Goal: Task Accomplishment & Management: Manage account settings

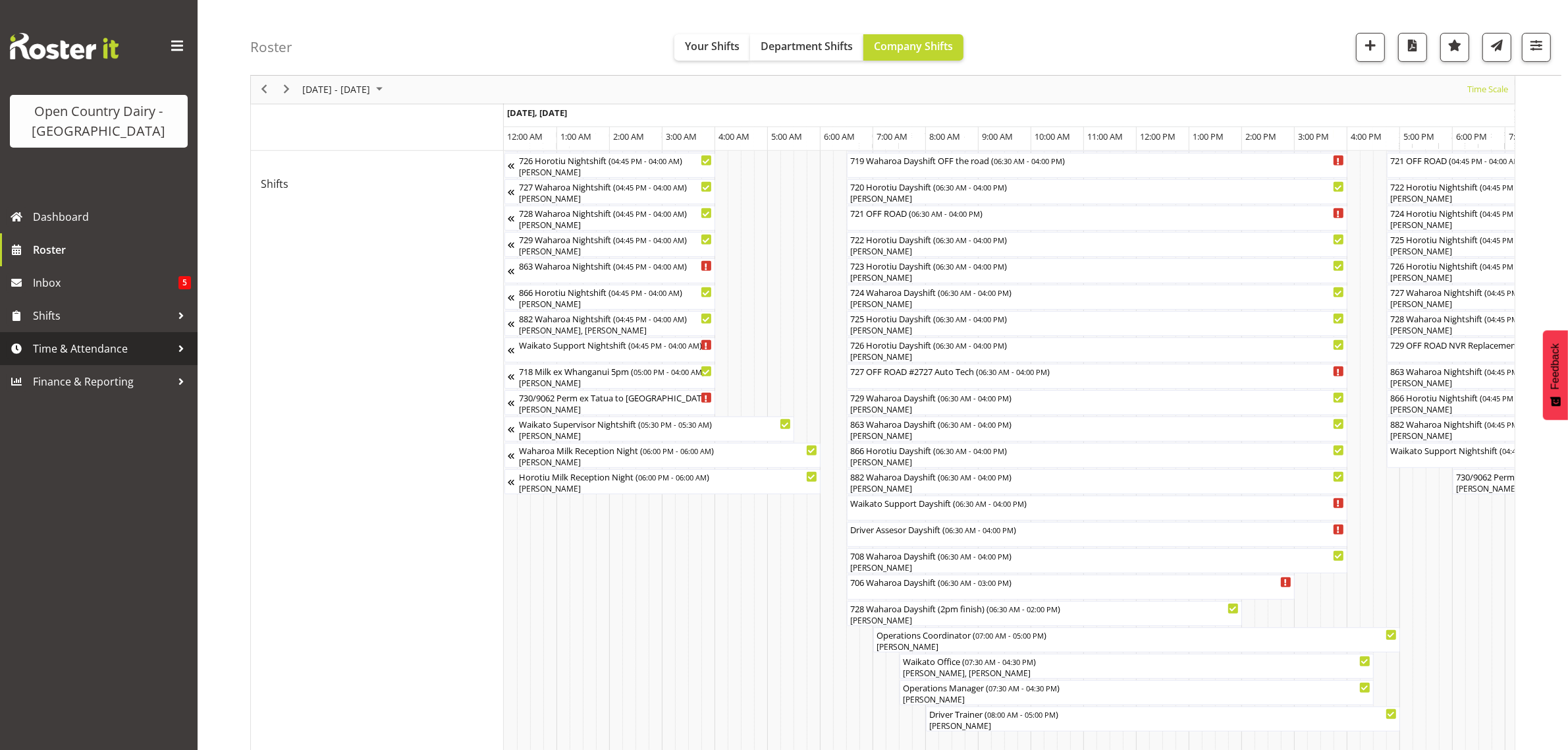
scroll to position [0, 7842]
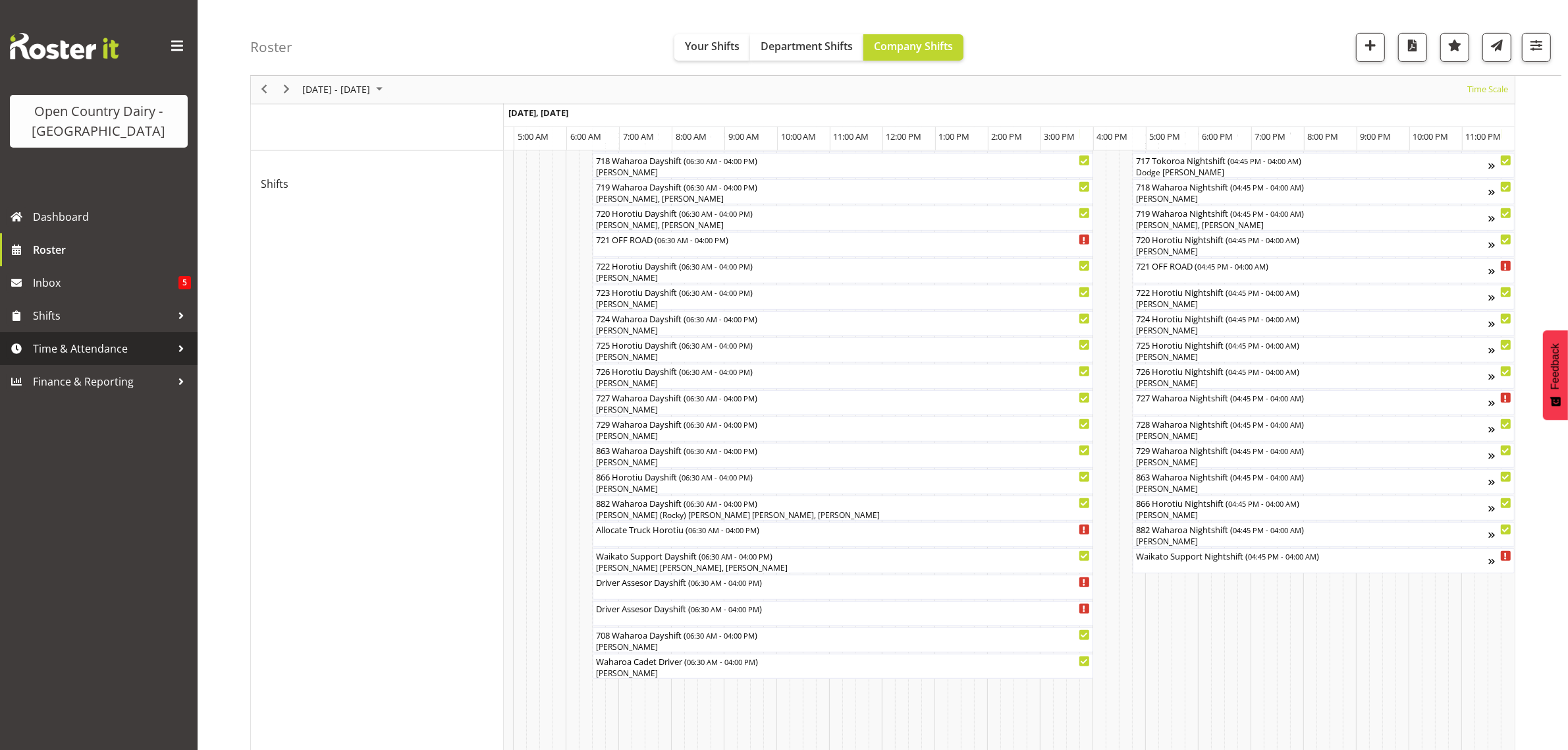
click at [65, 342] on span "Time & Attendance" at bounding box center [102, 348] width 139 height 20
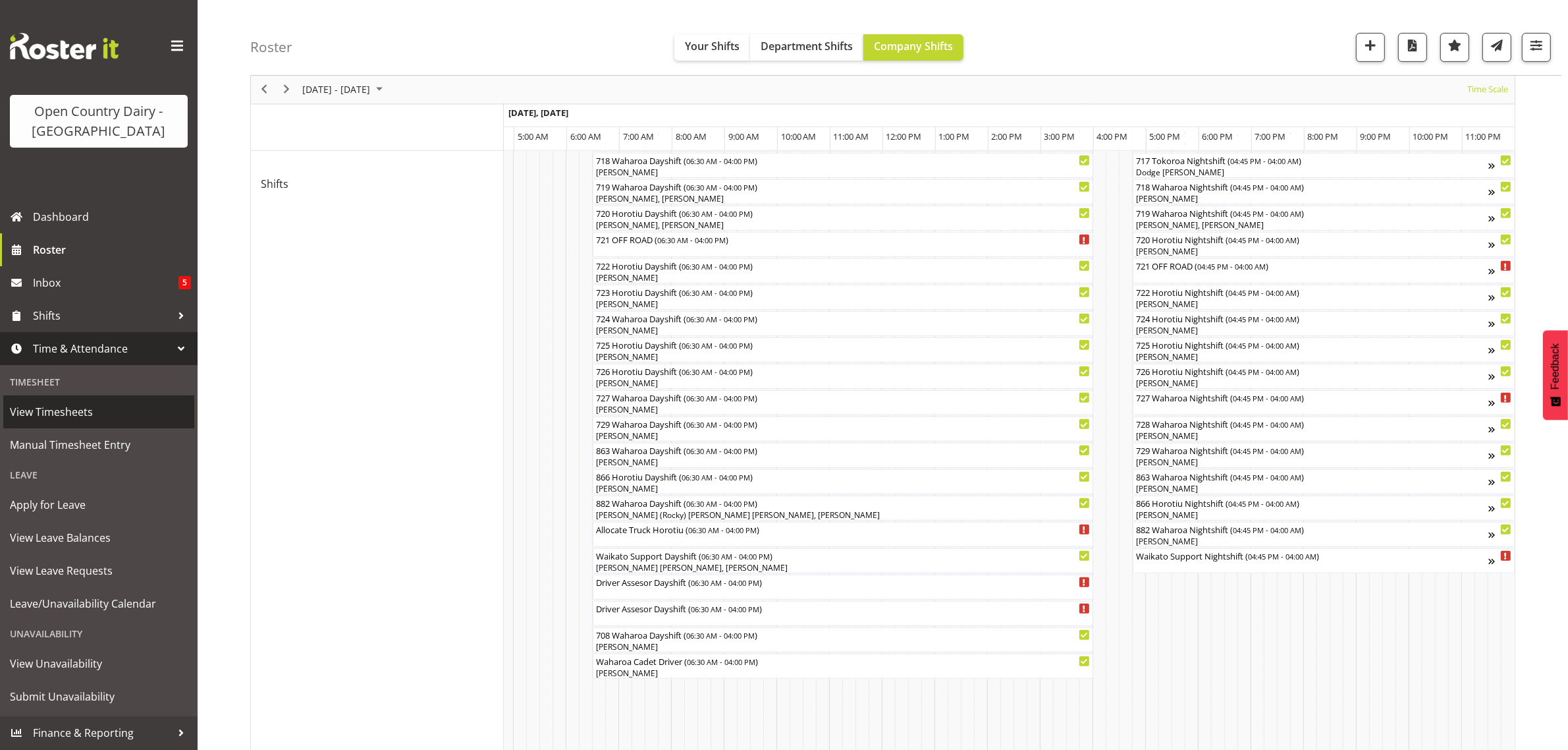
click at [58, 408] on span "View Timesheets" at bounding box center [98, 411] width 178 height 20
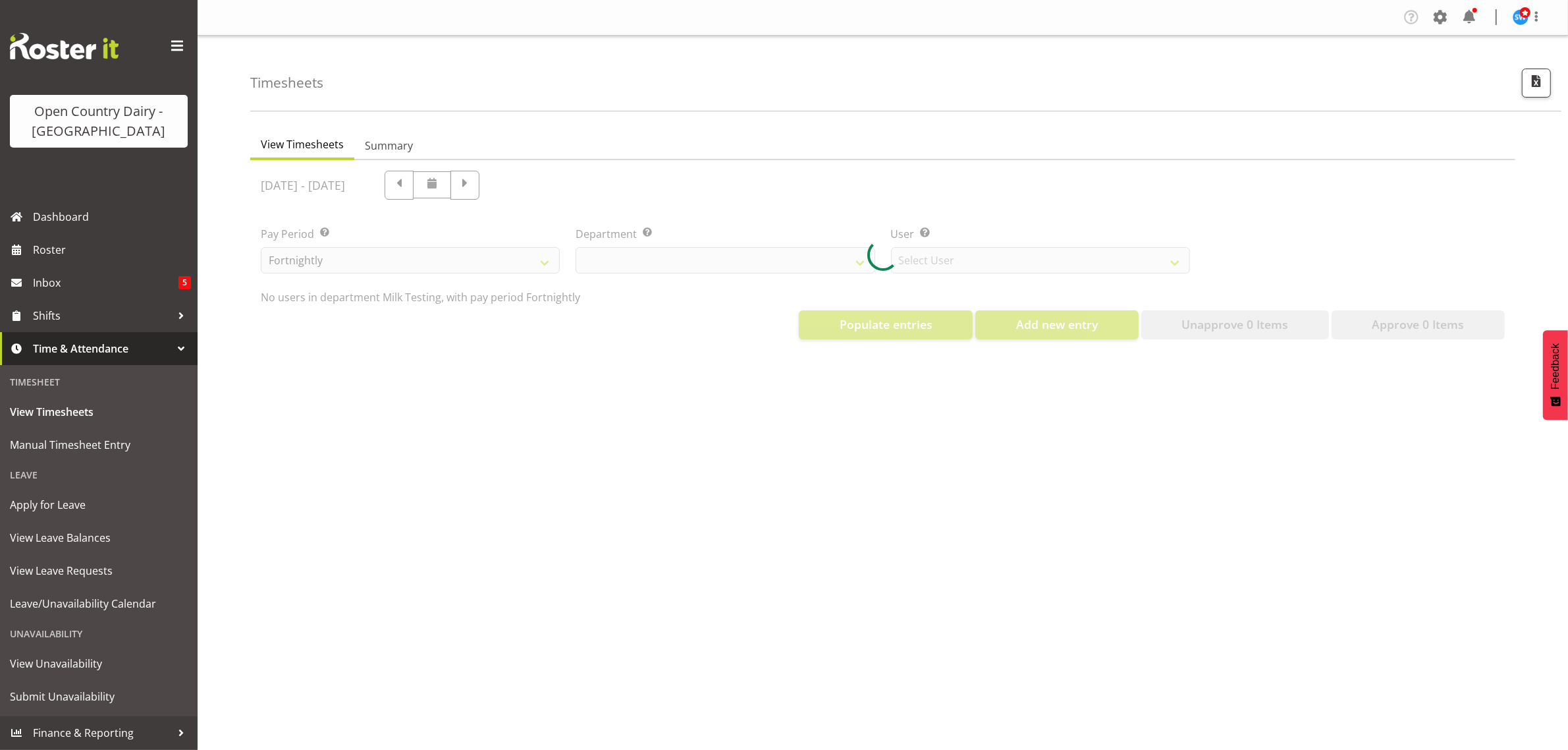
select select "733"
select select "7414"
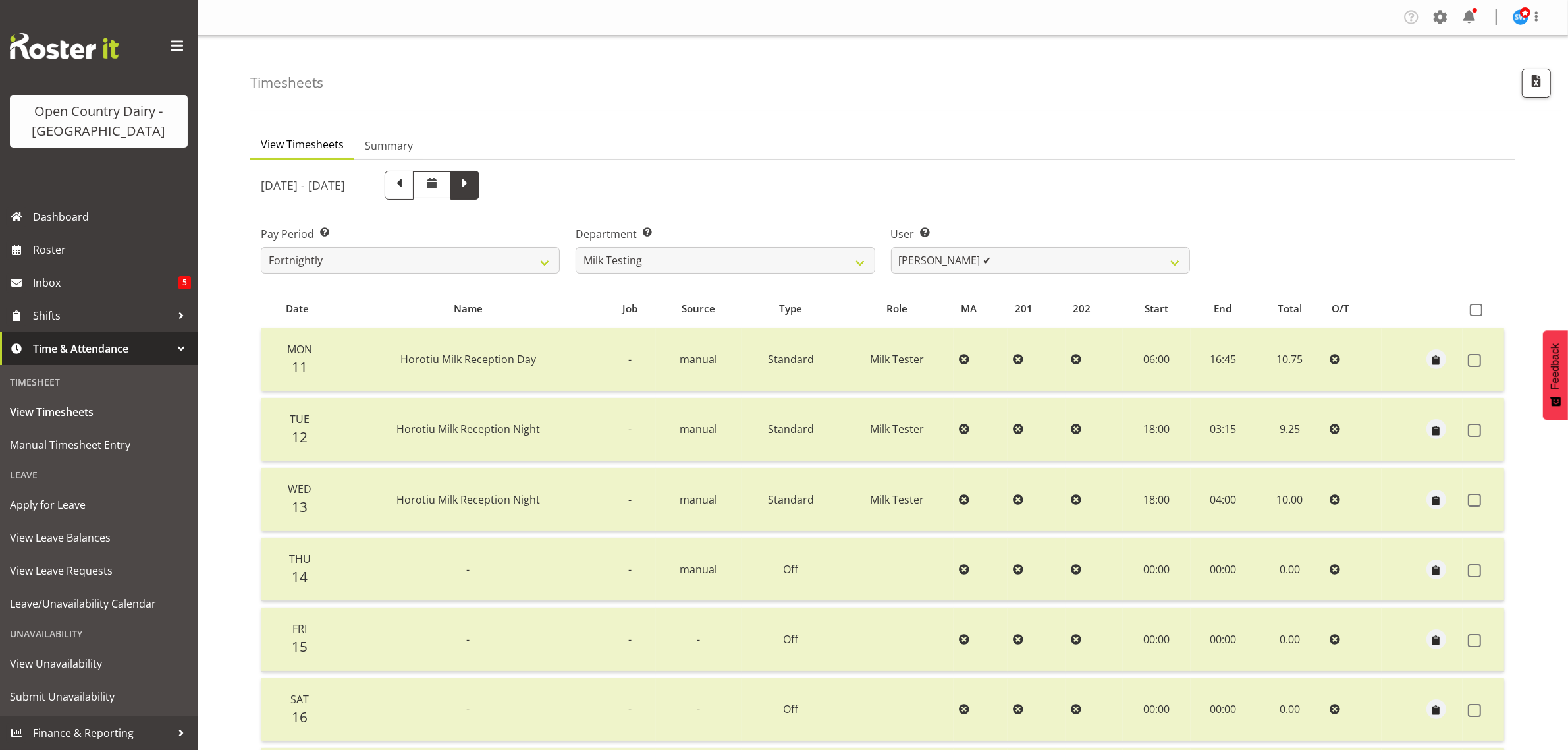
click at [474, 191] on span at bounding box center [465, 183] width 17 height 17
select select
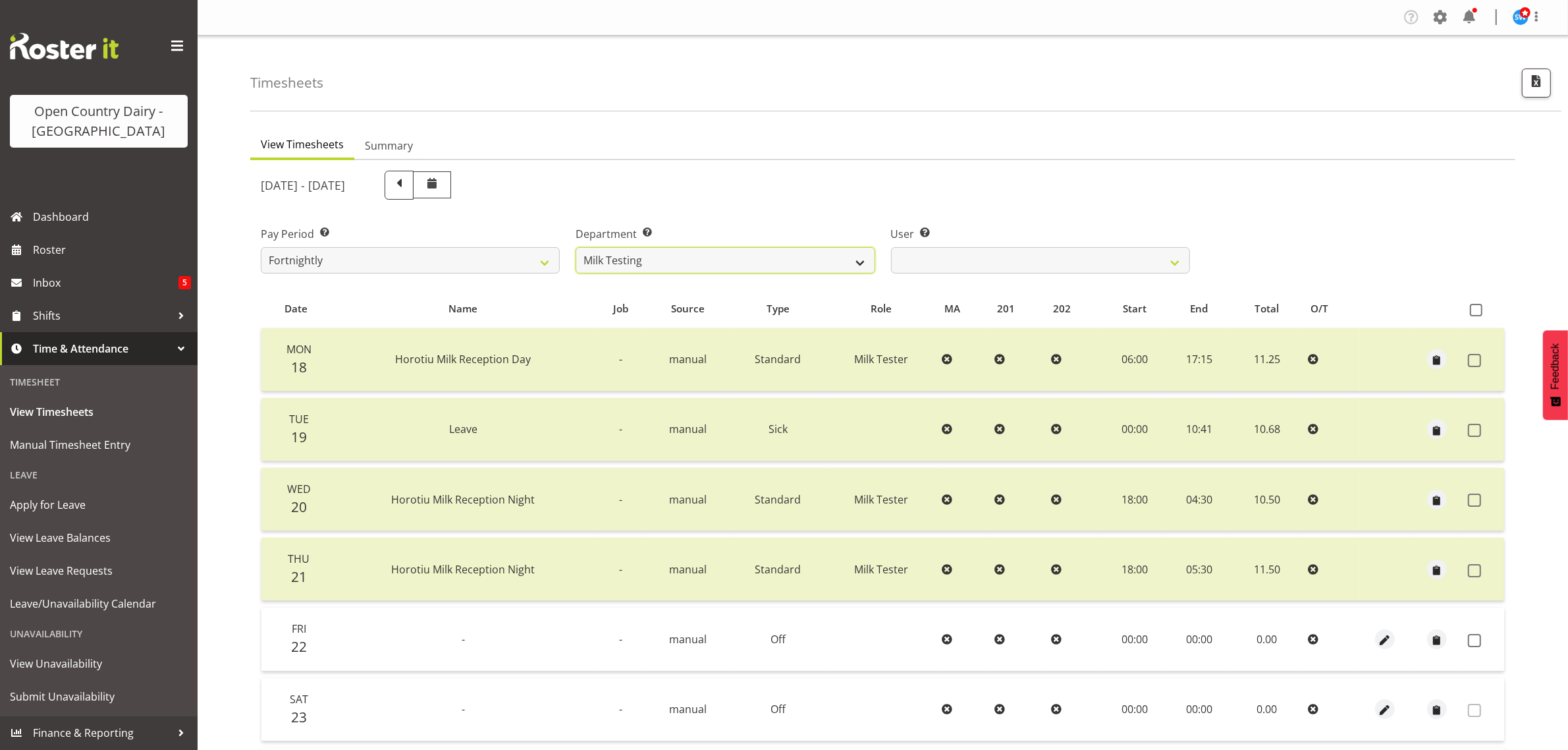
click at [652, 254] on select "701 702 703 704 705 706 707 708 709 710 711 712 713 714 715 716 717 718 719 720" at bounding box center [725, 260] width 299 height 26
select select "874"
click at [575, 247] on select "701 702 703 704 705 706 707 708 709 710 711 712 713 714 715 716 717 718 719 720" at bounding box center [725, 260] width 299 height 26
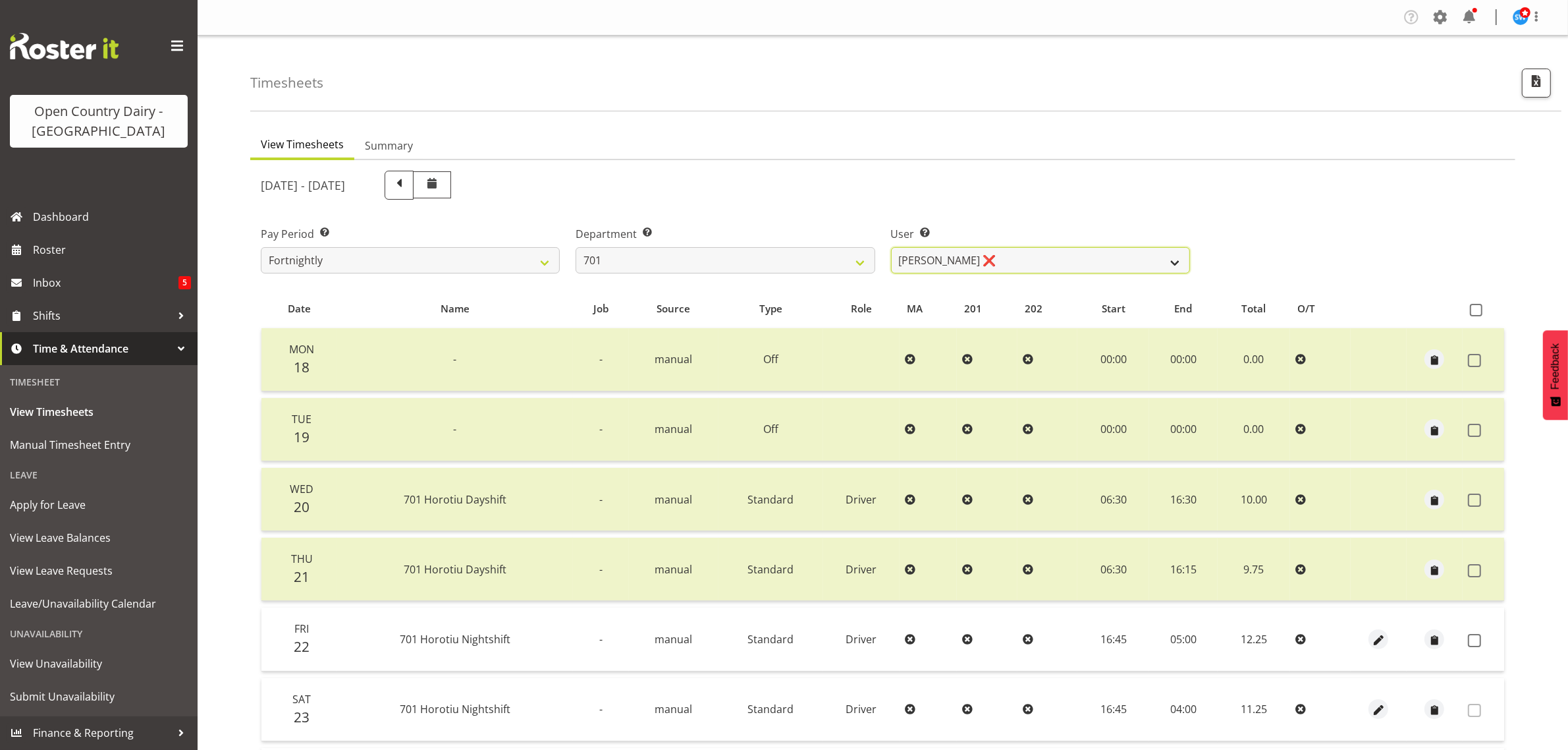
click at [1055, 260] on select "Duncan Shirley ❌ Gagandeep Singh ❌ Johann Van Zyl ❌ John Cottingham ❌" at bounding box center [1041, 260] width 299 height 26
select select "8383"
click at [891, 247] on select "Duncan Shirley ❌ Gagandeep Singh ❌ Johann Van Zyl ❌ John Cottingham ❌" at bounding box center [1041, 260] width 299 height 26
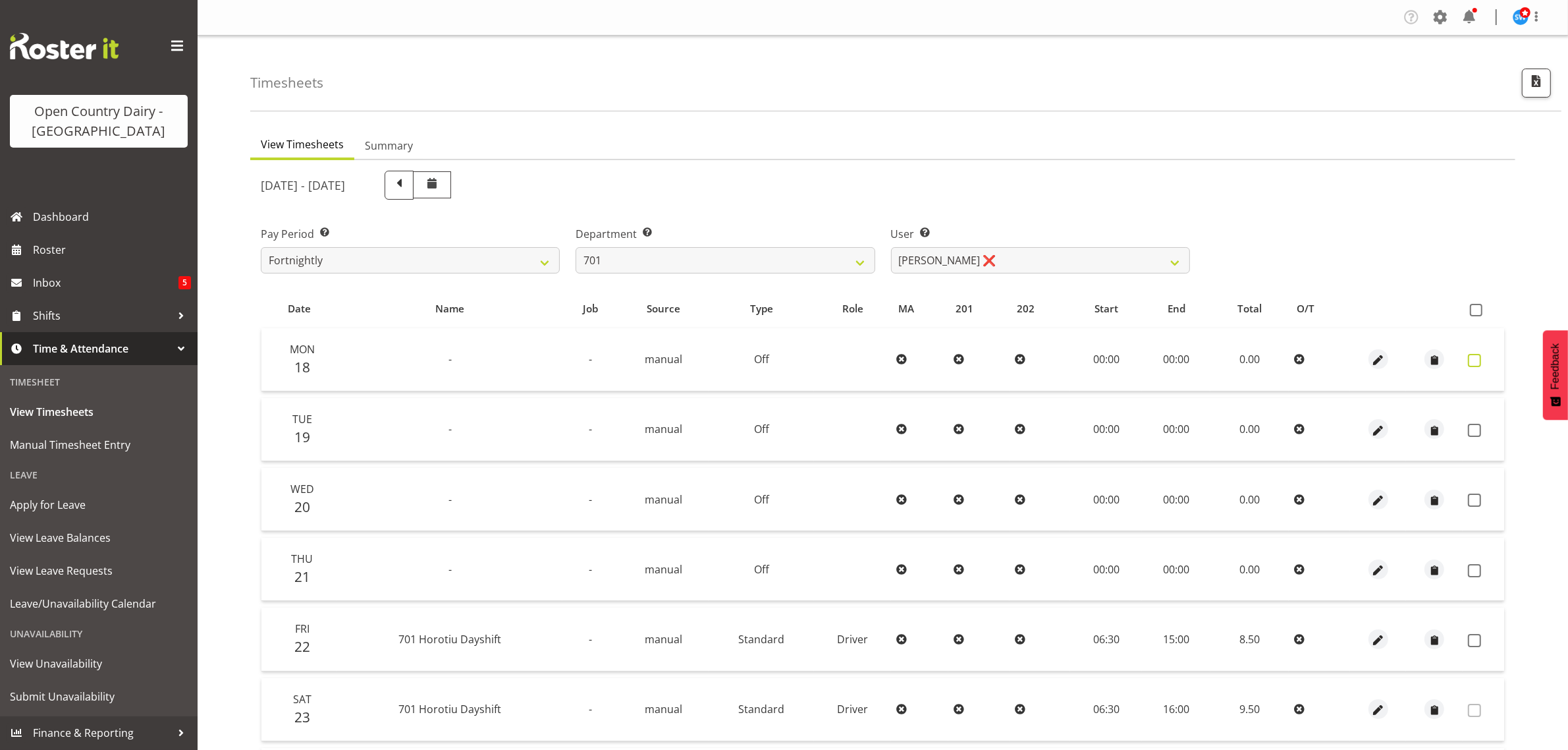
drag, startPoint x: 1476, startPoint y: 356, endPoint x: 1477, endPoint y: 367, distance: 11.0
click at [1477, 356] on span at bounding box center [1475, 361] width 13 height 13
checkbox input "true"
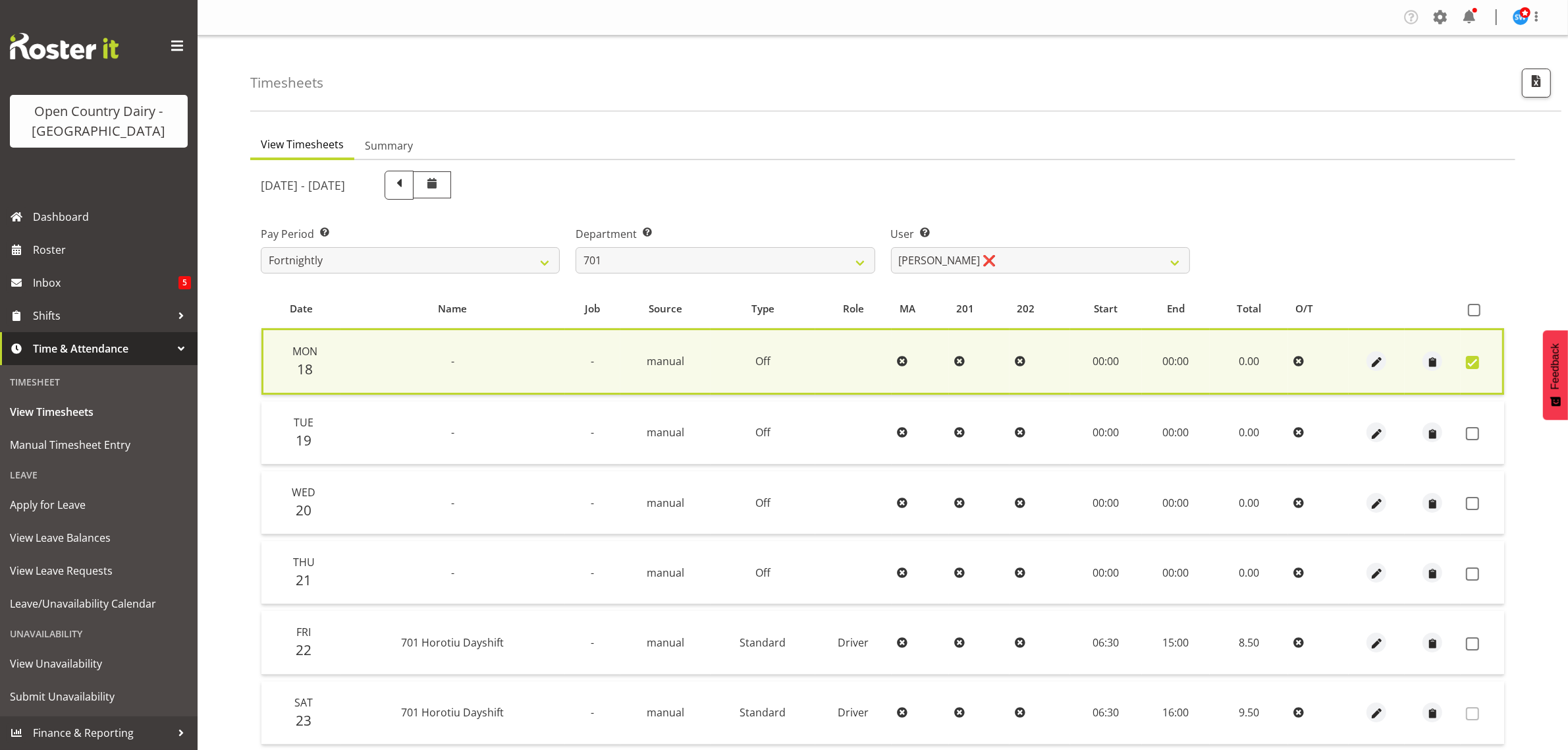
drag, startPoint x: 1474, startPoint y: 427, endPoint x: 1479, endPoint y: 450, distance: 23.5
click at [1473, 427] on span at bounding box center [1473, 433] width 13 height 13
checkbox input "true"
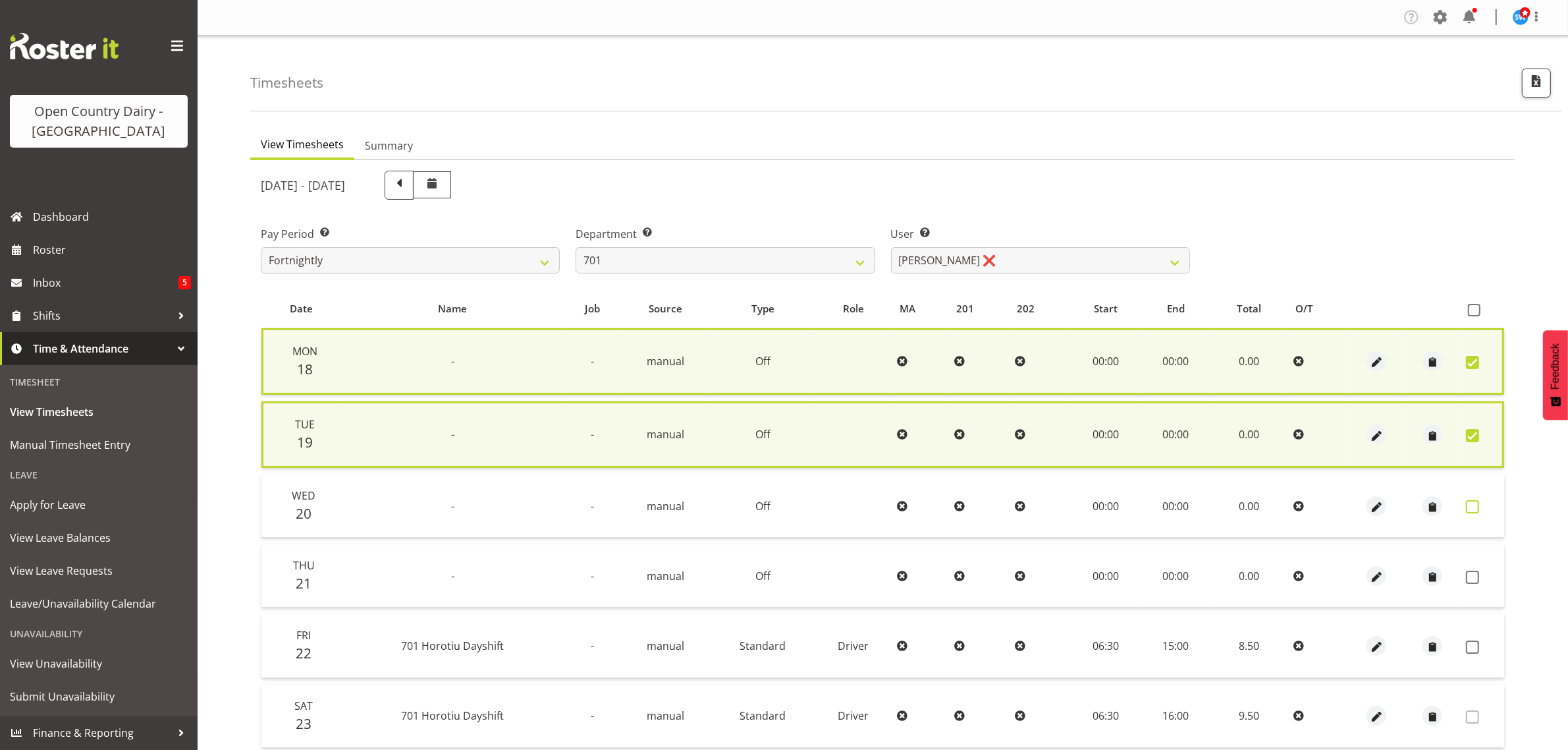
click at [1472, 504] on span at bounding box center [1473, 507] width 13 height 13
checkbox input "true"
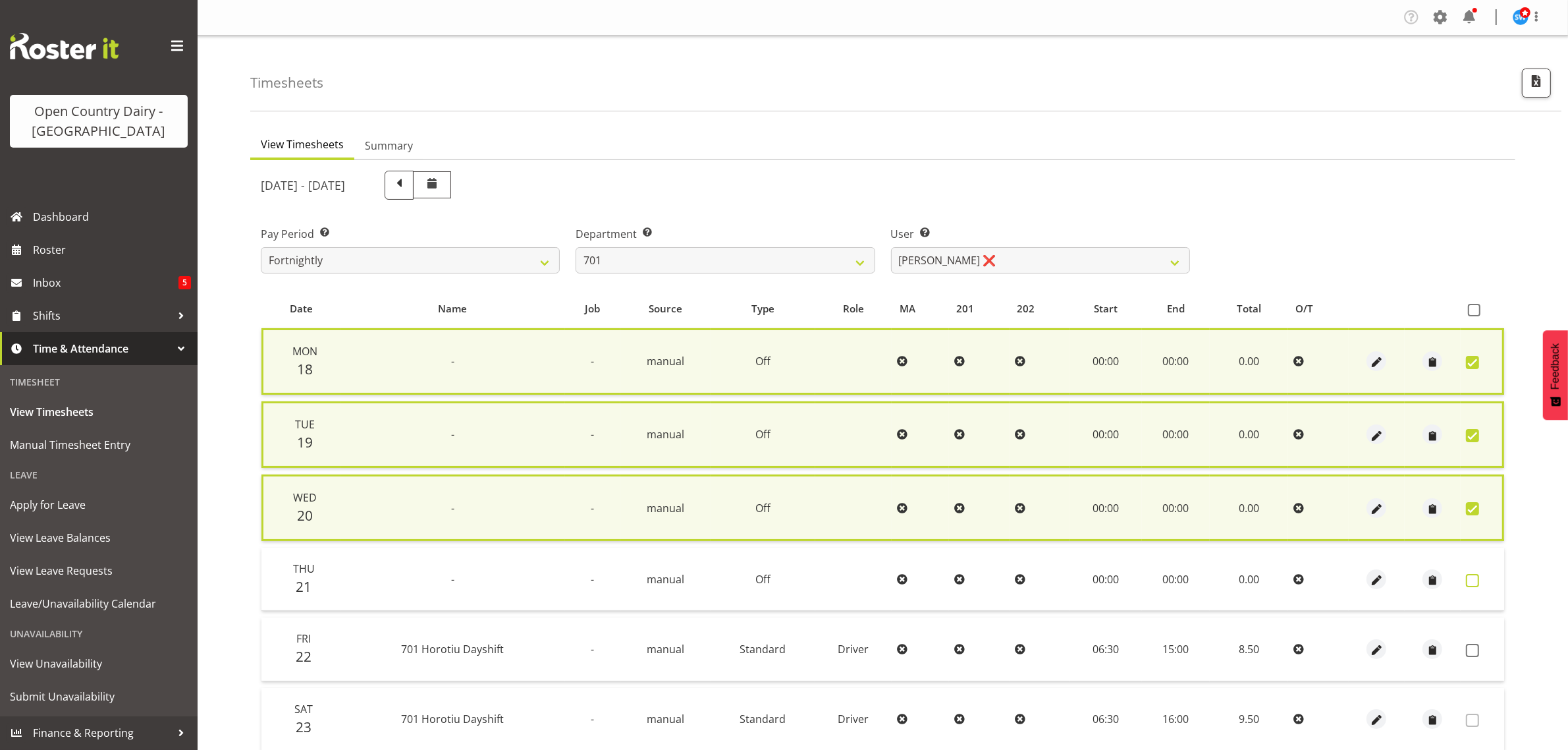
click at [1468, 574] on span at bounding box center [1473, 581] width 13 height 13
checkbox input "true"
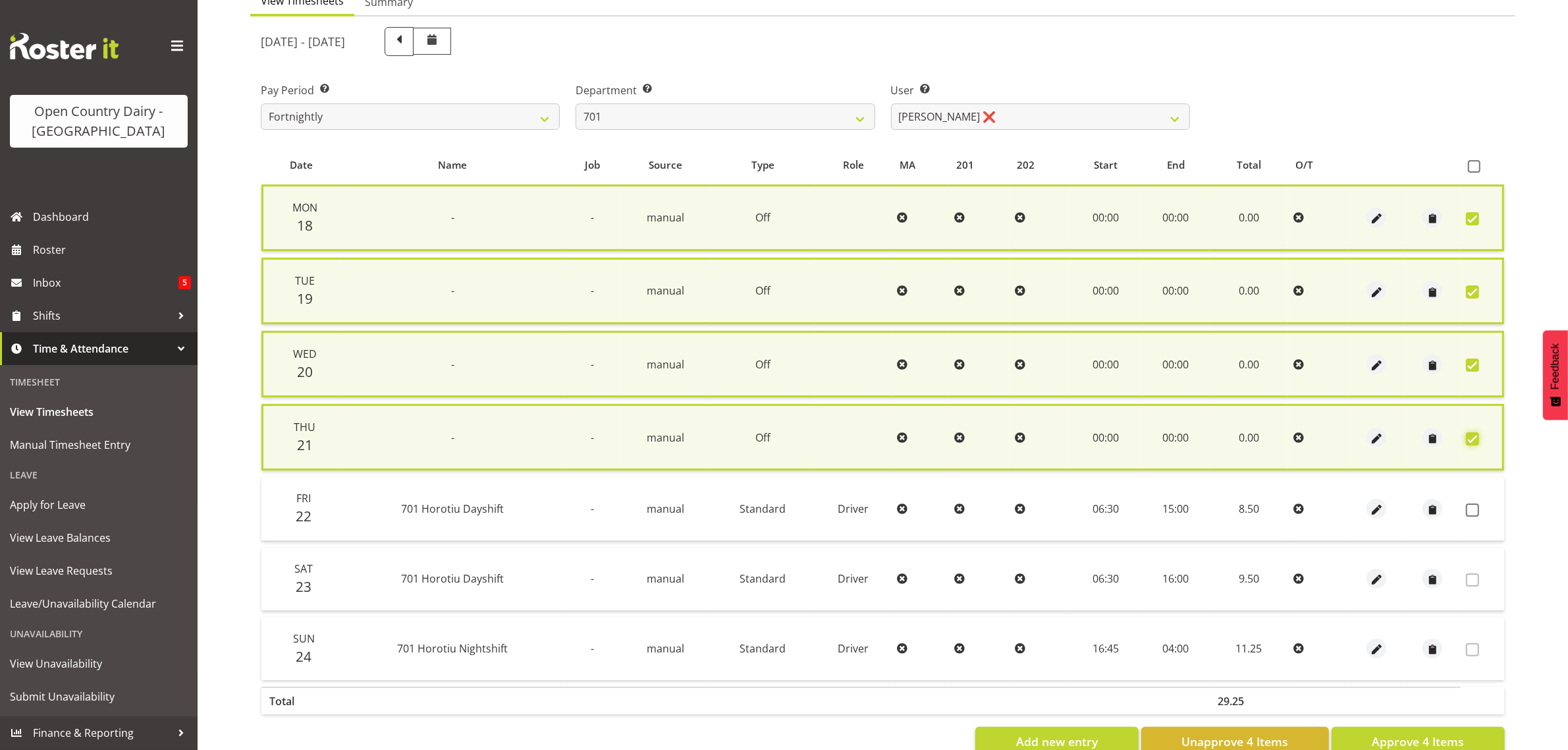
scroll to position [179, 0]
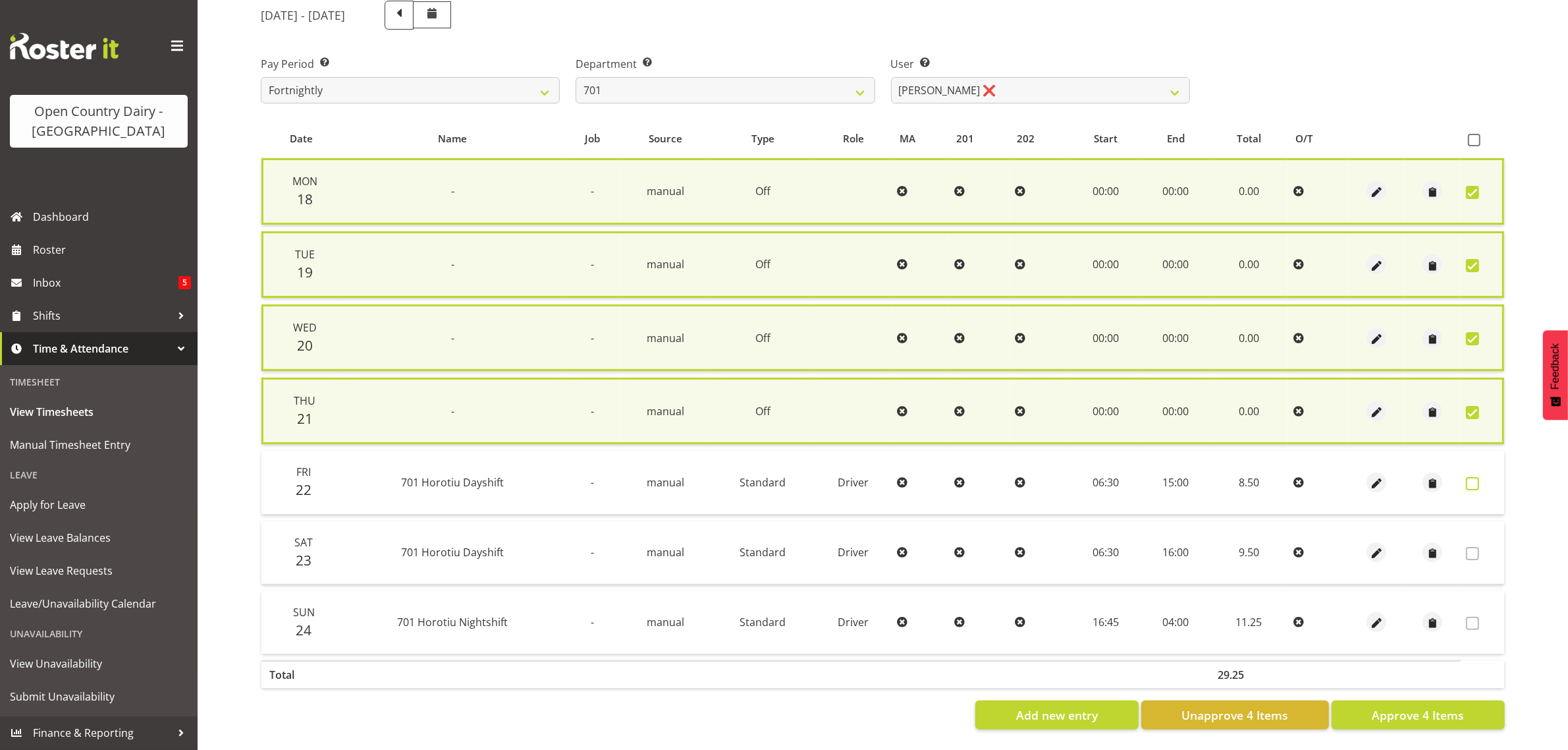
click at [1474, 477] on span at bounding box center [1473, 484] width 13 height 13
checkbox input "true"
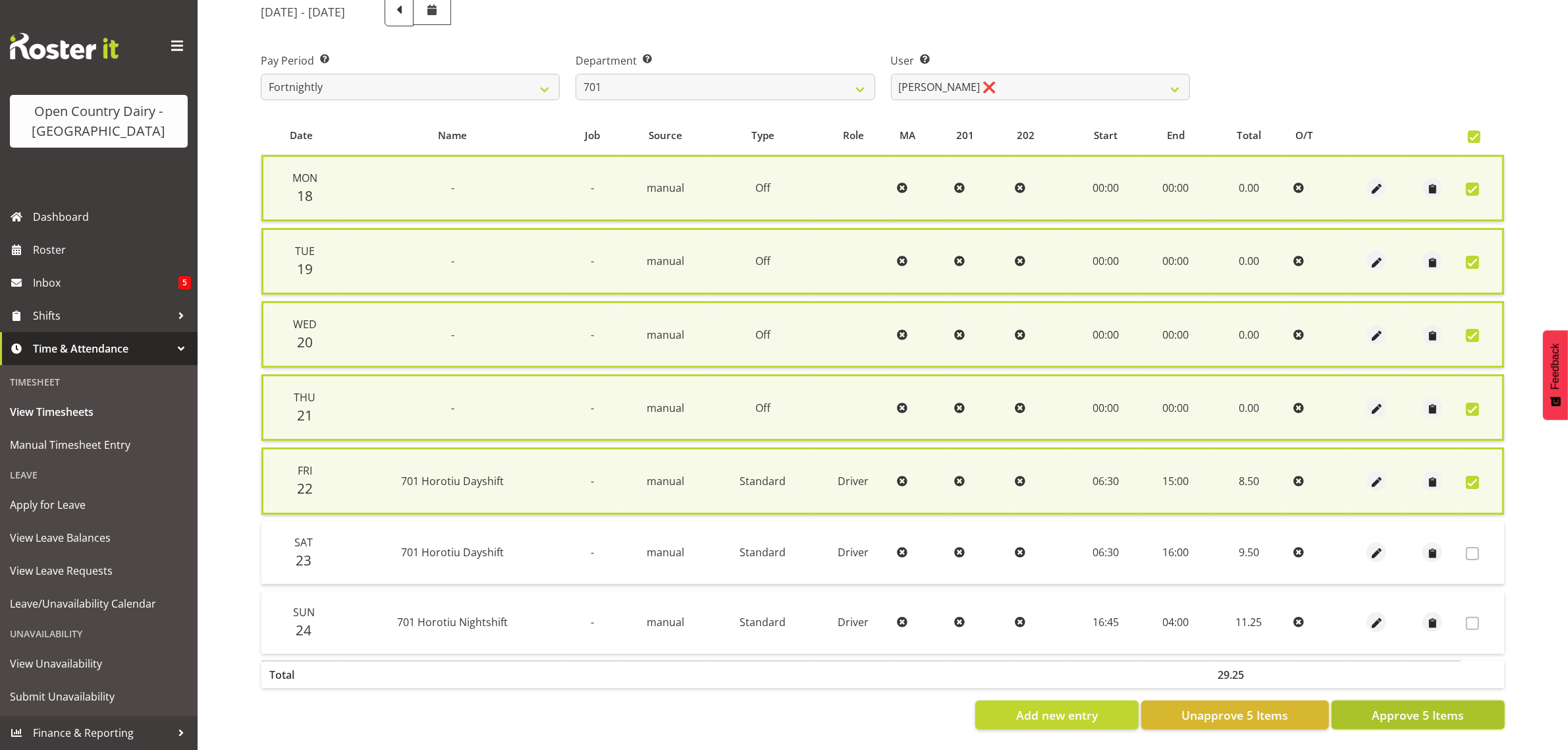
click at [1432, 708] on span "Approve 5 Items" at bounding box center [1418, 714] width 92 height 17
checkbox input "false"
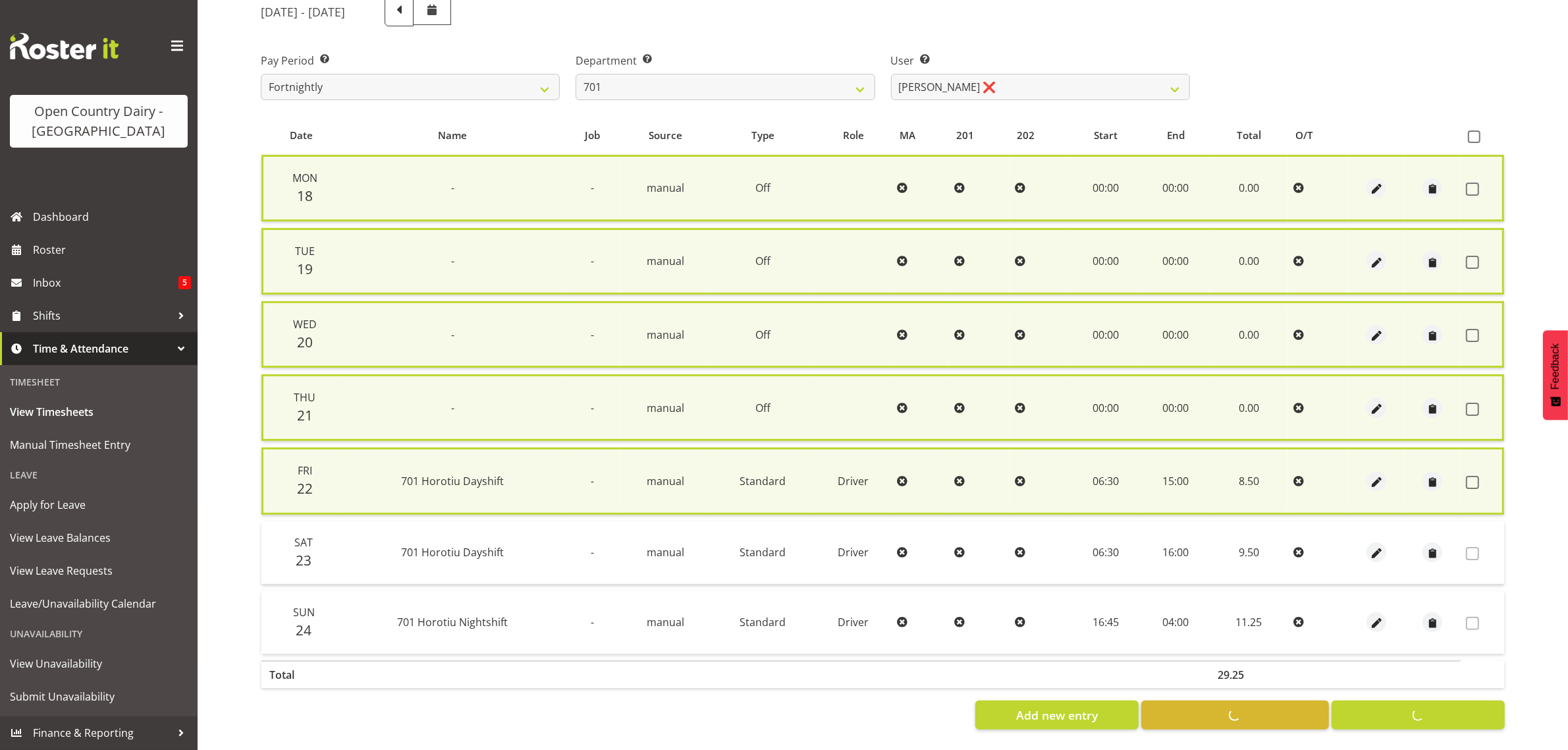
checkbox input "false"
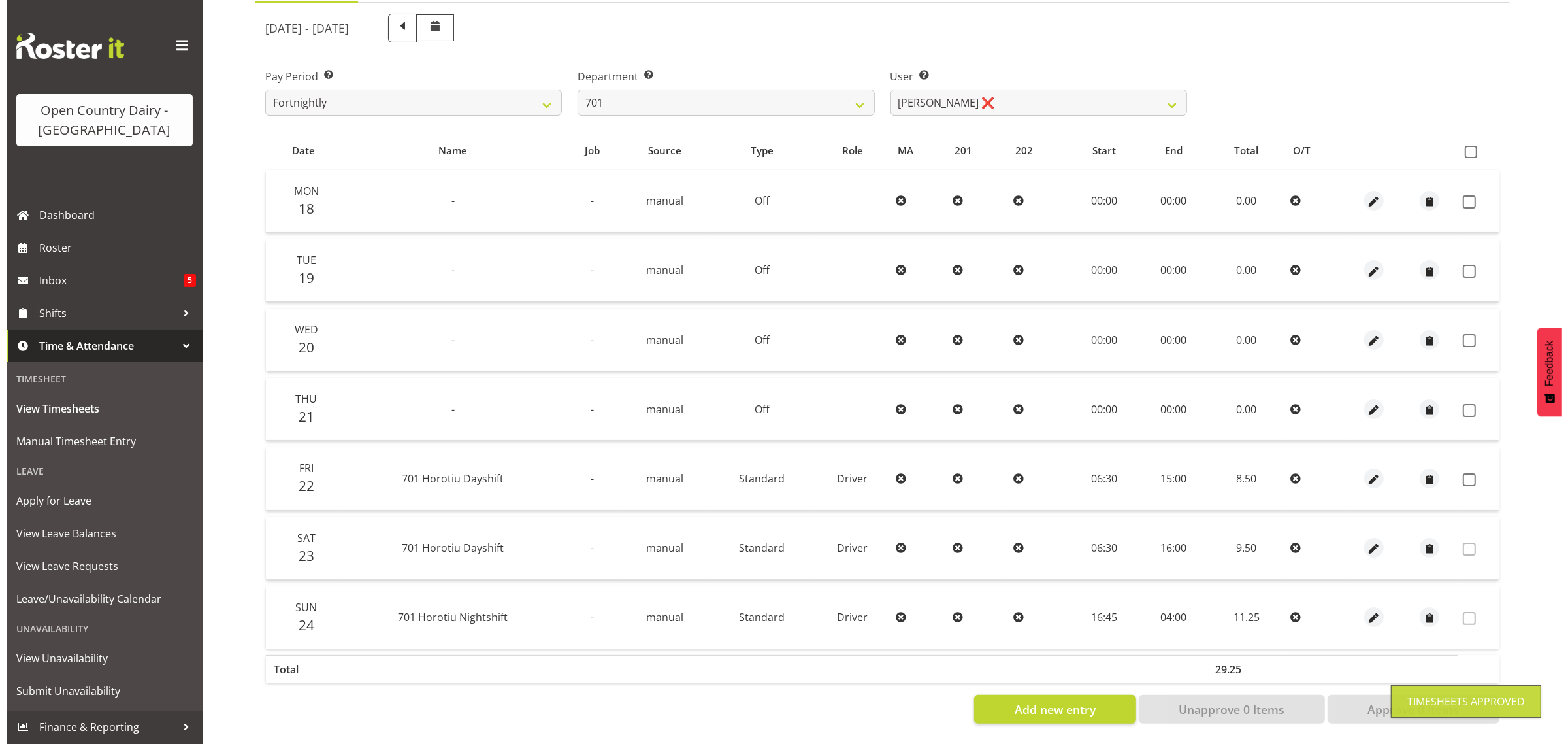
scroll to position [167, 0]
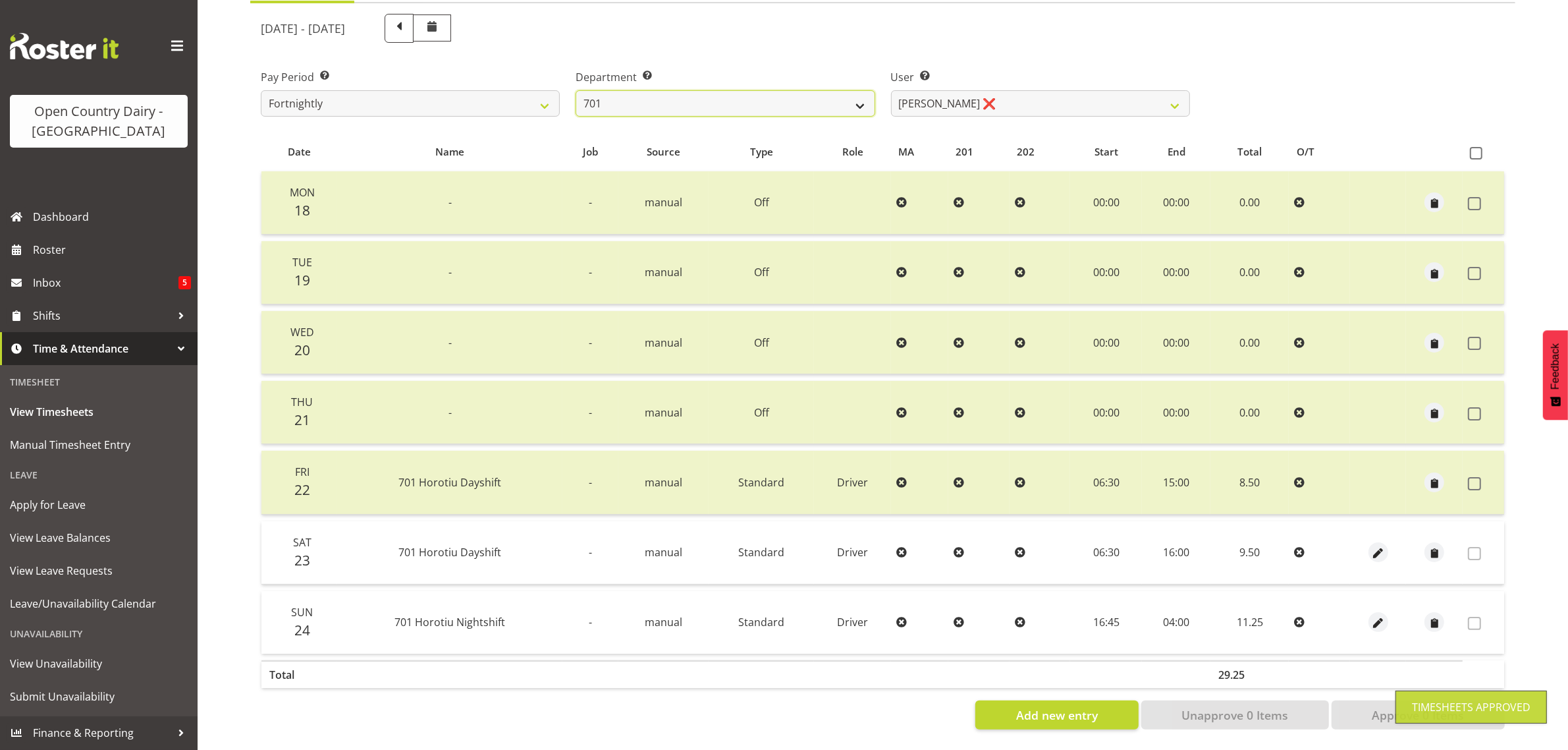
click at [743, 94] on select "701 702 703 704 705 706 707 708 709 710 711 712 713 714 715 716 717 718 719 720" at bounding box center [725, 103] width 299 height 26
select select "720"
click at [575, 90] on select "701 702 703 704 705 706 707 708 709 710 711 712 713 714 715 716 717 718 719 720" at bounding box center [725, 103] width 299 height 26
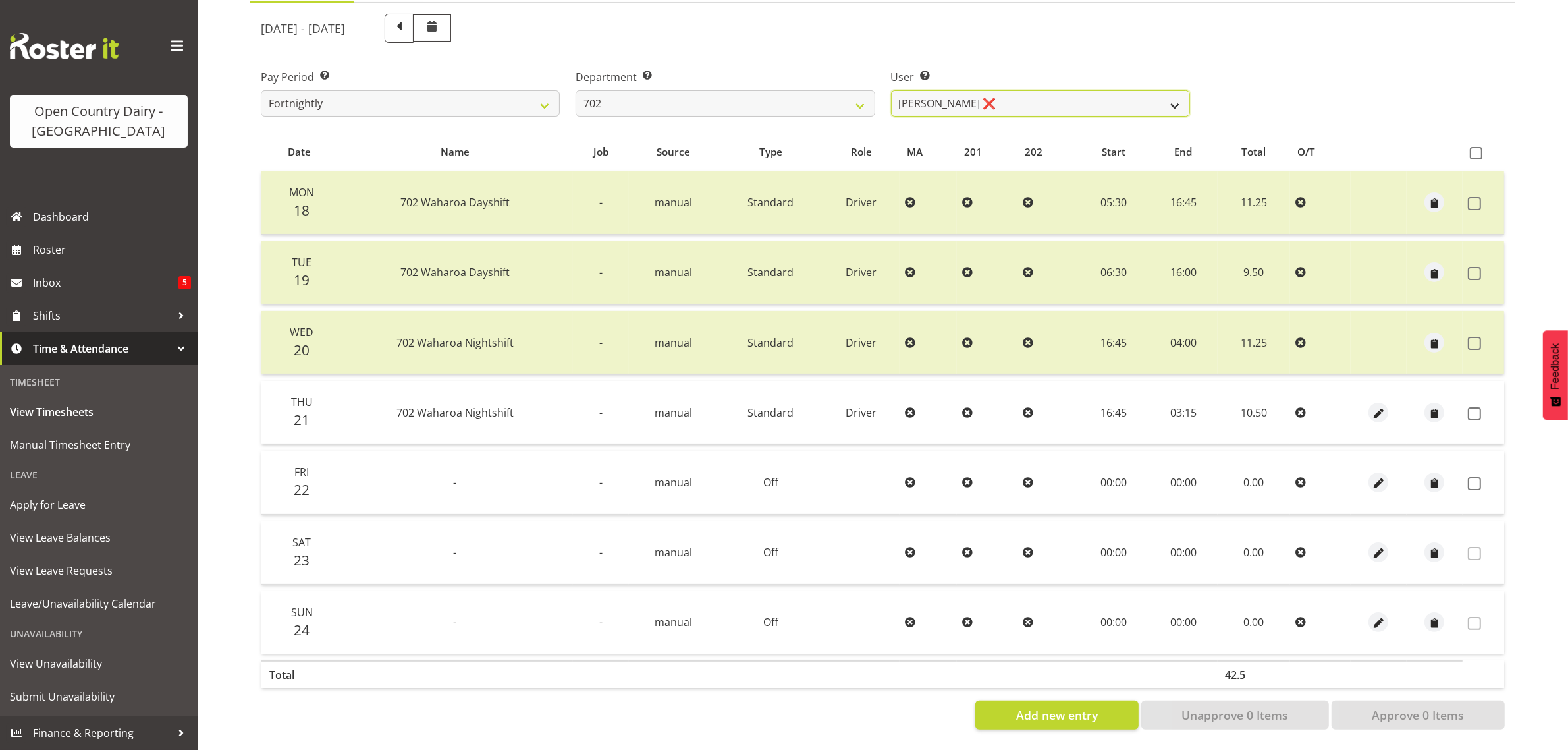
click at [1058, 90] on select "Brian Riddle ❌ Denica Tapiki ❌ Nick Adlington ❌ Simon Phillpott ❌" at bounding box center [1041, 103] width 299 height 26
select select "10345"
click at [891, 90] on select "Brian Riddle ❌ Denica Tapiki ❌ Nick Adlington ❌ Simon Phillpott ❌" at bounding box center [1041, 103] width 299 height 26
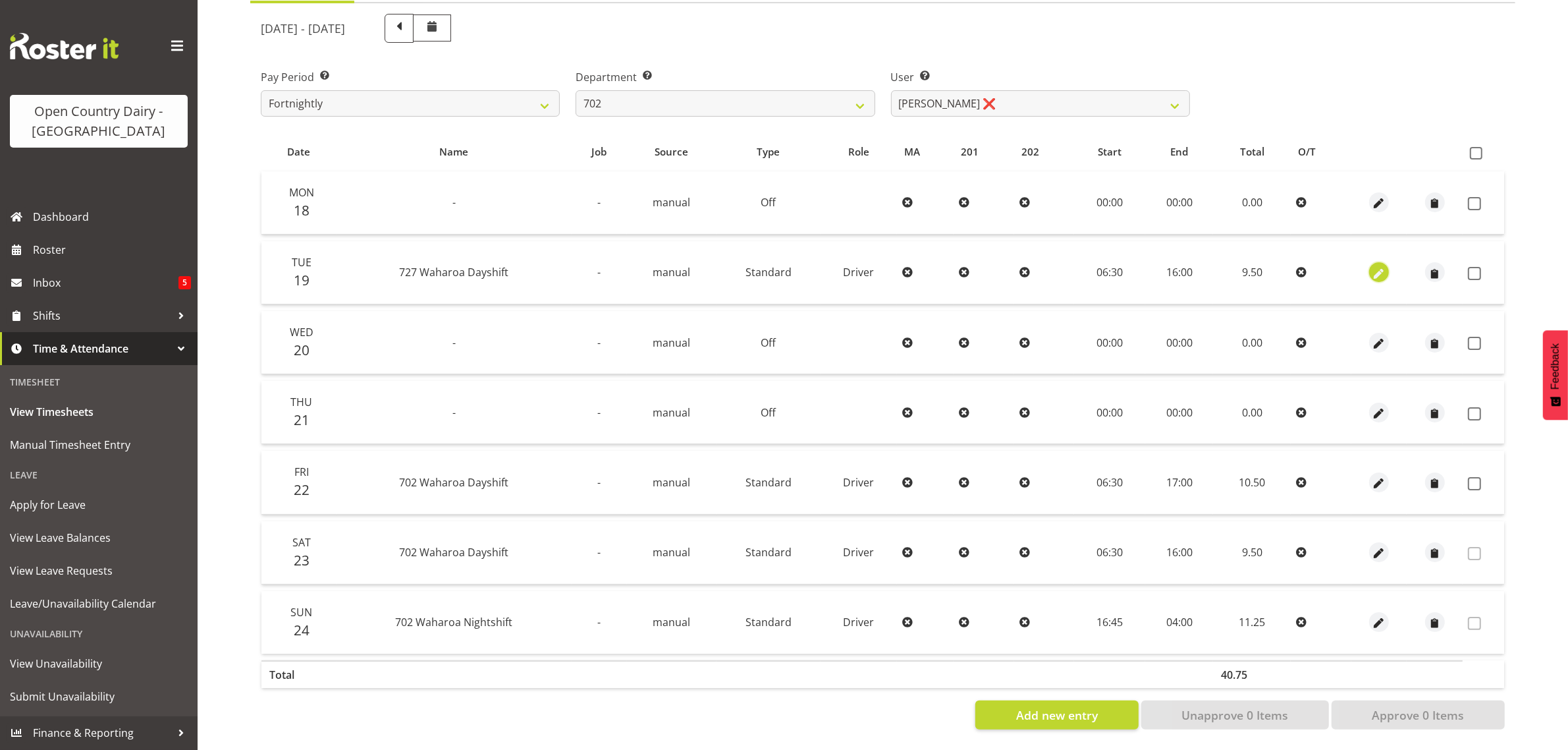
click at [1377, 266] on span "button" at bounding box center [1380, 273] width 15 height 15
select select "Standard"
select select "761"
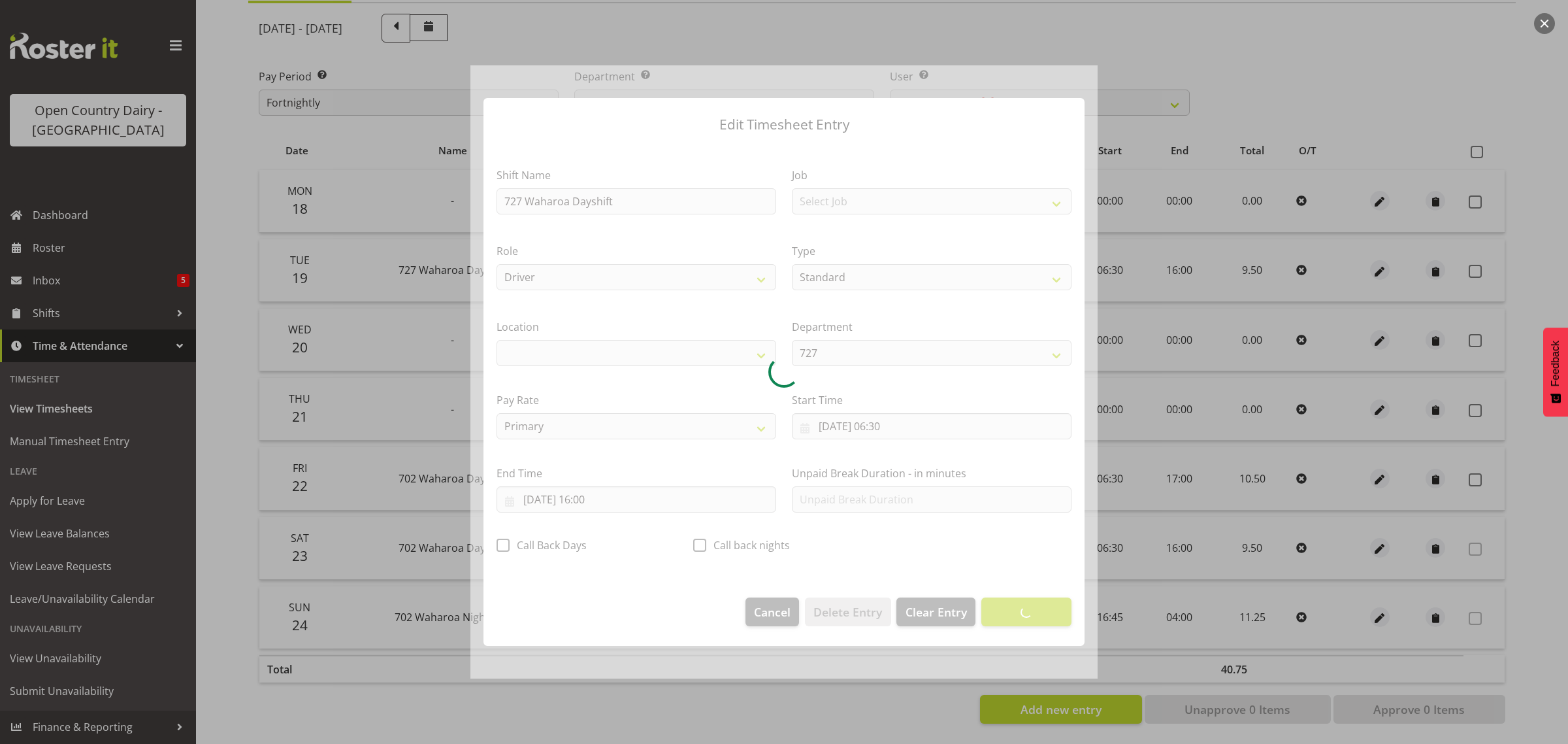
select select "1054"
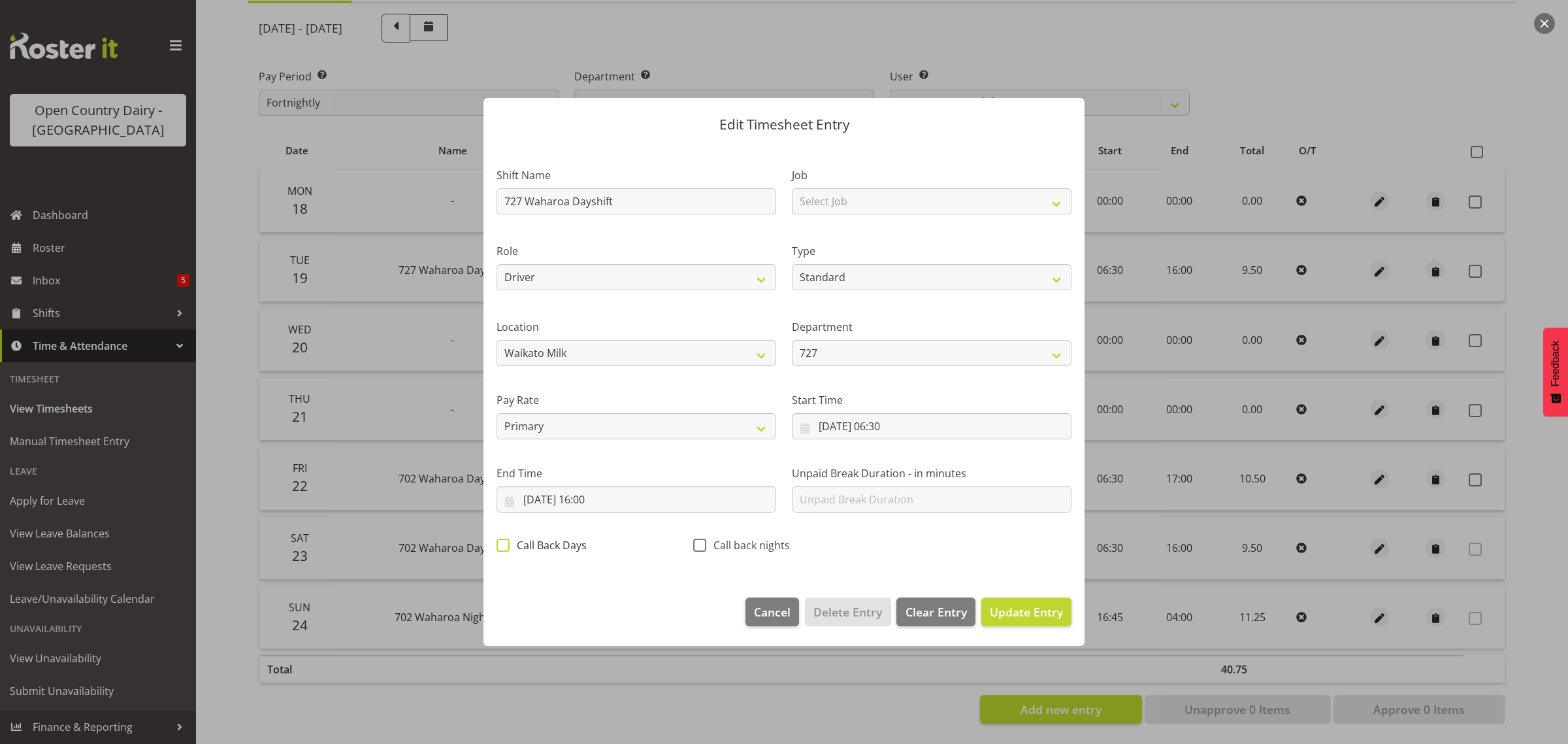
click at [501, 544] on span at bounding box center [503, 545] width 13 height 13
click at [501, 544] on input "Call Back Days" at bounding box center [501, 545] width 9 height 9
checkbox input "true"
click at [768, 612] on span "Cancel" at bounding box center [772, 611] width 36 height 17
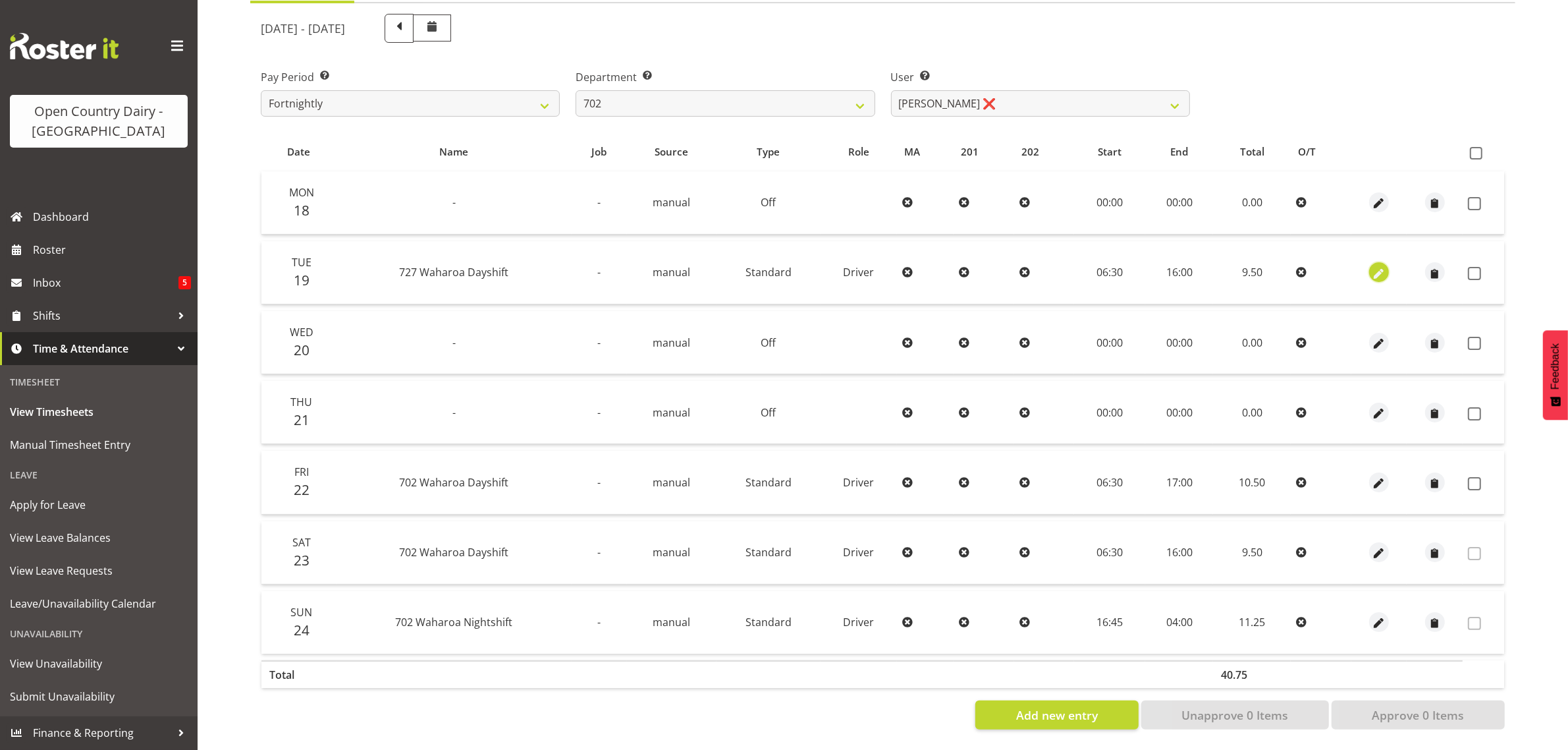
click at [1381, 266] on span "button" at bounding box center [1380, 273] width 15 height 15
select select "Standard"
select select "761"
select select "7"
select select "2025"
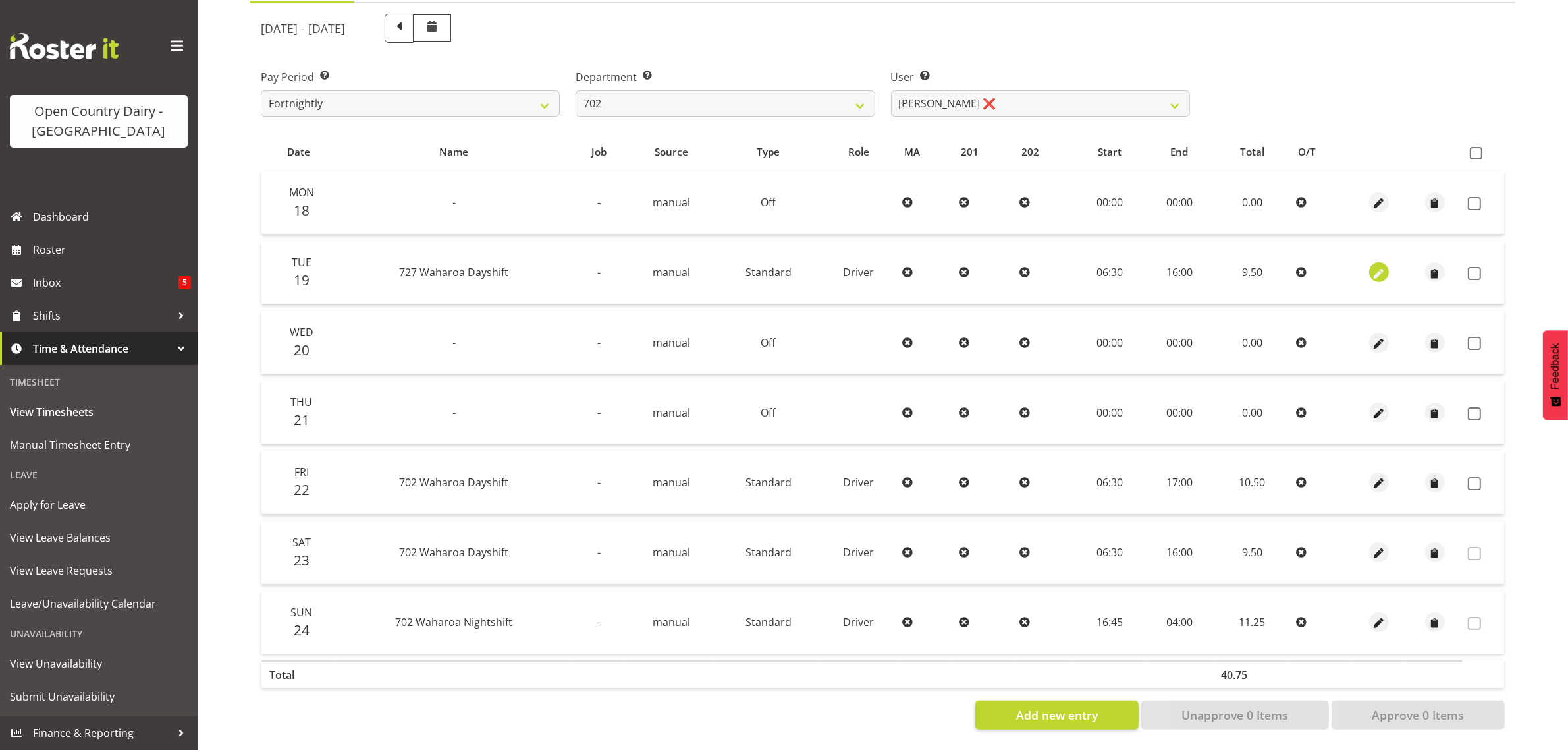
select select "16"
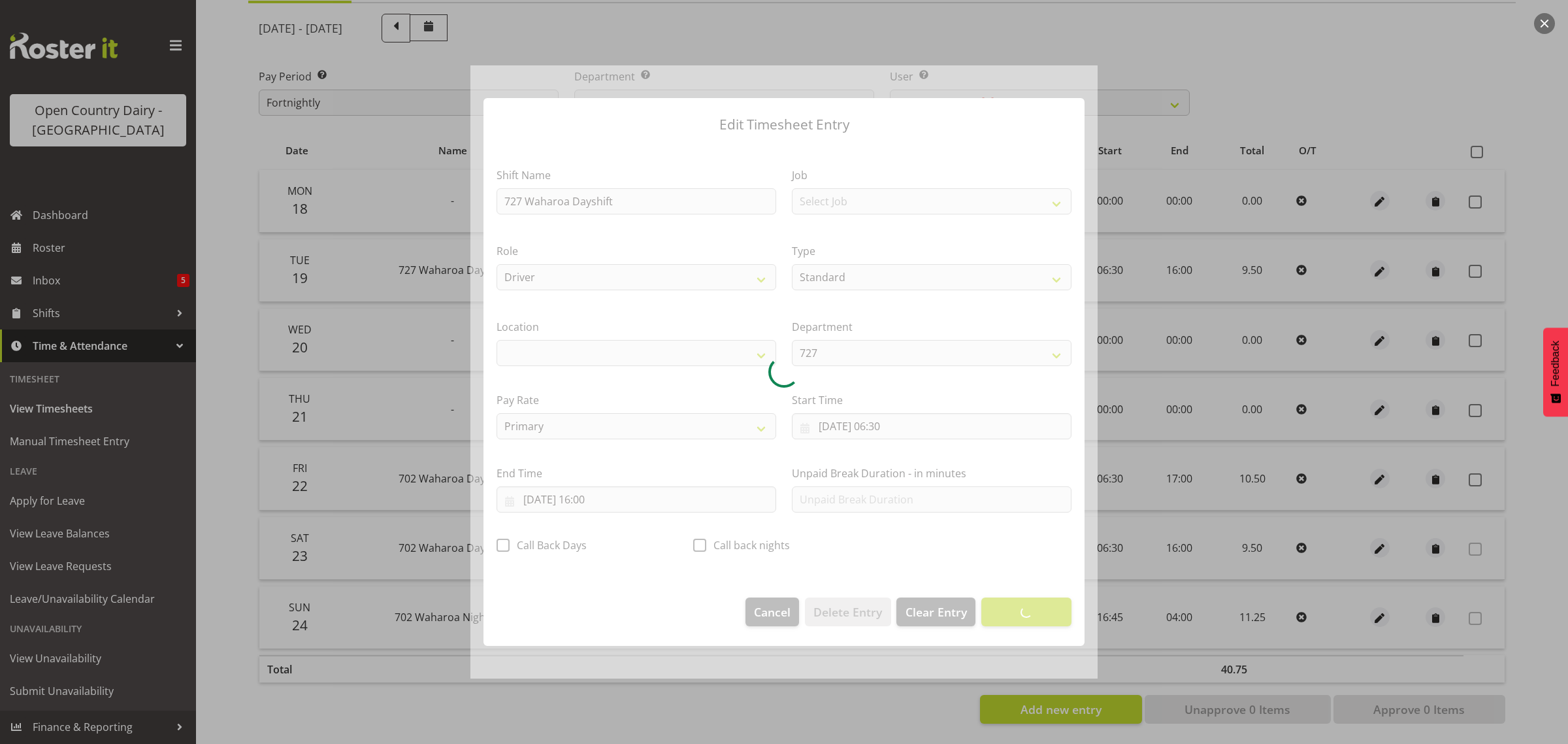
select select "1054"
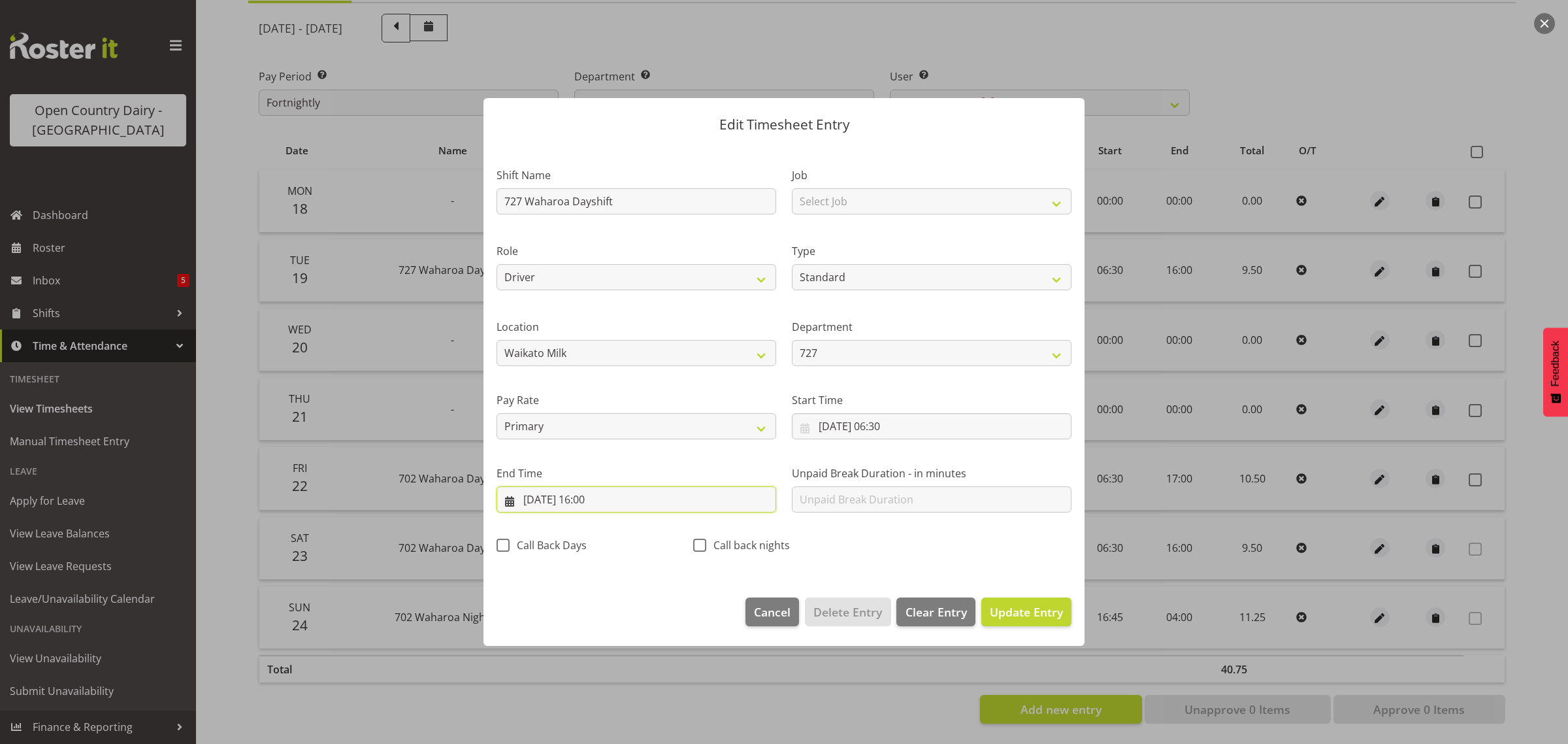
click at [606, 493] on input "19/08/2025, 16:00" at bounding box center [636, 500] width 280 height 26
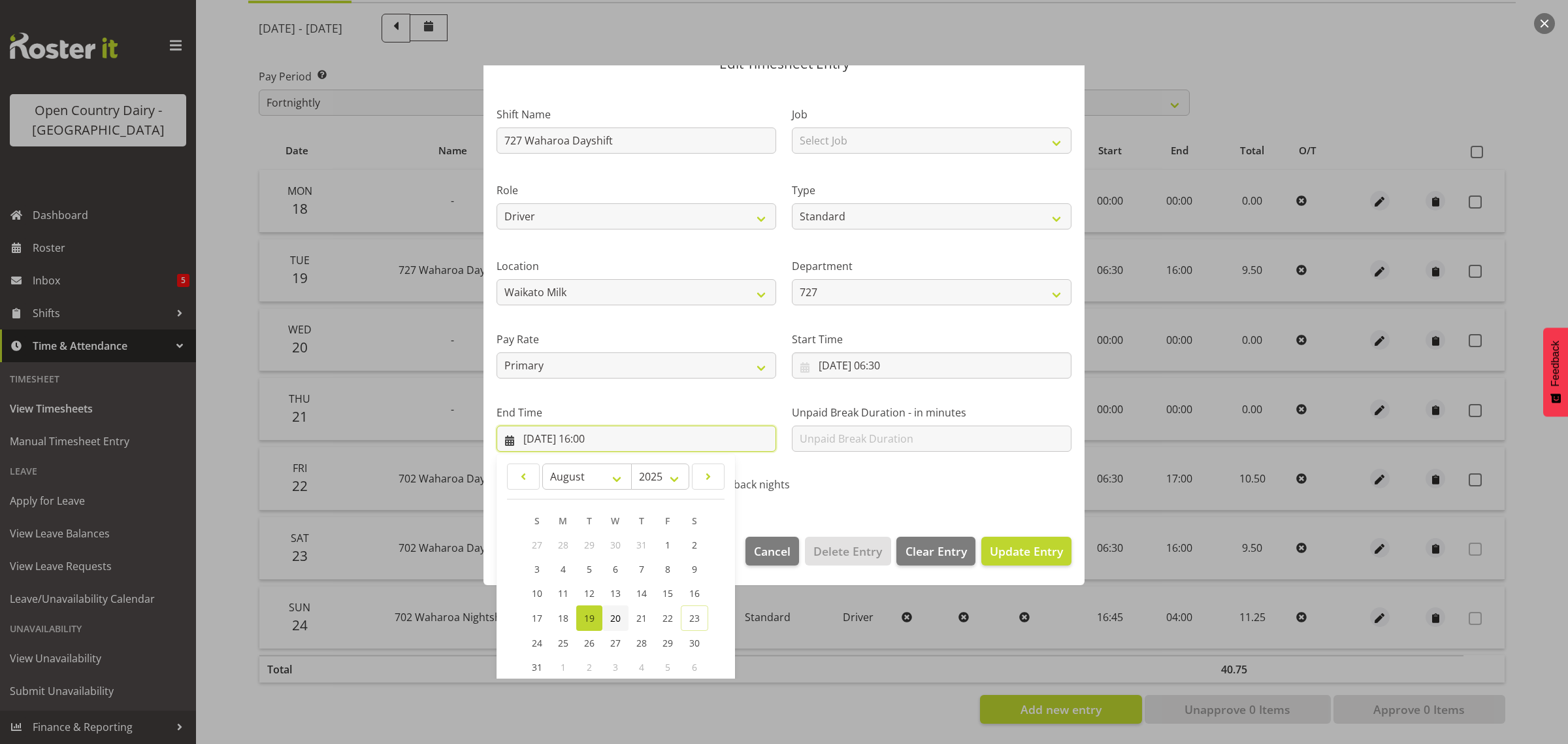
scroll to position [132, 0]
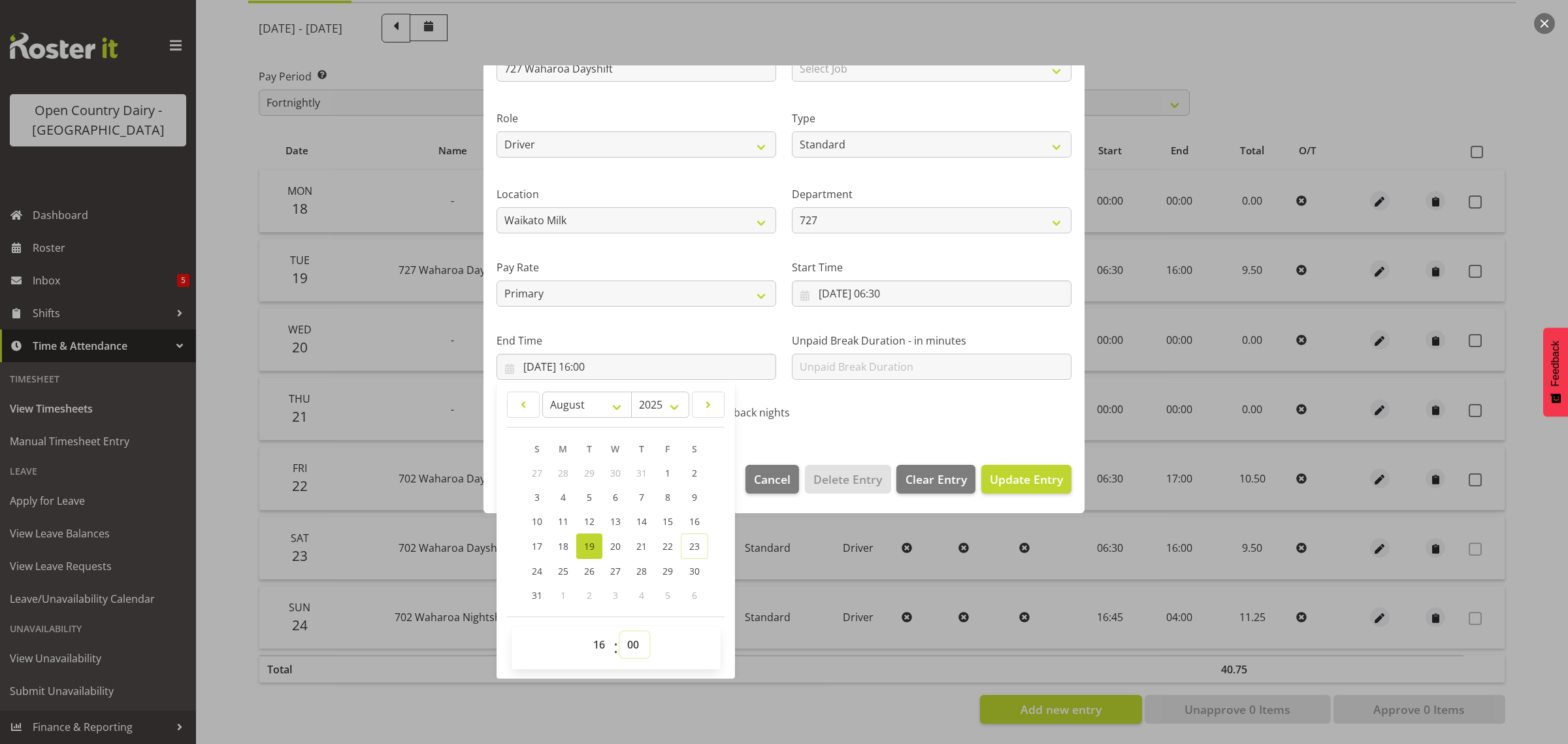
click at [636, 644] on select "00 01 02 03 04 05 06 07 08 09 10 11 12 13 14 15 16 17 18 19 20 21 22 23 24 25 2…" at bounding box center [635, 644] width 29 height 26
select select "15"
click at [620, 631] on select "00 01 02 03 04 05 06 07 08 09 10 11 12 13 14 15 16 17 18 19 20 21 22 23 24 25 2…" at bounding box center [635, 644] width 29 height 26
type input "19/08/2025, 16:15"
click at [831, 425] on div "Call back nights" at bounding box center [784, 409] width 196 height 43
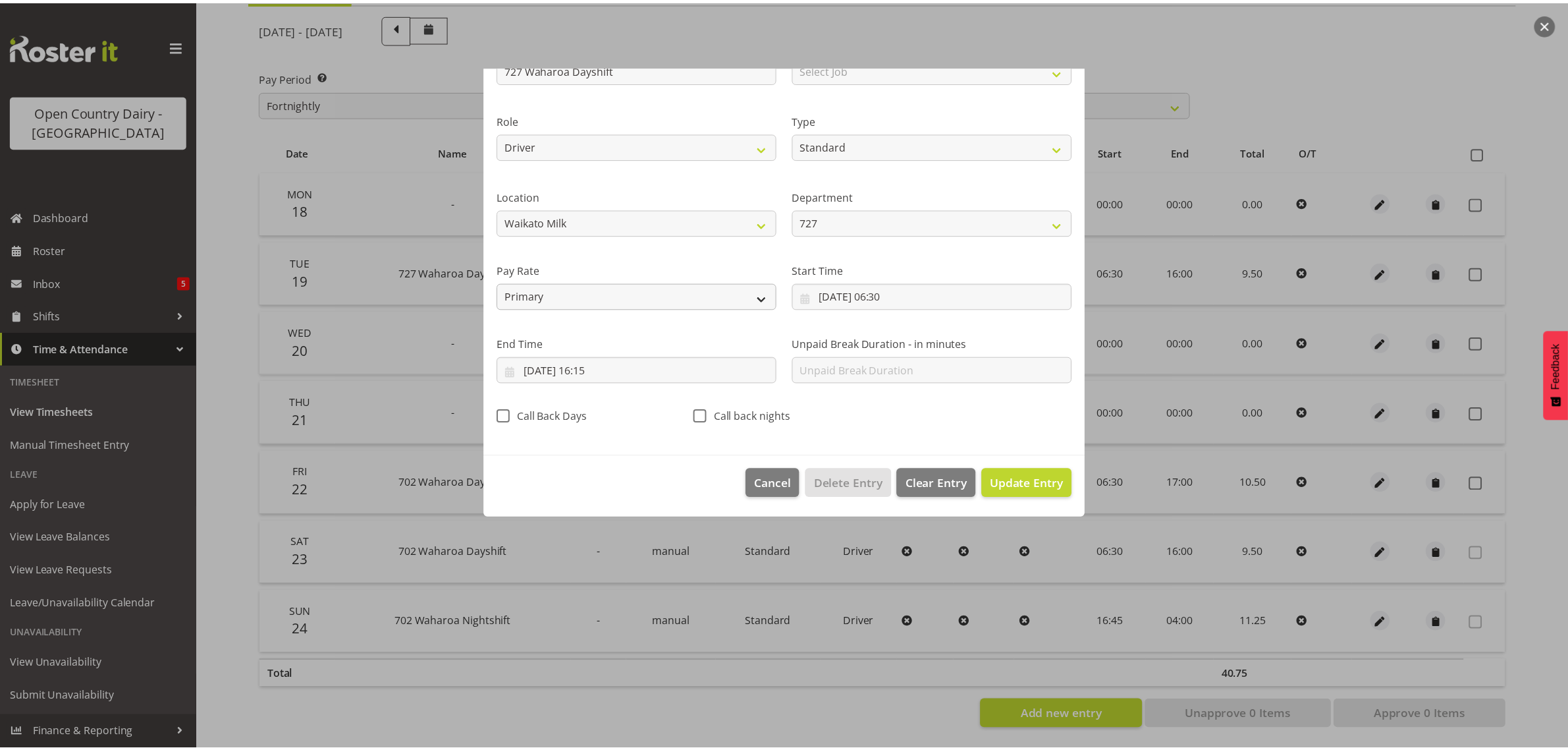
scroll to position [0, 0]
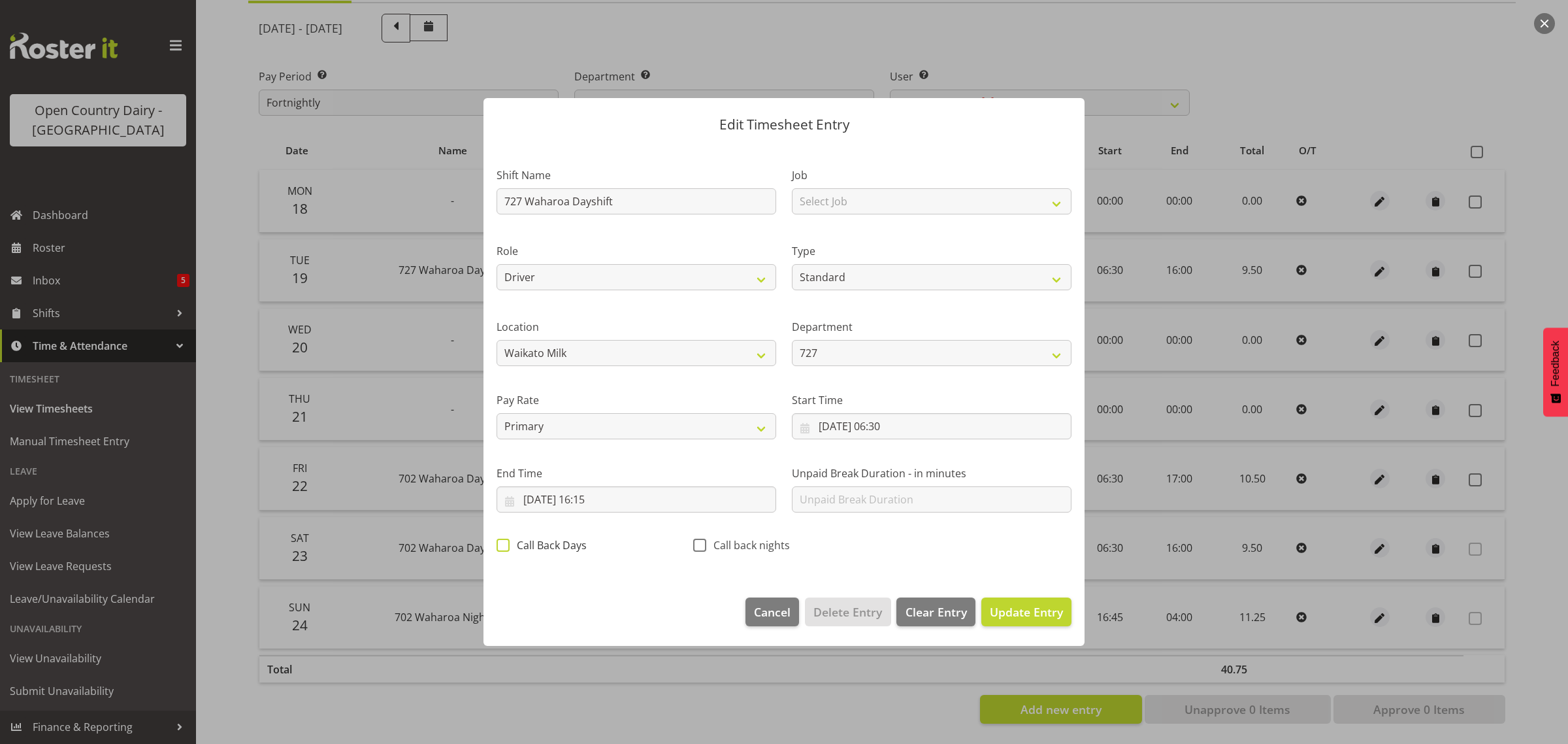
click at [506, 544] on span at bounding box center [503, 545] width 13 height 13
click at [505, 544] on input "Call Back Days" at bounding box center [501, 545] width 9 height 9
checkbox input "true"
click at [1011, 609] on span "Update Entry" at bounding box center [1026, 612] width 73 height 16
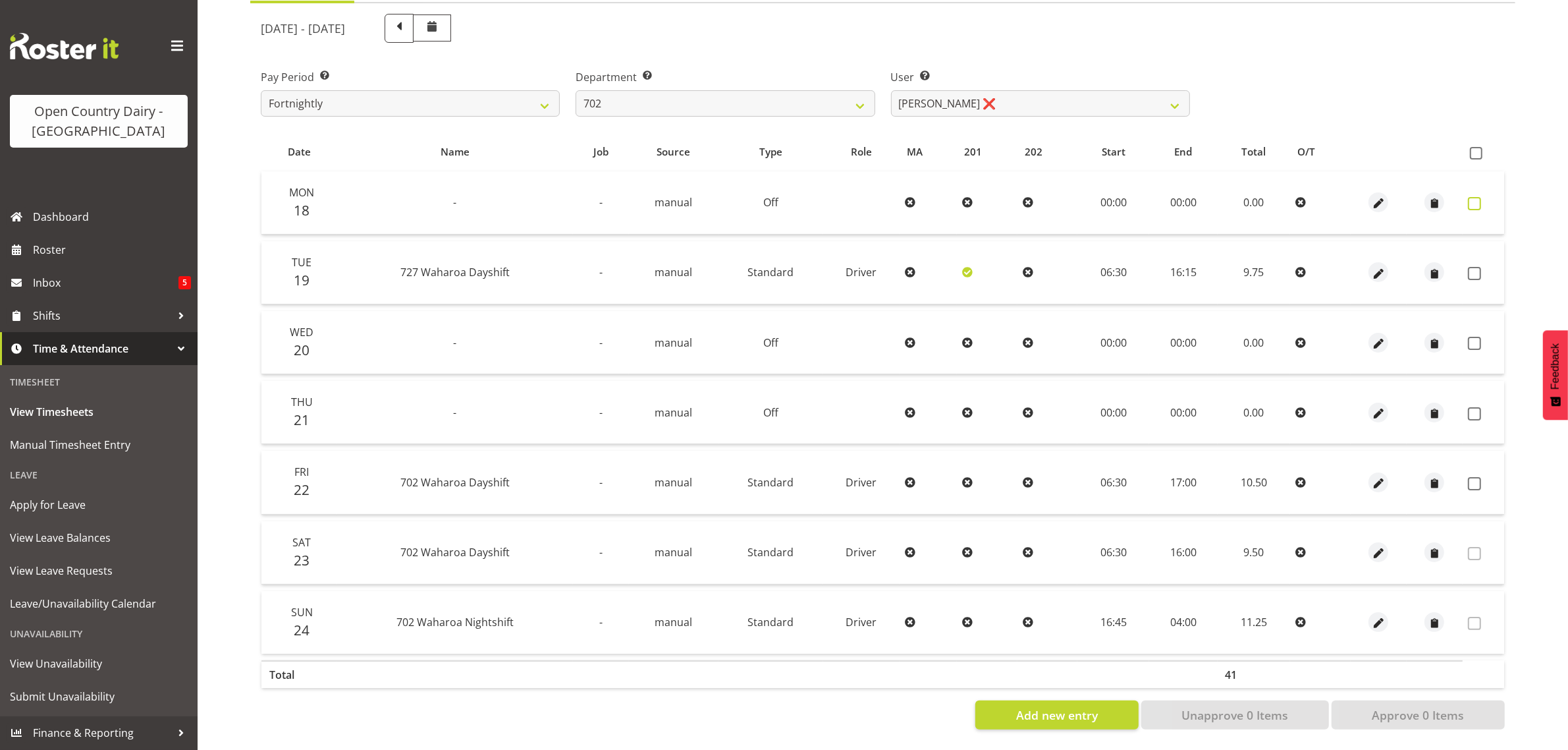
click at [1477, 197] on span at bounding box center [1475, 204] width 13 height 13
checkbox input "true"
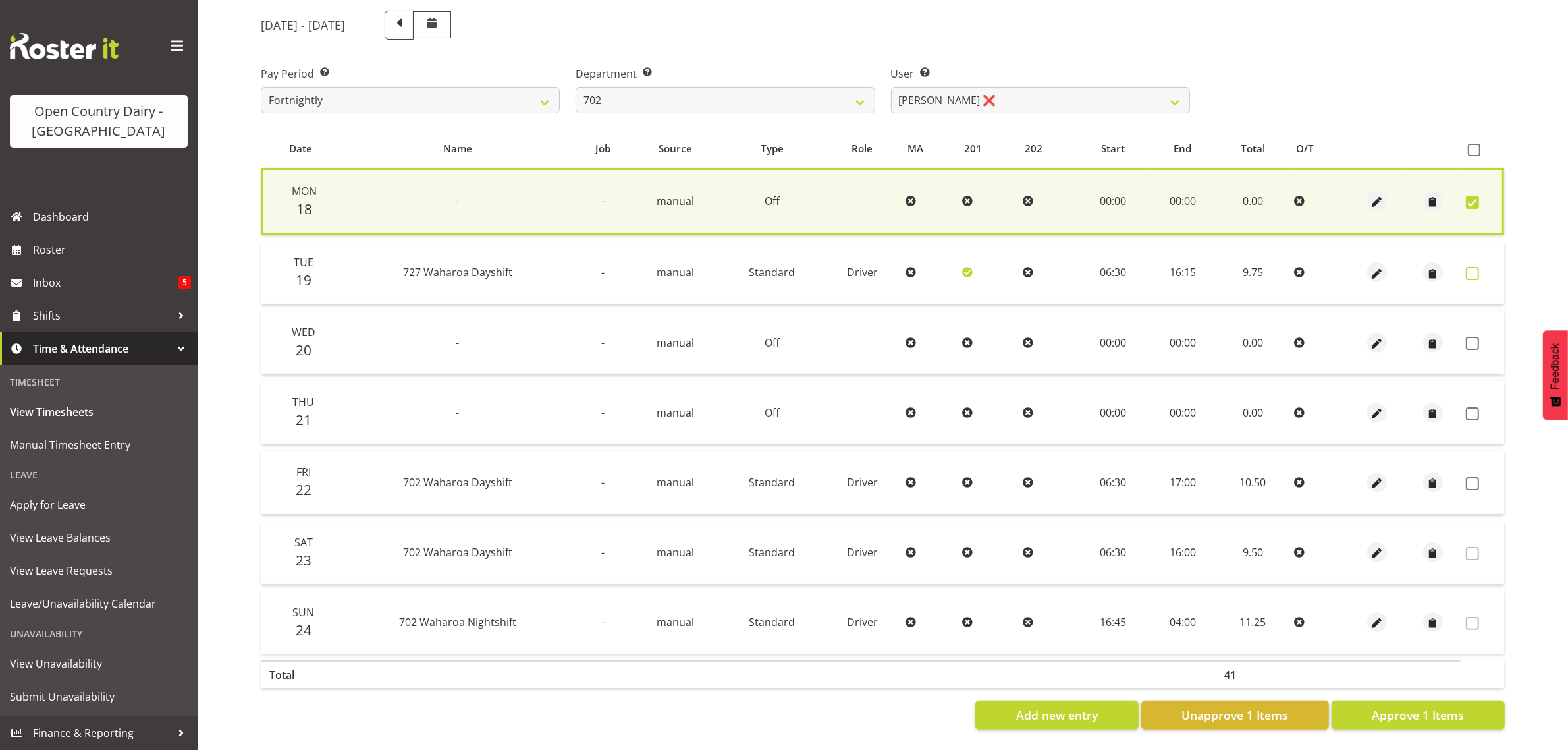
click at [1473, 267] on span at bounding box center [1473, 273] width 13 height 13
checkbox input "true"
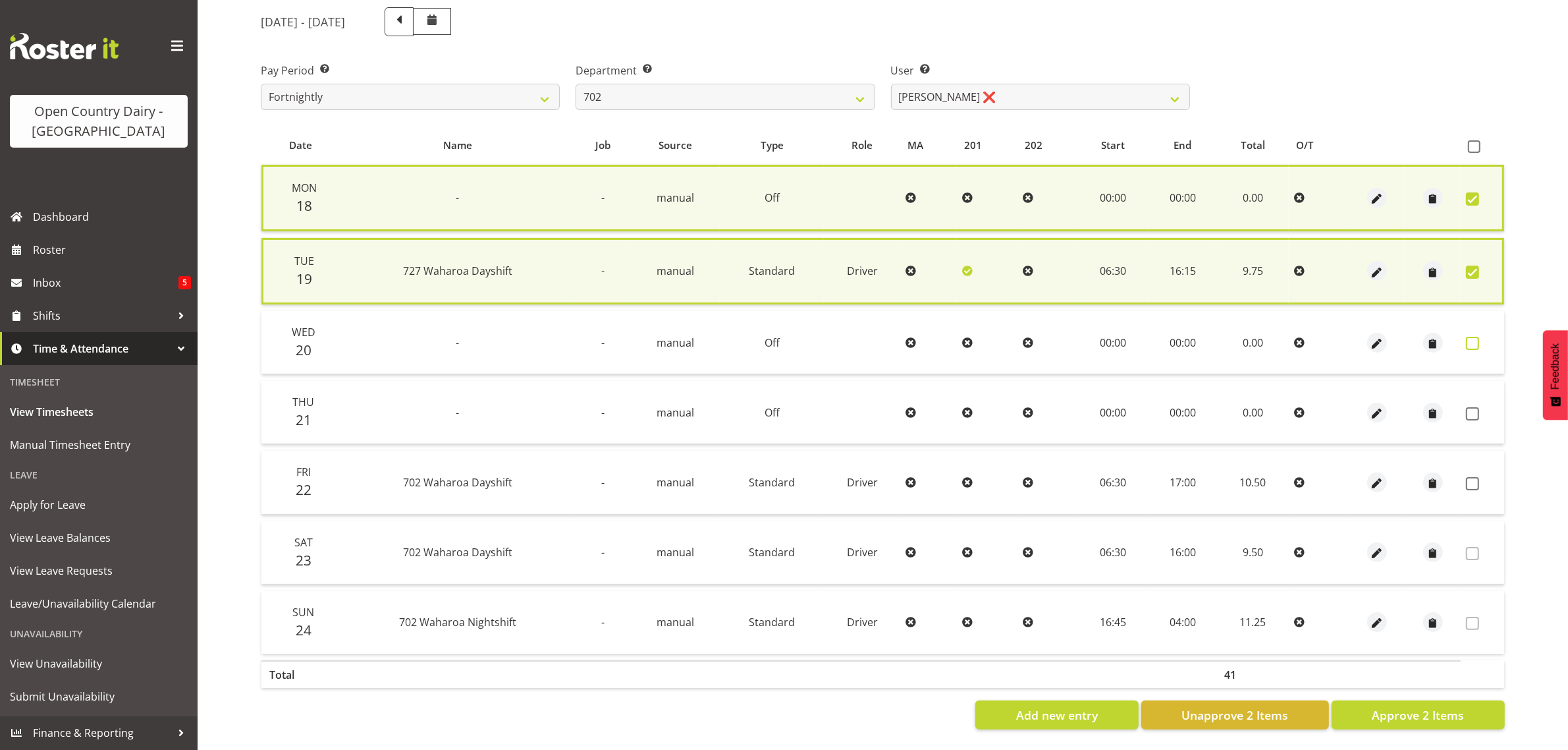
click at [1471, 339] on span at bounding box center [1473, 343] width 13 height 13
checkbox input "true"
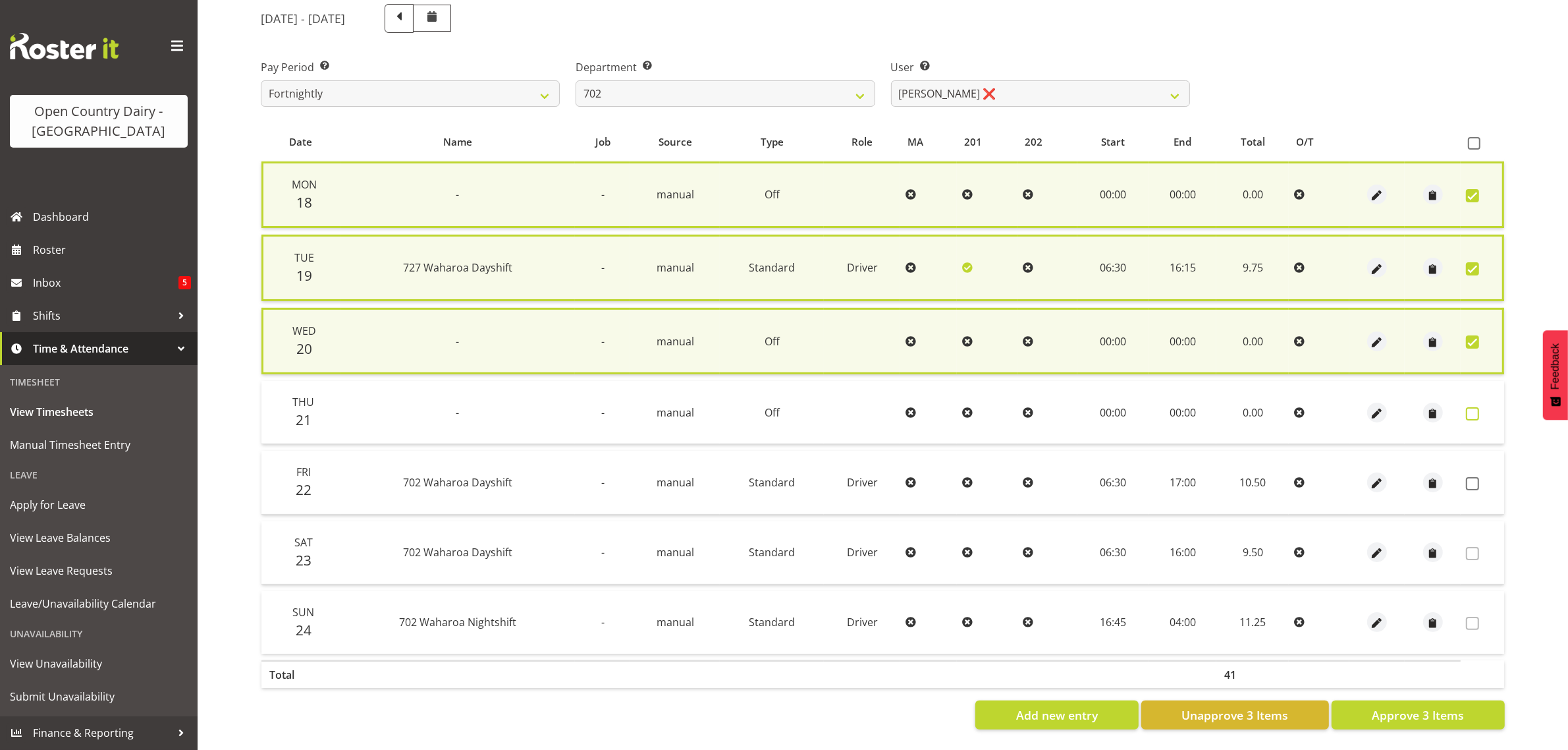
click at [1473, 407] on span at bounding box center [1473, 413] width 13 height 13
checkbox input "true"
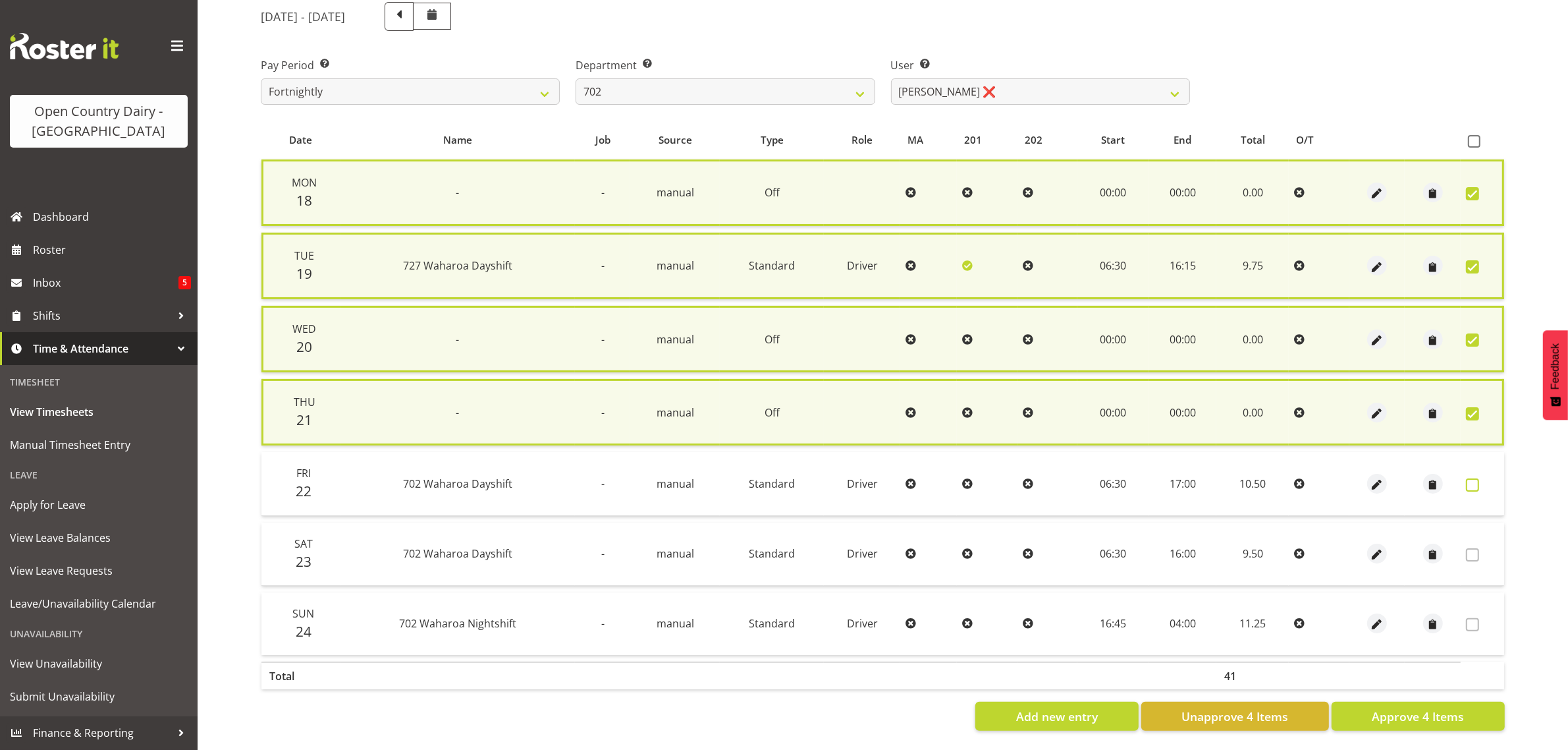
click at [1470, 478] on span at bounding box center [1473, 485] width 13 height 13
checkbox input "true"
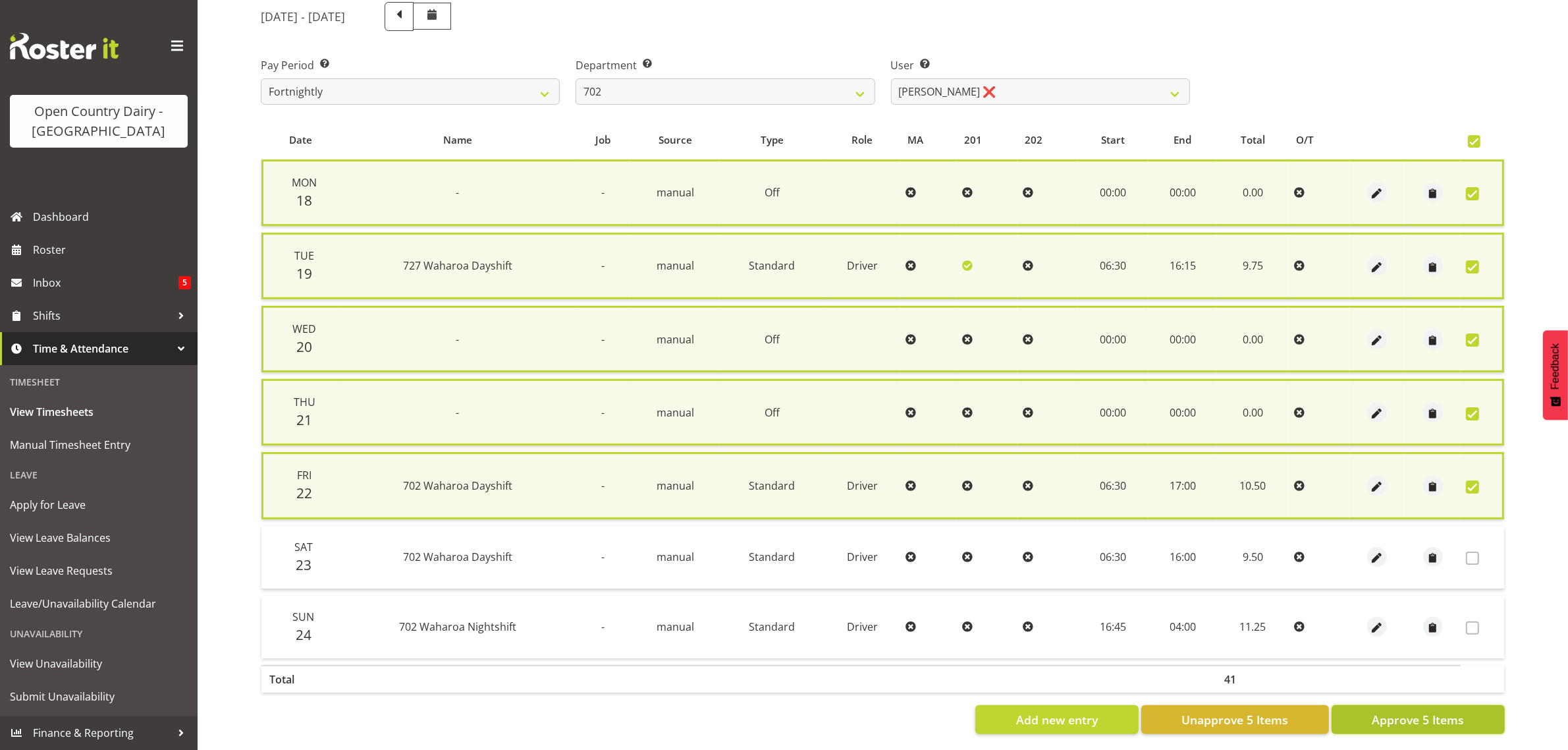
click at [1402, 718] on span "Approve 5 Items" at bounding box center [1418, 719] width 92 height 17
checkbox input "false"
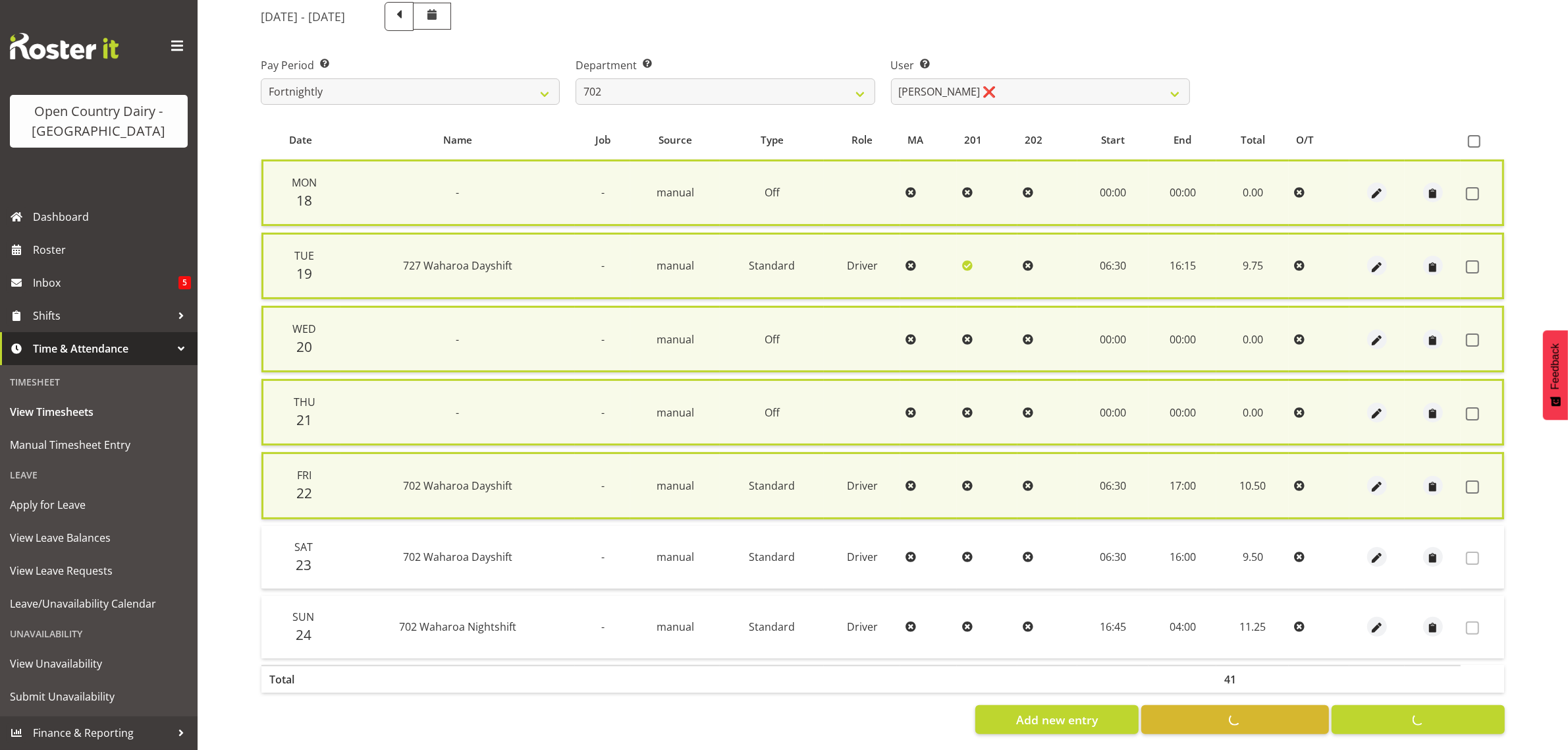
checkbox input "false"
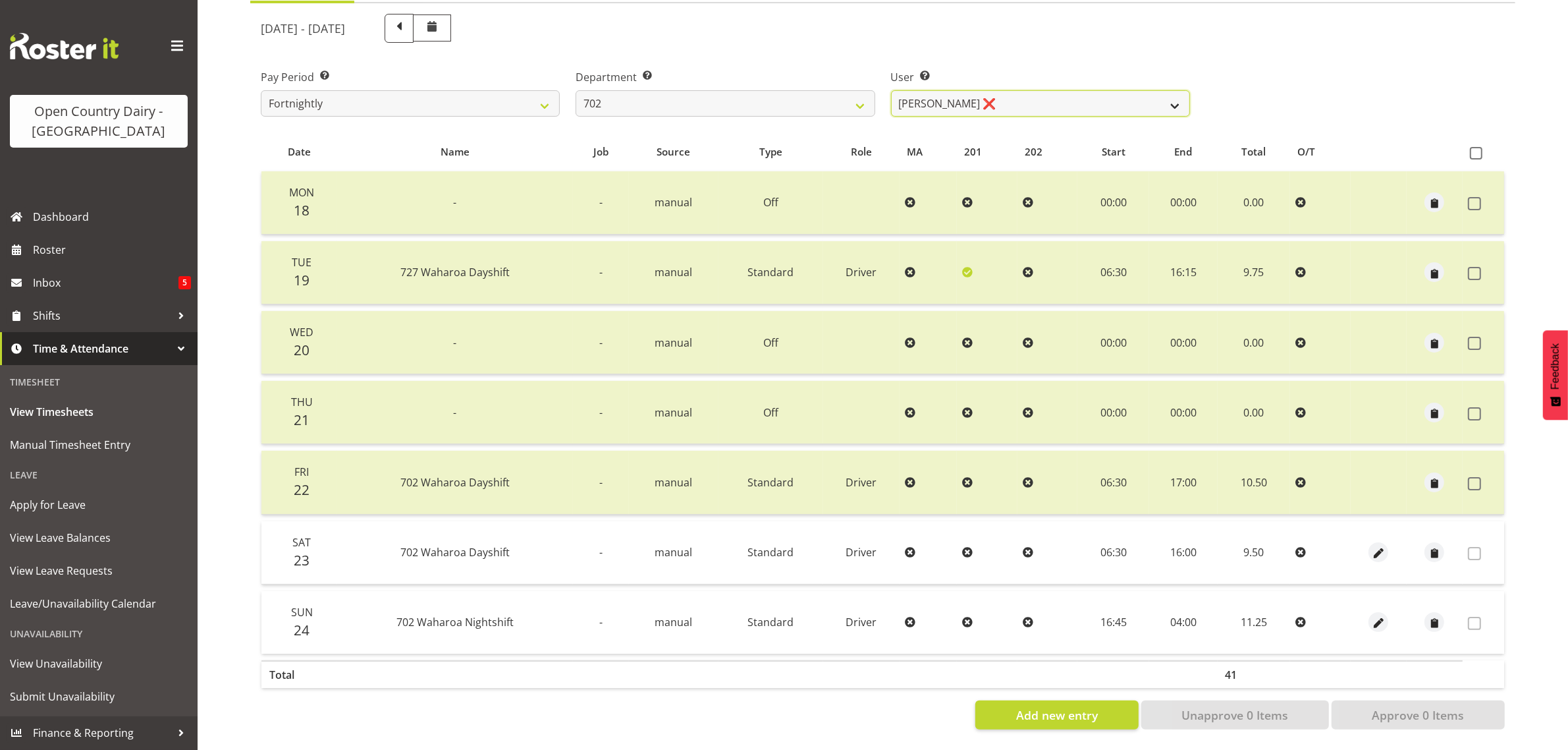
click at [1079, 91] on select "Brian Riddle ❌ Denica Tapiki ❌ Nick Adlington ❌ Simon Phillpott ❌" at bounding box center [1041, 103] width 299 height 26
click at [757, 93] on select "701 702 703 704 705 706 707 708 709 710 711 712 713 714 715 716 717 718 719 720" at bounding box center [725, 103] width 299 height 26
select select "710"
click at [575, 90] on select "701 702 703 704 705 706 707 708 709 710 711 712 713 714 715 716 717 718 719 720" at bounding box center [725, 103] width 299 height 26
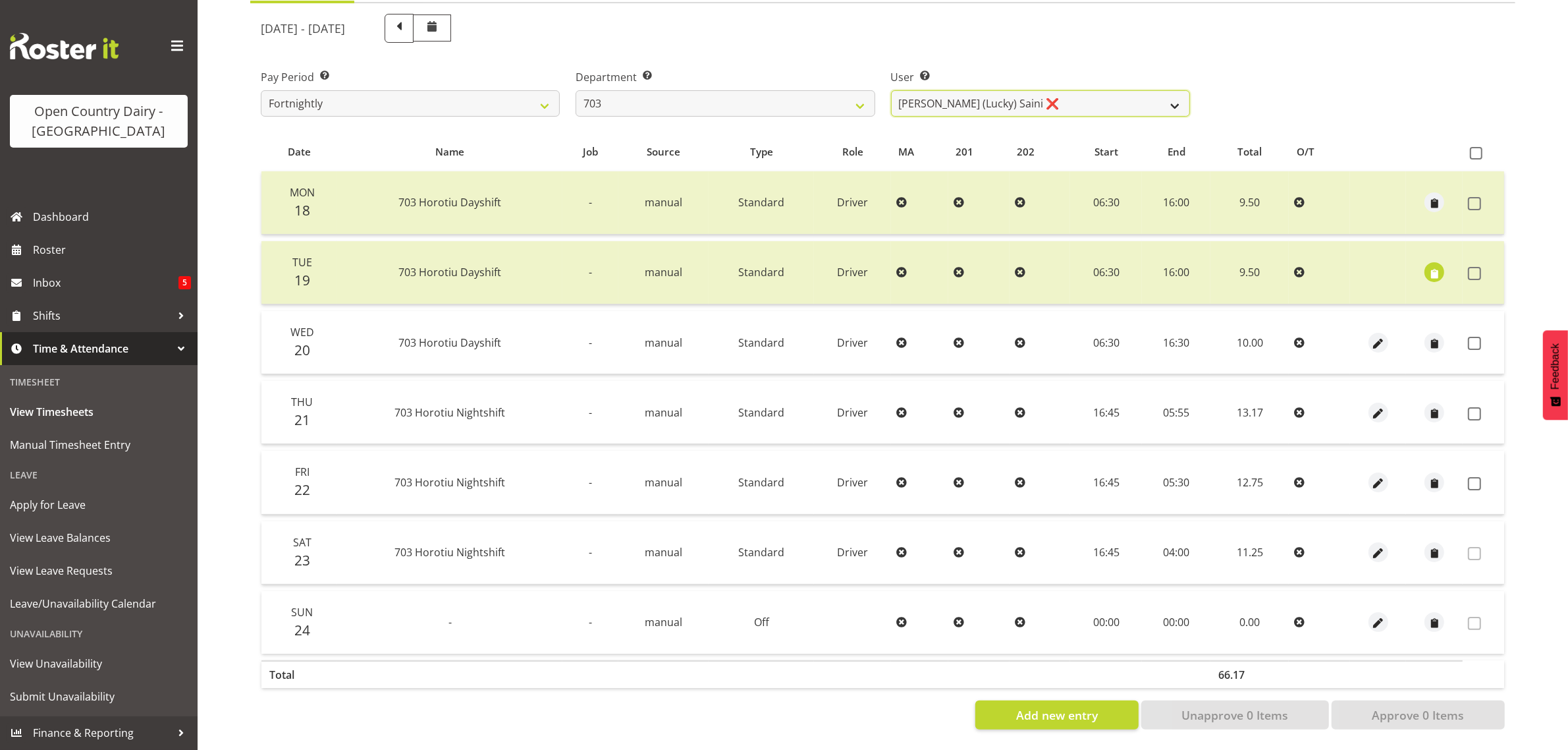
click at [1062, 93] on select "Bhupinder (Lucky) Saini ❌ Mark Fowler ❌ Tama Baker ❌" at bounding box center [1041, 103] width 299 height 26
select select "8209"
click at [891, 90] on select "Bhupinder (Lucky) Saini ❌ Mark Fowler ❌ Tama Baker ❌" at bounding box center [1041, 103] width 299 height 26
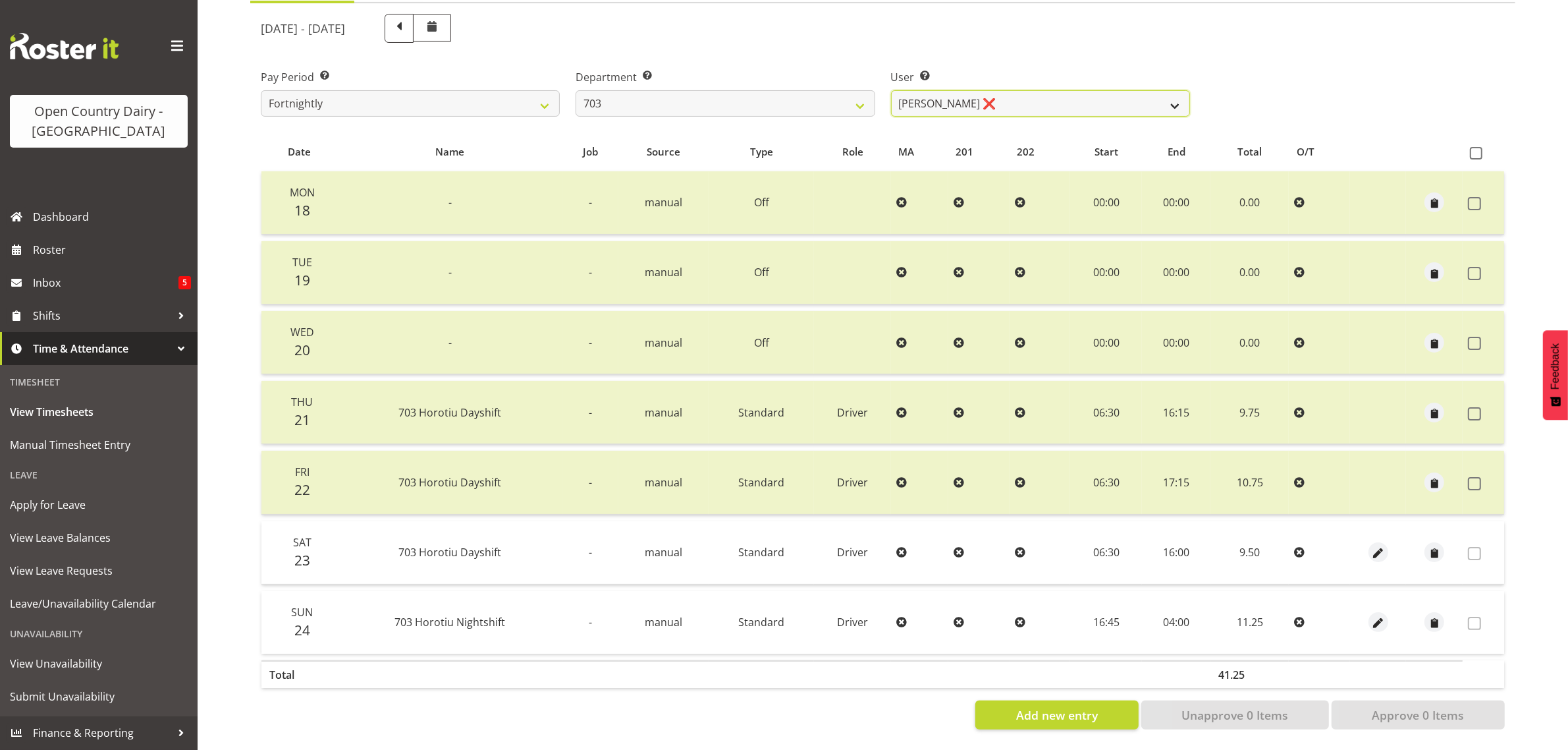
click at [1008, 90] on select "Bhupinder (Lucky) Saini ❌ Mark Fowler ❌ Tama Baker ❌" at bounding box center [1041, 103] width 299 height 26
click at [1009, 90] on select "Bhupinder (Lucky) Saini ❌ Mark Fowler ❌ Tama Baker ❌" at bounding box center [1041, 103] width 299 height 26
click at [716, 90] on select "701 702 703 704 705 706 707 708 709 710 711 712 713 714 715 716 717 718 719 720" at bounding box center [725, 103] width 299 height 26
select select "717"
click at [575, 90] on select "701 702 703 704 705 706 707 708 709 710 711 712 713 714 715 716 717 718 719 720" at bounding box center [725, 103] width 299 height 26
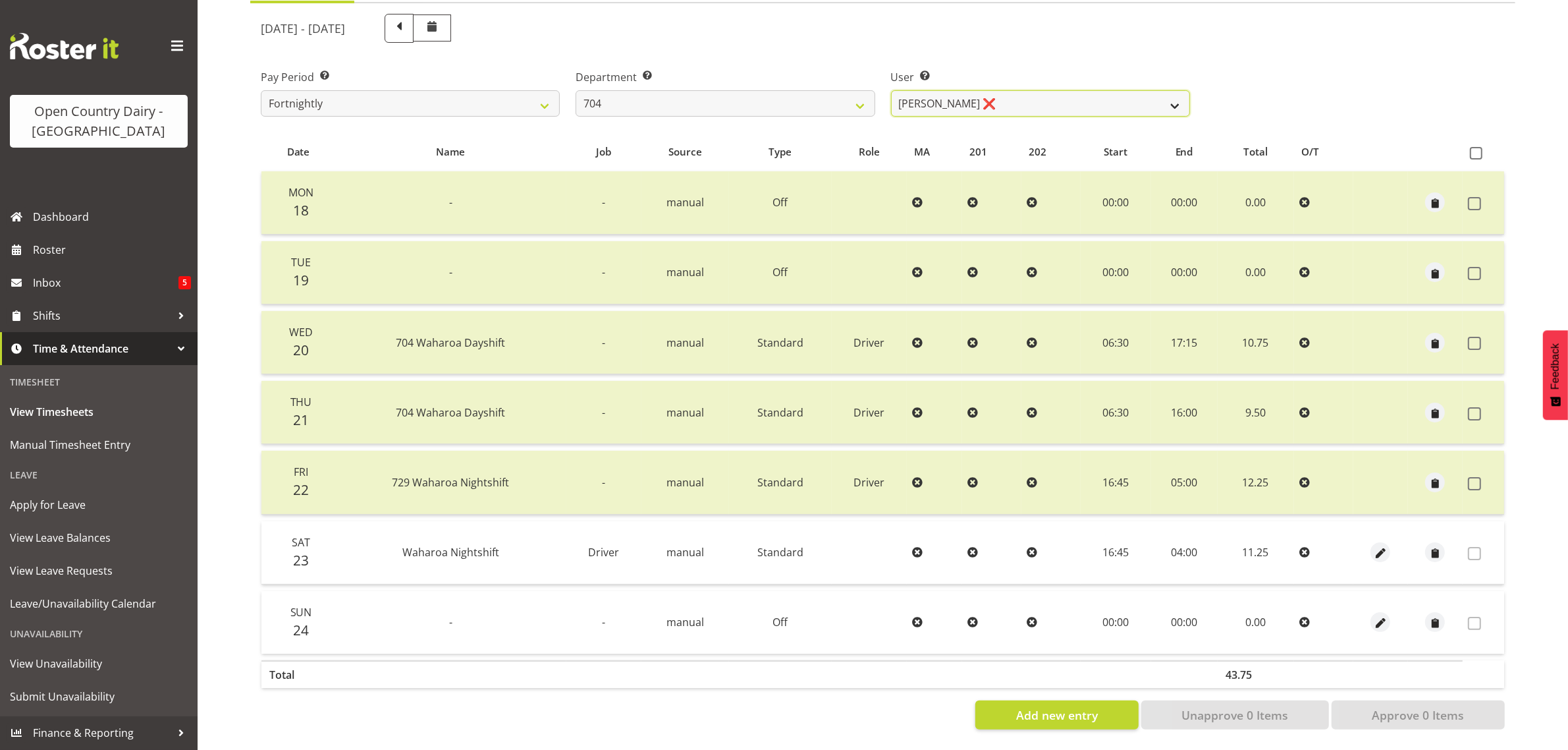
click at [1084, 94] on select "Graham Houghton ❌ Jon Williams ❌ Stephen Rae ❌" at bounding box center [1041, 103] width 299 height 26
select select "11257"
click at [891, 90] on select "Graham Houghton ❌ Jon Williams ❌ Stephen Rae ❌" at bounding box center [1041, 103] width 299 height 26
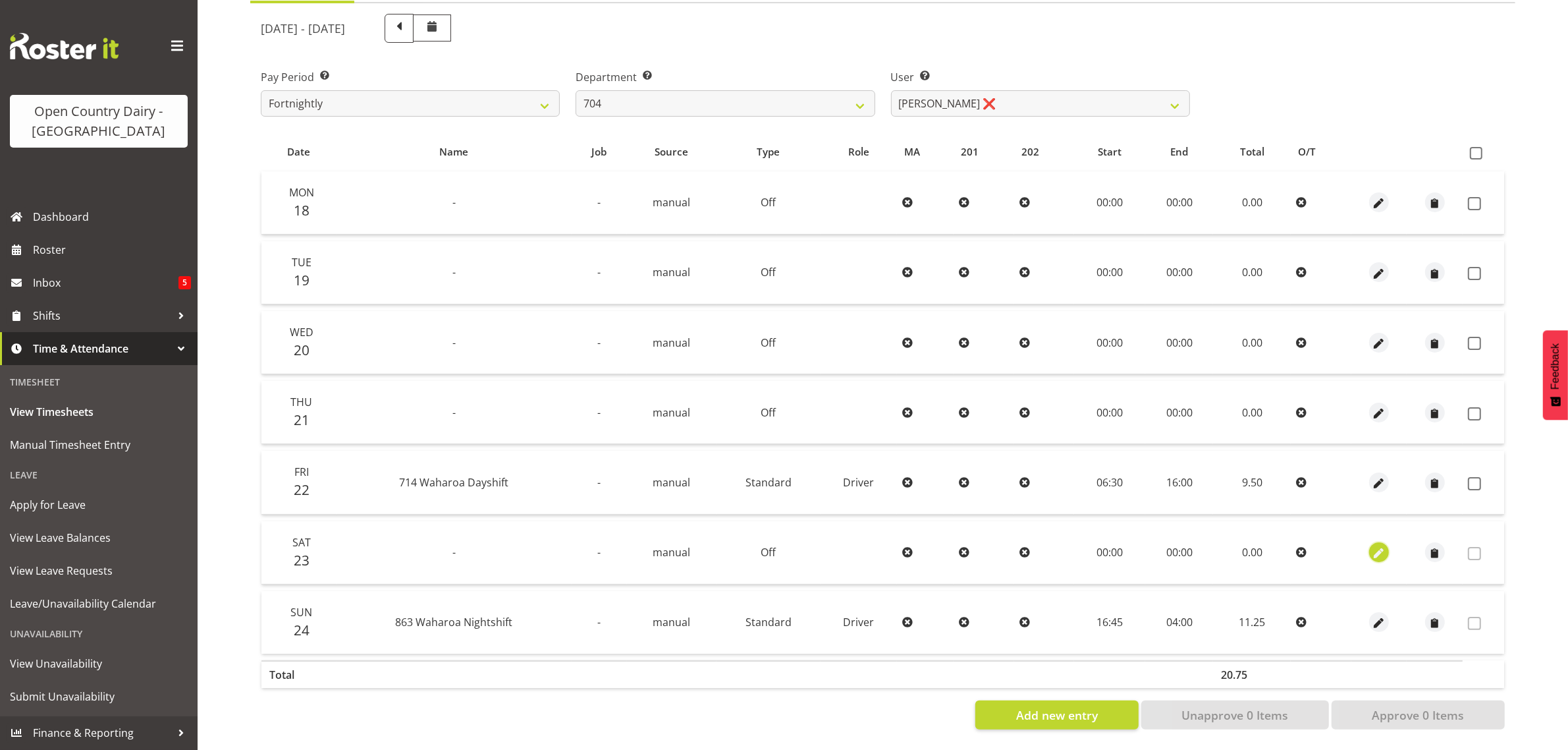
click at [1377, 546] on span "button" at bounding box center [1380, 554] width 15 height 15
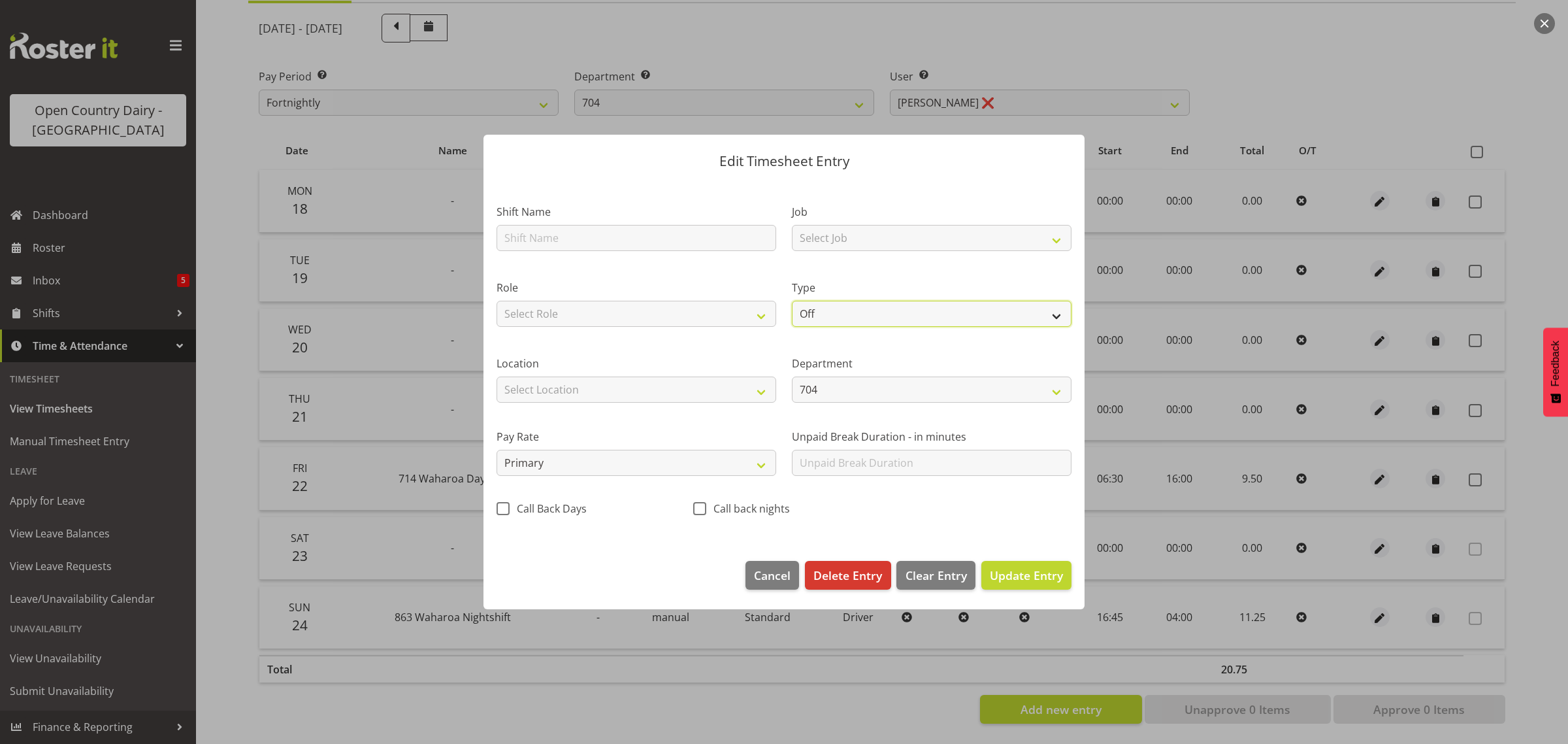
click at [853, 316] on select "Off Standard Public Holiday Public Holiday (Worked) Day In Lieu Annual Leave Si…" at bounding box center [932, 313] width 280 height 26
select select "Standard"
click at [792, 300] on select "Off Standard Public Holiday Public Holiday (Worked) Day In Lieu Annual Leave Si…" at bounding box center [932, 313] width 280 height 26
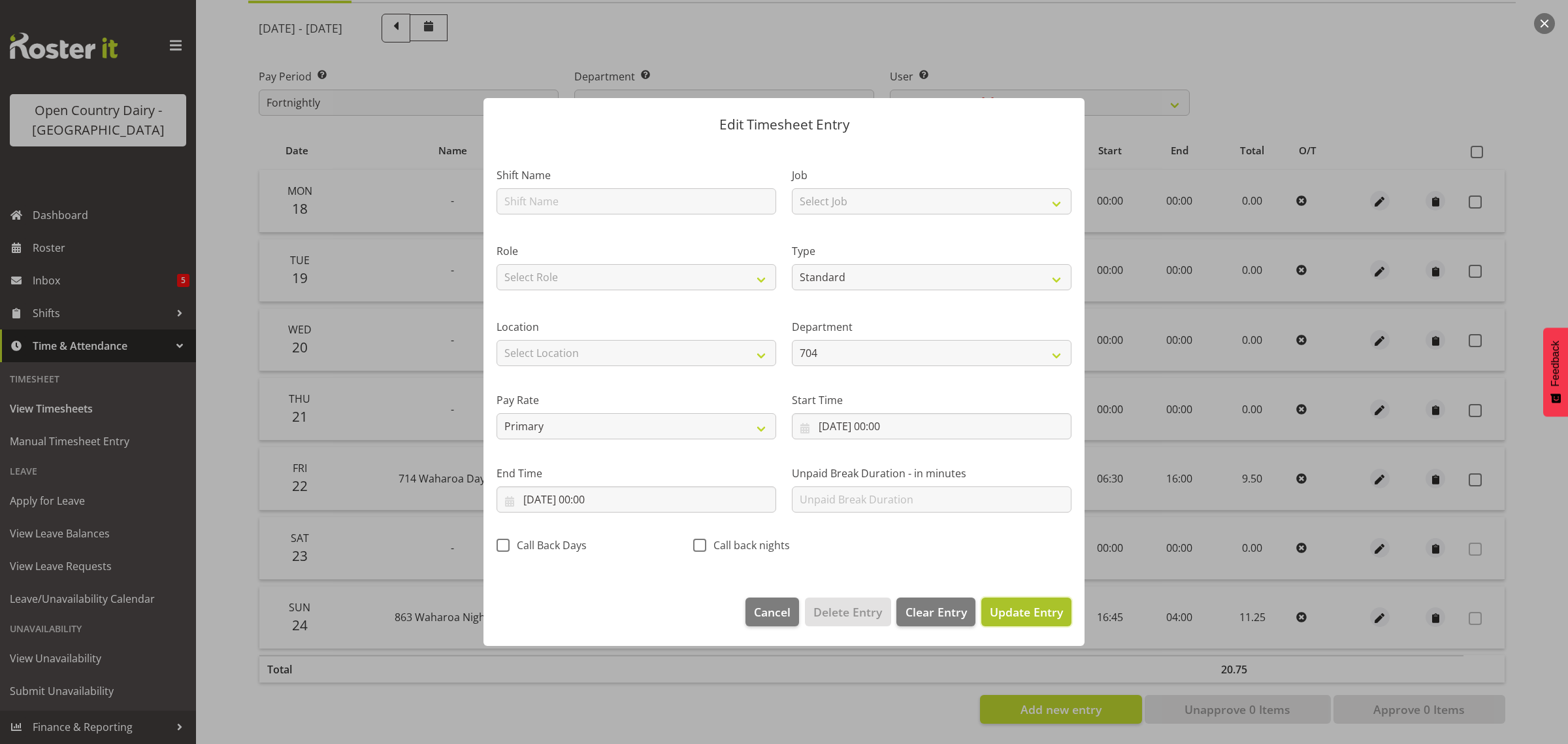
click at [1026, 615] on span "Update Entry" at bounding box center [1026, 612] width 73 height 16
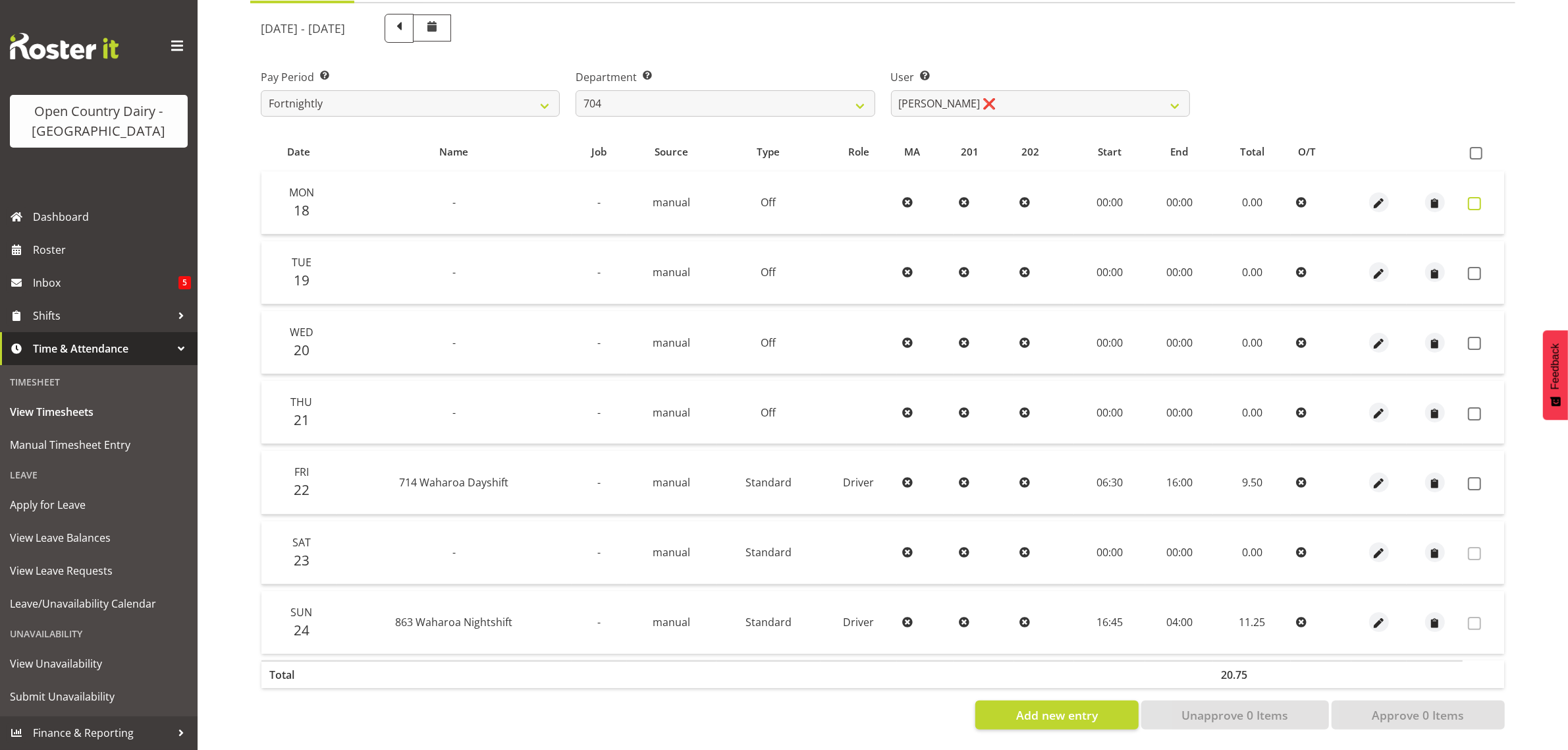
click at [1468, 197] on span at bounding box center [1475, 204] width 13 height 13
checkbox input "true"
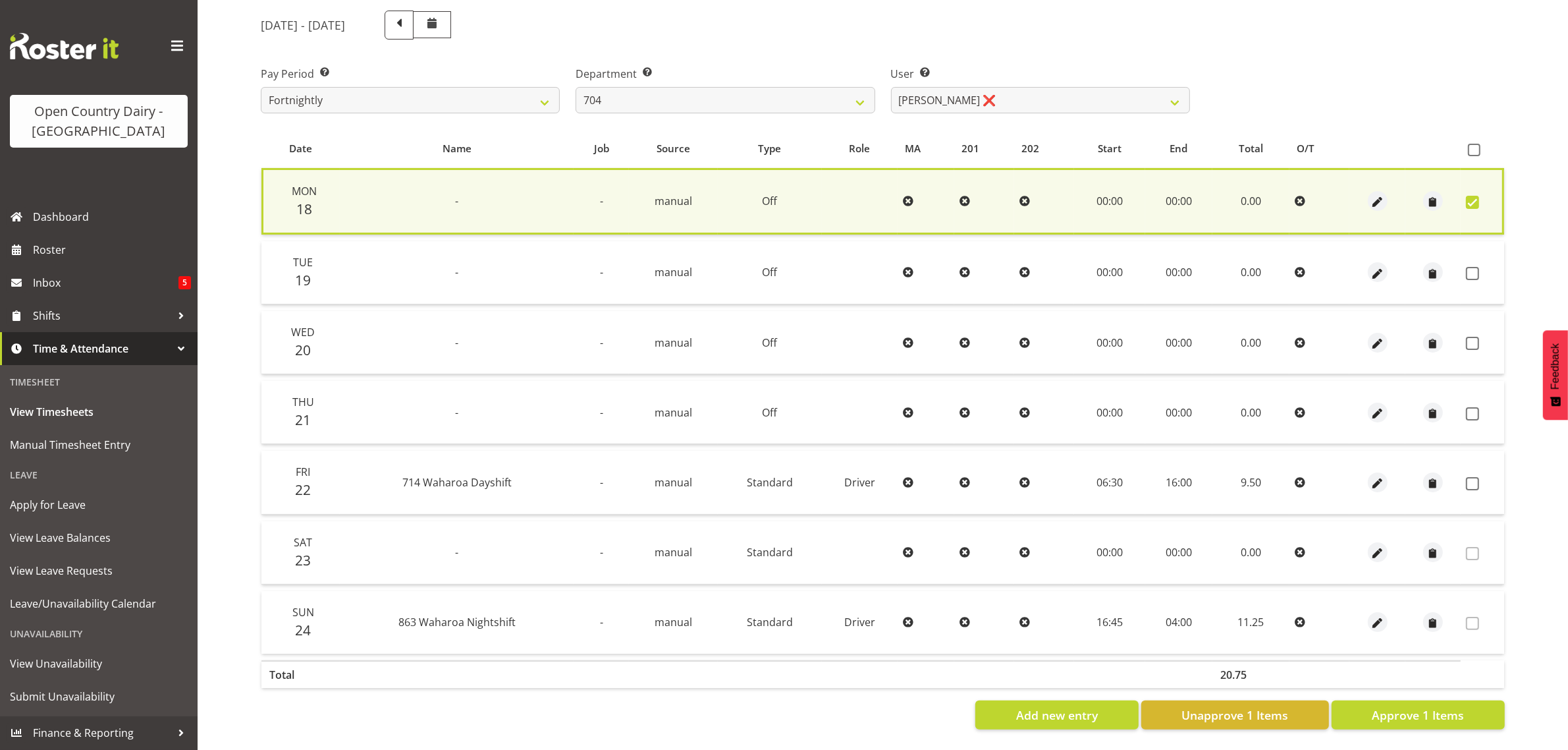
drag, startPoint x: 1471, startPoint y: 261, endPoint x: 1467, endPoint y: 306, distance: 45.2
click at [1472, 267] on span at bounding box center [1473, 273] width 13 height 13
checkbox input "true"
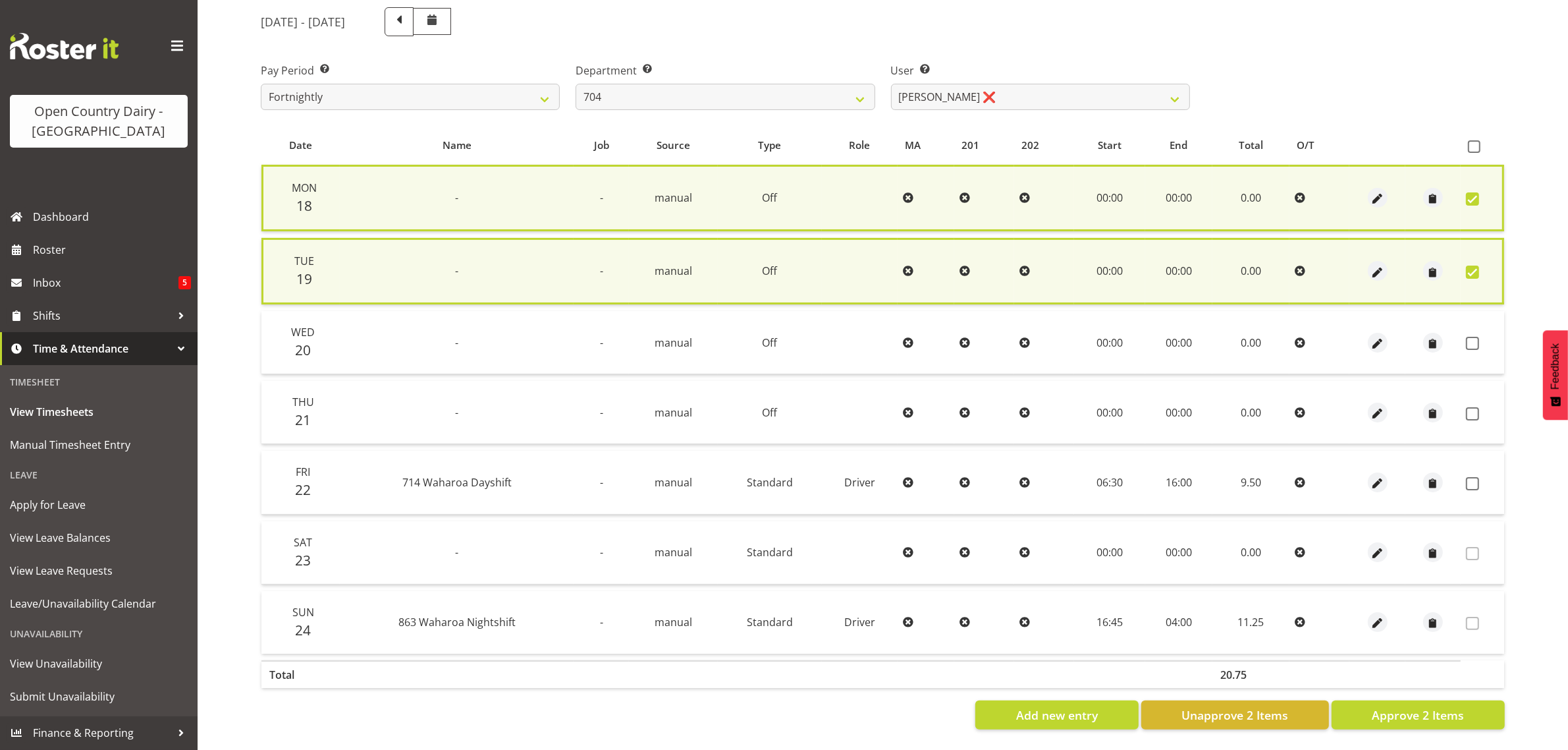
drag, startPoint x: 1469, startPoint y: 337, endPoint x: 1469, endPoint y: 354, distance: 17.0
click at [1469, 339] on span at bounding box center [1473, 343] width 13 height 13
checkbox input "true"
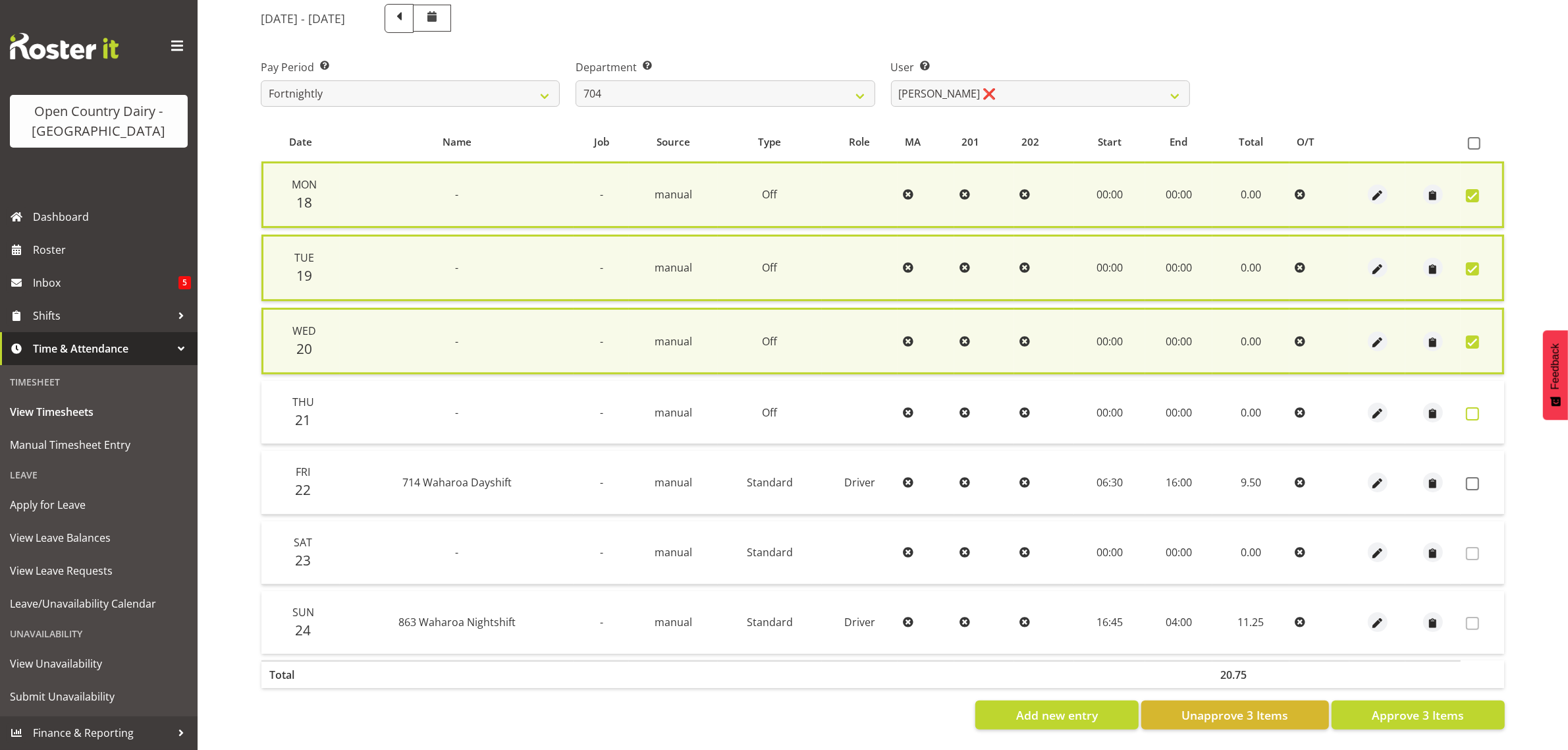
click at [1472, 409] on span at bounding box center [1473, 413] width 13 height 13
checkbox input "true"
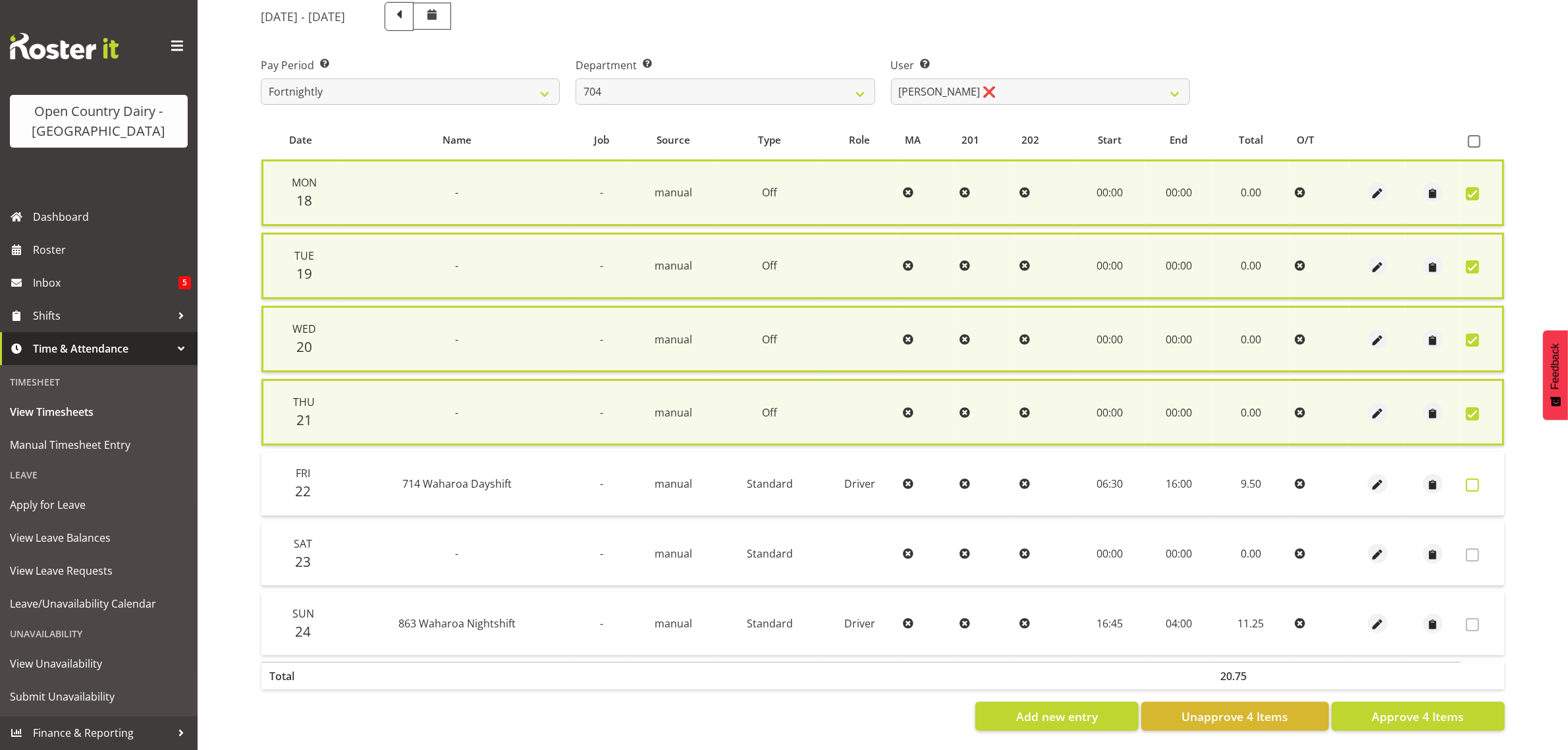
click at [1471, 478] on span at bounding box center [1473, 485] width 13 height 13
checkbox input "true"
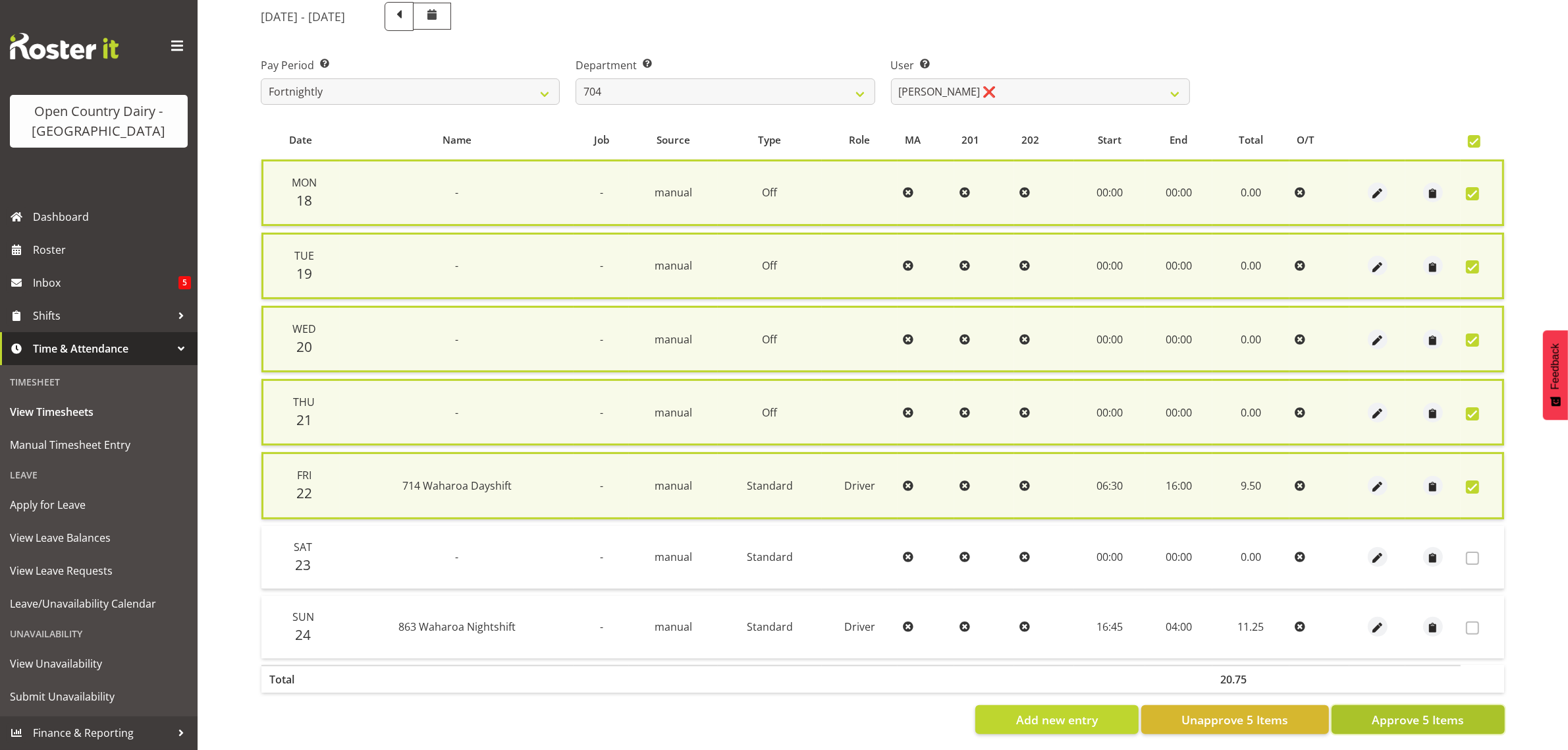
click at [1407, 706] on button "Approve 5 Items" at bounding box center [1418, 719] width 173 height 29
checkbox input "false"
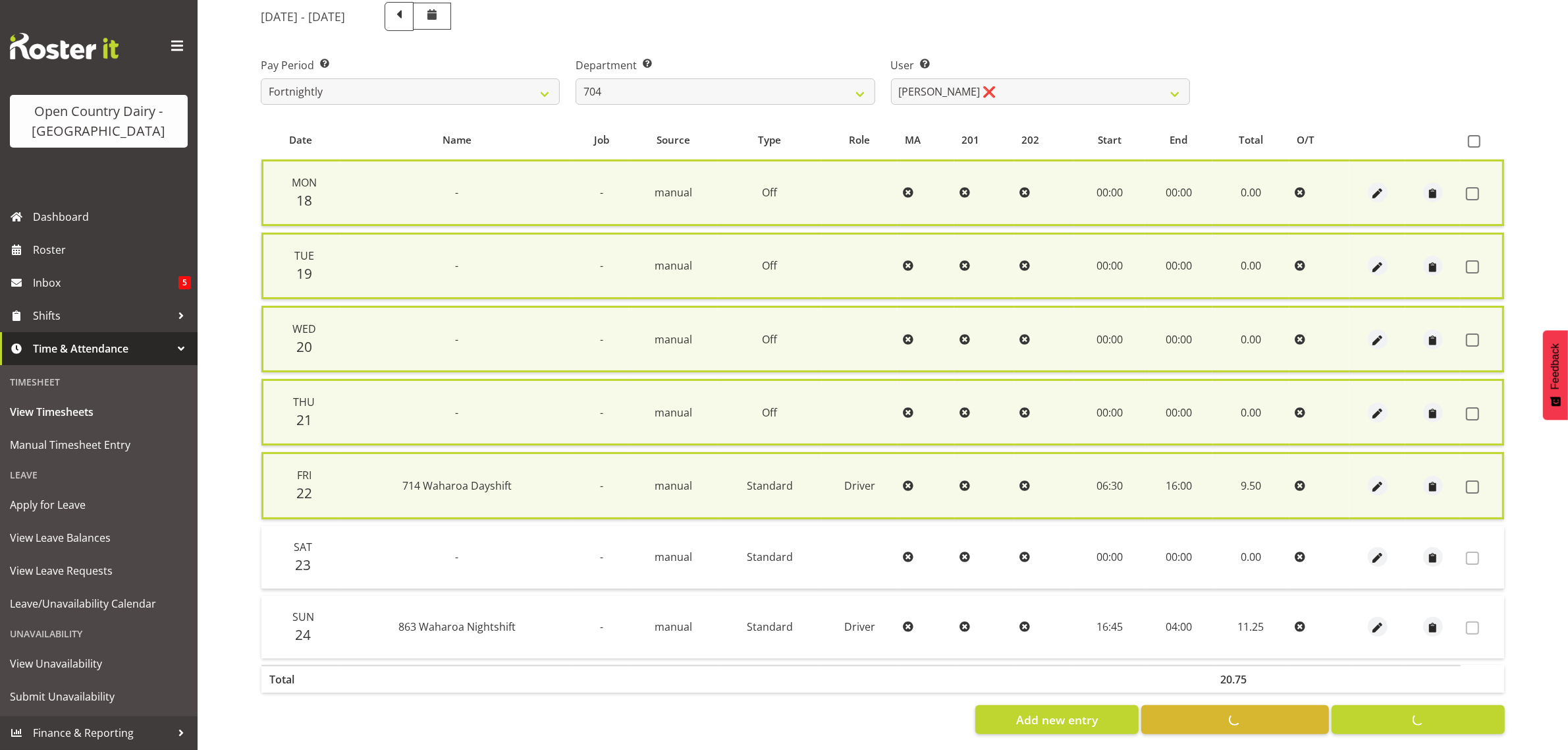
checkbox input "false"
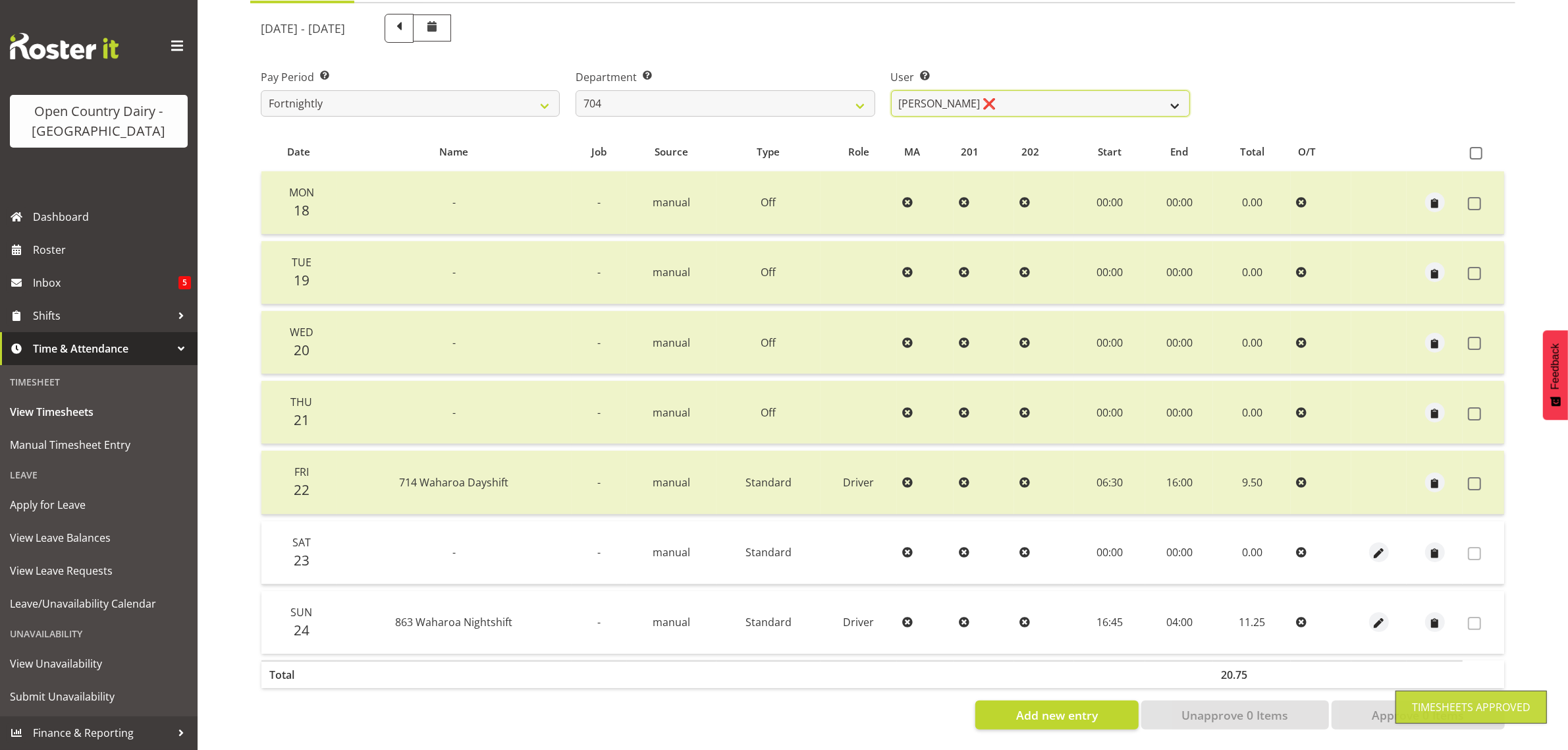
click at [1016, 90] on select "Graham Houghton ❌ Jon Williams ❌ Stephen Rae ❌" at bounding box center [1041, 103] width 299 height 26
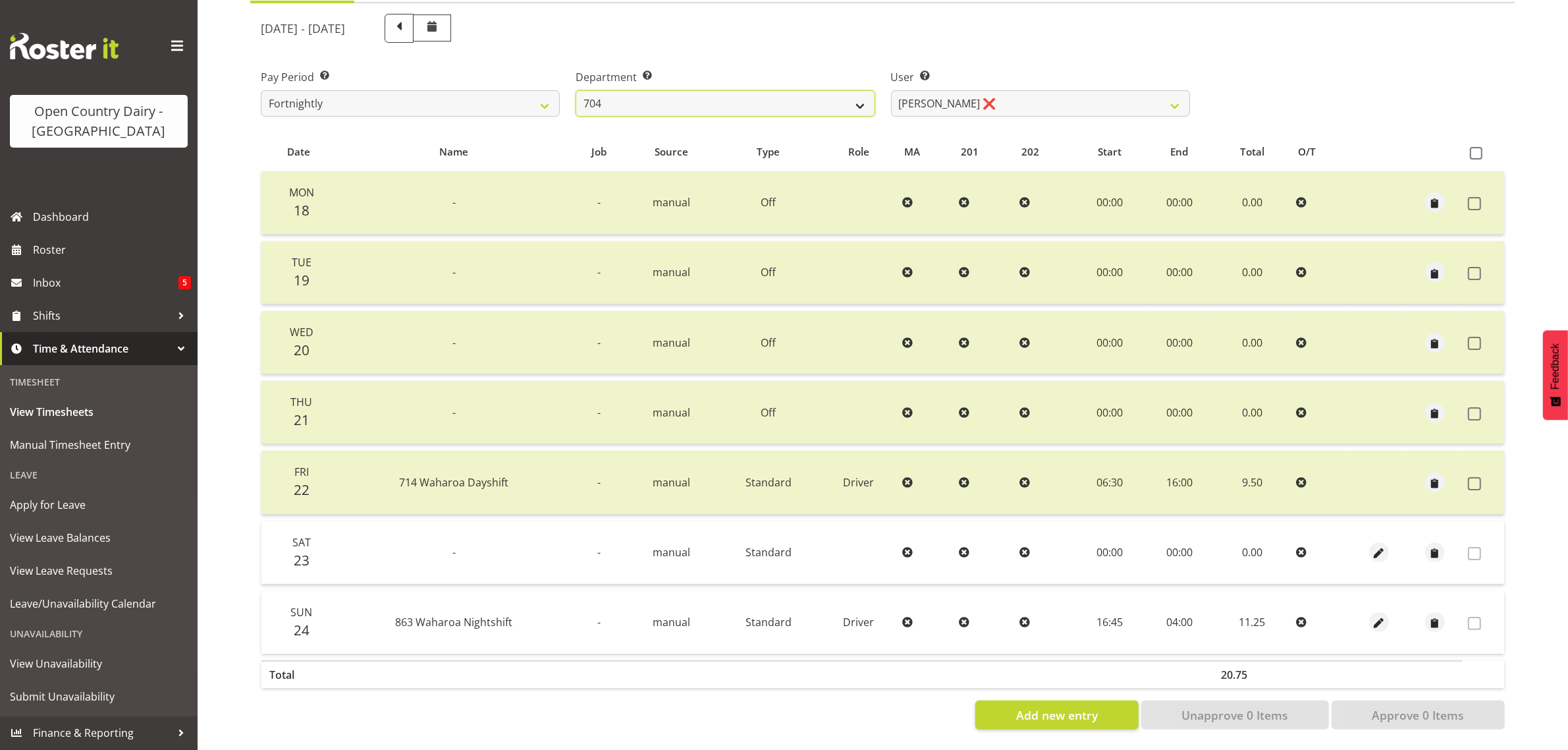
click at [719, 92] on select "701 702 703 704 705 706 707 708 709 710 711 712 713 714 715 716 717 718 719 720" at bounding box center [725, 103] width 299 height 26
select select "714"
click at [575, 90] on select "701 702 703 704 705 706 707 708 709 710 711 712 713 714 715 716 717 718 719 720" at bounding box center [725, 103] width 299 height 26
select select "8282"
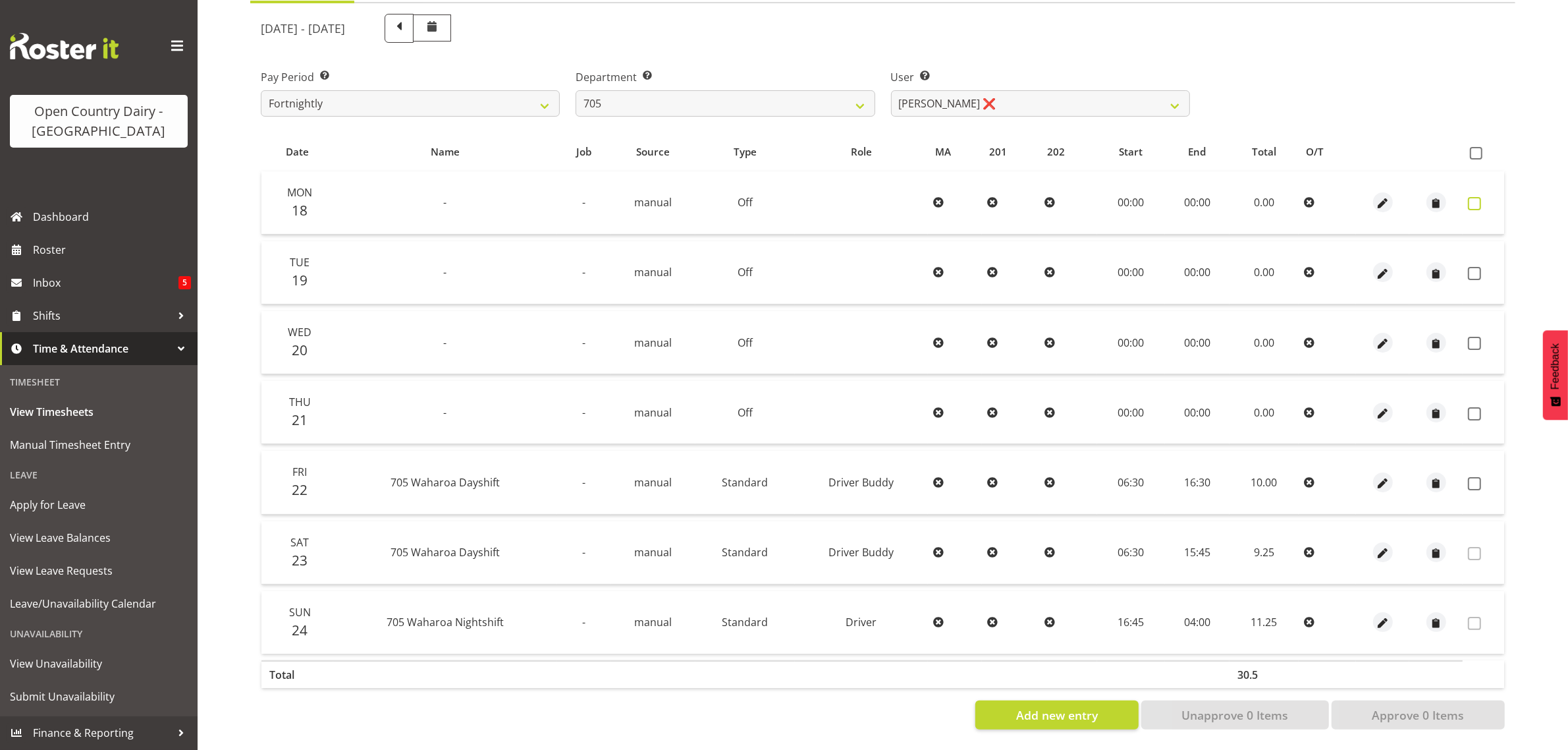
click at [1473, 197] on span at bounding box center [1475, 204] width 13 height 13
checkbox input "true"
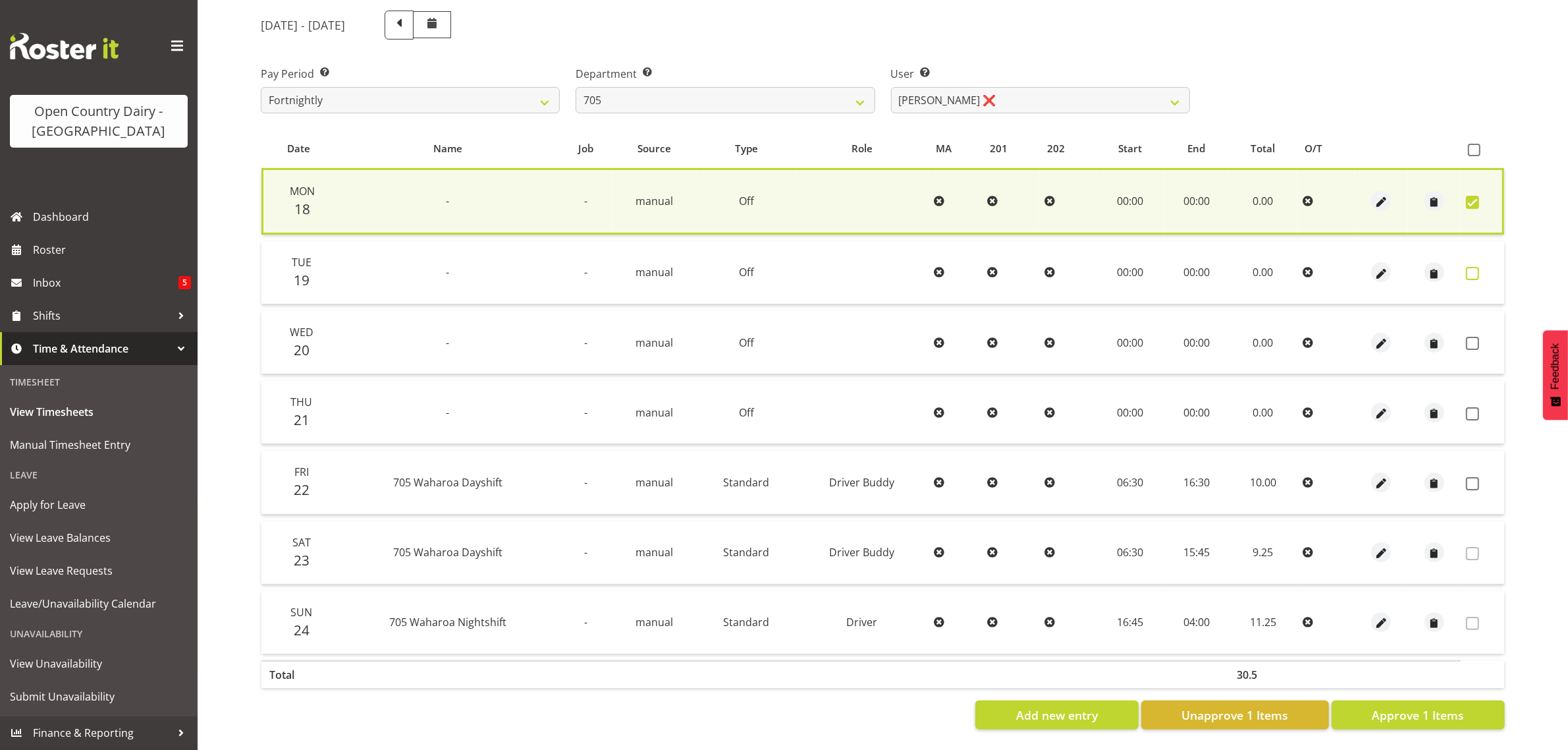
click at [1471, 267] on span at bounding box center [1473, 273] width 13 height 13
checkbox input "true"
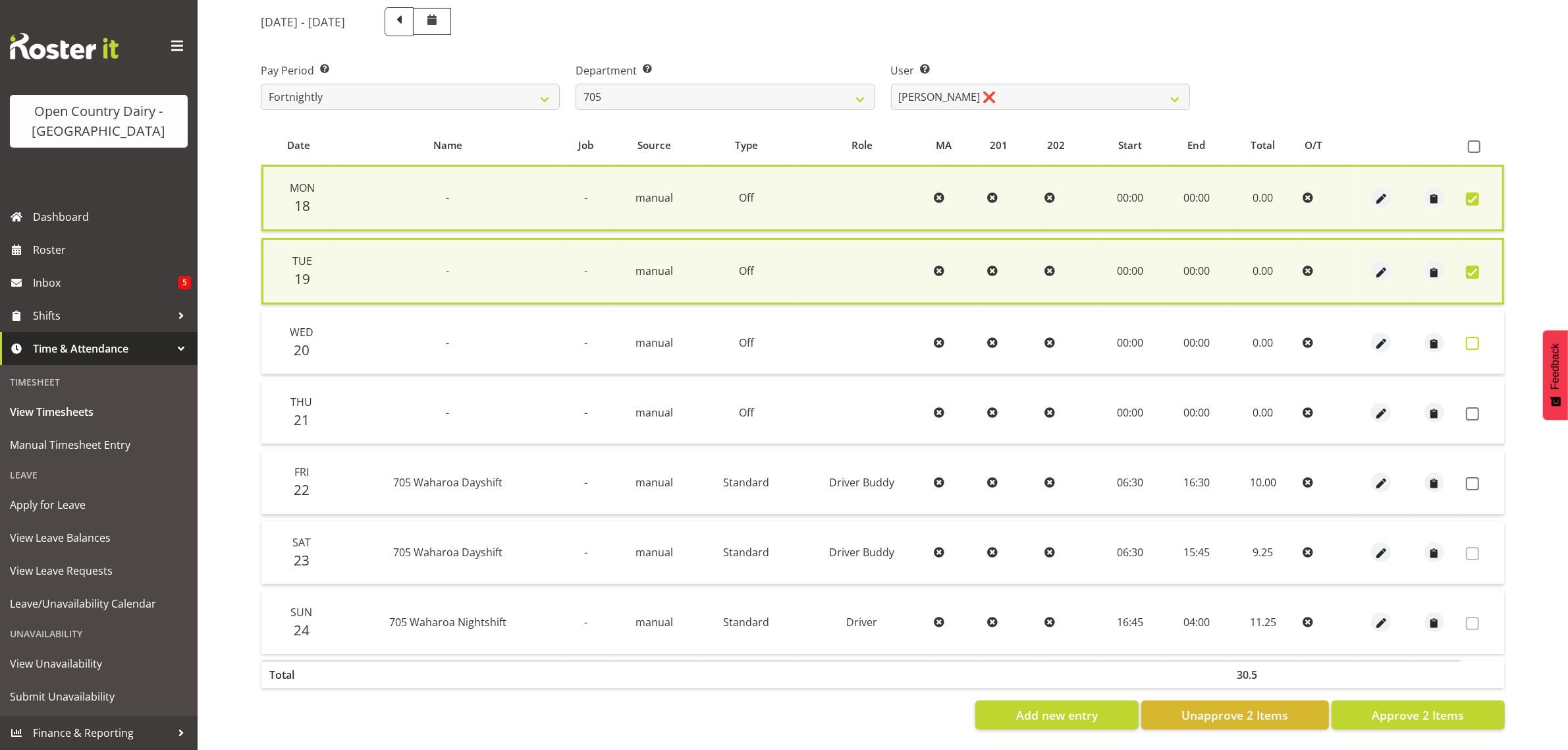
click at [1476, 337] on span at bounding box center [1473, 343] width 13 height 13
checkbox input "true"
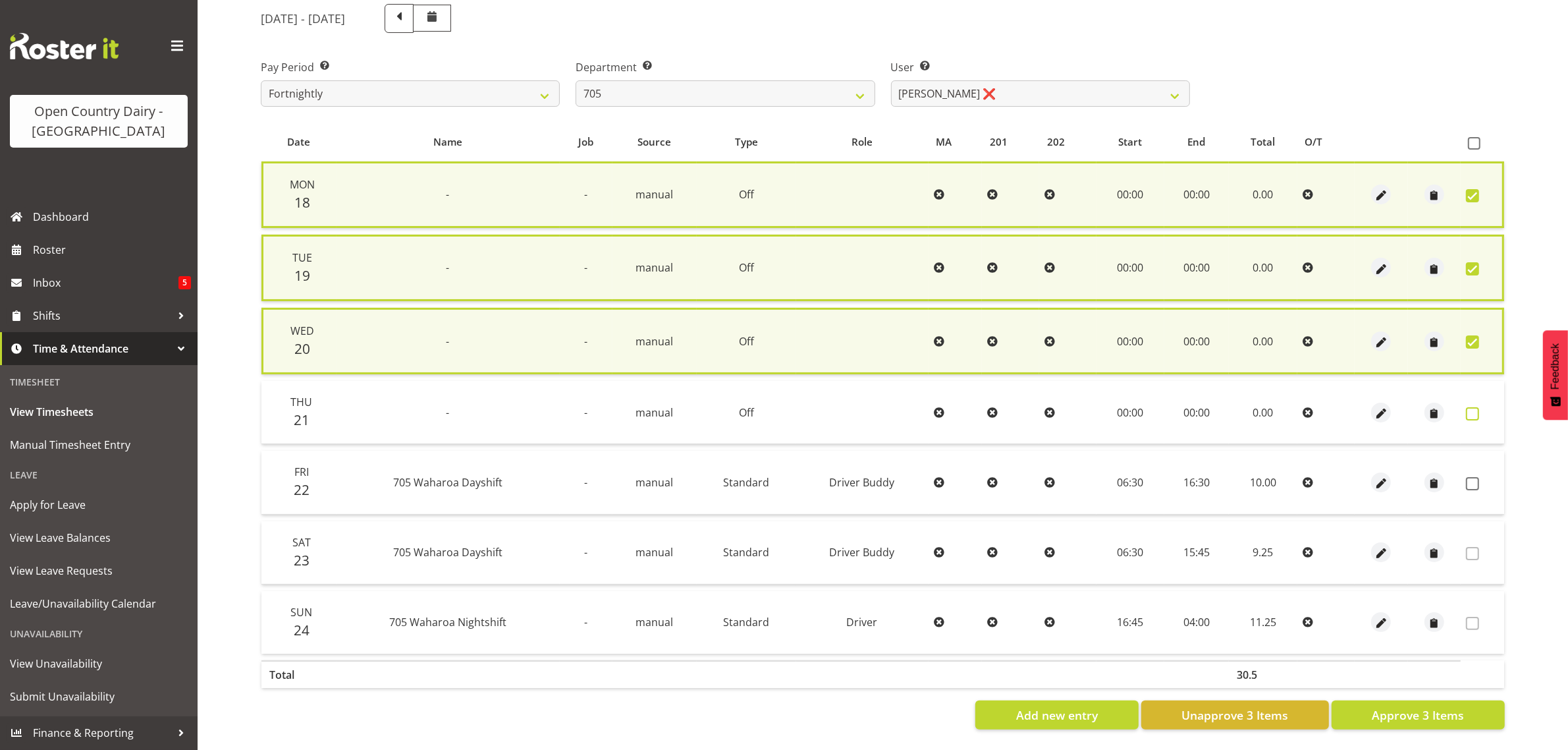
click at [1477, 407] on span at bounding box center [1473, 413] width 13 height 13
checkbox input "true"
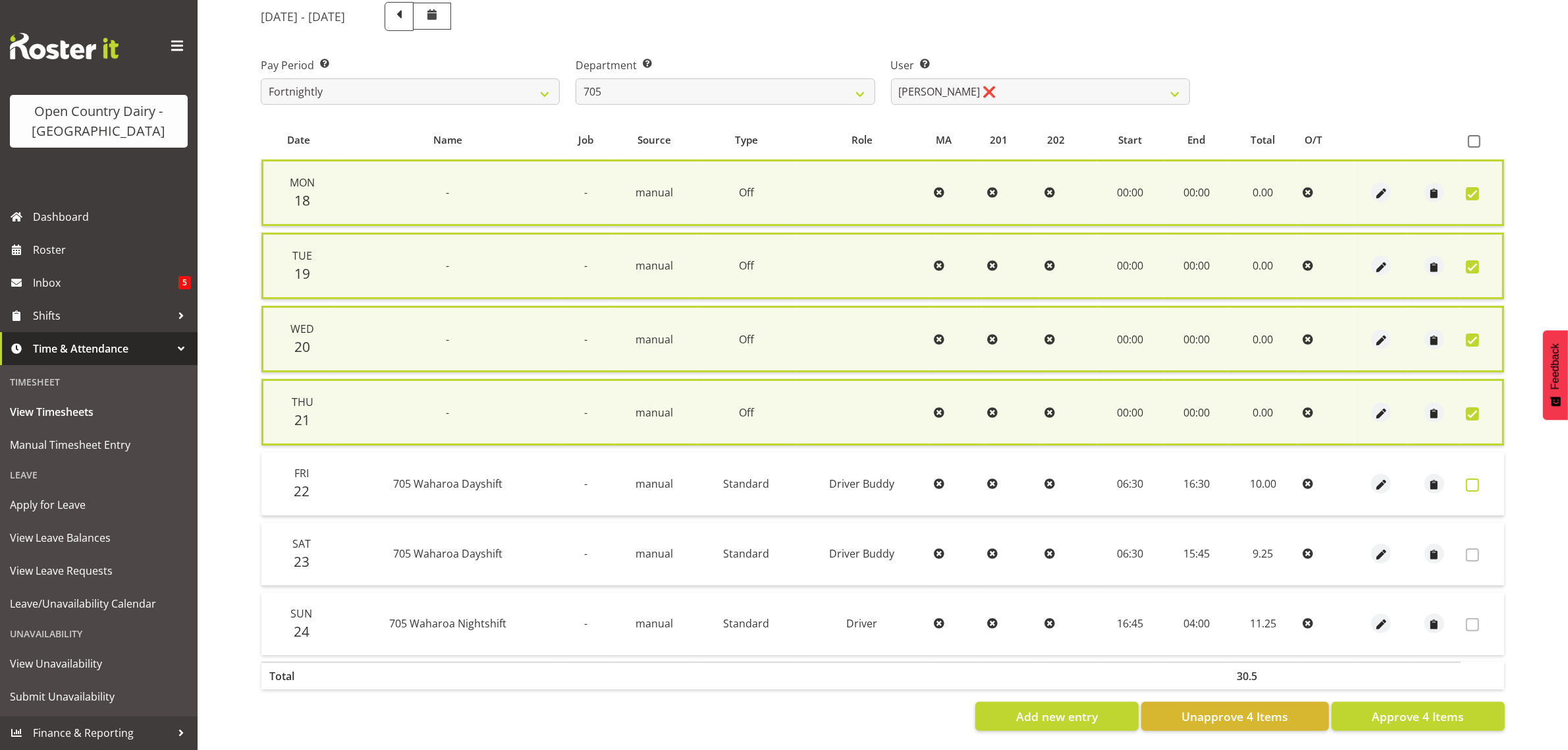
click at [1474, 483] on span at bounding box center [1473, 485] width 13 height 13
checkbox input "true"
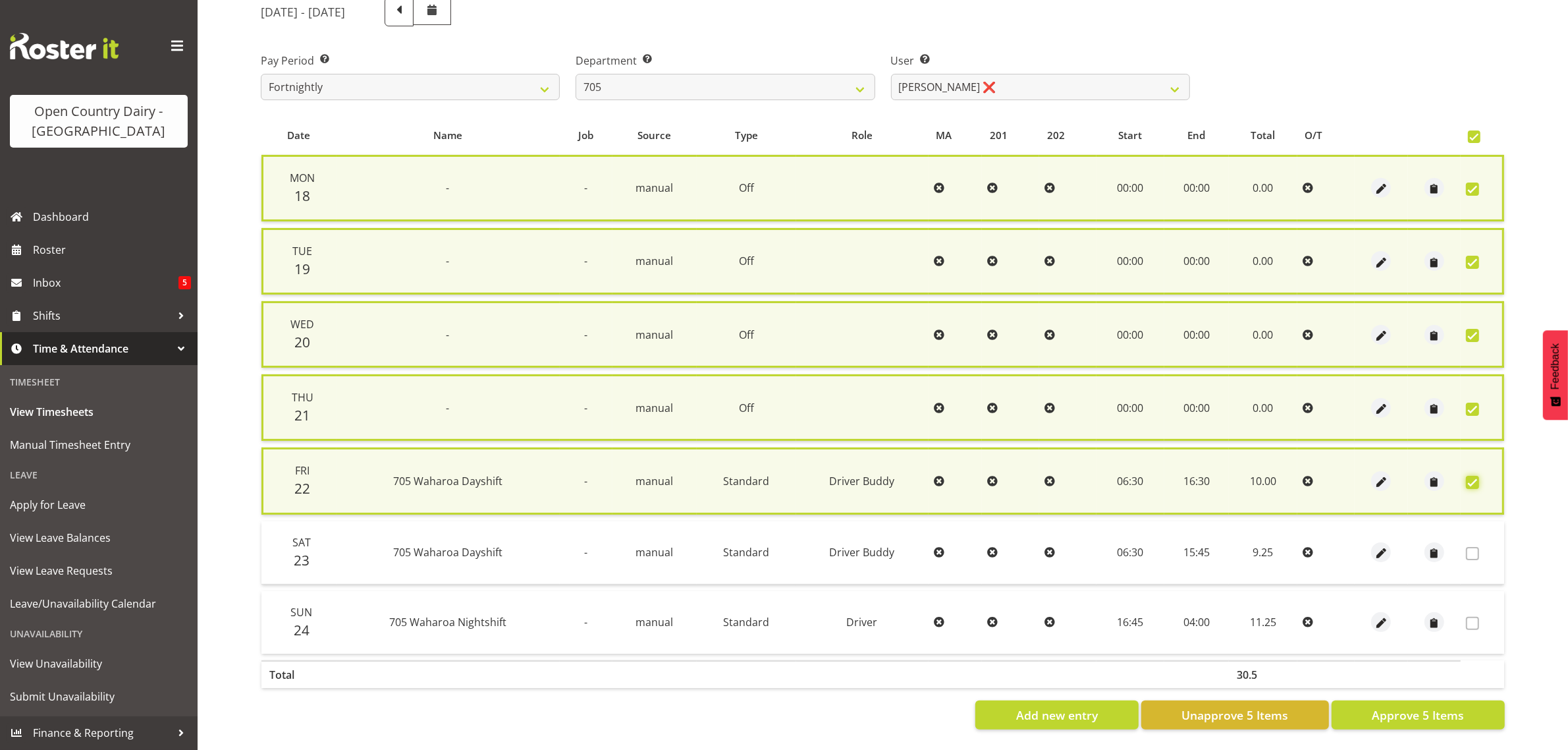
scroll to position [181, 0]
click at [1377, 706] on span "Approve 5 Items" at bounding box center [1418, 714] width 92 height 17
checkbox input "false"
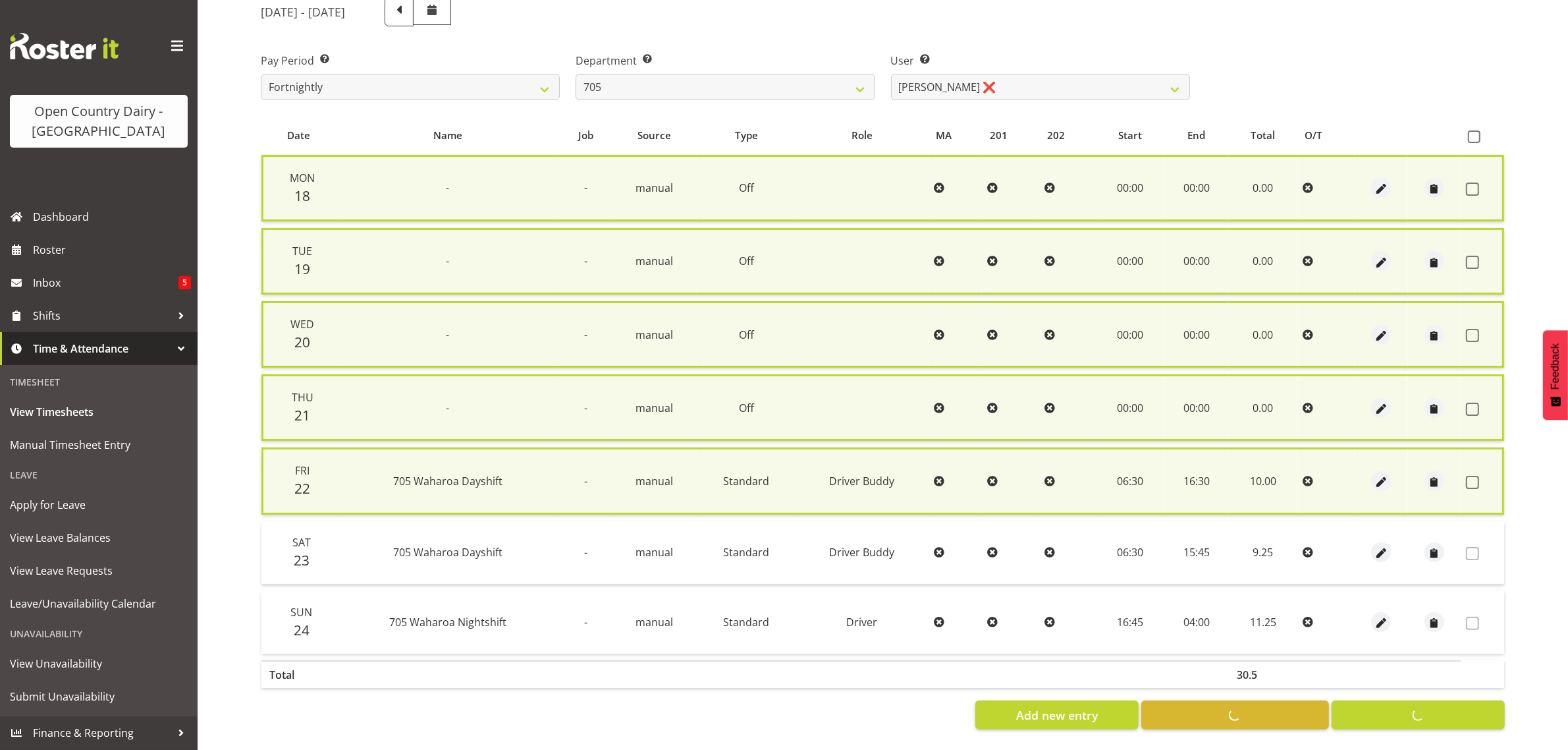
checkbox input "false"
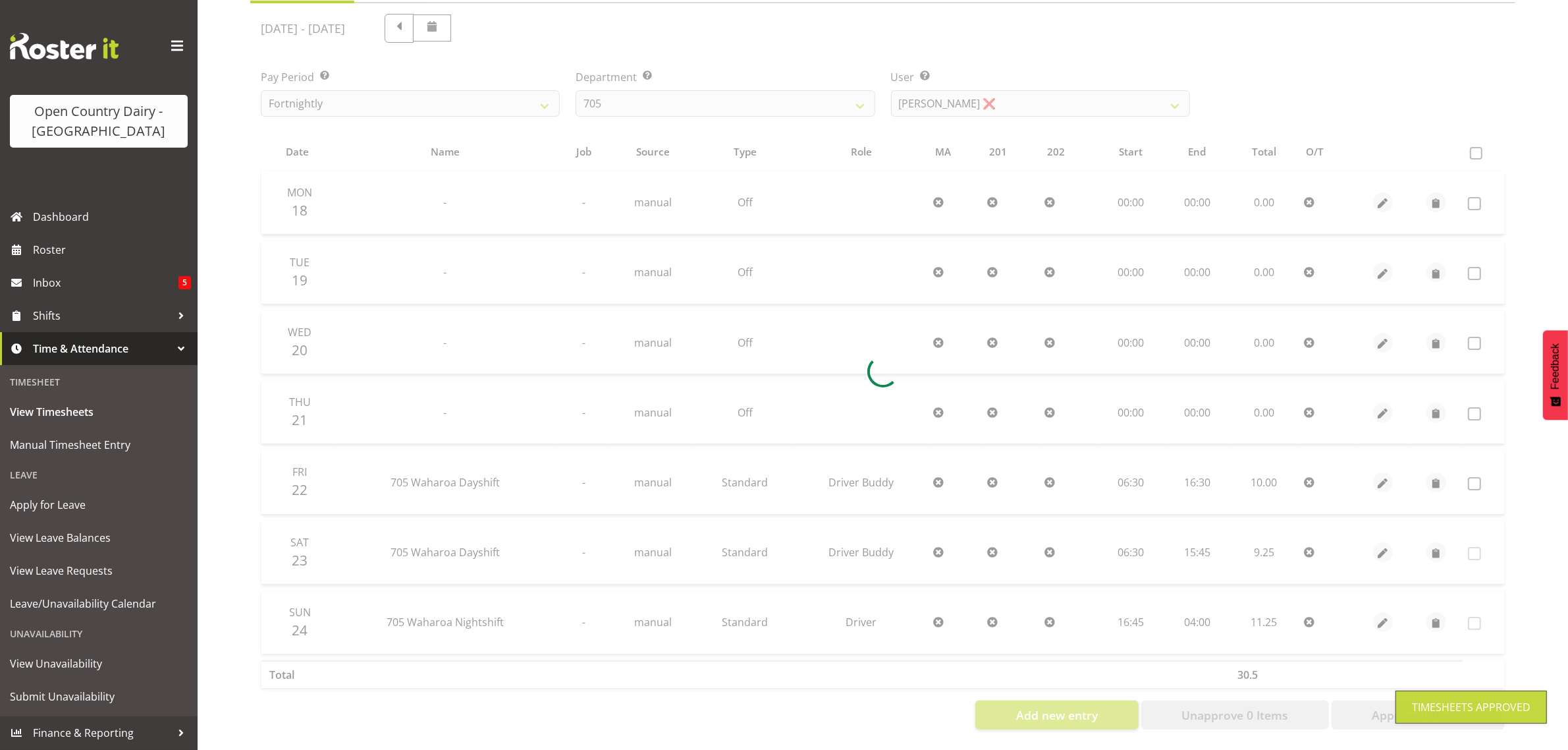
scroll to position [169, 0]
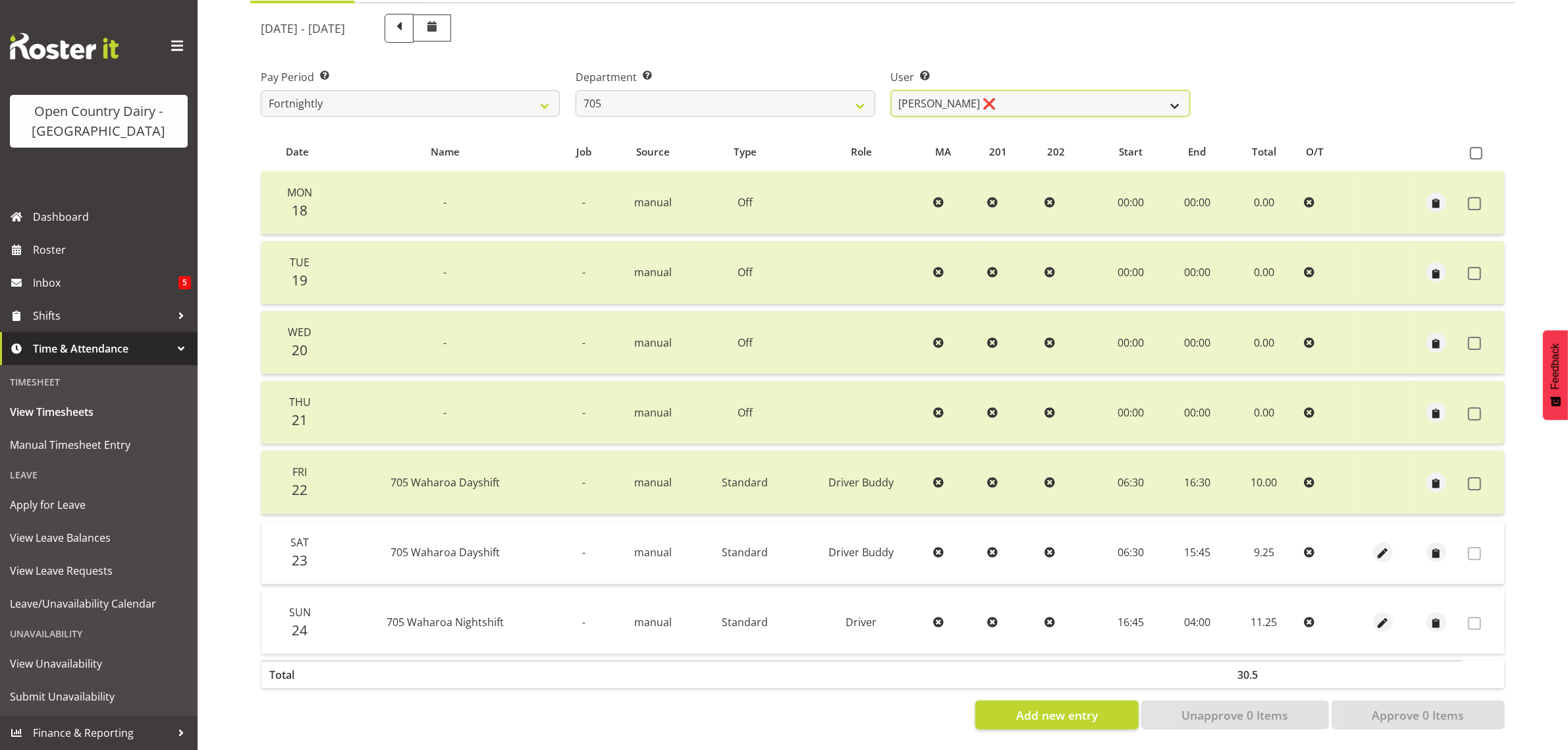
click at [1054, 90] on select "Colin Kelly ❌ Craig Cottam ❌ John May ❌" at bounding box center [1041, 103] width 299 height 26
click at [690, 92] on select "701 702 703 704 705 706 707 708 709 710 711 712 713 714 715 716 717 718 719 720" at bounding box center [725, 103] width 299 height 26
select select "721"
click at [575, 90] on select "701 702 703 704 705 706 707 708 709 710 711 712 713 714 715 716 717 718 719 720" at bounding box center [725, 103] width 299 height 26
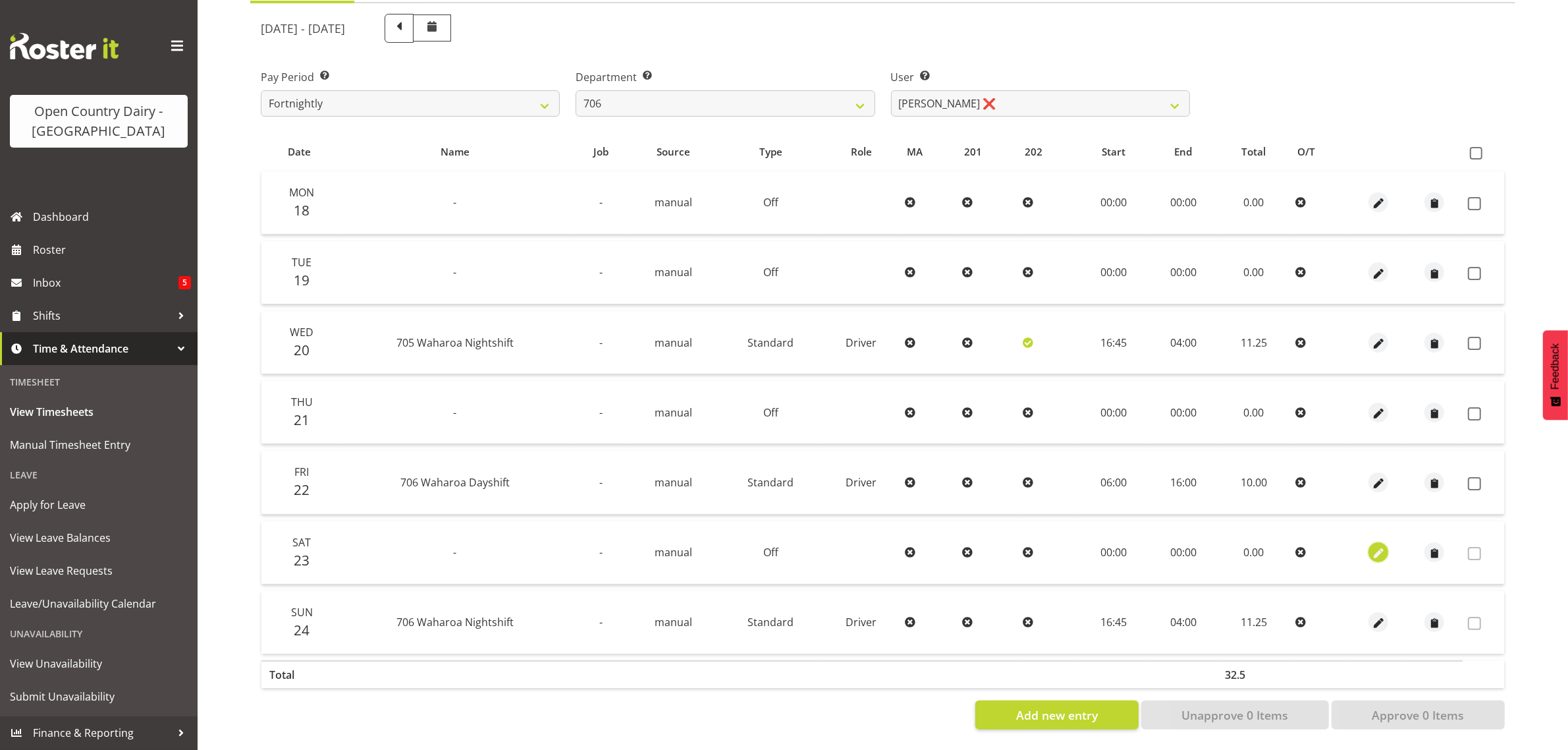
click at [1382, 546] on span "button" at bounding box center [1379, 554] width 15 height 15
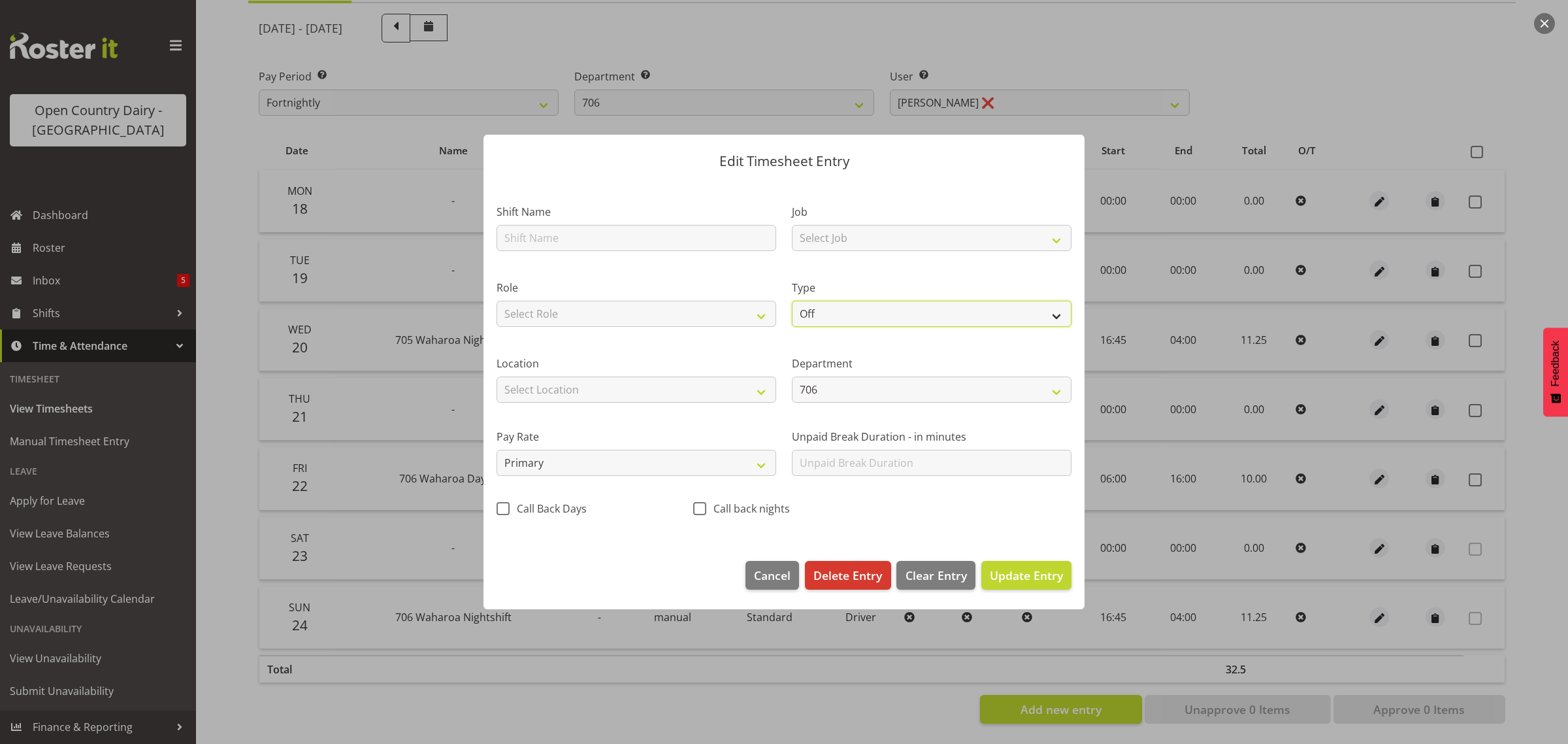
click at [848, 313] on select "Off Standard Public Holiday Public Holiday (Worked) Day In Lieu Annual Leave Si…" at bounding box center [932, 313] width 280 height 26
select select "Standard"
click at [792, 300] on select "Off Standard Public Holiday Public Holiday (Worked) Day In Lieu Annual Leave Si…" at bounding box center [932, 313] width 280 height 26
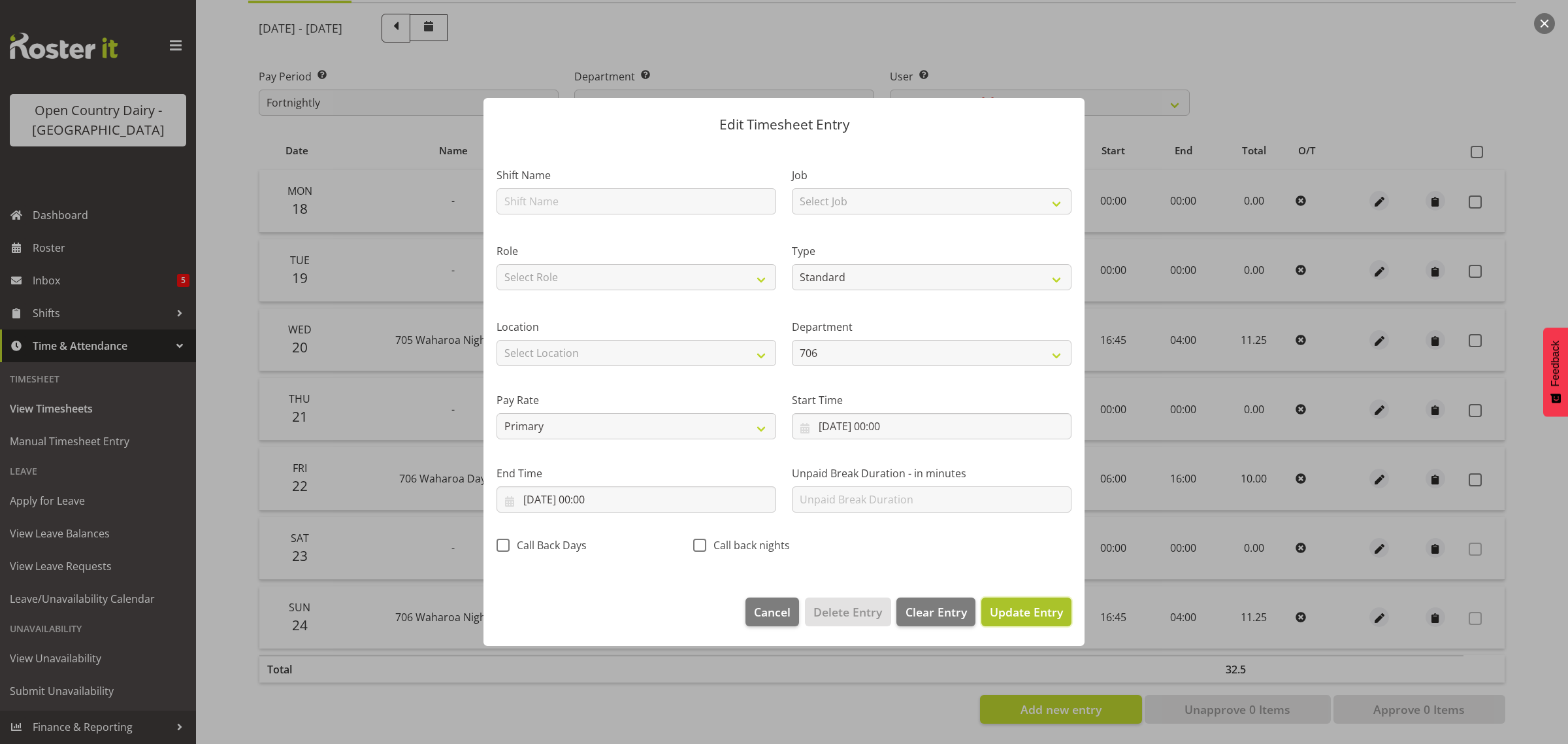
click at [1014, 606] on span "Update Entry" at bounding box center [1026, 612] width 73 height 16
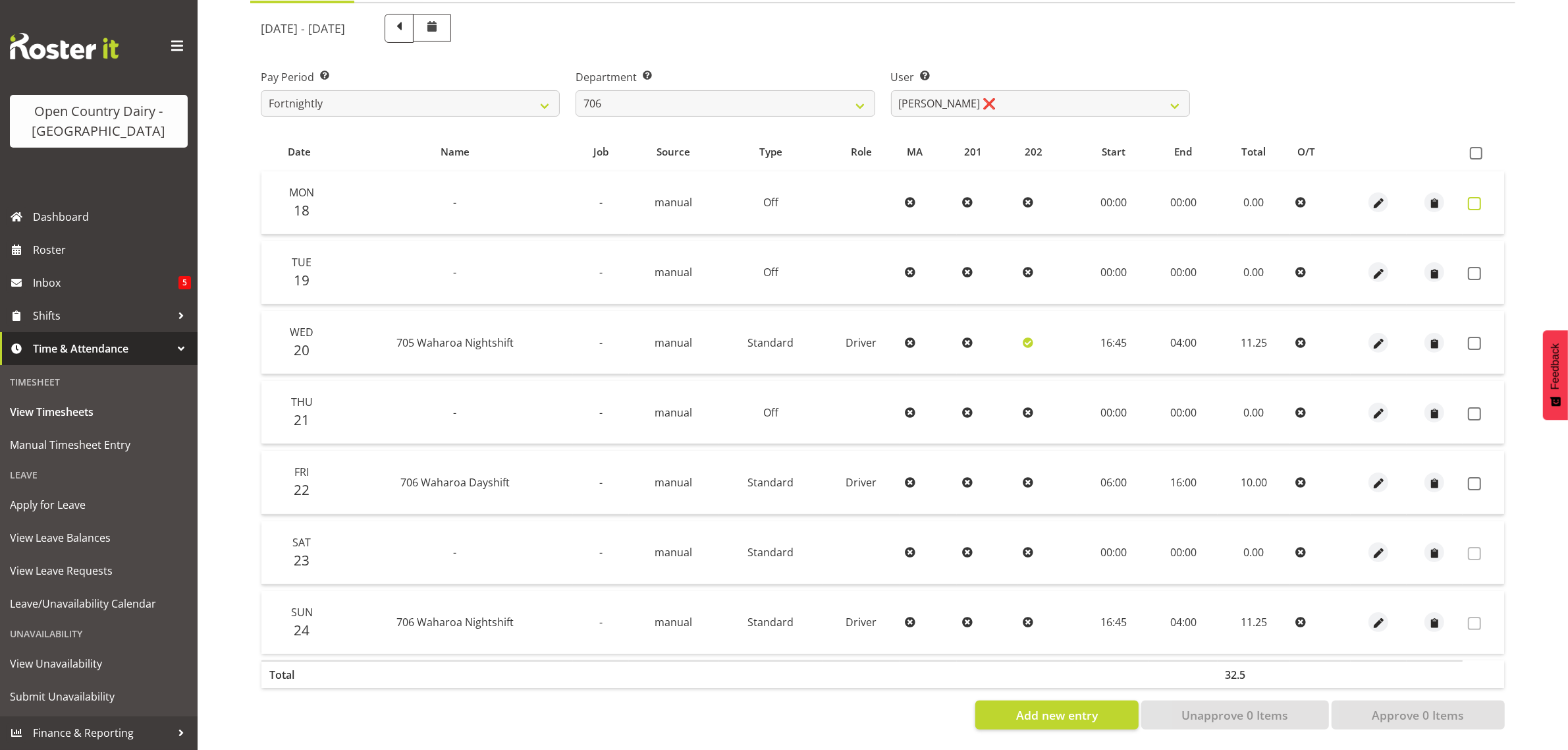
click at [1473, 197] on span at bounding box center [1475, 204] width 13 height 13
checkbox input "true"
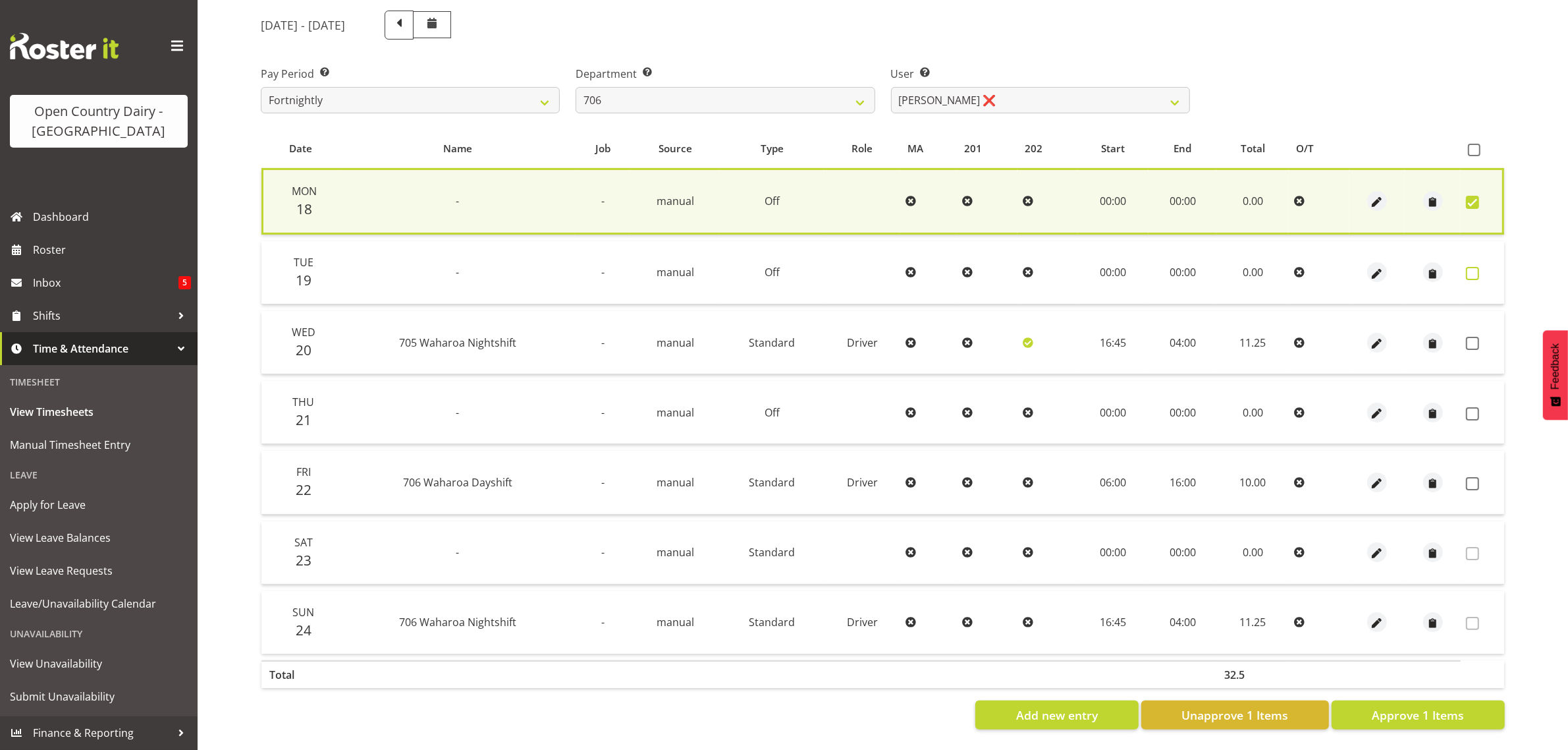
click at [1471, 267] on span at bounding box center [1473, 273] width 13 height 13
checkbox input "true"
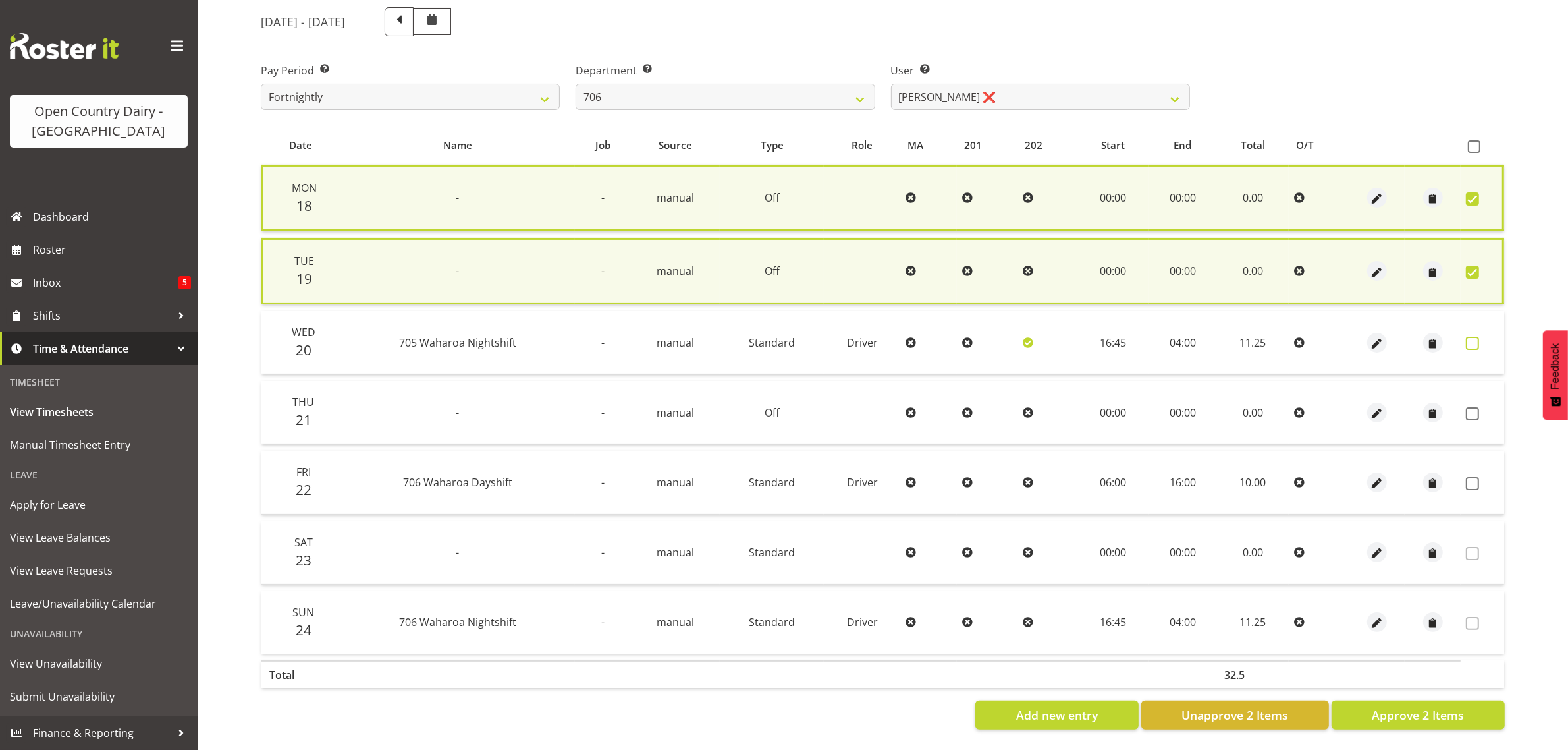
click at [1468, 337] on span at bounding box center [1473, 343] width 13 height 13
checkbox input "true"
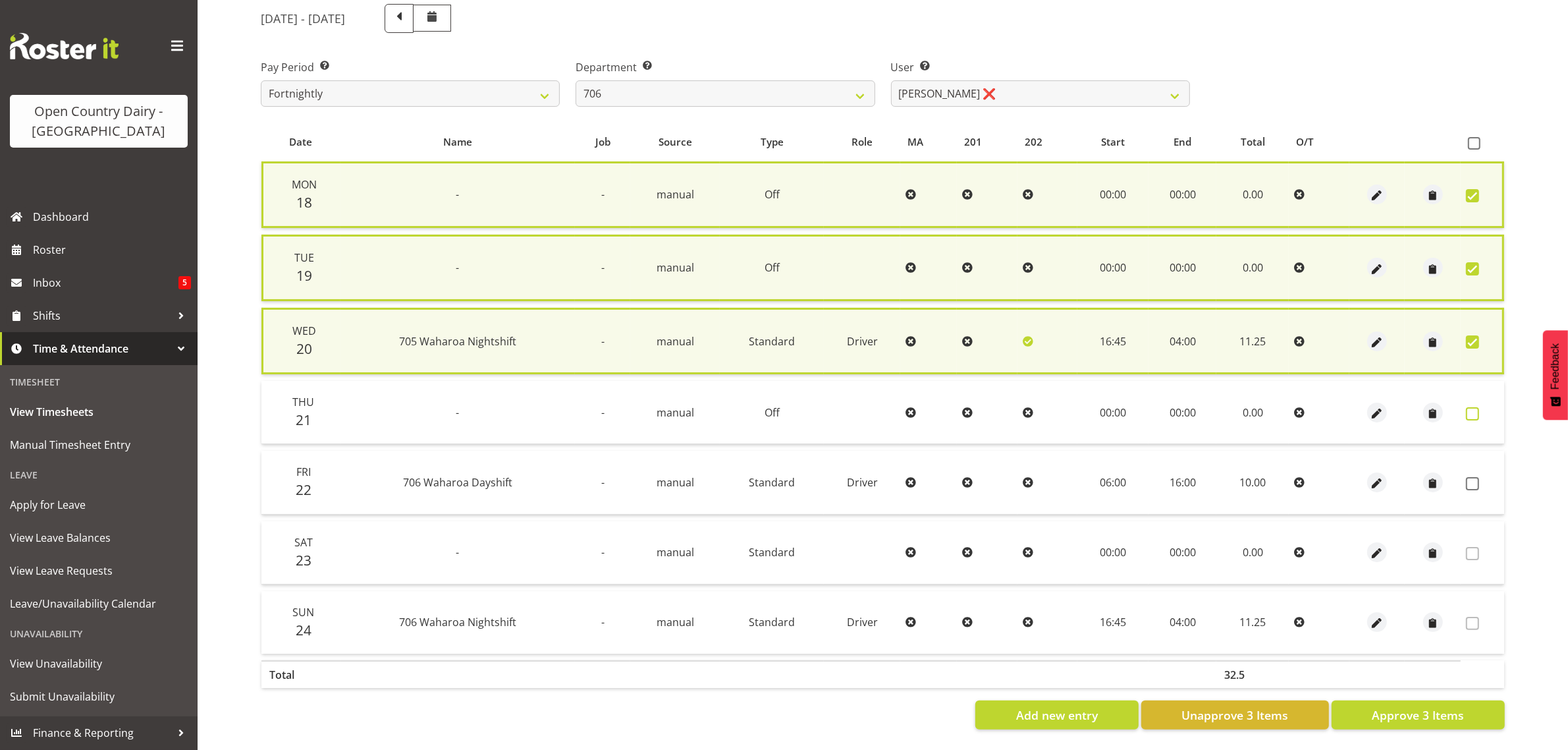
click at [1471, 407] on span at bounding box center [1473, 413] width 13 height 13
checkbox input "true"
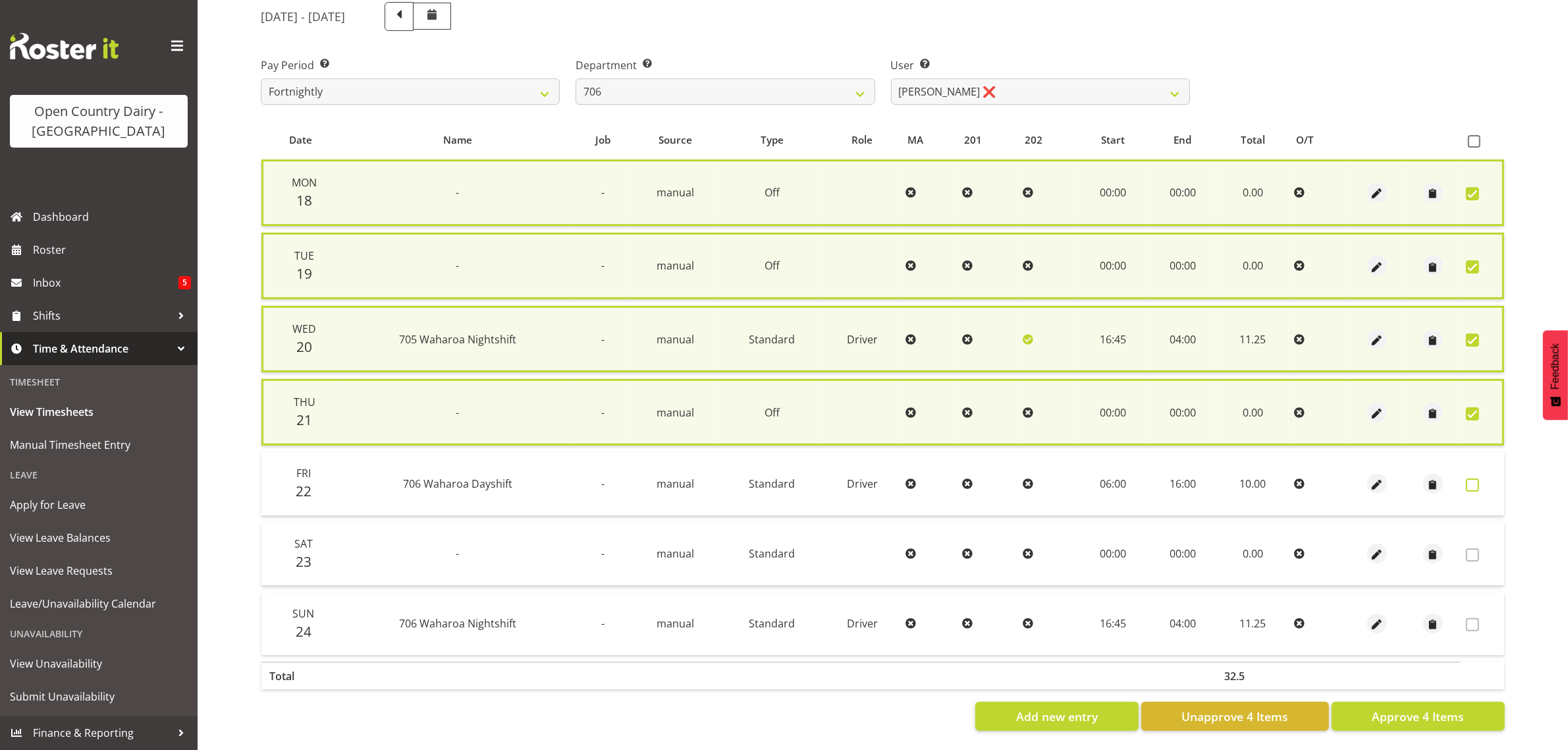
click at [1471, 478] on span at bounding box center [1473, 485] width 13 height 13
checkbox input "true"
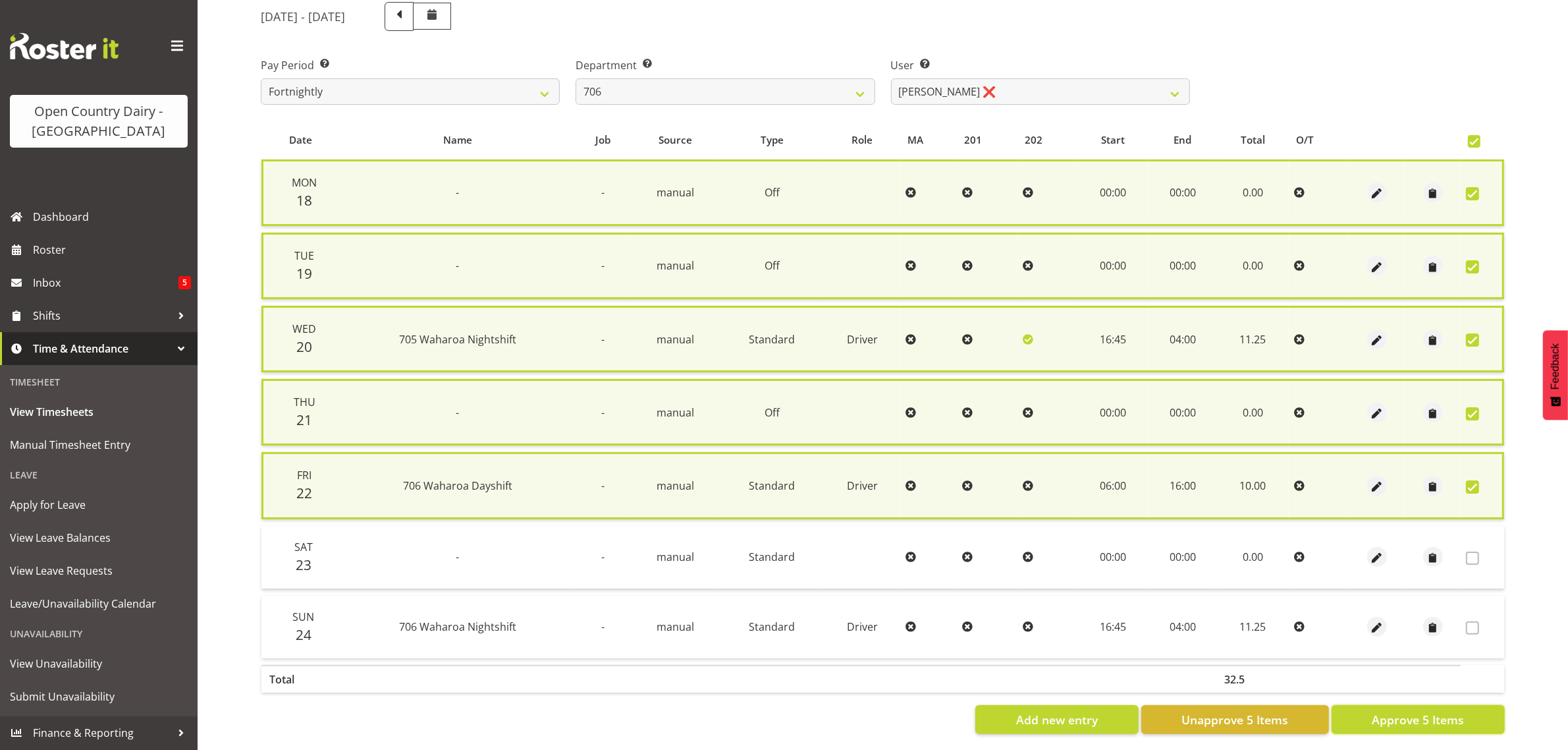
click at [1407, 711] on span "Approve 5 Items" at bounding box center [1418, 719] width 92 height 17
checkbox input "false"
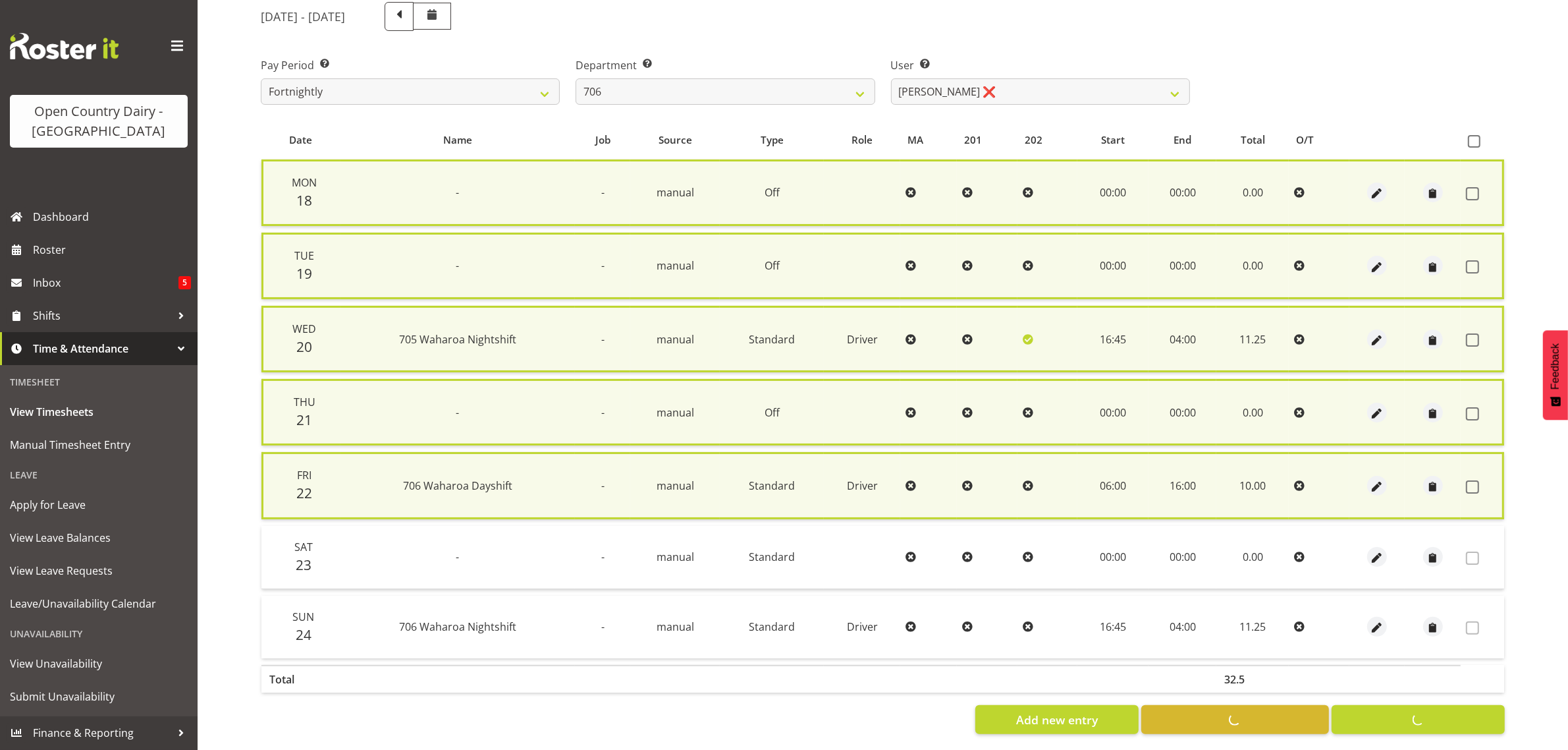
checkbox input "false"
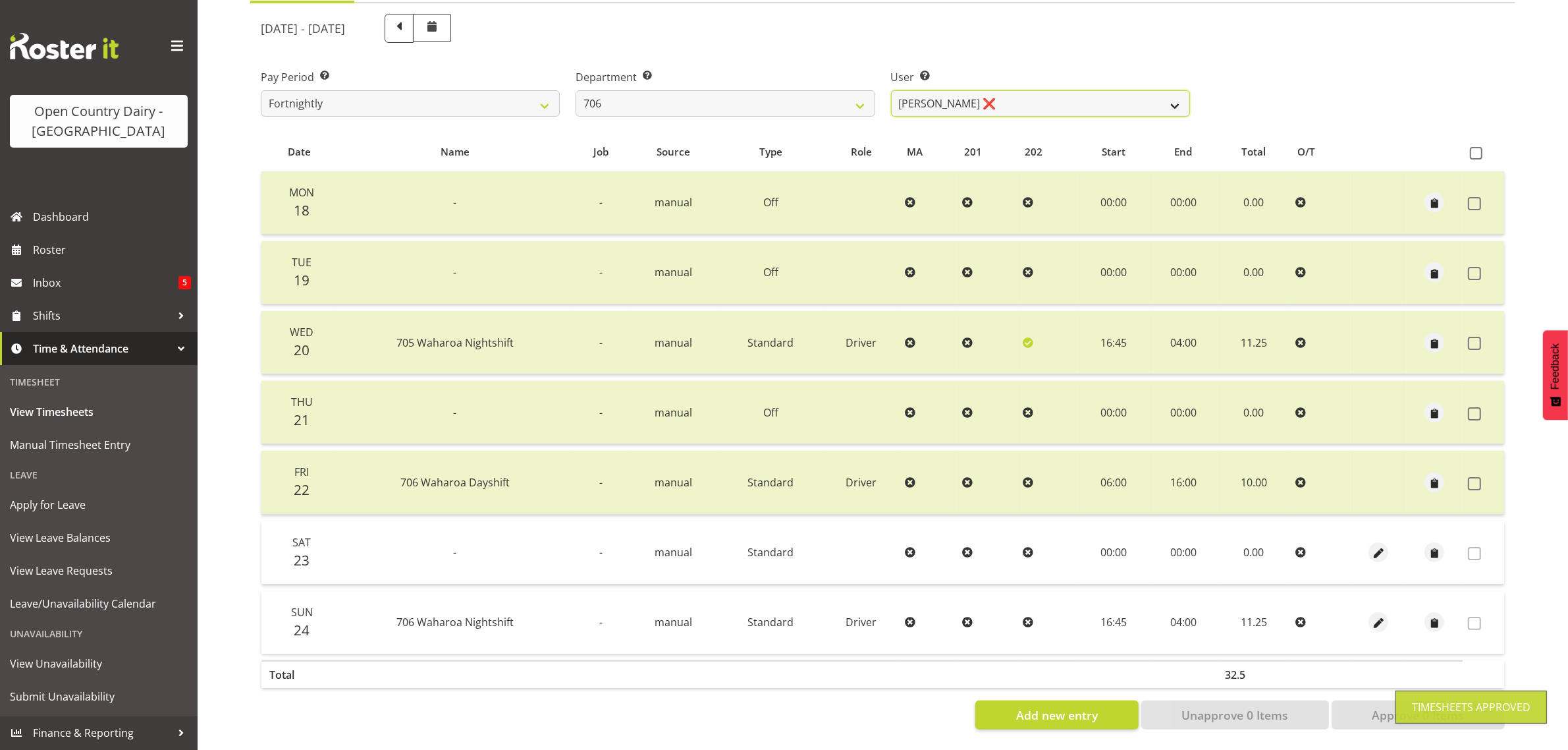
click at [1032, 97] on select "Andrew Kearns ❌ Len Symons ❌ Mark Ansley ❌ Paul Griffin ❌" at bounding box center [1041, 103] width 299 height 26
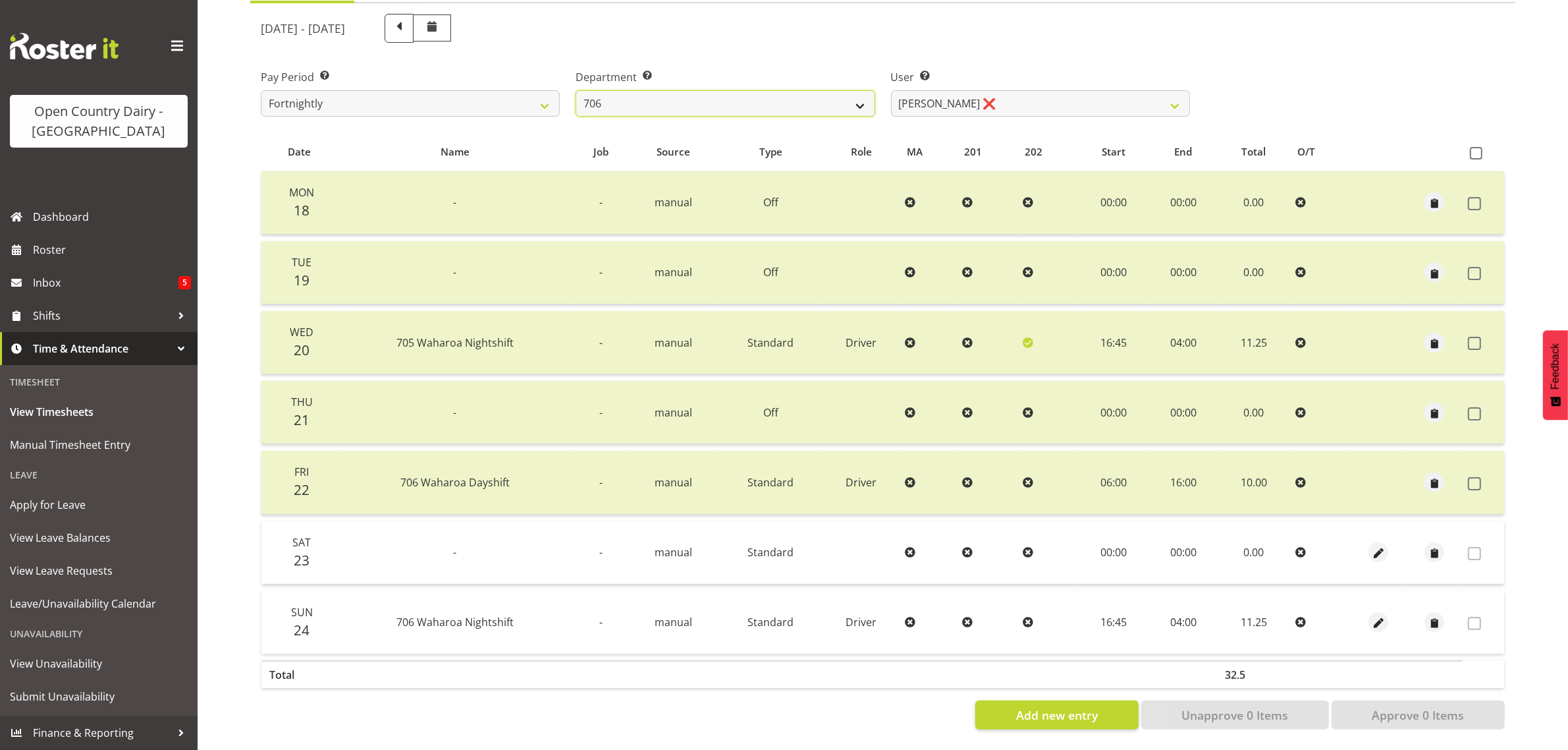
click at [713, 90] on select "701 702 703 704 705 706 707 708 709 710 711 712 713 714 715 716 717 718 719 720" at bounding box center [725, 103] width 299 height 26
select select "811"
click at [575, 90] on select "701 702 703 704 705 706 707 708 709 710 711 712 713 714 715 716 717 718 719 720" at bounding box center [725, 103] width 299 height 26
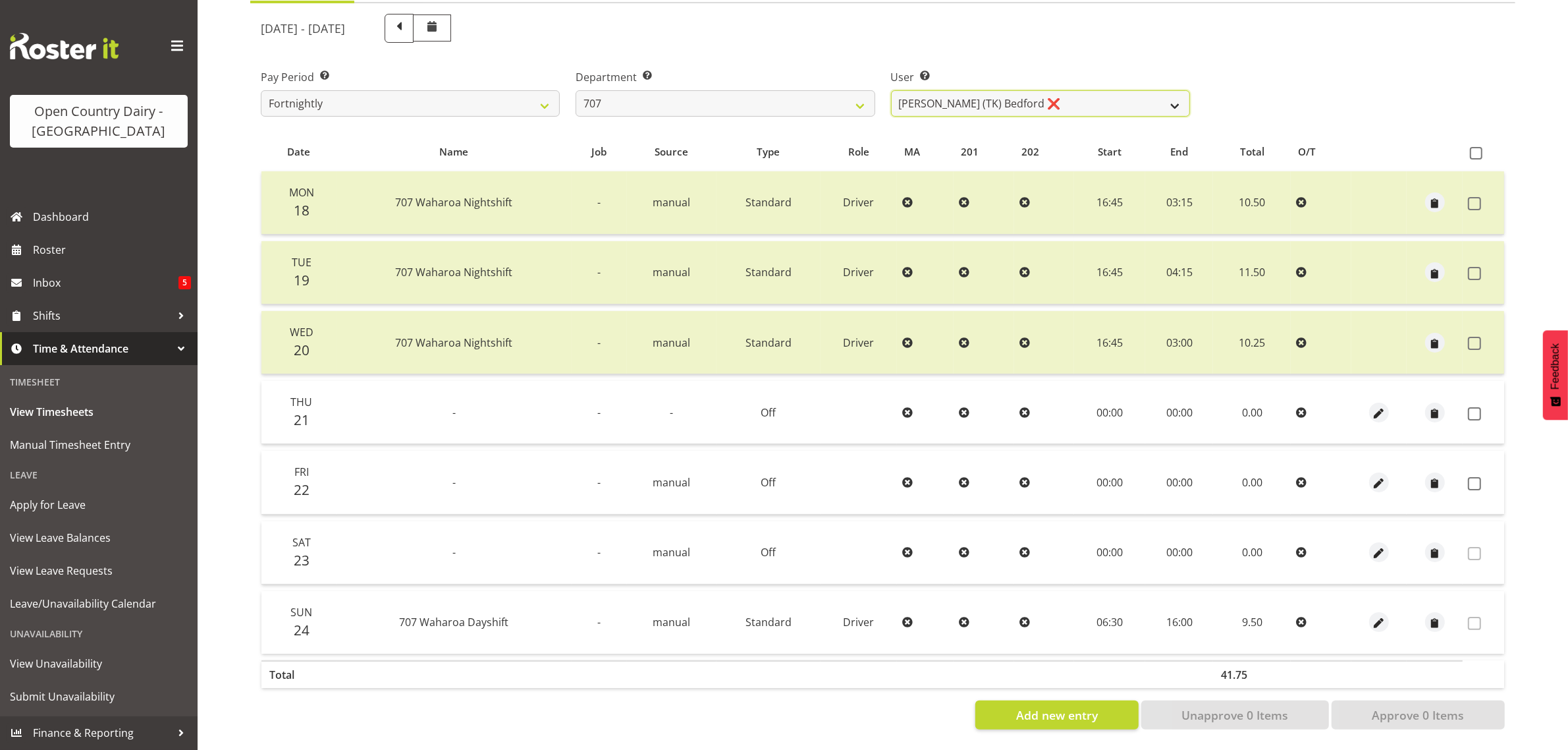
click at [1009, 94] on select "Alan (TK) Bedford ❌ Mike Madden ❌" at bounding box center [1041, 103] width 299 height 26
select select "8199"
click at [891, 90] on select "Alan (TK) Bedford ❌ Mike Madden ❌" at bounding box center [1041, 103] width 299 height 26
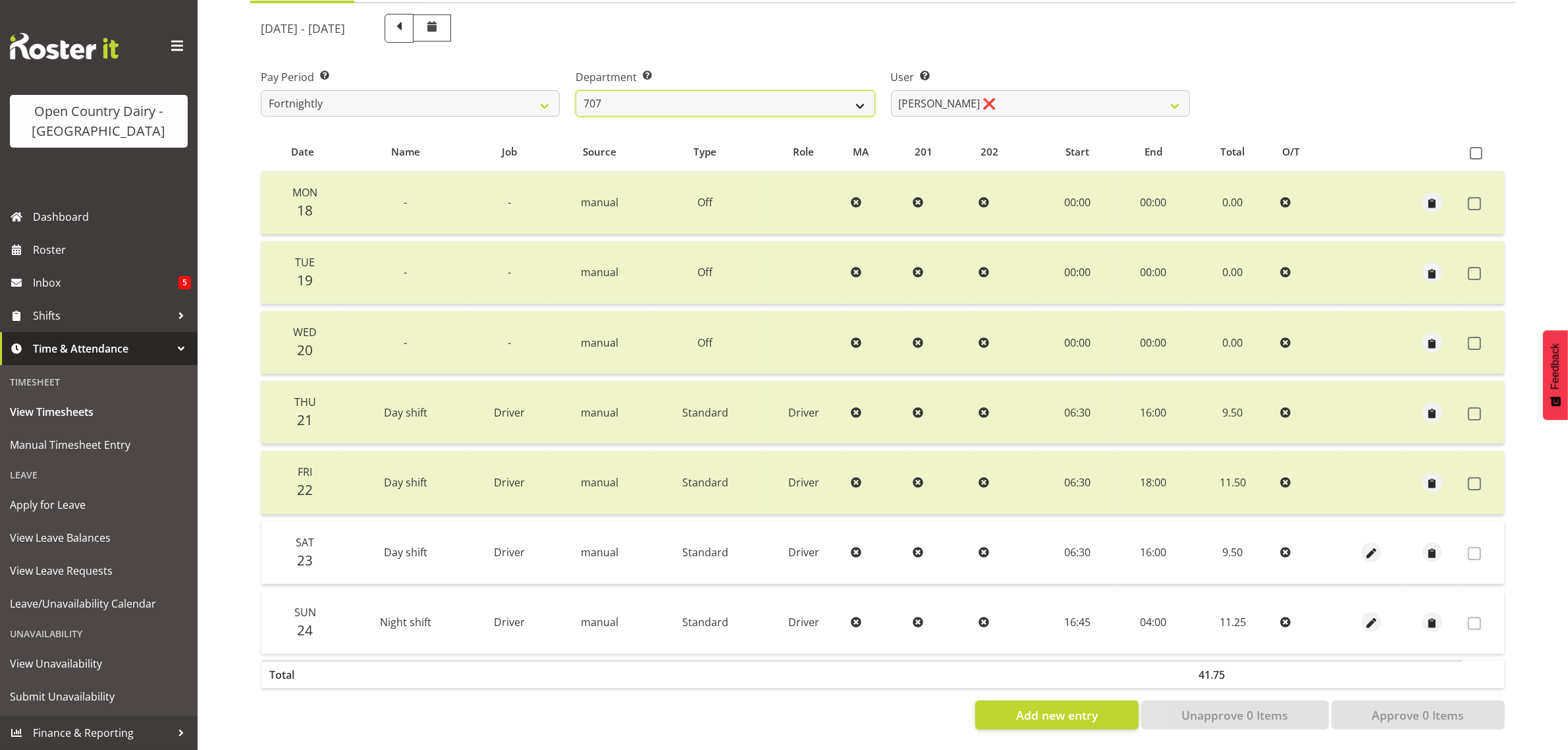
click at [740, 90] on select "701 702 703 704 705 706 707 708 709 710 711 712 713 714 715 716 717 718 719 720" at bounding box center [725, 103] width 299 height 26
select select "762"
click at [575, 90] on select "701 702 703 704 705 706 707 708 709 710 711 712 713 714 715 716 717 718 719 720" at bounding box center [725, 103] width 299 height 26
select select "11587"
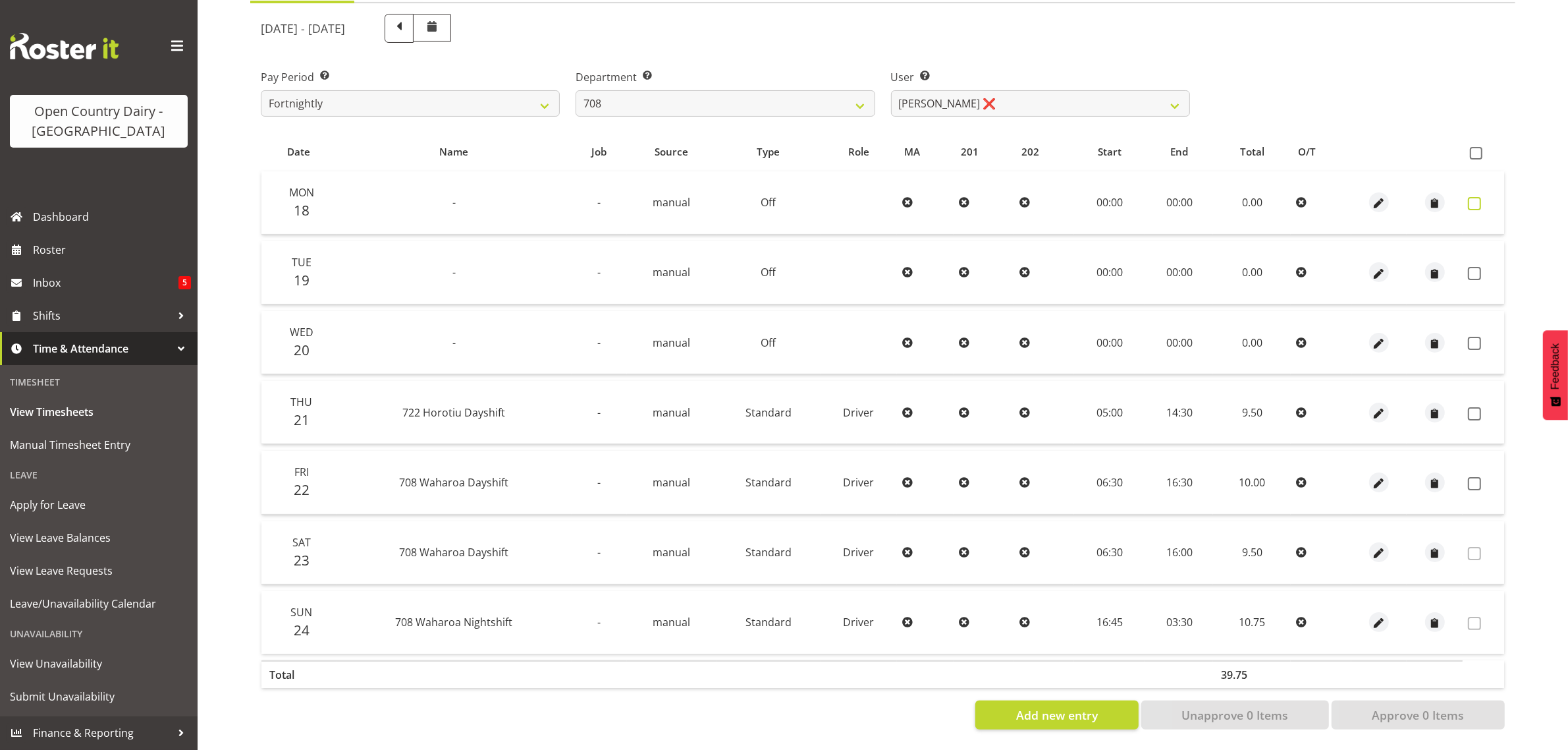
click at [1473, 197] on span at bounding box center [1475, 204] width 13 height 13
checkbox input "true"
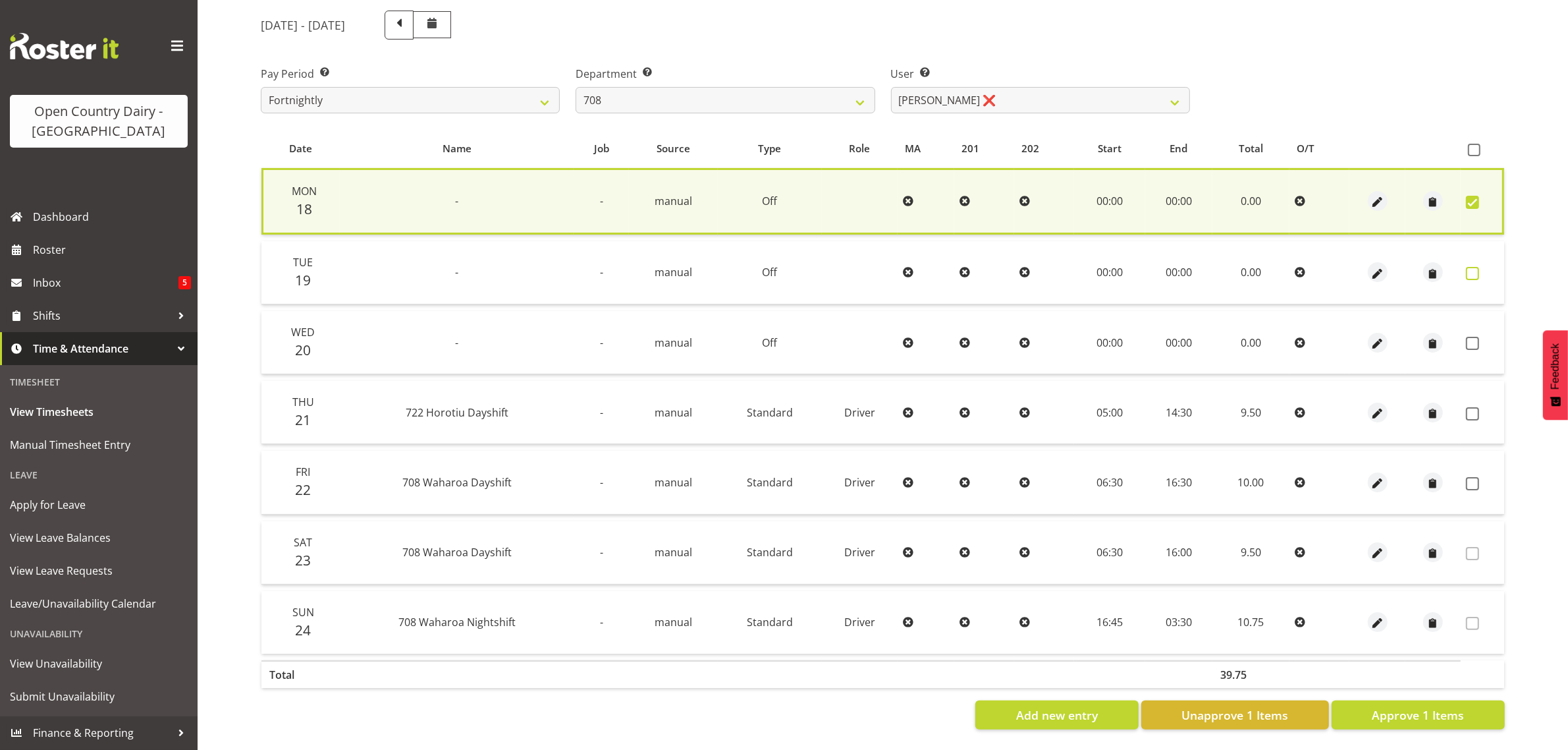
click at [1473, 267] on span at bounding box center [1473, 273] width 13 height 13
checkbox input "true"
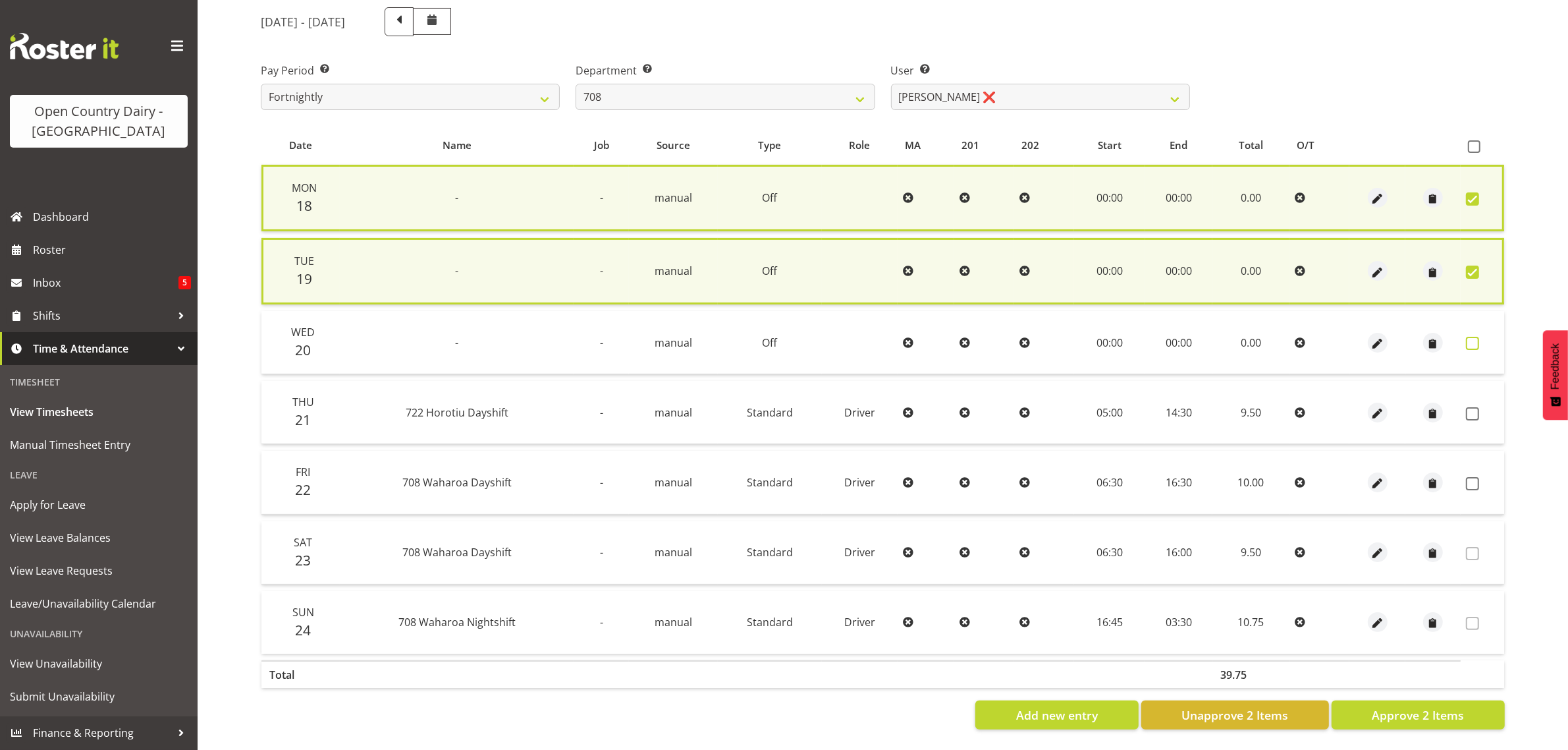
click at [1473, 337] on span at bounding box center [1473, 343] width 13 height 13
checkbox input "true"
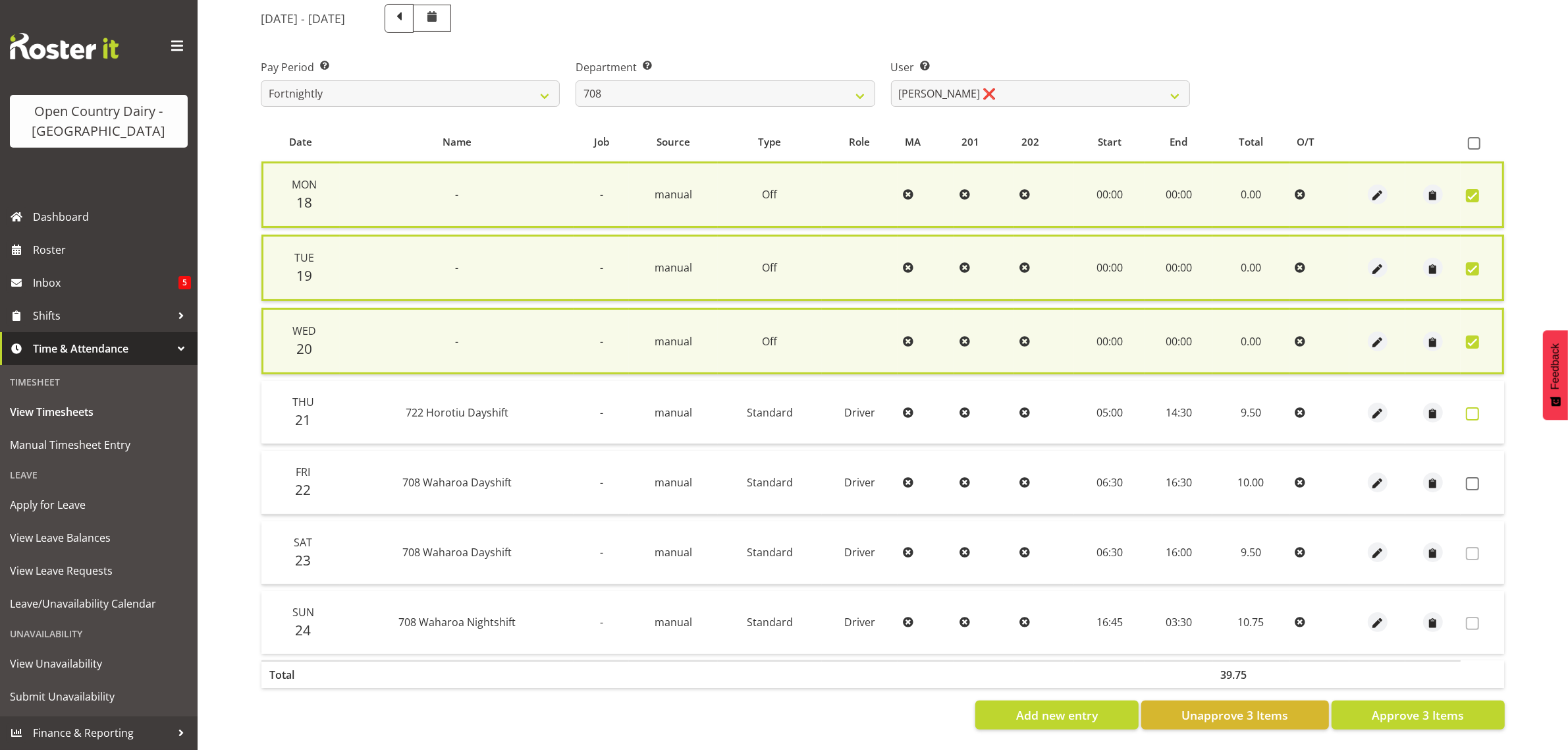
click at [1473, 409] on span at bounding box center [1473, 413] width 13 height 13
checkbox input "true"
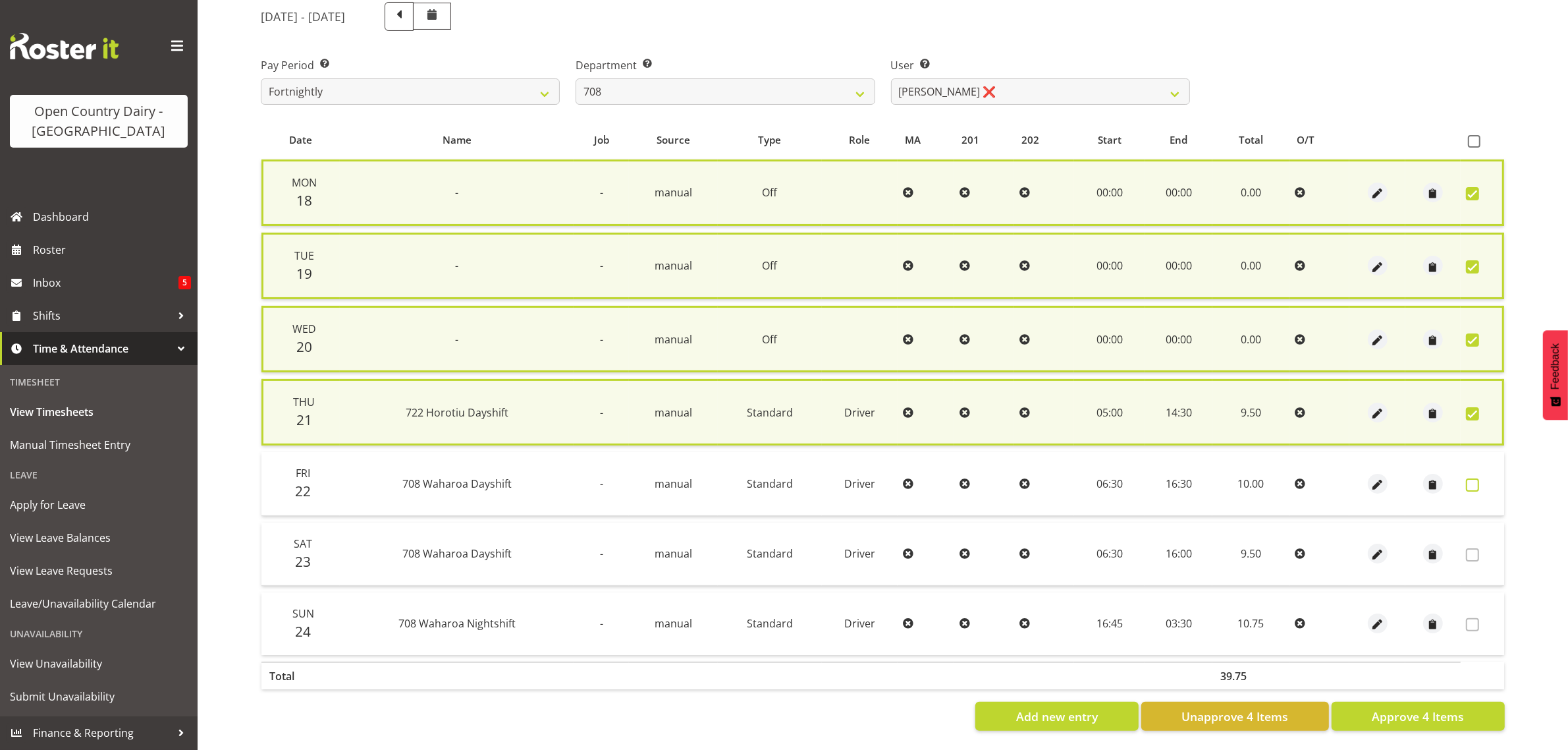
click at [1473, 479] on span at bounding box center [1473, 485] width 13 height 13
checkbox input "true"
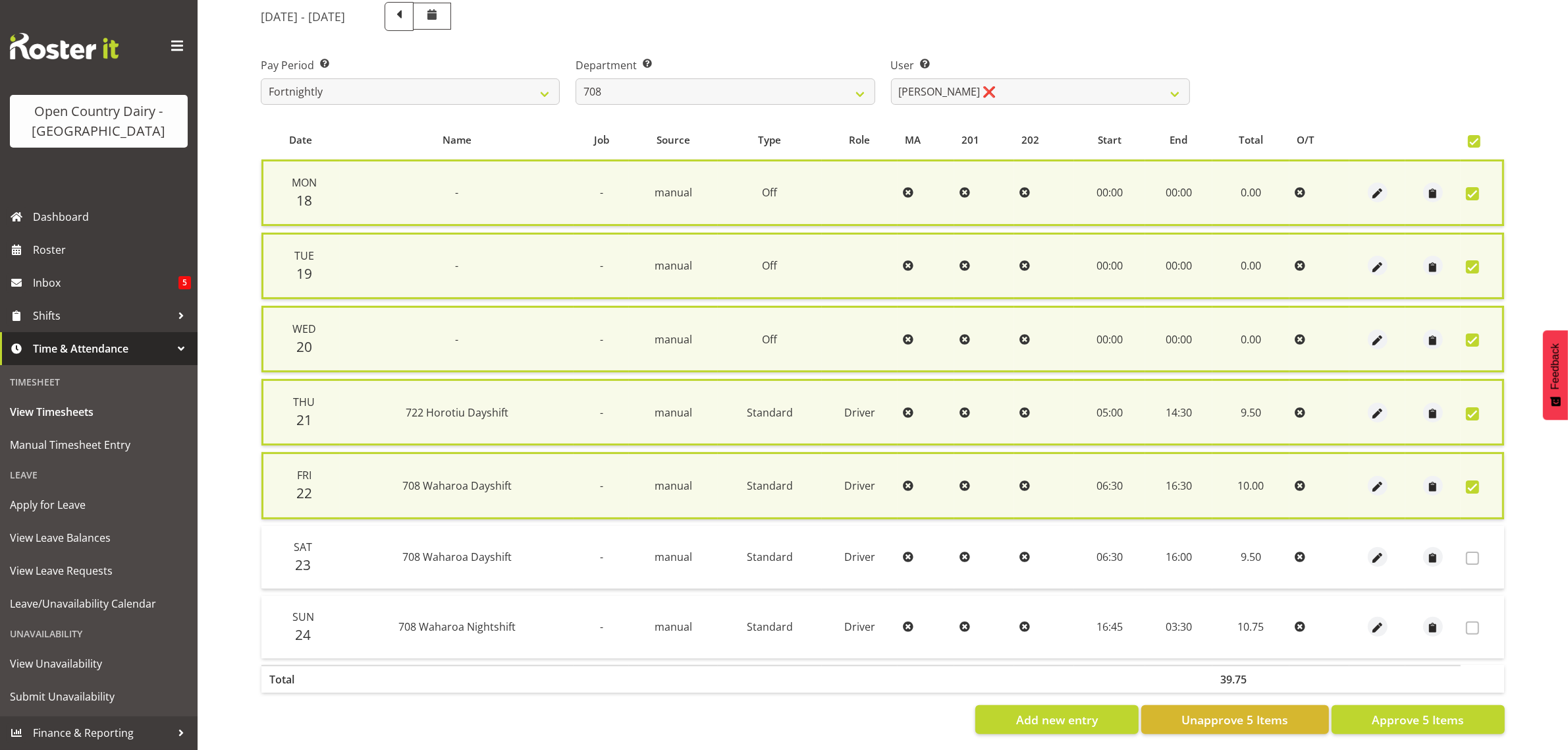
click at [1476, 409] on span at bounding box center [1473, 413] width 13 height 13
checkbox input "false"
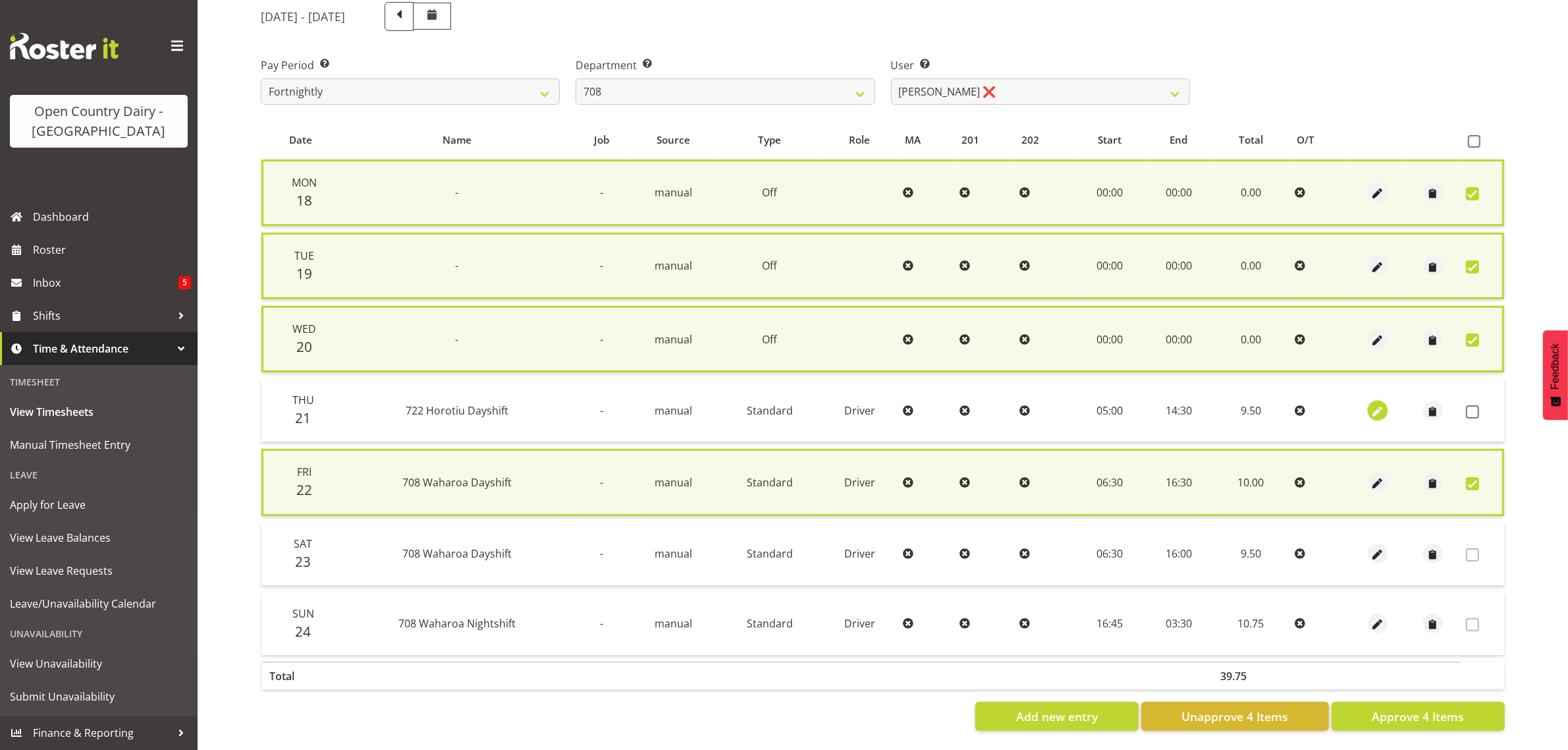
click at [1372, 404] on span "button" at bounding box center [1377, 411] width 15 height 15
select select "Standard"
select select "756"
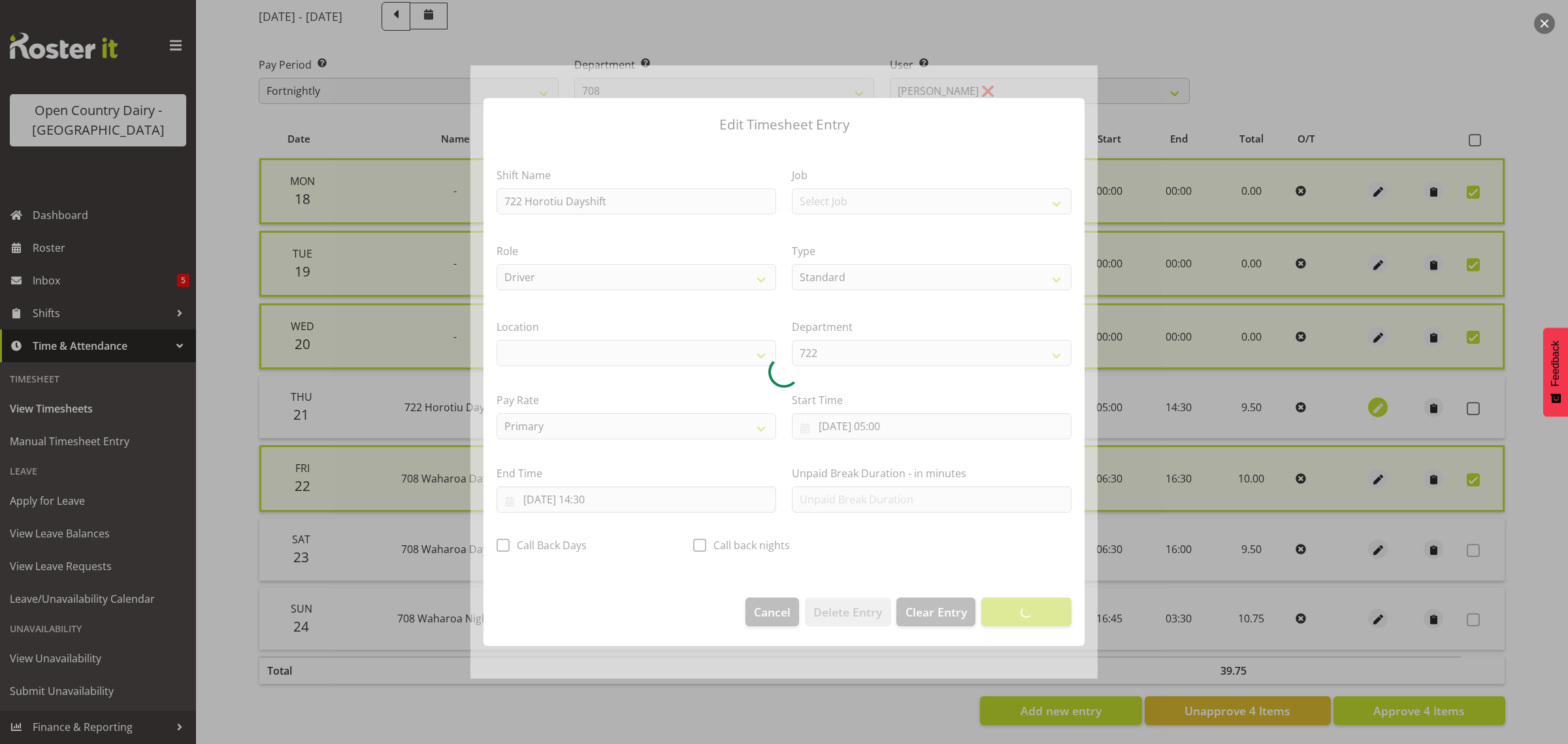
select select "1054"
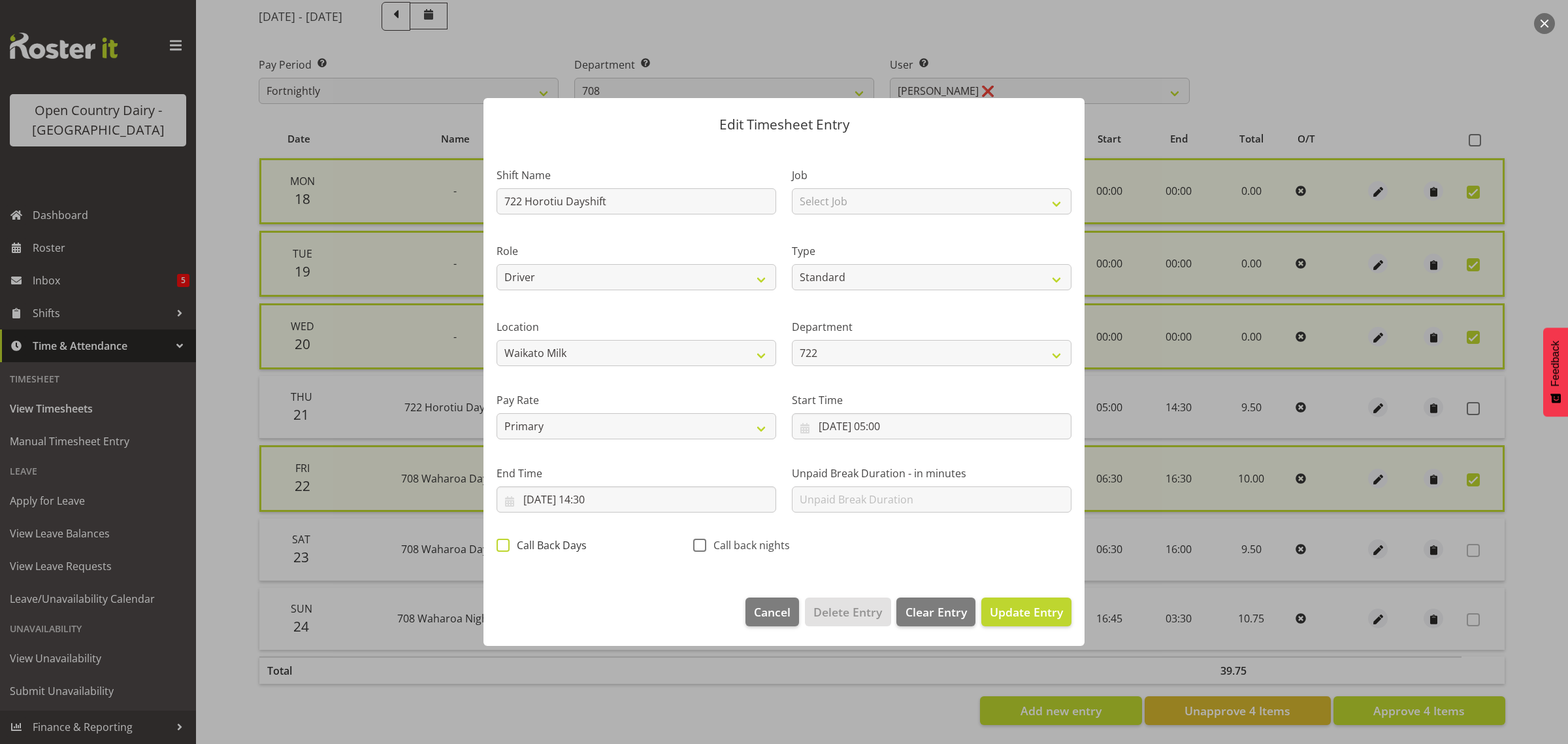
click at [503, 544] on span at bounding box center [503, 545] width 13 height 13
click at [503, 544] on input "Call Back Days" at bounding box center [501, 545] width 9 height 9
checkbox input "true"
click at [1012, 607] on span "Update Entry" at bounding box center [1026, 612] width 73 height 16
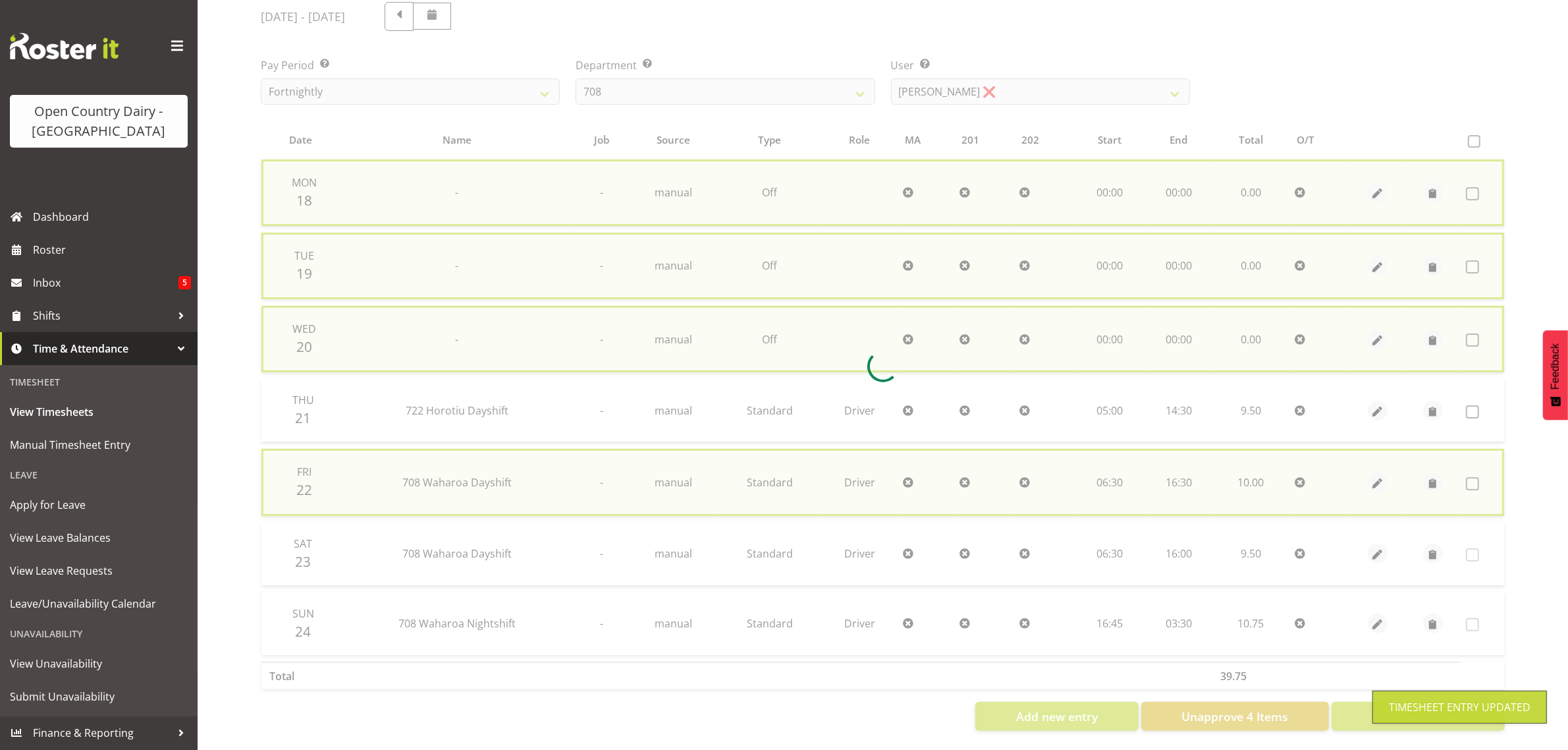
checkbox input "false"
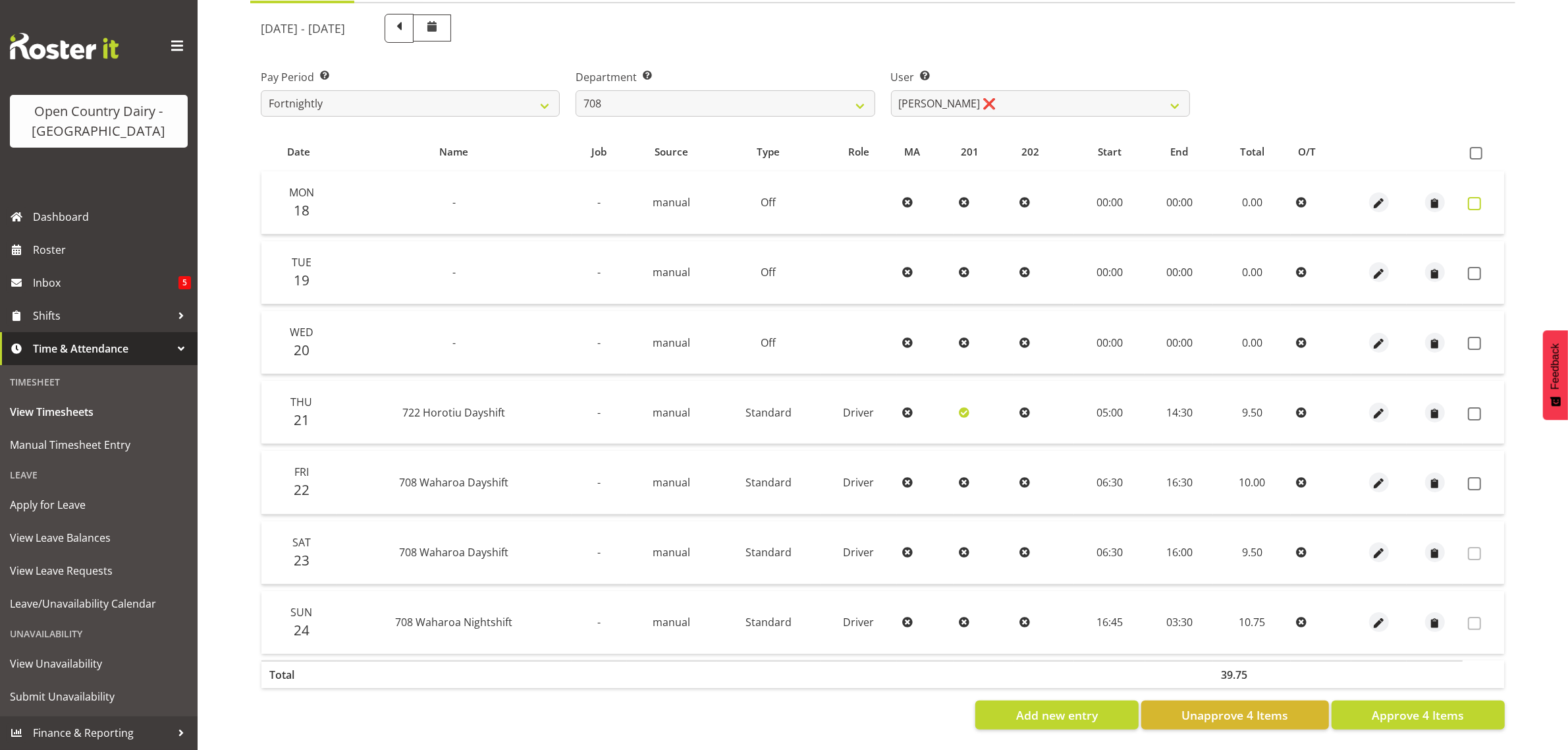
click at [1471, 197] on span at bounding box center [1475, 204] width 13 height 13
checkbox input "true"
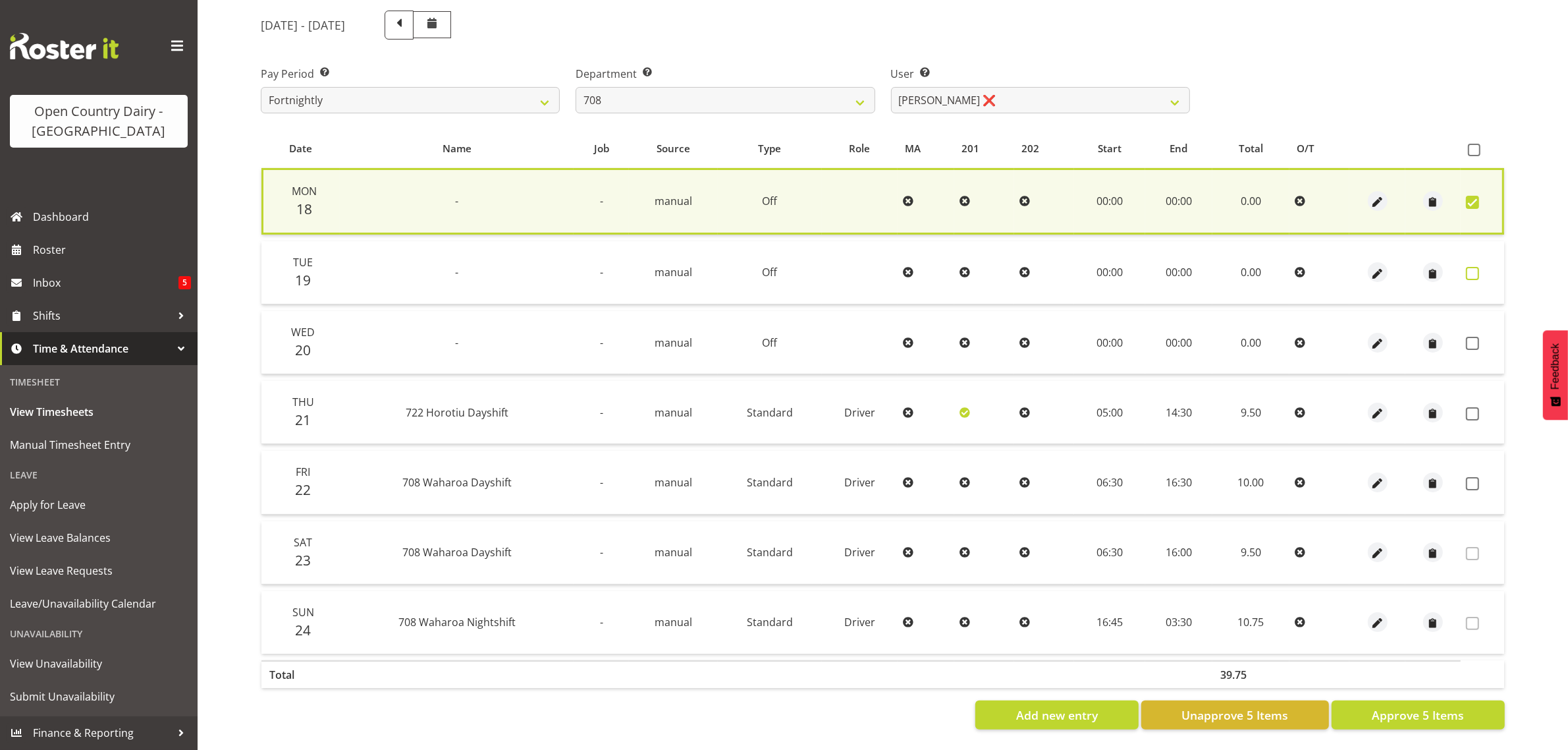
click at [1473, 267] on span at bounding box center [1473, 273] width 13 height 13
checkbox input "true"
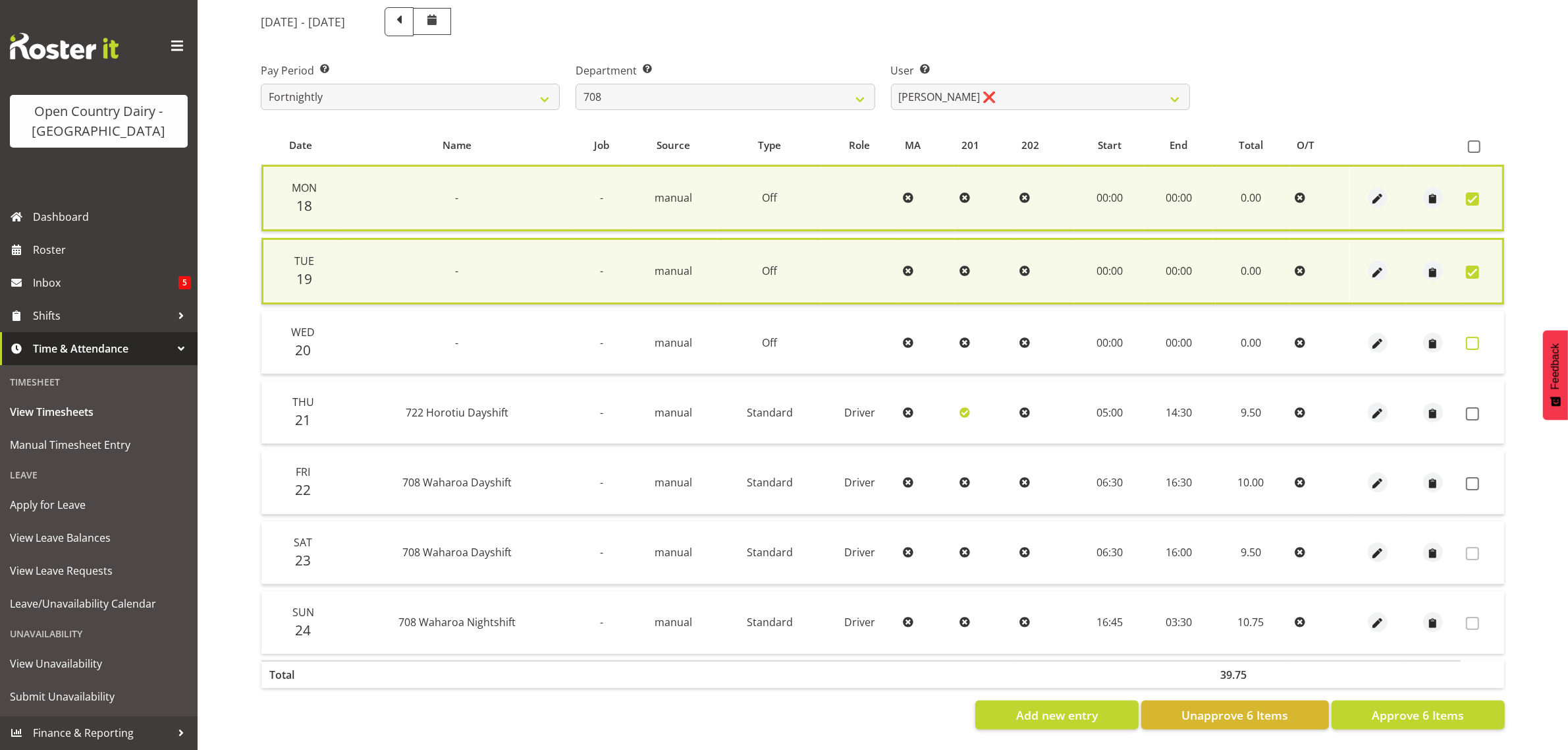
click at [1472, 337] on span at bounding box center [1473, 343] width 13 height 13
checkbox input "true"
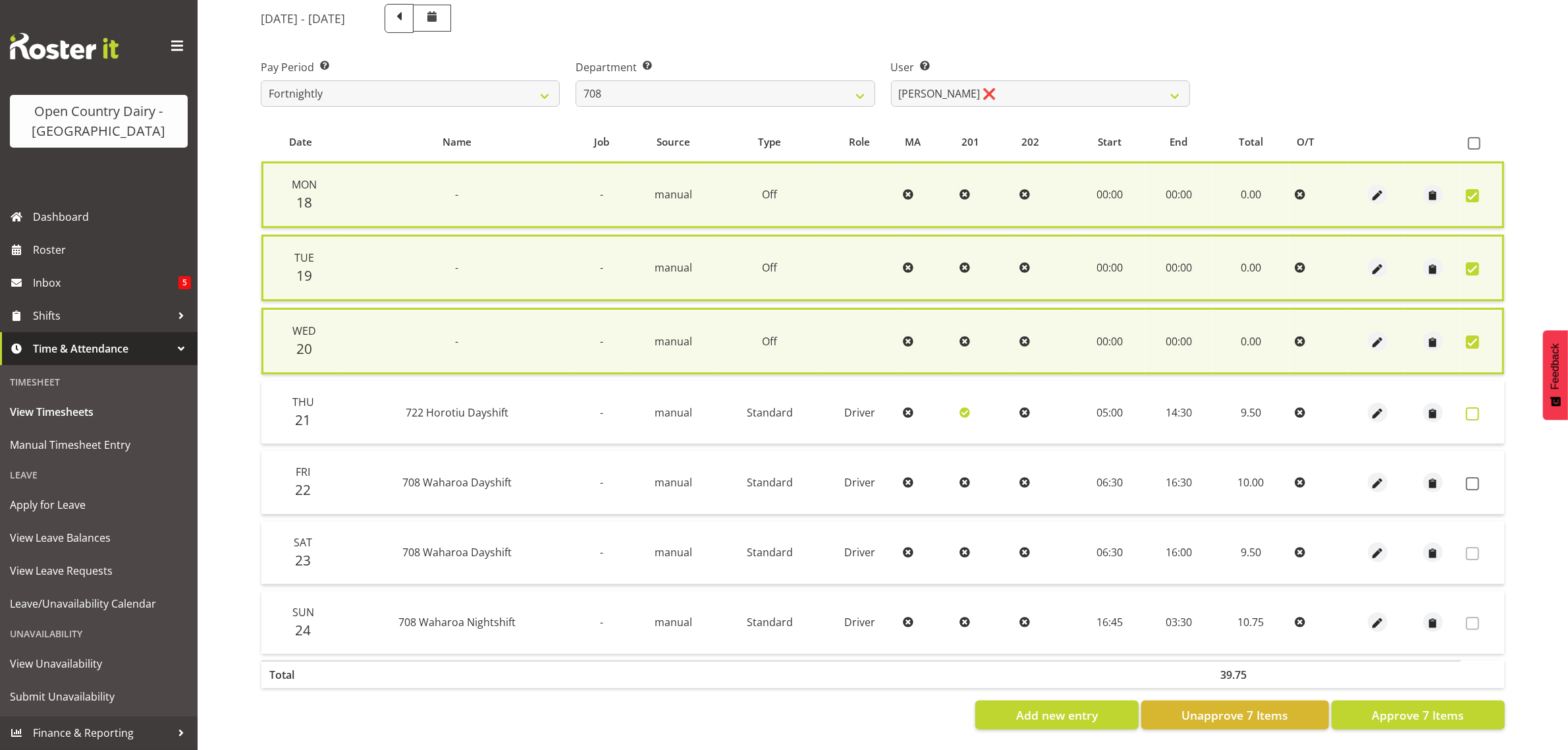
click at [1473, 407] on span at bounding box center [1473, 413] width 13 height 13
checkbox input "true"
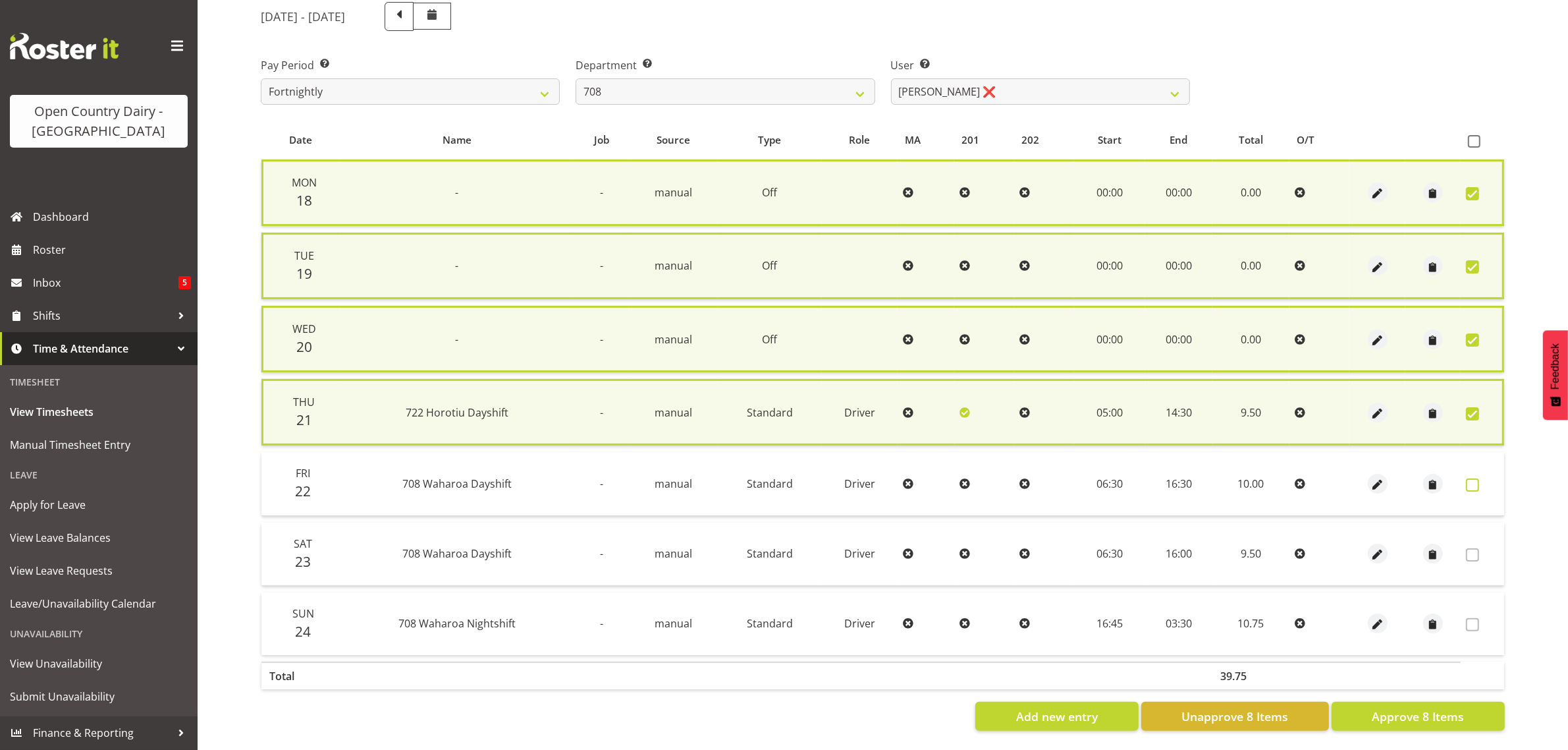
click at [1470, 481] on span at bounding box center [1473, 485] width 13 height 13
checkbox input "true"
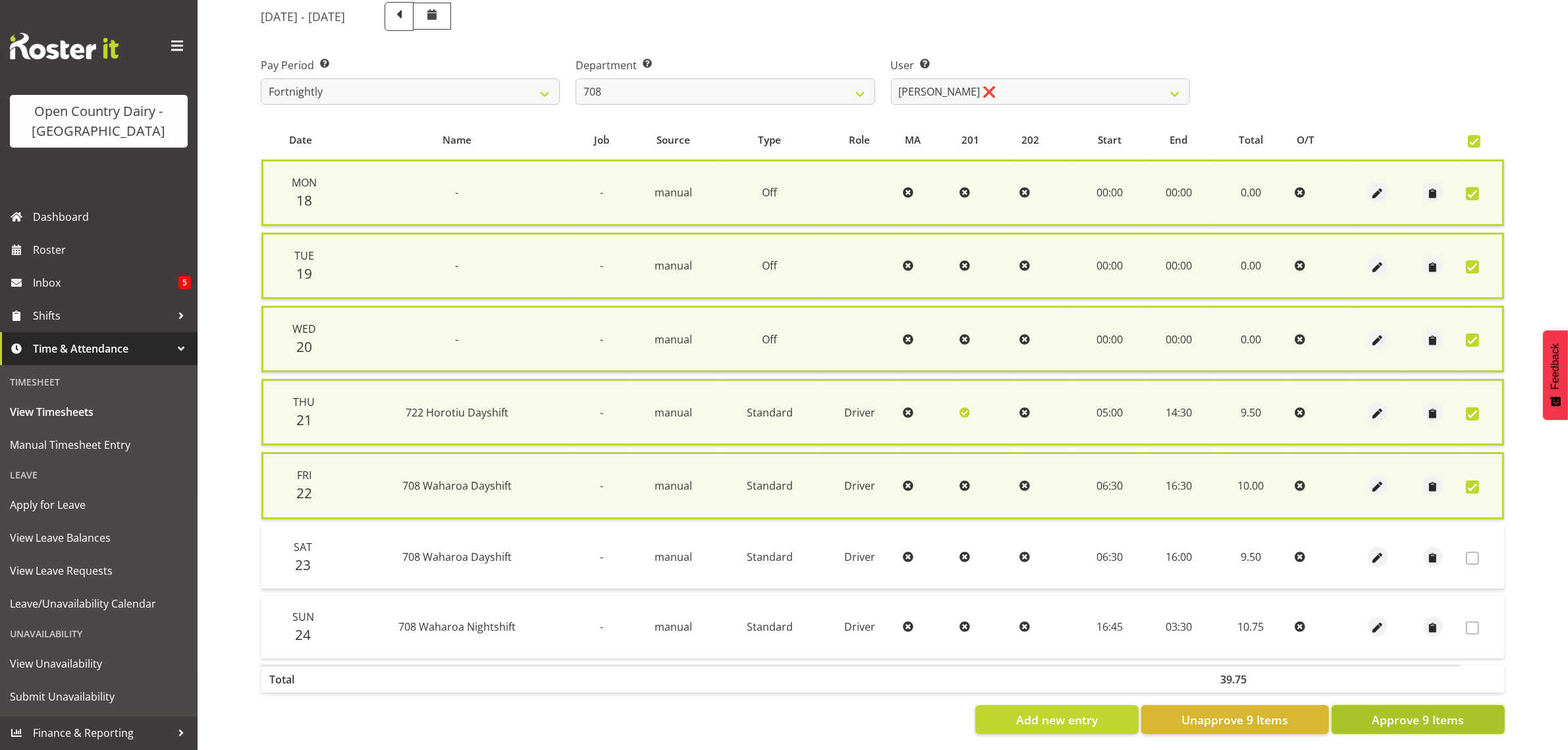
click at [1419, 711] on span "Approve 9 Items" at bounding box center [1418, 719] width 92 height 17
checkbox input "false"
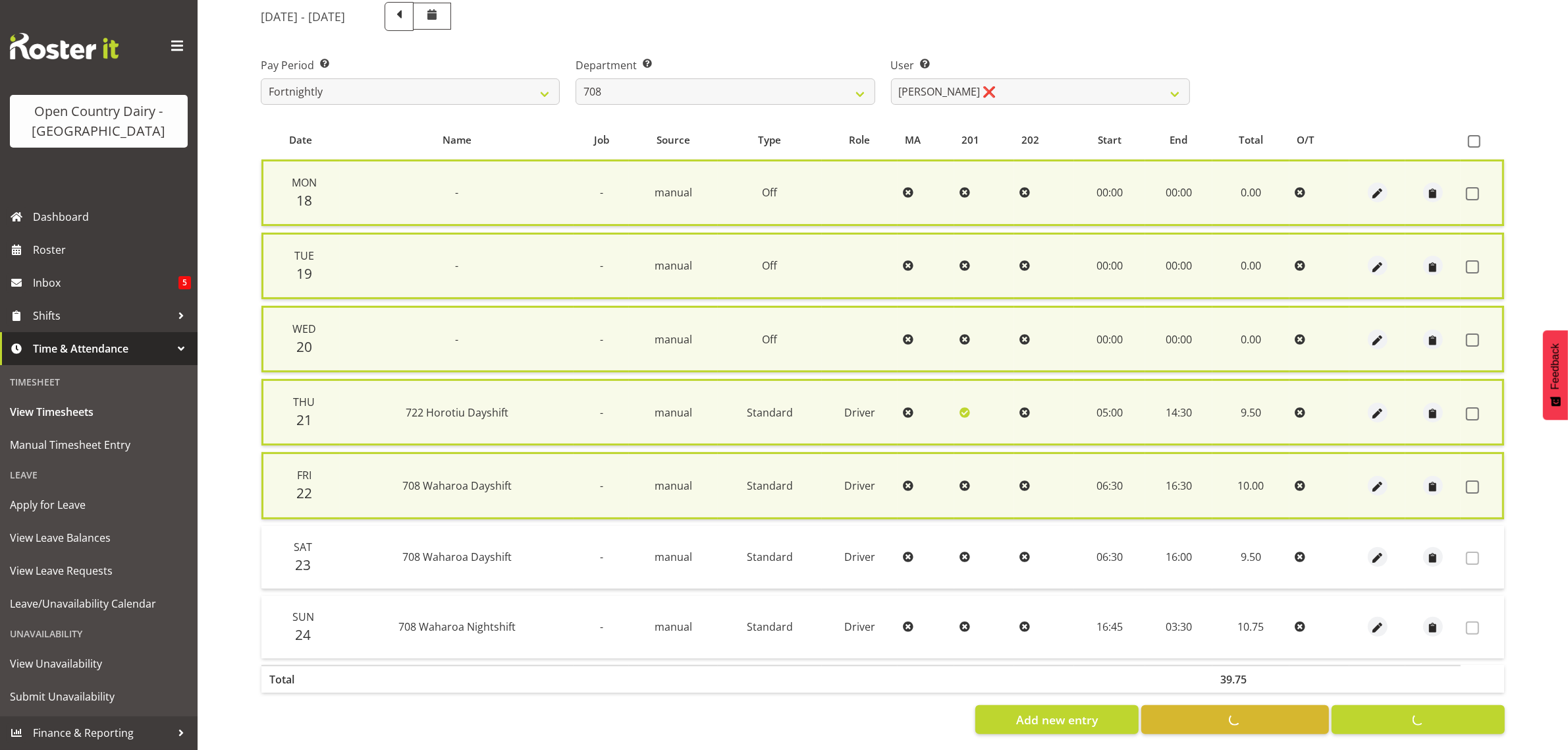
checkbox input "false"
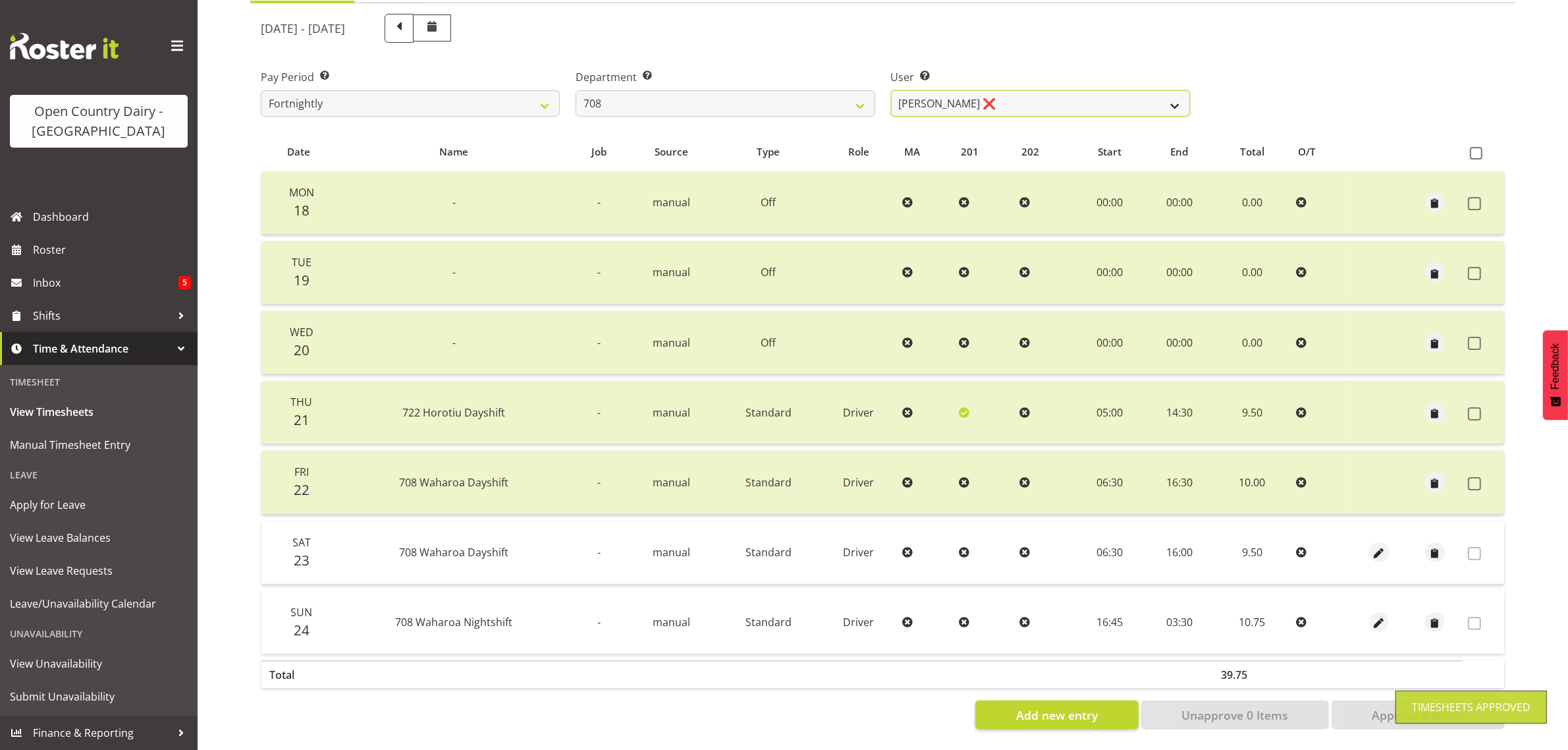
click at [1020, 91] on select "David Foote ❌ Mark Himiona ❌" at bounding box center [1041, 103] width 299 height 26
drag, startPoint x: 1020, startPoint y: 90, endPoint x: 984, endPoint y: 90, distance: 36.0
click at [1020, 90] on select "David Foote ❌ Mark Himiona ❌" at bounding box center [1041, 103] width 299 height 26
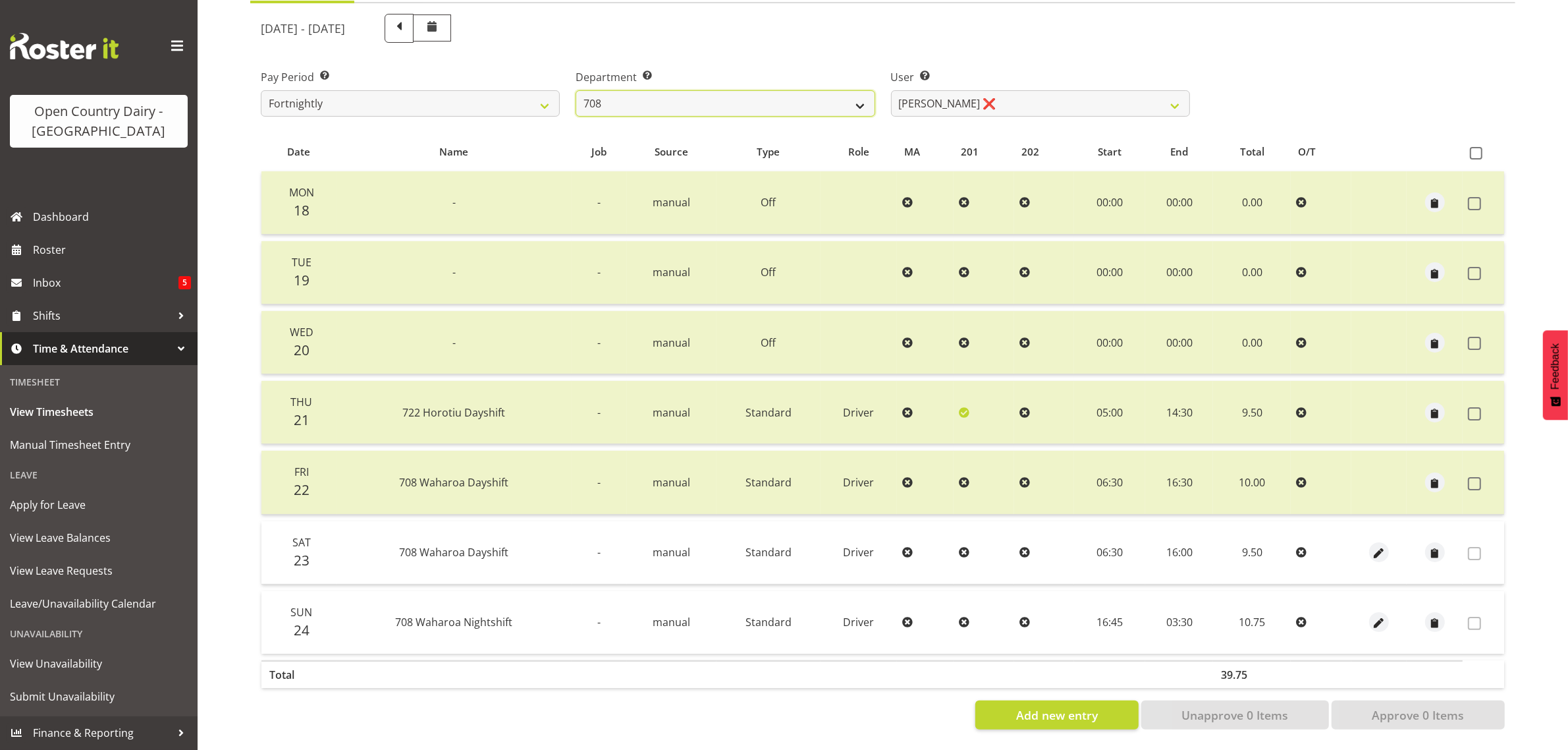
click at [705, 98] on select "701 702 703 704 705 706 707 708 709 710 711 712 713 714 715 716 717 718 719 720" at bounding box center [725, 103] width 299 height 26
select select "735"
click at [575, 90] on select "701 702 703 704 705 706 707 708 709 710 711 712 713 714 715 716 717 718 719 720" at bounding box center [725, 103] width 299 height 26
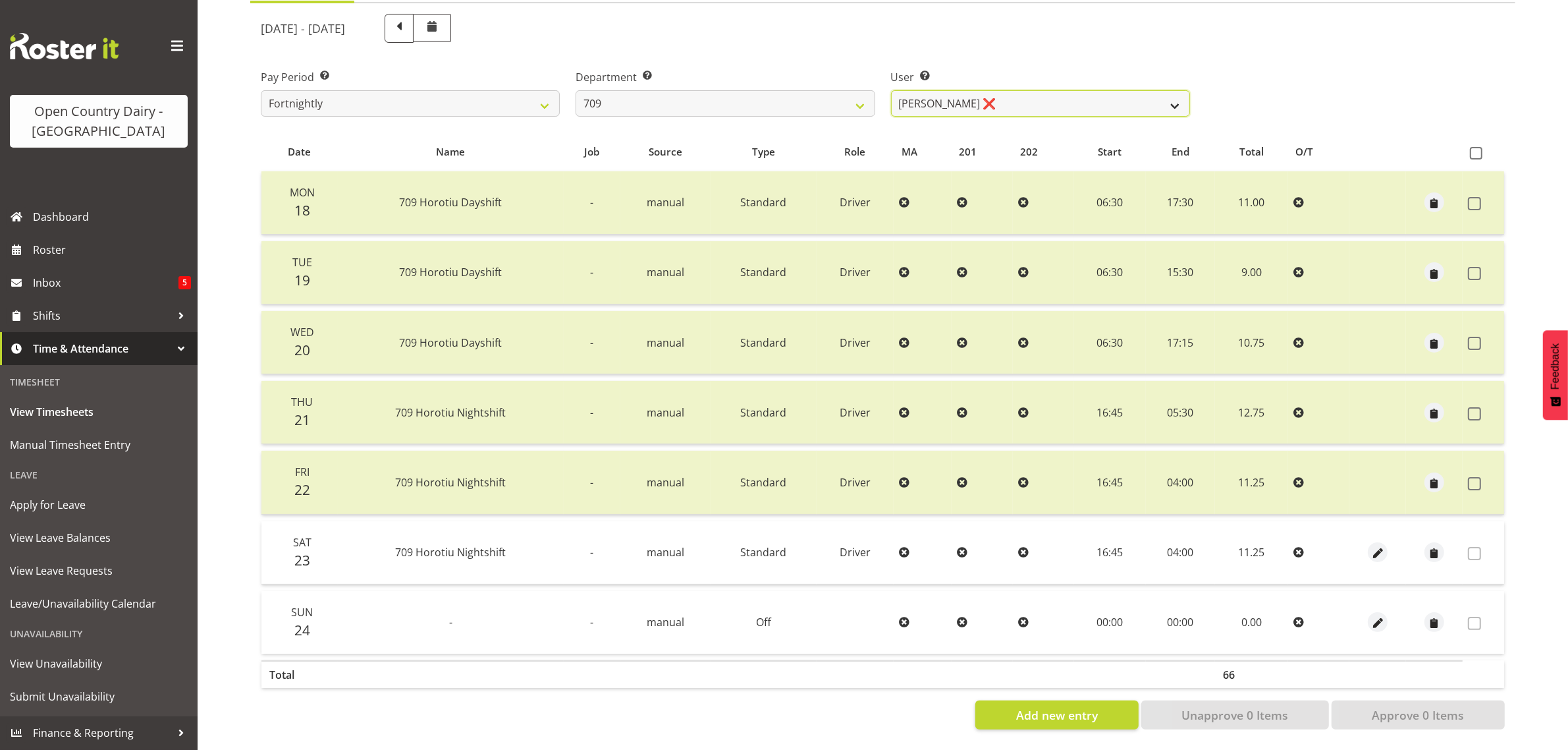
click at [1081, 90] on select "Alex Barclay ❌ Craig Knudsen ❌ Jaswant Singh ❌ Ross Cook ❌" at bounding box center [1041, 103] width 299 height 26
select select "10973"
click at [891, 90] on select "Alex Barclay ❌ Craig Knudsen ❌ Jaswant Singh ❌ Ross Cook ❌" at bounding box center [1041, 103] width 299 height 26
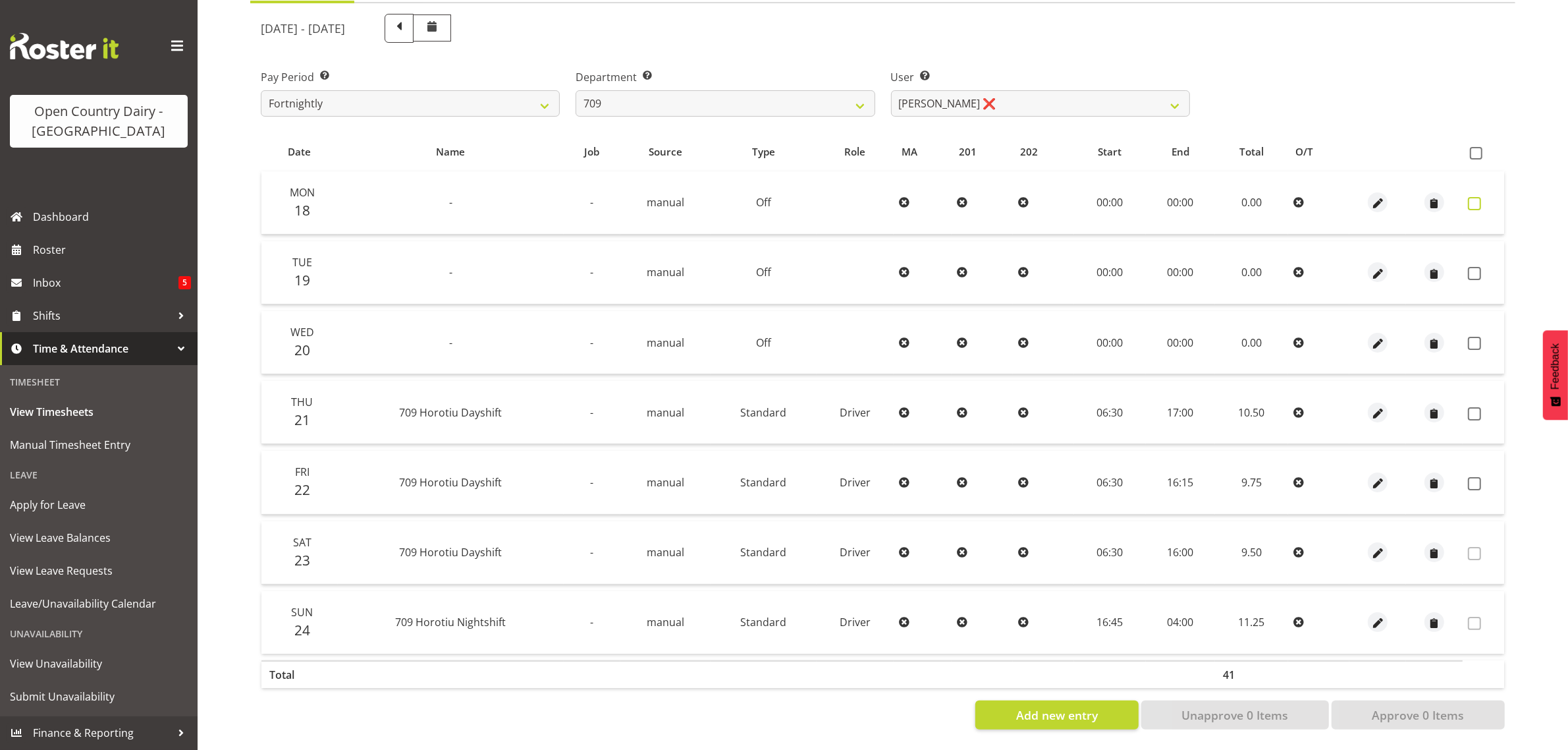
click at [1479, 197] on span at bounding box center [1475, 204] width 13 height 13
checkbox input "true"
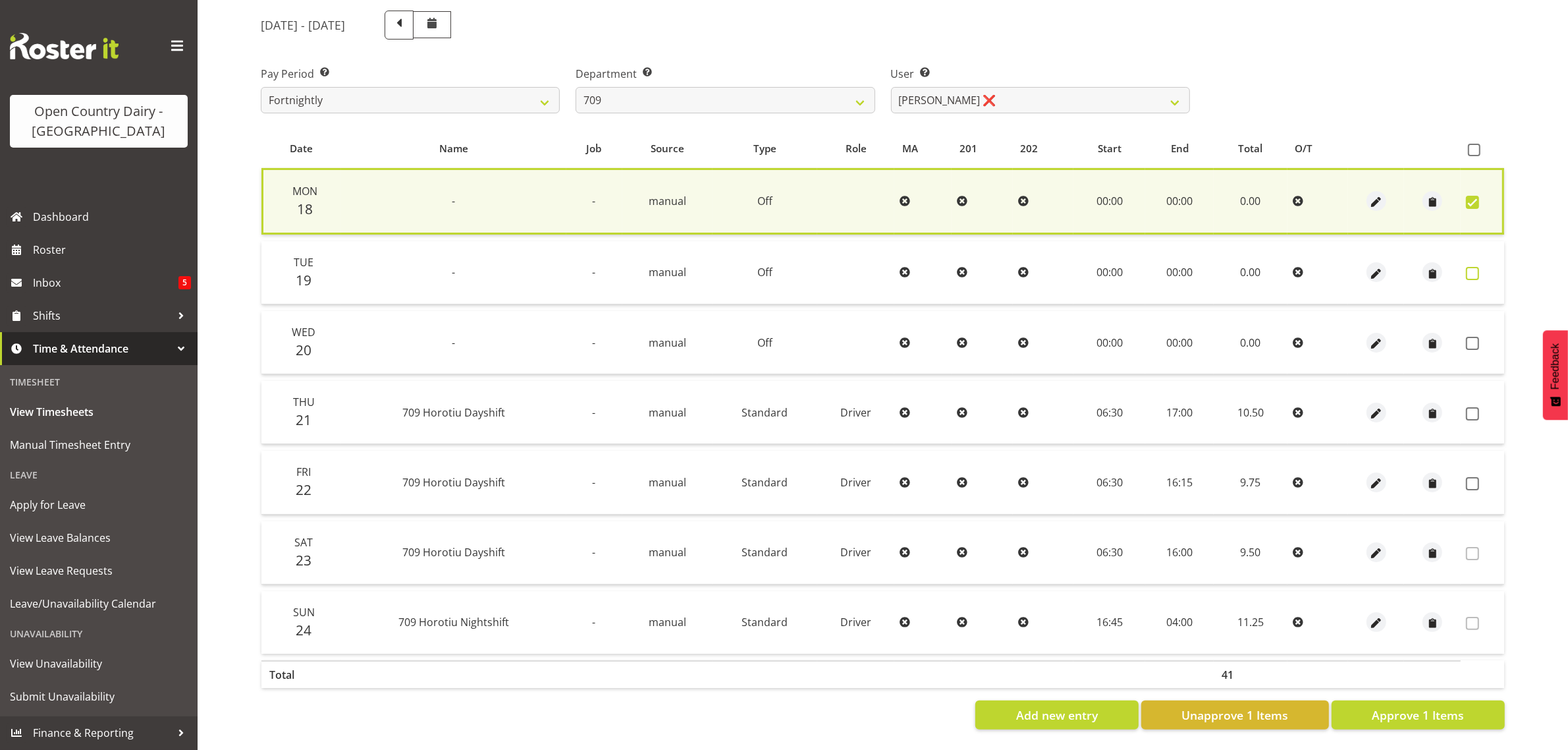
click at [1473, 267] on span at bounding box center [1473, 273] width 13 height 13
checkbox input "true"
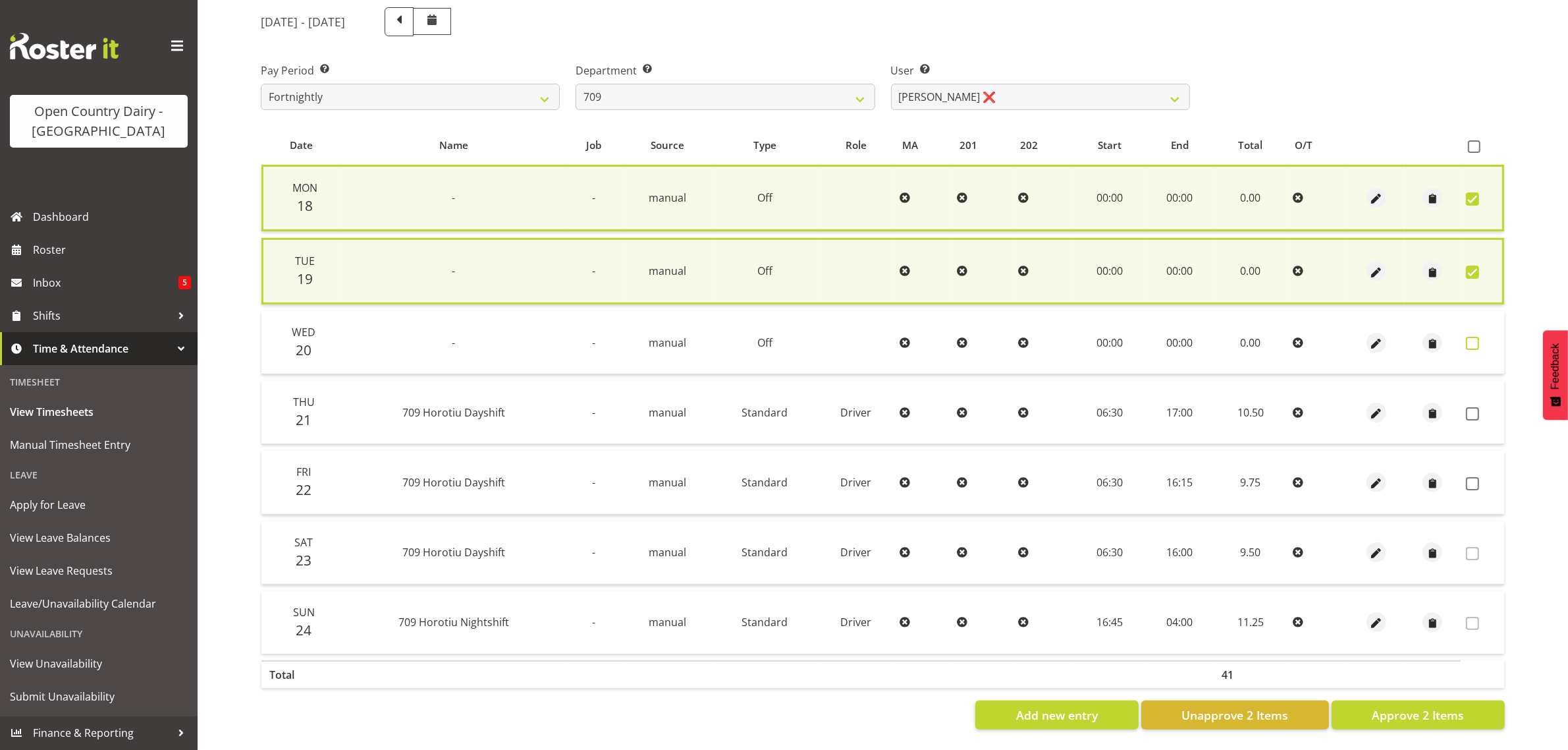
click at [1469, 337] on span at bounding box center [1473, 343] width 13 height 13
checkbox input "true"
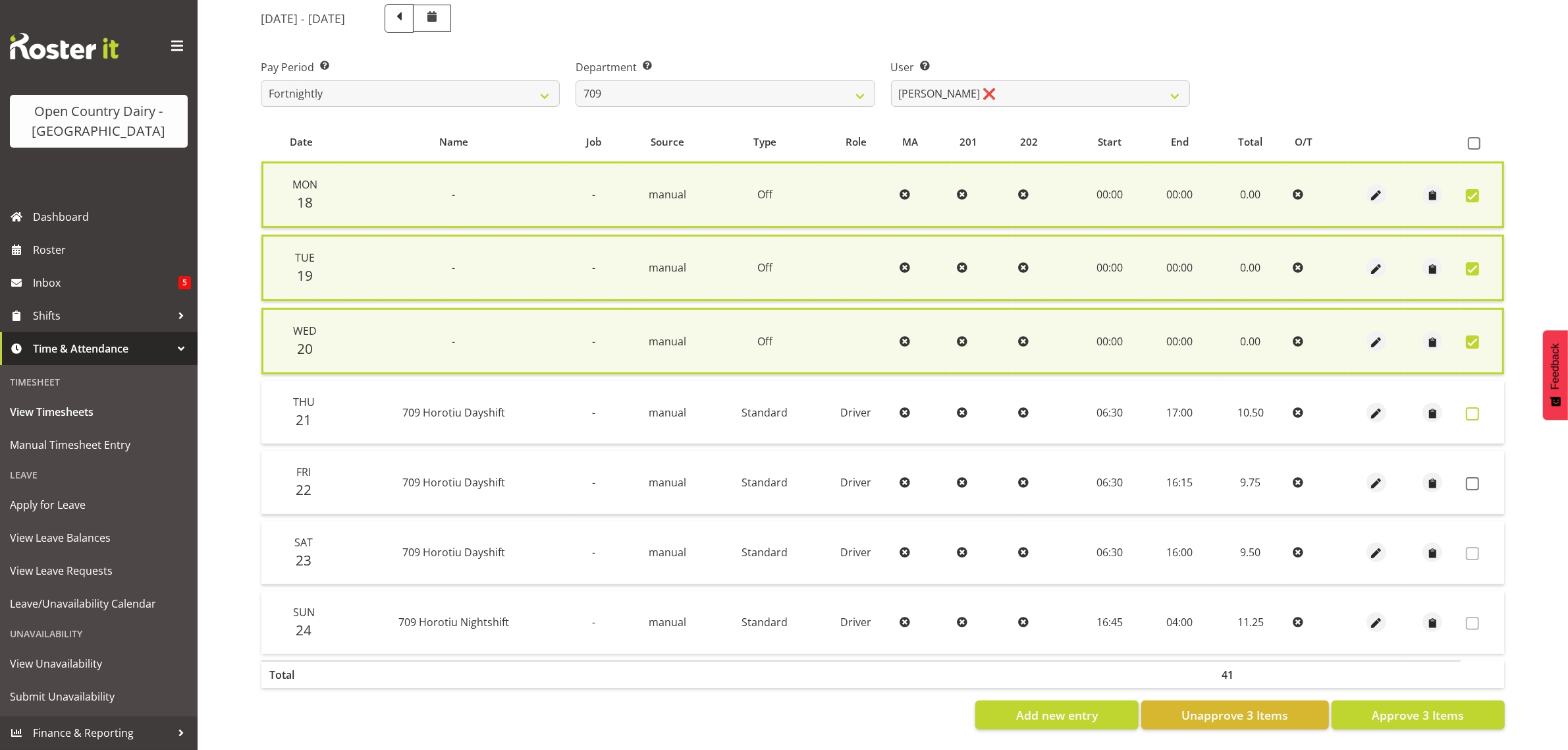
click at [1471, 407] on span at bounding box center [1473, 413] width 13 height 13
checkbox input "true"
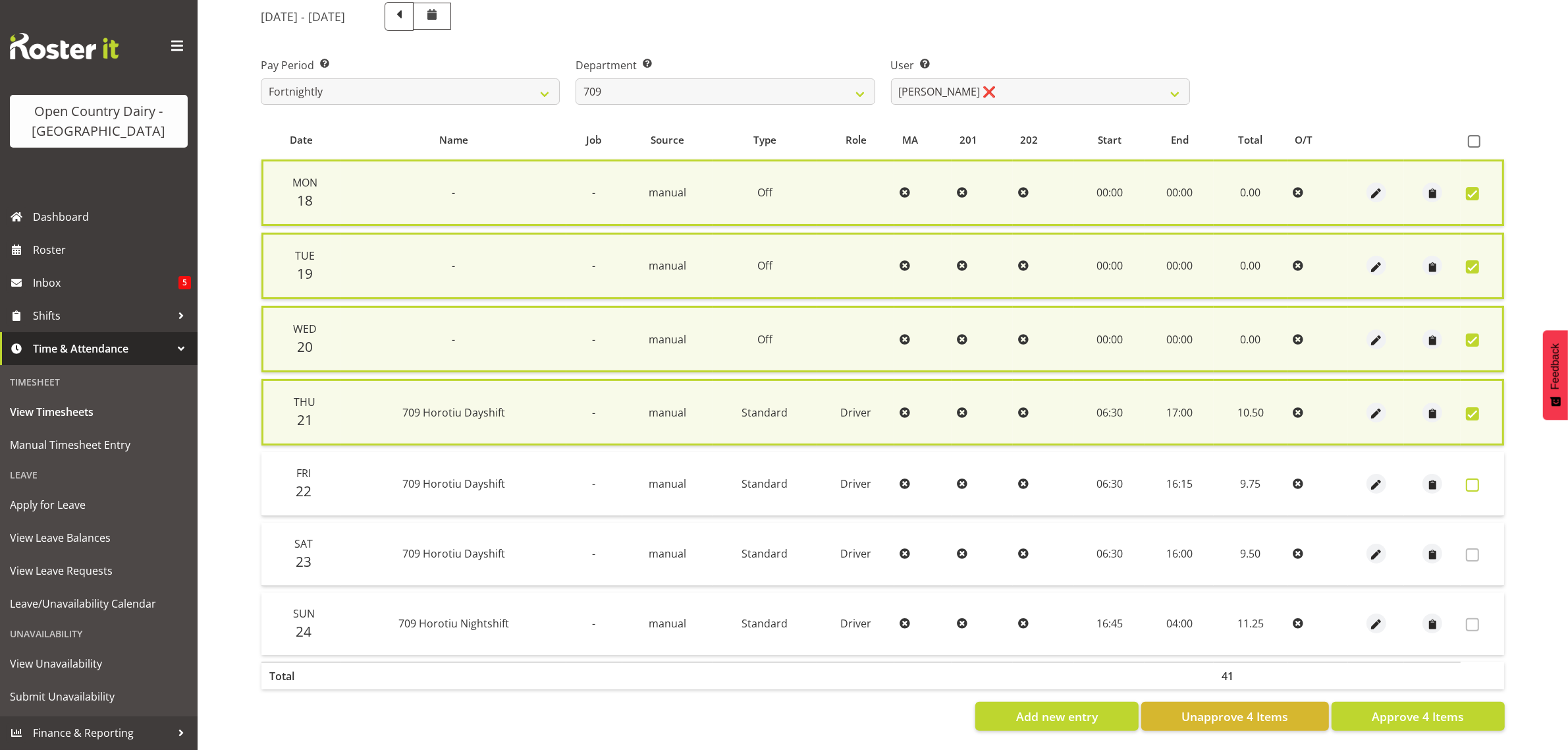
click at [1472, 479] on span at bounding box center [1473, 485] width 13 height 13
checkbox input "true"
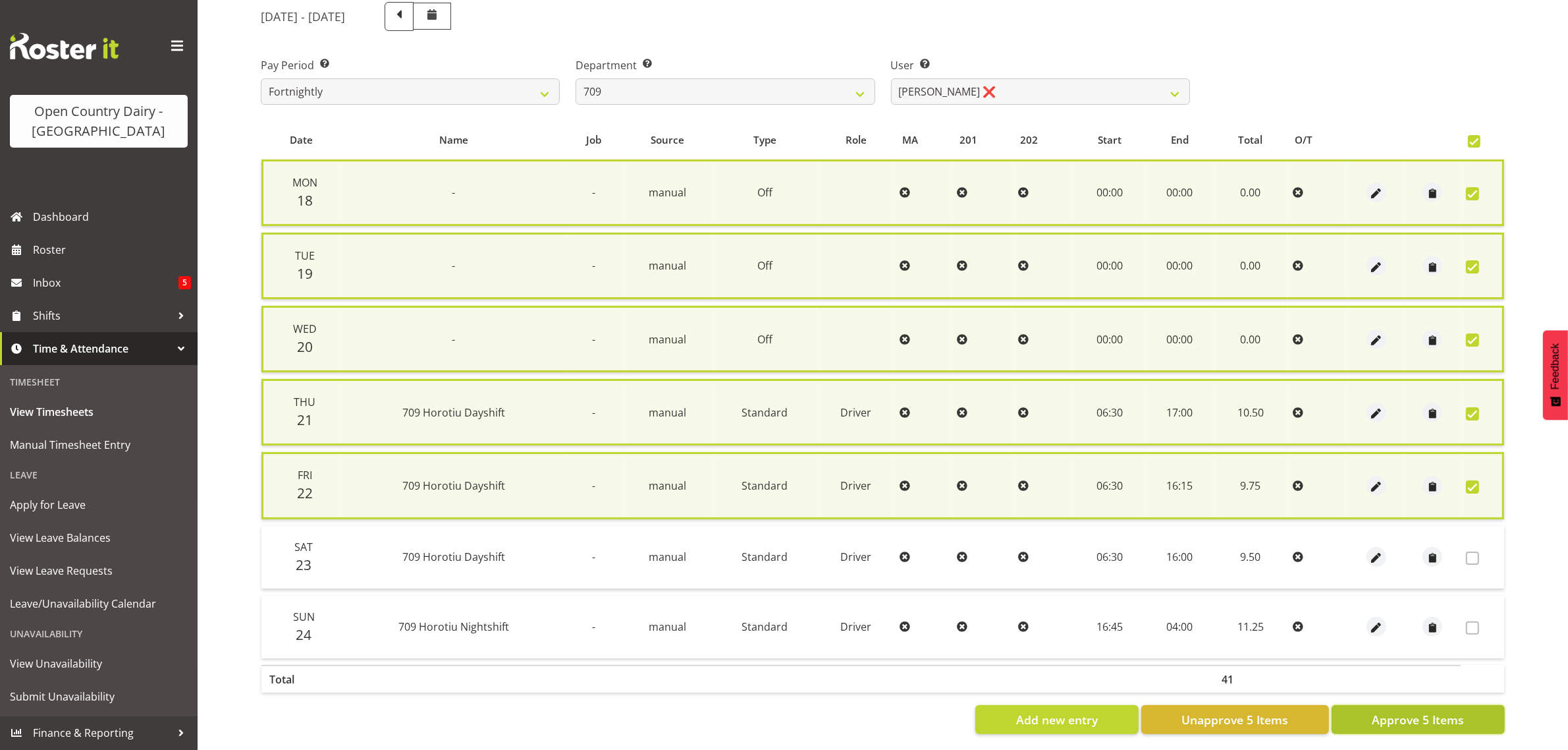
click at [1368, 705] on button "Approve 5 Items" at bounding box center [1418, 719] width 173 height 29
checkbox input "false"
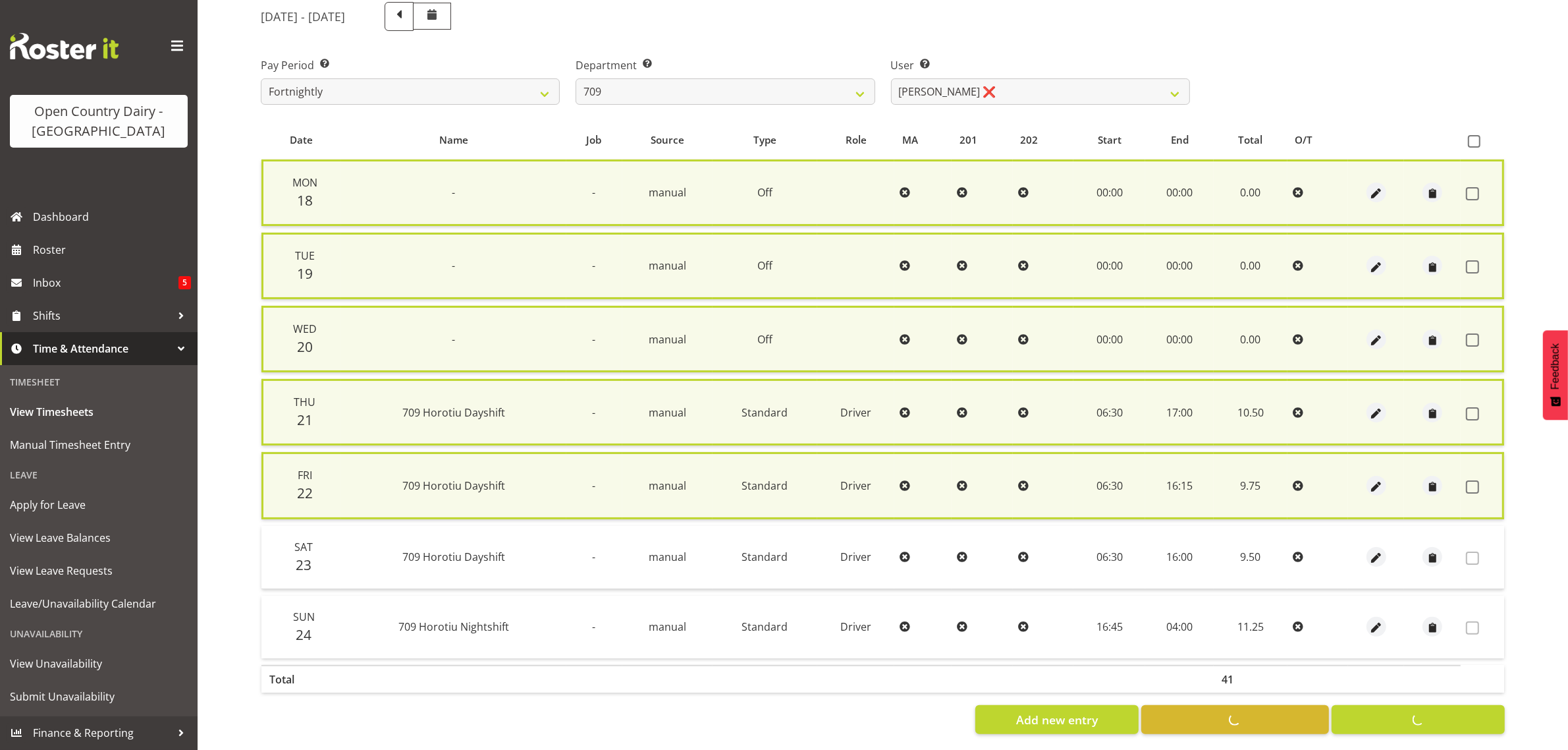
checkbox input "false"
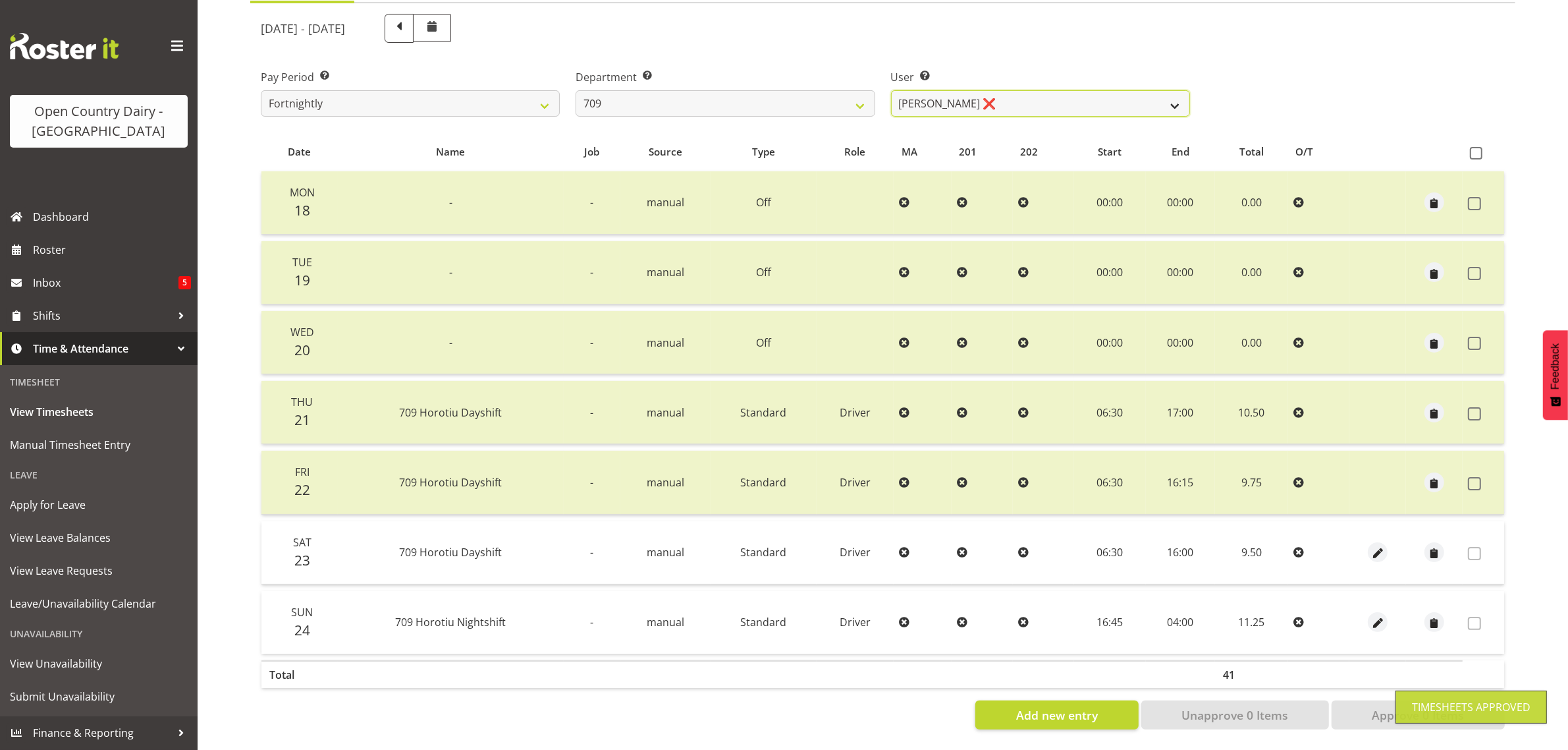
click at [1045, 90] on select "Alex Barclay ❌ Craig Knudsen ❌ Jaswant Singh ❌ Ross Cook ❌" at bounding box center [1041, 103] width 299 height 26
click at [891, 90] on select "Alex Barclay ❌ Craig Knudsen ❌ Jaswant Singh ❌ Ross Cook ❌" at bounding box center [1041, 103] width 299 height 26
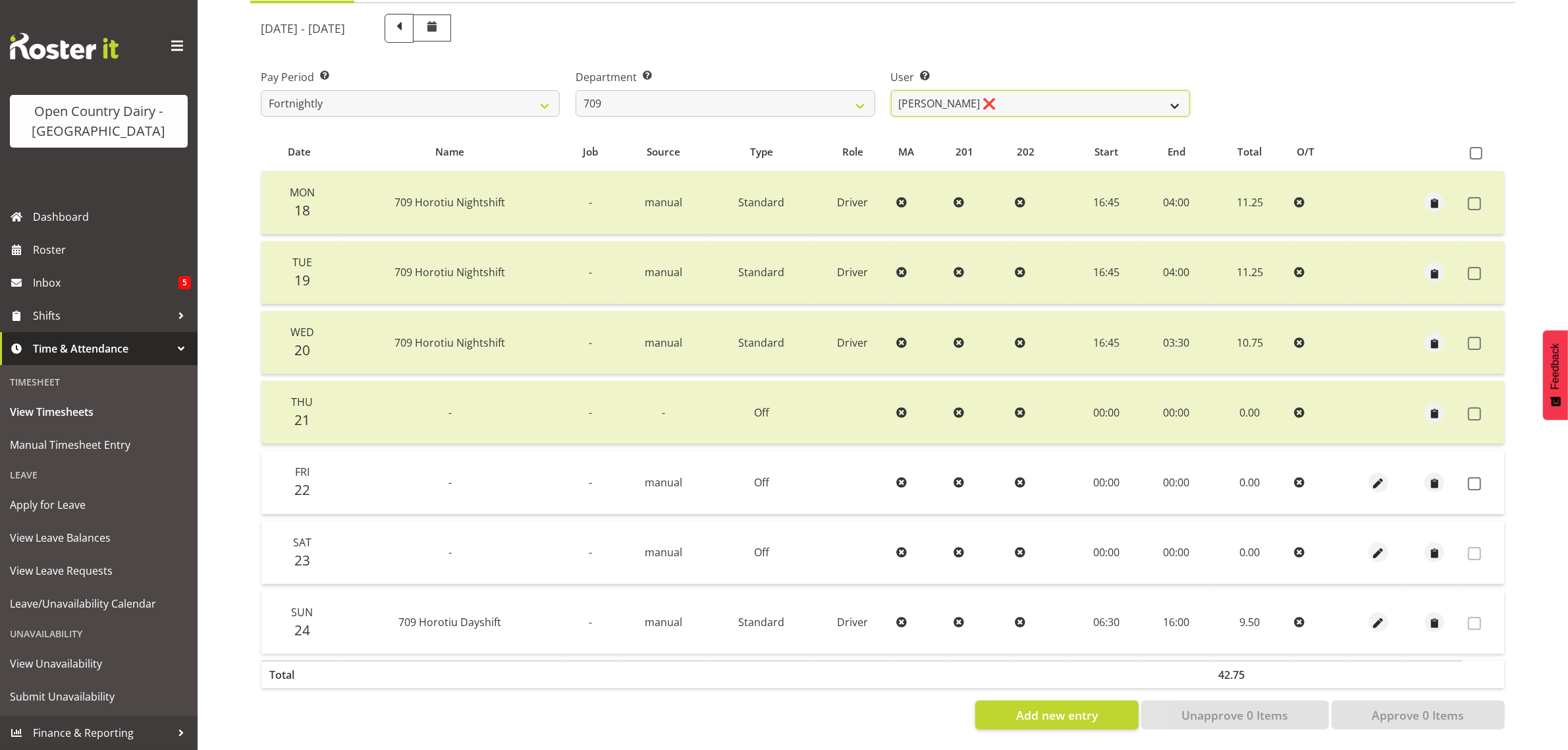
click at [992, 90] on select "Alex Barclay ❌ Craig Knudsen ❌ Jaswant Singh ❌ Ross Cook ❌" at bounding box center [1041, 103] width 299 height 26
select select "9890"
click at [891, 90] on select "Alex Barclay ❌ Craig Knudsen ❌ Jaswant Singh ❌ Ross Cook ❌" at bounding box center [1041, 103] width 299 height 26
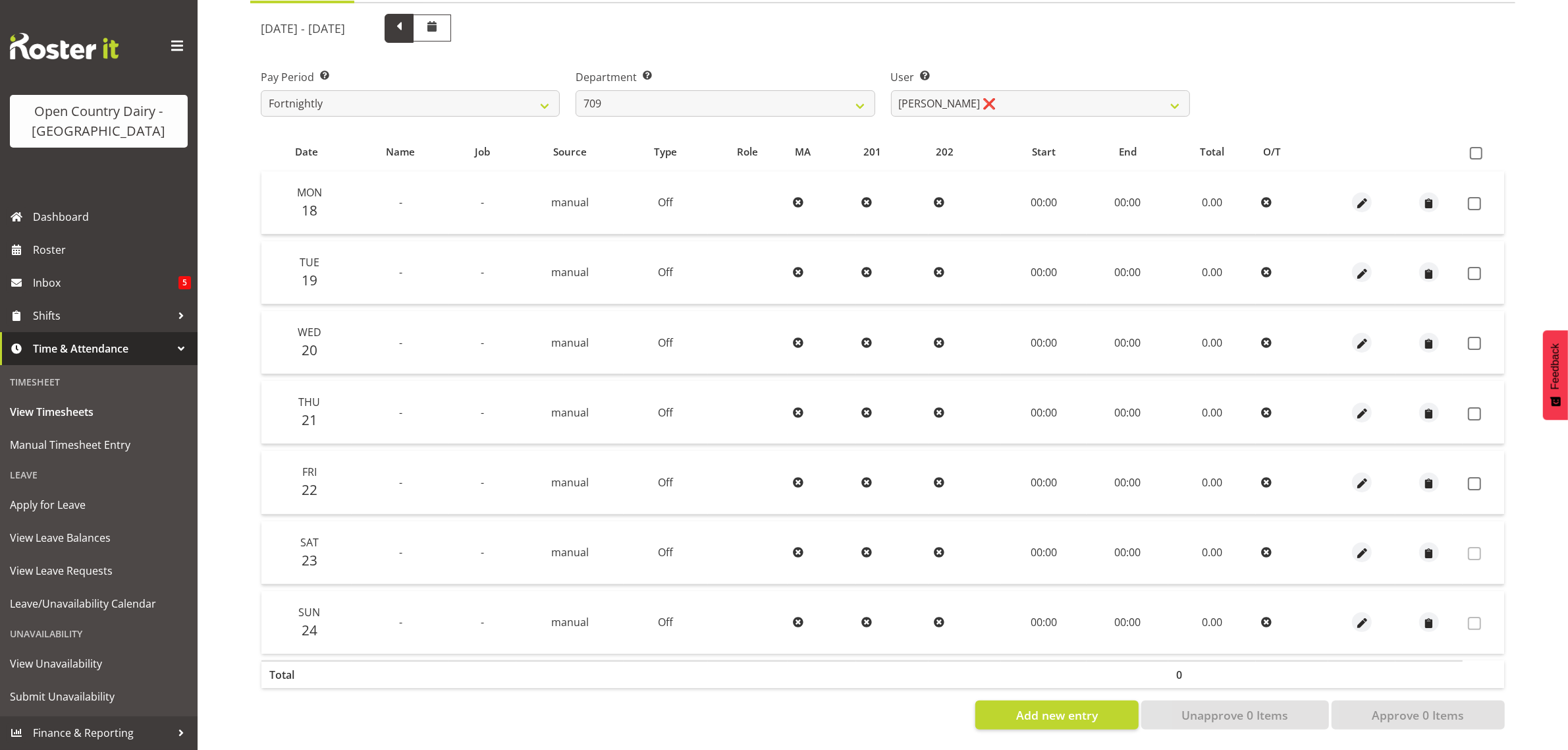
click at [408, 18] on span at bounding box center [399, 26] width 17 height 17
select select
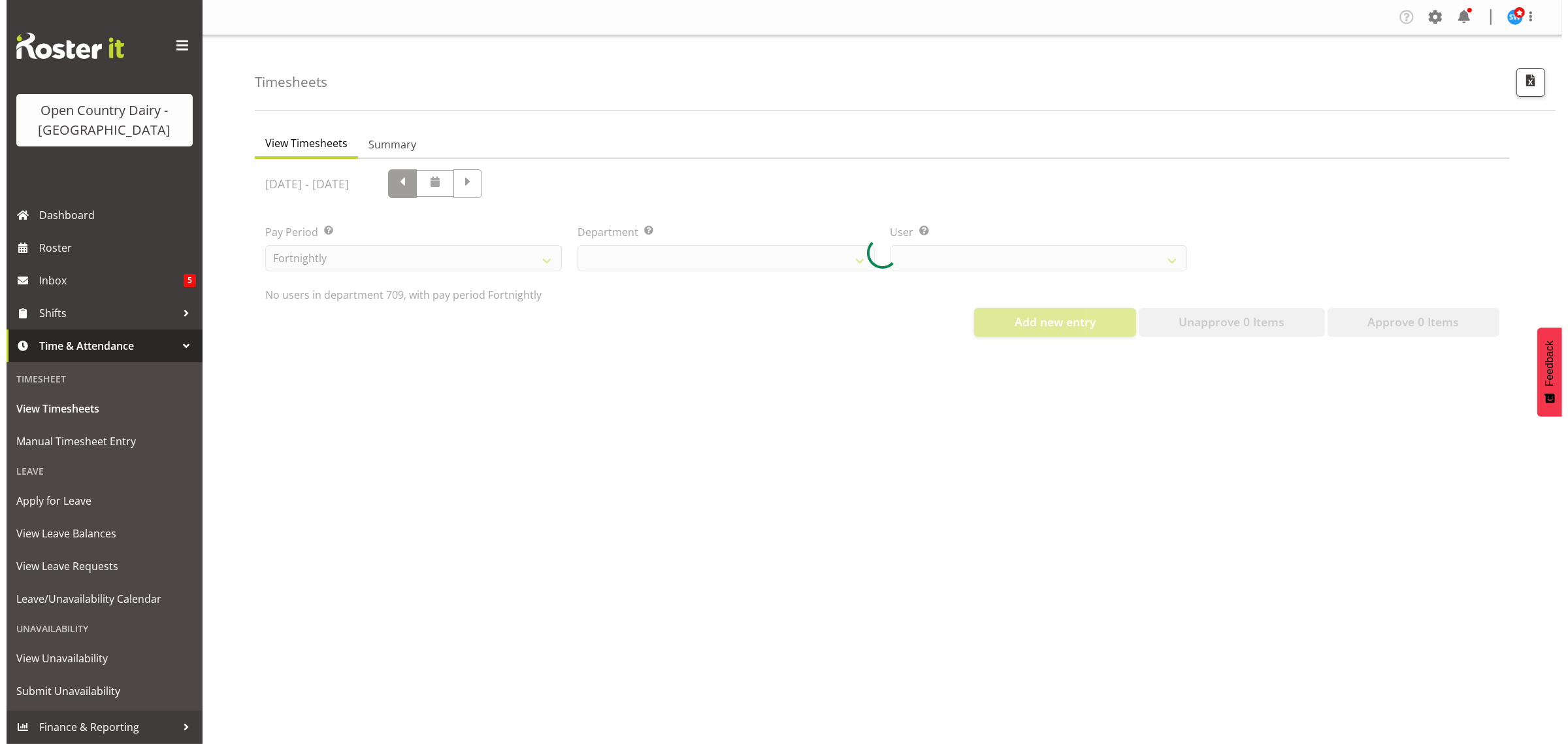
scroll to position [0, 0]
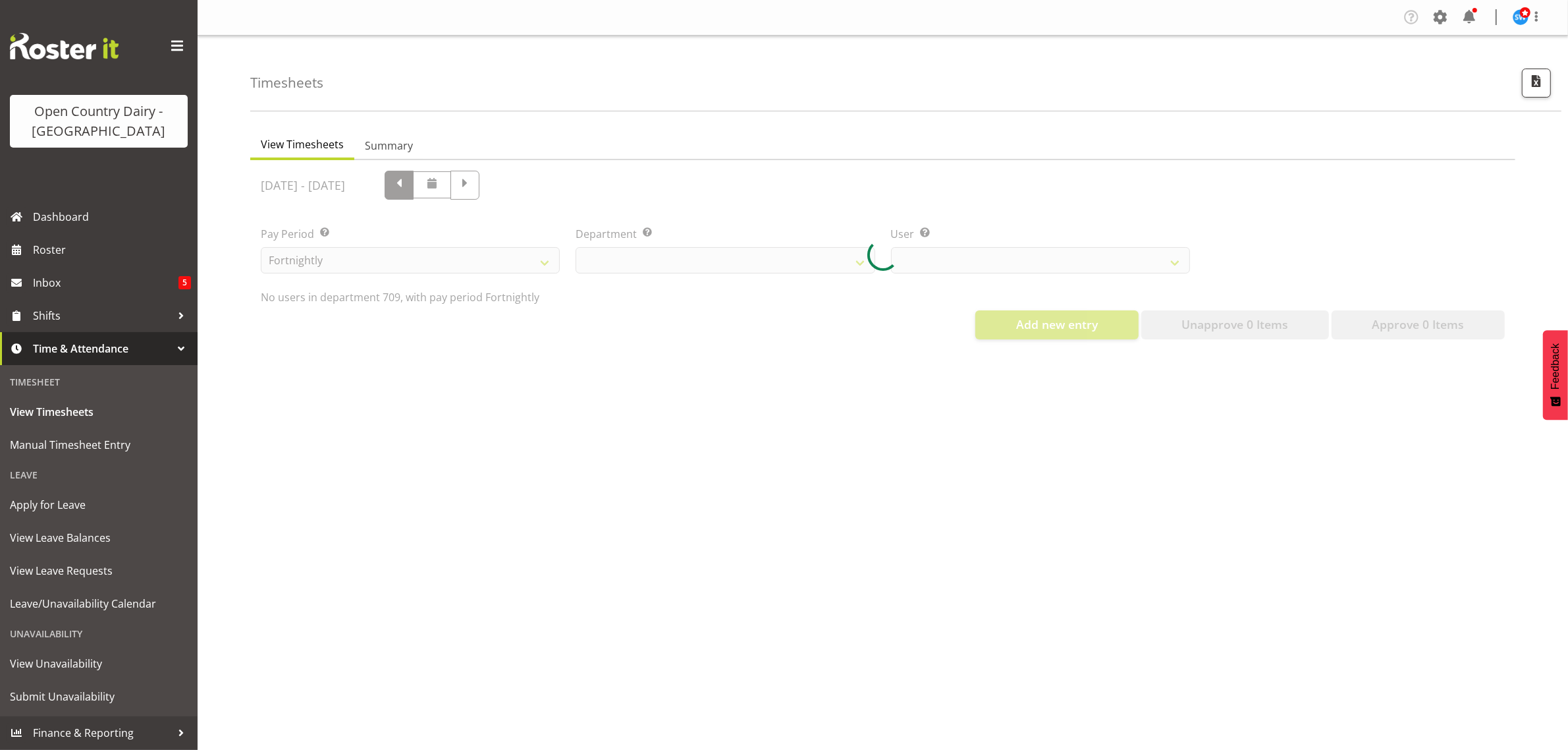
select select "735"
select select "9890"
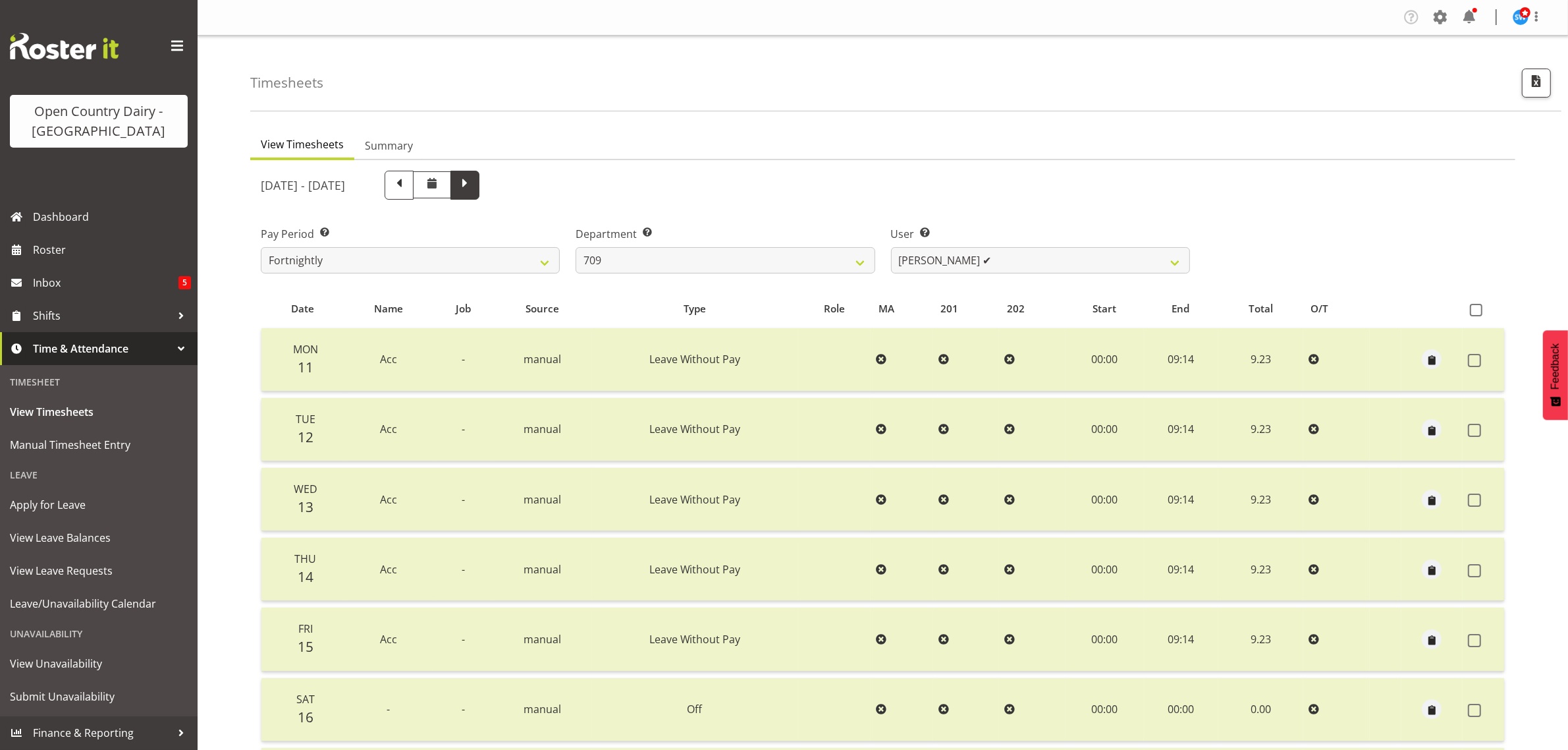
click at [474, 188] on span at bounding box center [465, 183] width 17 height 17
select select
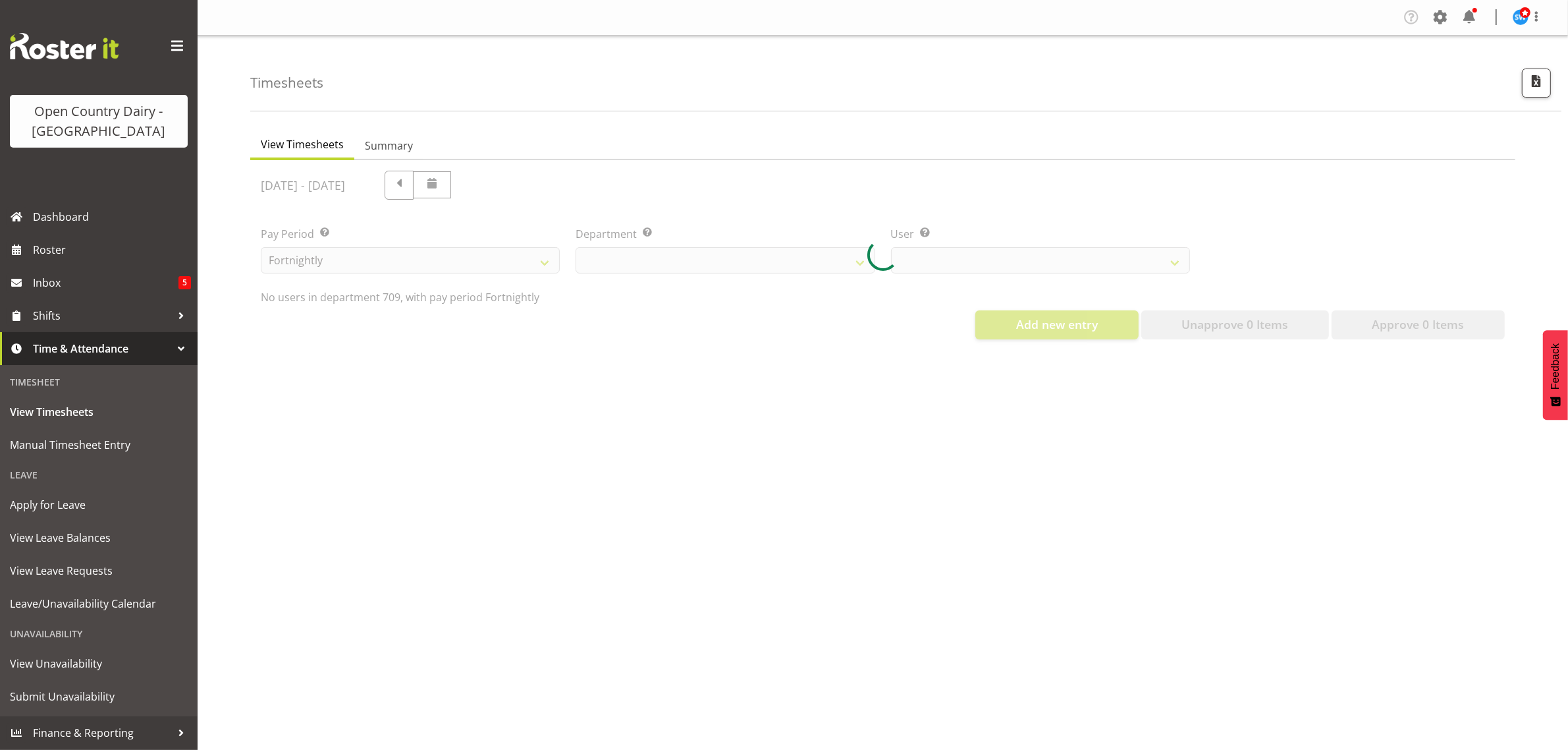
select select "735"
select select "9890"
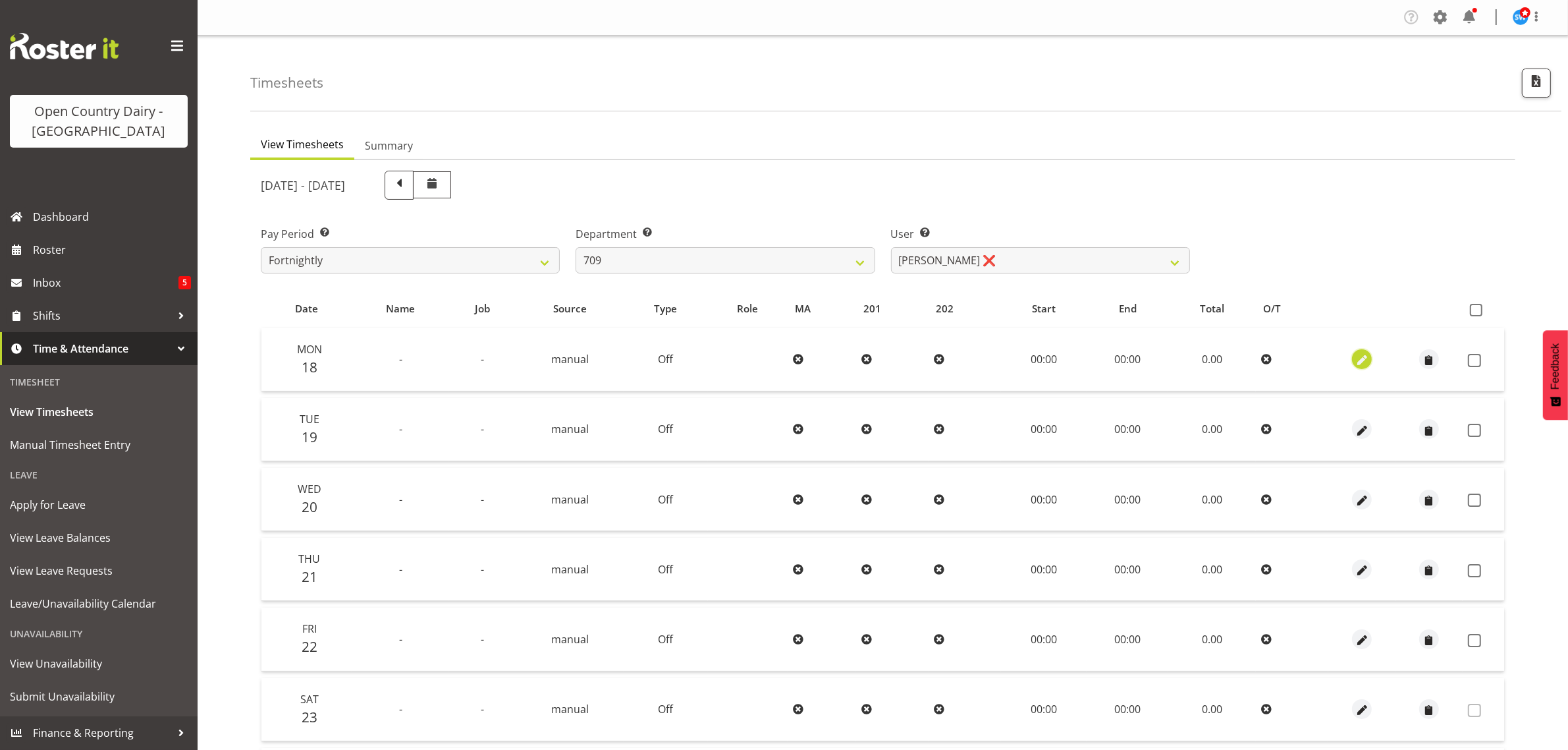
click at [1358, 354] on span "button" at bounding box center [1362, 361] width 15 height 15
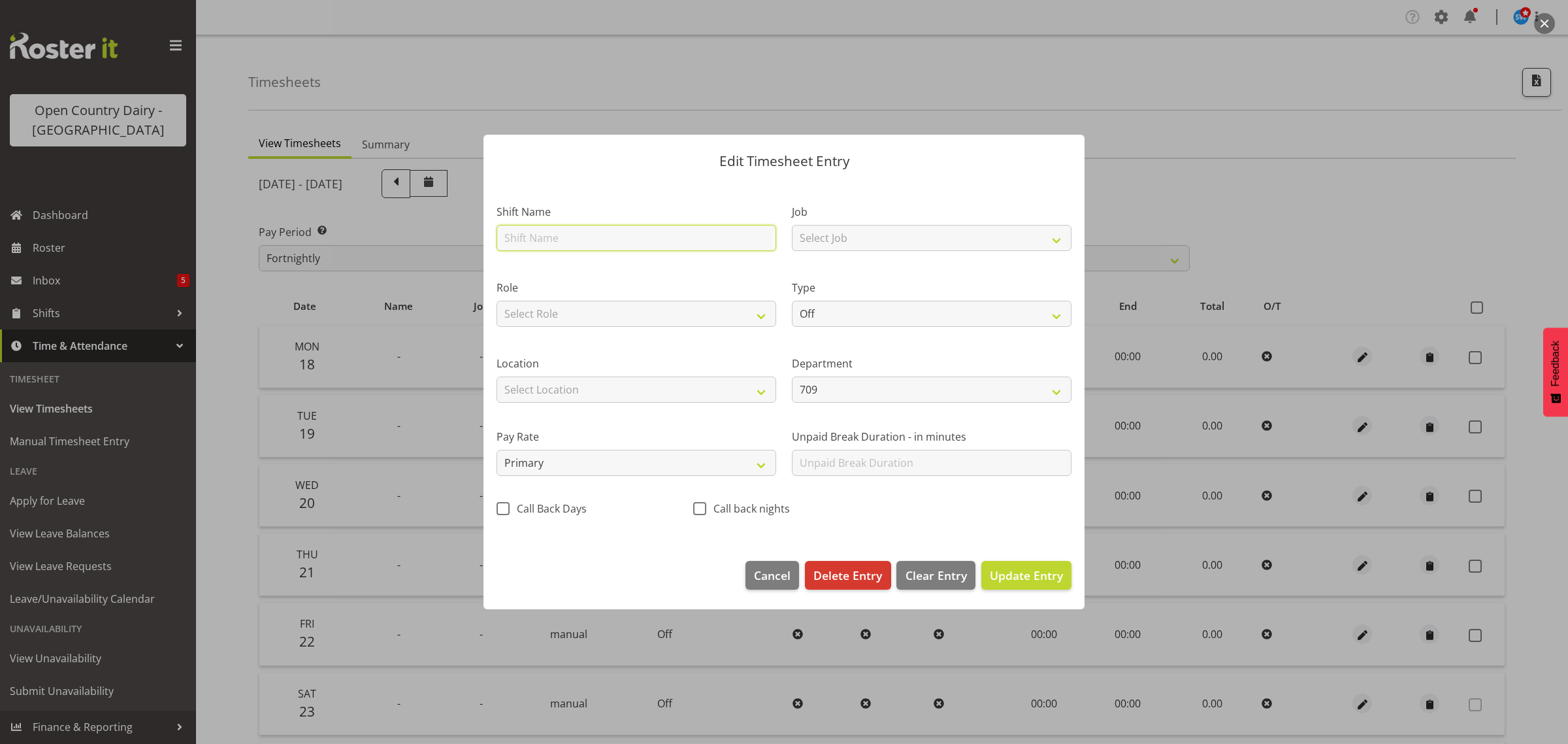
click at [550, 242] on input "text" at bounding box center [636, 238] width 280 height 26
type input "Acc"
click at [858, 313] on select "Off Standard Public Holiday Public Holiday (Worked) Day In Lieu Annual Leave Si…" at bounding box center [932, 313] width 280 height 26
select select "Leave Without Pay"
click at [792, 300] on select "Off Standard Public Holiday Public Holiday (Worked) Day In Lieu Annual Leave Si…" at bounding box center [932, 313] width 280 height 26
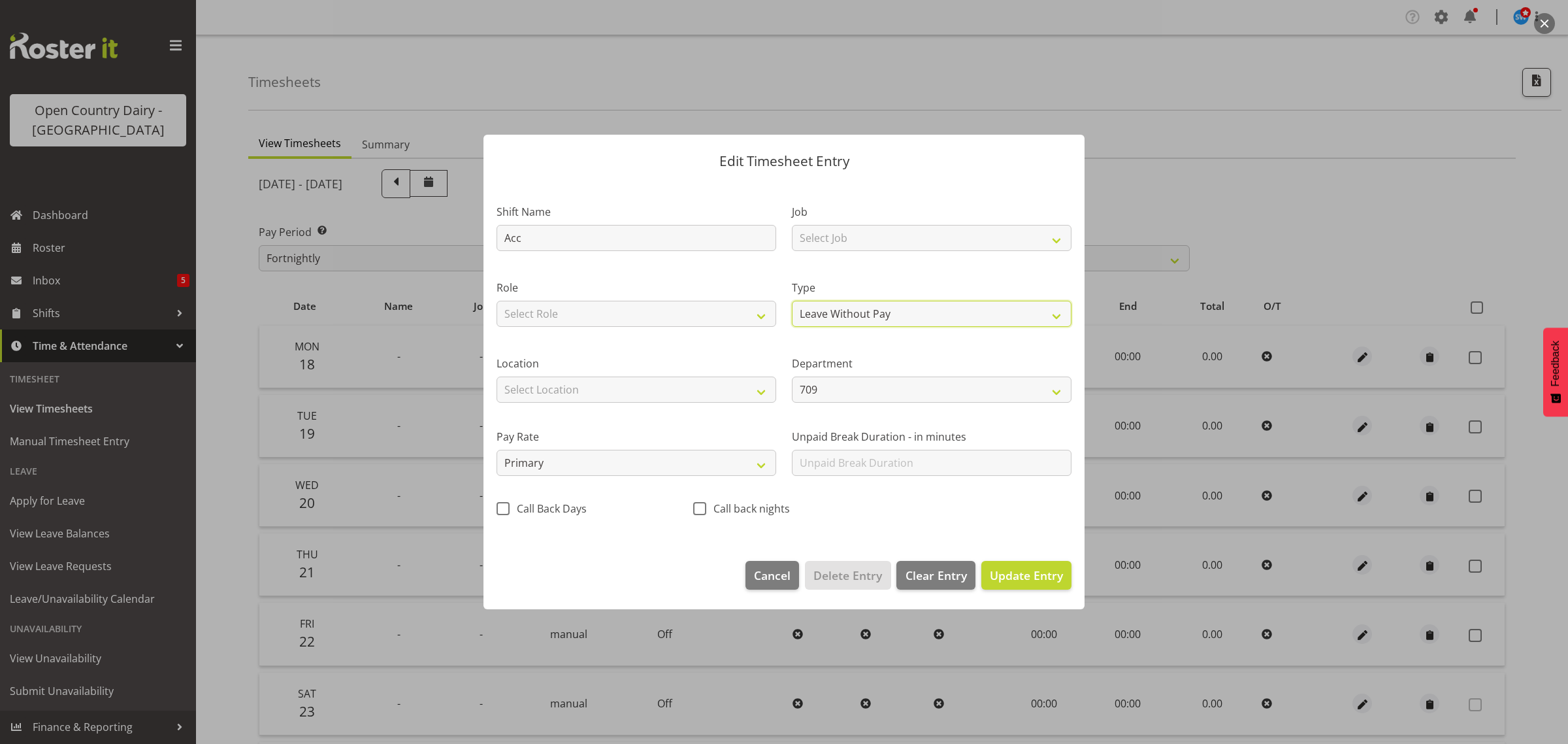
select select "7"
select select "2025"
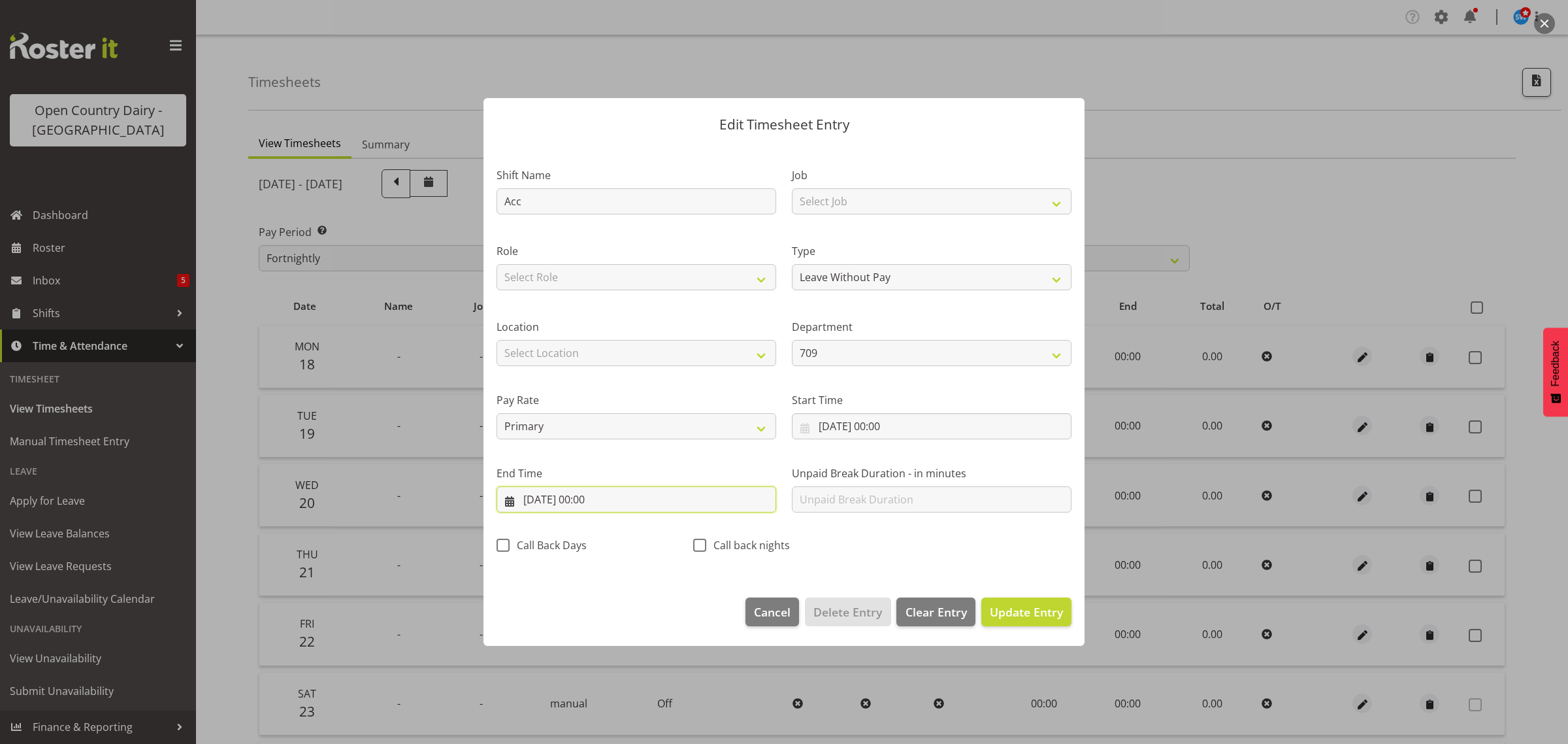
click at [589, 495] on input "18/08/2025, 00:00" at bounding box center [636, 500] width 280 height 26
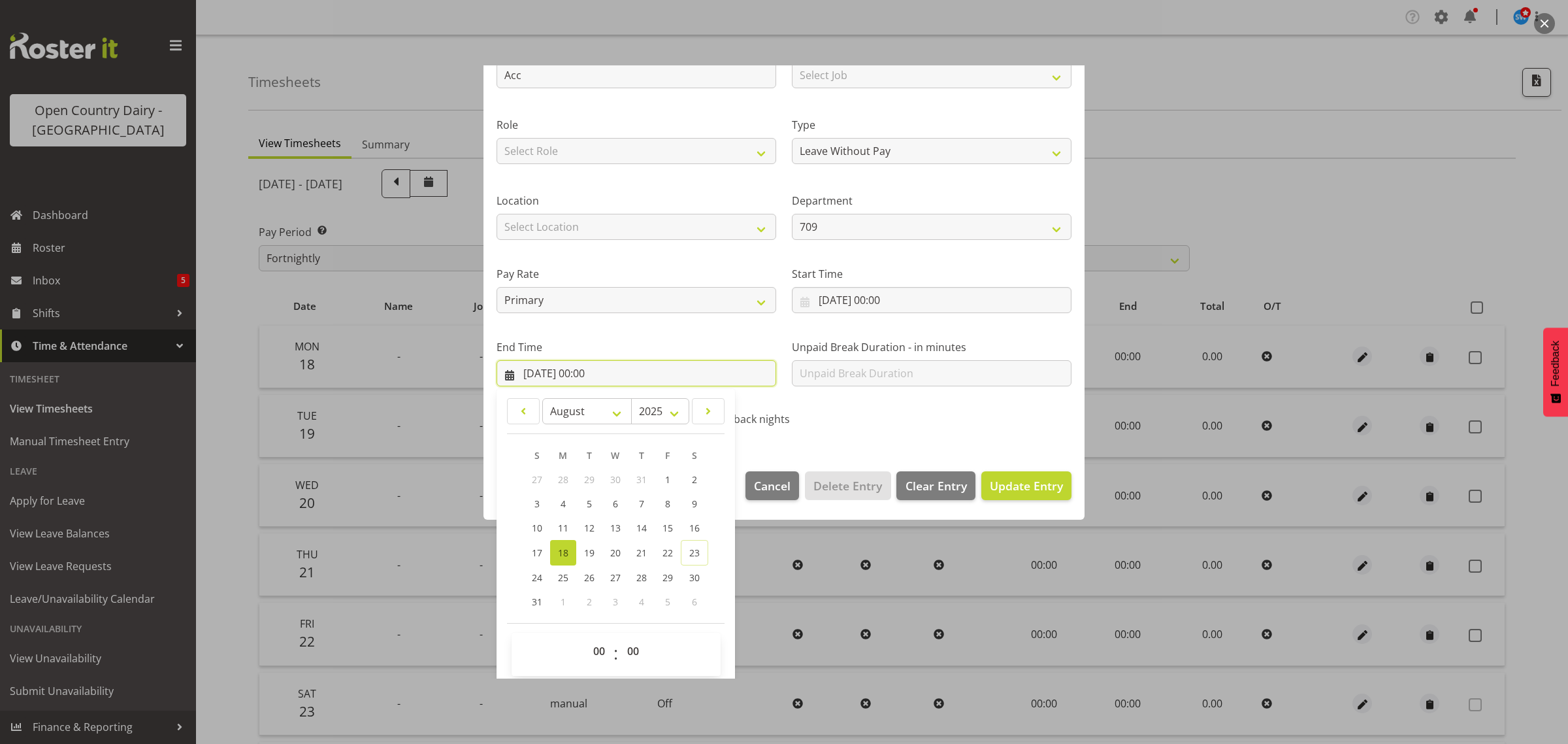
scroll to position [132, 0]
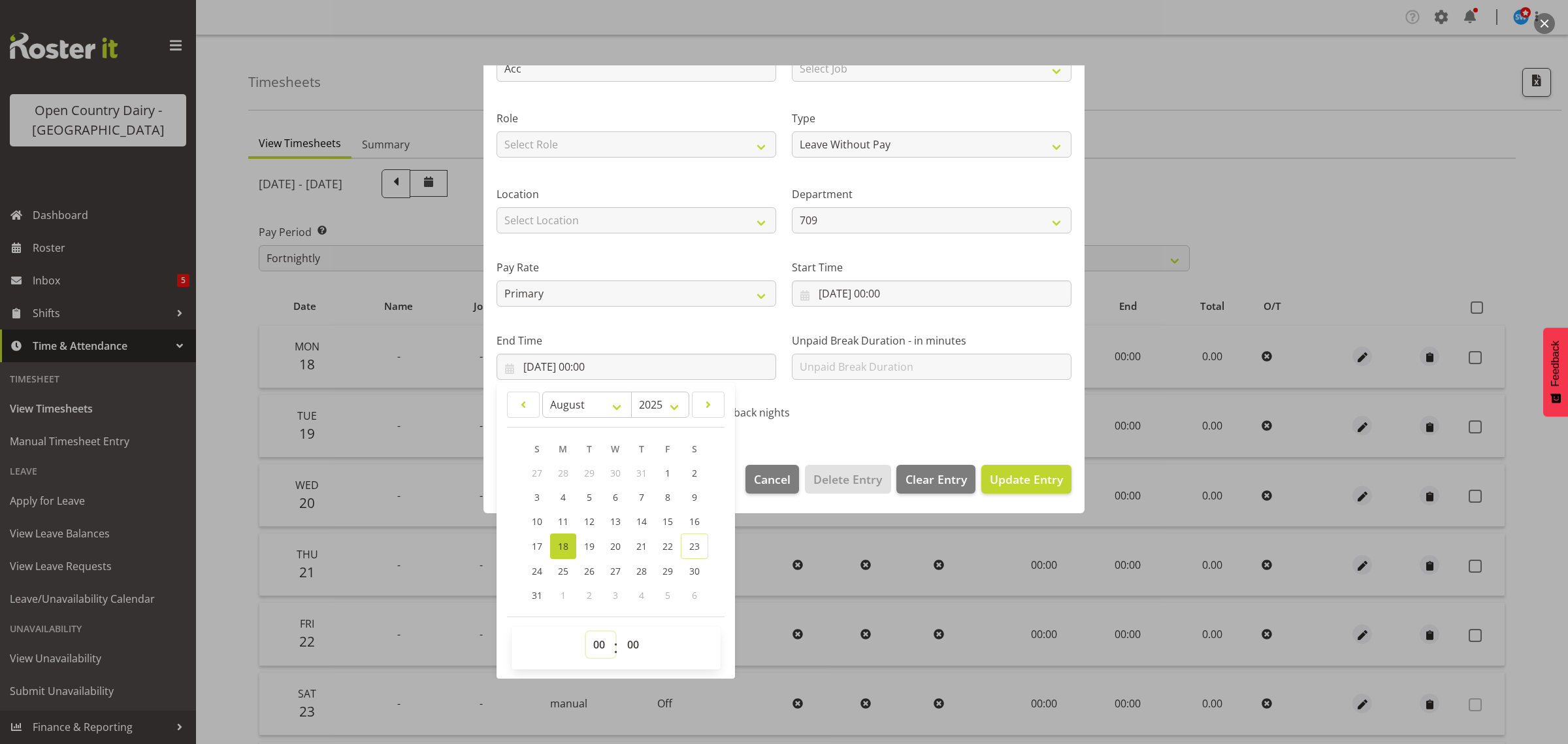
click at [602, 647] on select "00 01 02 03 04 05 06 07 08 09 10 11 12 13 14 15 16 17 18 19 20 21 22 23" at bounding box center [601, 644] width 29 height 26
select select "9"
click at [586, 631] on select "00 01 02 03 04 05 06 07 08 09 10 11 12 13 14 15 16 17 18 19 20 21 22 23" at bounding box center [601, 644] width 29 height 26
type input "18/08/2025, 09:00"
drag, startPoint x: 638, startPoint y: 644, endPoint x: 638, endPoint y: 635, distance: 9.0
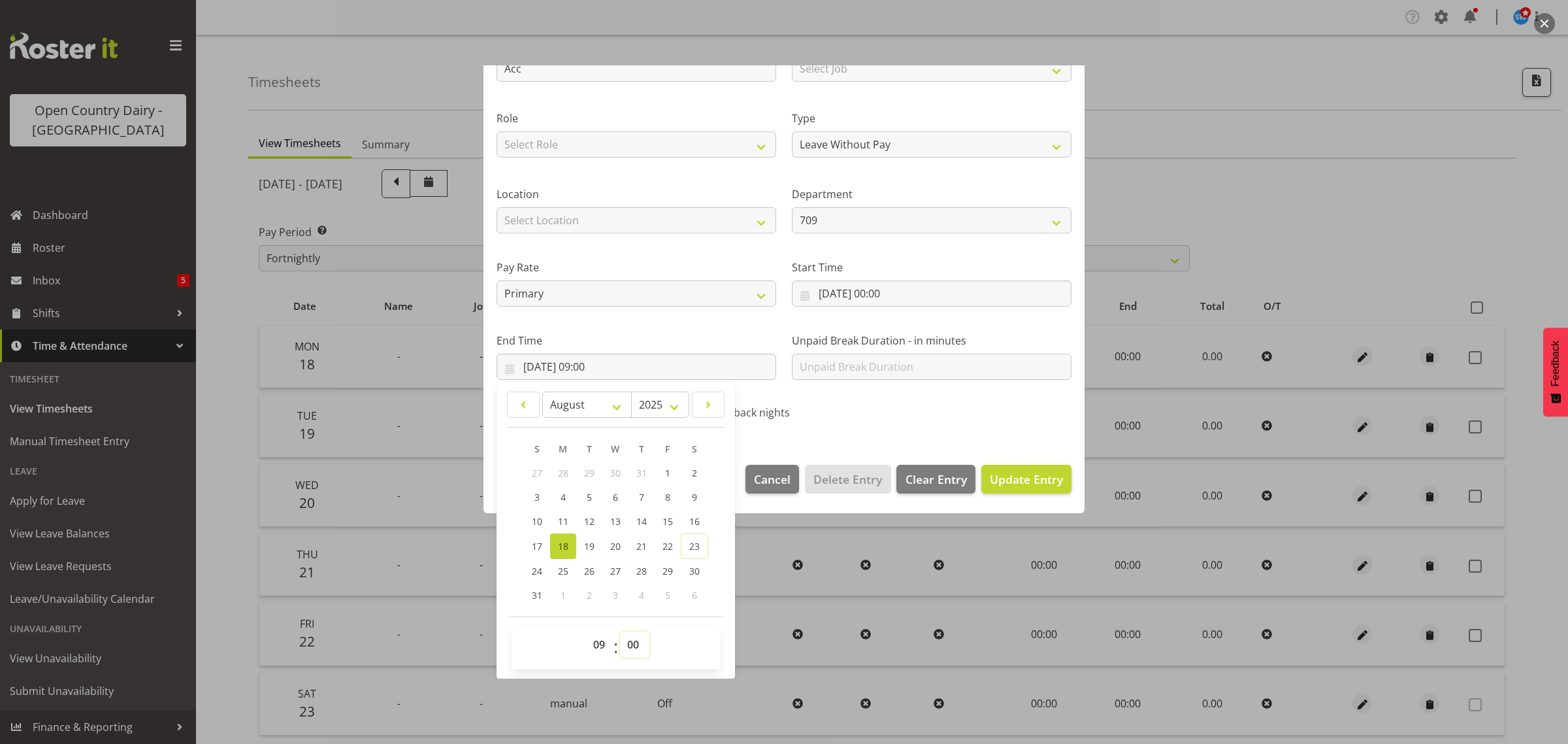
click at [639, 644] on select "00 01 02 03 04 05 06 07 08 09 10 11 12 13 14 15 16 17 18 19 20 21 22 23 24 25 2…" at bounding box center [635, 644] width 29 height 26
select select "14"
click at [620, 631] on select "00 01 02 03 04 05 06 07 08 09 10 11 12 13 14 15 16 17 18 19 20 21 22 23 24 25 2…" at bounding box center [635, 644] width 29 height 26
type input "18/08/2025, 09:14"
click at [1008, 481] on span "Update Entry" at bounding box center [1026, 479] width 73 height 16
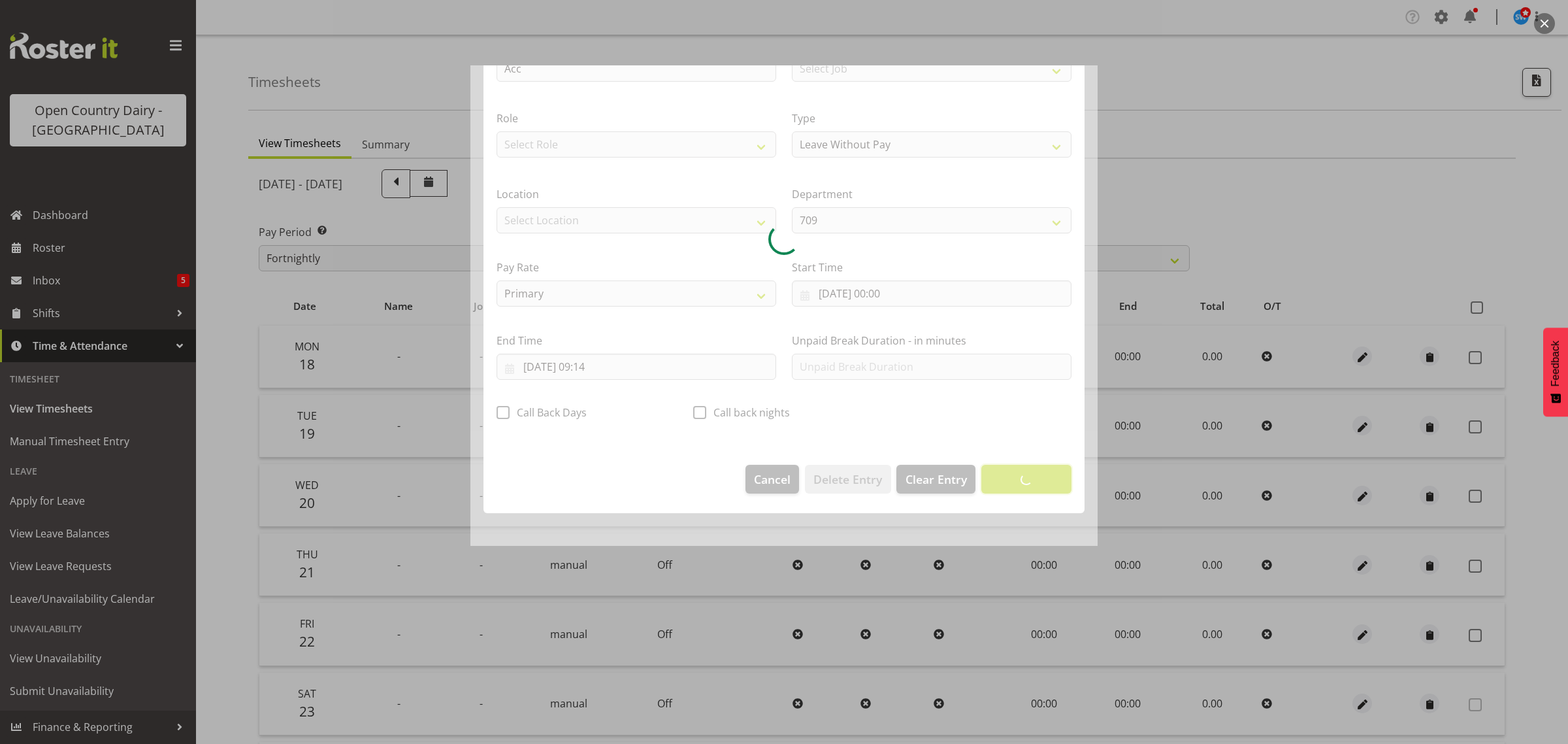
scroll to position [0, 0]
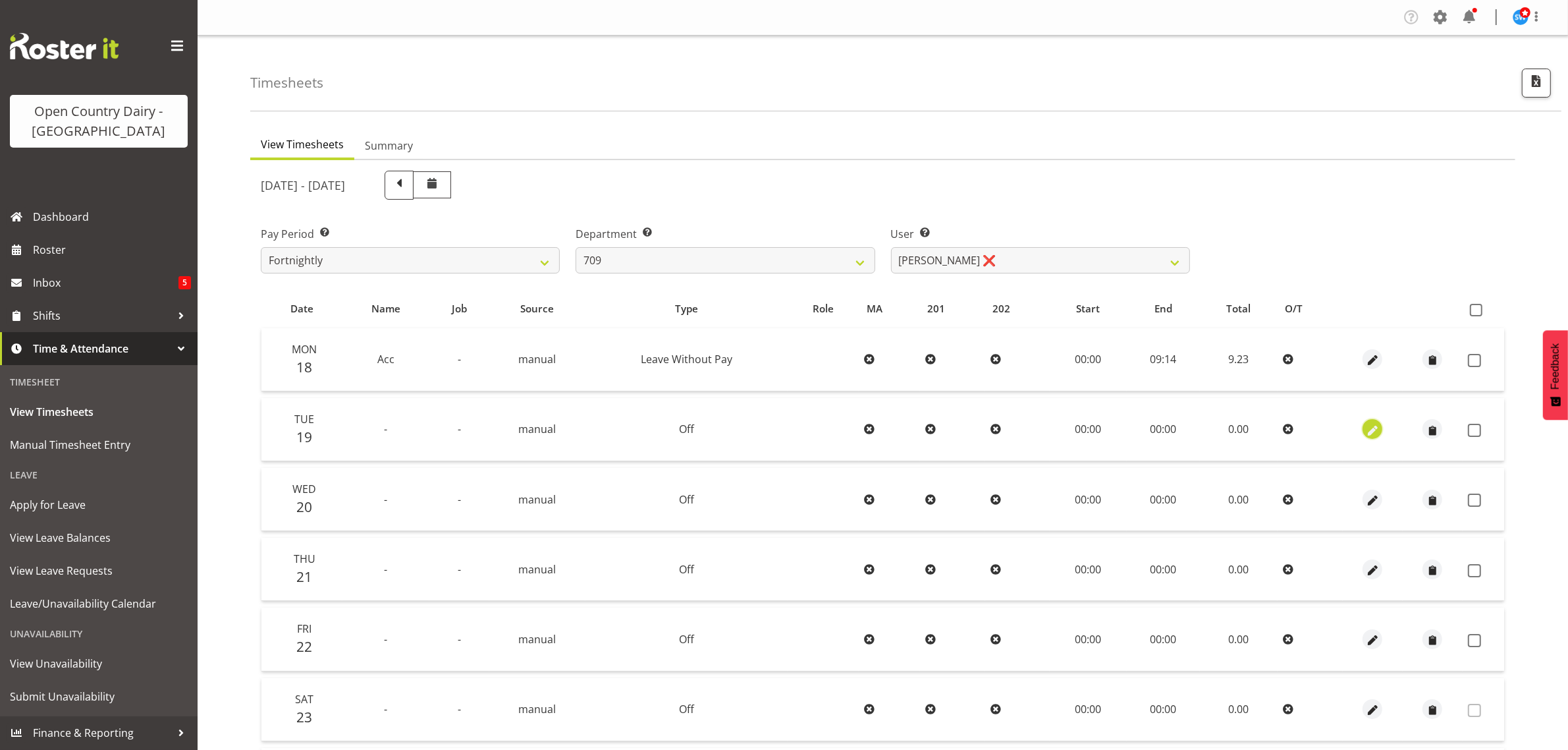
click at [1371, 425] on span "button" at bounding box center [1373, 430] width 15 height 15
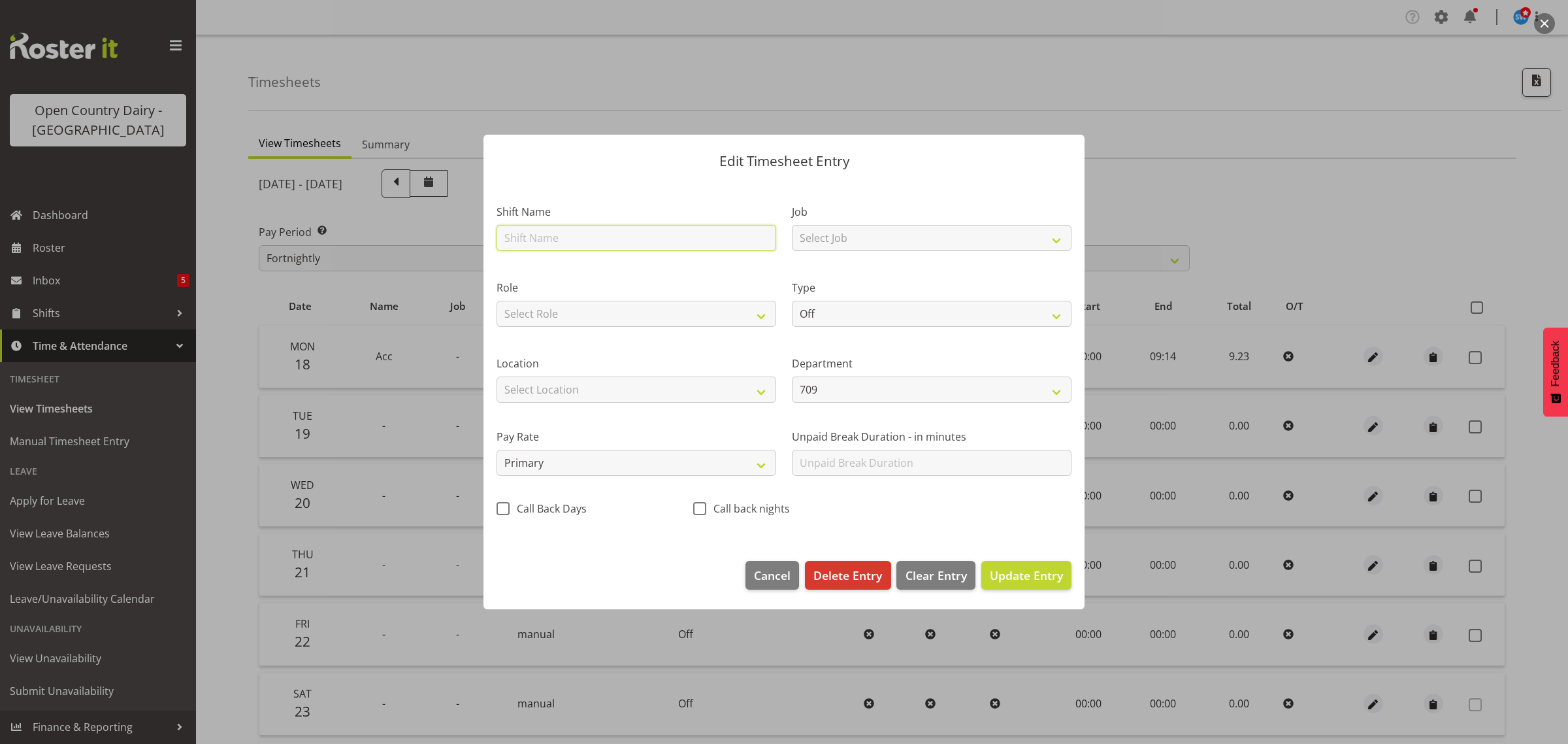
click at [527, 240] on input "text" at bounding box center [636, 238] width 280 height 26
type input "Acc"
click at [841, 315] on select "Off Standard Public Holiday Public Holiday (Worked) Day In Lieu Annual Leave Si…" at bounding box center [932, 313] width 280 height 26
select select "Leave Without Pay"
click at [792, 300] on select "Off Standard Public Holiday Public Holiday (Worked) Day In Lieu Annual Leave Si…" at bounding box center [932, 313] width 280 height 26
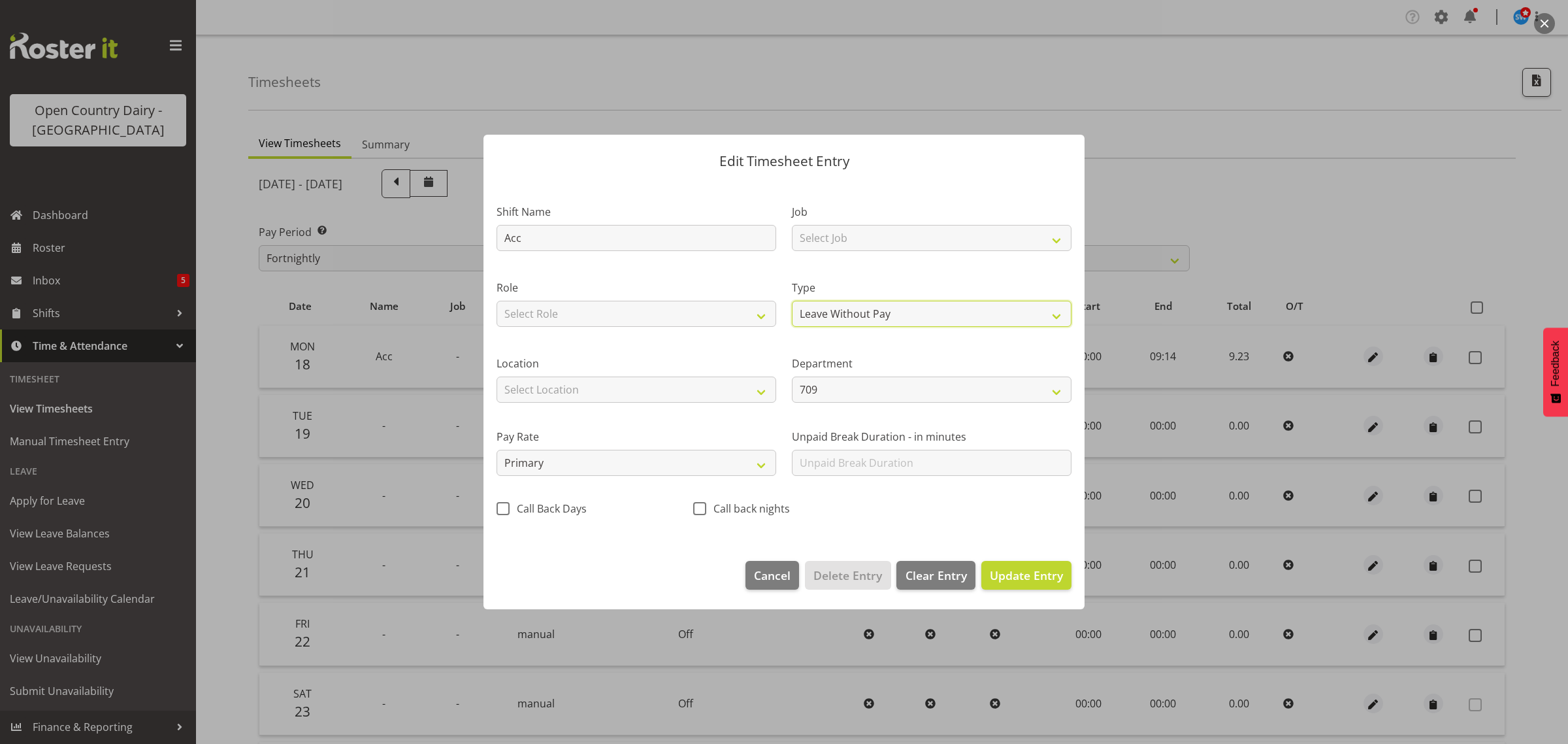
select select "7"
select select "2025"
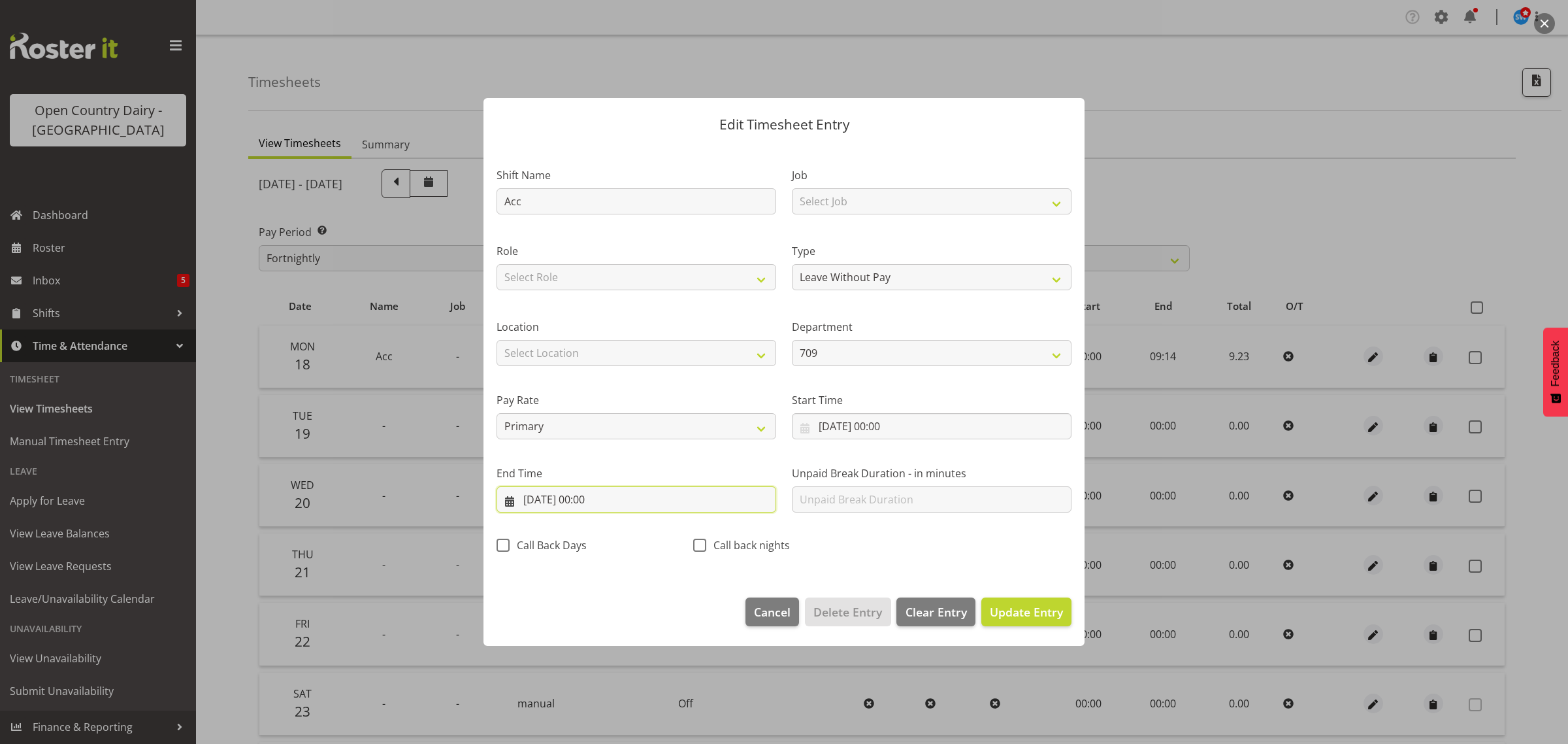
click at [589, 501] on input "19/08/2025, 00:00" at bounding box center [636, 500] width 280 height 26
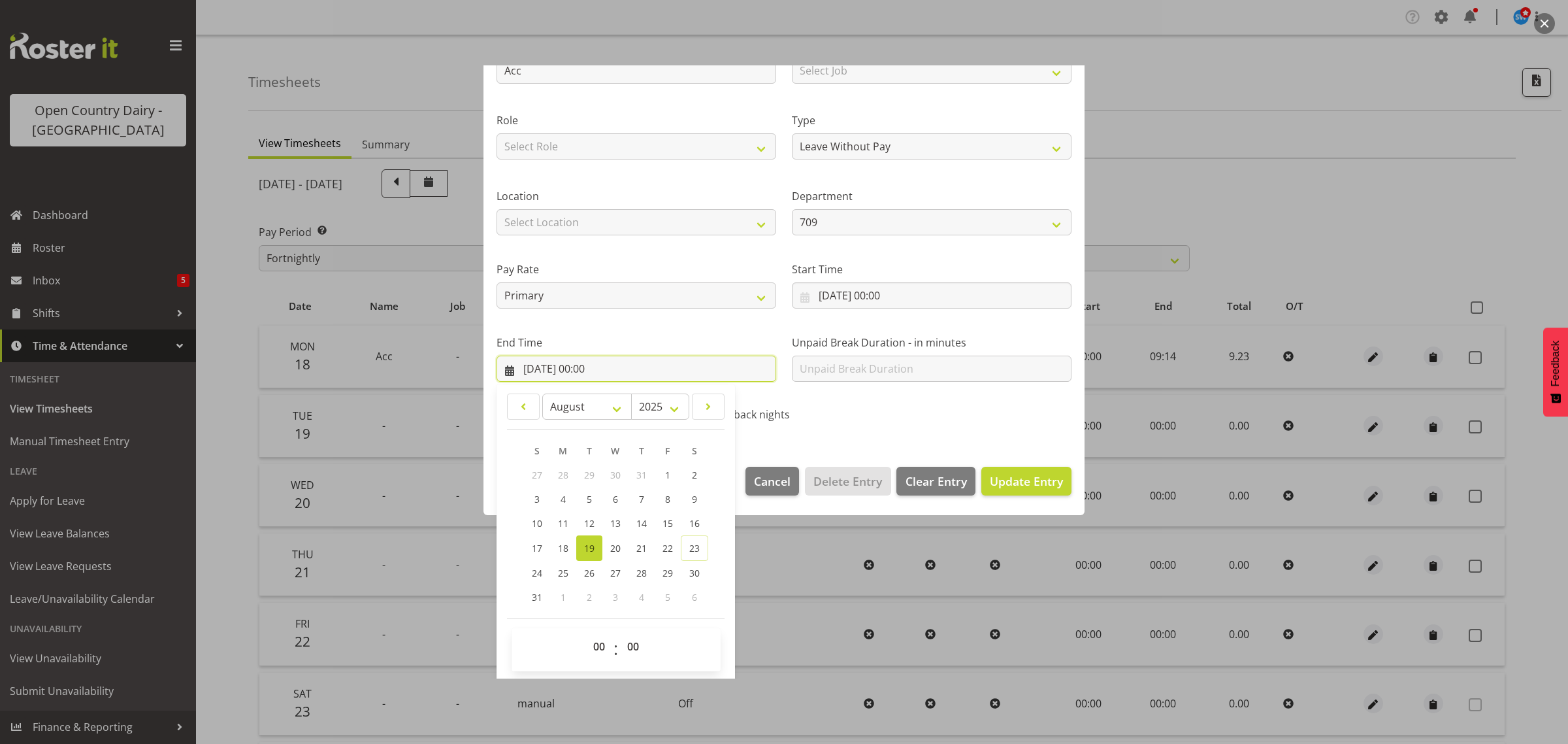
scroll to position [132, 0]
click at [602, 646] on select "00 01 02 03 04 05 06 07 08 09 10 11 12 13 14 15 16 17 18 19 20 21 22 23" at bounding box center [601, 644] width 29 height 26
select select "9"
click at [586, 631] on select "00 01 02 03 04 05 06 07 08 09 10 11 12 13 14 15 16 17 18 19 20 21 22 23" at bounding box center [601, 644] width 29 height 26
type input "19/08/2025, 09:00"
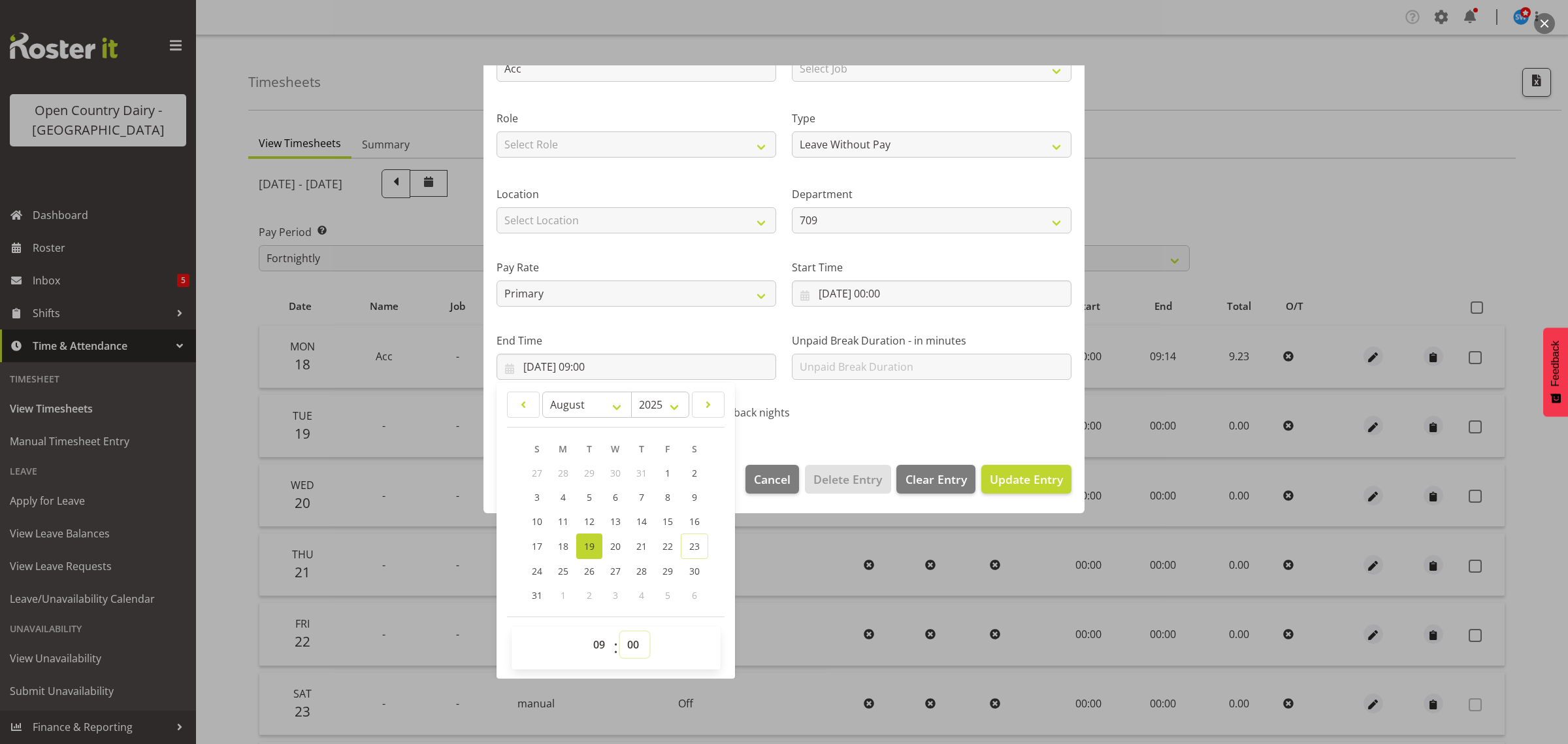
click at [634, 639] on select "00 01 02 03 04 05 06 07 08 09 10 11 12 13 14 15 16 17 18 19 20 21 22 23 24 25 2…" at bounding box center [635, 644] width 29 height 26
select select "14"
click at [620, 631] on select "00 01 02 03 04 05 06 07 08 09 10 11 12 13 14 15 16 17 18 19 20 21 22 23 24 25 2…" at bounding box center [635, 644] width 29 height 26
type input "19/08/2025, 09:14"
click at [996, 476] on span "Update Entry" at bounding box center [1026, 479] width 73 height 16
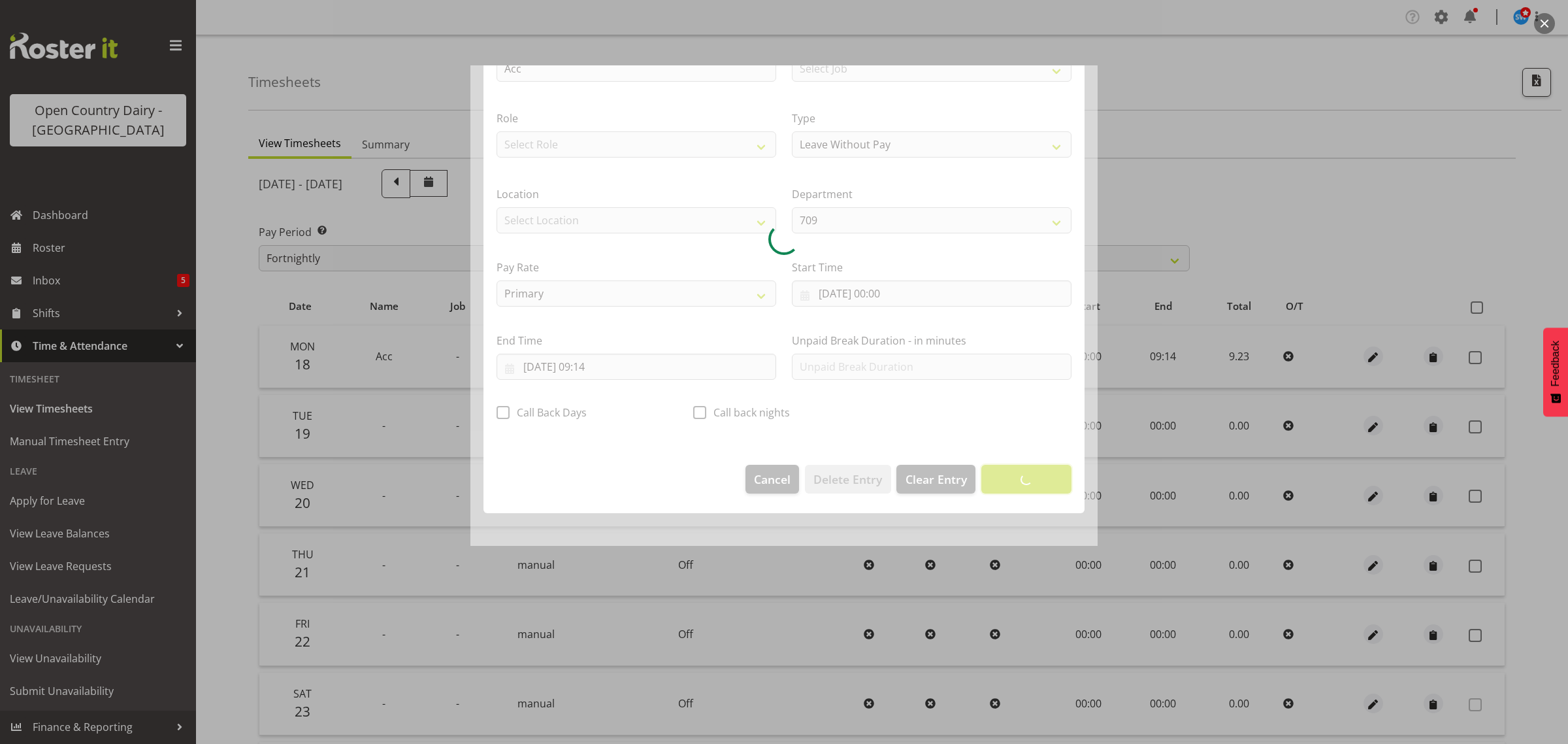
scroll to position [0, 0]
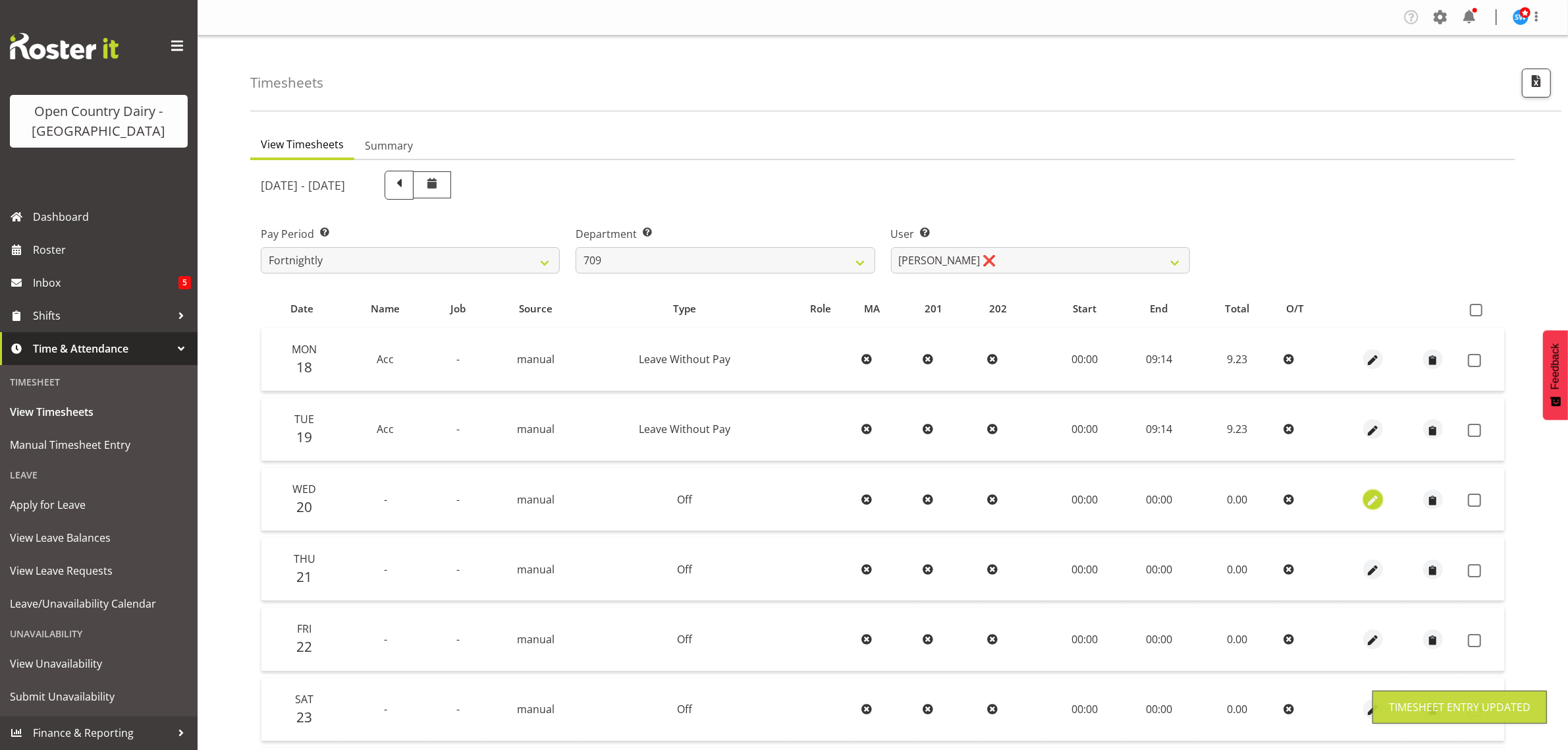
click at [1371, 499] on span "button" at bounding box center [1374, 500] width 15 height 15
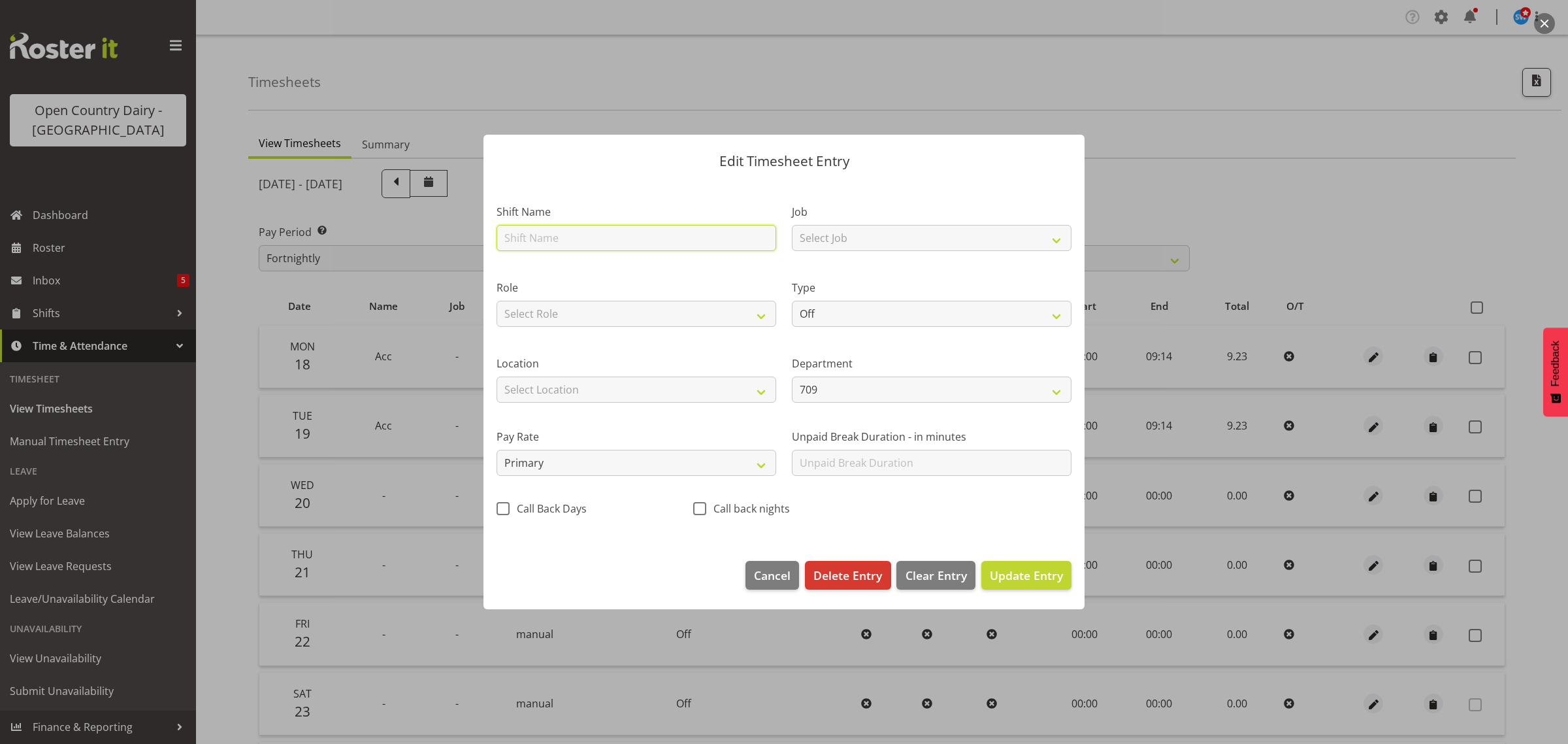
click at [544, 237] on input "text" at bounding box center [636, 238] width 280 height 26
type input "Acc"
click at [841, 305] on select "Off Standard Public Holiday Public Holiday (Worked) Day In Lieu Annual Leave Si…" at bounding box center [932, 313] width 280 height 26
select select "Leave Without Pay"
click at [792, 300] on select "Off Standard Public Holiday Public Holiday (Worked) Day In Lieu Annual Leave Si…" at bounding box center [932, 313] width 280 height 26
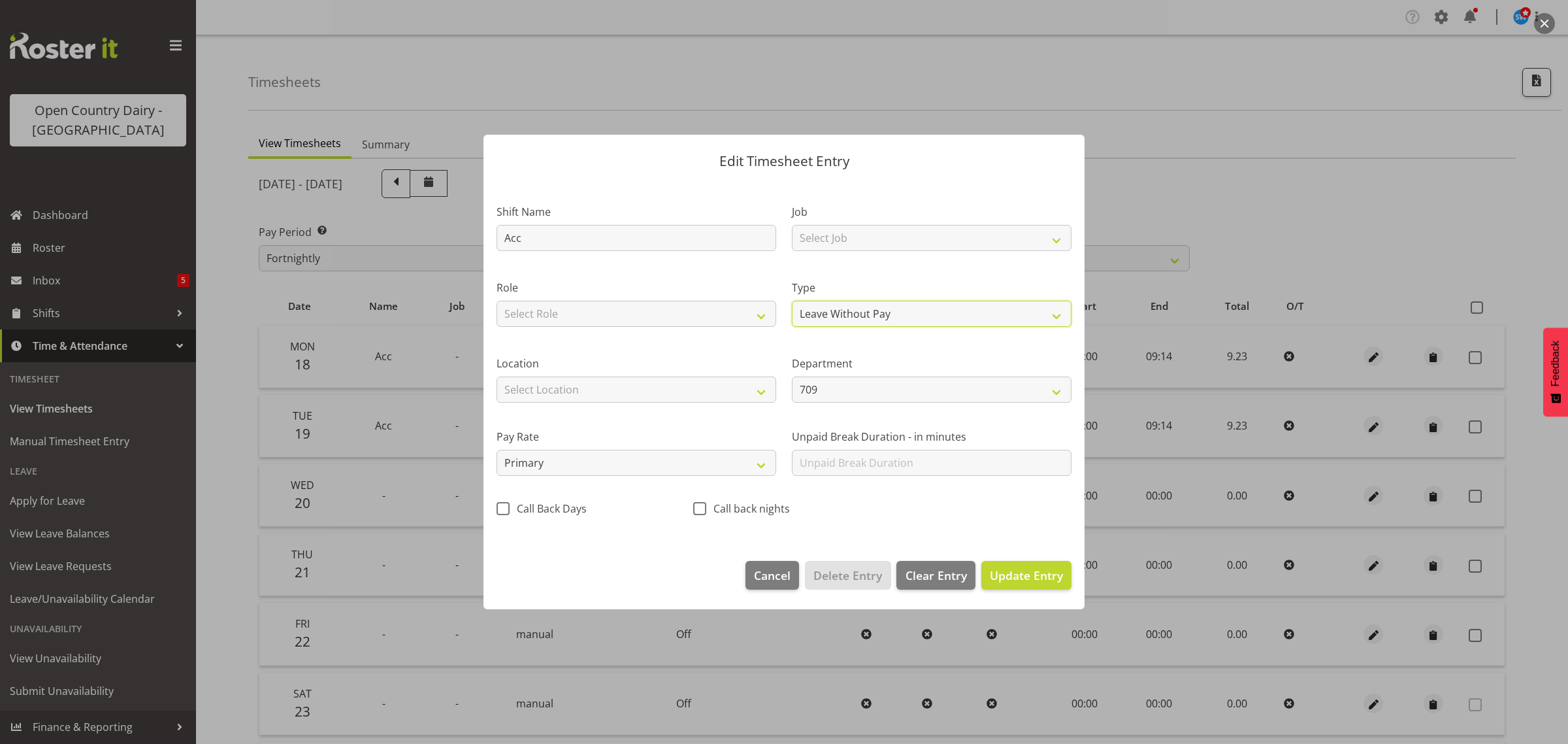
select select "7"
select select "2025"
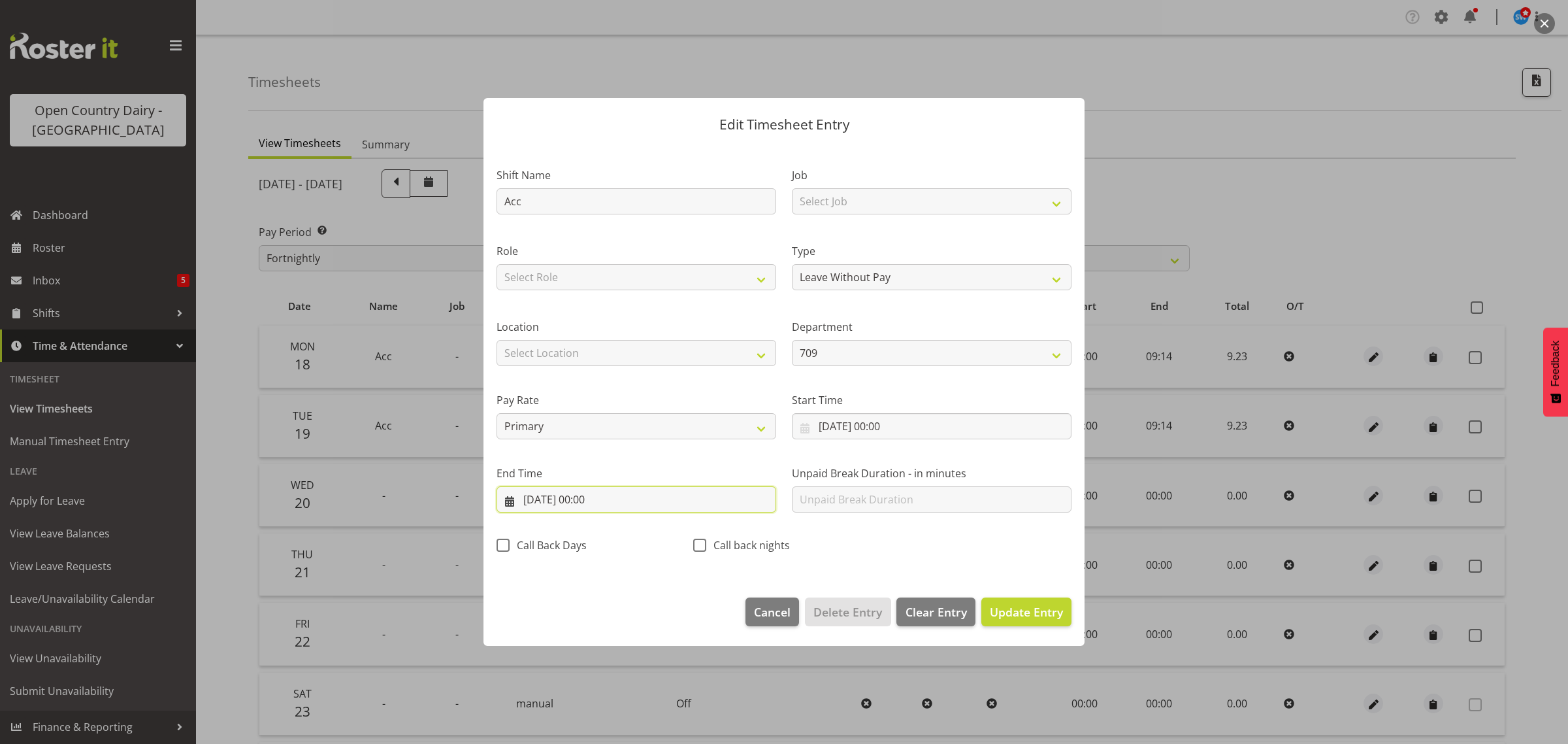
click at [590, 498] on input "20/08/2025, 00:00" at bounding box center [636, 500] width 280 height 26
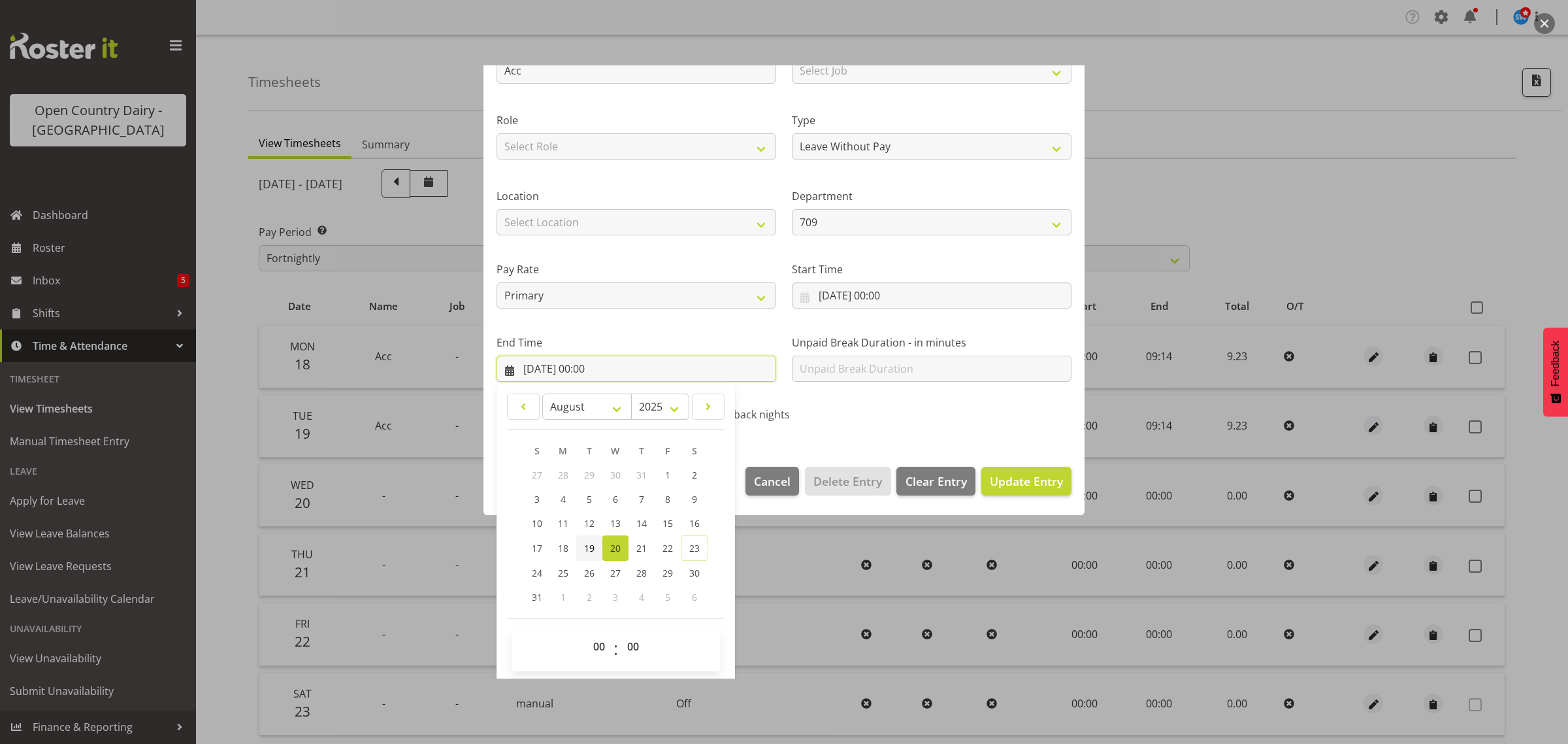
scroll to position [132, 0]
click at [603, 645] on select "00 01 02 03 04 05 06 07 08 09 10 11 12 13 14 15 16 17 18 19 20 21 22 23" at bounding box center [601, 644] width 29 height 26
select select "9"
click at [586, 631] on select "00 01 02 03 04 05 06 07 08 09 10 11 12 13 14 15 16 17 18 19 20 21 22 23" at bounding box center [601, 644] width 29 height 26
type input "20/08/2025, 09:00"
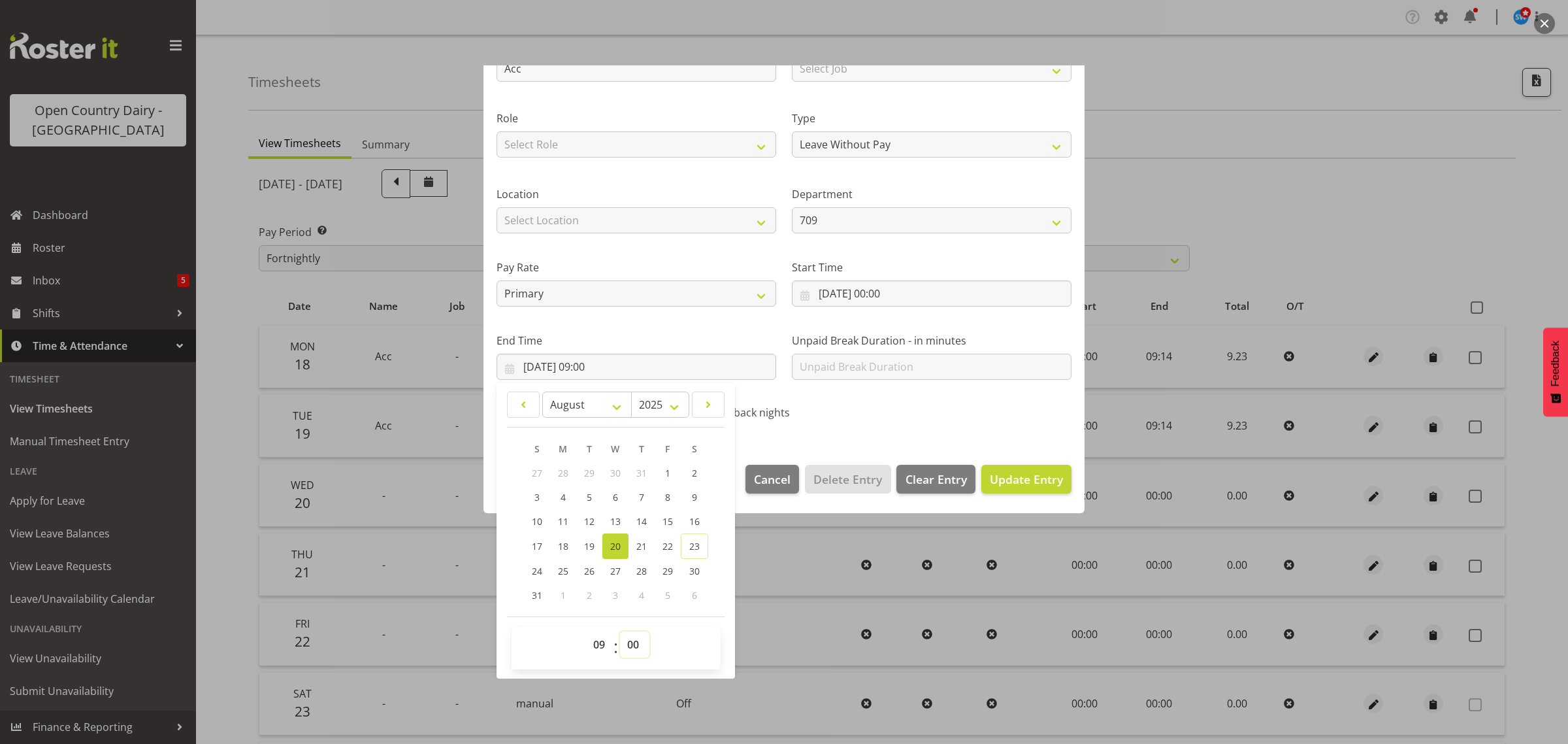
click at [638, 642] on select "00 01 02 03 04 05 06 07 08 09 10 11 12 13 14 15 16 17 18 19 20 21 22 23 24 25 2…" at bounding box center [635, 644] width 29 height 26
select select "14"
click at [620, 631] on select "00 01 02 03 04 05 06 07 08 09 10 11 12 13 14 15 16 17 18 19 20 21 22 23 24 25 2…" at bounding box center [635, 644] width 29 height 26
type input "20/08/2025, 09:14"
click at [1017, 478] on span "Update Entry" at bounding box center [1026, 479] width 73 height 16
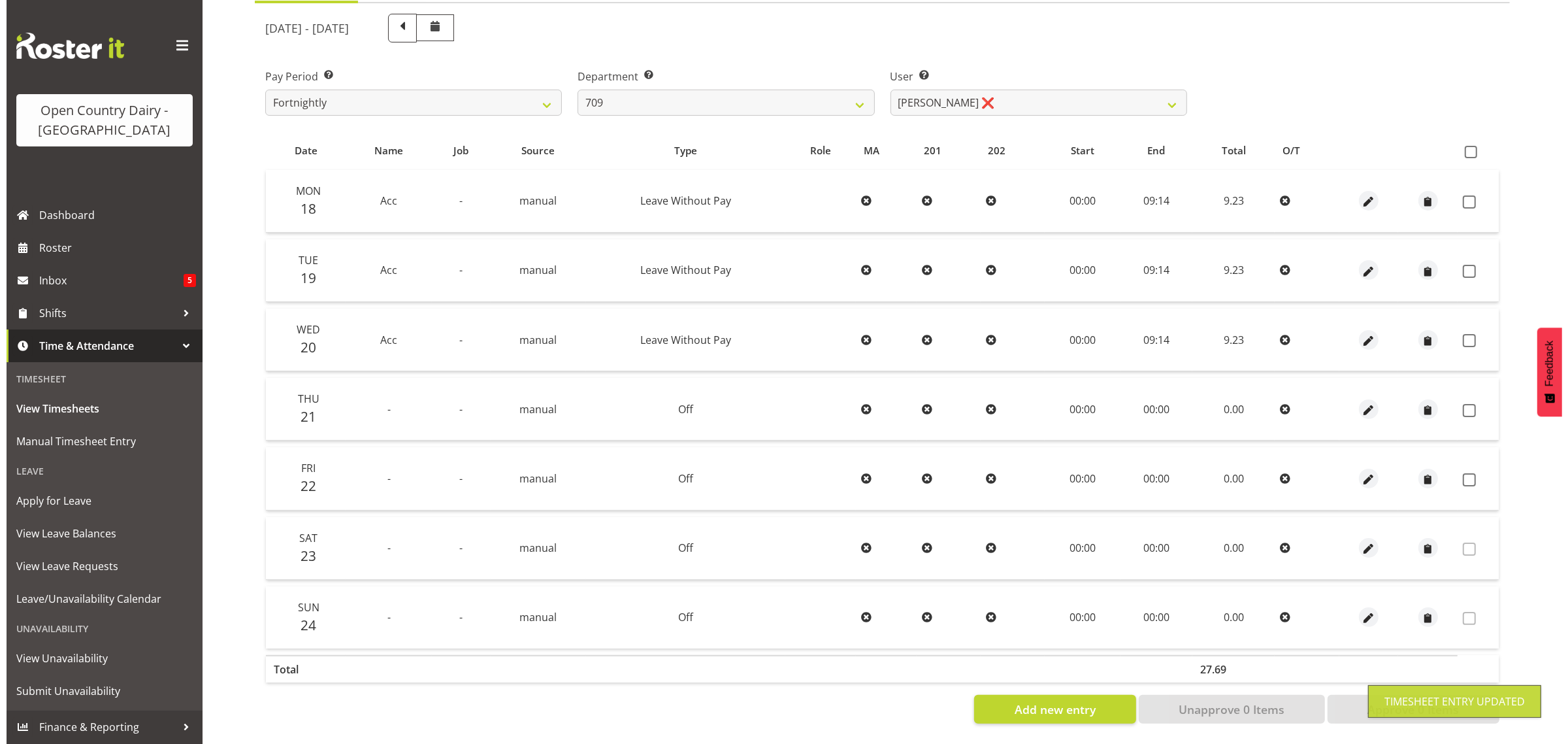
scroll to position [167, 0]
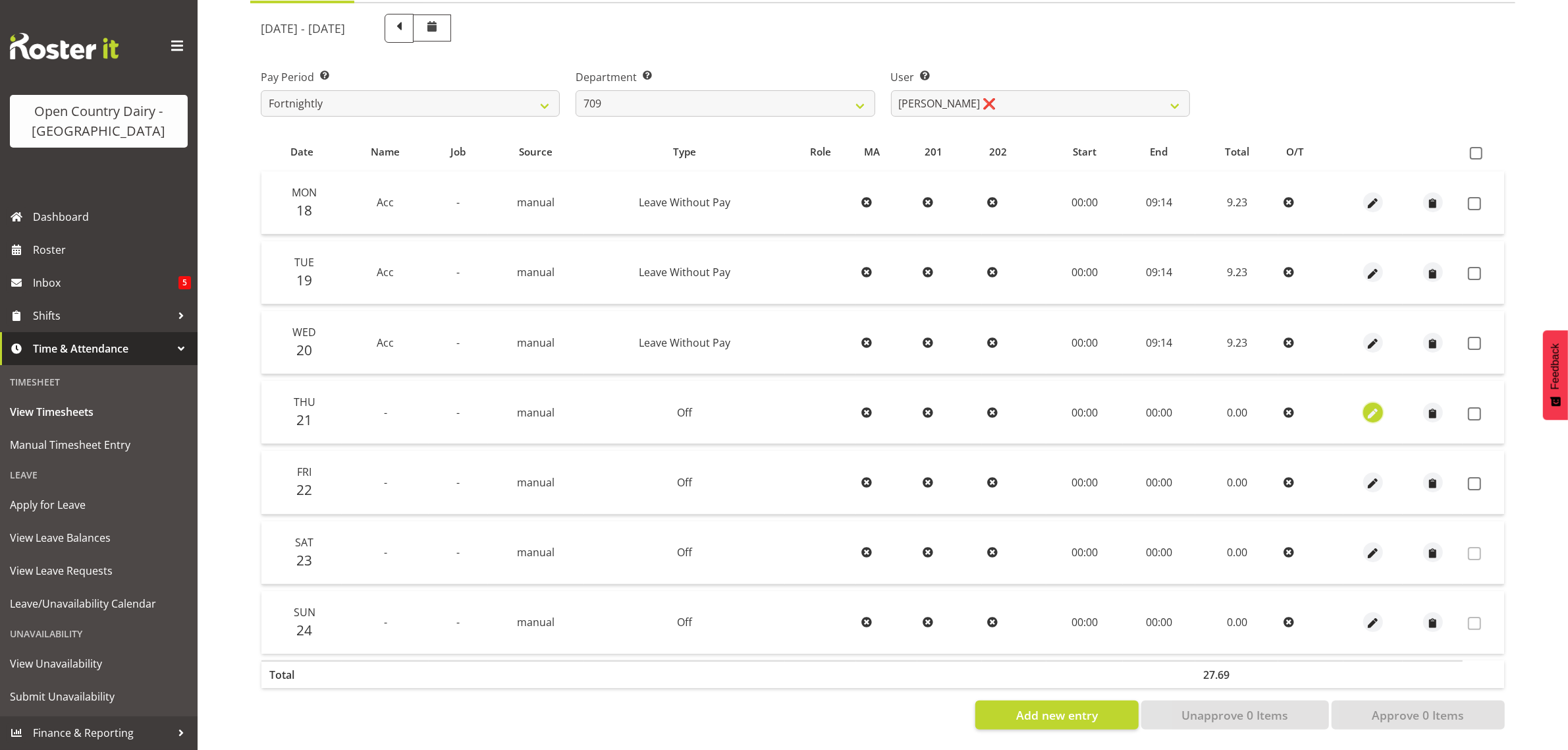
click at [1369, 402] on span "button" at bounding box center [1374, 412] width 15 height 19
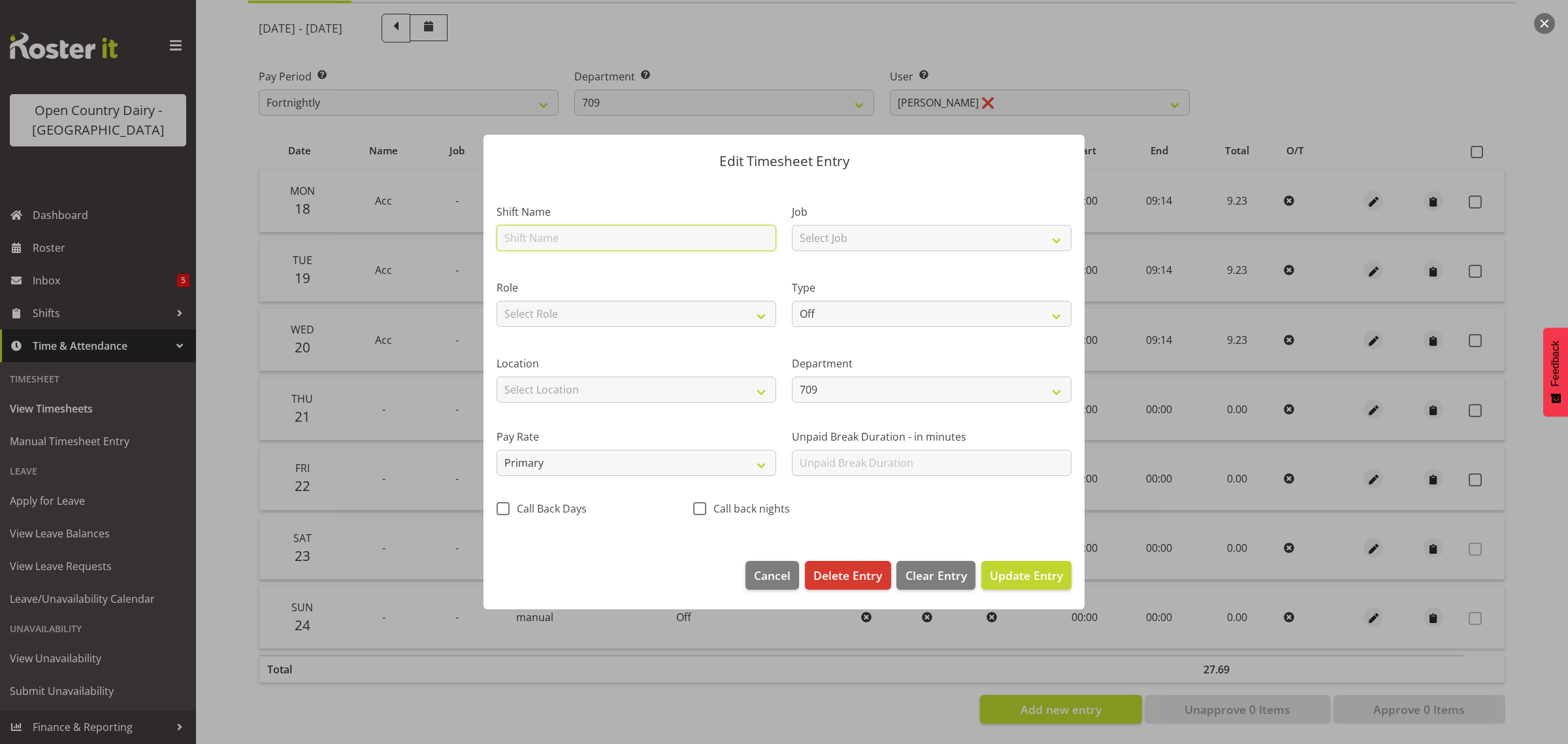
click at [553, 241] on input "text" at bounding box center [636, 238] width 280 height 26
type input "Acc"
click at [835, 311] on select "Off Standard Public Holiday Public Holiday (Worked) Day In Lieu Annual Leave Si…" at bounding box center [932, 313] width 280 height 26
select select "Leave Without Pay"
click at [792, 300] on select "Off Standard Public Holiday Public Holiday (Worked) Day In Lieu Annual Leave Si…" at bounding box center [932, 313] width 280 height 26
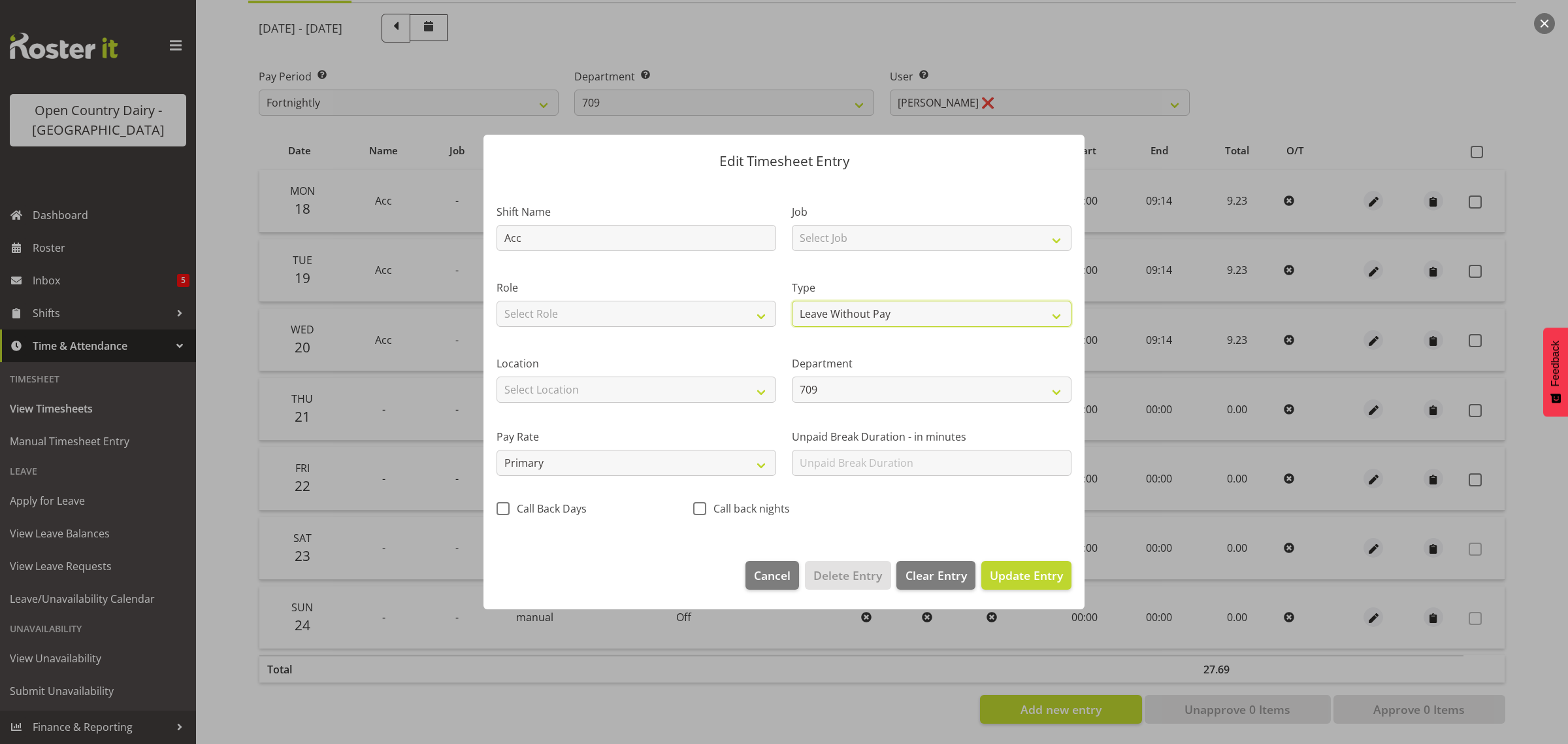
select select "7"
select select "2025"
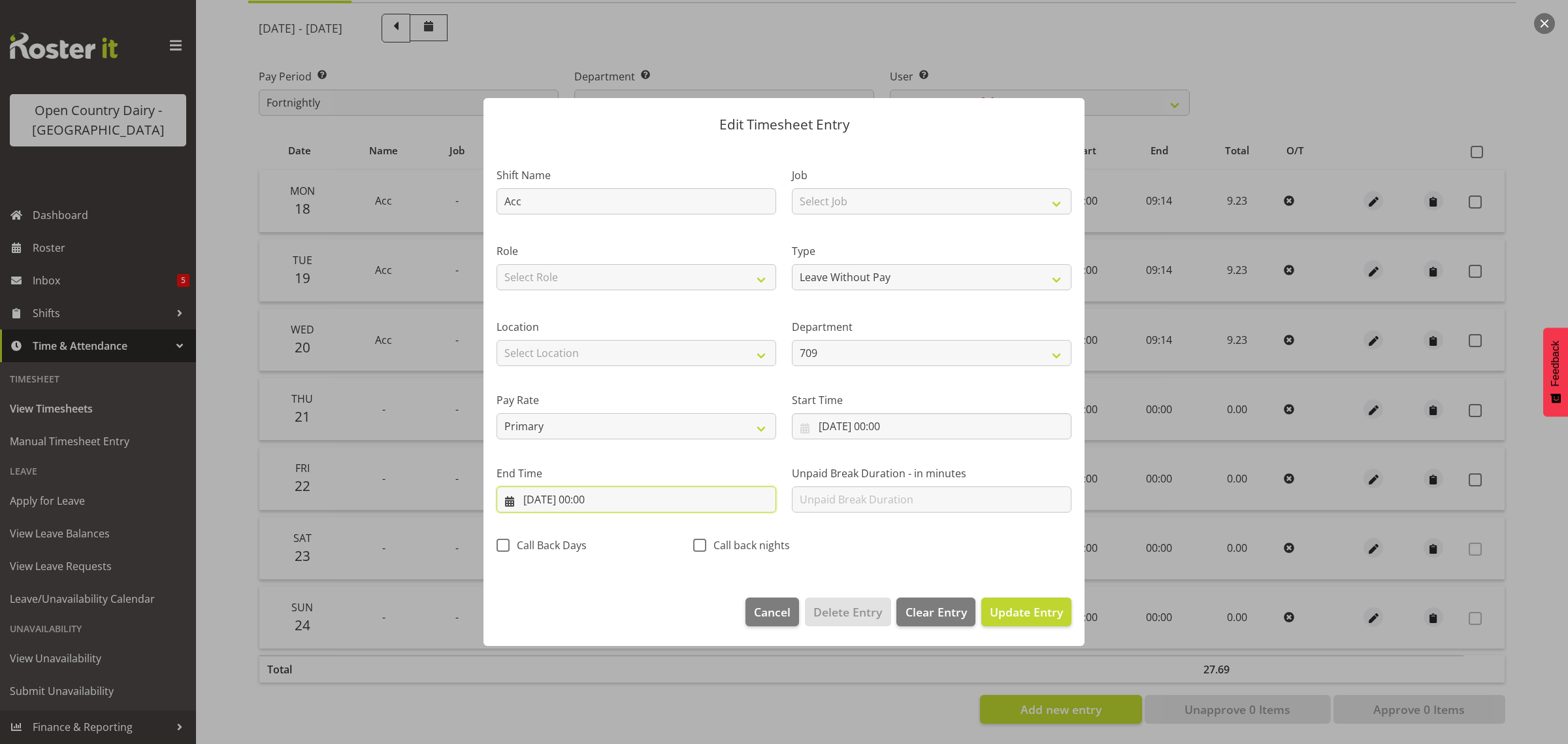
click at [588, 495] on input "21/08/2025, 00:00" at bounding box center [636, 500] width 280 height 26
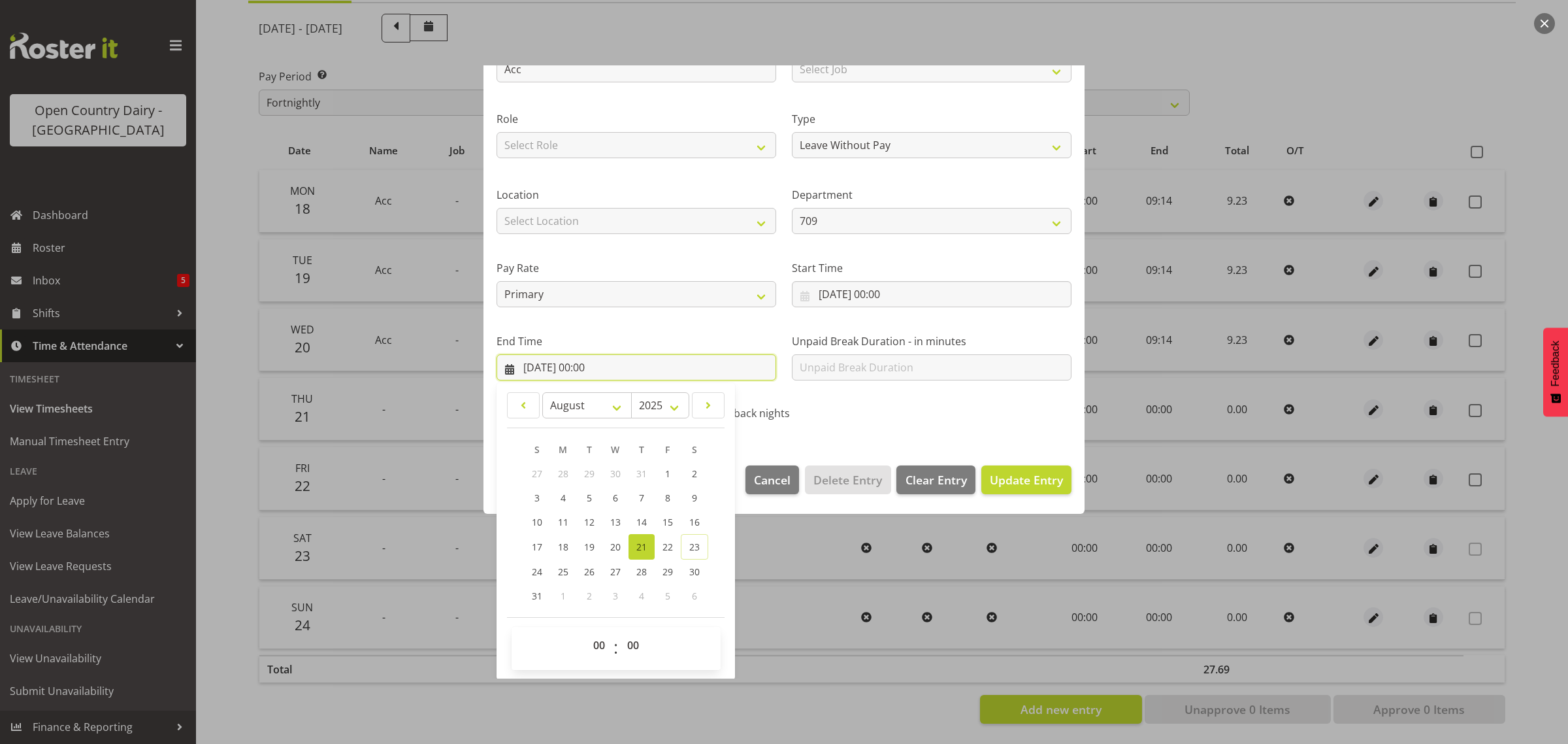
scroll to position [132, 0]
click at [600, 644] on select "00 01 02 03 04 05 06 07 08 09 10 11 12 13 14 15 16 17 18 19 20 21 22 23" at bounding box center [601, 644] width 29 height 26
select select "9"
click at [586, 631] on select "00 01 02 03 04 05 06 07 08 09 10 11 12 13 14 15 16 17 18 19 20 21 22 23" at bounding box center [601, 644] width 29 height 26
type input "21/08/2025, 09:00"
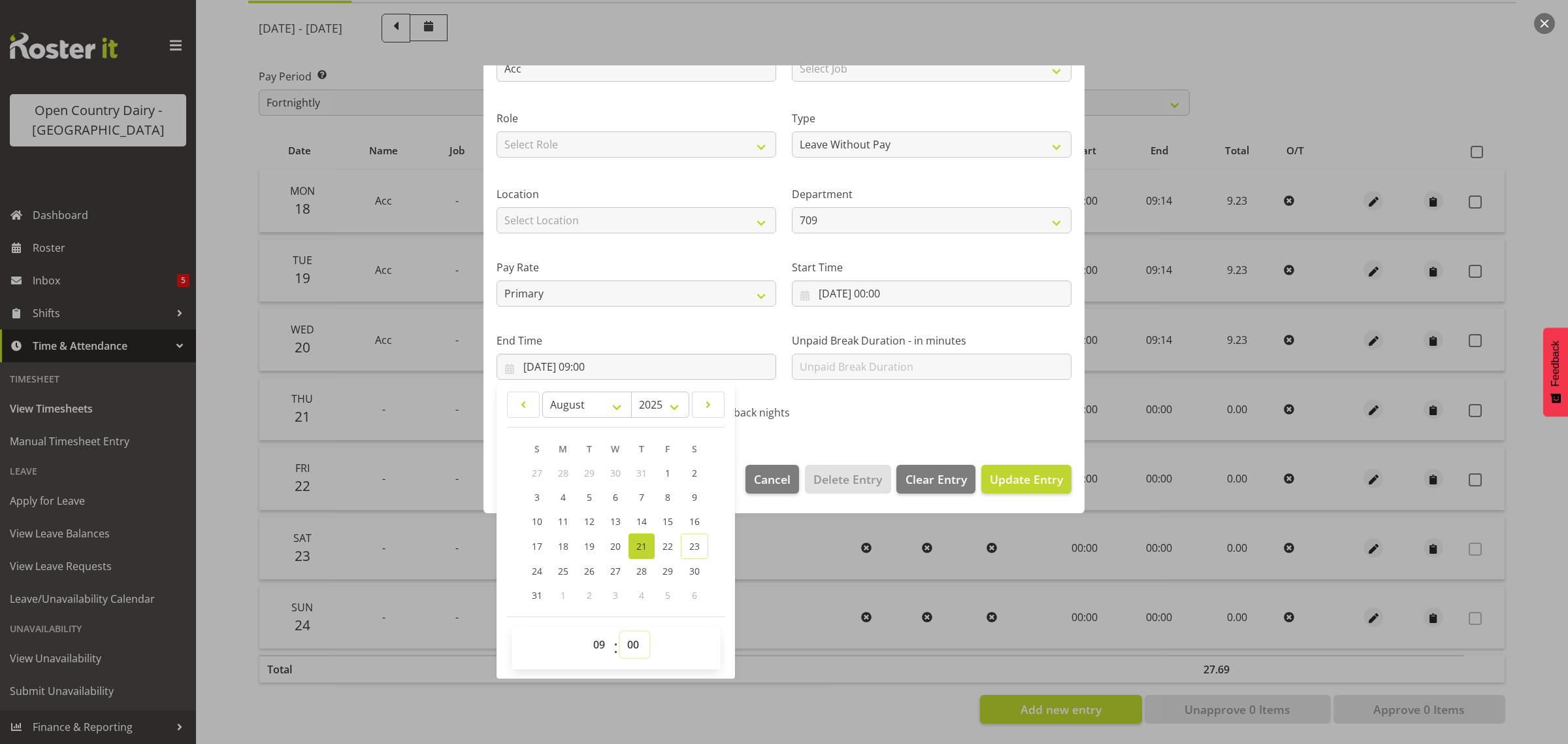
click at [638, 647] on select "00 01 02 03 04 05 06 07 08 09 10 11 12 13 14 15 16 17 18 19 20 21 22 23 24 25 2…" at bounding box center [635, 644] width 29 height 26
select select "14"
click at [620, 631] on select "00 01 02 03 04 05 06 07 08 09 10 11 12 13 14 15 16 17 18 19 20 21 22 23 24 25 2…" at bounding box center [635, 644] width 29 height 26
type input "21/08/2025, 09:14"
click at [1008, 478] on span "Update Entry" at bounding box center [1026, 479] width 73 height 16
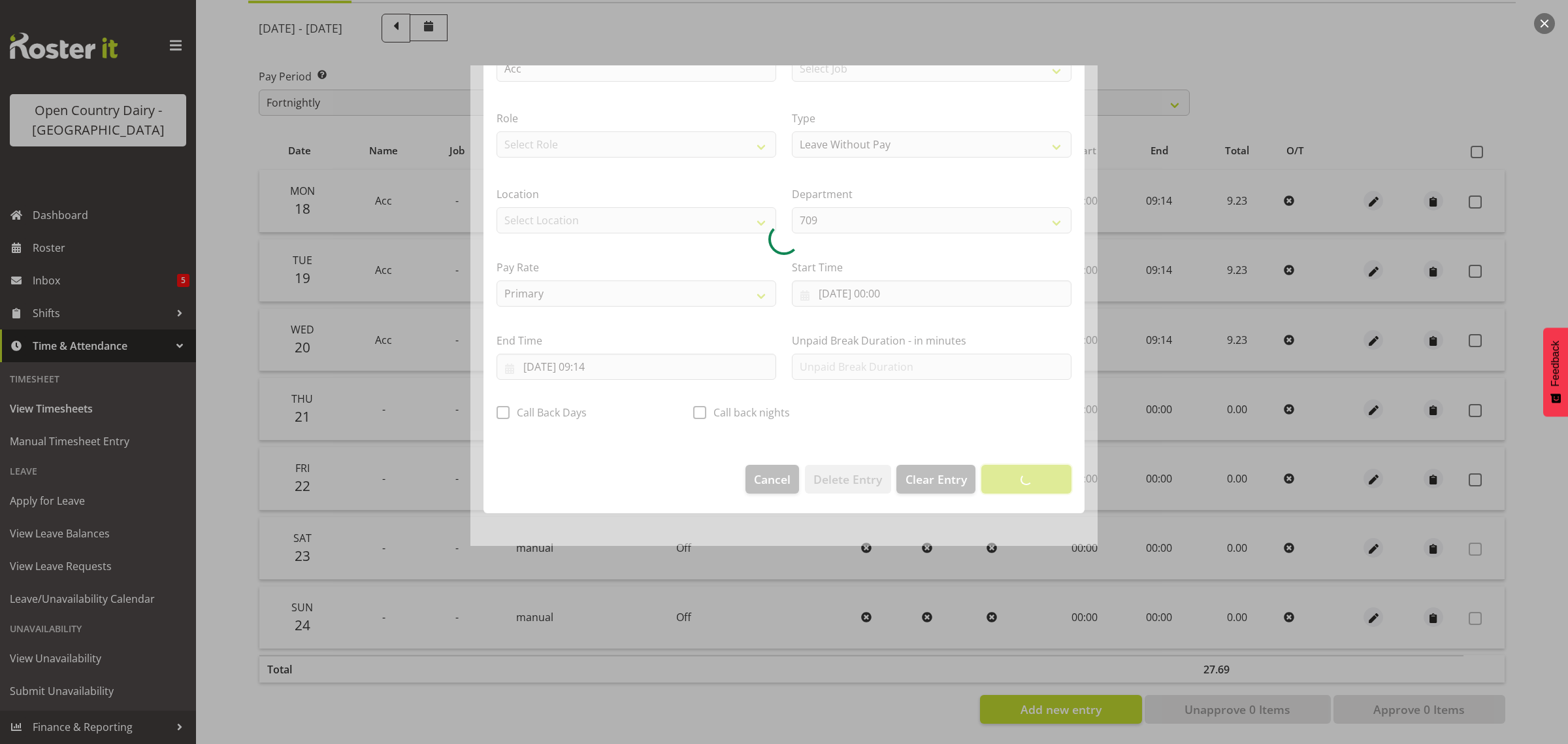
scroll to position [0, 0]
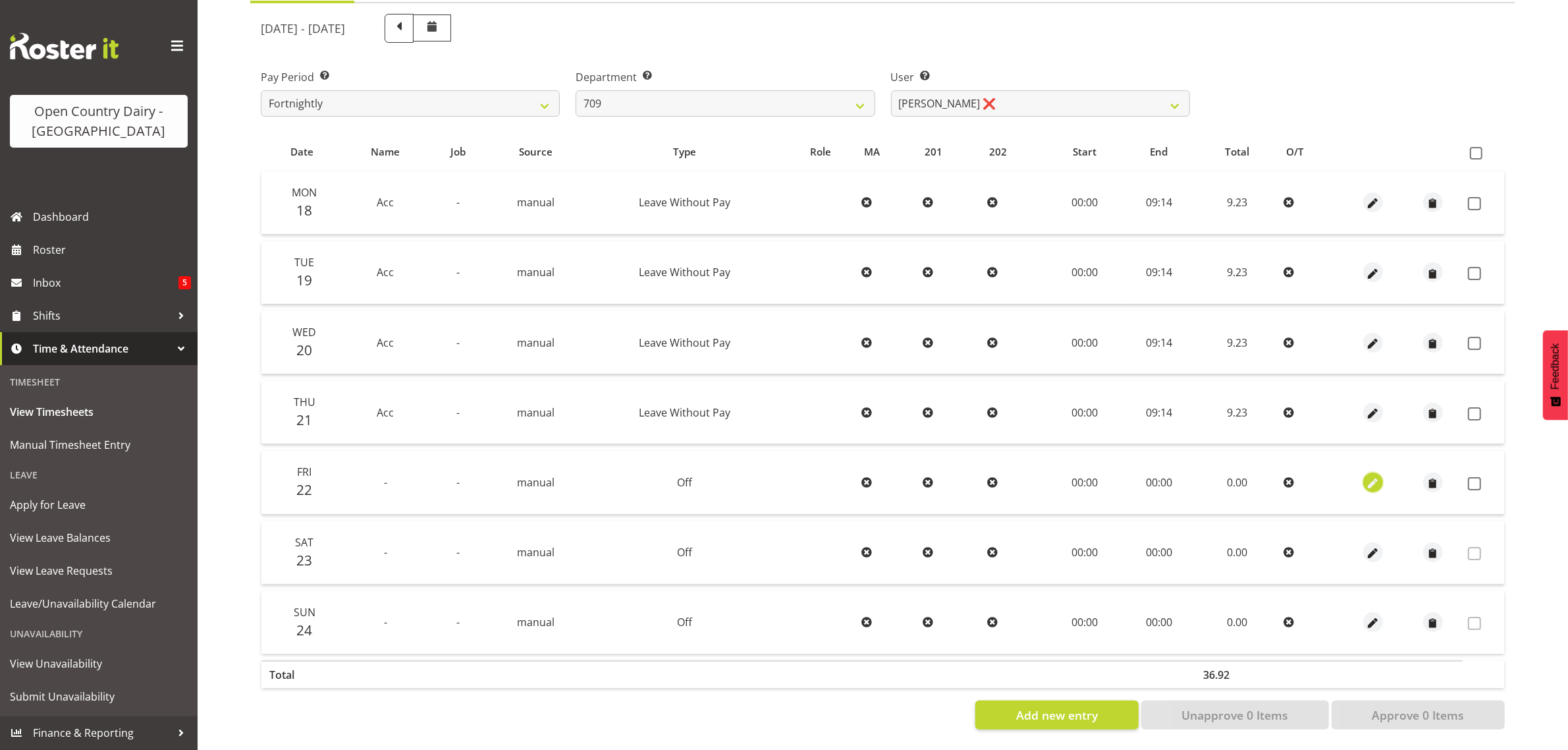
click at [1370, 476] on span "button" at bounding box center [1374, 483] width 15 height 15
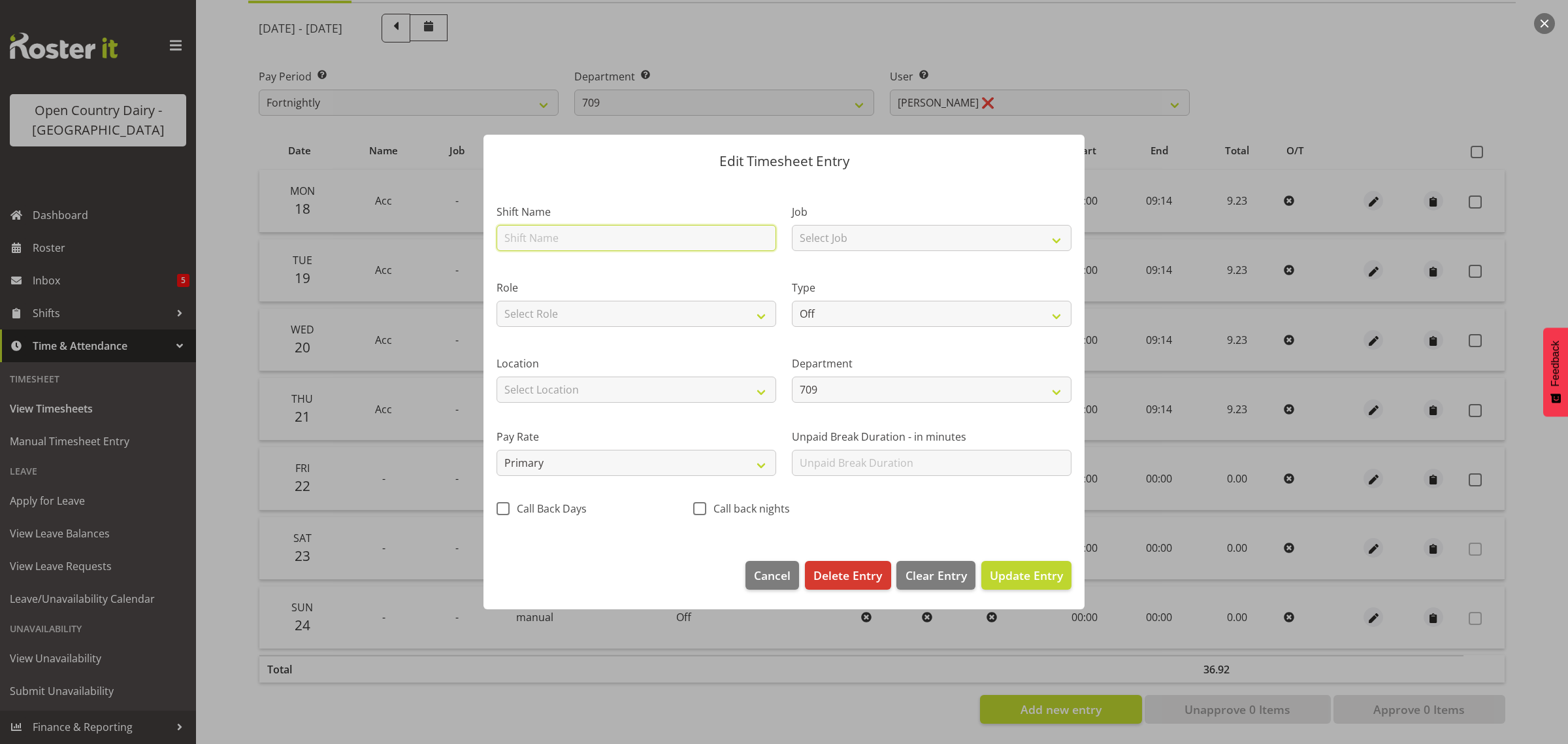
click at [527, 235] on input "text" at bounding box center [636, 238] width 280 height 26
type input "Acc"
click at [841, 316] on select "Off Standard Public Holiday Public Holiday (Worked) Day In Lieu Annual Leave Si…" at bounding box center [932, 313] width 280 height 26
select select "Leave Without Pay"
click at [792, 300] on select "Off Standard Public Holiday Public Holiday (Worked) Day In Lieu Annual Leave Si…" at bounding box center [932, 313] width 280 height 26
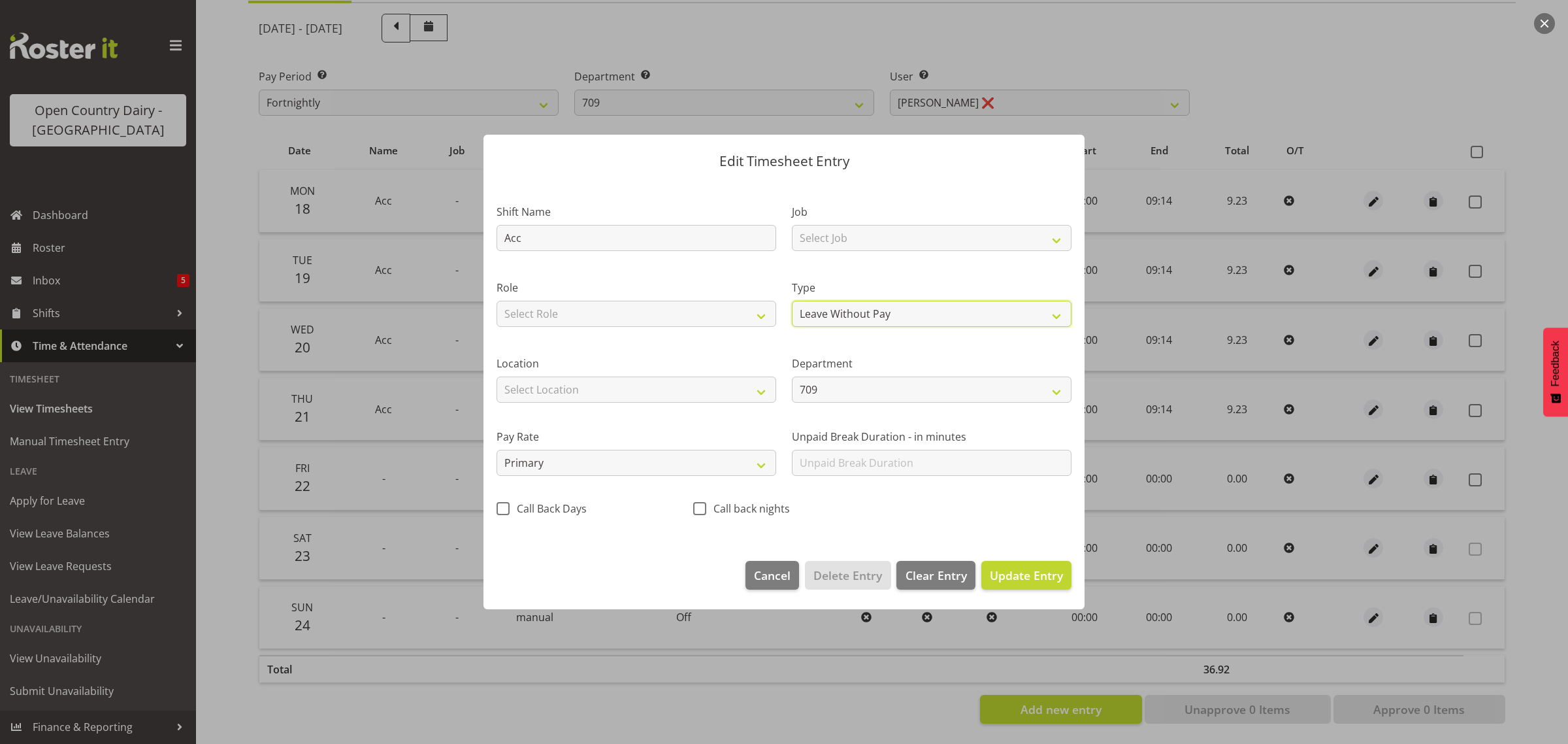
select select "7"
select select "2025"
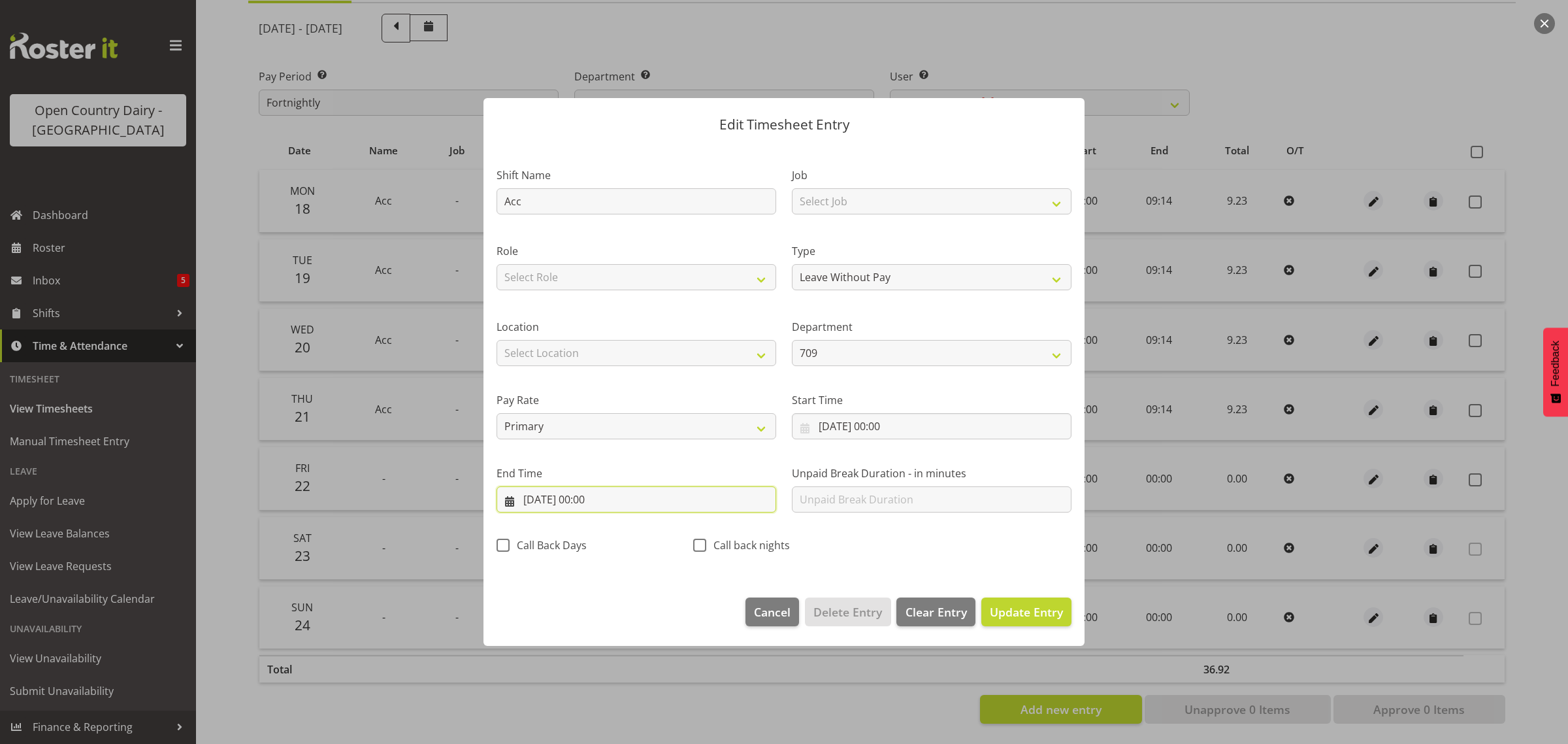
click at [585, 497] on input "22/08/2025, 00:00" at bounding box center [636, 500] width 280 height 26
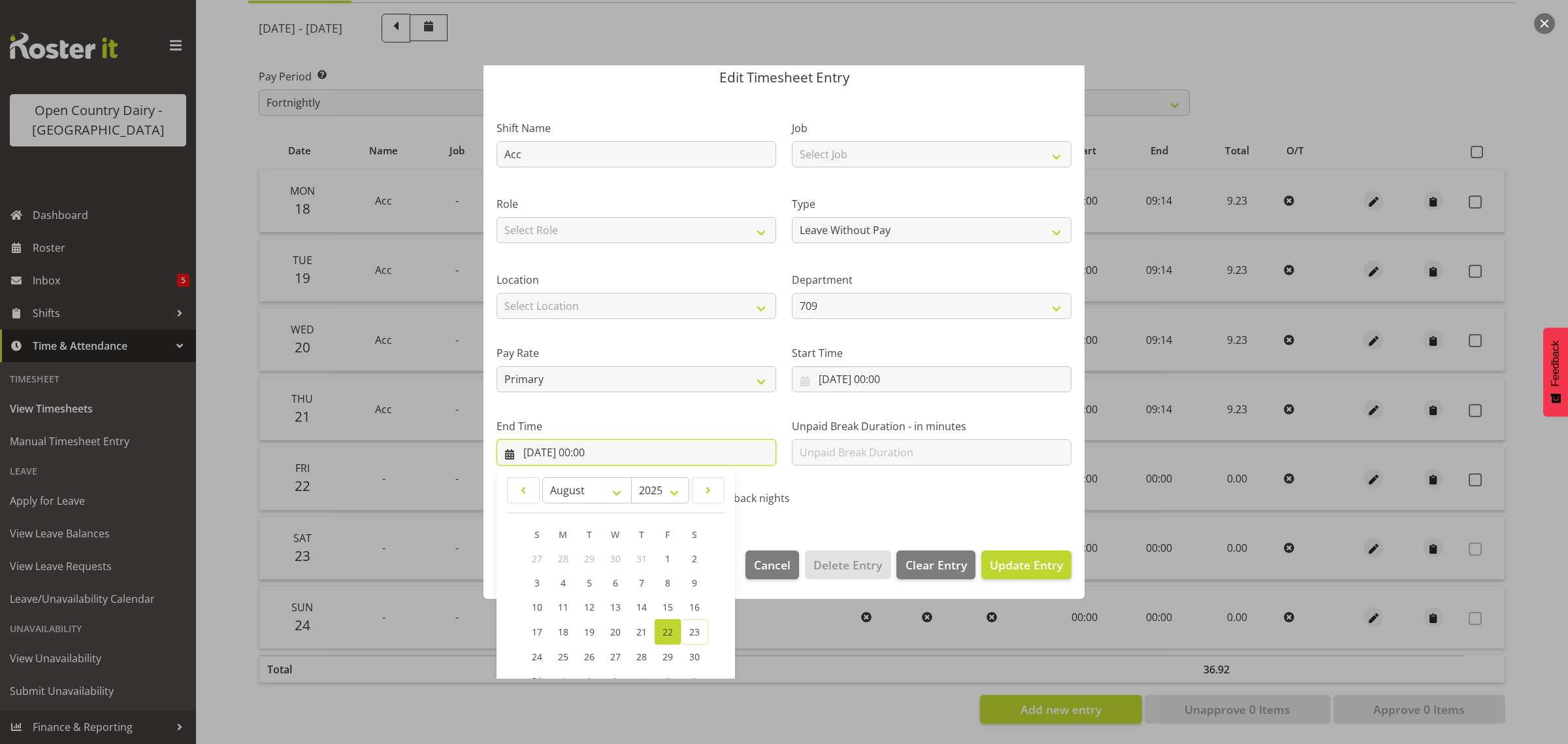
scroll to position [132, 0]
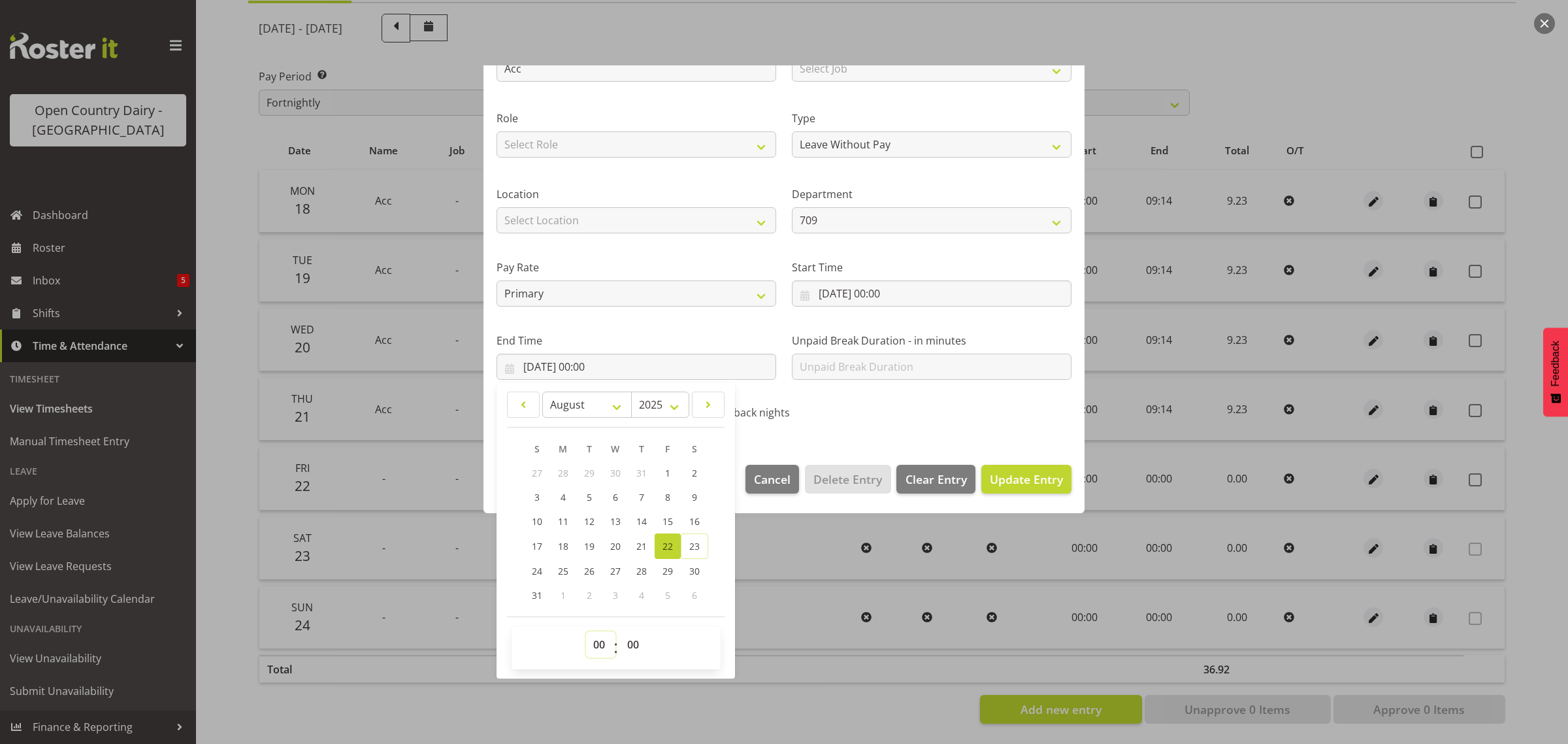
click at [599, 641] on select "00 01 02 03 04 05 06 07 08 09 10 11 12 13 14 15 16 17 18 19 20 21 22 23" at bounding box center [601, 644] width 29 height 26
select select "9"
click at [586, 631] on select "00 01 02 03 04 05 06 07 08 09 10 11 12 13 14 15 16 17 18 19 20 21 22 23" at bounding box center [601, 644] width 29 height 26
type input "22/08/2025, 09:00"
click at [631, 648] on select "00 01 02 03 04 05 06 07 08 09 10 11 12 13 14 15 16 17 18 19 20 21 22 23 24 25 2…" at bounding box center [635, 644] width 29 height 26
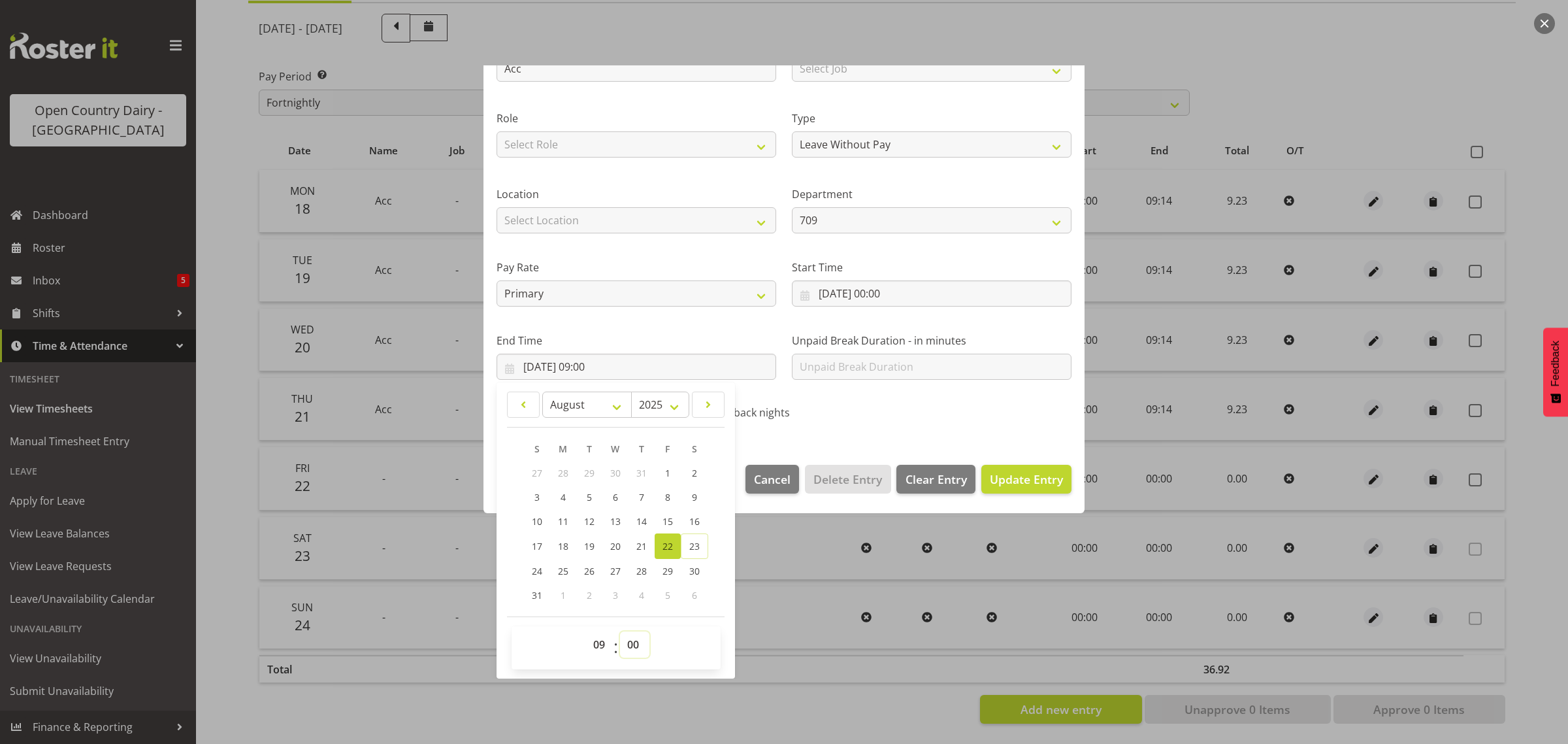
select select "14"
click at [620, 631] on select "00 01 02 03 04 05 06 07 08 09 10 11 12 13 14 15 16 17 18 19 20 21 22 23 24 25 2…" at bounding box center [635, 644] width 29 height 26
type input "22/08/2025, 09:14"
click at [1003, 475] on span "Update Entry" at bounding box center [1026, 479] width 73 height 16
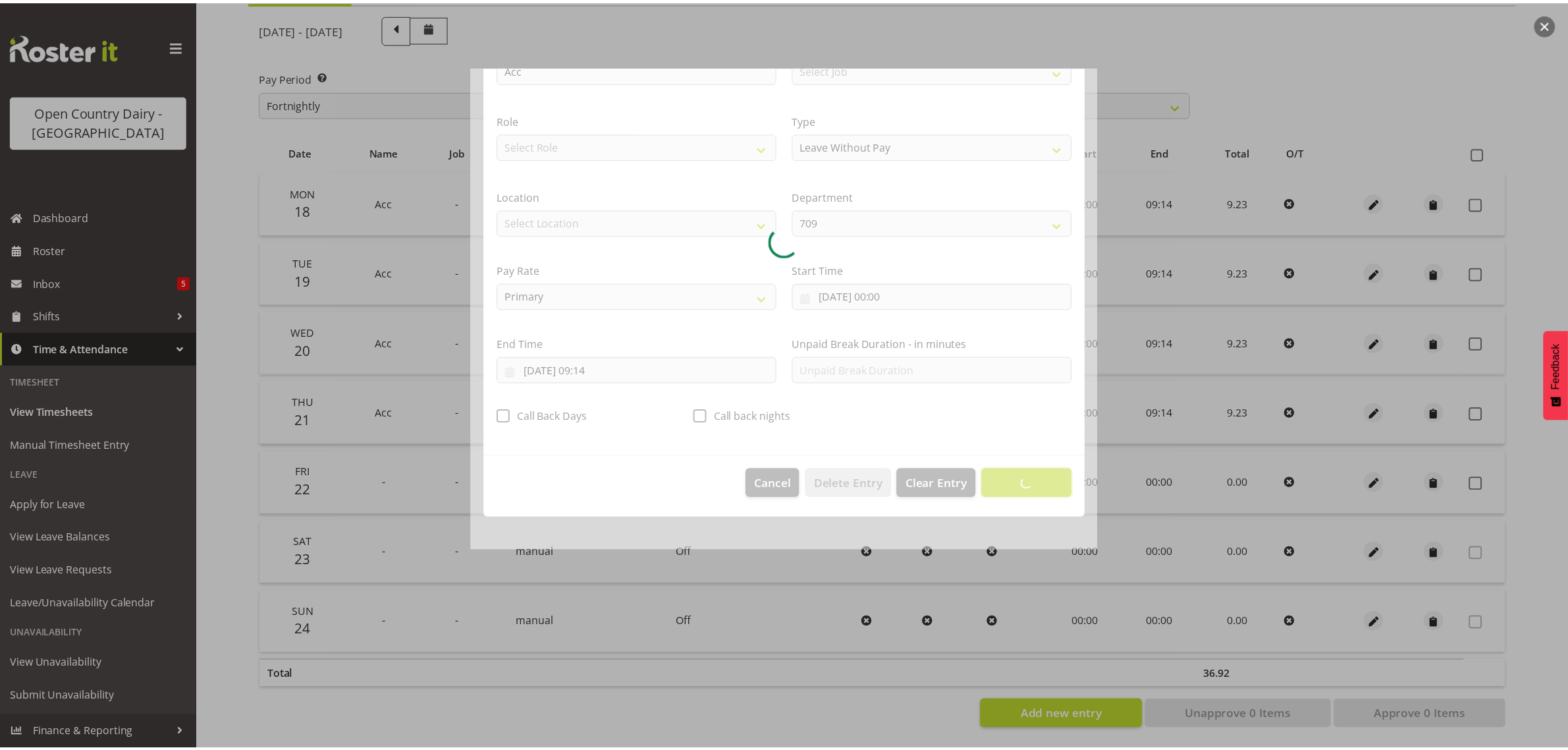
scroll to position [0, 0]
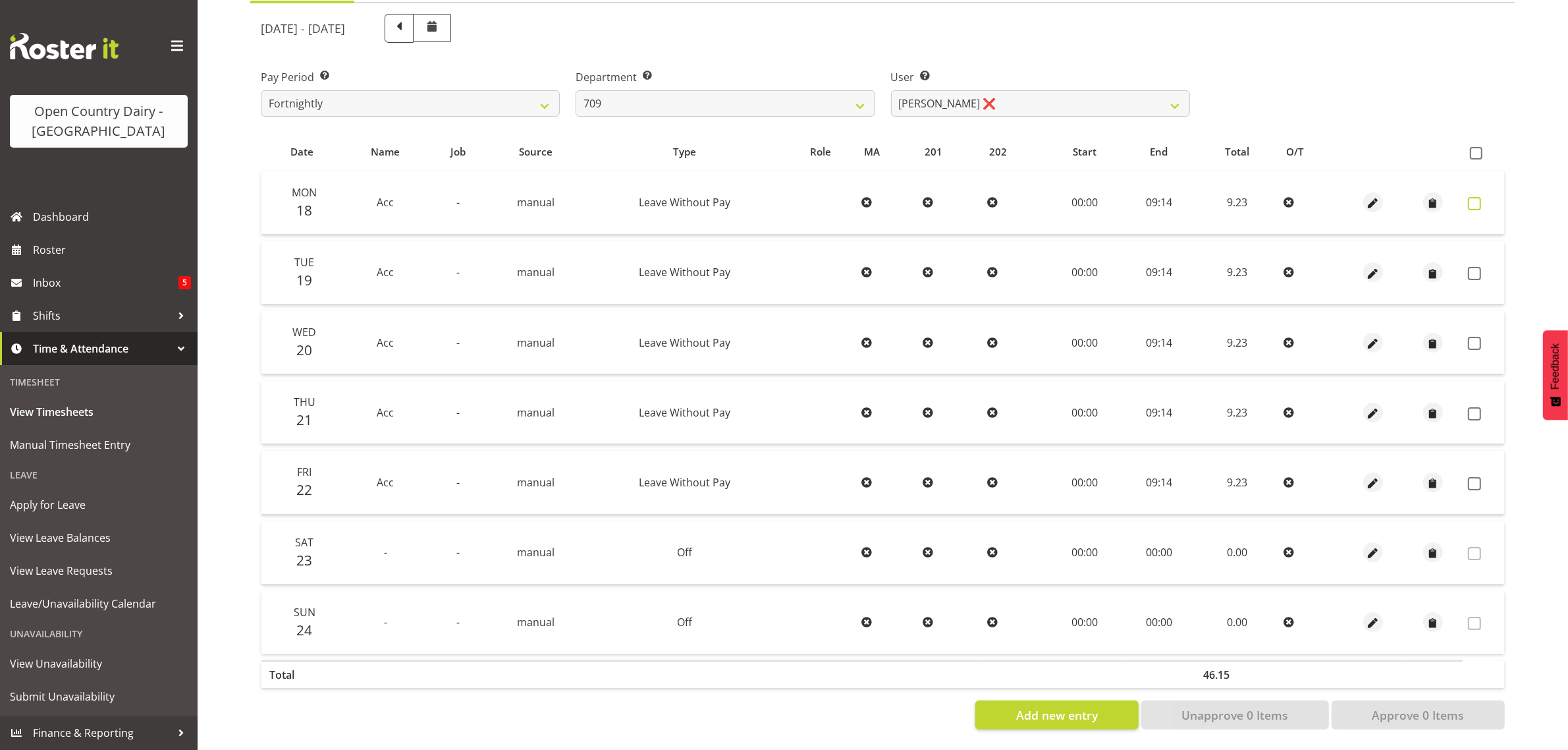
click at [1473, 197] on span at bounding box center [1475, 204] width 13 height 13
checkbox input "true"
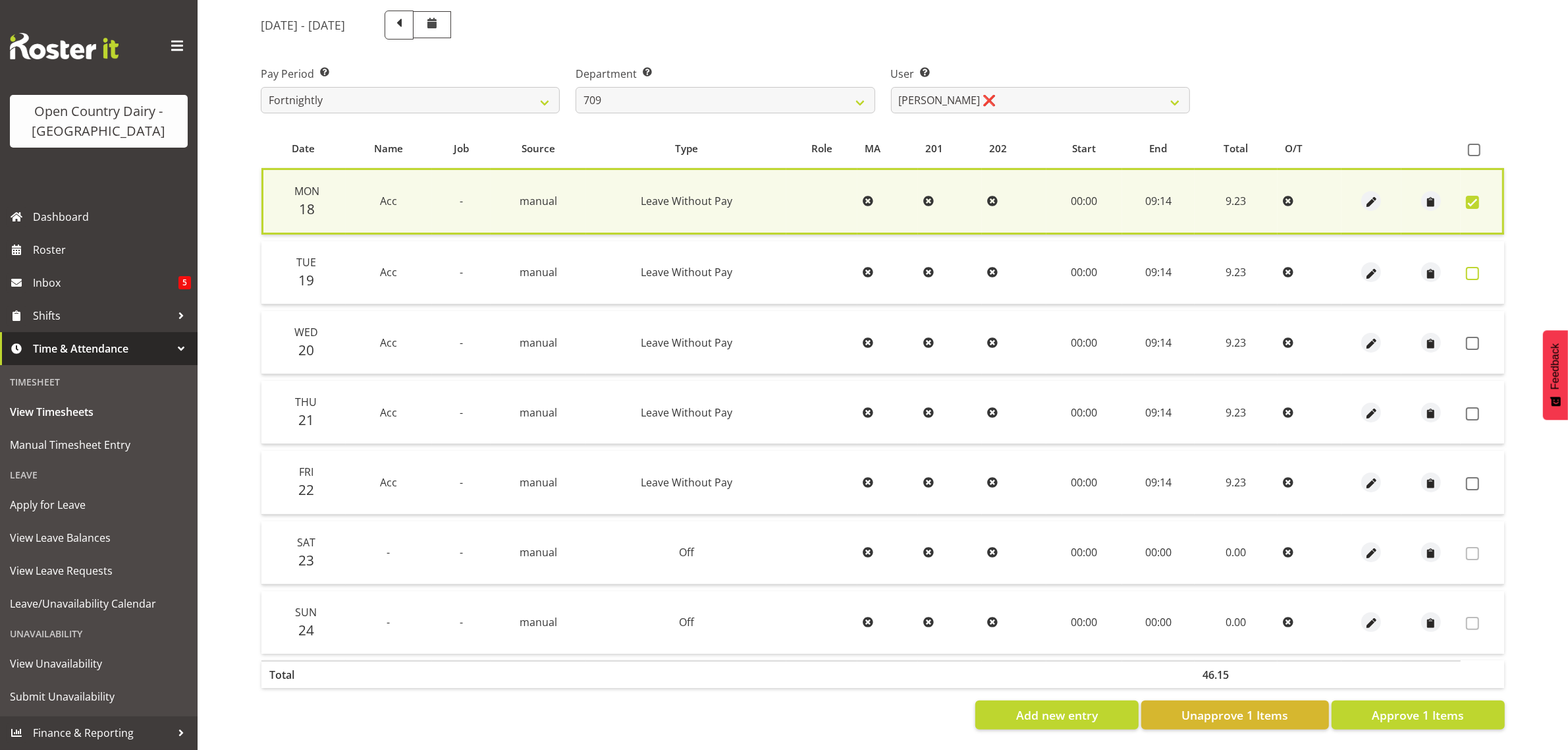
click at [1469, 267] on span at bounding box center [1473, 273] width 13 height 13
checkbox input "true"
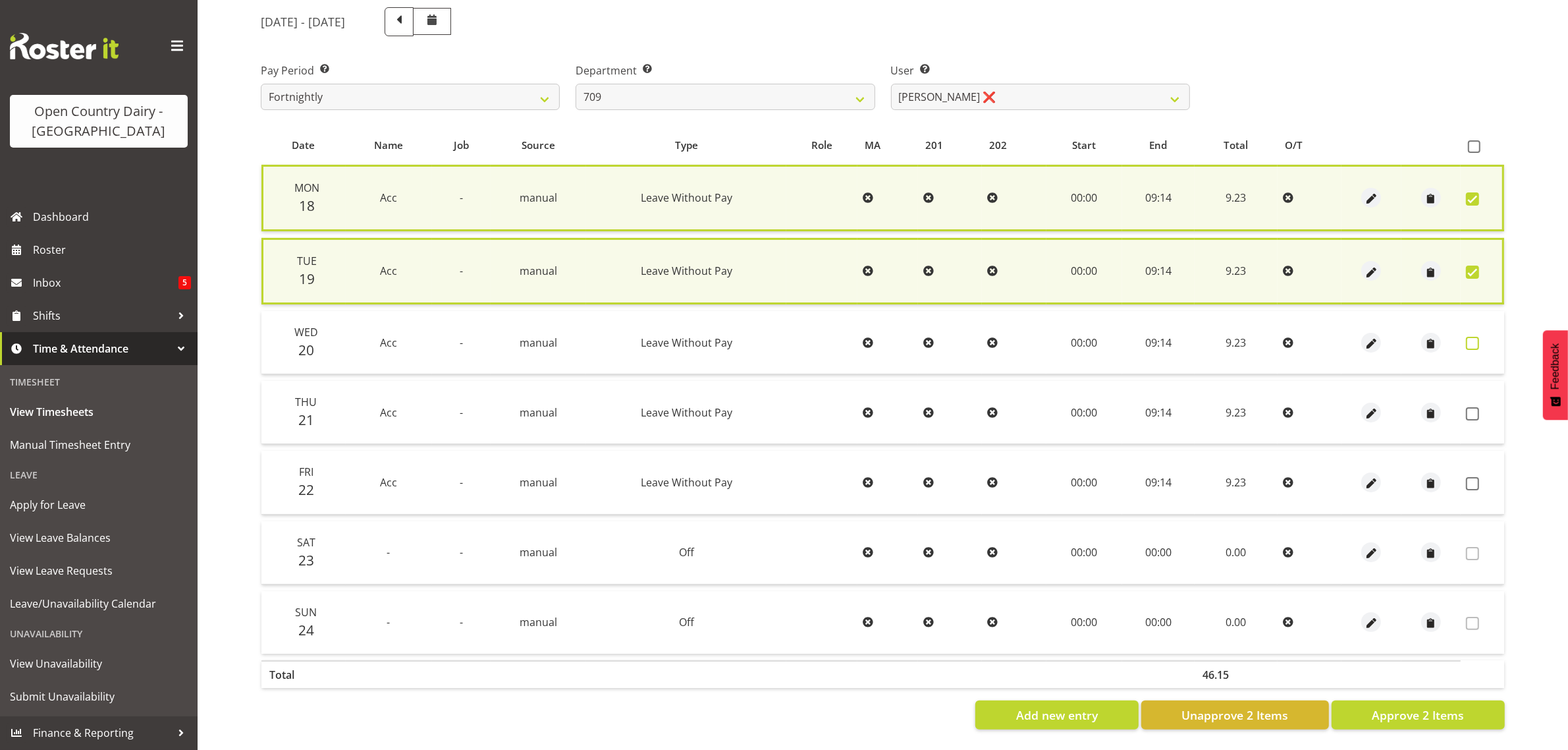
click at [1472, 341] on span at bounding box center [1473, 343] width 13 height 13
checkbox input "true"
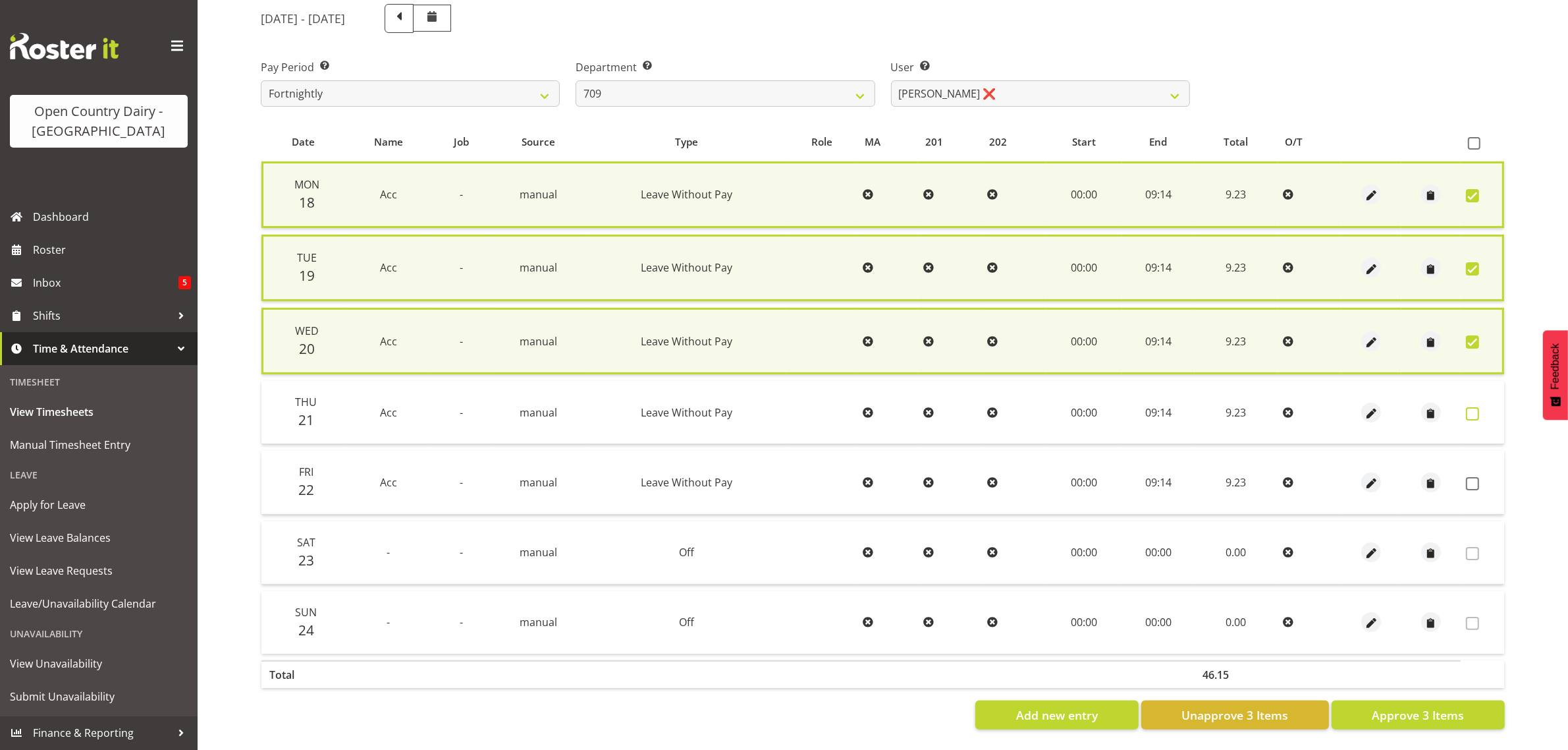
click at [1469, 408] on span at bounding box center [1473, 413] width 13 height 13
checkbox input "true"
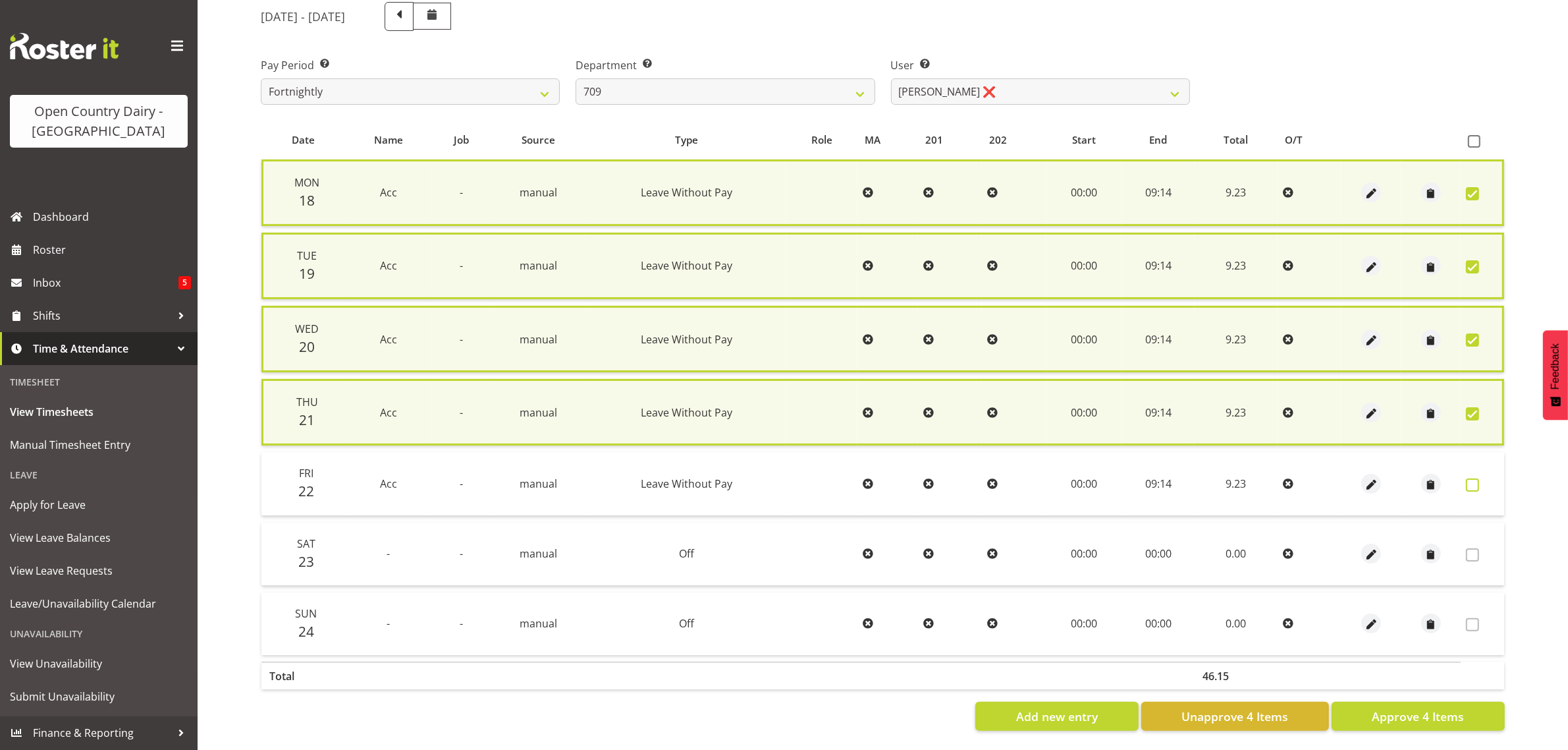
click at [1470, 482] on span at bounding box center [1473, 485] width 13 height 13
checkbox input "true"
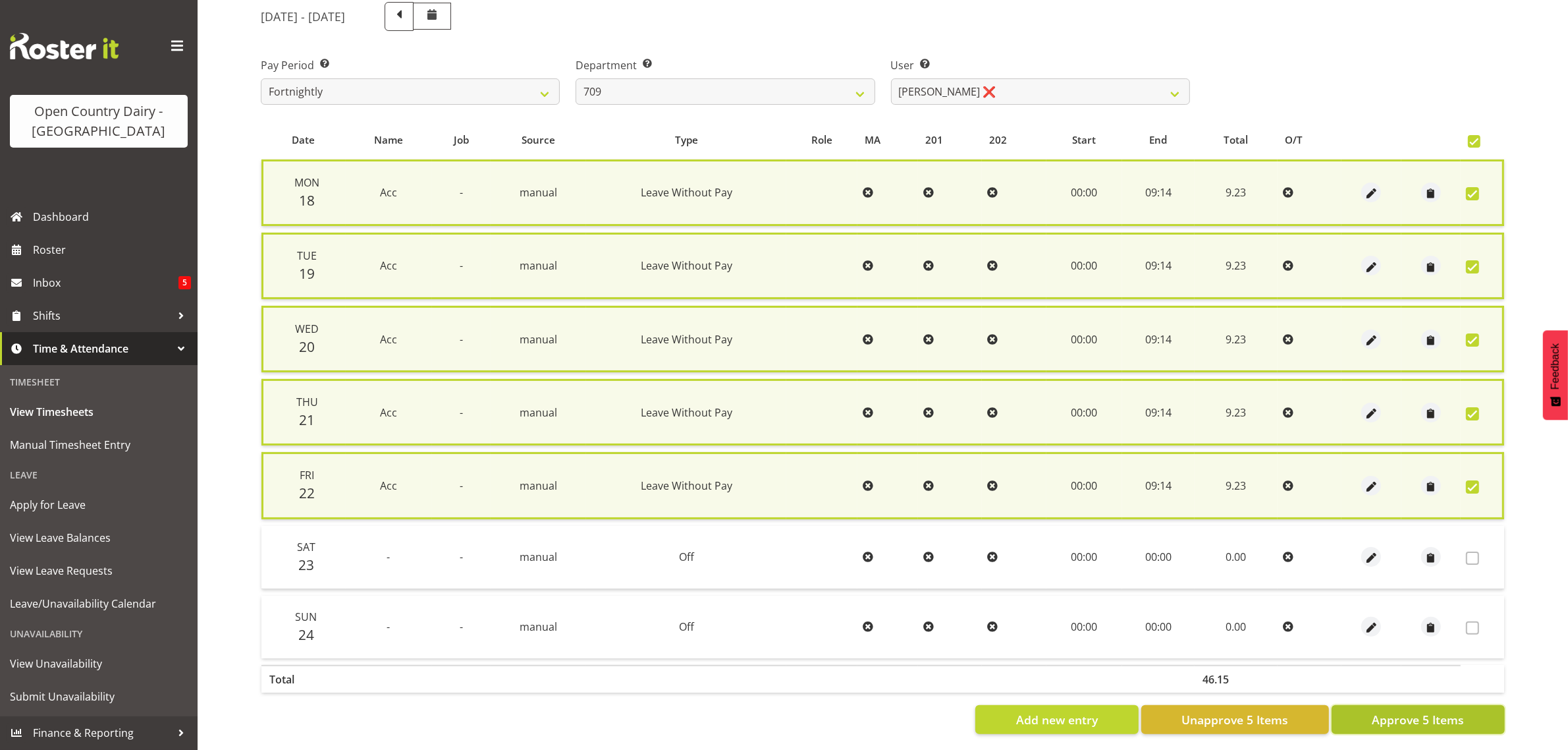
click at [1399, 713] on span "Approve 5 Items" at bounding box center [1418, 719] width 92 height 17
checkbox input "false"
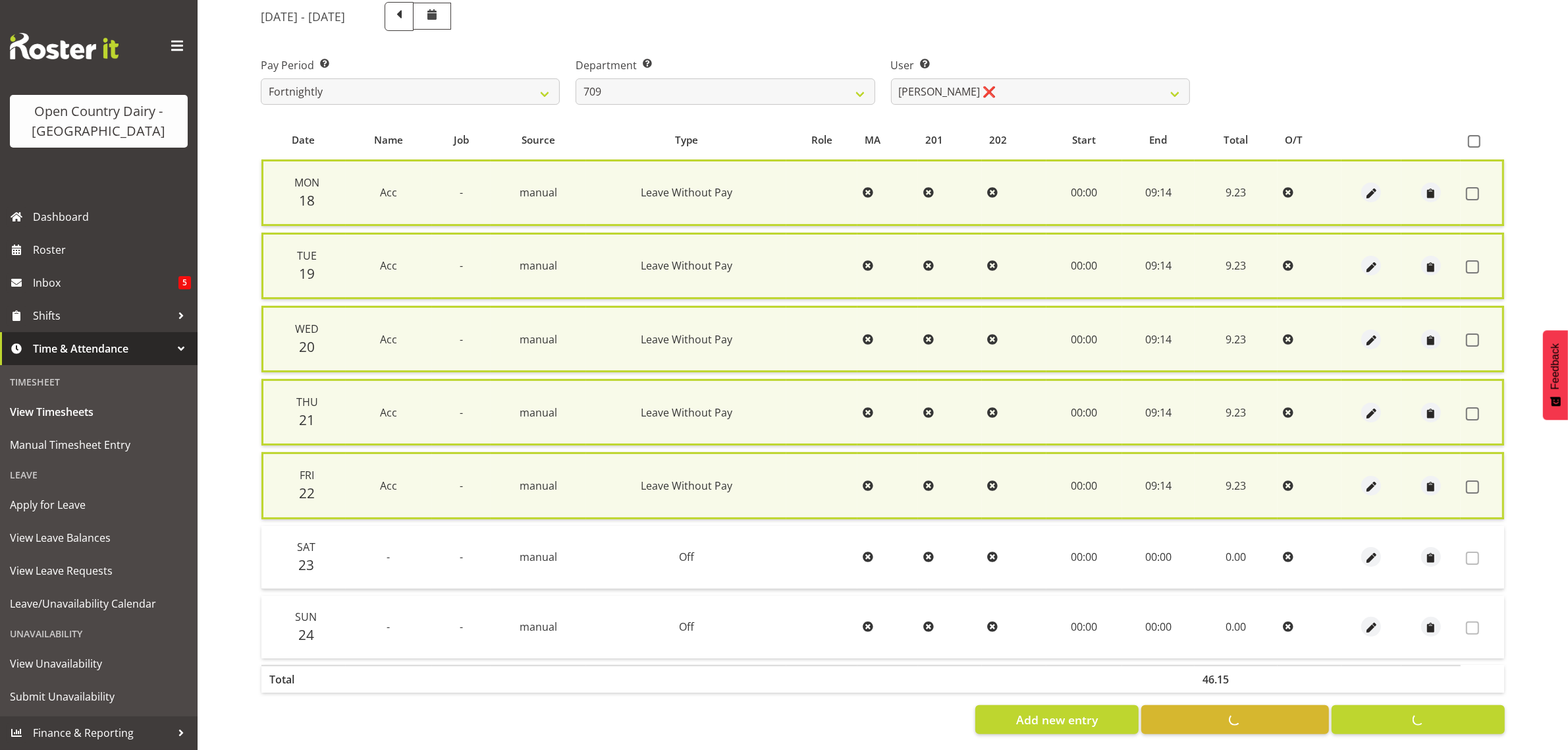
checkbox input "false"
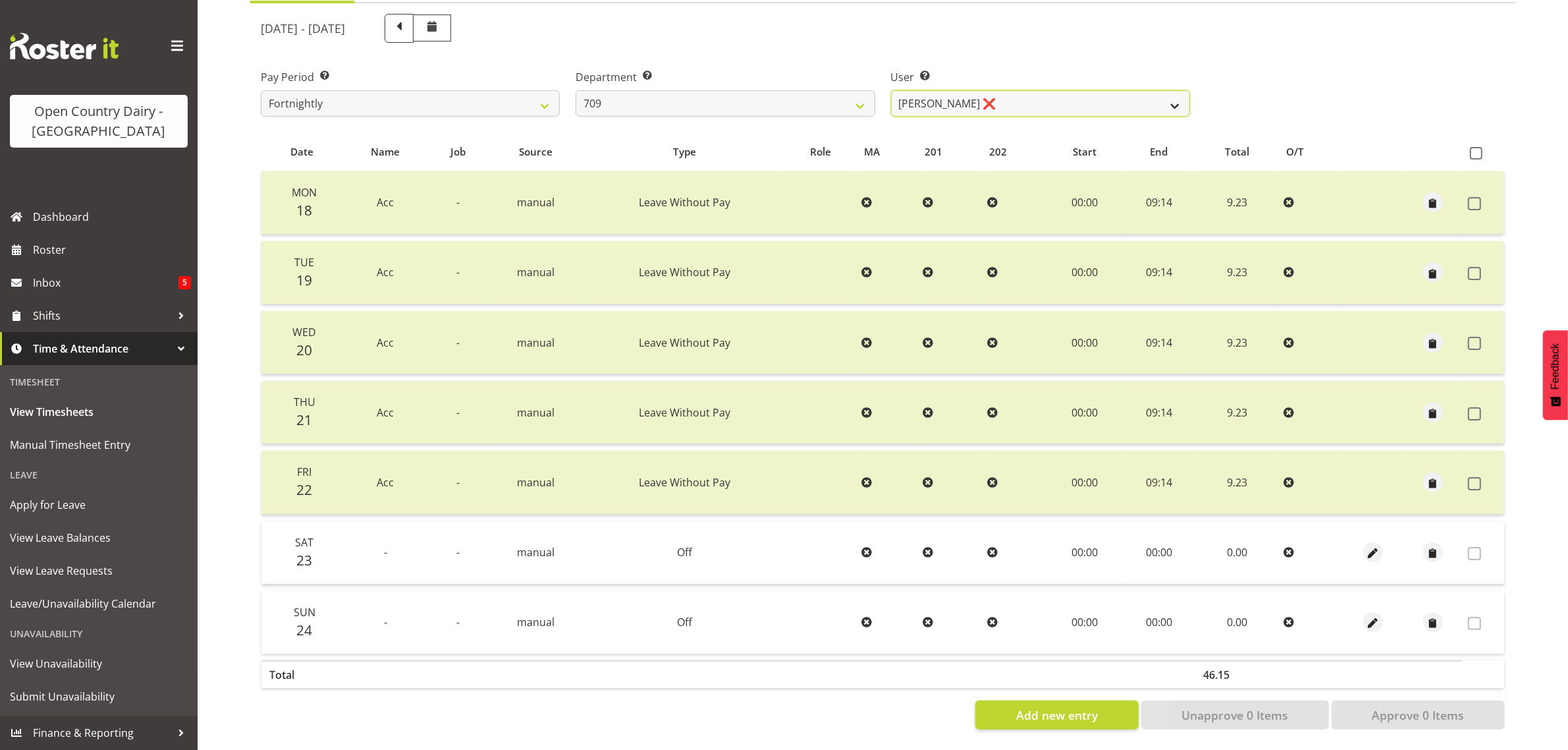
click at [982, 90] on select "Alex Barclay ❌ Craig Knudsen ❌ Jaswant Singh ❌ Ross Cook ❌" at bounding box center [1041, 103] width 299 height 26
click at [984, 90] on select "Alex Barclay ❌ Craig Knudsen ❌ Jaswant Singh ❌ Ross Cook ❌" at bounding box center [1041, 103] width 299 height 26
click at [712, 92] on select "701 702 703 704 705 706 707 708 709 710 711 712 713 714 715 716 717 718 719 720" at bounding box center [725, 103] width 299 height 26
select select "875"
click at [575, 90] on select "701 702 703 704 705 706 707 708 709 710 711 712 713 714 715 716 717 718 719 720" at bounding box center [725, 103] width 299 height 26
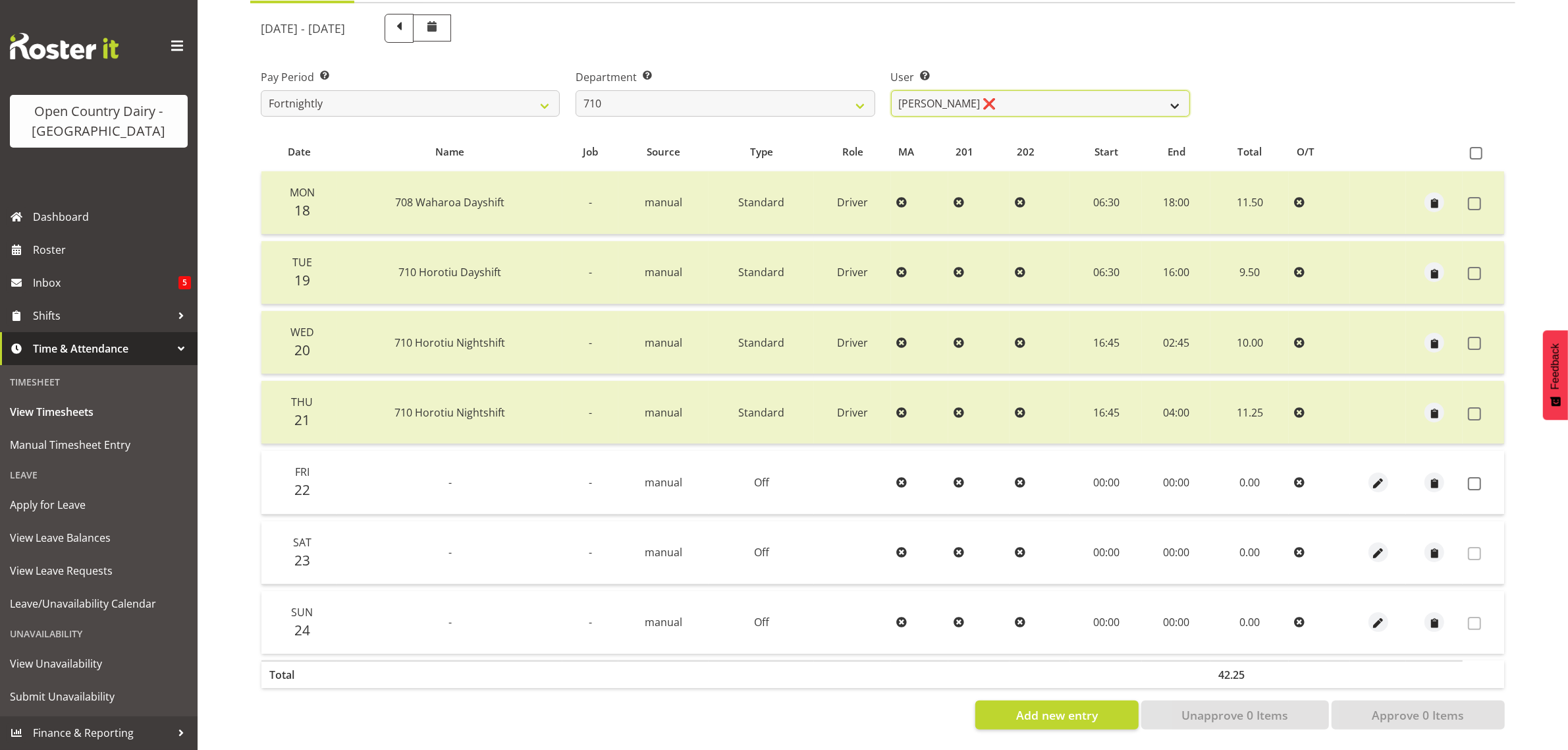
click at [1052, 90] on select "Dean Chapman ❌ George Megchelse ❌ Kris Gambhir ❌ Richie Epere ❌" at bounding box center [1041, 103] width 299 height 26
select select "10161"
click at [891, 90] on select "Dean Chapman ❌ George Megchelse ❌ Kris Gambhir ❌ Richie Epere ❌" at bounding box center [1041, 103] width 299 height 26
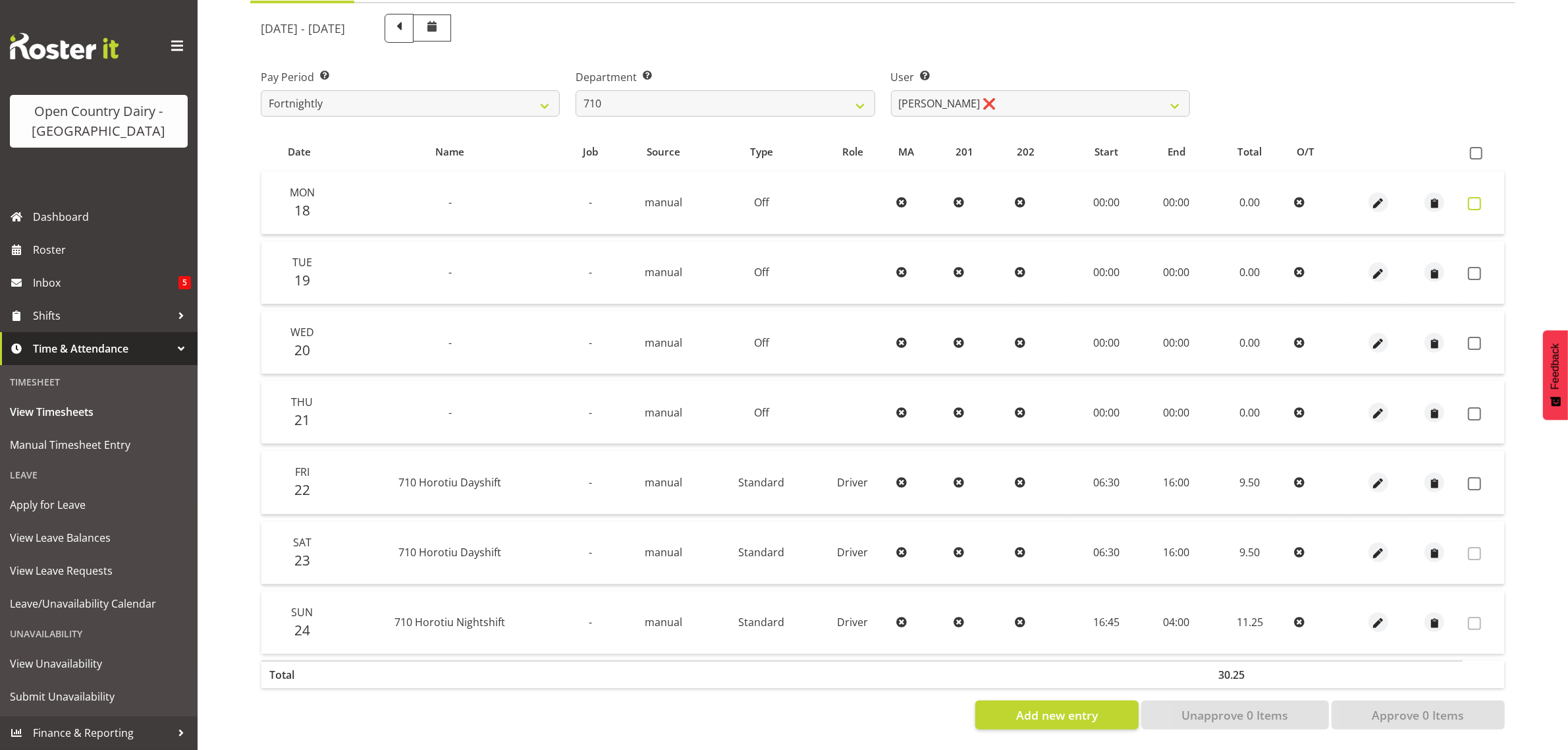
click at [1477, 197] on span at bounding box center [1475, 204] width 13 height 13
checkbox input "true"
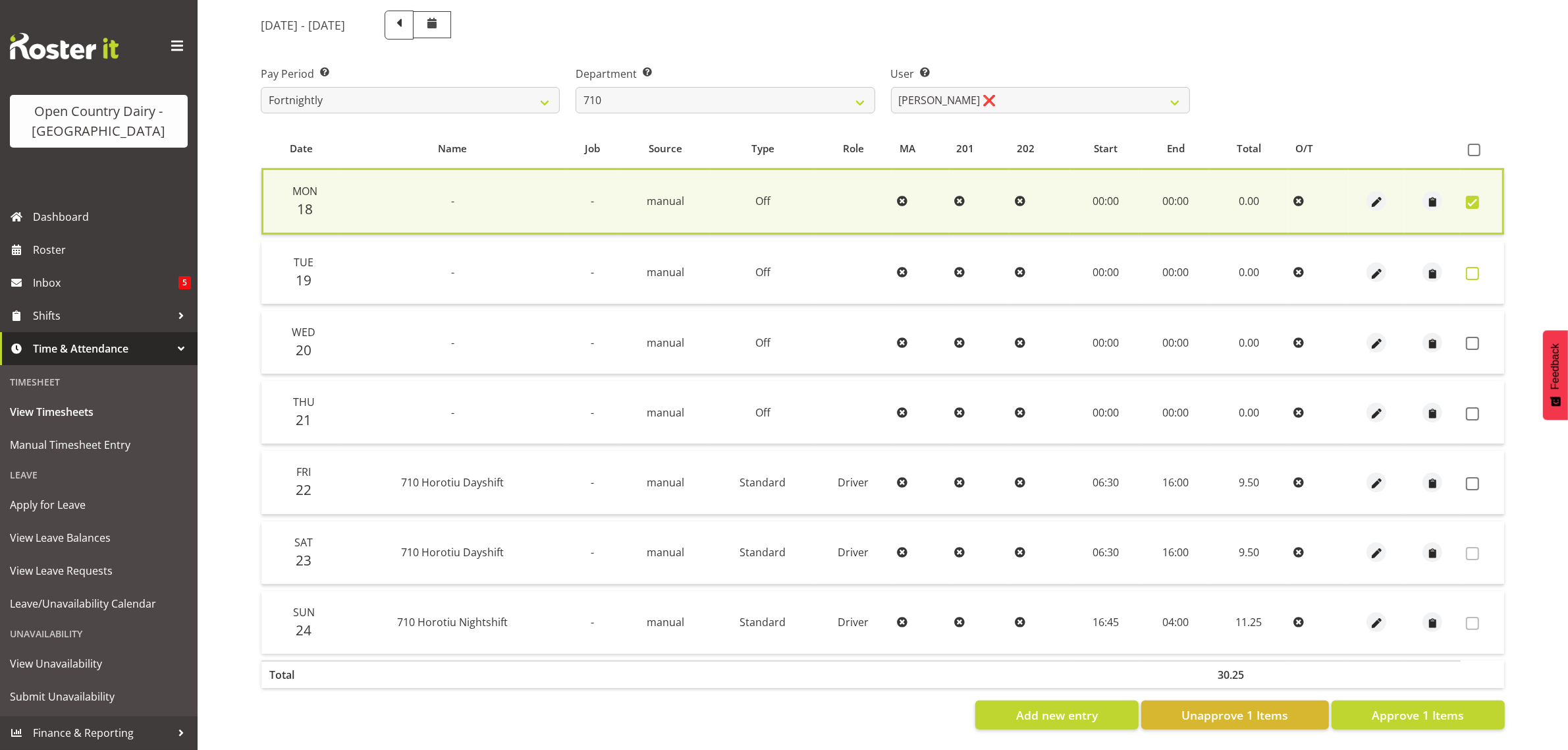
click at [1477, 267] on span at bounding box center [1473, 273] width 13 height 13
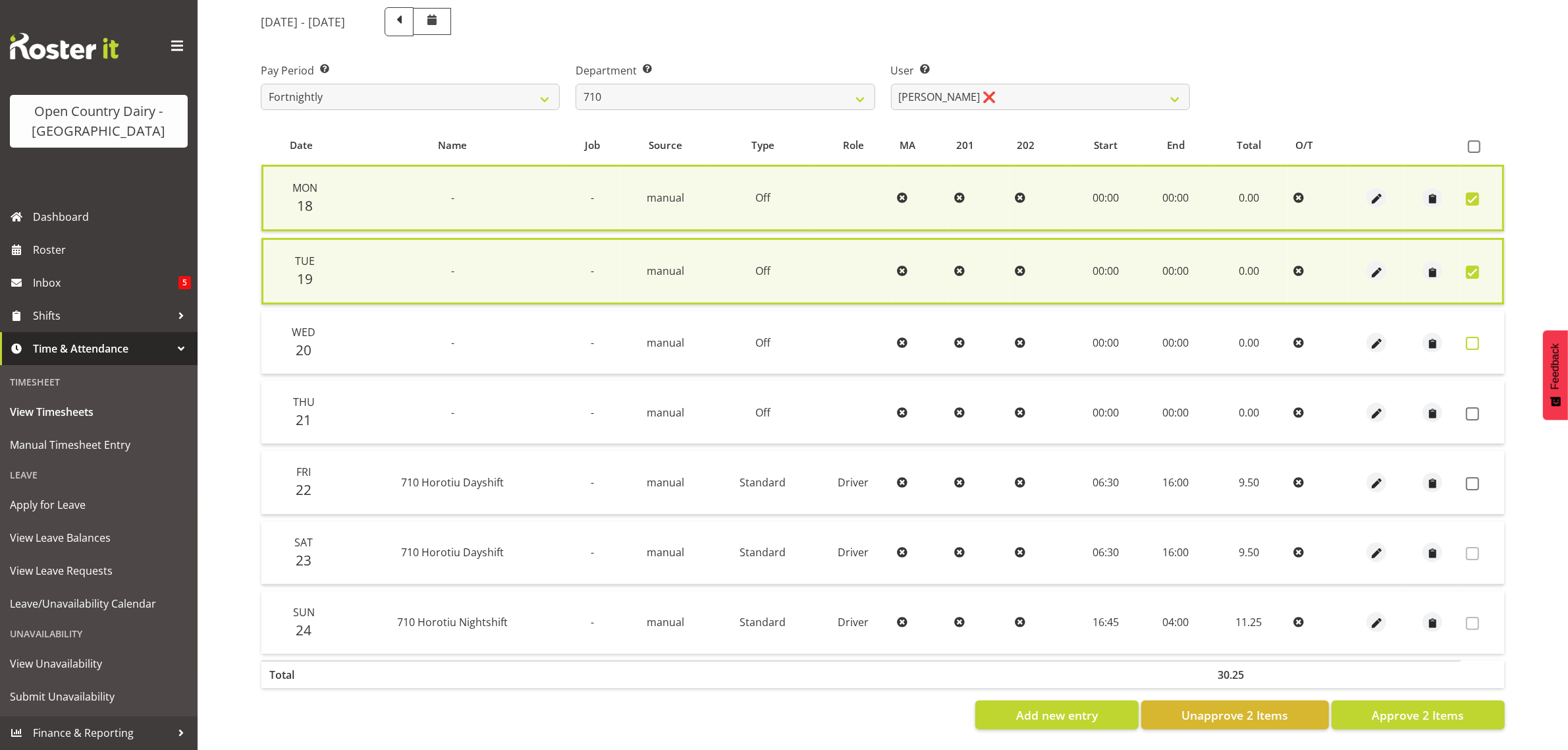
click at [1473, 337] on span at bounding box center [1473, 343] width 13 height 13
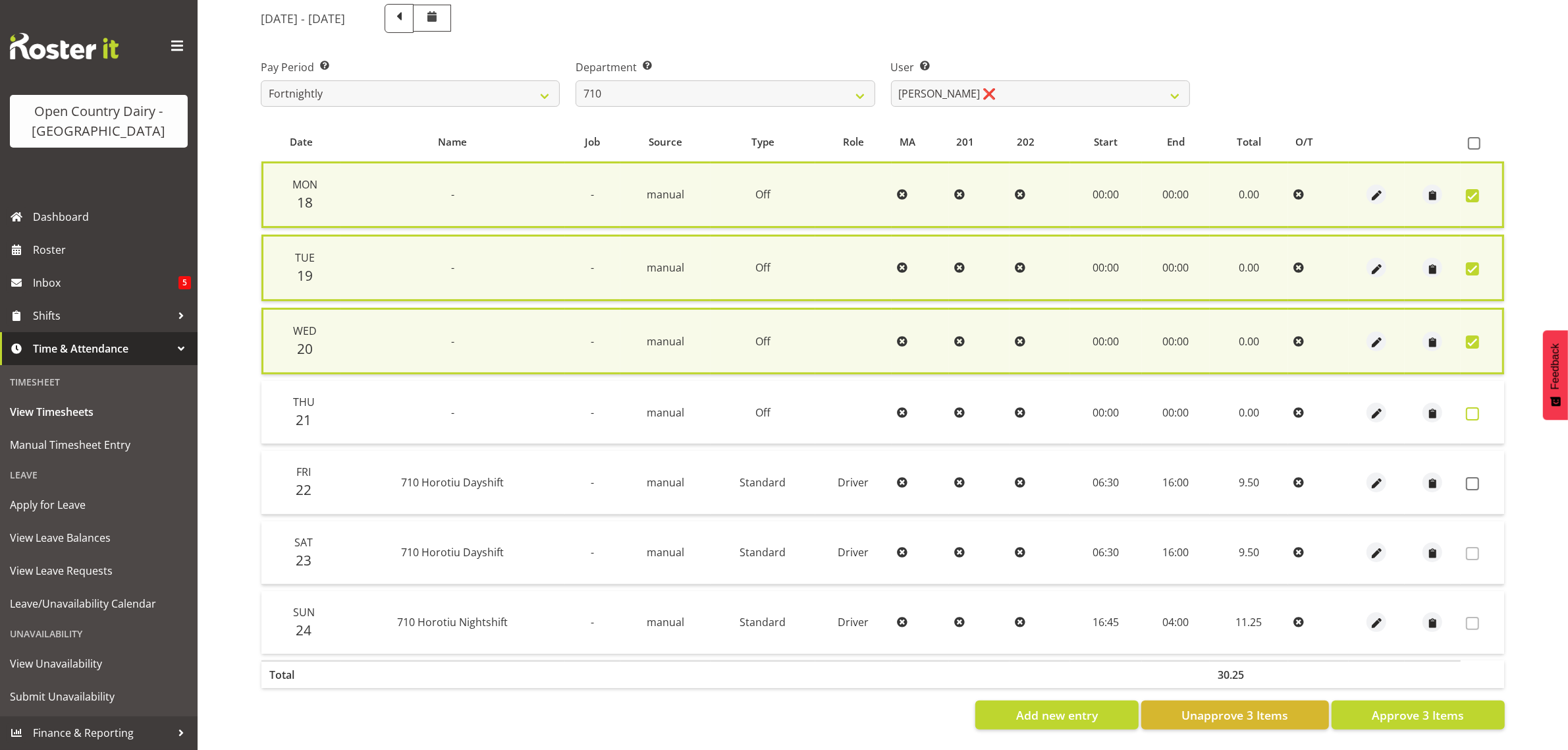
click at [1473, 407] on span at bounding box center [1473, 413] width 13 height 13
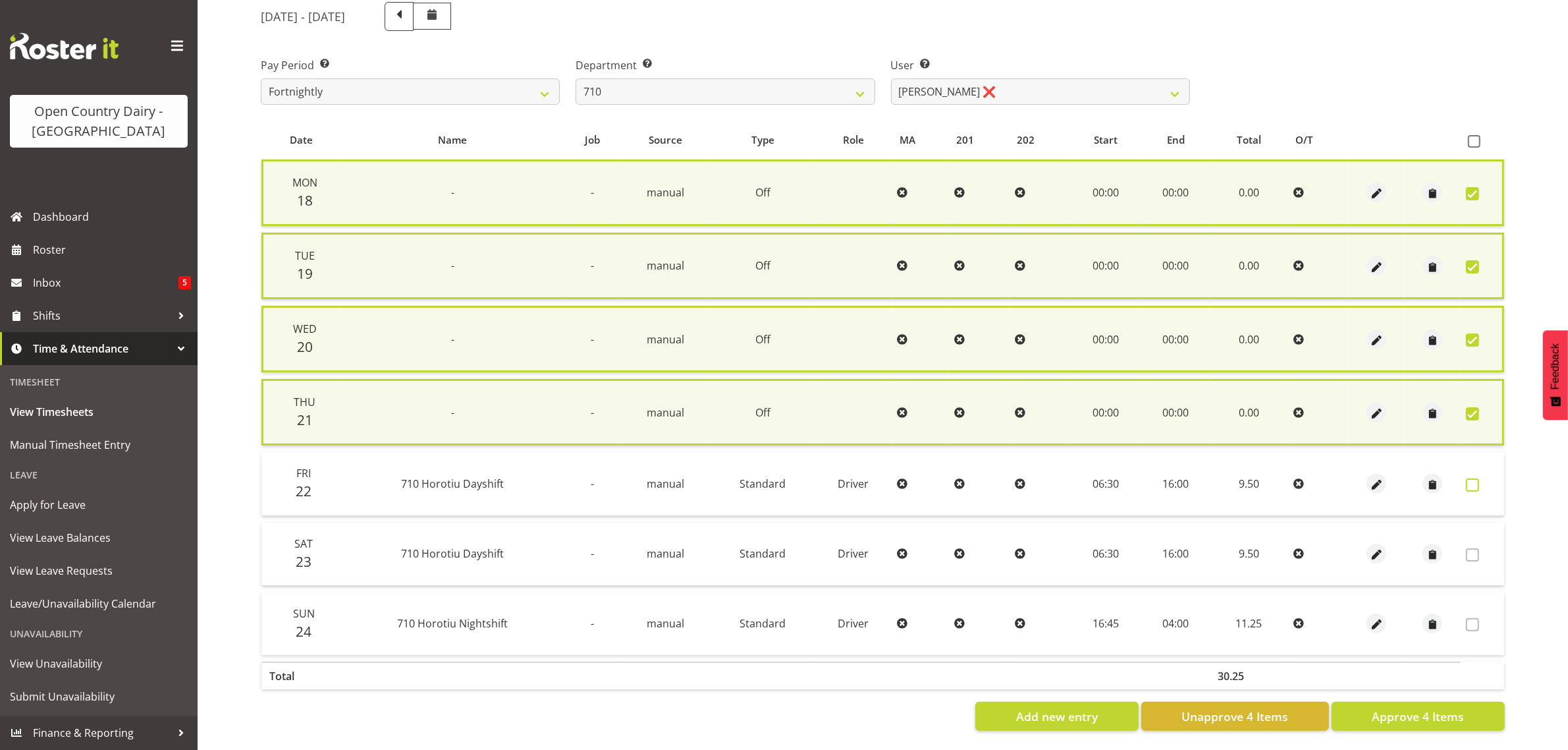
click at [1472, 486] on span at bounding box center [1473, 485] width 13 height 13
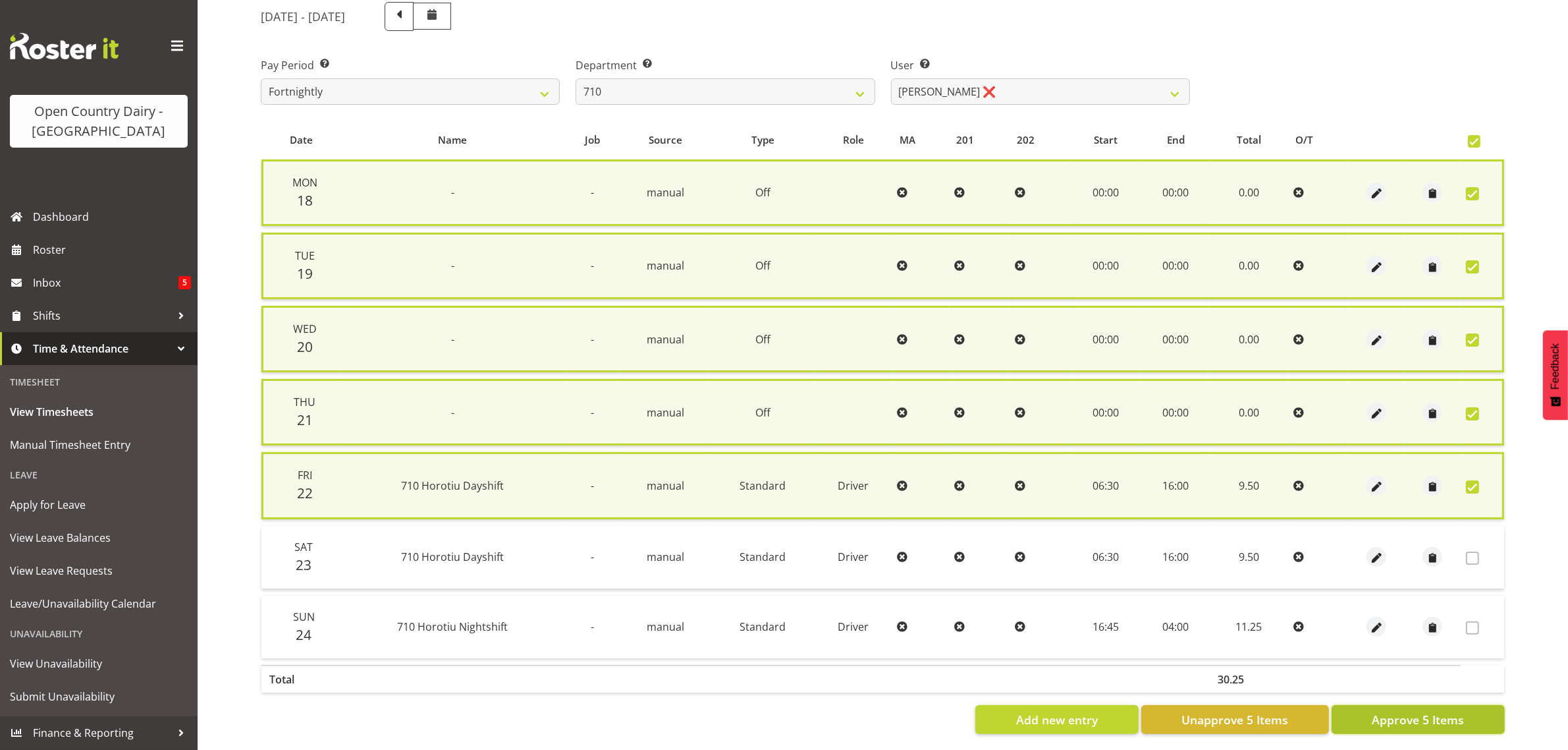
click at [1391, 711] on span "Approve 5 Items" at bounding box center [1418, 719] width 92 height 17
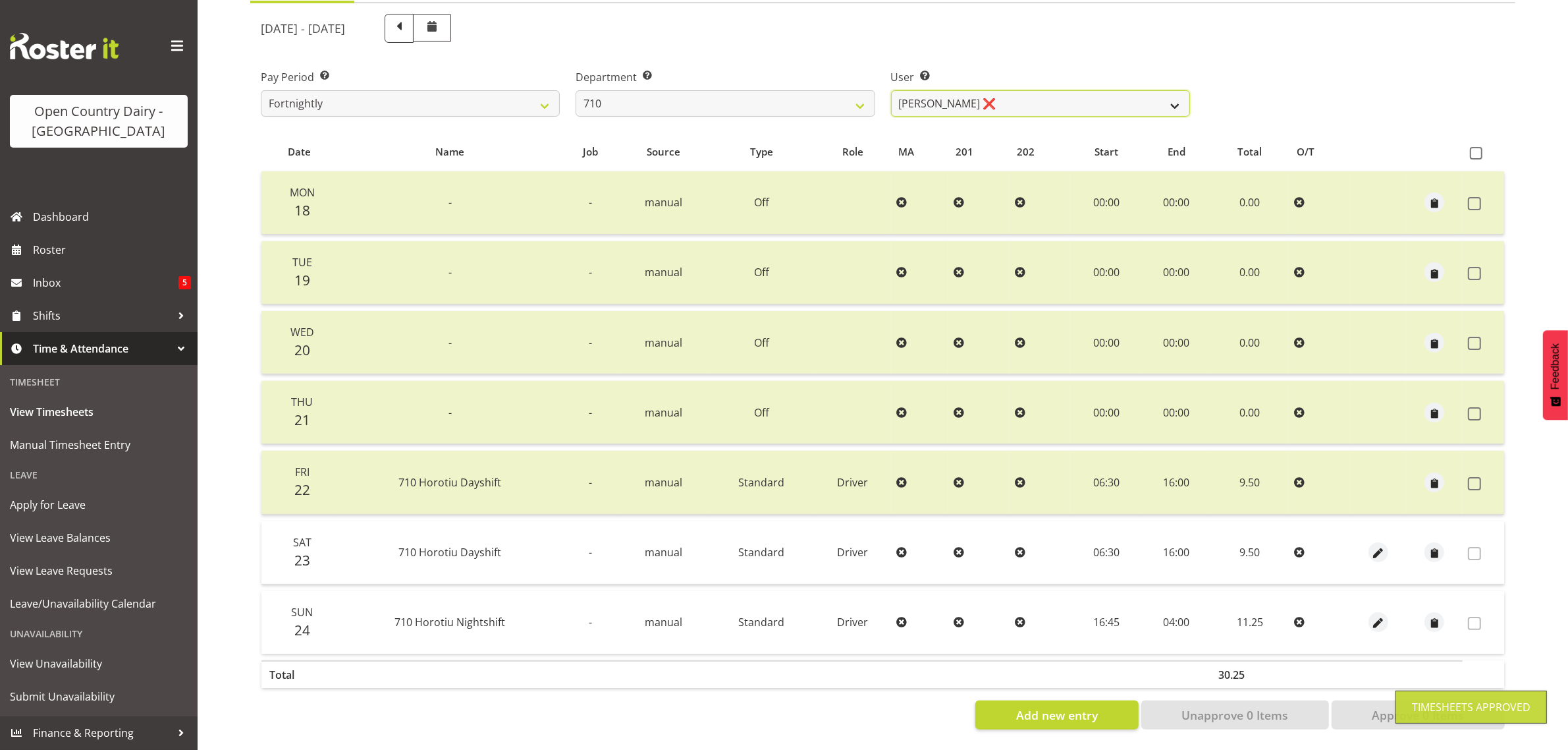
click at [1028, 90] on select "Dean Chapman ❌ George Megchelse ❌ Kris Gambhir ❌ Richie Epere ❌" at bounding box center [1041, 103] width 299 height 26
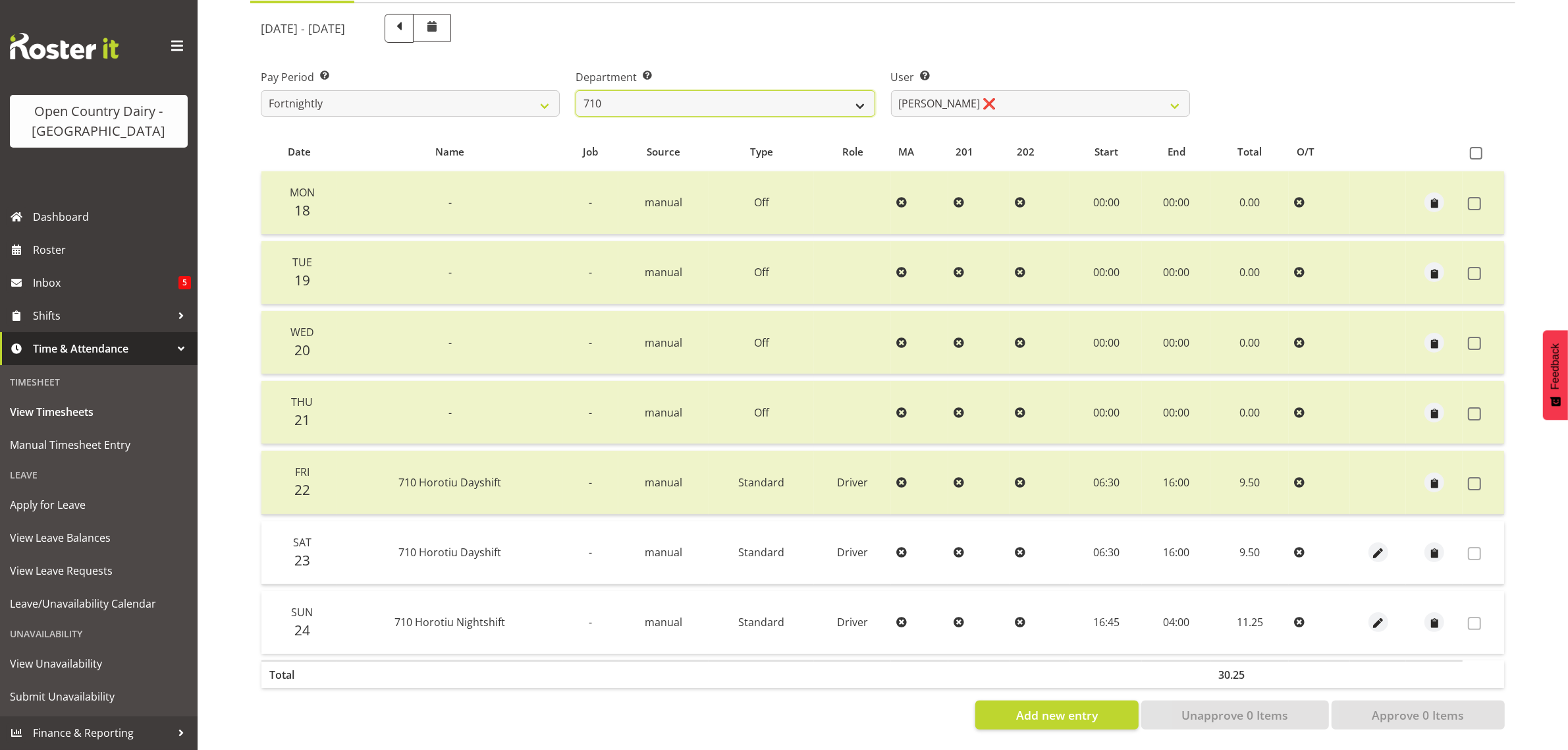
click at [629, 90] on select "701 702 703 704 705 706 707 708 709 710 711 712 713 714 715 716 717 718 719 720" at bounding box center [725, 103] width 299 height 26
click at [575, 90] on select "701 702 703 704 705 706 707 708 709 710 711 712 713 714 715 716 717 718 719 720" at bounding box center [725, 103] width 299 height 26
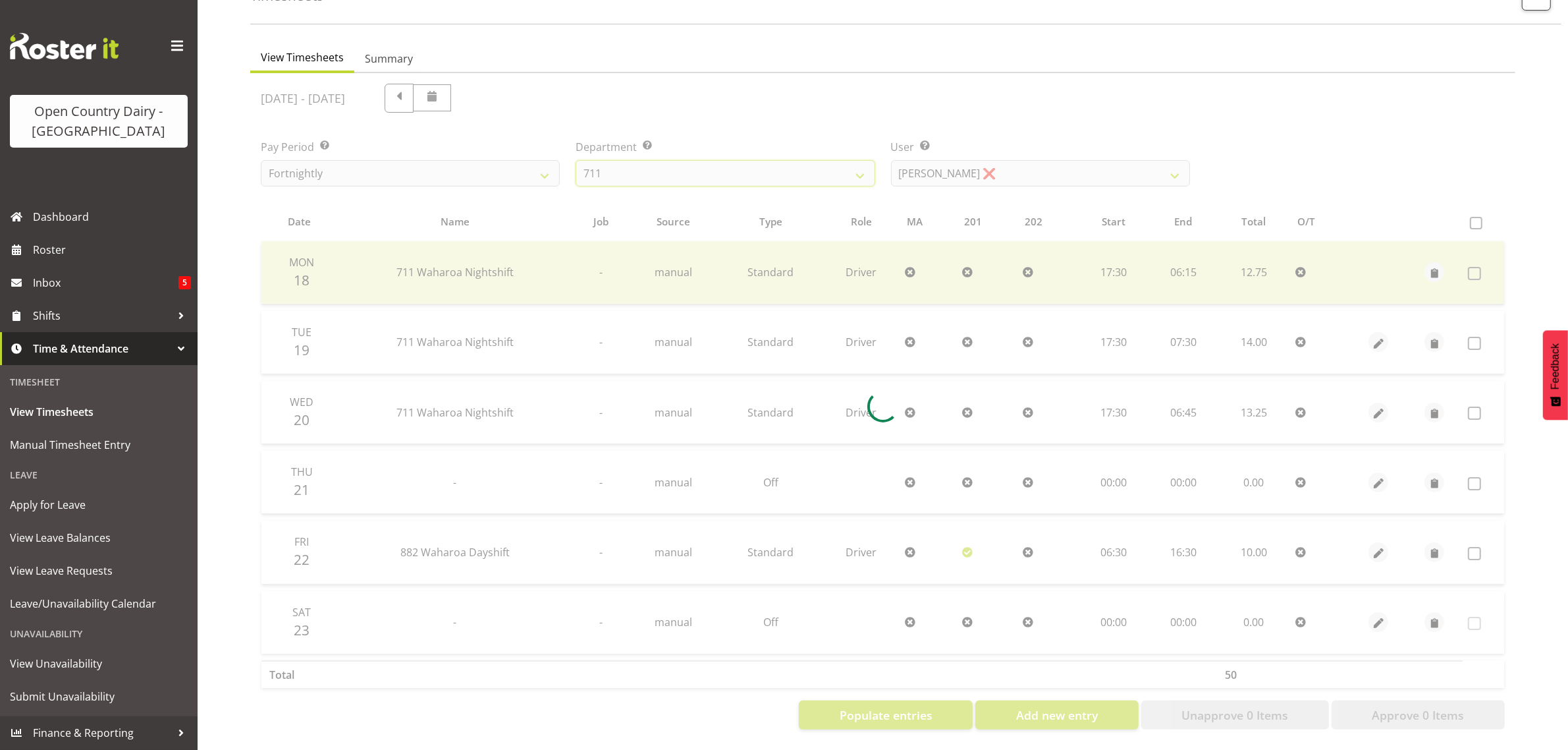
scroll to position [99, 0]
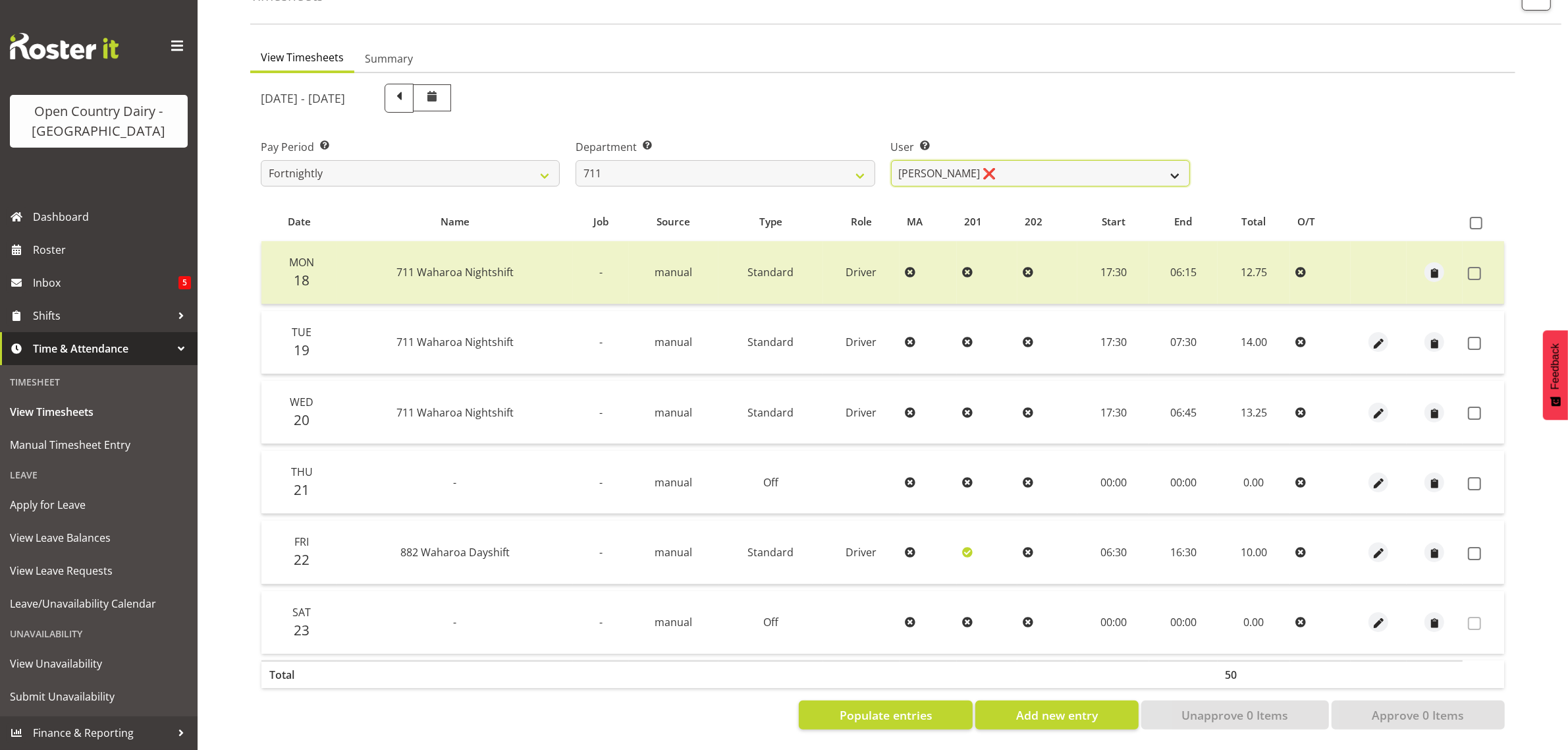
click at [1036, 162] on select "Baz Morgan ❌ Gerard Cavanagh ❌ Tyrone Lawry ❌" at bounding box center [1041, 173] width 299 height 26
click at [891, 160] on select "Baz Morgan ❌ Gerard Cavanagh ❌ Tyrone Lawry ❌" at bounding box center [1041, 173] width 299 height 26
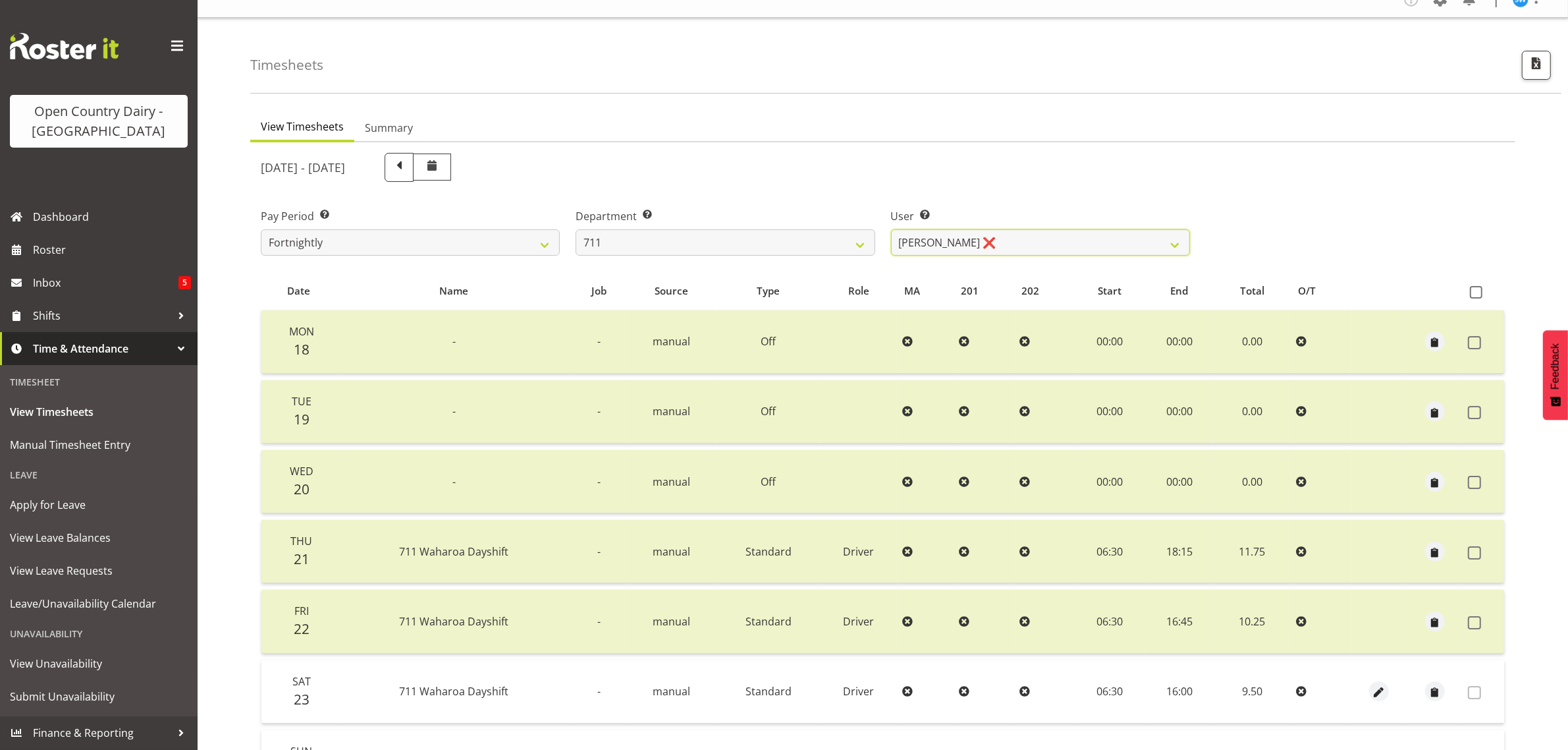
scroll to position [0, 0]
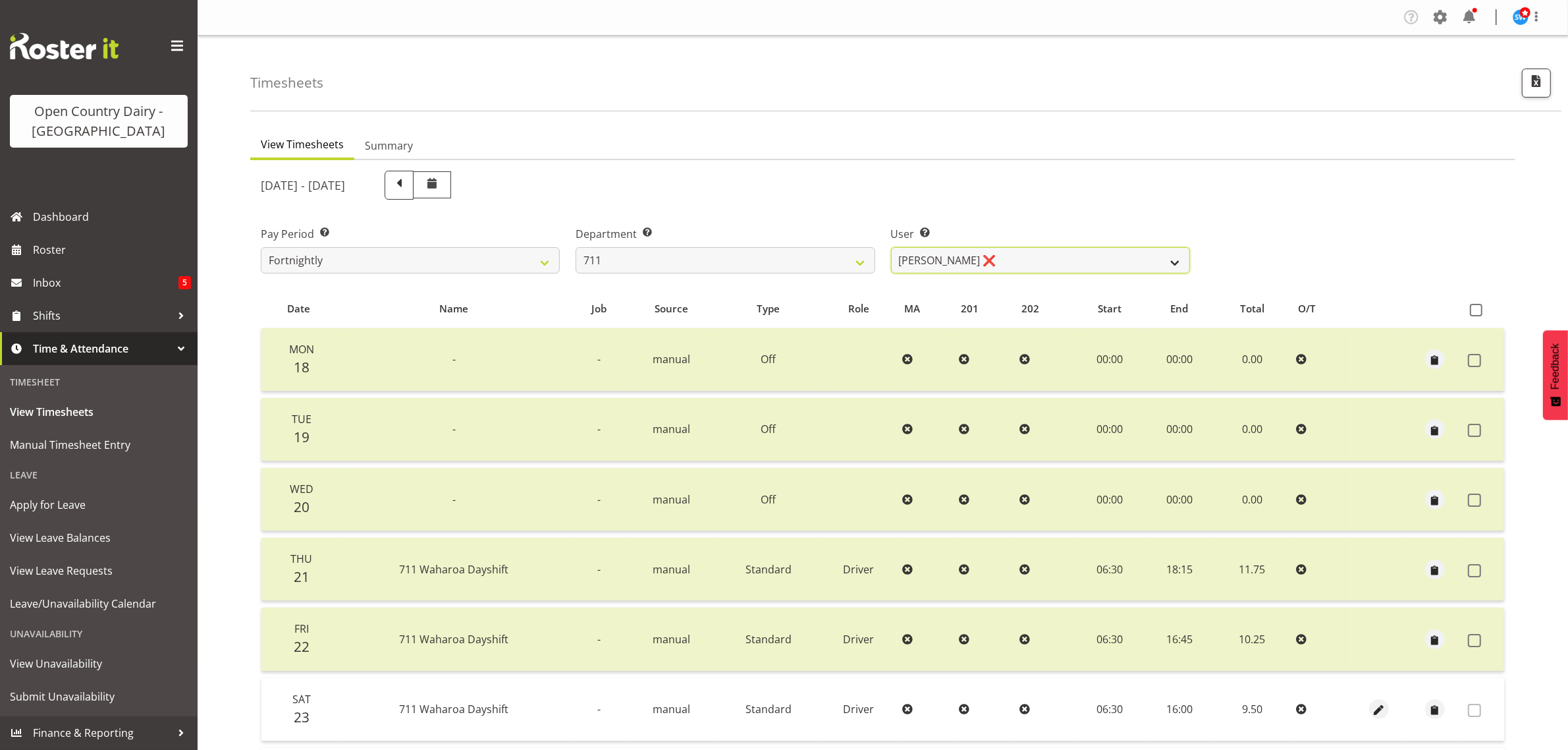
click at [1054, 252] on select "Baz Morgan ❌ Gerard Cavanagh ❌ Tyrone Lawry ❌" at bounding box center [1041, 260] width 299 height 26
click at [725, 254] on select "701 702 703 704 705 706 707 708 709 710 711 712 713 714 715 716 717 718 719 720" at bounding box center [725, 260] width 299 height 26
click at [575, 247] on select "701 702 703 704 705 706 707 708 709 710 711 712 713 714 715 716 717 718 719 720" at bounding box center [725, 260] width 299 height 26
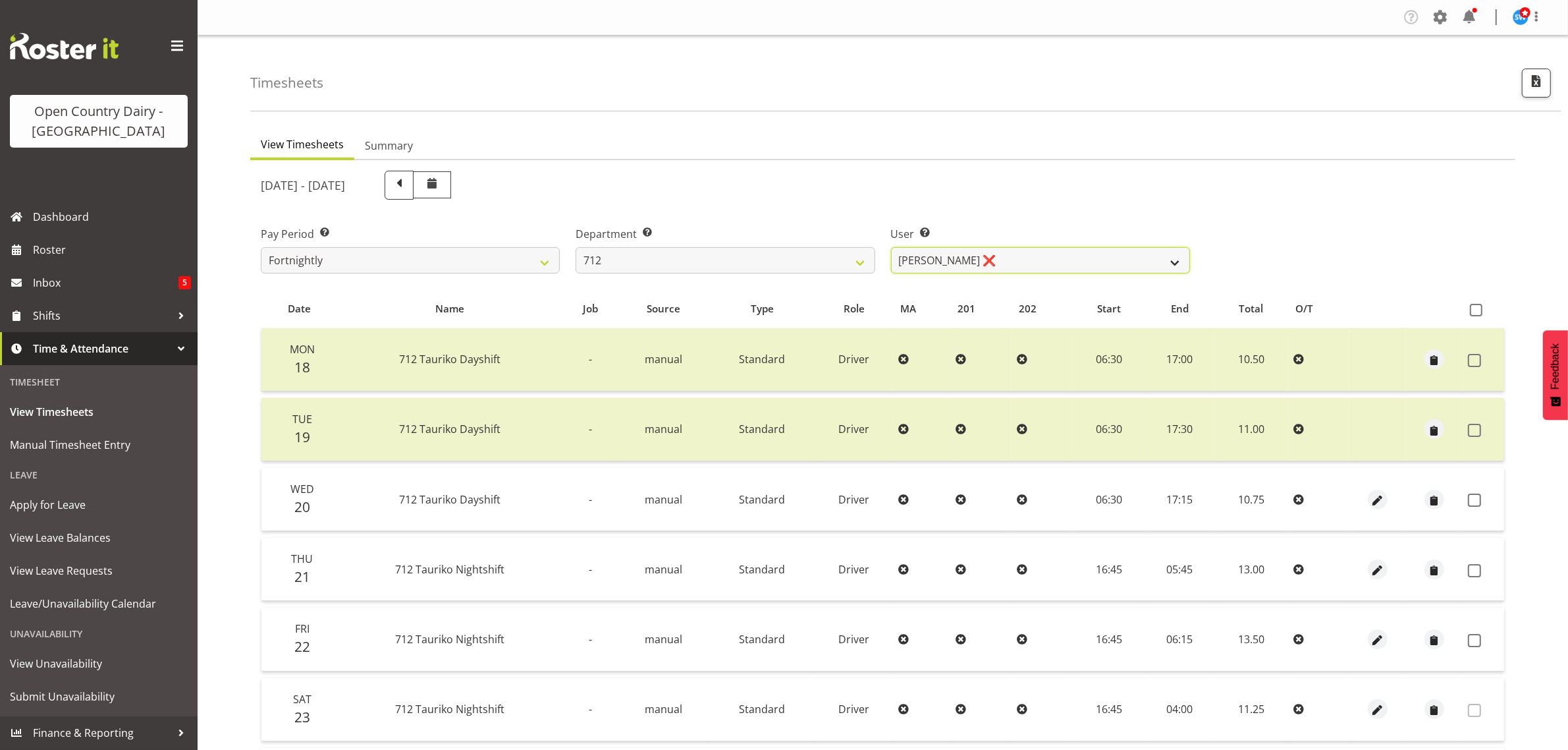
click at [1087, 259] on select "Amrik Singh ❌ Jasdeep Singh ✔ Lucky Kau Kau ❌" at bounding box center [1041, 260] width 299 height 26
click at [891, 247] on select "Amrik Singh ❌ Jasdeep Singh ✔ Lucky Kau Kau ❌" at bounding box center [1041, 260] width 299 height 26
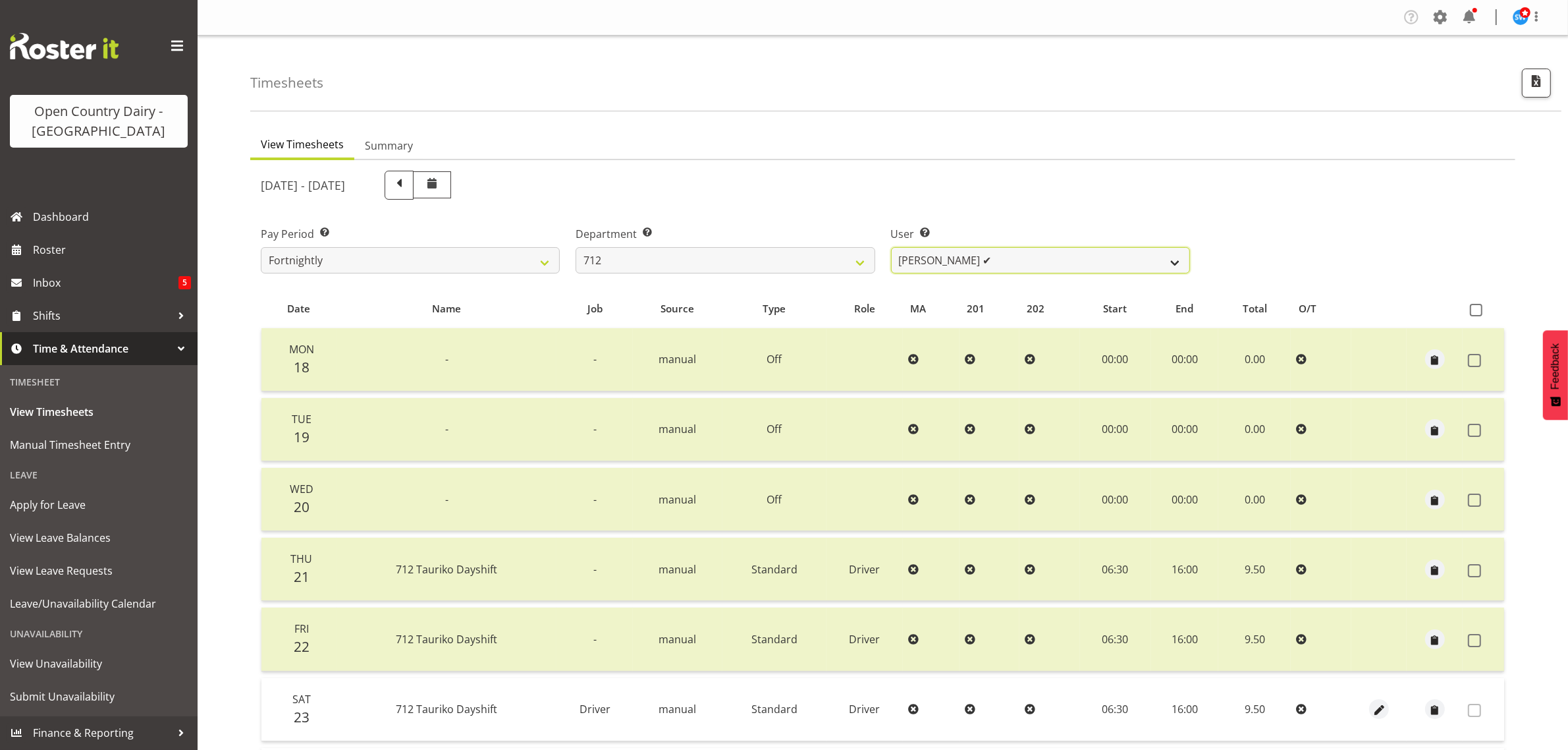
click at [1039, 254] on select "Amrik Singh ❌ Jasdeep Singh ✔ Lucky Kau Kau ❌" at bounding box center [1041, 260] width 299 height 26
click at [677, 250] on select "701 702 703 704 705 706 707 708 709 710 711 712 713 714 715 716 717 718 719 720" at bounding box center [725, 260] width 299 height 26
click at [575, 247] on select "701 702 703 704 705 706 707 708 709 710 711 712 713 714 715 716 717 718 719 720" at bounding box center [725, 260] width 299 height 26
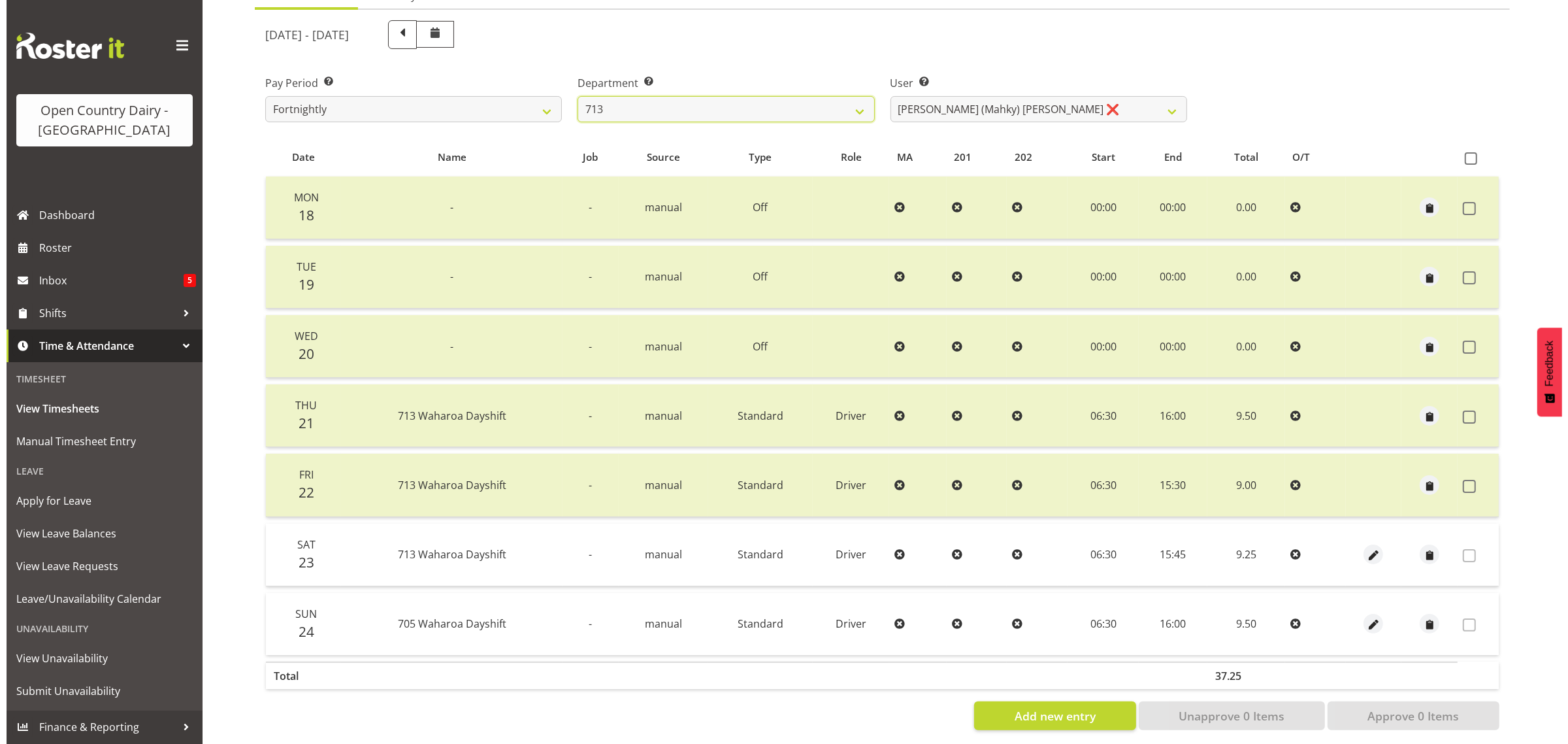
scroll to position [167, 0]
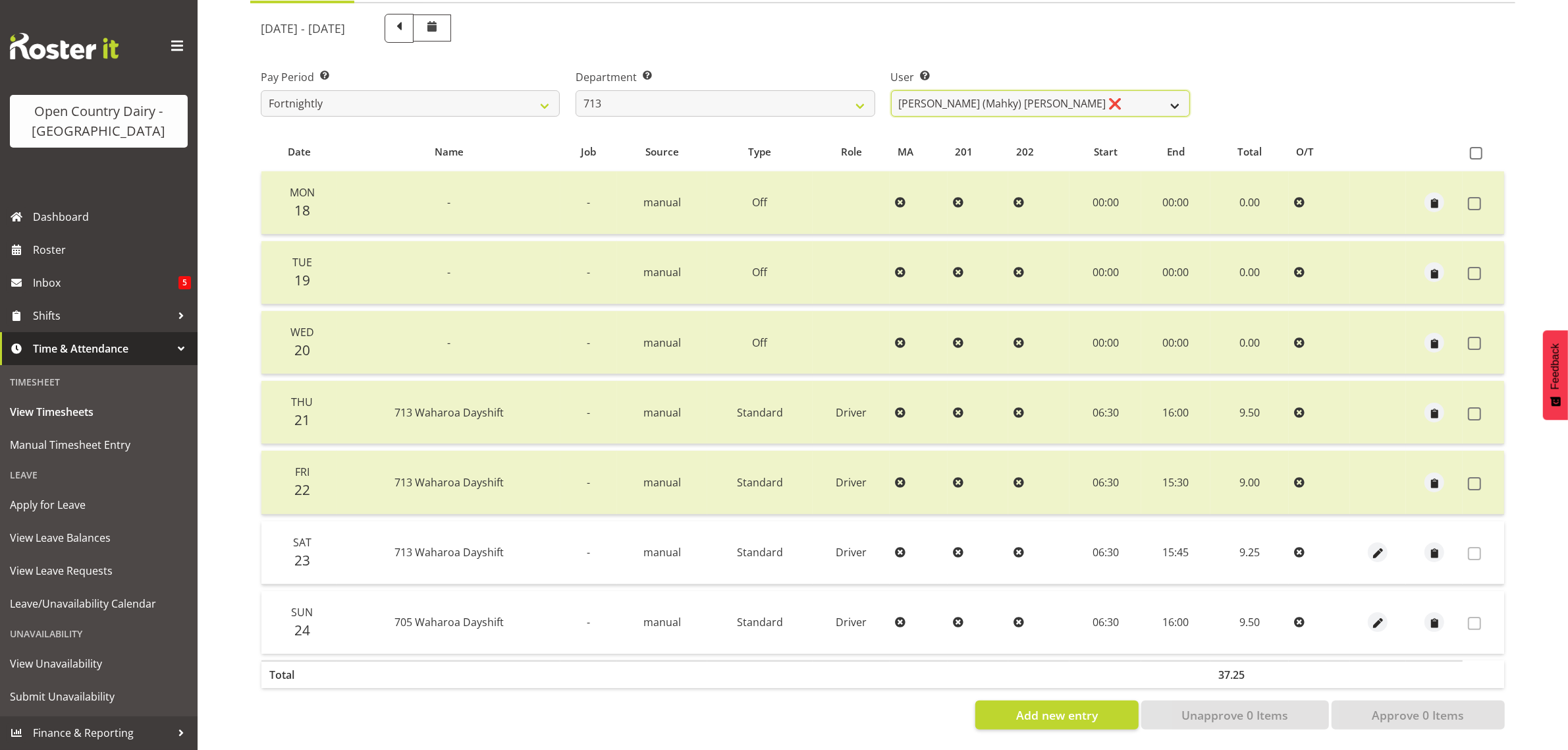
click at [1037, 91] on select "Harmanpreet (Mahky) Dhillon ❌ Marcus Waretini ❌ Norman Sellen ❌" at bounding box center [1041, 103] width 299 height 26
click at [891, 90] on select "Harmanpreet (Mahky) Dhillon ❌ Marcus Waretini ❌ Norman Sellen ❌" at bounding box center [1041, 103] width 299 height 26
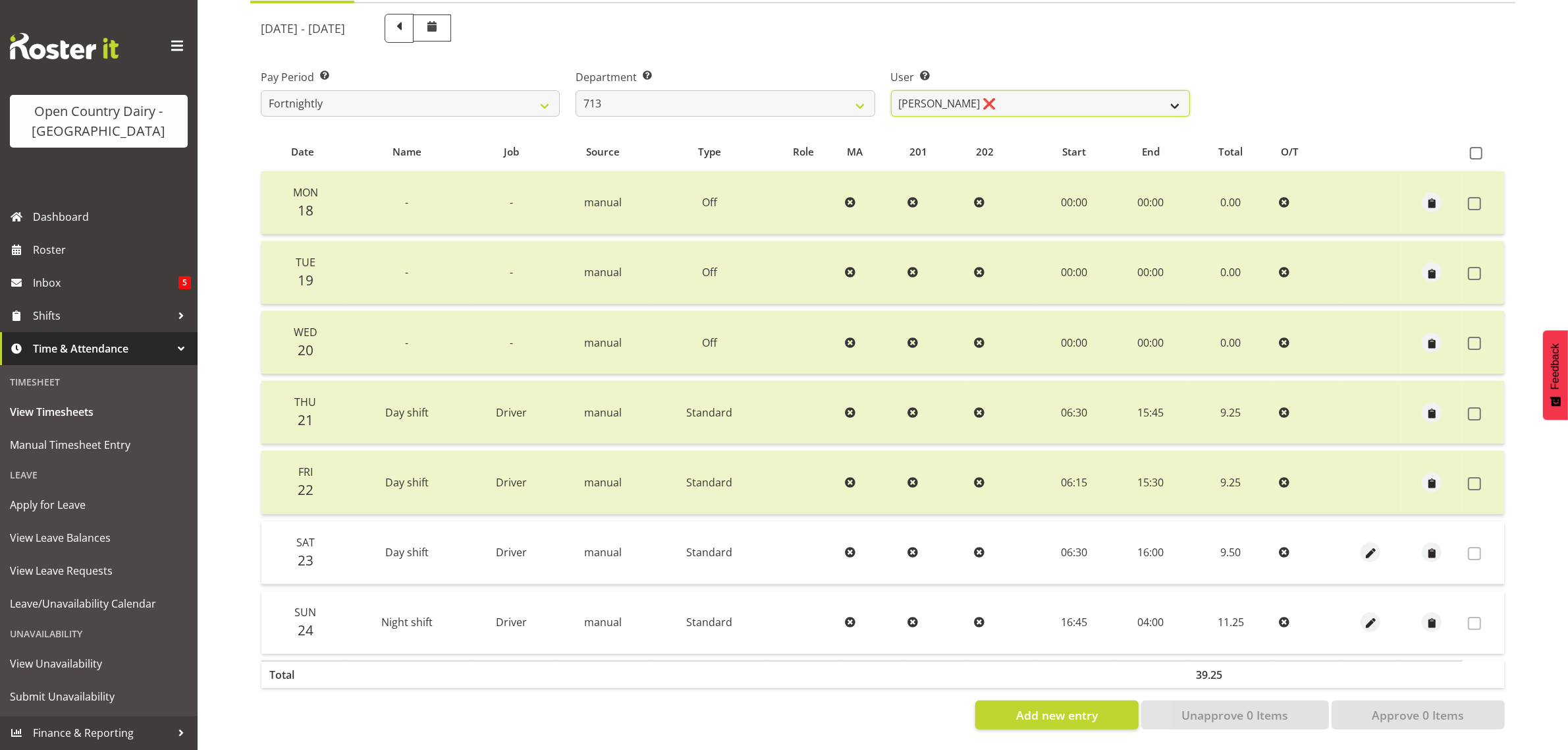
click at [1025, 90] on select "Harmanpreet (Mahky) Dhillon ❌ Marcus Waretini ❌ Norman Sellen ❌" at bounding box center [1041, 103] width 299 height 26
click at [891, 90] on select "Harmanpreet (Mahky) Dhillon ❌ Marcus Waretini ❌ Norman Sellen ❌" at bounding box center [1041, 103] width 299 height 26
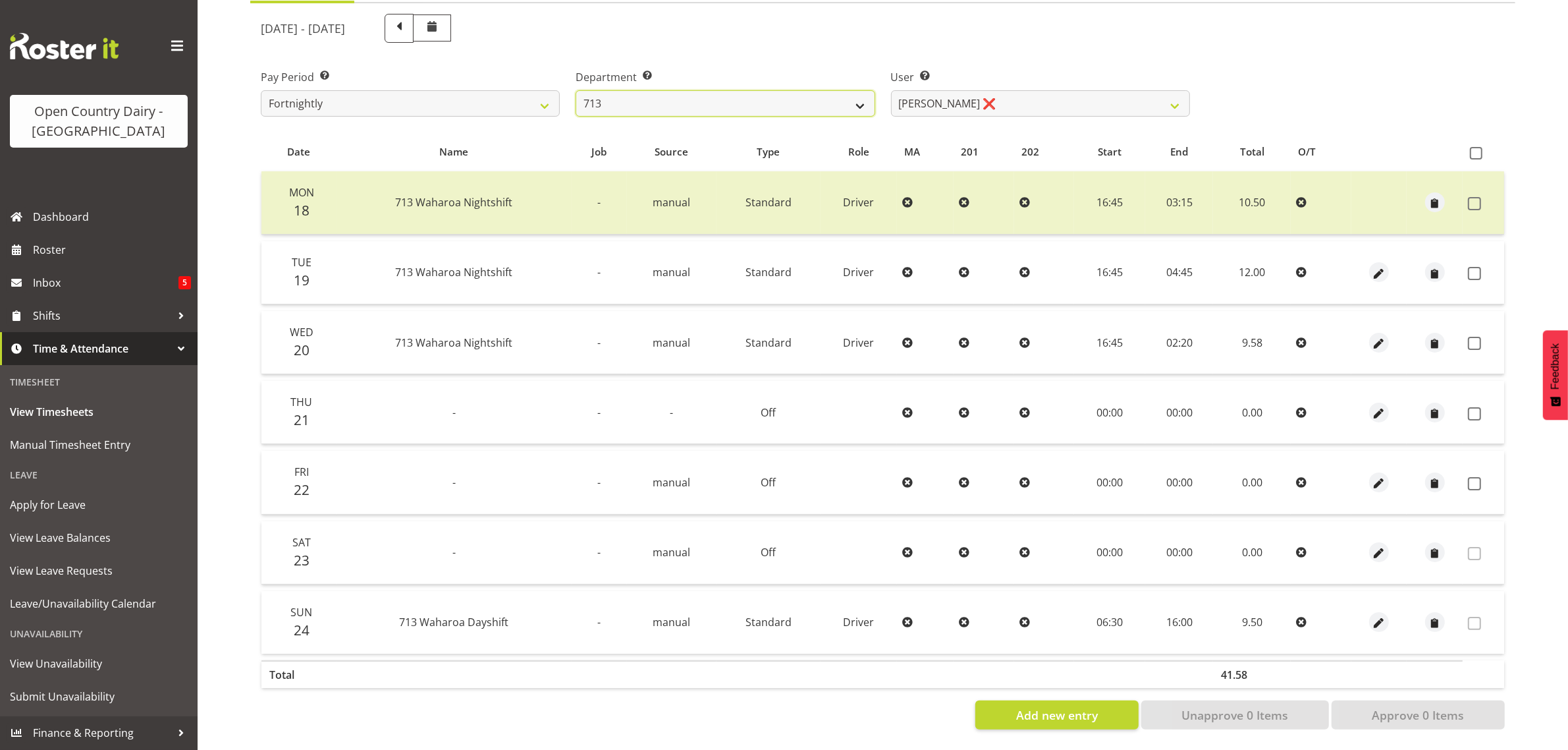
click at [732, 91] on select "701 702 703 704 705 706 707 708 709 710 711 712 713 714 715 716 717 718 719 720" at bounding box center [725, 103] width 299 height 26
click at [575, 90] on select "701 702 703 704 705 706 707 708 709 710 711 712 713 714 715 716 717 718 719 720" at bounding box center [725, 103] width 299 height 26
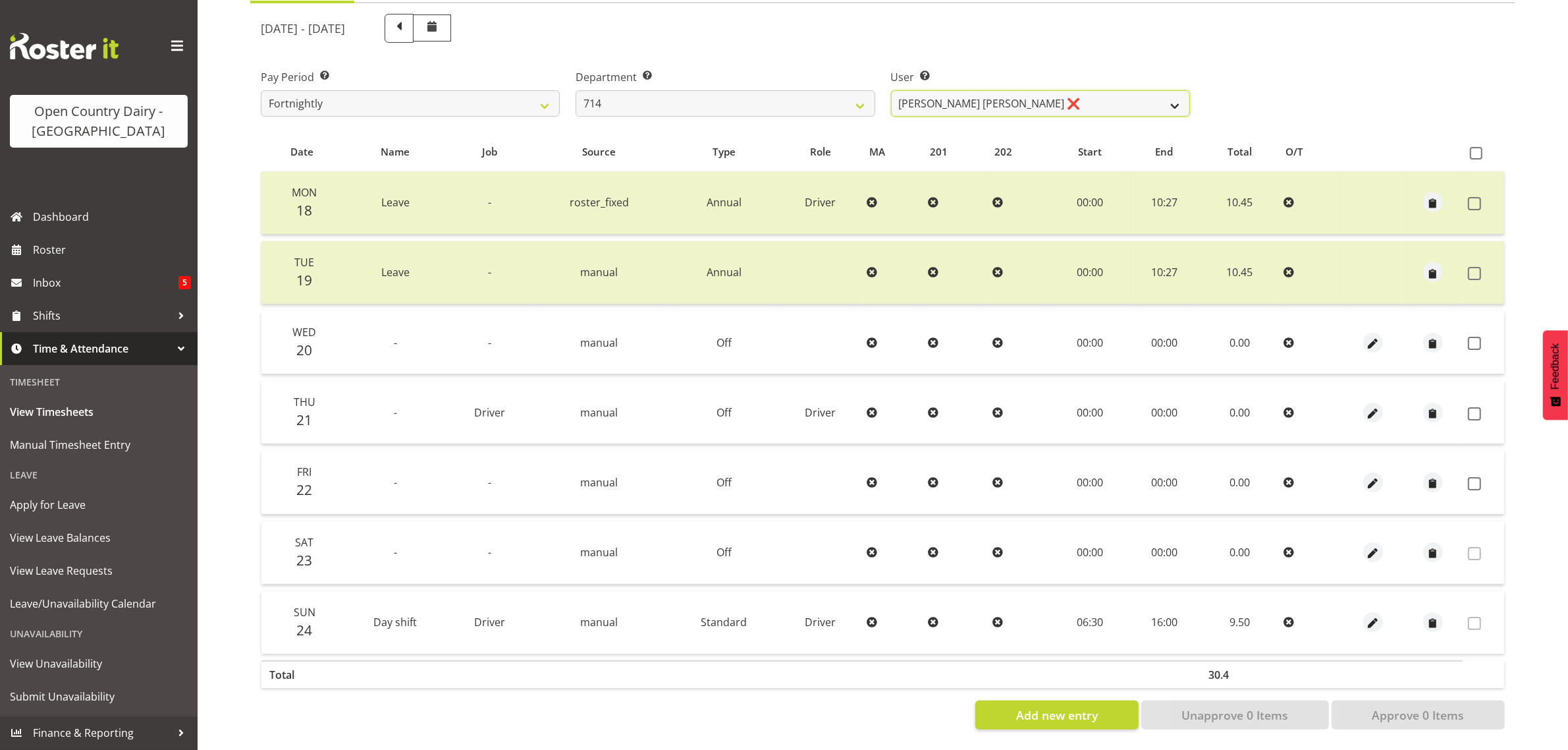
click at [1028, 90] on select "Fraser Stephens ❌ Nev Brewster ❌ Stephen Parsons ❌ Tom Gaelic ❌" at bounding box center [1041, 103] width 299 height 26
click at [718, 91] on select "701 702 703 704 705 706 707 708 709 710 711 712 713 714 715 716 717 718 719 720" at bounding box center [725, 103] width 299 height 26
click at [575, 90] on select "701 702 703 704 705 706 707 708 709 710 711 712 713 714 715 716 717 718 719 720" at bounding box center [725, 103] width 299 height 26
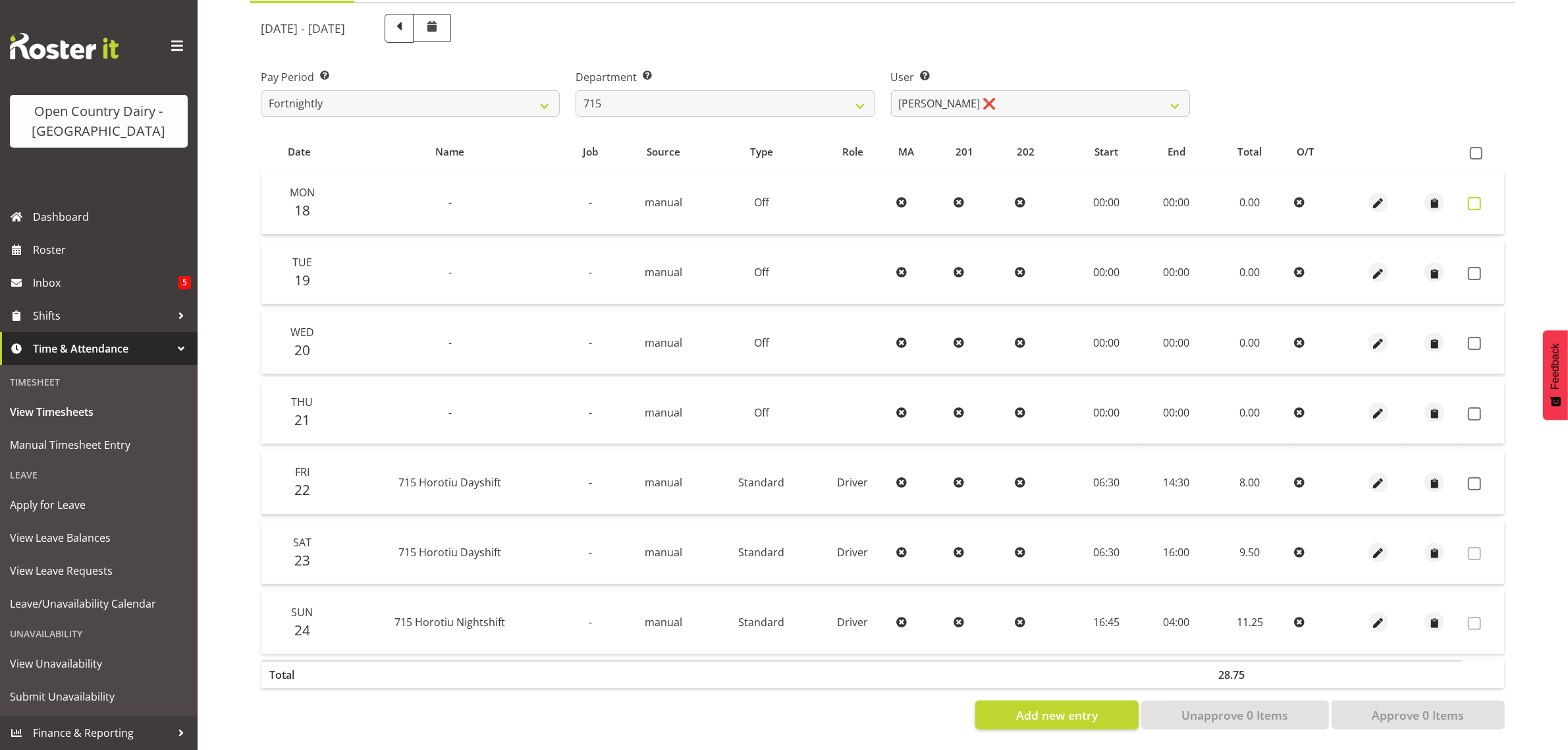
click at [1476, 197] on span at bounding box center [1475, 204] width 13 height 13
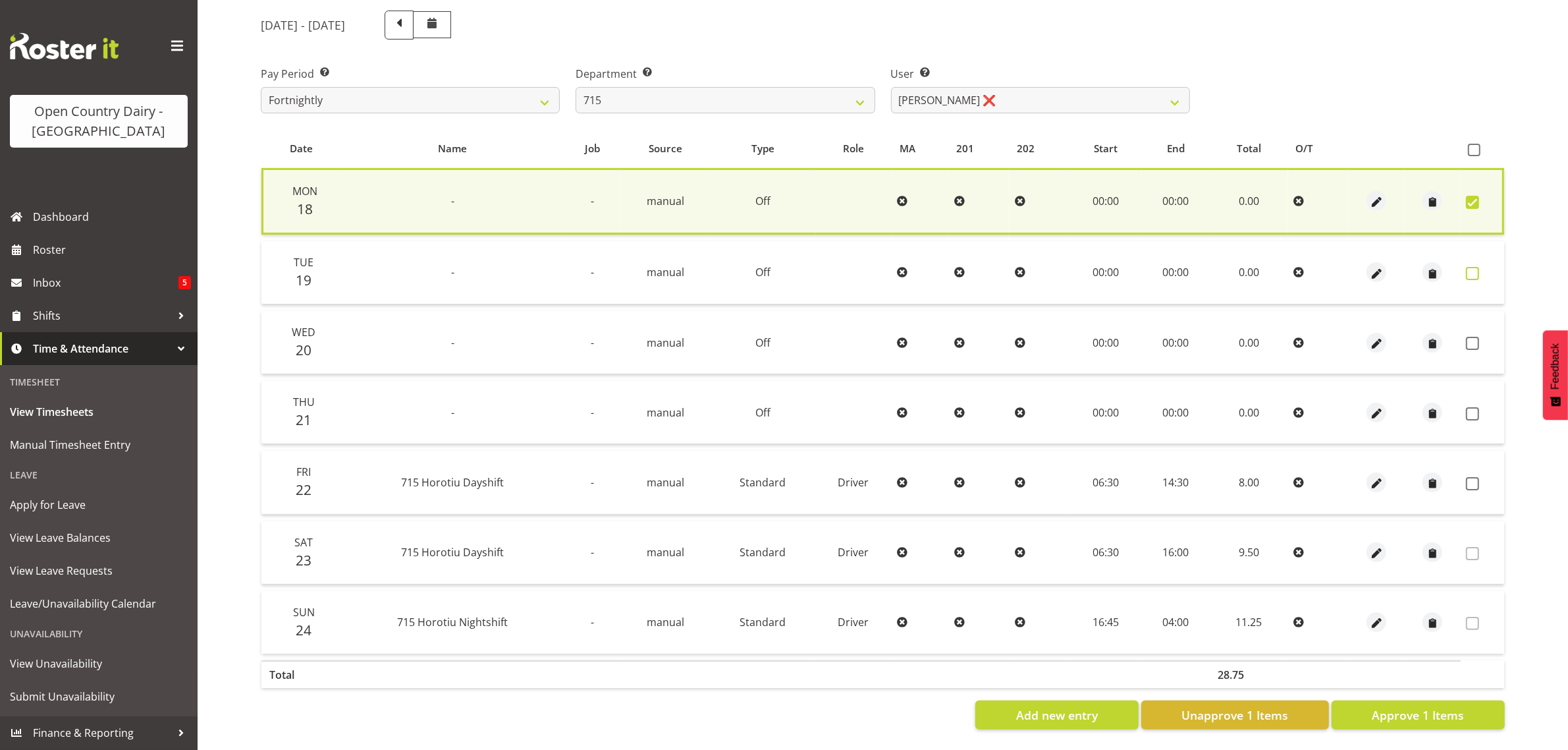
click at [1476, 267] on span at bounding box center [1473, 273] width 13 height 13
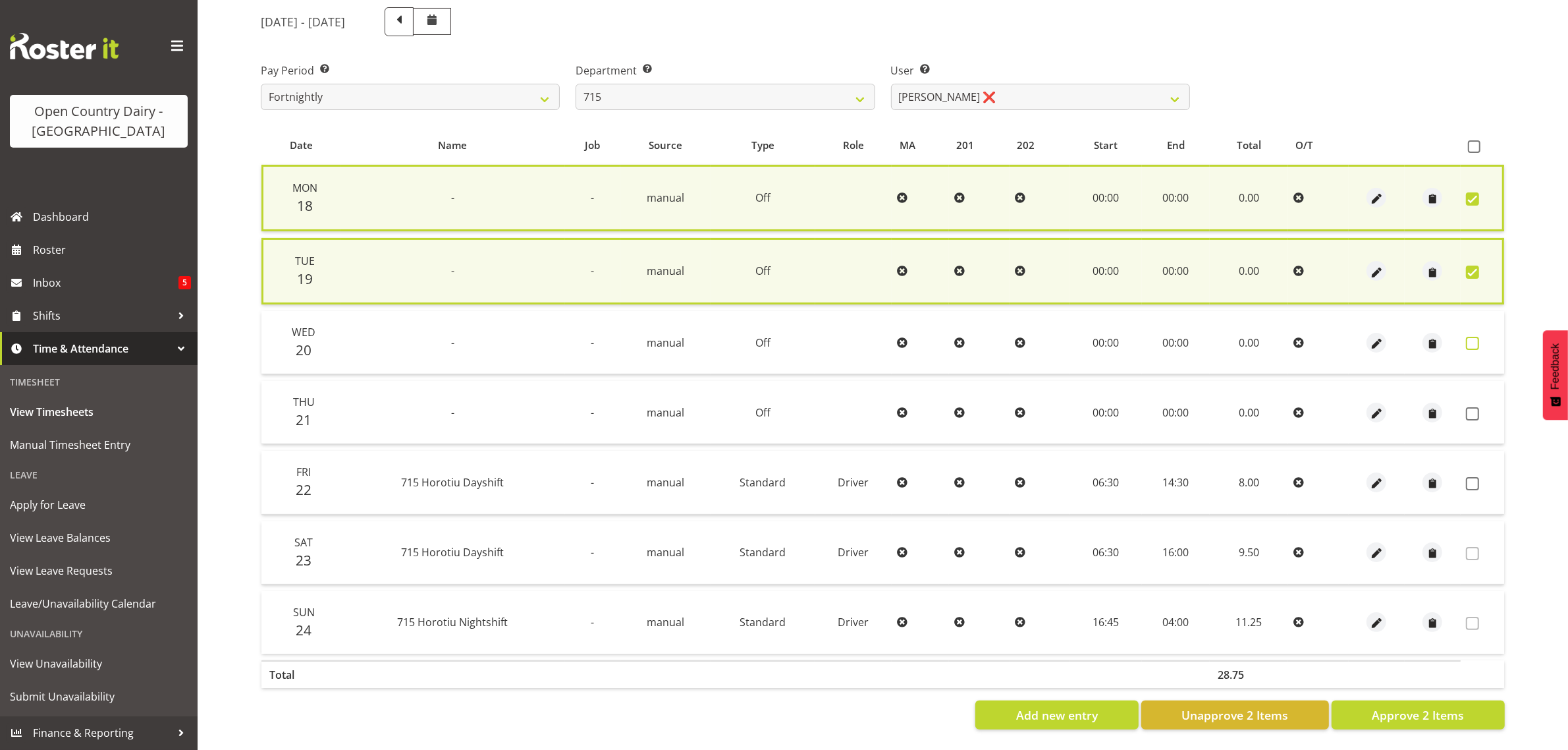
click at [1479, 337] on span at bounding box center [1473, 343] width 13 height 13
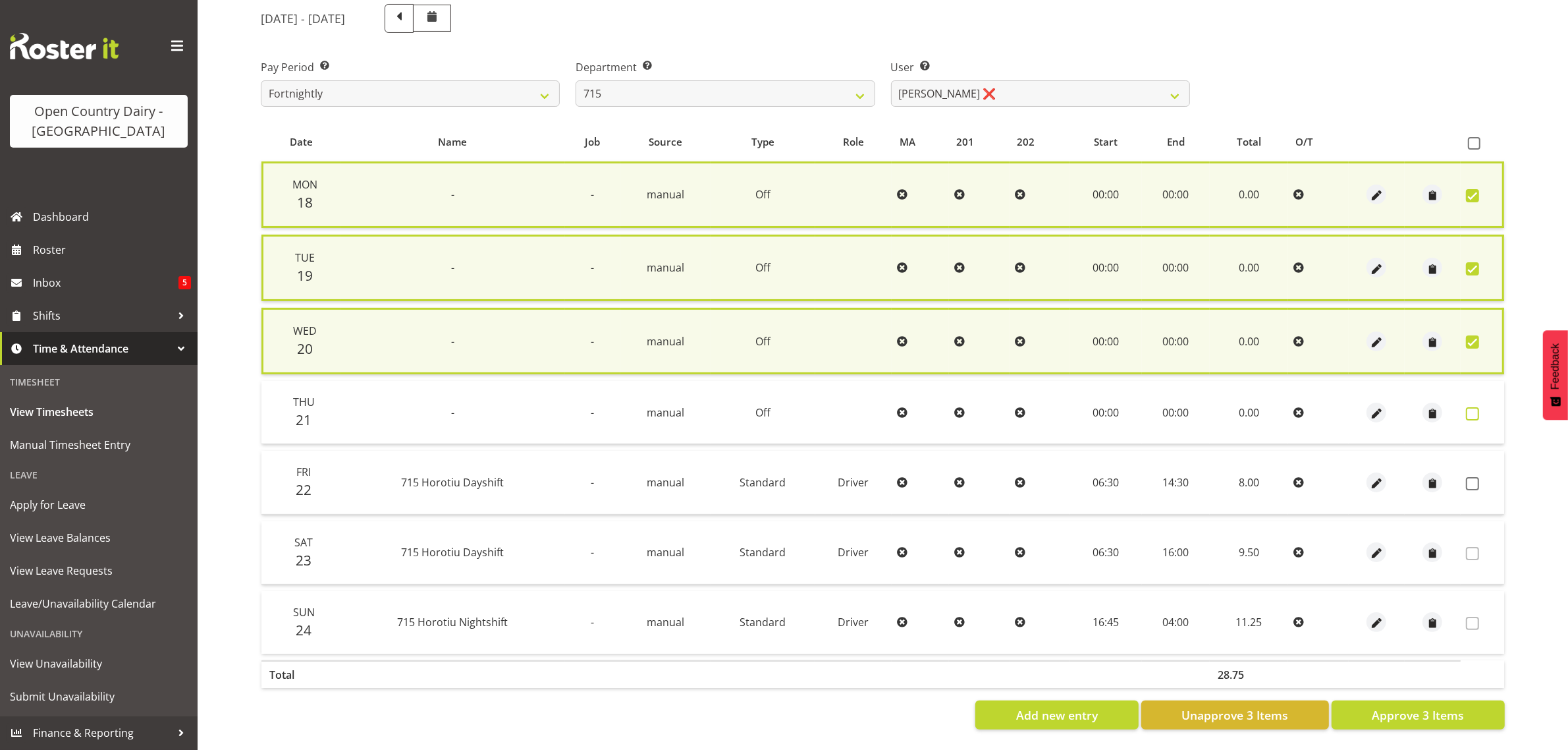
click at [1476, 407] on span at bounding box center [1473, 413] width 13 height 13
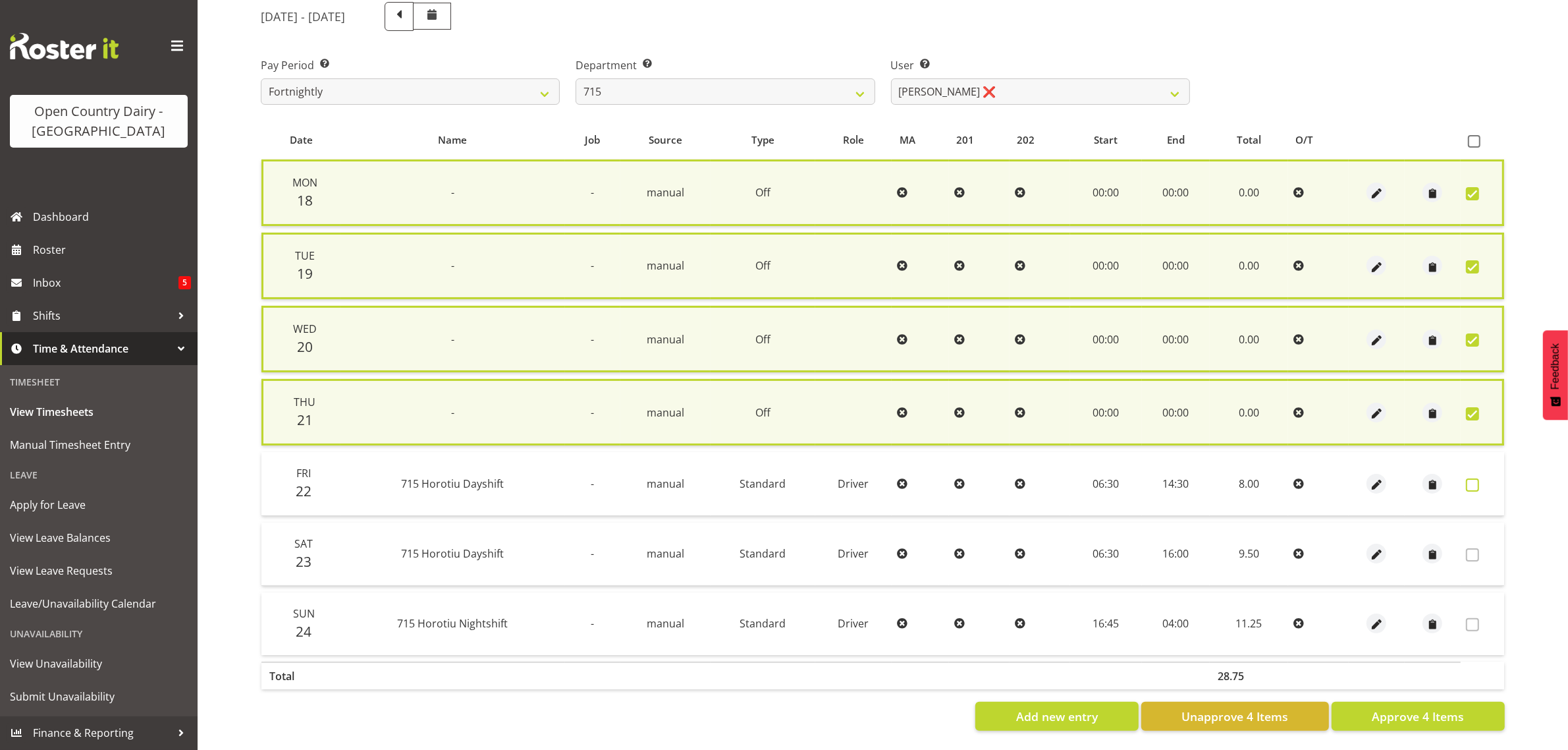
click at [1474, 478] on span at bounding box center [1473, 485] width 13 height 13
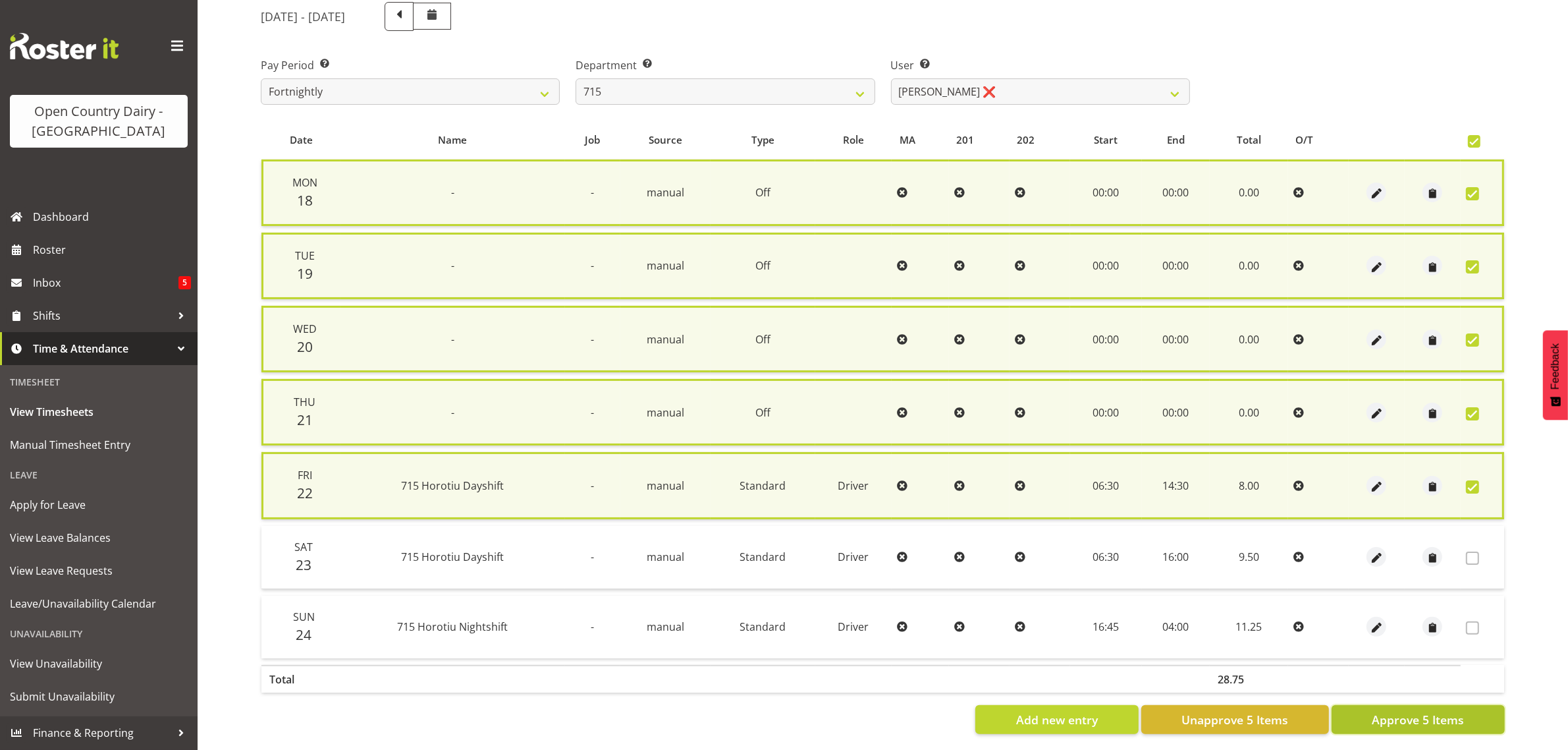
click at [1372, 705] on button "Approve 5 Items" at bounding box center [1418, 719] width 173 height 29
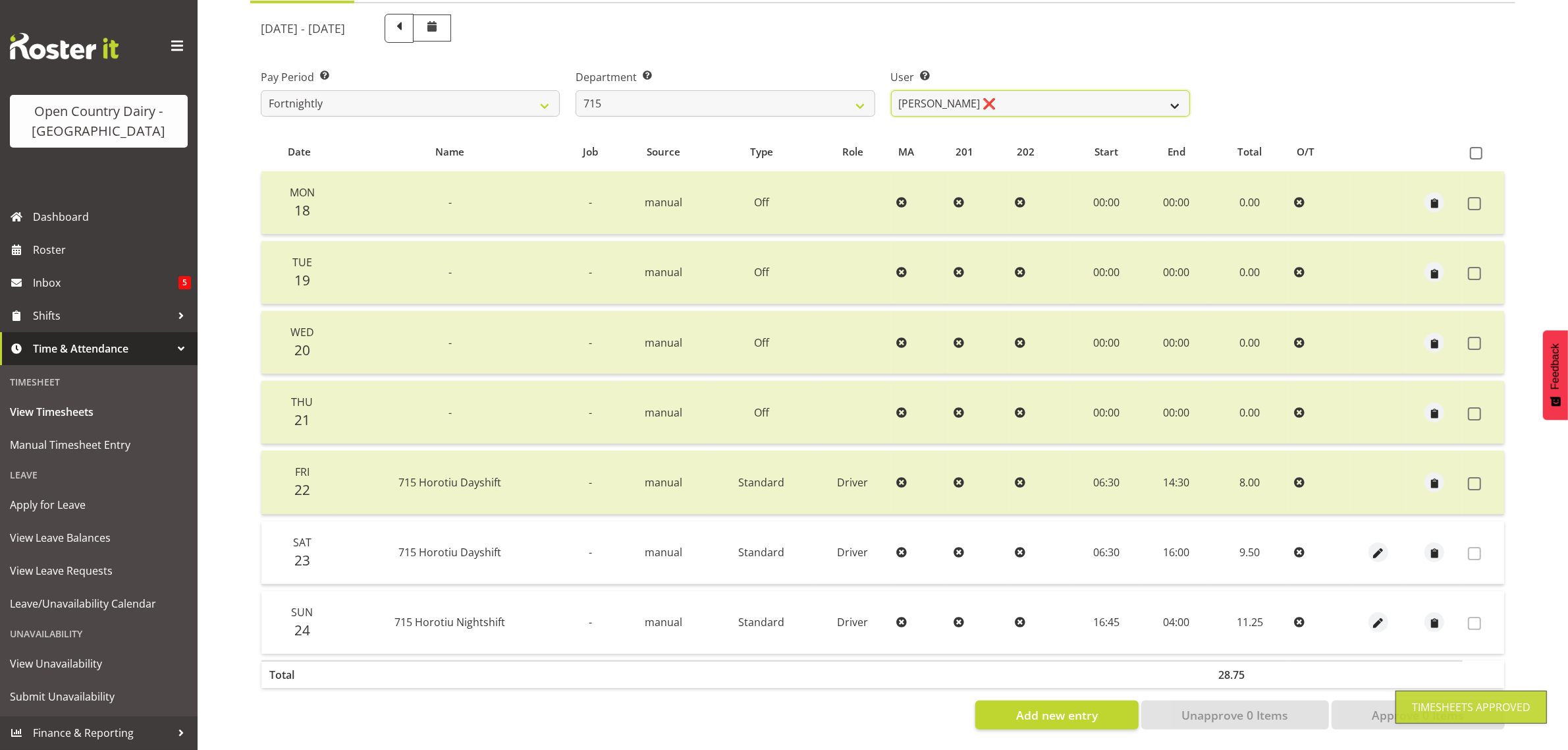
click at [1042, 90] on select "Glenn McPherson ❌ Greg Healey ❌ Max Coulter ❌ Neal Chalklen ❌" at bounding box center [1041, 103] width 299 height 26
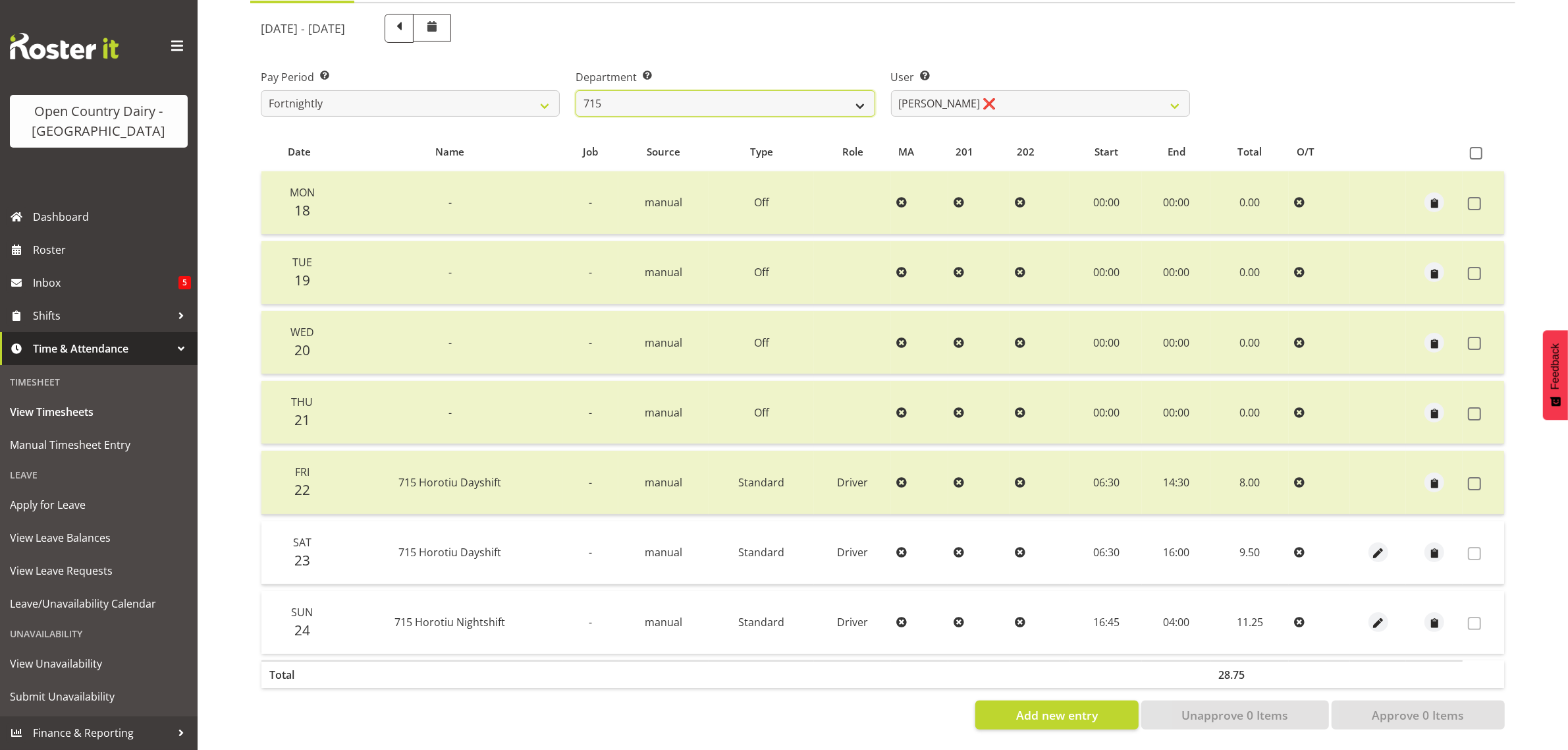
click at [704, 90] on select "701 702 703 704 705 706 707 708 709 710 711 712 713 714 715 716 717 718 719 720" at bounding box center [725, 103] width 299 height 26
click at [575, 90] on select "701 702 703 704 705 706 707 708 709 710 711 712 713 714 715 716 717 718 719 720" at bounding box center [725, 103] width 299 height 26
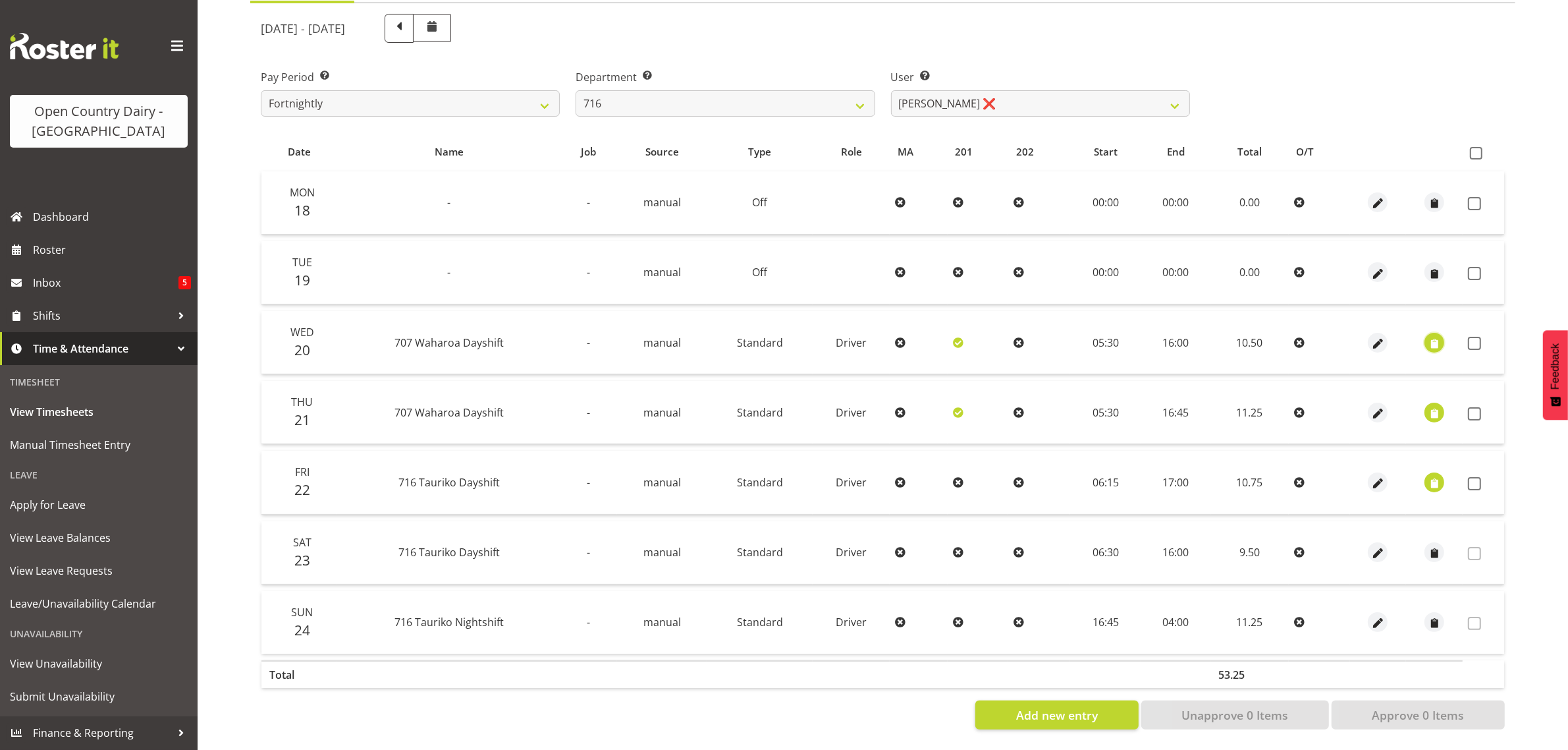
click at [1433, 336] on span "button" at bounding box center [1435, 343] width 15 height 15
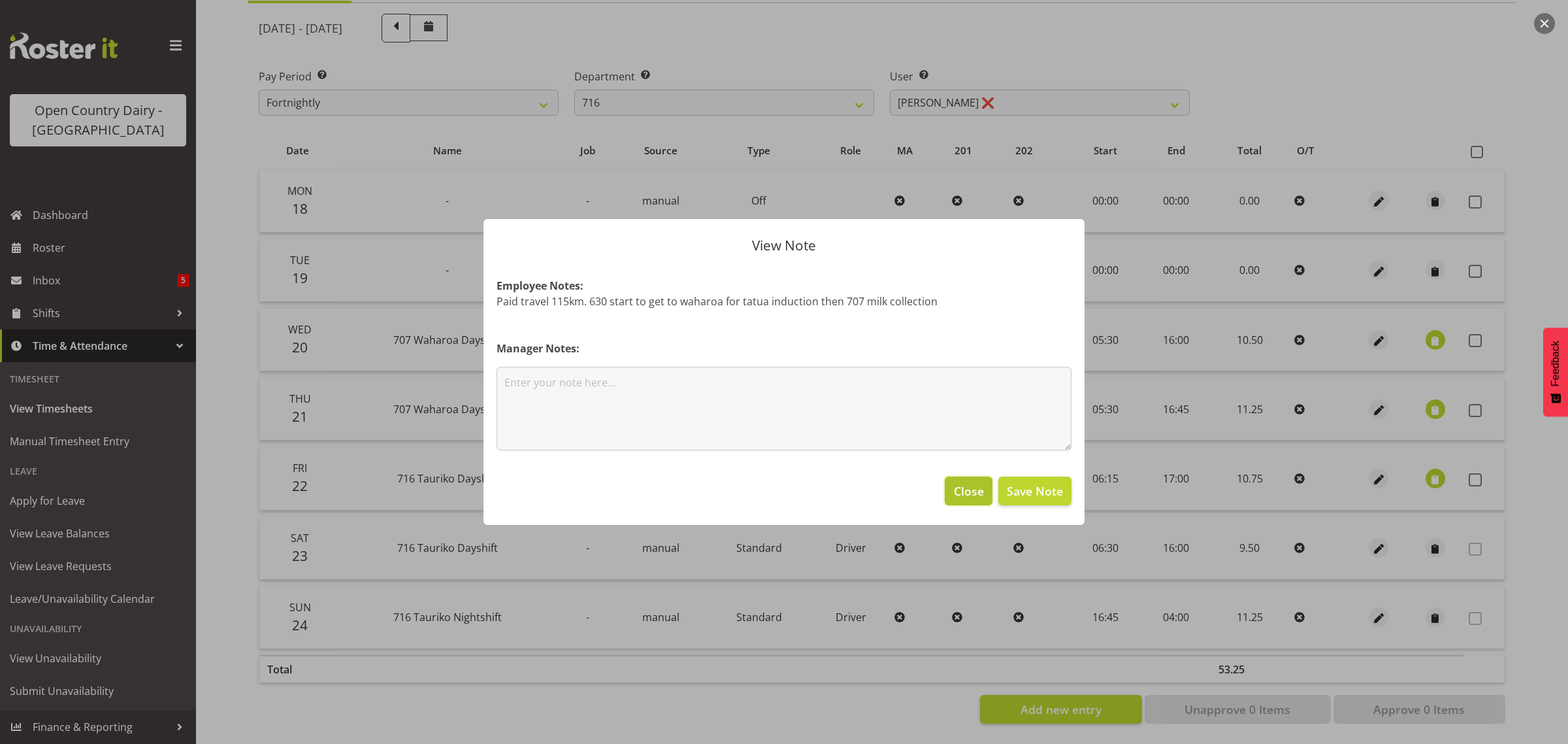
drag, startPoint x: 964, startPoint y: 481, endPoint x: 975, endPoint y: 478, distance: 11.4
click at [964, 482] on span "Close" at bounding box center [969, 490] width 30 height 17
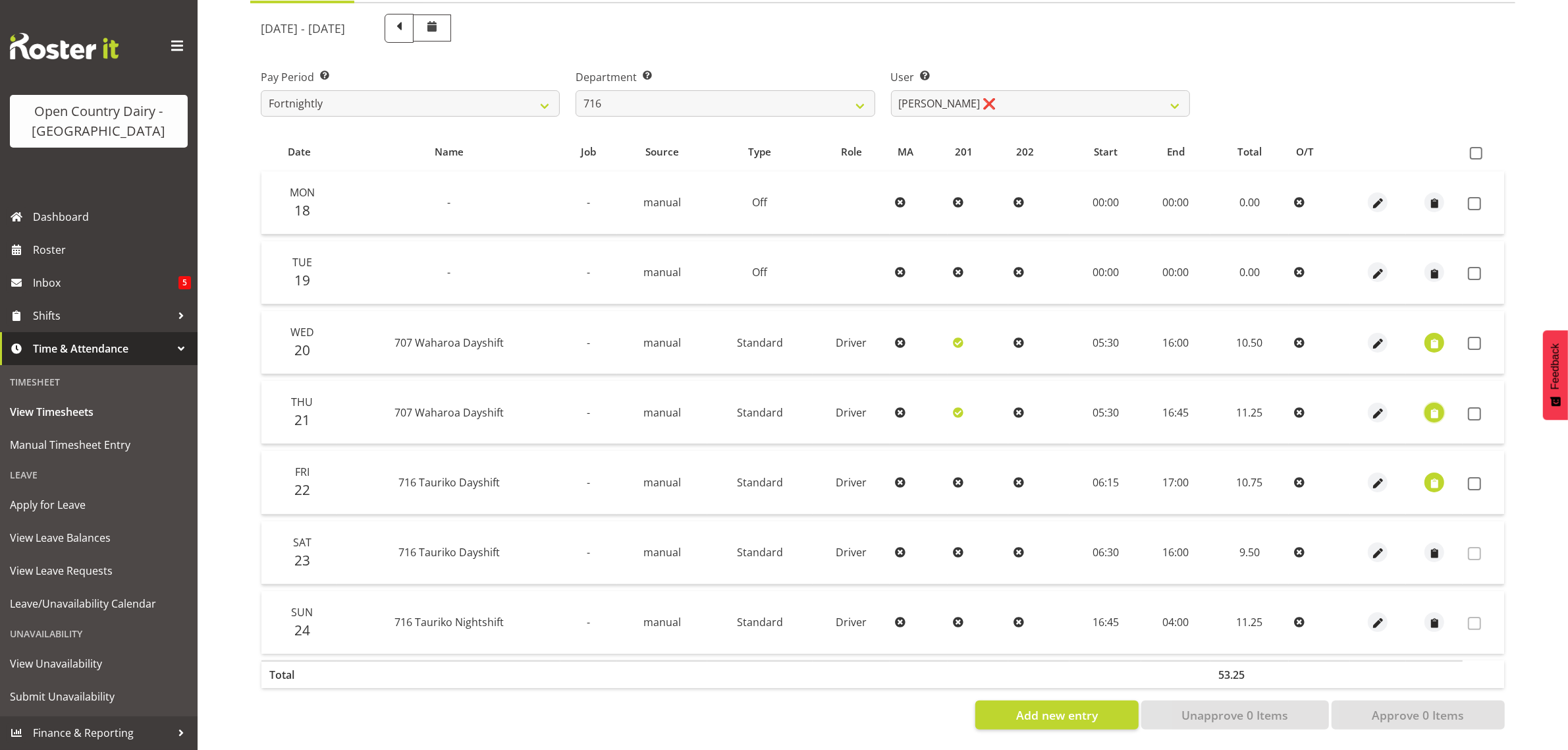
click at [1432, 406] on span "button" at bounding box center [1435, 413] width 15 height 15
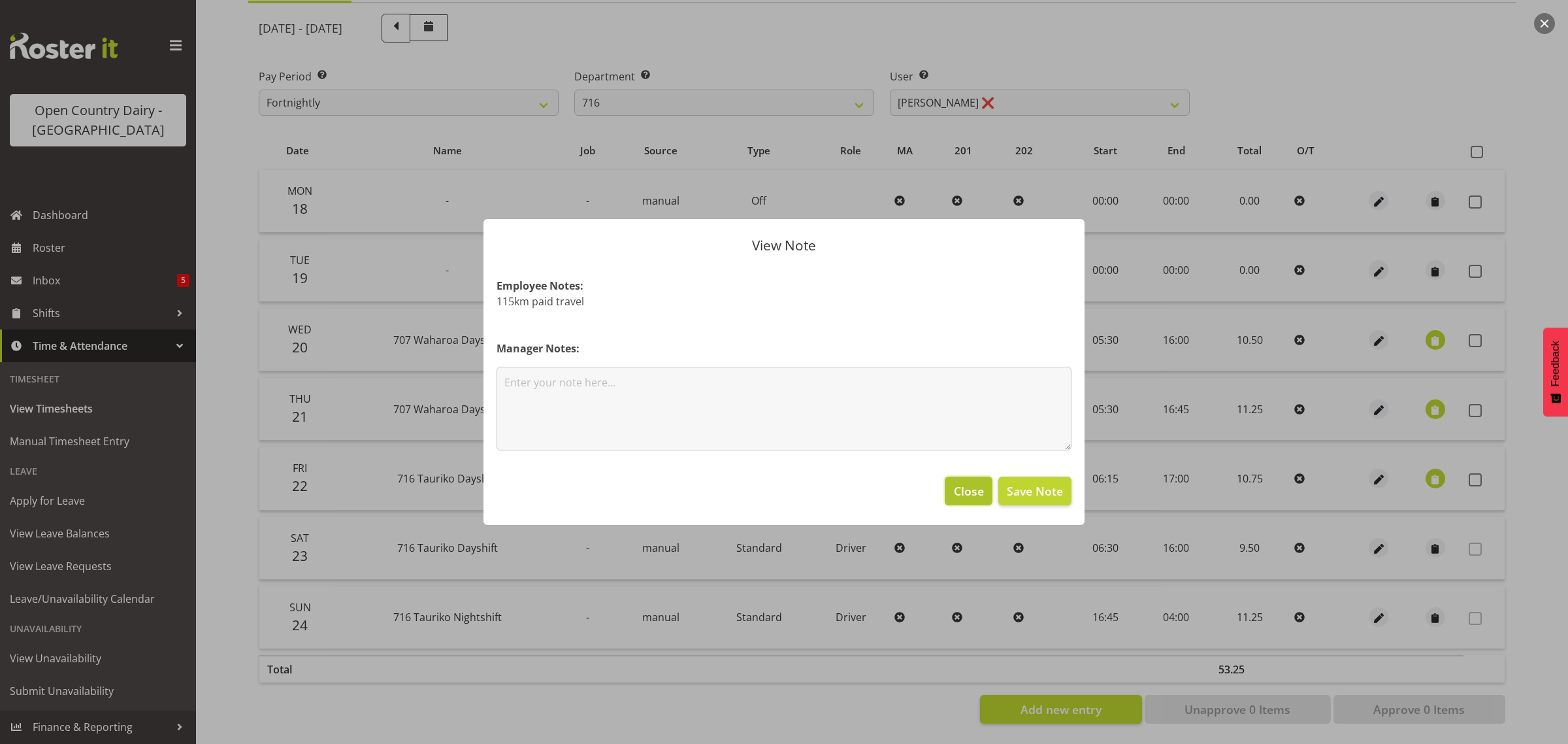
click at [951, 489] on button "Close" at bounding box center [968, 491] width 47 height 29
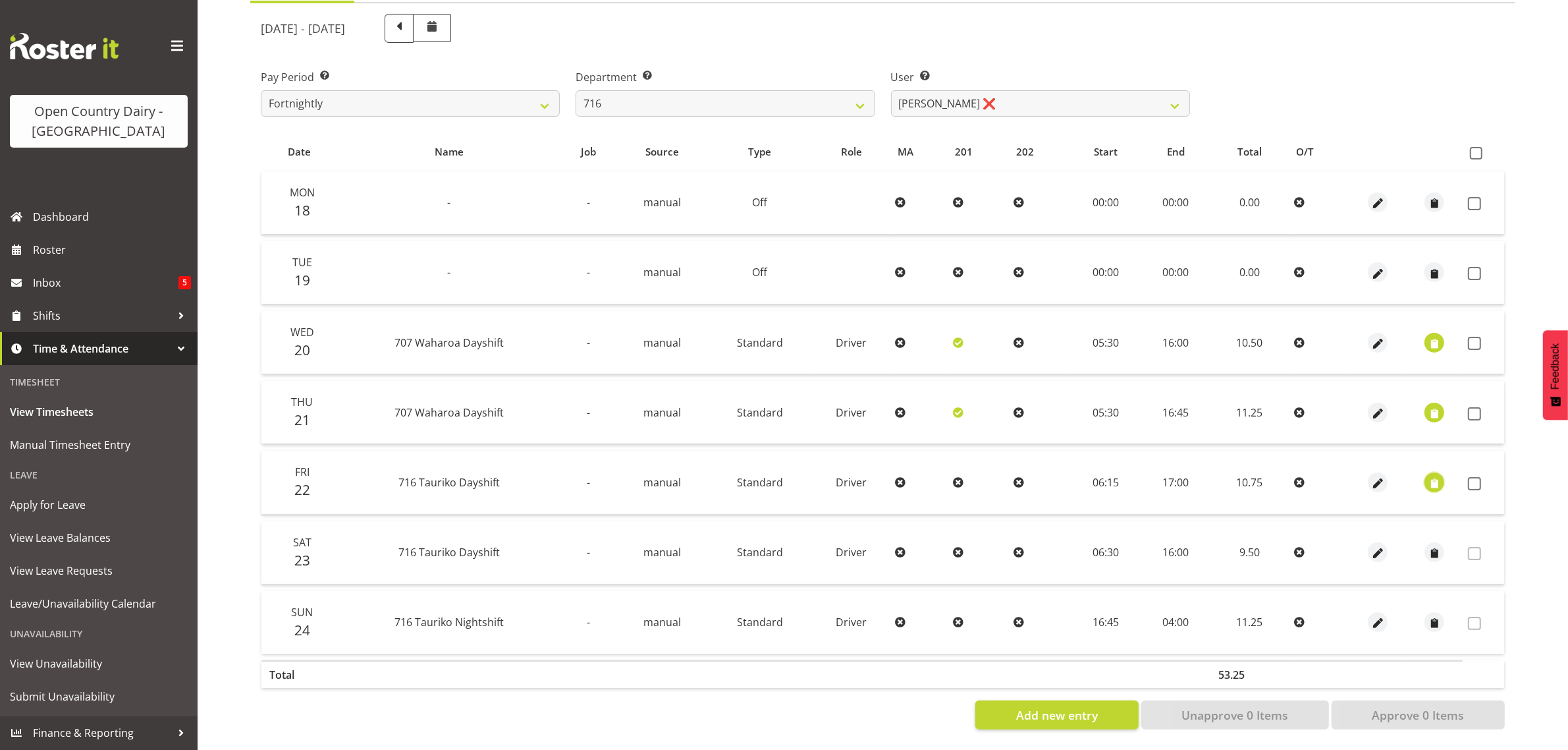
click at [1428, 472] on span "button" at bounding box center [1435, 482] width 15 height 19
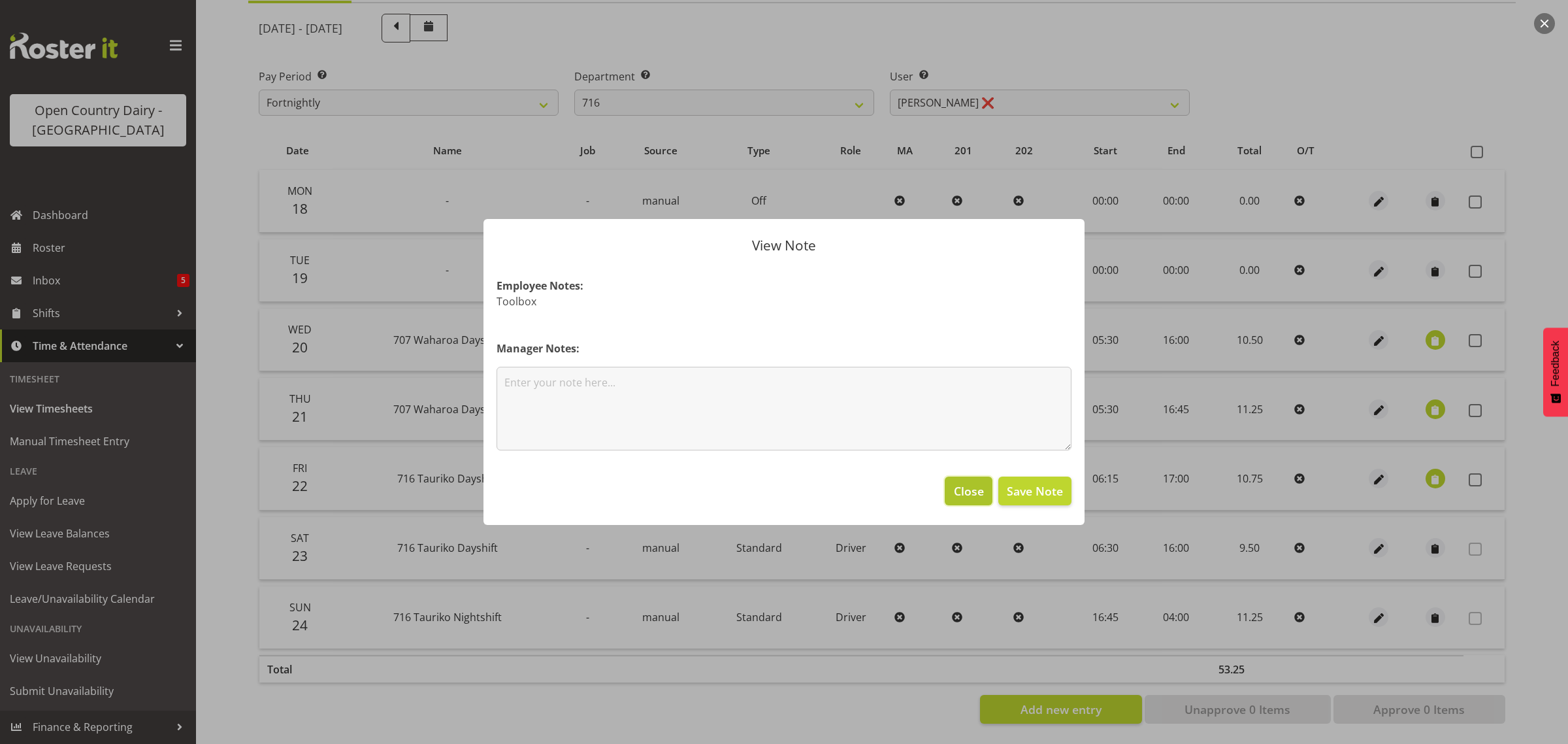
click at [966, 484] on span "Close" at bounding box center [969, 490] width 30 height 17
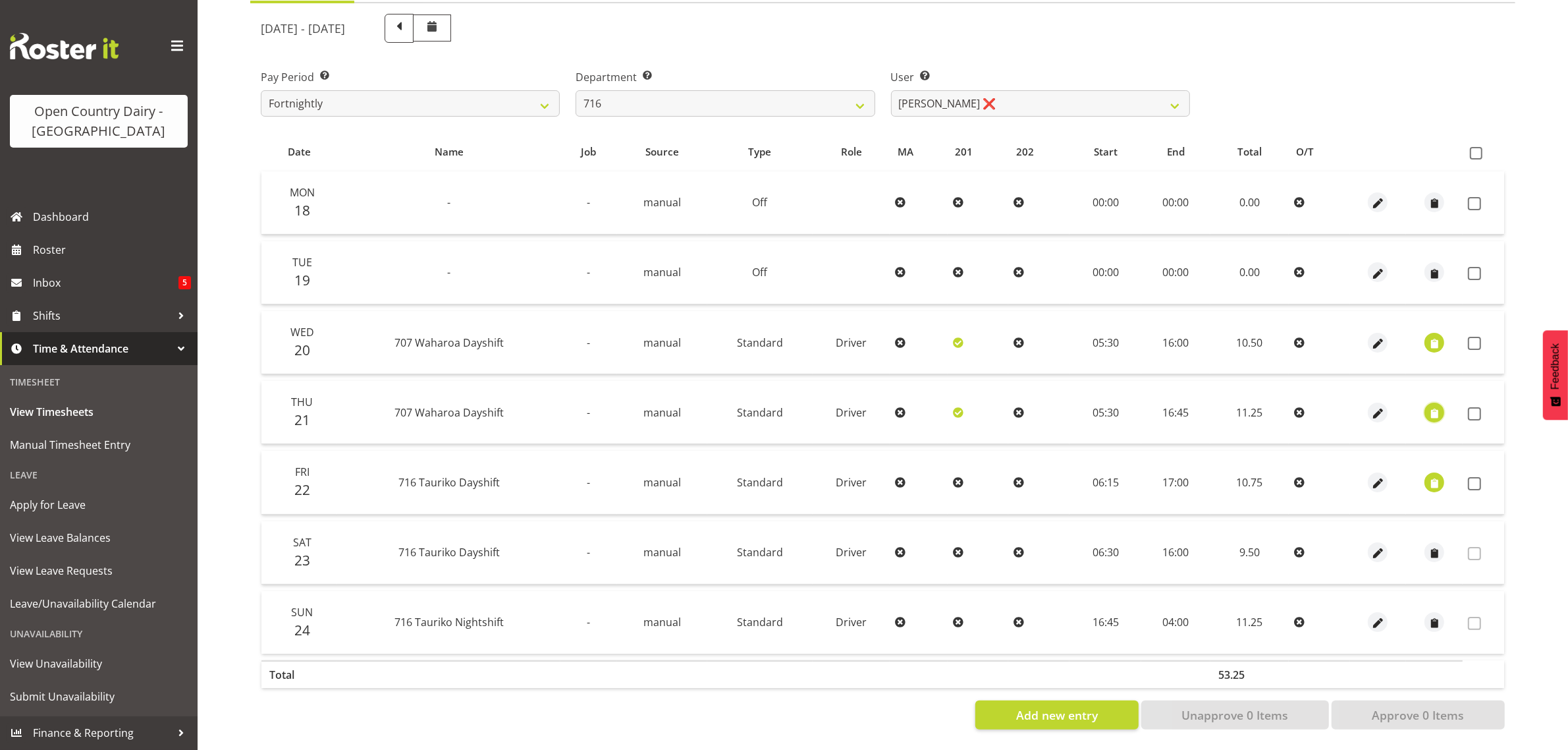
click at [1431, 406] on span "button" at bounding box center [1435, 413] width 15 height 15
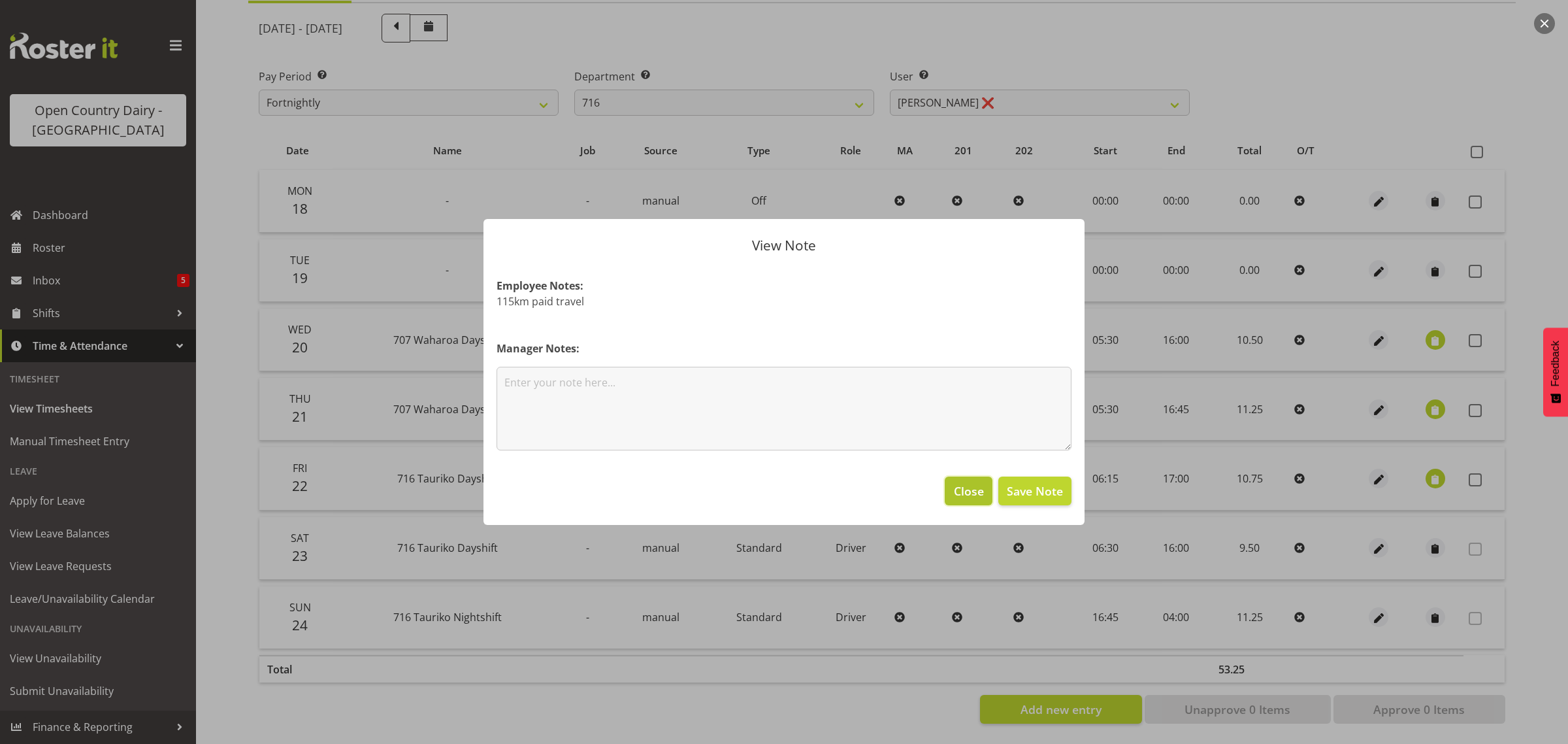
click at [965, 491] on span "Close" at bounding box center [969, 490] width 30 height 17
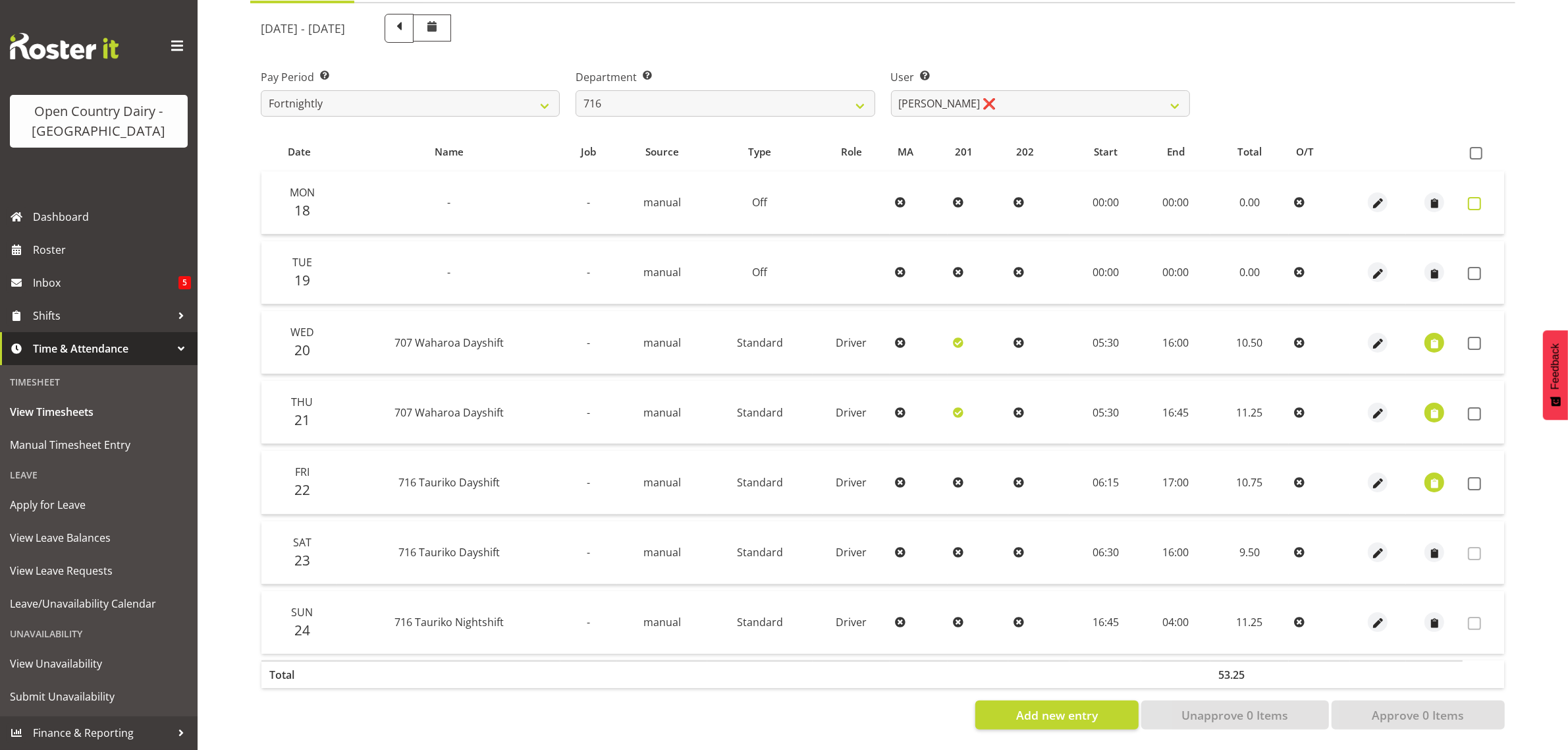
click at [1471, 197] on span at bounding box center [1475, 204] width 13 height 13
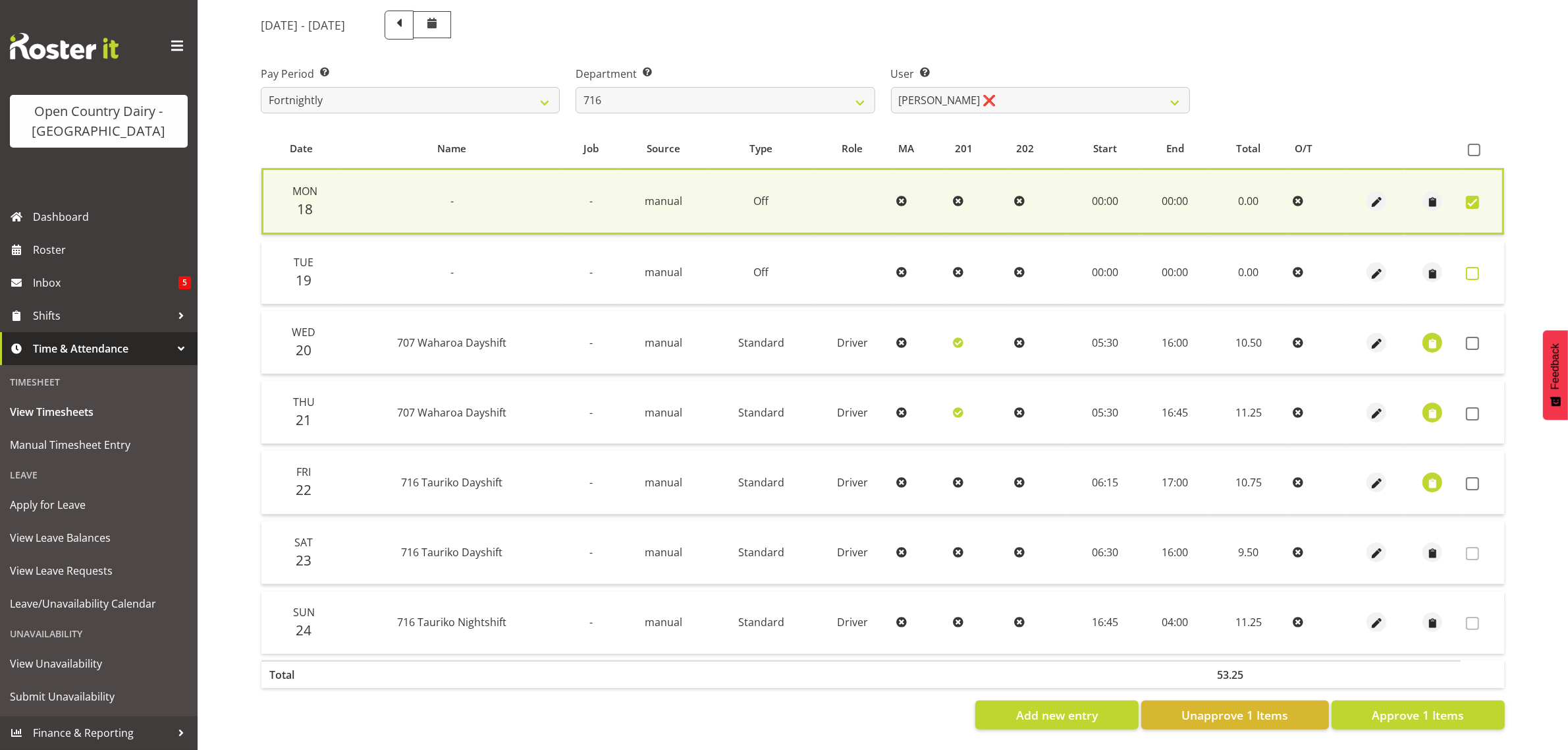
click at [1471, 267] on span at bounding box center [1473, 273] width 13 height 13
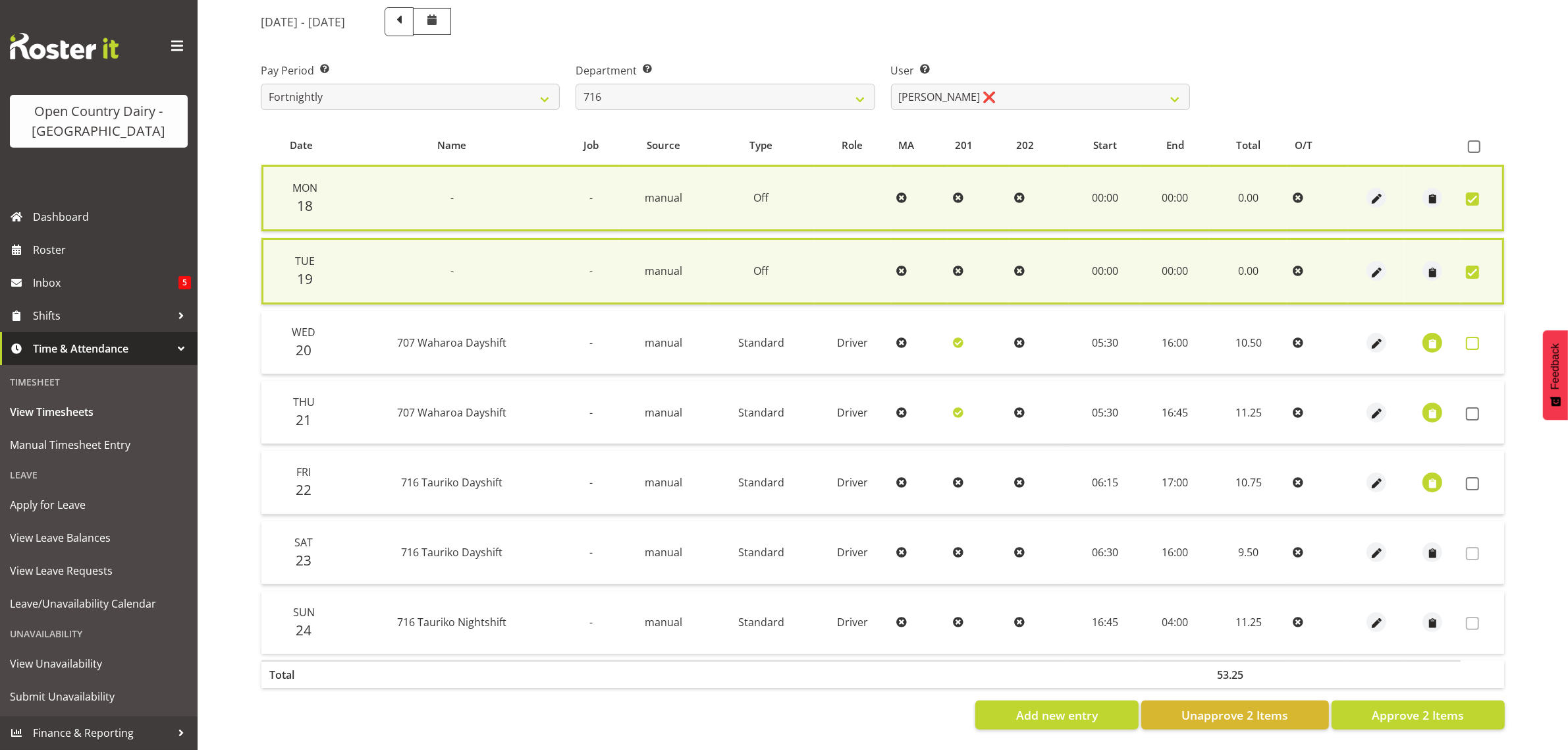
click at [1470, 337] on span at bounding box center [1473, 343] width 13 height 13
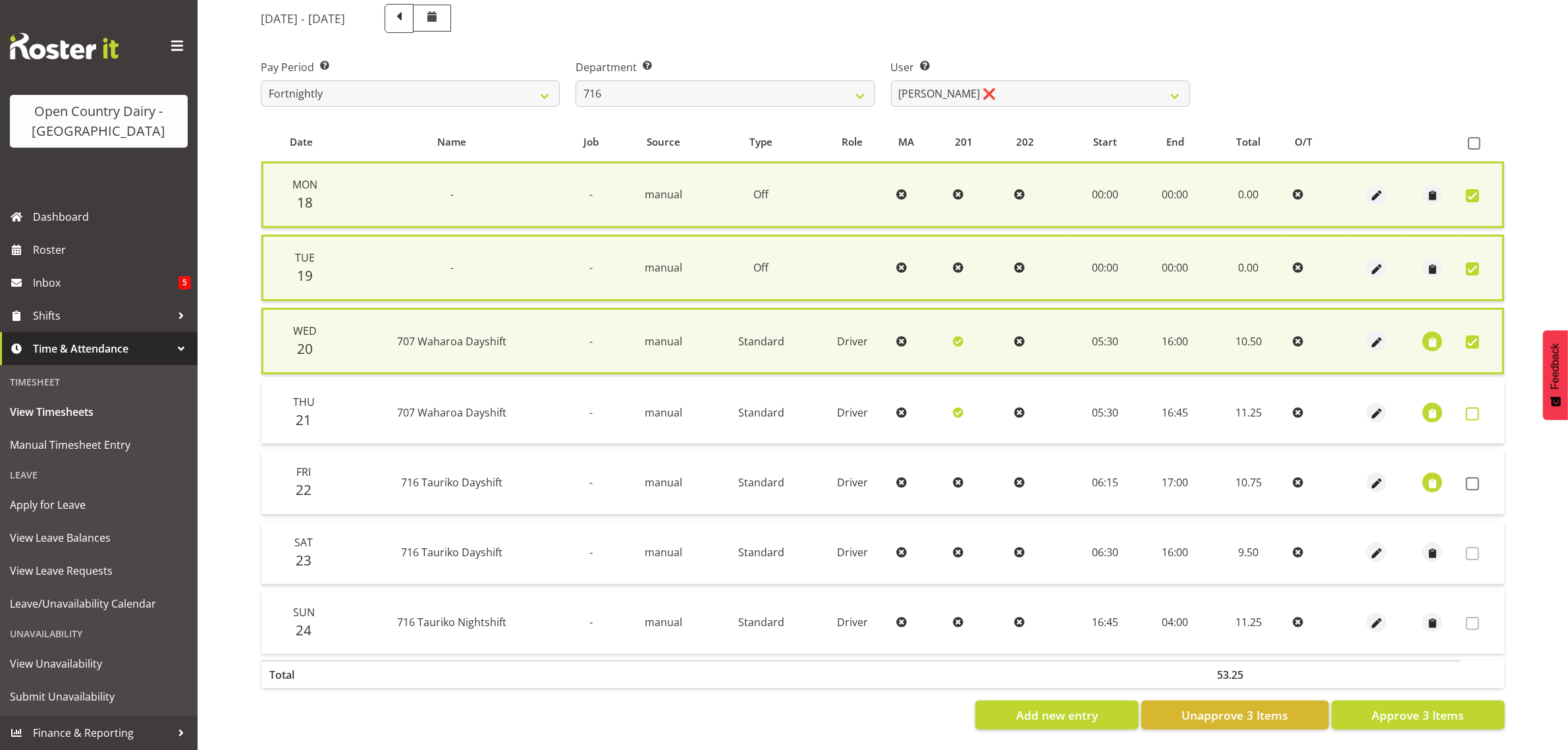
click at [1470, 407] on span at bounding box center [1473, 413] width 13 height 13
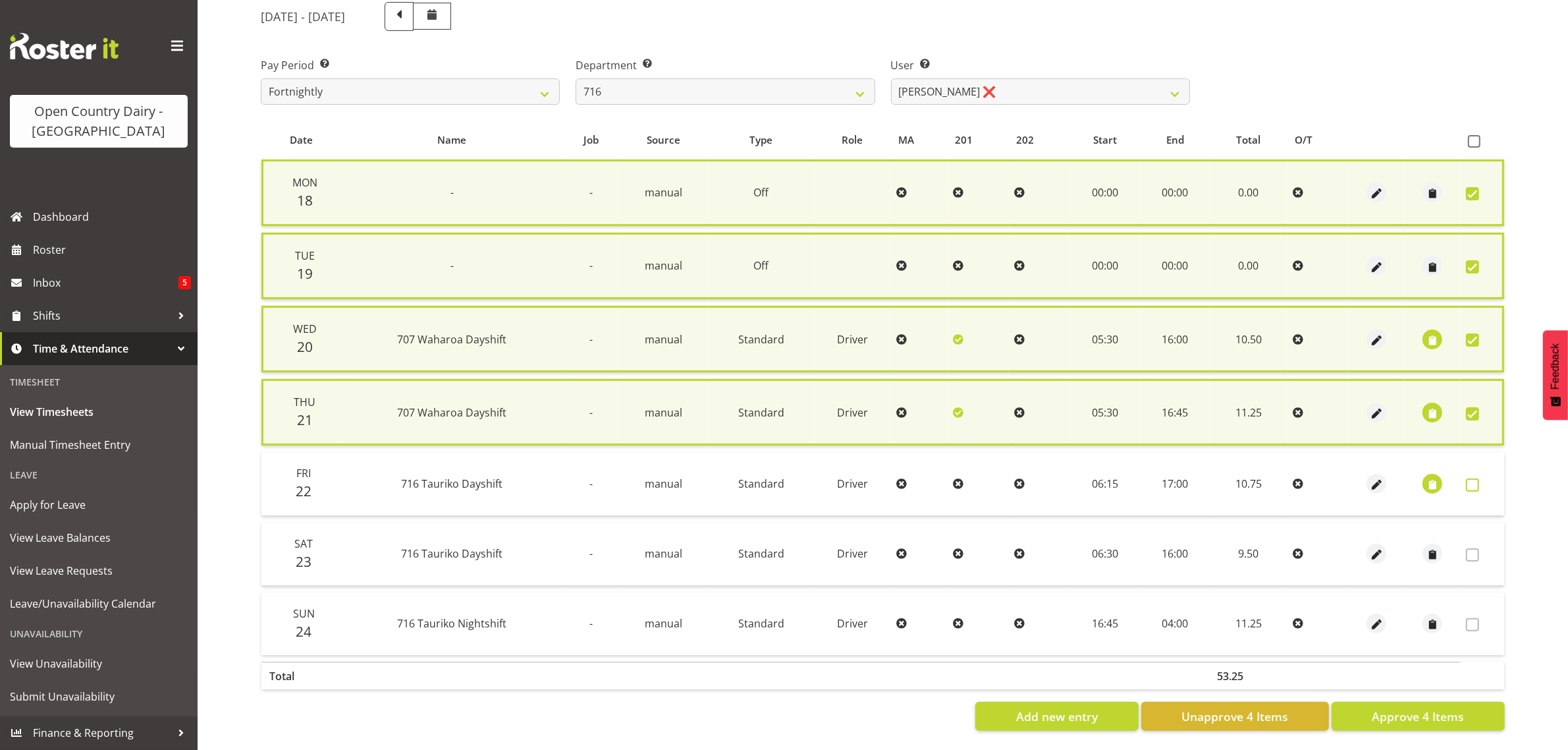
click at [1471, 478] on span at bounding box center [1473, 485] width 13 height 13
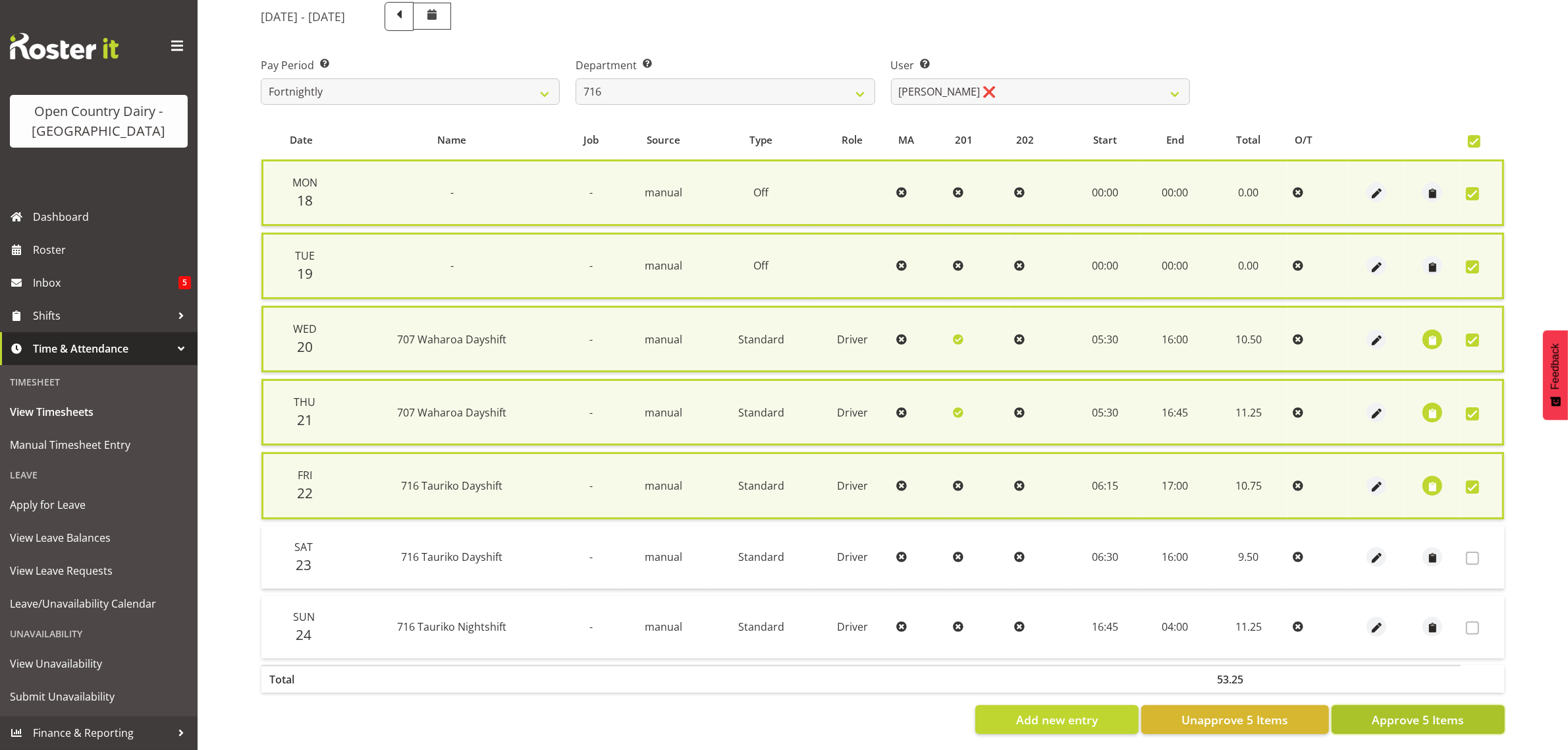
click at [1419, 713] on span "Approve 5 Items" at bounding box center [1418, 719] width 92 height 17
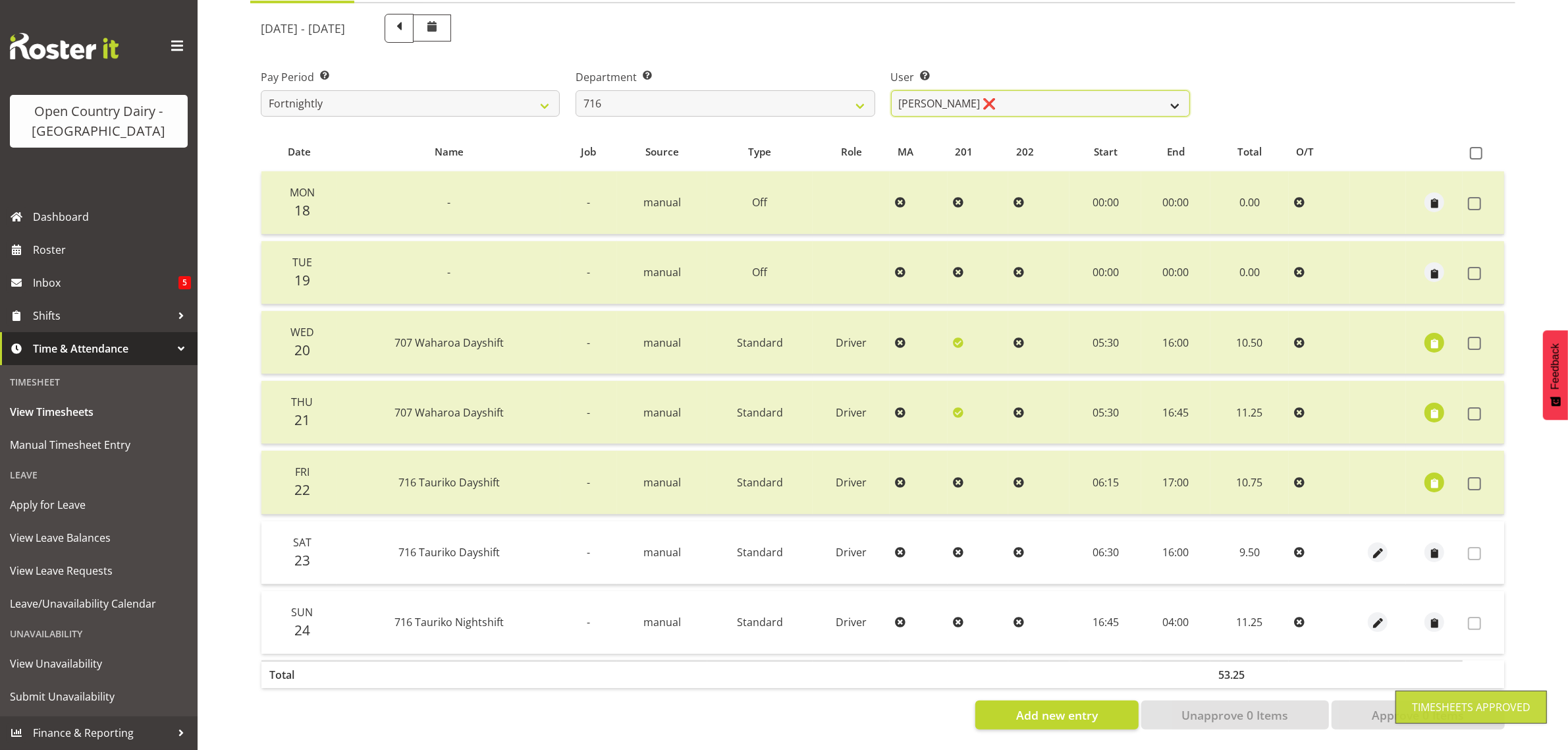
click at [998, 90] on select "Casey Leonard ❌ Darren Norris ❌ Glen Fraser ❌ Happy Kaler ❌ Michael O'Connor ❌" at bounding box center [1041, 103] width 299 height 26
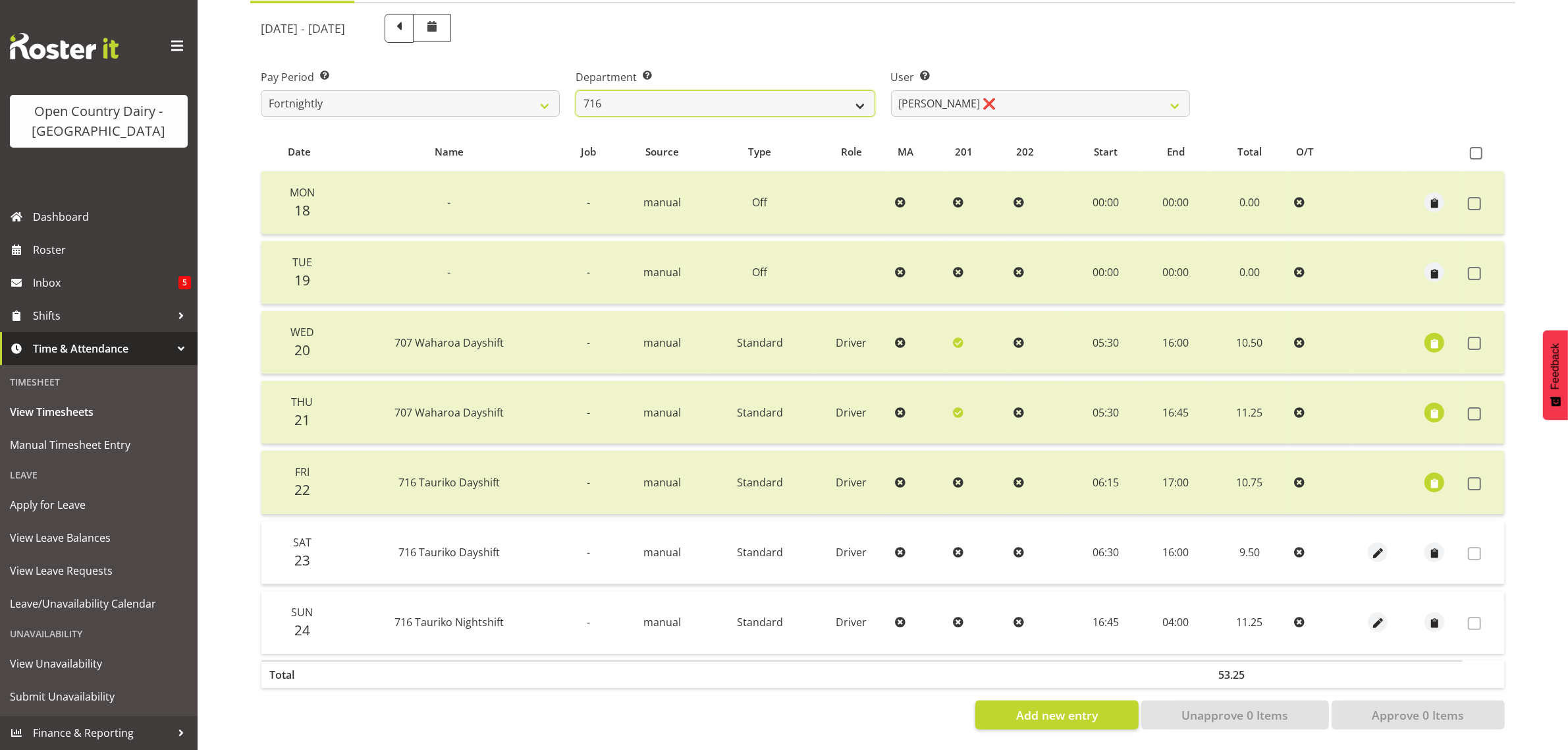
click at [683, 94] on select "701 702 703 704 705 706 707 708 709 710 711 712 713 714 715 716 717 718 719 720" at bounding box center [725, 103] width 299 height 26
click at [575, 90] on select "701 702 703 704 705 706 707 708 709 710 711 712 713 714 715 716 717 718 719 720" at bounding box center [725, 103] width 299 height 26
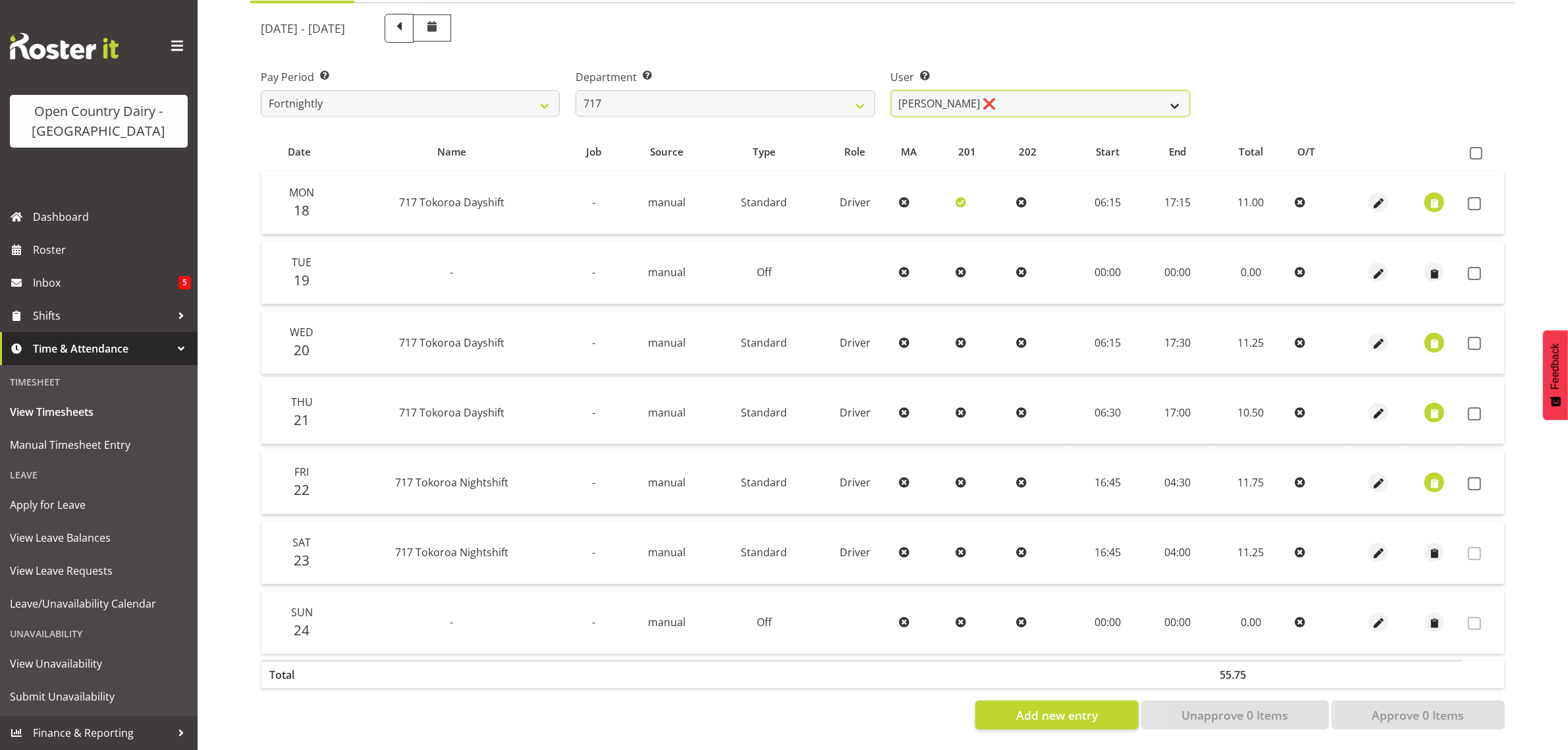
click at [988, 90] on select "Daryl Wrigley ❌ Dodge Lindsay Laing ❌ Eric Stothers ❌ Jeff Anderson ❌" at bounding box center [1041, 103] width 299 height 26
click at [891, 90] on select "Daryl Wrigley ❌ Dodge Lindsay Laing ❌ Eric Stothers ❌ Jeff Anderson ❌" at bounding box center [1041, 103] width 299 height 26
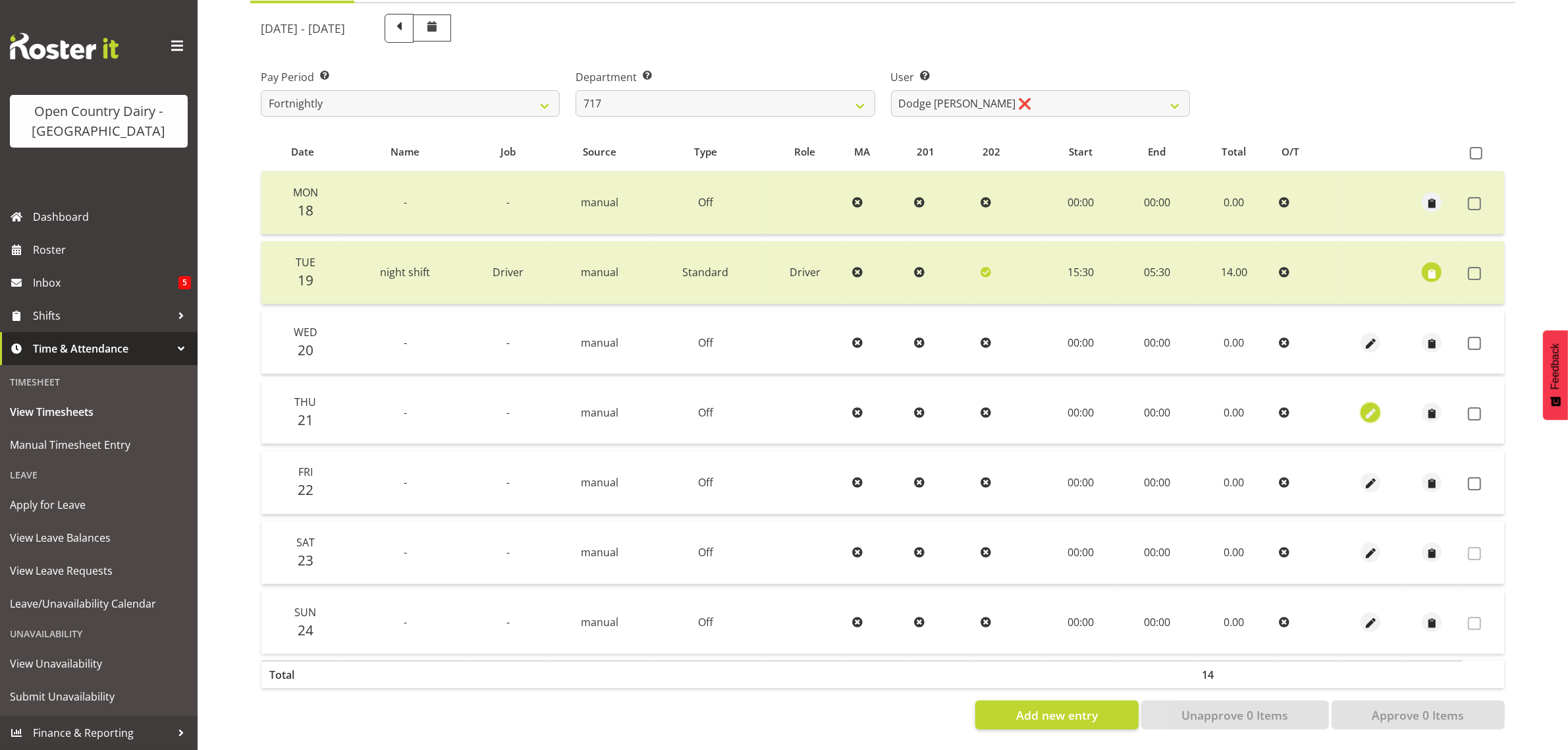
click at [1365, 406] on span "button" at bounding box center [1371, 413] width 15 height 15
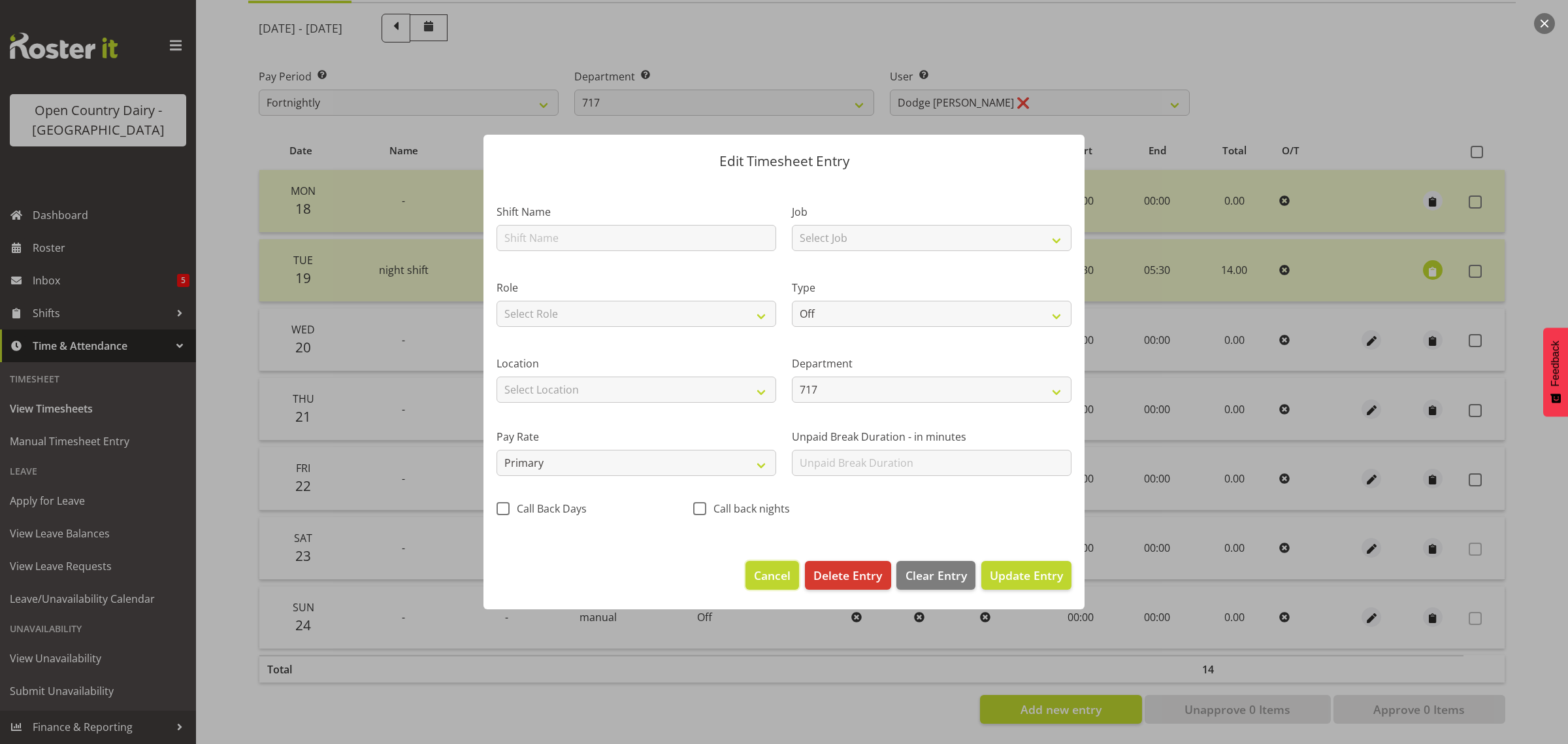
click at [753, 563] on button "Cancel" at bounding box center [772, 575] width 54 height 29
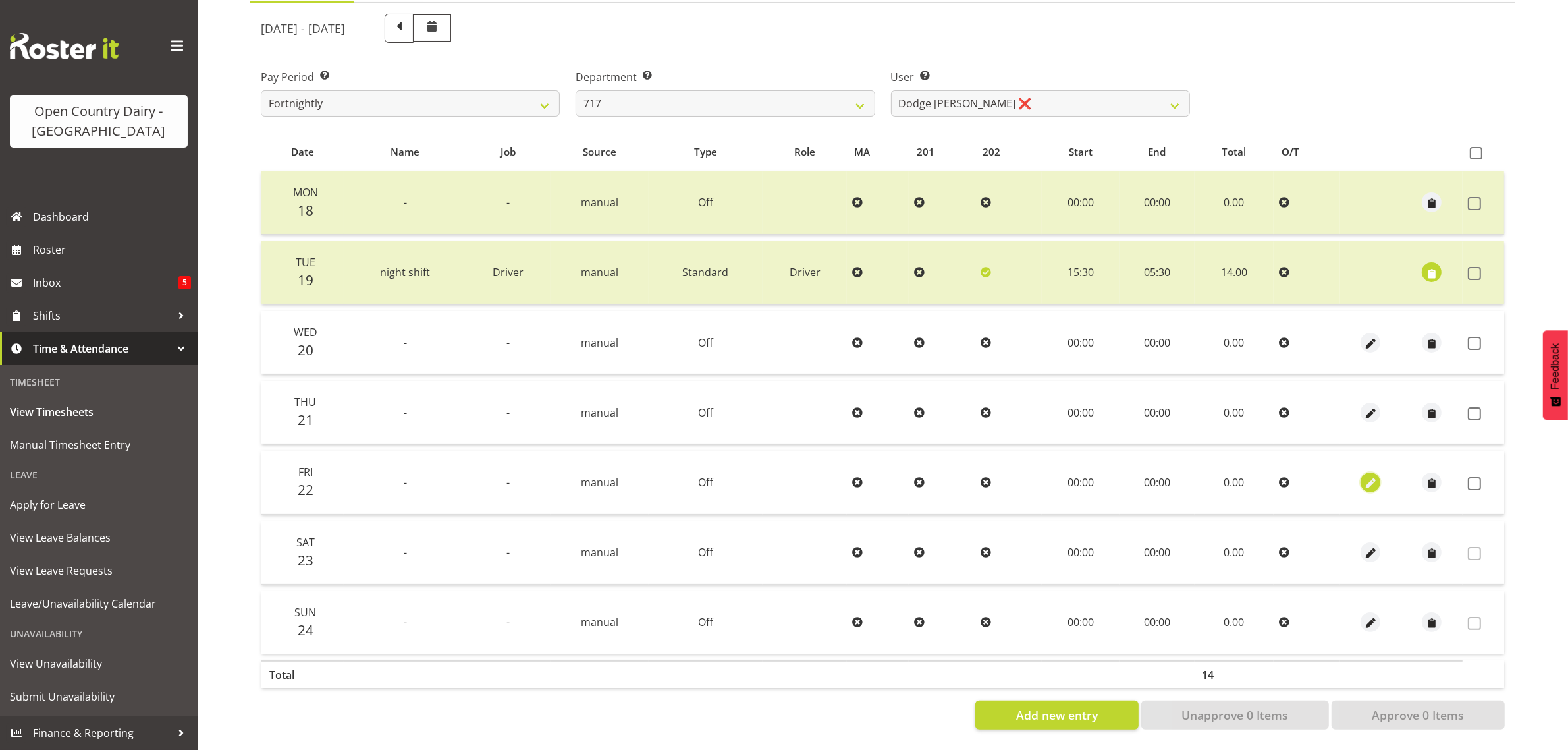
click at [1368, 476] on span "button" at bounding box center [1371, 483] width 15 height 15
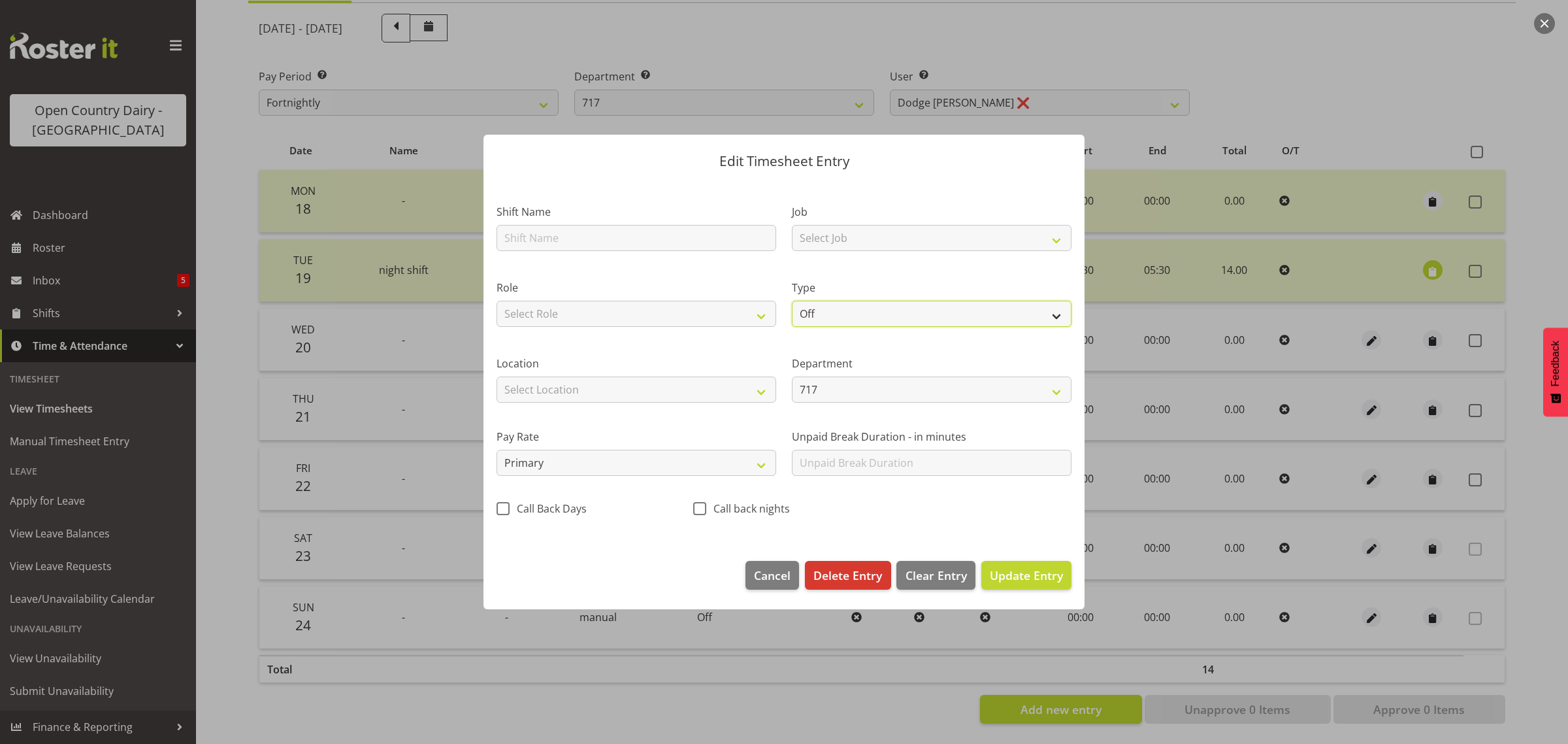
click at [833, 316] on select "Off Standard Public Holiday Public Holiday (Worked) Day In Lieu Annual Leave Si…" at bounding box center [932, 313] width 280 height 26
click at [792, 300] on select "Off Standard Public Holiday Public Holiday (Worked) Day In Lieu Annual Leave Si…" at bounding box center [932, 313] width 280 height 26
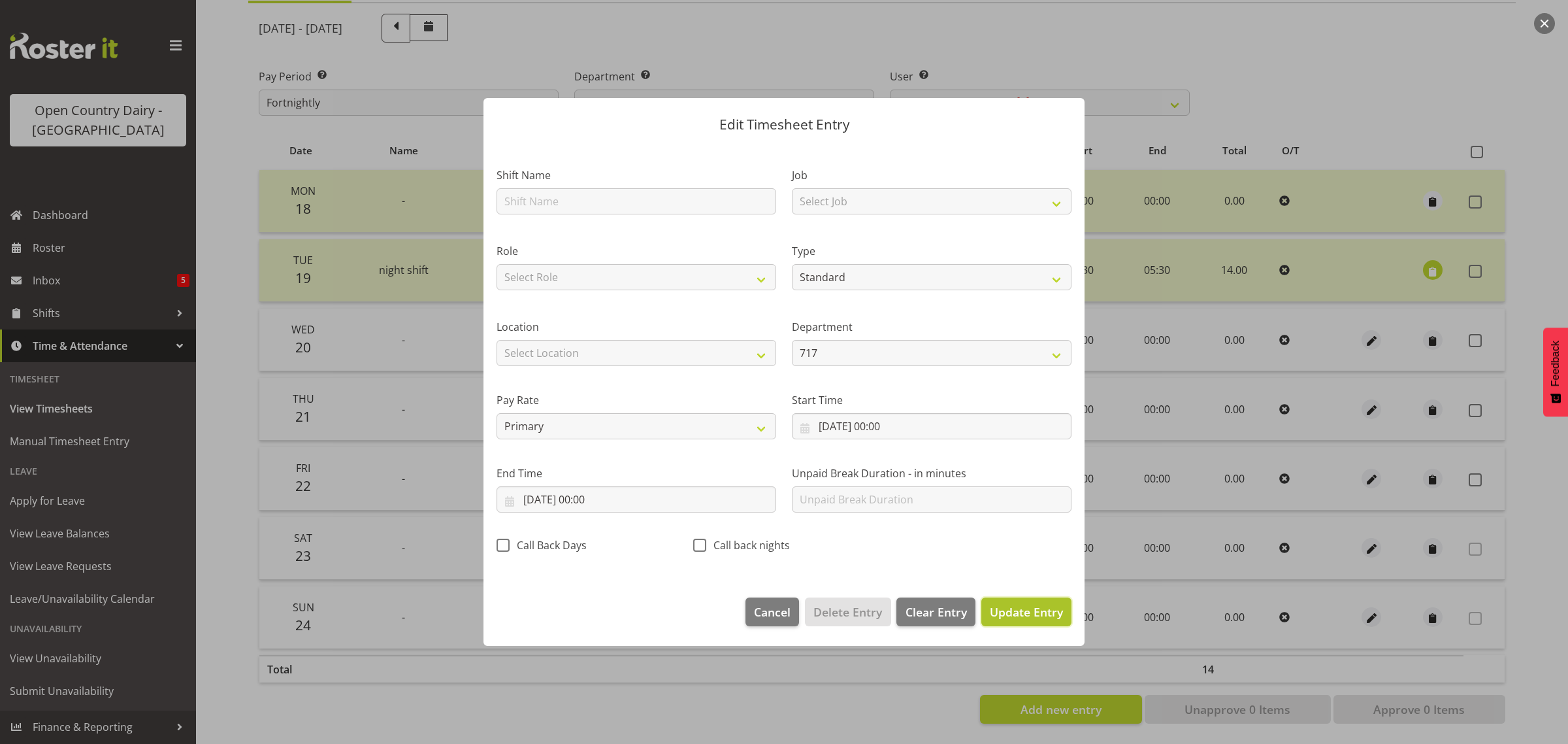
click at [1031, 620] on span "Update Entry" at bounding box center [1026, 611] width 73 height 17
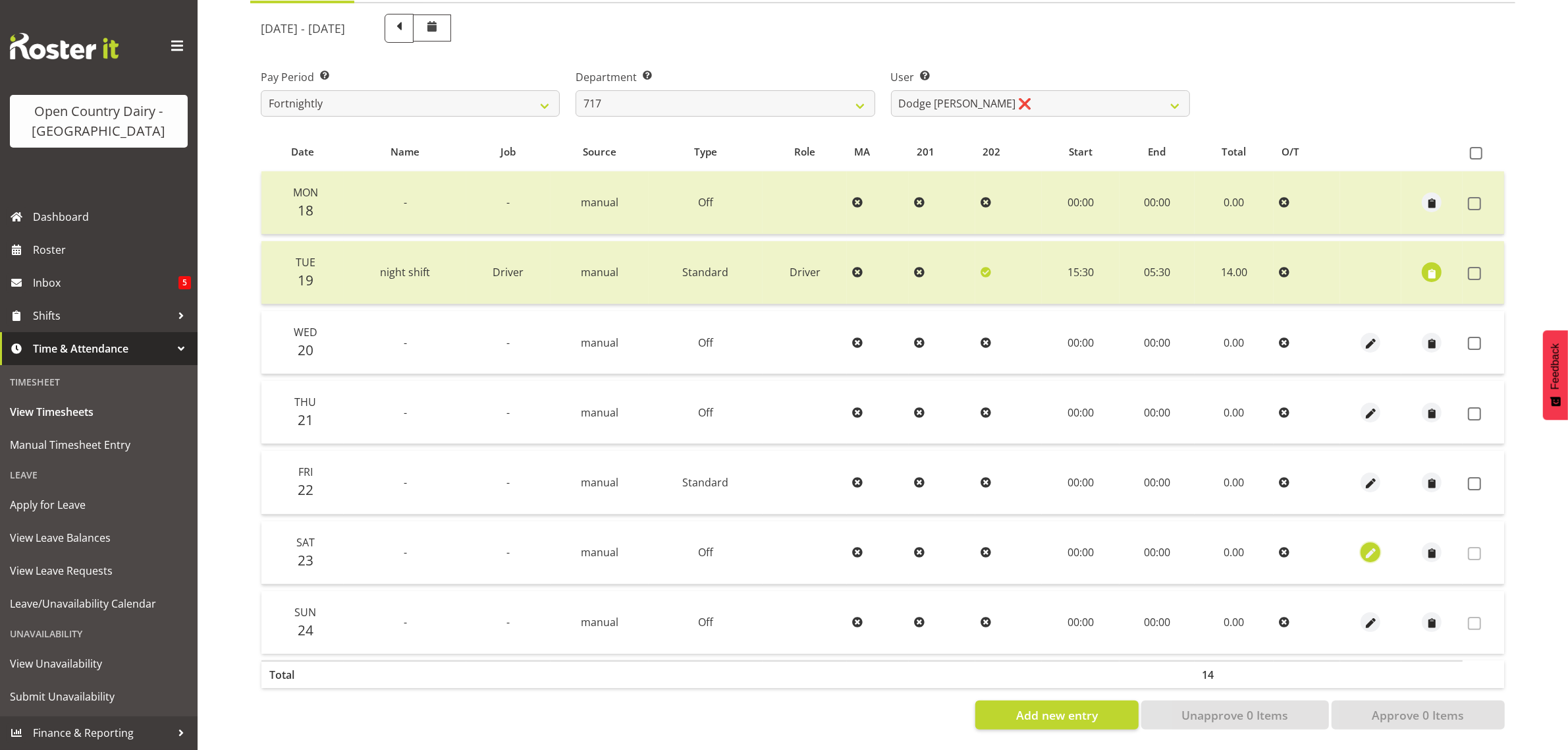
click at [1369, 546] on span "button" at bounding box center [1371, 554] width 15 height 15
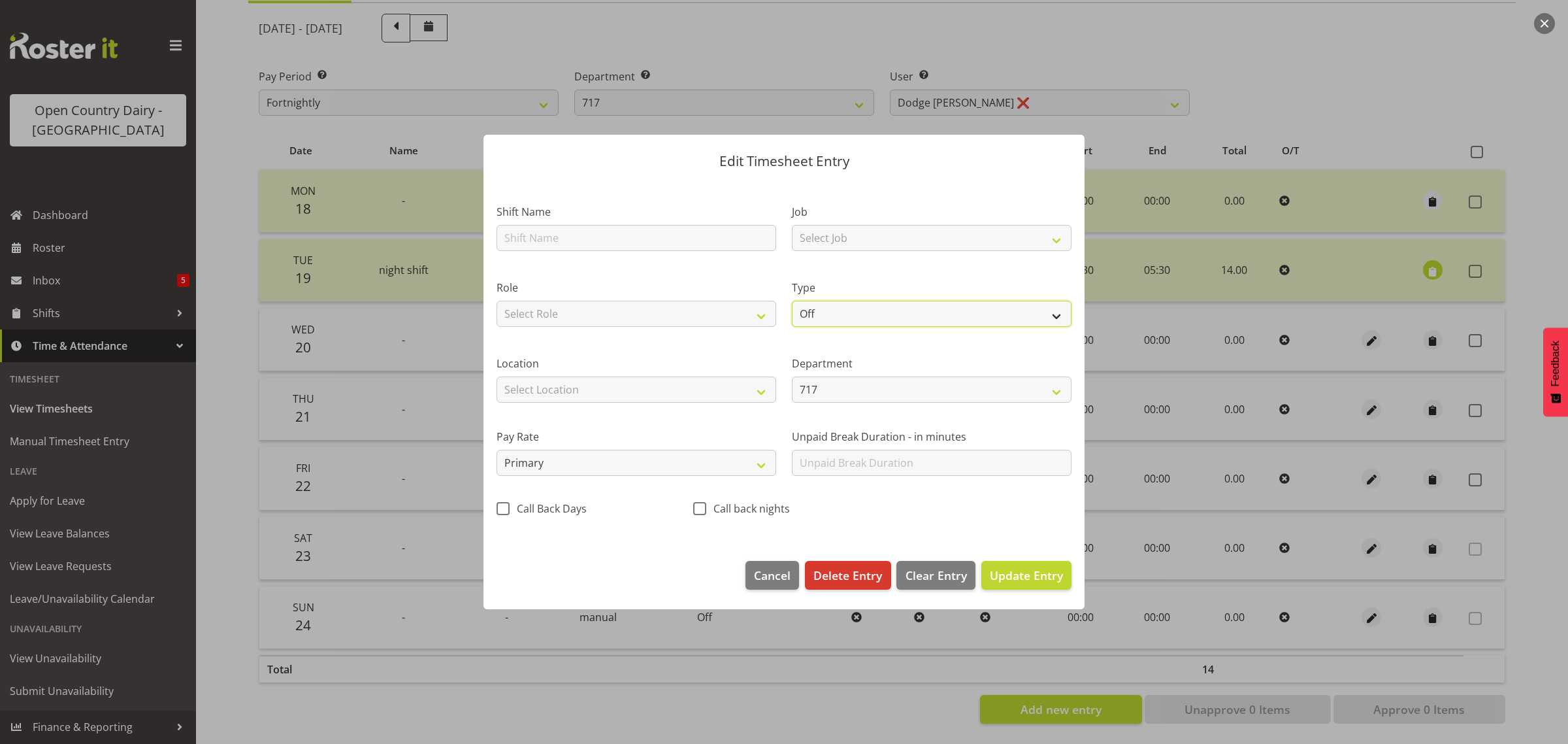
click at [825, 312] on select "Off Standard Public Holiday Public Holiday (Worked) Day In Lieu Annual Leave Si…" at bounding box center [932, 313] width 280 height 26
click at [792, 300] on select "Off Standard Public Holiday Public Holiday (Worked) Day In Lieu Annual Leave Si…" at bounding box center [932, 313] width 280 height 26
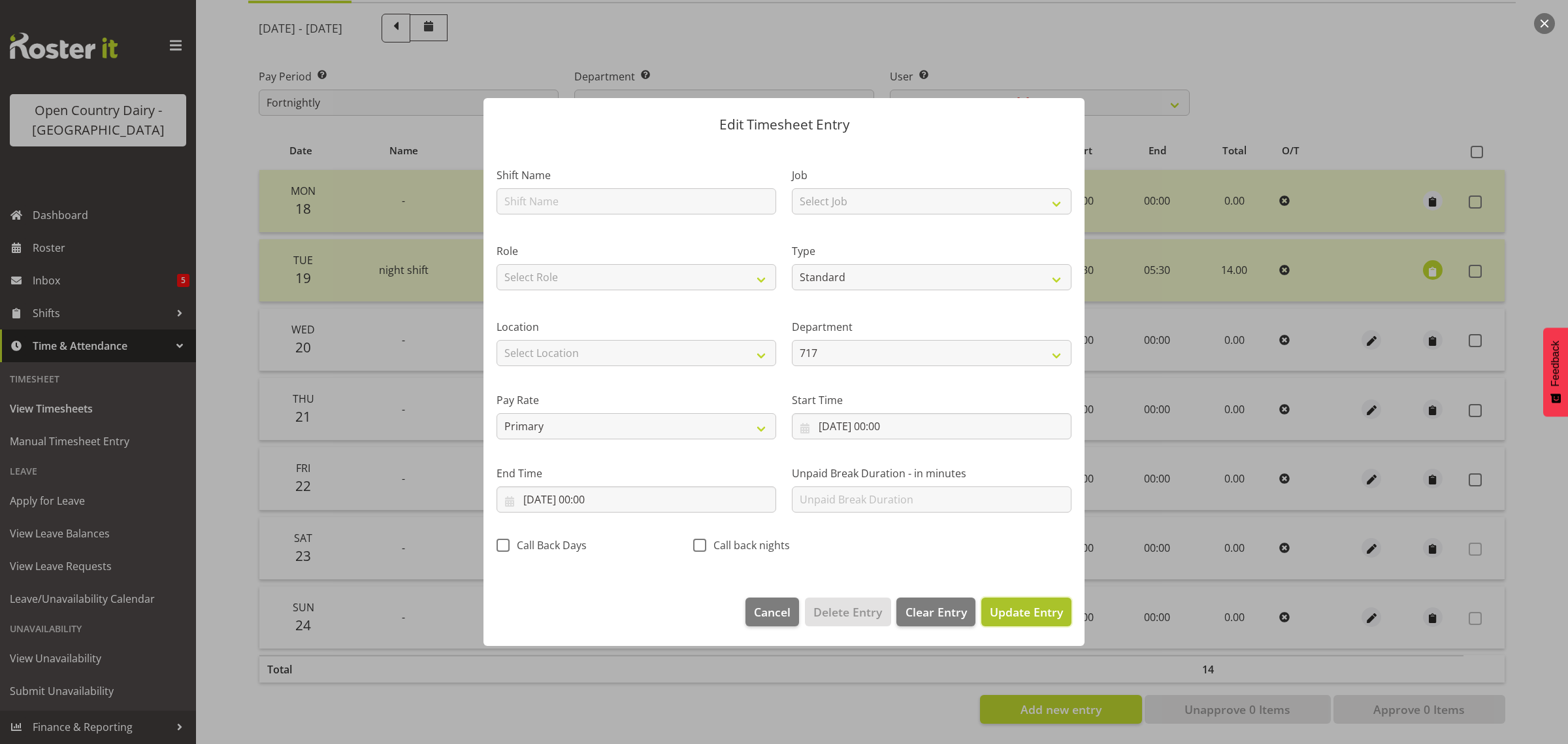
click at [1036, 609] on span "Update Entry" at bounding box center [1026, 612] width 73 height 16
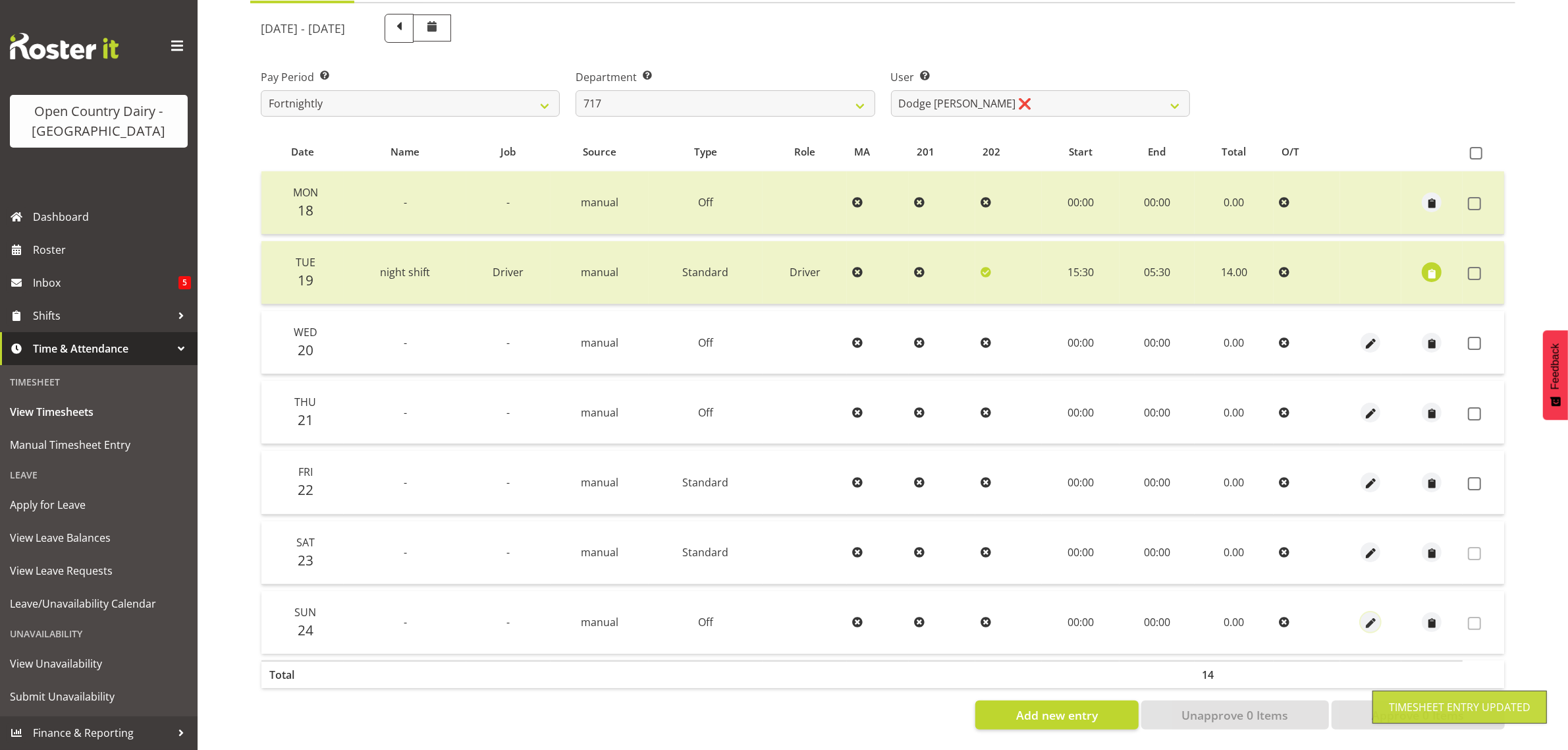
click at [1369, 616] on span "button" at bounding box center [1371, 623] width 15 height 15
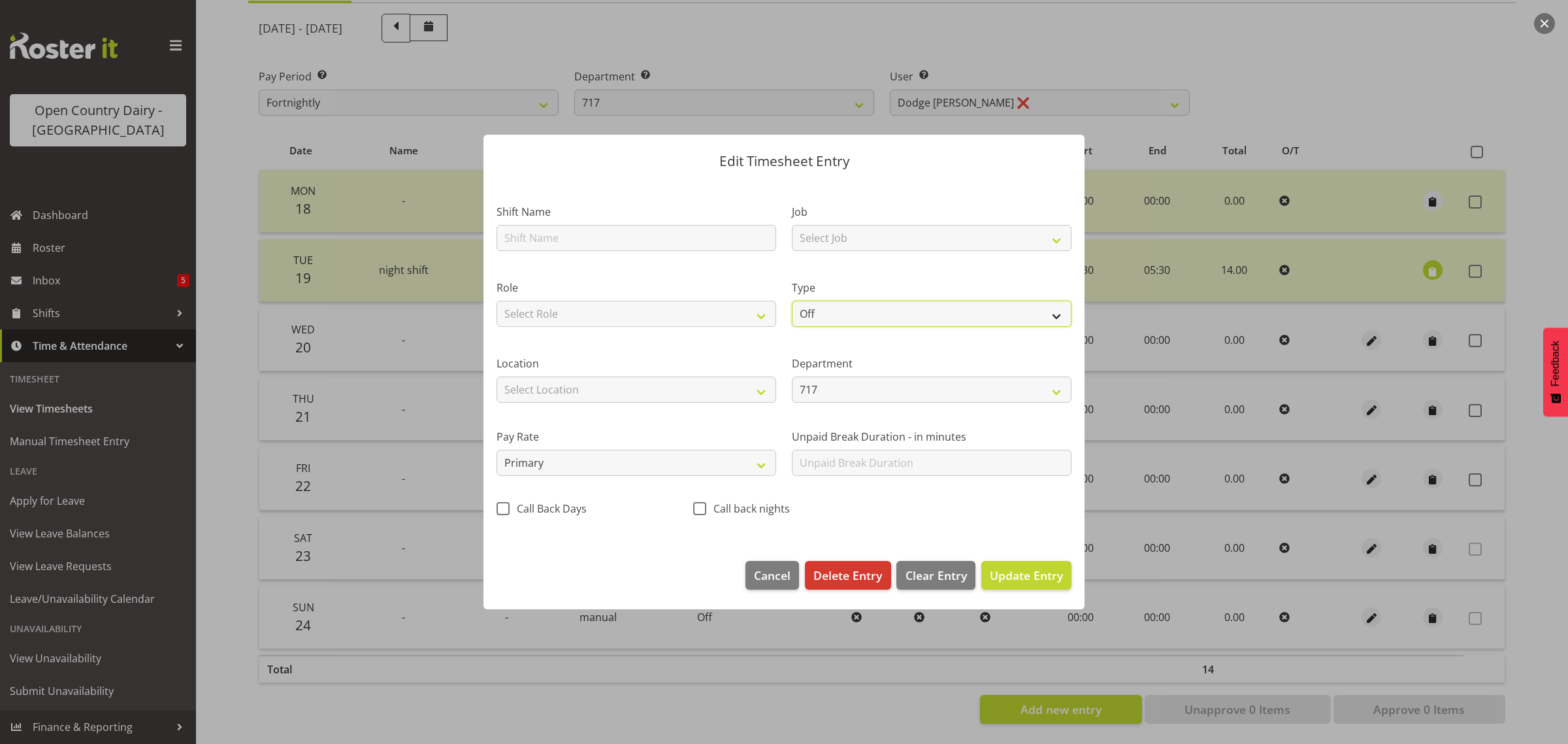
click at [847, 316] on select "Off Standard Public Holiday Public Holiday (Worked) Day In Lieu Annual Leave Si…" at bounding box center [932, 313] width 280 height 26
click at [792, 300] on select "Off Standard Public Holiday Public Holiday (Worked) Day In Lieu Annual Leave Si…" at bounding box center [932, 313] width 280 height 26
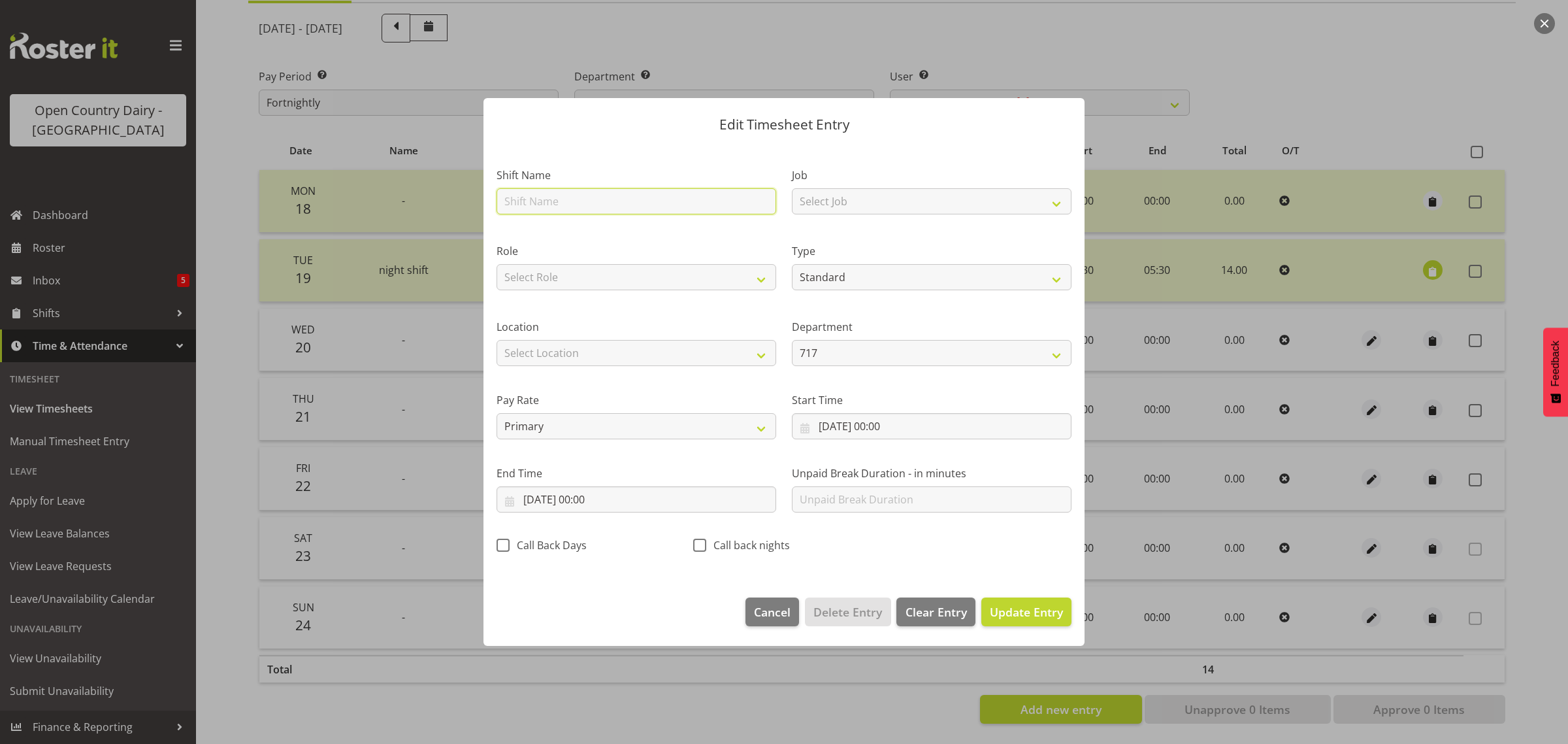
click at [515, 196] on input "text" at bounding box center [636, 201] width 280 height 26
click at [837, 201] on select "Select Job Driver Driver supervisor Support" at bounding box center [932, 201] width 280 height 26
click at [792, 188] on select "Select Job Driver Driver supervisor Support" at bounding box center [932, 201] width 280 height 26
click at [889, 425] on input "24/08/2025, 00:00" at bounding box center [932, 426] width 280 height 26
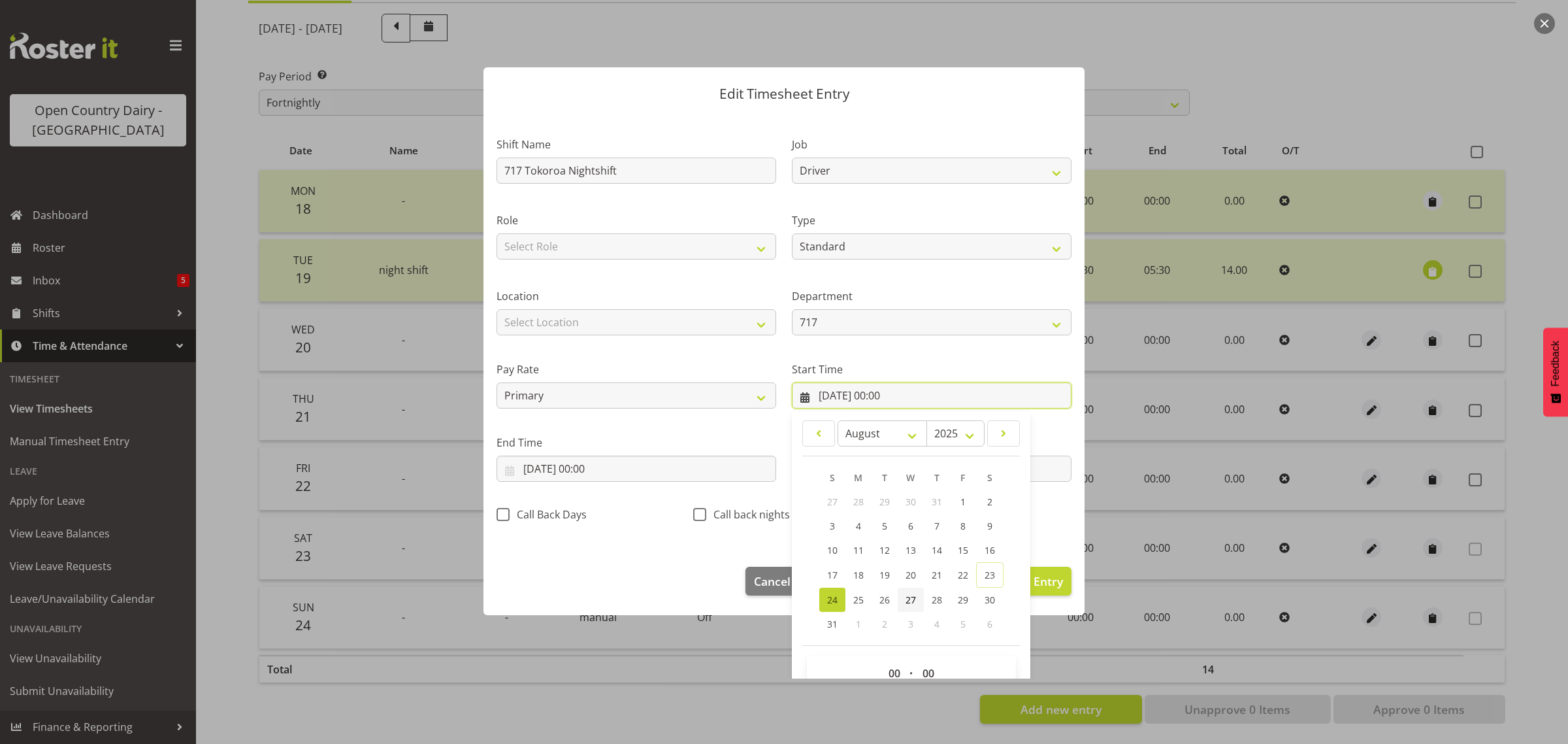
scroll to position [60, 0]
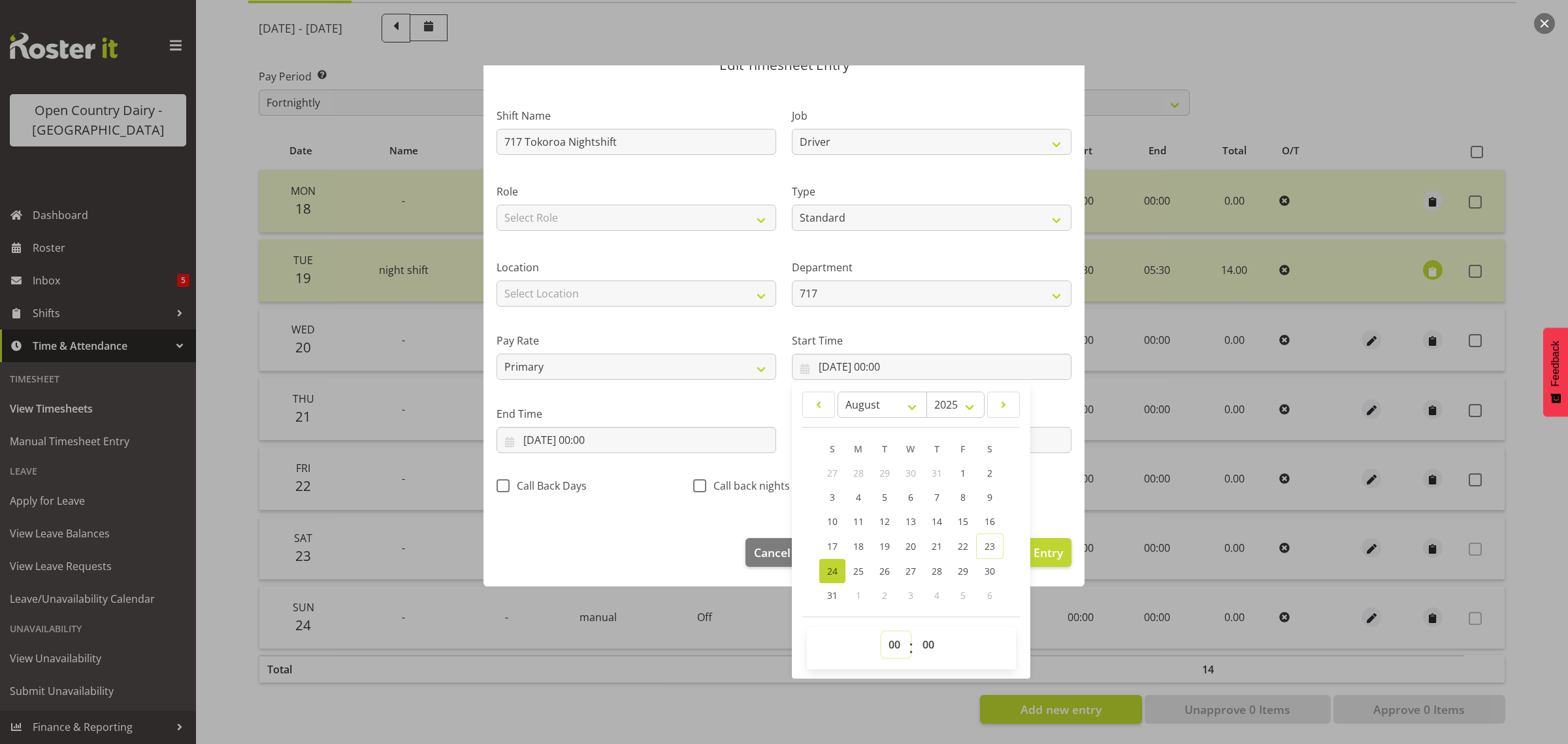
drag, startPoint x: 891, startPoint y: 644, endPoint x: 892, endPoint y: 633, distance: 11.0
click at [891, 644] on select "00 01 02 03 04 05 06 07 08 09 10 11 12 13 14 15 16 17 18 19 20 21 22 23" at bounding box center [896, 644] width 29 height 26
click at [881, 631] on select "00 01 02 03 04 05 06 07 08 09 10 11 12 13 14 15 16 17 18 19 20 21 22 23" at bounding box center [896, 644] width 29 height 26
click at [921, 647] on select "00 01 02 03 04 05 06 07 08 09 10 11 12 13 14 15 16 17 18 19 20 21 22 23 24 25 2…" at bounding box center [930, 644] width 29 height 26
click at [916, 631] on select "00 01 02 03 04 05 06 07 08 09 10 11 12 13 14 15 16 17 18 19 20 21 22 23 24 25 2…" at bounding box center [930, 644] width 29 height 26
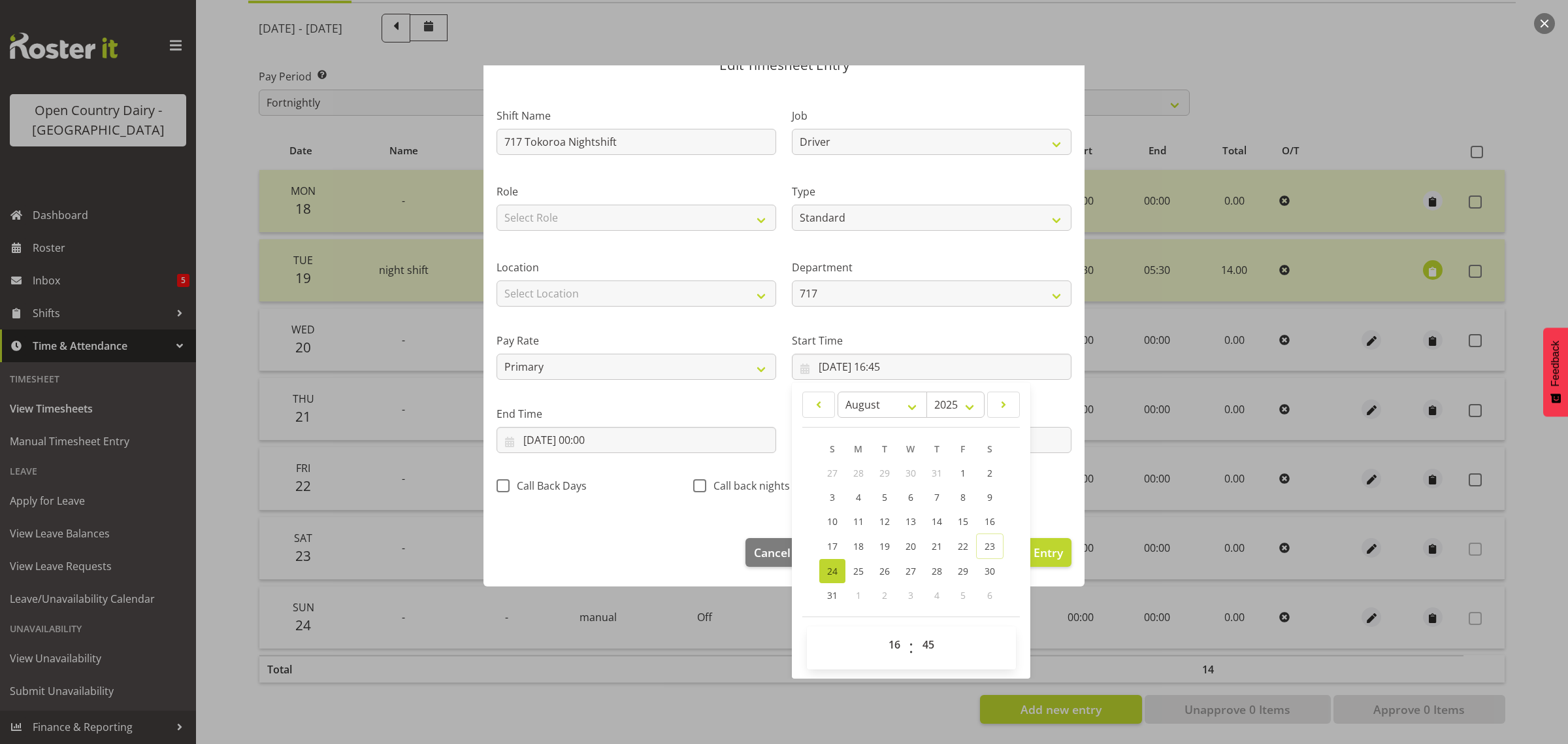
click at [655, 453] on div "End Time 24/08/2025, 00:00 January February March April May June July August Se…" at bounding box center [636, 424] width 295 height 73
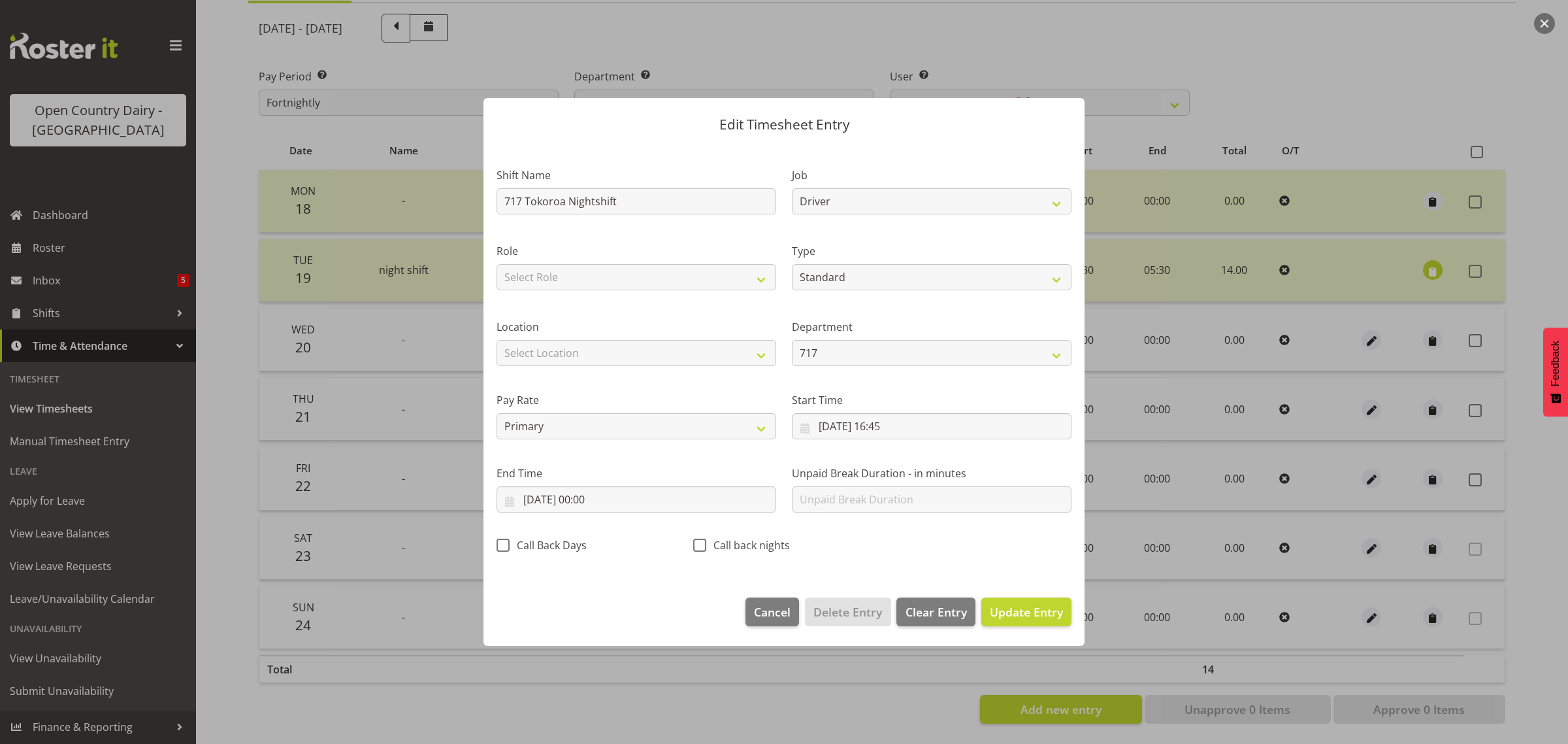
scroll to position [0, 0]
click at [537, 498] on input "24/08/2025, 00:00" at bounding box center [636, 500] width 280 height 26
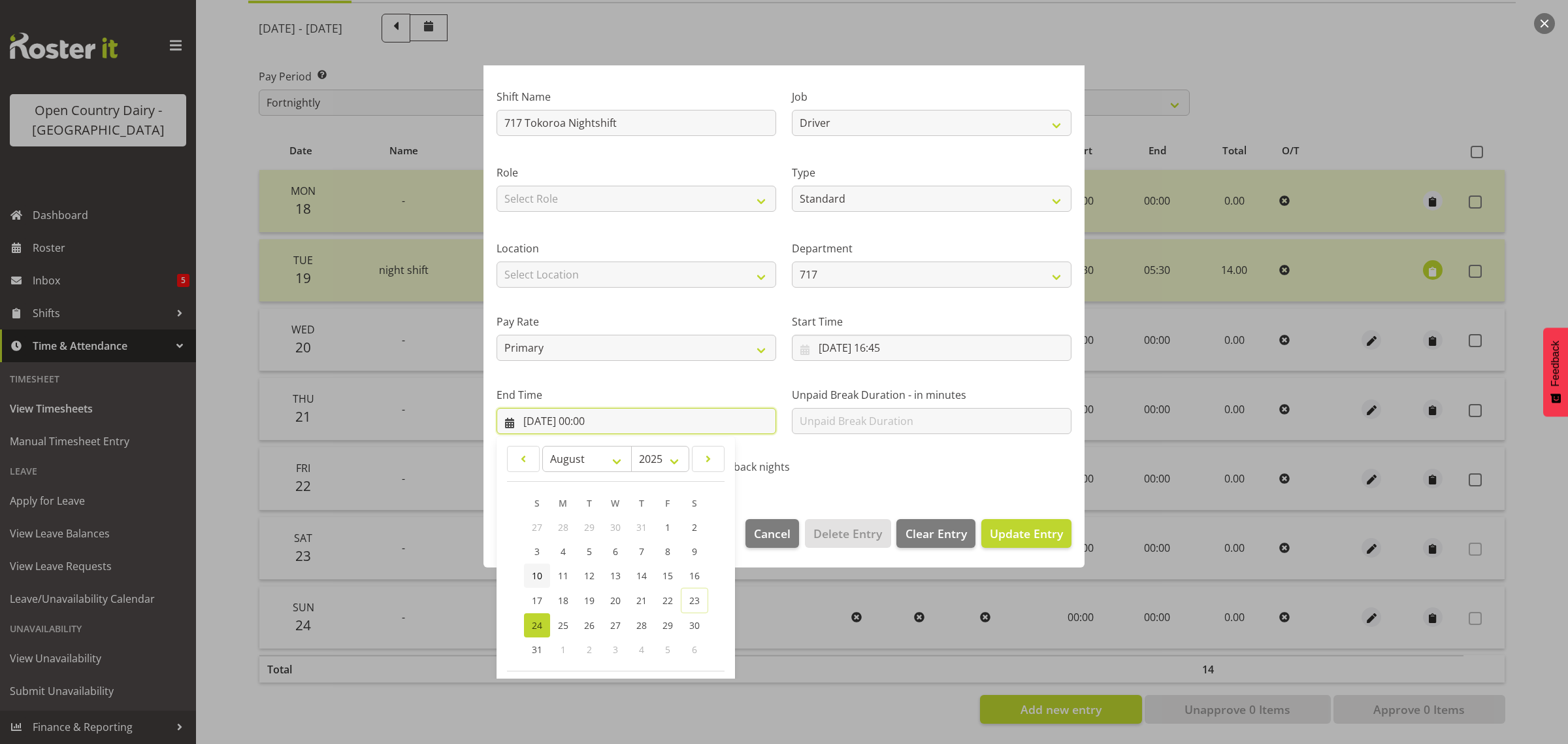
scroll to position [132, 0]
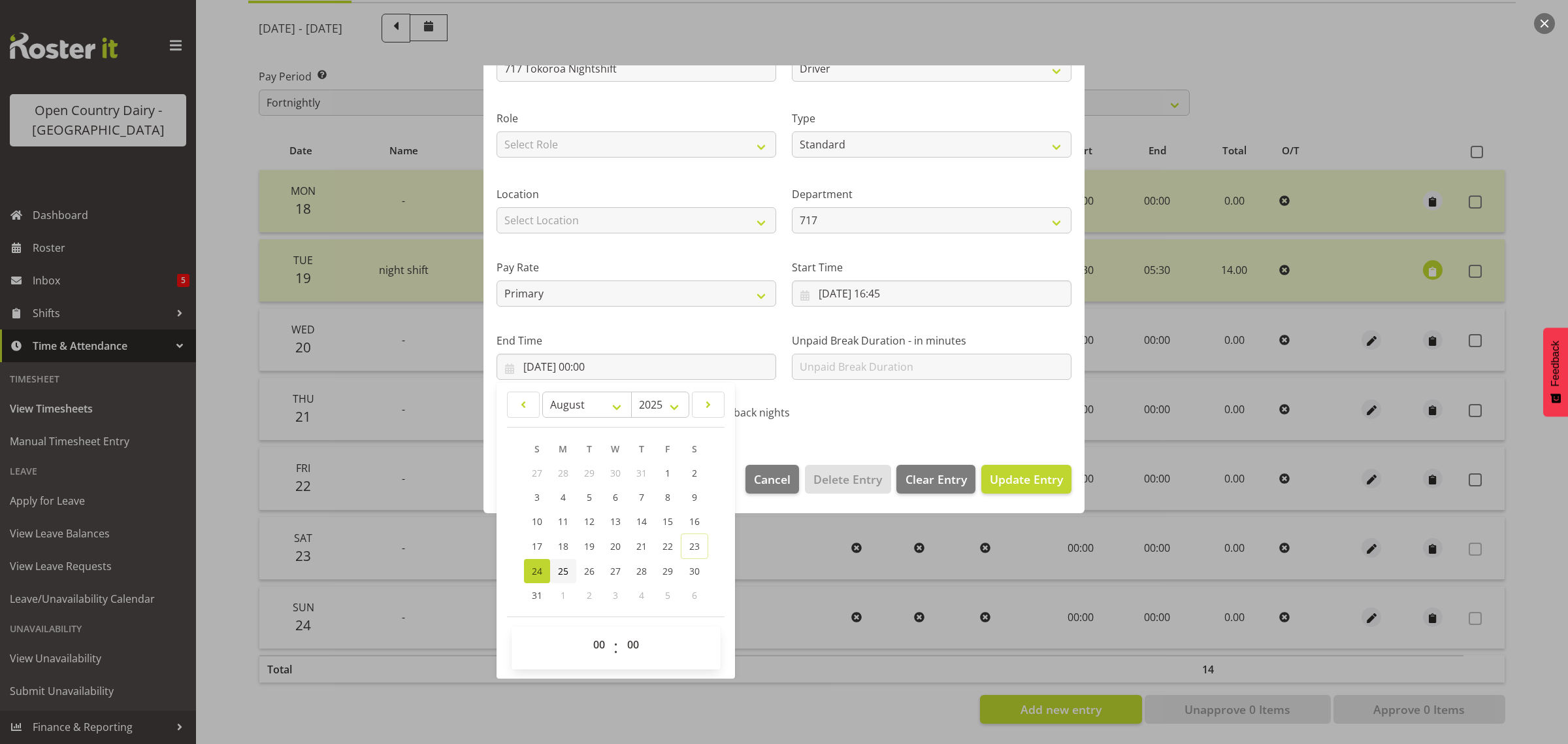
click at [562, 570] on span "25" at bounding box center [563, 570] width 10 height 12
click at [601, 641] on select "00 01 02 03 04 05 06 07 08 09 10 11 12 13 14 15 16 17 18 19 20 21 22 23" at bounding box center [601, 644] width 29 height 26
click at [586, 631] on select "00 01 02 03 04 05 06 07 08 09 10 11 12 13 14 15 16 17 18 19 20 21 22 23" at bounding box center [601, 644] width 29 height 26
click at [1017, 477] on span "Update Entry" at bounding box center [1026, 479] width 73 height 16
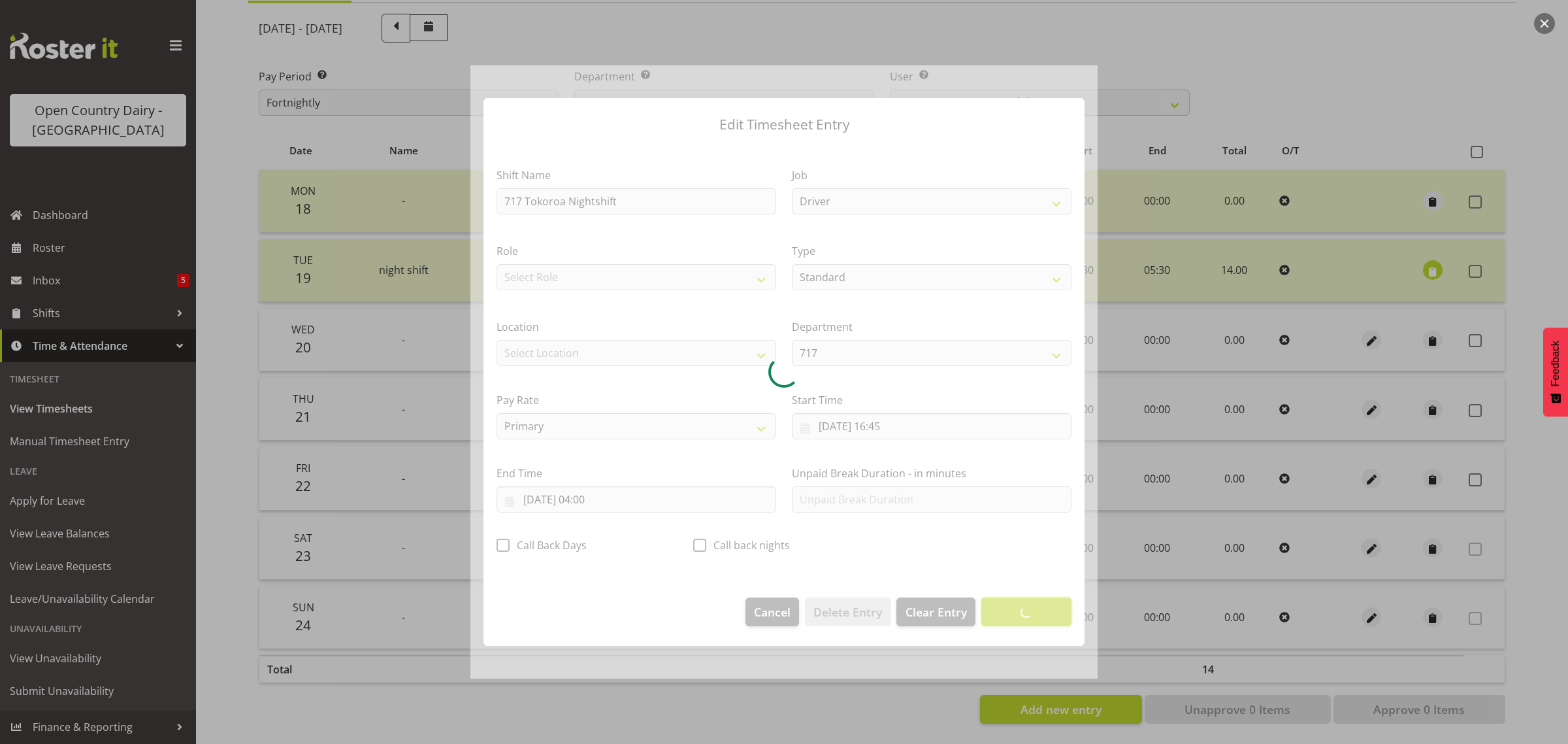
scroll to position [0, 0]
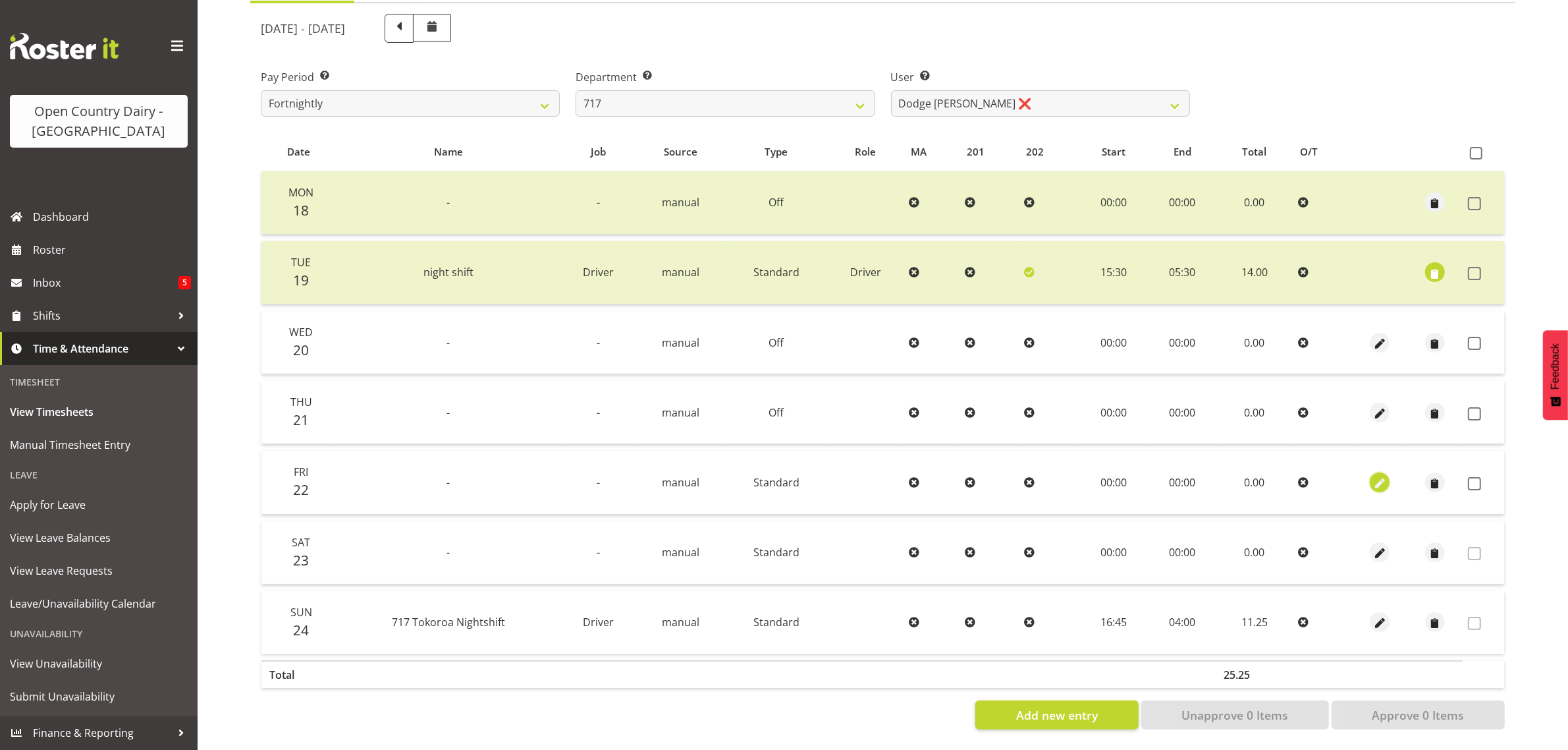
click at [1382, 476] on span "button" at bounding box center [1380, 483] width 15 height 15
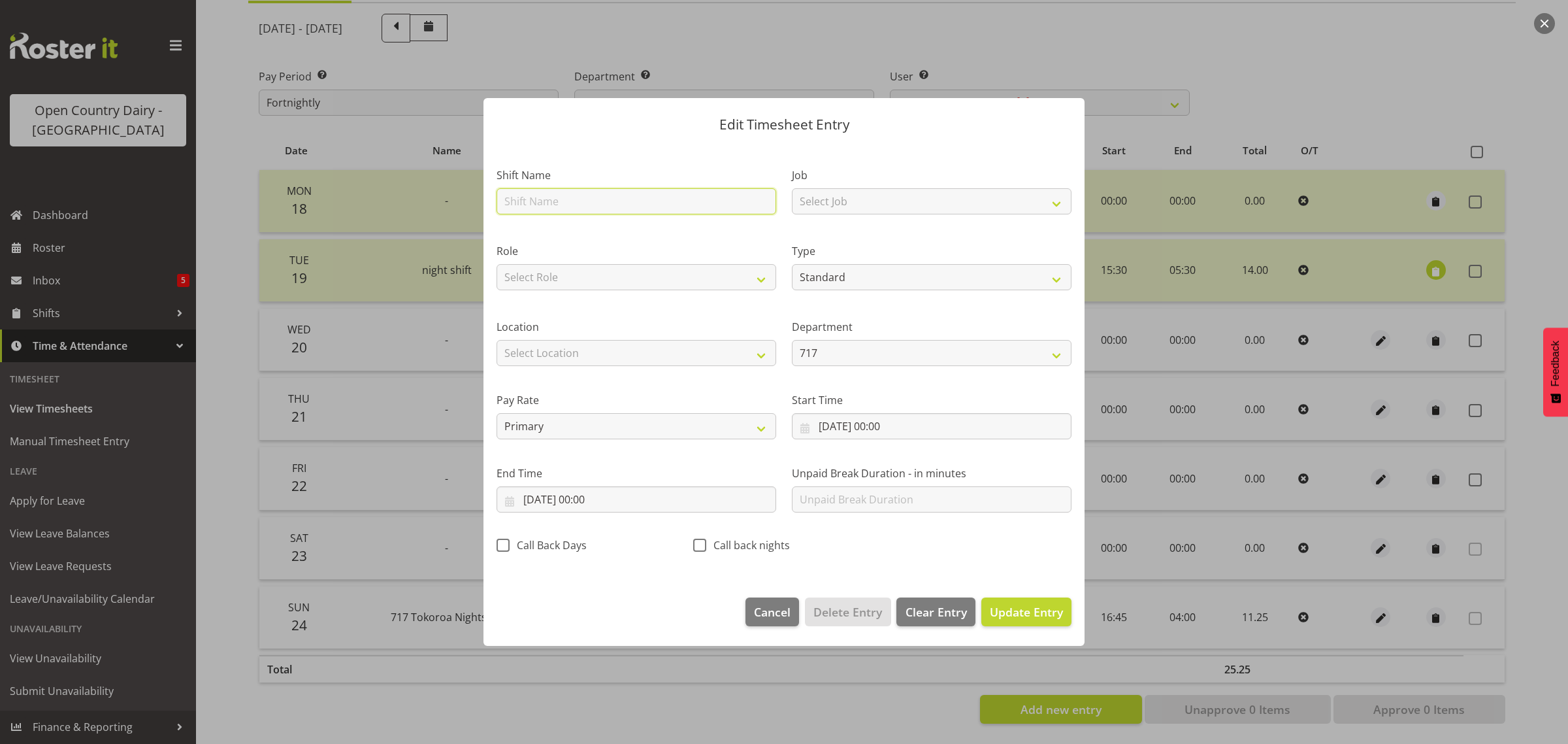
click at [556, 198] on input "text" at bounding box center [636, 201] width 280 height 26
click at [853, 196] on select "Select Job Driver Driver supervisor Support" at bounding box center [932, 201] width 280 height 26
click at [792, 188] on select "Select Job Driver Driver supervisor Support" at bounding box center [932, 201] width 280 height 26
click at [890, 423] on input "22/08/2025, 00:00" at bounding box center [932, 426] width 280 height 26
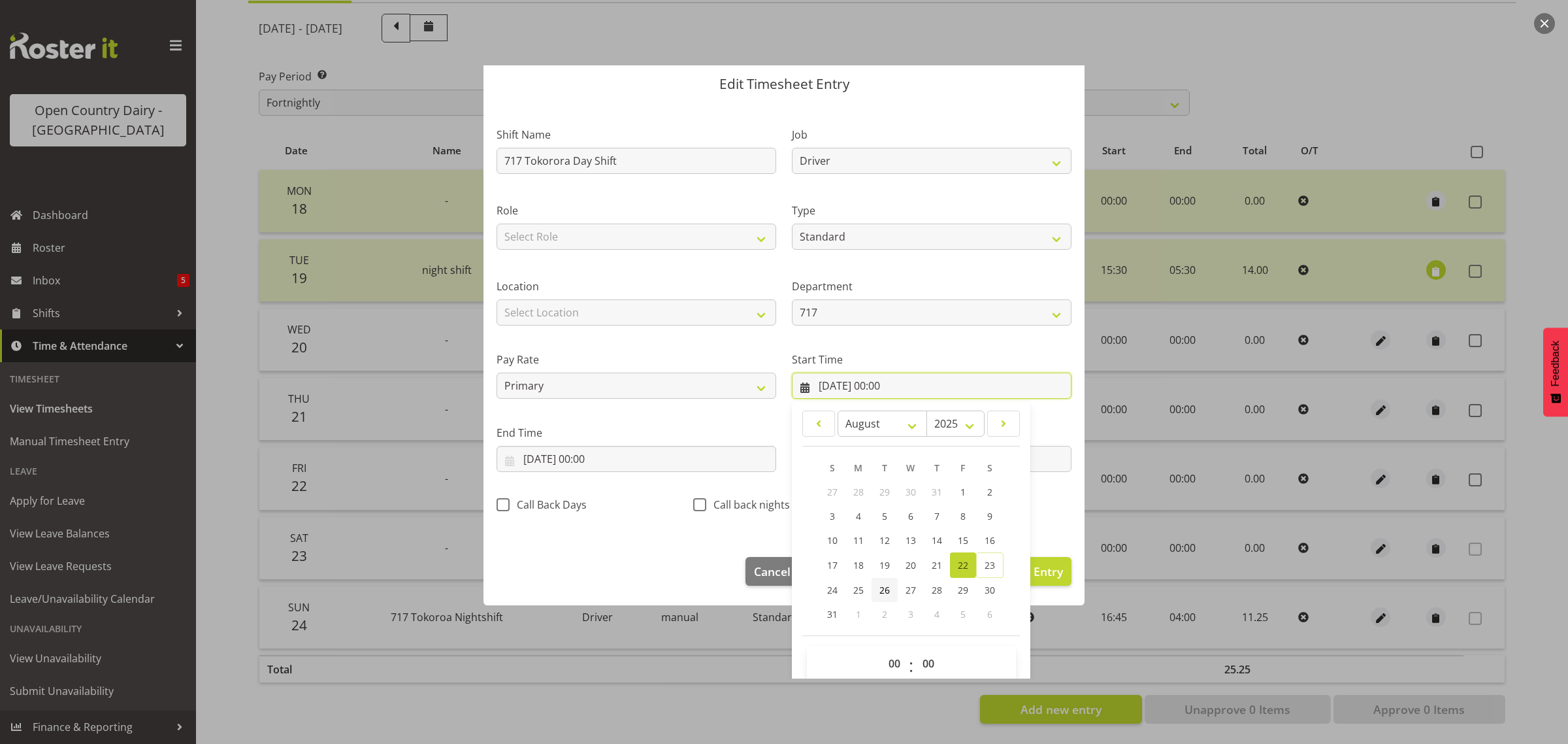
scroll to position [60, 0]
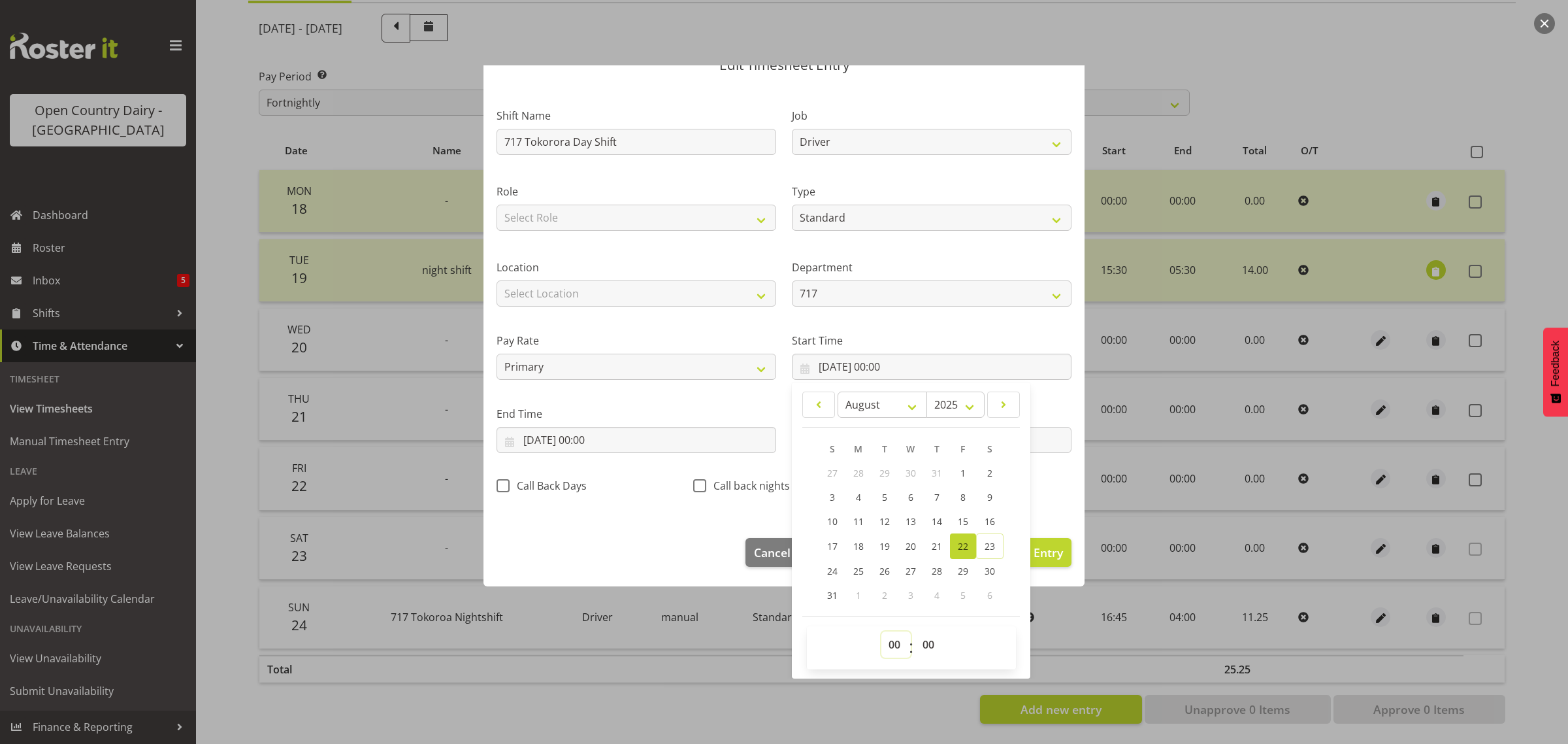
click at [887, 644] on select "00 01 02 03 04 05 06 07 08 09 10 11 12 13 14 15 16 17 18 19 20 21 22 23" at bounding box center [896, 644] width 29 height 26
click at [881, 631] on select "00 01 02 03 04 05 06 07 08 09 10 11 12 13 14 15 16 17 18 19 20 21 22 23" at bounding box center [896, 644] width 29 height 26
click at [929, 647] on select "00 01 02 03 04 05 06 07 08 09 10 11 12 13 14 15 16 17 18 19 20 21 22 23 24 25 2…" at bounding box center [930, 644] width 29 height 26
click at [916, 631] on select "00 01 02 03 04 05 06 07 08 09 10 11 12 13 14 15 16 17 18 19 20 21 22 23 24 25 2…" at bounding box center [930, 644] width 29 height 26
click at [567, 435] on input "22/08/2025, 00:00" at bounding box center [636, 440] width 280 height 26
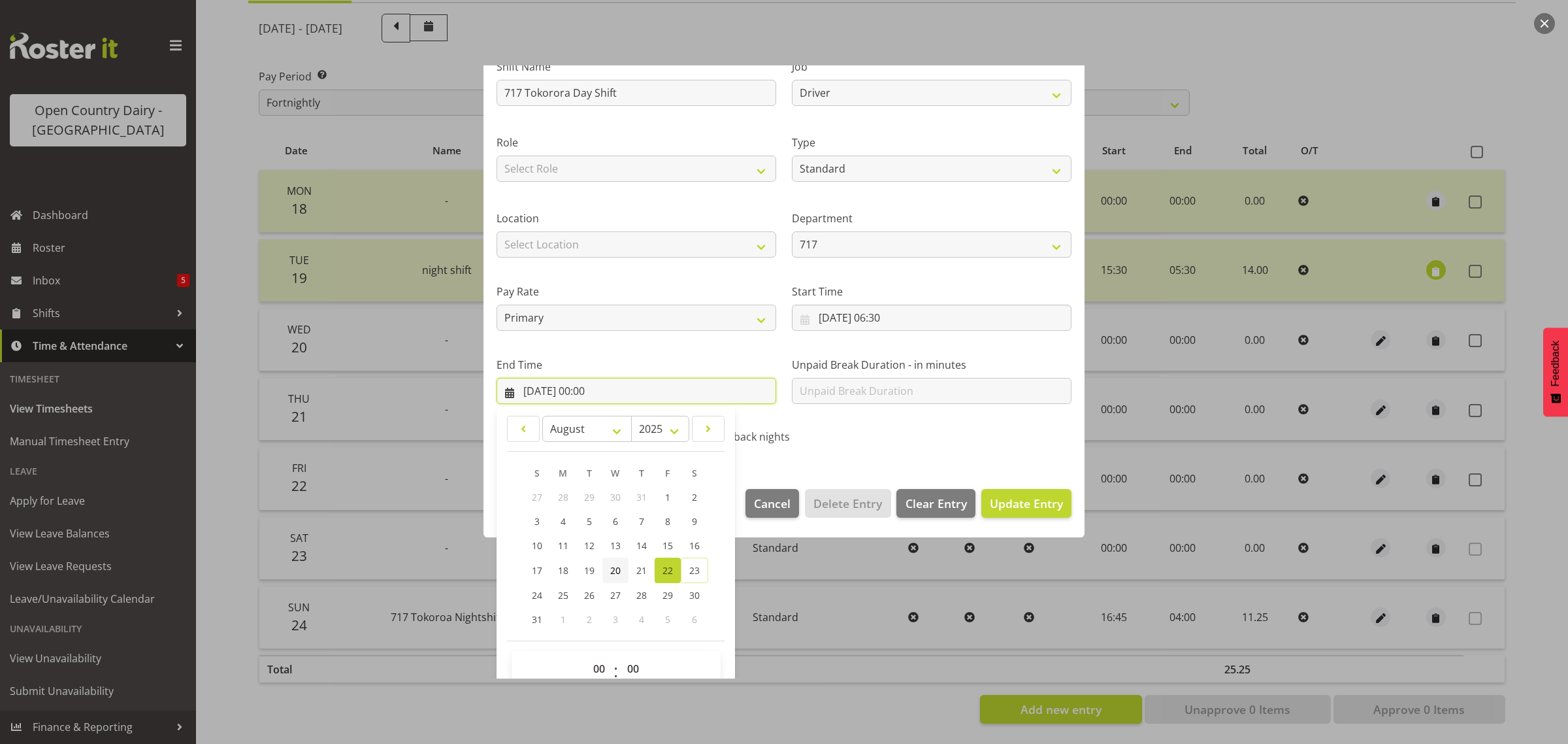
scroll to position [132, 0]
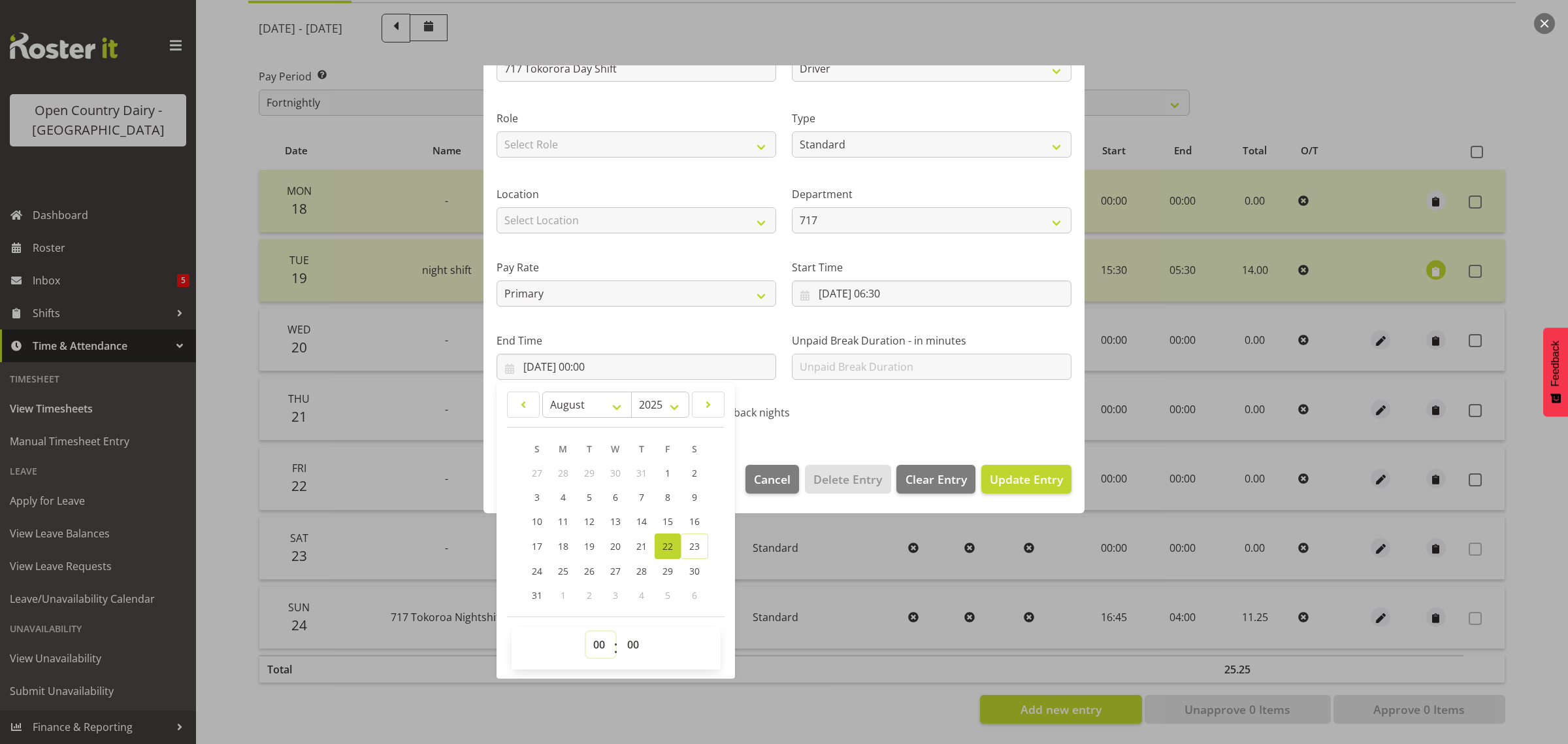
click at [598, 637] on select "00 01 02 03 04 05 06 07 08 09 10 11 12 13 14 15 16 17 18 19 20 21 22 23" at bounding box center [601, 644] width 29 height 26
click at [586, 631] on select "00 01 02 03 04 05 06 07 08 09 10 11 12 13 14 15 16 17 18 19 20 21 22 23" at bounding box center [601, 644] width 29 height 26
click at [1007, 484] on span "Update Entry" at bounding box center [1026, 479] width 73 height 16
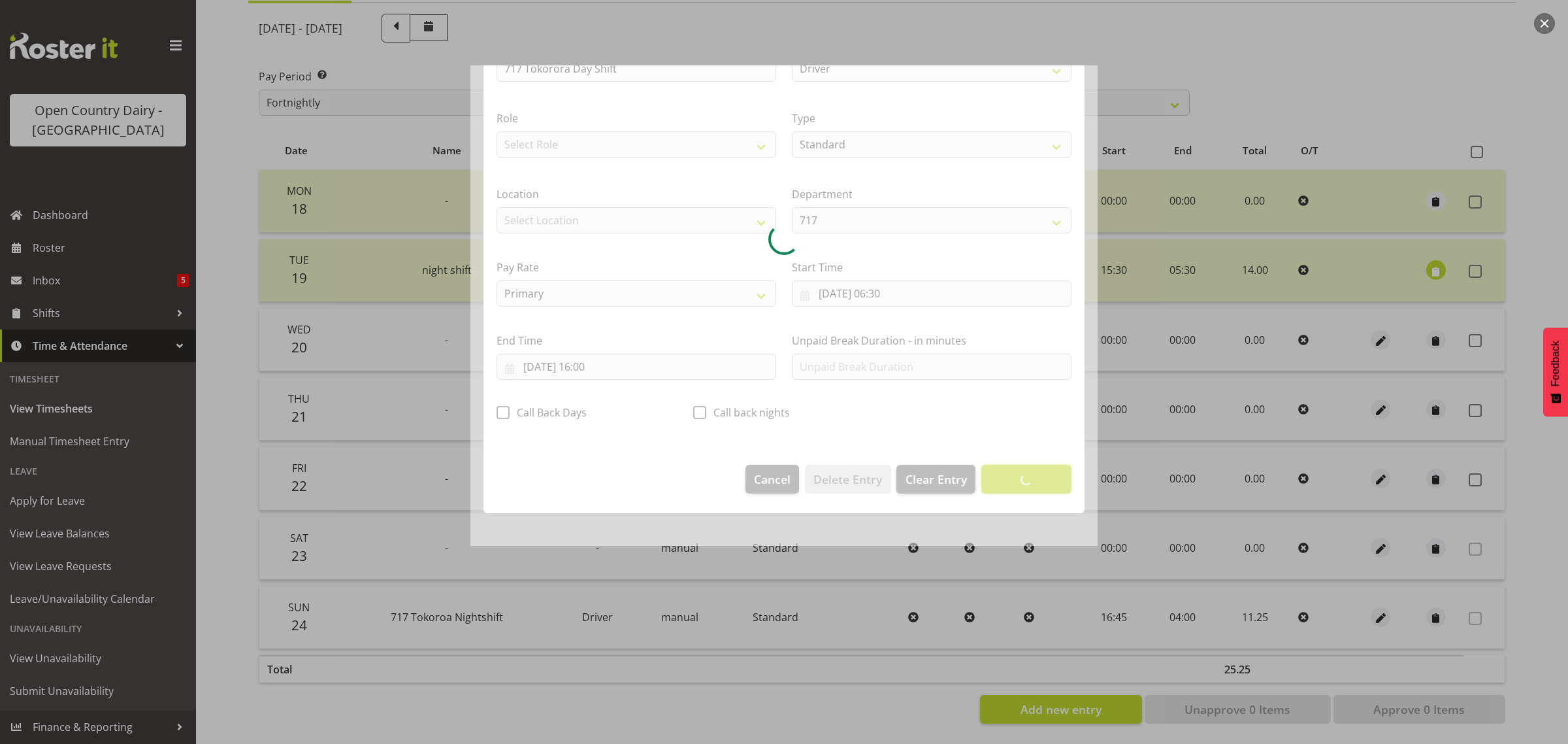
scroll to position [0, 0]
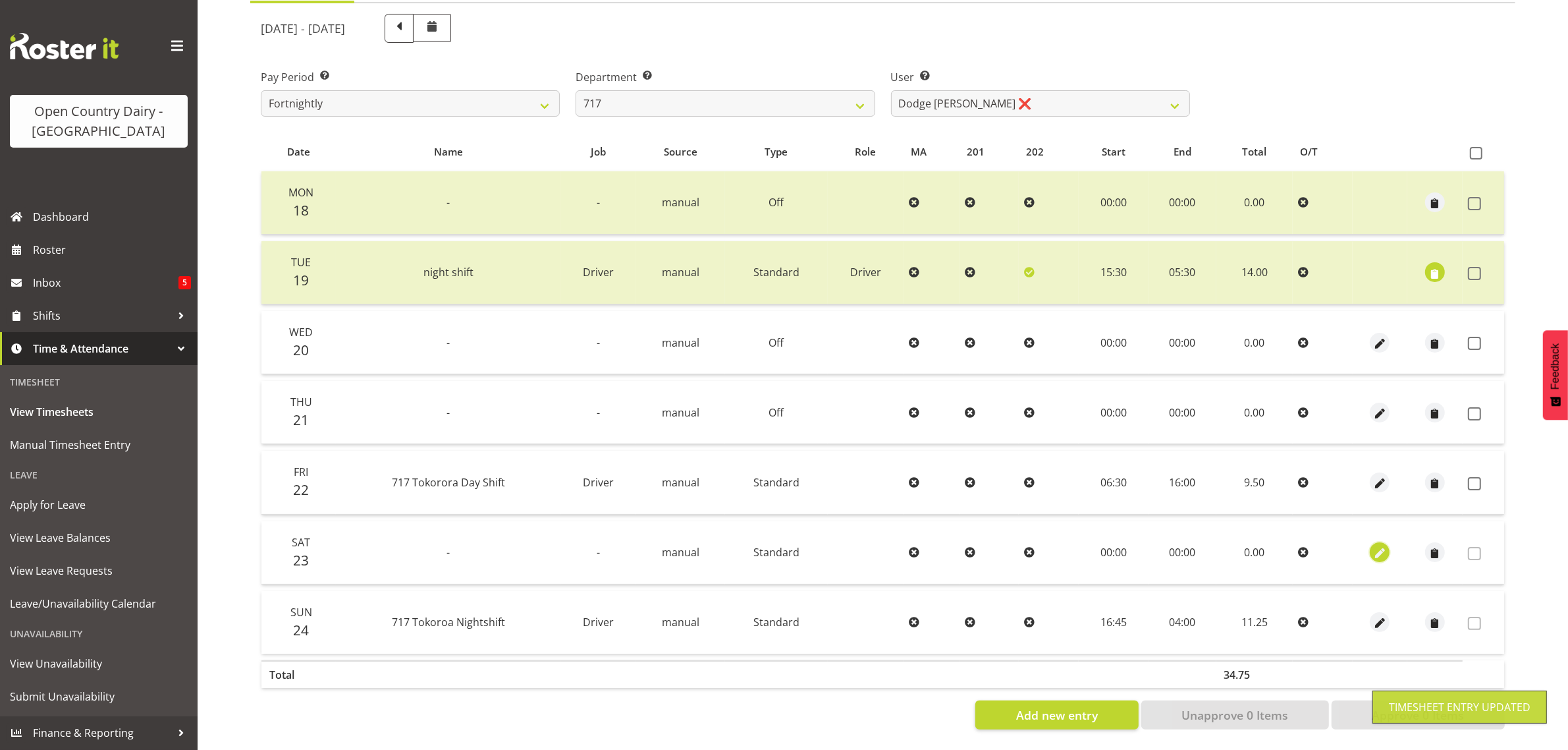
click at [1380, 546] on span "button" at bounding box center [1380, 554] width 15 height 15
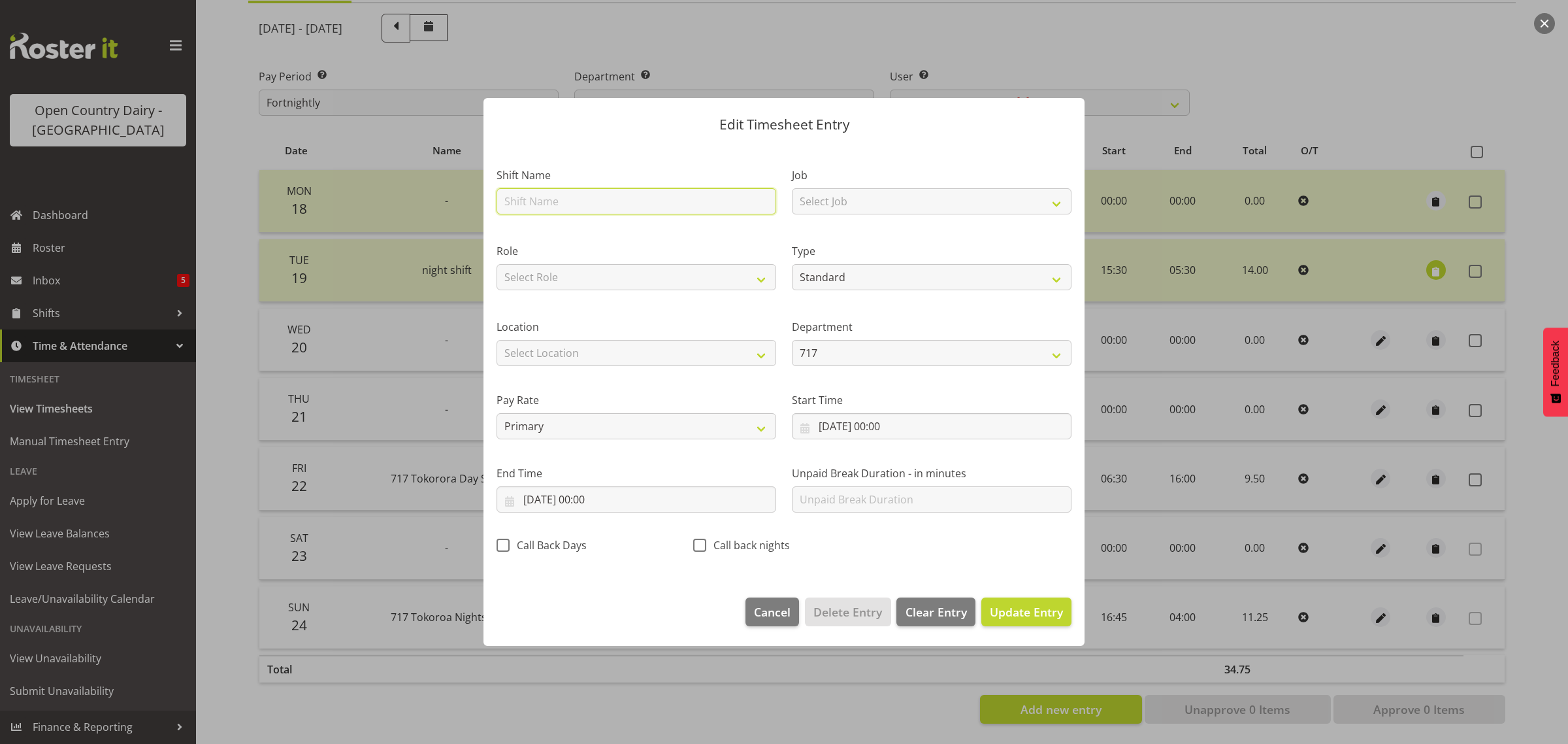
click at [539, 203] on input "text" at bounding box center [636, 201] width 280 height 26
click at [868, 195] on select "Select Job Driver Driver supervisor Support" at bounding box center [932, 201] width 280 height 26
click at [792, 188] on select "Select Job Driver Driver supervisor Support" at bounding box center [932, 201] width 280 height 26
click at [892, 425] on input "23/08/2025, 00:00" at bounding box center [932, 426] width 280 height 26
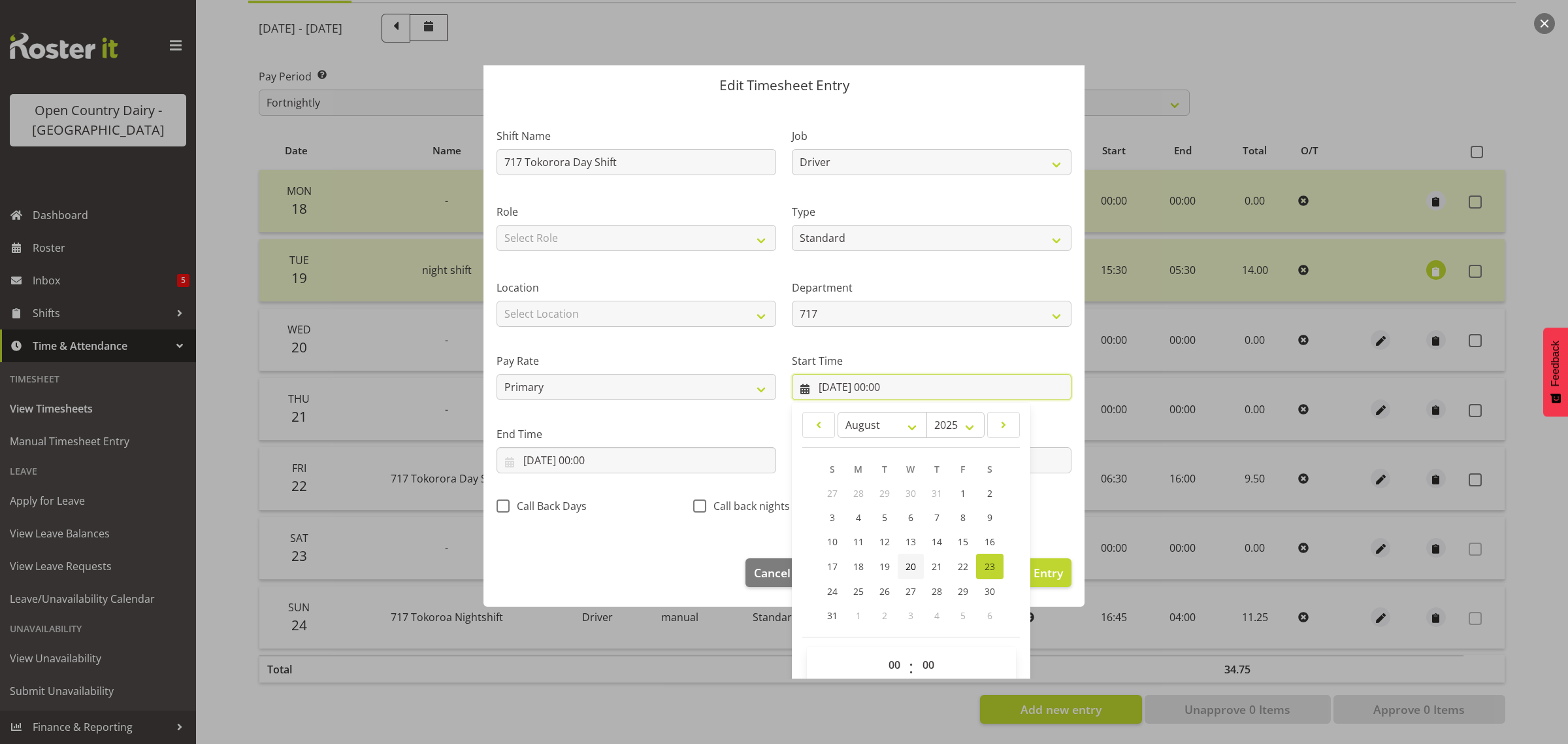
scroll to position [60, 0]
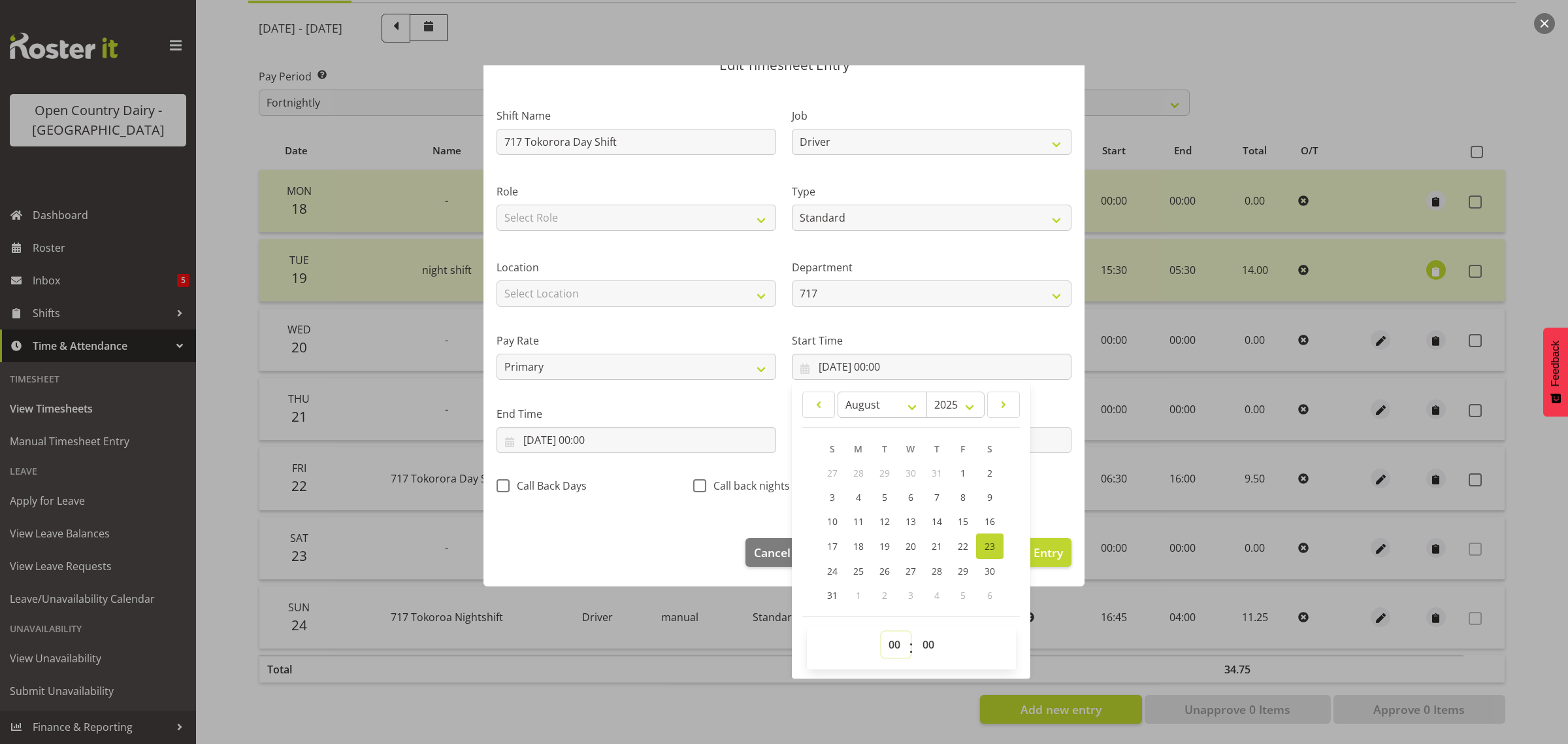
click at [886, 648] on select "00 01 02 03 04 05 06 07 08 09 10 11 12 13 14 15 16 17 18 19 20 21 22 23" at bounding box center [896, 644] width 29 height 26
click at [881, 631] on select "00 01 02 03 04 05 06 07 08 09 10 11 12 13 14 15 16 17 18 19 20 21 22 23" at bounding box center [896, 644] width 29 height 26
drag, startPoint x: 920, startPoint y: 646, endPoint x: 925, endPoint y: 633, distance: 13.9
click at [920, 646] on select "00 01 02 03 04 05 06 07 08 09 10 11 12 13 14 15 16 17 18 19 20 21 22 23 24 25 2…" at bounding box center [930, 644] width 29 height 26
click at [929, 639] on select "00 01 02 03 04 05 06 07 08 09 10 11 12 13 14 15 16 17 18 19 20 21 22 23 24 25 2…" at bounding box center [930, 644] width 29 height 26
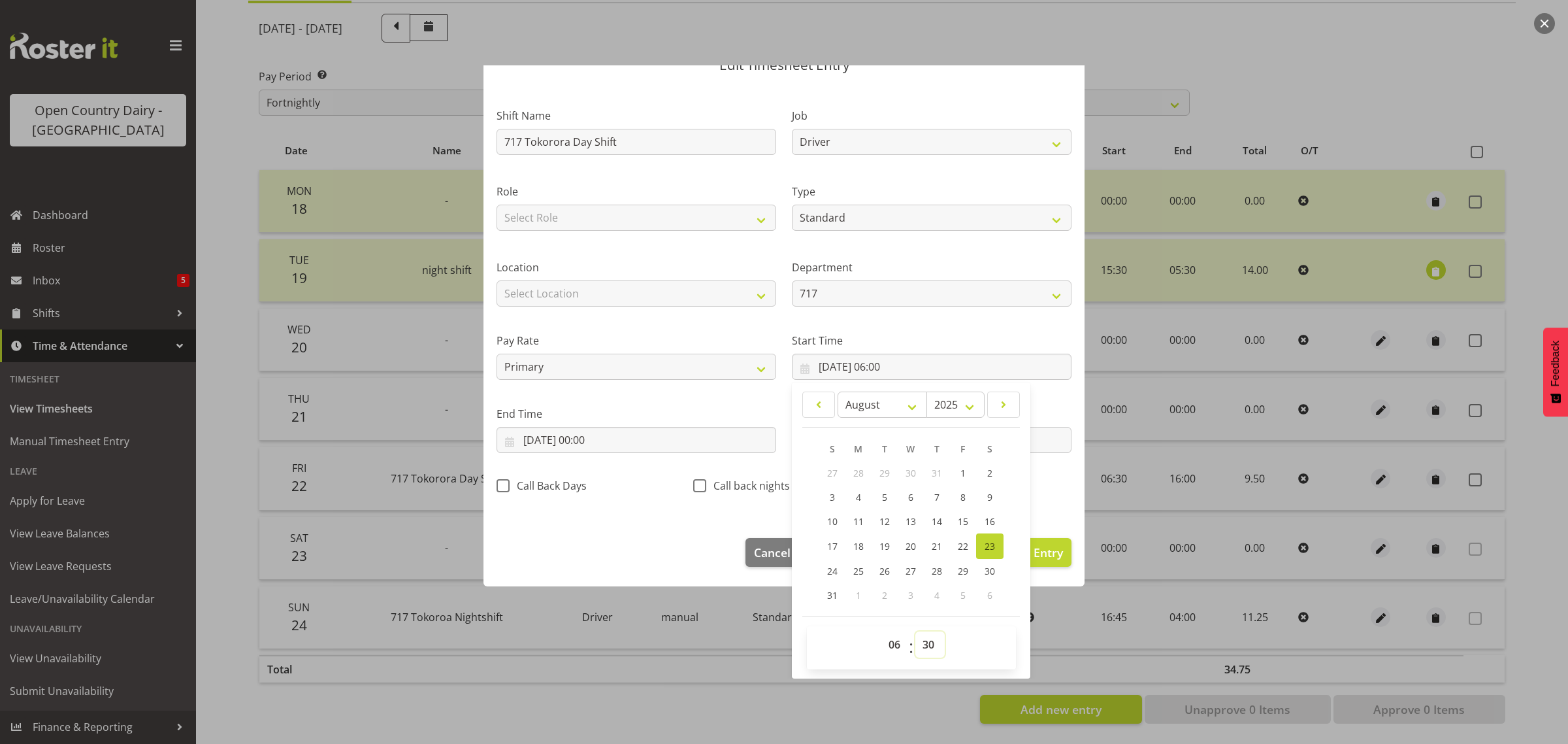
click at [916, 631] on select "00 01 02 03 04 05 06 07 08 09 10 11 12 13 14 15 16 17 18 19 20 21 22 23 24 25 2…" at bounding box center [930, 644] width 29 height 26
click at [593, 436] on input "23/08/2025, 00:00" at bounding box center [636, 440] width 280 height 26
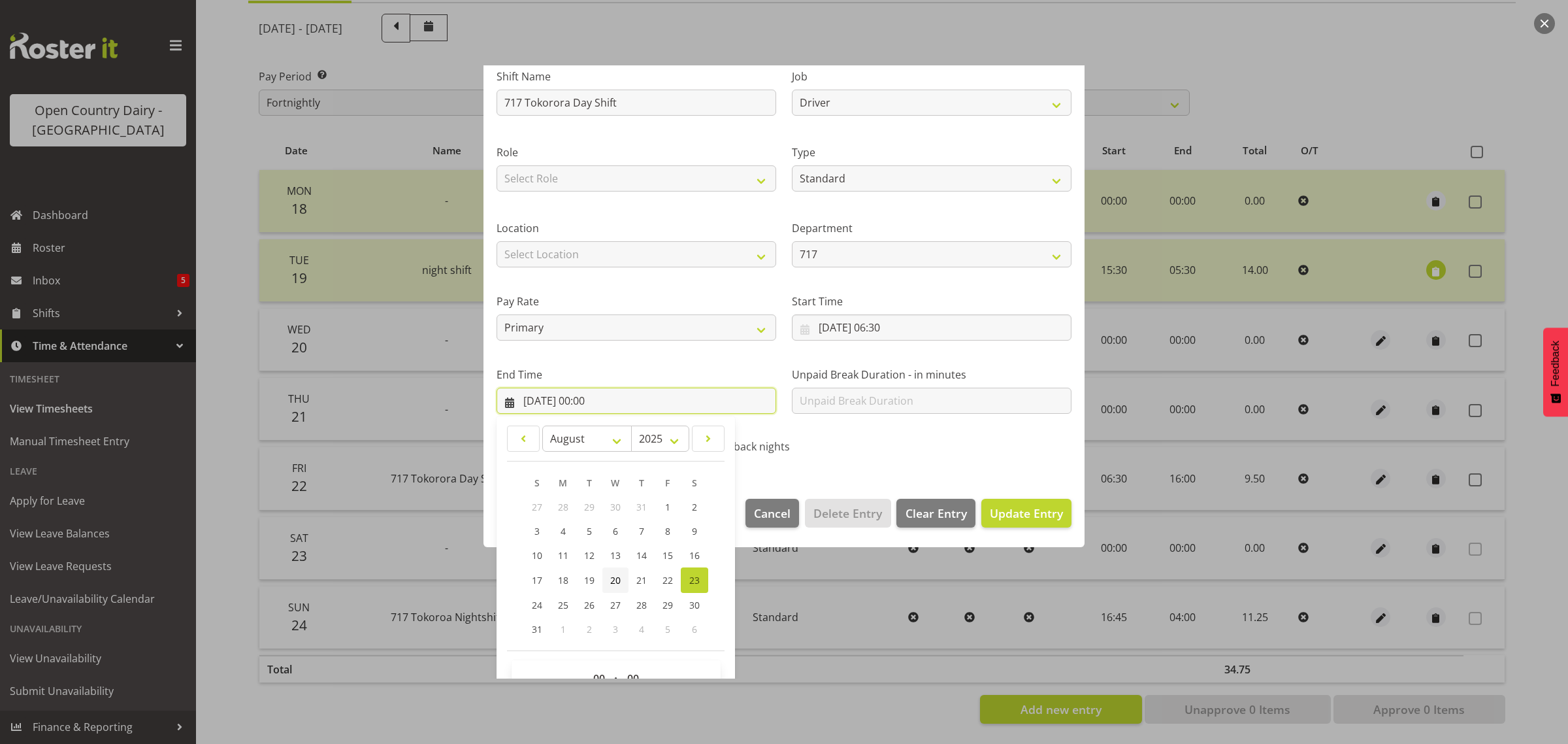
scroll to position [132, 0]
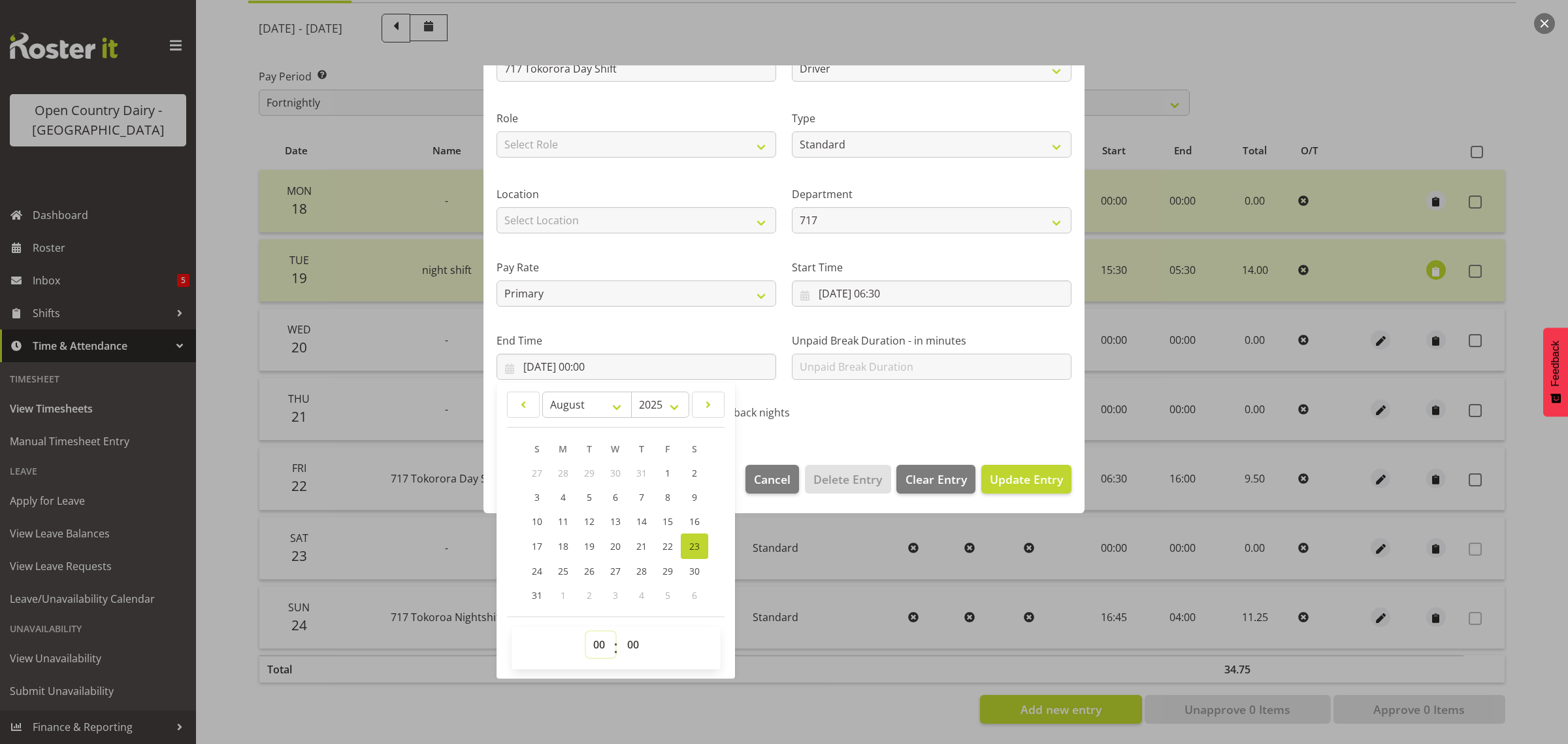
click at [599, 644] on select "00 01 02 03 04 05 06 07 08 09 10 11 12 13 14 15 16 17 18 19 20 21 22 23" at bounding box center [601, 644] width 29 height 26
click at [586, 631] on select "00 01 02 03 04 05 06 07 08 09 10 11 12 13 14 15 16 17 18 19 20 21 22 23" at bounding box center [601, 644] width 29 height 26
click at [1008, 471] on span "Update Entry" at bounding box center [1026, 479] width 73 height 17
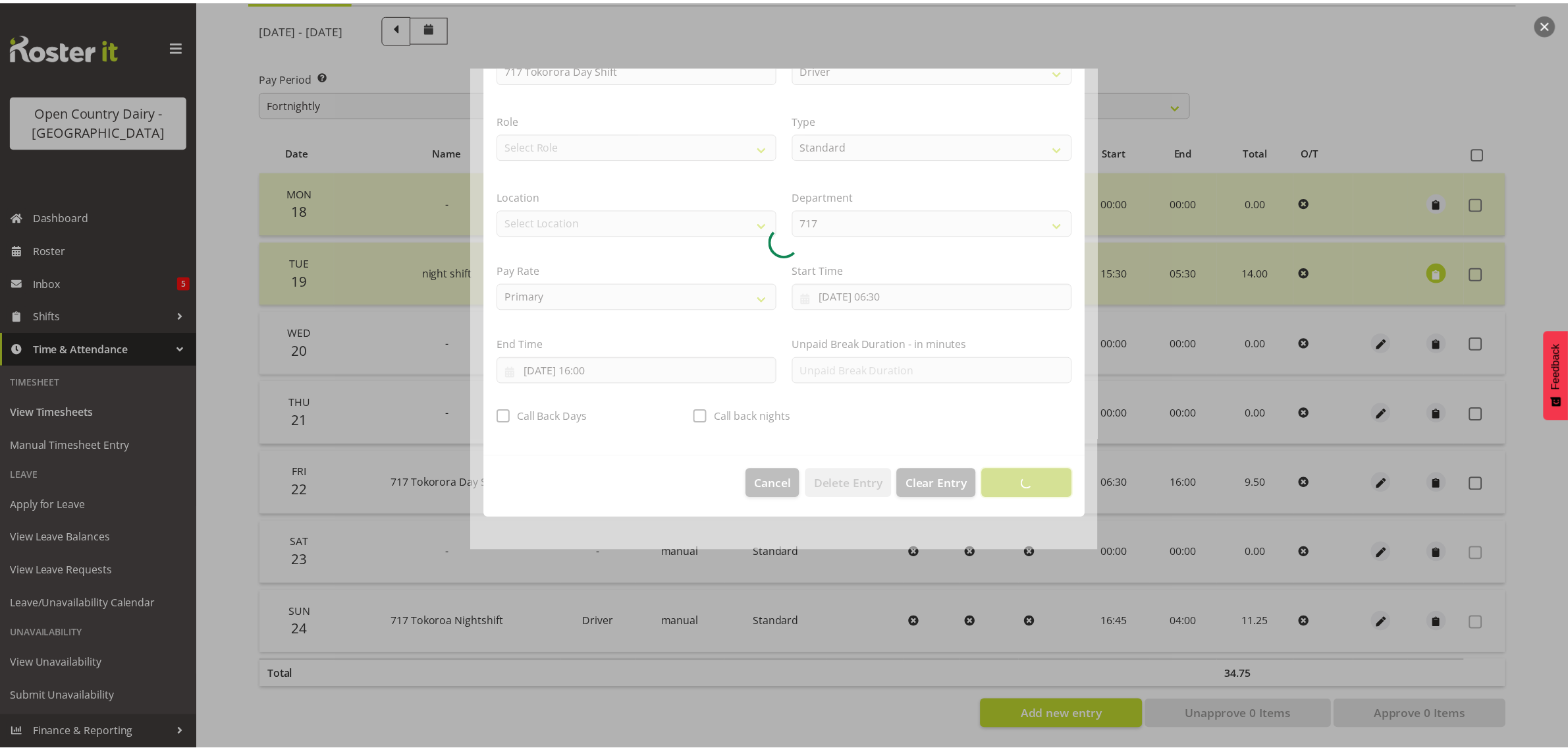
scroll to position [0, 0]
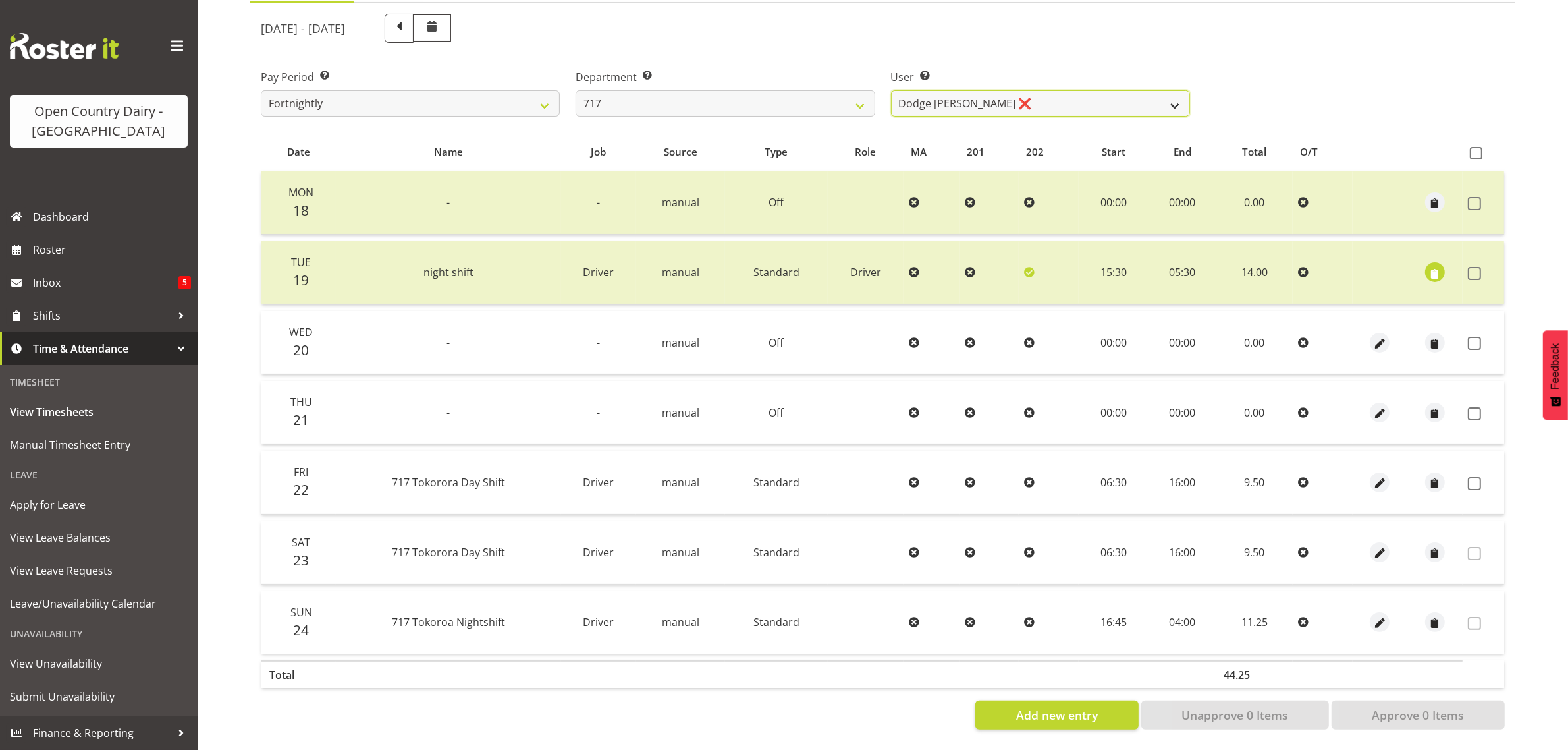
click at [1031, 92] on select "Daryl Wrigley ❌ Dodge Lindsay Laing ❌ Eric Stothers ❌ Jeff Anderson ❌" at bounding box center [1041, 103] width 299 height 26
click at [891, 90] on select "Daryl Wrigley ❌ Dodge Lindsay Laing ❌ Eric Stothers ❌ Jeff Anderson ❌" at bounding box center [1041, 103] width 299 height 26
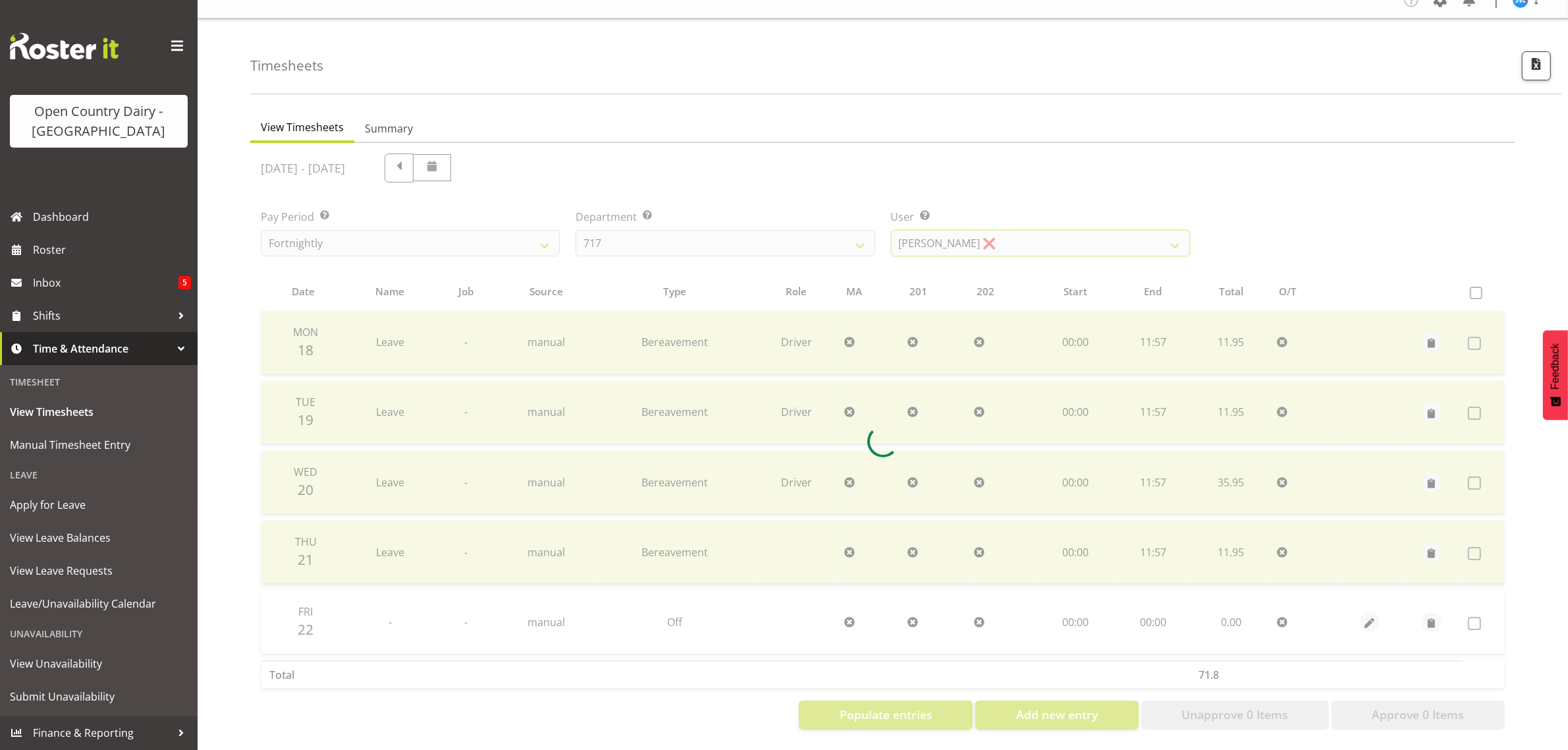
scroll to position [29, 0]
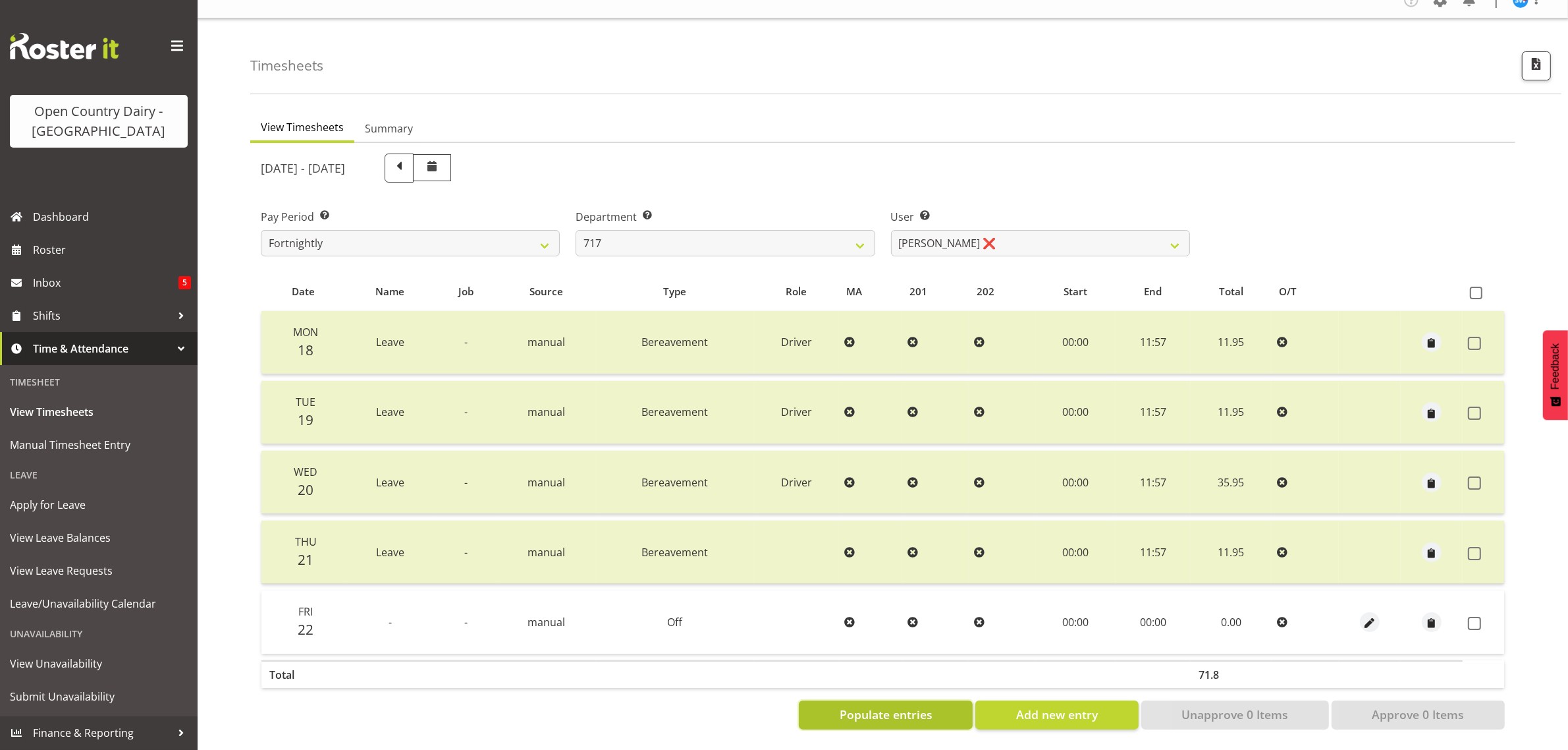
click at [831, 705] on button "Populate entries" at bounding box center [886, 715] width 174 height 29
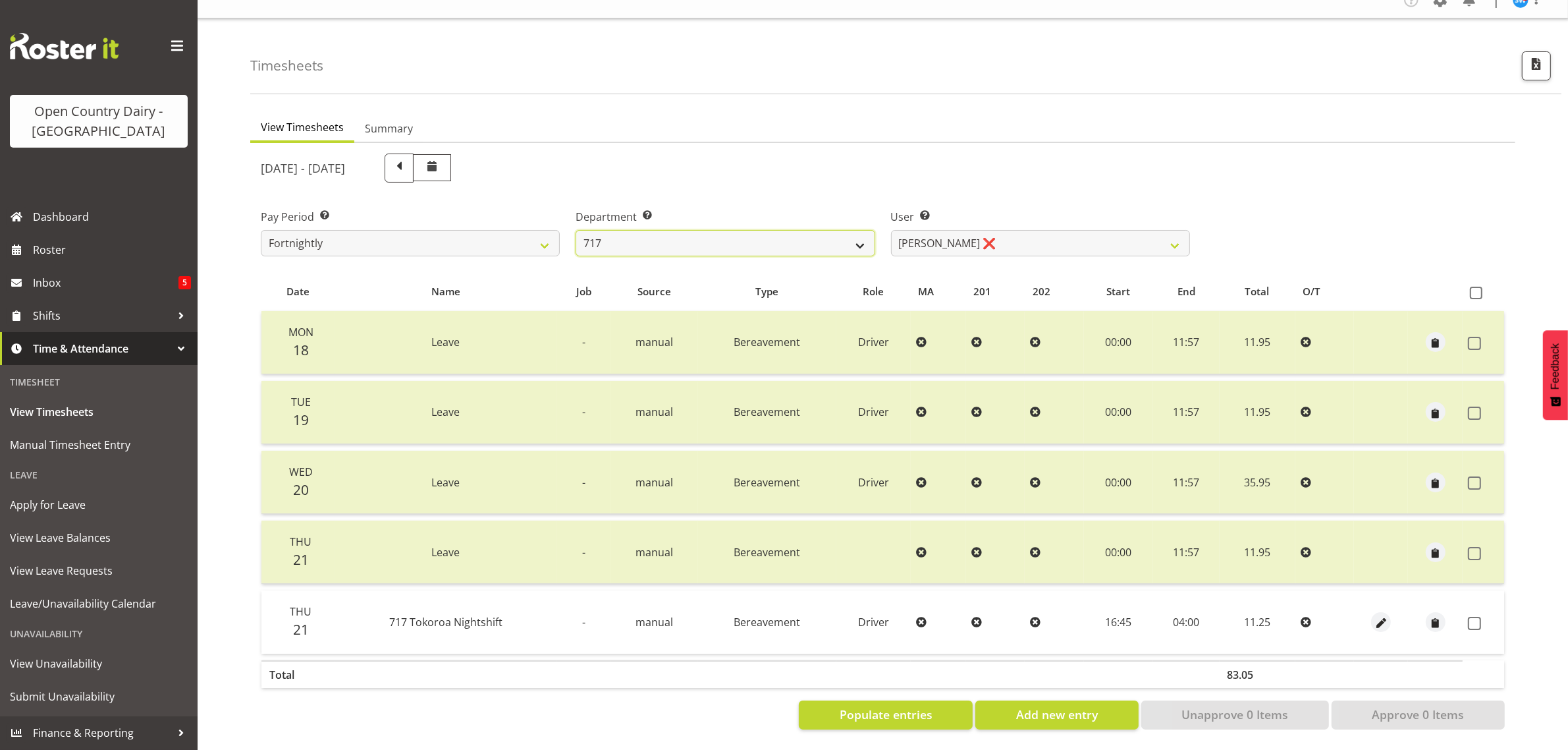
click at [717, 230] on select "701 702 703 704 705 706 707 708 709 710 711 712 713 714 715 716 717 718 719 720" at bounding box center [725, 243] width 299 height 26
click at [575, 230] on select "701 702 703 704 705 706 707 708 709 710 711 712 713 714 715 716 717 718 719 720" at bounding box center [725, 243] width 299 height 26
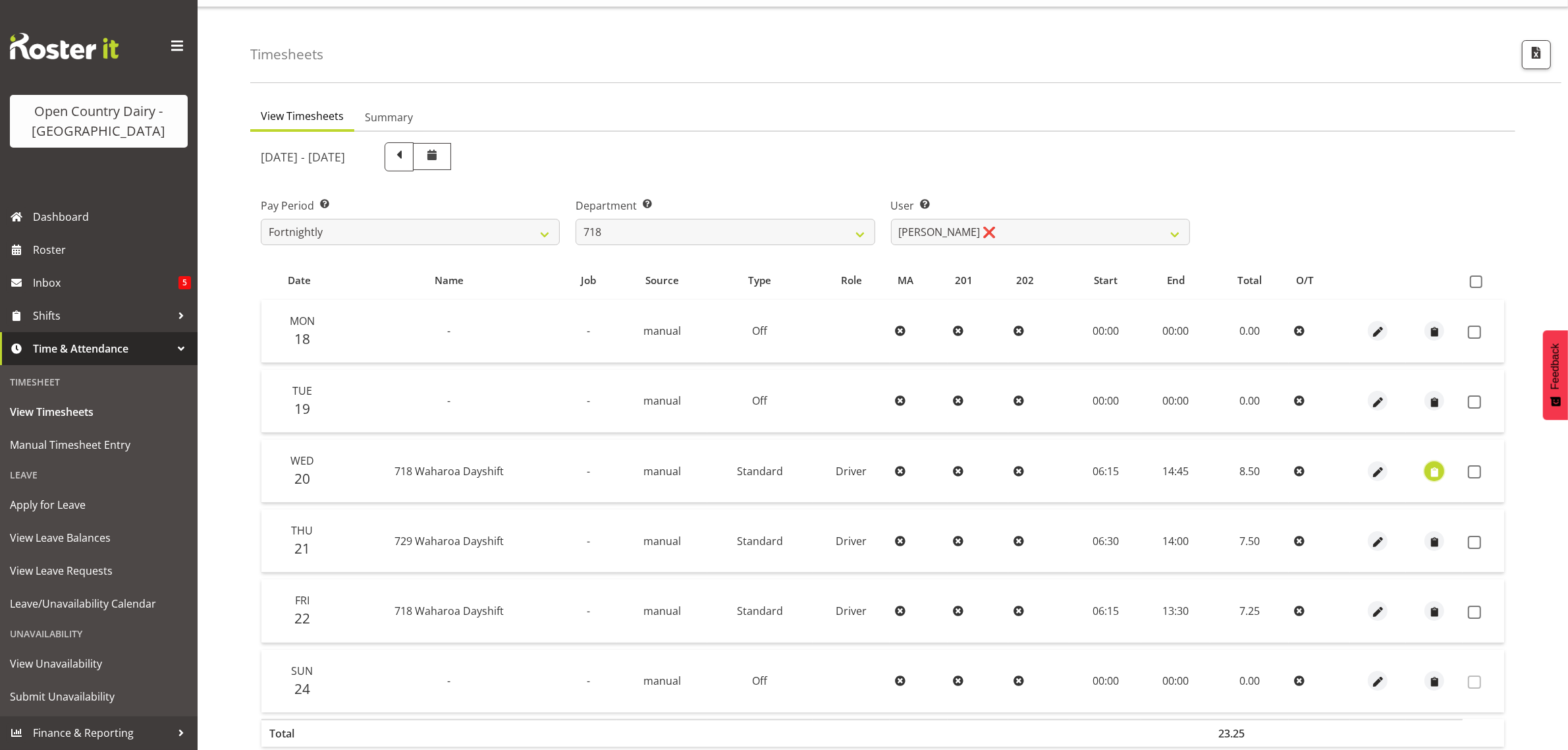
click at [1430, 466] on span "button" at bounding box center [1435, 471] width 15 height 15
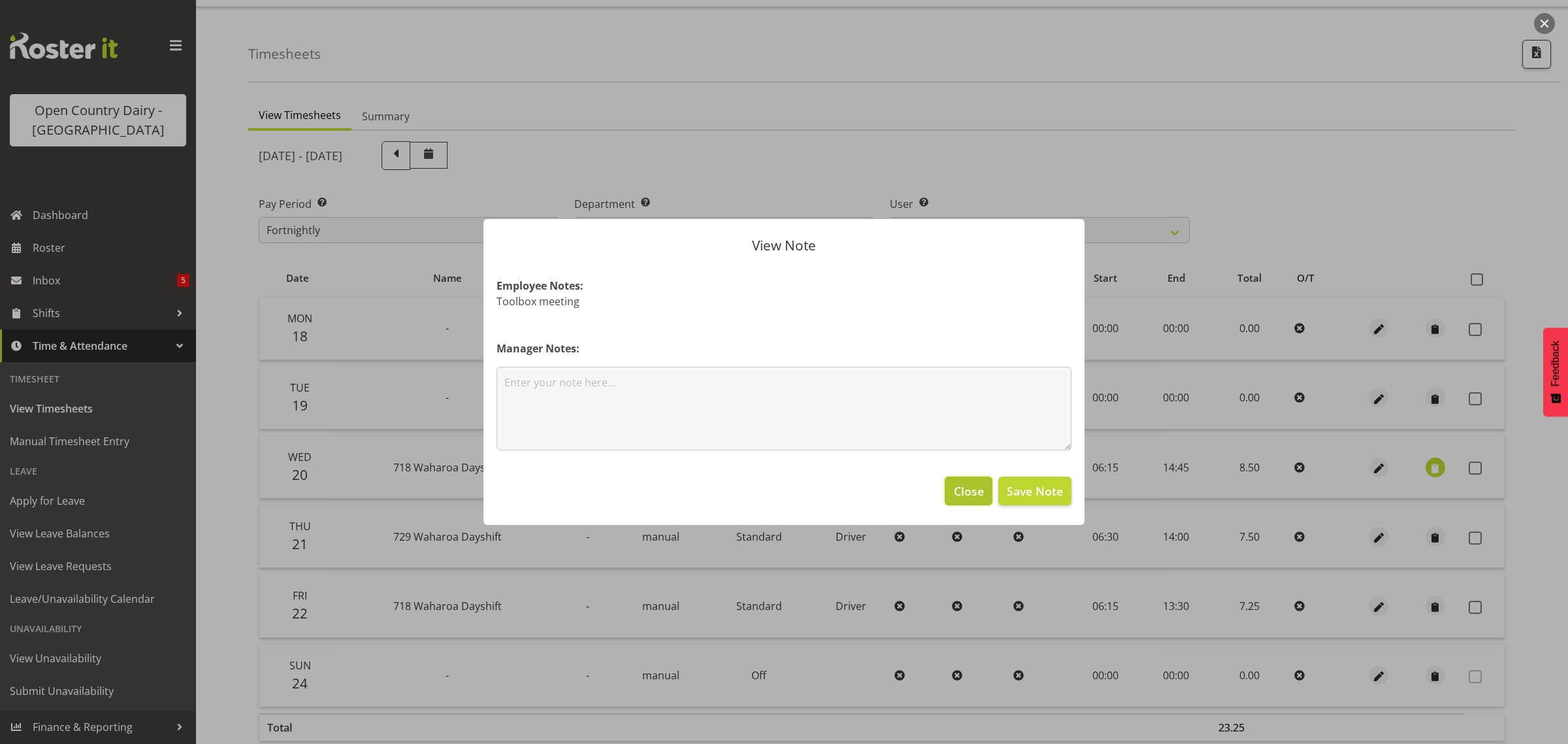
click at [958, 491] on span "Close" at bounding box center [969, 490] width 30 height 17
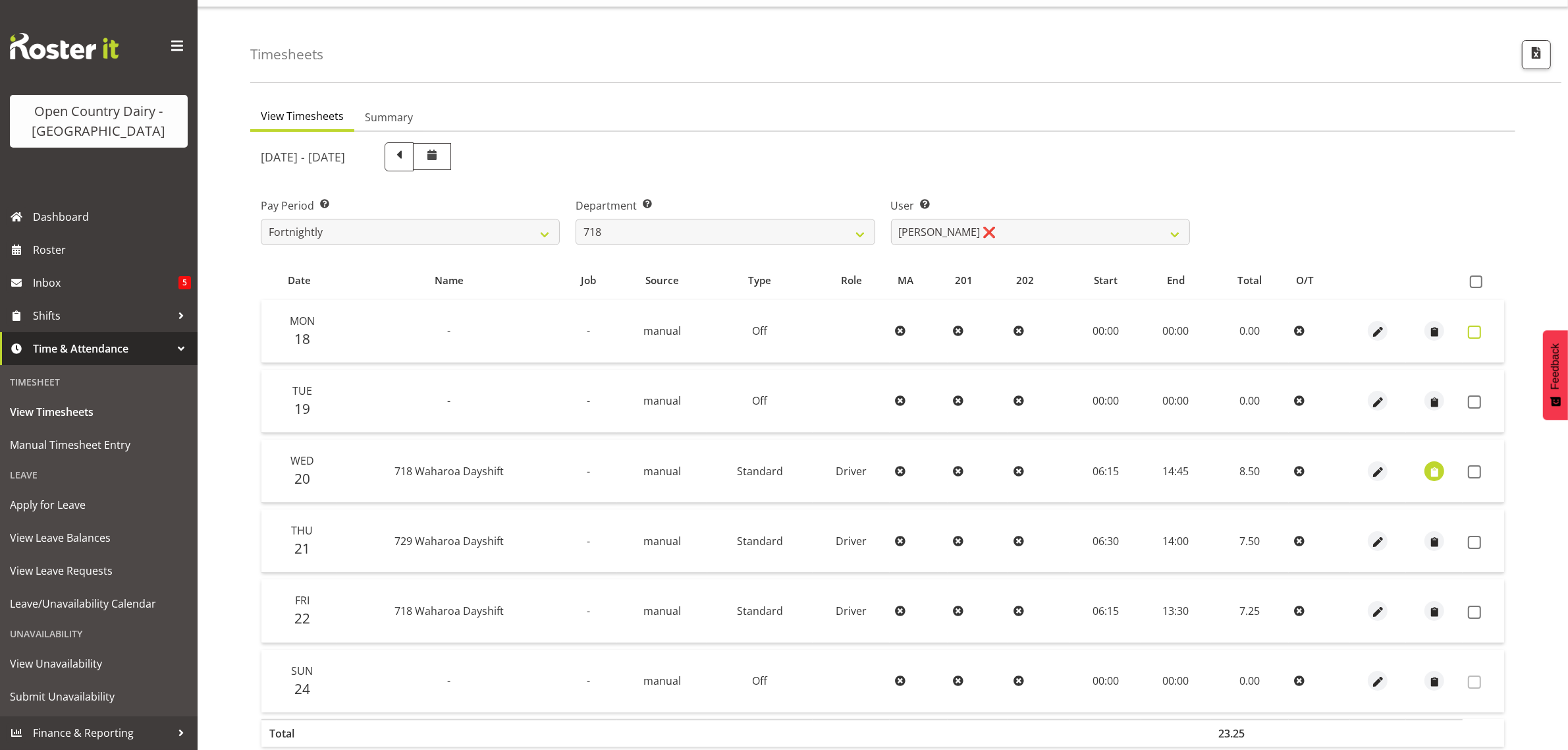
click at [1472, 328] on span at bounding box center [1475, 332] width 13 height 13
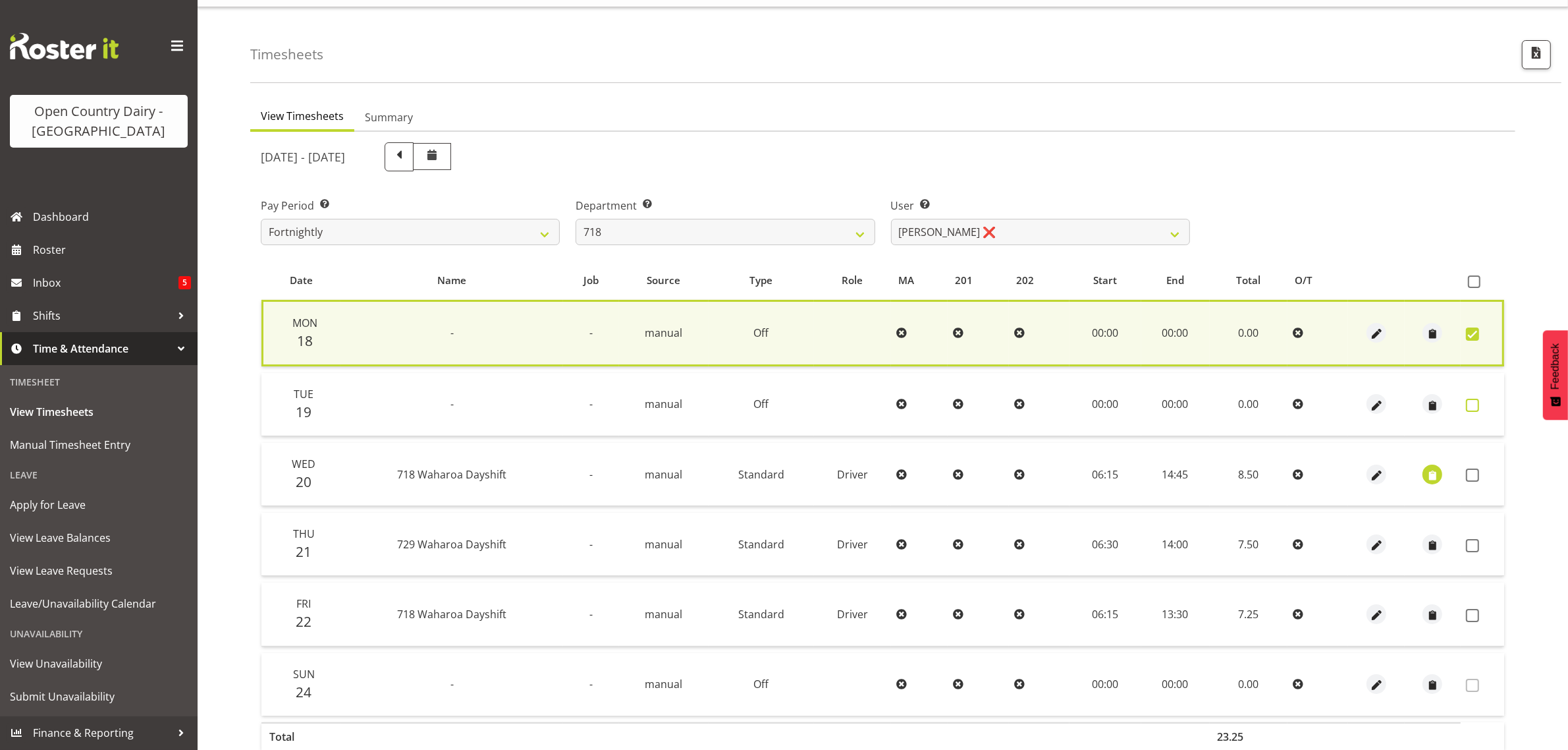
click at [1472, 402] on span at bounding box center [1473, 405] width 13 height 13
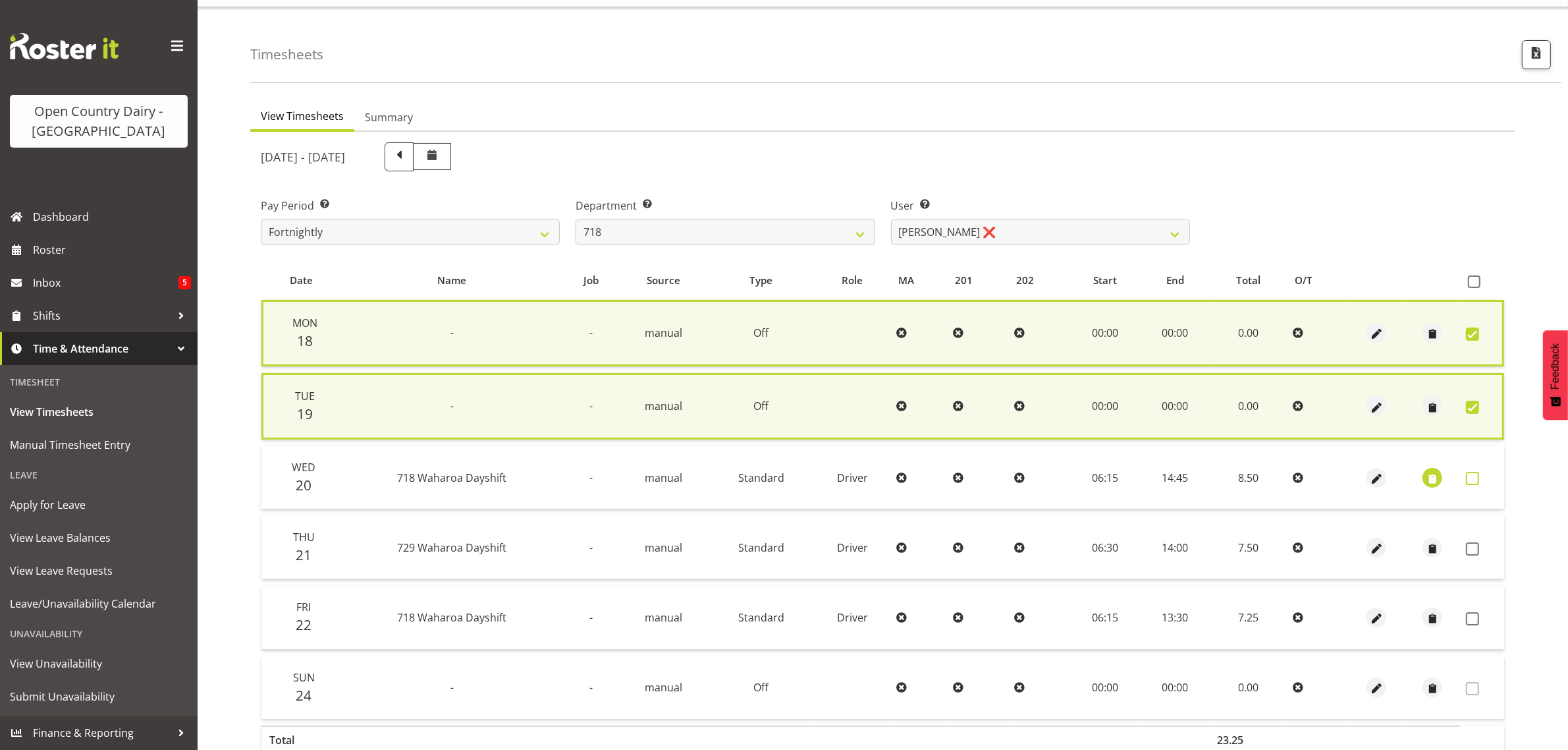
click at [1472, 474] on span at bounding box center [1473, 478] width 13 height 13
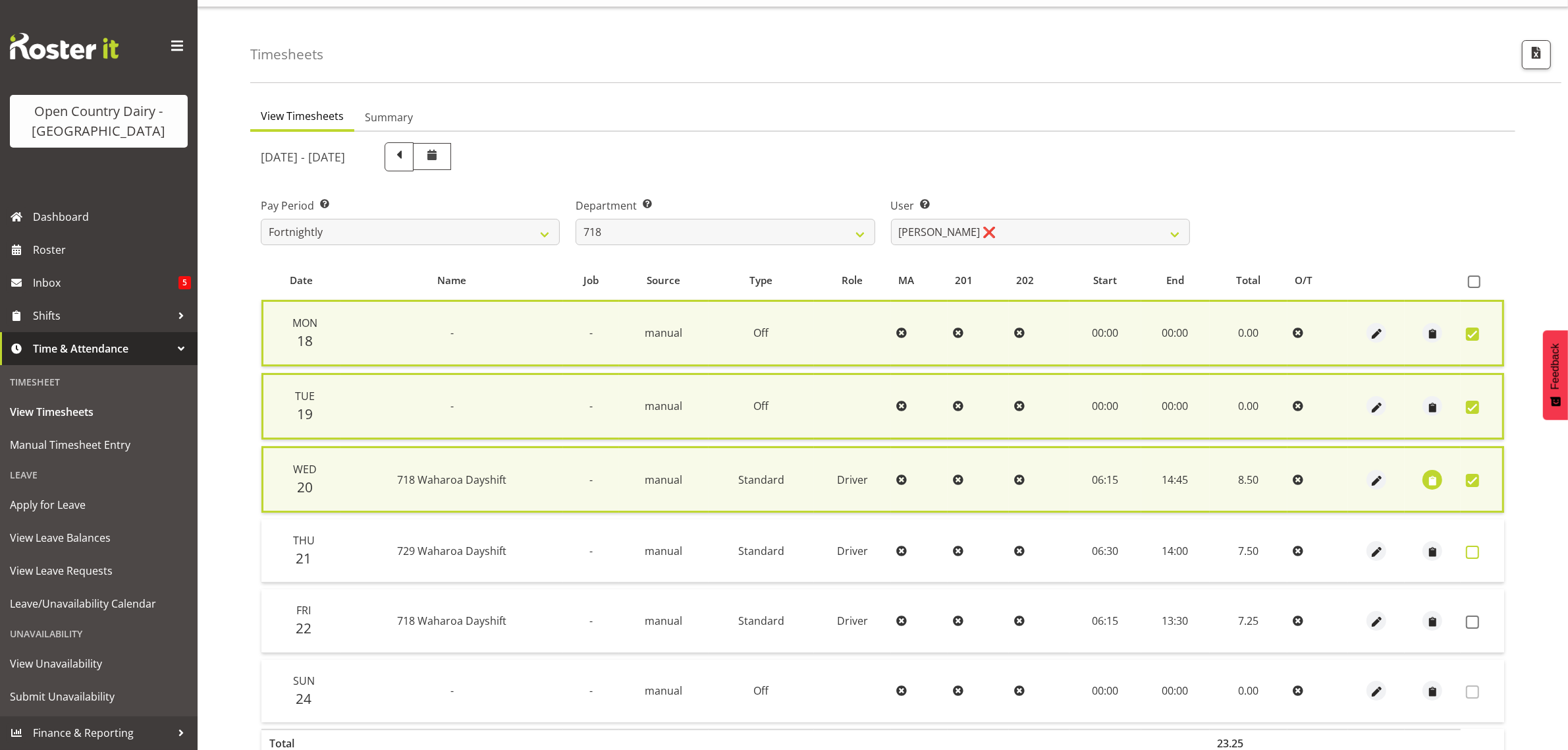
click at [1468, 548] on span at bounding box center [1473, 552] width 13 height 13
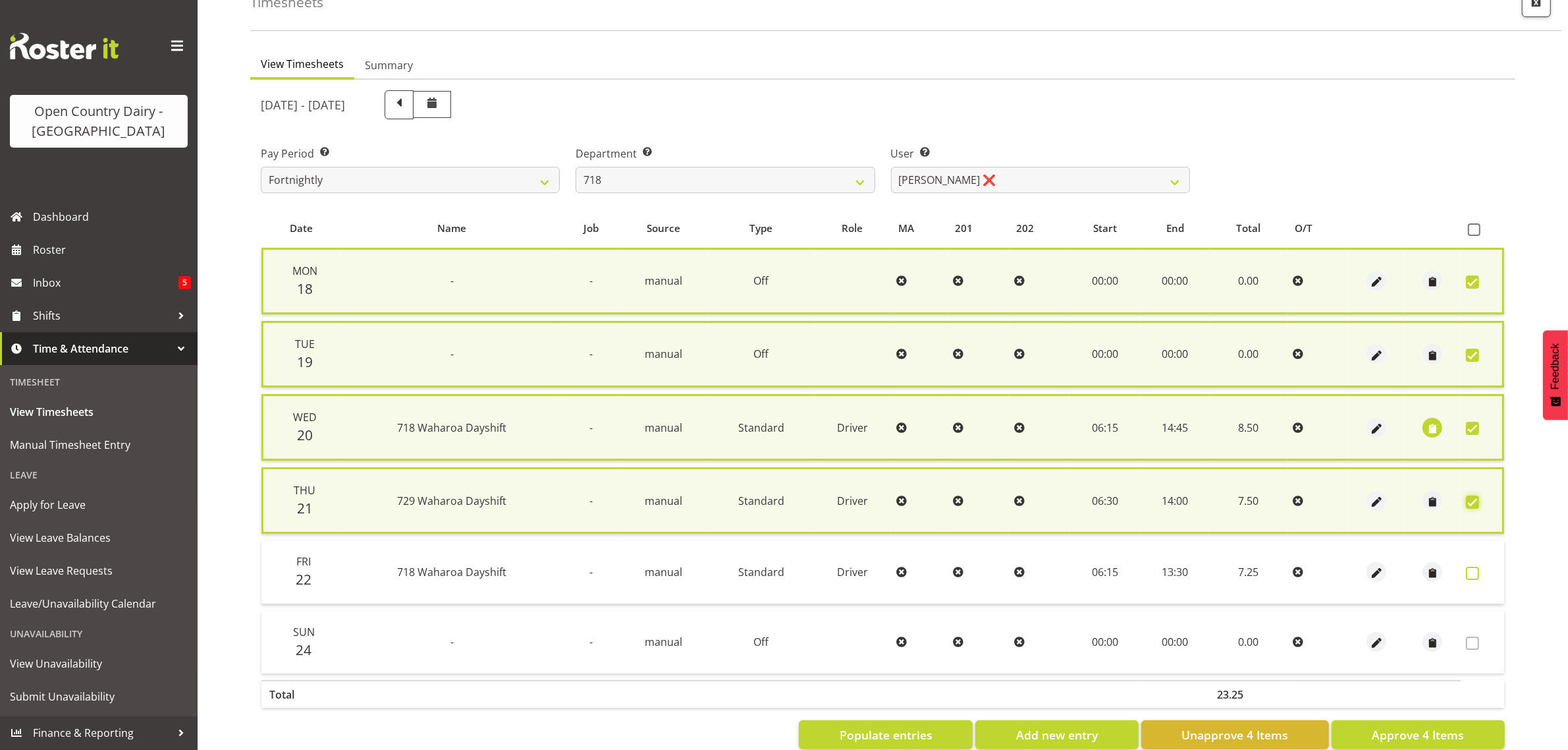
scroll to position [109, 0]
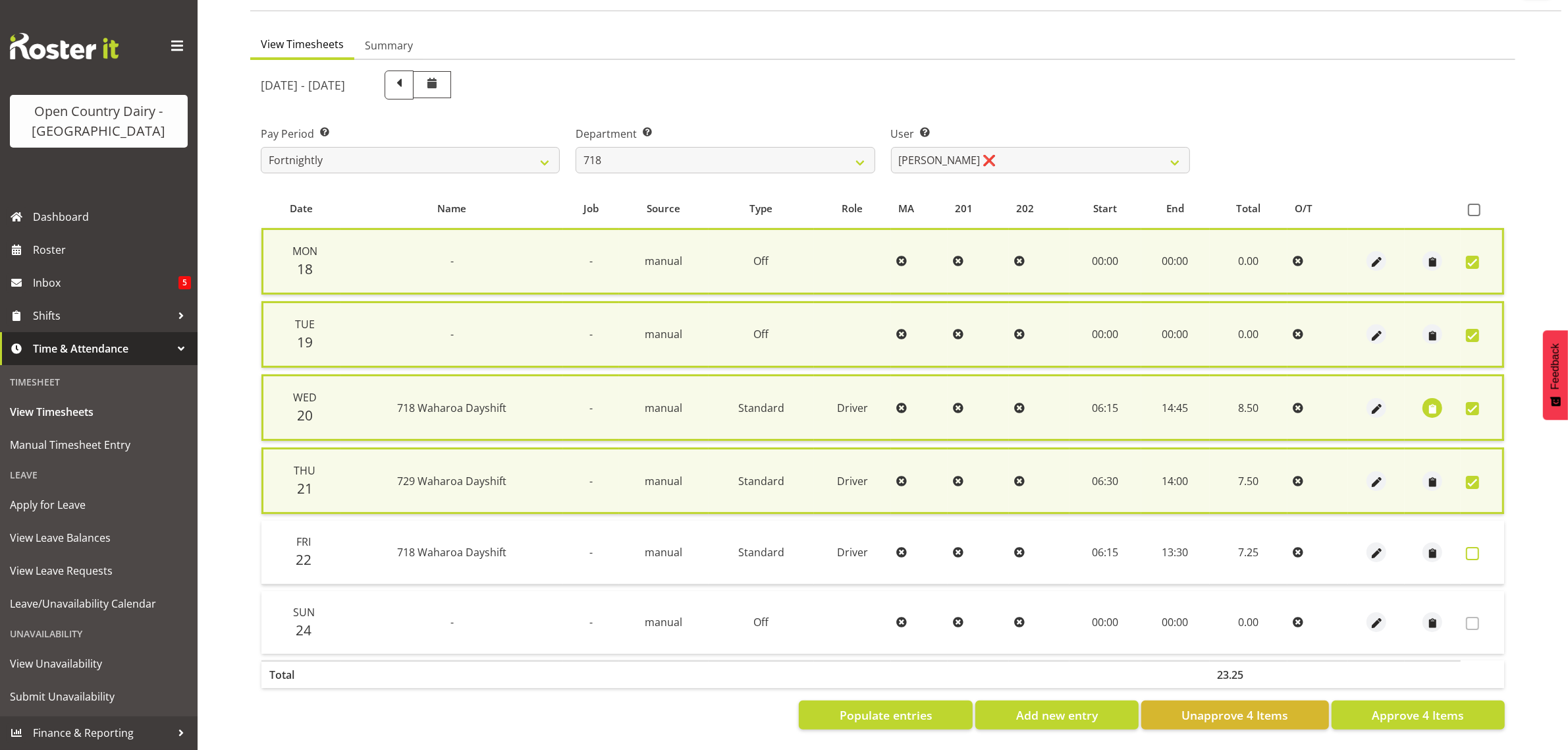
click at [1476, 547] on span at bounding box center [1473, 554] width 13 height 13
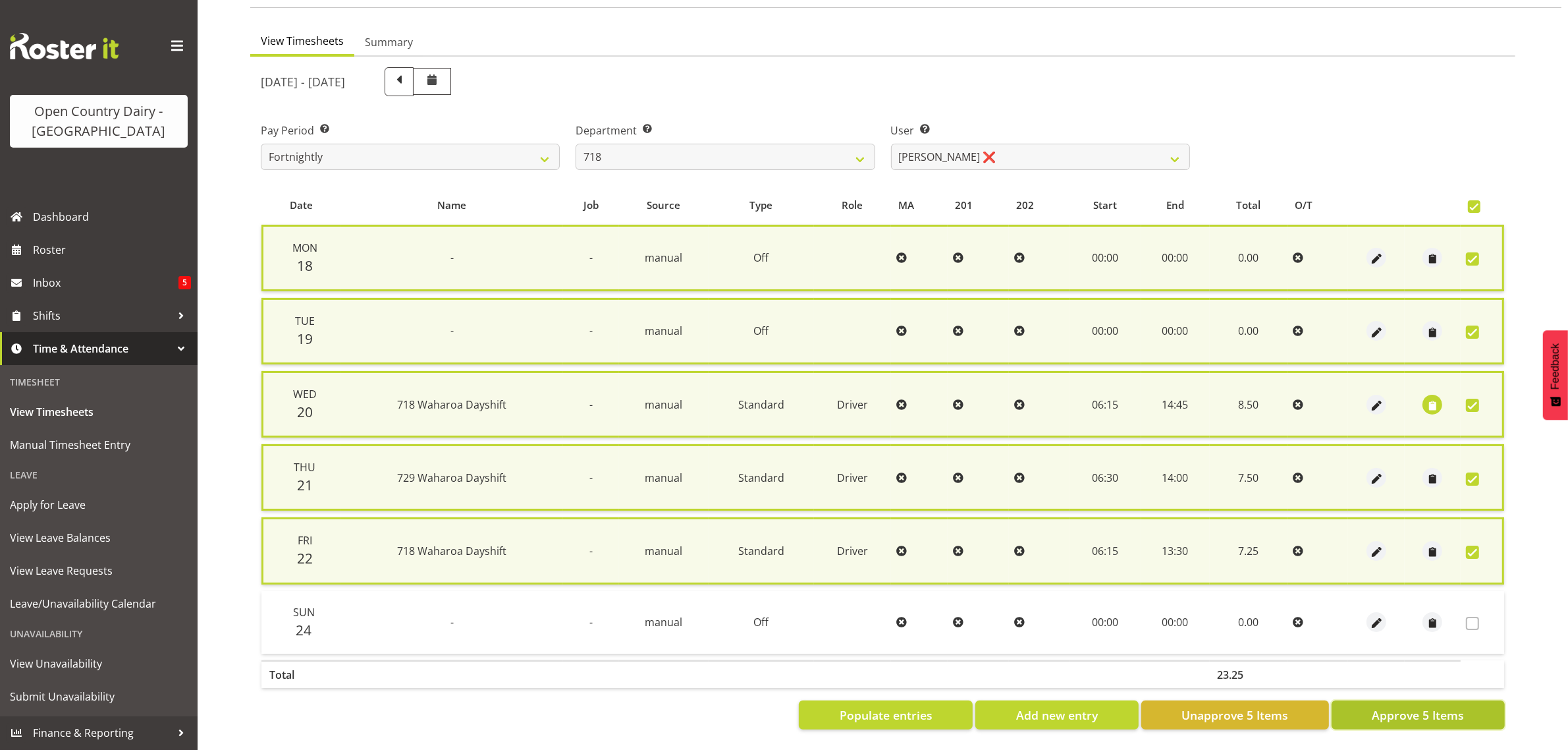
click at [1407, 706] on span "Approve 5 Items" at bounding box center [1418, 714] width 92 height 17
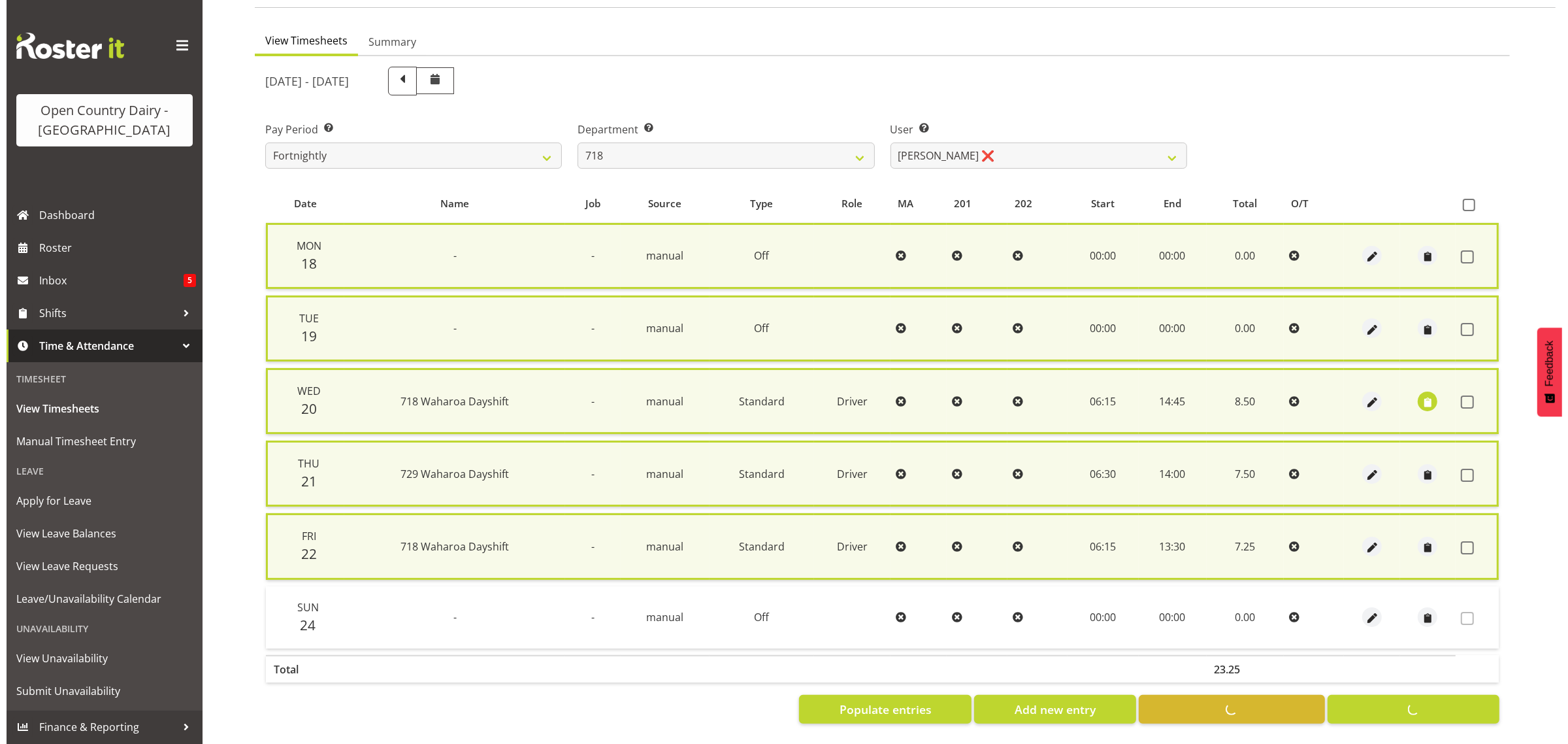
scroll to position [98, 0]
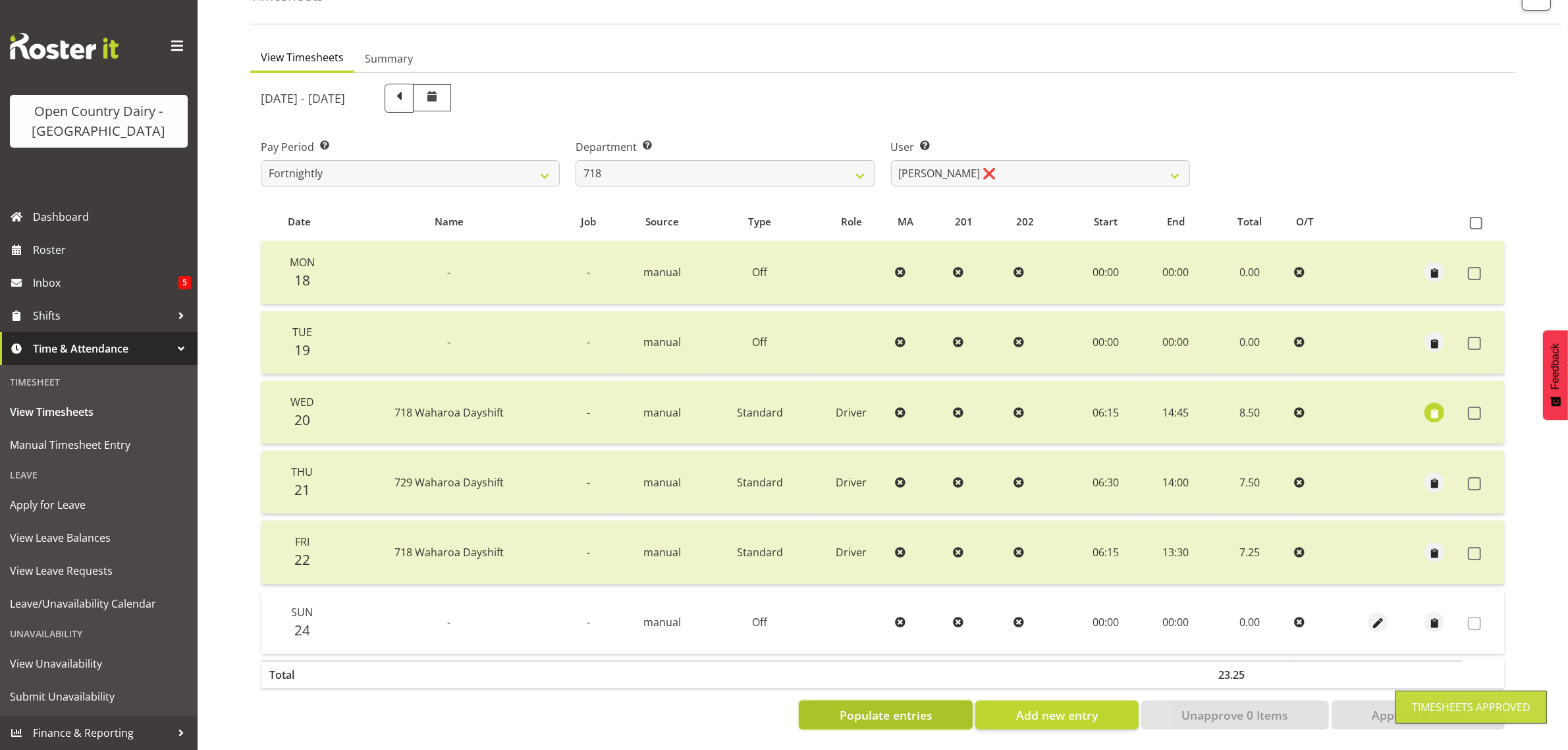
click at [864, 706] on span "Populate entries" at bounding box center [886, 714] width 93 height 17
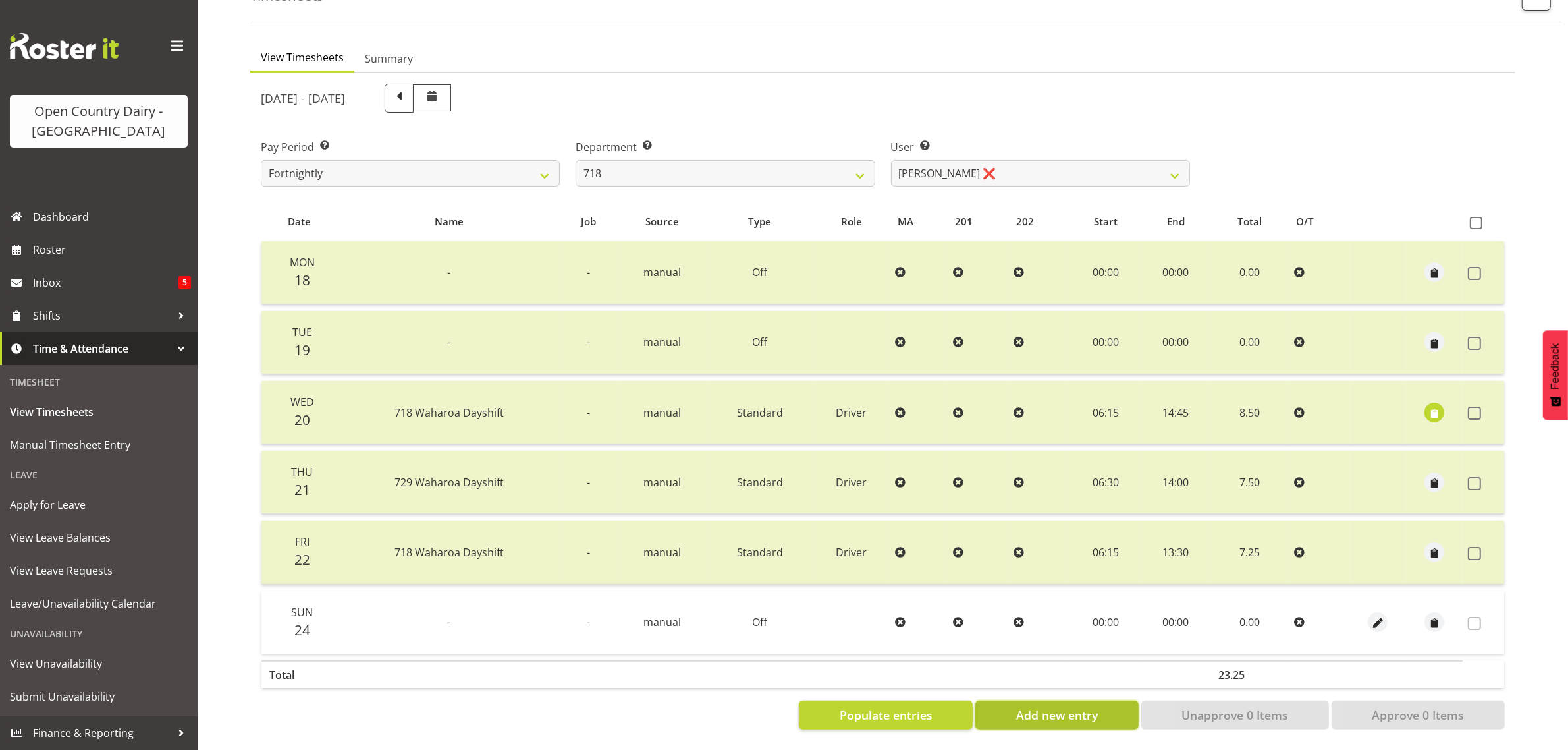
click at [1046, 706] on span "Add new entry" at bounding box center [1056, 714] width 81 height 17
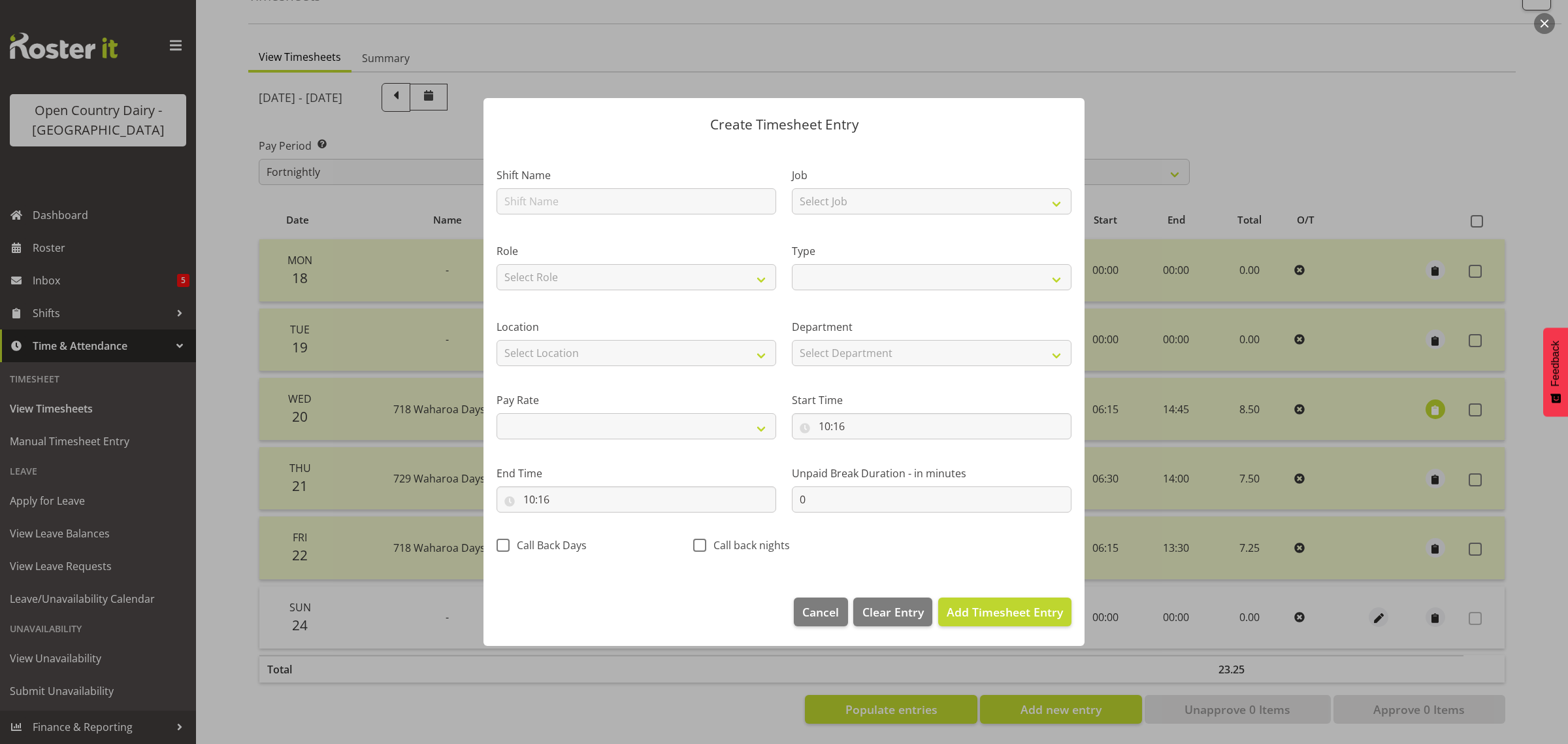
click at [992, 596] on footer "Cancel Delete Entry Clear Entry Add Timesheet Entry" at bounding box center [784, 615] width 601 height 61
click at [992, 615] on span "Add Timesheet Entry" at bounding box center [1005, 612] width 116 height 16
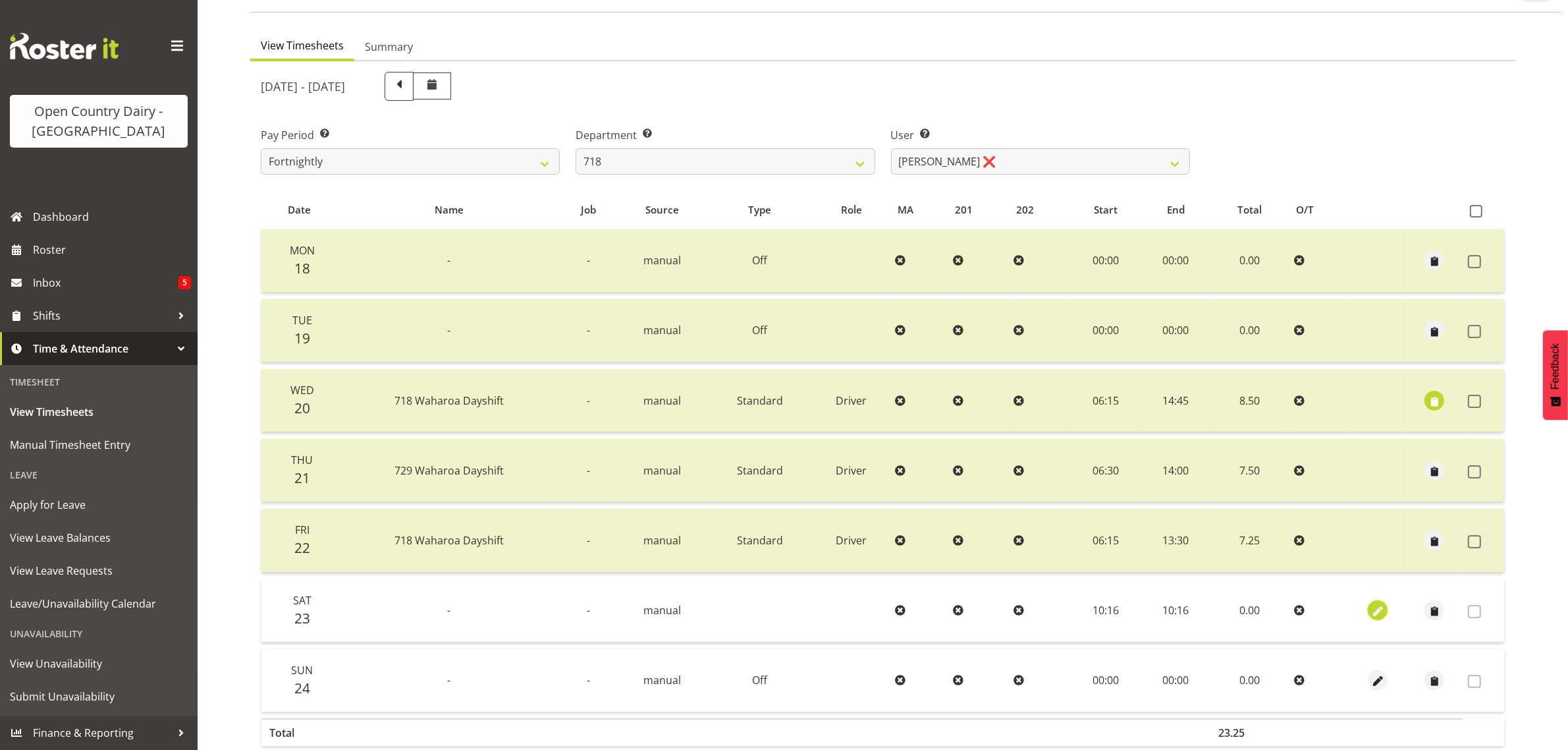
click at [1379, 609] on span "button" at bounding box center [1378, 611] width 15 height 15
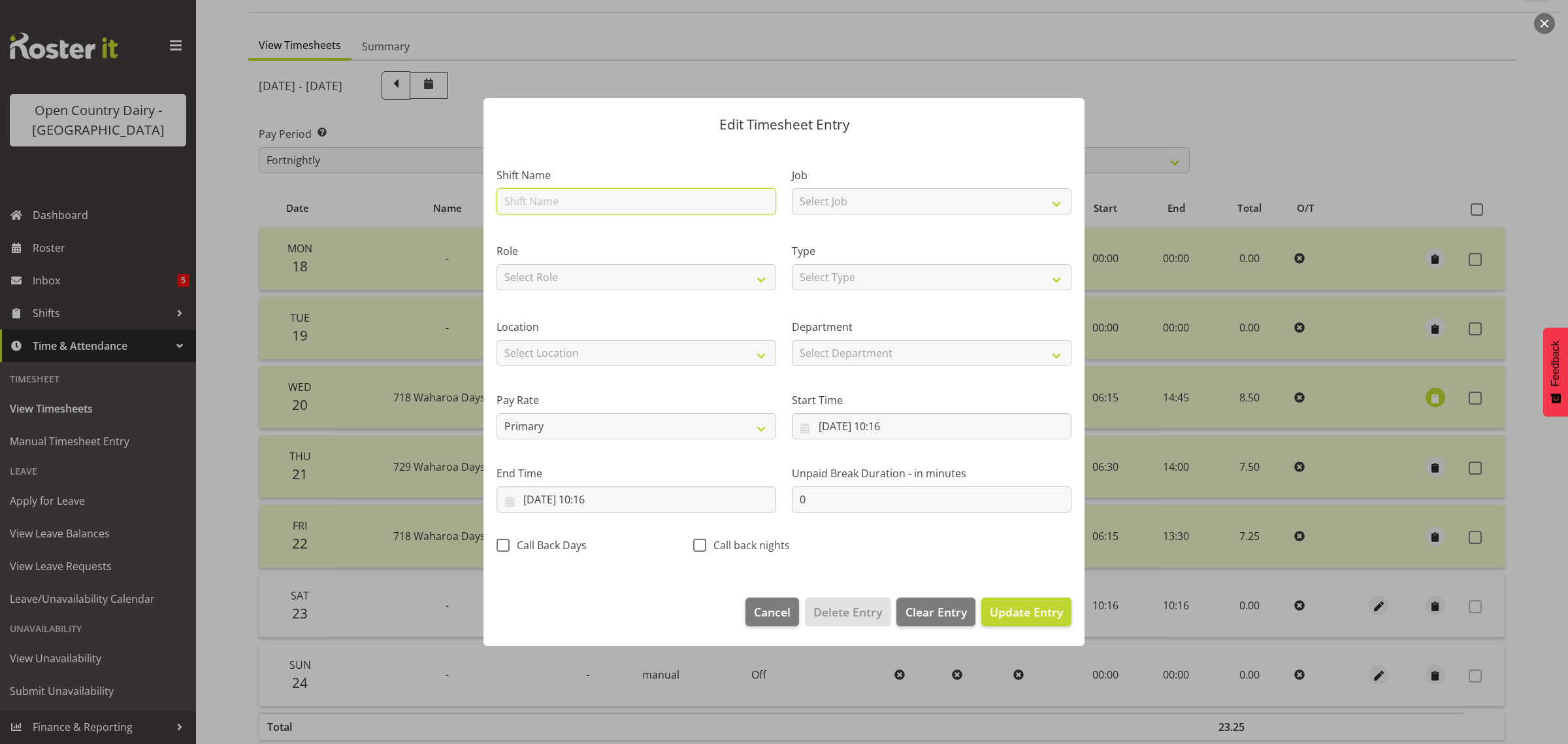
click at [580, 198] on input "text" at bounding box center [636, 201] width 280 height 26
click at [895, 279] on select "Select Type Off Standard Public Holiday Public Holiday (Worked) Day In Lieu Ann…" at bounding box center [932, 277] width 280 height 26
click at [792, 264] on select "Select Type Off Standard Public Holiday Public Holiday (Worked) Day In Lieu Ann…" at bounding box center [932, 277] width 280 height 26
click at [896, 425] on input "23/08/2025, 10:16" at bounding box center [932, 426] width 280 height 26
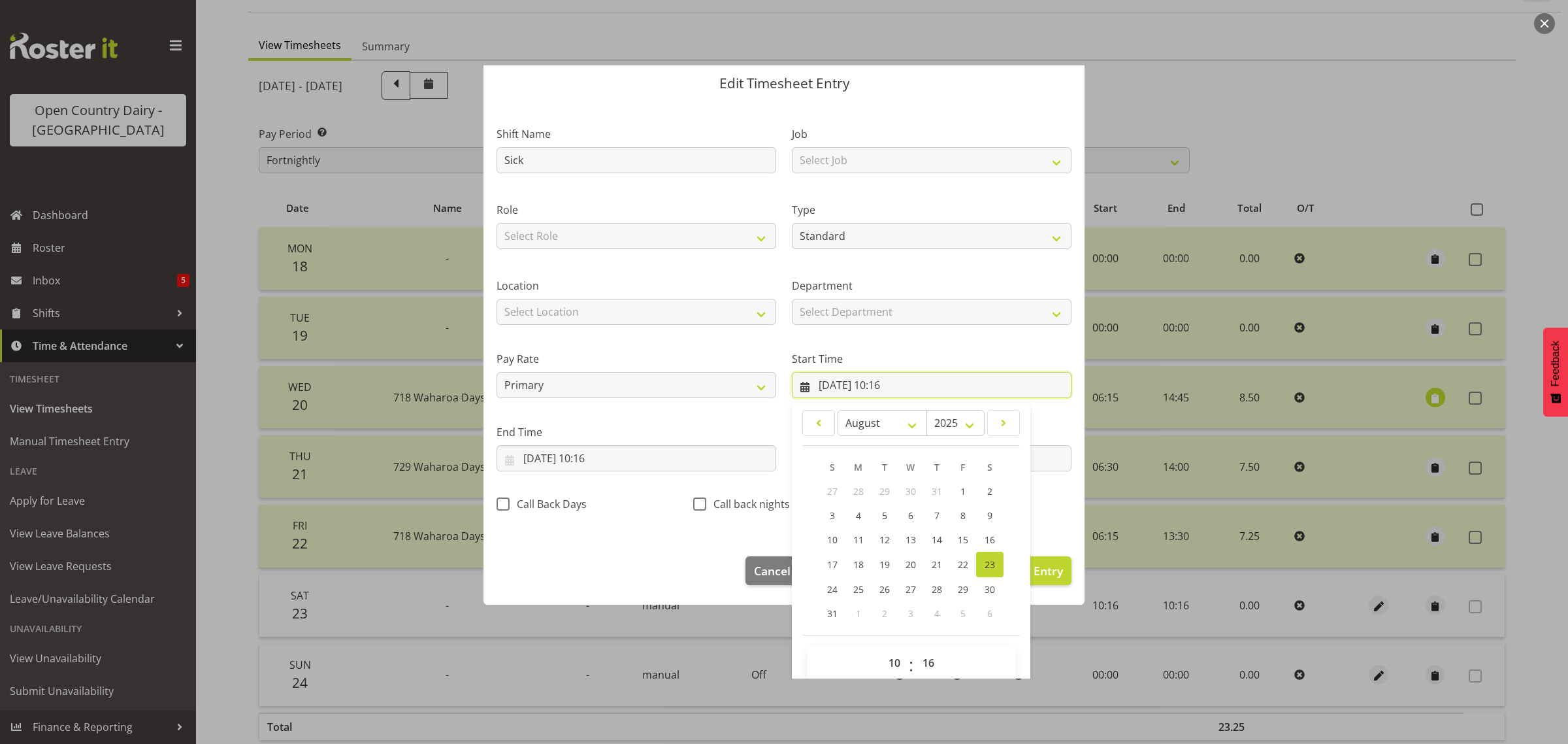
scroll to position [60, 0]
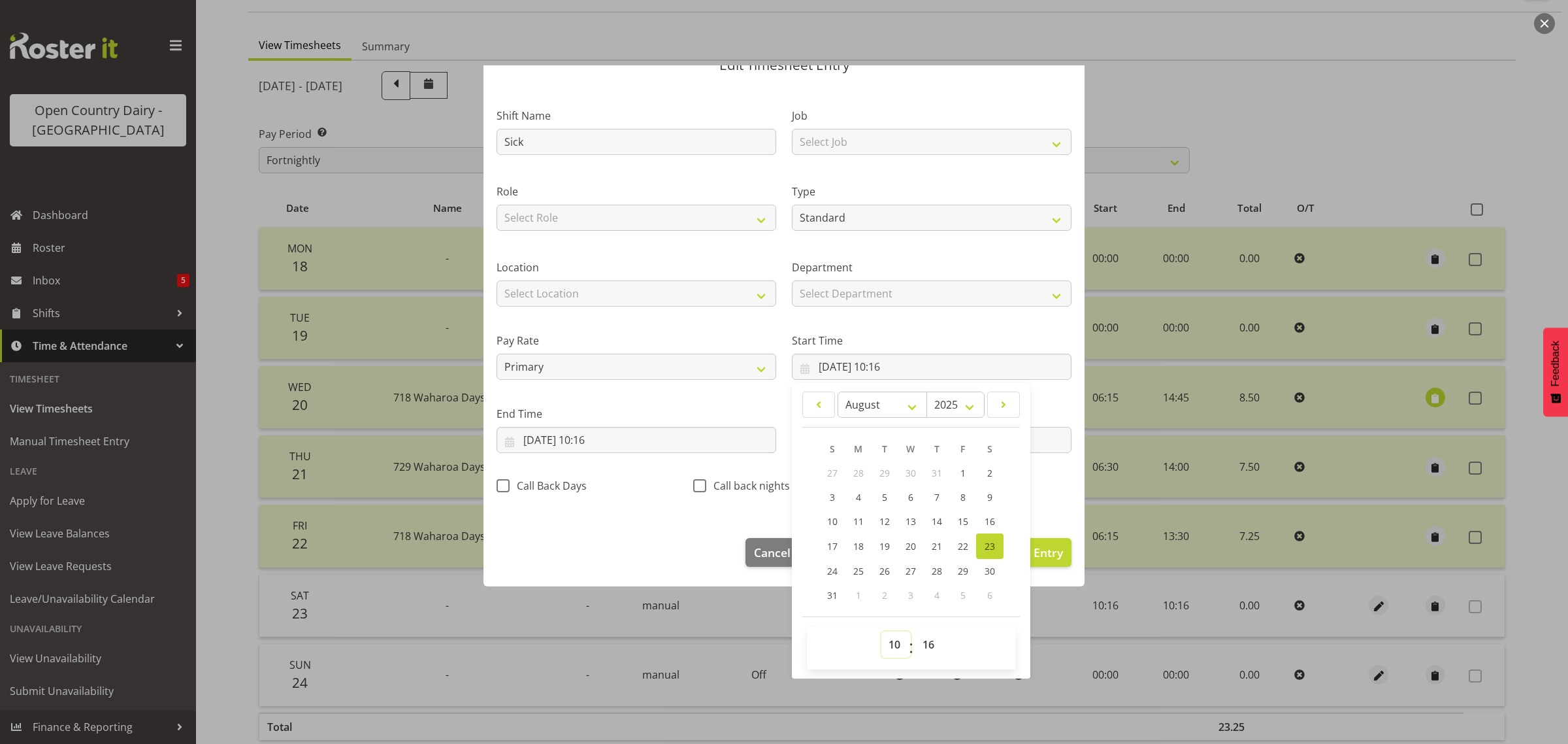
click at [892, 646] on select "00 01 02 03 04 05 06 07 08 09 10 11 12 13 14 15 16 17 18 19 20 21 22 23" at bounding box center [896, 644] width 29 height 26
click at [881, 631] on select "00 01 02 03 04 05 06 07 08 09 10 11 12 13 14 15 16 17 18 19 20 21 22 23" at bounding box center [896, 644] width 29 height 26
click at [924, 648] on select "00 01 02 03 04 05 06 07 08 09 10 11 12 13 14 15 16 17 18 19 20 21 22 23 24 25 2…" at bounding box center [930, 644] width 29 height 26
click at [916, 631] on select "00 01 02 03 04 05 06 07 08 09 10 11 12 13 14 15 16 17 18 19 20 21 22 23 24 25 2…" at bounding box center [930, 644] width 29 height 26
click at [1039, 550] on span "Update Entry" at bounding box center [1026, 552] width 73 height 16
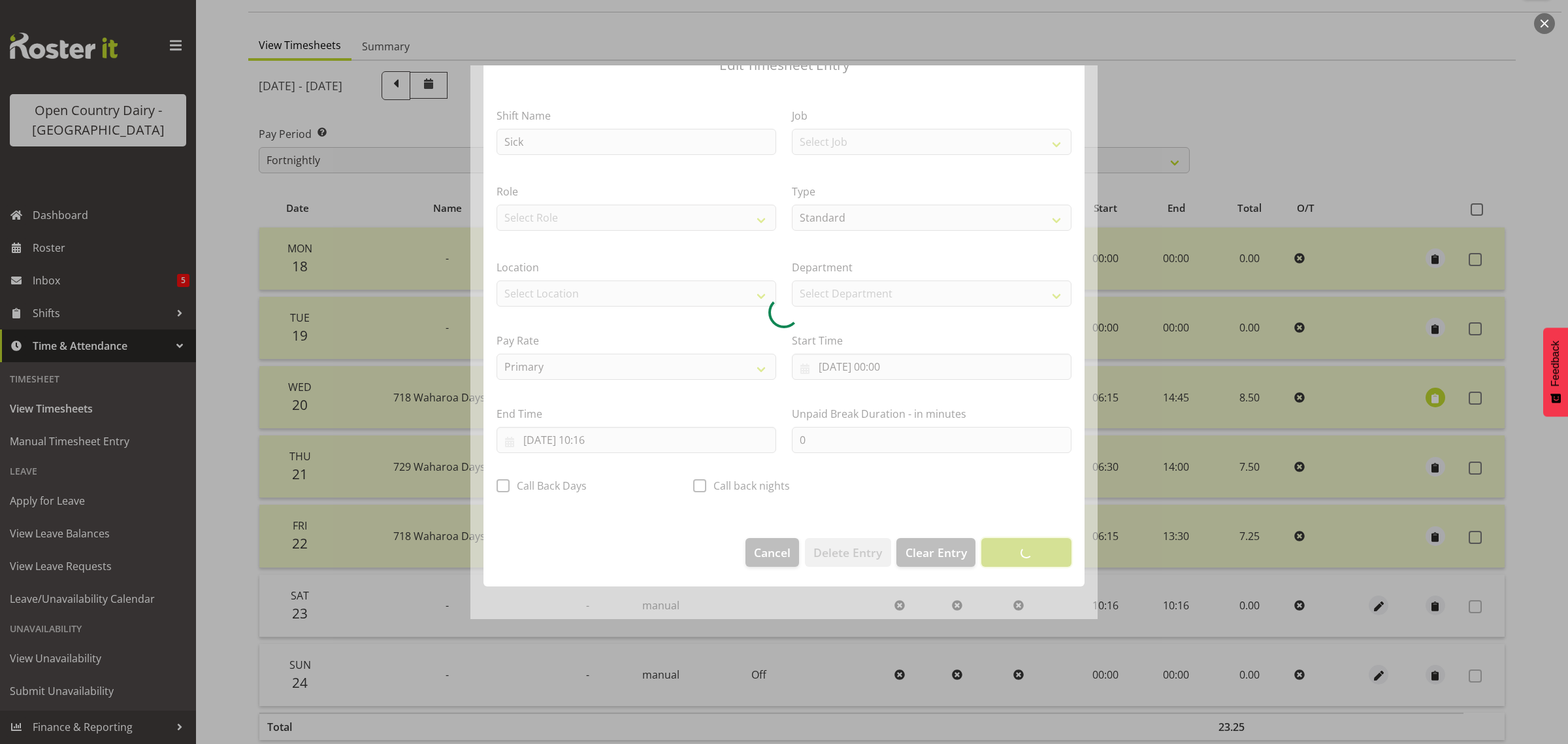
scroll to position [0, 0]
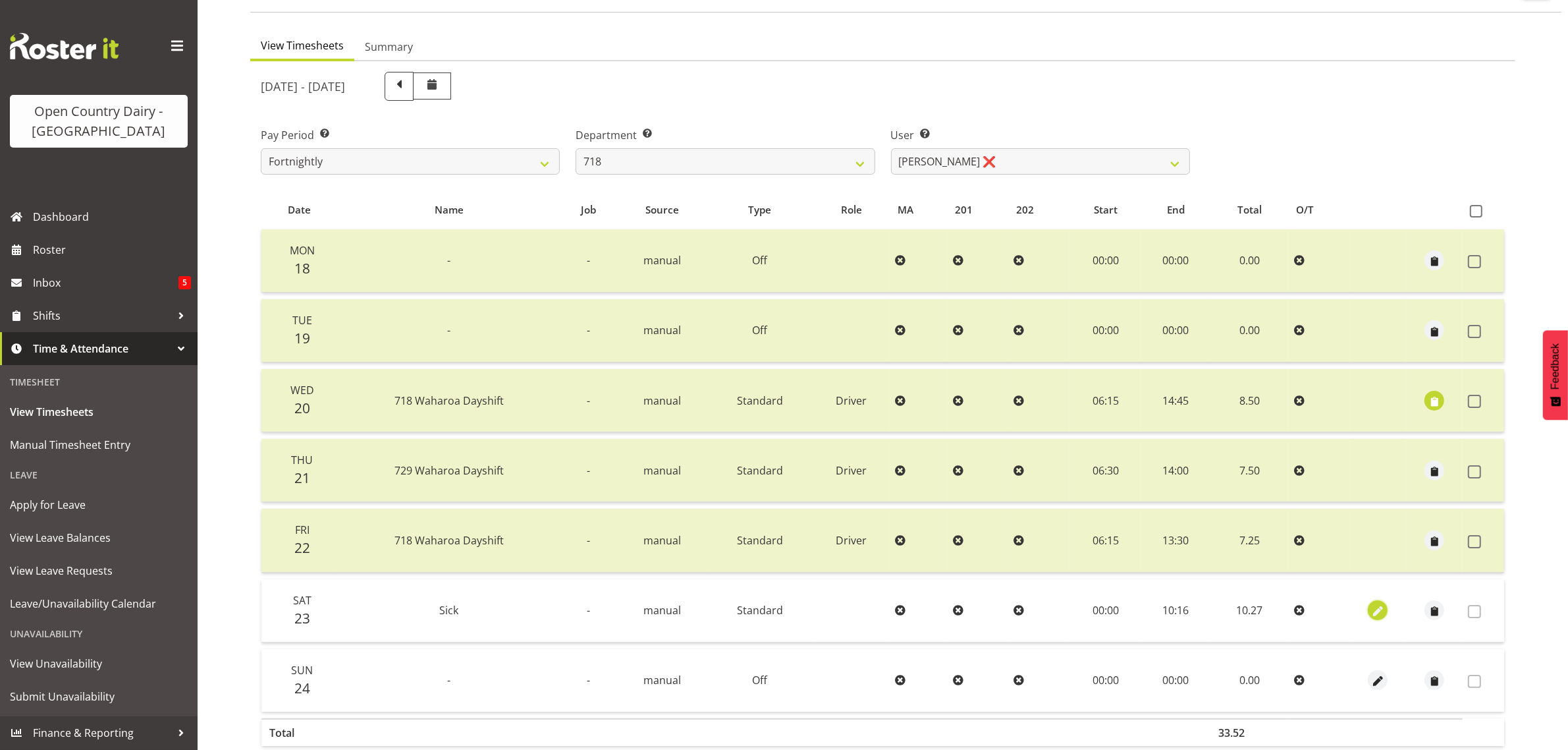
click at [1380, 607] on span "button" at bounding box center [1378, 611] width 15 height 15
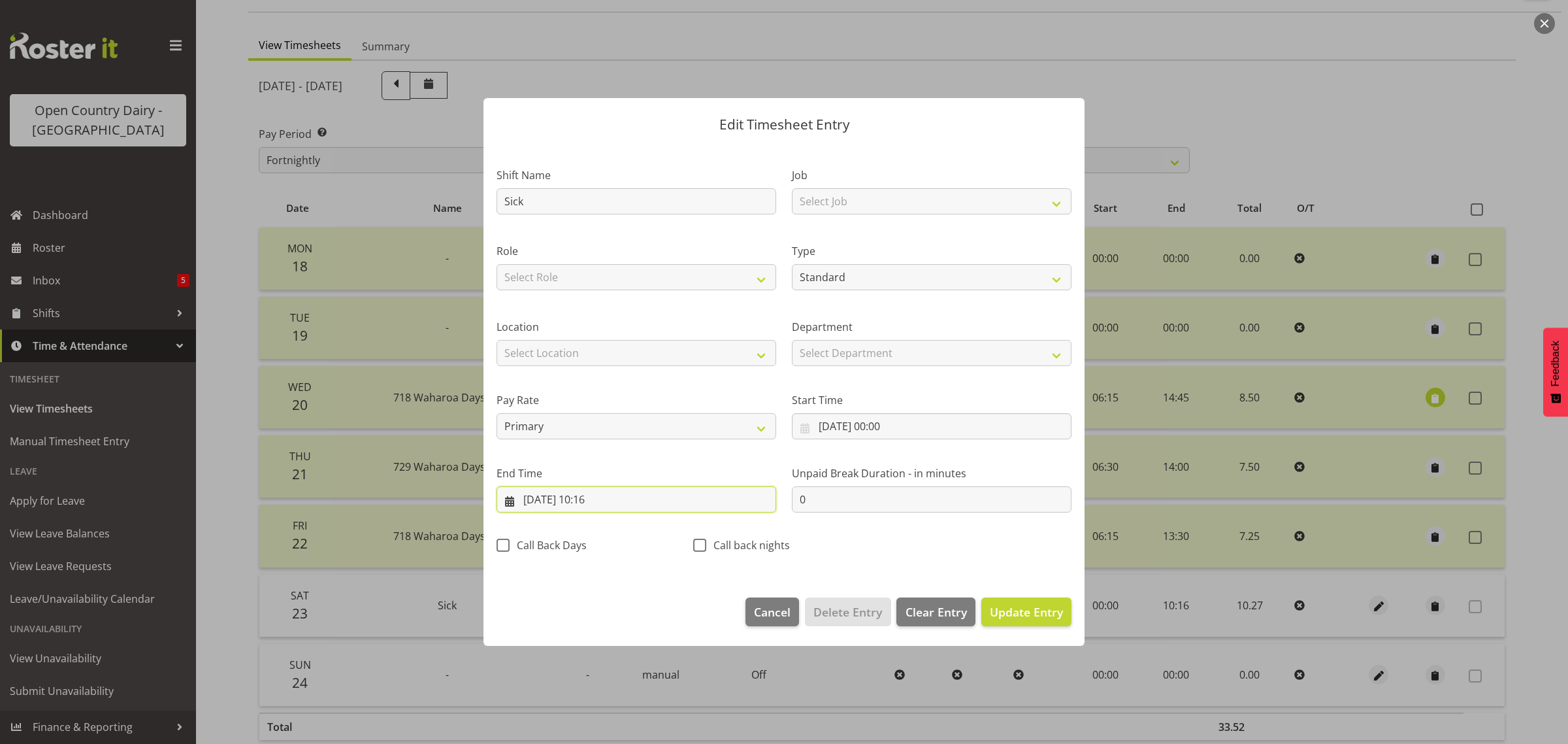
click at [591, 499] on input "23/08/2025, 10:16" at bounding box center [636, 500] width 280 height 26
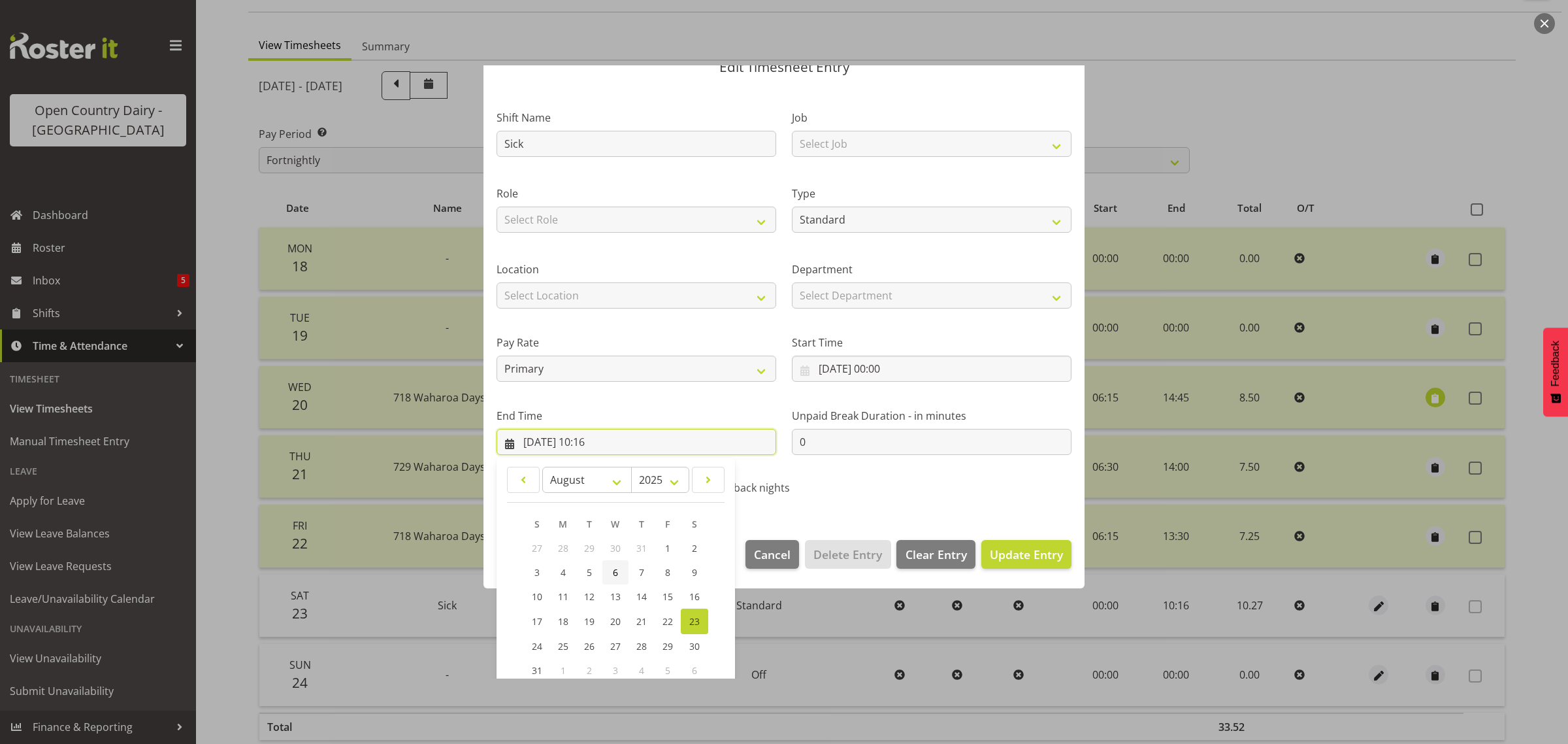
scroll to position [132, 0]
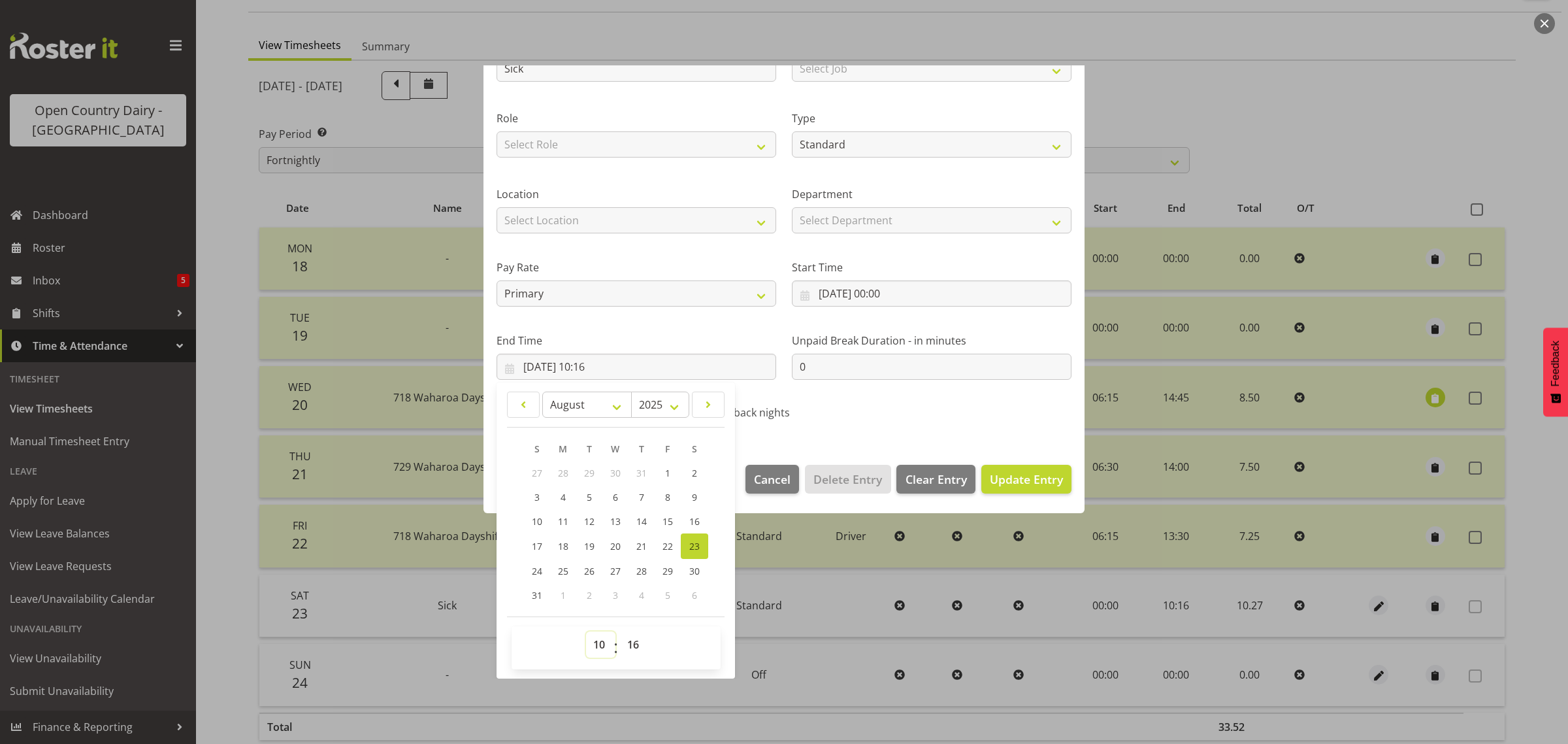
click at [600, 639] on select "00 01 02 03 04 05 06 07 08 09 10 11 12 13 14 15 16 17 18 19 20 21 22 23" at bounding box center [601, 644] width 29 height 26
click at [586, 631] on select "00 01 02 03 04 05 06 07 08 09 10 11 12 13 14 15 16 17 18 19 20 21 22 23" at bounding box center [601, 644] width 29 height 26
click at [636, 639] on select "00 01 02 03 04 05 06 07 08 09 10 11 12 13 14 15 16 17 18 19 20 21 22 23 24 25 2…" at bounding box center [635, 644] width 29 height 26
click at [620, 631] on select "00 01 02 03 04 05 06 07 08 09 10 11 12 13 14 15 16 17 18 19 20 21 22 23 24 25 2…" at bounding box center [635, 644] width 29 height 26
click at [1005, 482] on span "Update Entry" at bounding box center [1026, 479] width 73 height 16
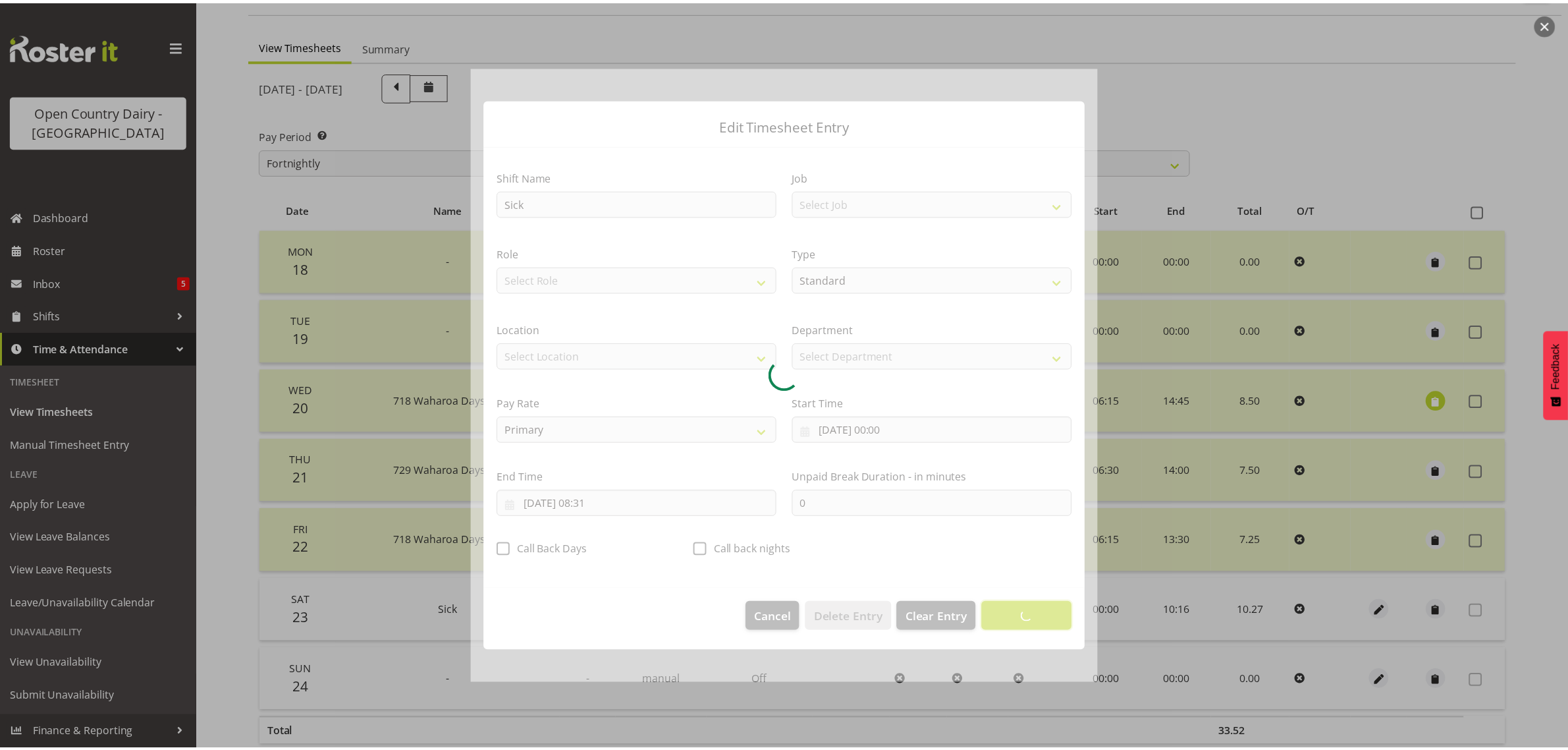
scroll to position [0, 0]
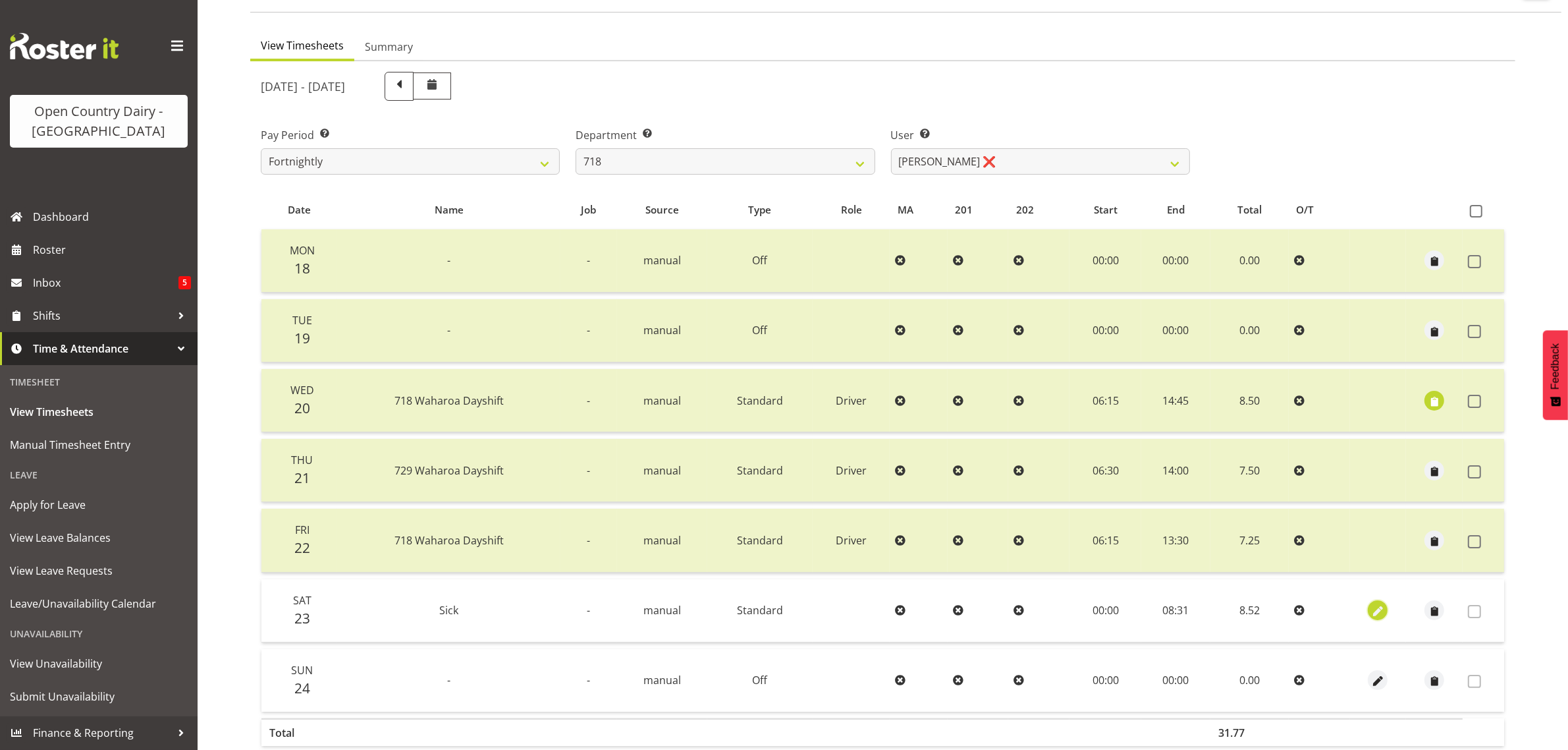
click at [1372, 611] on span "button" at bounding box center [1378, 611] width 15 height 15
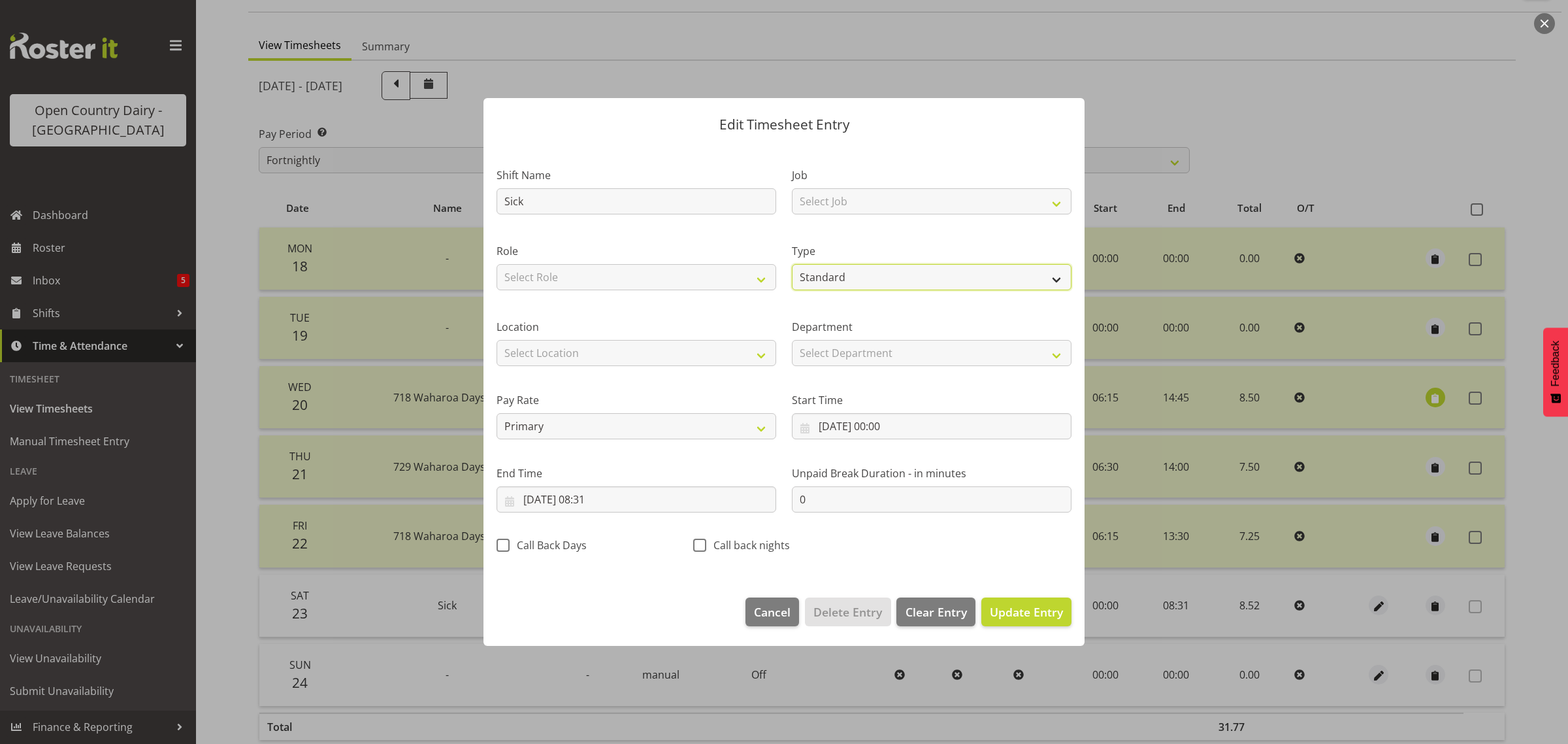
click at [877, 280] on select "Off Standard Public Holiday Public Holiday (Worked) Day In Lieu Annual Leave Si…" at bounding box center [932, 277] width 280 height 26
click at [792, 264] on select "Off Standard Public Holiday Public Holiday (Worked) Day In Lieu Annual Leave Si…" at bounding box center [932, 277] width 280 height 26
click at [1036, 611] on span "Update Entry" at bounding box center [1026, 612] width 73 height 16
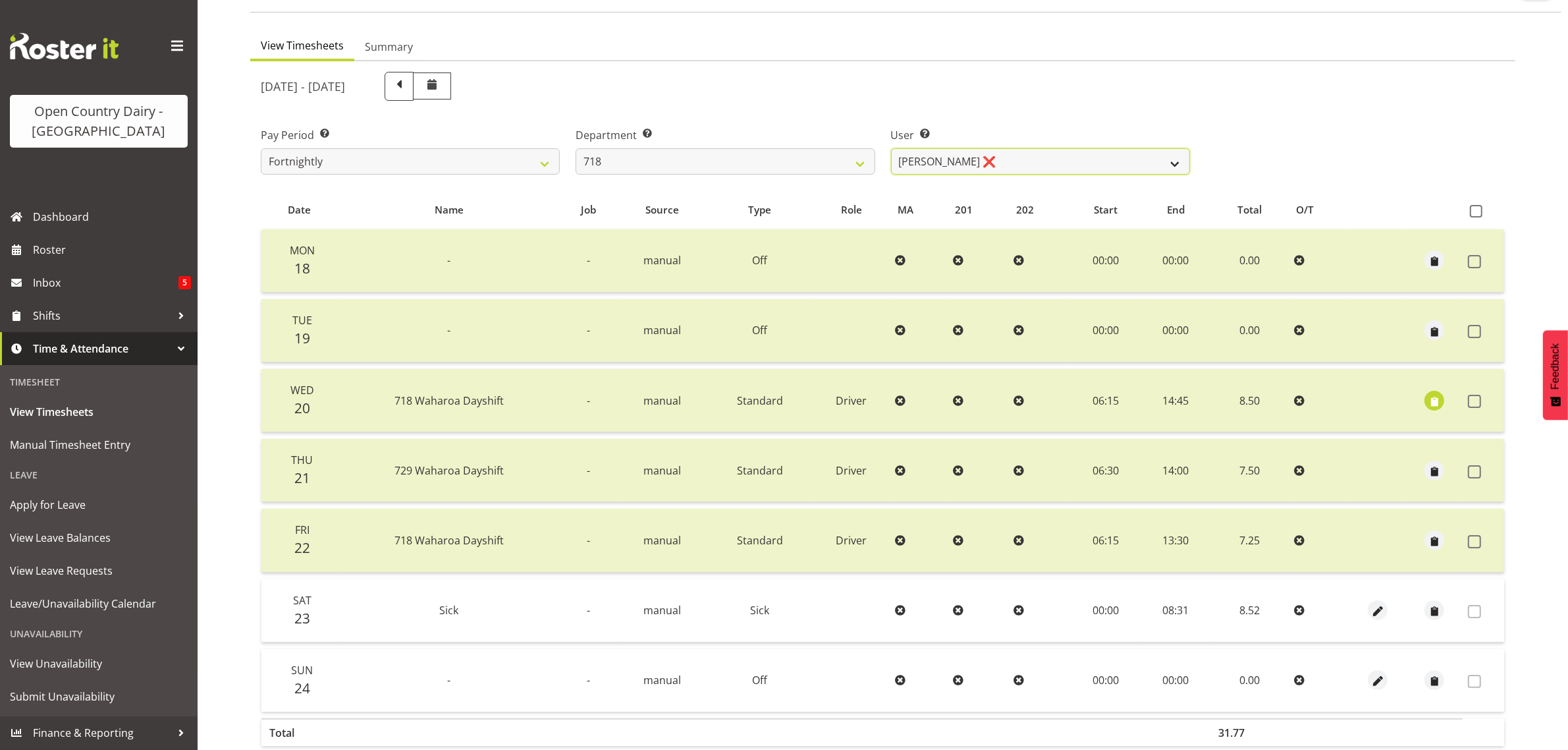
click at [979, 156] on select "Graeme Raupi ❌ Jimmy Boult ❌ Linsay Bourne ❌ Tony Fielding ❌" at bounding box center [1041, 161] width 299 height 26
click at [693, 160] on select "701 702 703 704 705 706 707 708 709 710 711 712 713 714 715 716 717 718 719 720" at bounding box center [725, 161] width 299 height 26
click at [575, 148] on select "701 702 703 704 705 706 707 708 709 710 711 712 713 714 715 716 717 718 719 720" at bounding box center [725, 161] width 299 height 26
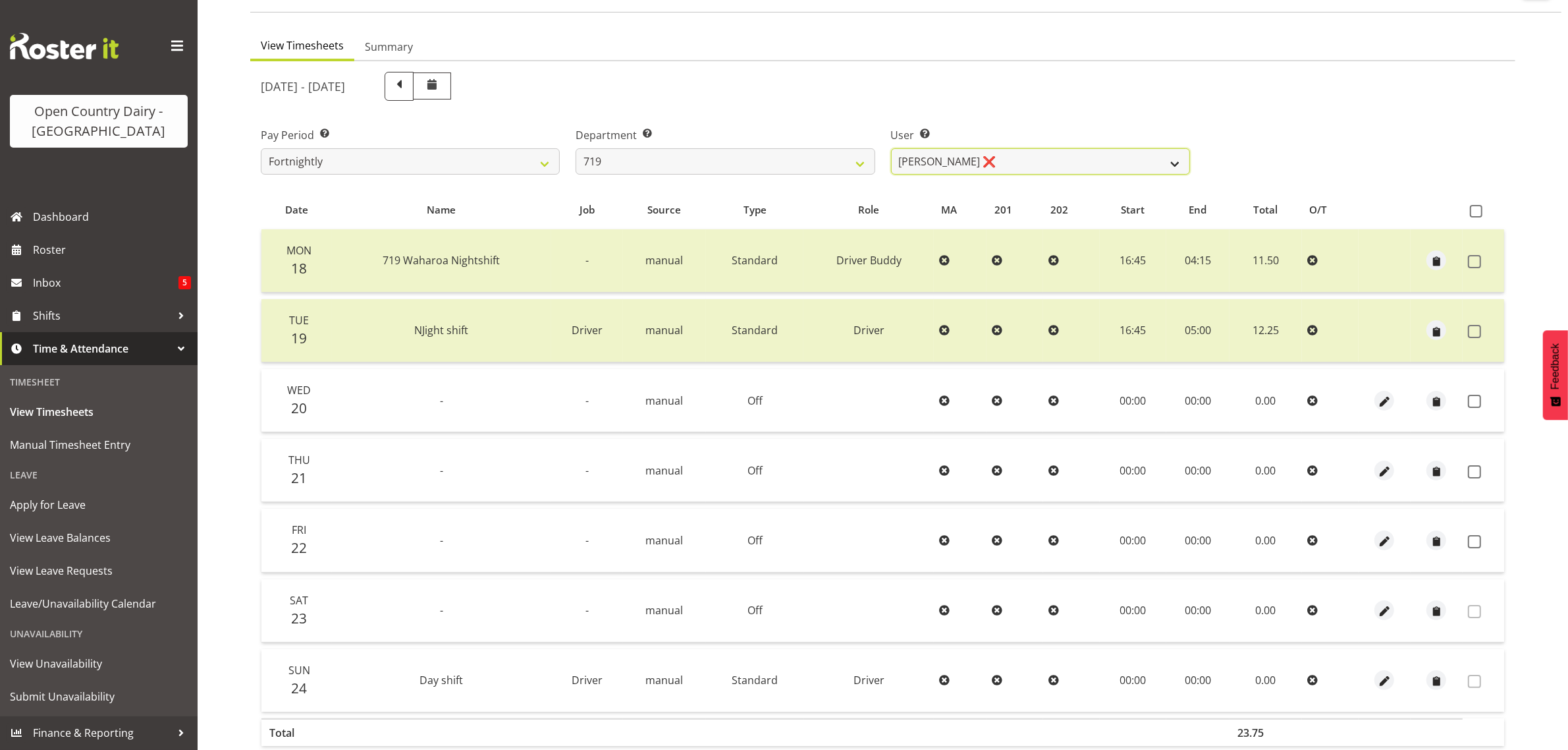
click at [1049, 155] on select "Andrew de Lautour ❌ James Wellington ❌ Sami Ovesen ❌" at bounding box center [1041, 161] width 299 height 26
click at [891, 148] on select "Andrew de Lautour ❌ James Wellington ❌ Sami Ovesen ❌" at bounding box center [1041, 161] width 299 height 26
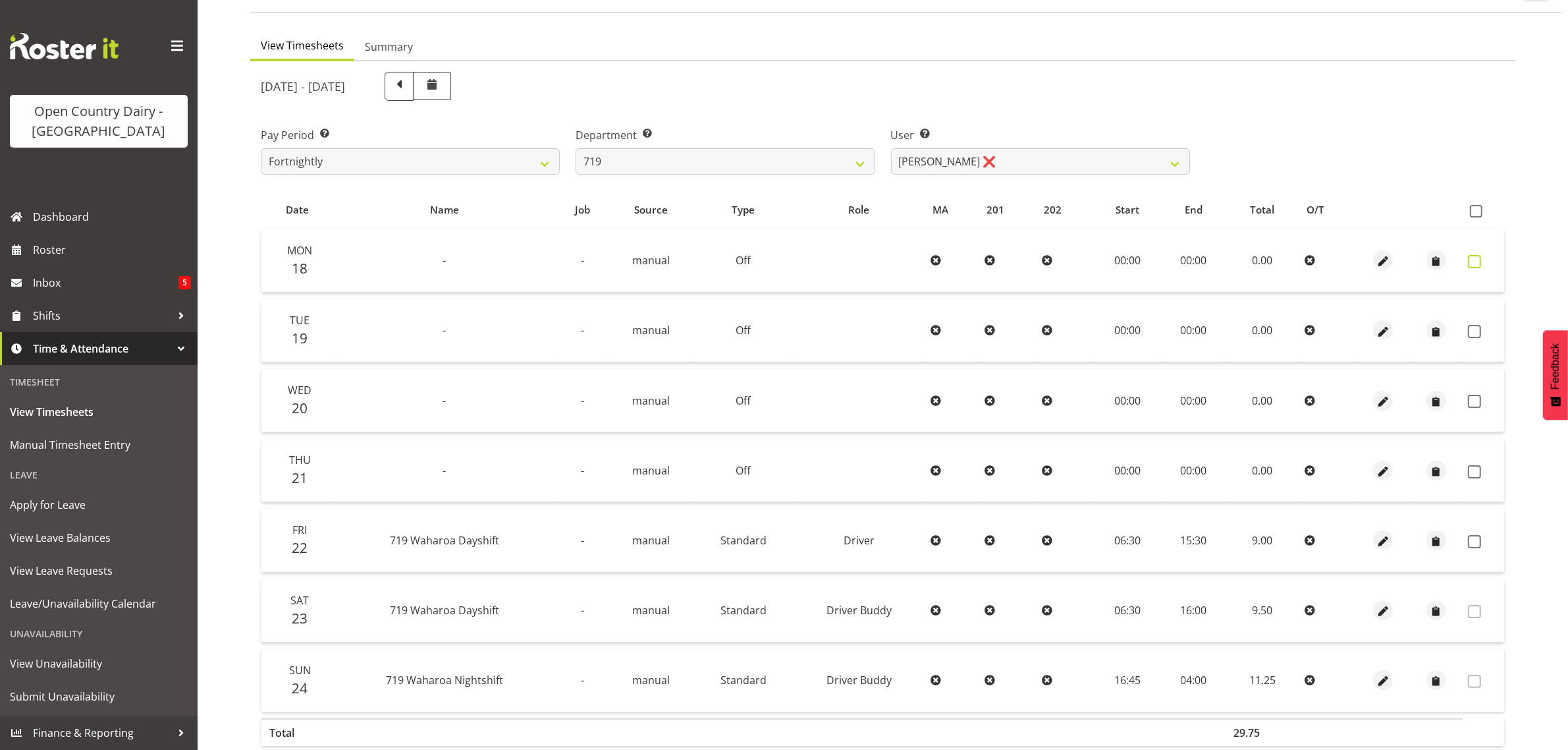
click at [1473, 262] on span at bounding box center [1475, 262] width 13 height 13
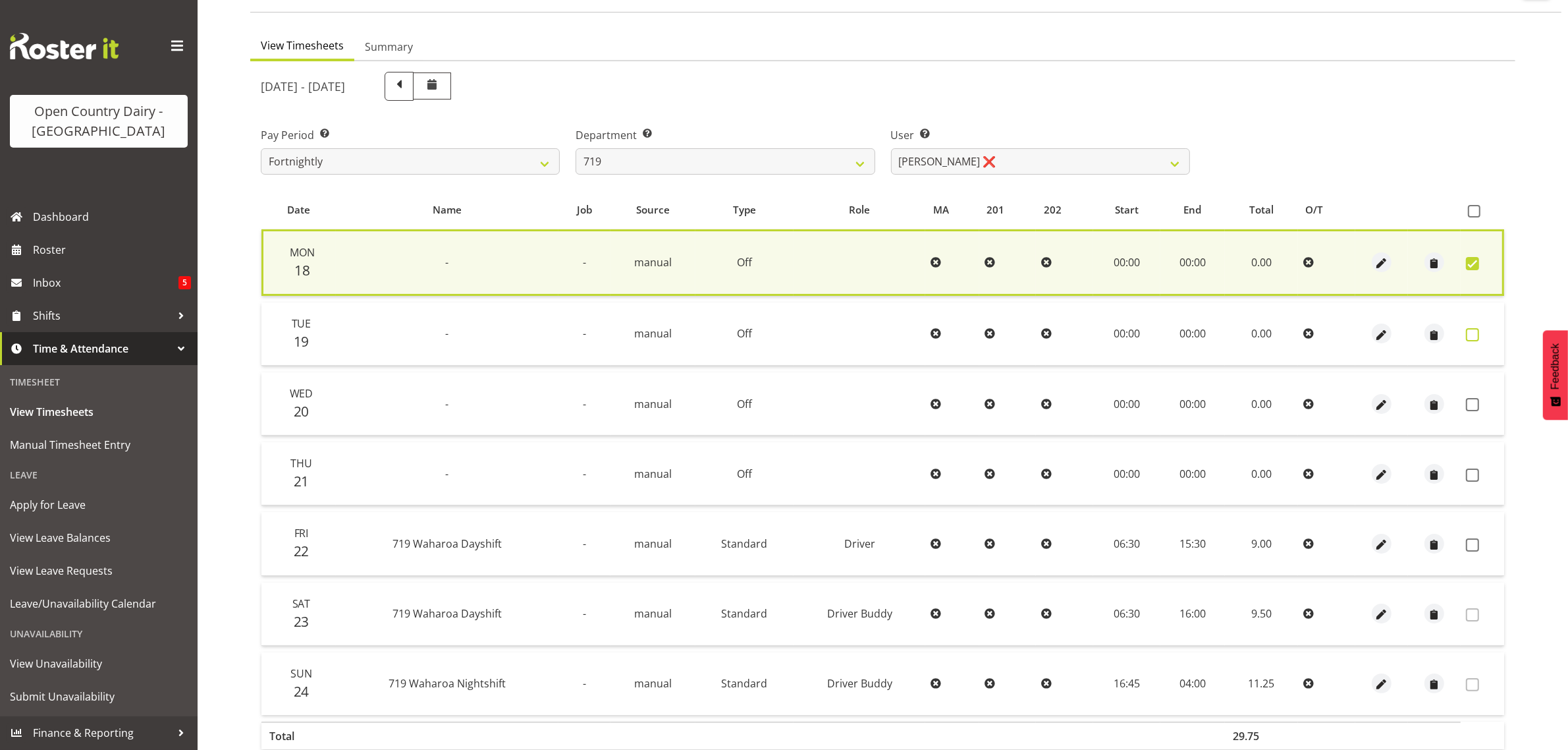
click at [1473, 329] on span at bounding box center [1473, 334] width 13 height 13
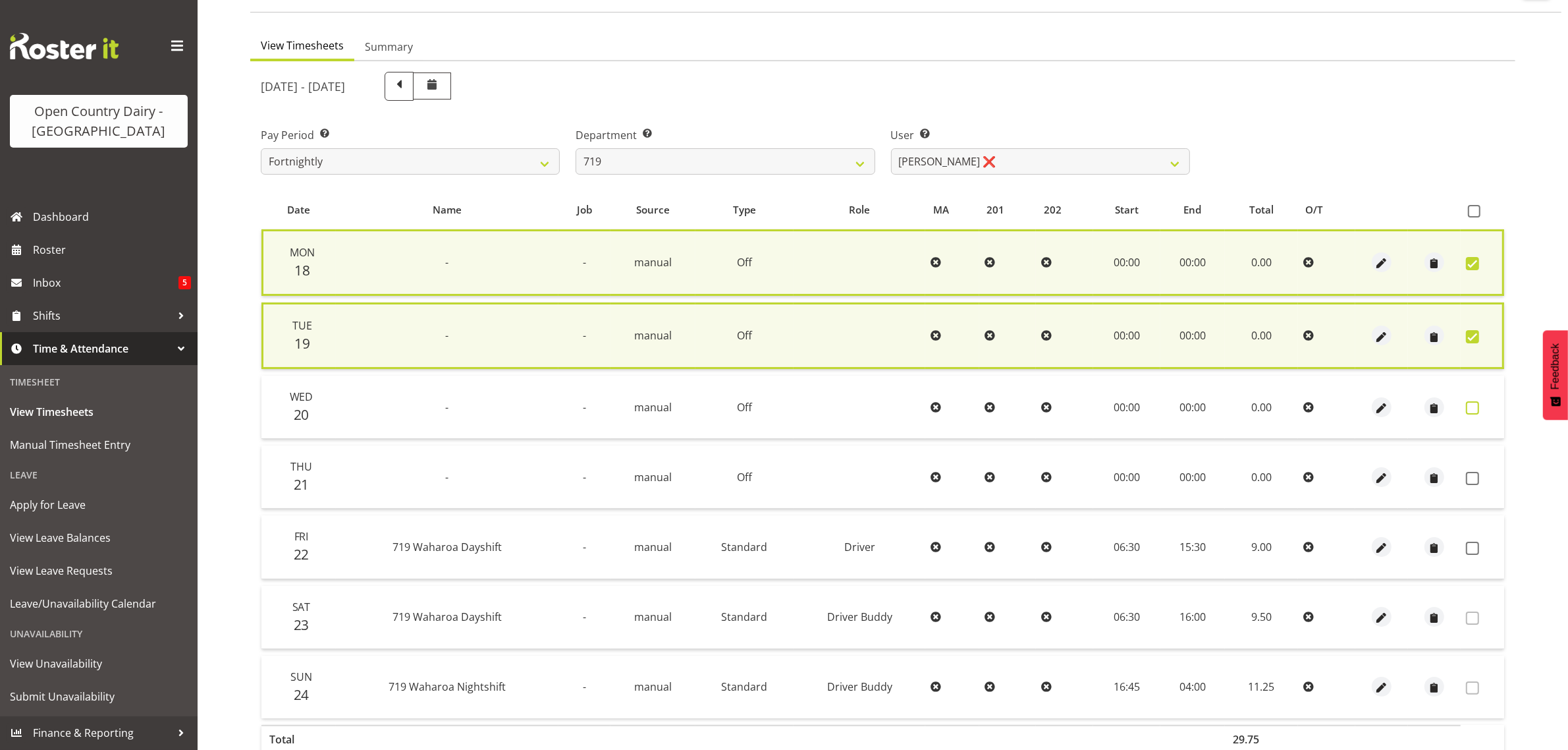
click at [1473, 401] on span at bounding box center [1473, 408] width 13 height 13
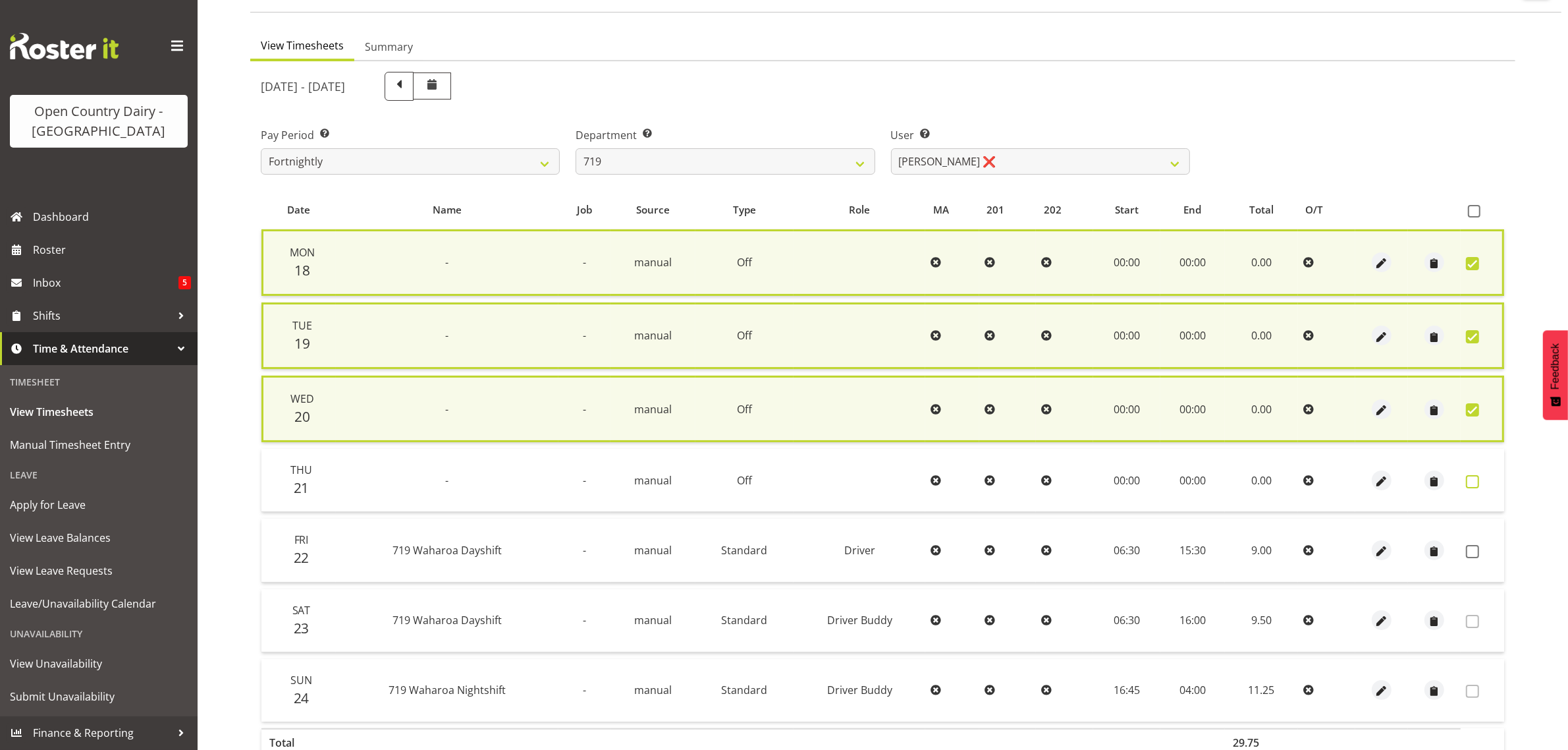
click at [1476, 479] on span at bounding box center [1473, 482] width 13 height 13
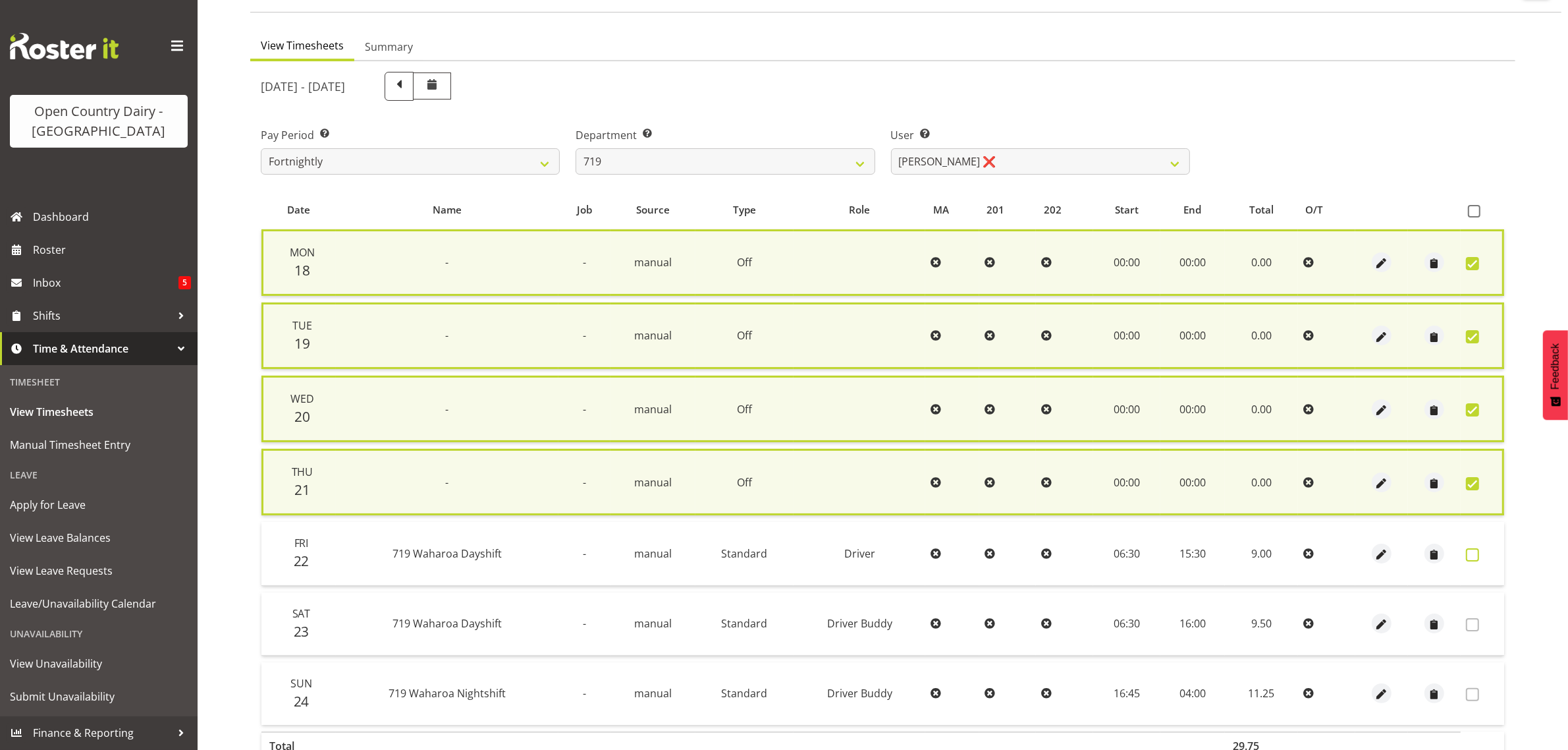
click at [1471, 548] on span at bounding box center [1473, 555] width 13 height 13
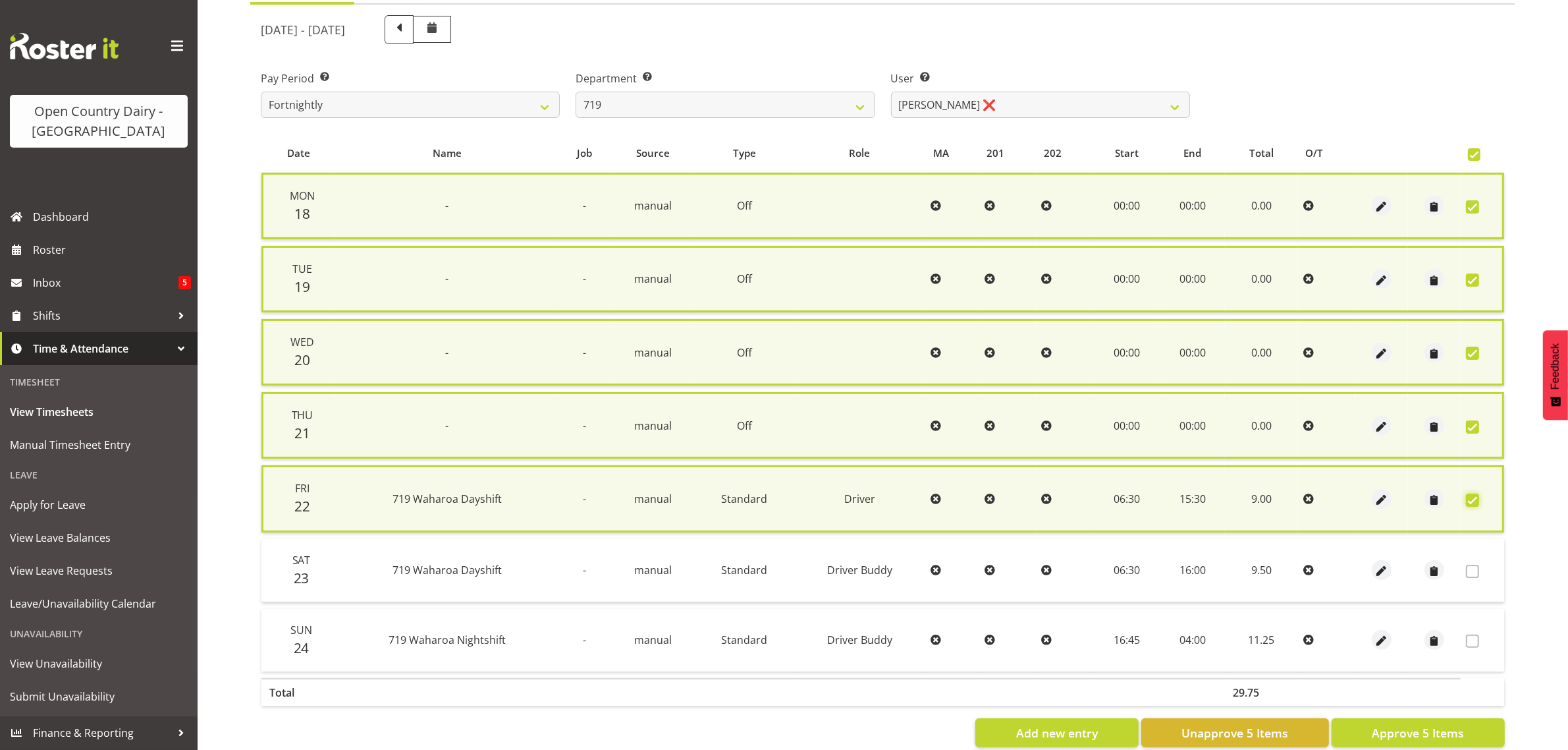
scroll to position [181, 0]
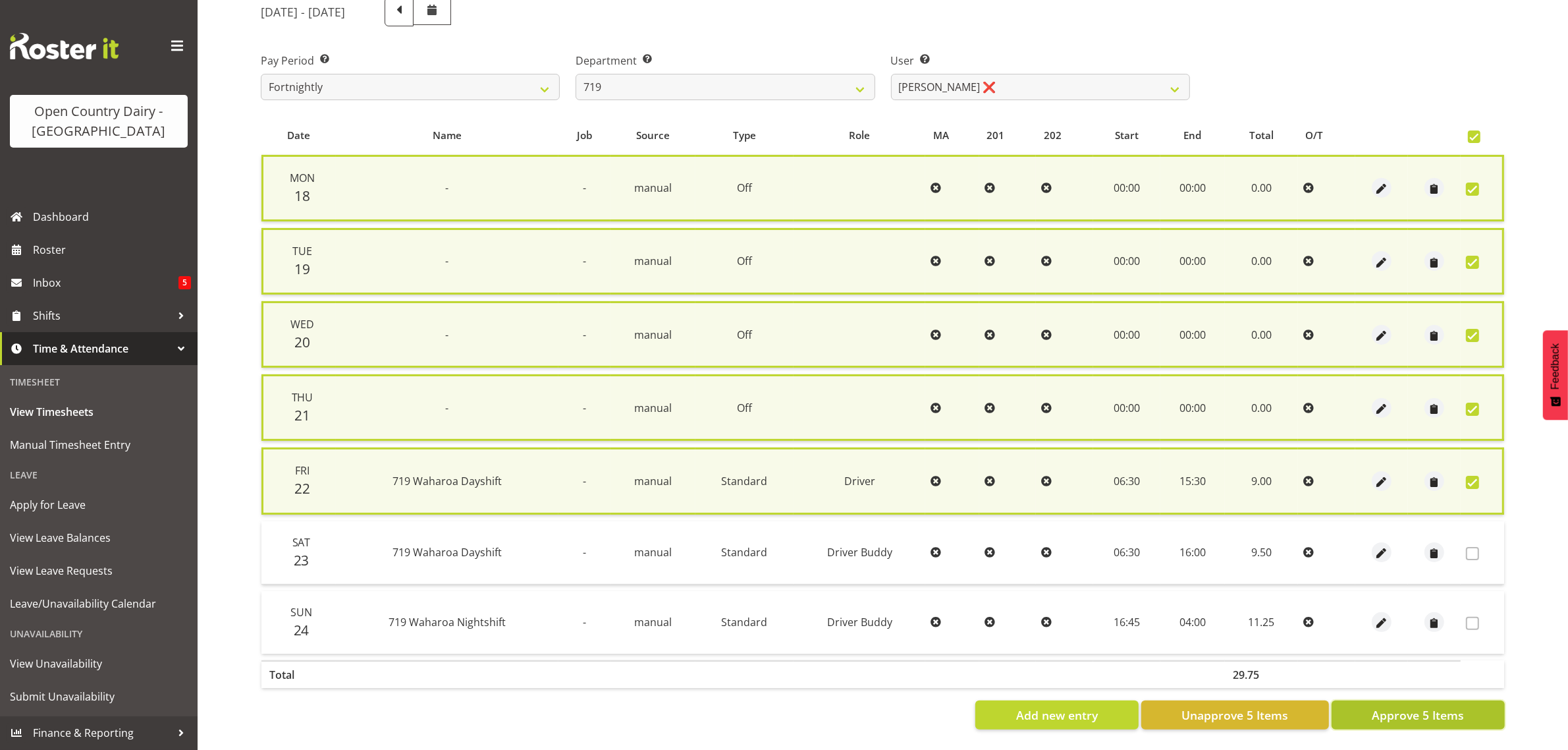
click at [1423, 706] on span "Approve 5 Items" at bounding box center [1418, 714] width 92 height 17
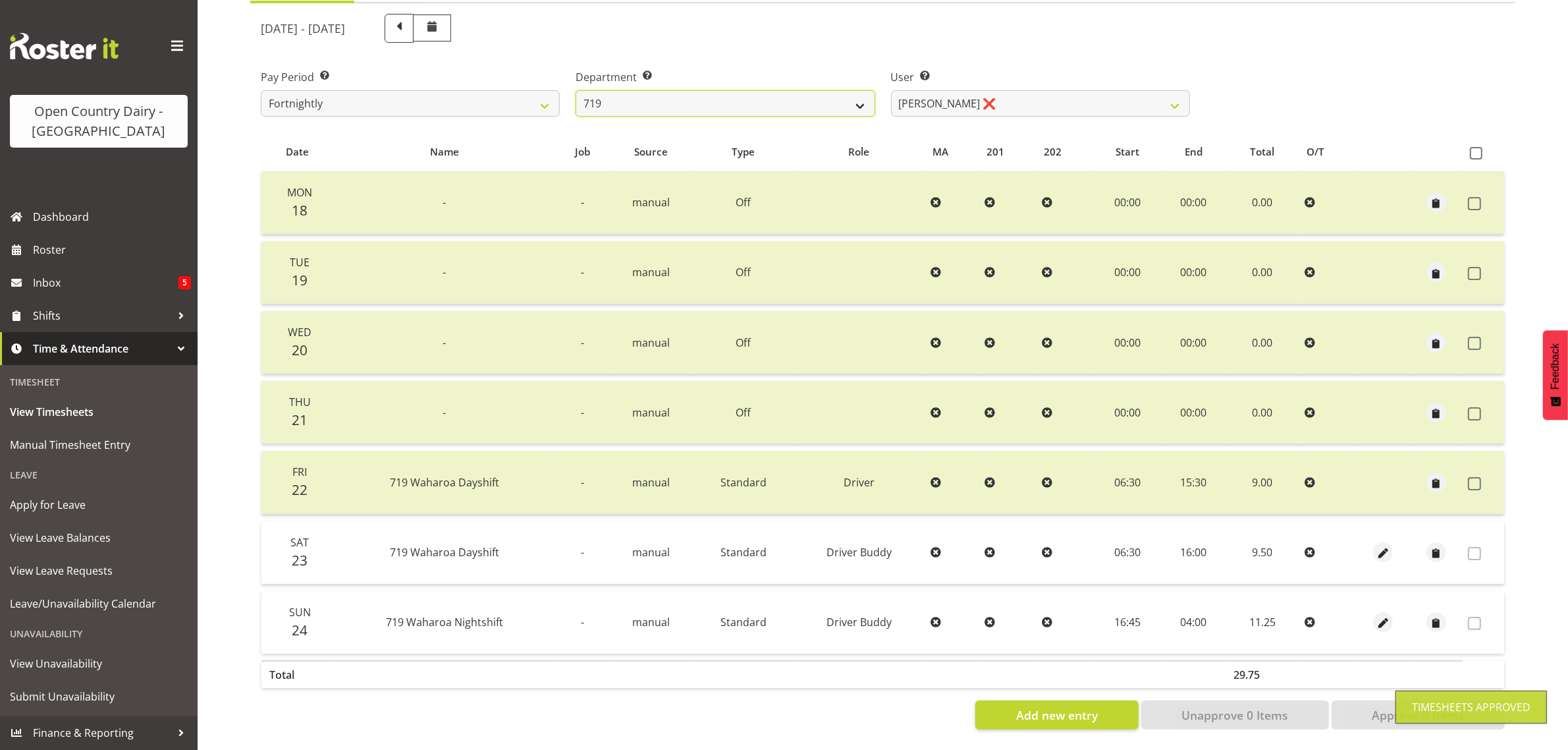
click at [758, 90] on select "701 702 703 704 705 706 707 708 709 710 711 712 713 714 715 716 717 718 719 720" at bounding box center [725, 103] width 299 height 26
click at [575, 90] on select "701 702 703 704 705 706 707 708 709 710 711 712 713 714 715 716 717 718 719 720" at bounding box center [725, 103] width 299 height 26
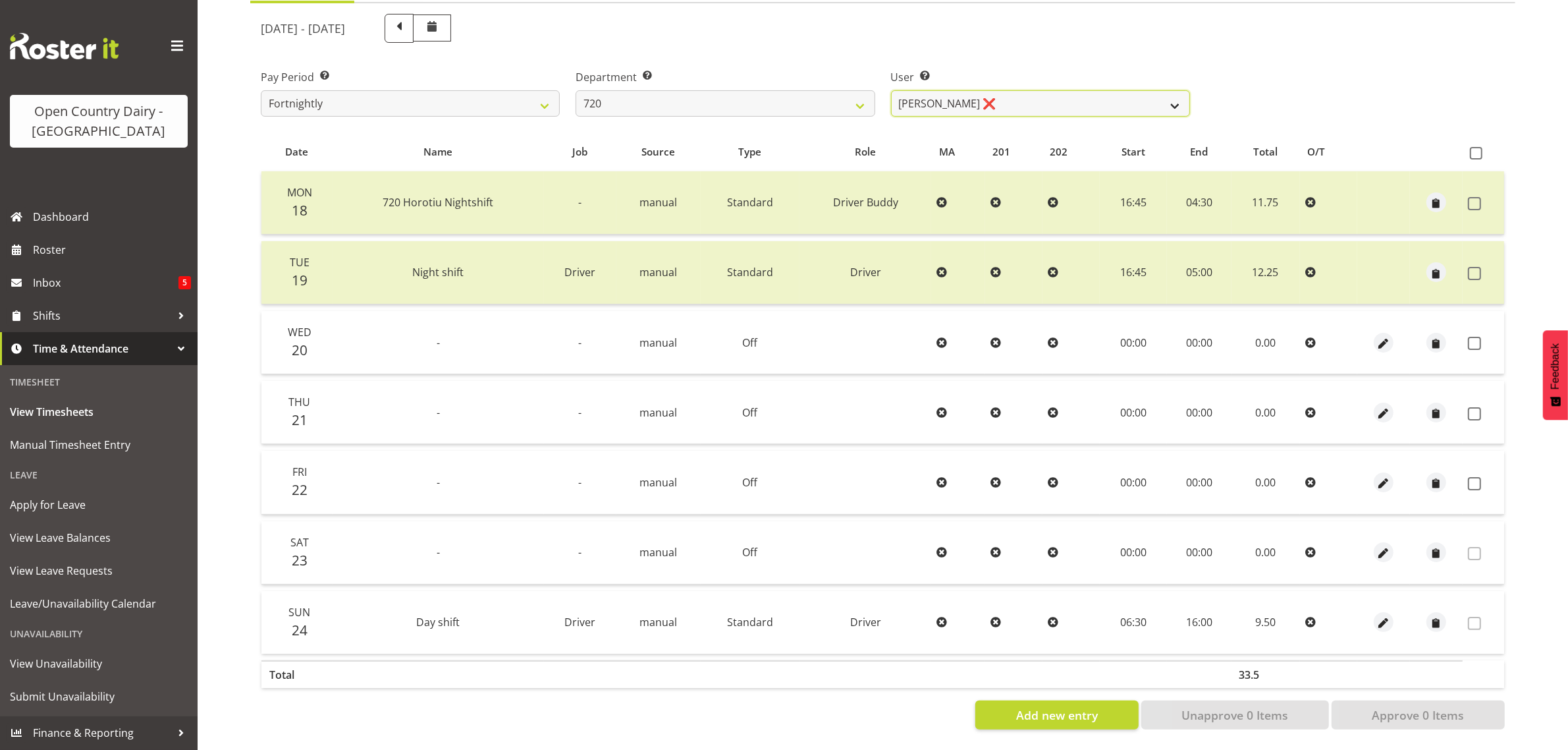
click at [1061, 90] on select "Garry Hooper ❌ Kerry Slater ❌ Nathan Frankhouser ❌ Steve Daly ❌" at bounding box center [1041, 103] width 299 height 26
click at [891, 90] on select "Garry Hooper ❌ Kerry Slater ❌ Nathan Frankhouser ❌ Steve Daly ❌" at bounding box center [1041, 103] width 299 height 26
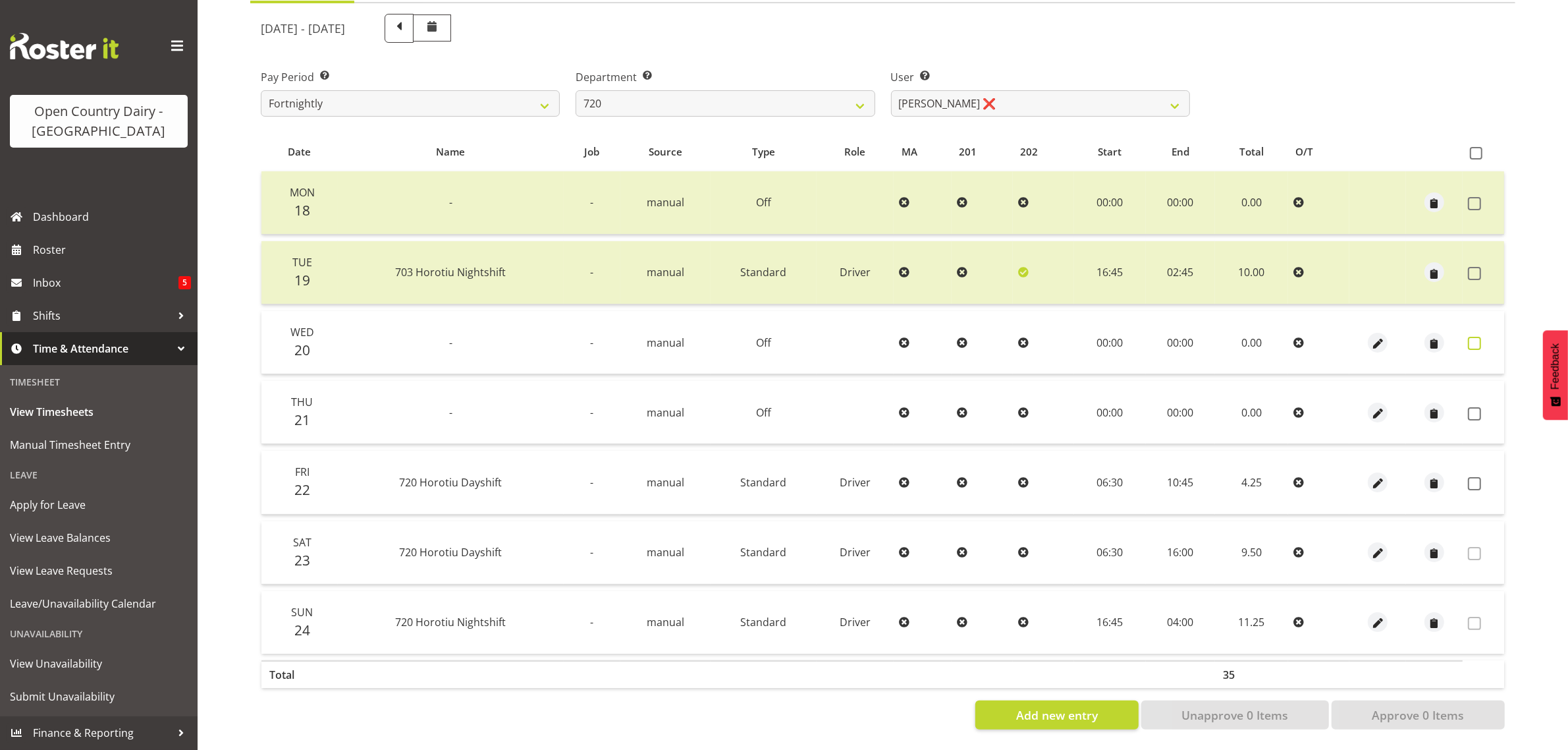
click at [1476, 337] on span at bounding box center [1475, 343] width 13 height 13
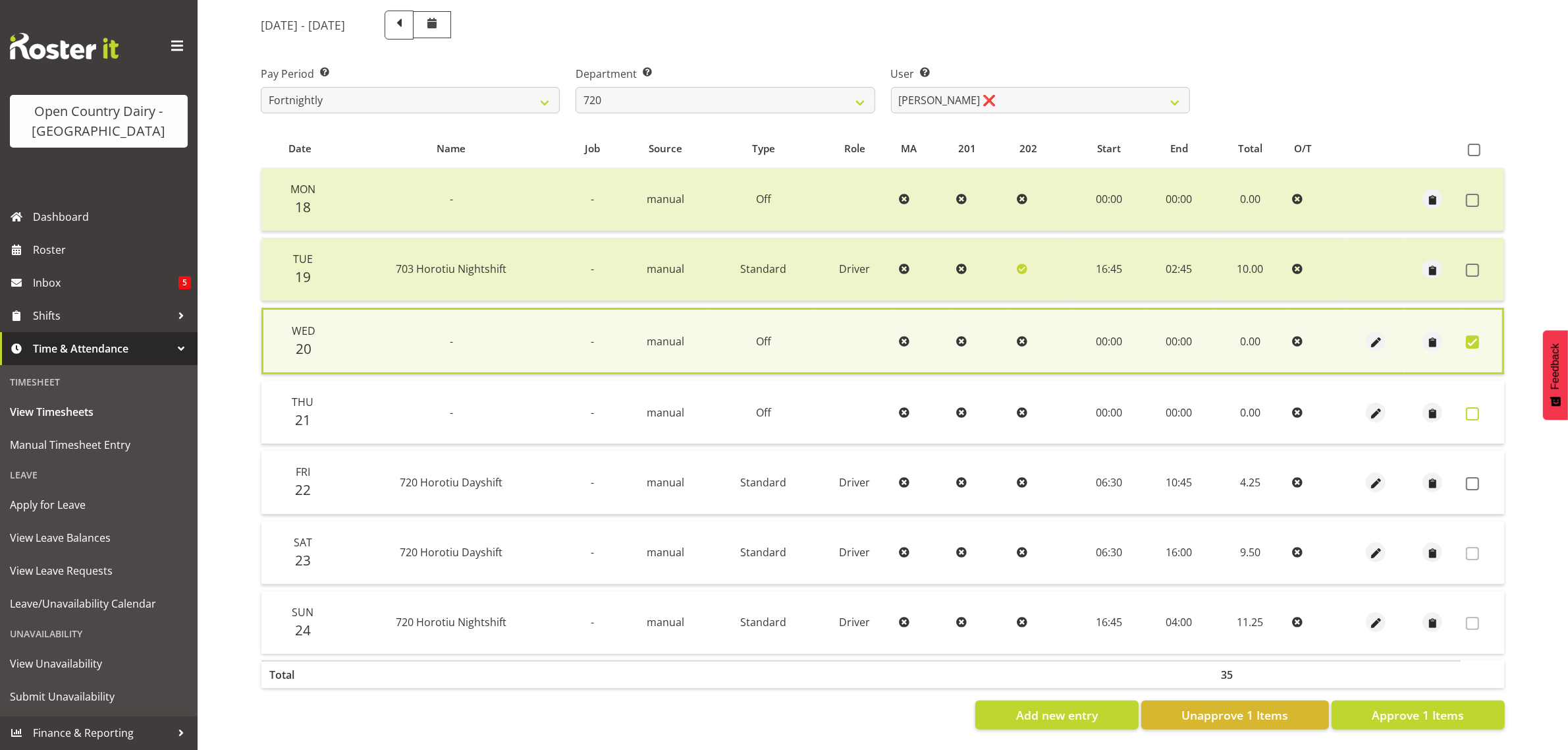
click at [1472, 409] on span at bounding box center [1473, 413] width 13 height 13
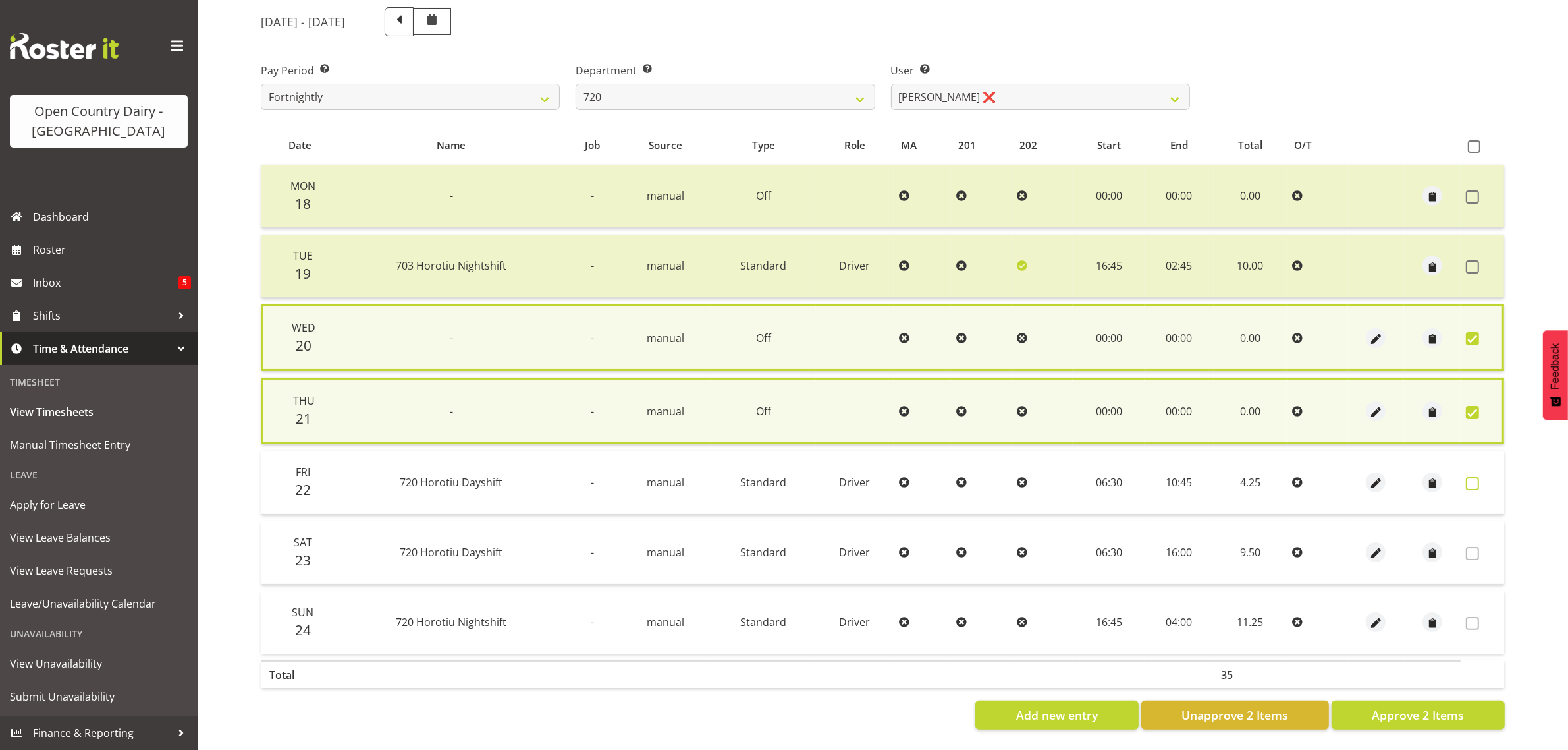
click at [1474, 478] on span at bounding box center [1473, 484] width 13 height 13
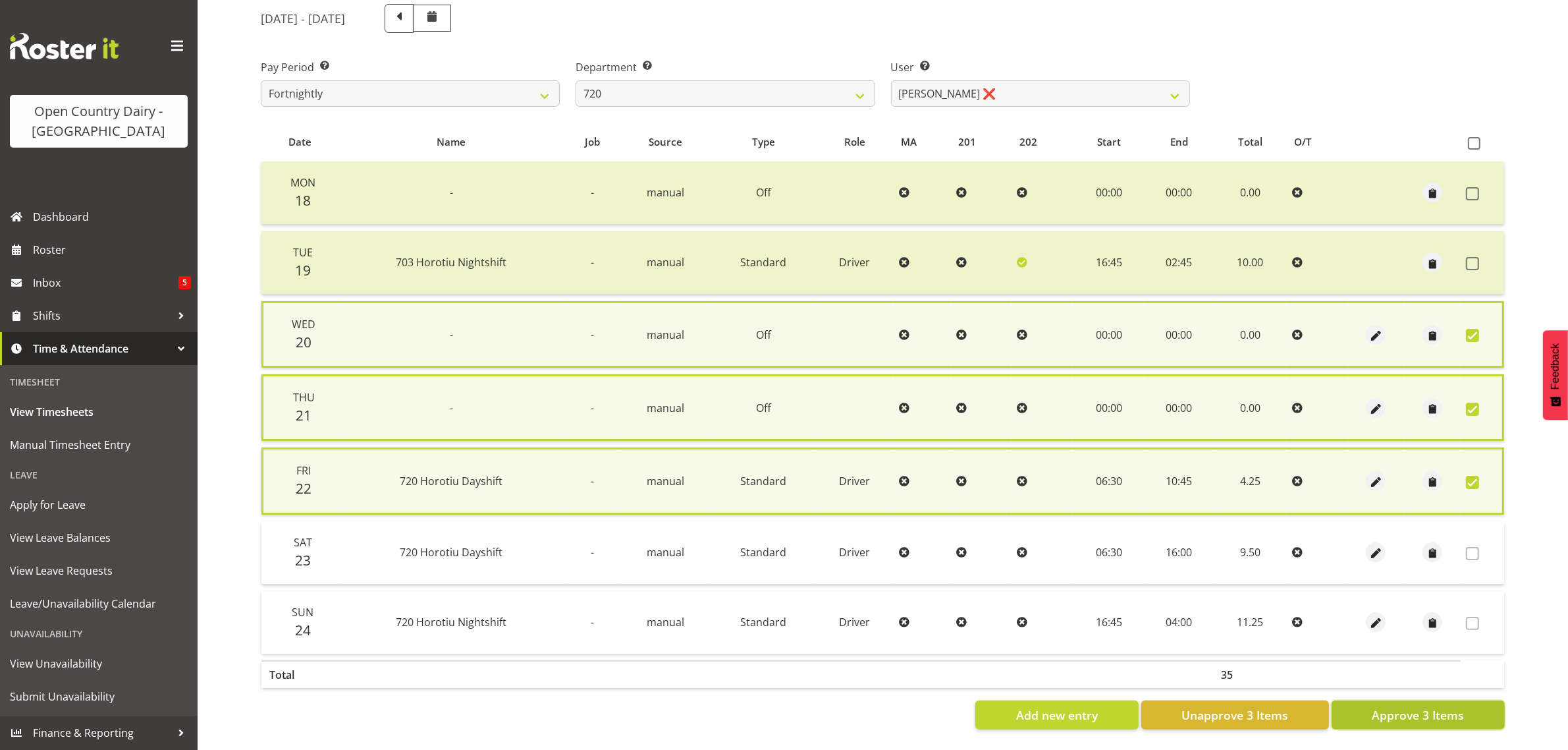
click at [1454, 710] on span "Approve 3 Items" at bounding box center [1418, 714] width 92 height 17
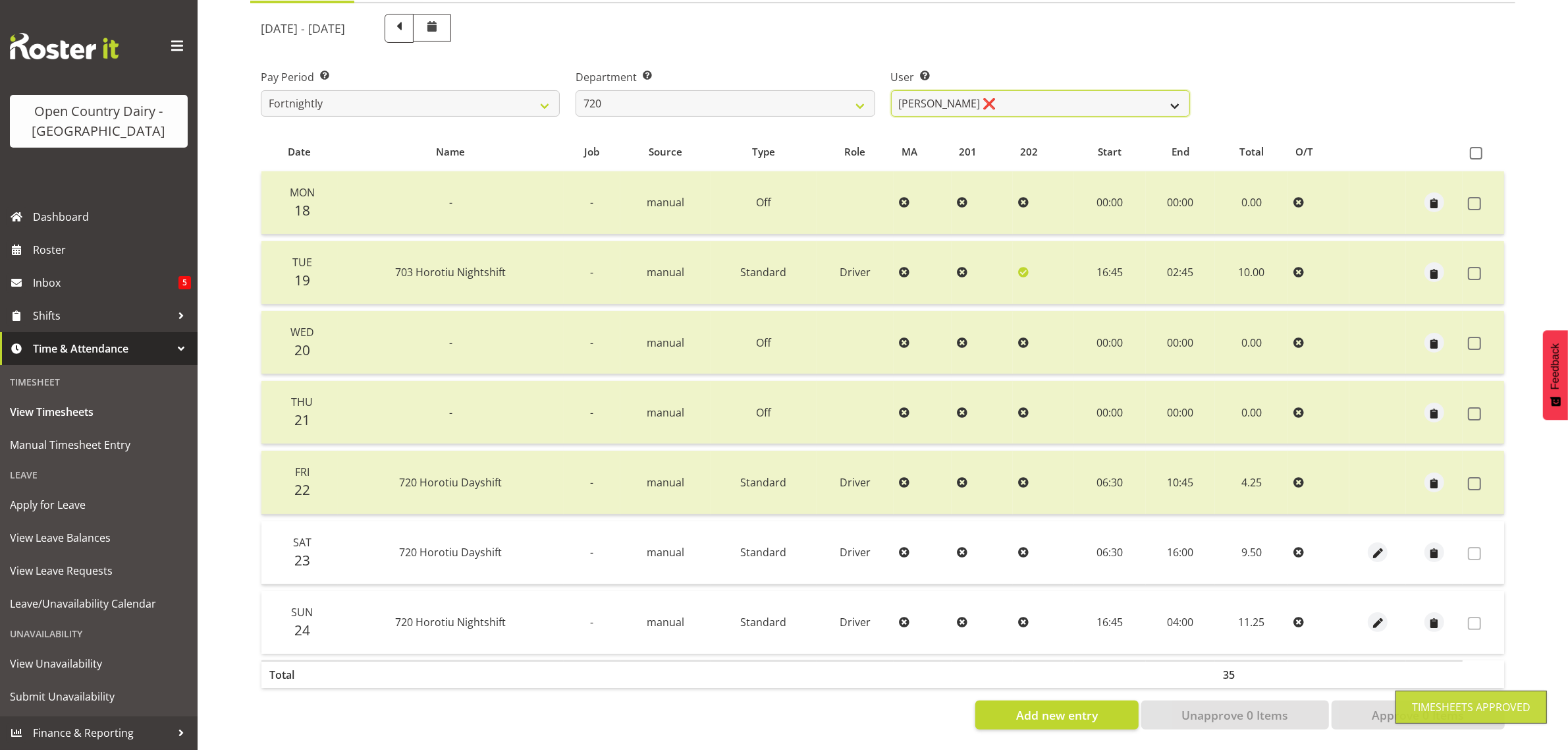
click at [1071, 93] on select "Garry Hooper ❌ Kerry Slater ❌ Nathan Frankhouser ❌ Steve Daly ❌" at bounding box center [1041, 103] width 299 height 26
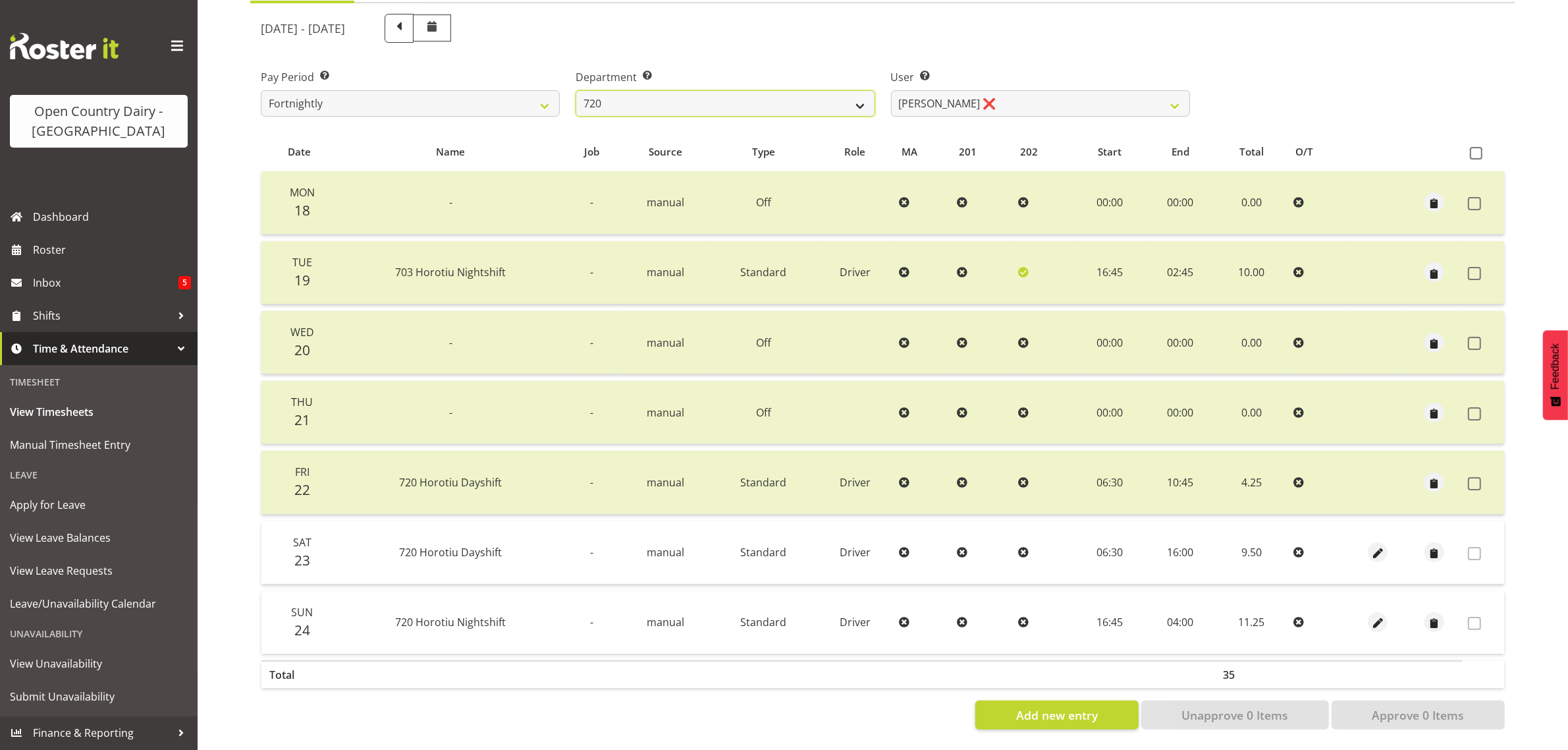
click at [703, 90] on select "701 702 703 704 705 706 707 708 709 710 711 712 713 714 715 716 717 718 719 720" at bounding box center [725, 103] width 299 height 26
click at [575, 90] on select "701 702 703 704 705 706 707 708 709 710 711 712 713 714 715 716 717 718 719 720" at bounding box center [725, 103] width 299 height 26
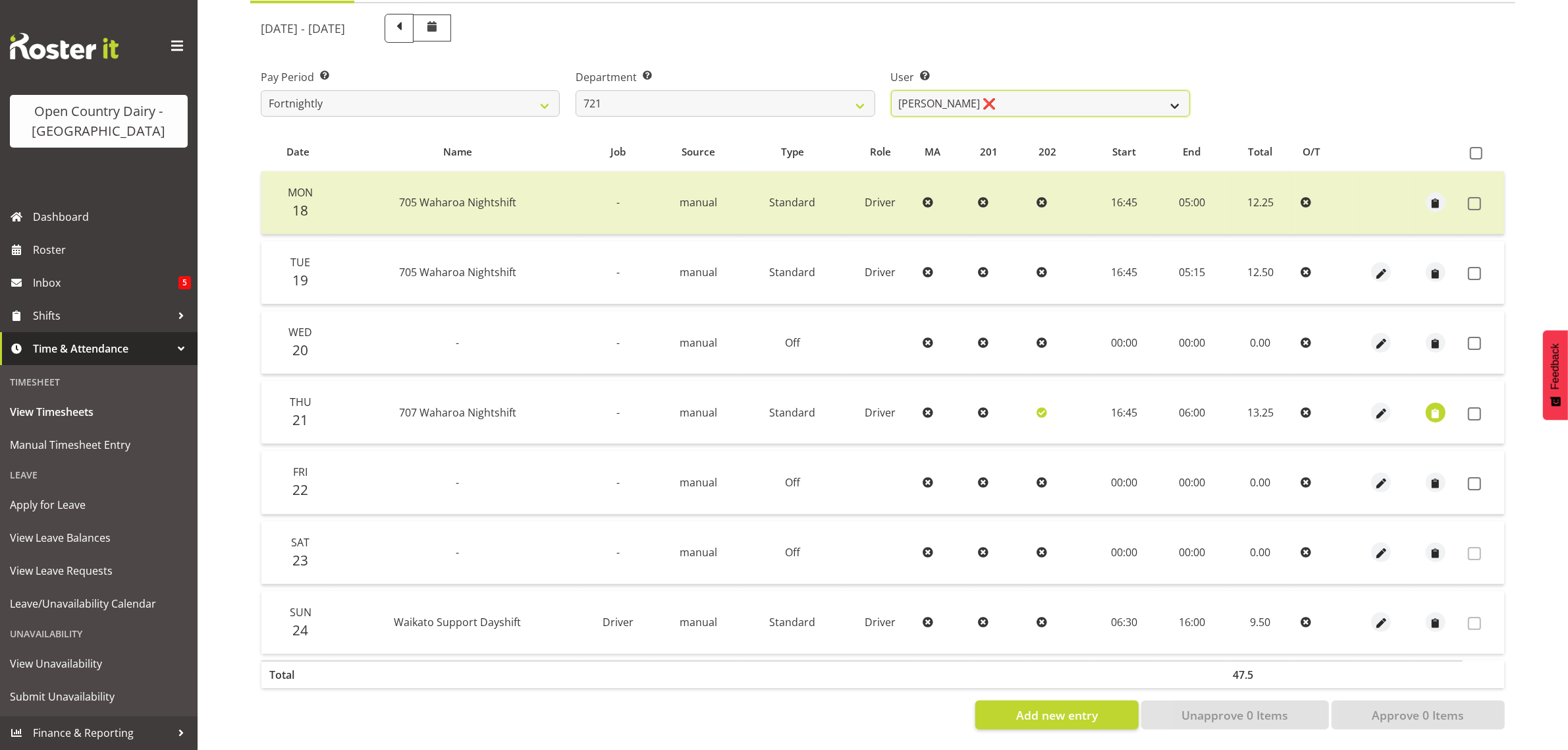
click at [1028, 90] on select "George Taylor ❌ Grant Vercoe ❌" at bounding box center [1041, 103] width 299 height 26
click at [699, 90] on select "701 702 703 704 705 706 707 708 709 710 711 712 713 714 715 716 717 718 719 720" at bounding box center [725, 103] width 299 height 26
click at [575, 90] on select "701 702 703 704 705 706 707 708 709 710 711 712 713 714 715 716 717 718 719 720" at bounding box center [725, 103] width 299 height 26
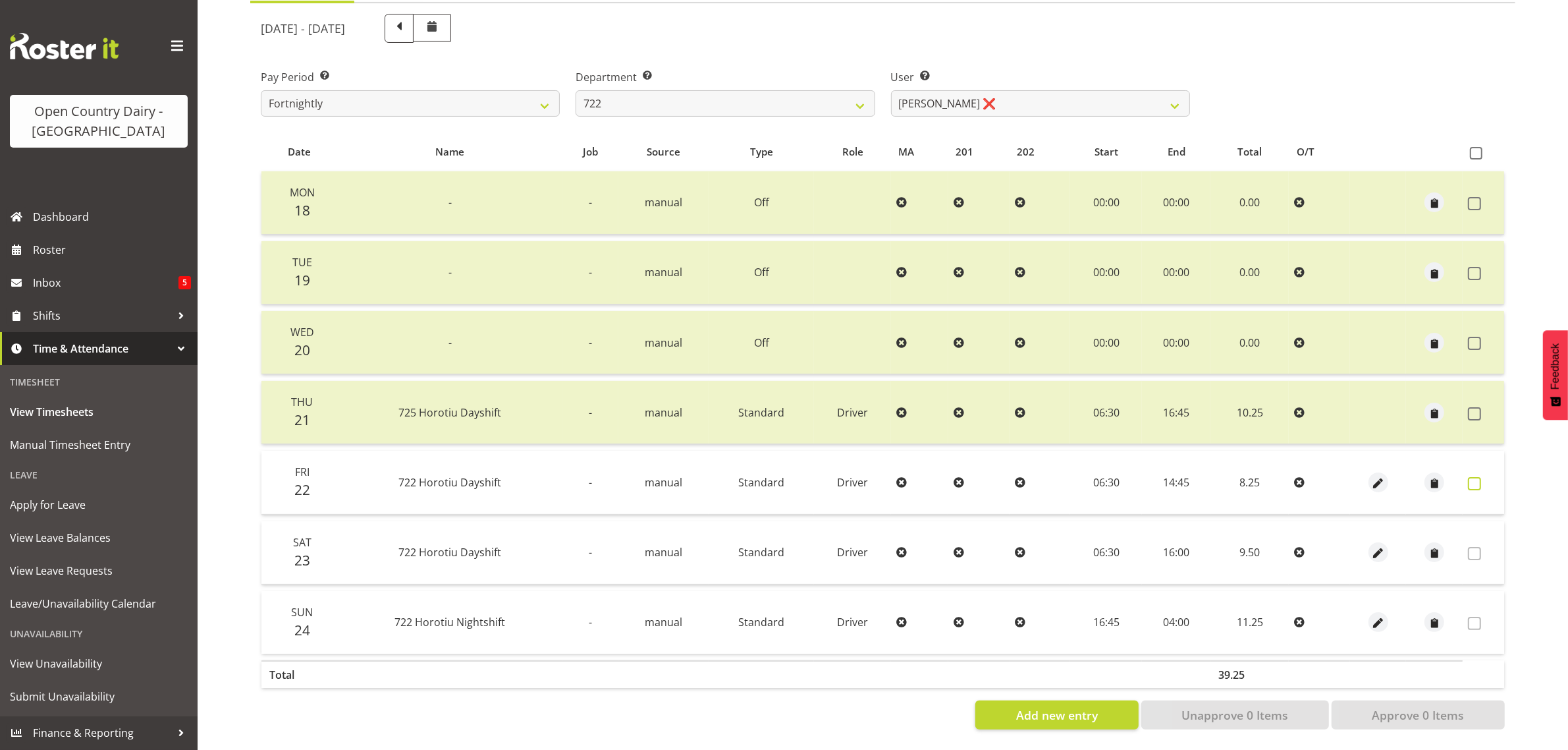
click at [1473, 477] on span at bounding box center [1475, 484] width 13 height 13
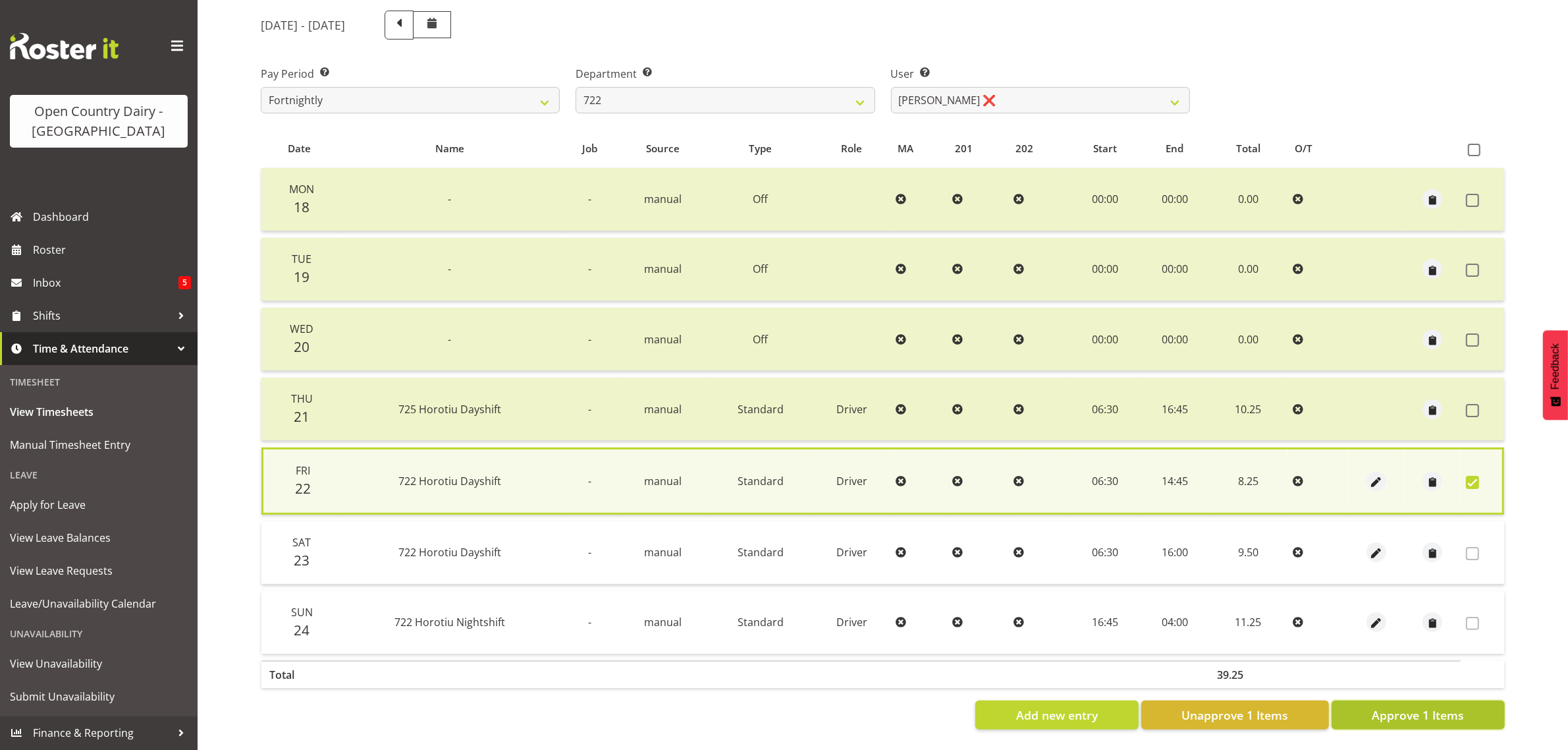
click at [1421, 706] on span "Approve 1 Items" at bounding box center [1418, 714] width 92 height 17
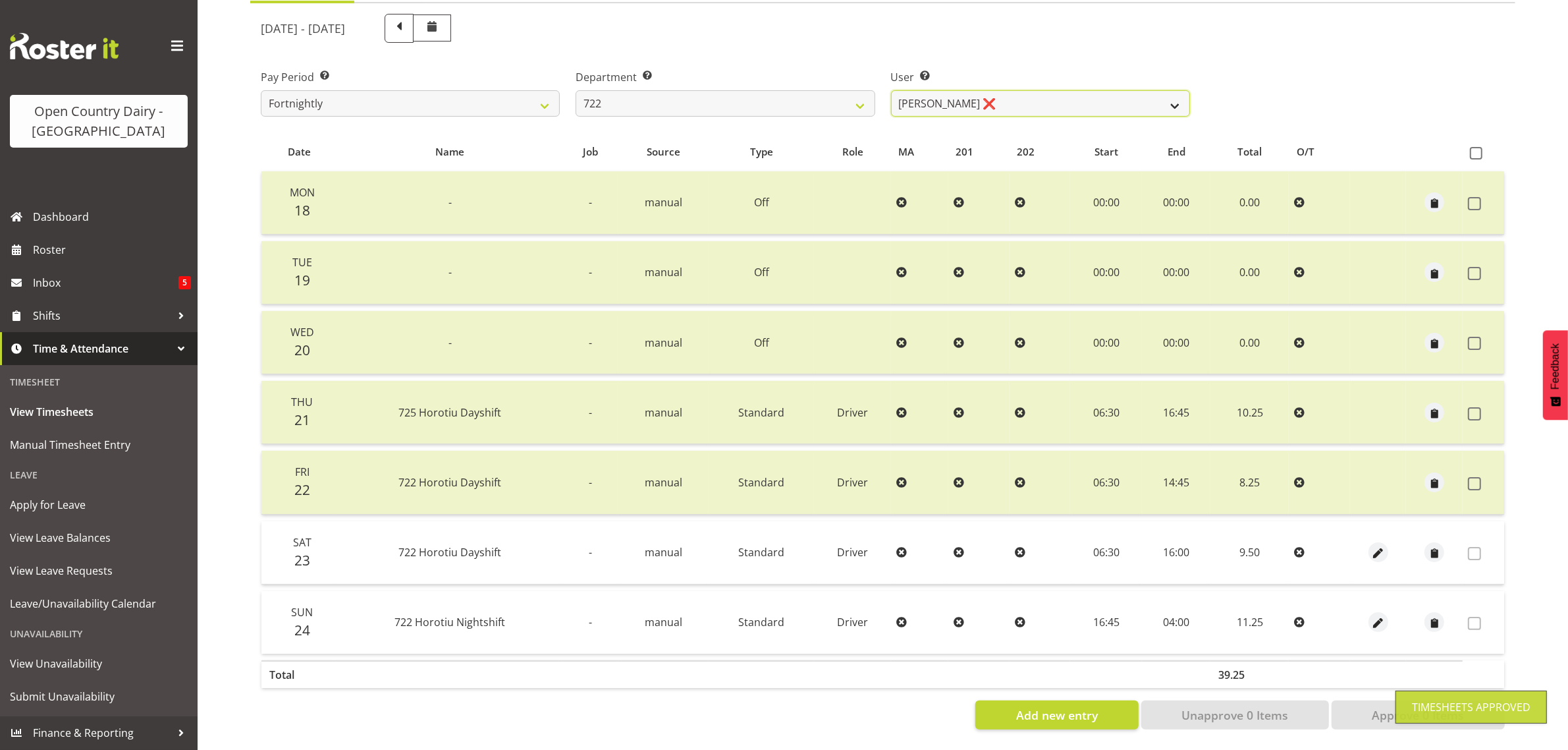
click at [1044, 90] on select "Andy Webb ❌ Darren Hatcher ❌ Gurpreet Singh ❌" at bounding box center [1041, 103] width 299 height 26
click at [891, 90] on select "Andy Webb ❌ Darren Hatcher ❌ Gurpreet Singh ❌" at bounding box center [1041, 103] width 299 height 26
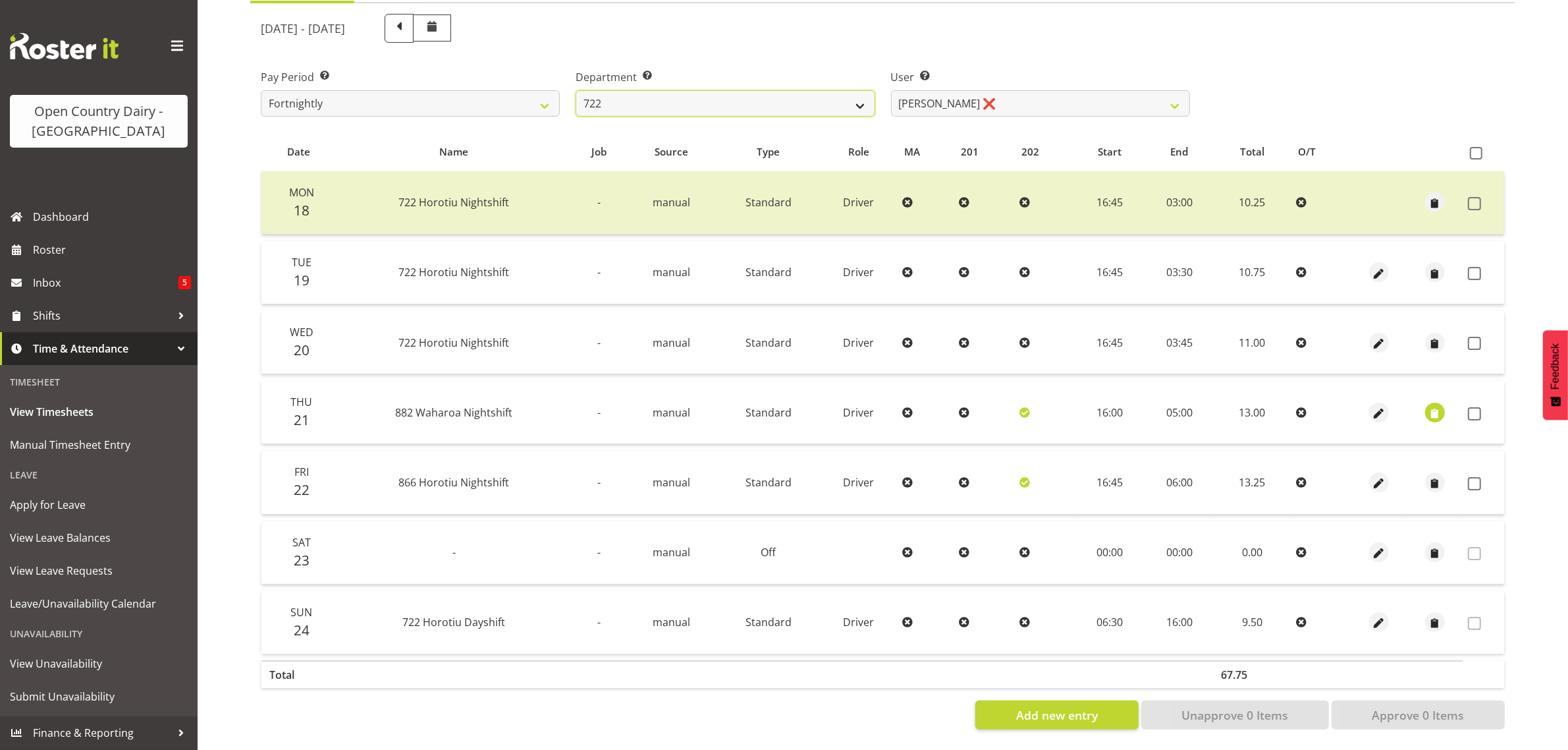
click at [752, 90] on select "701 702 703 704 705 706 707 708 709 710 711 712 713 714 715 716 717 718 719 720" at bounding box center [725, 103] width 299 height 26
click at [752, 94] on select "701 702 703 704 705 706 707 708 709 710 711 712 713 714 715 716 717 718 719 720" at bounding box center [725, 103] width 299 height 26
click at [1023, 94] on select "Andy Webb ❌ Darren Hatcher ❌ Gurpreet Singh ❌" at bounding box center [1041, 103] width 299 height 26
click at [762, 90] on select "701 702 703 704 705 706 707 708 709 710 711 712 713 714 715 716 717 718 719 720" at bounding box center [725, 103] width 299 height 26
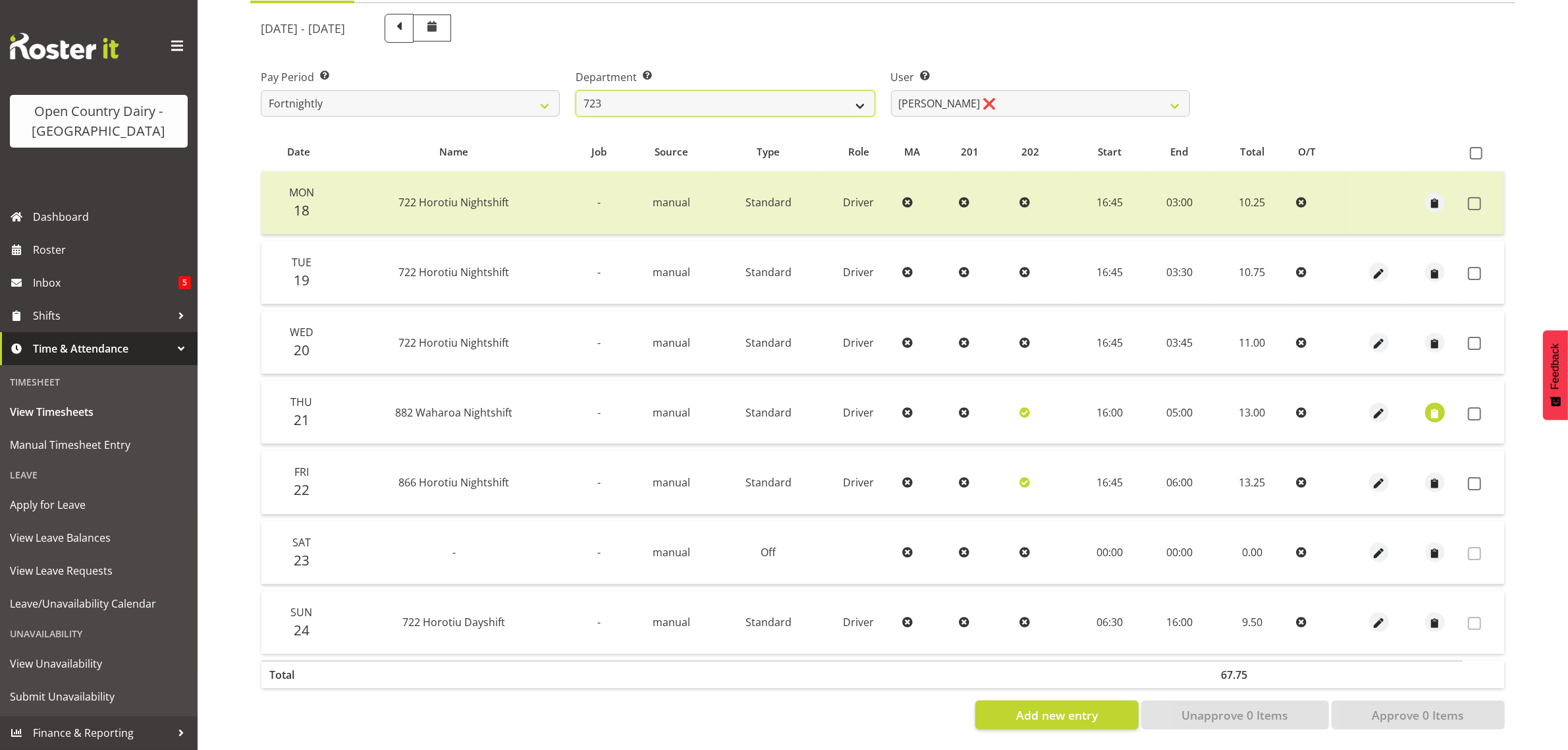
click at [575, 90] on select "701 702 703 704 705 706 707 708 709 710 711 712 713 714 715 716 717 718 719 720" at bounding box center [725, 103] width 299 height 26
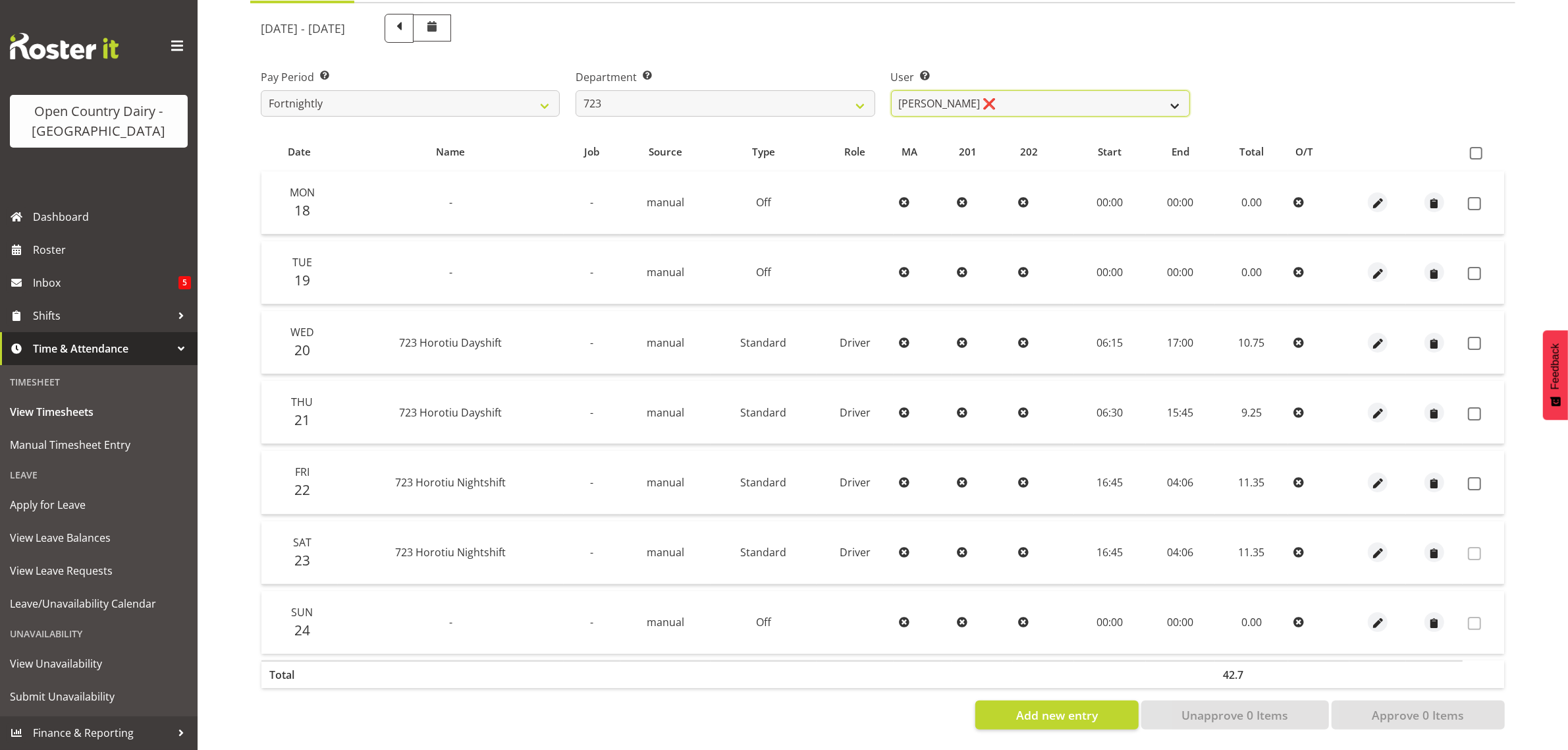
click at [1036, 93] on select "Daljeet Rai ❌ Manjinder Singh ❌ Prabhjot Singh ❌ Varninder Singh ❌" at bounding box center [1041, 103] width 299 height 26
click at [891, 90] on select "Daljeet Rai ❌ Manjinder Singh ❌ Prabhjot Singh ❌ Varninder Singh ❌" at bounding box center [1041, 103] width 299 height 26
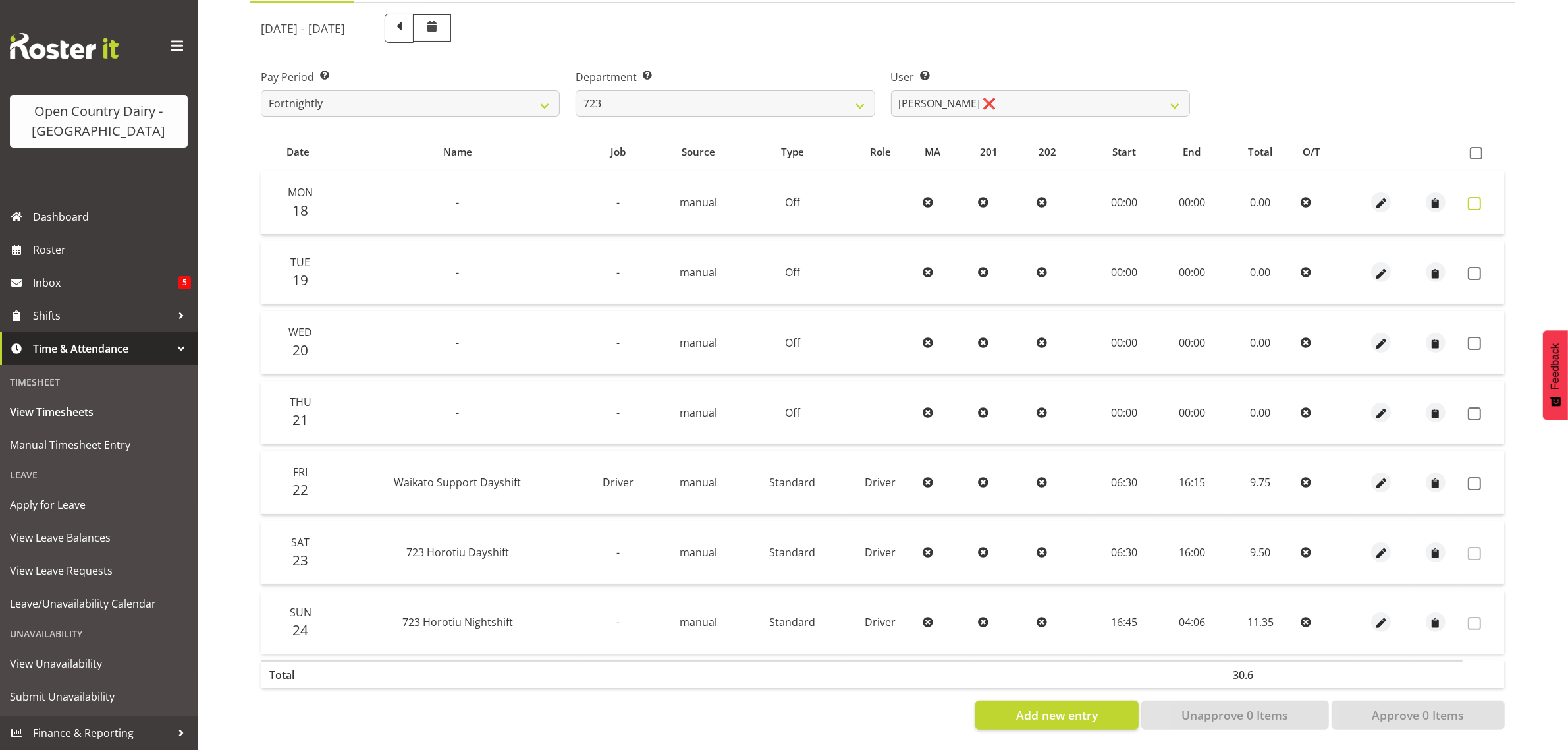
click at [1471, 197] on span at bounding box center [1475, 204] width 13 height 13
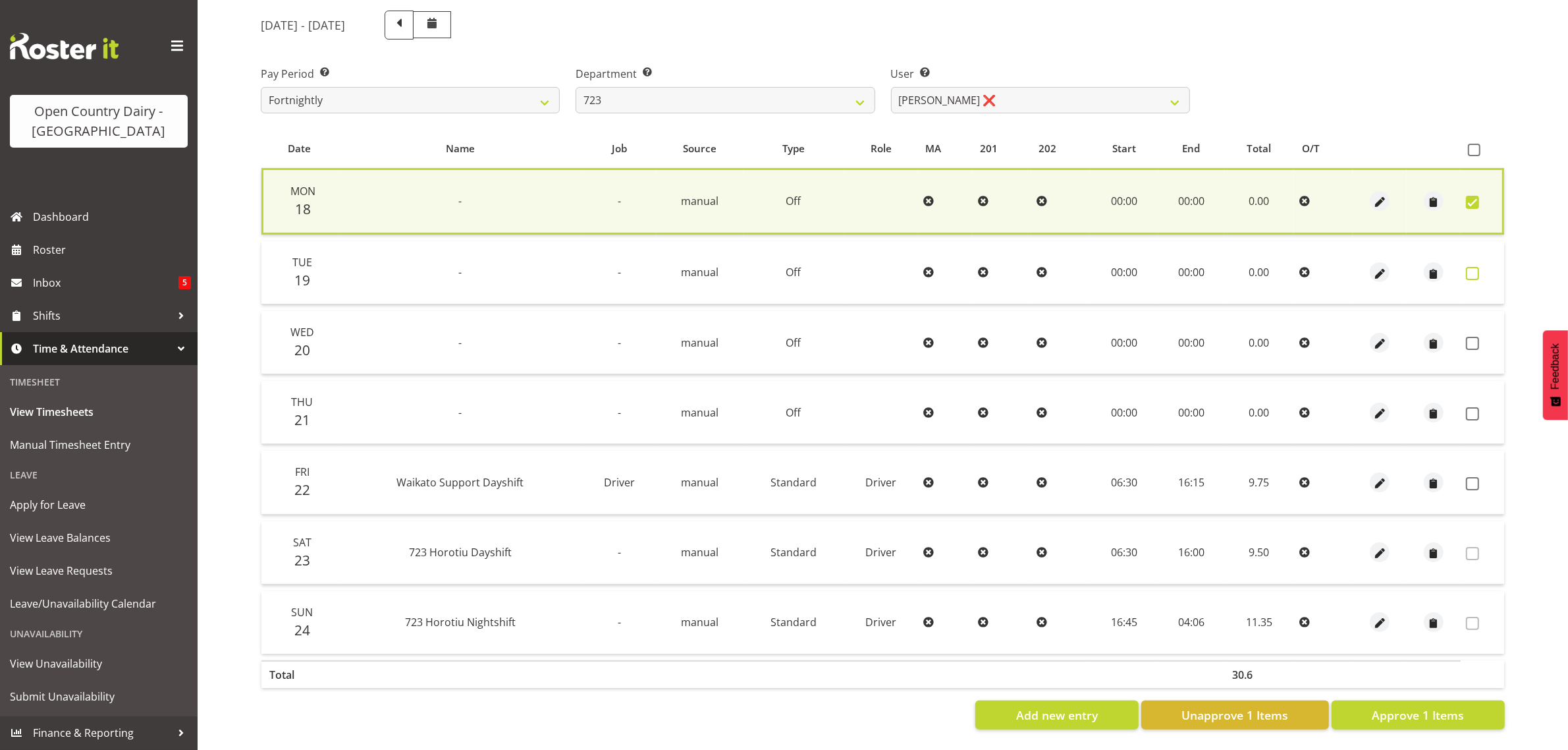
click at [1474, 267] on span at bounding box center [1473, 273] width 13 height 13
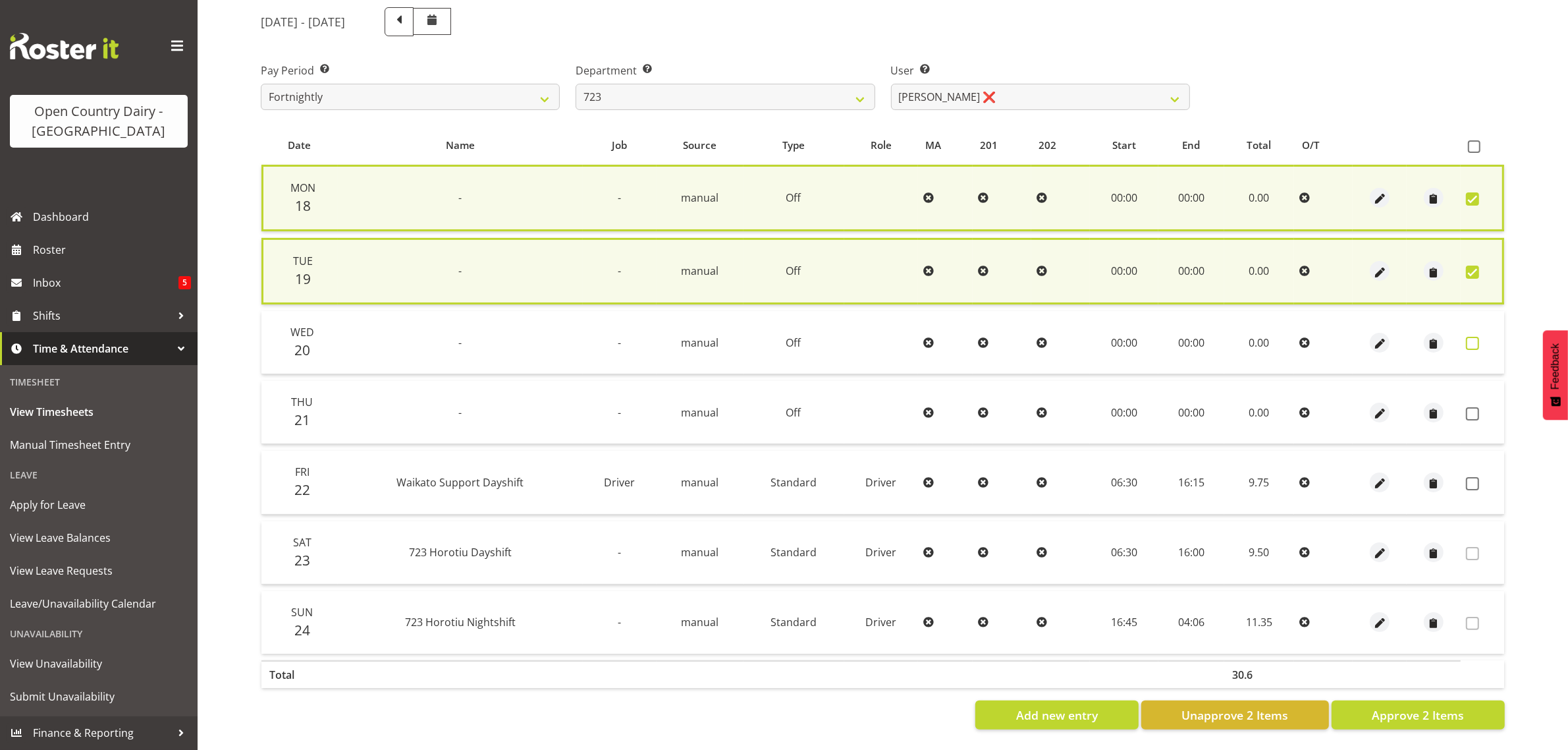
click at [1469, 337] on span at bounding box center [1473, 343] width 13 height 13
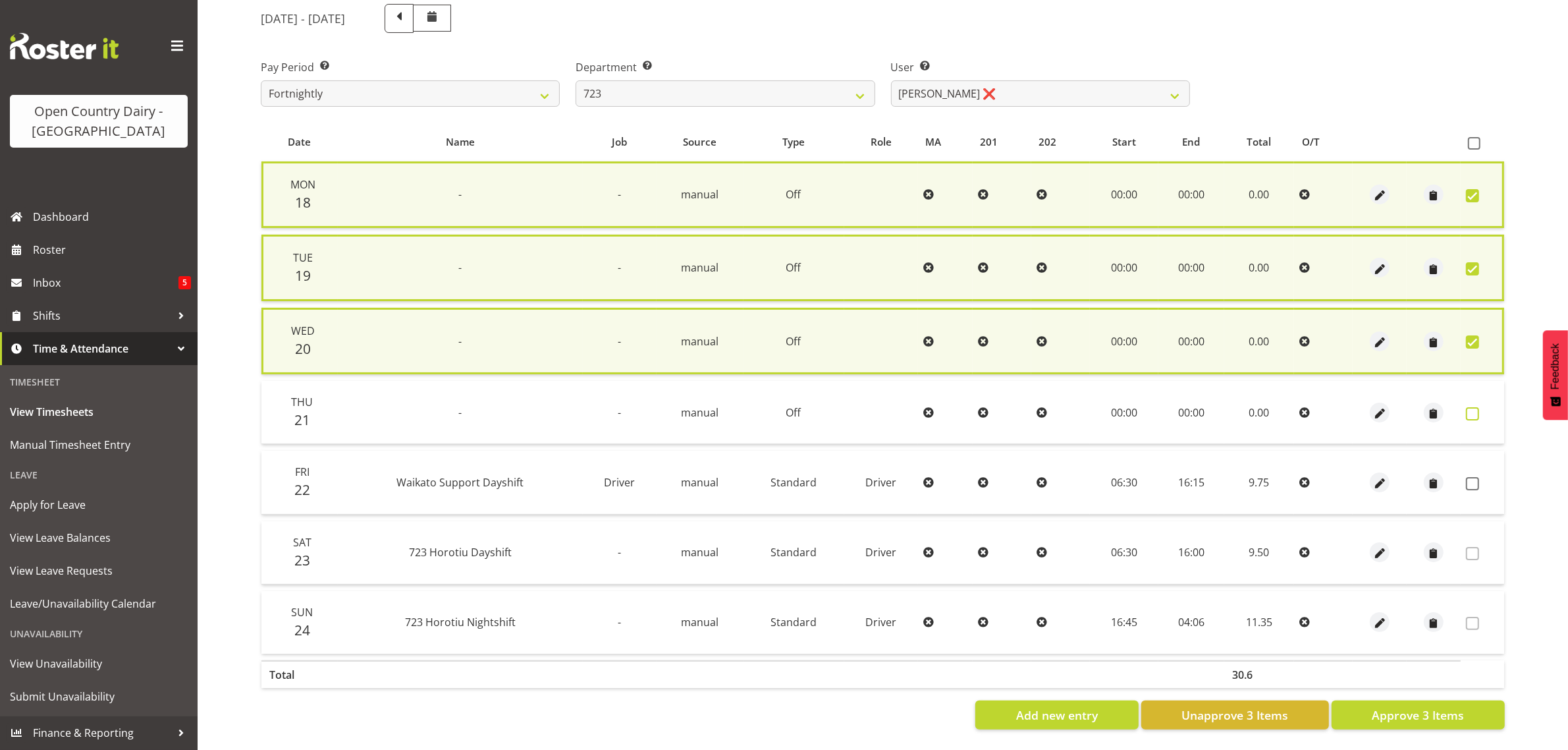
click at [1477, 407] on span at bounding box center [1473, 413] width 13 height 13
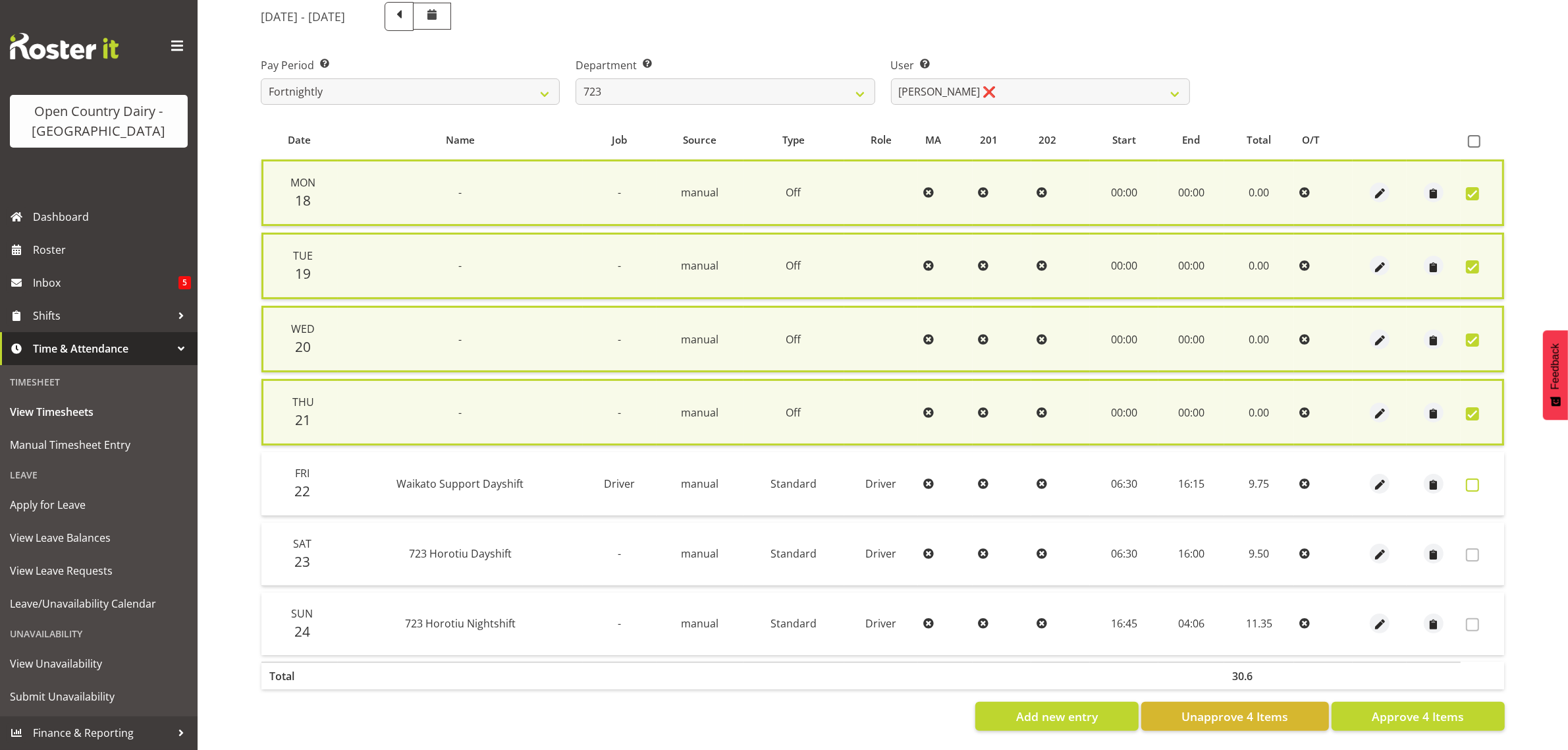
click at [1471, 478] on span at bounding box center [1473, 485] width 13 height 13
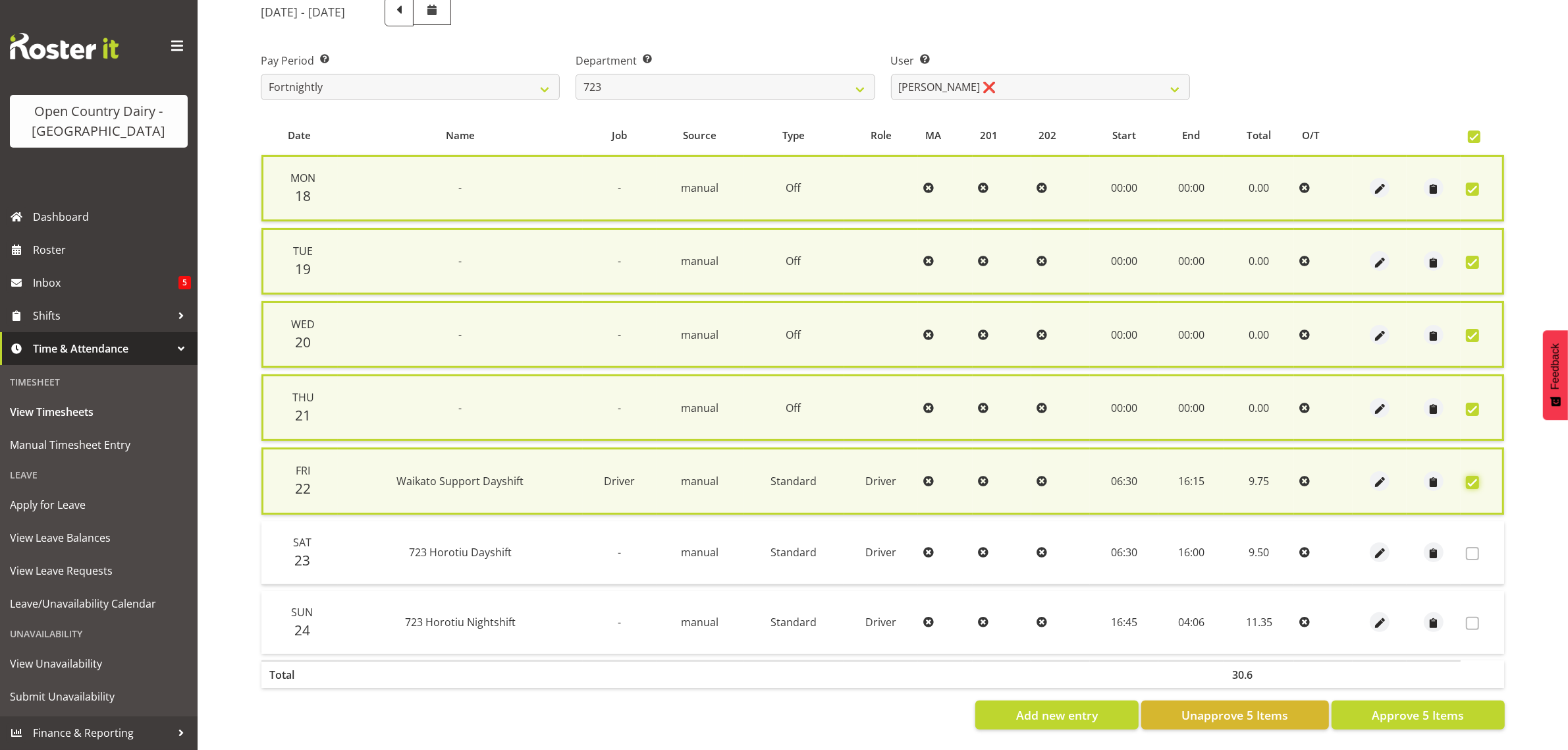
scroll to position [181, 0]
click at [1404, 706] on span "Approve 5 Items" at bounding box center [1418, 714] width 92 height 17
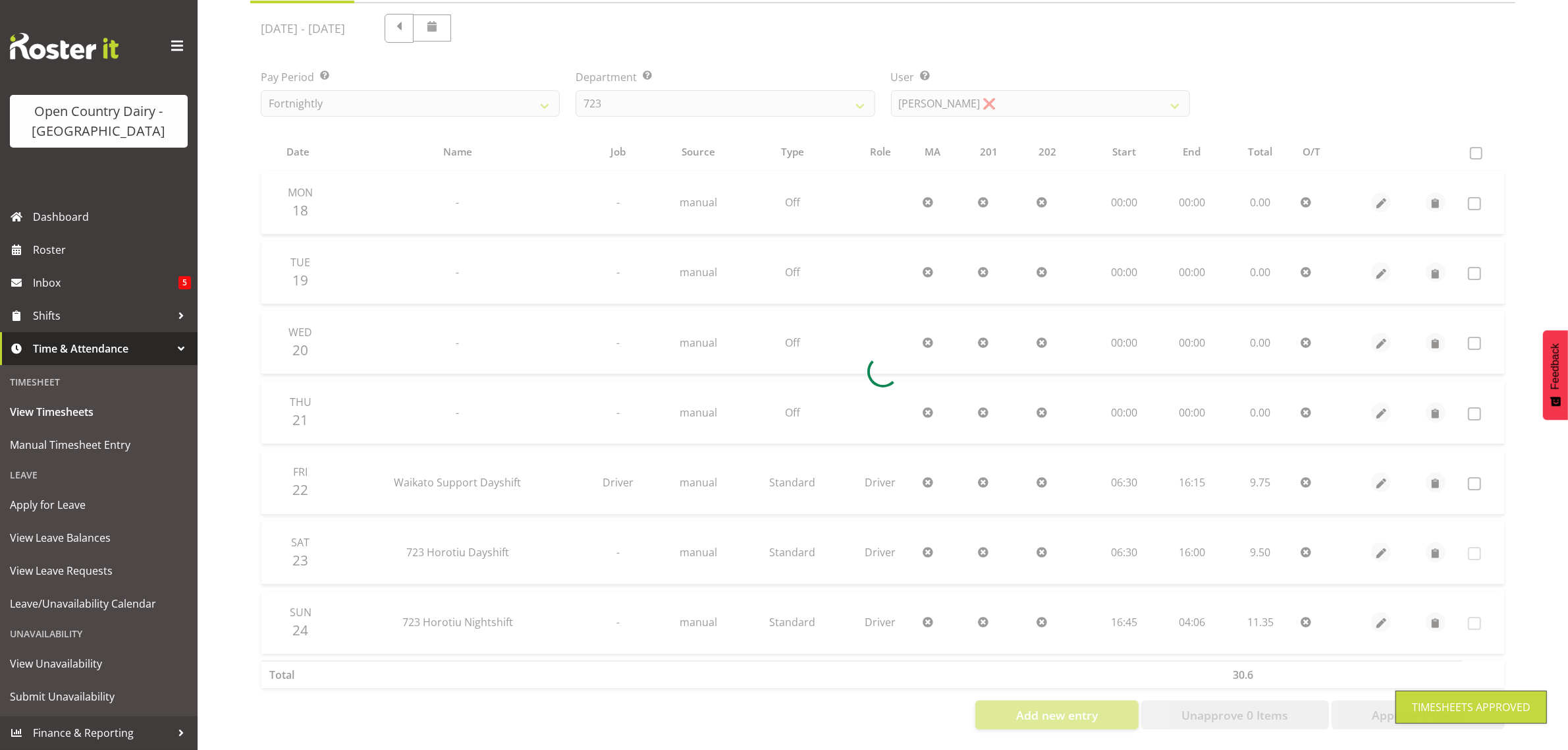
scroll to position [169, 0]
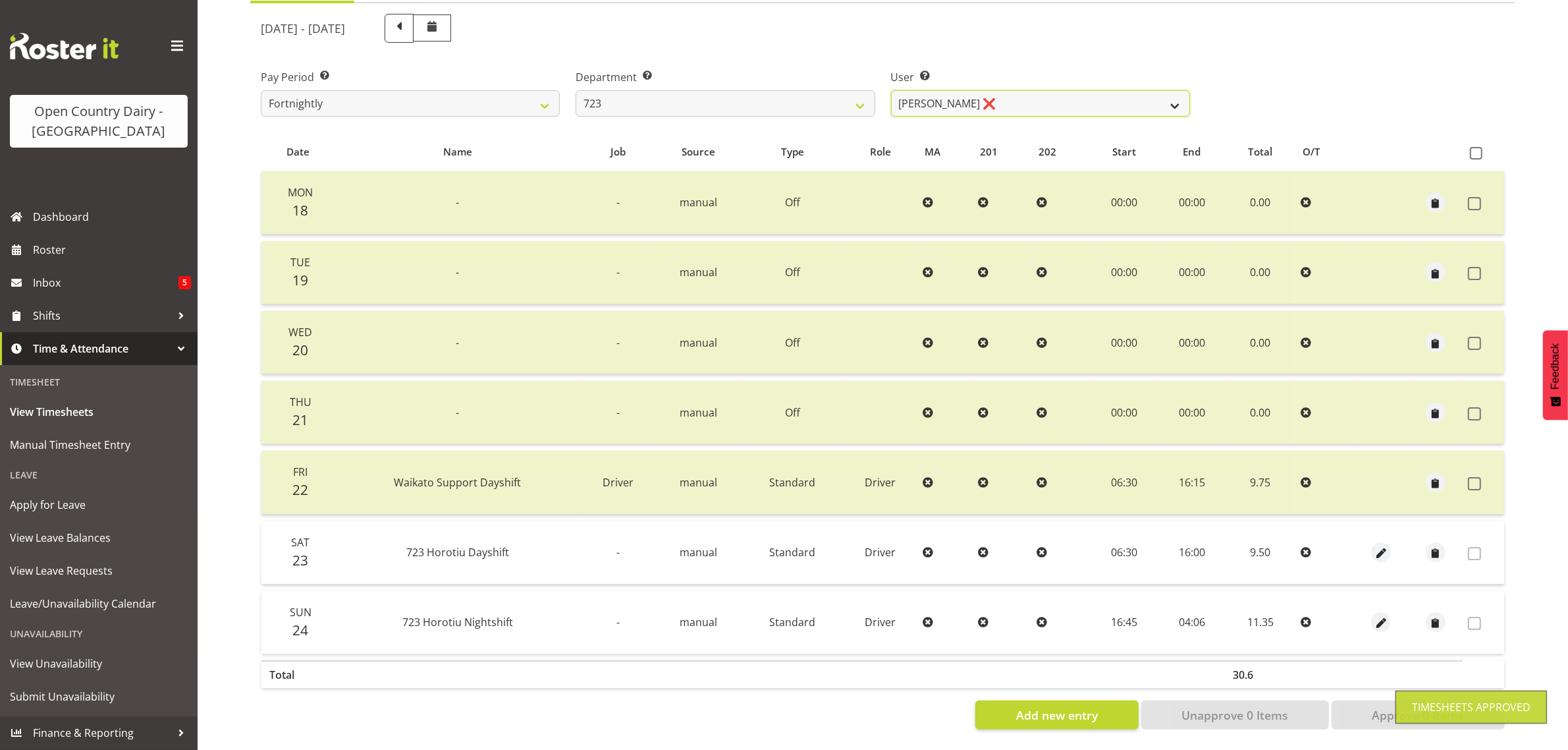
click at [1061, 95] on select "Daljeet Rai ❌ Manjinder Singh ❌ Prabhjot Singh ❌ Varninder Singh ❌" at bounding box center [1041, 103] width 299 height 26
click at [891, 90] on select "Daljeet Rai ❌ Manjinder Singh ❌ Prabhjot Singh ❌ Varninder Singh ❌" at bounding box center [1041, 103] width 299 height 26
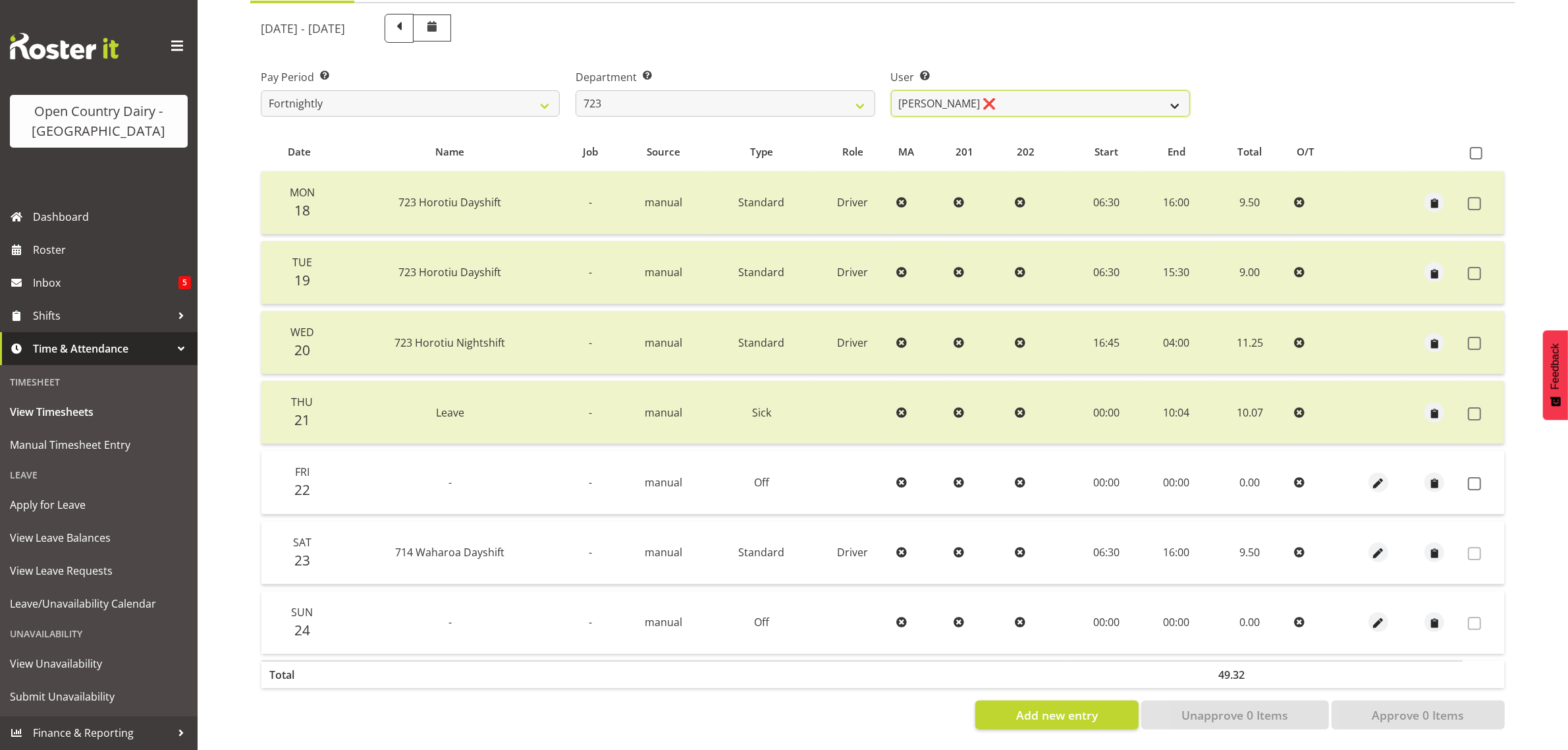
click at [943, 90] on select "Daljeet Rai ❌ Manjinder Singh ❌ Prabhjot Singh ❌ Varninder Singh ❌" at bounding box center [1041, 103] width 299 height 26
click at [700, 90] on select "701 702 703 704 705 706 707 708 709 710 711 712 713 714 715 716 717 718 719 720" at bounding box center [725, 103] width 299 height 26
click at [575, 90] on select "701 702 703 704 705 706 707 708 709 710 711 712 713 714 715 716 717 718 719 720" at bounding box center [725, 103] width 299 height 26
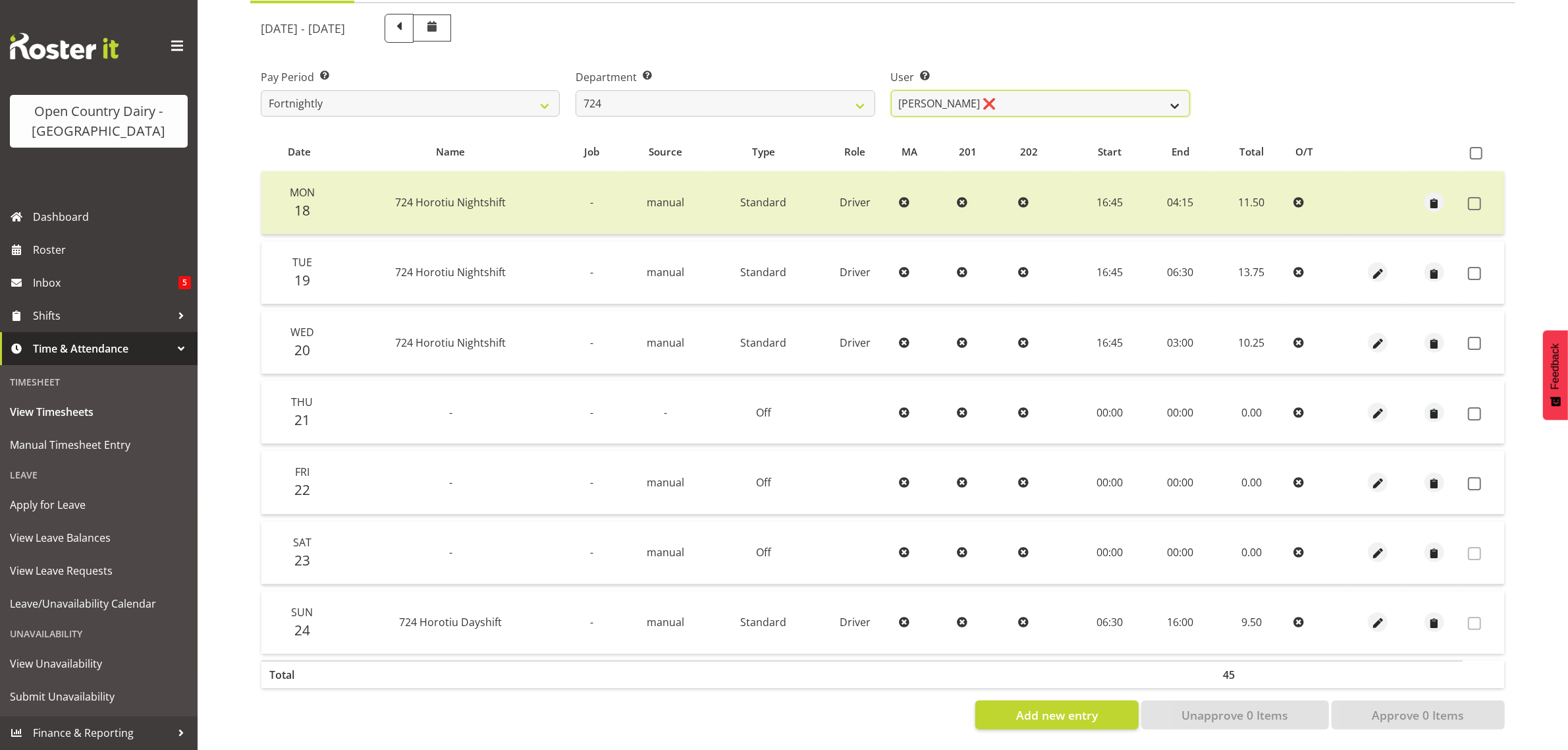
click at [1077, 90] on select "Brent Adams ❌ Jaspreet Singh ❌ John Walters ❌" at bounding box center [1041, 103] width 299 height 26
click at [891, 90] on select "Brent Adams ❌ Jaspreet Singh ❌ John Walters ❌" at bounding box center [1041, 103] width 299 height 26
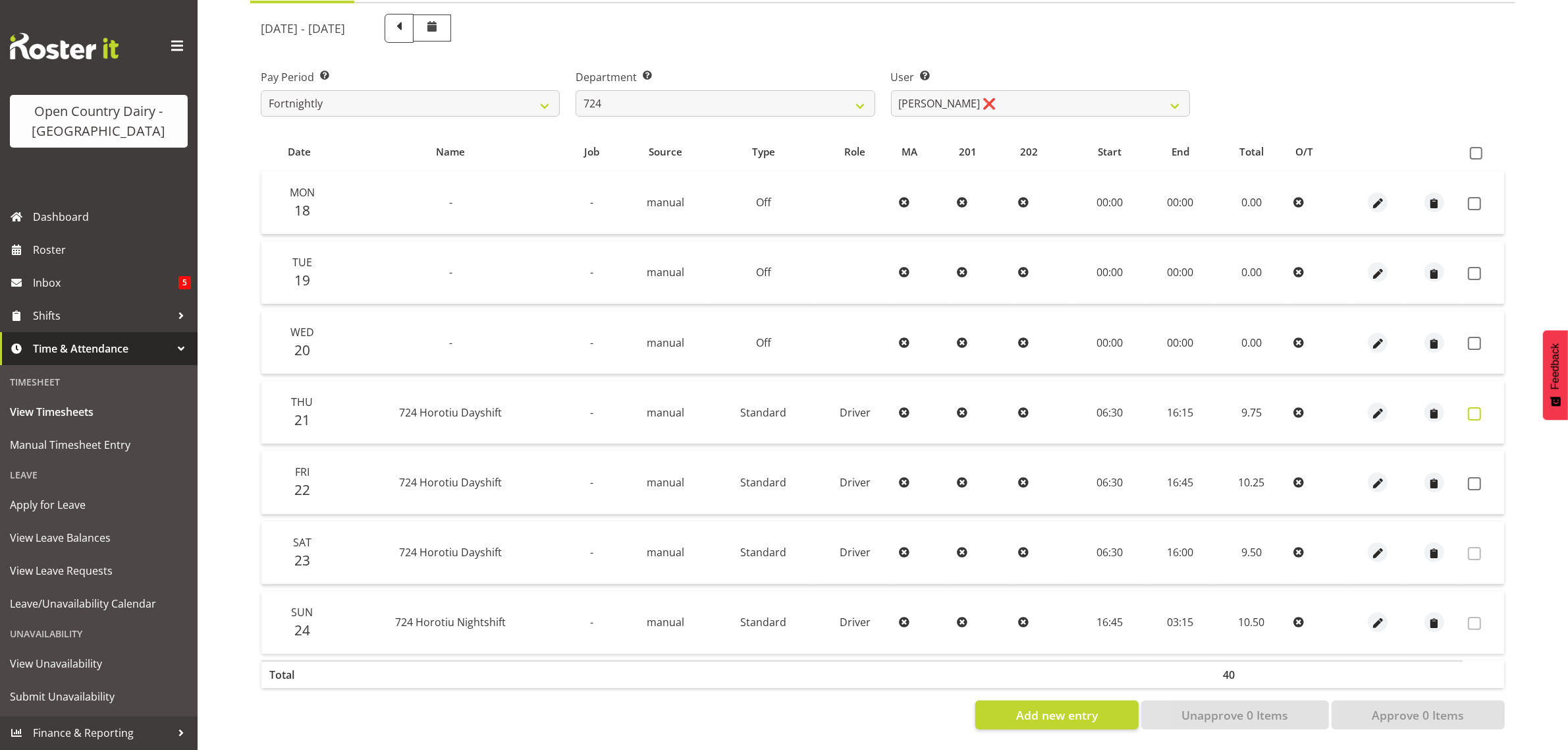
click at [1471, 407] on span at bounding box center [1475, 413] width 13 height 13
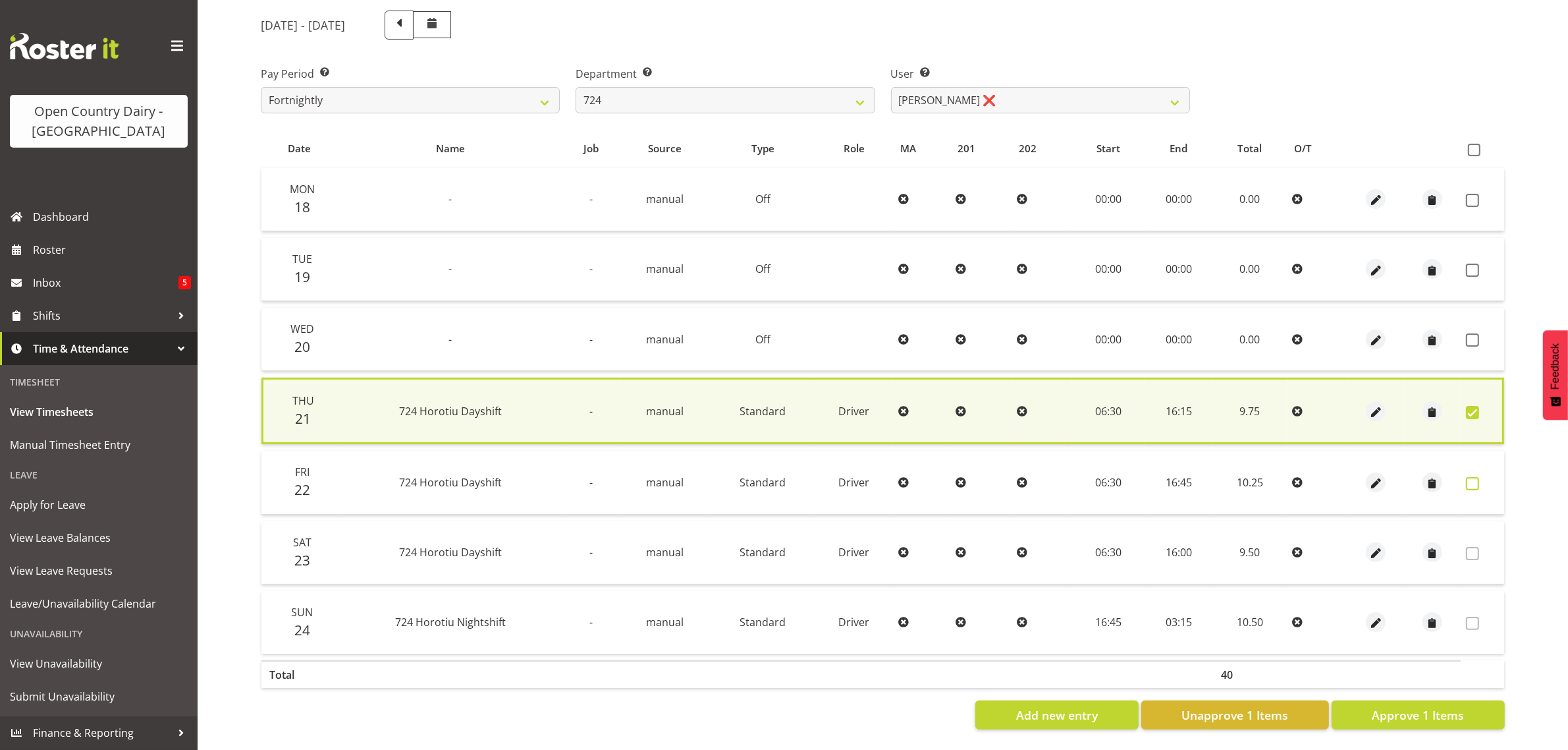
click at [1476, 477] on span at bounding box center [1473, 484] width 13 height 13
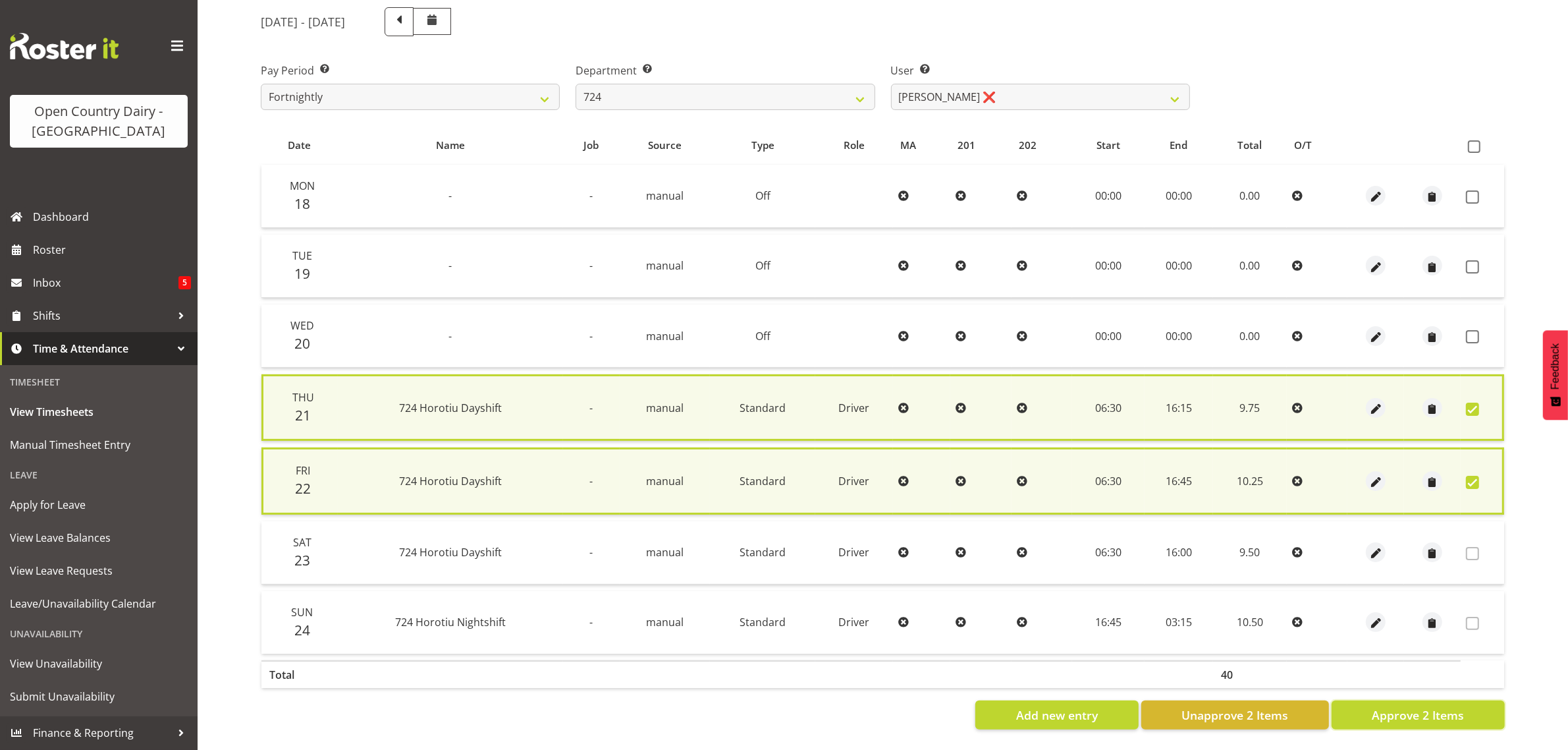
drag, startPoint x: 1434, startPoint y: 702, endPoint x: 1271, endPoint y: 584, distance: 201.2
click at [1418, 700] on button "Approve 2 Items" at bounding box center [1418, 715] width 173 height 29
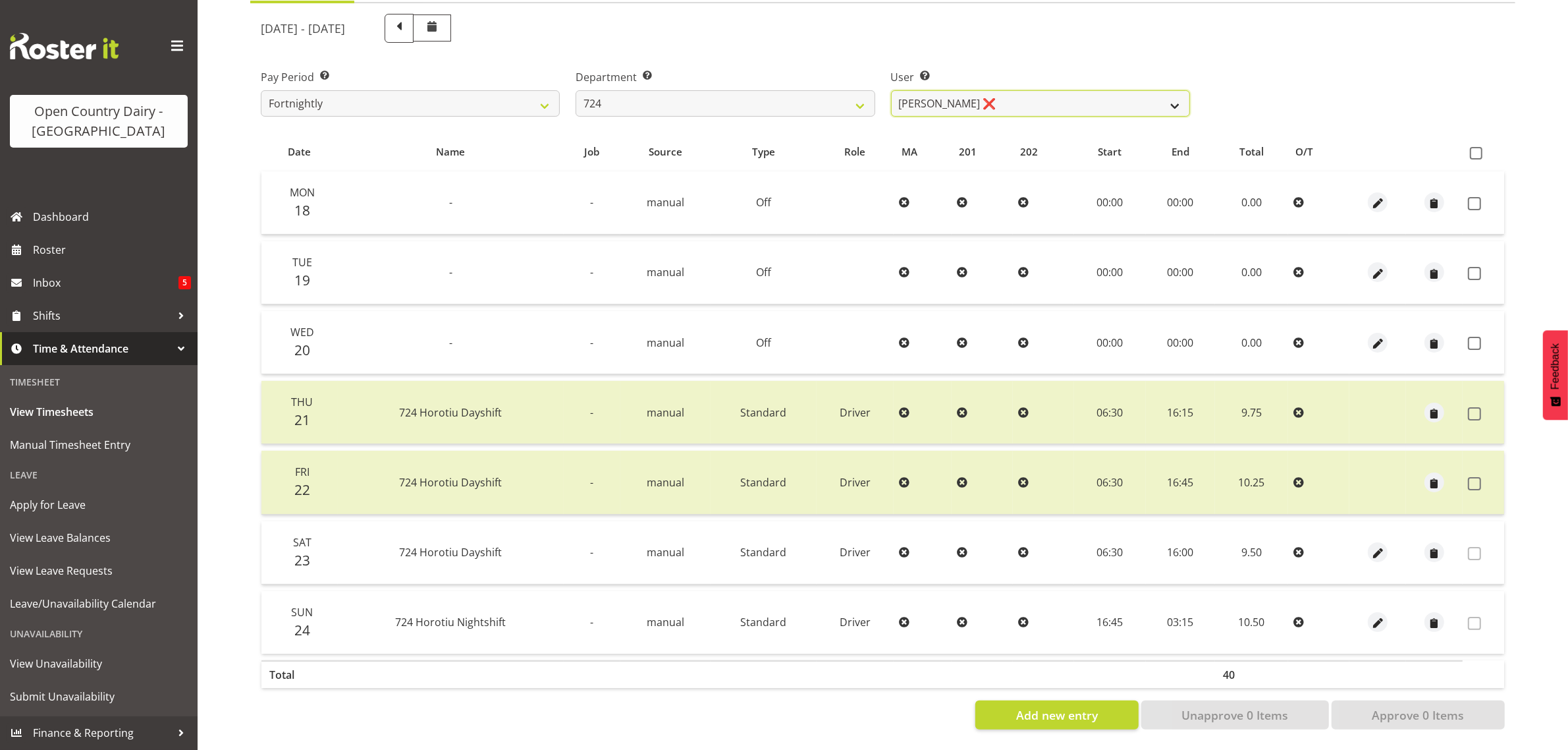
click at [988, 90] on select "Brent Adams ❌ Jaspreet Singh ❌ John Walters ❌" at bounding box center [1041, 103] width 299 height 26
click at [702, 91] on select "701 702 703 704 705 706 707 708 709 710 711 712 713 714 715 716 717 718 719 720" at bounding box center [725, 103] width 299 height 26
click at [575, 90] on select "701 702 703 704 705 706 707 708 709 710 711 712 713 714 715 716 717 718 719 720" at bounding box center [725, 103] width 299 height 26
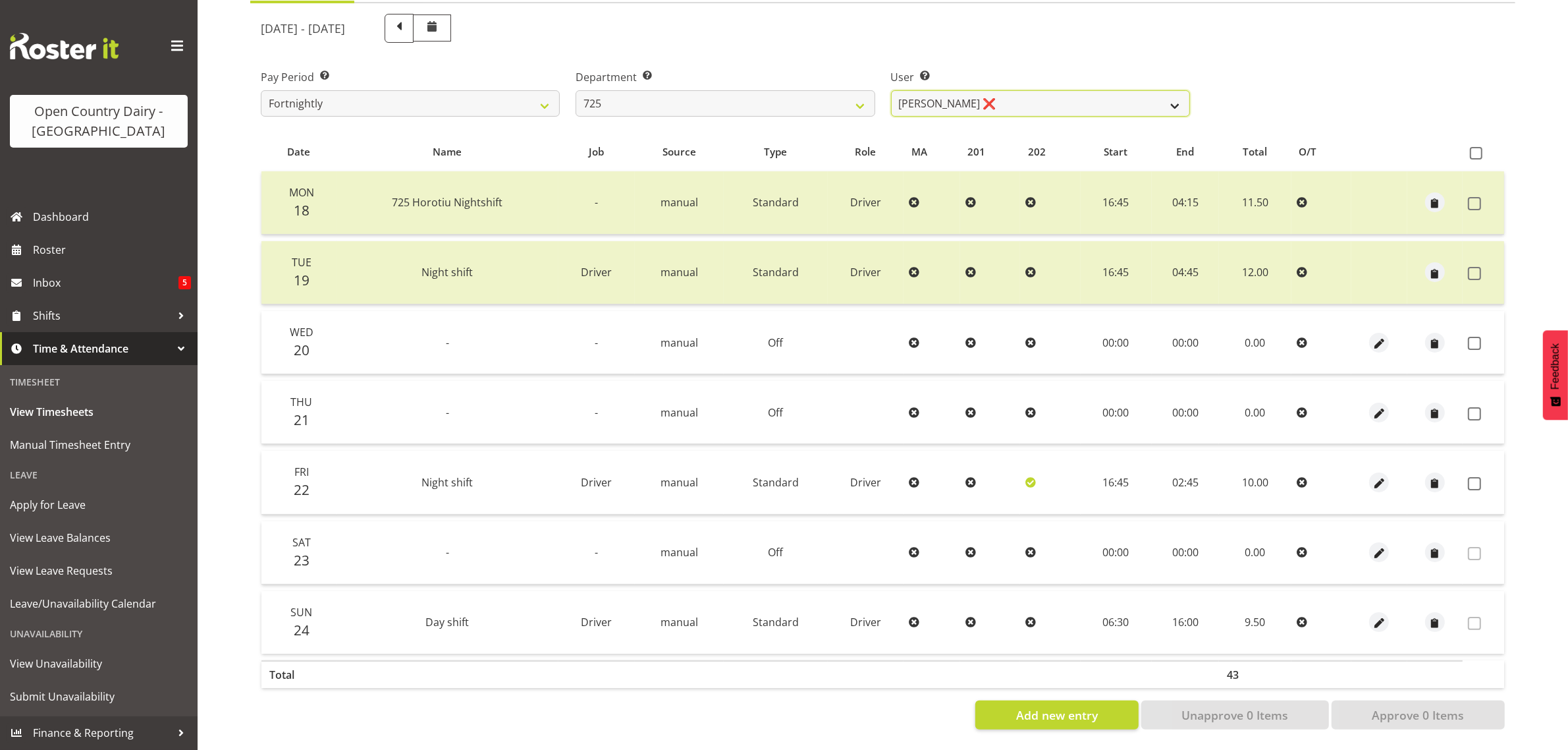
click at [1056, 98] on select "Bhupinder Dhaliwal ❌ Gurpreet Singh Kahlon ❌ Hendrik Potgieter ❌ Len Grace ❌" at bounding box center [1041, 103] width 299 height 26
click at [891, 90] on select "Bhupinder Dhaliwal ❌ Gurpreet Singh Kahlon ❌ Hendrik Potgieter ❌ Len Grace ❌" at bounding box center [1041, 103] width 299 height 26
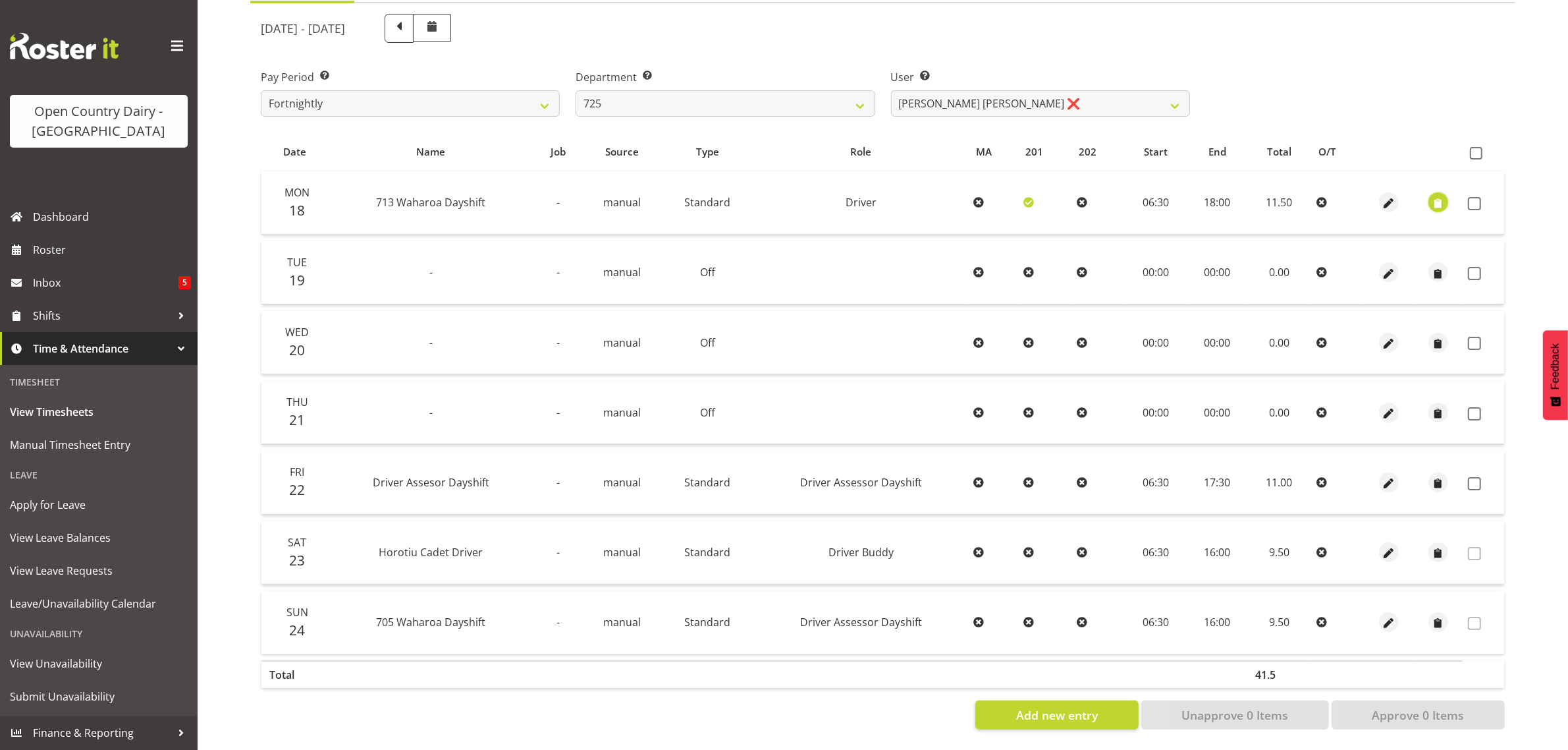
click at [1433, 196] on span "button" at bounding box center [1438, 204] width 15 height 15
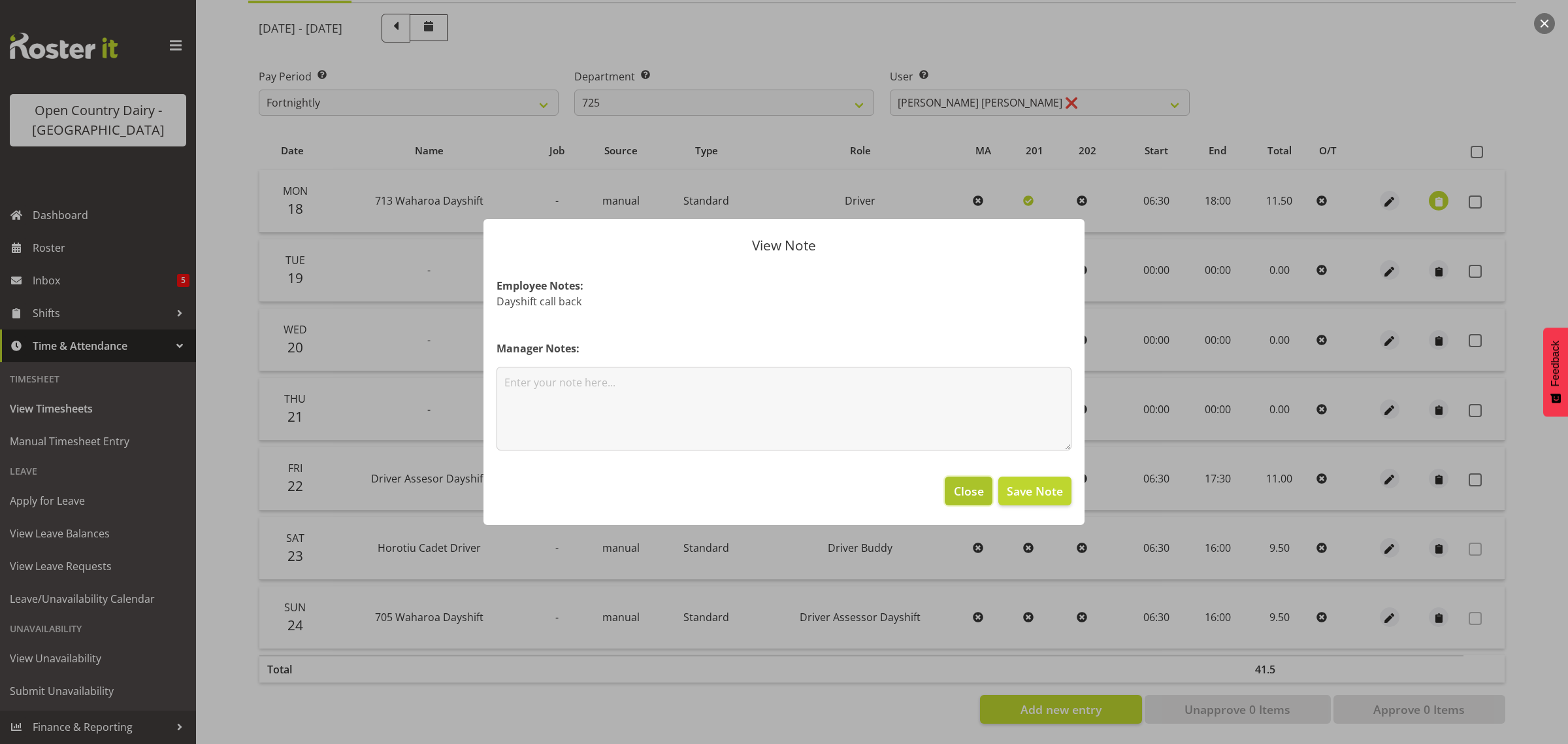
click at [953, 487] on button "Close" at bounding box center [968, 491] width 47 height 29
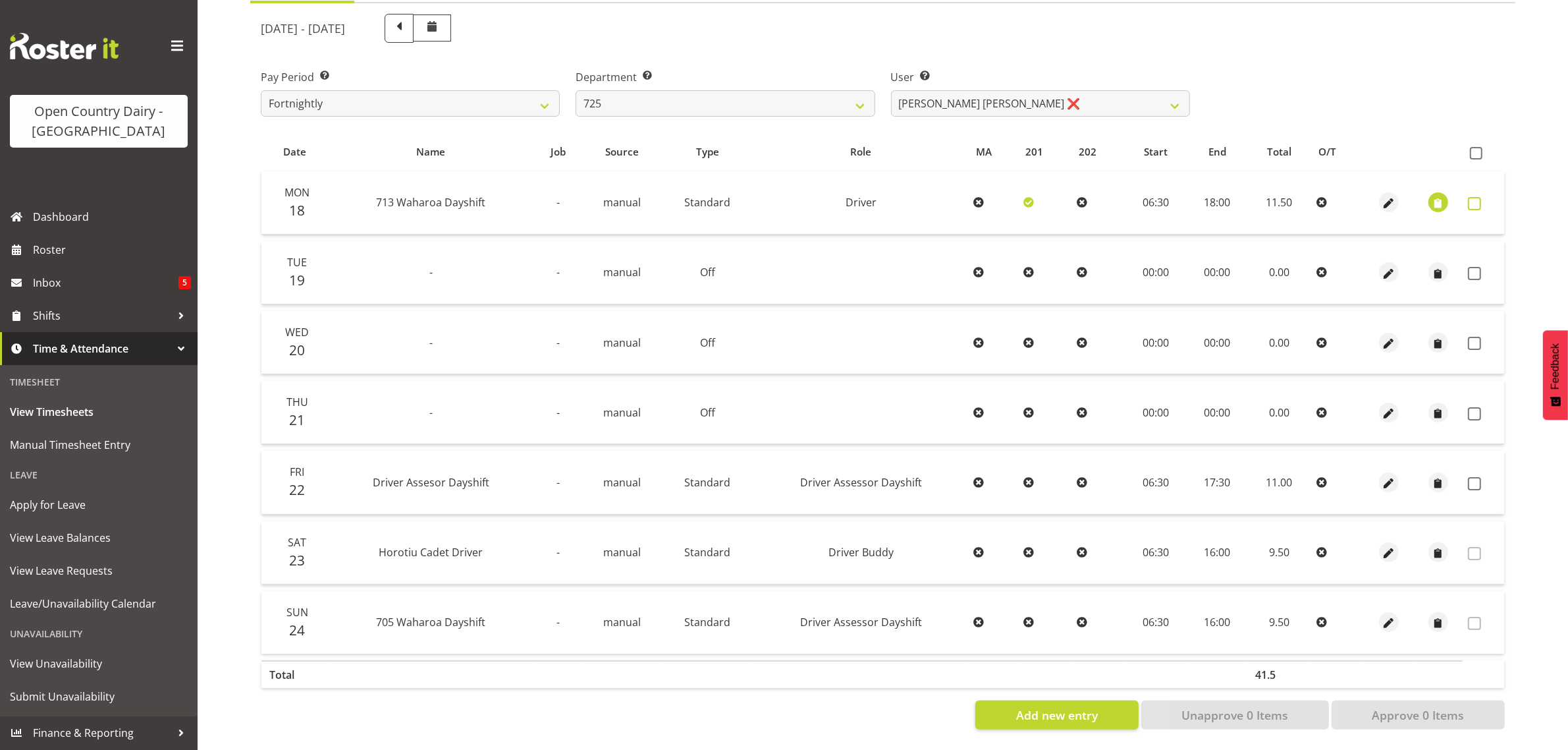
click at [1471, 197] on span at bounding box center [1475, 204] width 13 height 13
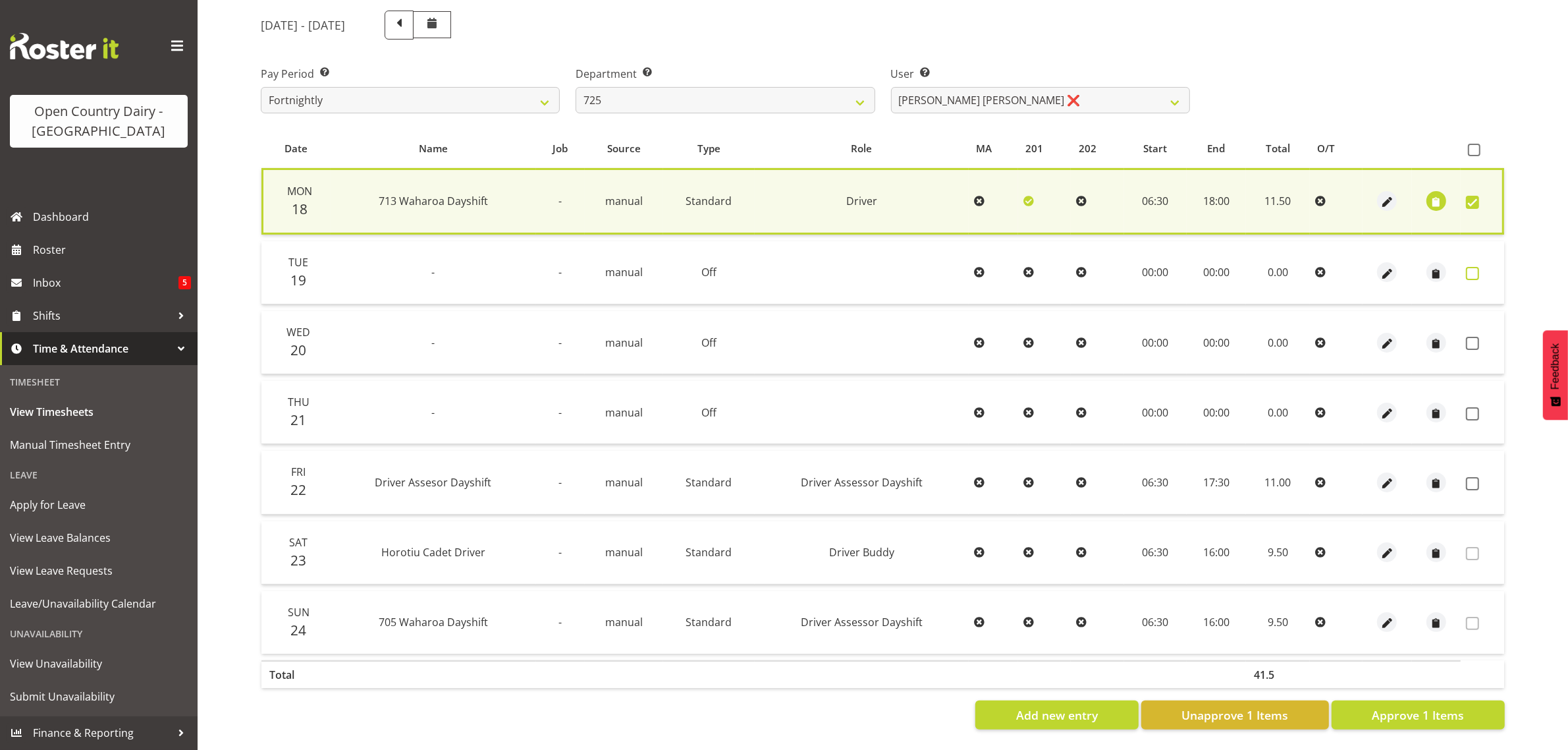
click at [1473, 267] on span at bounding box center [1473, 273] width 13 height 13
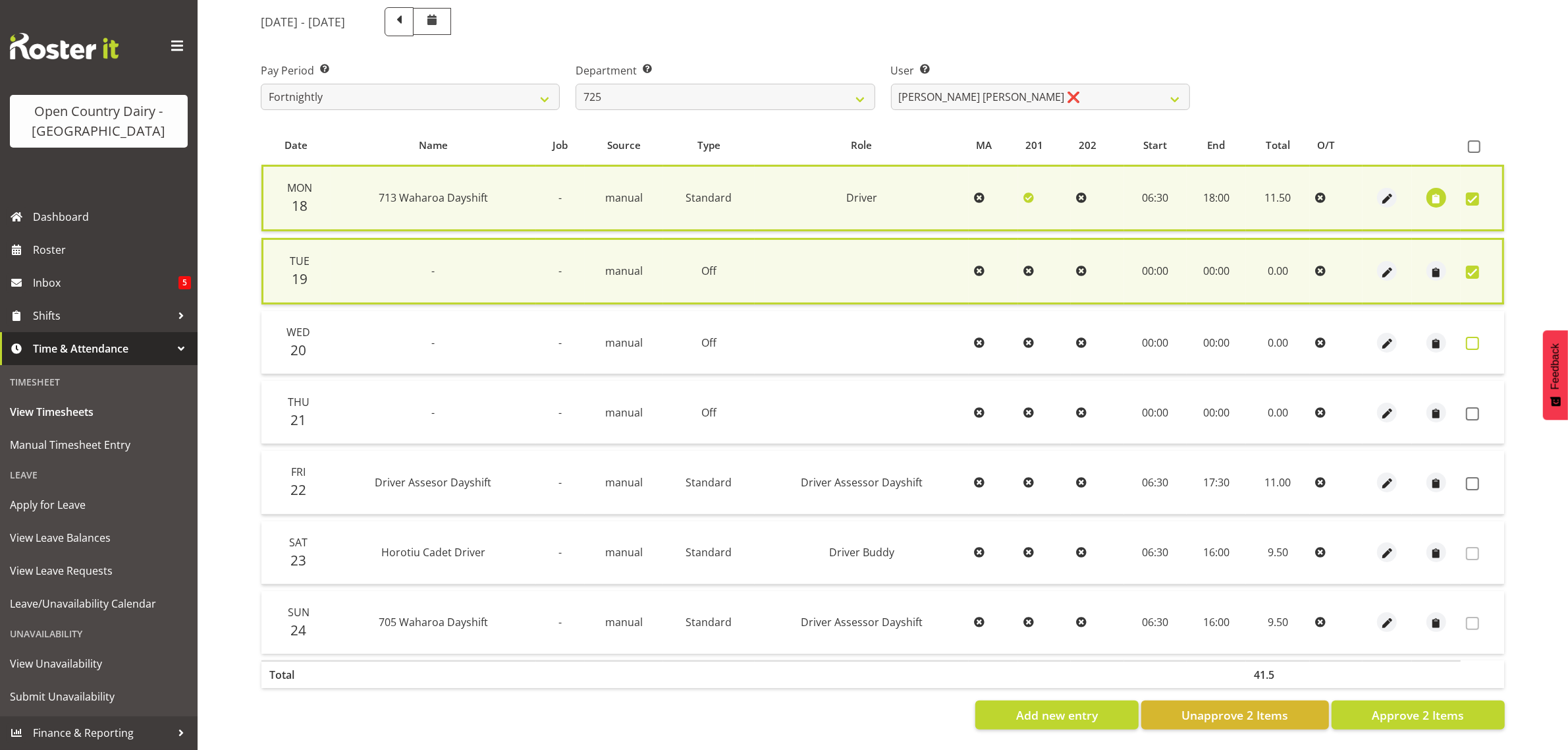
click at [1473, 337] on span at bounding box center [1473, 343] width 13 height 13
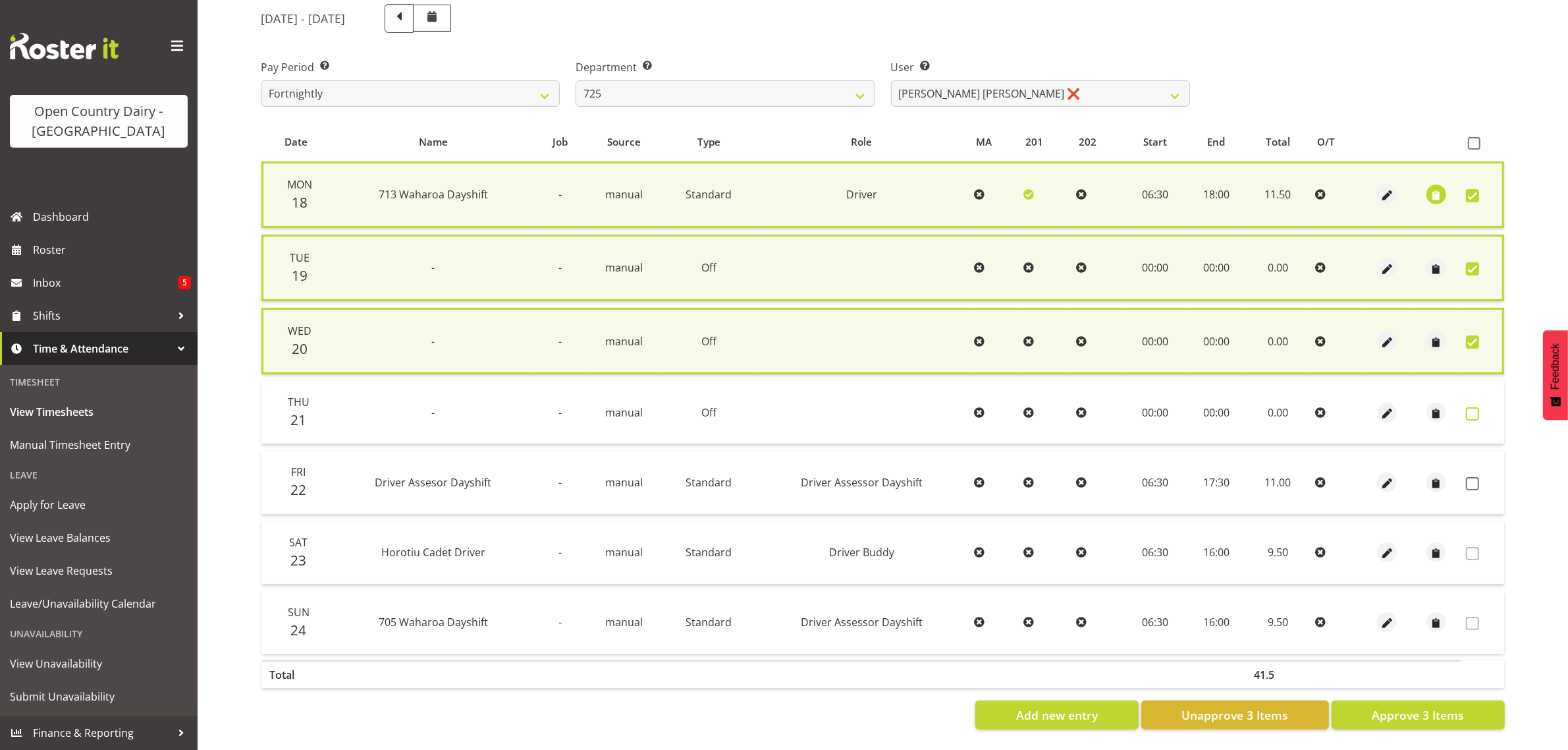
click at [1471, 407] on span at bounding box center [1473, 413] width 13 height 13
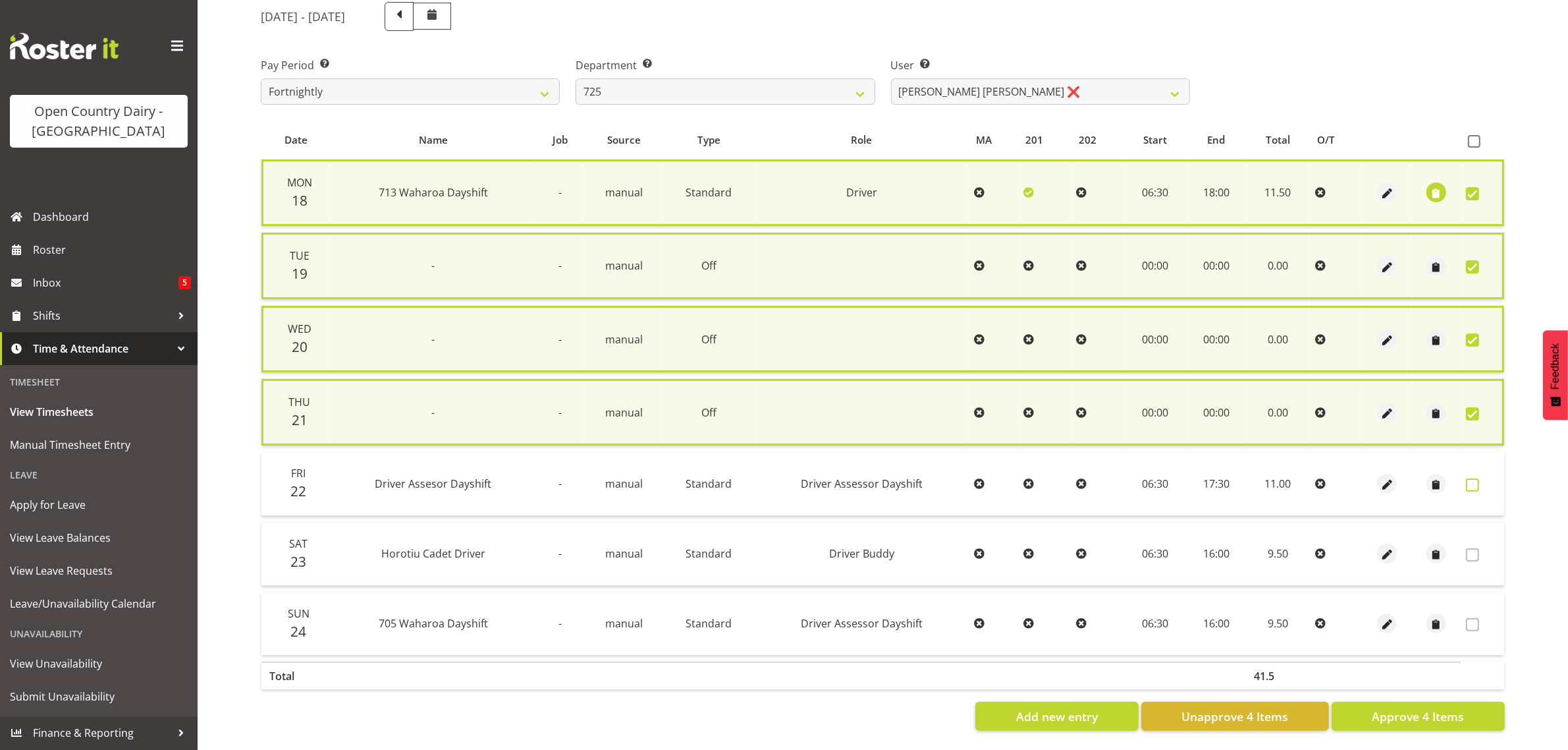
click at [1474, 479] on span at bounding box center [1473, 485] width 13 height 13
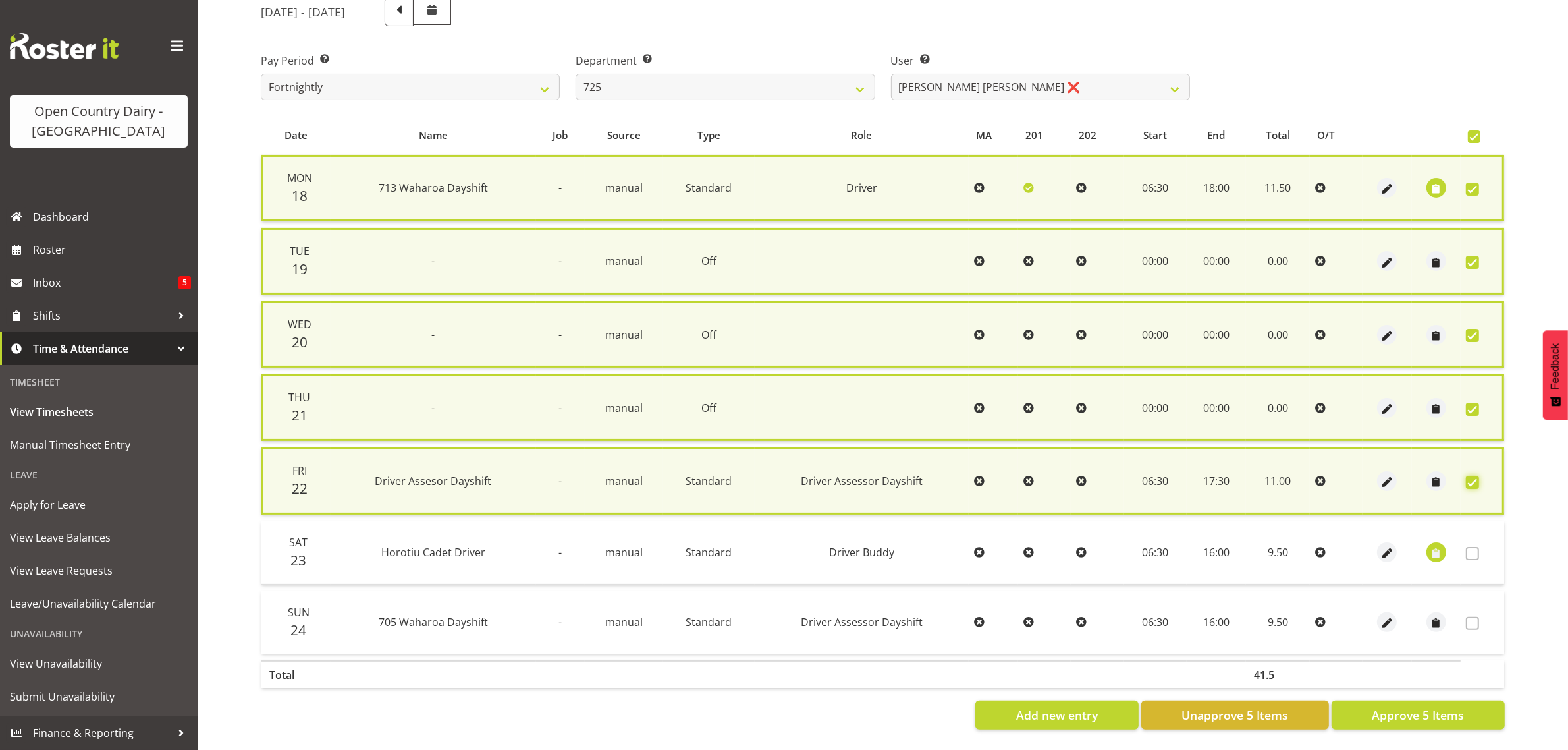
scroll to position [181, 0]
click at [1404, 706] on span "Approve 5 Items" at bounding box center [1418, 714] width 92 height 17
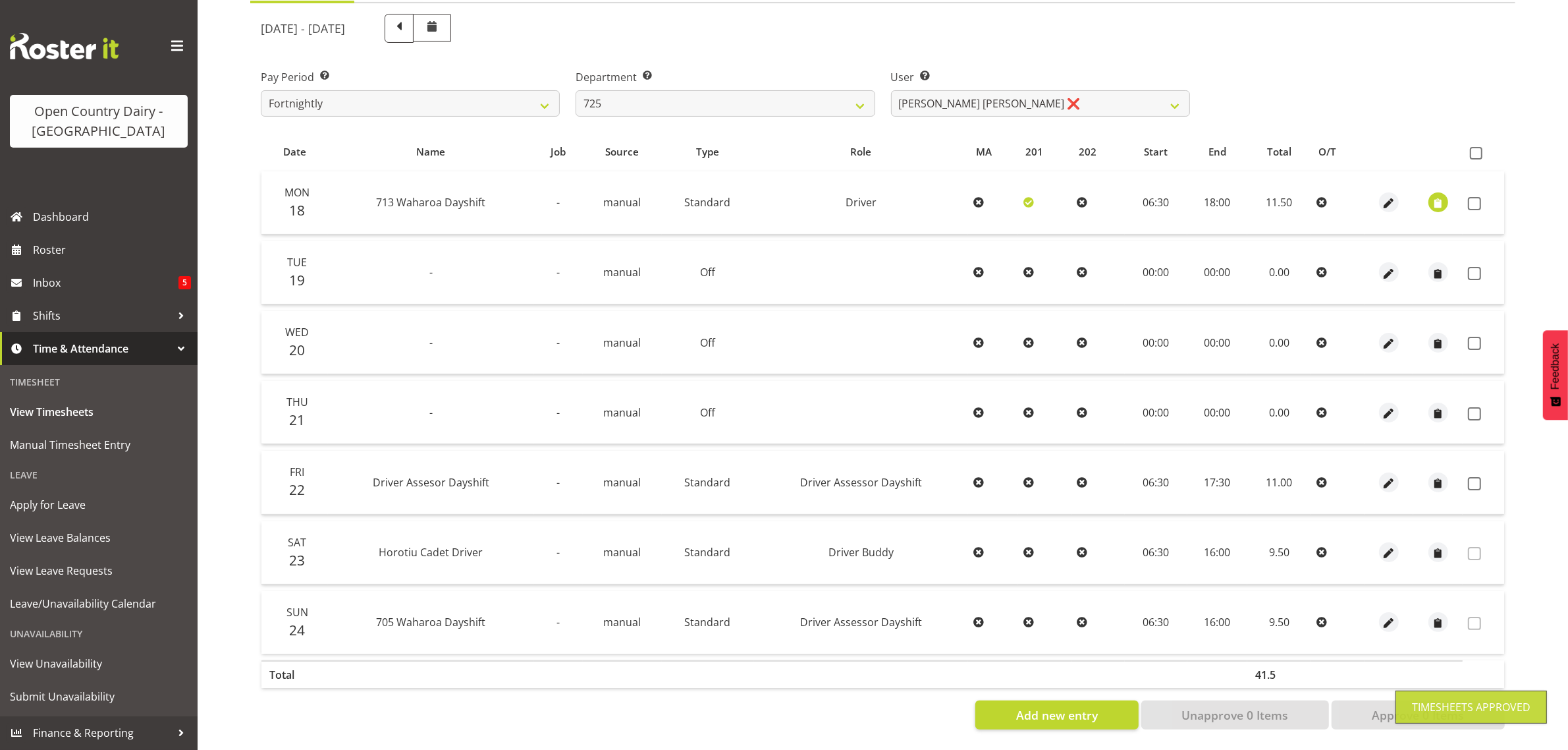
scroll to position [169, 0]
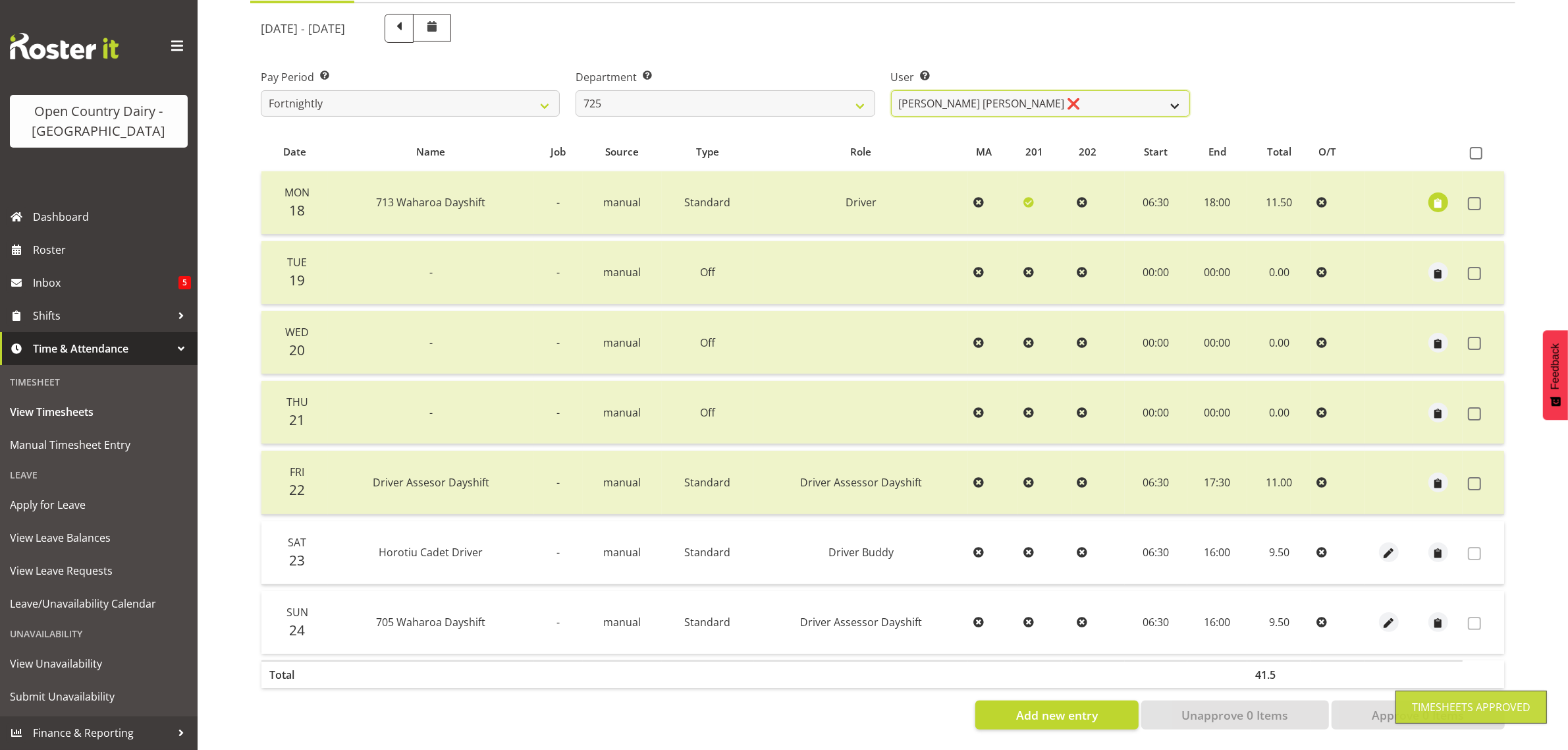
click at [1048, 90] on select "Bhupinder Dhaliwal ❌ Gurpreet Singh Kahlon ❌ Hendrik Potgieter ❌ Len Grace ❌" at bounding box center [1041, 103] width 299 height 26
click at [891, 90] on select "Bhupinder Dhaliwal ❌ Gurpreet Singh Kahlon ❌ Hendrik Potgieter ❌ Len Grace ❌" at bounding box center [1041, 103] width 299 height 26
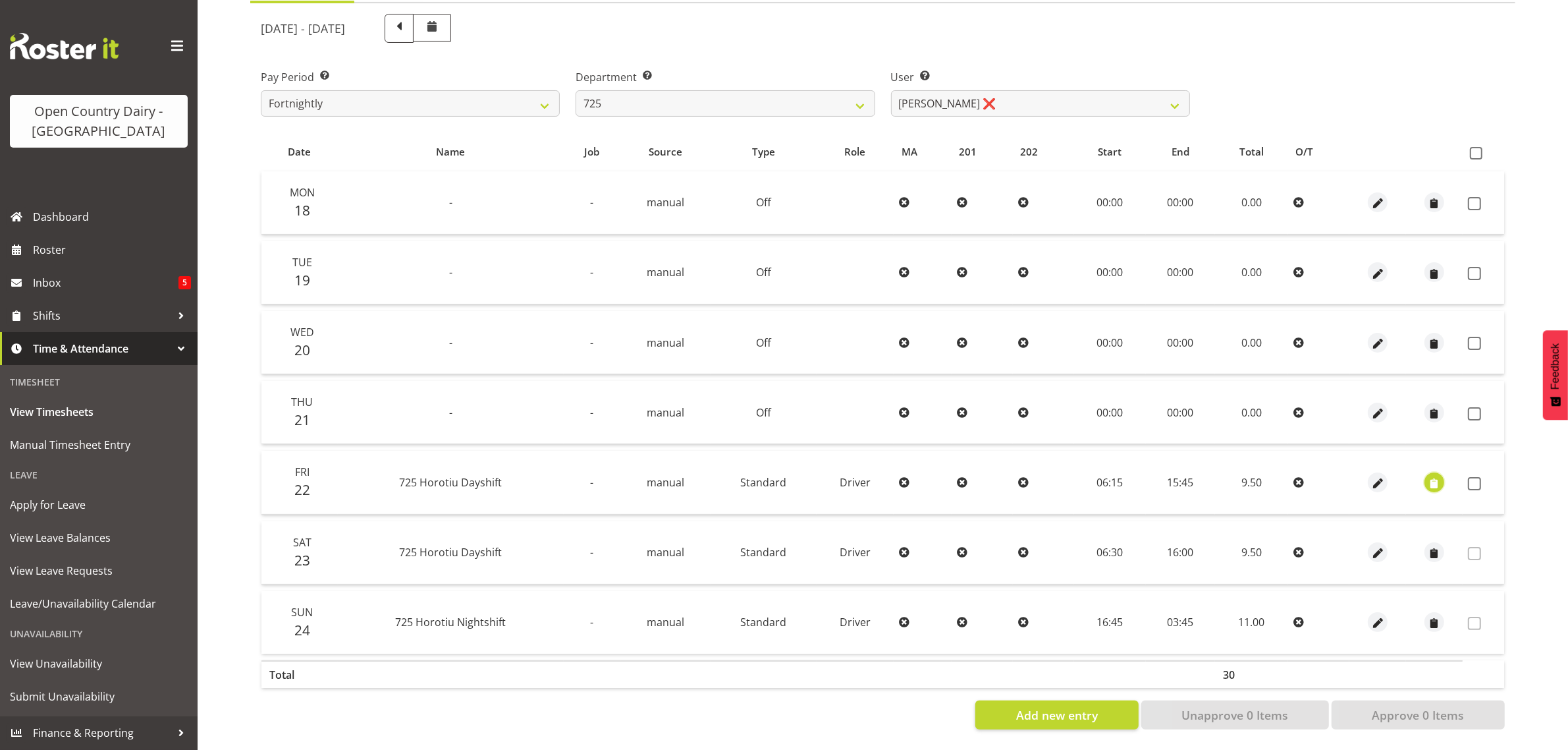
click at [1438, 476] on span "button" at bounding box center [1435, 483] width 15 height 15
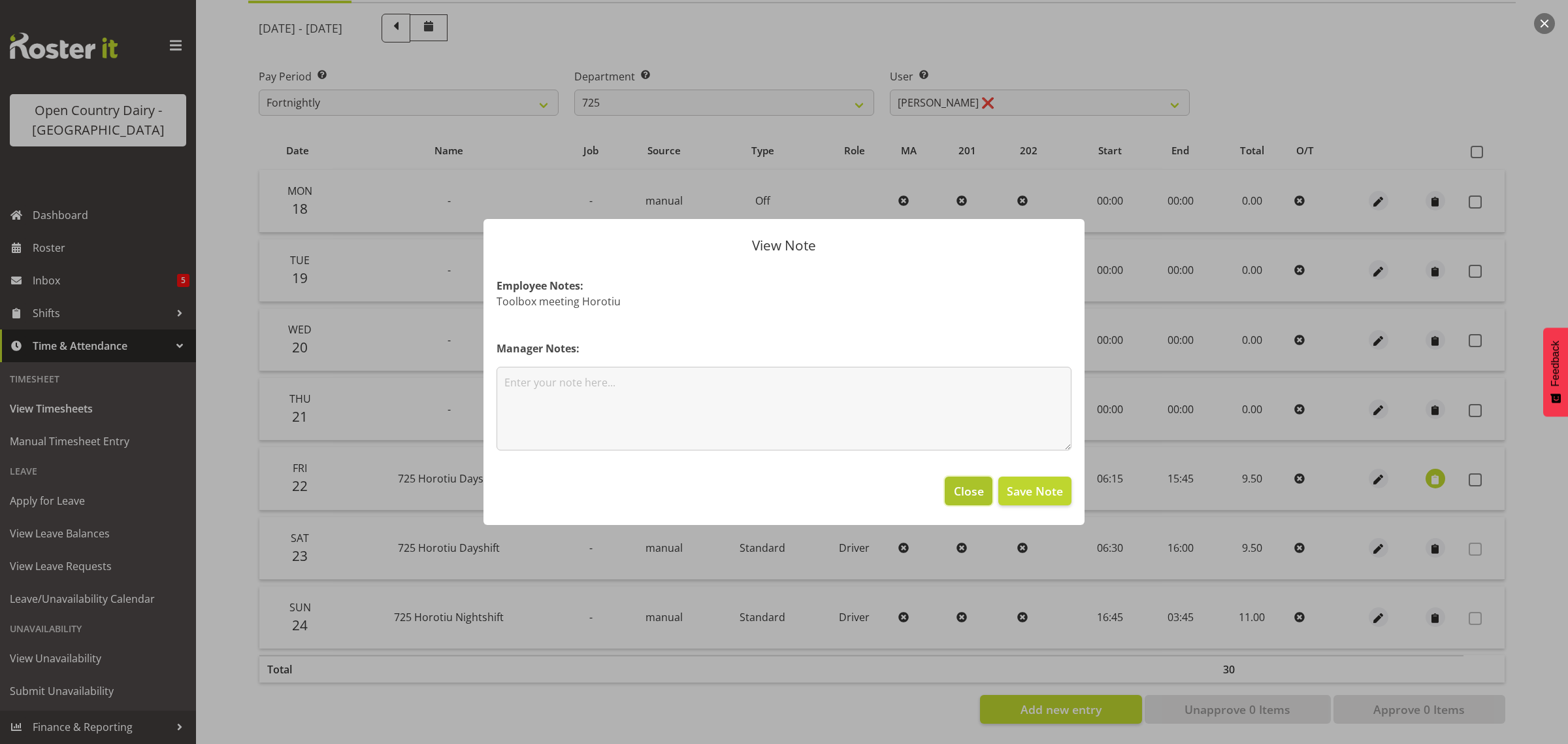
click at [974, 492] on span "Close" at bounding box center [969, 490] width 30 height 17
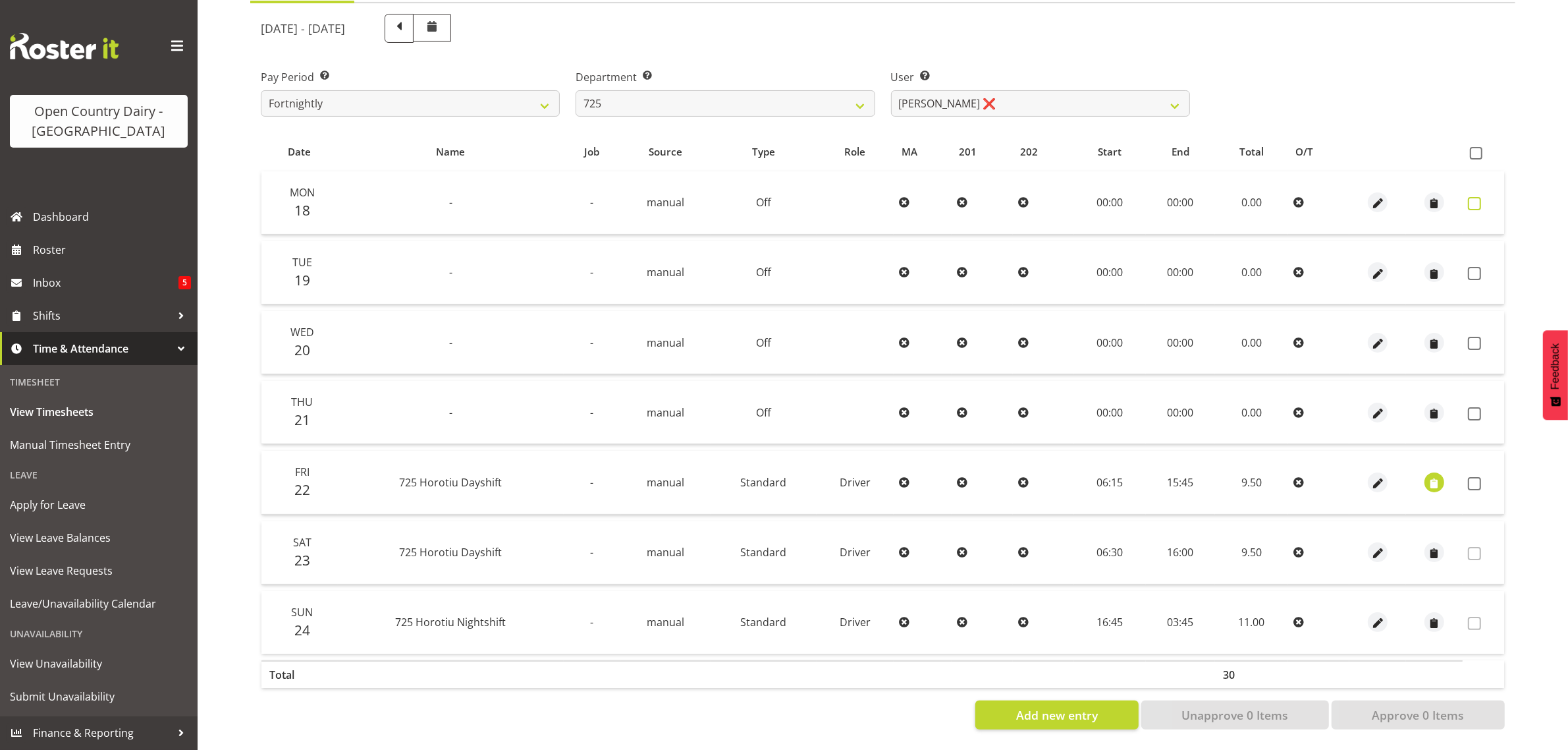
drag, startPoint x: 1472, startPoint y: 185, endPoint x: 1468, endPoint y: 196, distance: 11.7
click at [1471, 197] on span at bounding box center [1475, 204] width 13 height 13
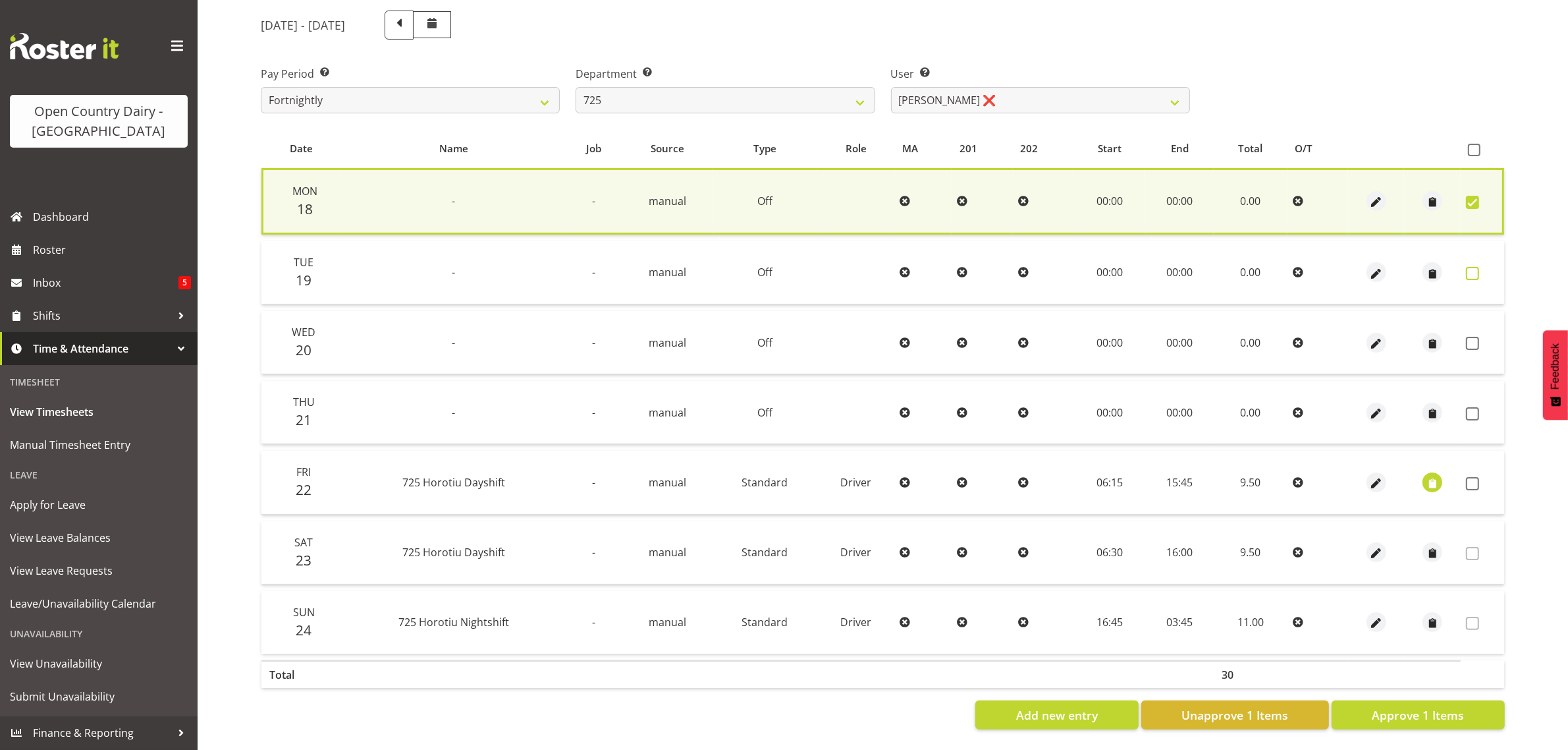
click at [1473, 267] on span at bounding box center [1473, 273] width 13 height 13
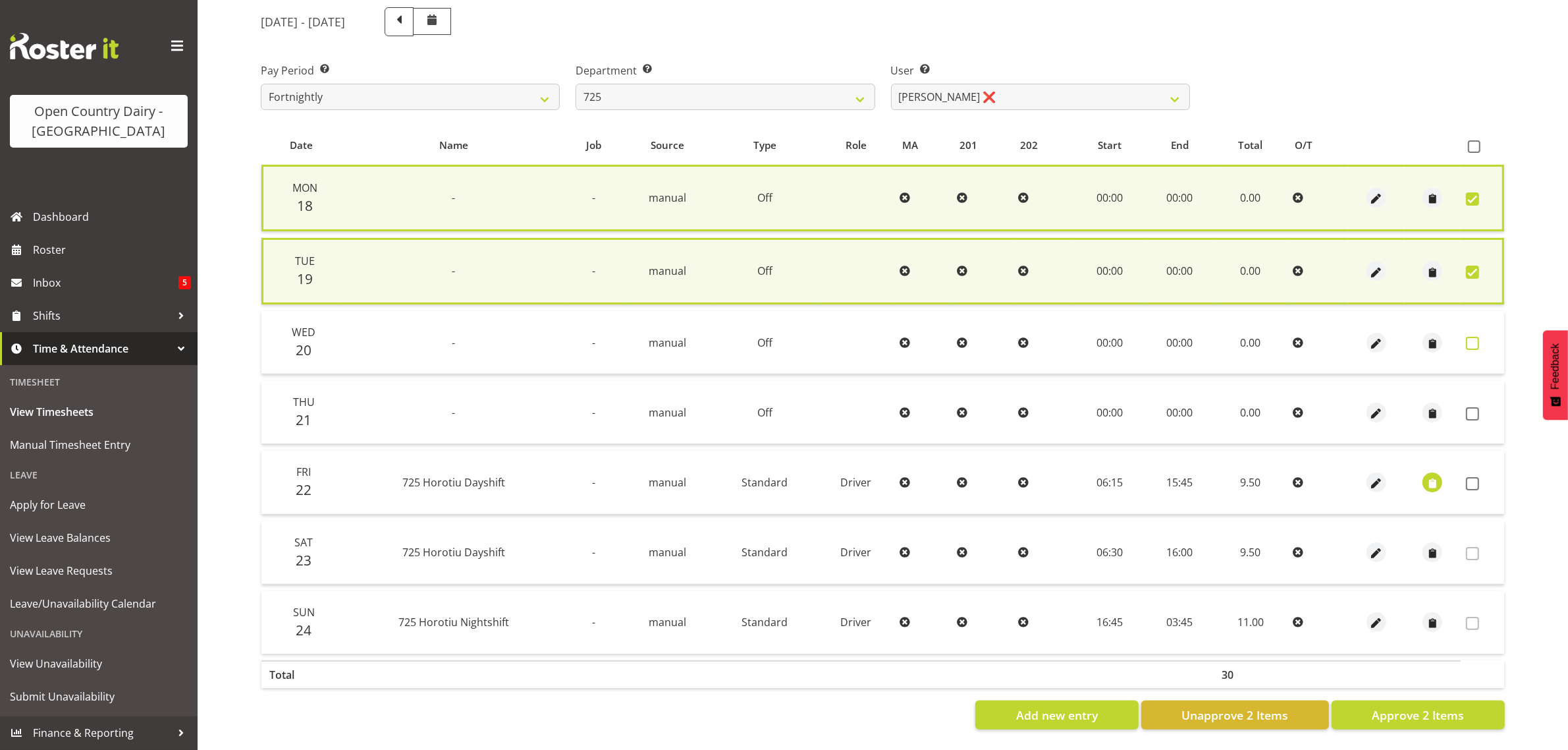
click at [1473, 337] on span at bounding box center [1473, 343] width 13 height 13
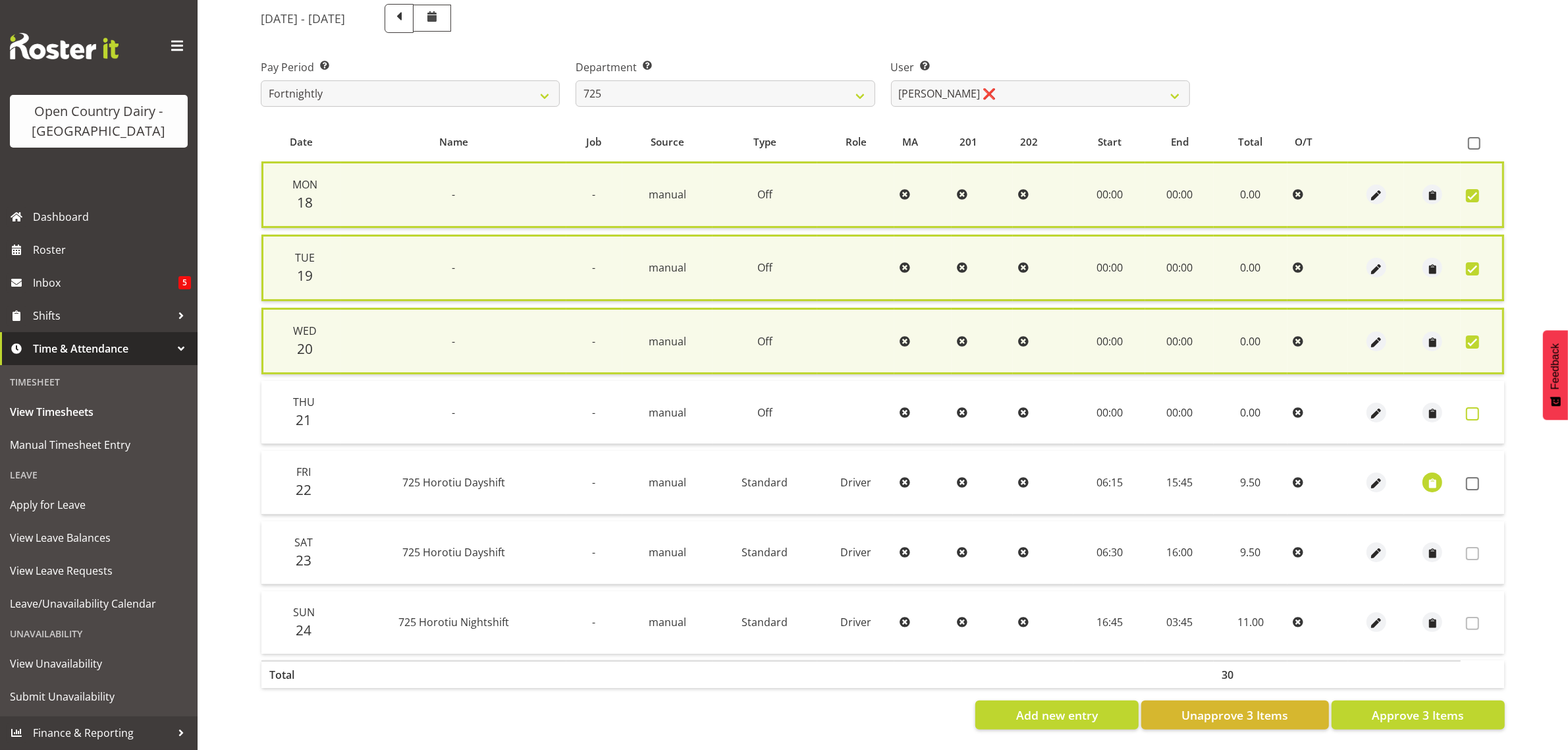
click at [1471, 407] on span at bounding box center [1473, 413] width 13 height 13
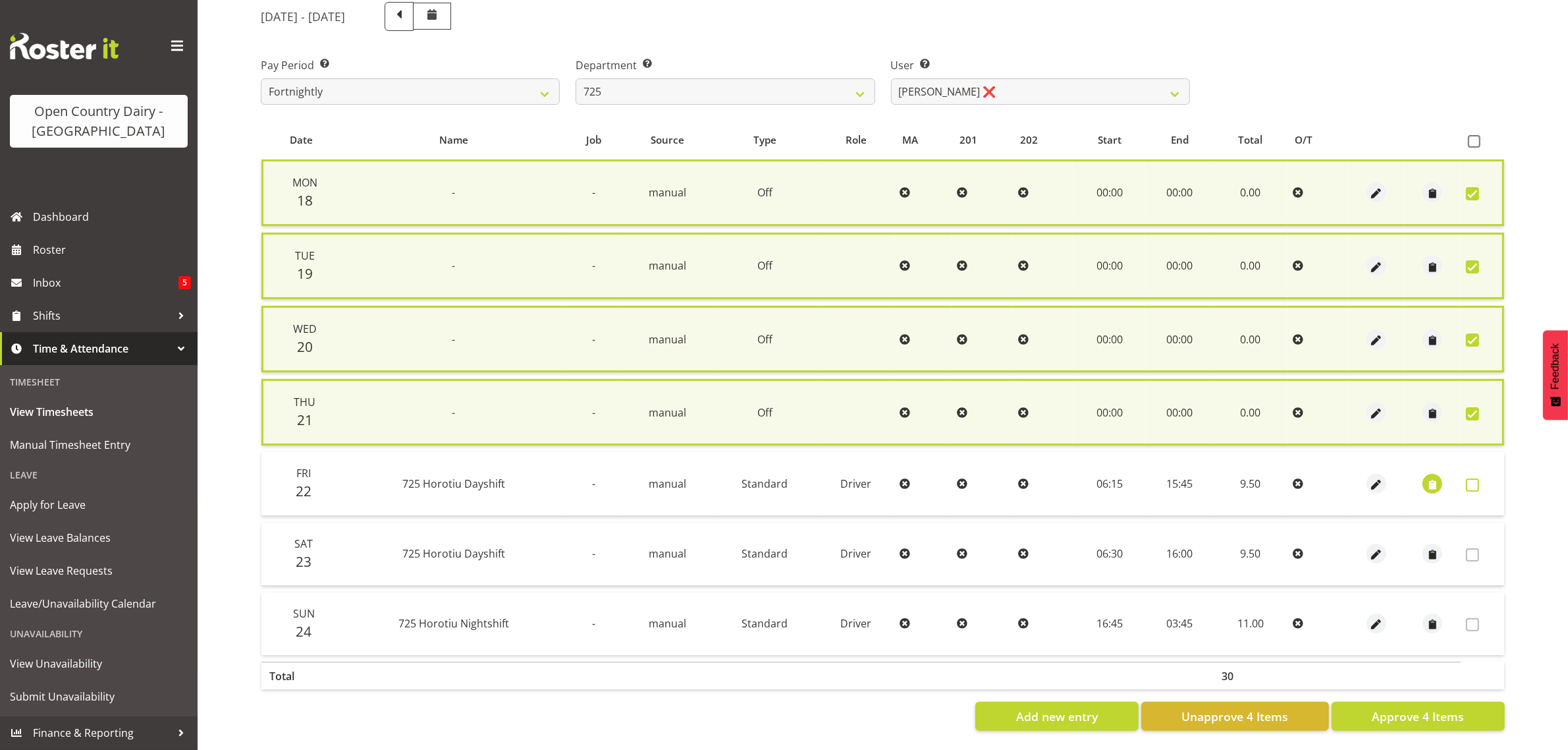
click at [1473, 478] on span at bounding box center [1473, 485] width 13 height 13
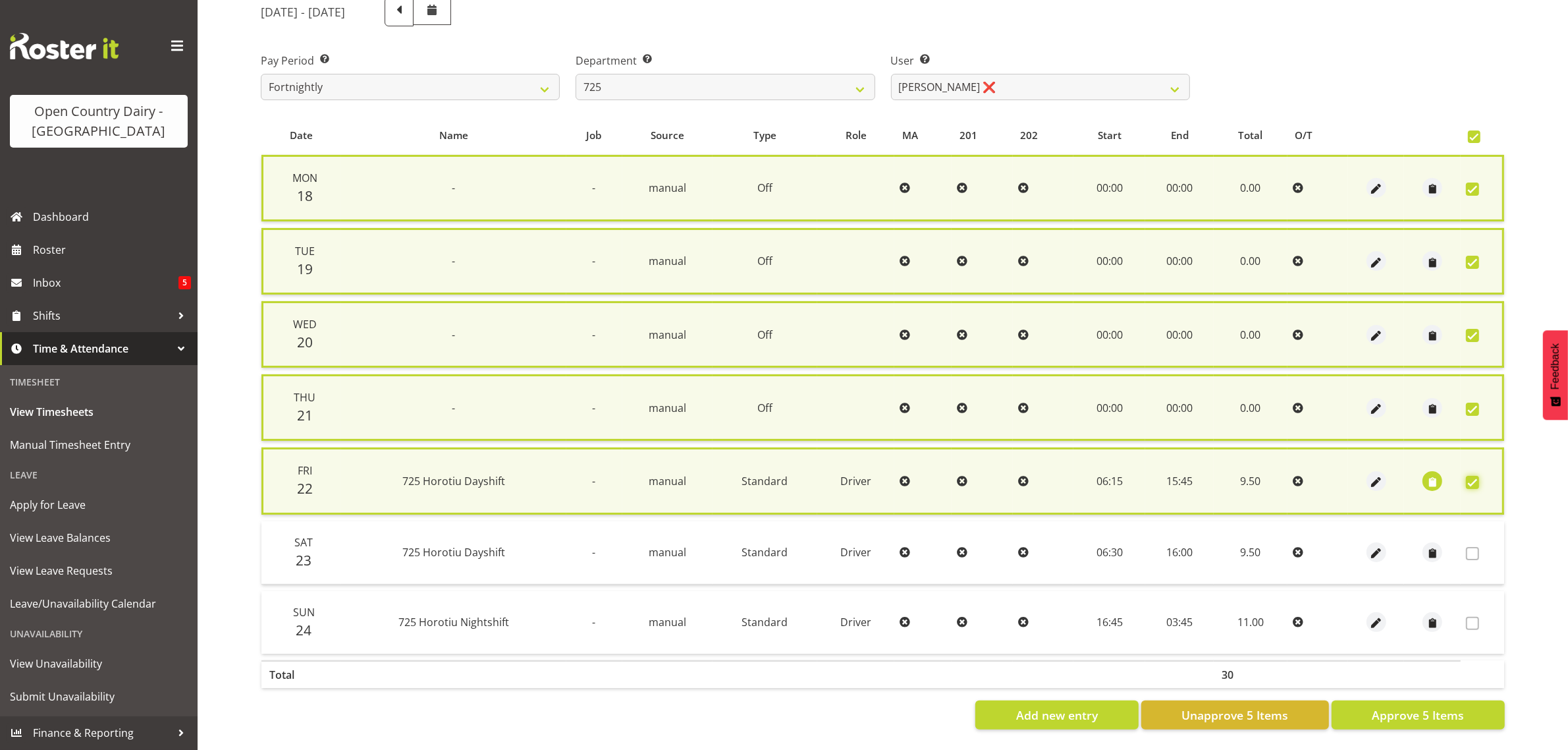
scroll to position [181, 0]
click at [1419, 706] on span "Approve 5 Items" at bounding box center [1418, 714] width 92 height 17
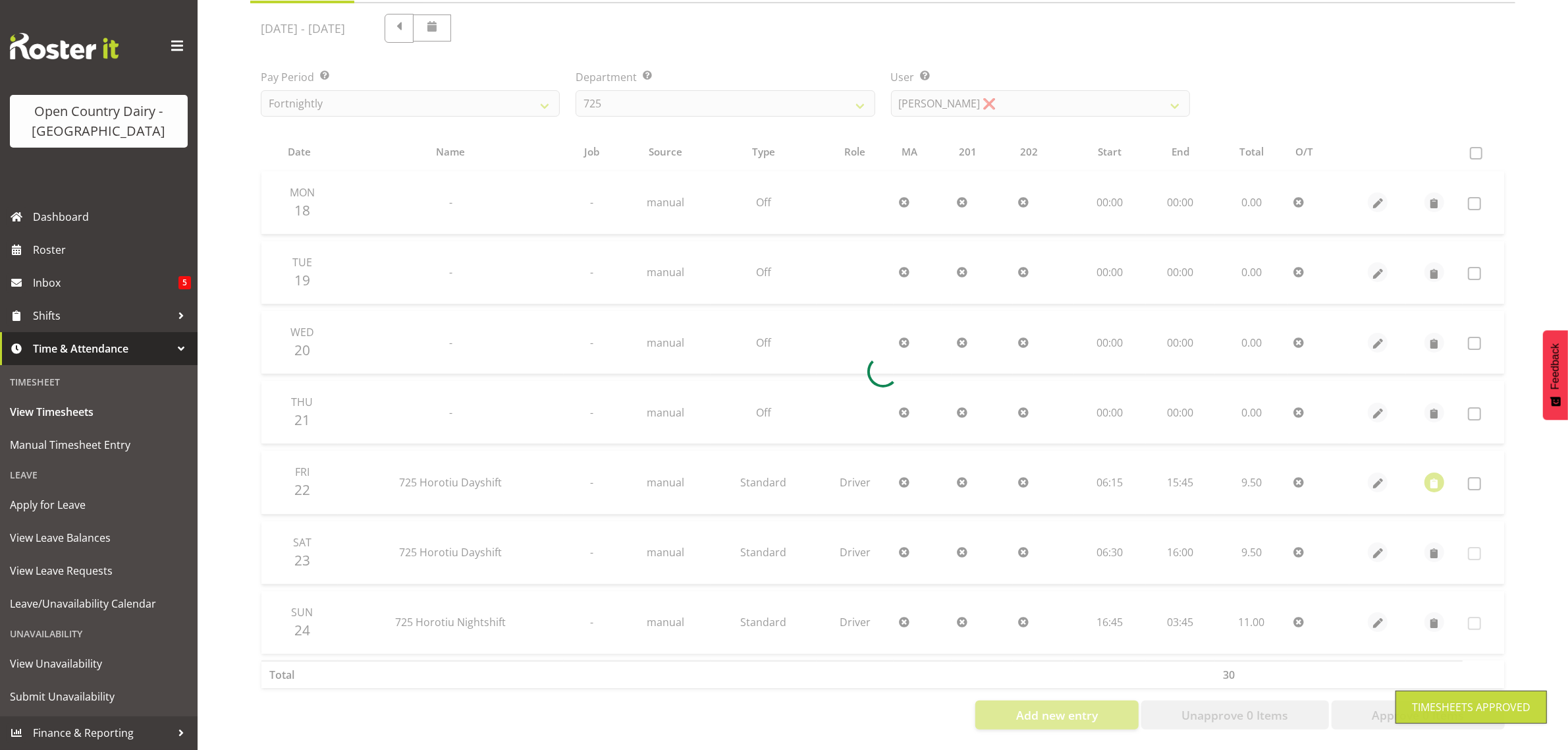
scroll to position [169, 0]
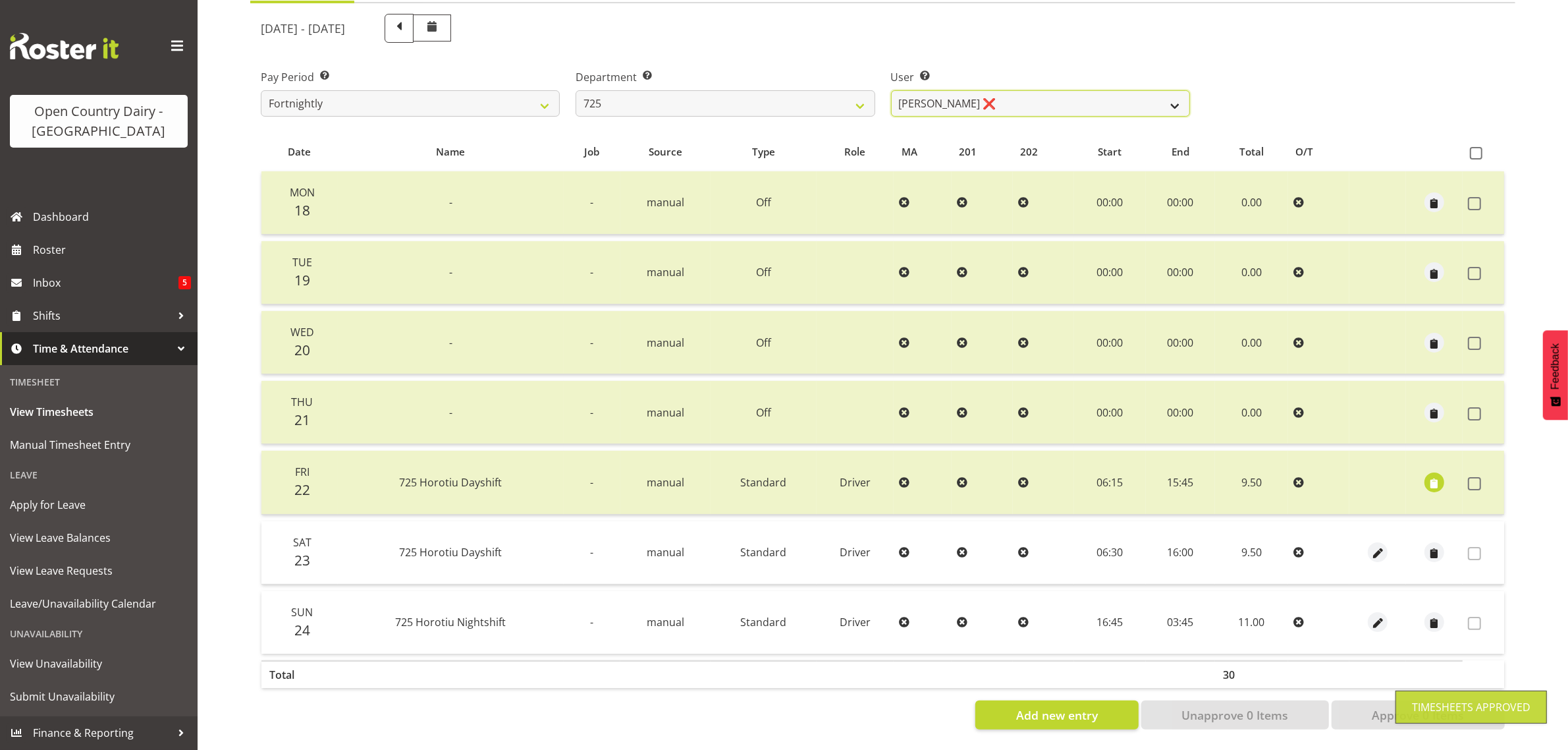
click at [1022, 90] on select "Bhupinder Dhaliwal ❌ Gurpreet Singh Kahlon ❌ Hendrik Potgieter ❌ Len Grace ❌" at bounding box center [1041, 103] width 299 height 26
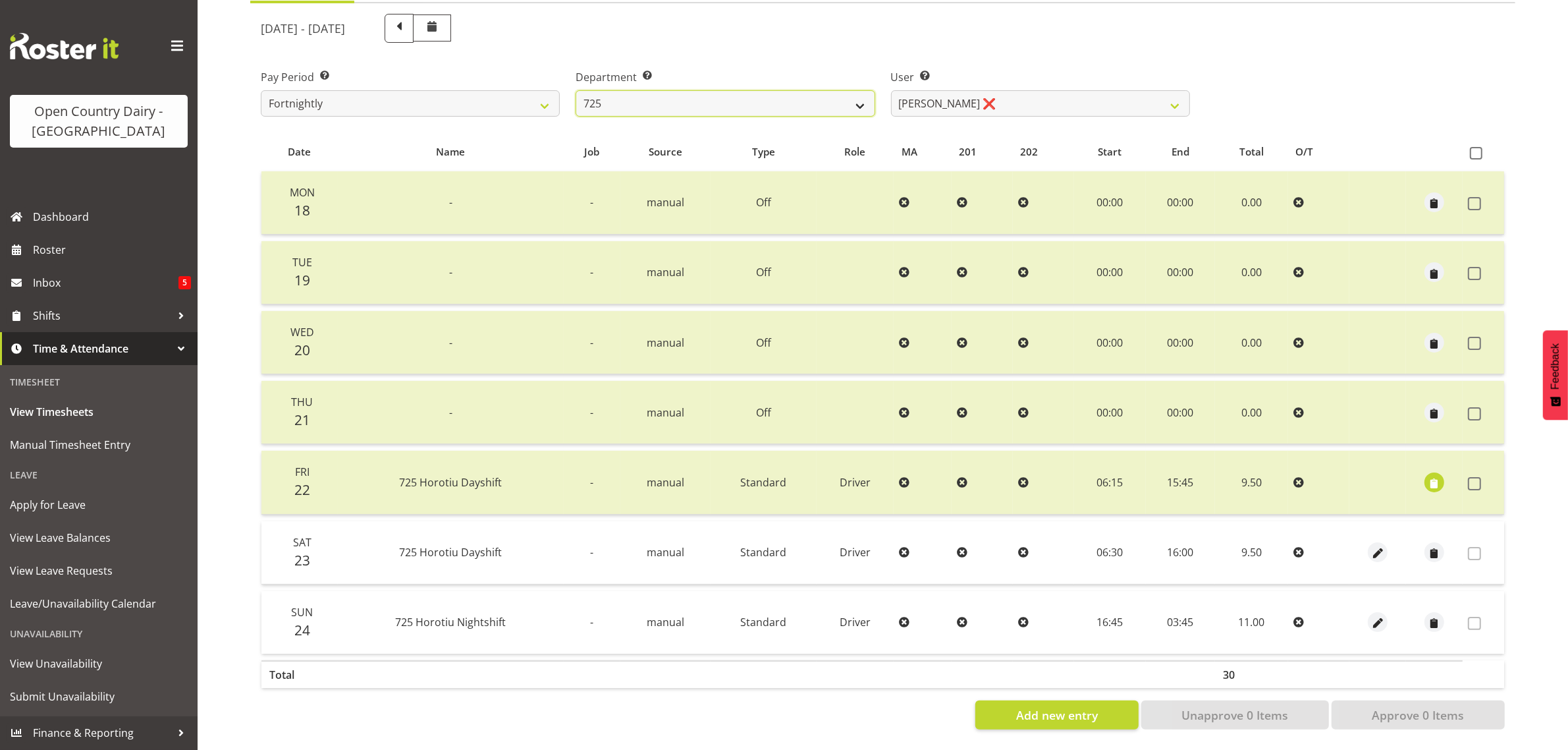
click at [691, 90] on select "701 702 703 704 705 706 707 708 709 710 711 712 713 714 715 716 717 718 719 720" at bounding box center [725, 103] width 299 height 26
click at [575, 90] on select "701 702 703 704 705 706 707 708 709 710 711 712 713 714 715 716 717 718 719 720" at bounding box center [725, 103] width 299 height 26
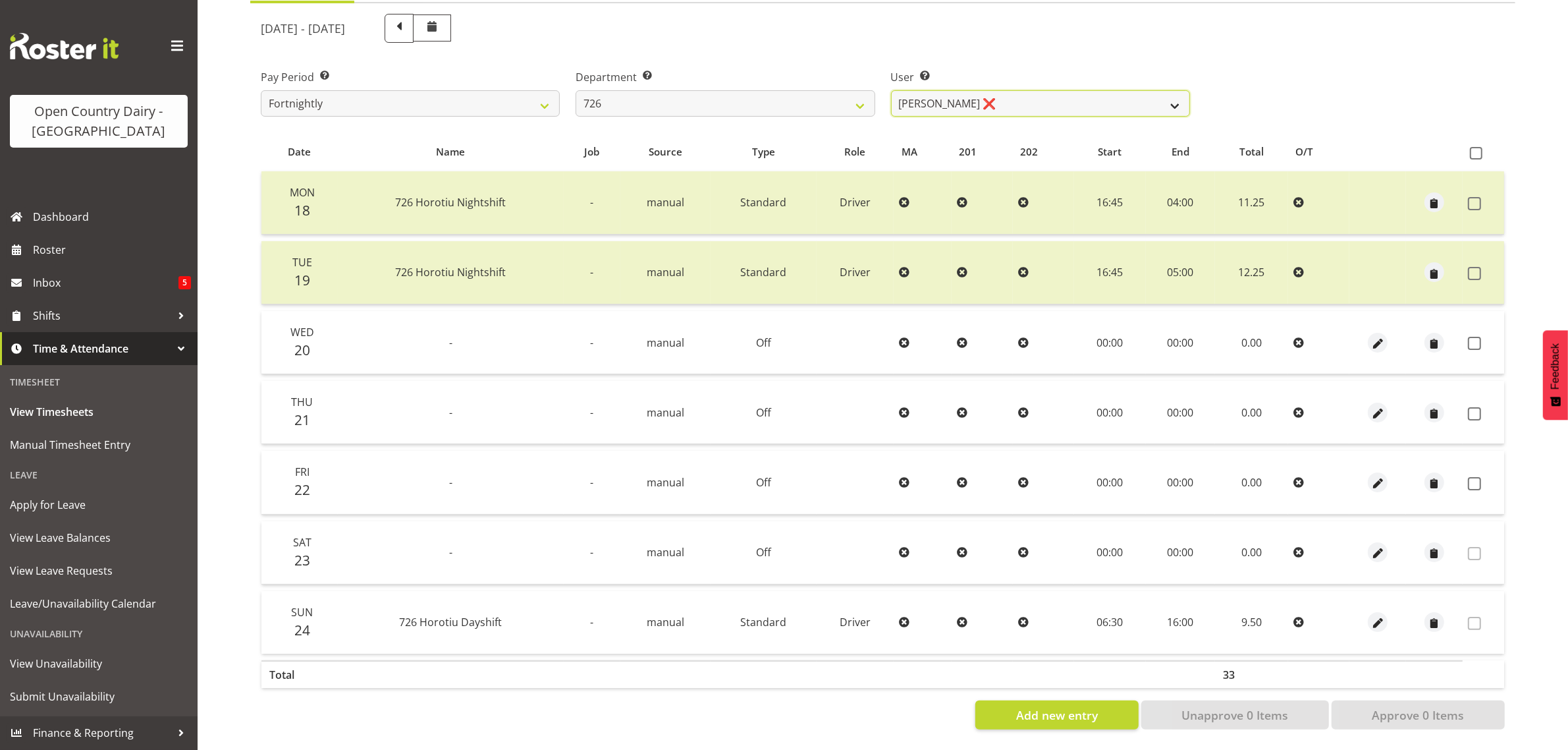
click at [1068, 90] on select "Angela Burrill ❌ Bryan Leathart ❌ Harpreet Singh ❌ Kerry Young ❌" at bounding box center [1041, 103] width 299 height 26
click at [891, 90] on select "Angela Burrill ❌ Bryan Leathart ❌ Harpreet Singh ❌ Kerry Young ❌" at bounding box center [1041, 103] width 299 height 26
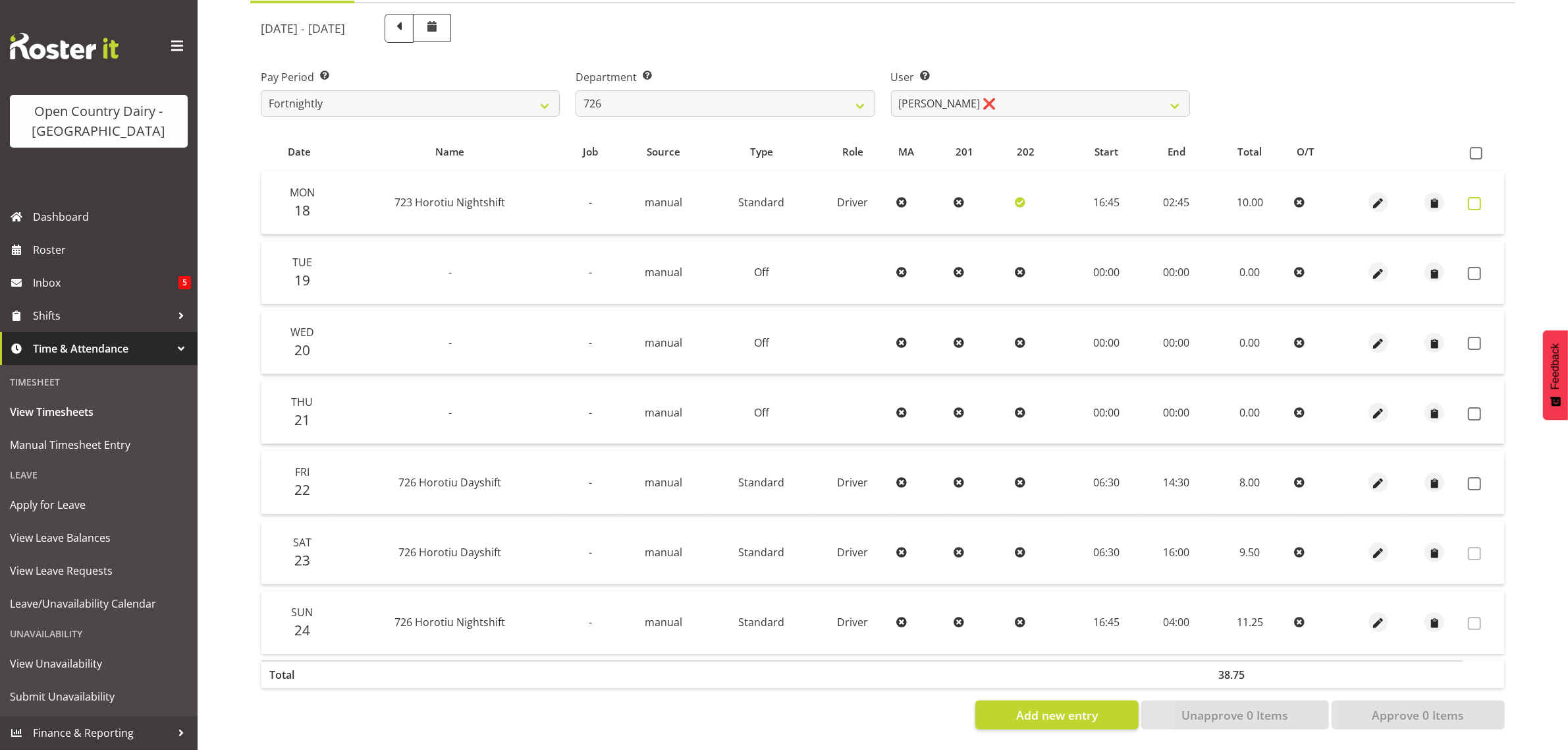
click at [1479, 197] on span at bounding box center [1475, 204] width 13 height 13
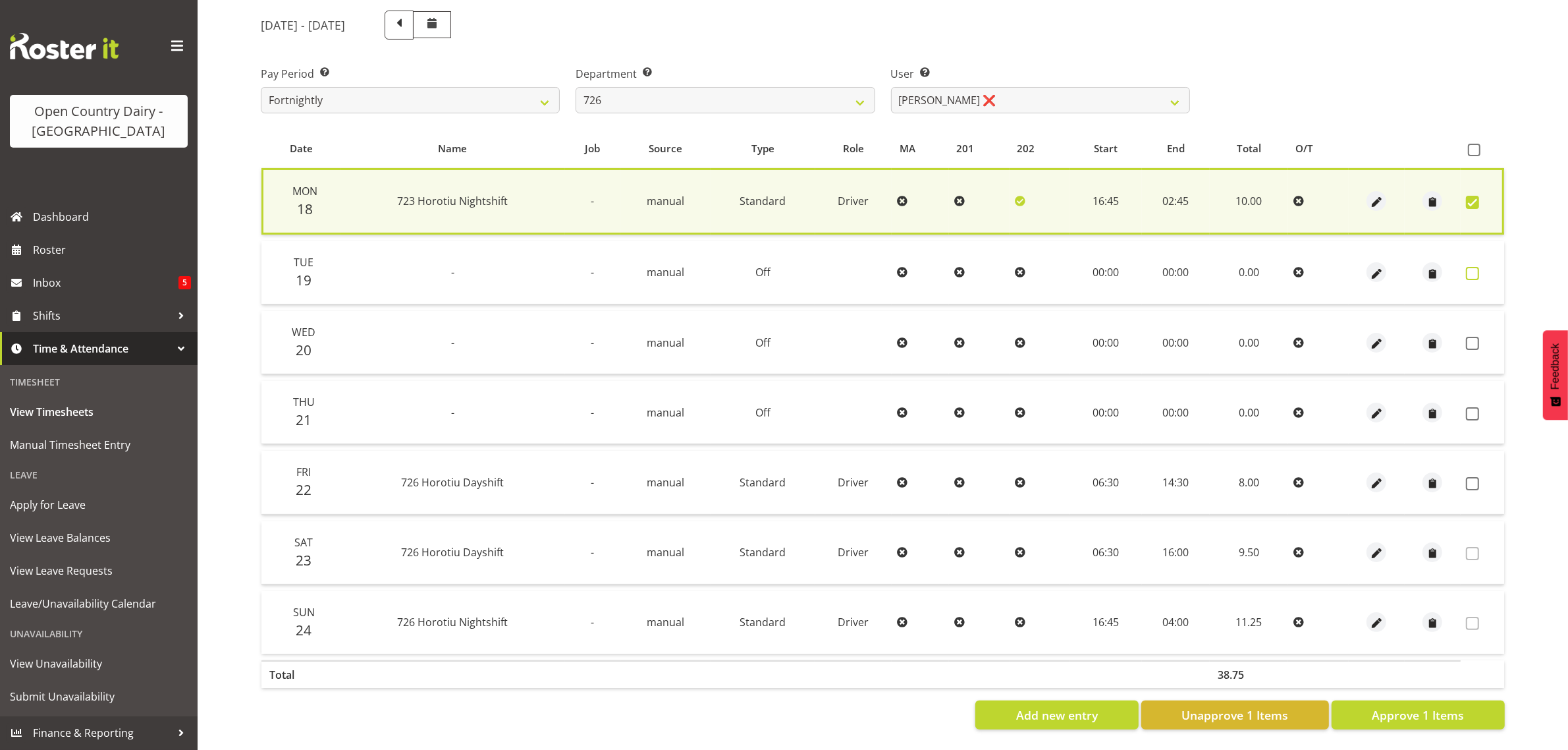
click at [1476, 267] on span at bounding box center [1473, 273] width 13 height 13
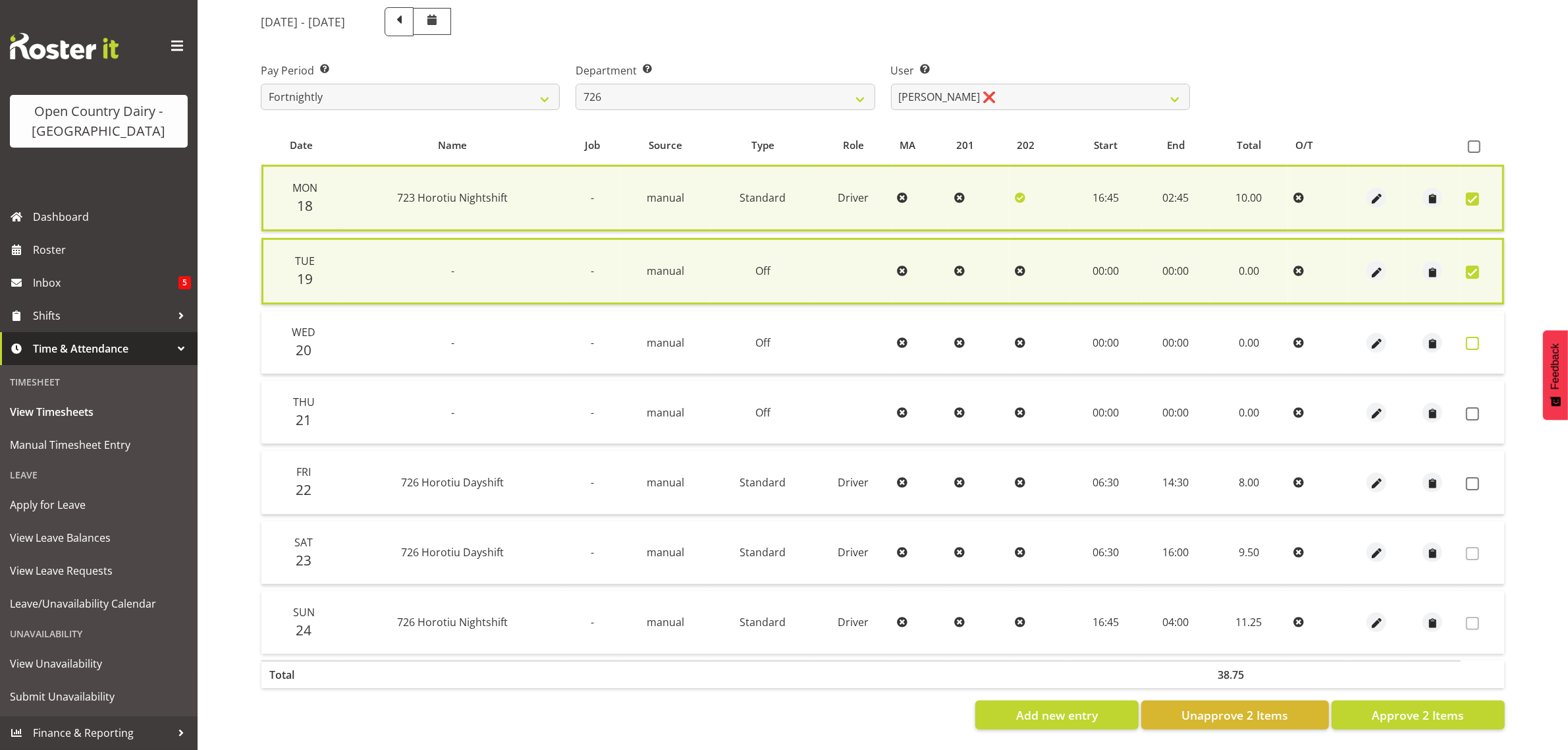
click at [1472, 337] on span at bounding box center [1473, 343] width 13 height 13
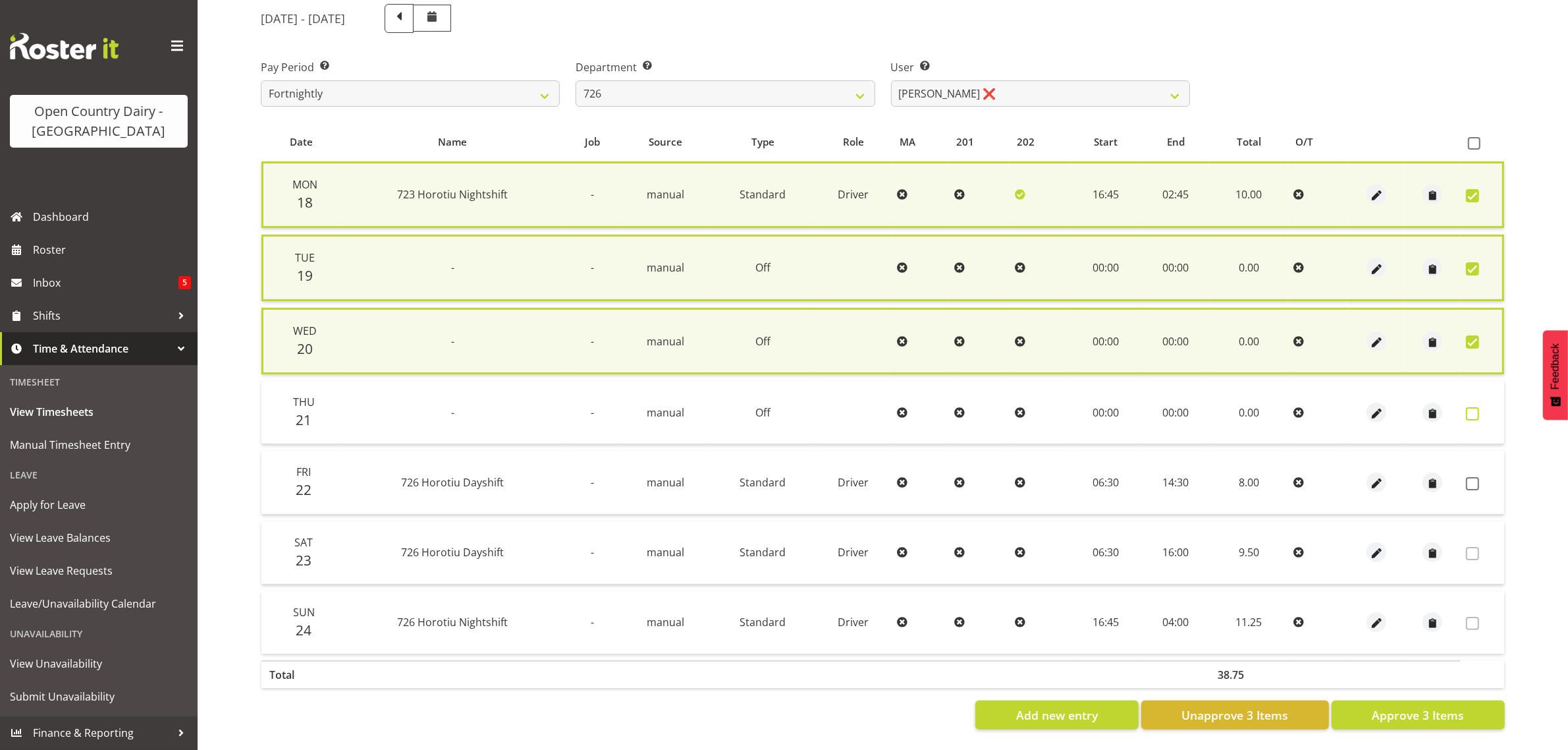
click at [1467, 412] on span at bounding box center [1473, 413] width 13 height 13
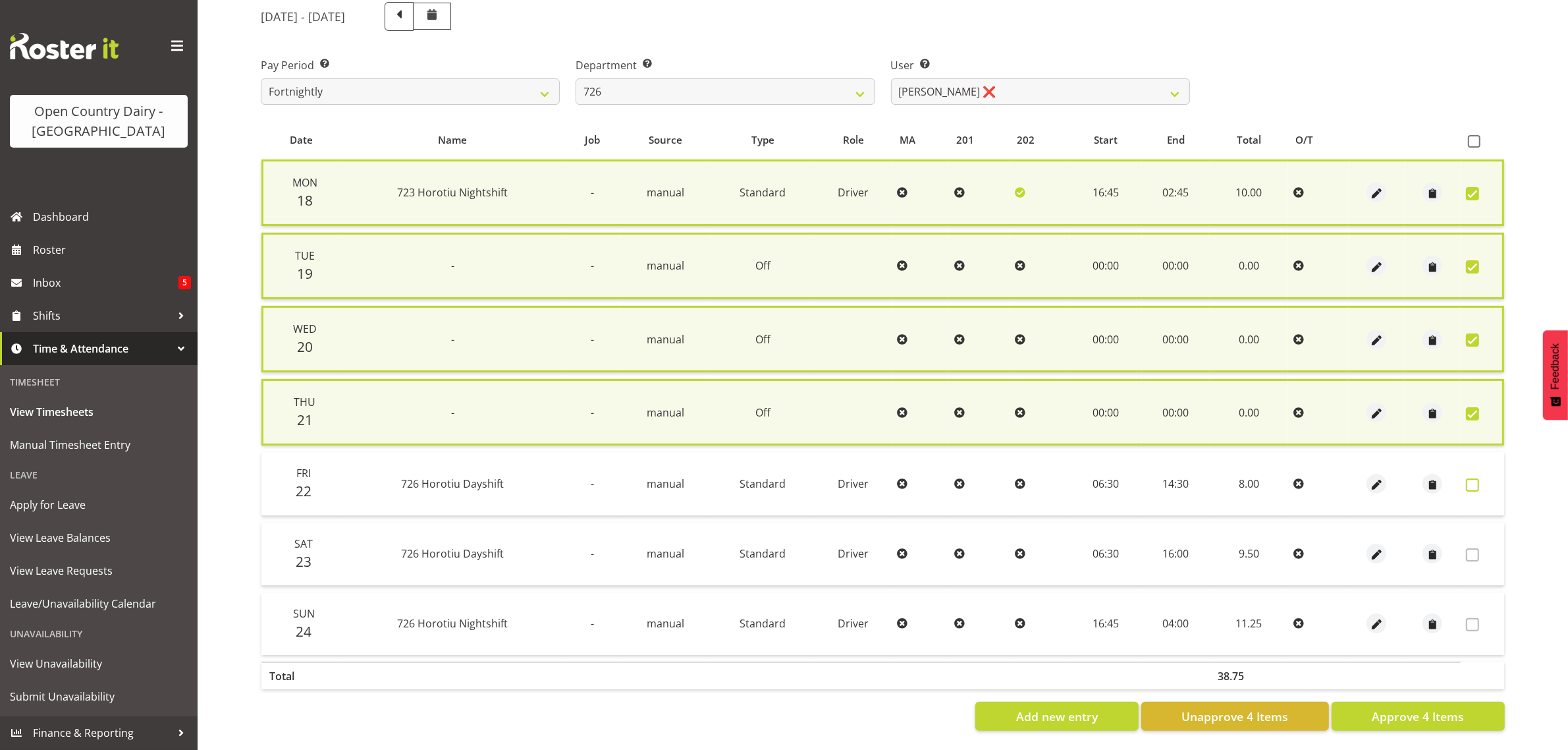
click at [1477, 482] on span at bounding box center [1473, 485] width 13 height 13
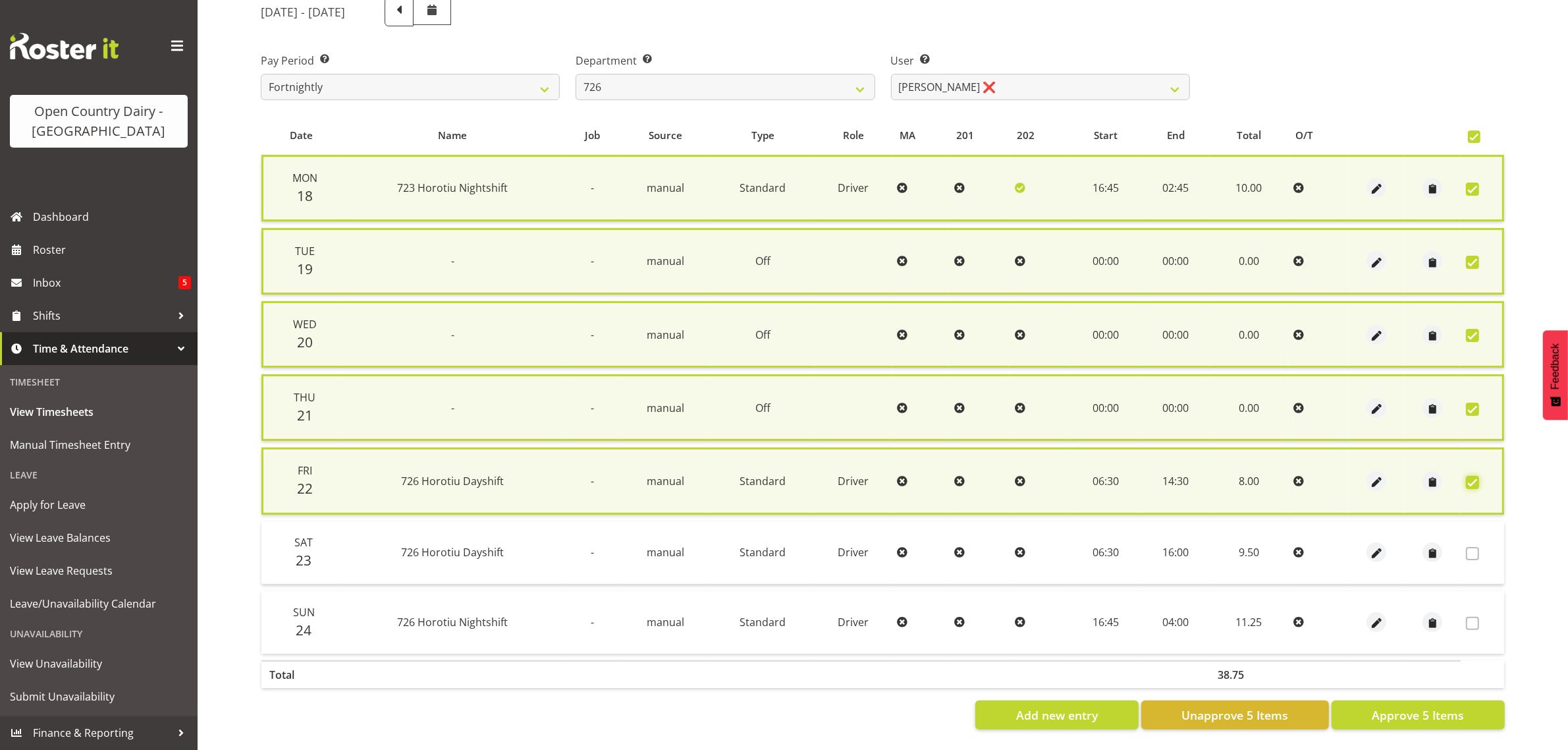
scroll to position [181, 0]
click at [1421, 706] on span "Approve 5 Items" at bounding box center [1418, 714] width 92 height 17
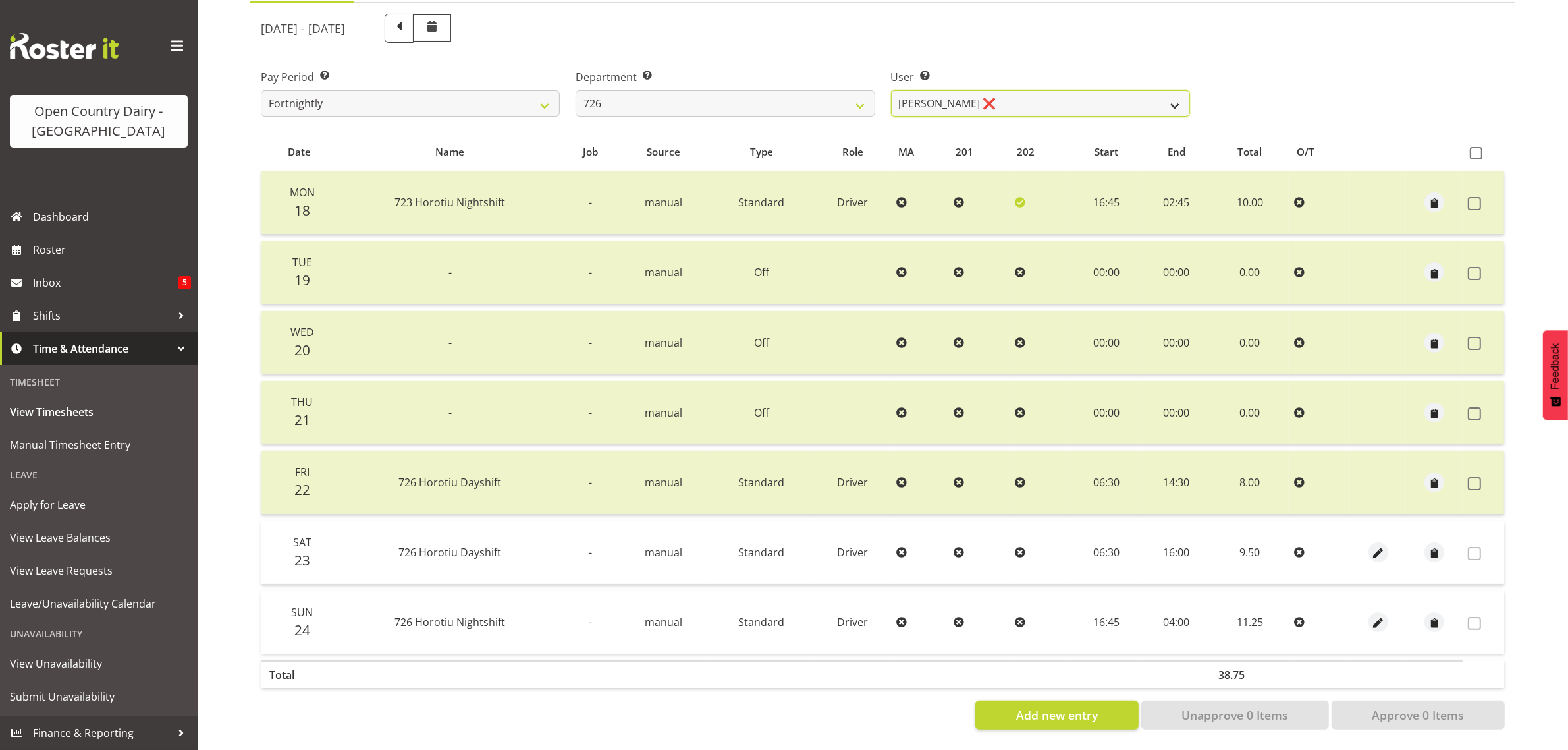
click at [1001, 94] on select "Angela Burrill ❌ Bryan Leathart ❌ Harpreet Singh ❌ Kerry Young ❌" at bounding box center [1041, 103] width 299 height 26
drag, startPoint x: 1001, startPoint y: 94, endPoint x: 792, endPoint y: 64, distance: 211.1
click at [1001, 94] on select "Angela Burrill ❌ Bryan Leathart ❌ Harpreet Singh ❌ Kerry Young ❌" at bounding box center [1041, 103] width 299 height 26
click at [713, 90] on select "701 702 703 704 705 706 707 708 709 710 711 712 713 714 715 716 717 718 719 720" at bounding box center [725, 103] width 299 height 26
click at [575, 90] on select "701 702 703 704 705 706 707 708 709 710 711 712 713 714 715 716 717 718 719 720" at bounding box center [725, 103] width 299 height 26
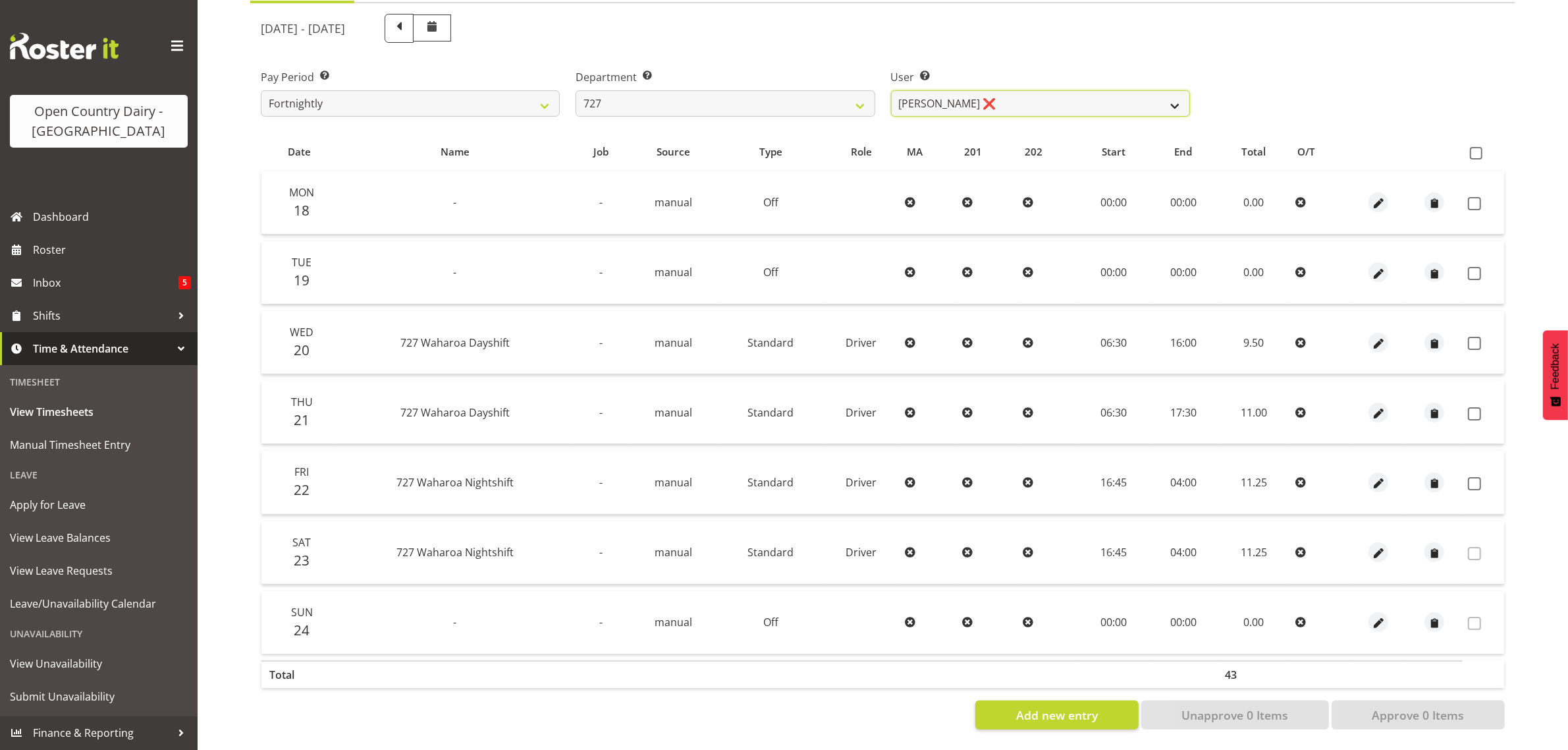
click at [1046, 90] on select "David Pawley ❌ Kase Hussey ❌ Rhys Greener ❌" at bounding box center [1041, 103] width 299 height 26
click at [699, 92] on select "701 702 703 704 705 706 707 708 709 710 711 712 713 714 715 716 717 718 719 720" at bounding box center [725, 103] width 299 height 26
click at [973, 91] on select "David Pawley ❌ Kase Hussey ❌ Rhys Greener ❌" at bounding box center [1041, 103] width 299 height 26
click at [708, 90] on select "701 702 703 704 705 706 707 708 709 710 711 712 713 714 715 716 717 718 719 720" at bounding box center [725, 103] width 299 height 26
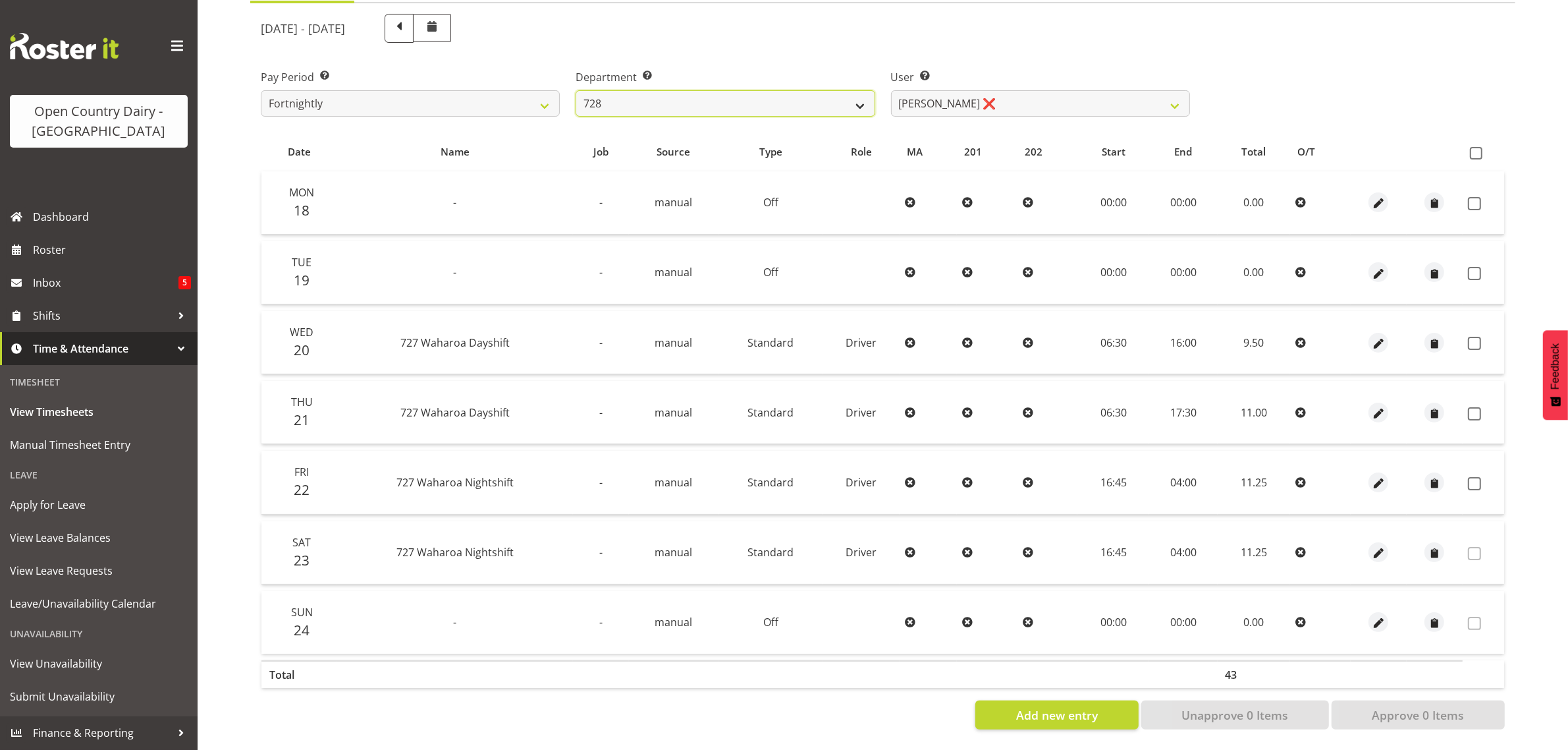
click at [575, 90] on select "701 702 703 704 705 706 707 708 709 710 711 712 713 714 715 716 717 718 719 720" at bounding box center [725, 103] width 299 height 26
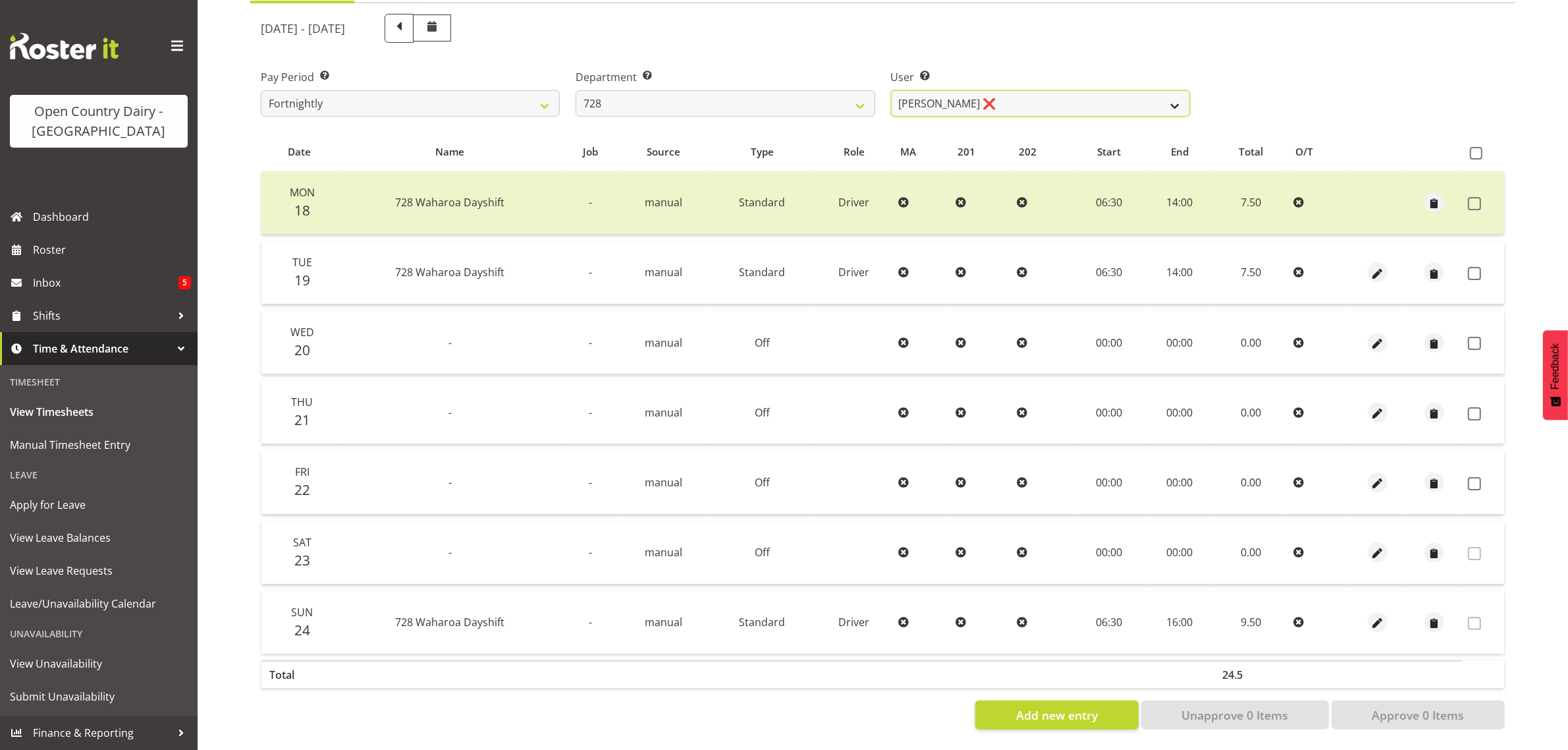
click at [1036, 90] on select "Callum Leslie ❌ Nick Warren ❌ Ross Robert Hamilton ❌ Stuart Cherrington ❌ Wally…" at bounding box center [1041, 103] width 299 height 26
click at [891, 90] on select "Callum Leslie ❌ Nick Warren ❌ Ross Robert Hamilton ❌ Stuart Cherrington ❌ Wally…" at bounding box center [1041, 103] width 299 height 26
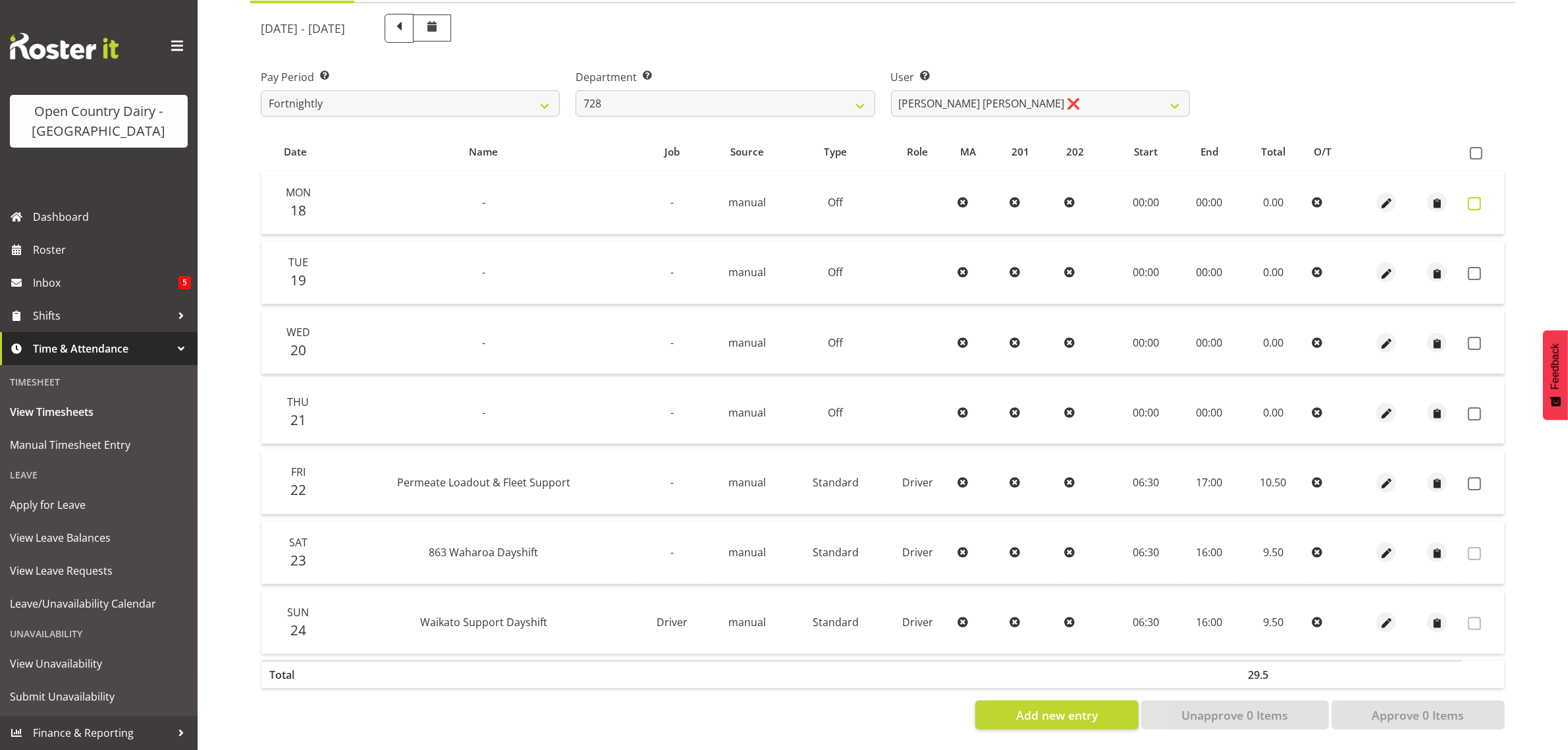
click at [1476, 197] on span at bounding box center [1475, 204] width 13 height 13
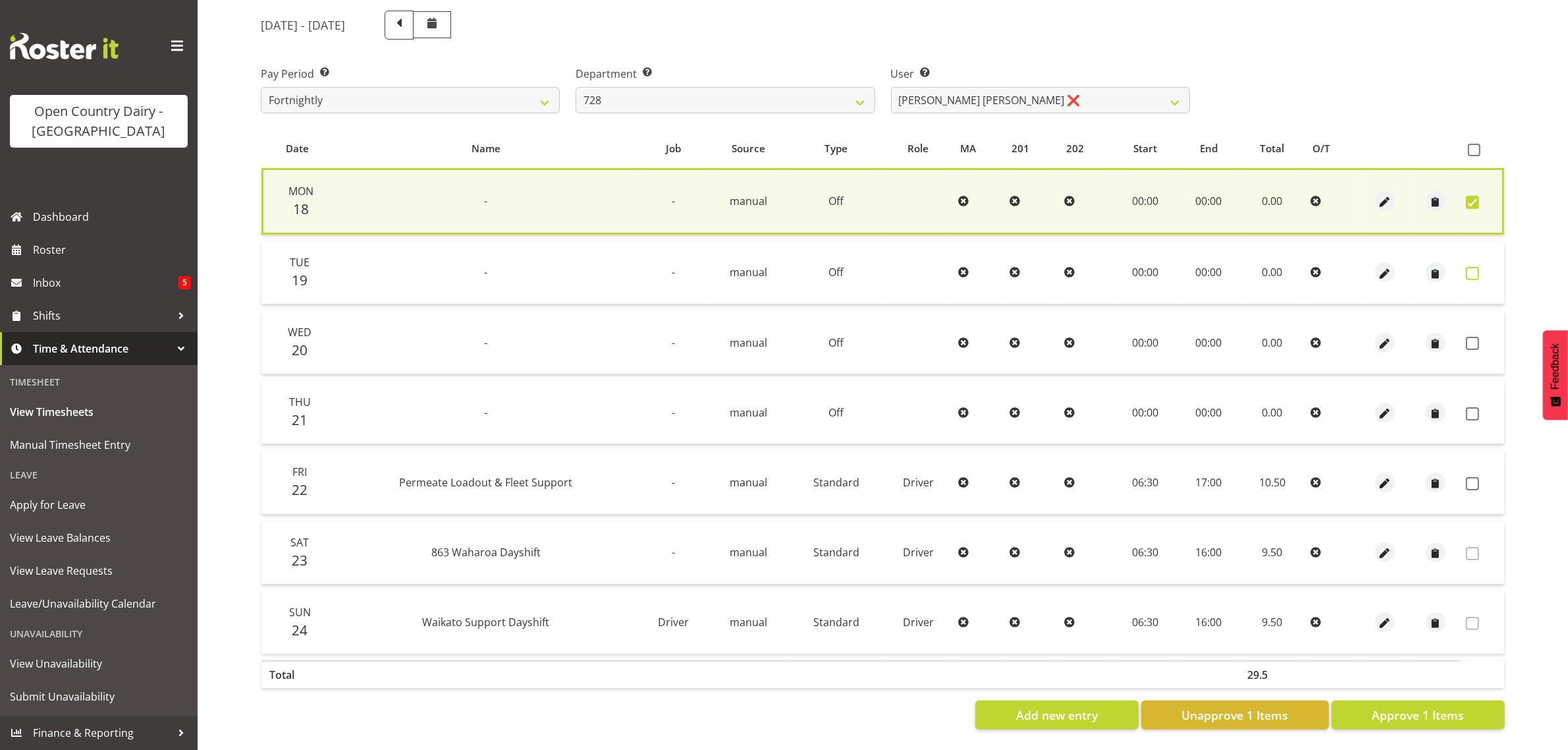
click at [1474, 267] on span at bounding box center [1473, 273] width 13 height 13
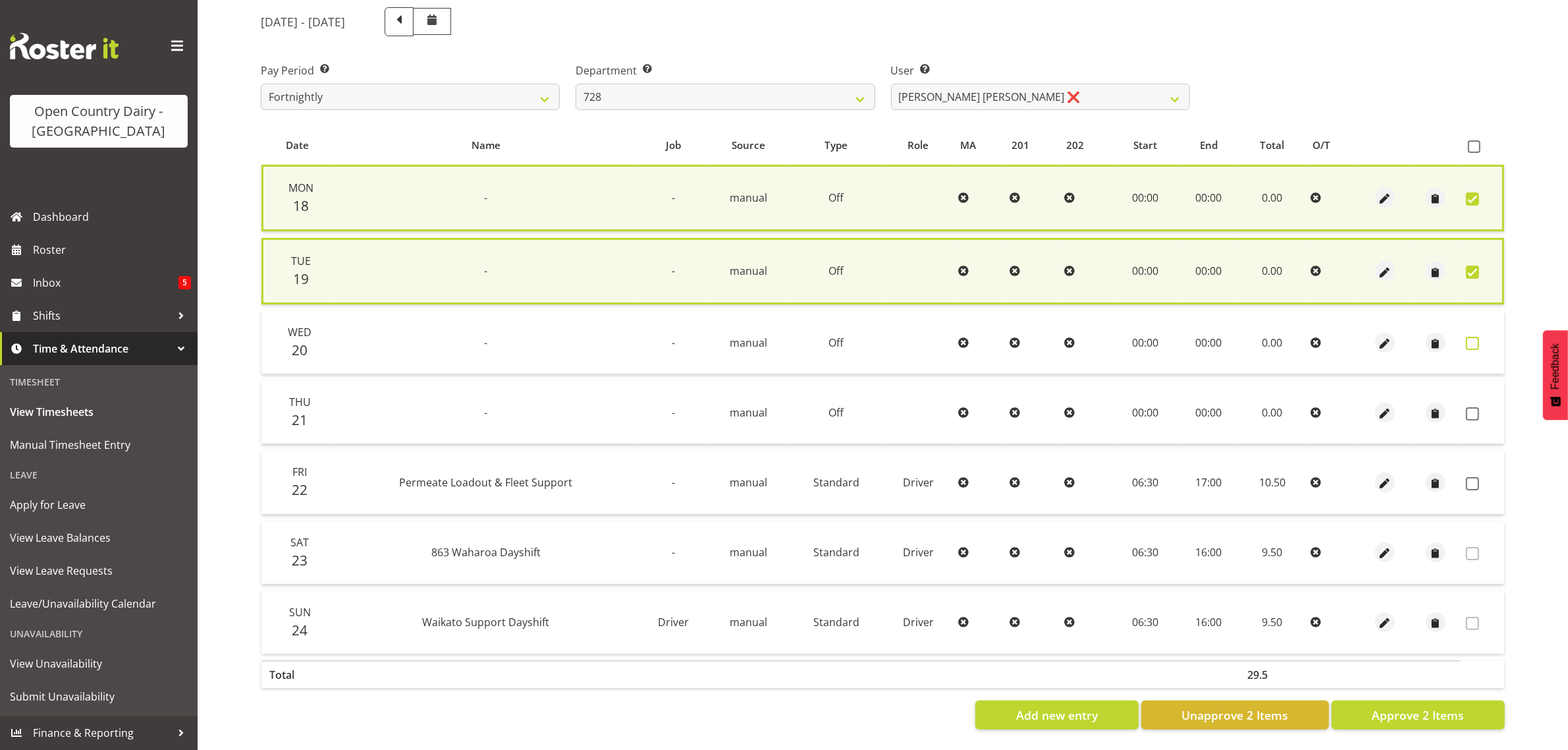
click at [1476, 338] on span at bounding box center [1473, 343] width 13 height 13
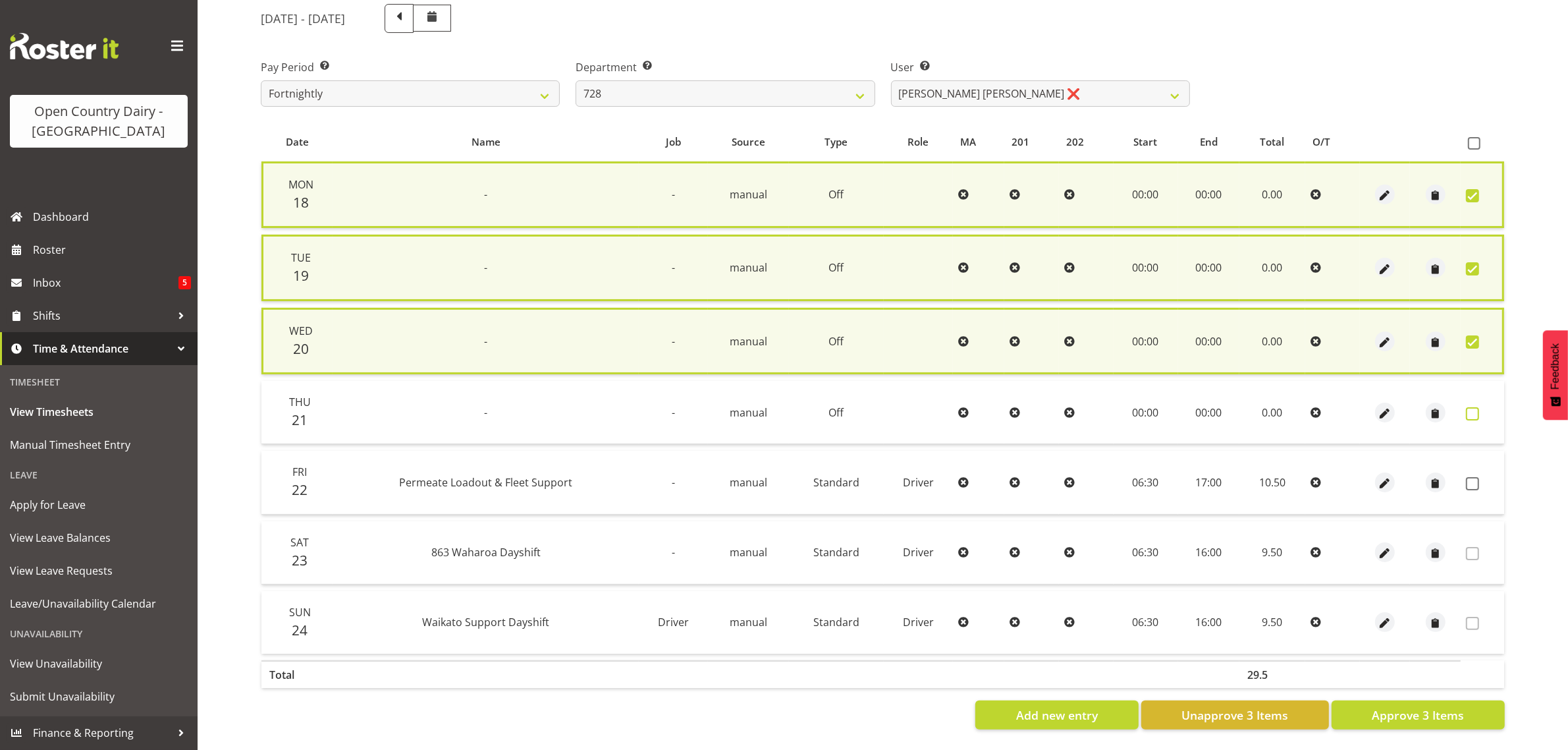
click at [1477, 410] on span at bounding box center [1473, 413] width 13 height 13
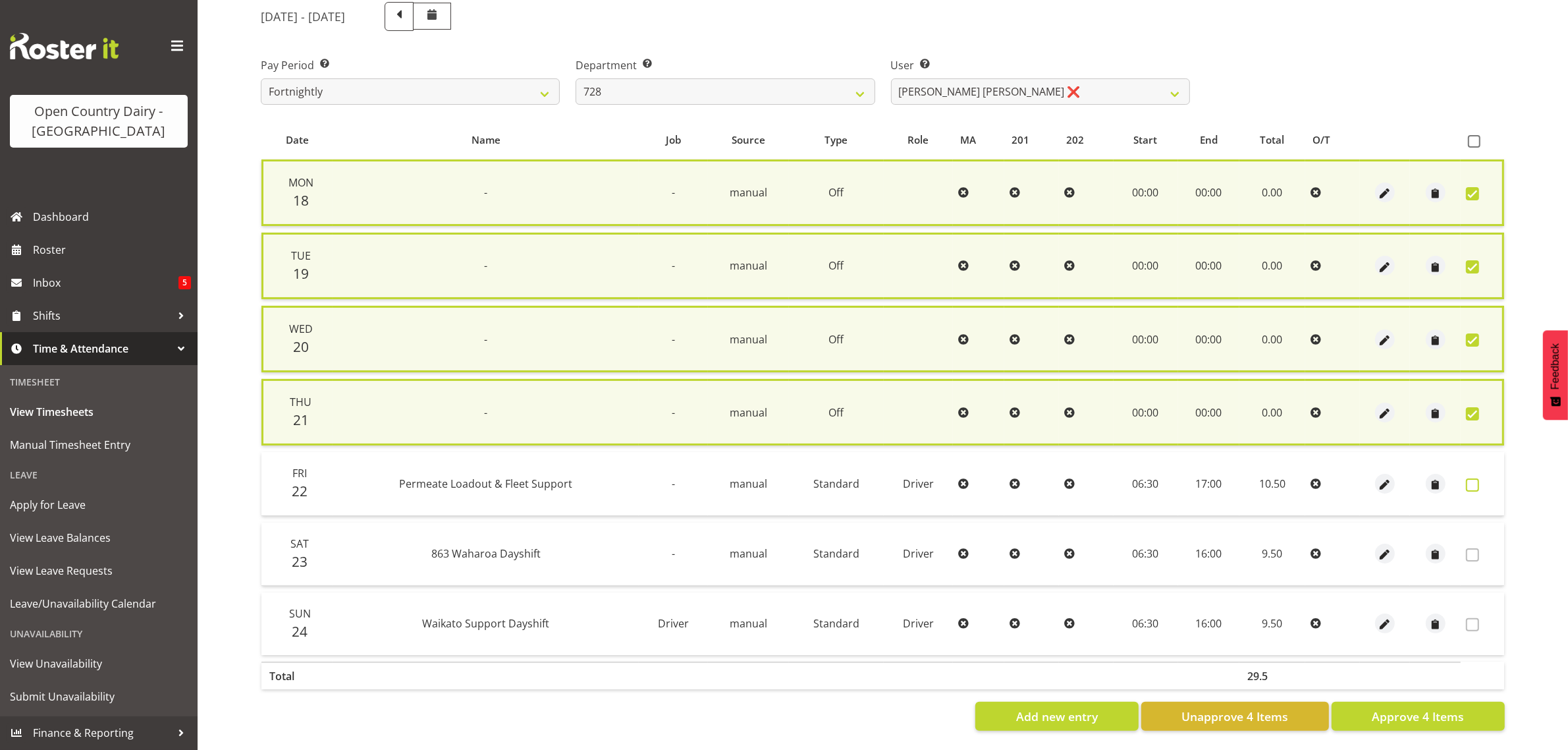
click at [1472, 481] on span at bounding box center [1473, 485] width 13 height 13
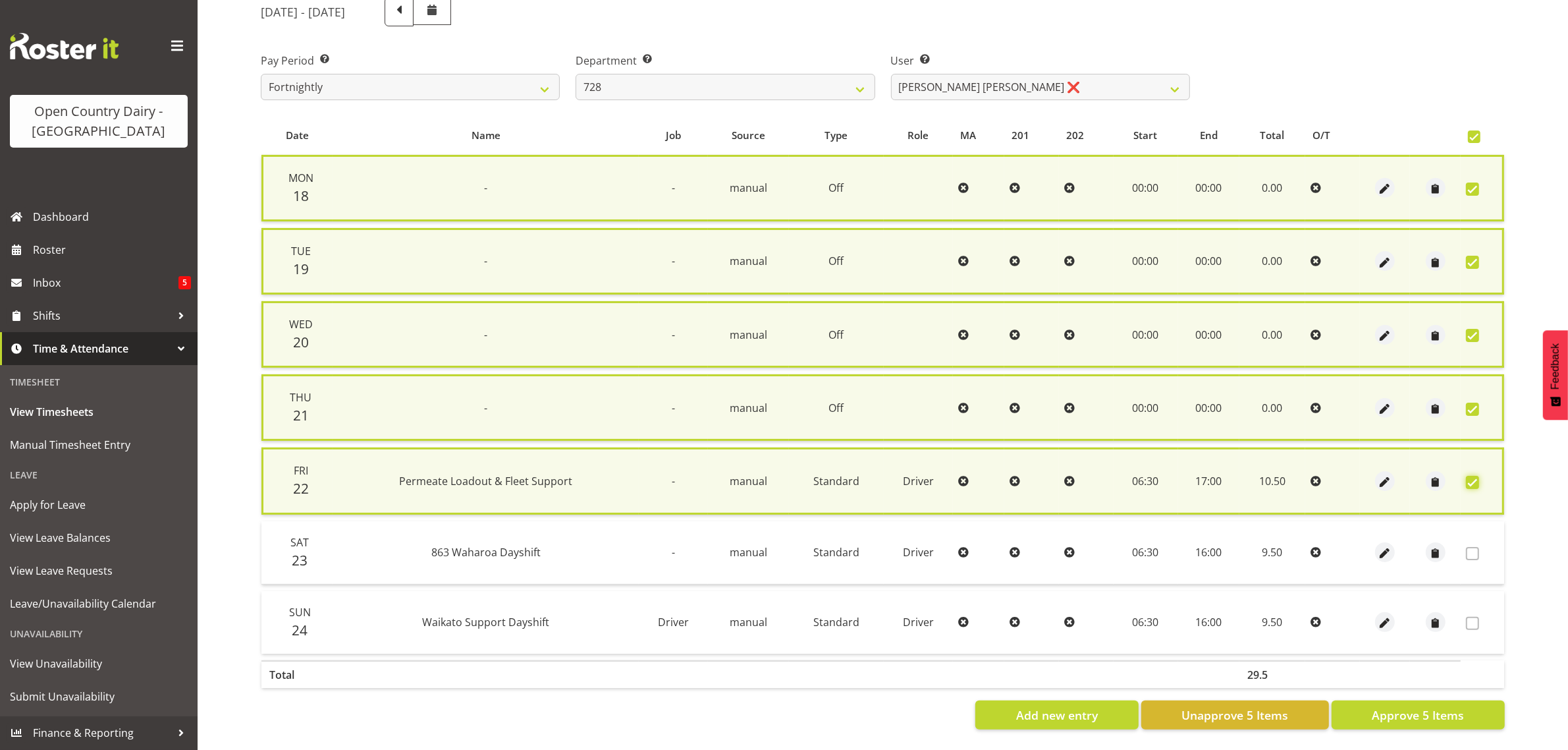
scroll to position [181, 0]
click at [1397, 706] on span "Approve 5 Items" at bounding box center [1418, 714] width 92 height 17
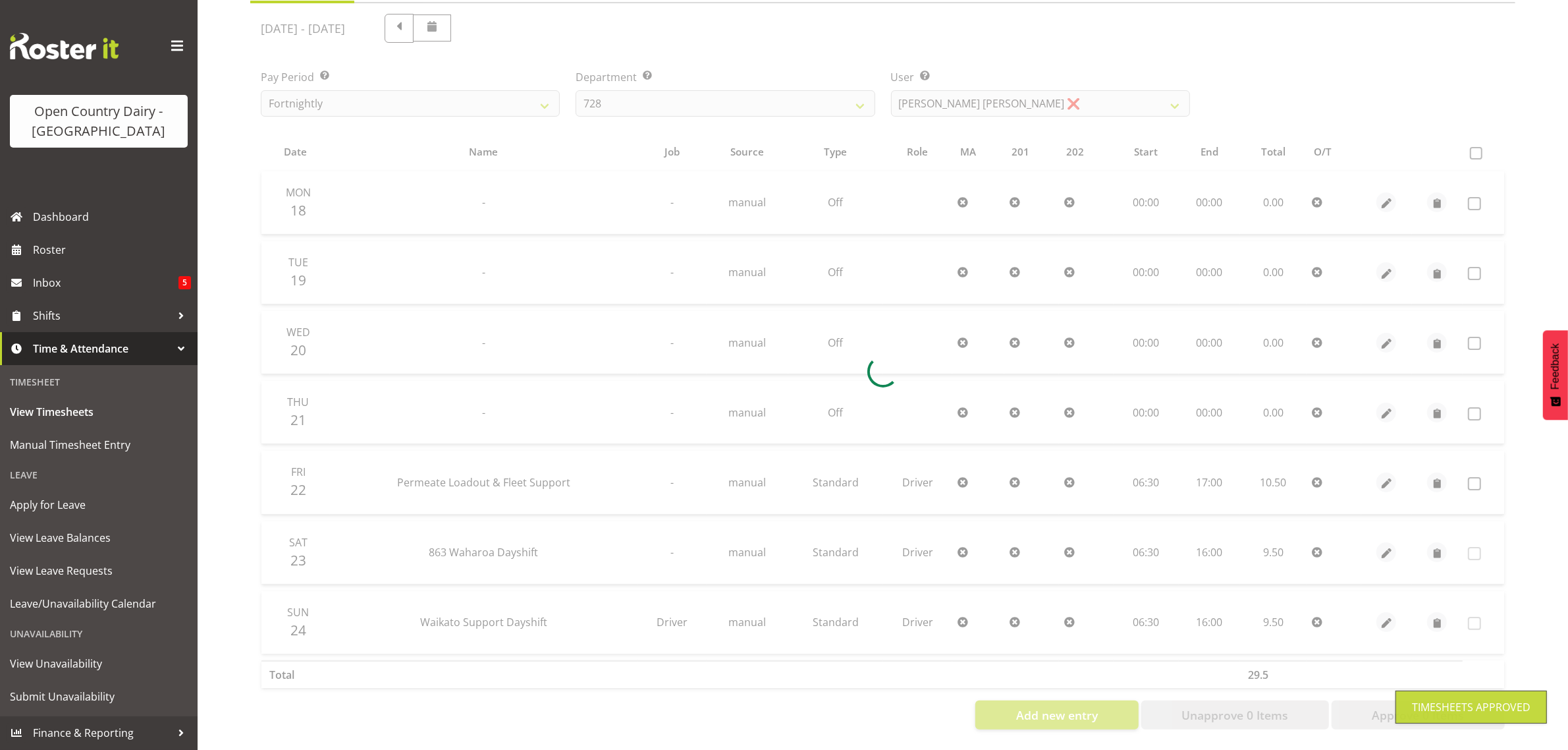
scroll to position [169, 0]
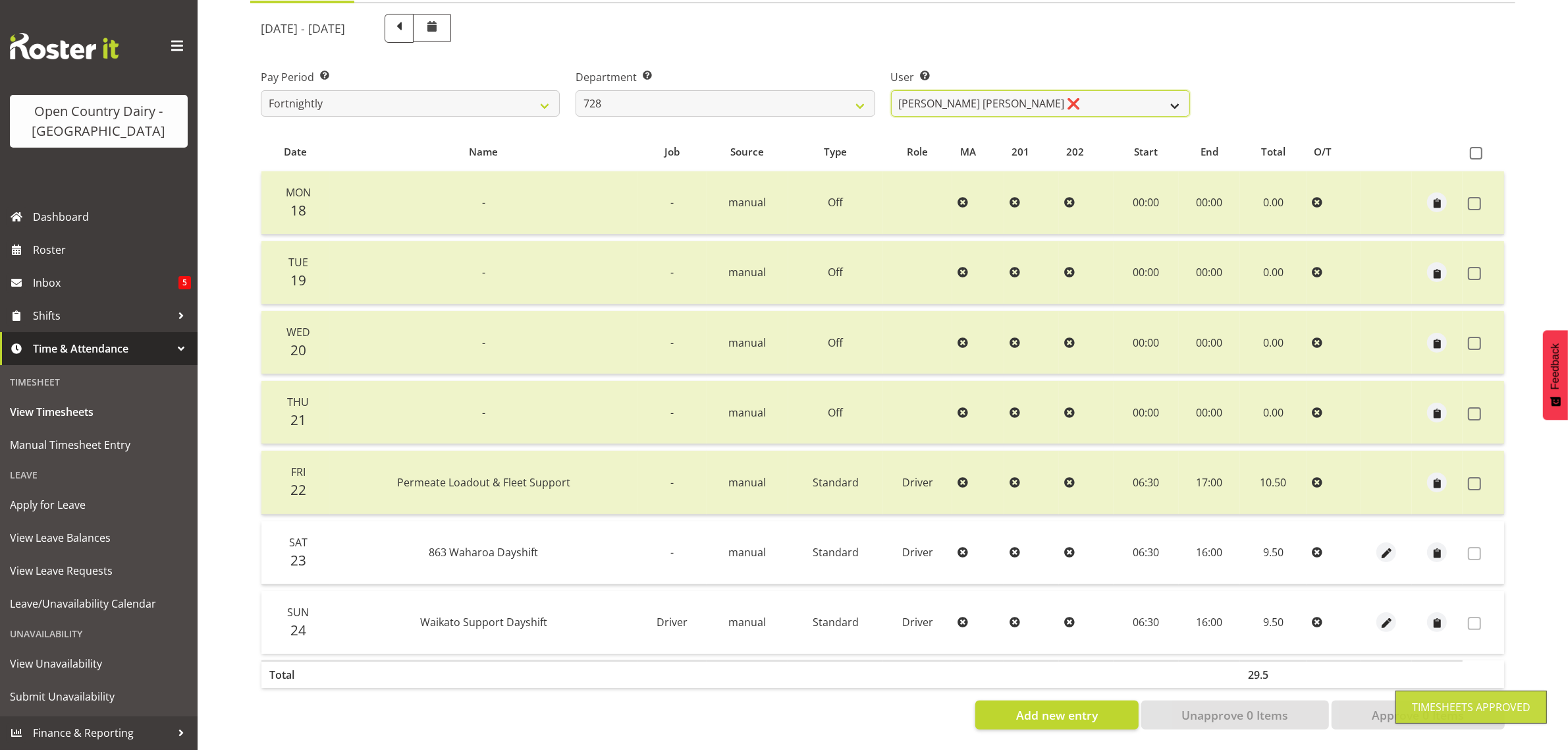
click at [1054, 92] on select "Callum Leslie ❌ Nick Warren ❌ Ross Robert Hamilton ❌ Stuart Cherrington ❌ Wally…" at bounding box center [1041, 103] width 299 height 26
click at [891, 90] on select "Callum Leslie ❌ Nick Warren ❌ Ross Robert Hamilton ❌ Stuart Cherrington ❌ Wally…" at bounding box center [1041, 103] width 299 height 26
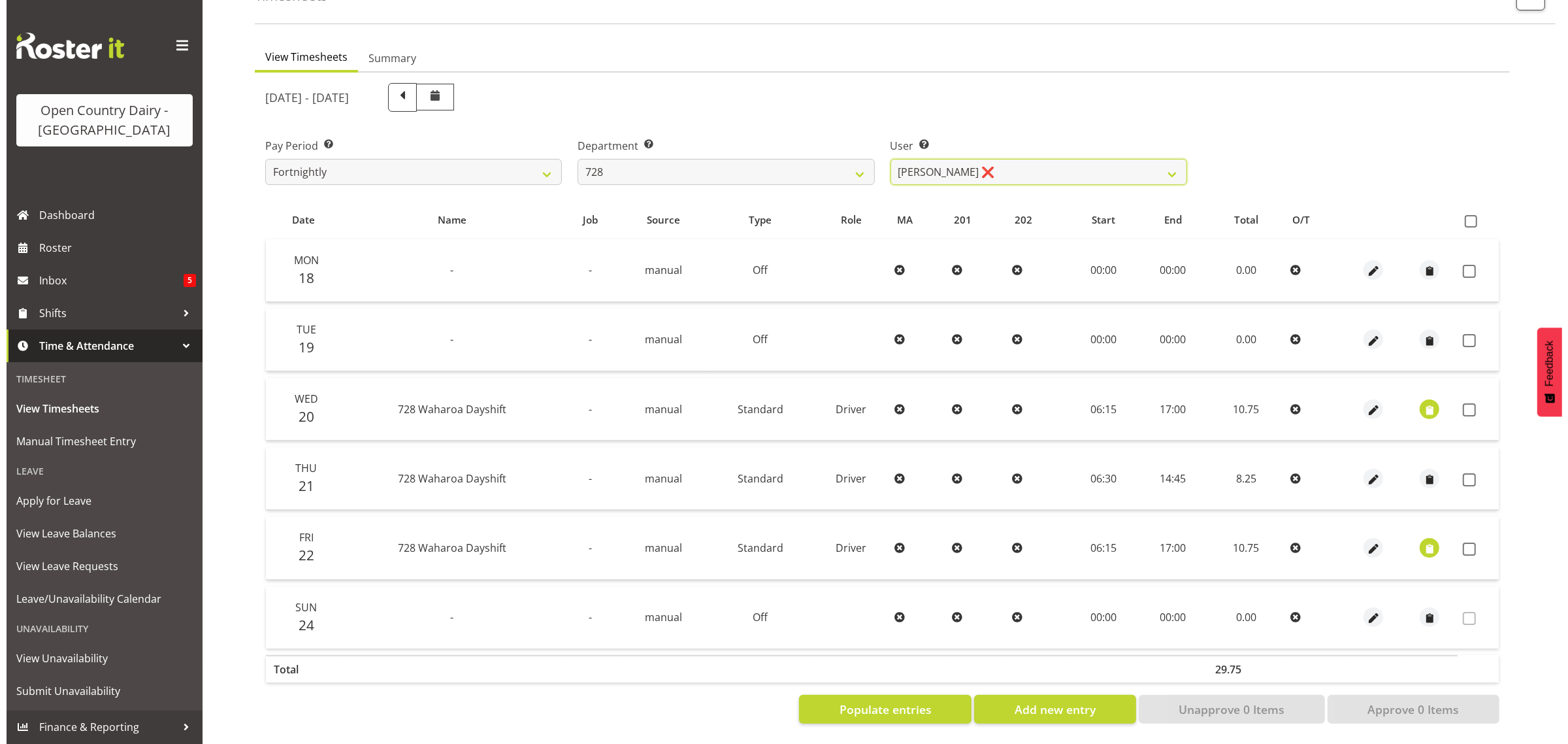
scroll to position [98, 0]
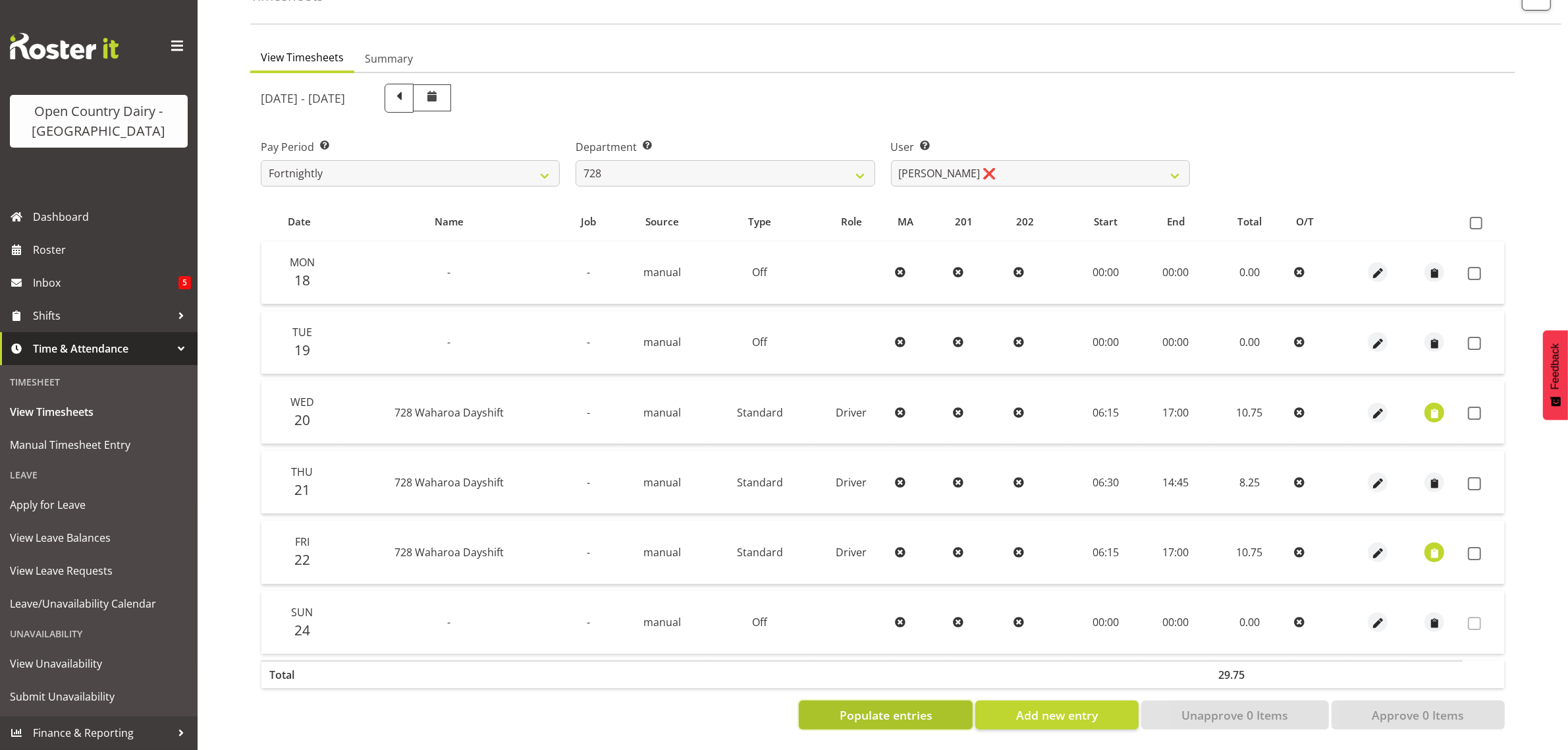
click at [893, 706] on span "Populate entries" at bounding box center [886, 714] width 93 height 17
click at [1437, 406] on span "button" at bounding box center [1435, 413] width 15 height 15
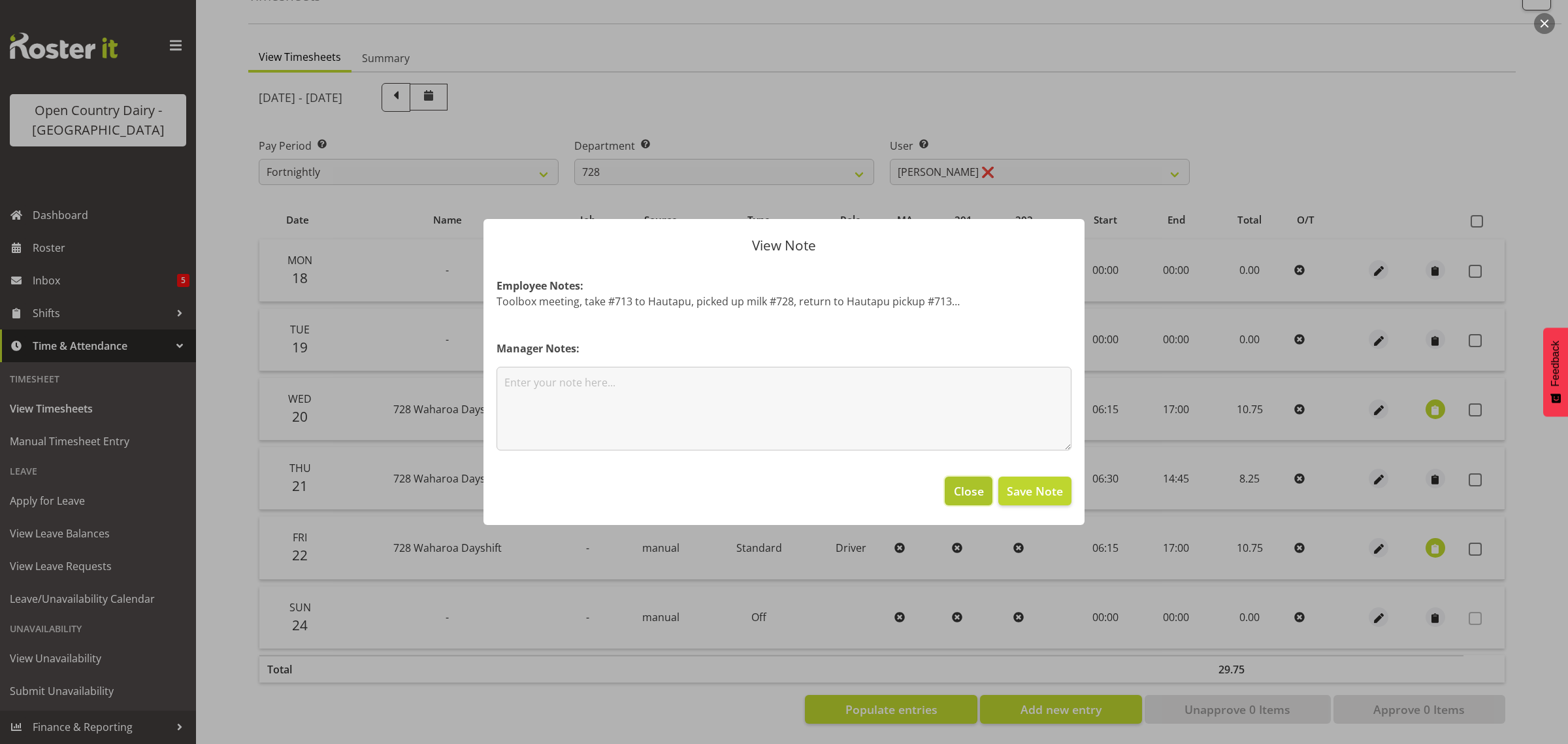
click at [972, 497] on span "Close" at bounding box center [969, 490] width 30 height 17
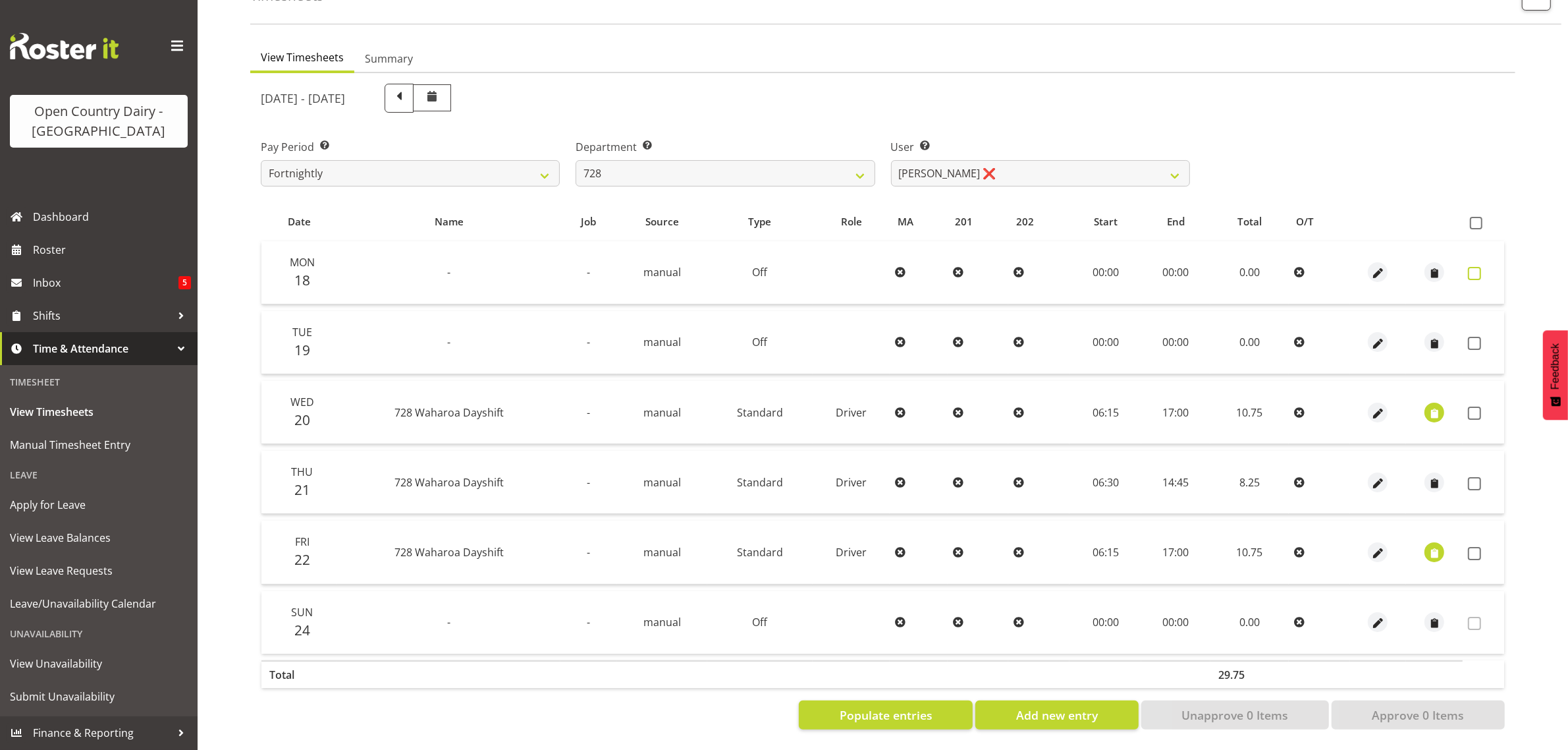
click at [1471, 267] on span at bounding box center [1475, 273] width 13 height 13
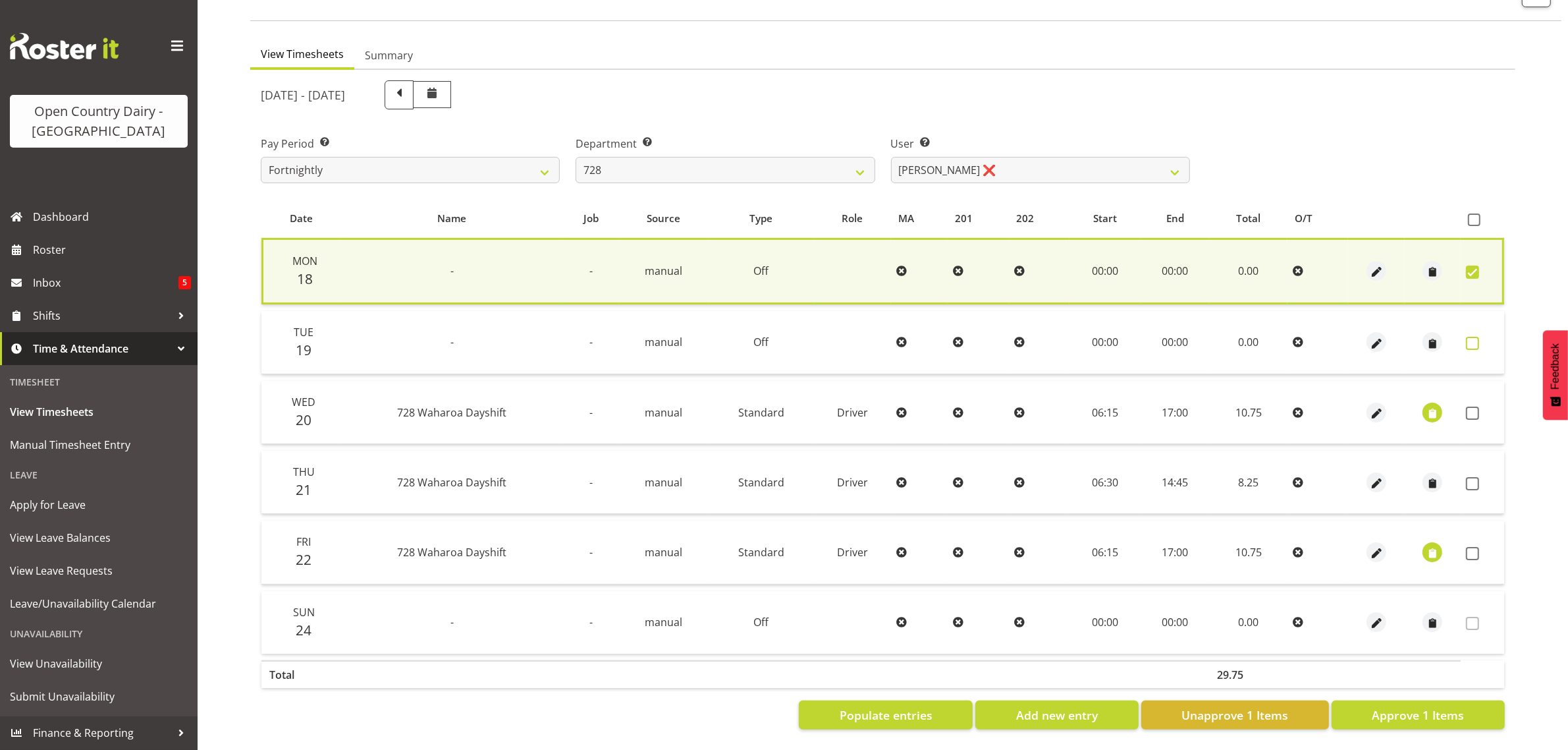
click at [1477, 337] on span at bounding box center [1473, 343] width 13 height 13
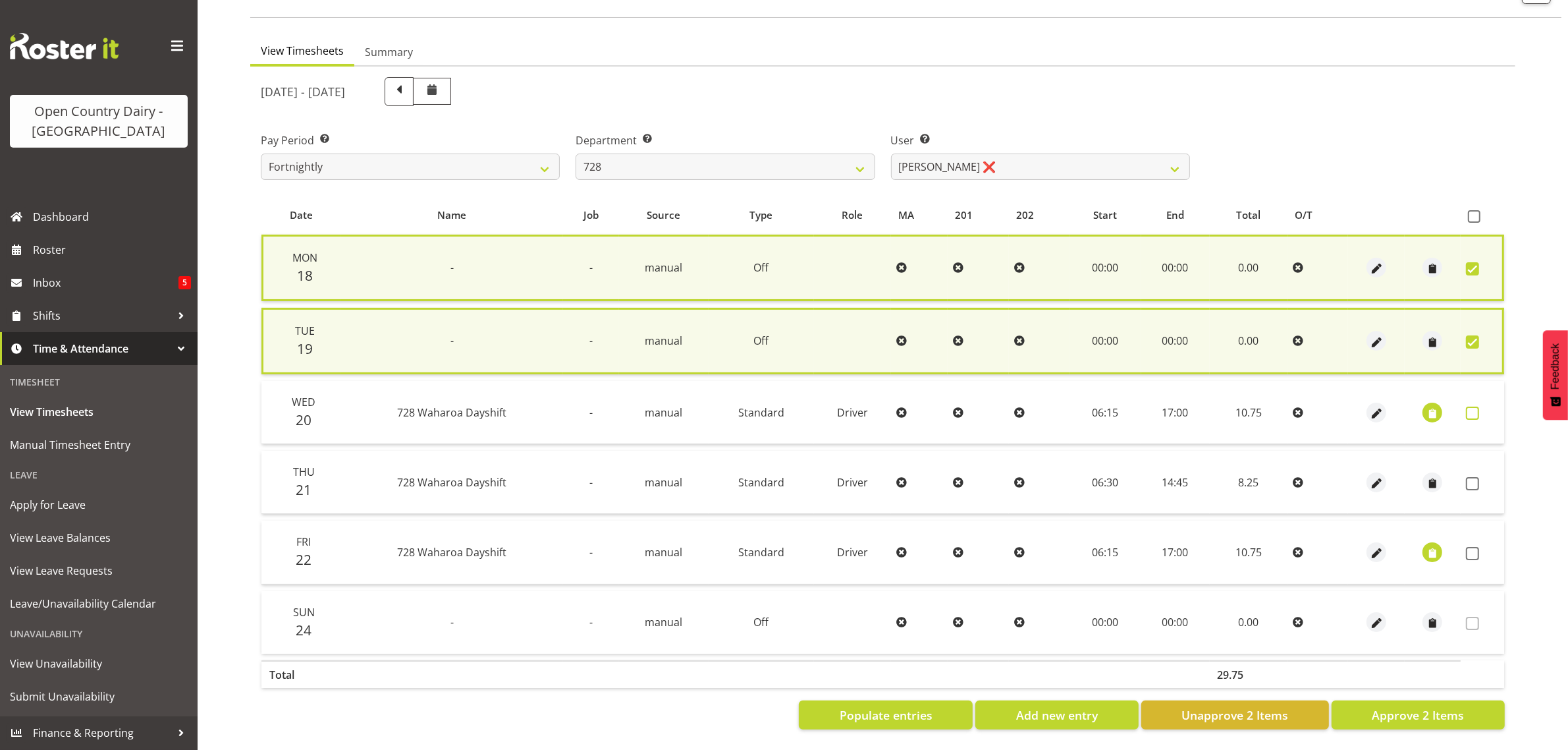
click at [1470, 406] on span at bounding box center [1473, 413] width 13 height 13
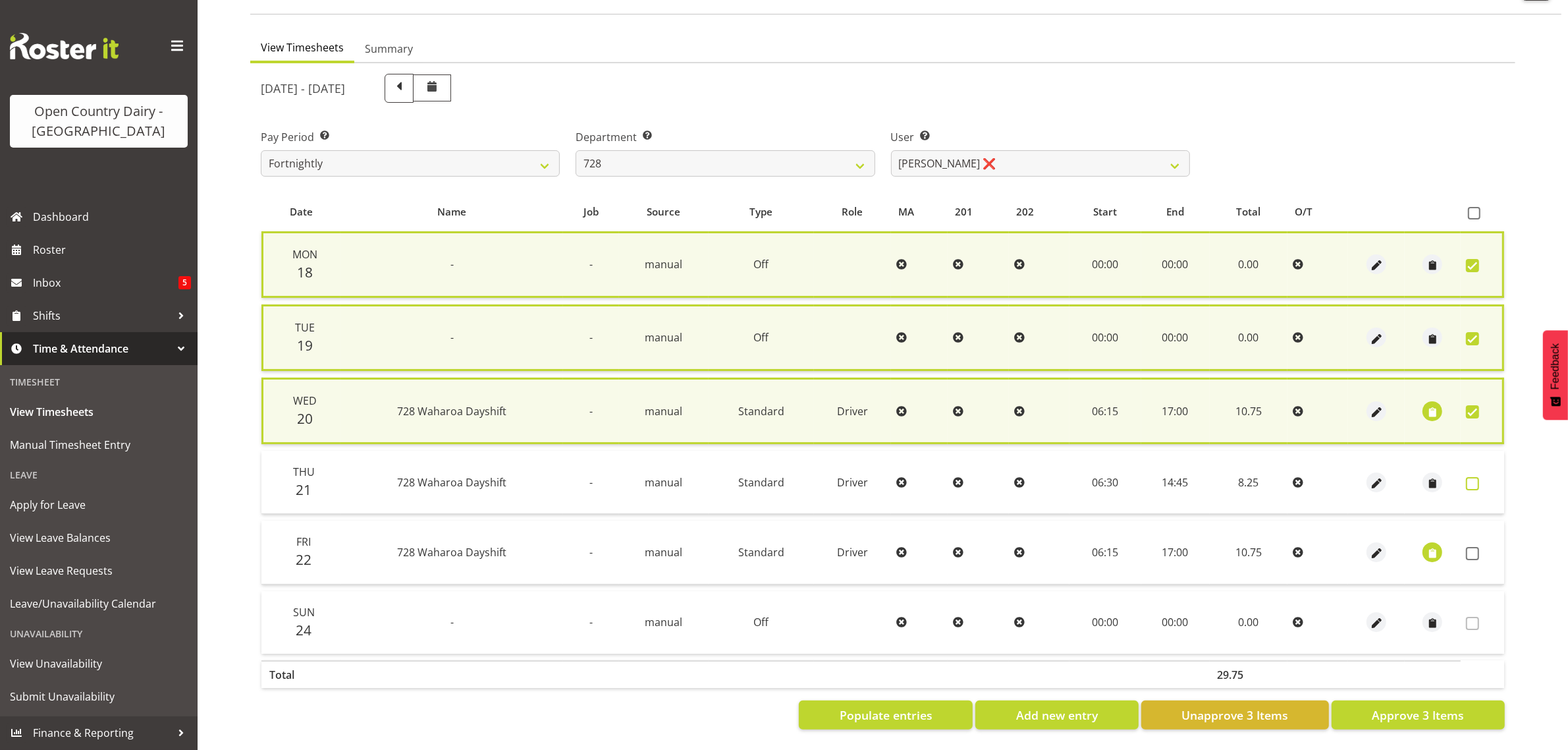
click at [1476, 477] on span at bounding box center [1473, 484] width 13 height 13
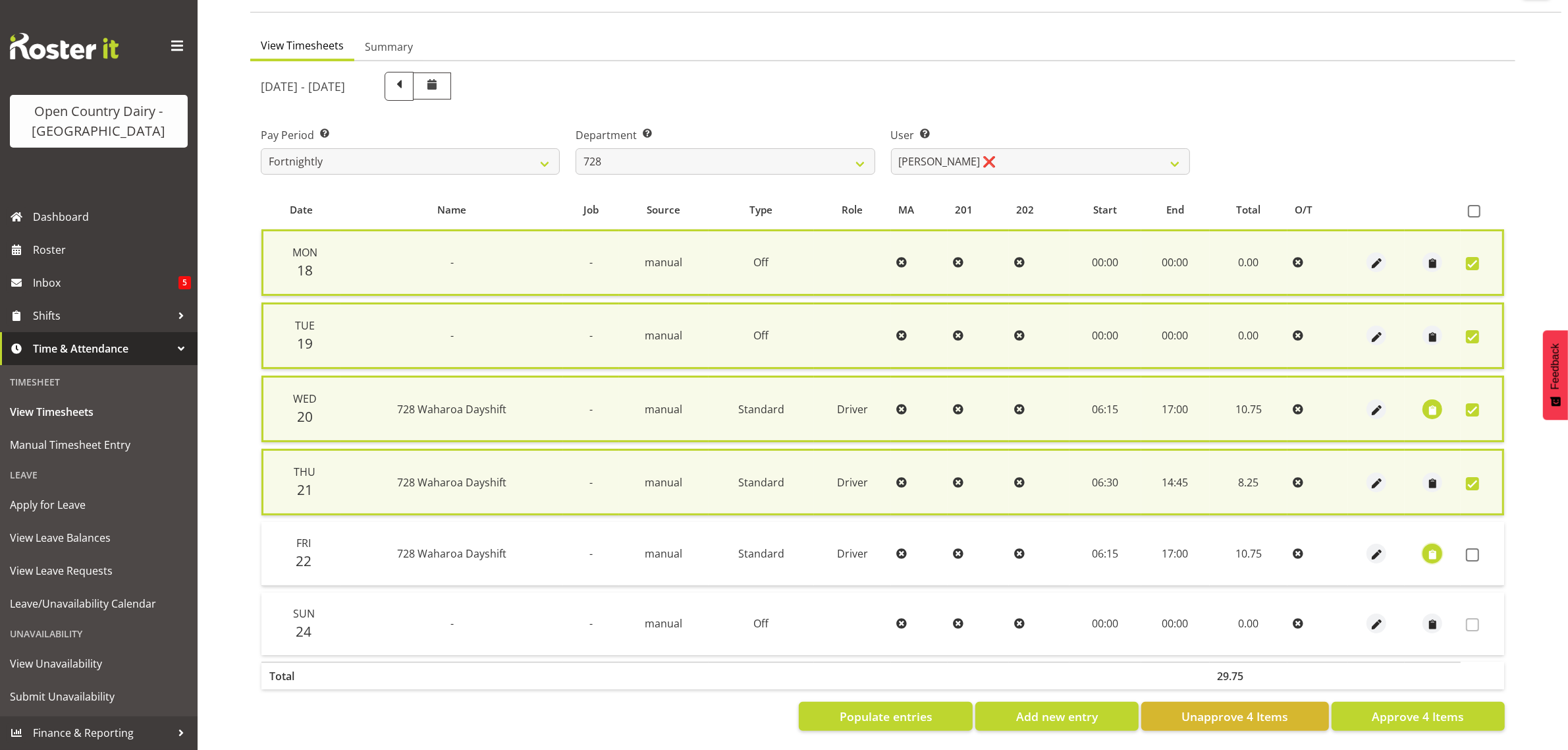
click at [1433, 548] on span "button" at bounding box center [1432, 554] width 15 height 15
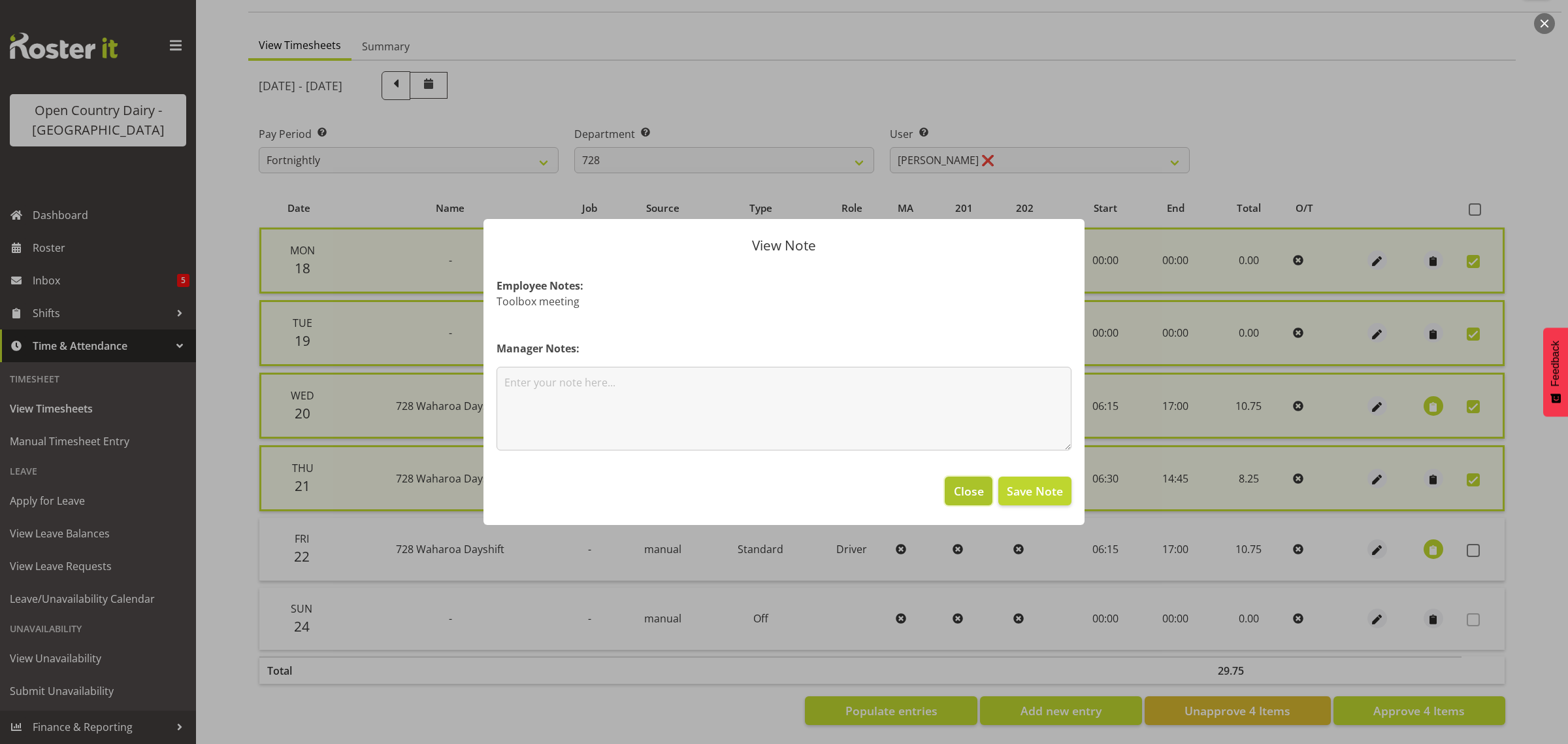
click at [961, 484] on span "Close" at bounding box center [969, 490] width 30 height 17
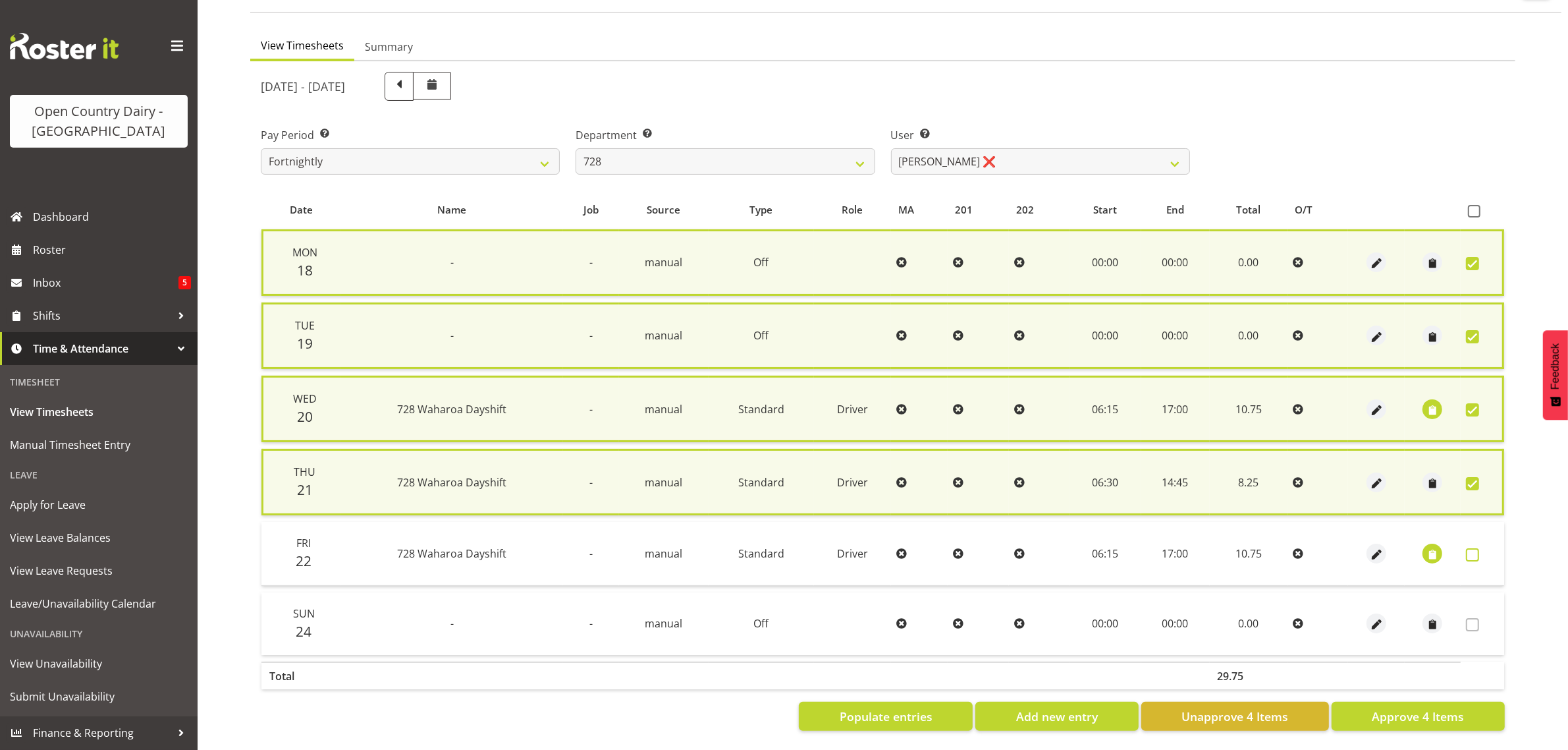
click at [1473, 548] on span at bounding box center [1473, 555] width 13 height 13
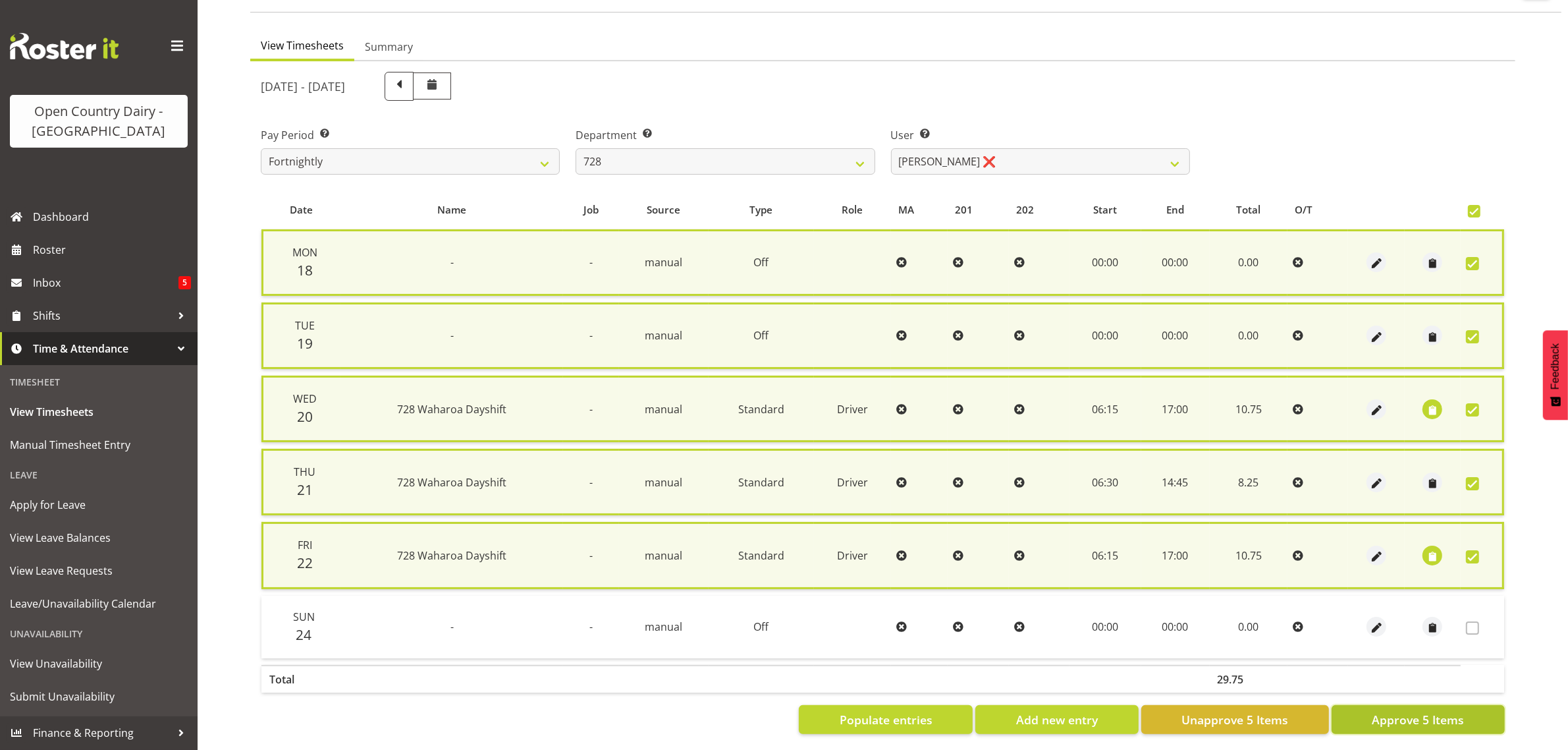
click at [1420, 716] on span "Approve 5 Items" at bounding box center [1418, 719] width 92 height 17
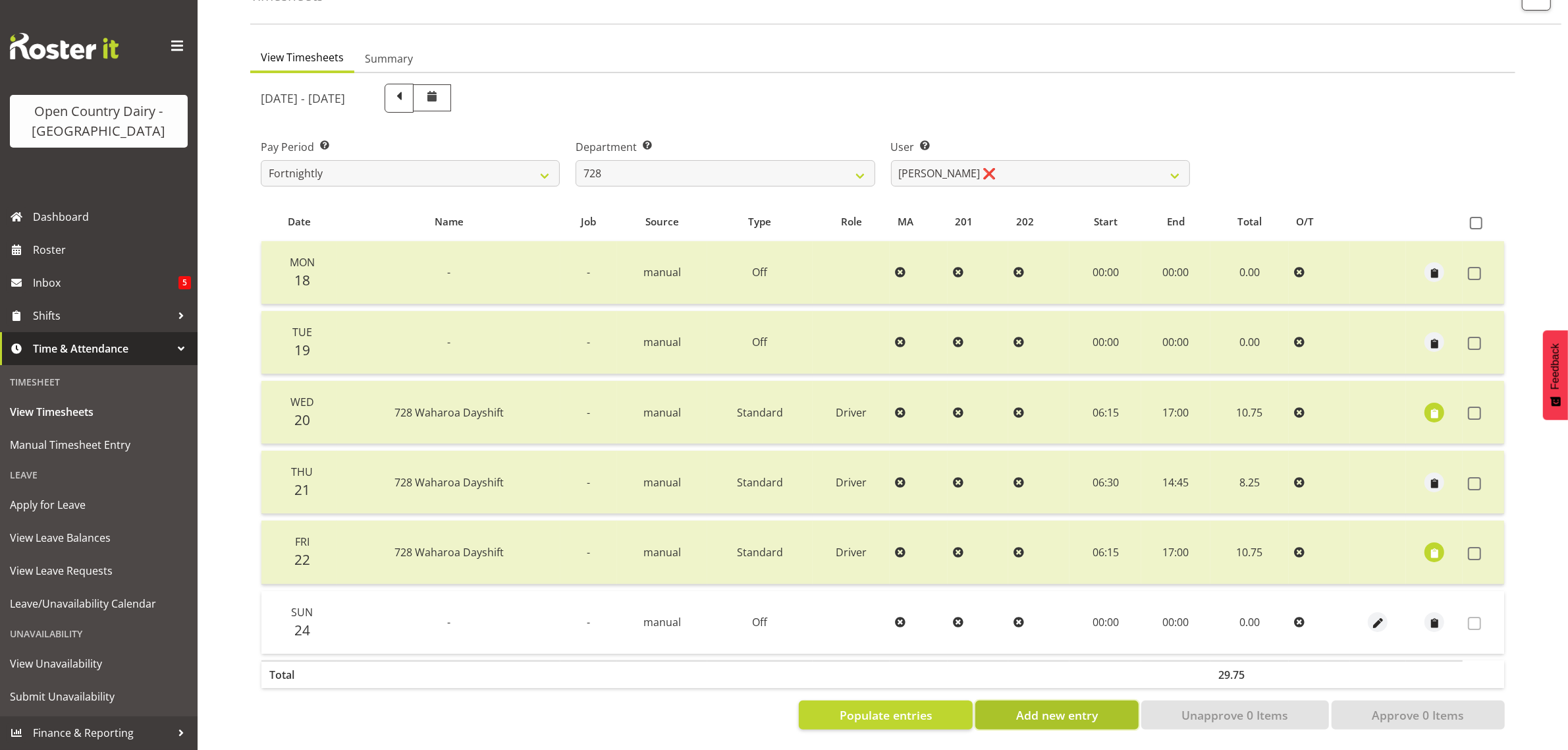
click at [1050, 706] on span "Add new entry" at bounding box center [1056, 714] width 81 height 17
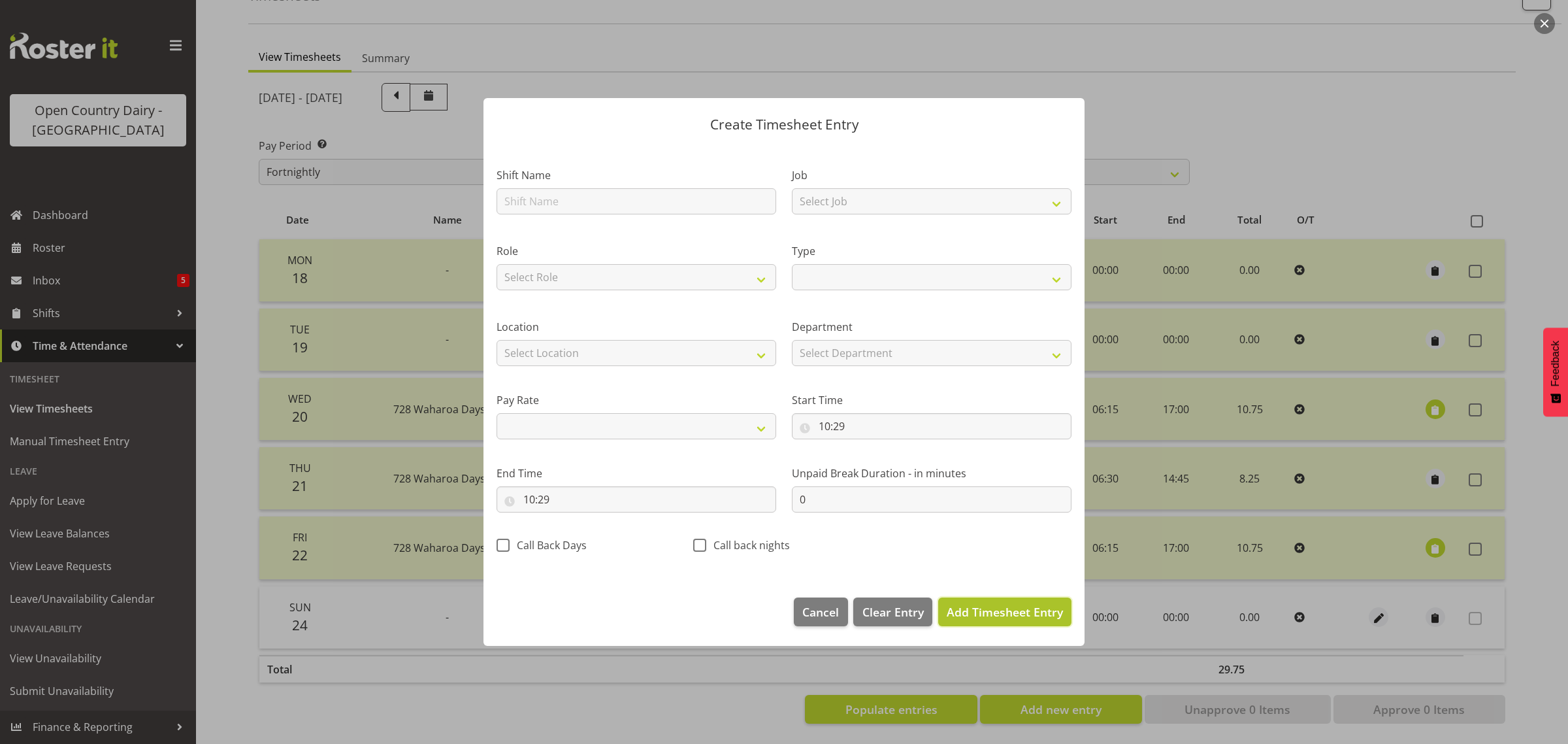
click at [995, 611] on span "Add Timesheet Entry" at bounding box center [1005, 612] width 116 height 16
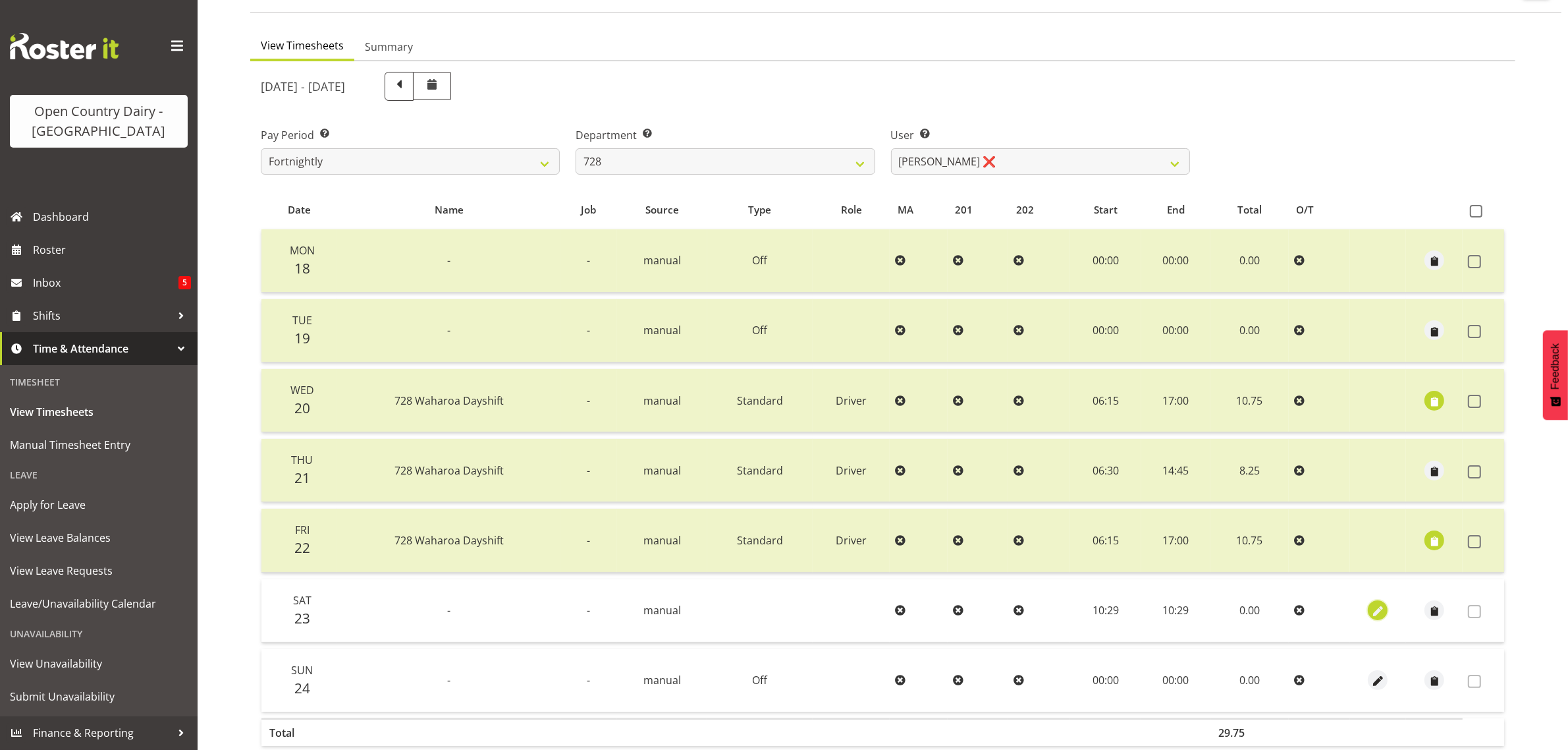
click at [1374, 600] on span "button" at bounding box center [1378, 610] width 15 height 19
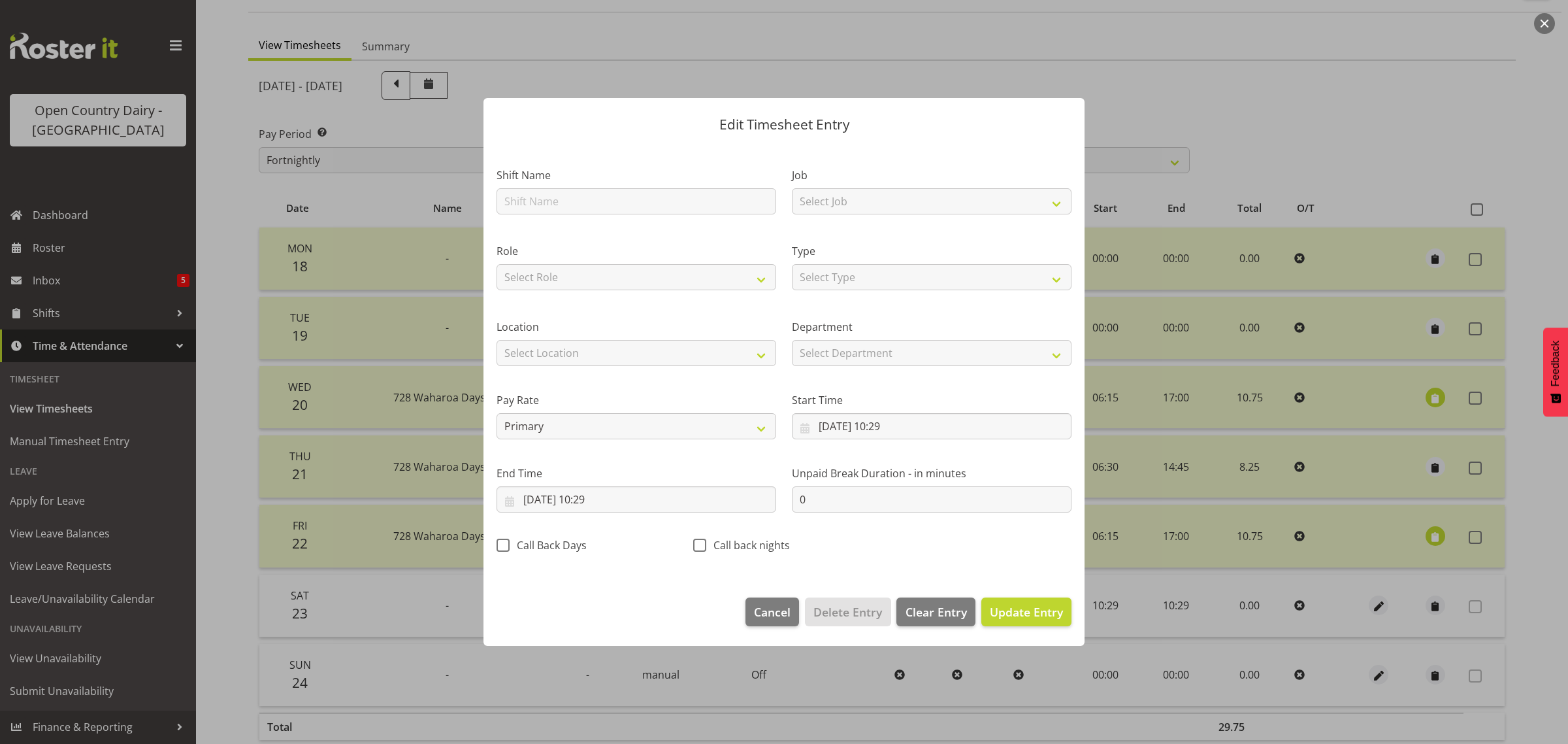
click at [540, 196] on section "Shift Name Job Select Job Driver Driver supervisor Support Role Select Role Dri…" at bounding box center [784, 364] width 601 height 441
click at [540, 196] on input "text" at bounding box center [636, 201] width 280 height 26
click at [830, 279] on select "Select Type Off Standard Public Holiday Public Holiday (Worked) Day In Lieu Ann…" at bounding box center [932, 277] width 280 height 26
click at [792, 264] on select "Select Type Off Standard Public Holiday Public Holiday (Worked) Day In Lieu Ann…" at bounding box center [932, 277] width 280 height 26
click at [889, 420] on input "23/08/2025, 10:29" at bounding box center [932, 426] width 280 height 26
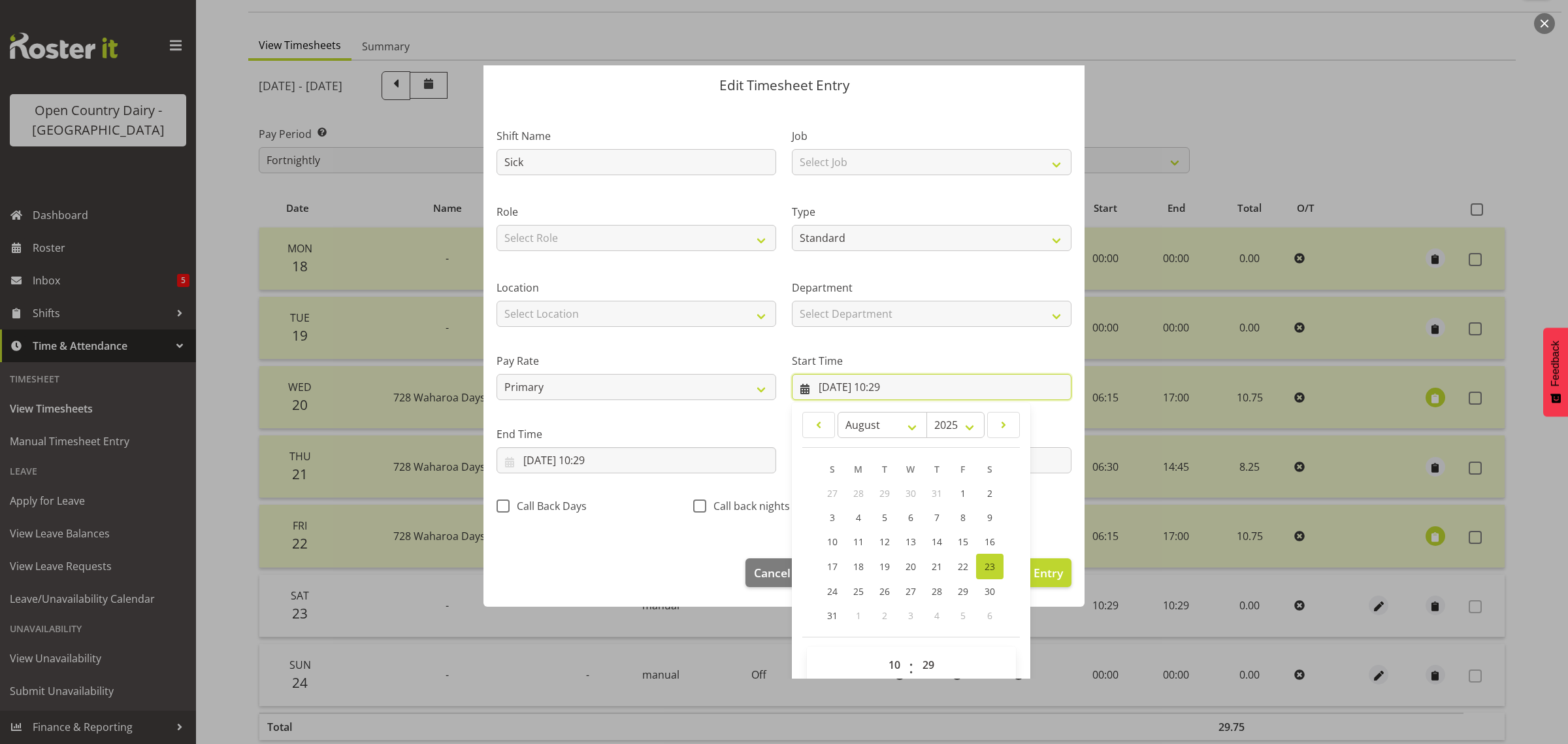
scroll to position [60, 0]
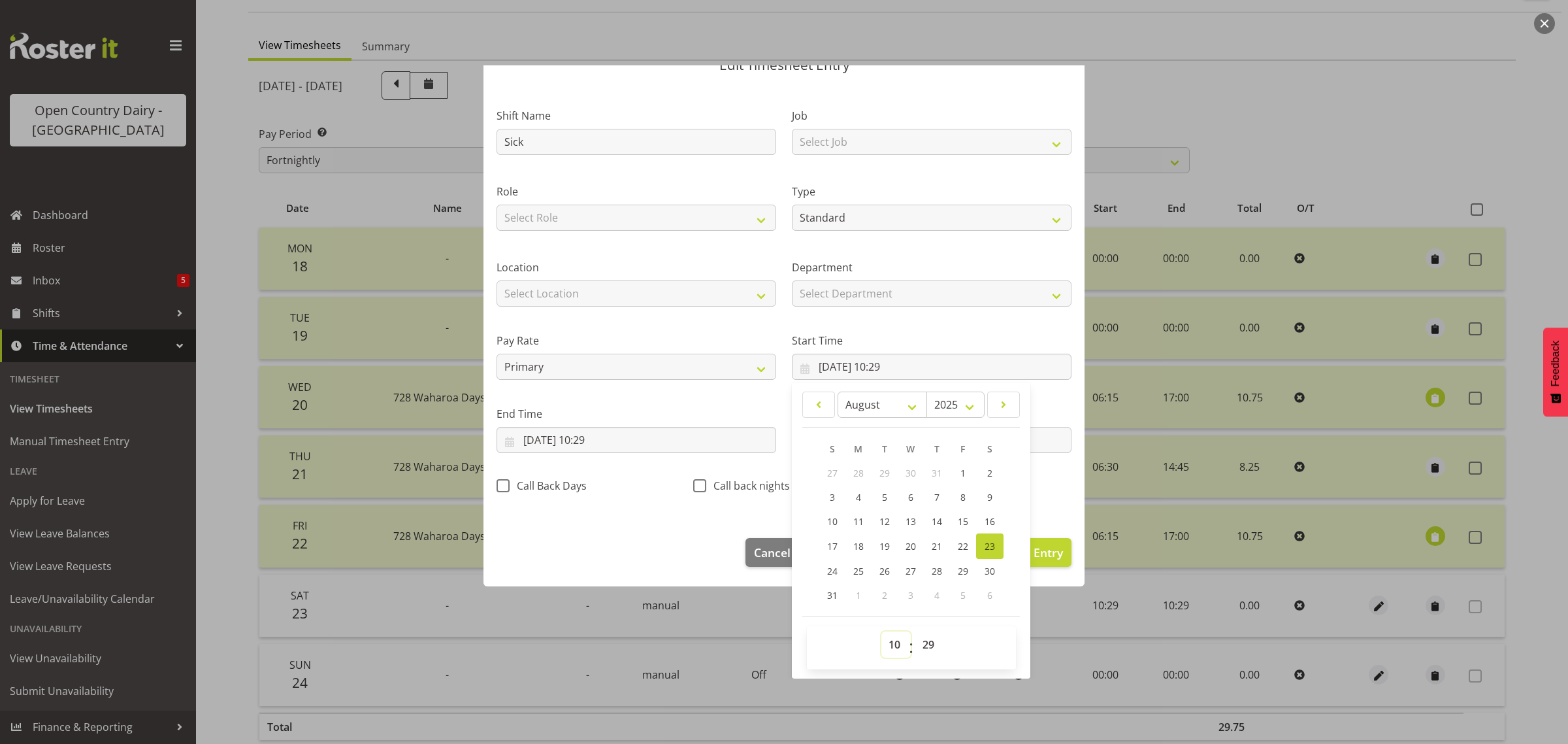
click at [886, 642] on select "00 01 02 03 04 05 06 07 08 09 10 11 12 13 14 15 16 17 18 19 20 21 22 23" at bounding box center [896, 644] width 29 height 26
click at [881, 631] on select "00 01 02 03 04 05 06 07 08 09 10 11 12 13 14 15 16 17 18 19 20 21 22 23" at bounding box center [896, 644] width 29 height 26
drag, startPoint x: 923, startPoint y: 642, endPoint x: 921, endPoint y: 633, distance: 9.2
click at [923, 642] on select "00 01 02 03 04 05 06 07 08 09 10 11 12 13 14 15 16 17 18 19 20 21 22 23 24 25 2…" at bounding box center [930, 644] width 29 height 26
click at [916, 631] on select "00 01 02 03 04 05 06 07 08 09 10 11 12 13 14 15 16 17 18 19 20 21 22 23 24 25 2…" at bounding box center [930, 644] width 29 height 26
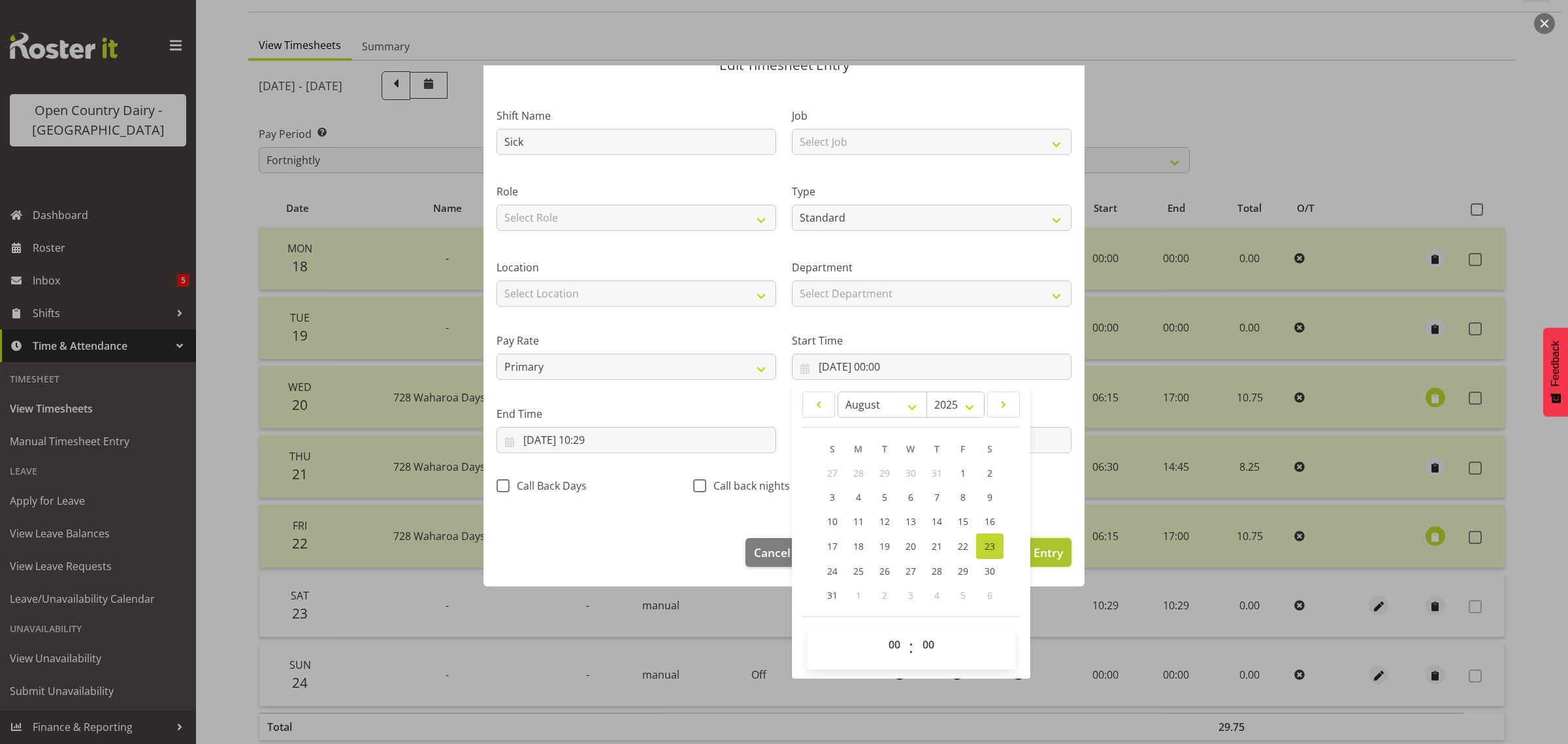
click at [1042, 551] on span "Update Entry" at bounding box center [1026, 552] width 73 height 16
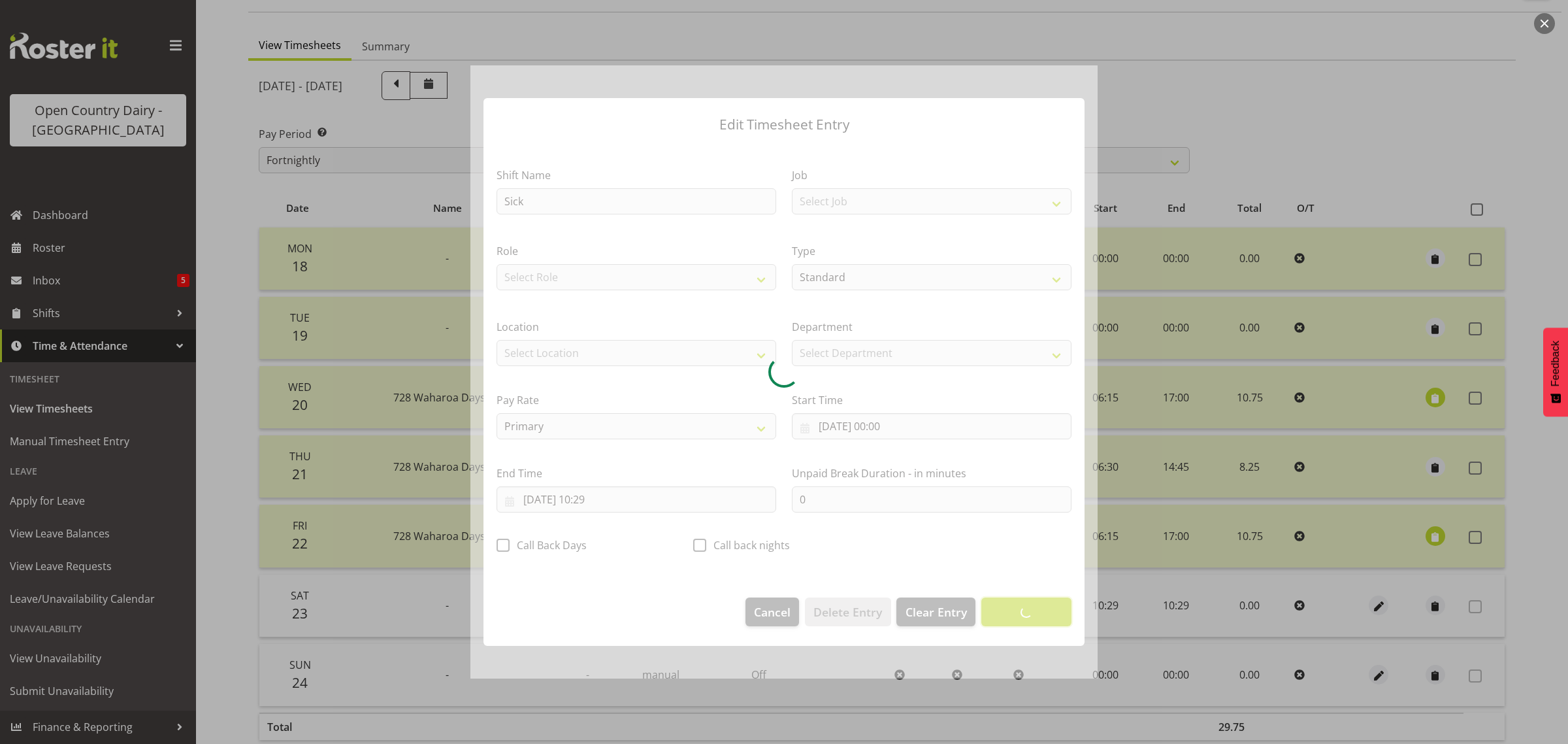
scroll to position [0, 0]
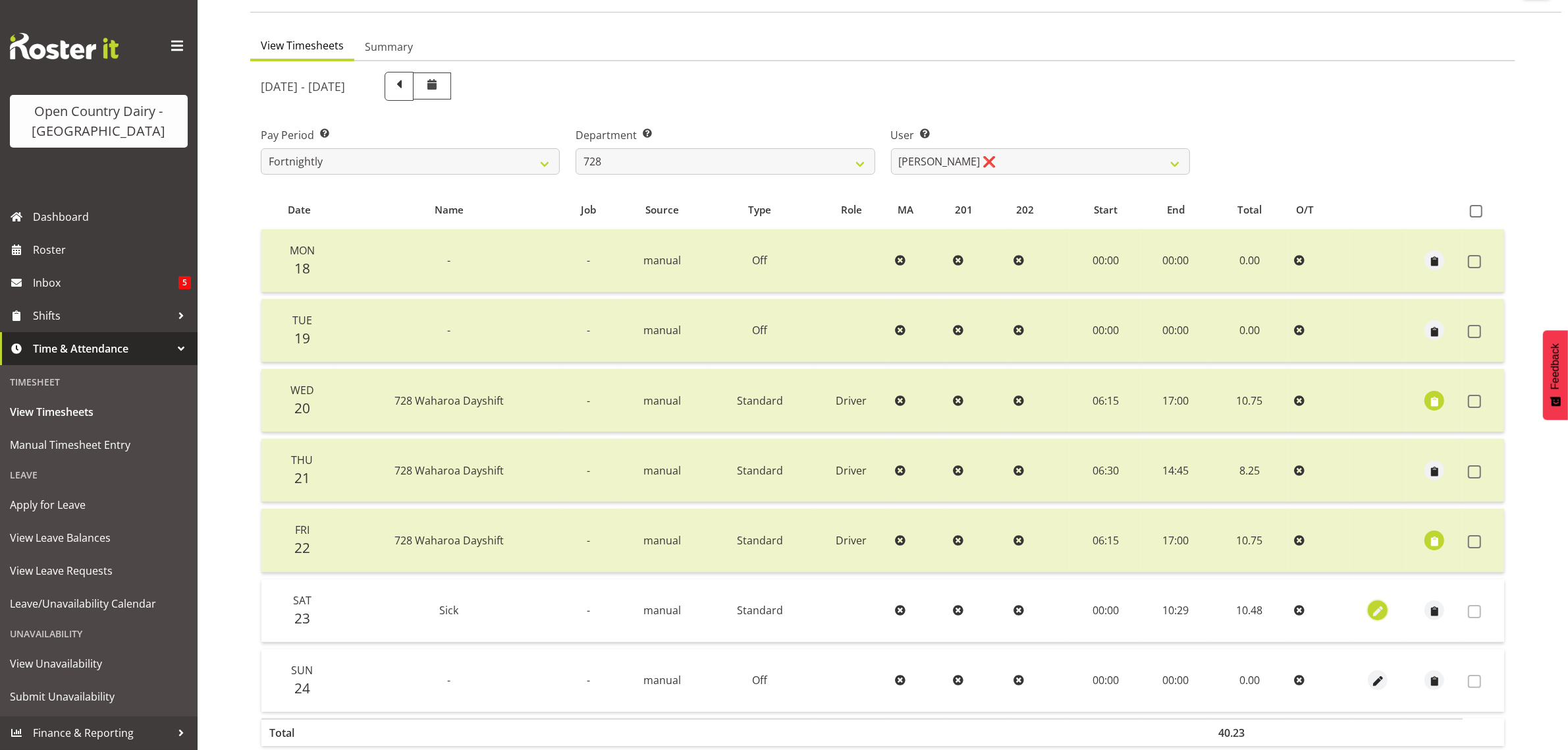
click at [1375, 611] on span "button" at bounding box center [1378, 611] width 15 height 15
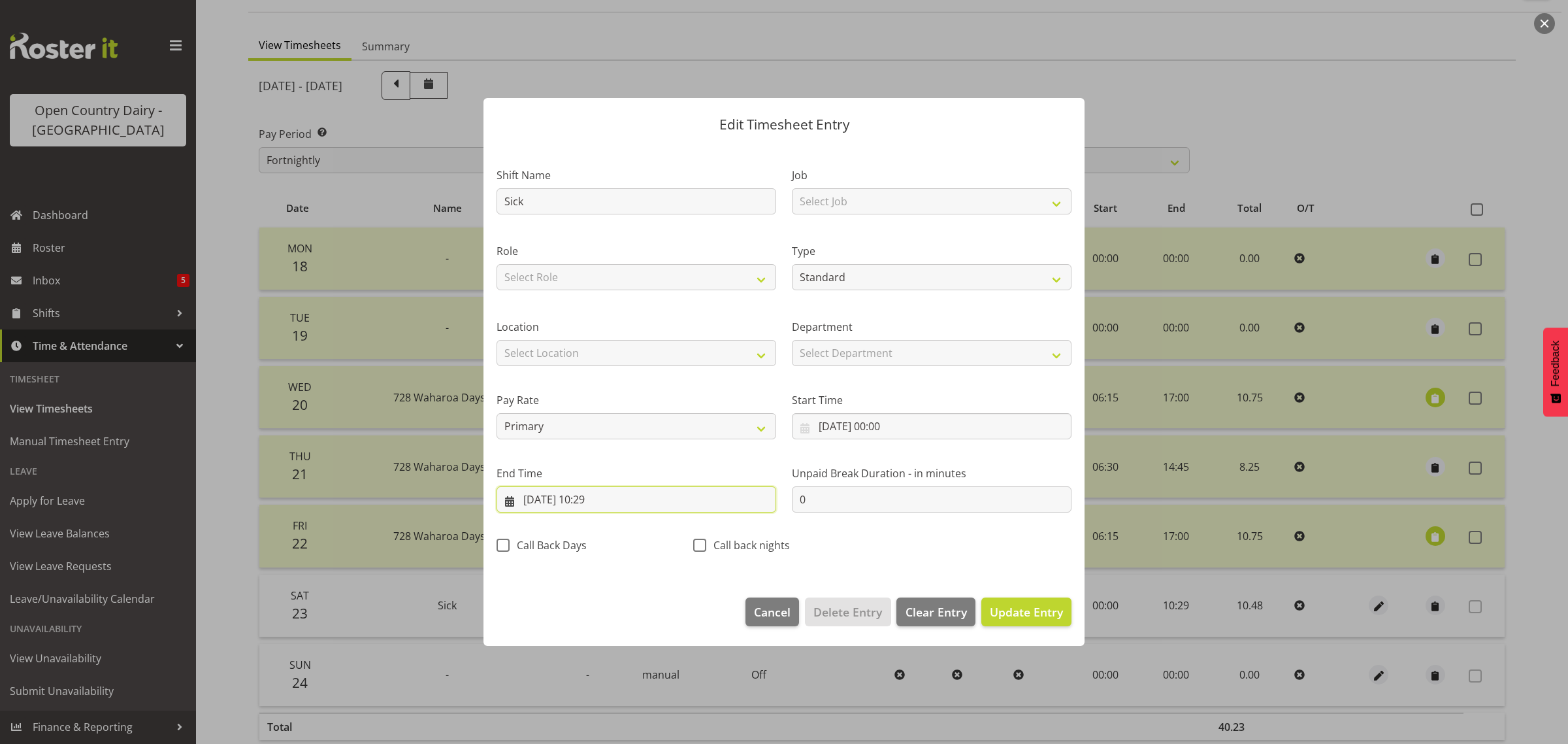
click at [607, 498] on input "23/08/2025, 10:29" at bounding box center [636, 500] width 280 height 26
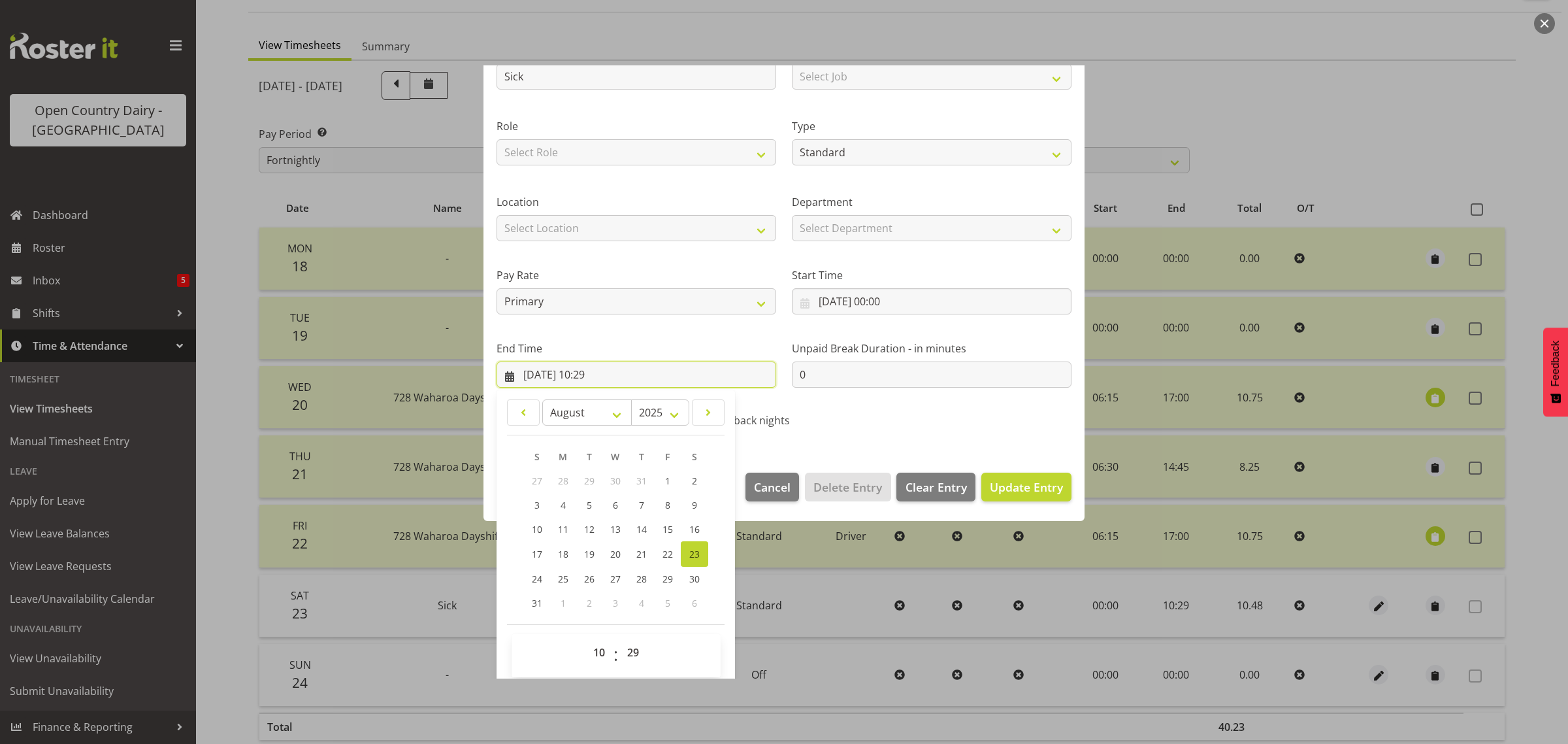
scroll to position [132, 0]
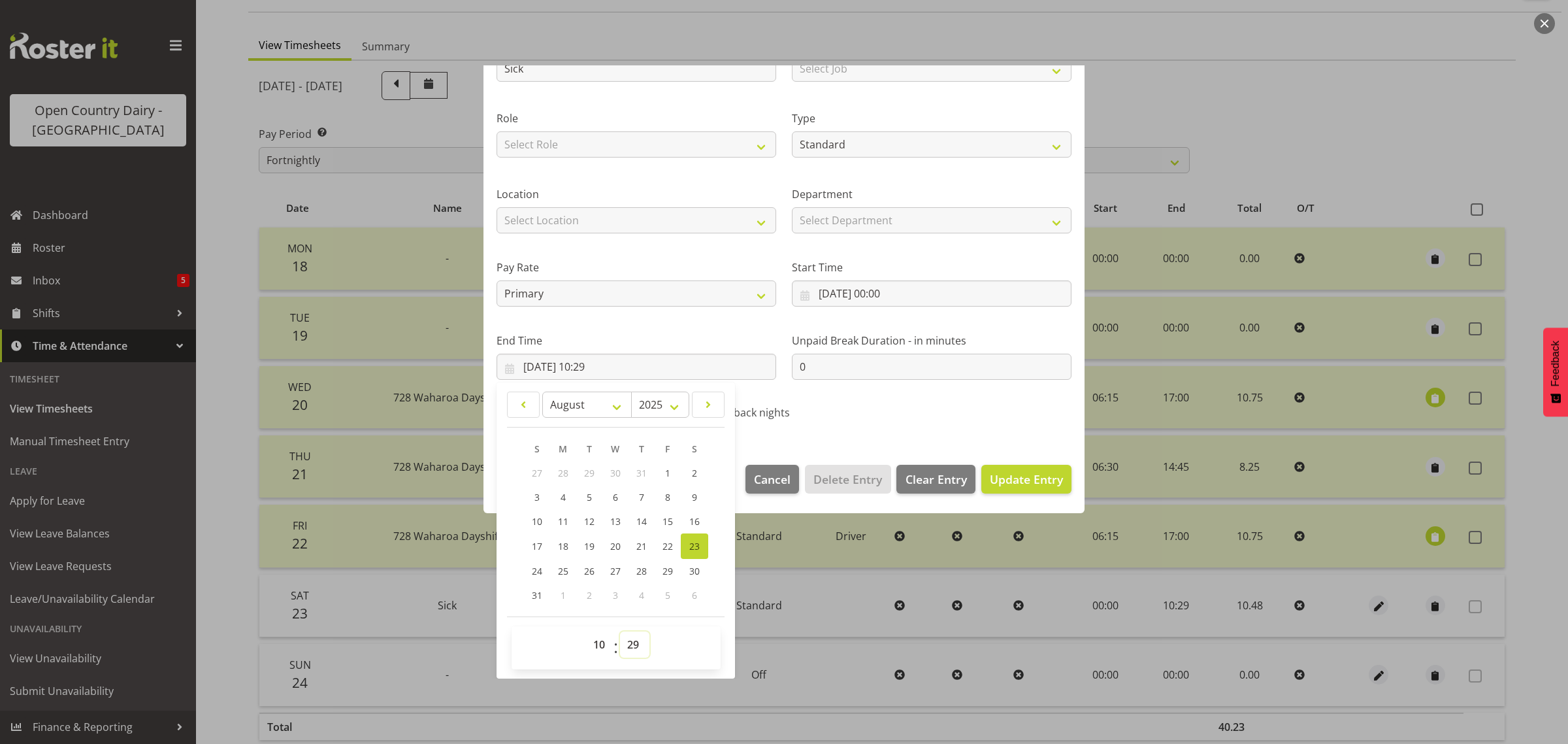
click at [634, 642] on select "00 01 02 03 04 05 06 07 08 09 10 11 12 13 14 15 16 17 18 19 20 21 22 23 24 25 2…" at bounding box center [635, 644] width 29 height 26
click at [620, 631] on select "00 01 02 03 04 05 06 07 08 09 10 11 12 13 14 15 16 17 18 19 20 21 22 23 24 25 2…" at bounding box center [635, 644] width 29 height 26
click at [994, 479] on span "Update Entry" at bounding box center [1026, 479] width 73 height 16
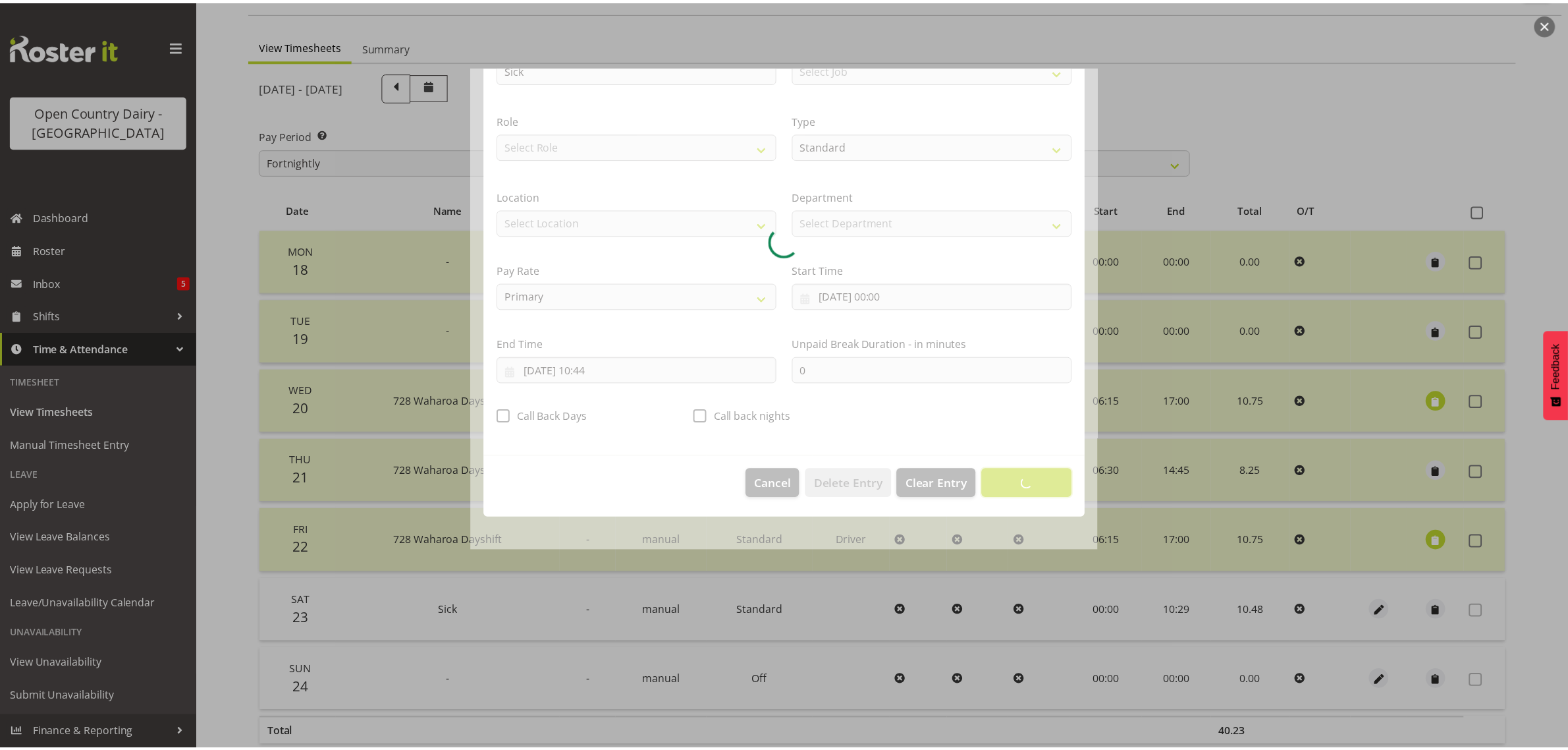
scroll to position [0, 0]
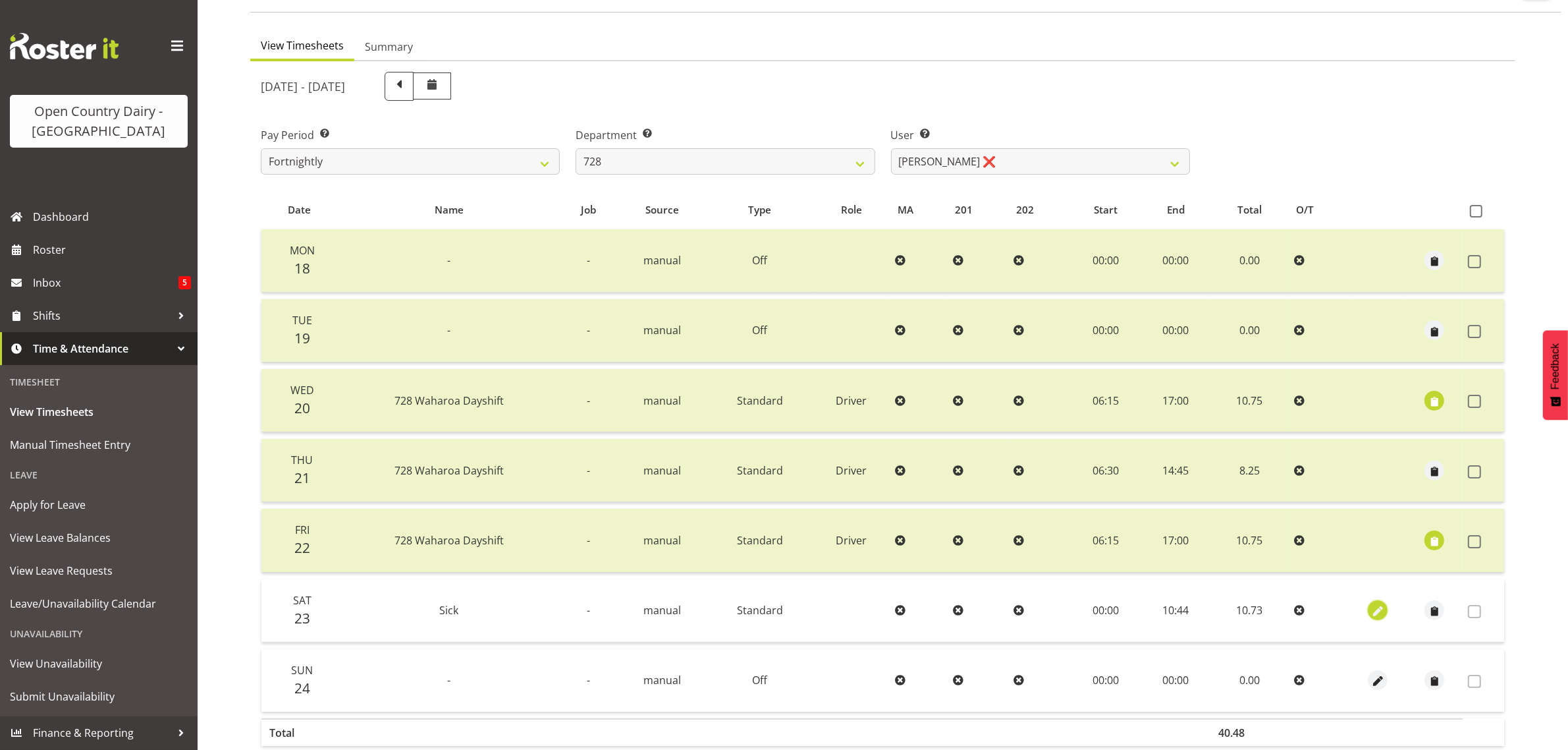
click at [1381, 611] on span "button" at bounding box center [1378, 611] width 15 height 15
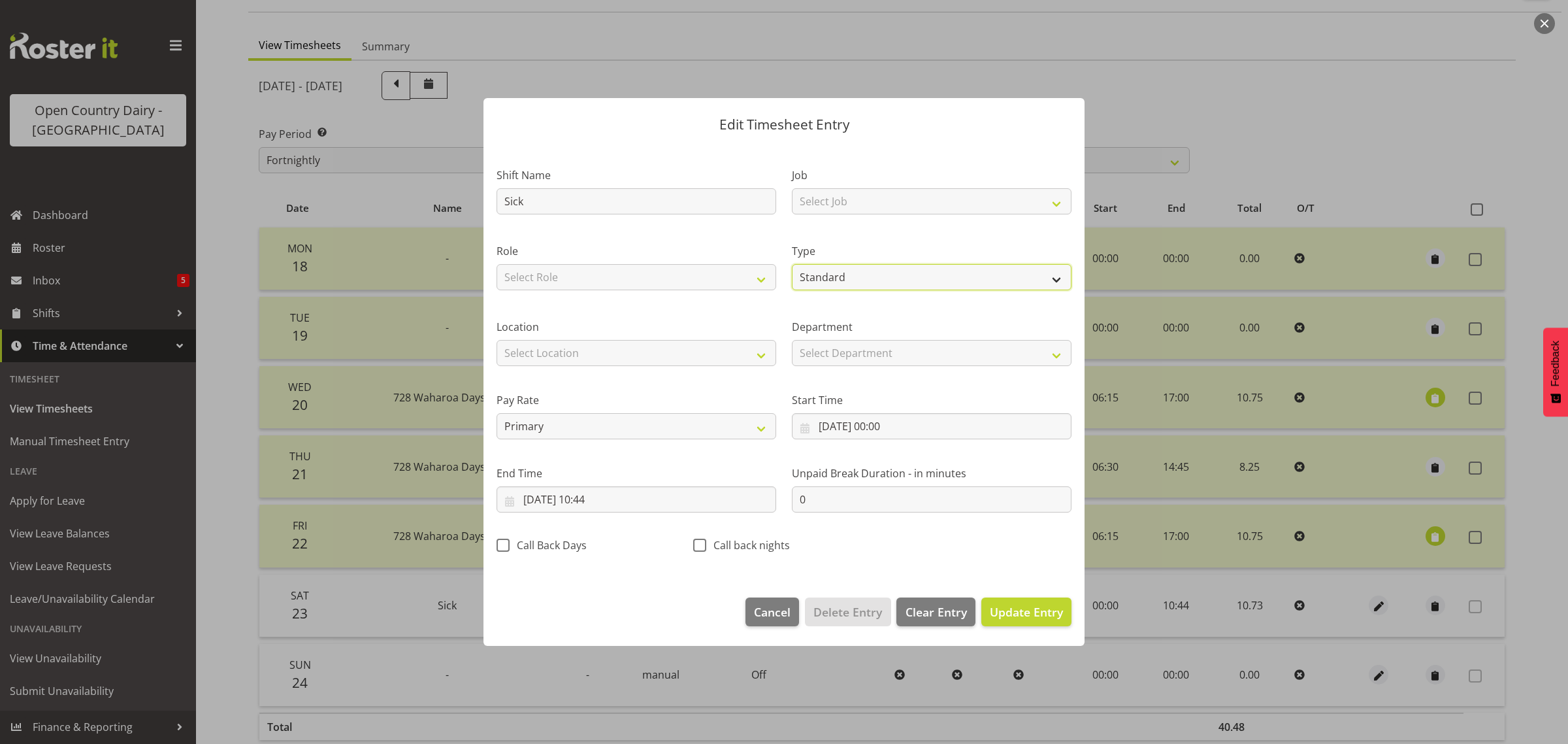
click at [853, 278] on select "Off Standard Public Holiday Public Holiday (Worked) Day In Lieu Annual Leave Si…" at bounding box center [932, 277] width 280 height 26
click at [792, 264] on select "Off Standard Public Holiday Public Holiday (Worked) Day In Lieu Annual Leave Si…" at bounding box center [932, 277] width 280 height 26
click at [1013, 615] on span "Update Entry" at bounding box center [1026, 612] width 73 height 16
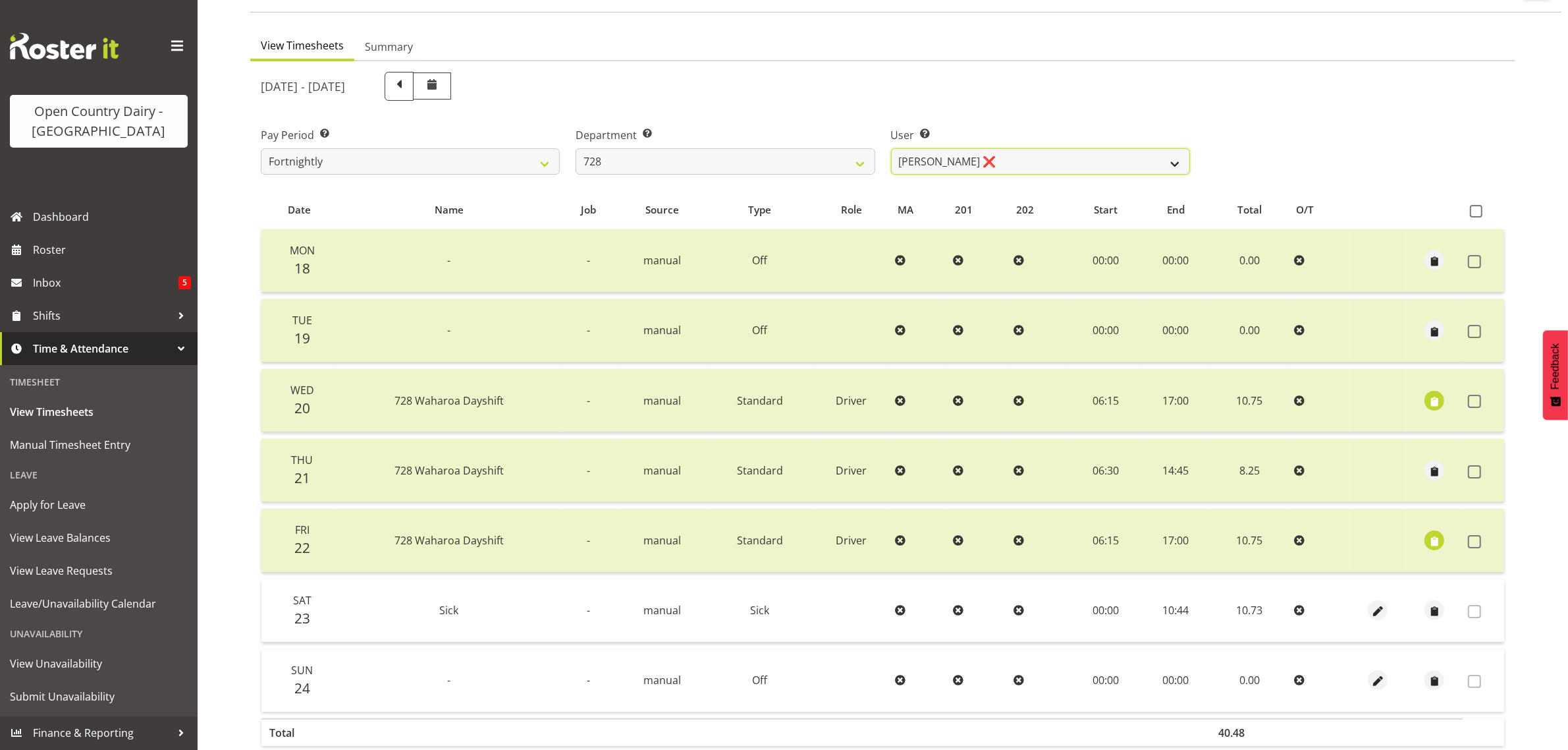
click at [991, 150] on select "Callum Leslie ❌ Nick Warren ❌ Ross Robert Hamilton ❌ Stuart Cherrington ❌ Wally…" at bounding box center [1041, 161] width 299 height 26
click at [991, 149] on select "Callum Leslie ❌ Nick Warren ❌ Ross Robert Hamilton ❌ Stuart Cherrington ❌ Wally…" at bounding box center [1041, 161] width 299 height 26
click at [712, 163] on select "701 702 703 704 705 706 707 708 709 710 711 712 713 714 715 716 717 718 719 720" at bounding box center [725, 161] width 299 height 26
click at [575, 148] on select "701 702 703 704 705 706 707 708 709 710 711 712 713 714 715 716 717 718 719 720" at bounding box center [725, 161] width 299 height 26
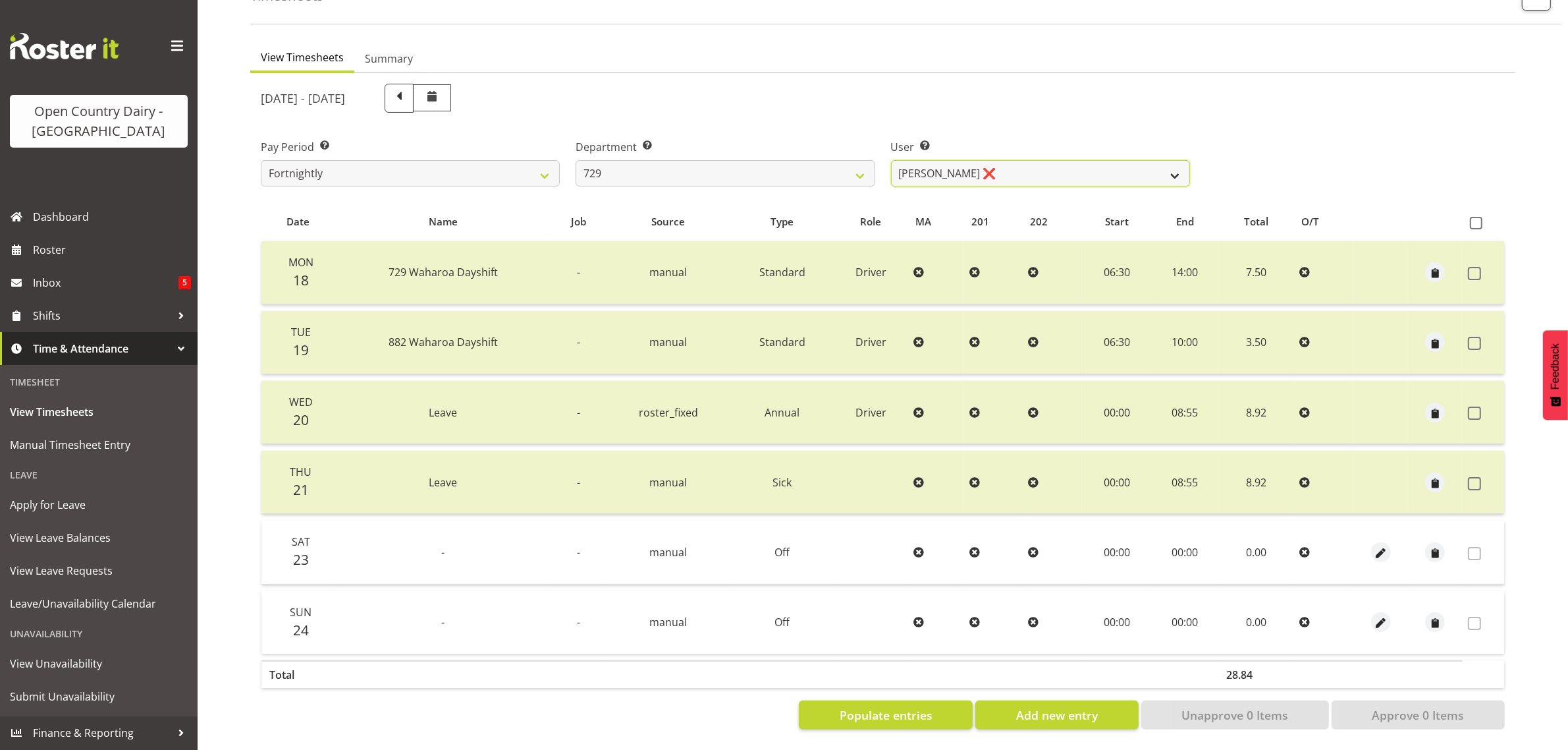
click at [1042, 161] on select "Craig Schlager-Reay ❌ Dave Trepels ❌ Jimi Jack ❌ Shannan Wood ❌" at bounding box center [1041, 173] width 299 height 26
click at [891, 160] on select "Craig Schlager-Reay ❌ Dave Trepels ❌ Jimi Jack ❌ Shannan Wood ❌" at bounding box center [1041, 173] width 299 height 26
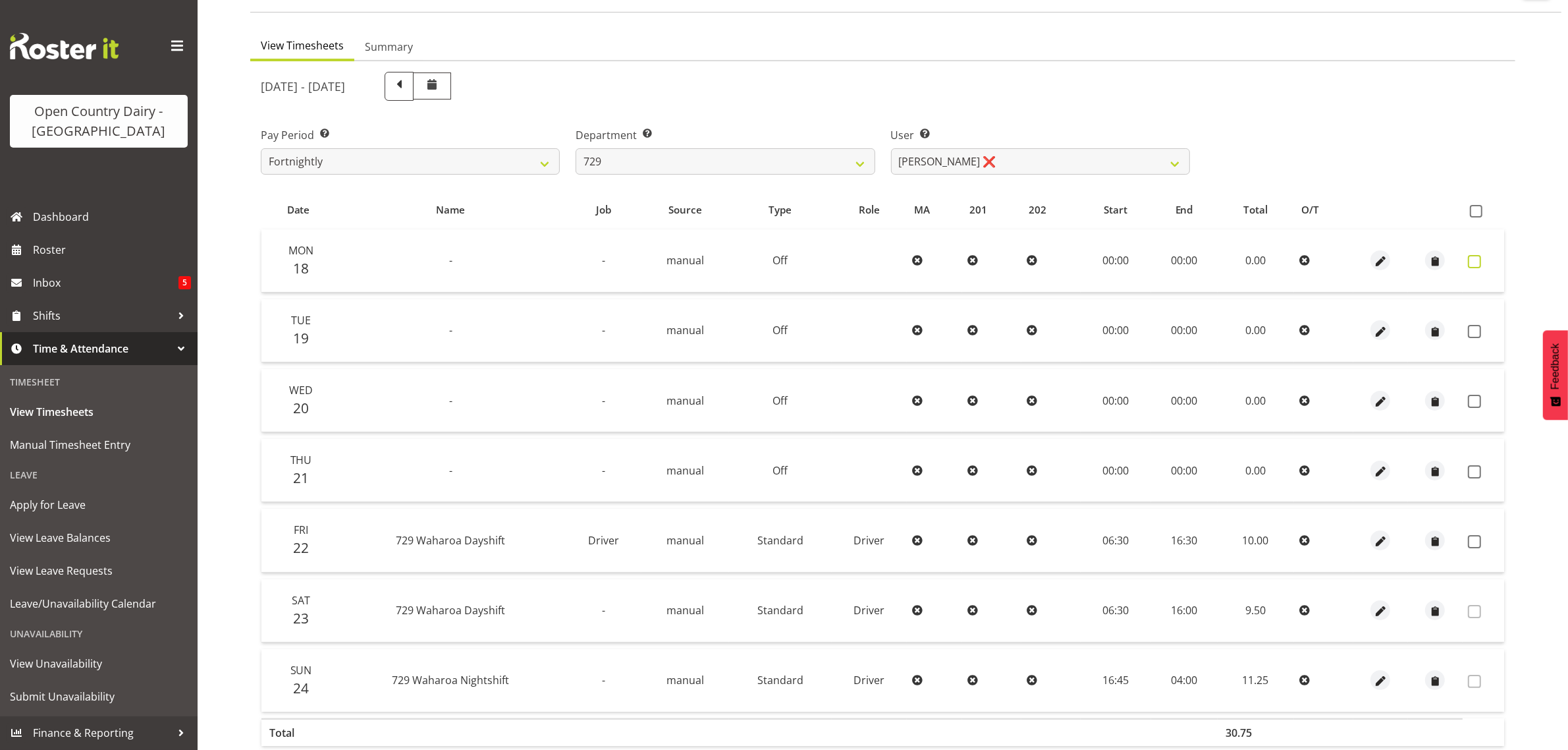
click at [1476, 260] on span at bounding box center [1475, 262] width 13 height 13
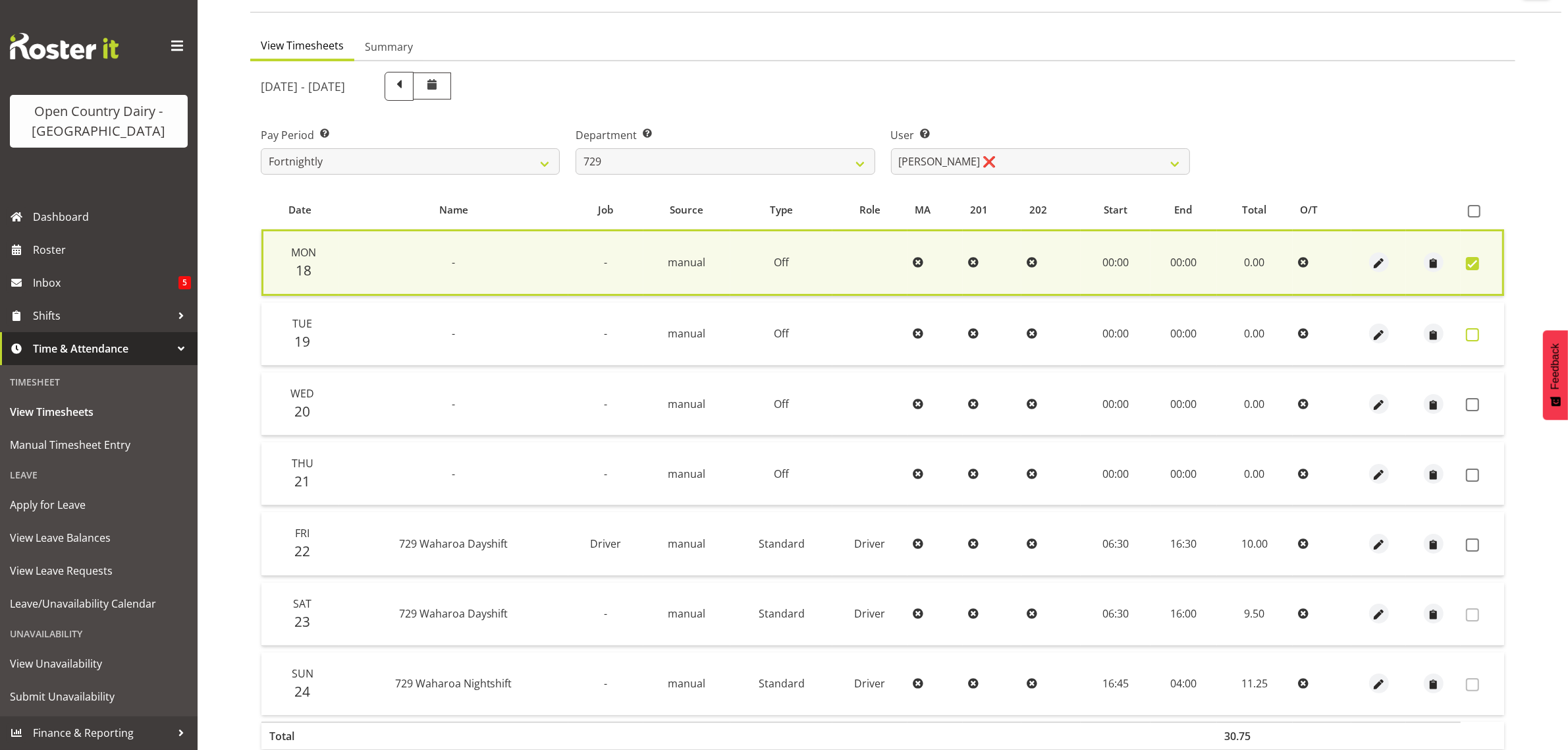
click at [1471, 333] on span at bounding box center [1473, 334] width 13 height 13
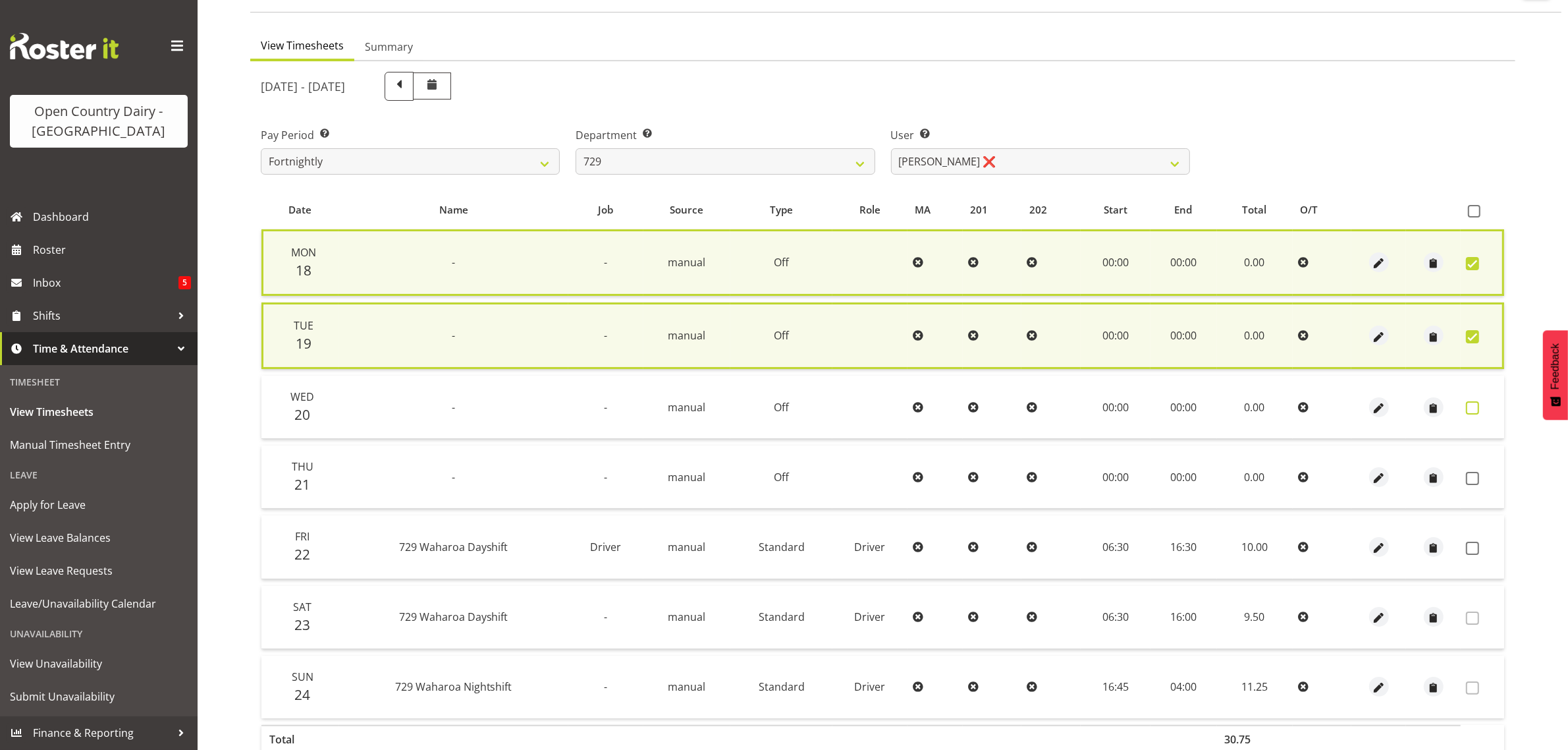
click at [1473, 402] on span at bounding box center [1473, 408] width 13 height 13
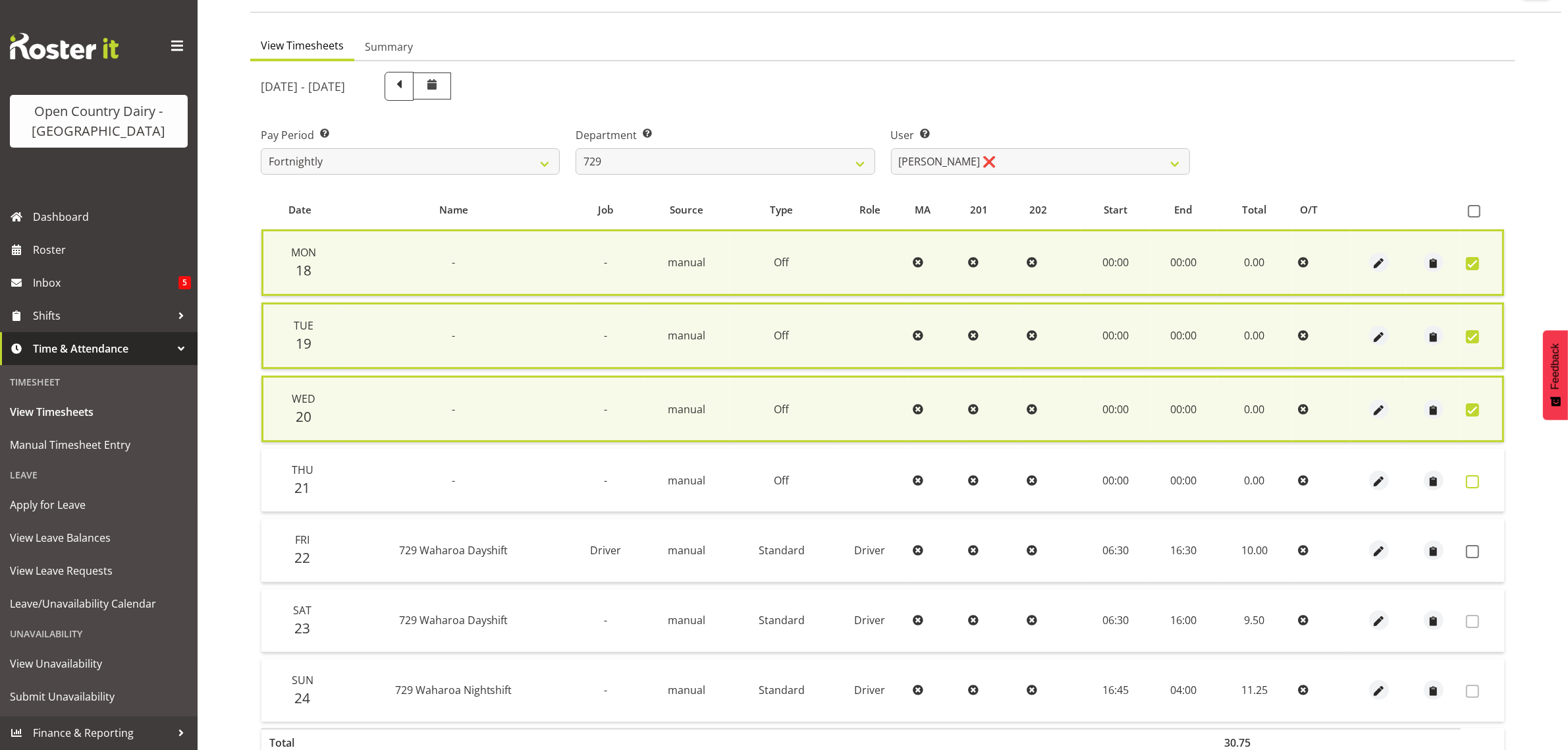
click at [1479, 476] on span at bounding box center [1473, 482] width 13 height 13
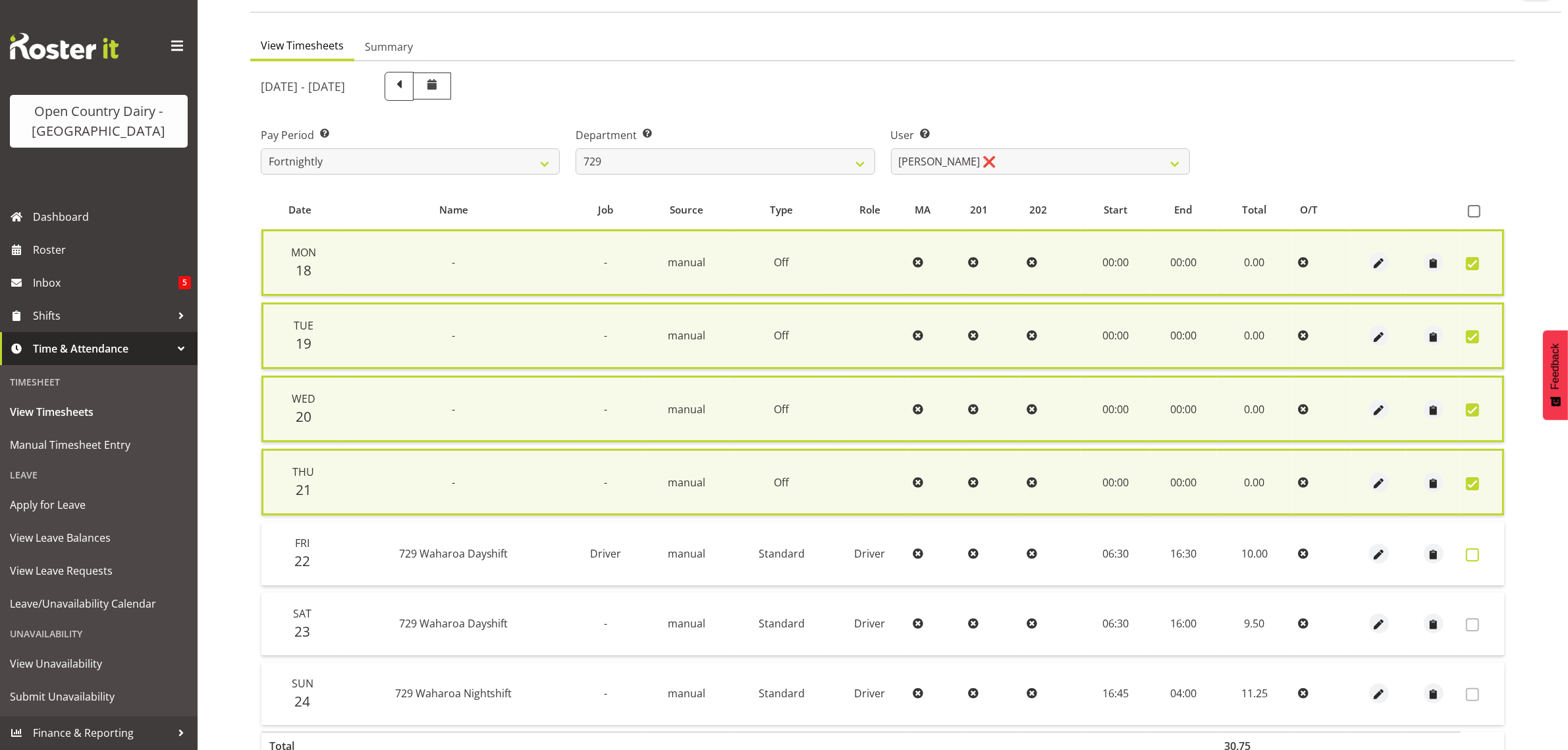
click at [1479, 550] on span at bounding box center [1473, 555] width 13 height 13
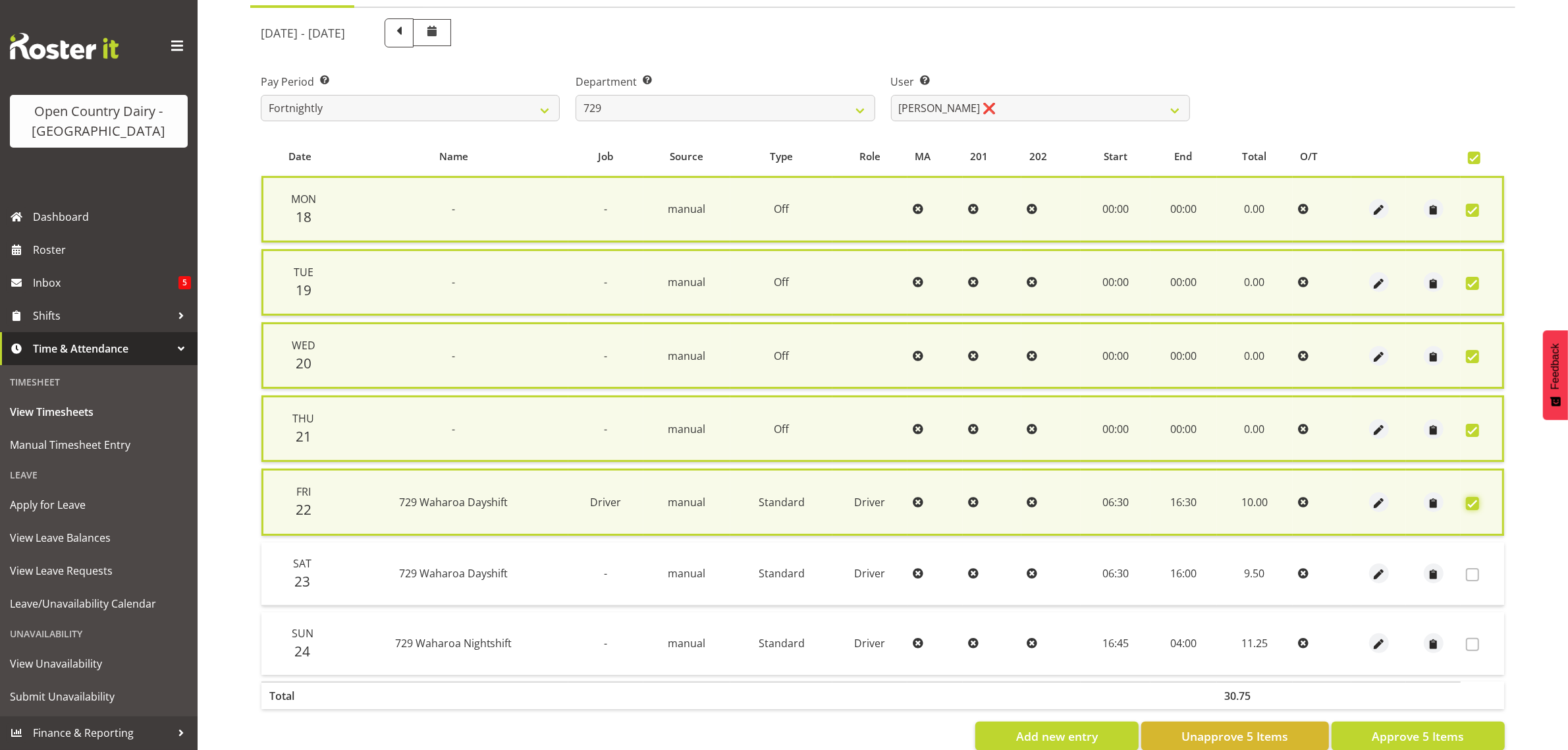
scroll to position [181, 0]
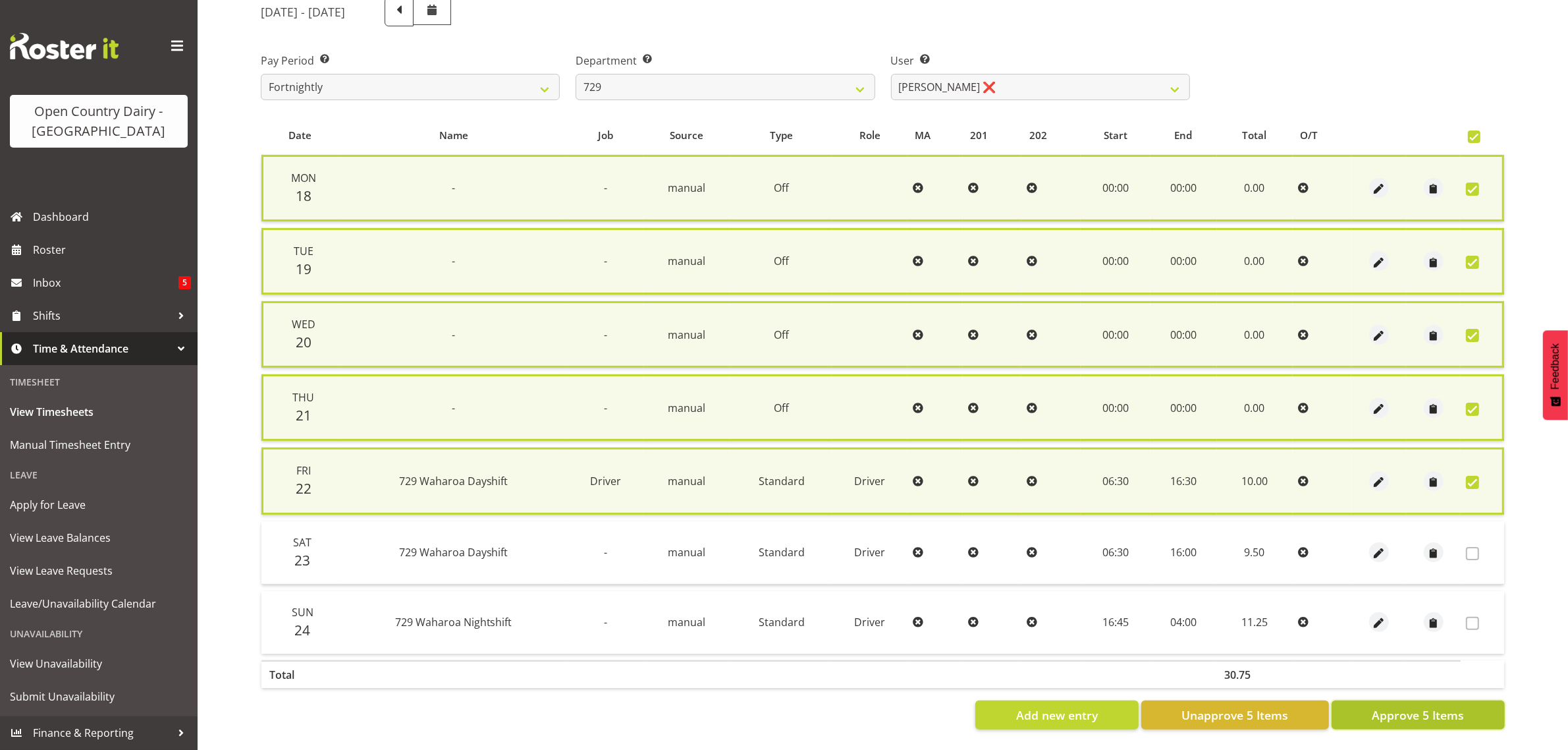
click at [1408, 706] on span "Approve 5 Items" at bounding box center [1418, 714] width 92 height 17
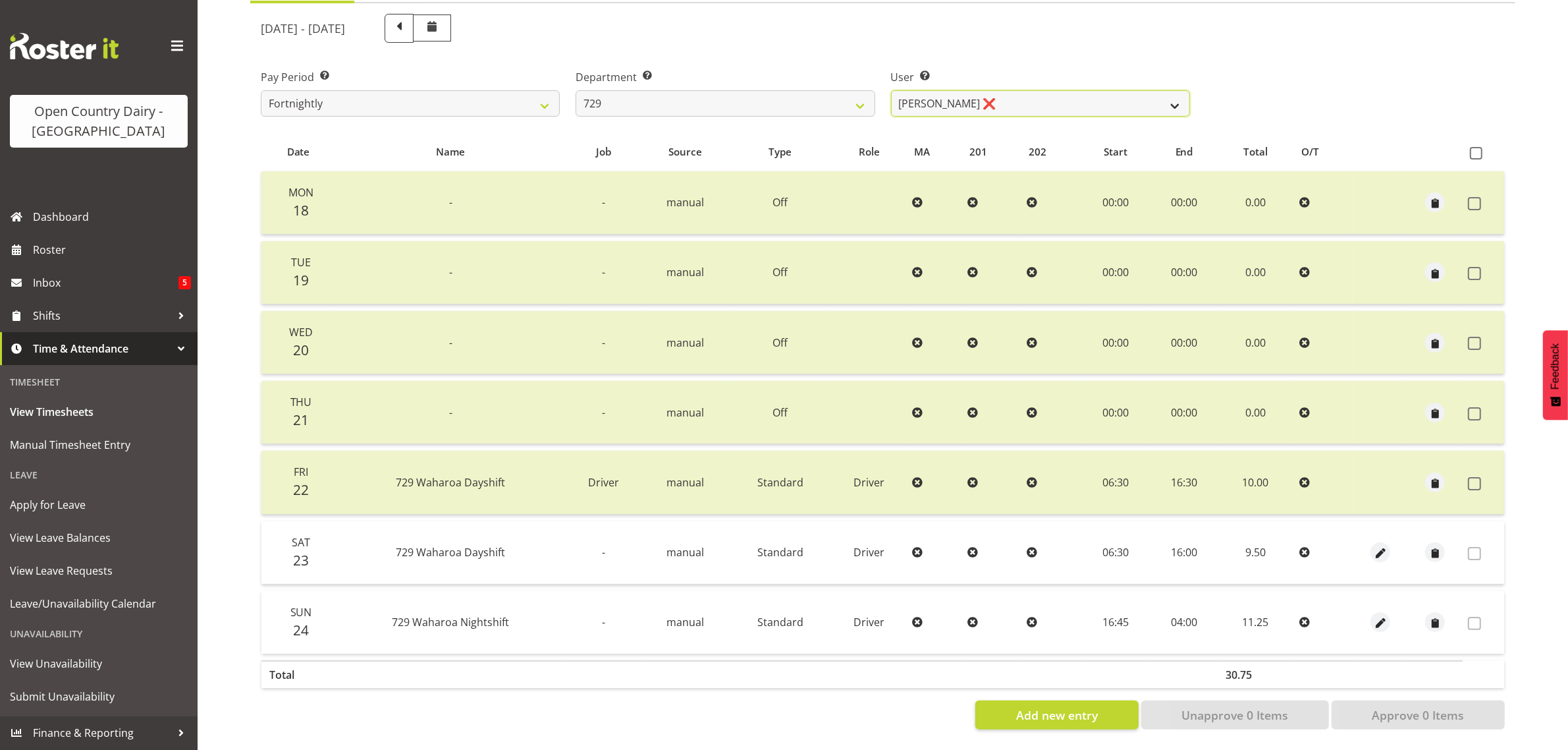
click at [979, 93] on select "Craig Schlager-Reay ❌ Dave Trepels ❌ Jimi Jack ❌ Shannan Wood ❌" at bounding box center [1041, 103] width 299 height 26
drag, startPoint x: 979, startPoint y: 93, endPoint x: 950, endPoint y: 91, distance: 29.1
click at [979, 93] on select "Craig Schlager-Reay ❌ Dave Trepels ❌ Jimi Jack ❌ Shannan Wood ❌" at bounding box center [1041, 103] width 299 height 26
click at [704, 96] on select "701 702 703 704 705 706 707 708 709 710 711 712 713 714 715 716 717 718 719 720" at bounding box center [725, 103] width 299 height 26
click at [575, 90] on select "701 702 703 704 705 706 707 708 709 710 711 712 713 714 715 716 717 718 719 720" at bounding box center [725, 103] width 299 height 26
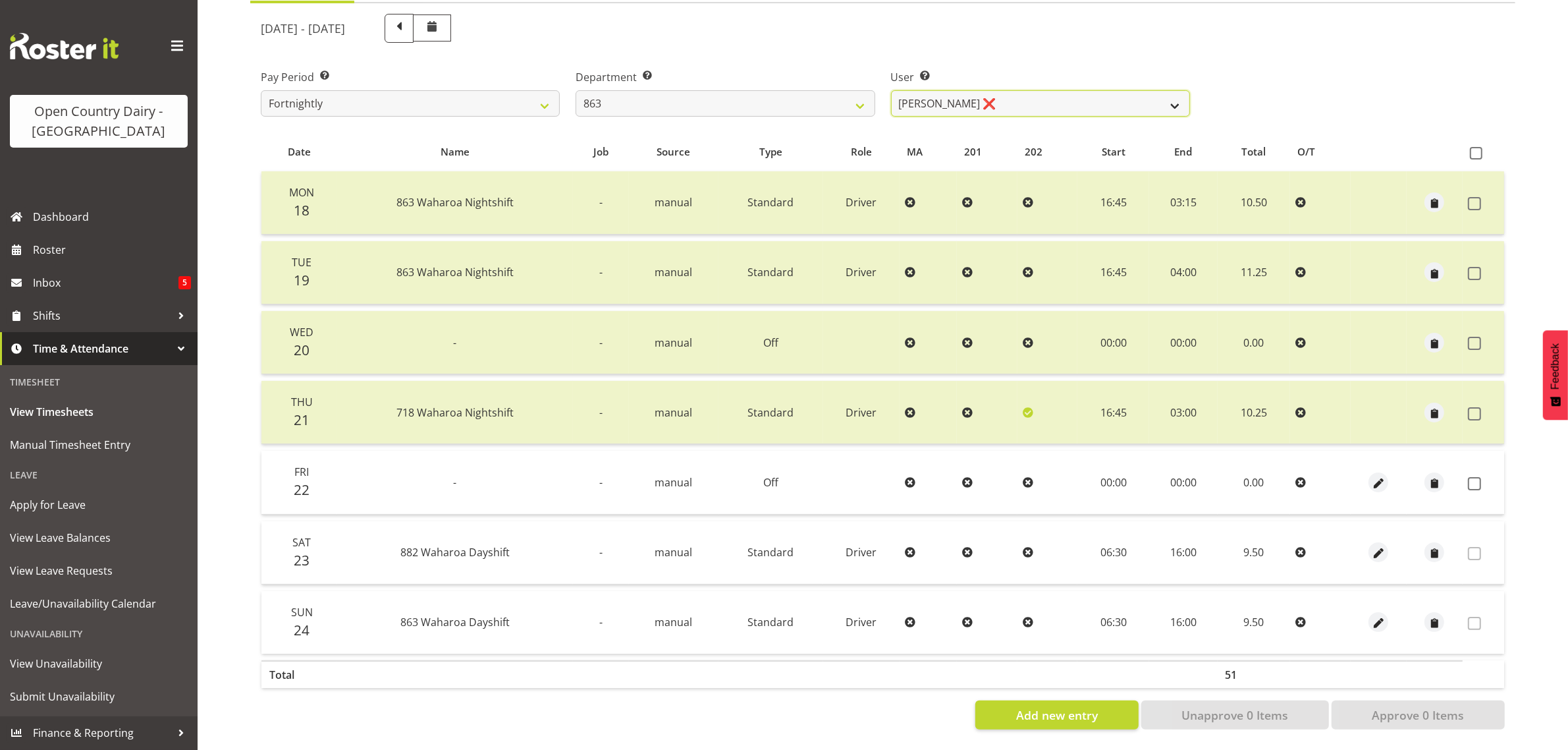
click at [1032, 90] on select "Billy Walters ❌ Glyn Spiller ❌ Mike Paki ❌ Paul Bunyan ❌" at bounding box center [1041, 103] width 299 height 26
click at [891, 90] on select "Billy Walters ❌ Glyn Spiller ❌ Mike Paki ❌ Paul Bunyan ❌" at bounding box center [1041, 103] width 299 height 26
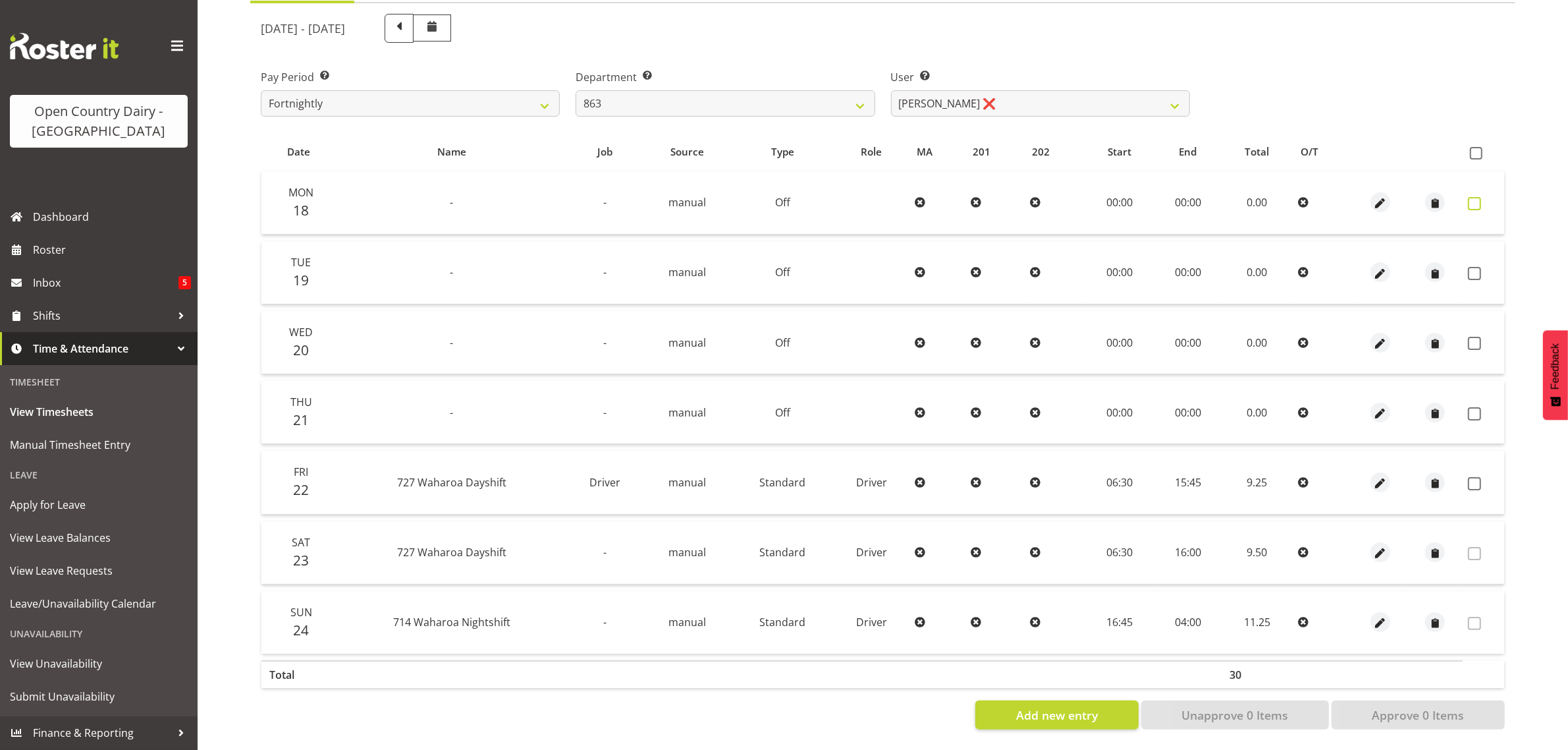
click at [1477, 197] on span at bounding box center [1475, 204] width 13 height 13
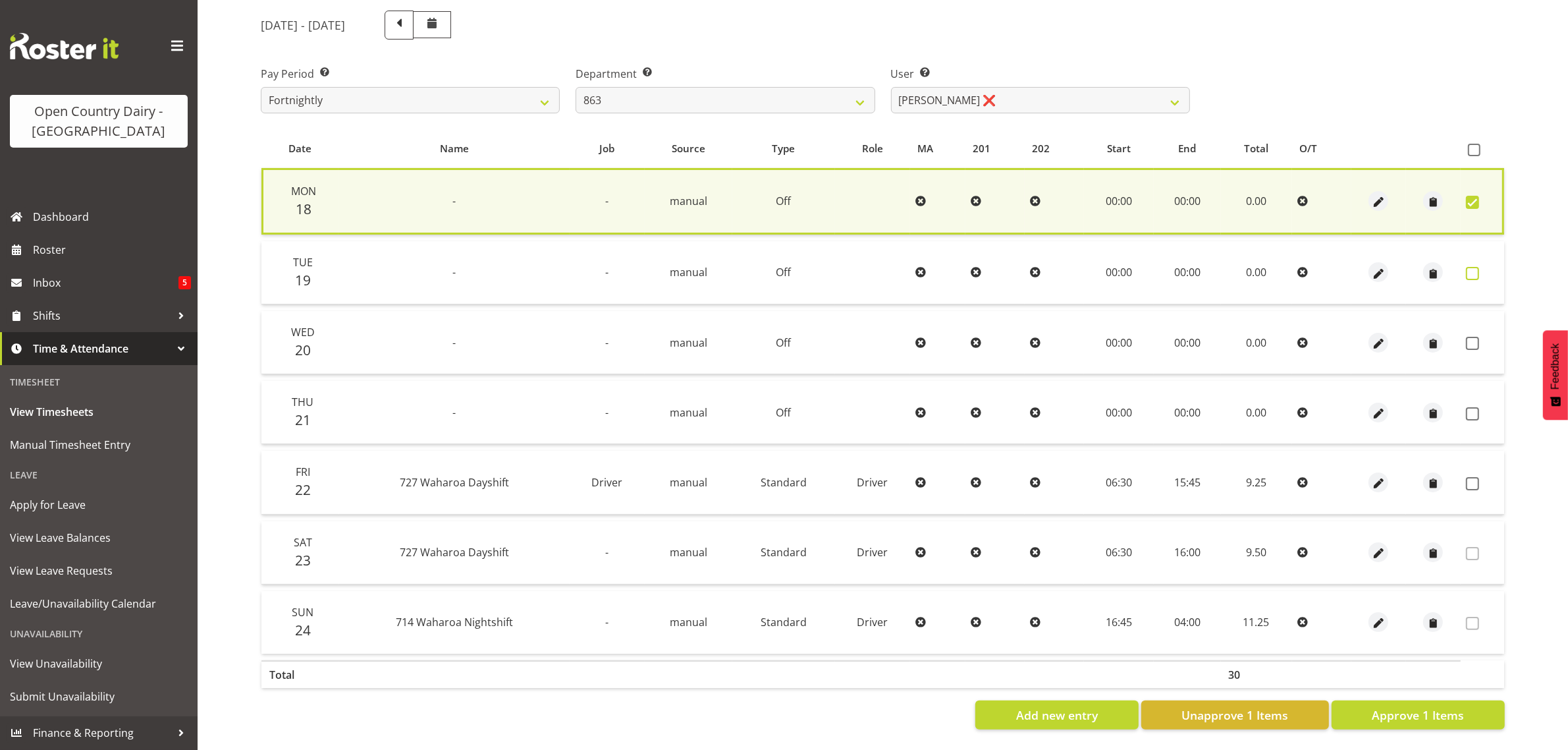
click at [1473, 267] on span at bounding box center [1473, 273] width 13 height 13
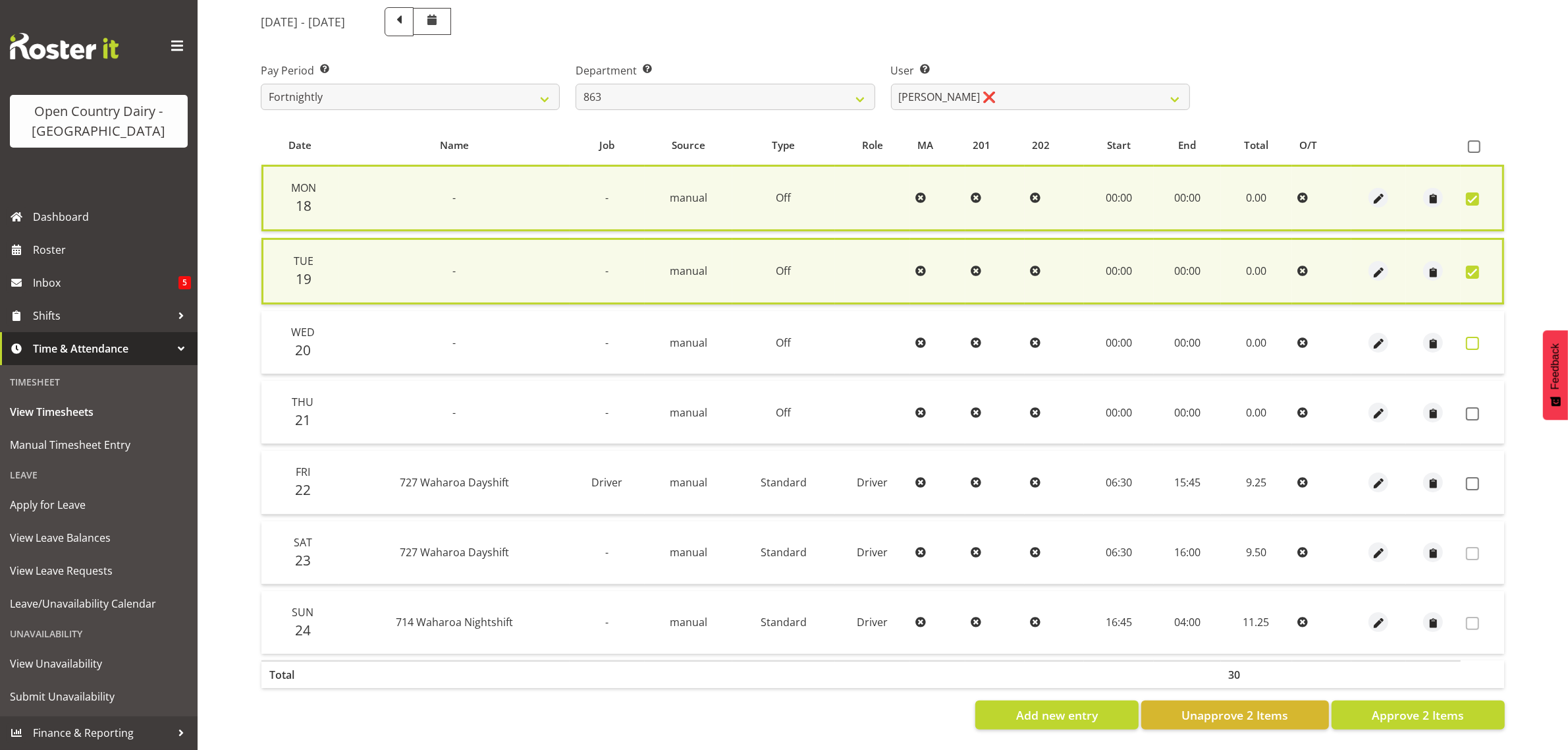
click at [1471, 337] on span at bounding box center [1473, 343] width 13 height 13
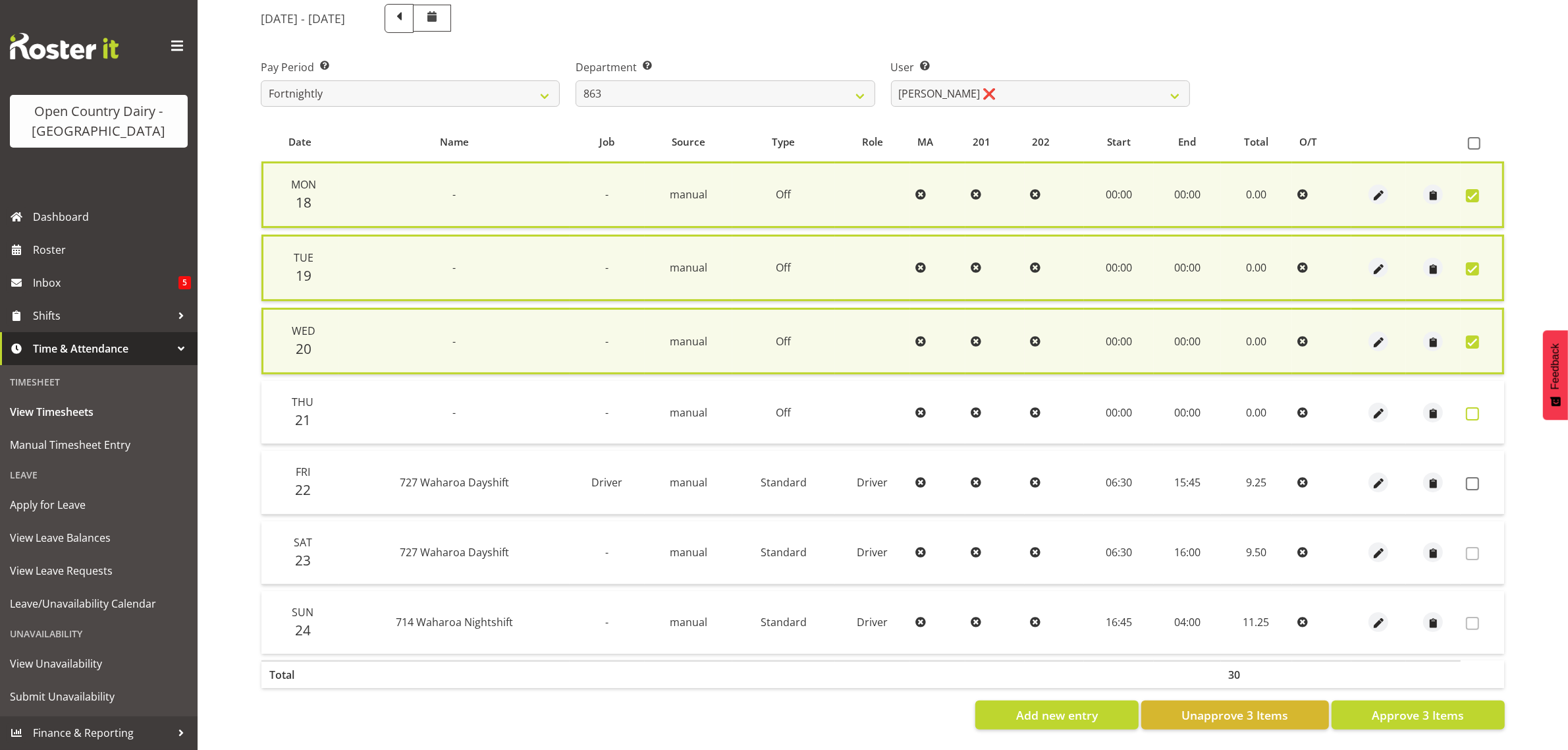
click at [1470, 411] on span at bounding box center [1473, 413] width 13 height 13
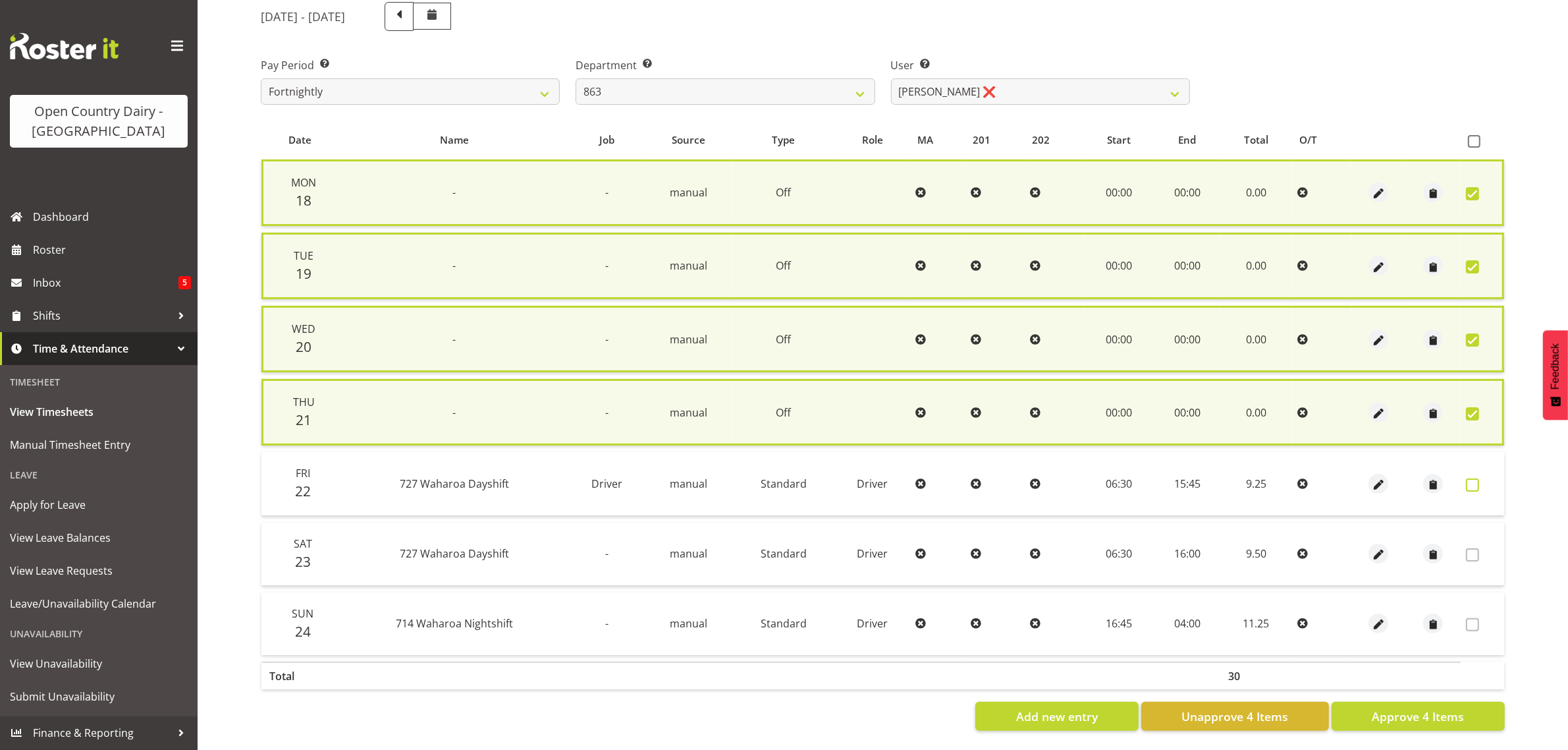
click at [1471, 478] on span at bounding box center [1473, 485] width 13 height 13
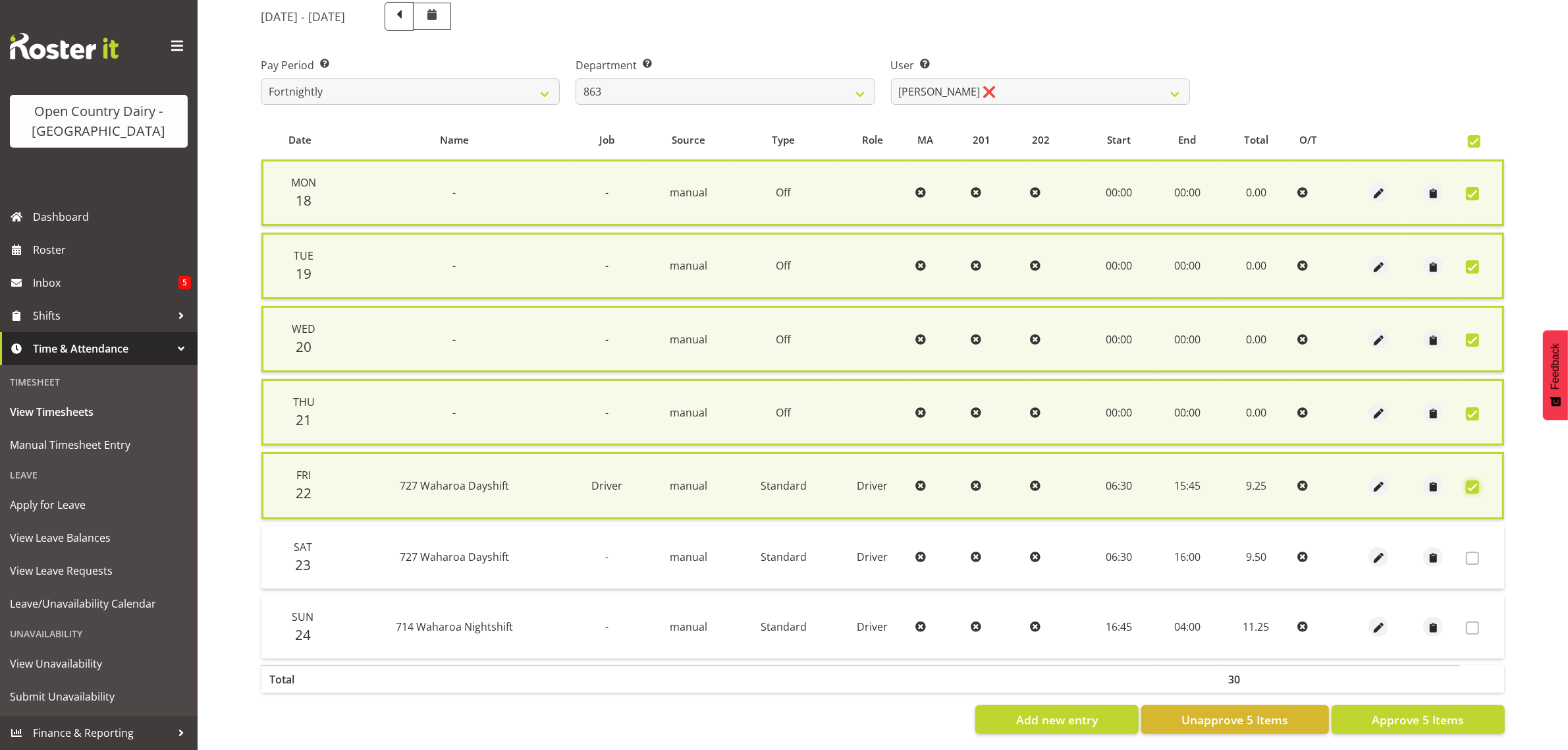
scroll to position [181, 0]
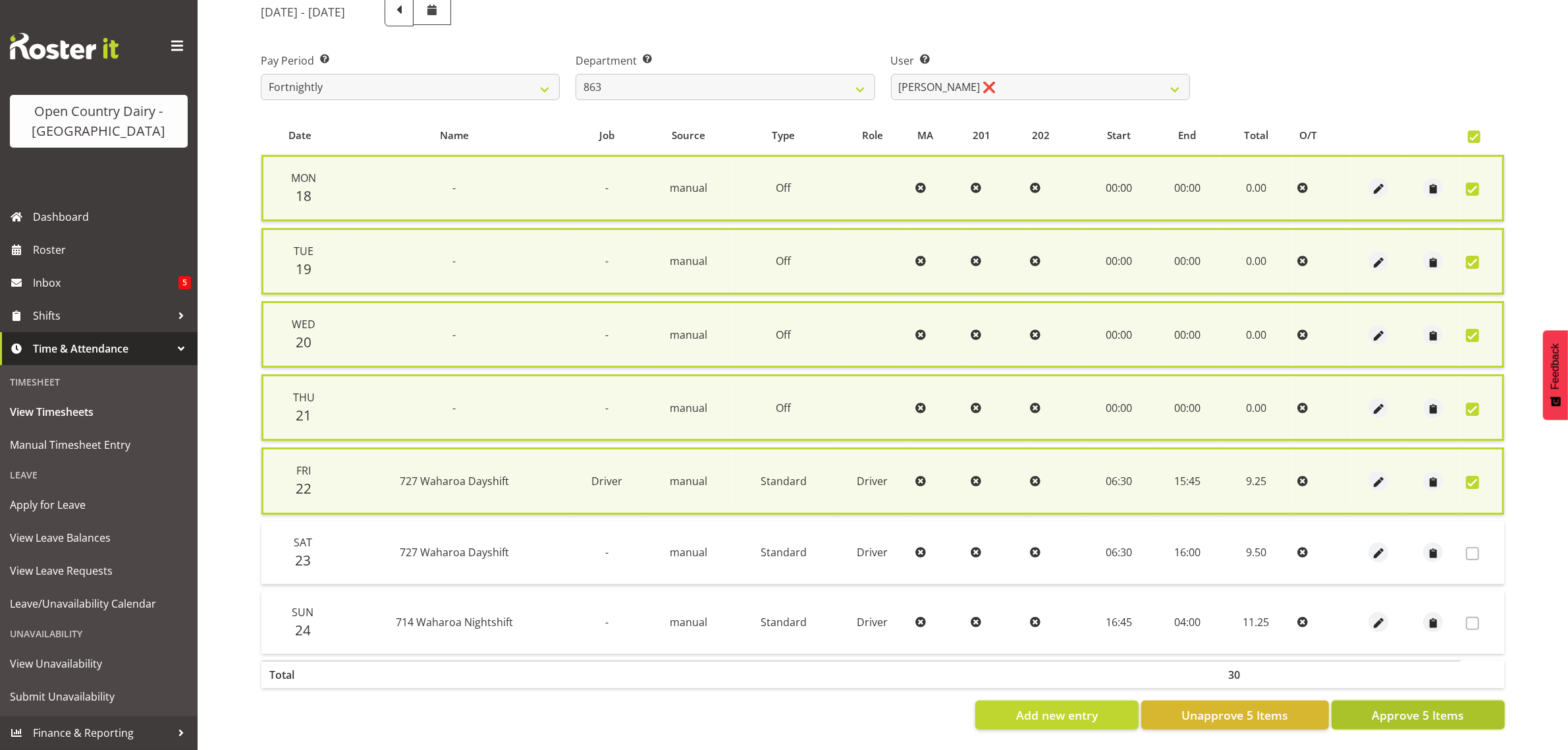
click at [1425, 706] on span "Approve 5 Items" at bounding box center [1418, 714] width 92 height 17
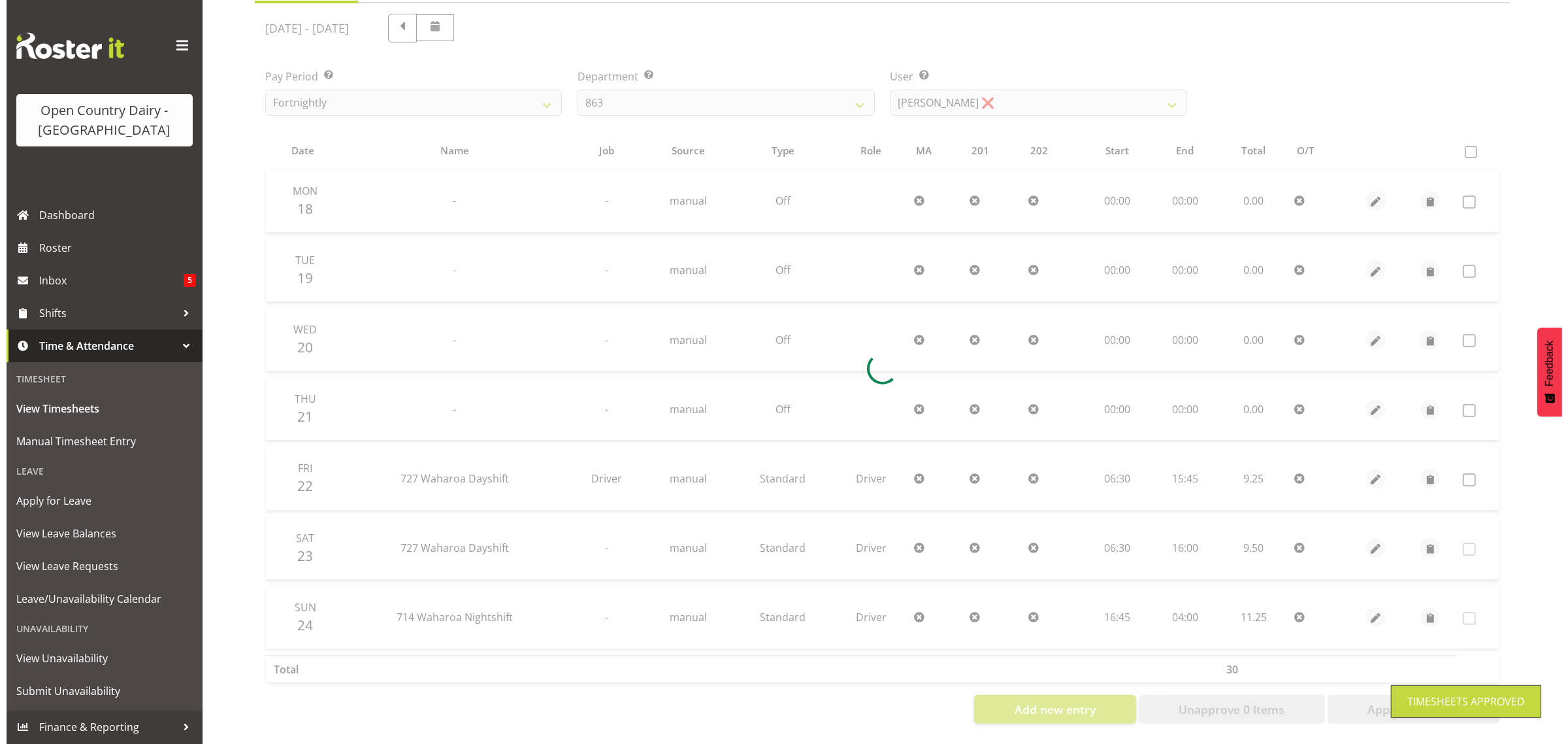
scroll to position [167, 0]
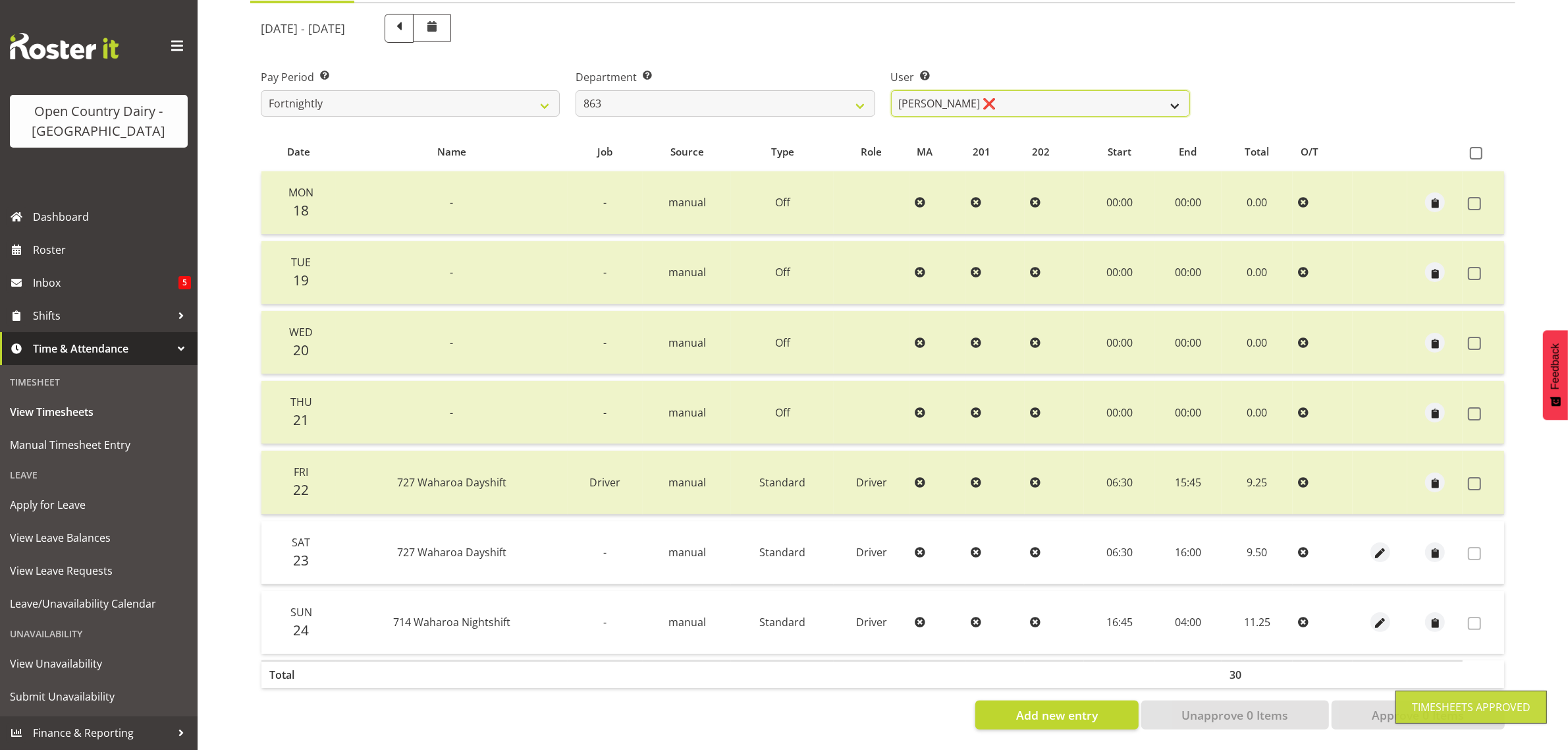
click at [1070, 90] on select "Billy Walters ❌ Glyn Spiller ❌ Mike Paki ❌ Paul Bunyan ❌" at bounding box center [1041, 103] width 299 height 26
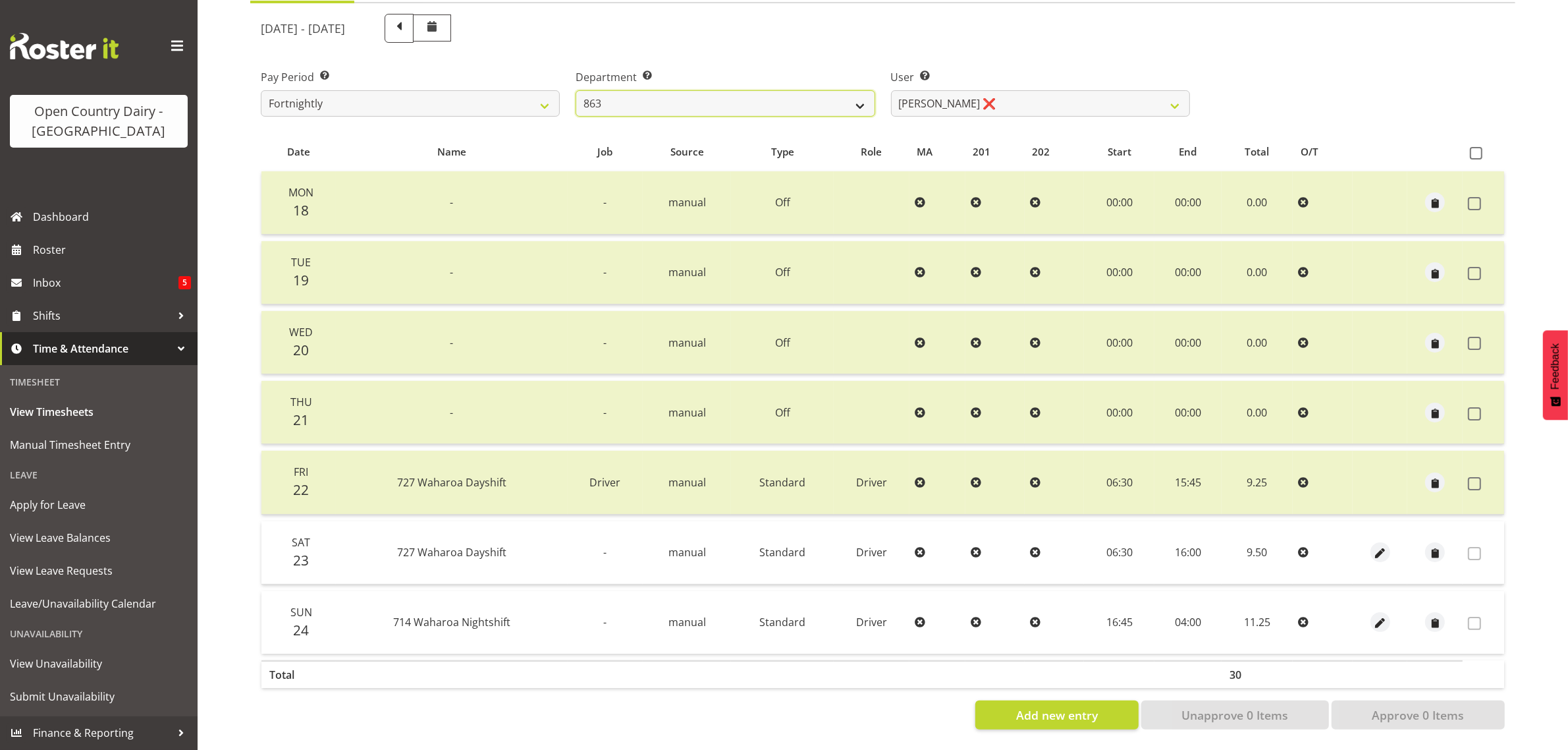
click at [698, 90] on select "701 702 703 704 705 706 707 708 709 710 711 712 713 714 715 716 717 718 719 720" at bounding box center [725, 103] width 299 height 26
click at [575, 90] on select "701 702 703 704 705 706 707 708 709 710 711 712 713 714 715 716 717 718 719 720" at bounding box center [725, 103] width 299 height 26
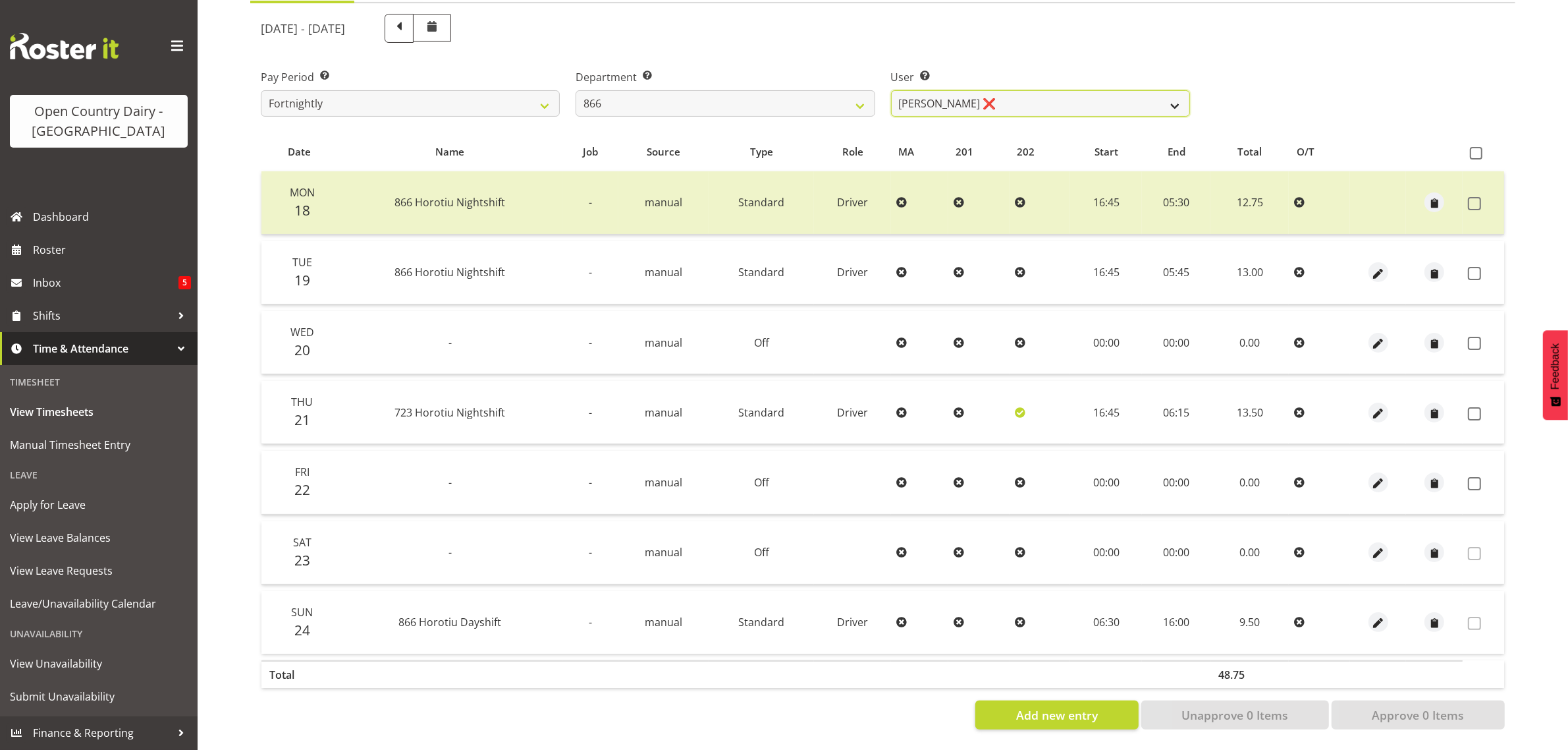
click at [1032, 90] on select "Harshdeep Singh ❌ Jacques Nel ❌ Navreet Jawanda ❌ Neil Abrahams ❌" at bounding box center [1041, 103] width 299 height 26
click at [891, 90] on select "Harshdeep Singh ❌ Jacques Nel ❌ Navreet Jawanda ❌ Neil Abrahams ❌" at bounding box center [1041, 103] width 299 height 26
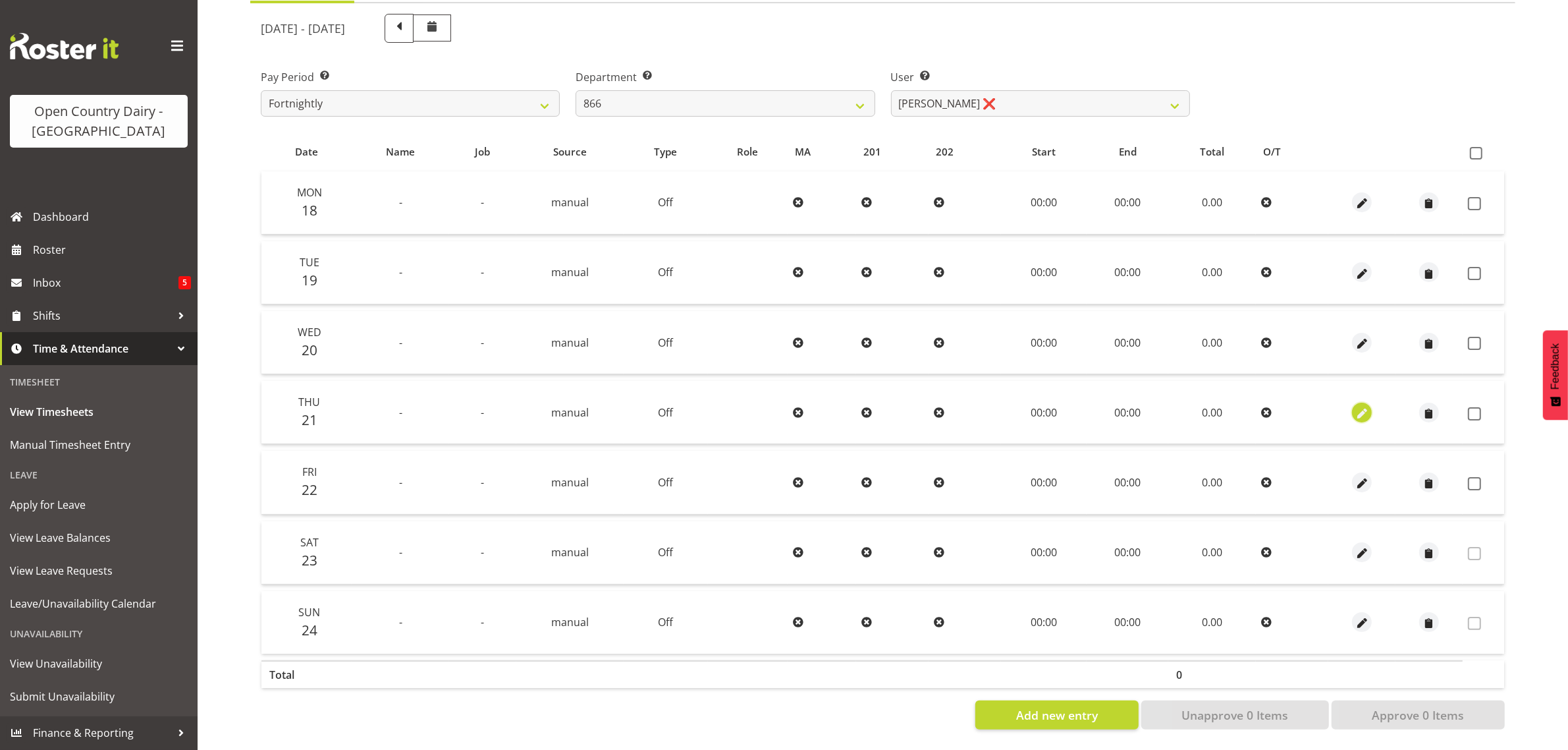
click at [1360, 406] on span "button" at bounding box center [1362, 413] width 15 height 15
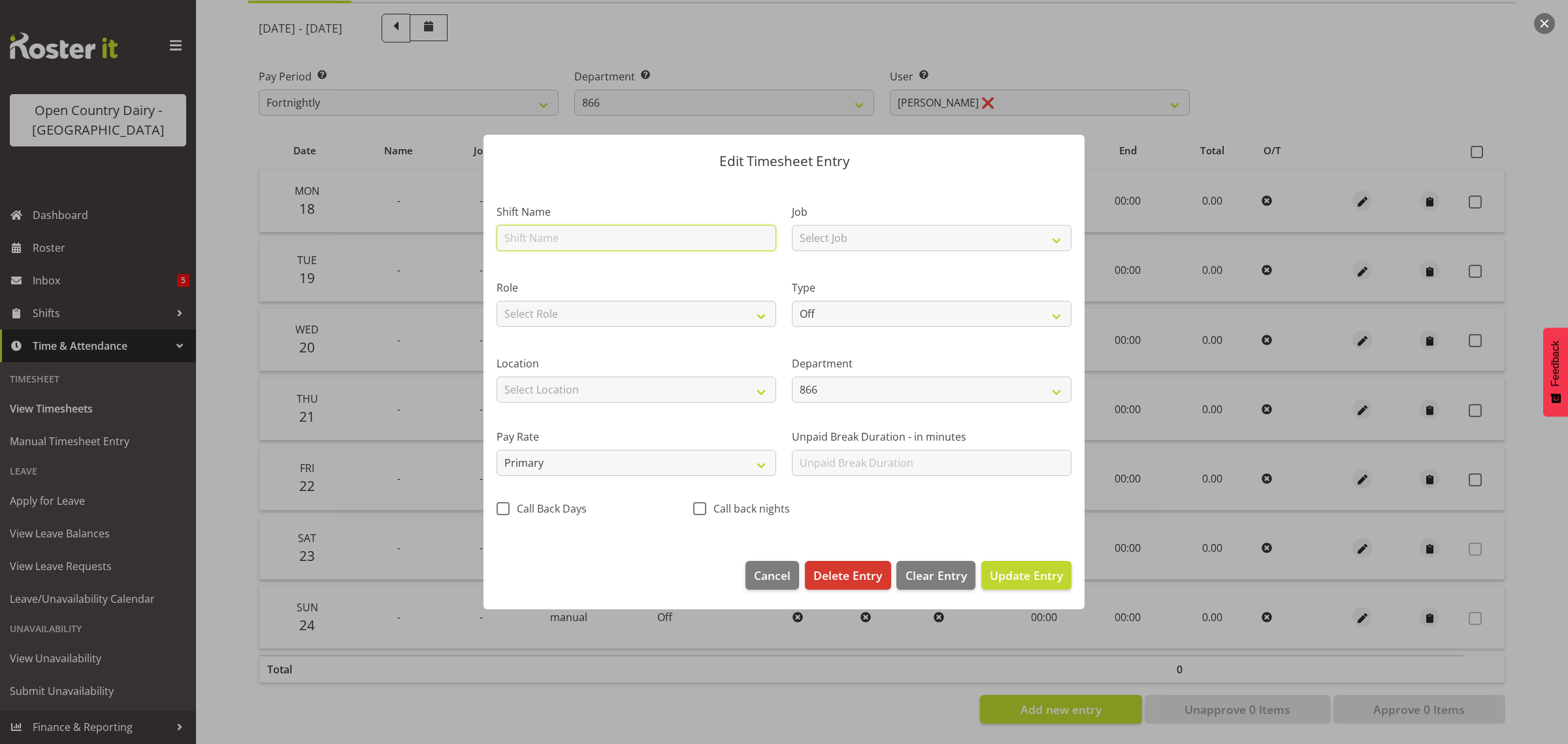
click at [535, 239] on input "text" at bounding box center [636, 238] width 280 height 26
click at [841, 242] on select "Select Job Driver Driver supervisor Support" at bounding box center [932, 238] width 280 height 26
click at [792, 225] on select "Select Job Driver Driver supervisor Support" at bounding box center [932, 238] width 280 height 26
click at [841, 312] on select "Off Standard Public Holiday Public Holiday (Worked) Day In Lieu Annual Leave Si…" at bounding box center [932, 313] width 280 height 26
click at [792, 300] on select "Off Standard Public Holiday Public Holiday (Worked) Day In Lieu Annual Leave Si…" at bounding box center [932, 313] width 280 height 26
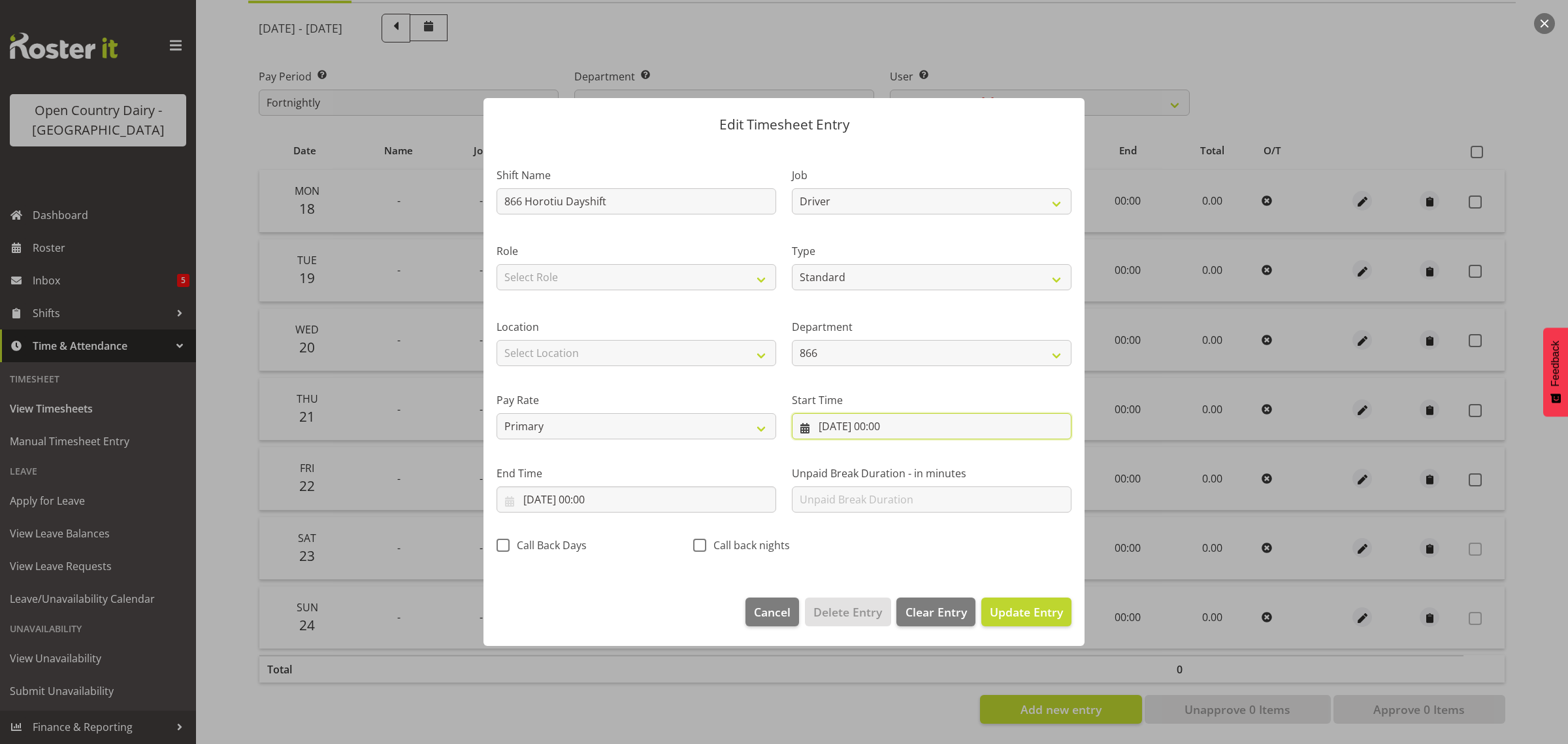
click at [897, 422] on input "21/08/2025, 00:00" at bounding box center [932, 426] width 280 height 26
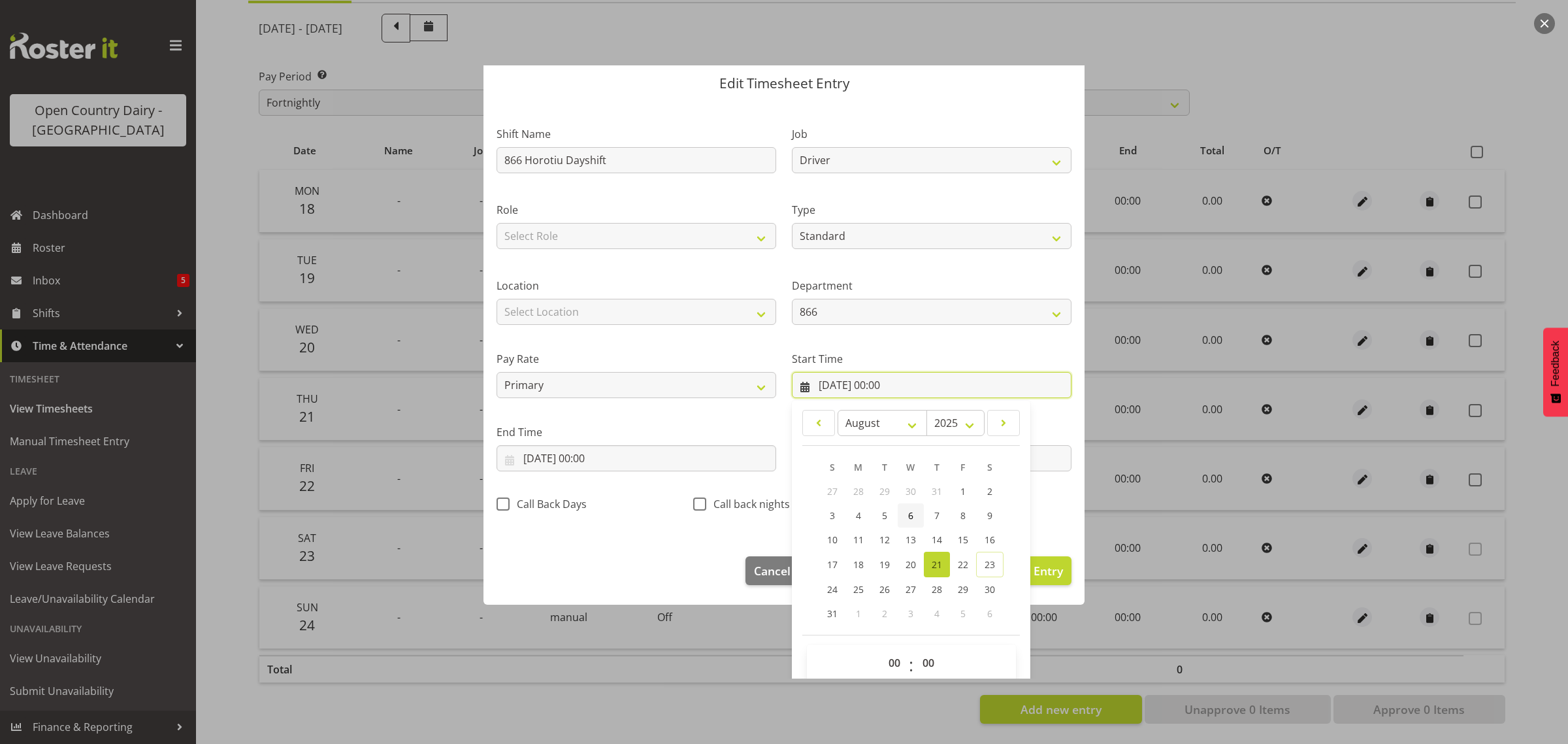
scroll to position [60, 0]
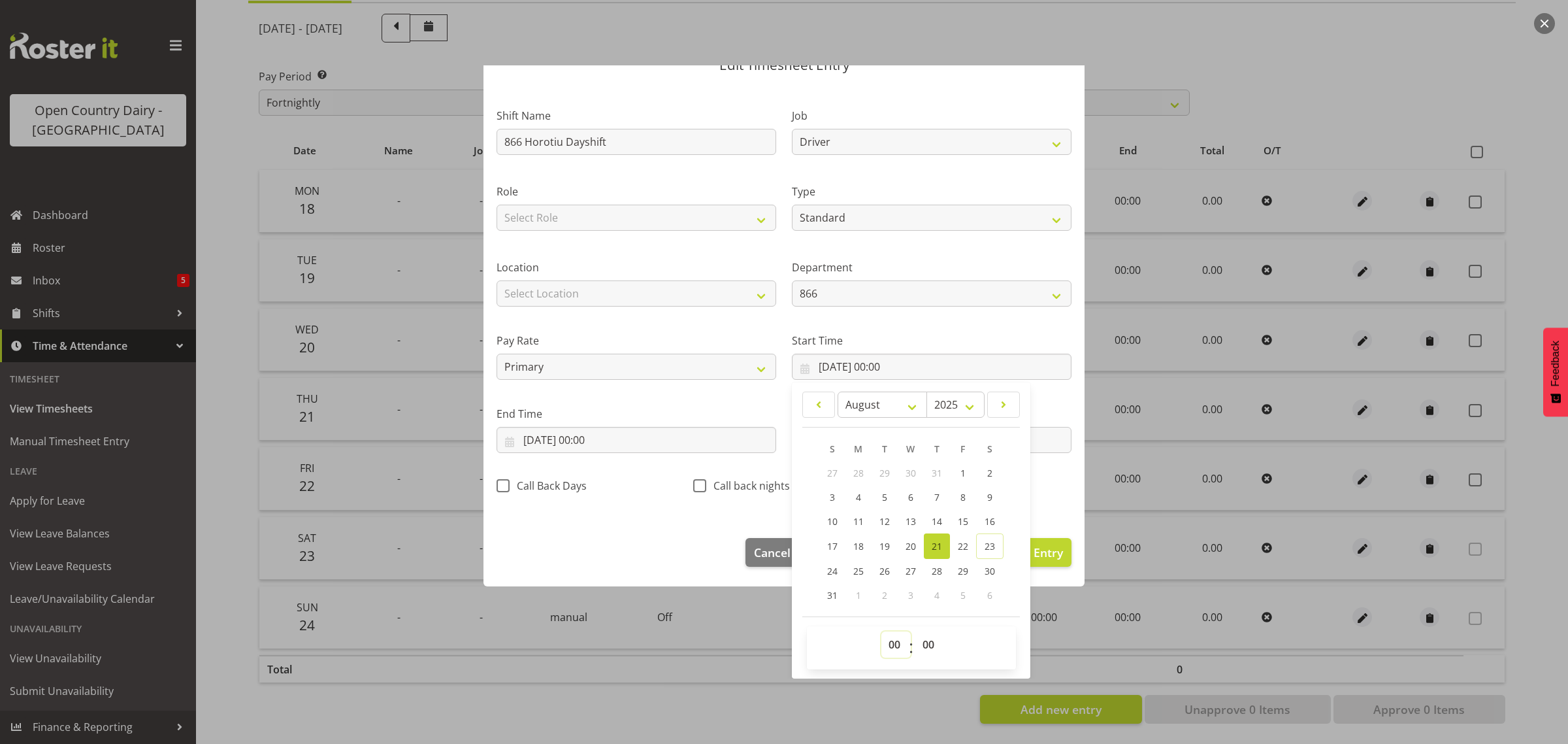
click at [890, 637] on select "00 01 02 03 04 05 06 07 08 09 10 11 12 13 14 15 16 17 18 19 20 21 22 23" at bounding box center [896, 644] width 29 height 26
click at [881, 631] on select "00 01 02 03 04 05 06 07 08 09 10 11 12 13 14 15 16 17 18 19 20 21 22 23" at bounding box center [896, 644] width 29 height 26
click at [921, 642] on select "00 01 02 03 04 05 06 07 08 09 10 11 12 13 14 15 16 17 18 19 20 21 22 23 24 25 2…" at bounding box center [930, 644] width 29 height 26
click at [916, 631] on select "00 01 02 03 04 05 06 07 08 09 10 11 12 13 14 15 16 17 18 19 20 21 22 23 24 25 2…" at bounding box center [930, 644] width 29 height 26
click at [596, 436] on input "21/08/2025, 00:00" at bounding box center [636, 440] width 280 height 26
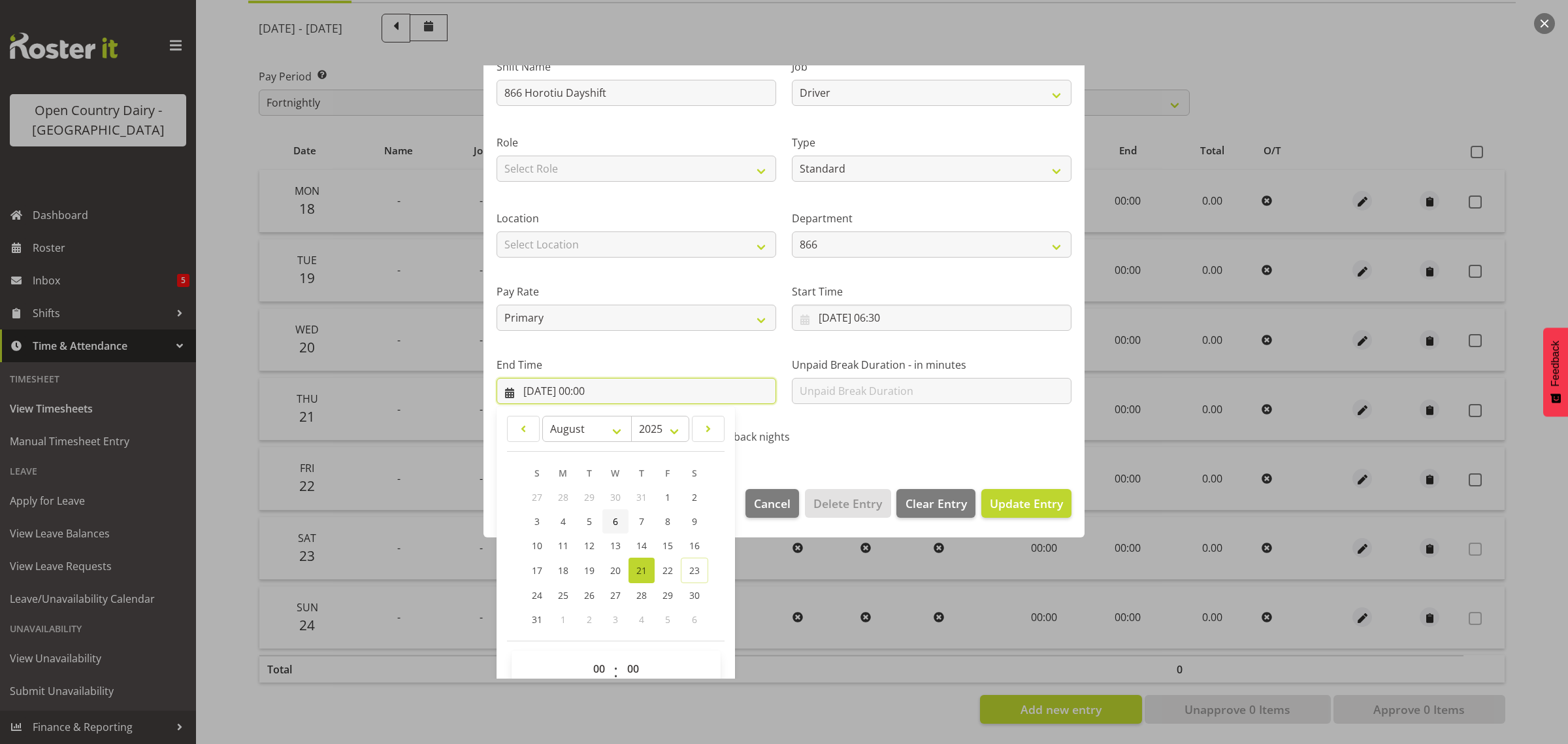
scroll to position [132, 0]
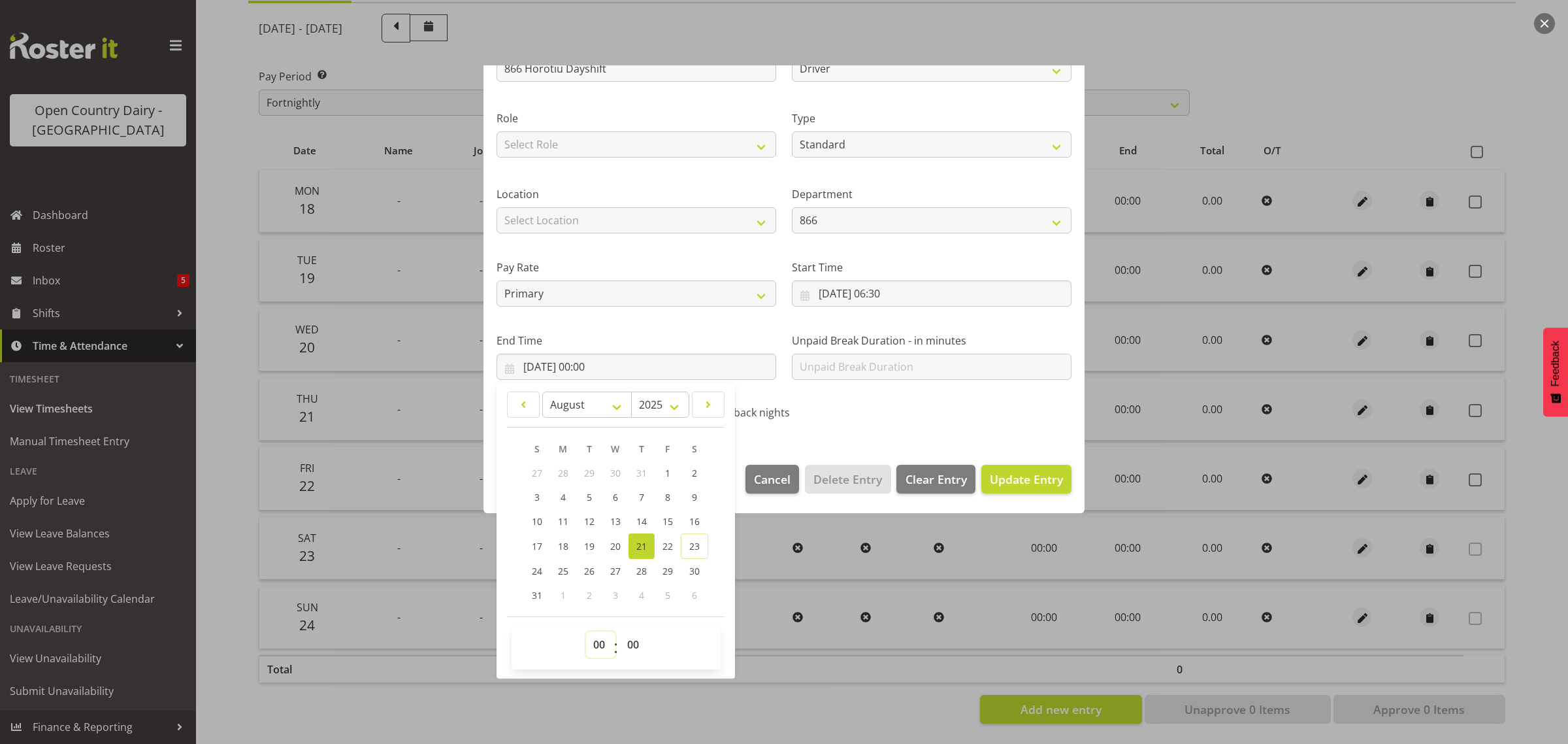
drag, startPoint x: 605, startPoint y: 642, endPoint x: 600, endPoint y: 636, distance: 7.8
click at [605, 642] on select "00 01 02 03 04 05 06 07 08 09 10 11 12 13 14 15 16 17 18 19 20 21 22 23" at bounding box center [601, 644] width 29 height 26
click at [586, 631] on select "00 01 02 03 04 05 06 07 08 09 10 11 12 13 14 15 16 17 18 19 20 21 22 23" at bounding box center [601, 644] width 29 height 26
click at [1008, 475] on span "Update Entry" at bounding box center [1026, 479] width 73 height 16
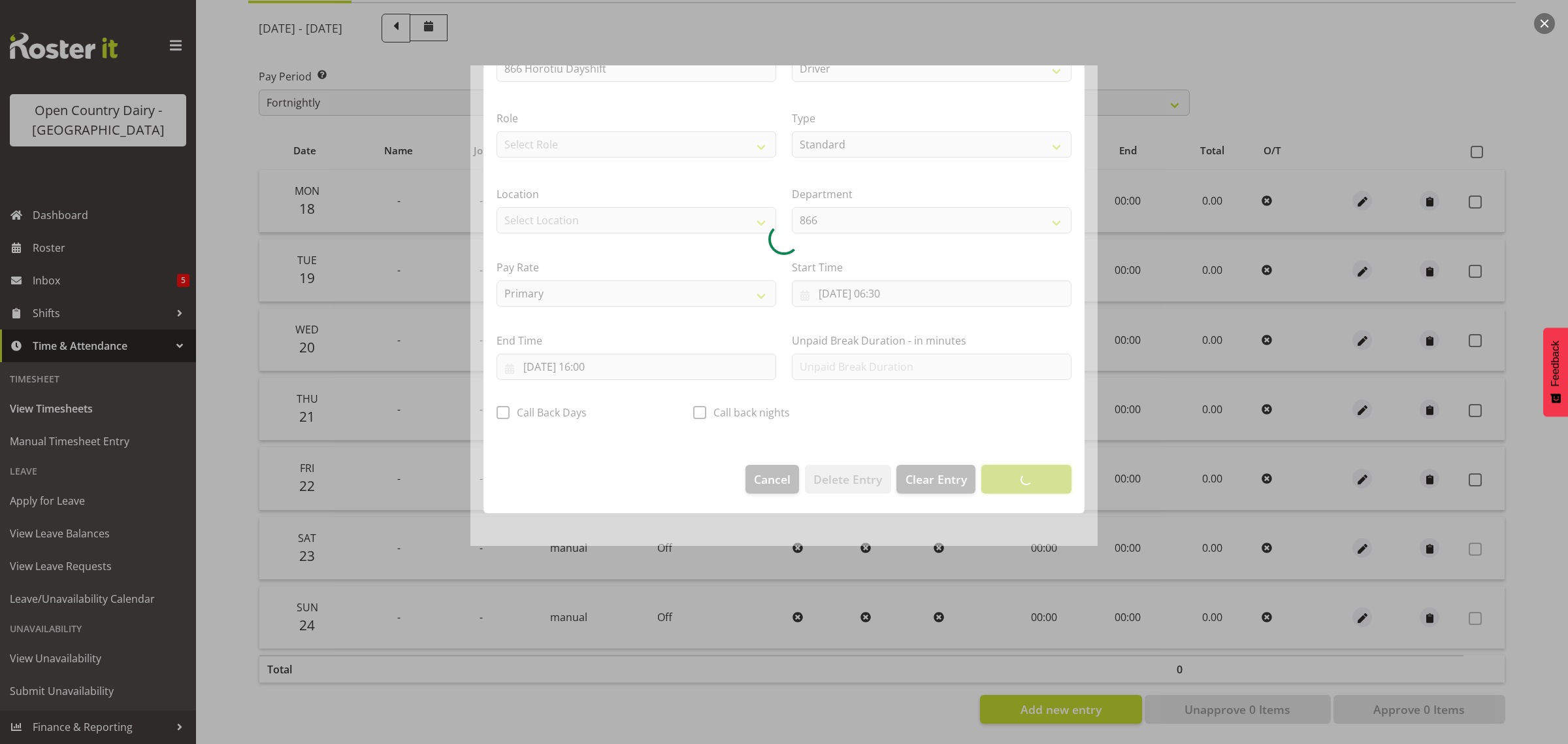
scroll to position [0, 0]
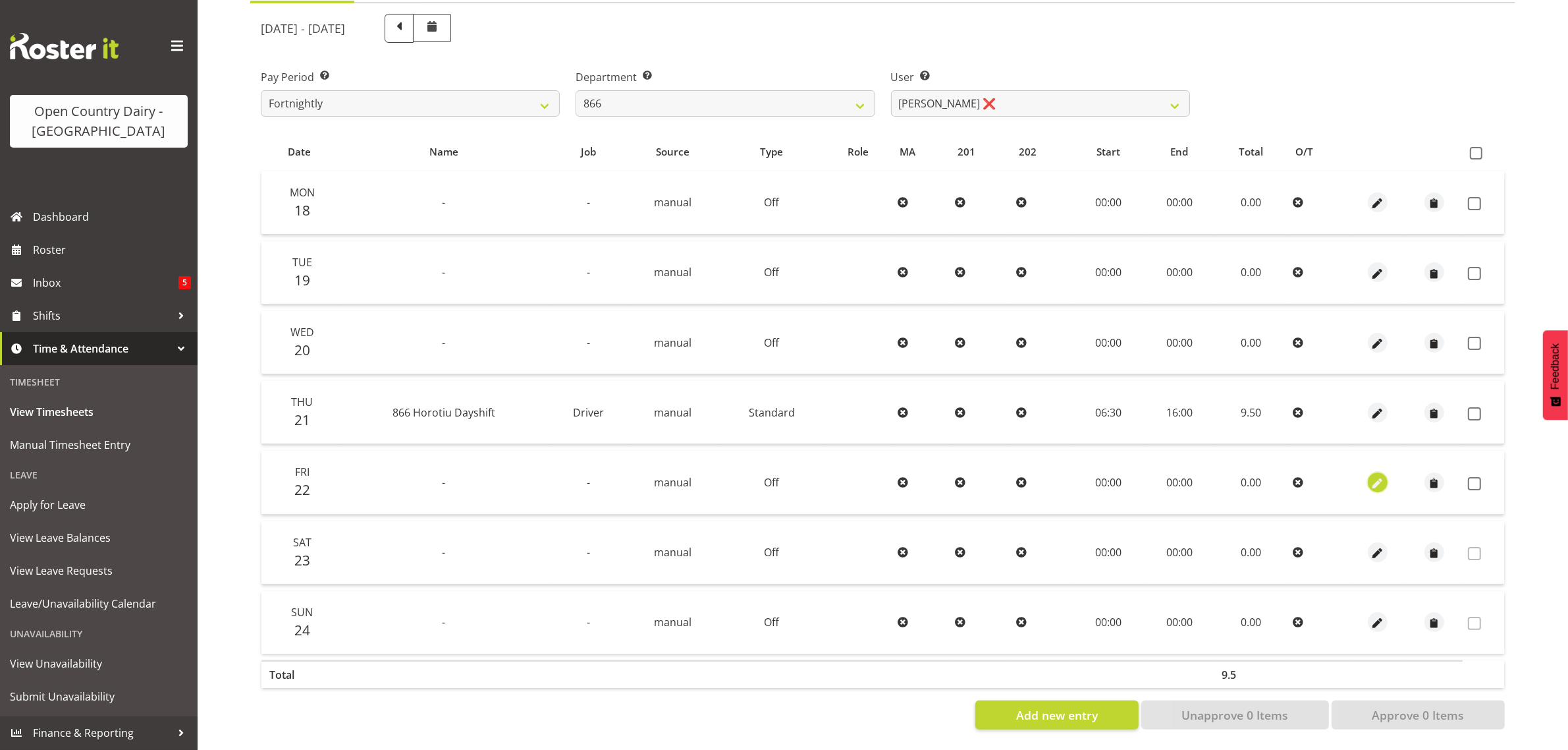
click at [1377, 476] on span "button" at bounding box center [1377, 483] width 15 height 15
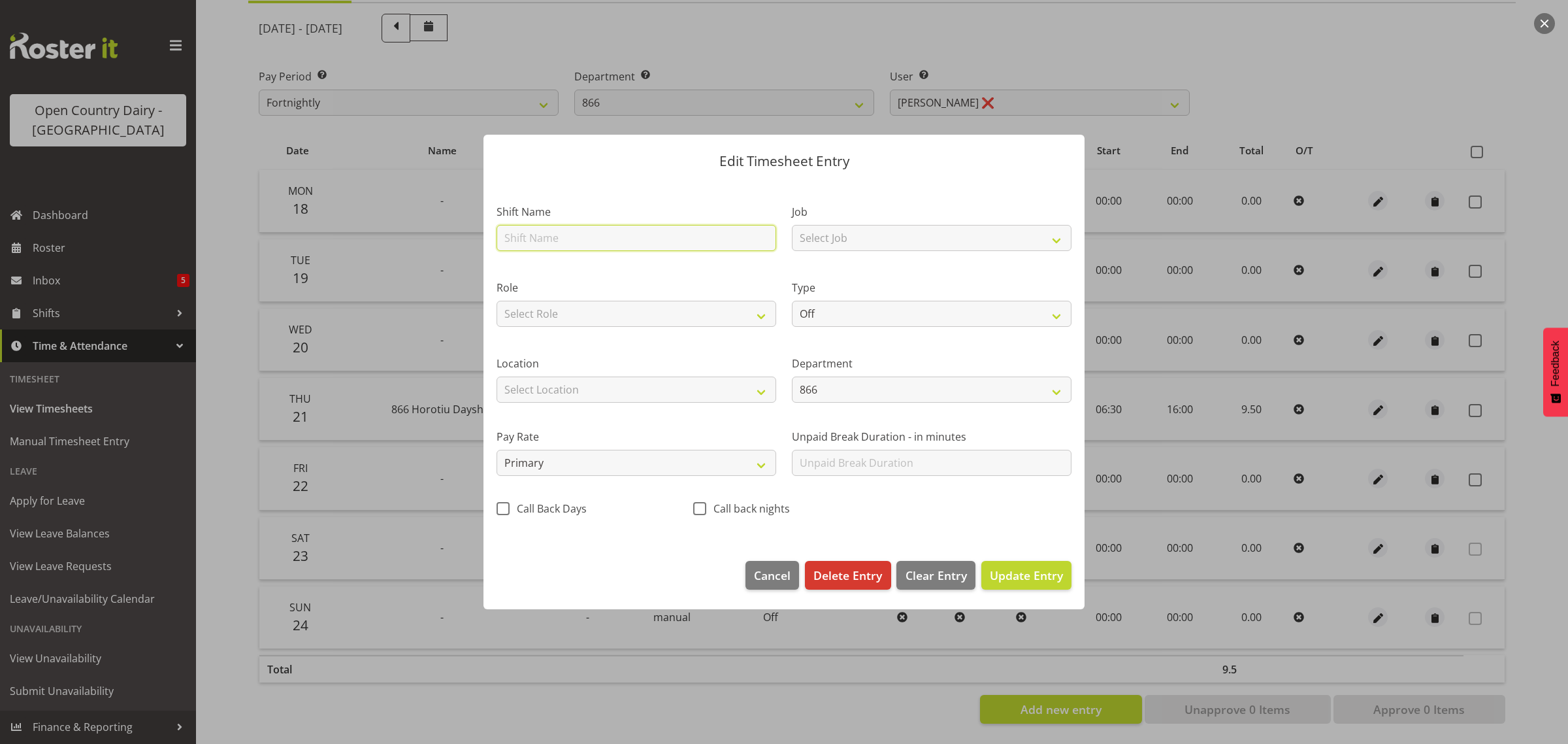
click at [588, 231] on input "text" at bounding box center [636, 238] width 280 height 26
click at [847, 237] on select "Select Job Driver Driver supervisor Support" at bounding box center [932, 238] width 280 height 26
click at [792, 225] on select "Select Job Driver Driver supervisor Support" at bounding box center [932, 238] width 280 height 26
click at [895, 311] on select "Off Standard Public Holiday Public Holiday (Worked) Day In Lieu Annual Leave Si…" at bounding box center [932, 313] width 280 height 26
click at [792, 300] on select "Off Standard Public Holiday Public Holiday (Worked) Day In Lieu Annual Leave Si…" at bounding box center [932, 313] width 280 height 26
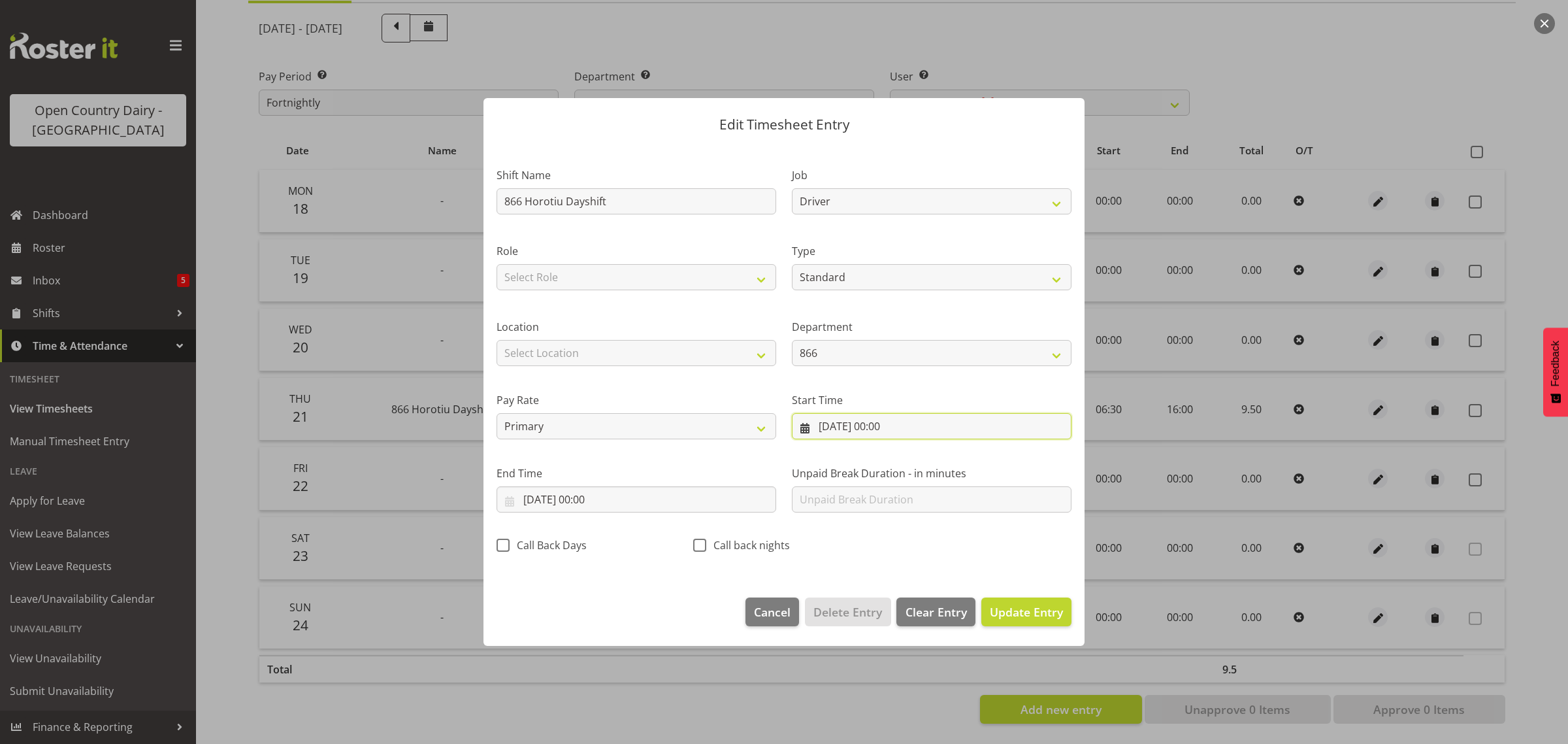
click at [891, 423] on input "22/08/2025, 00:00" at bounding box center [932, 426] width 280 height 26
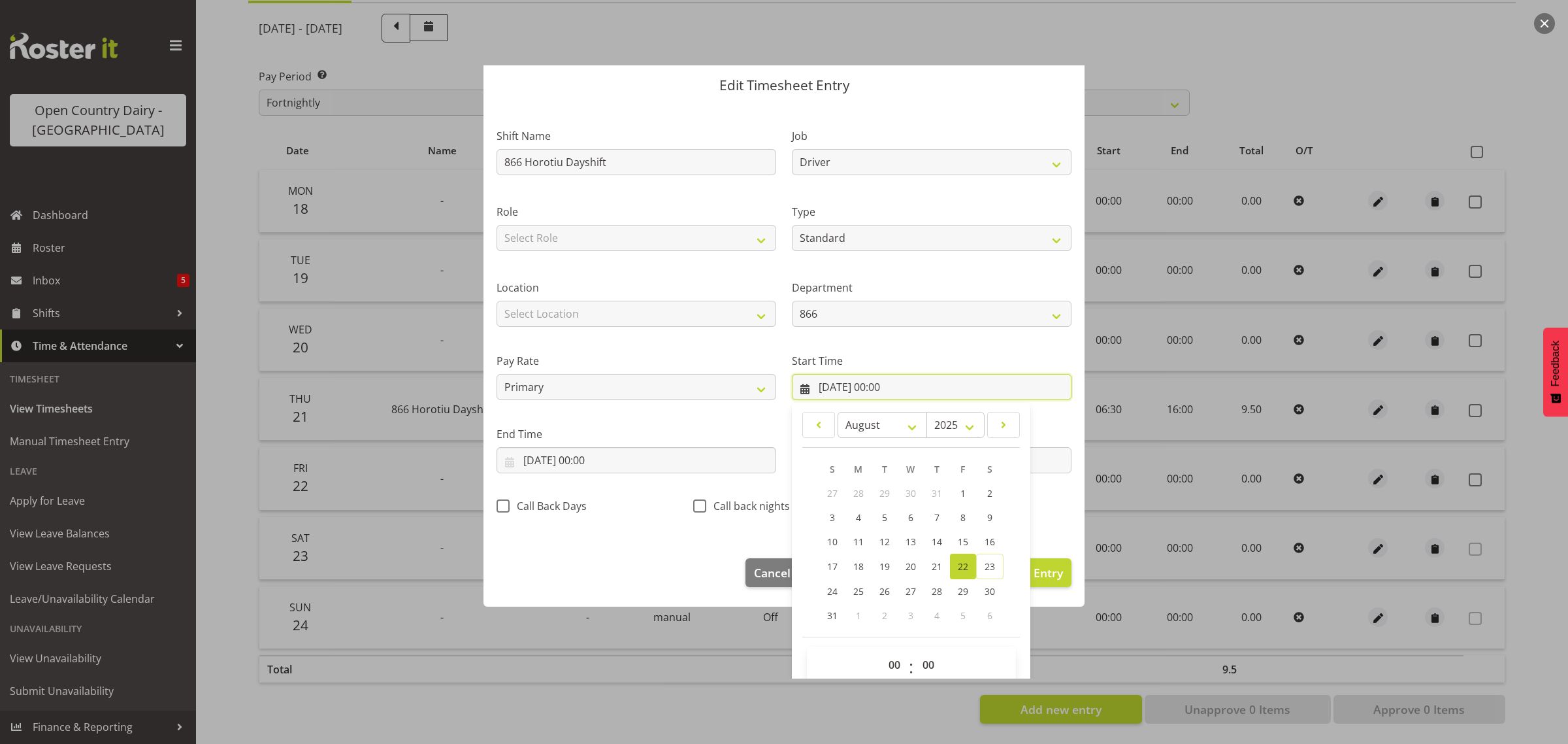
scroll to position [60, 0]
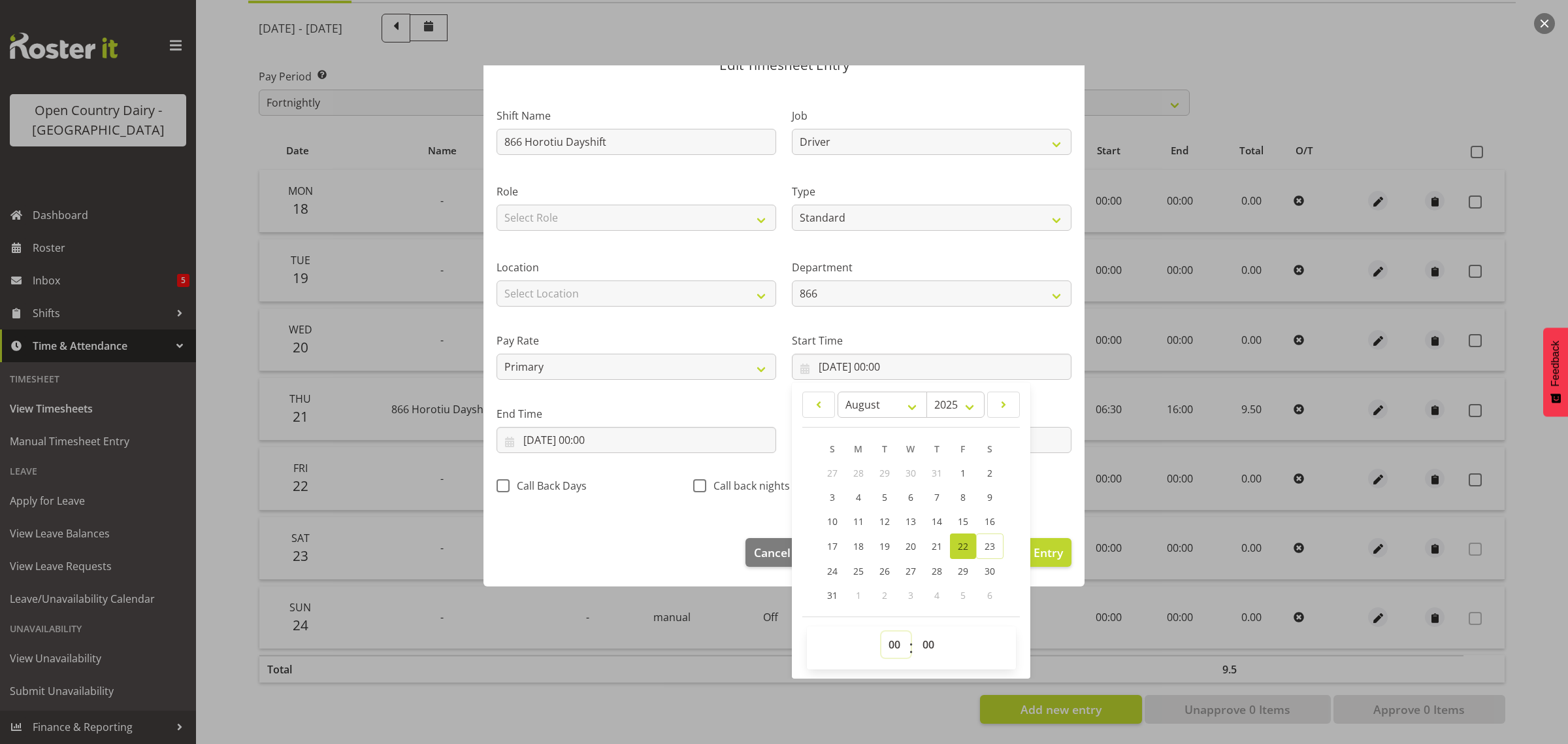
click at [886, 641] on select "00 01 02 03 04 05 06 07 08 09 10 11 12 13 14 15 16 17 18 19 20 21 22 23" at bounding box center [896, 644] width 29 height 26
click at [881, 631] on select "00 01 02 03 04 05 06 07 08 09 10 11 12 13 14 15 16 17 18 19 20 21 22 23" at bounding box center [896, 644] width 29 height 26
click at [921, 641] on select "00 01 02 03 04 05 06 07 08 09 10 11 12 13 14 15 16 17 18 19 20 21 22 23 24 25 2…" at bounding box center [930, 644] width 29 height 26
click at [916, 631] on select "00 01 02 03 04 05 06 07 08 09 10 11 12 13 14 15 16 17 18 19 20 21 22 23 24 25 2…" at bounding box center [930, 644] width 29 height 26
click at [598, 436] on input "22/08/2025, 00:00" at bounding box center [636, 440] width 280 height 26
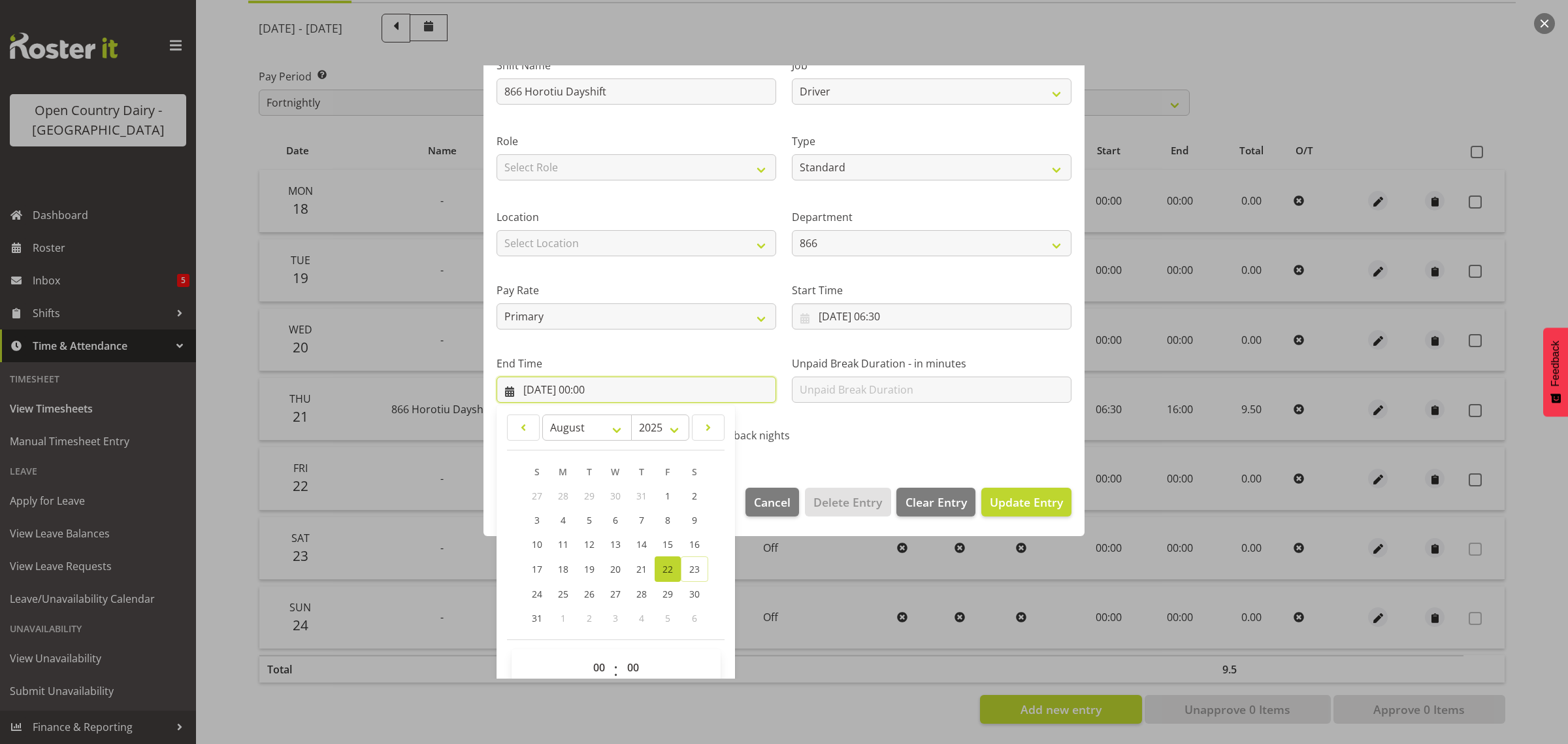
scroll to position [132, 0]
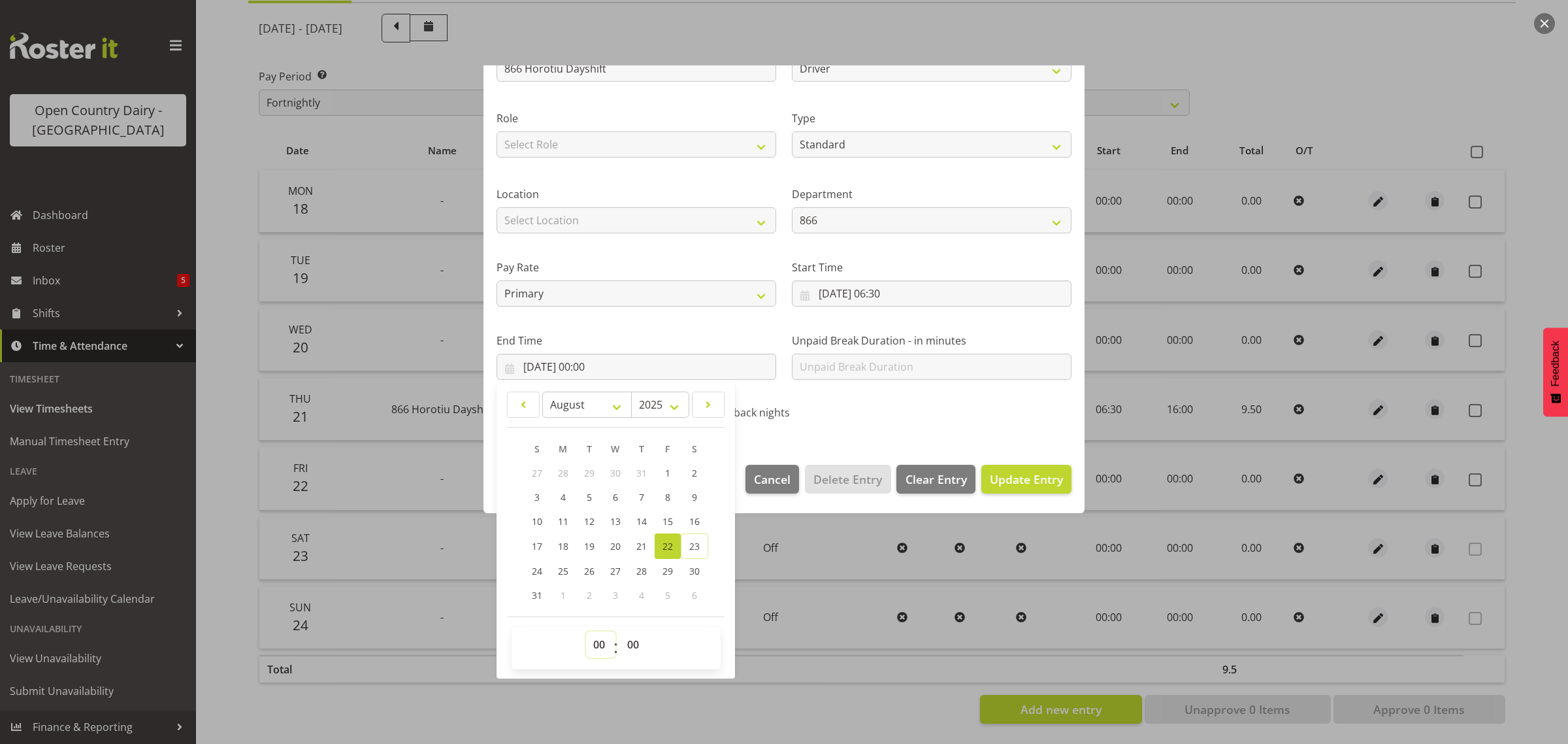
click at [599, 644] on select "00 01 02 03 04 05 06 07 08 09 10 11 12 13 14 15 16 17 18 19 20 21 22 23" at bounding box center [601, 644] width 29 height 26
click at [586, 631] on select "00 01 02 03 04 05 06 07 08 09 10 11 12 13 14 15 16 17 18 19 20 21 22 23" at bounding box center [601, 644] width 29 height 26
click at [993, 477] on span "Update Entry" at bounding box center [1026, 479] width 73 height 16
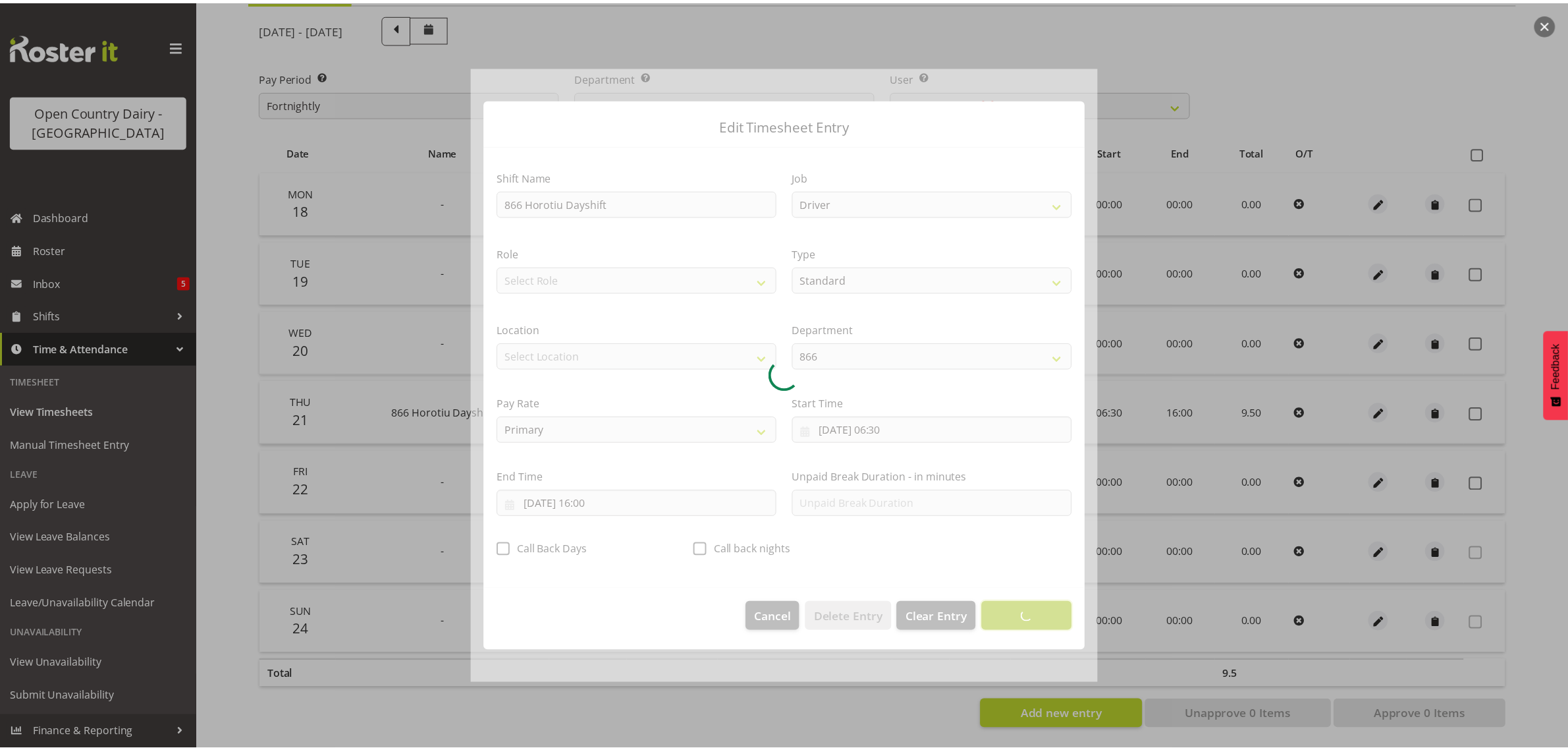
scroll to position [0, 0]
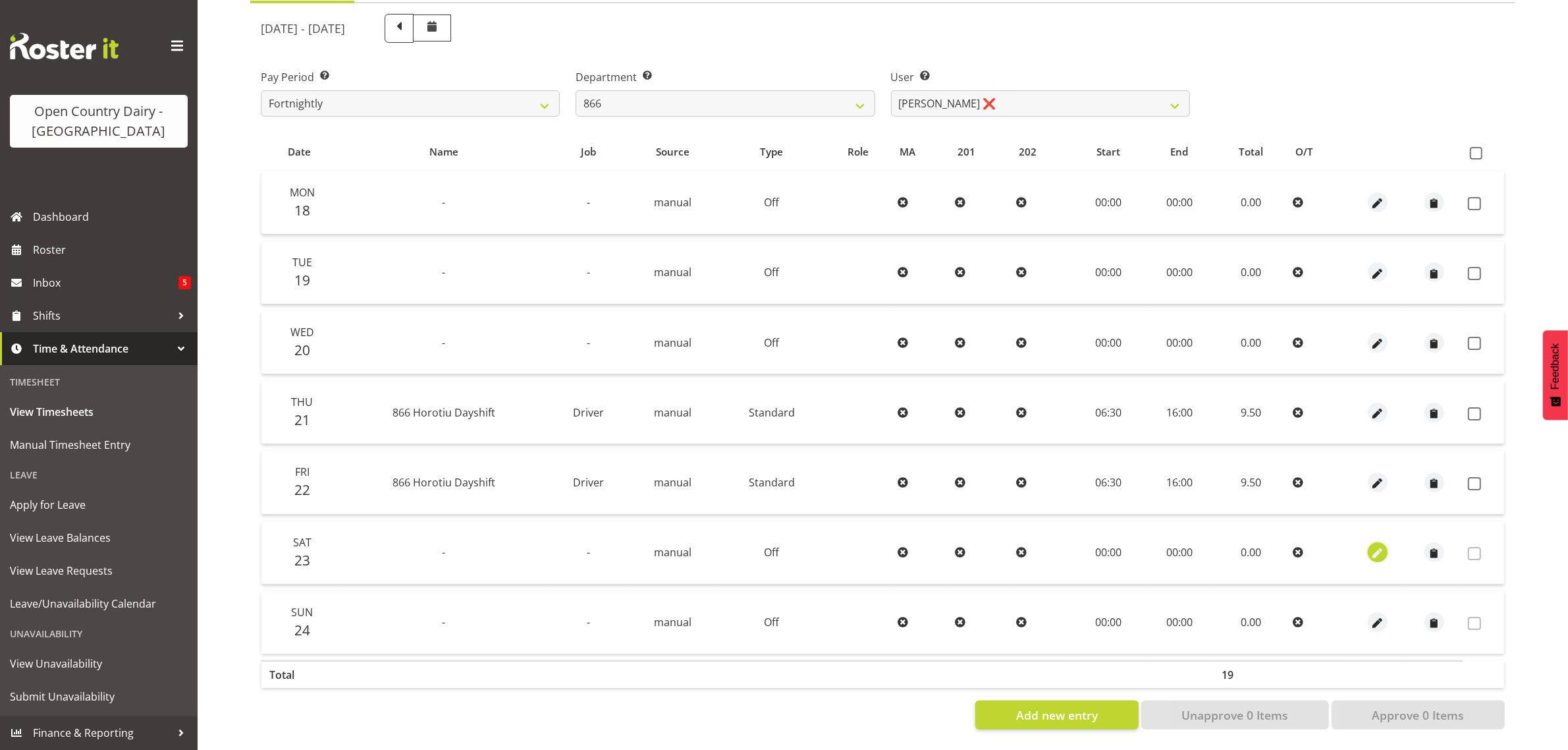
click at [1374, 546] on span "button" at bounding box center [1377, 554] width 15 height 15
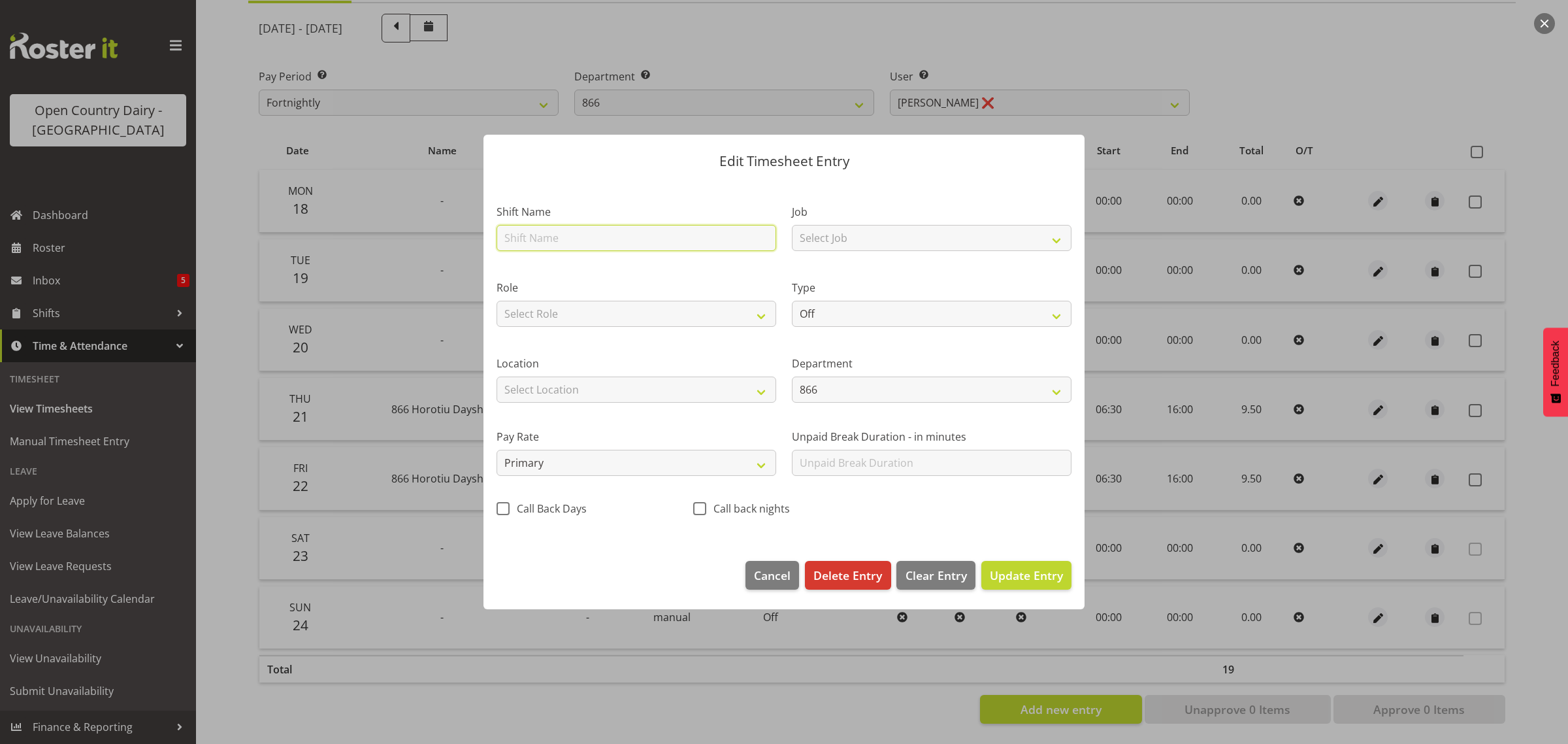
click at [536, 241] on input "text" at bounding box center [636, 238] width 280 height 26
click at [769, 566] on button "Cancel" at bounding box center [772, 575] width 54 height 29
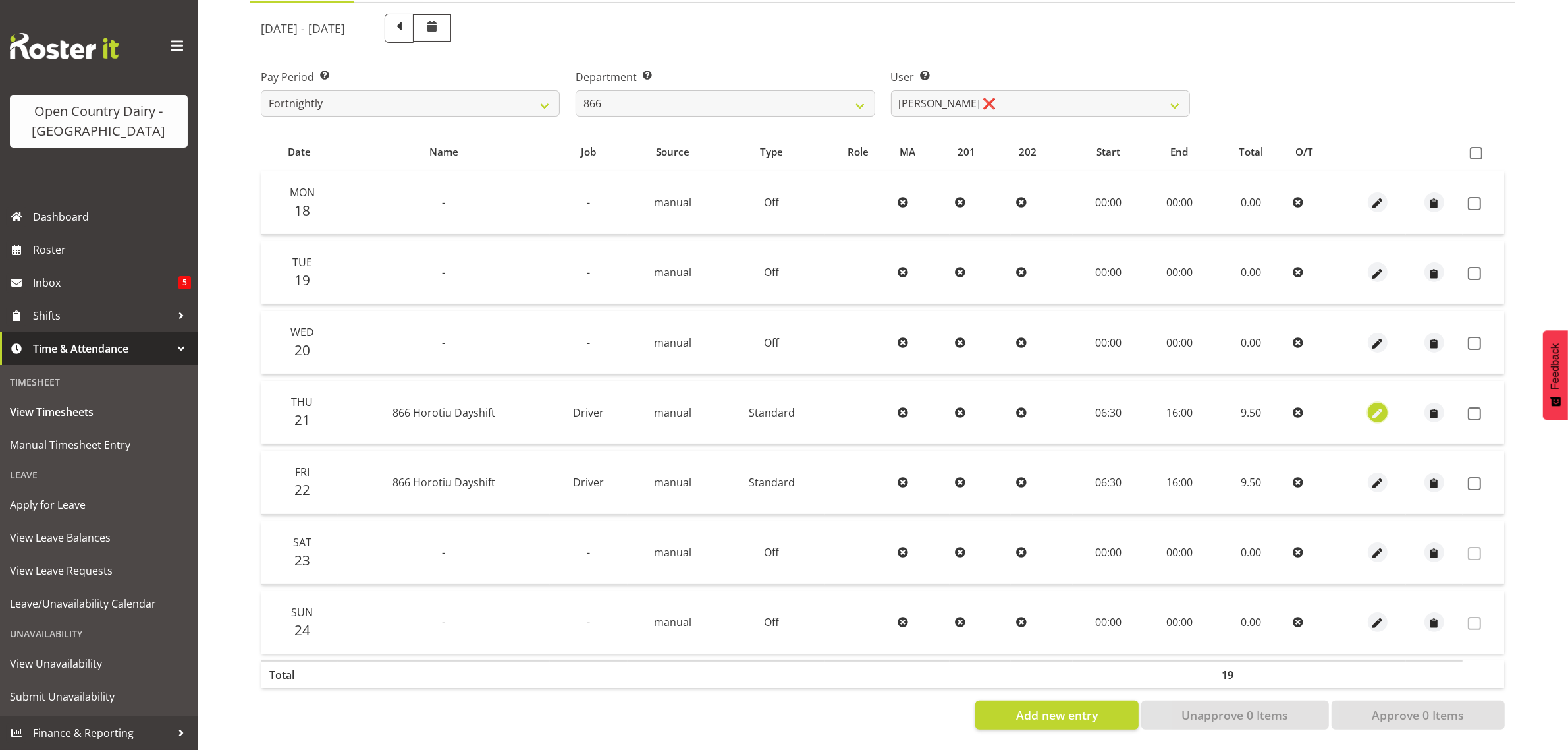
click at [1373, 402] on span "button" at bounding box center [1377, 412] width 15 height 19
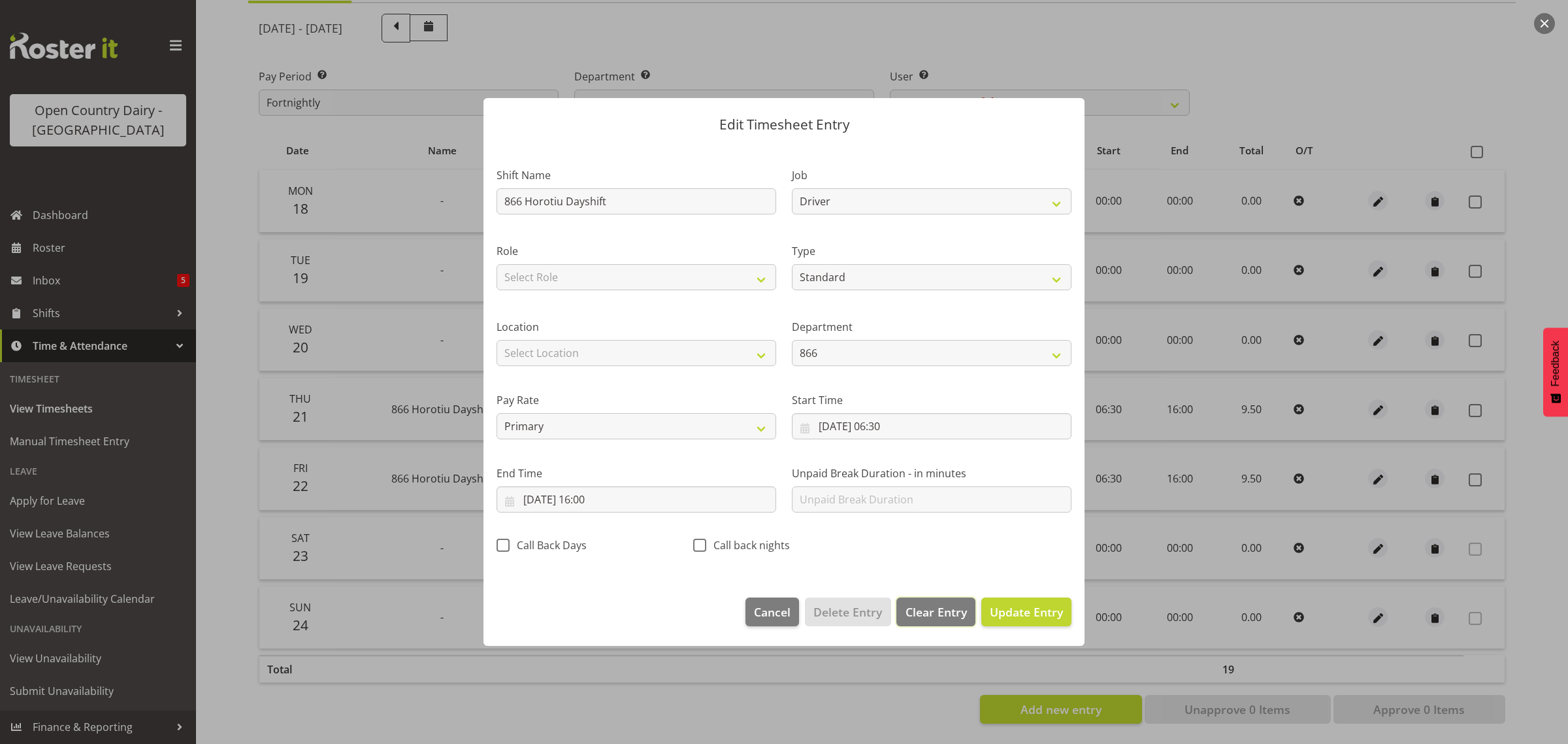
click at [925, 602] on button "Clear Entry" at bounding box center [936, 612] width 79 height 29
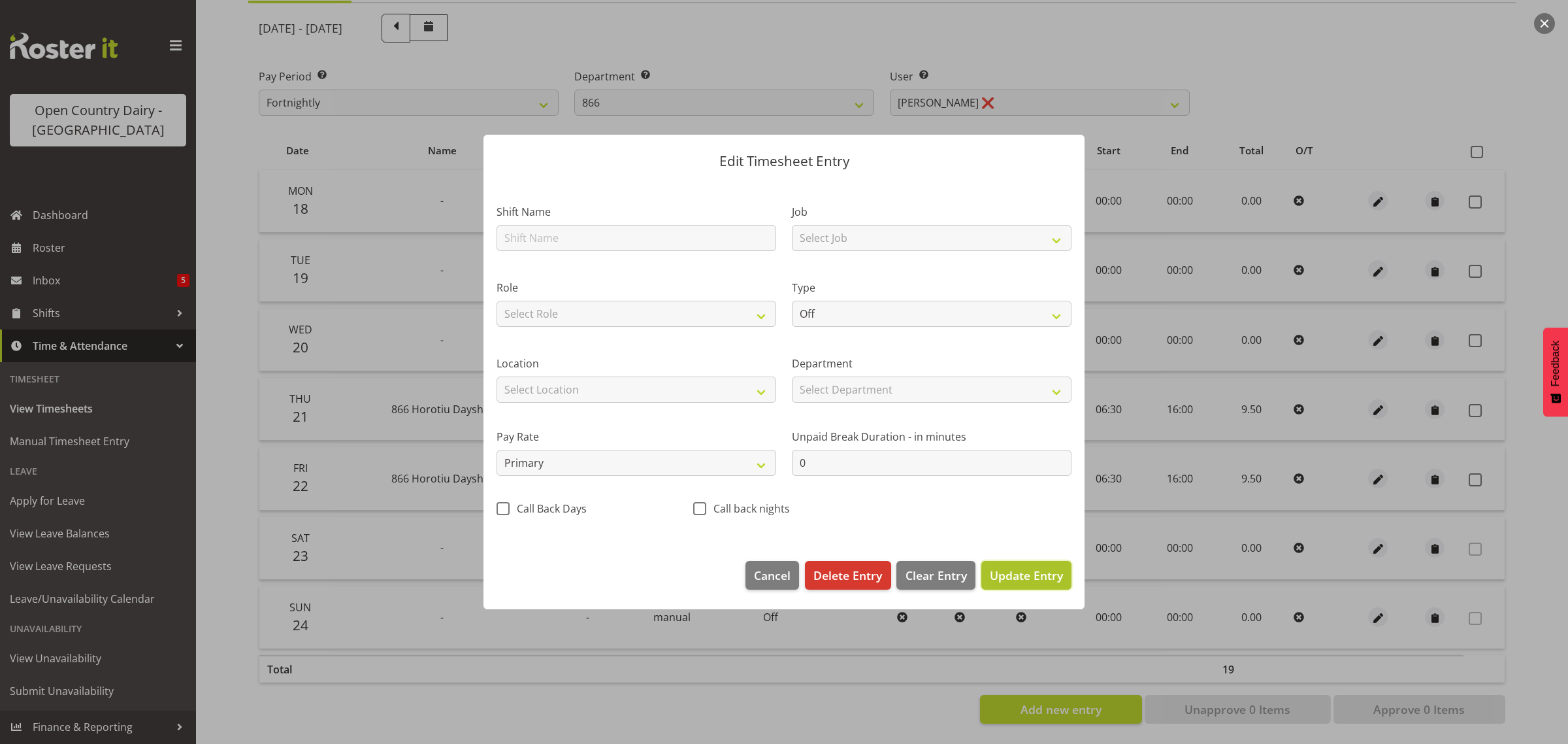
click at [1018, 572] on span "Update Entry" at bounding box center [1026, 575] width 73 height 16
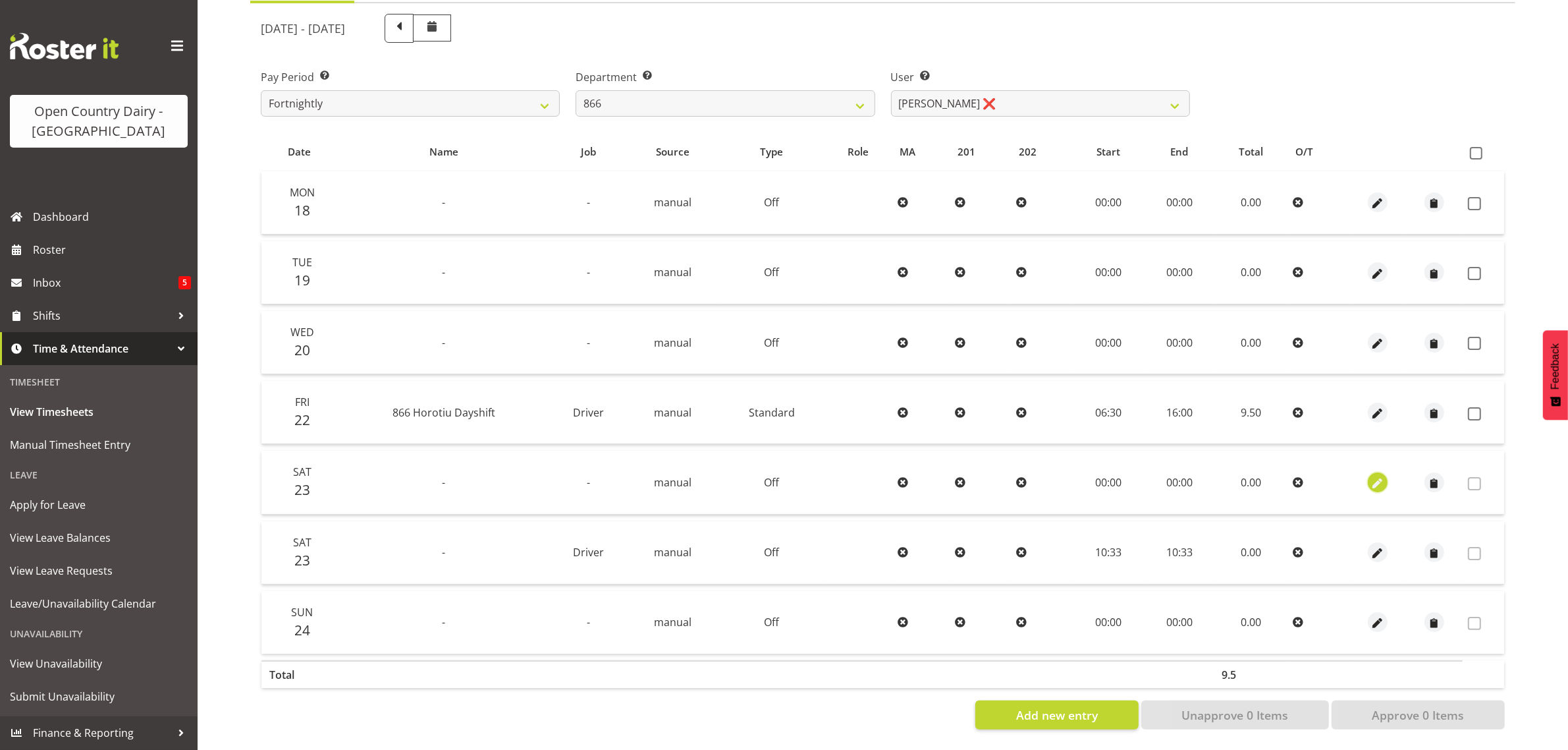
click at [1374, 476] on span "button" at bounding box center [1377, 483] width 15 height 15
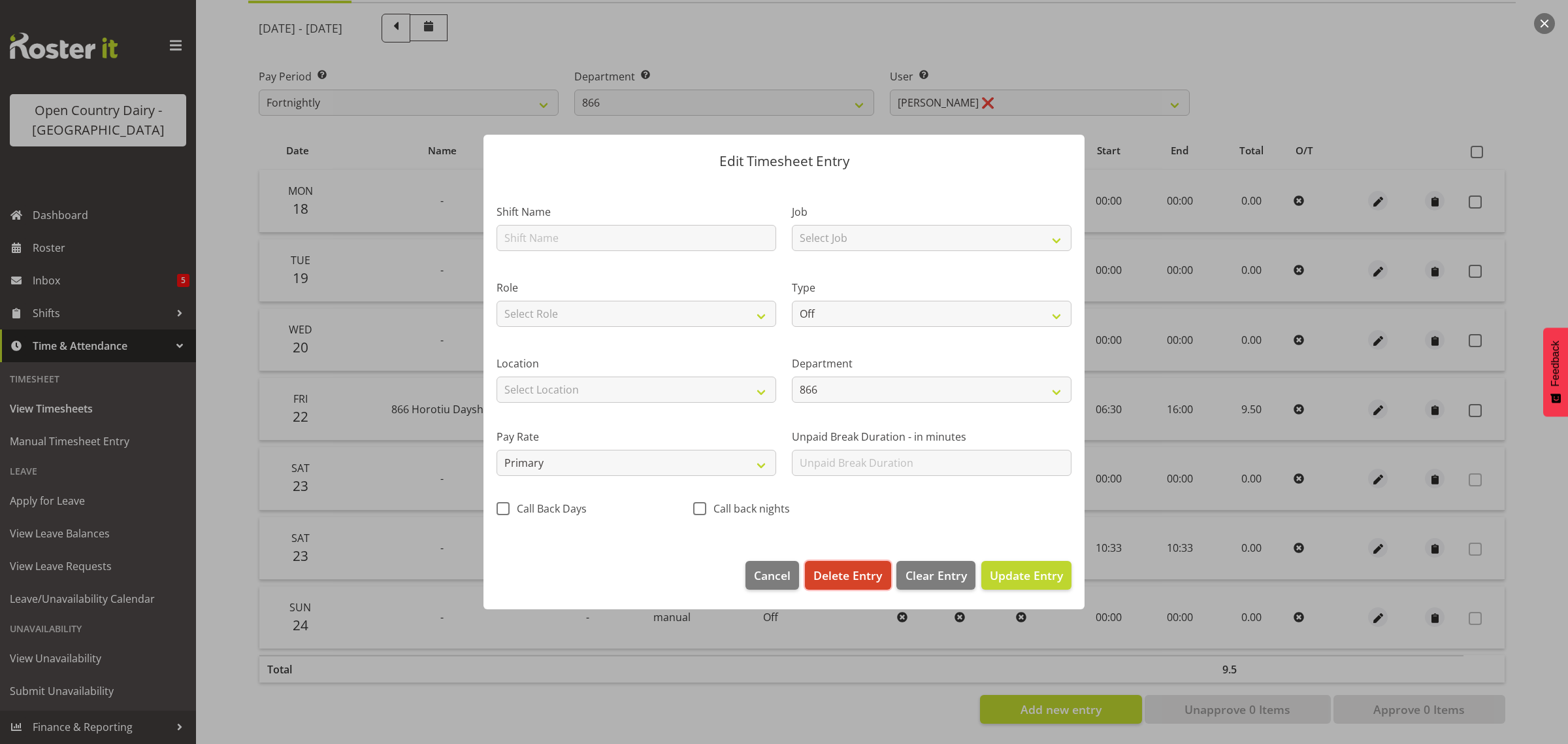
click at [825, 567] on span "Delete Entry" at bounding box center [848, 575] width 68 height 17
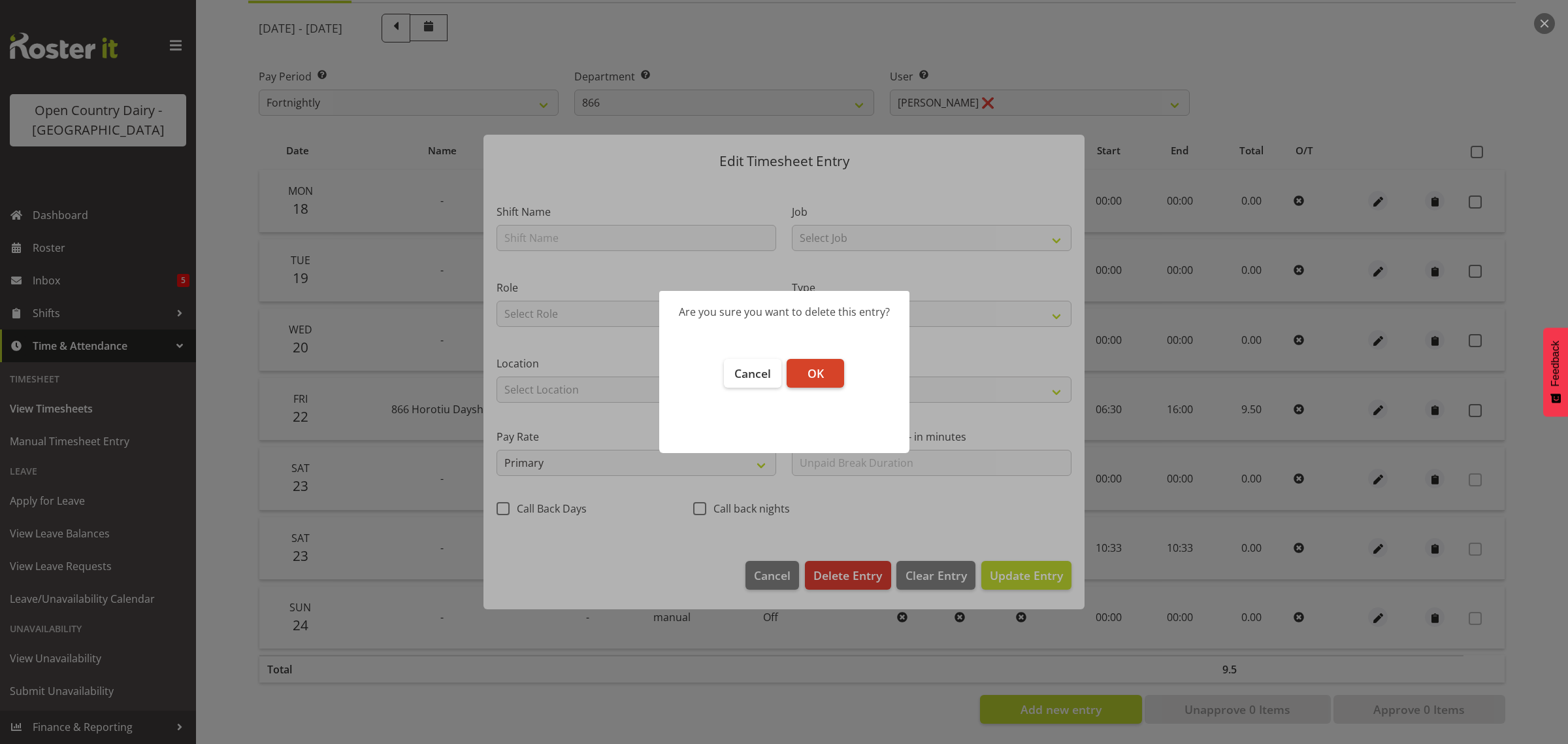
click at [815, 363] on button "OK" at bounding box center [815, 373] width 57 height 29
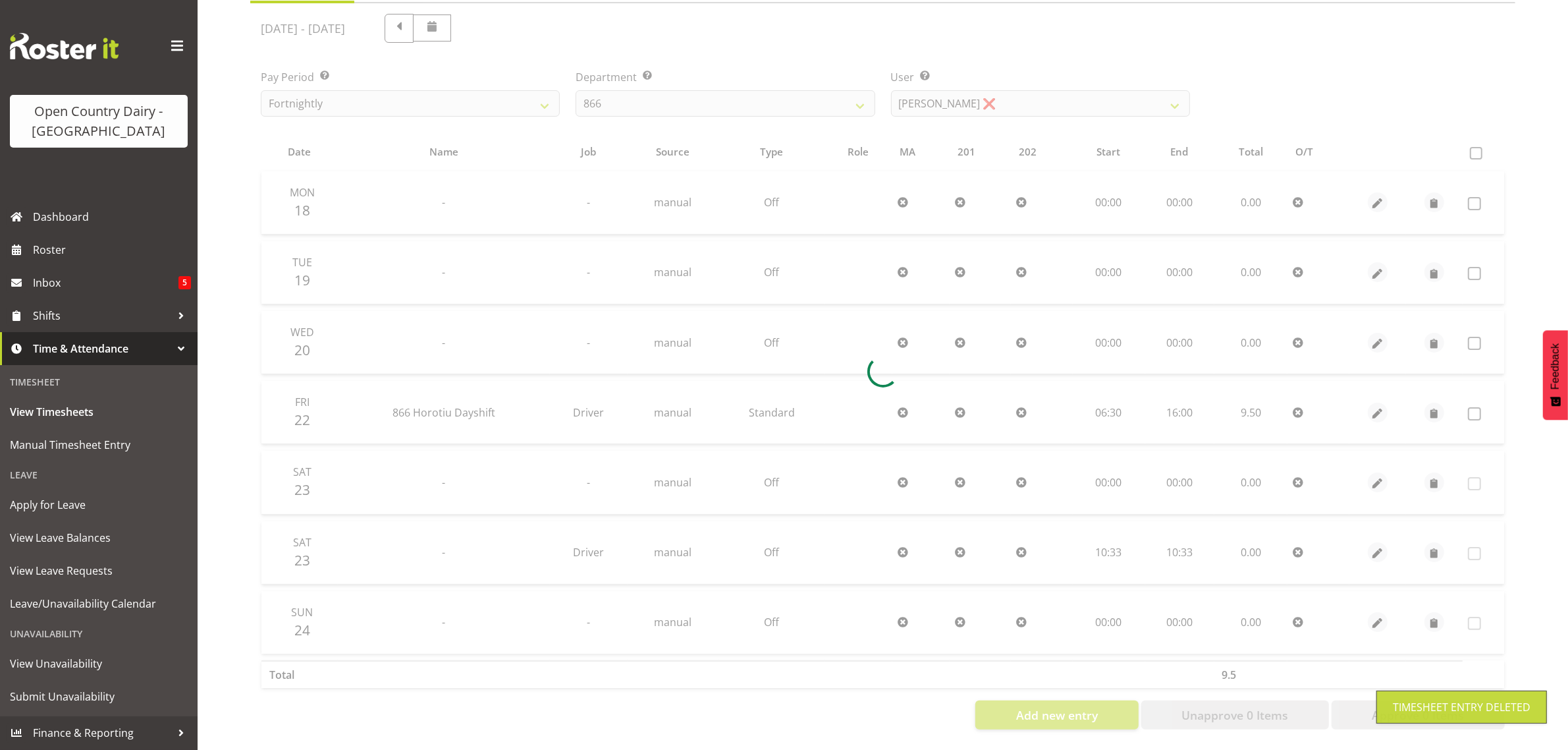
scroll to position [99, 0]
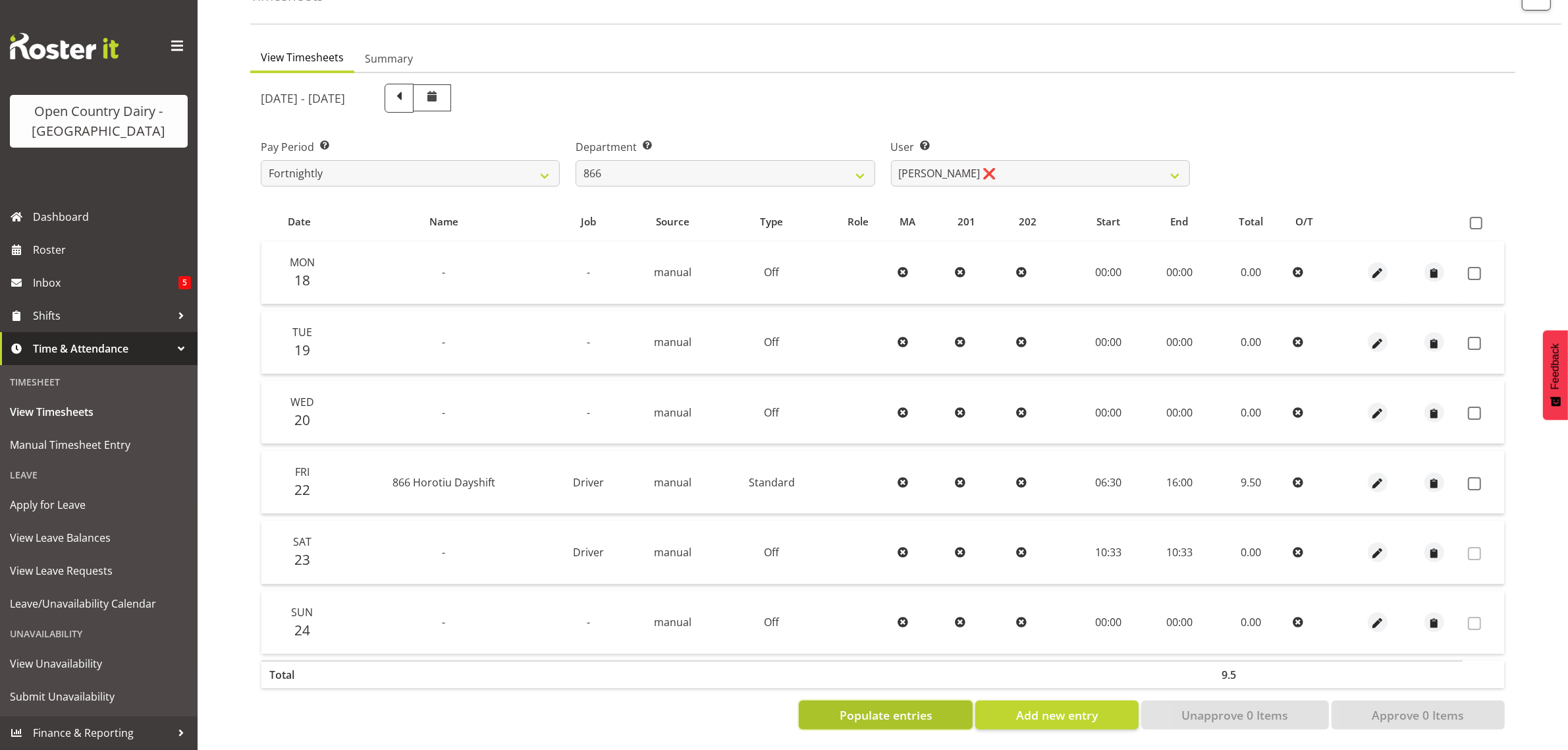
click at [907, 706] on span "Populate entries" at bounding box center [886, 714] width 93 height 17
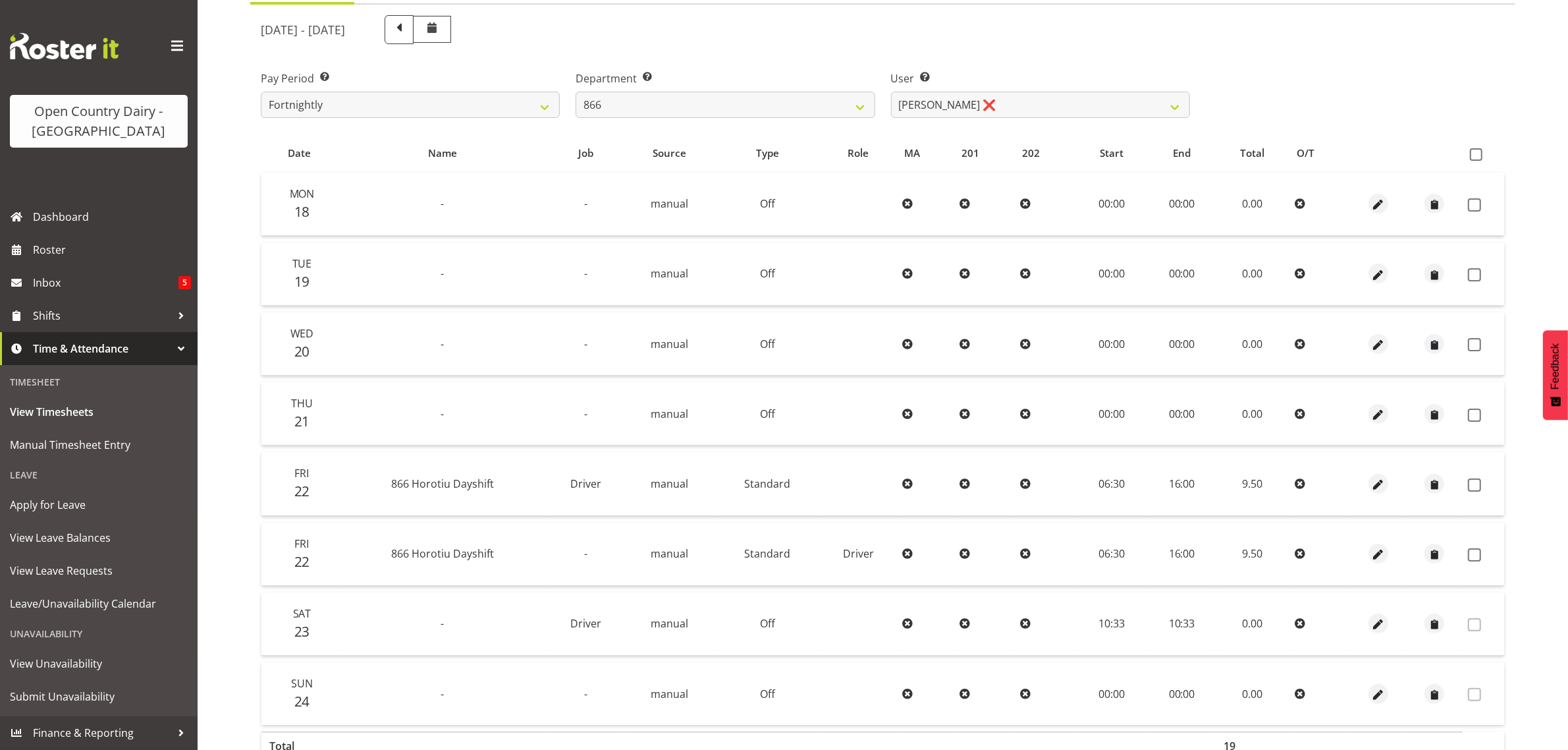
scroll to position [238, 0]
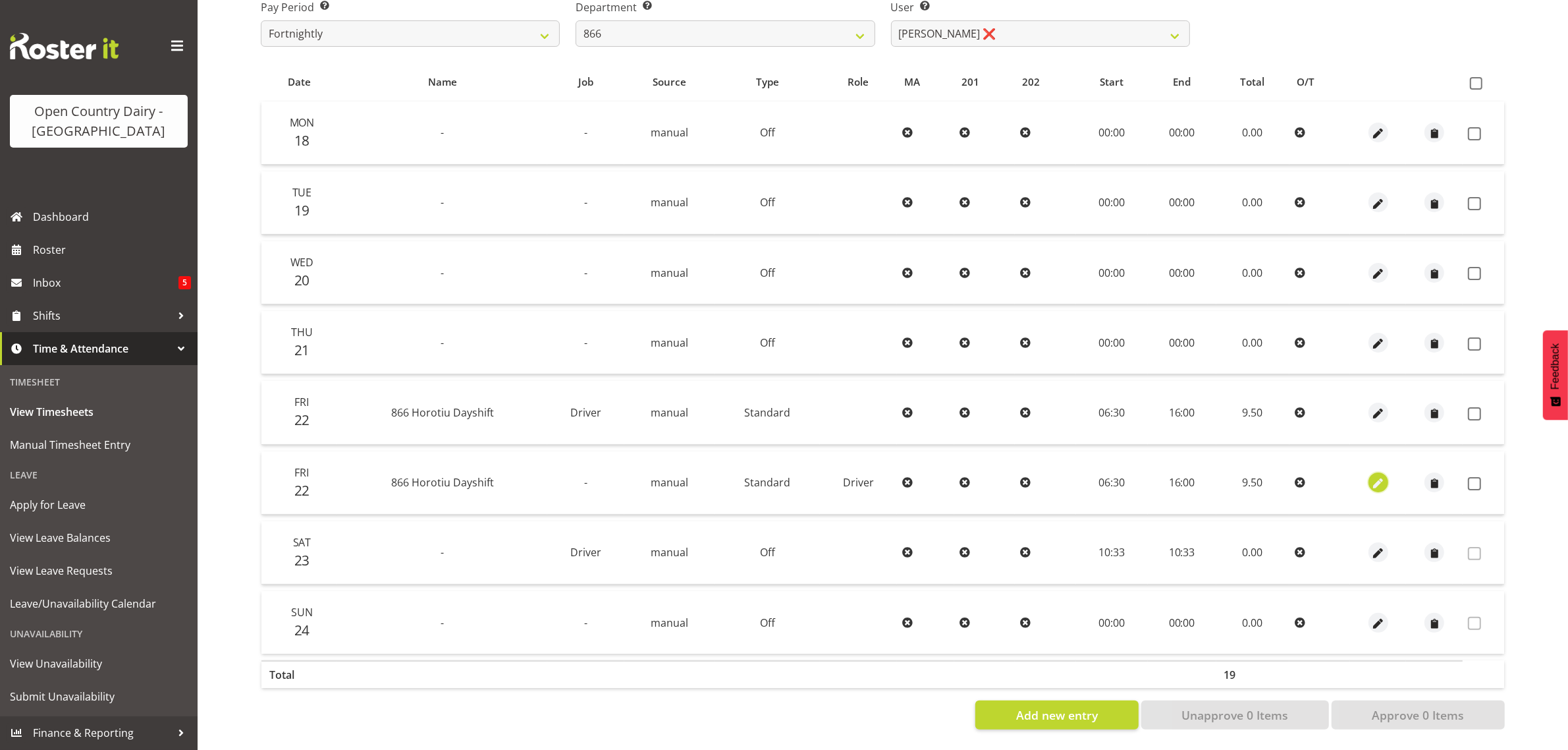
click at [1375, 477] on span "button" at bounding box center [1379, 484] width 15 height 15
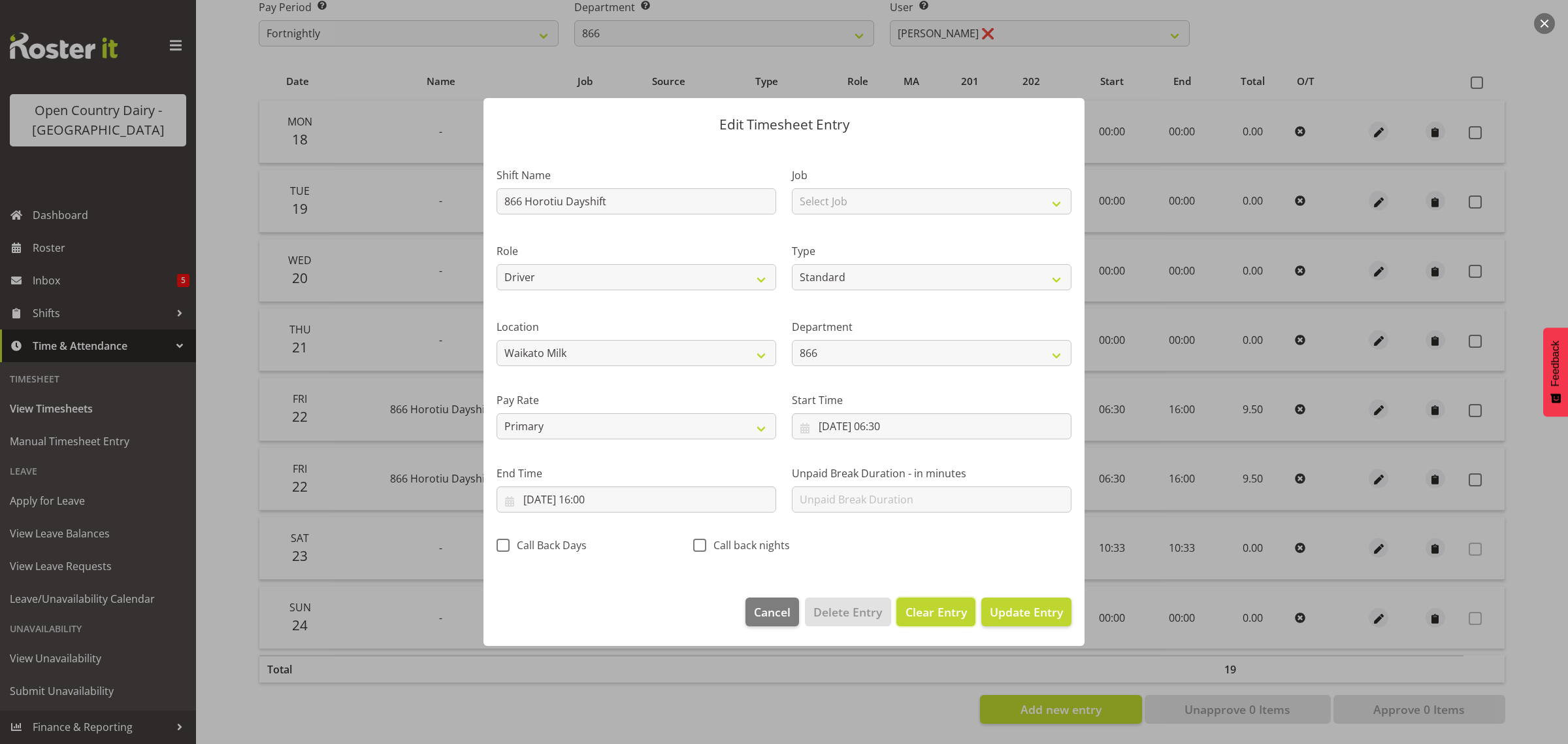
click at [927, 607] on span "Clear Entry" at bounding box center [936, 611] width 61 height 17
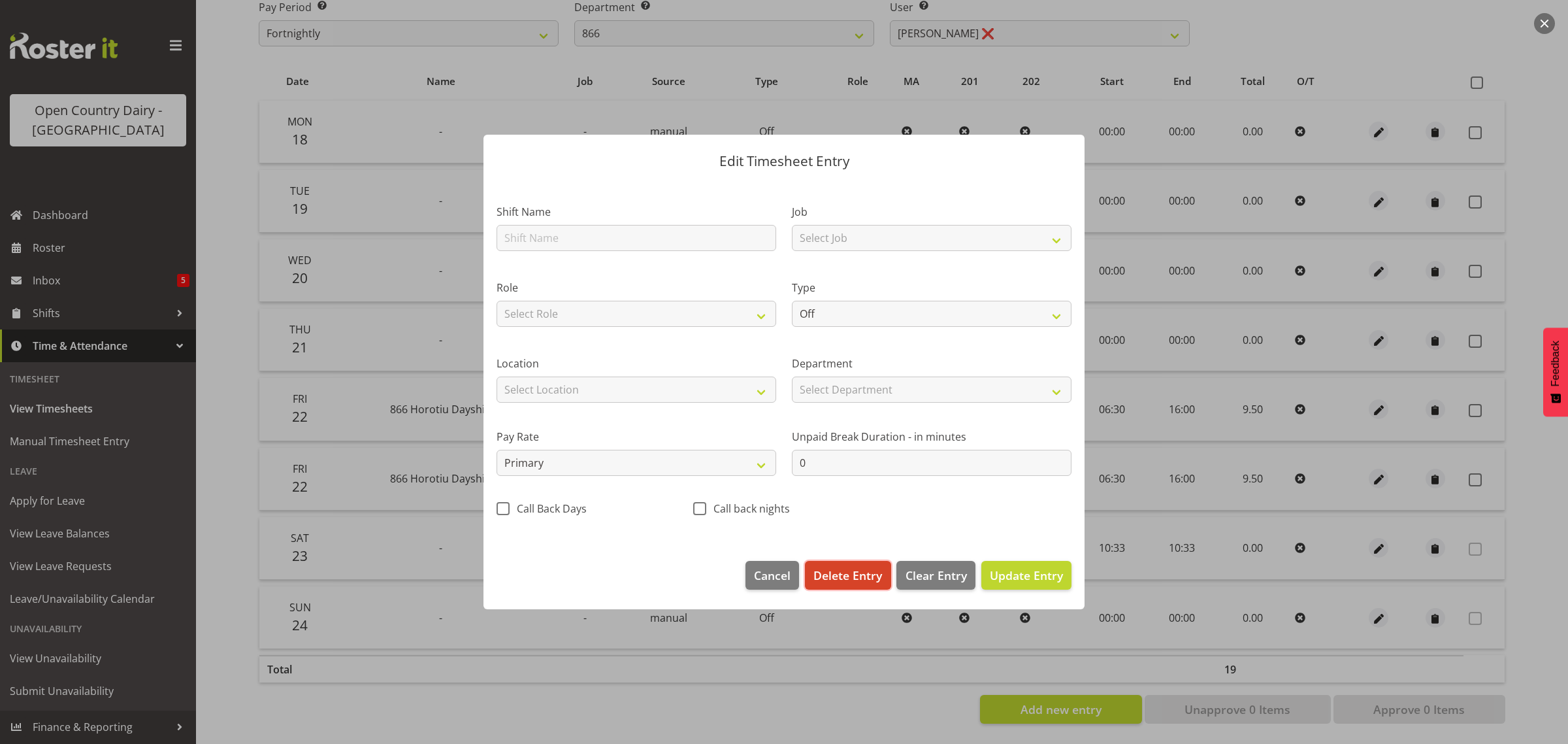
click at [851, 572] on span "Delete Entry" at bounding box center [848, 575] width 68 height 17
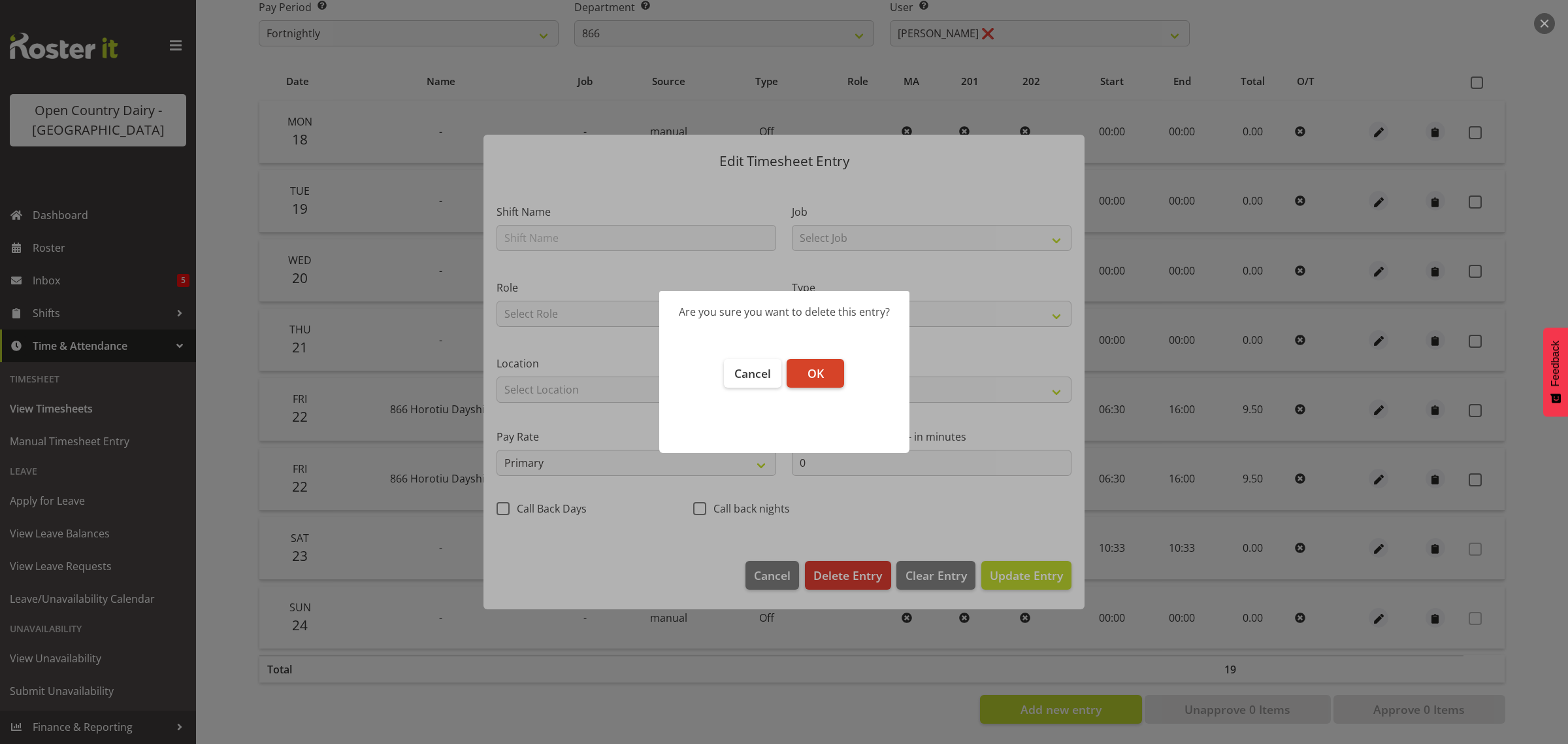
click at [823, 364] on button "OK" at bounding box center [815, 373] width 57 height 29
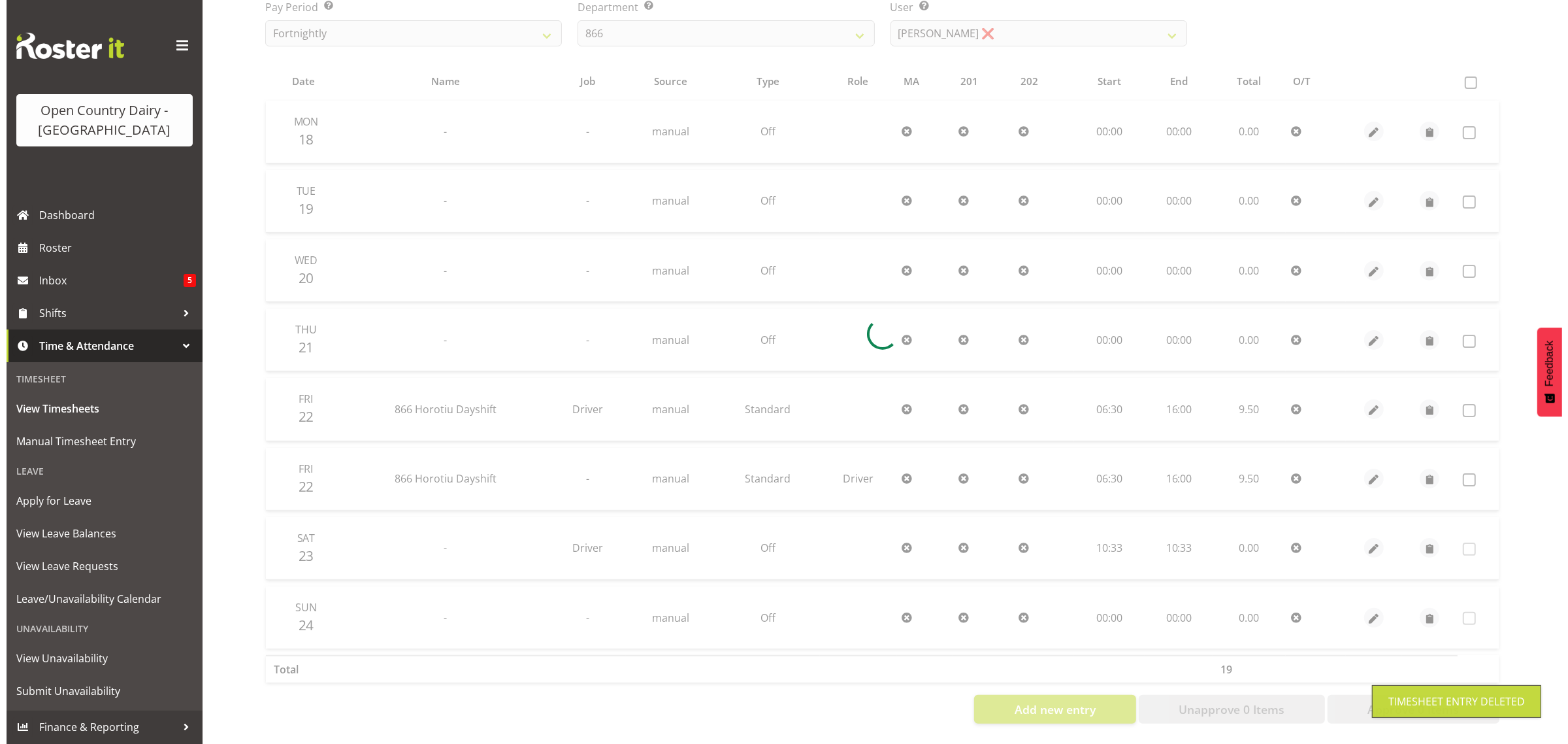
scroll to position [167, 0]
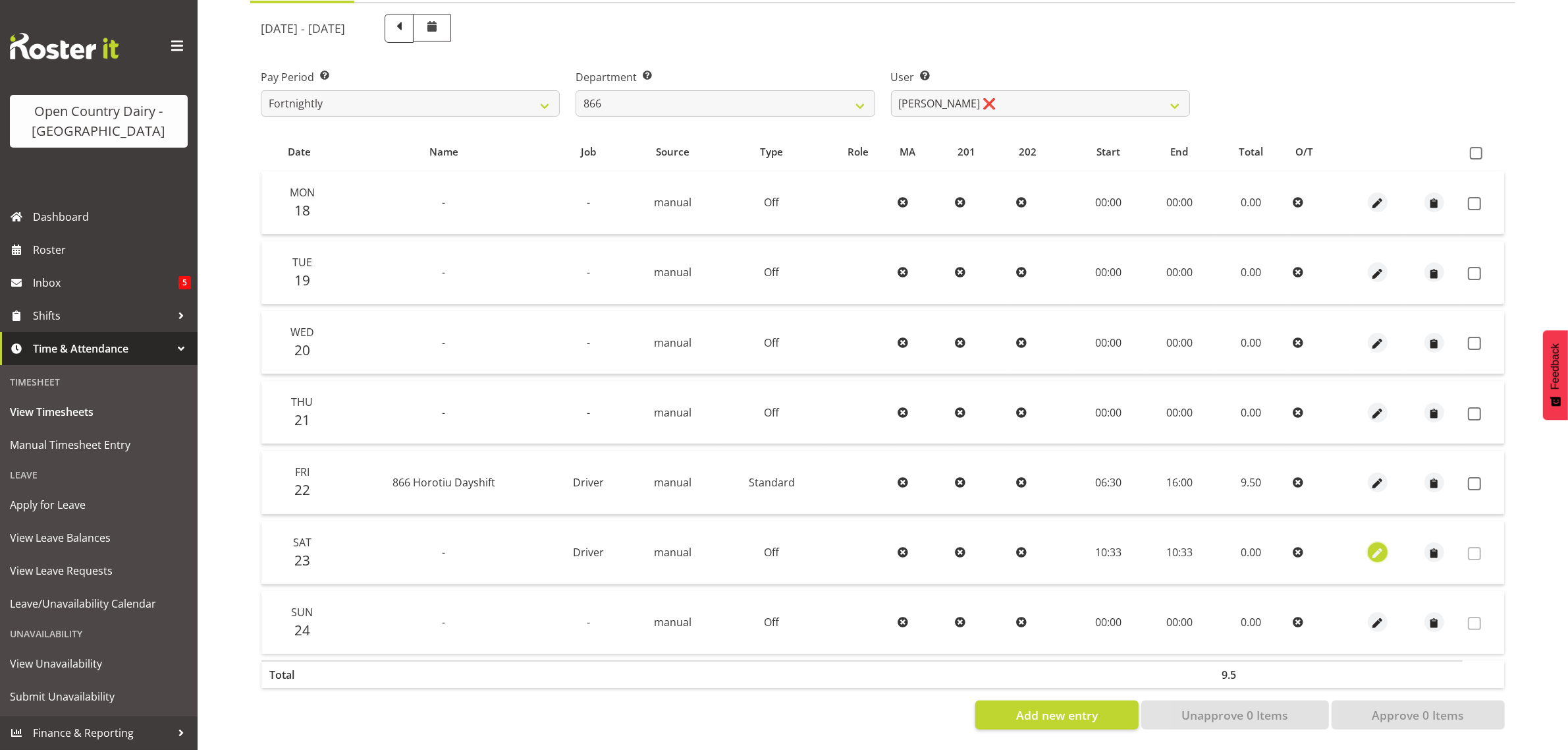
click at [1372, 546] on span "button" at bounding box center [1377, 554] width 15 height 15
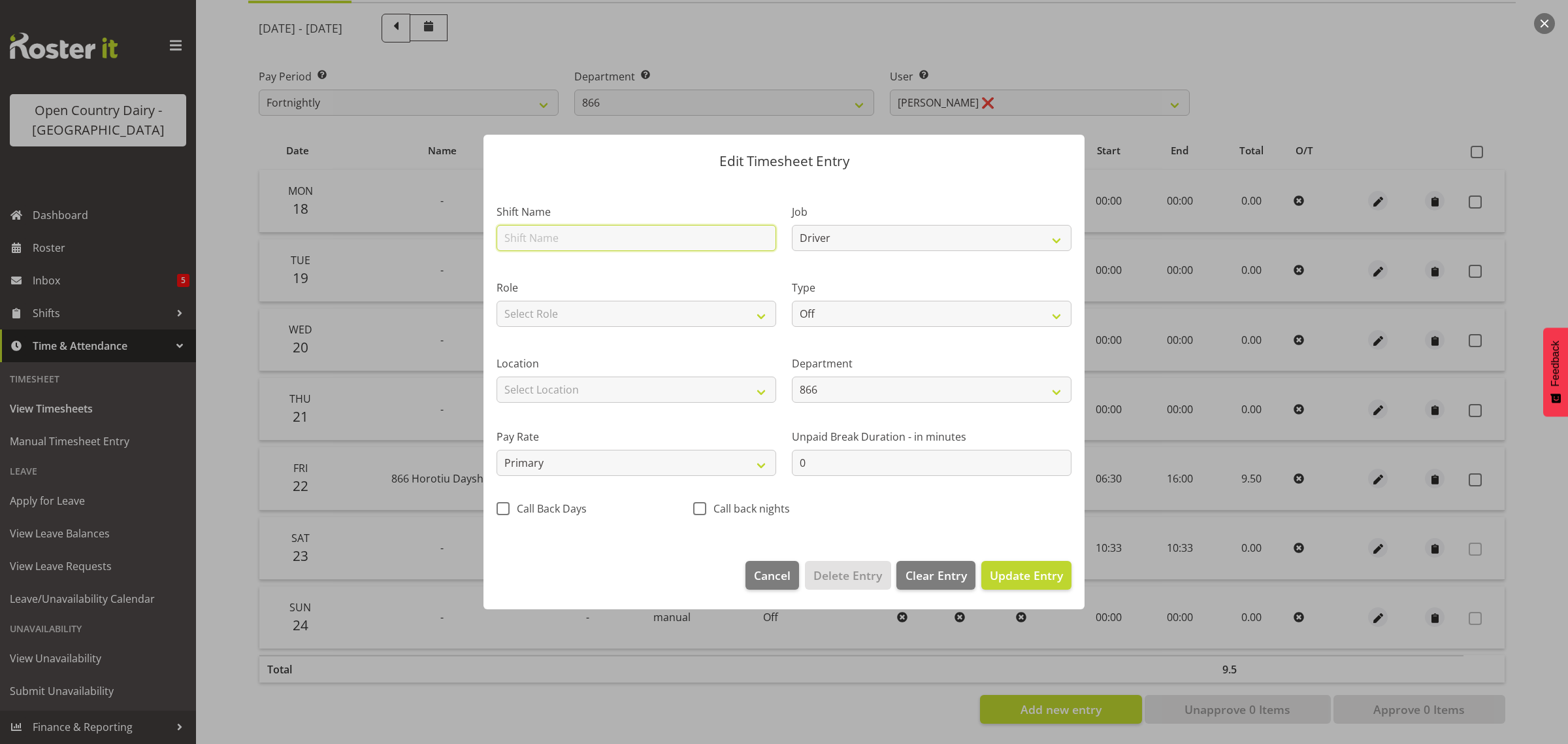
click at [531, 240] on input "text" at bounding box center [636, 238] width 280 height 26
click at [884, 312] on select "Off Standard Public Holiday Public Holiday (Worked) Day In Lieu Annual Leave Si…" at bounding box center [932, 313] width 280 height 26
click at [792, 300] on select "Off Standard Public Holiday Public Holiday (Worked) Day In Lieu Annual Leave Si…" at bounding box center [932, 313] width 280 height 26
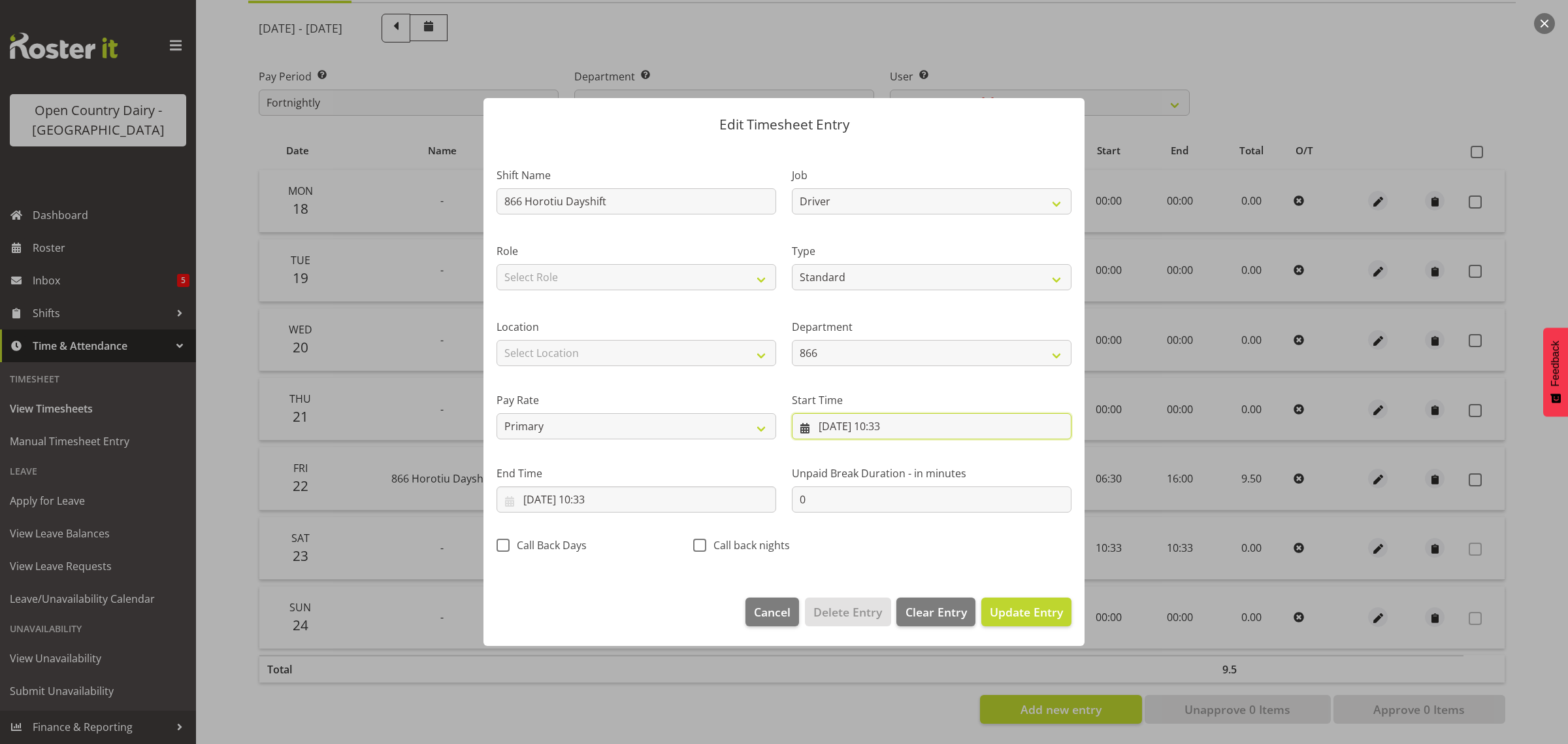
click at [895, 426] on input "23/08/2025, 10:33" at bounding box center [932, 426] width 280 height 26
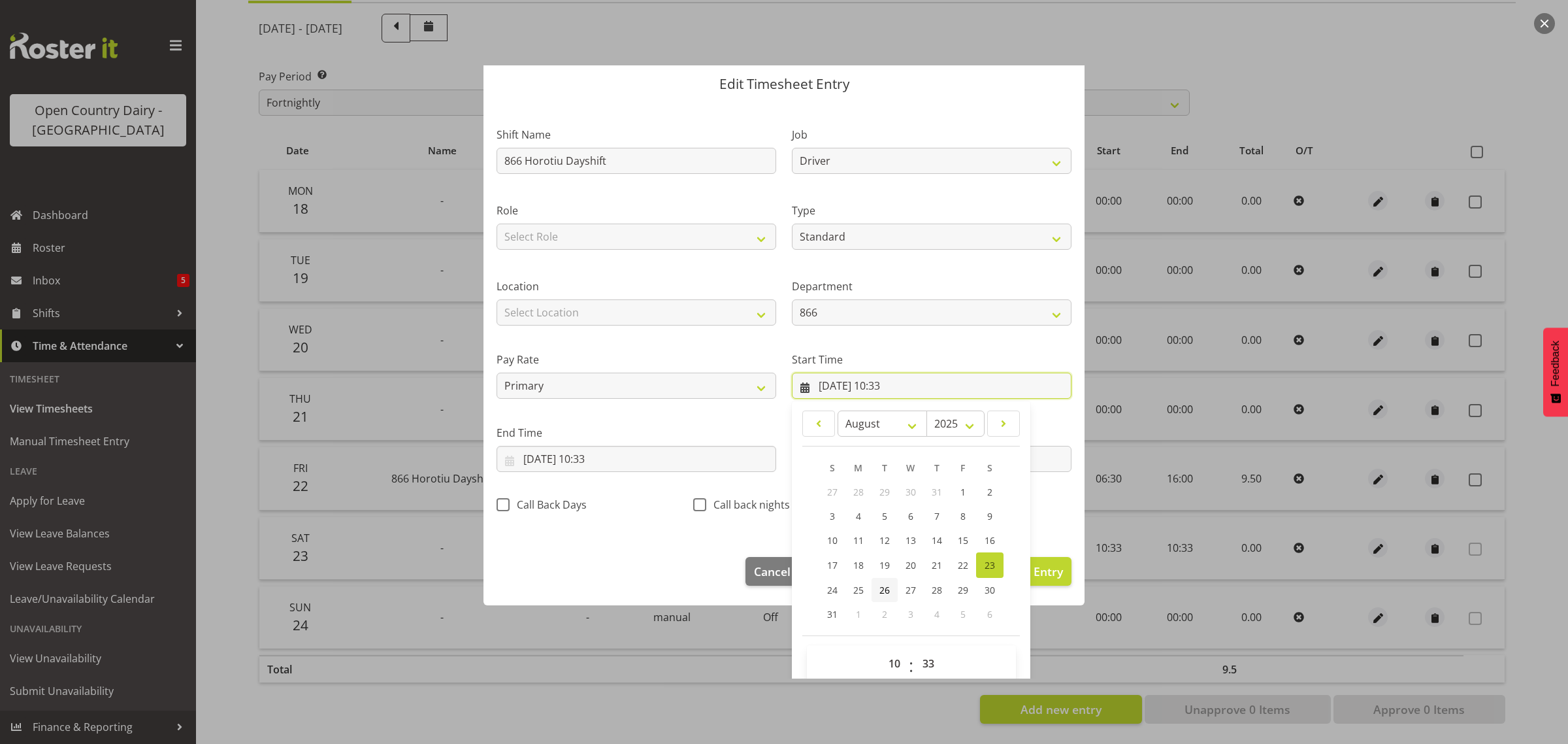
scroll to position [60, 0]
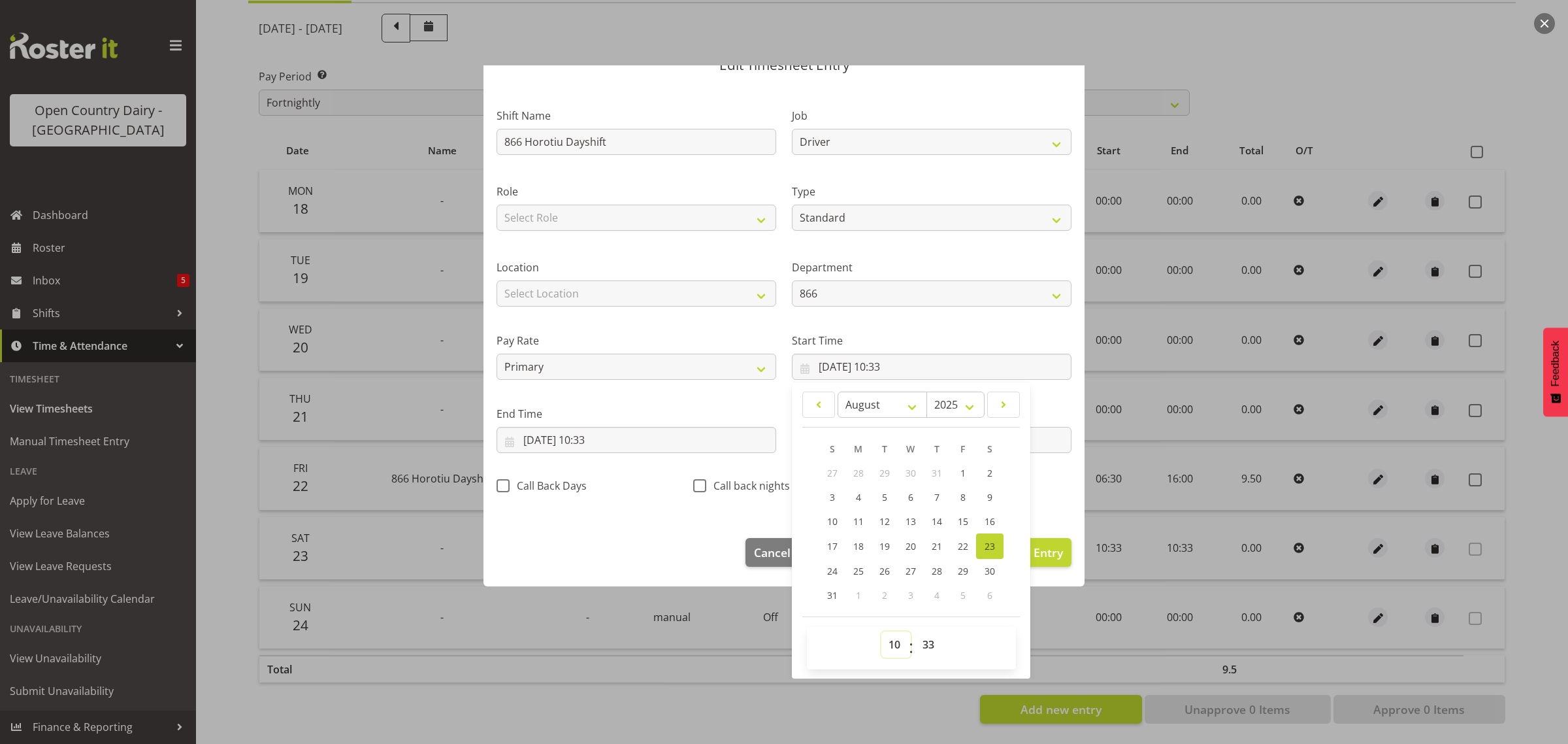
click at [887, 644] on select "00 01 02 03 04 05 06 07 08 09 10 11 12 13 14 15 16 17 18 19 20 21 22 23" at bounding box center [896, 644] width 29 height 26
click at [881, 631] on select "00 01 02 03 04 05 06 07 08 09 10 11 12 13 14 15 16 17 18 19 20 21 22 23" at bounding box center [896, 644] width 29 height 26
click at [921, 641] on select "00 01 02 03 04 05 06 07 08 09 10 11 12 13 14 15 16 17 18 19 20 21 22 23 24 25 2…" at bounding box center [930, 644] width 29 height 26
click at [916, 631] on select "00 01 02 03 04 05 06 07 08 09 10 11 12 13 14 15 16 17 18 19 20 21 22 23 24 25 2…" at bounding box center [930, 644] width 29 height 26
click at [601, 439] on input "23/08/2025, 10:33" at bounding box center [636, 440] width 280 height 26
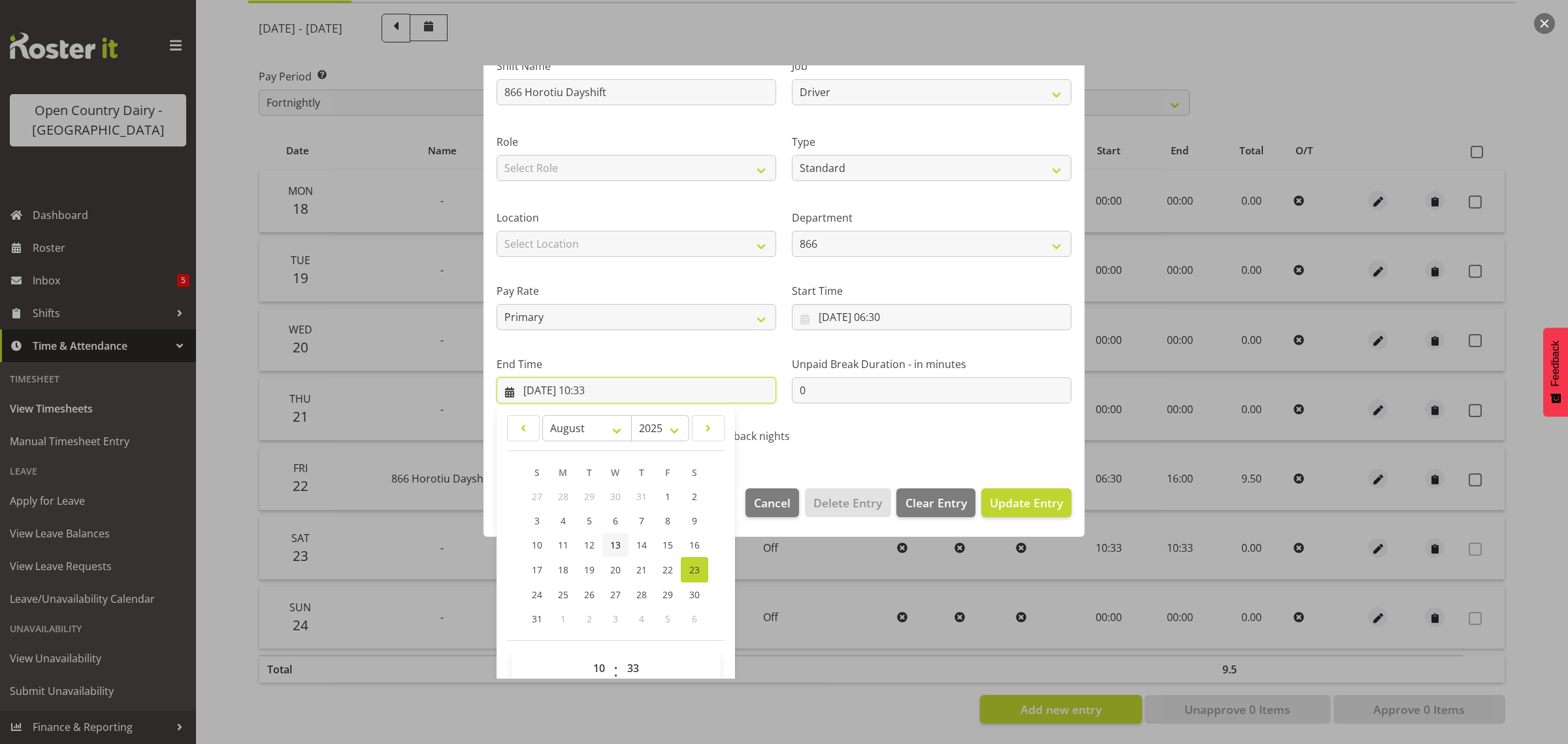
scroll to position [132, 0]
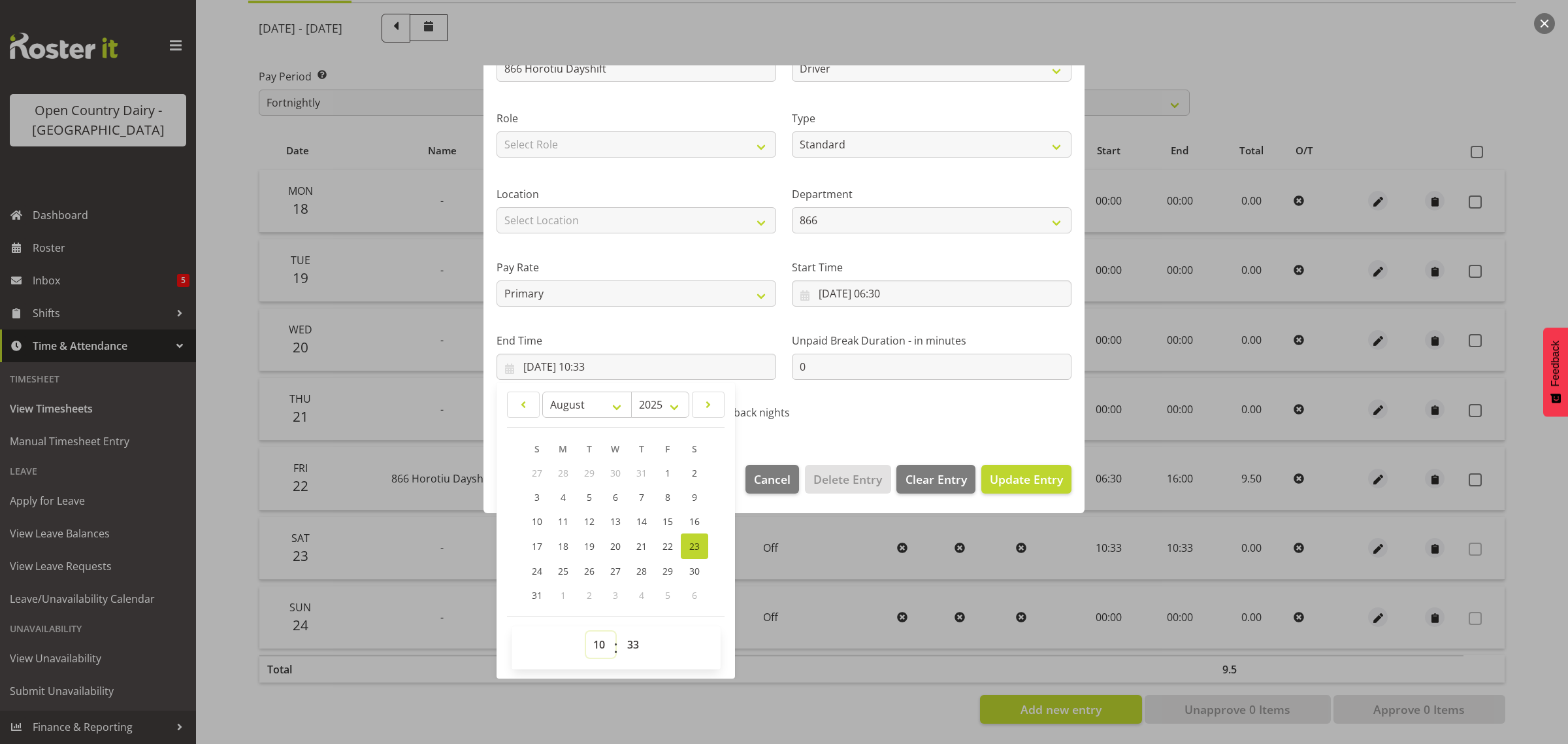
click at [601, 644] on select "00 01 02 03 04 05 06 07 08 09 10 11 12 13 14 15 16 17 18 19 20 21 22 23" at bounding box center [601, 644] width 29 height 26
click at [586, 631] on select "00 01 02 03 04 05 06 07 08 09 10 11 12 13 14 15 16 17 18 19 20 21 22 23" at bounding box center [601, 644] width 29 height 26
click at [631, 648] on select "00 01 02 03 04 05 06 07 08 09 10 11 12 13 14 15 16 17 18 19 20 21 22 23 24 25 2…" at bounding box center [635, 644] width 29 height 26
click at [620, 631] on select "00 01 02 03 04 05 06 07 08 09 10 11 12 13 14 15 16 17 18 19 20 21 22 23 24 25 2…" at bounding box center [635, 644] width 29 height 26
click at [1014, 472] on span "Update Entry" at bounding box center [1026, 479] width 73 height 16
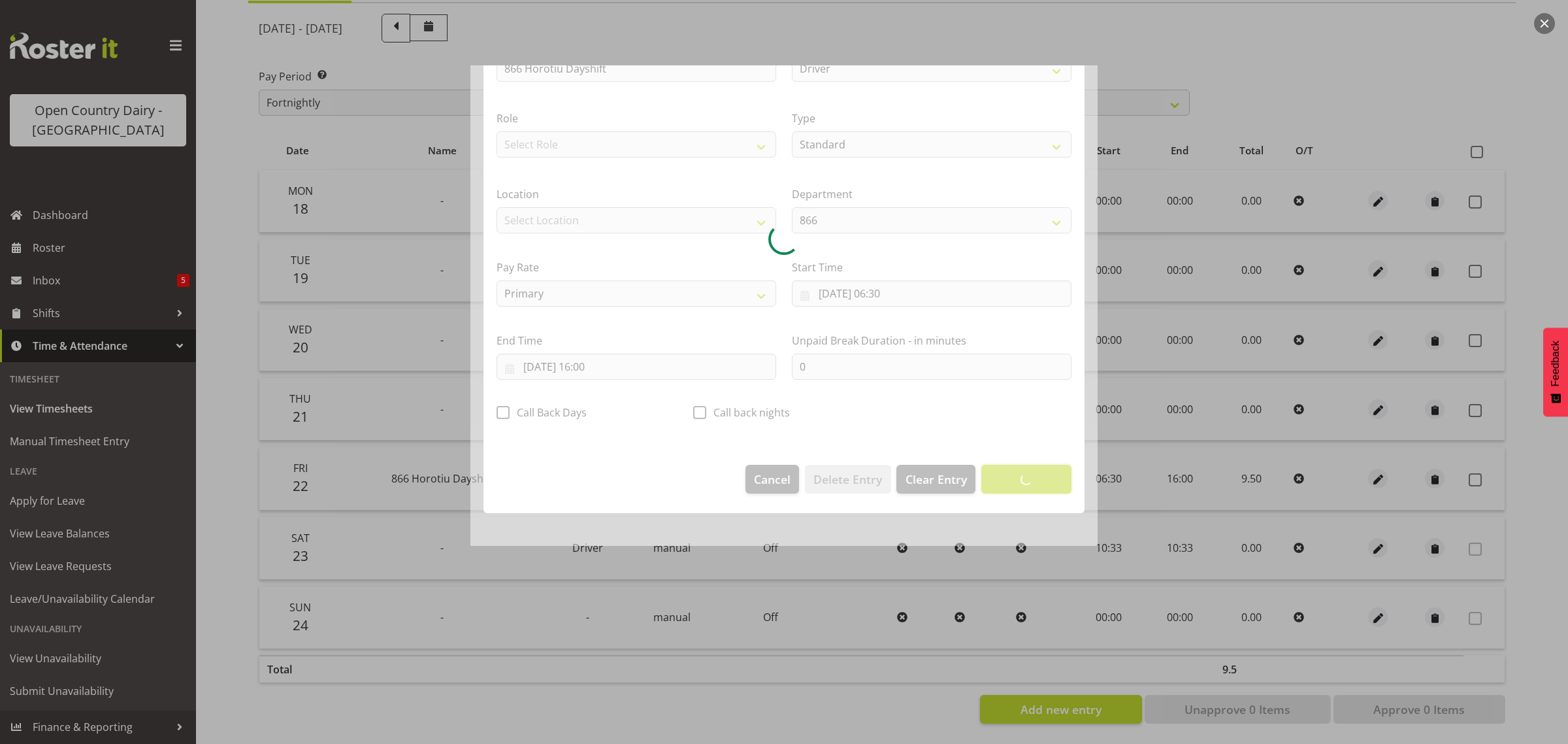
scroll to position [0, 0]
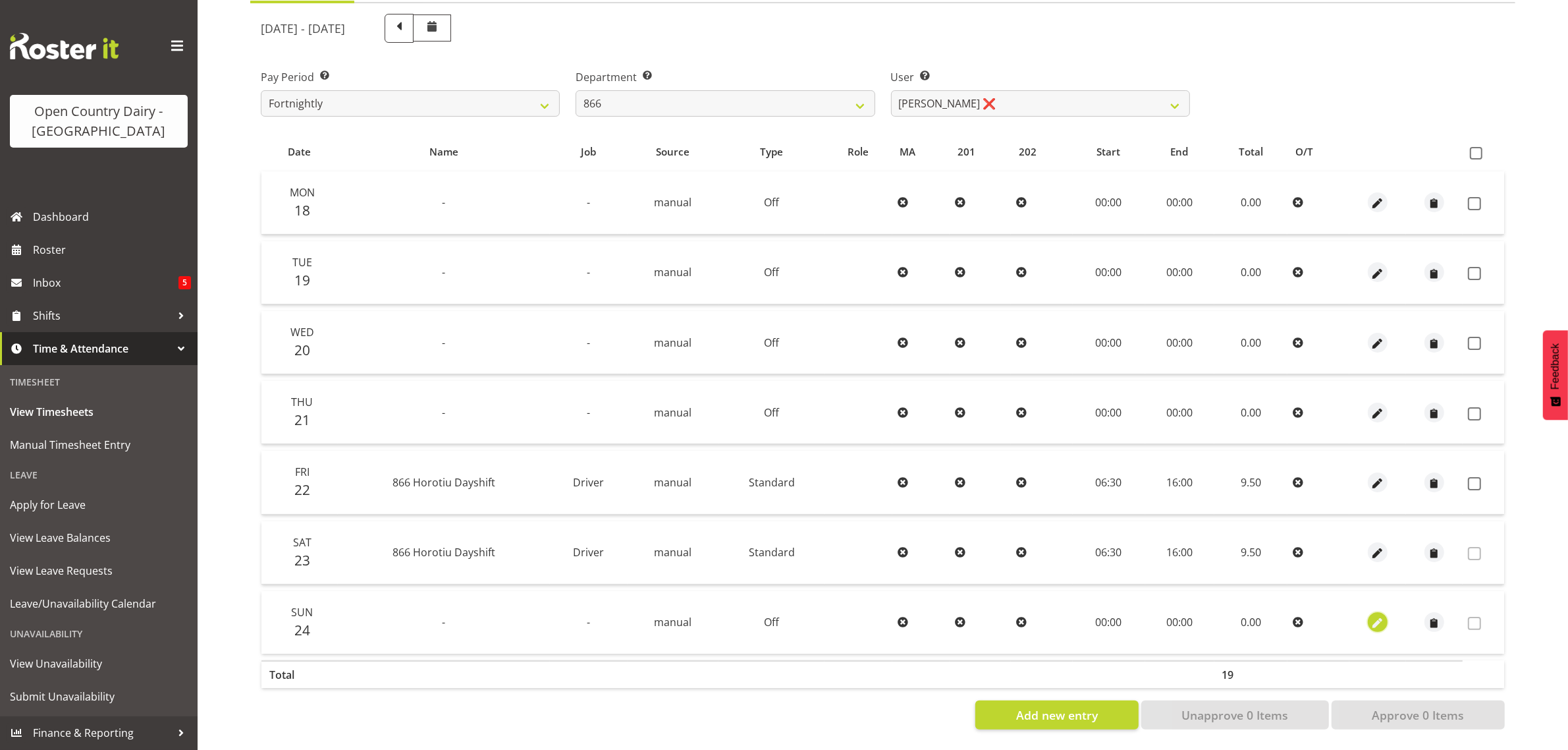
click at [1380, 616] on span "button" at bounding box center [1377, 623] width 15 height 15
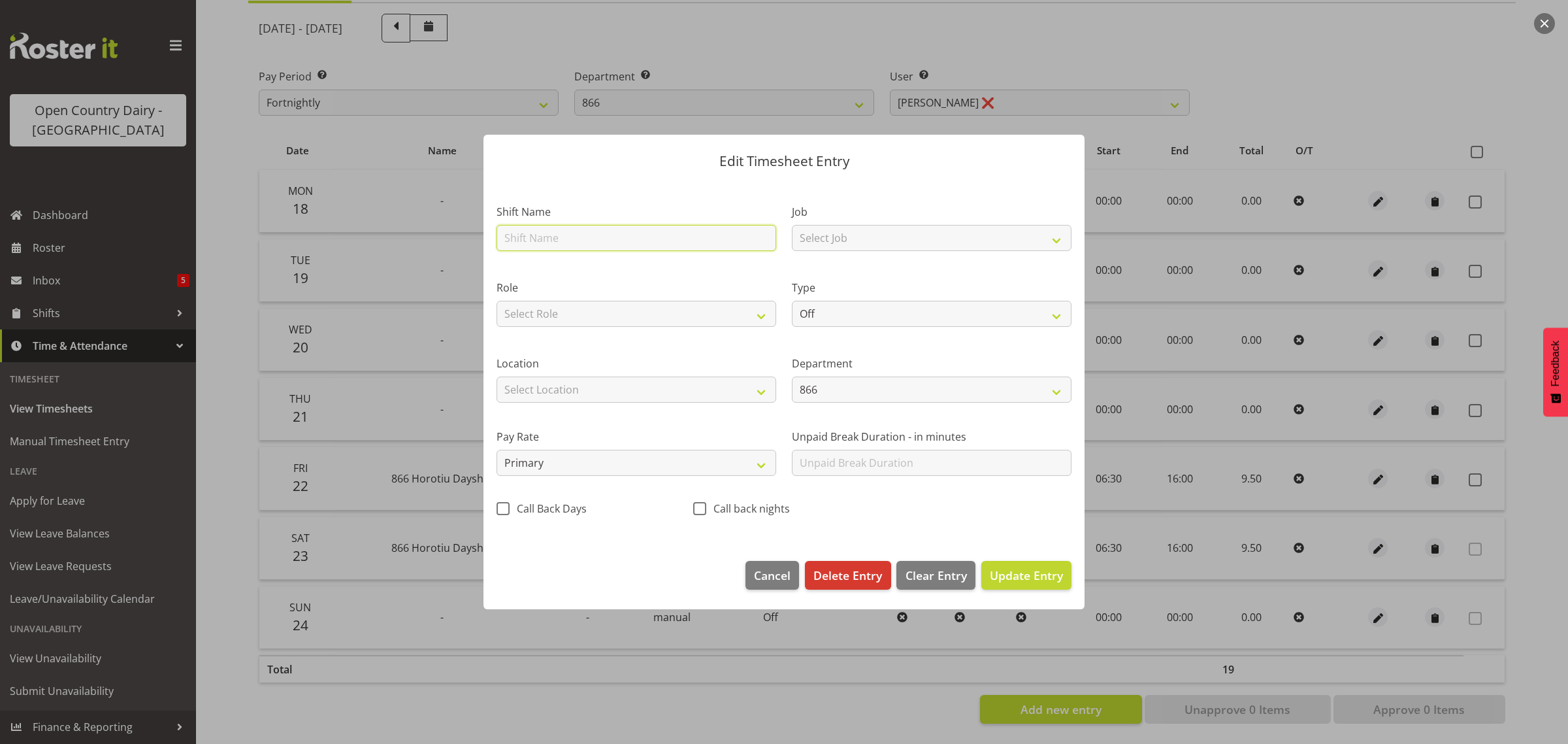
click at [587, 239] on input "text" at bounding box center [636, 238] width 280 height 26
click at [841, 316] on select "Off Standard Public Holiday Public Holiday (Worked) Day In Lieu Annual Leave Si…" at bounding box center [932, 313] width 280 height 26
click at [792, 300] on select "Off Standard Public Holiday Public Holiday (Worked) Day In Lieu Annual Leave Si…" at bounding box center [932, 313] width 280 height 26
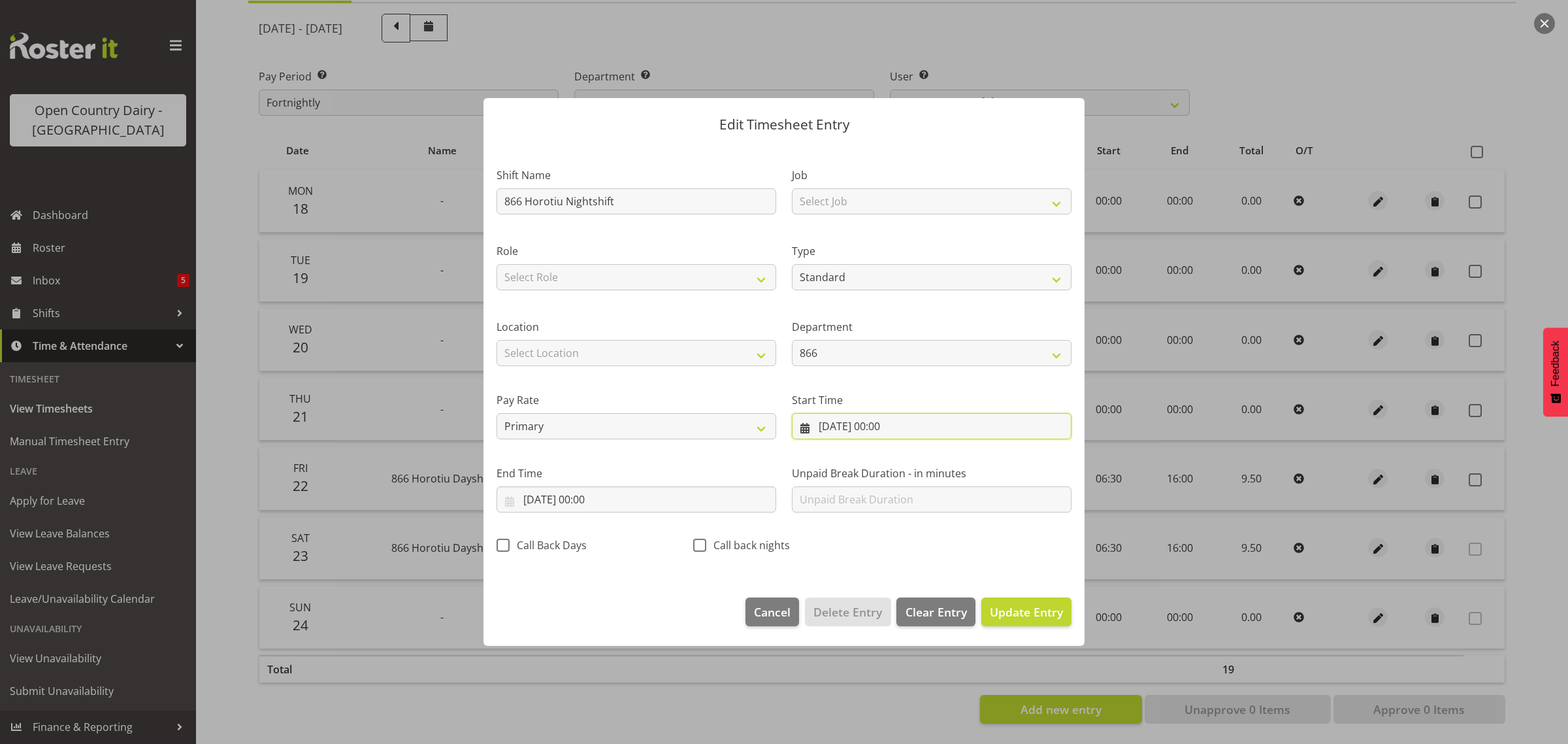
click at [893, 425] on input "24/08/2025, 00:00" at bounding box center [932, 426] width 280 height 26
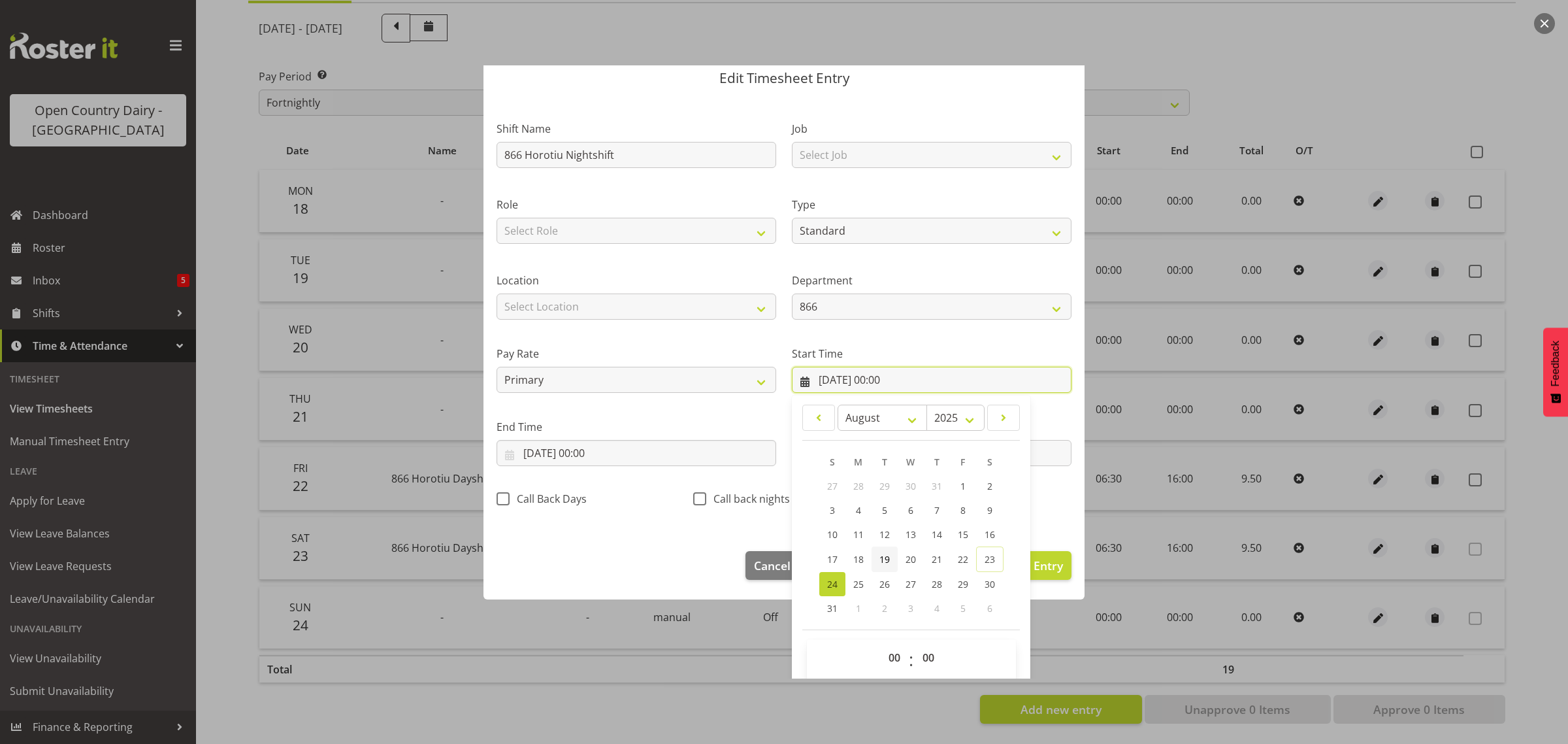
scroll to position [60, 0]
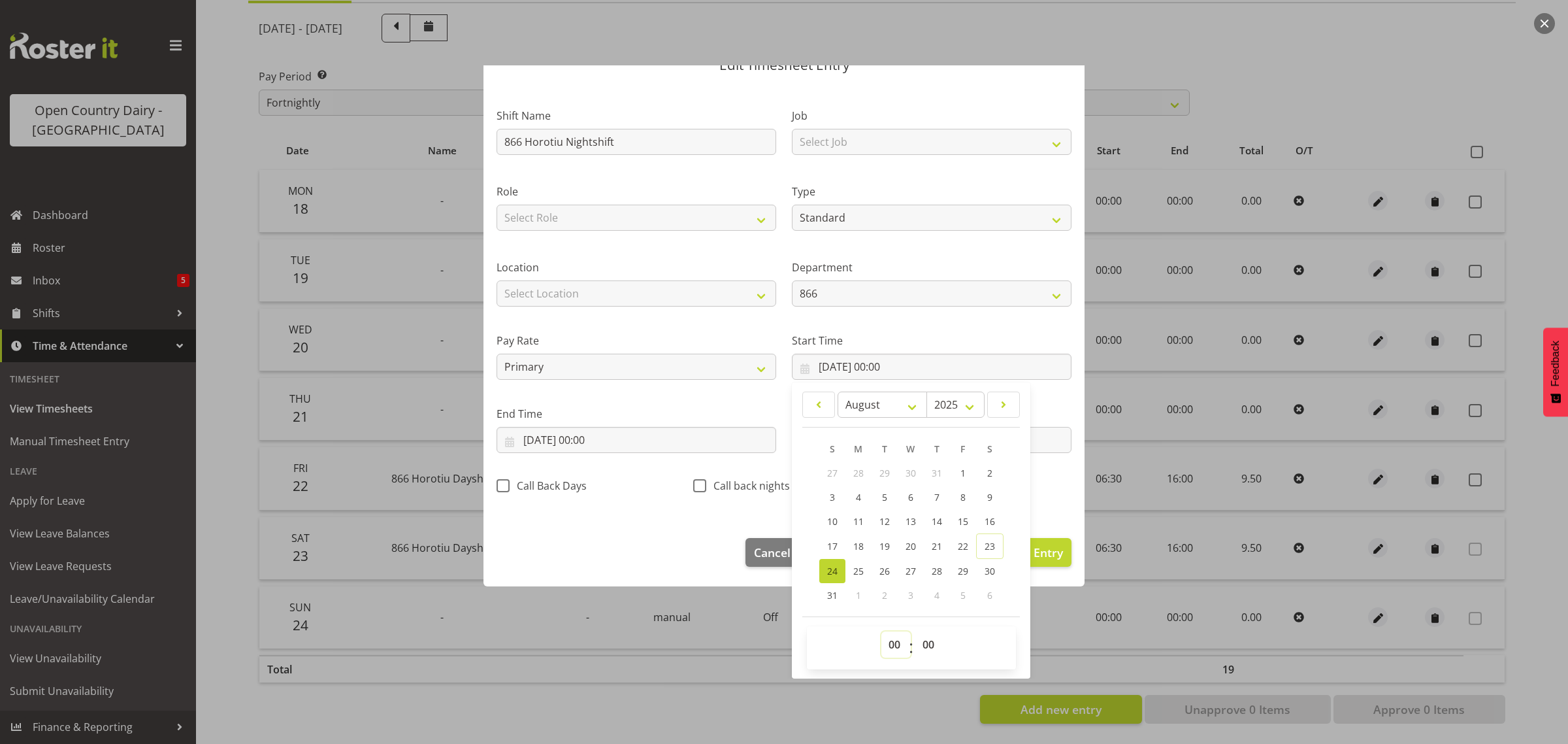
click at [892, 639] on select "00 01 02 03 04 05 06 07 08 09 10 11 12 13 14 15 16 17 18 19 20 21 22 23" at bounding box center [896, 644] width 29 height 26
click at [881, 631] on select "00 01 02 03 04 05 06 07 08 09 10 11 12 13 14 15 16 17 18 19 20 21 22 23" at bounding box center [896, 644] width 29 height 26
click at [919, 642] on select "00 01 02 03 04 05 06 07 08 09 10 11 12 13 14 15 16 17 18 19 20 21 22 23 24 25 2…" at bounding box center [930, 644] width 29 height 26
click at [916, 631] on select "00 01 02 03 04 05 06 07 08 09 10 11 12 13 14 15 16 17 18 19 20 21 22 23 24 25 2…" at bounding box center [930, 644] width 29 height 26
click at [544, 436] on input "24/08/2025, 00:00" at bounding box center [636, 440] width 280 height 26
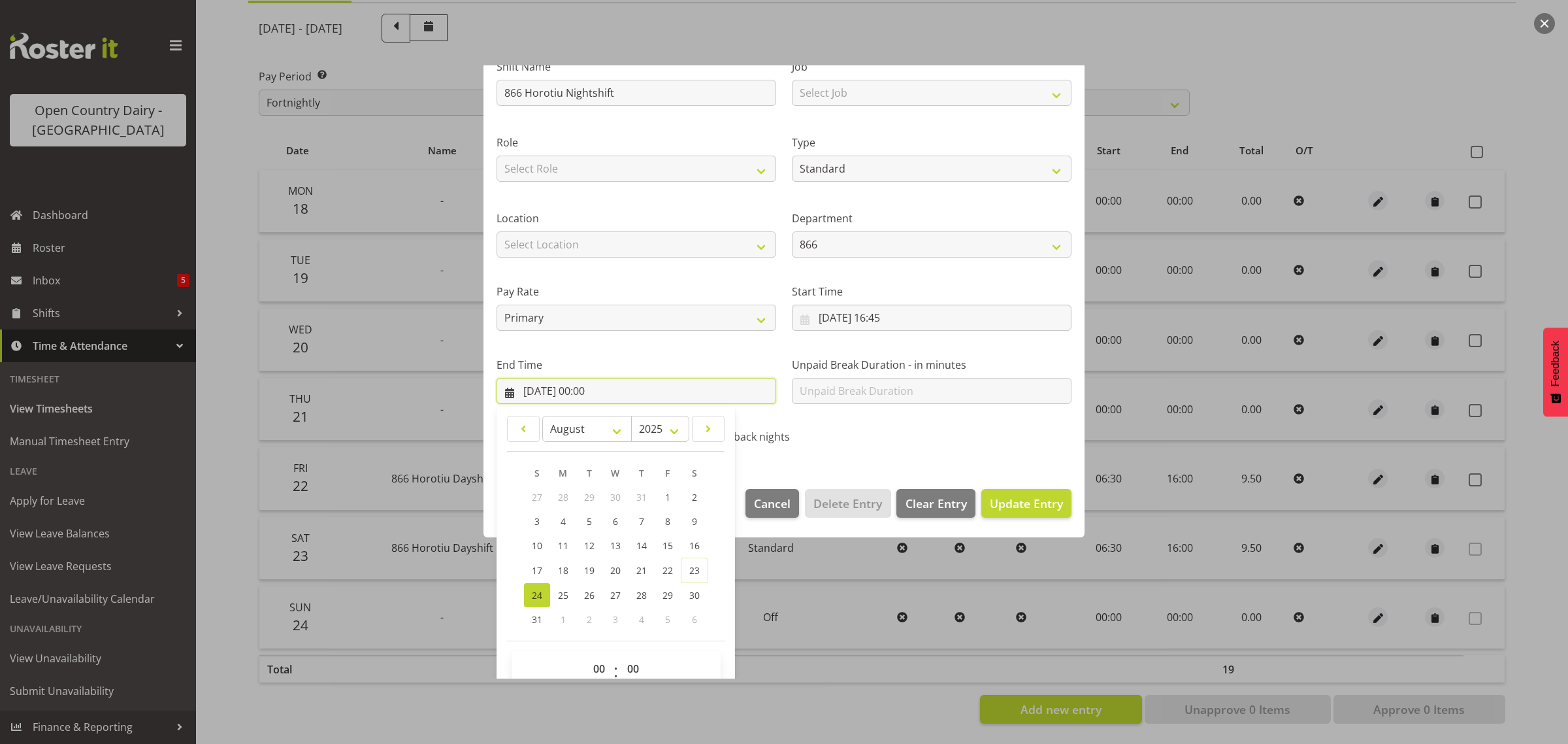
scroll to position [132, 0]
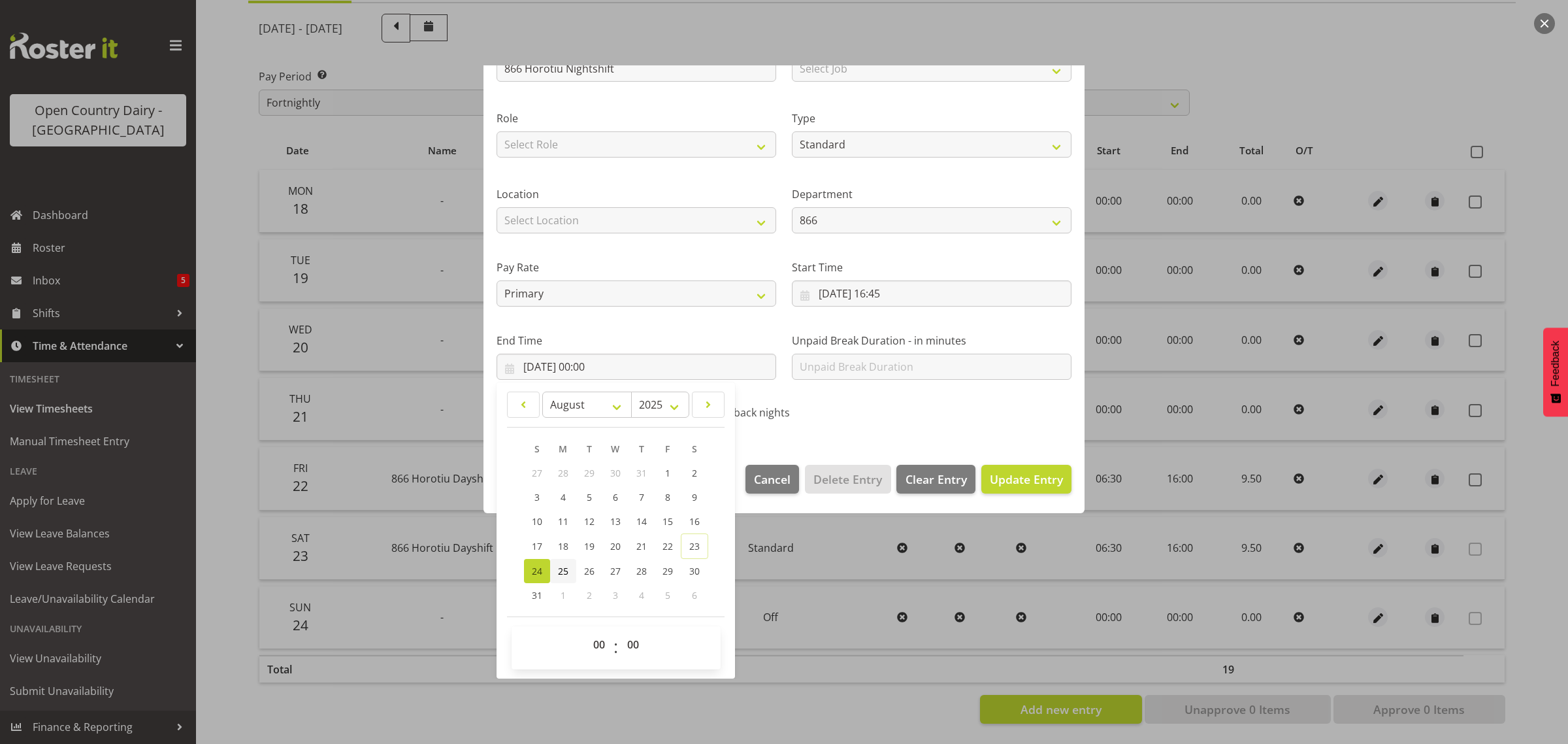
click at [557, 563] on link "25" at bounding box center [564, 570] width 26 height 24
click at [593, 638] on select "00 01 02 03 04 05 06 07 08 09 10 11 12 13 14 15 16 17 18 19 20 21 22 23" at bounding box center [601, 644] width 29 height 26
click at [586, 631] on select "00 01 02 03 04 05 06 07 08 09 10 11 12 13 14 15 16 17 18 19 20 21 22 23" at bounding box center [601, 644] width 29 height 26
click at [1000, 473] on span "Update Entry" at bounding box center [1026, 479] width 73 height 16
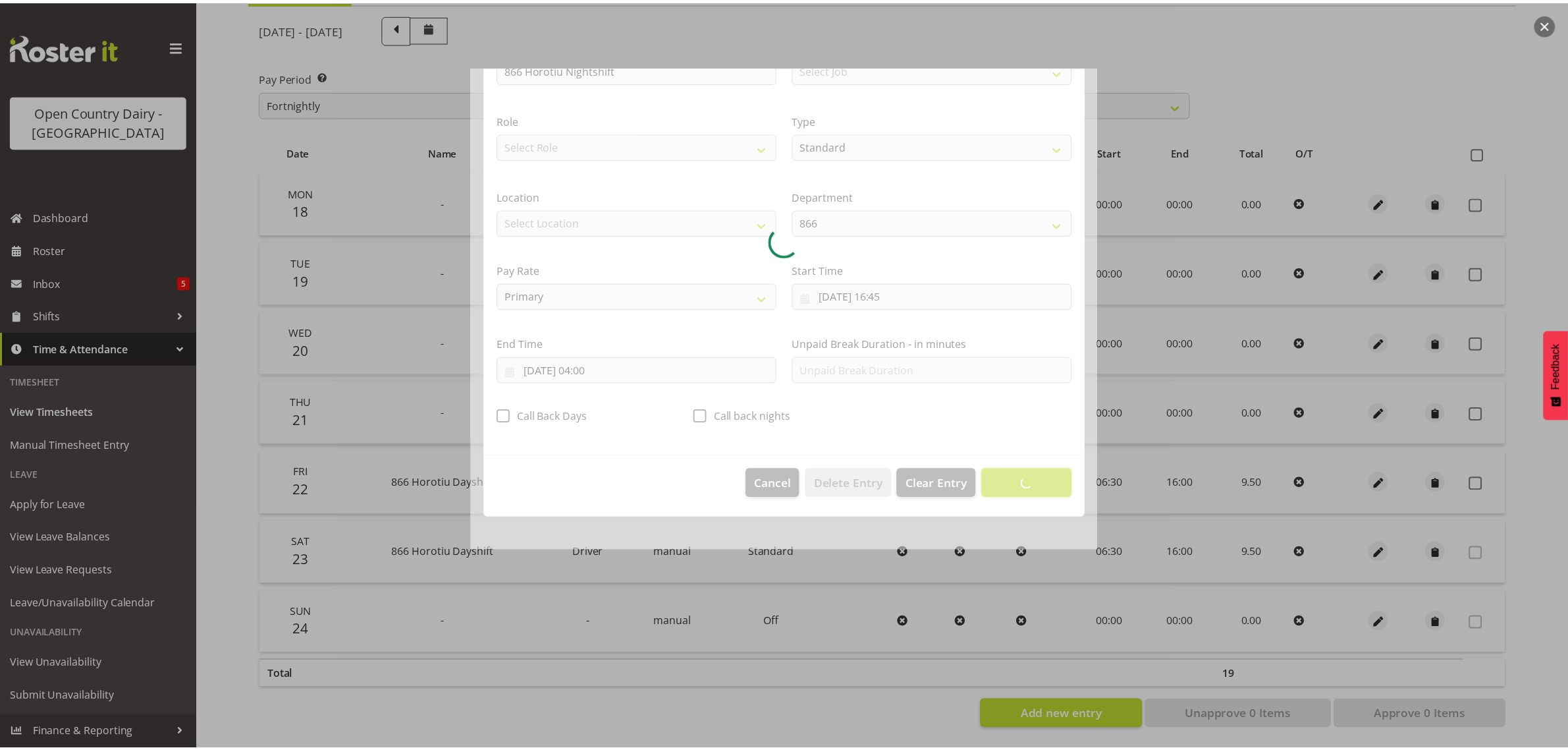
scroll to position [0, 0]
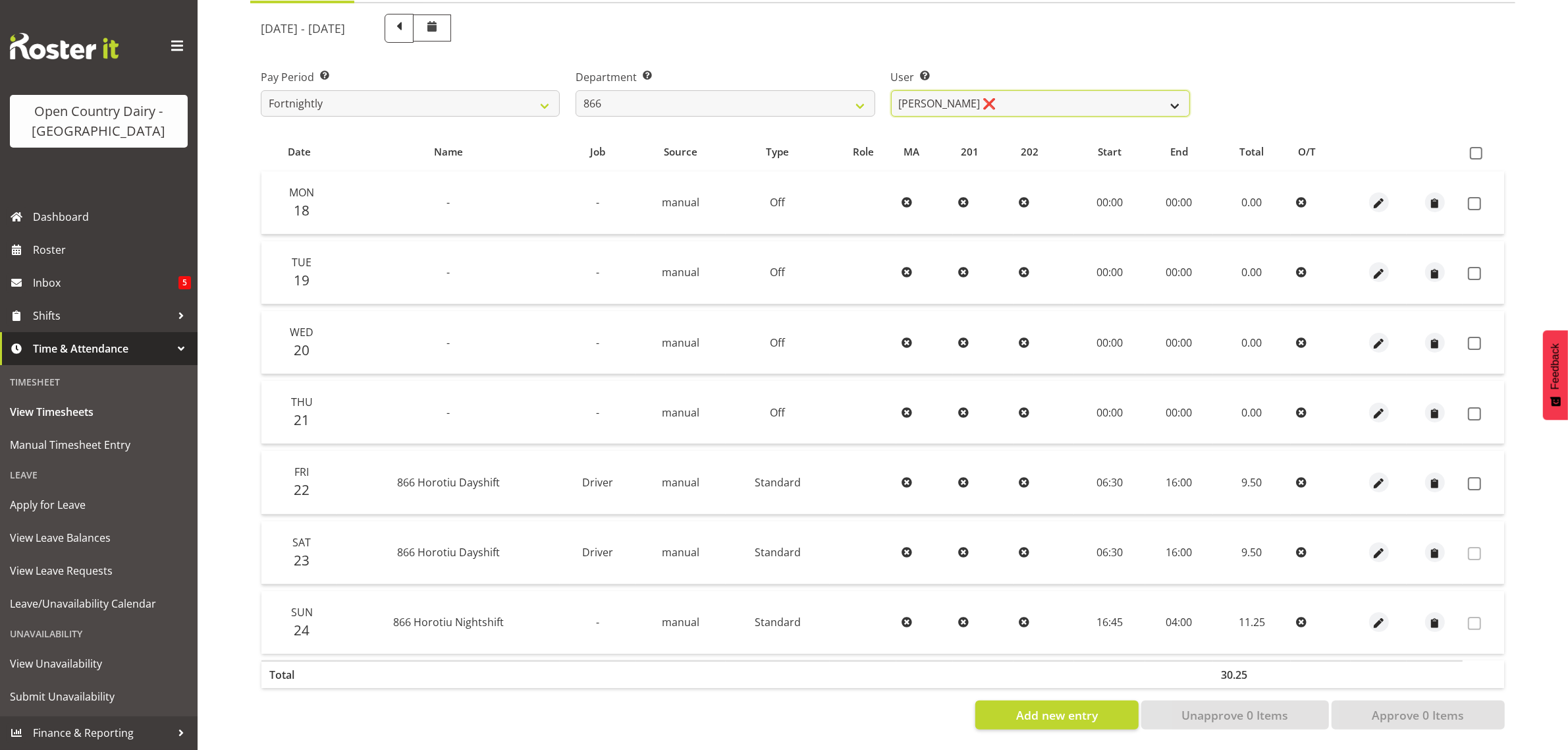
click at [1005, 93] on select "Harshdeep Singh ❌ Jacques Nel ❌ Navreet Jawanda ❌ Neil Abrahams ❌" at bounding box center [1041, 103] width 299 height 26
click at [1008, 90] on select "Harshdeep Singh ❌ Jacques Nel ❌ Navreet Jawanda ❌ Neil Abrahams ❌" at bounding box center [1041, 103] width 299 height 26
click at [683, 97] on select "701 702 703 704 705 706 707 708 709 710 711 712 713 714 715 716 717 718 719 720" at bounding box center [725, 103] width 299 height 26
click at [575, 90] on select "701 702 703 704 705 706 707 708 709 710 711 712 713 714 715 716 717 718 719 720" at bounding box center [725, 103] width 299 height 26
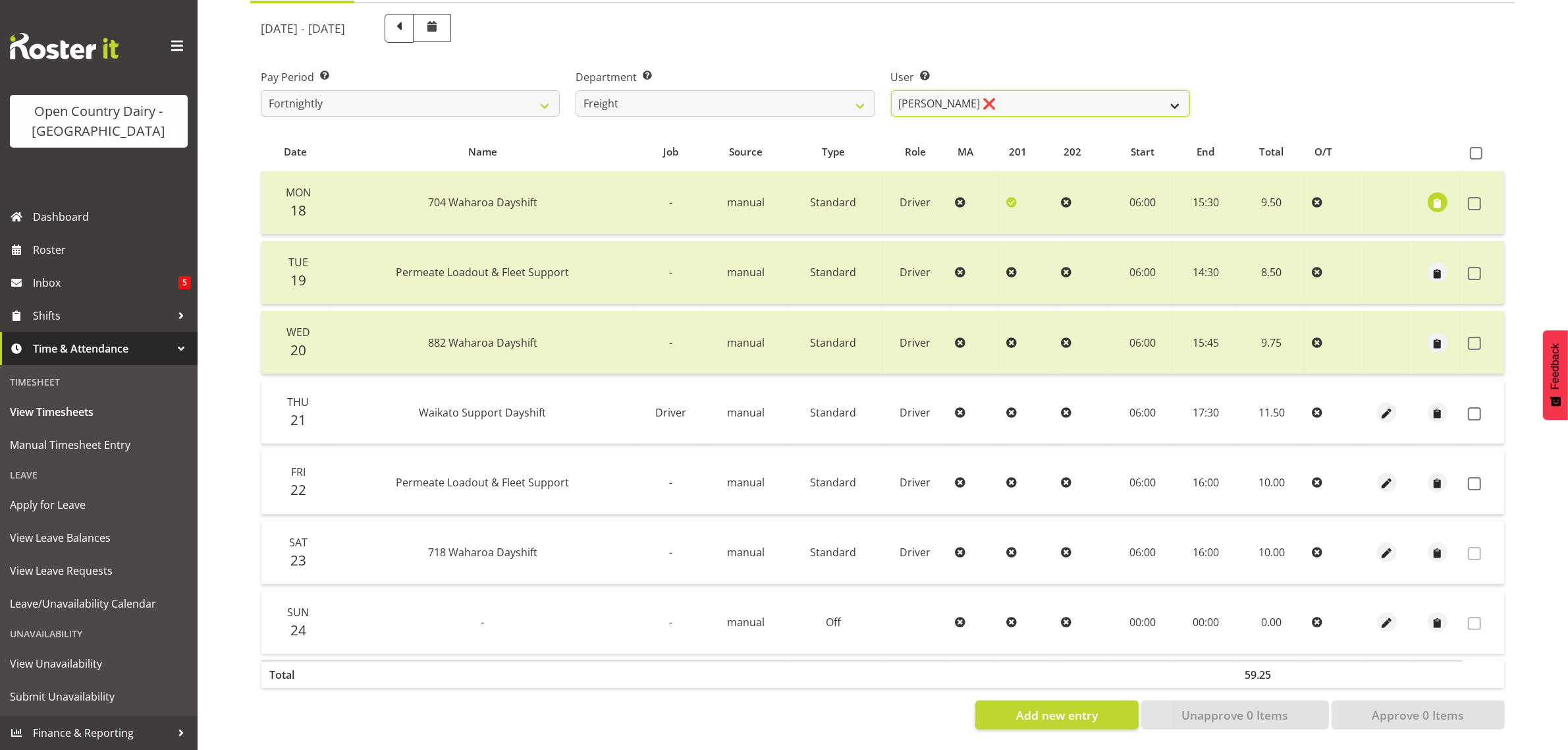
click at [996, 92] on select "Gavin Harvey ❌ Lalesh Kumar ❌" at bounding box center [1041, 103] width 299 height 26
click at [749, 90] on select "701 702 703 704 705 706 707 708 709 710 711 712 713 714 715 716 717 718 719 720" at bounding box center [725, 103] width 299 height 26
click at [575, 90] on select "701 702 703 704 705 706 707 708 709 710 711 712 713 714 715 716 717 718 719 720" at bounding box center [725, 103] width 299 height 26
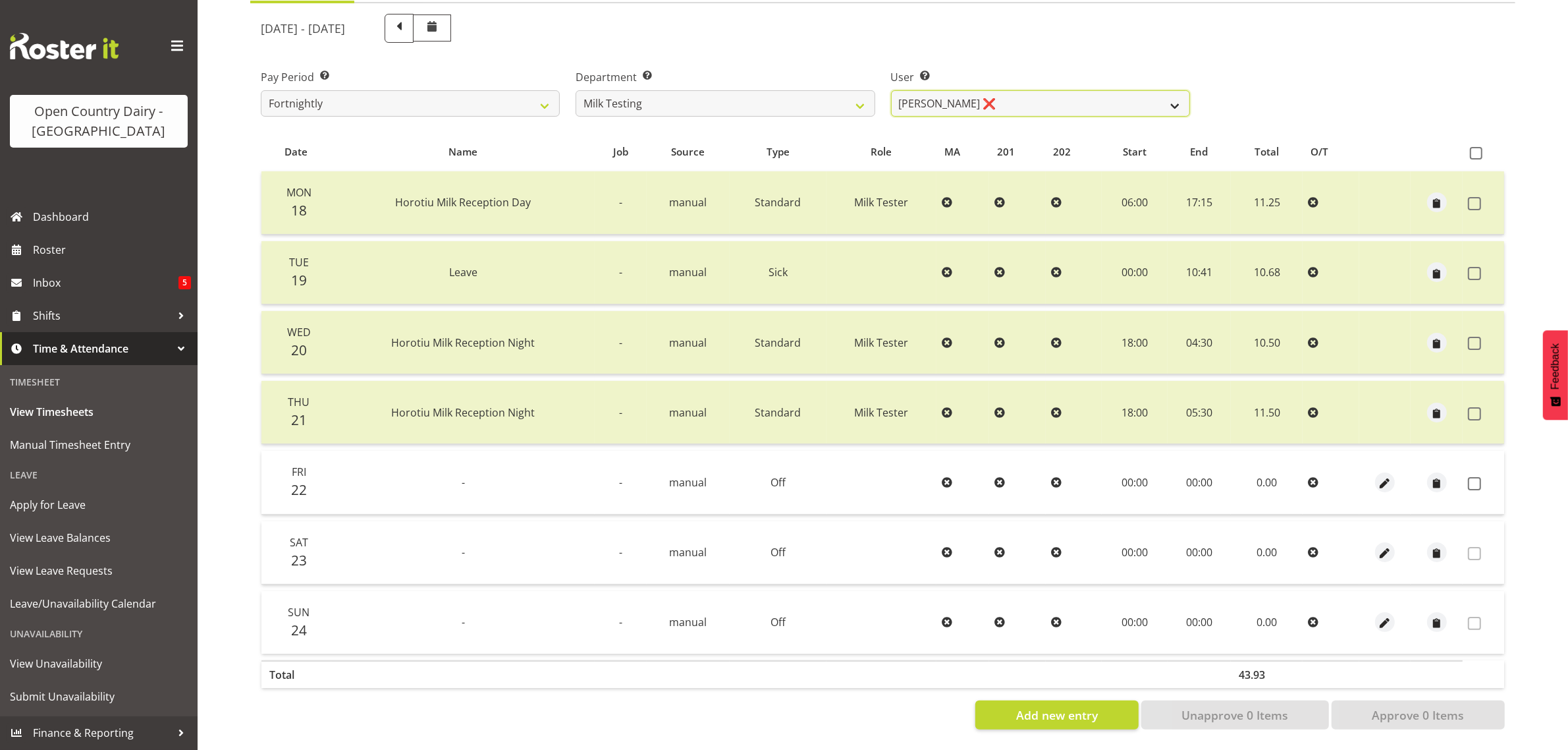
click at [1042, 90] on select "Diana Ridings ❌ George Smith ❌ Helaina Walker ❌ Kim Madden ❌ Michael Brechelt ❌…" at bounding box center [1041, 103] width 299 height 26
click at [891, 90] on select "Diana Ridings ❌ George Smith ❌ Helaina Walker ❌ Kim Madden ❌ Michael Brechelt ❌…" at bounding box center [1041, 103] width 299 height 26
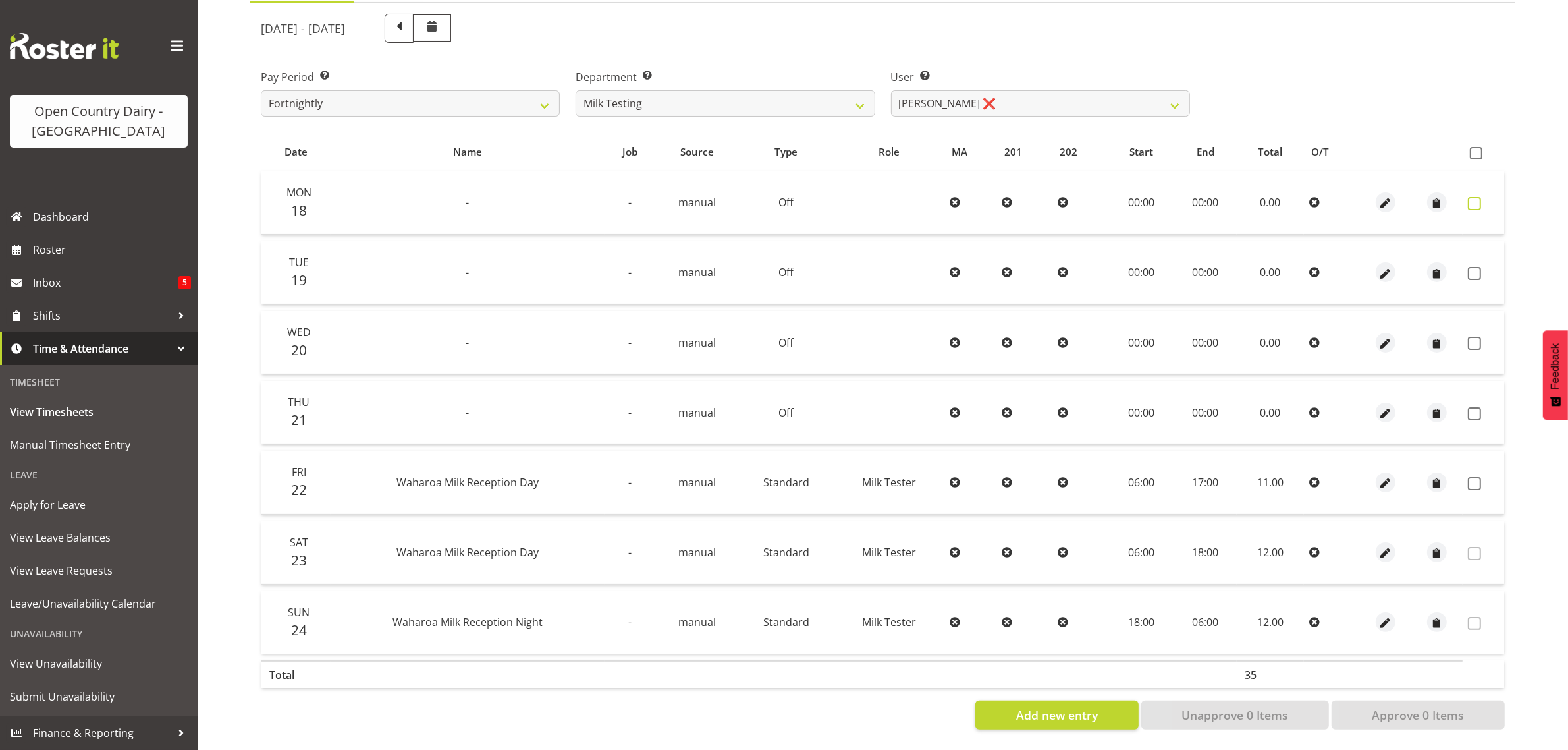
click at [1473, 197] on span at bounding box center [1475, 204] width 13 height 13
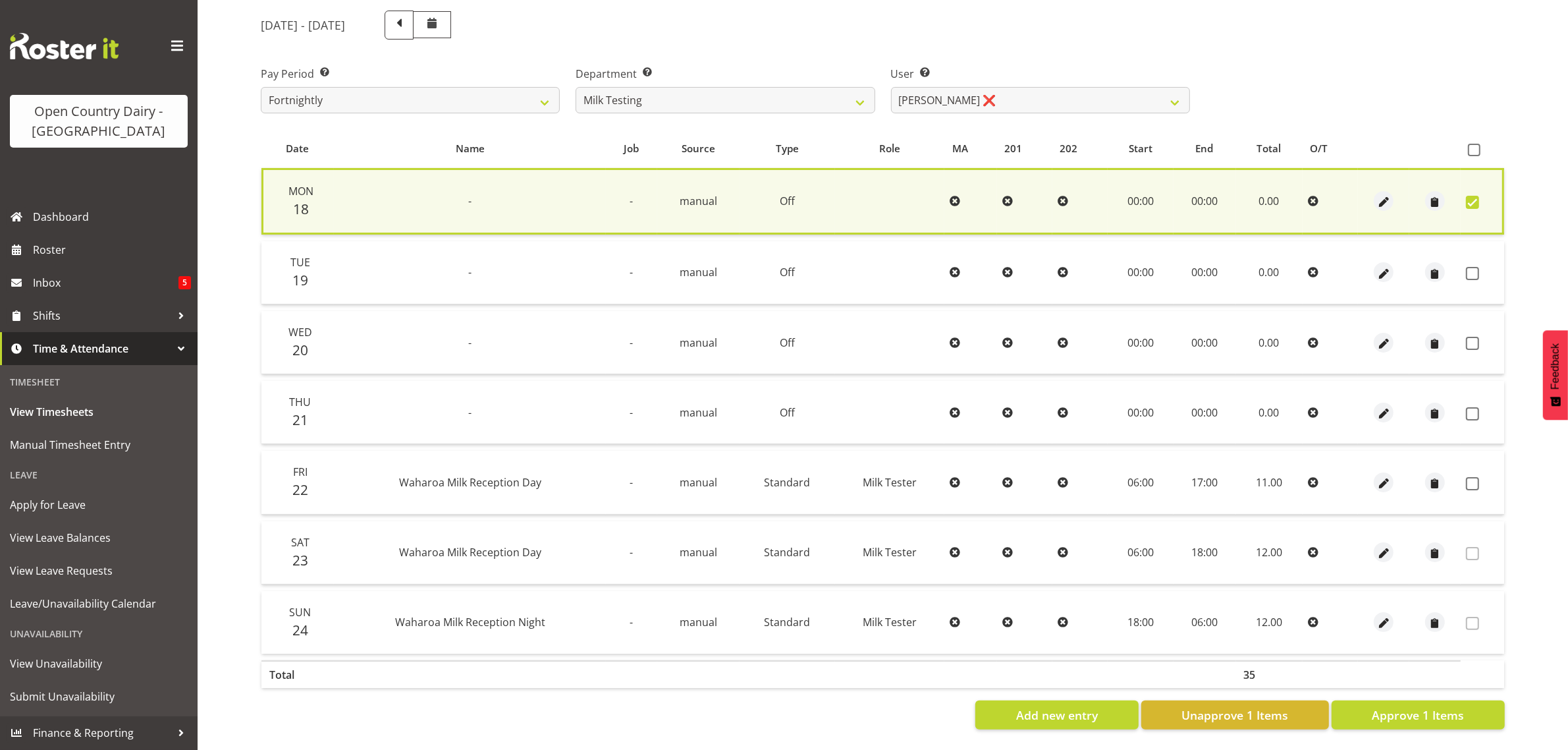
drag, startPoint x: 1471, startPoint y: 265, endPoint x: 1471, endPoint y: 280, distance: 15.0
click at [1470, 267] on span at bounding box center [1473, 273] width 13 height 13
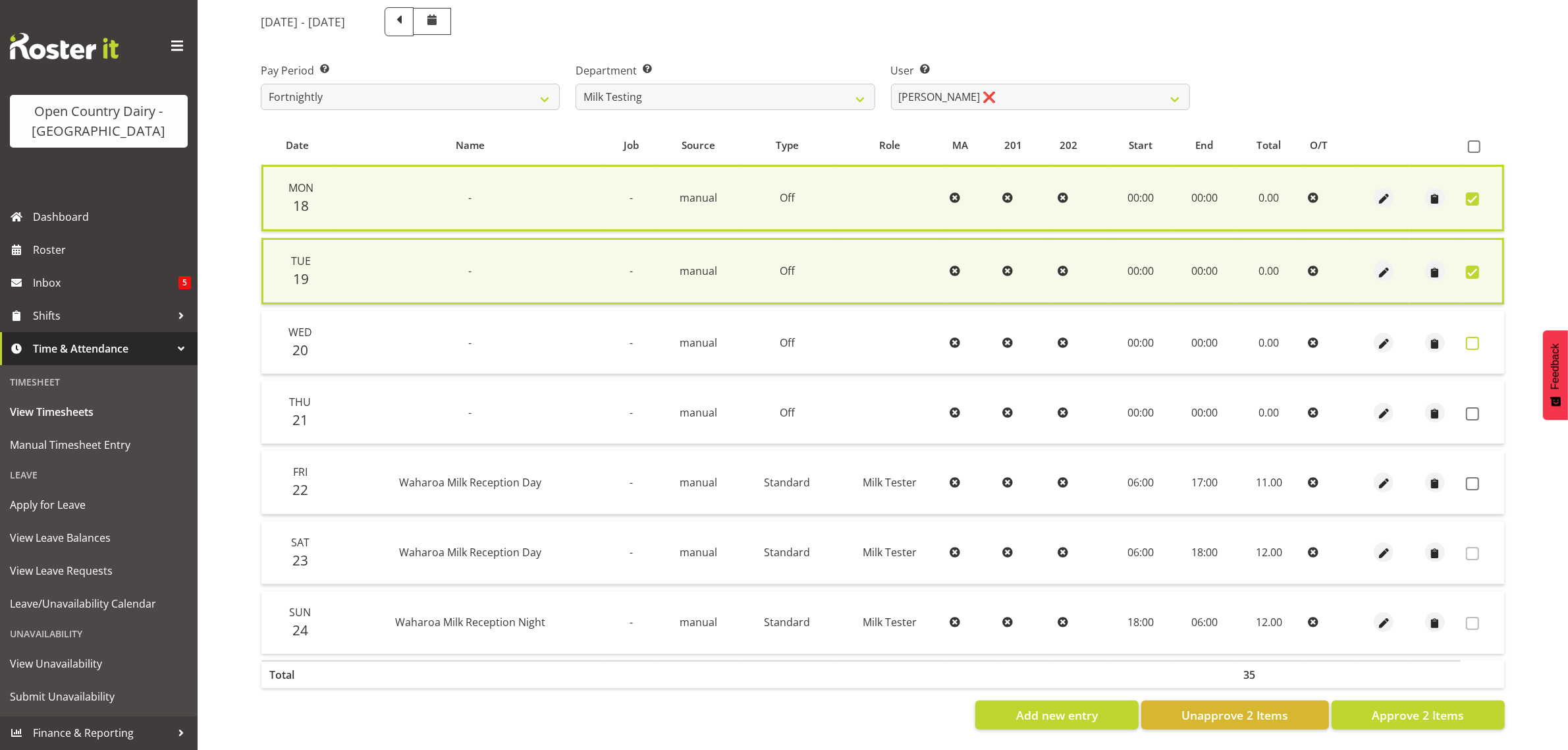
click at [1471, 337] on span at bounding box center [1473, 343] width 13 height 13
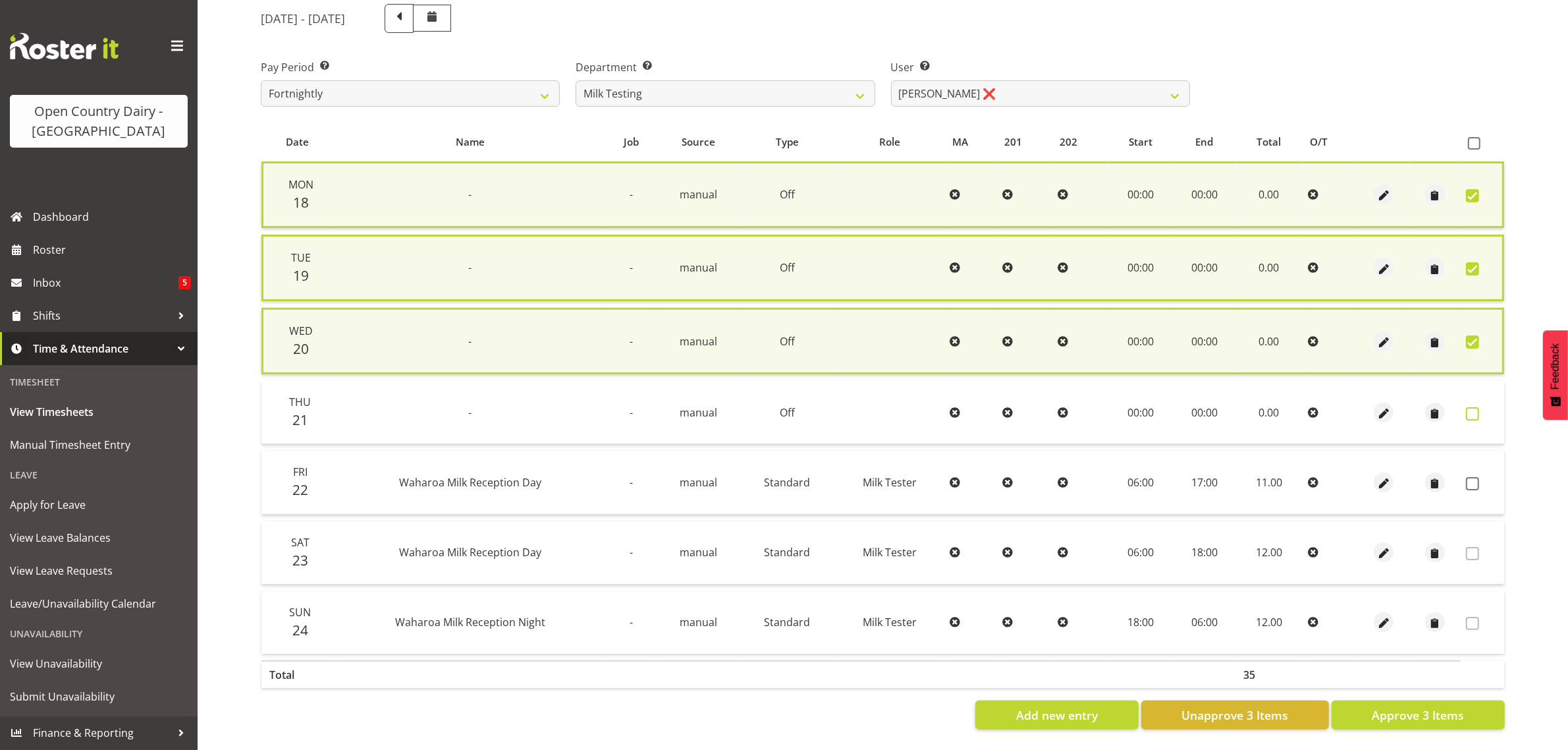
click at [1472, 407] on span at bounding box center [1473, 413] width 13 height 13
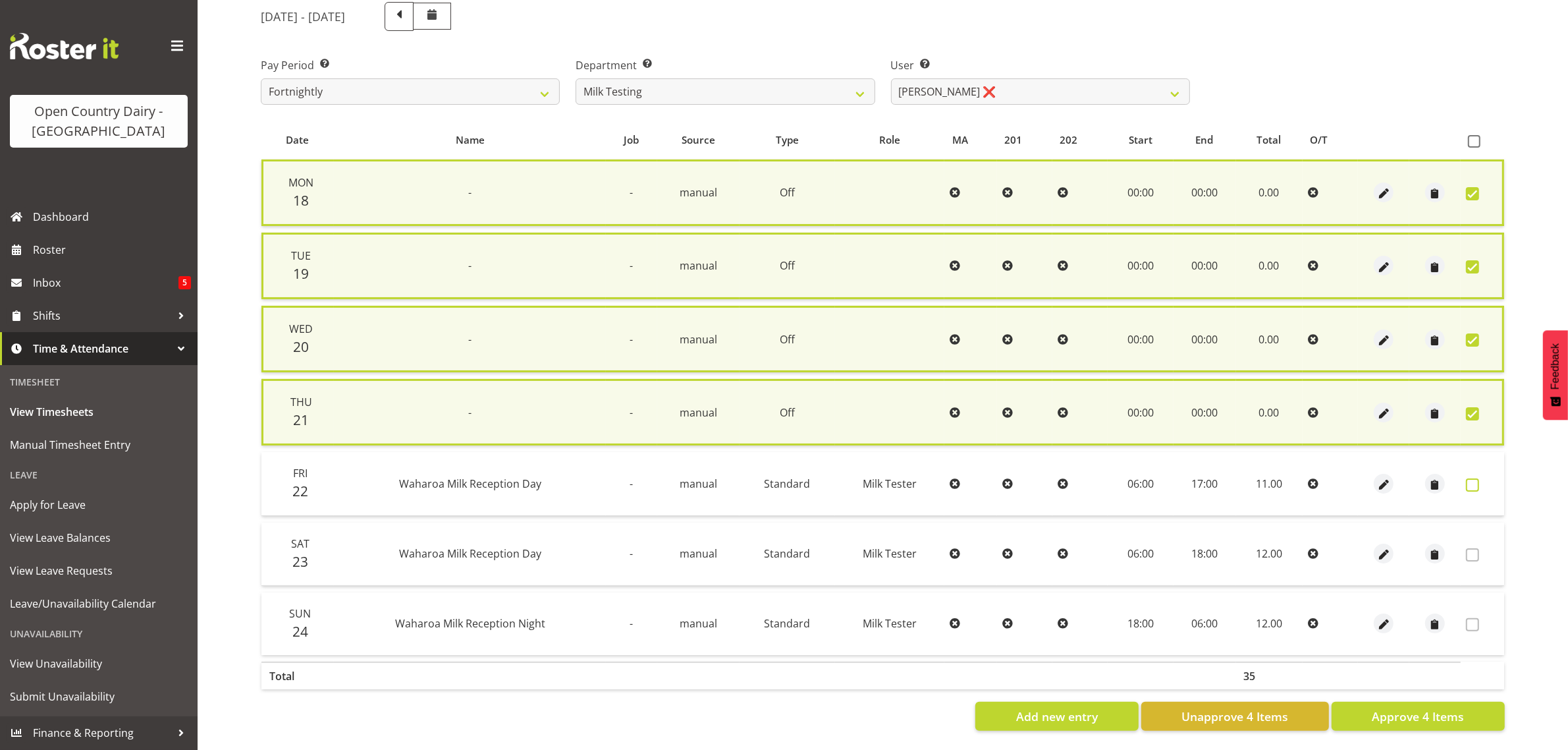
click at [1468, 482] on span at bounding box center [1473, 485] width 13 height 13
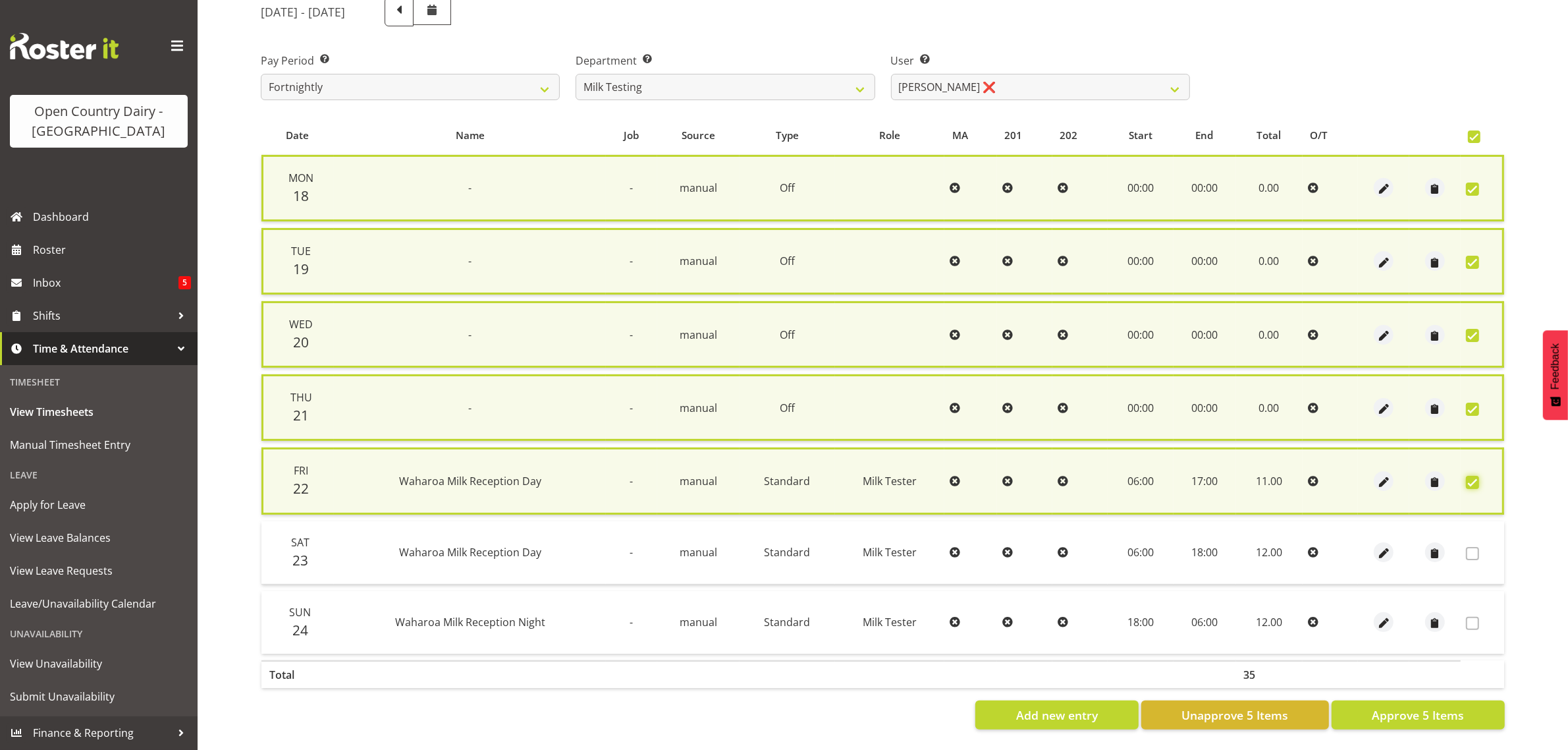
scroll to position [181, 0]
click at [1359, 700] on button "Approve 5 Items" at bounding box center [1418, 715] width 173 height 29
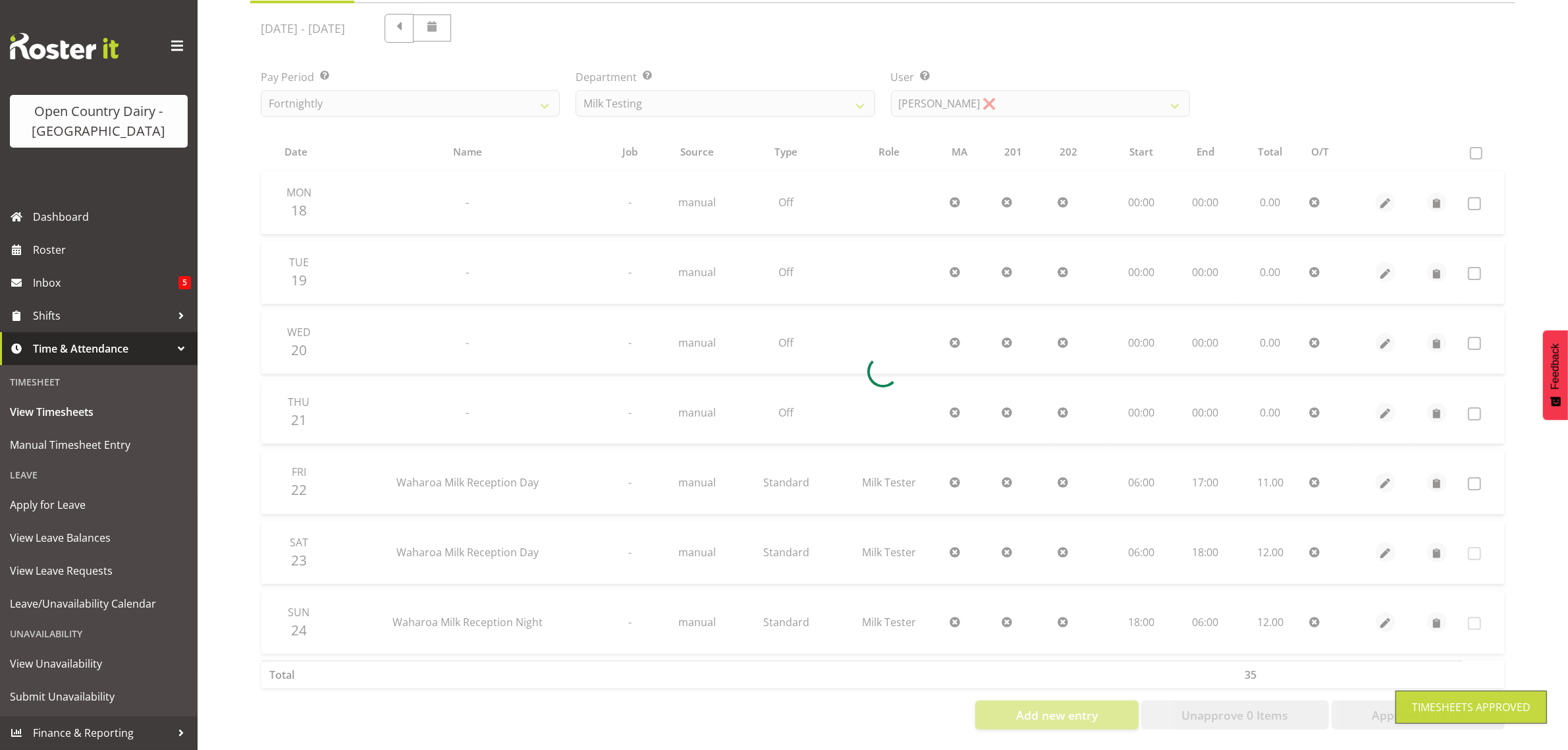
scroll to position [169, 0]
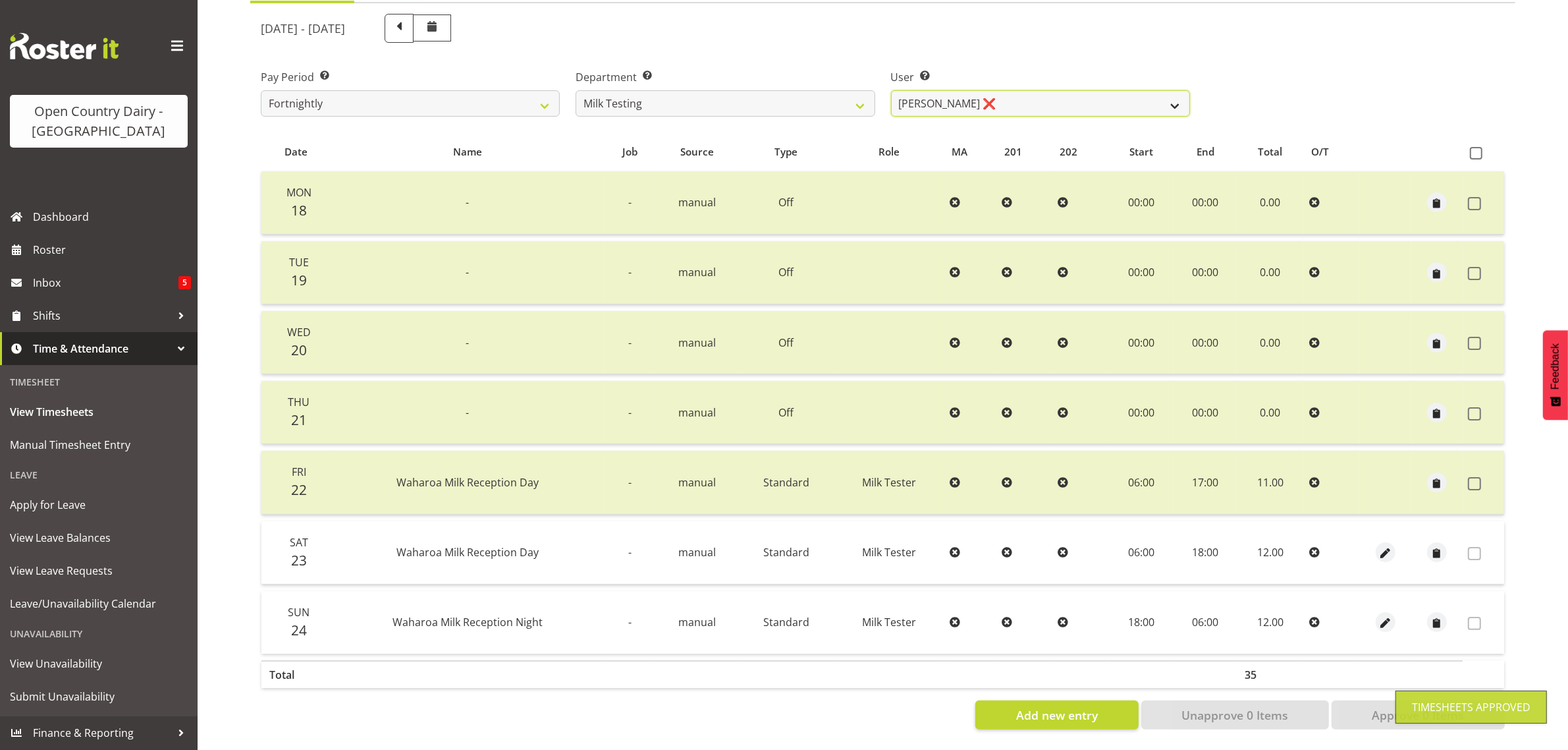
click at [995, 90] on select "Diana Ridings ❌ George Smith ❌ Helaina Walker ❌ Kim Madden ❌ Michael Brechelt ❌…" at bounding box center [1041, 103] width 299 height 26
click at [891, 90] on select "Diana Ridings ❌ George Smith ❌ Helaina Walker ❌ Kim Madden ❌ Michael Brechelt ❌…" at bounding box center [1041, 103] width 299 height 26
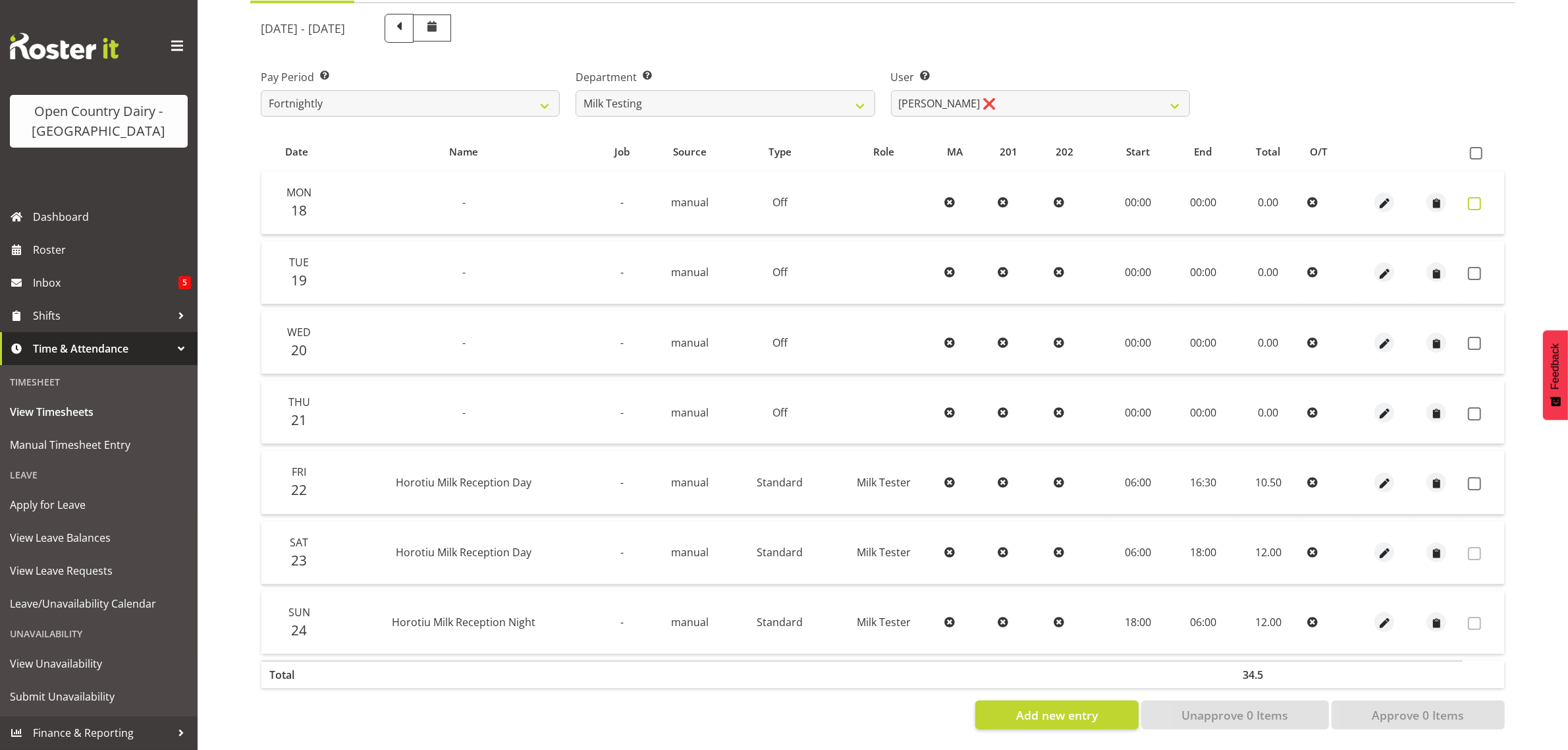
click at [1472, 197] on span at bounding box center [1475, 204] width 13 height 13
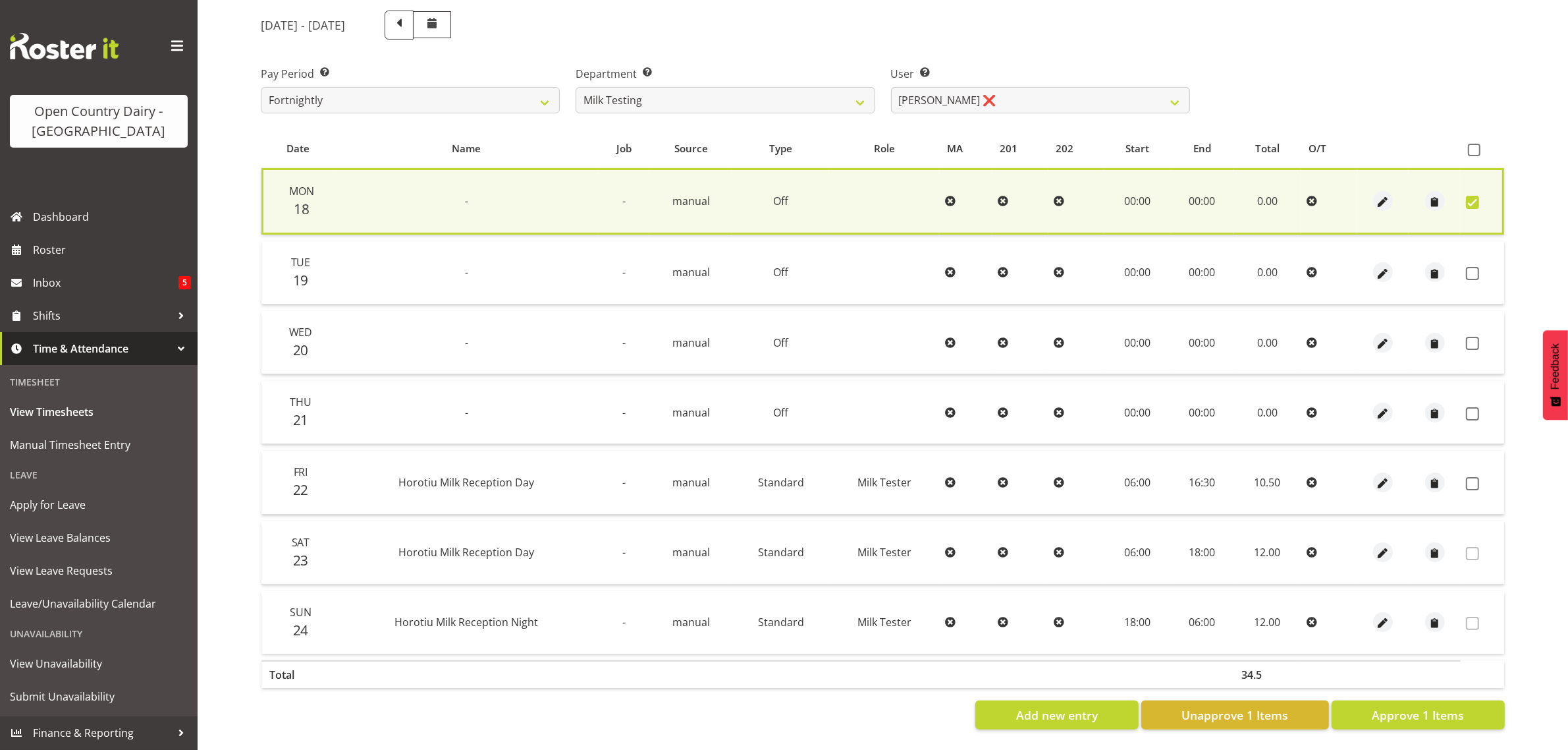
drag, startPoint x: 1469, startPoint y: 262, endPoint x: 1472, endPoint y: 292, distance: 30.1
click at [1468, 267] on span at bounding box center [1473, 273] width 13 height 13
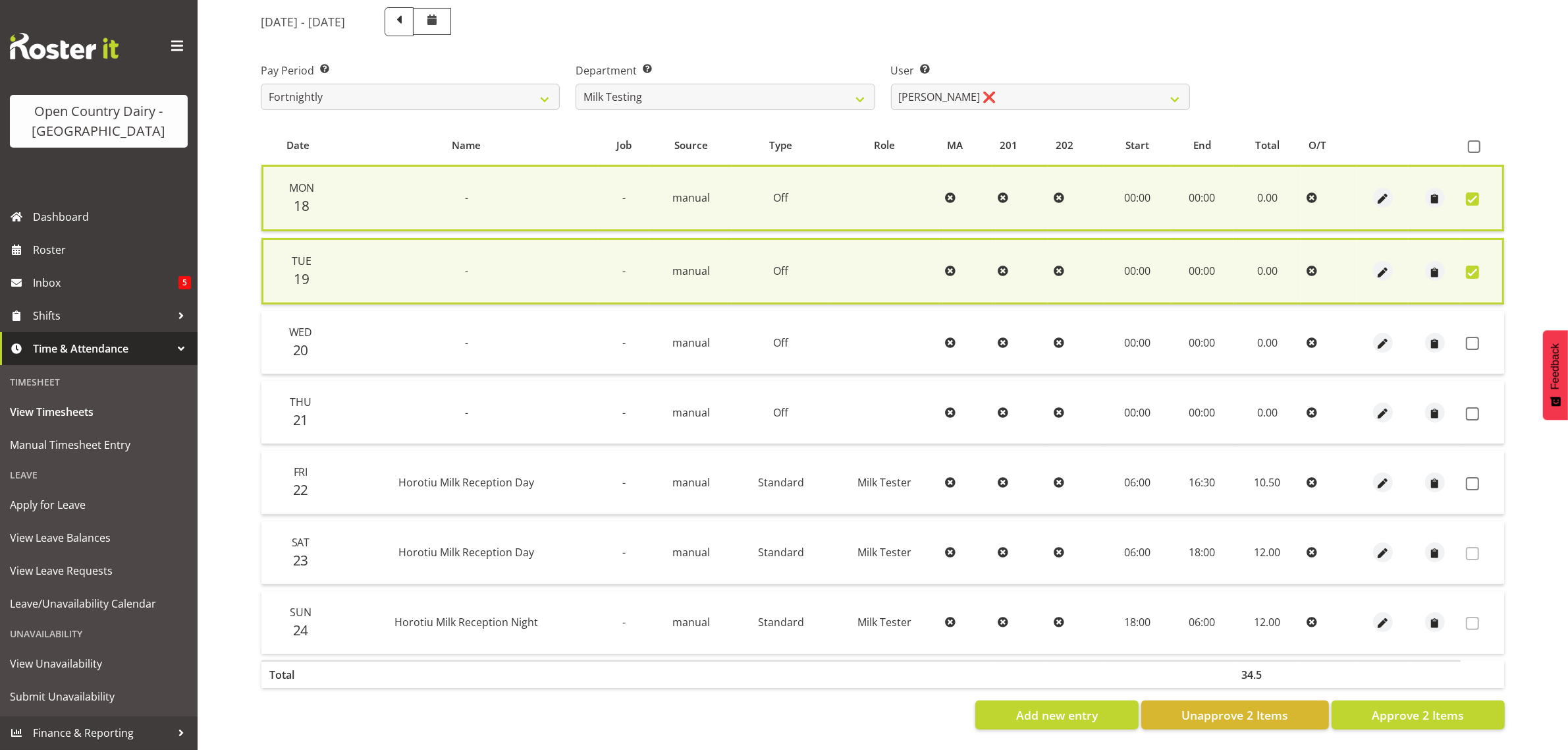
drag, startPoint x: 1471, startPoint y: 336, endPoint x: 1470, endPoint y: 369, distance: 33.0
click at [1471, 343] on td at bounding box center [1482, 342] width 43 height 63
click at [1474, 407] on span at bounding box center [1473, 413] width 13 height 13
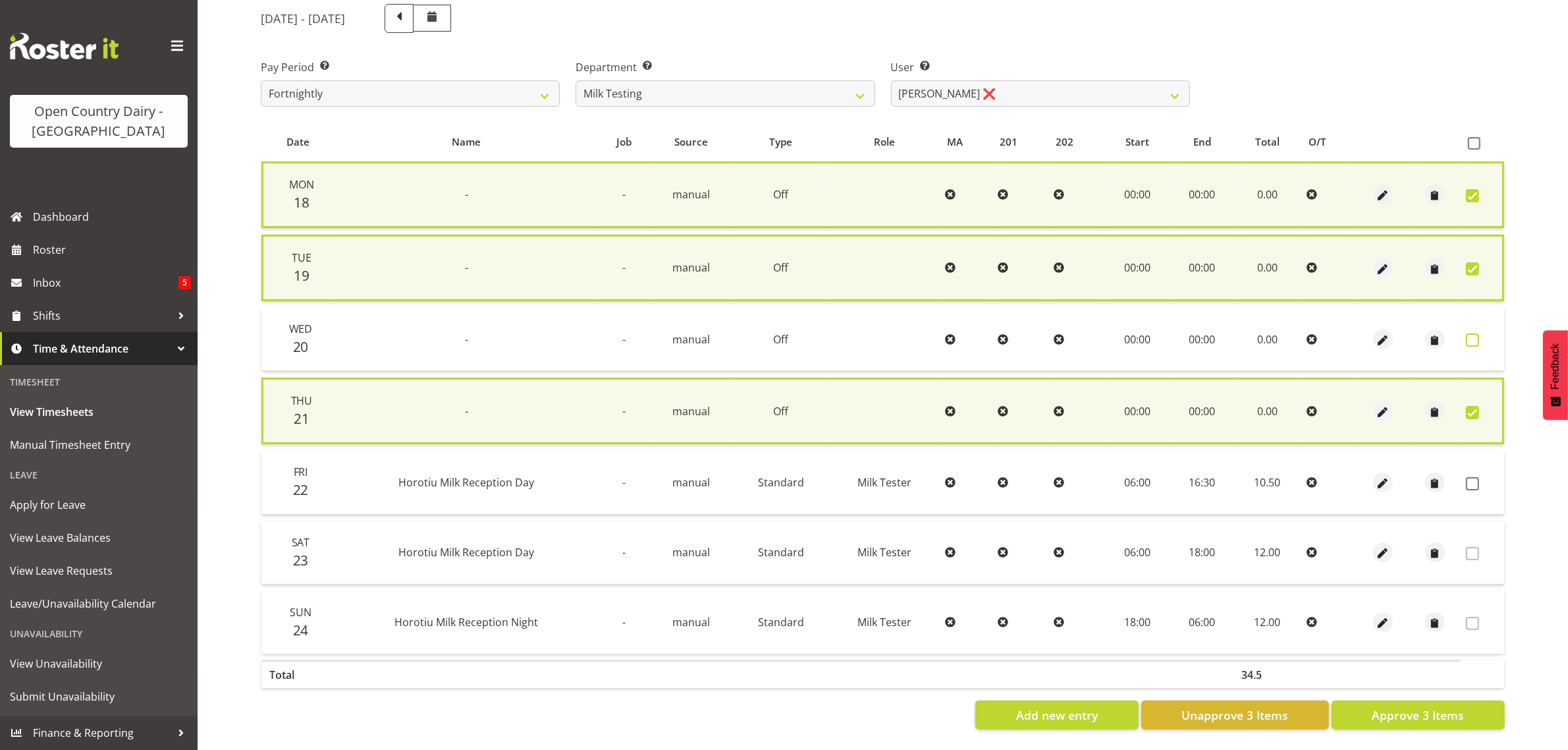
click at [1471, 334] on span at bounding box center [1473, 340] width 13 height 13
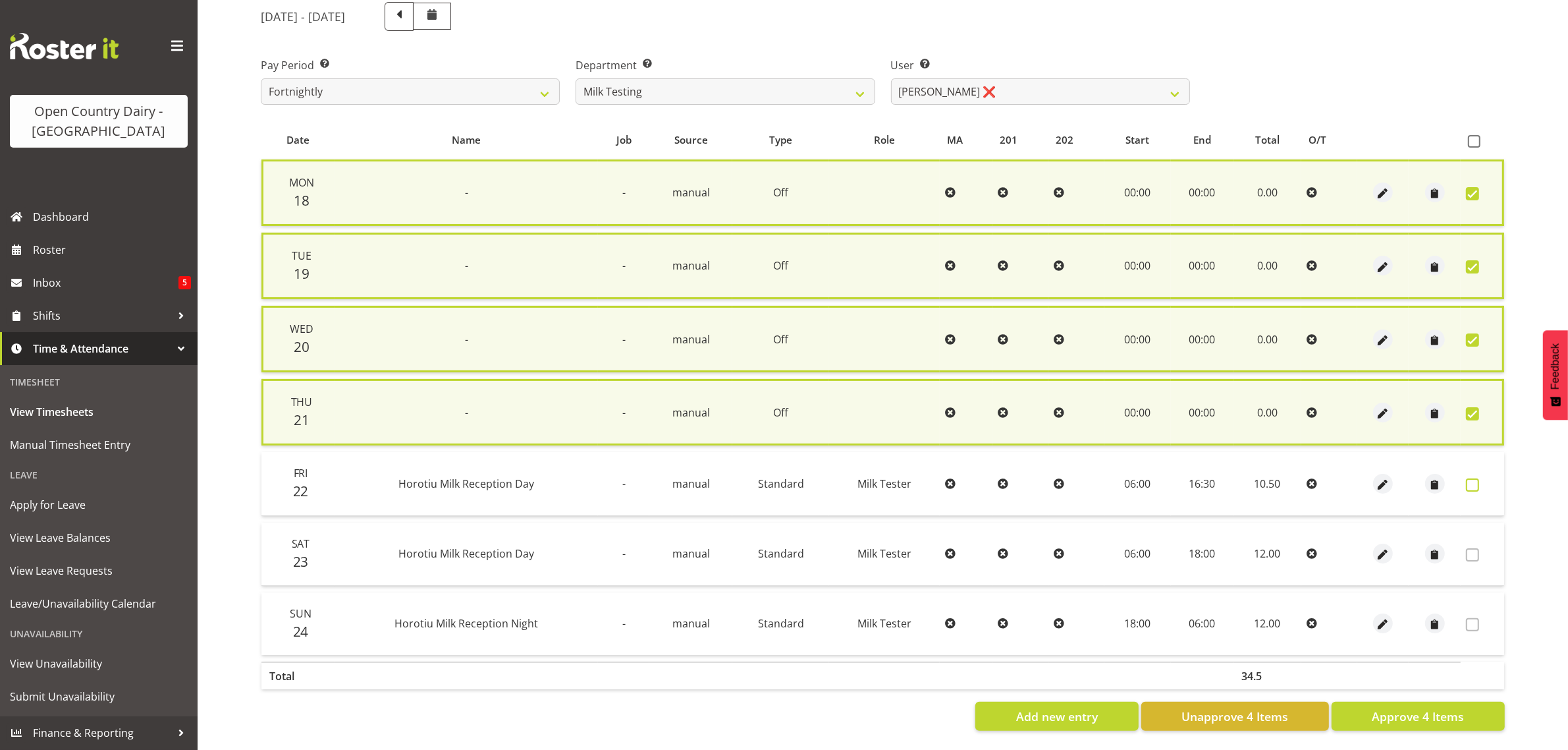
click at [1471, 478] on span at bounding box center [1473, 485] width 13 height 13
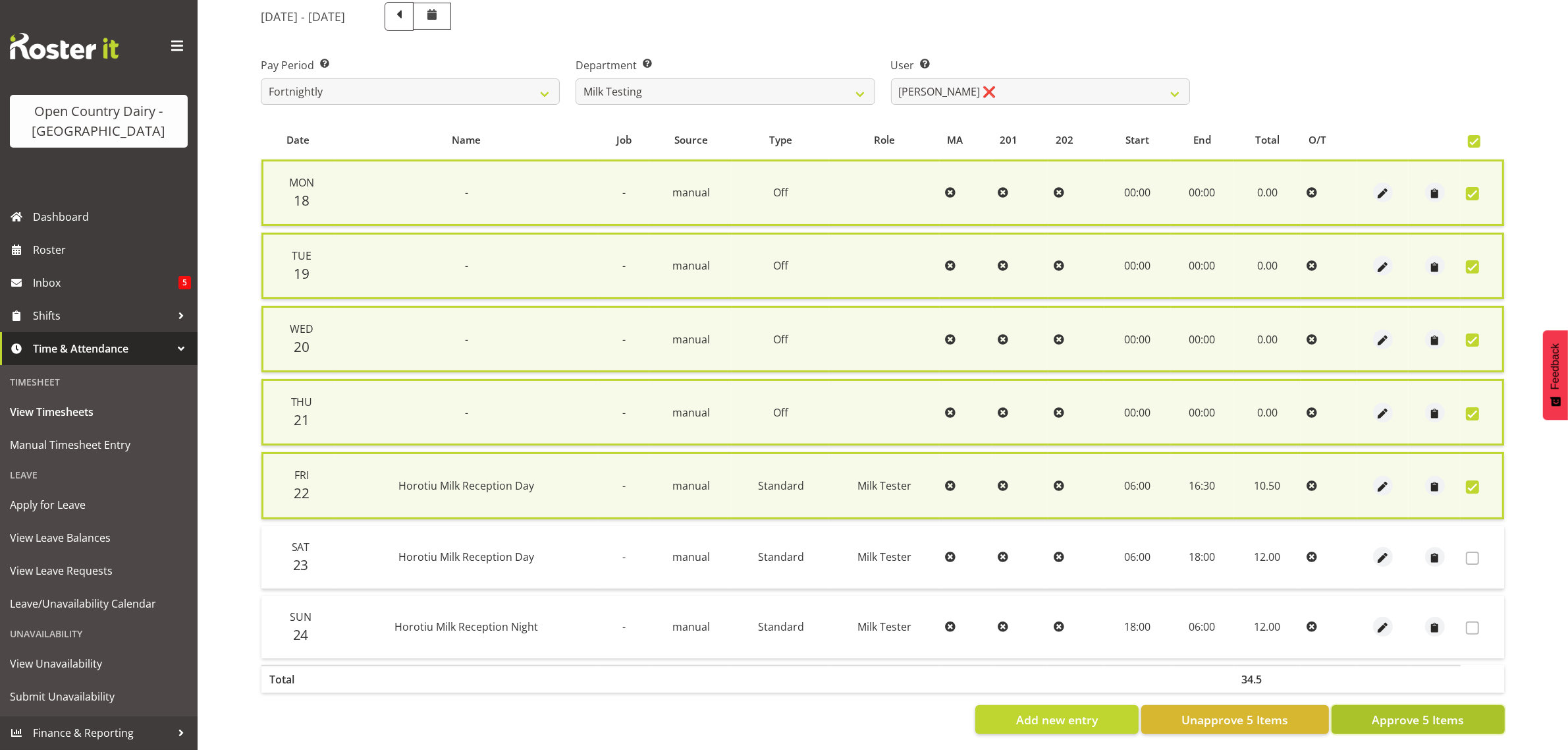
click at [1403, 711] on span "Approve 5 Items" at bounding box center [1418, 719] width 92 height 17
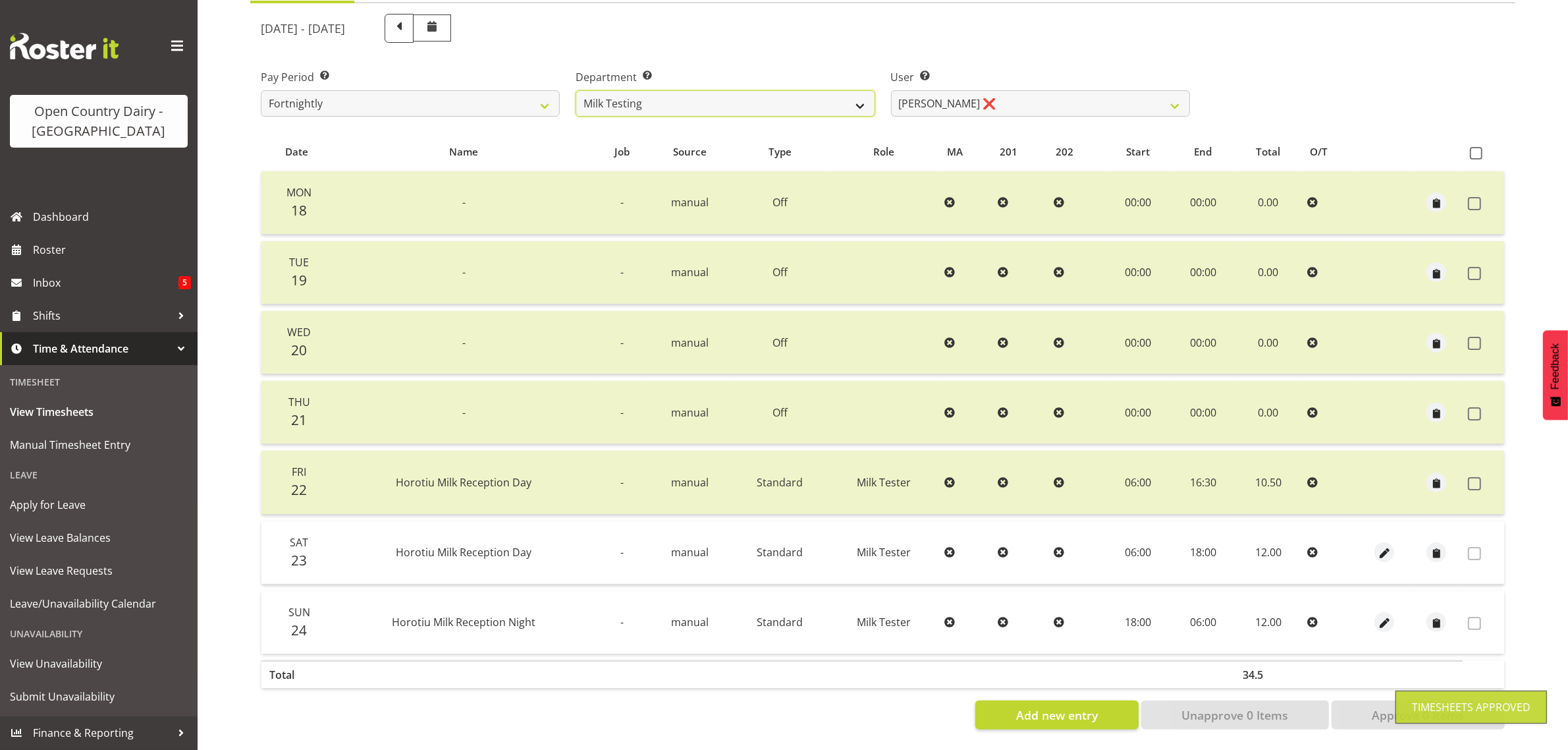
click at [784, 90] on select "701 702 703 704 705 706 707 708 709 710 711 712 713 714 715 716 717 718 719 720" at bounding box center [725, 103] width 299 height 26
click at [575, 90] on select "701 702 703 704 705 706 707 708 709 710 711 712 713 714 715 716 717 718 719 720" at bounding box center [725, 103] width 299 height 26
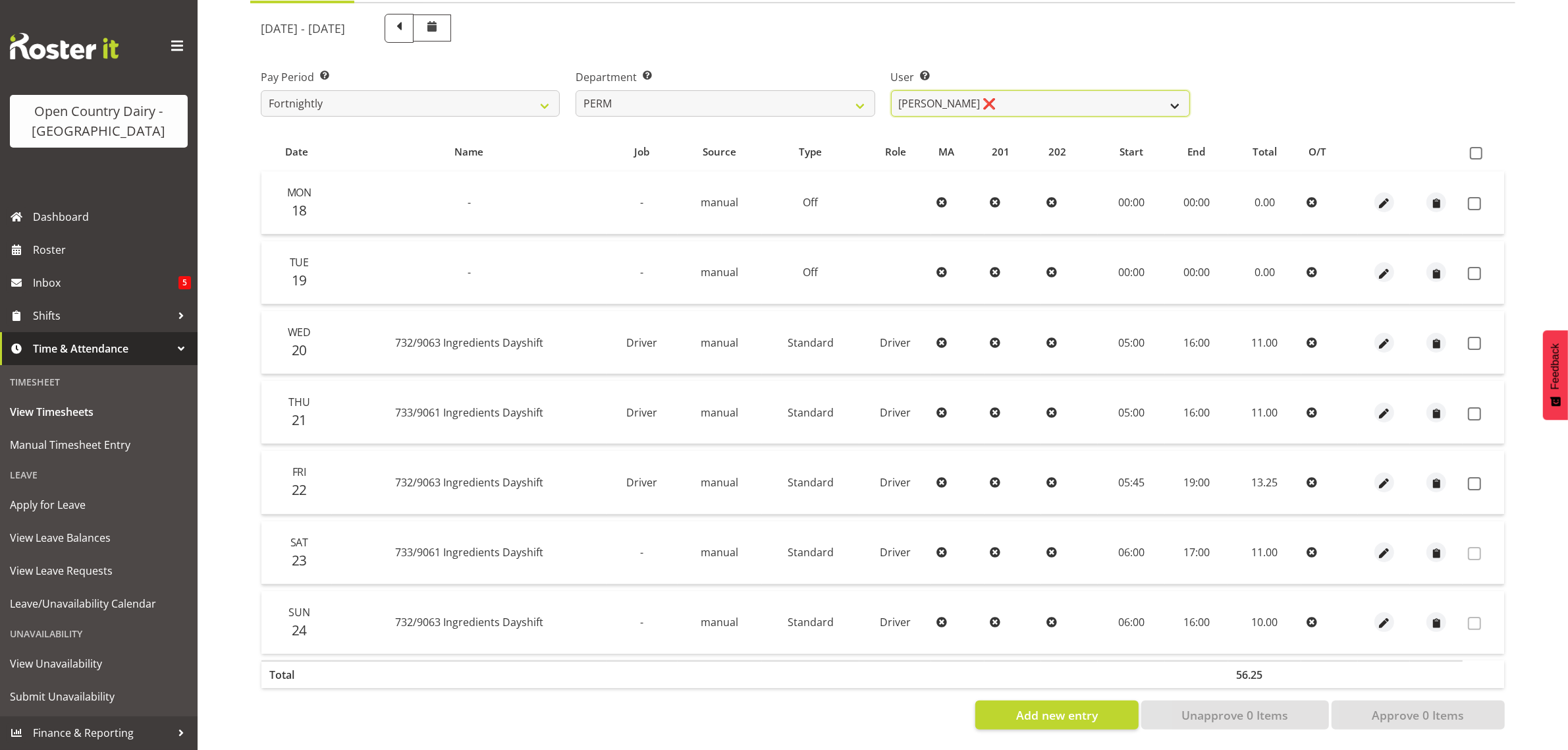
click at [1038, 93] on select "Abhilash Antony ❌ Amba Swann ❌ Chris Kneebone ❌ Jayden Vincent ❌ Paul Wilson ❌ …" at bounding box center [1041, 103] width 299 height 26
click at [891, 90] on select "Abhilash Antony ❌ Amba Swann ❌ Chris Kneebone ❌ Jayden Vincent ❌ Paul Wilson ❌ …" at bounding box center [1041, 103] width 299 height 26
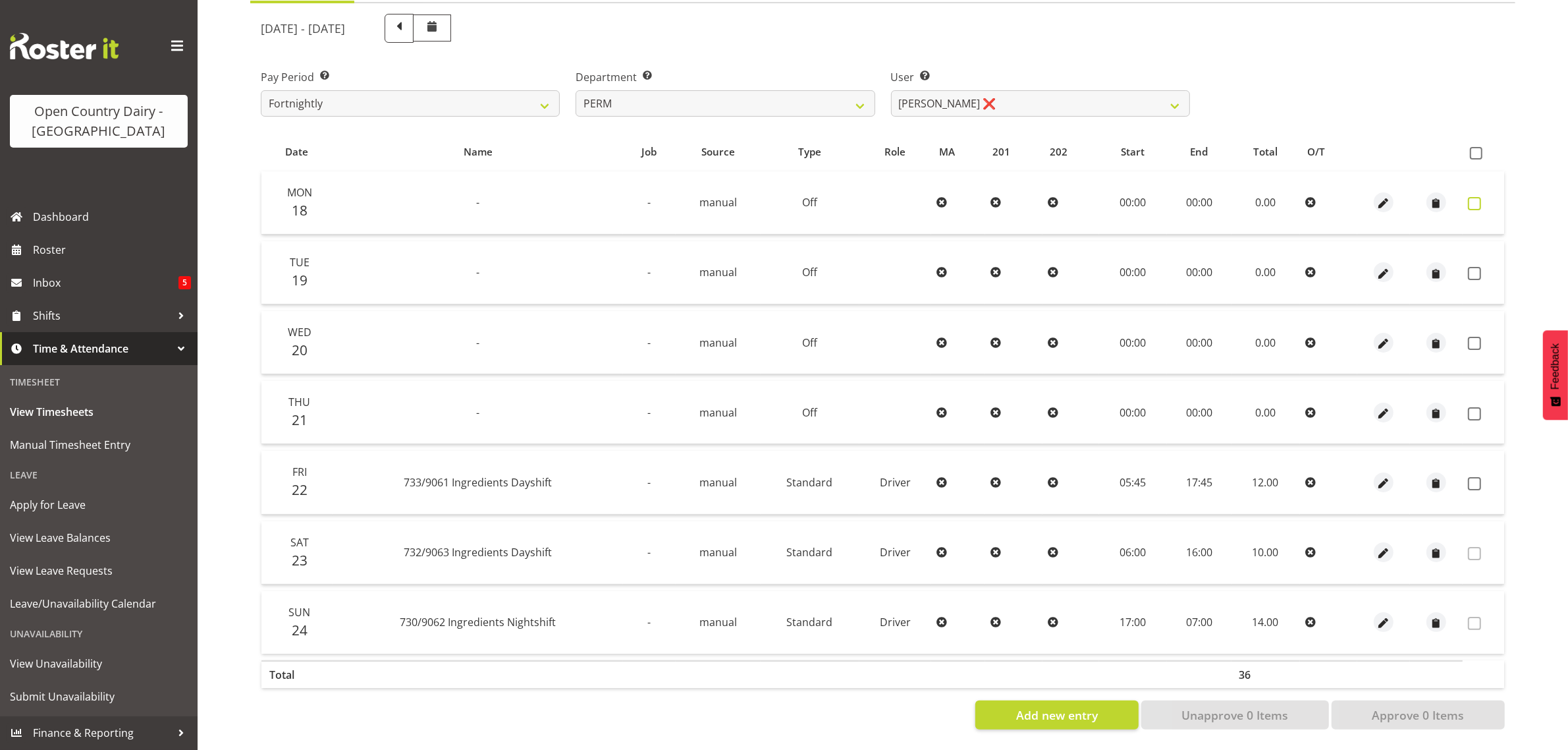
click at [1473, 197] on span at bounding box center [1475, 204] width 13 height 13
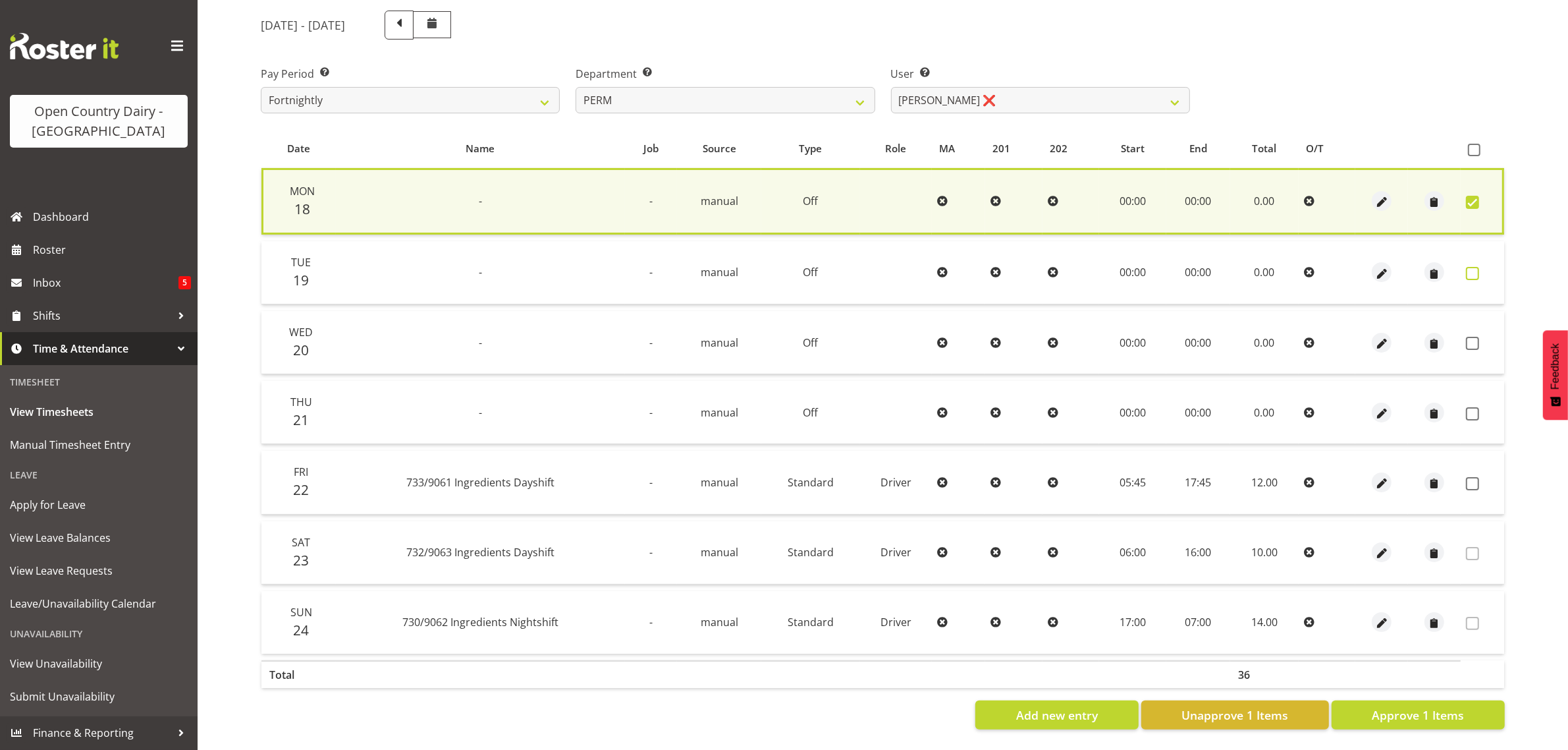
click at [1470, 267] on span at bounding box center [1473, 273] width 13 height 13
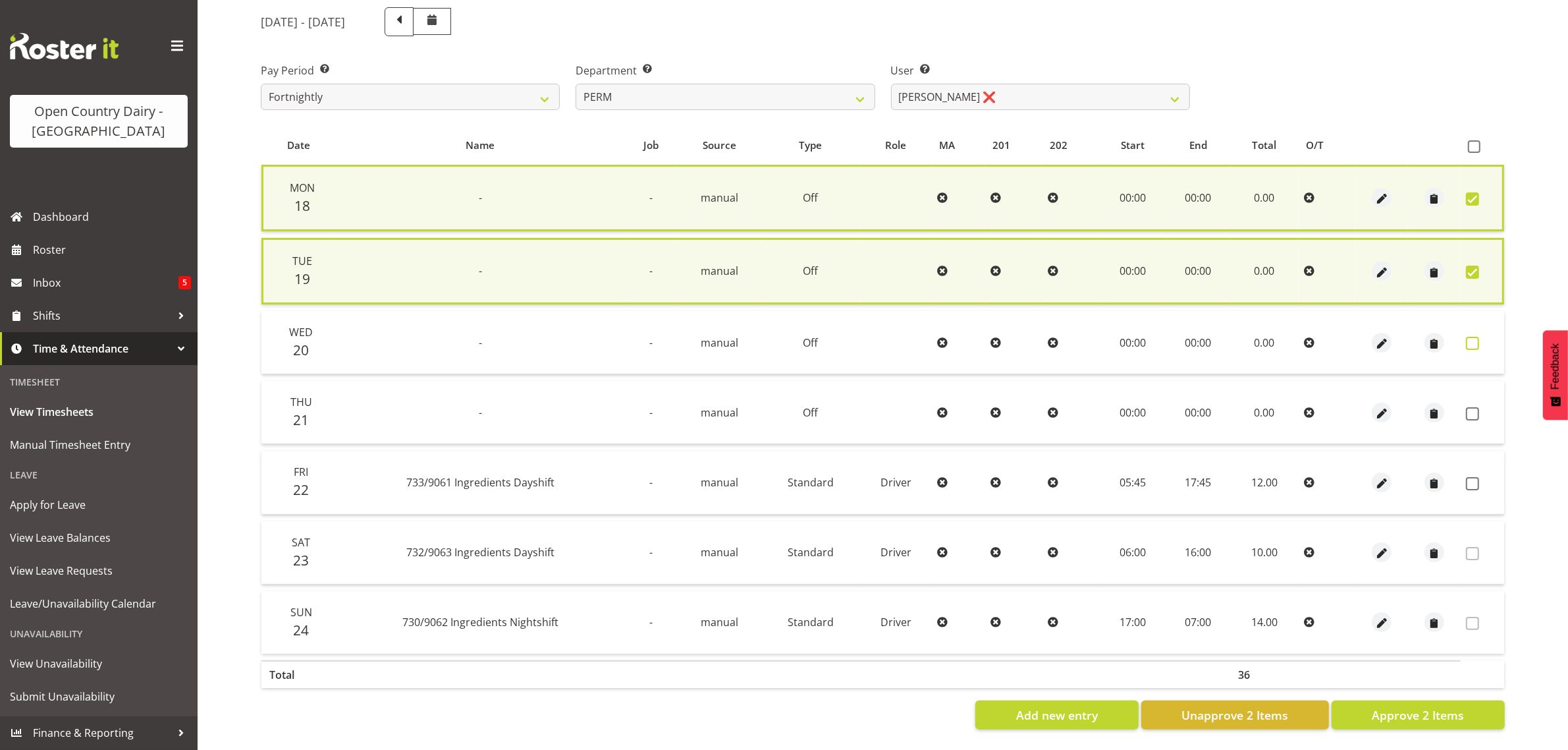
click at [1472, 337] on span at bounding box center [1473, 343] width 13 height 13
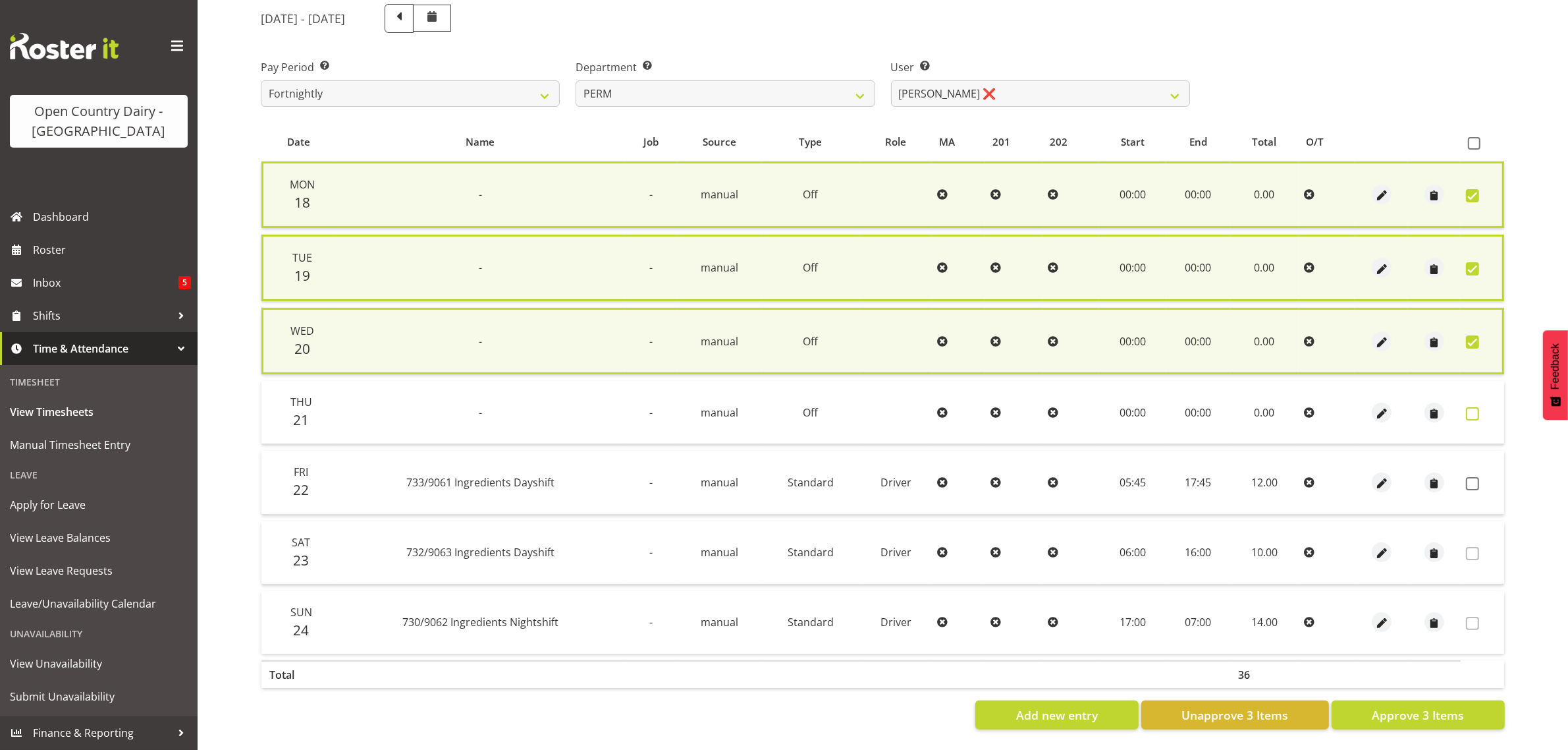
click at [1473, 407] on span at bounding box center [1473, 413] width 13 height 13
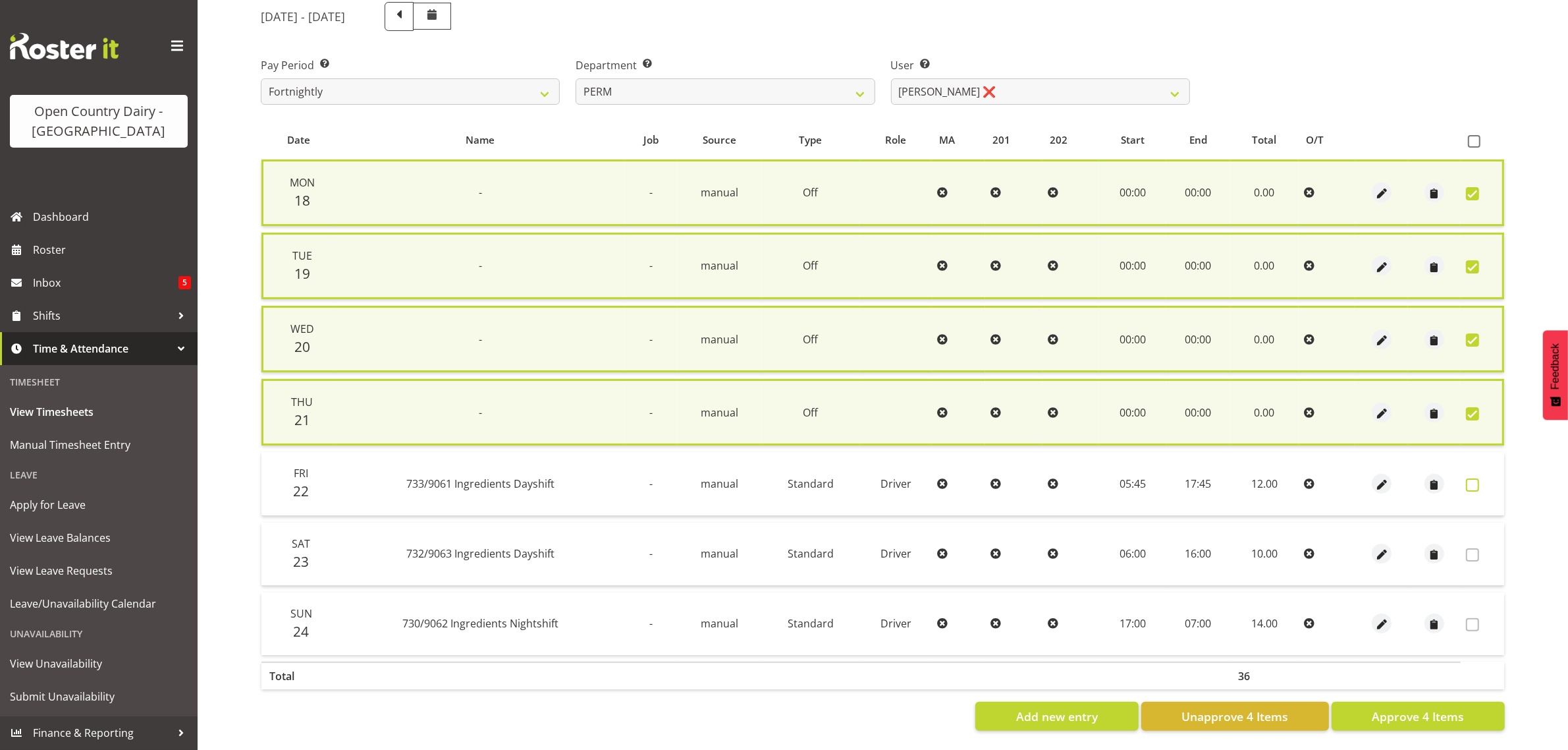
click at [1473, 482] on span at bounding box center [1473, 485] width 13 height 13
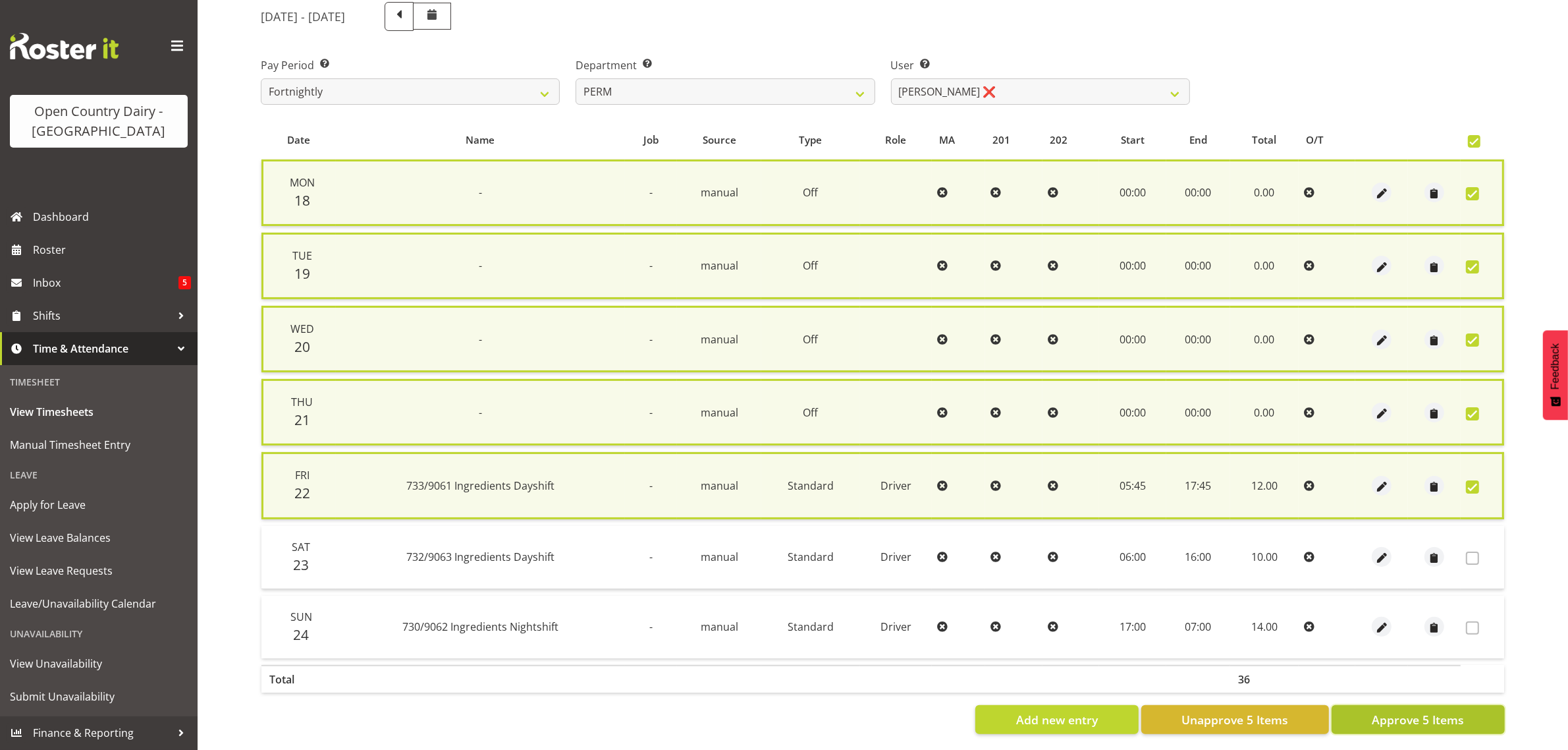
click at [1453, 713] on span "Approve 5 Items" at bounding box center [1418, 719] width 92 height 17
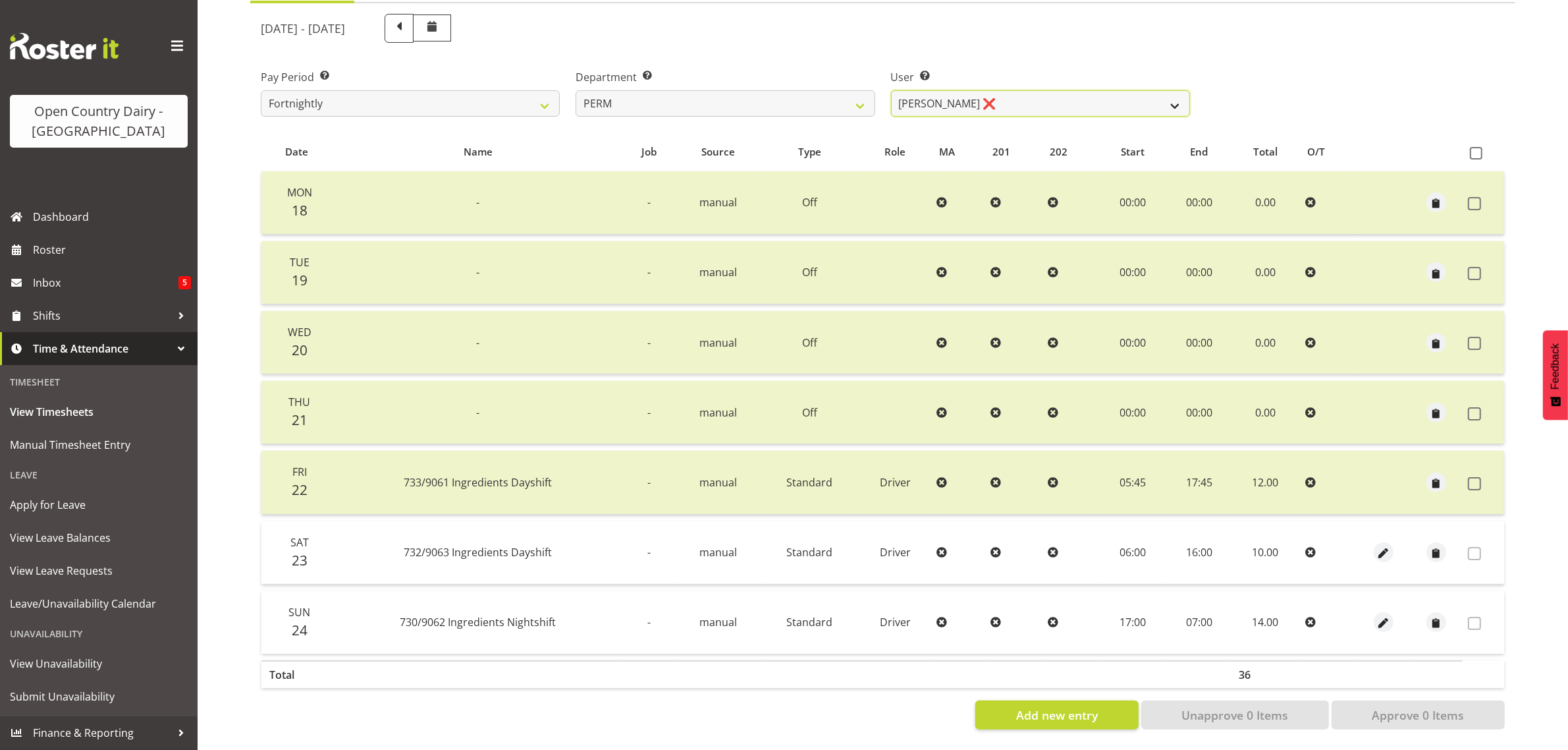
click at [1045, 90] on select "Abhilash Antony ❌ Amba Swann ❌ Chris Kneebone ❌ Jayden Vincent ❌ Paul Wilson ❌ …" at bounding box center [1041, 103] width 299 height 26
click at [669, 90] on select "701 702 703 704 705 706 707 708 709 710 711 712 713 714 715 716 717 718 719 720" at bounding box center [725, 103] width 299 height 26
click at [575, 90] on select "701 702 703 704 705 706 707 708 709 710 711 712 713 714 715 716 717 718 719 720" at bounding box center [725, 103] width 299 height 26
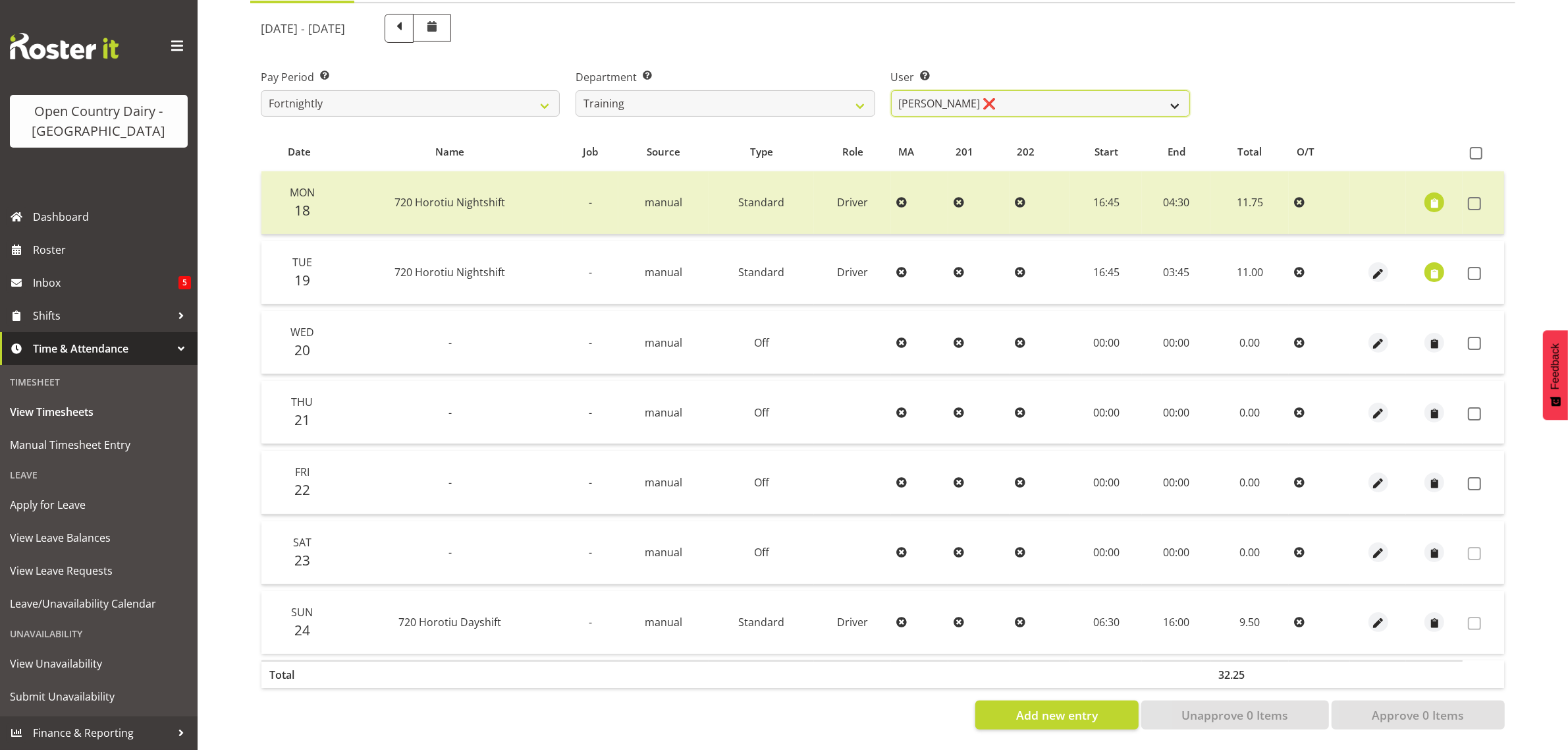
click at [1067, 90] on select "Antony Lockyer ❌ Chris Gibbs ❌ David Foote (Junior) ❌ Jesse Simpson ❌ Kimberley…" at bounding box center [1041, 103] width 299 height 26
click at [891, 90] on select "Antony Lockyer ❌ Chris Gibbs ❌ David Foote (Junior) ❌ Jesse Simpson ❌ Kimberley…" at bounding box center [1041, 103] width 299 height 26
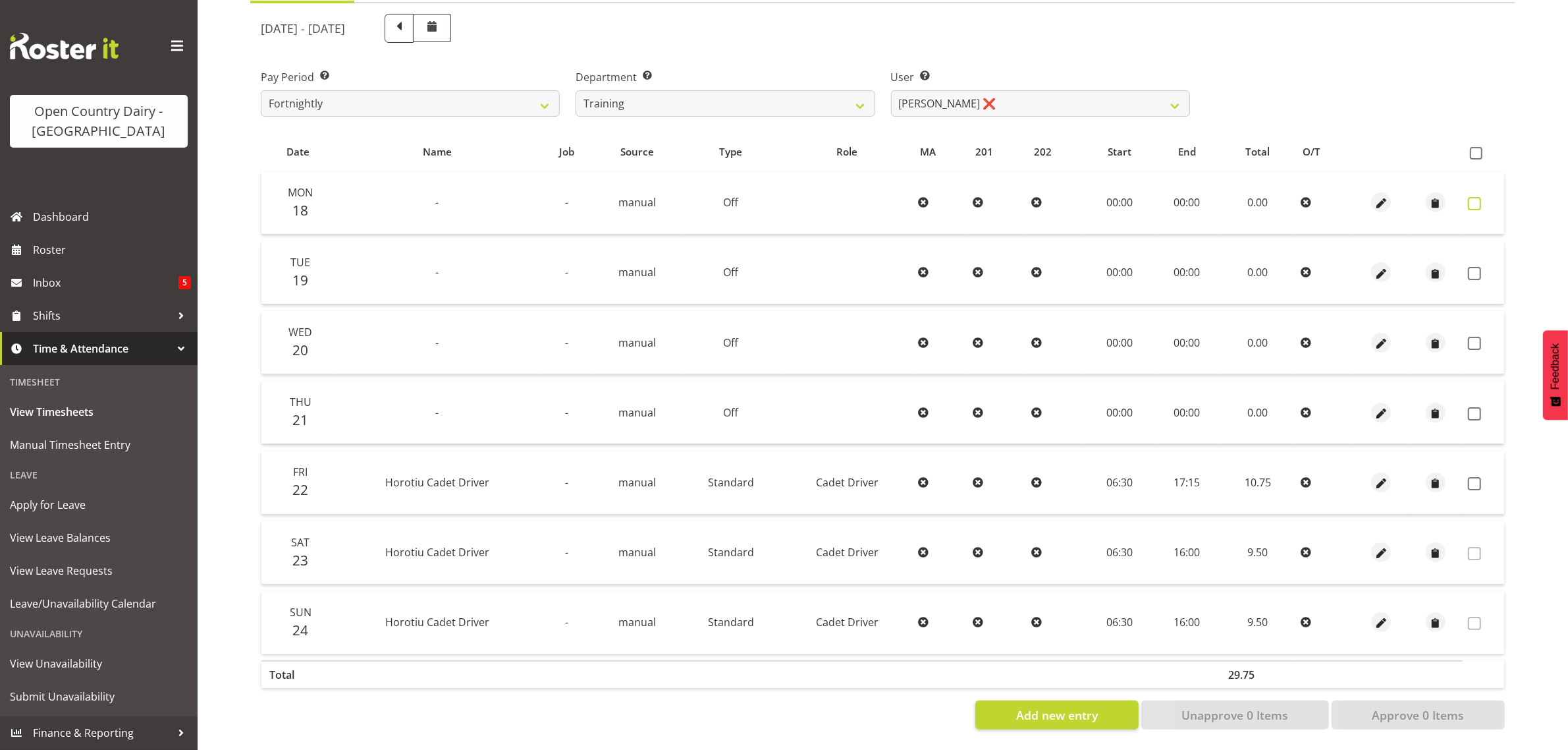
click at [1471, 197] on span at bounding box center [1475, 204] width 13 height 13
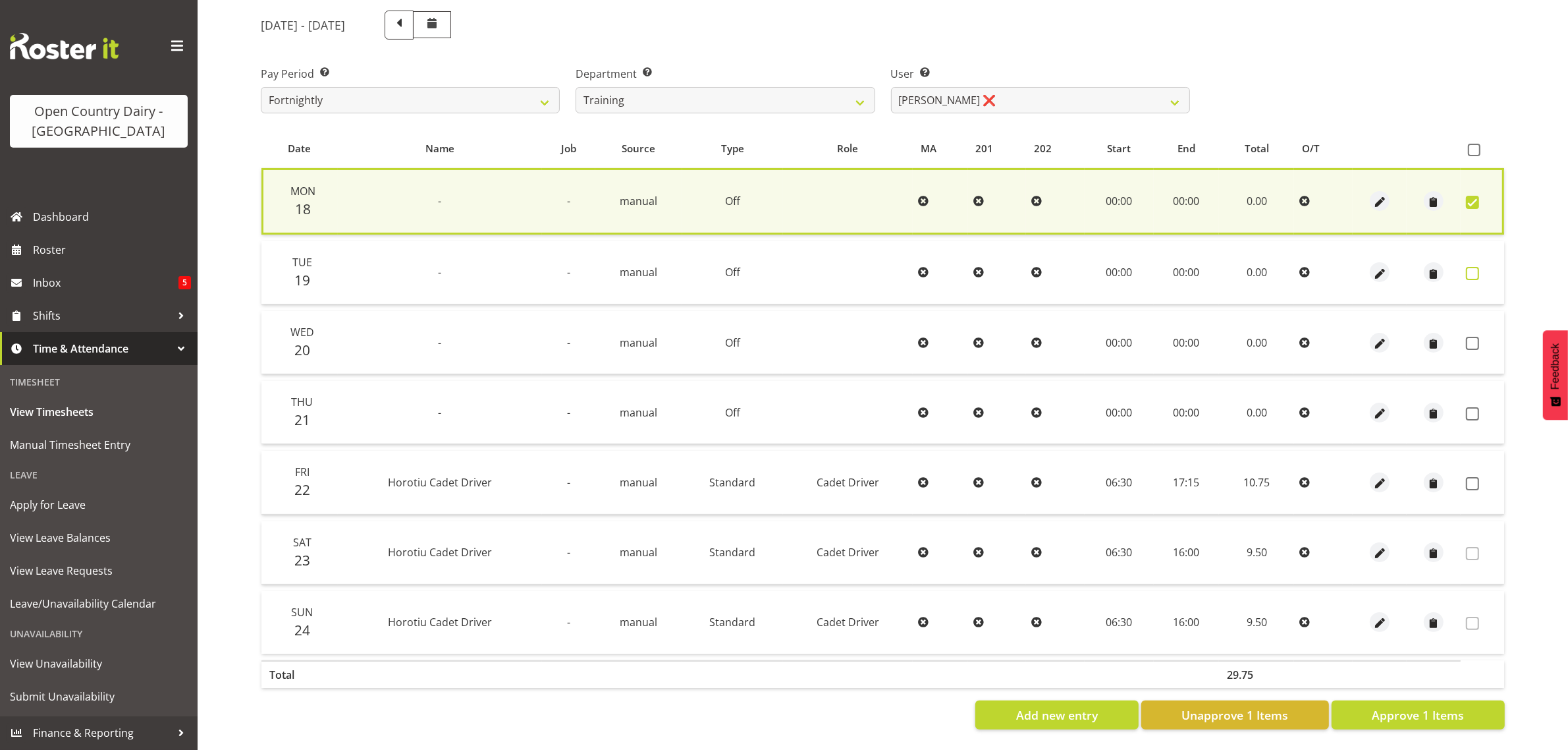
click at [1473, 267] on span at bounding box center [1473, 273] width 13 height 13
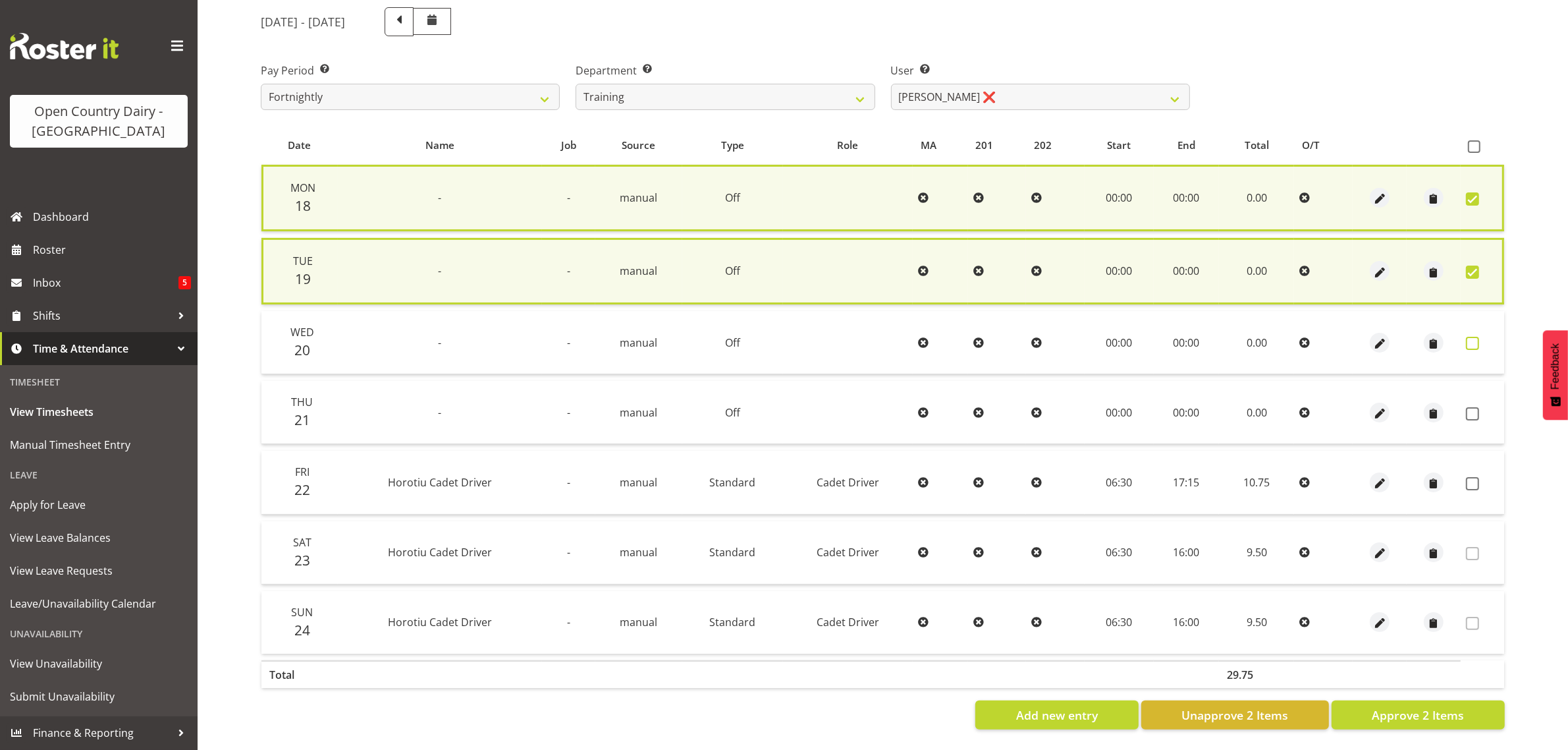
click at [1471, 337] on span at bounding box center [1473, 343] width 13 height 13
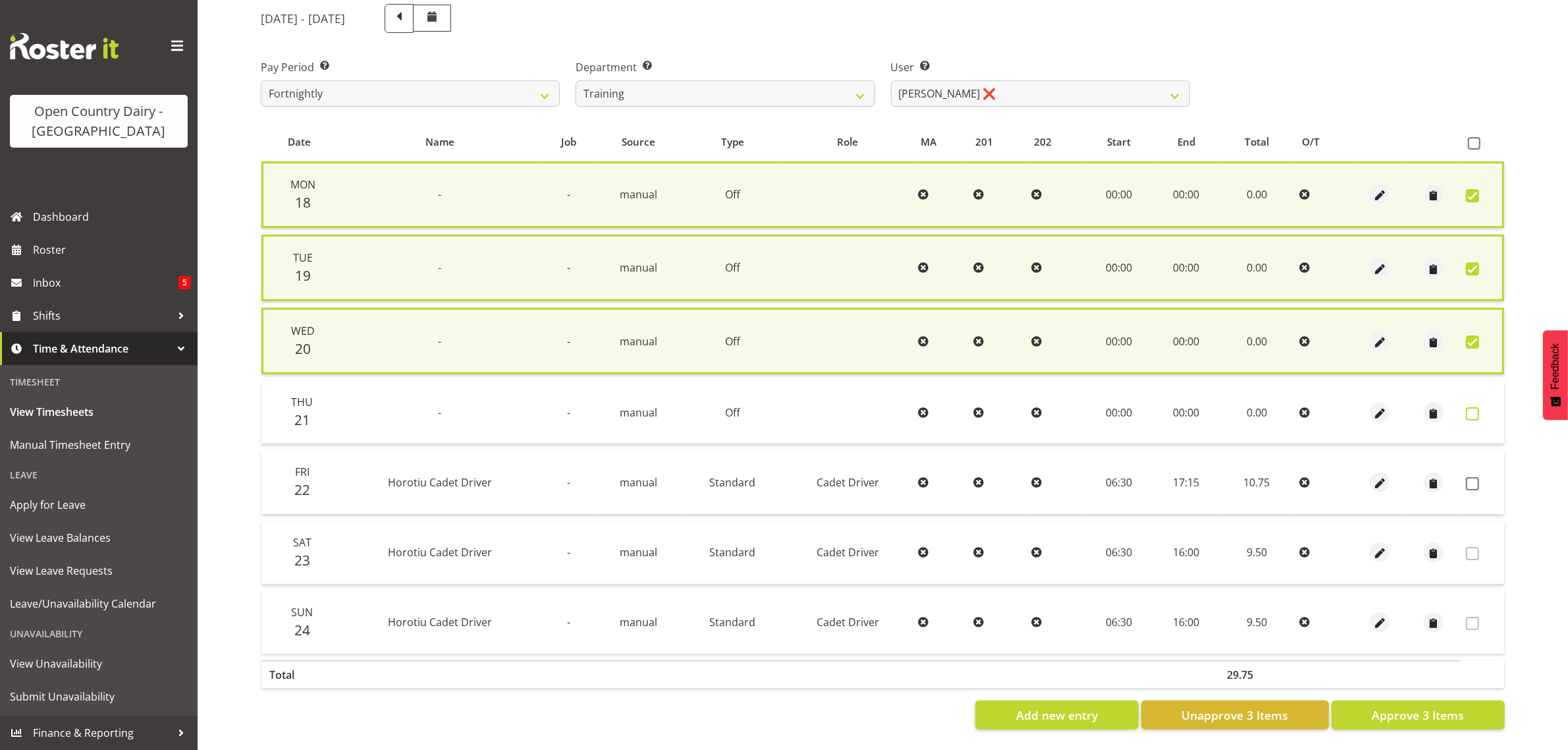
click at [1470, 407] on span at bounding box center [1473, 413] width 13 height 13
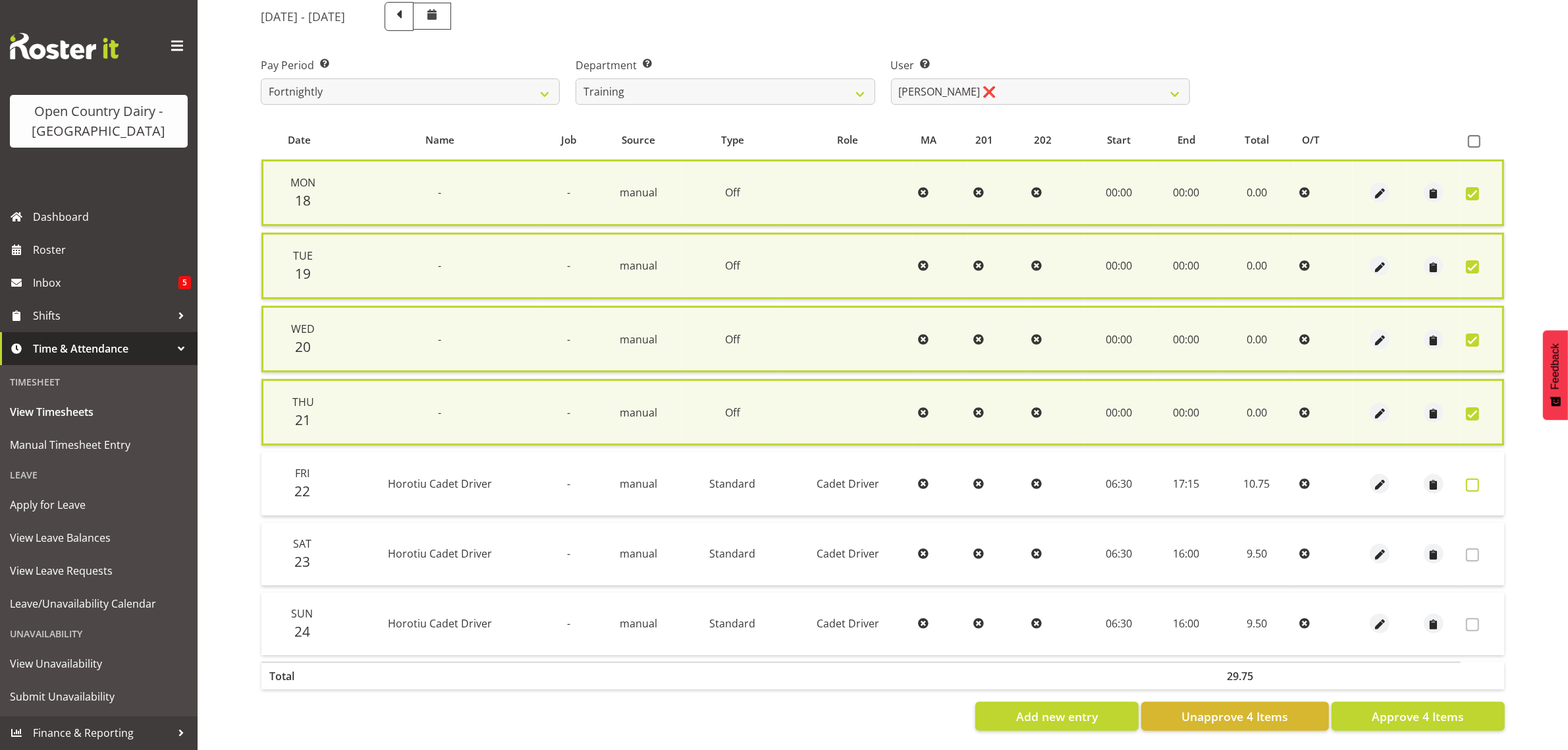
click at [1473, 478] on span at bounding box center [1473, 485] width 13 height 13
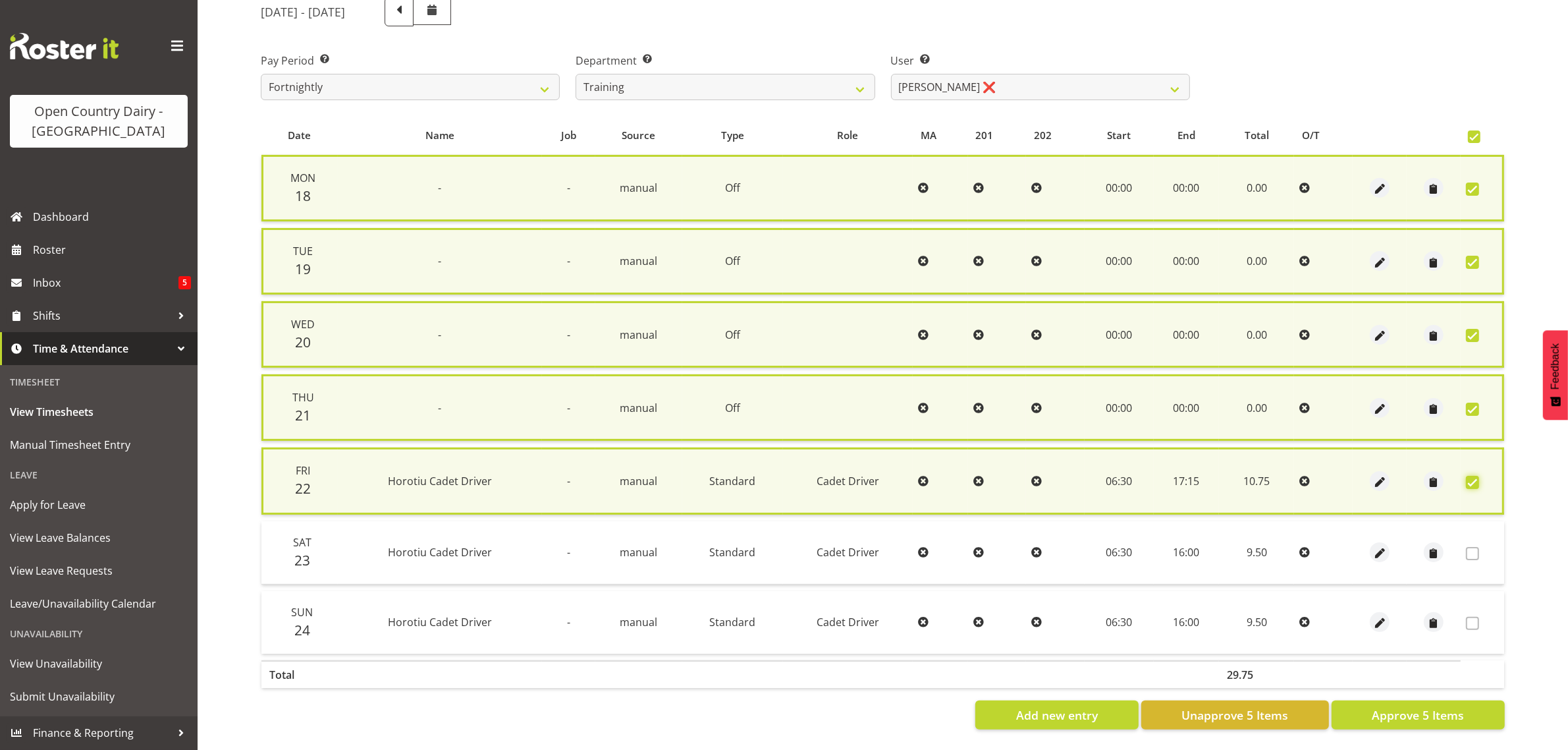
scroll to position [181, 0]
click at [1399, 706] on span "Approve 5 Items" at bounding box center [1418, 714] width 92 height 17
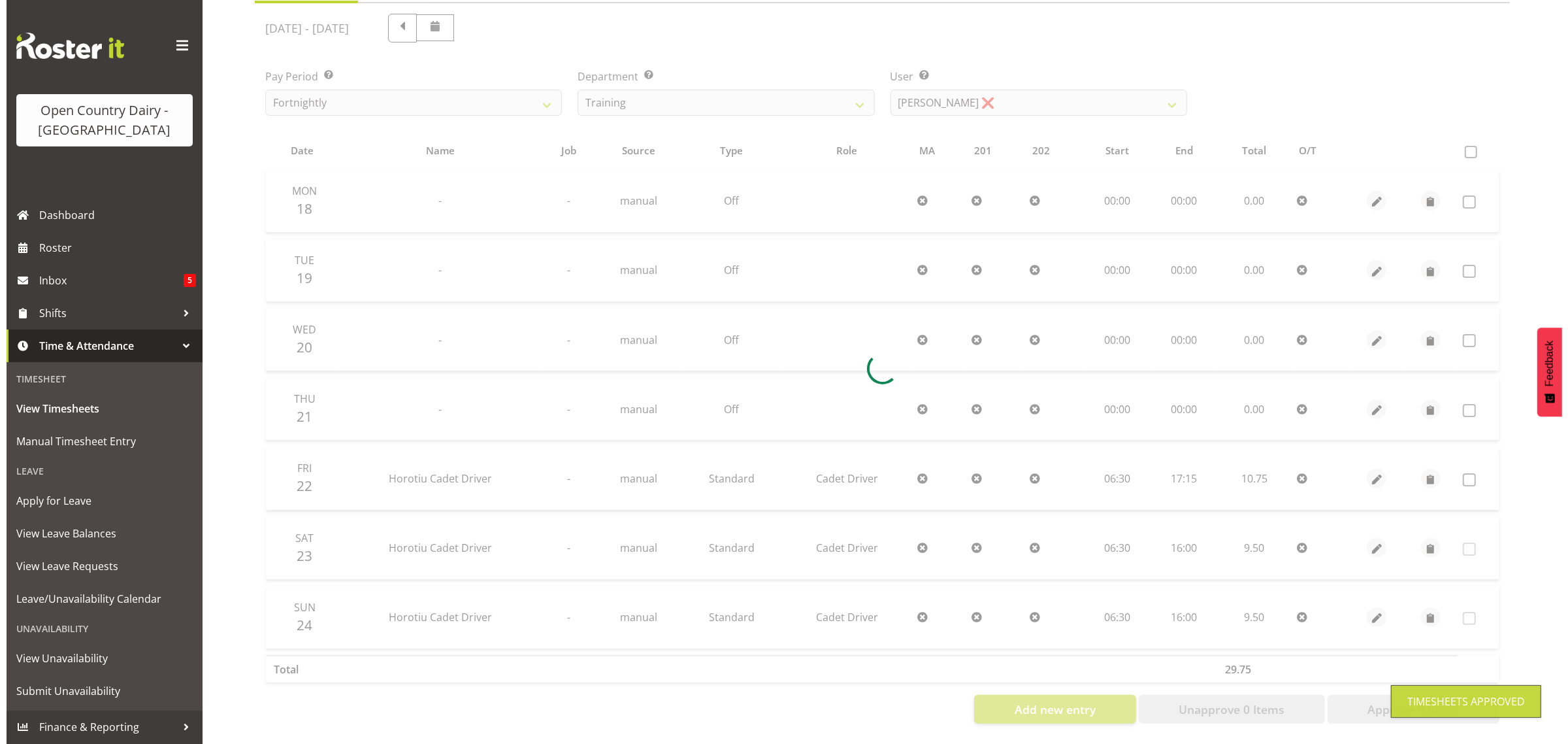
scroll to position [167, 0]
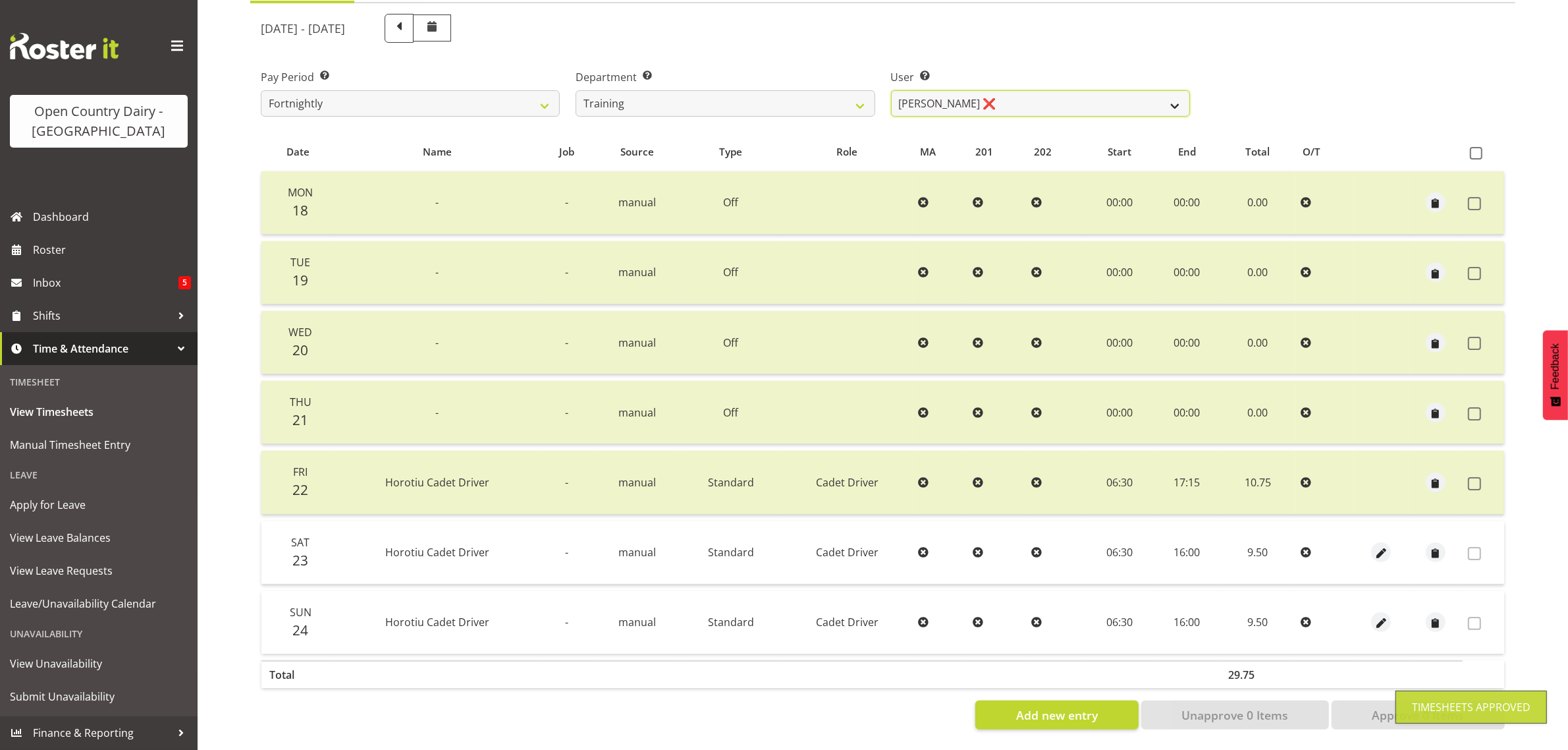
click at [1061, 90] on select "Antony Lockyer ❌ Chris Gibbs ❌ David Foote (Junior) ❌ Jesse Simpson ❌ Kimberley…" at bounding box center [1041, 103] width 299 height 26
click at [891, 90] on select "Antony Lockyer ❌ Chris Gibbs ❌ David Foote (Junior) ❌ Jesse Simpson ❌ Kimberley…" at bounding box center [1041, 103] width 299 height 26
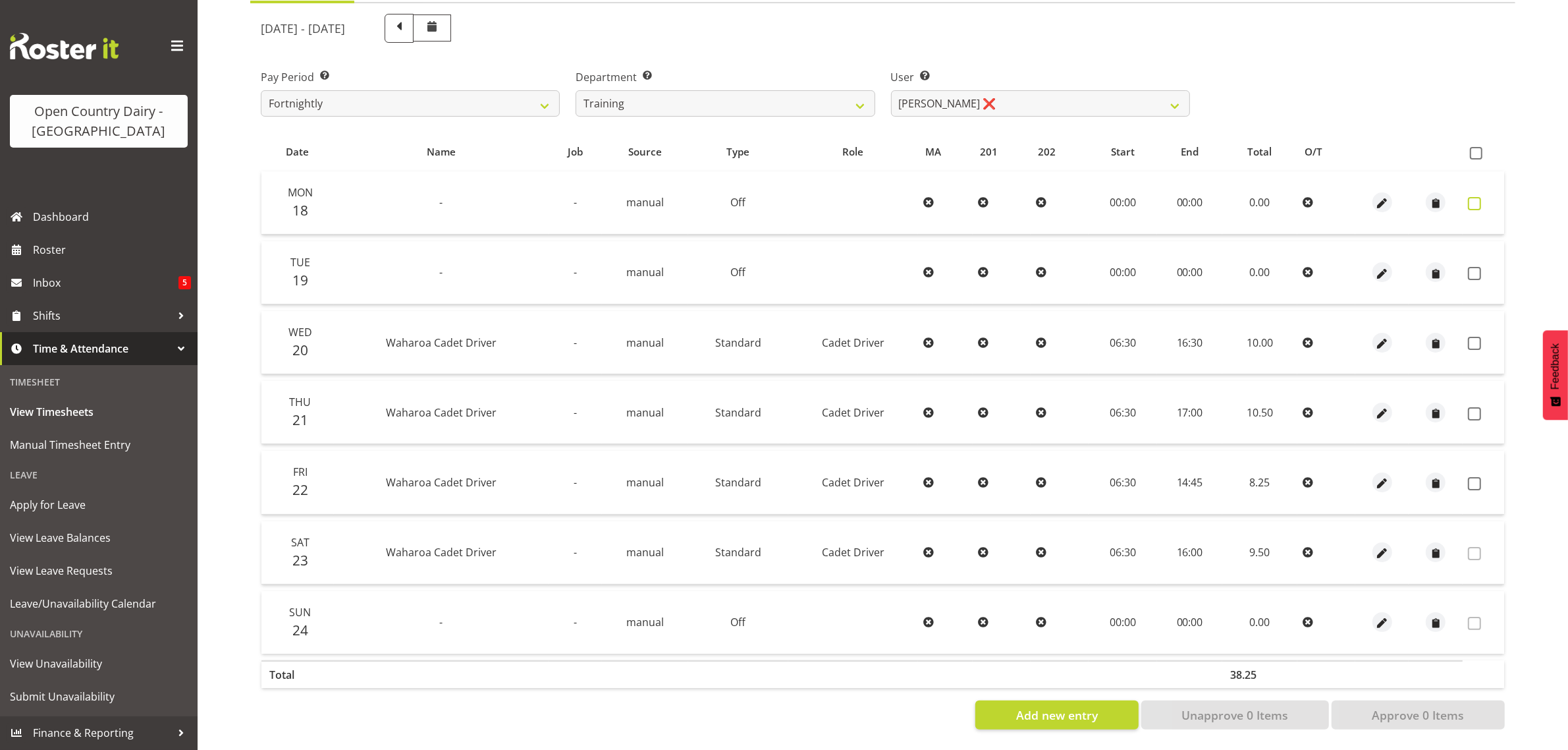
click at [1477, 197] on span at bounding box center [1475, 204] width 13 height 13
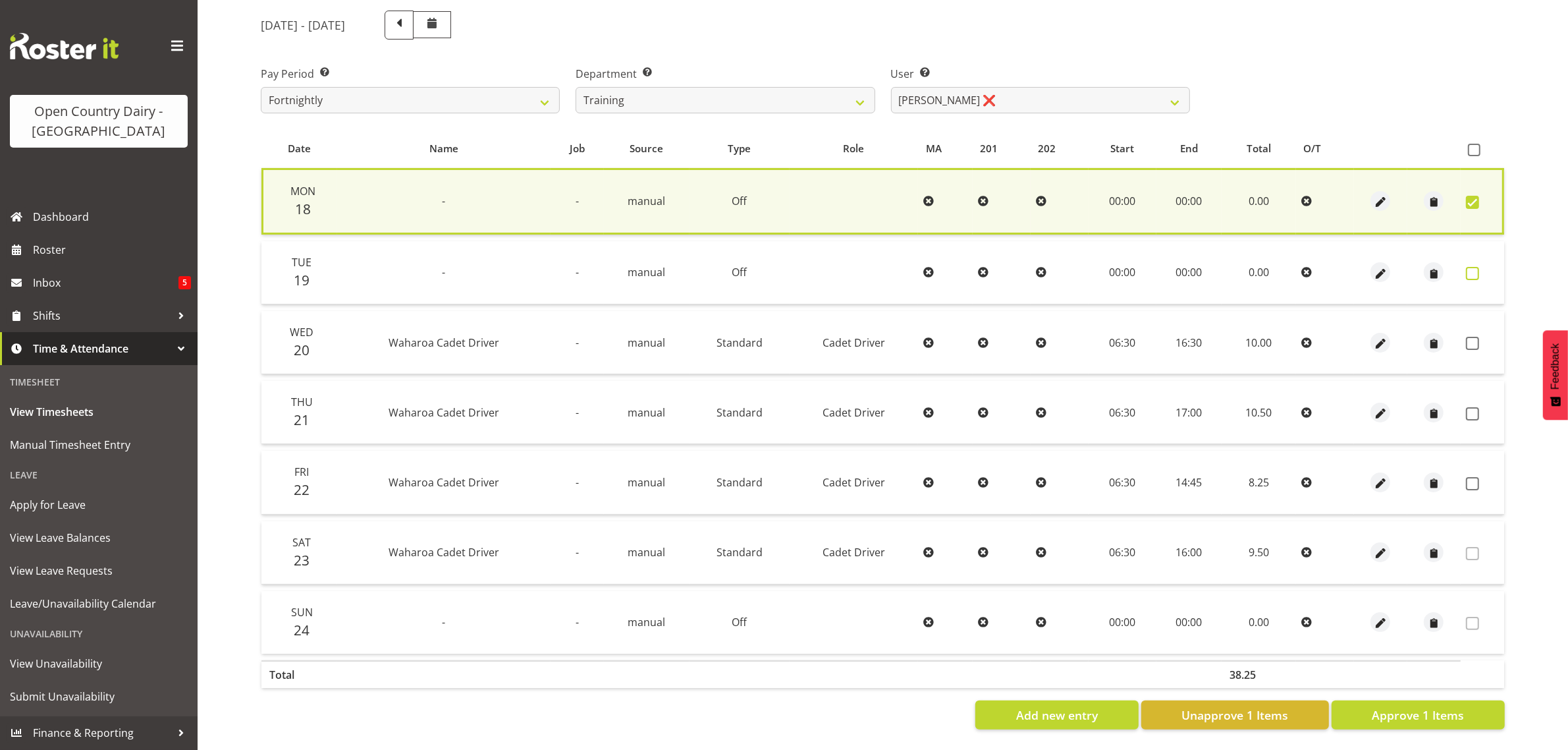
click at [1473, 267] on span at bounding box center [1473, 273] width 13 height 13
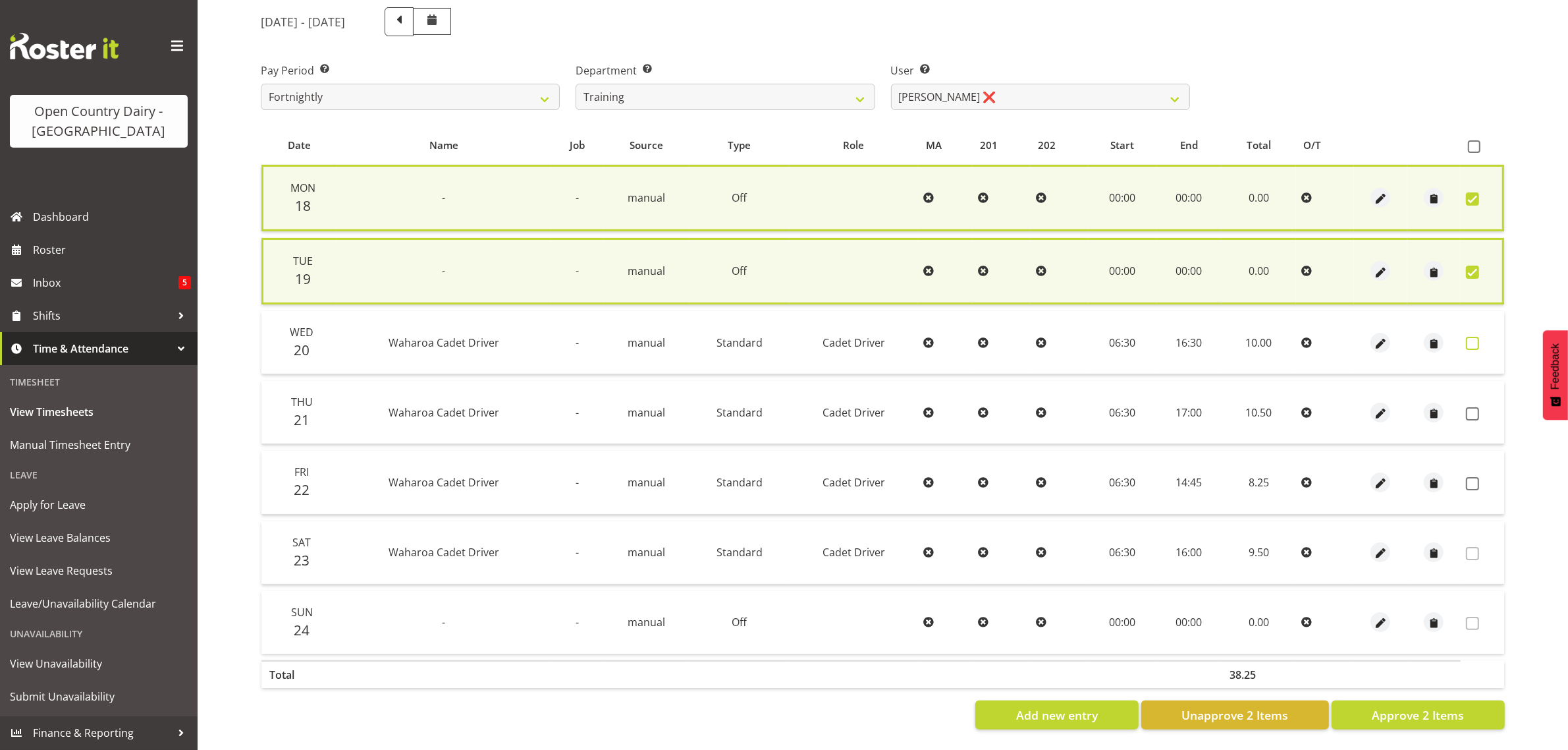
click at [1477, 340] on span at bounding box center [1473, 343] width 13 height 13
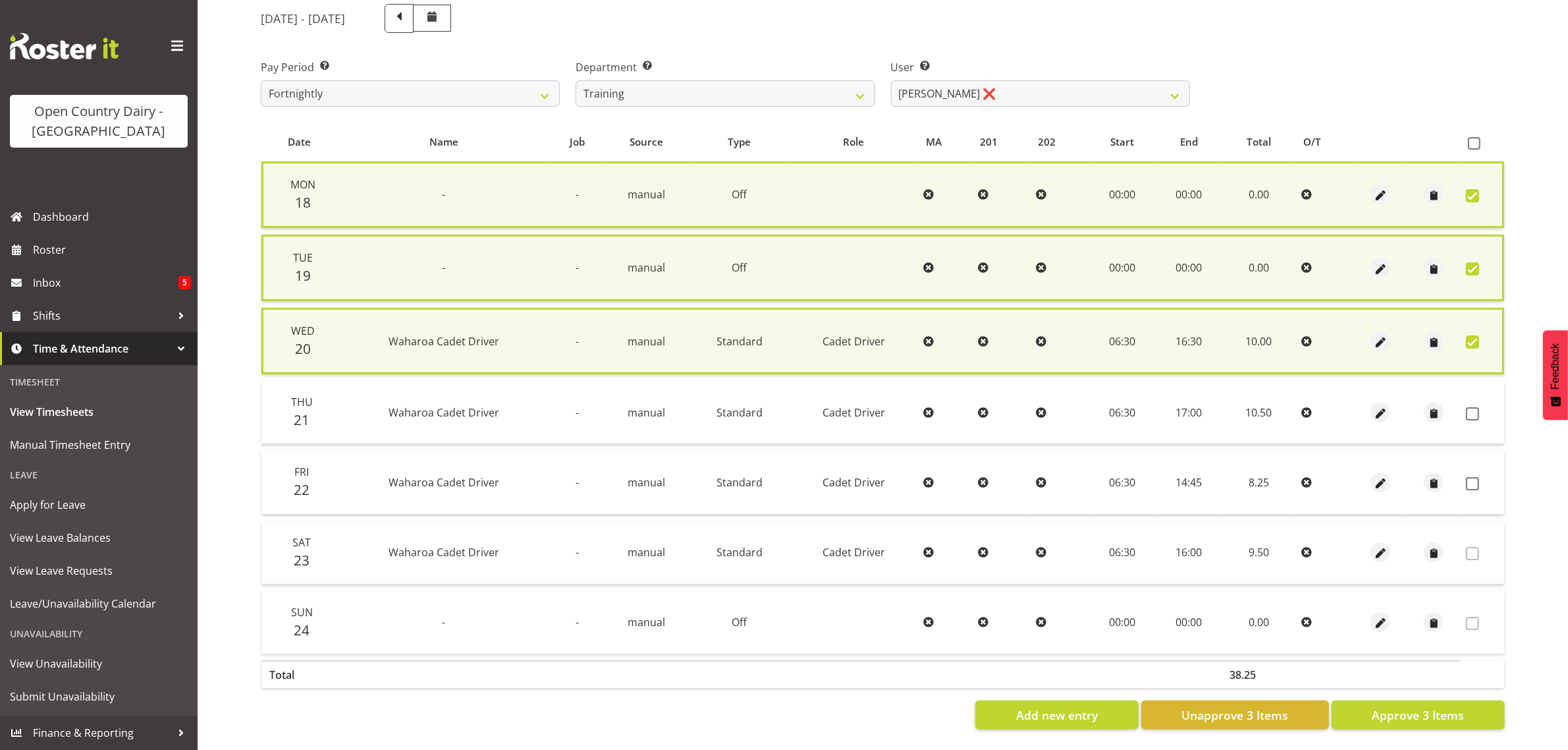
click at [1470, 407] on span at bounding box center [1473, 413] width 13 height 13
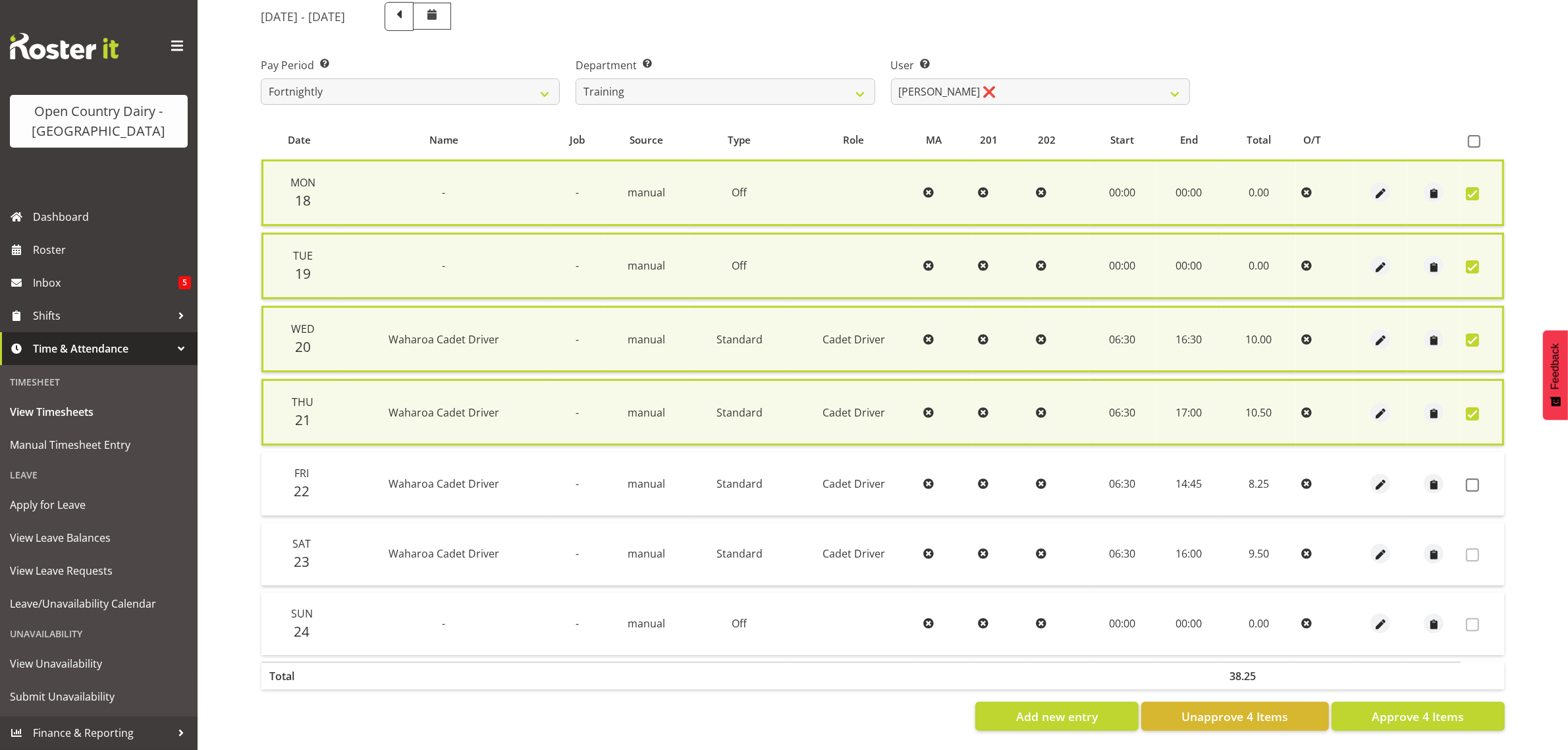
drag, startPoint x: 1472, startPoint y: 476, endPoint x: 1457, endPoint y: 496, distance: 25.0
click at [1471, 478] on span at bounding box center [1473, 485] width 13 height 13
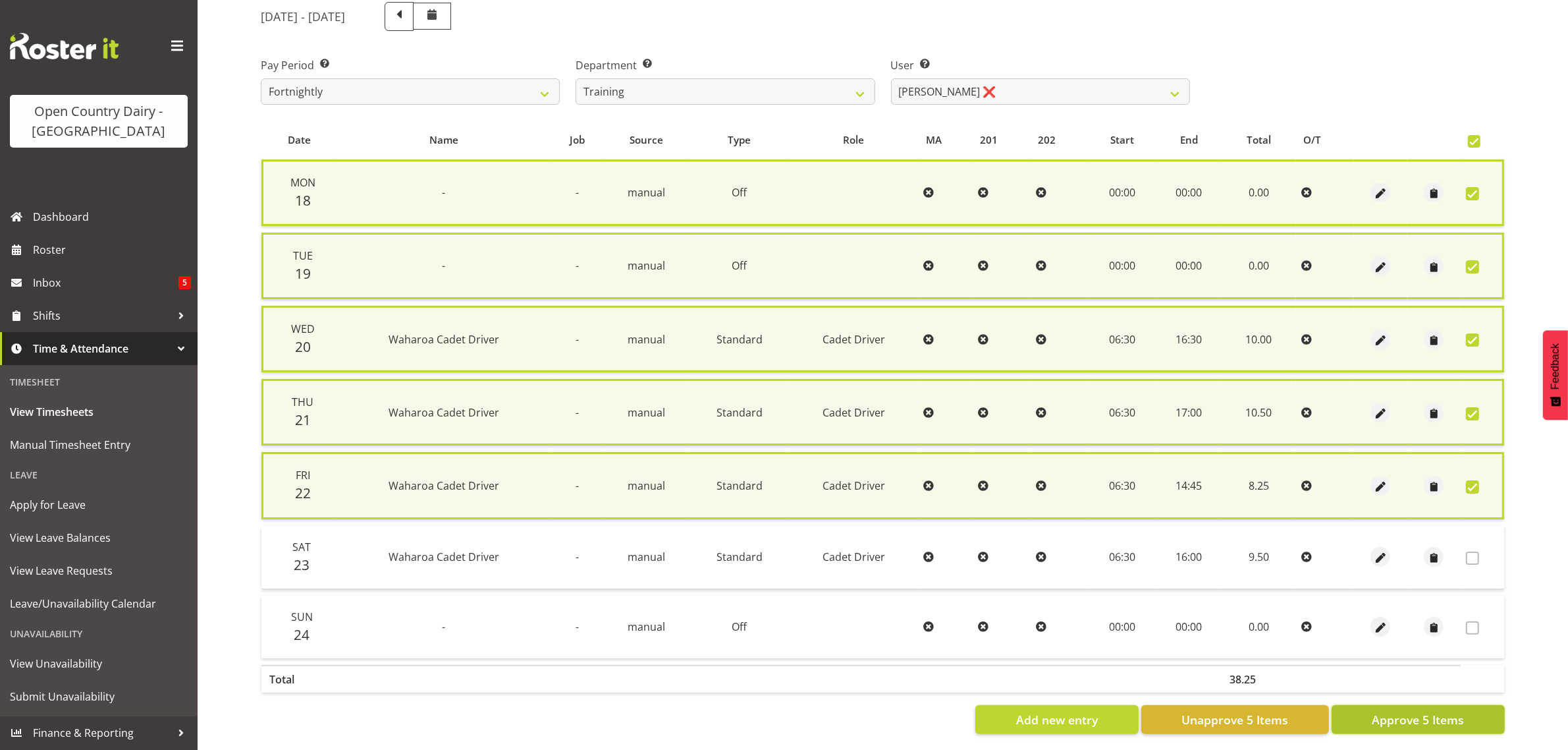
click at [1368, 712] on button "Approve 5 Items" at bounding box center [1418, 719] width 173 height 29
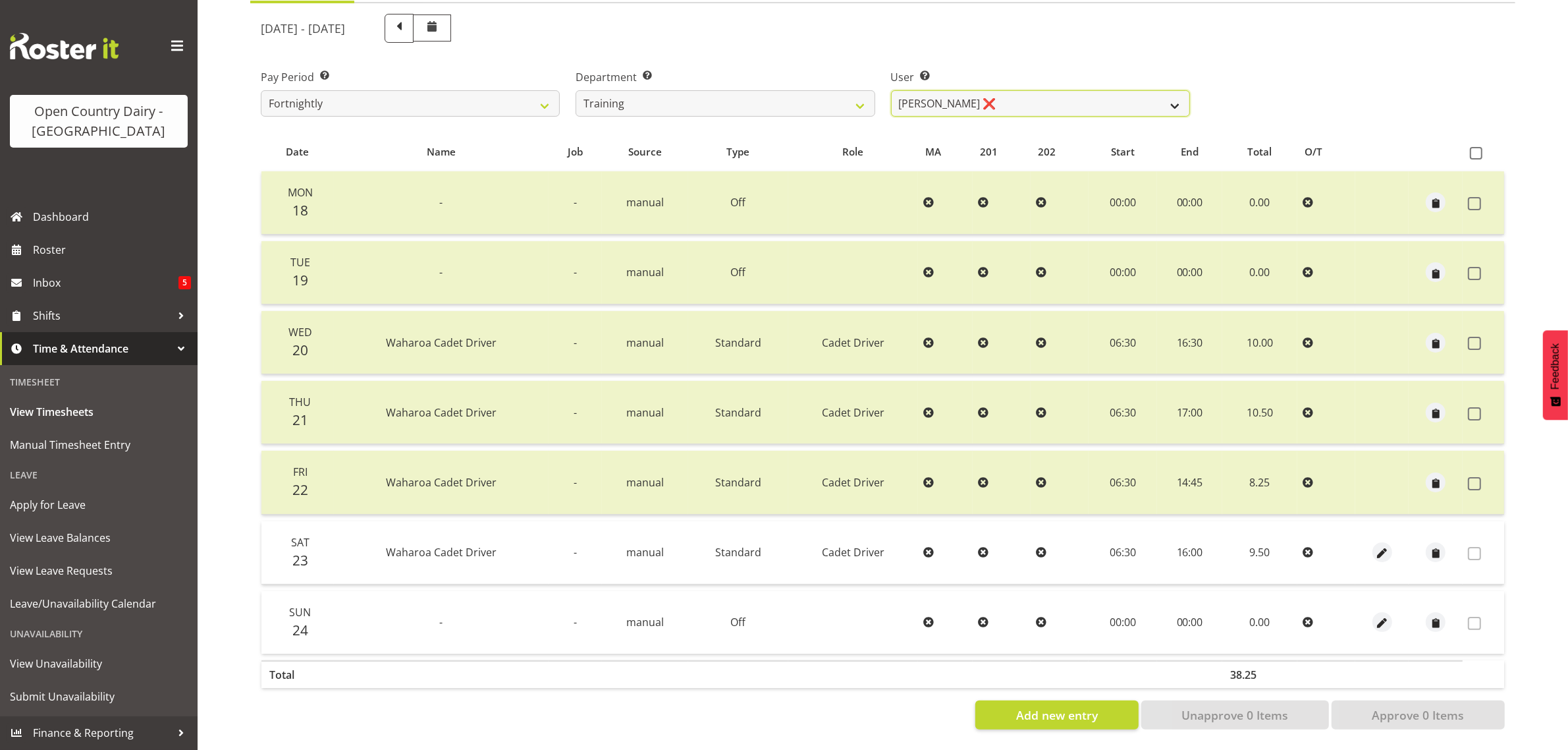
click at [1011, 90] on select "Antony Lockyer ❌ Chris Gibbs ❌ David Foote (Junior) ❌ Jesse Simpson ❌ Kimberley…" at bounding box center [1041, 103] width 299 height 26
click at [891, 90] on select "Antony Lockyer ❌ Chris Gibbs ❌ David Foote (Junior) ❌ Jesse Simpson ❌ Kimberley…" at bounding box center [1041, 103] width 299 height 26
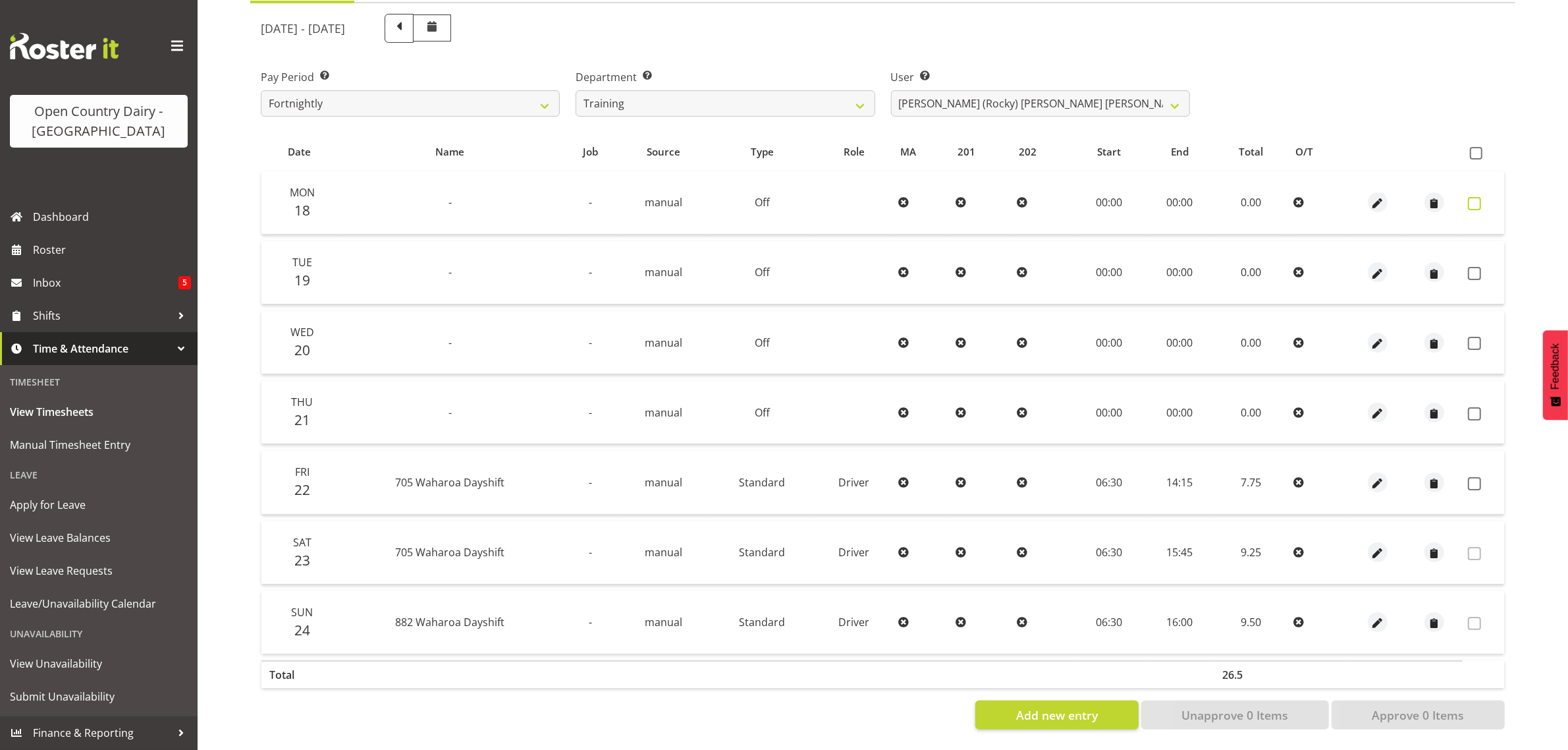
click at [1476, 197] on span at bounding box center [1475, 204] width 13 height 13
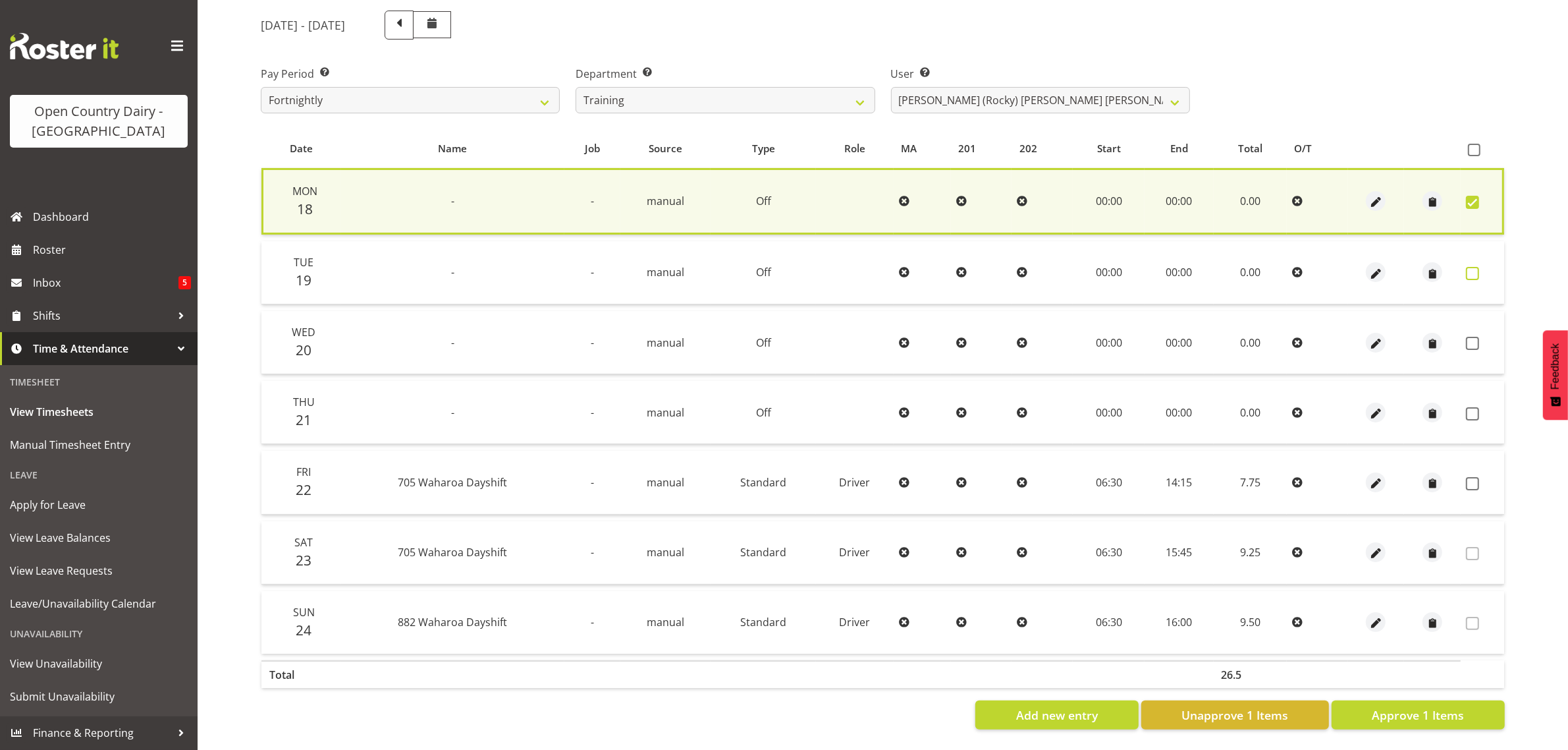
click at [1476, 267] on span at bounding box center [1473, 273] width 13 height 13
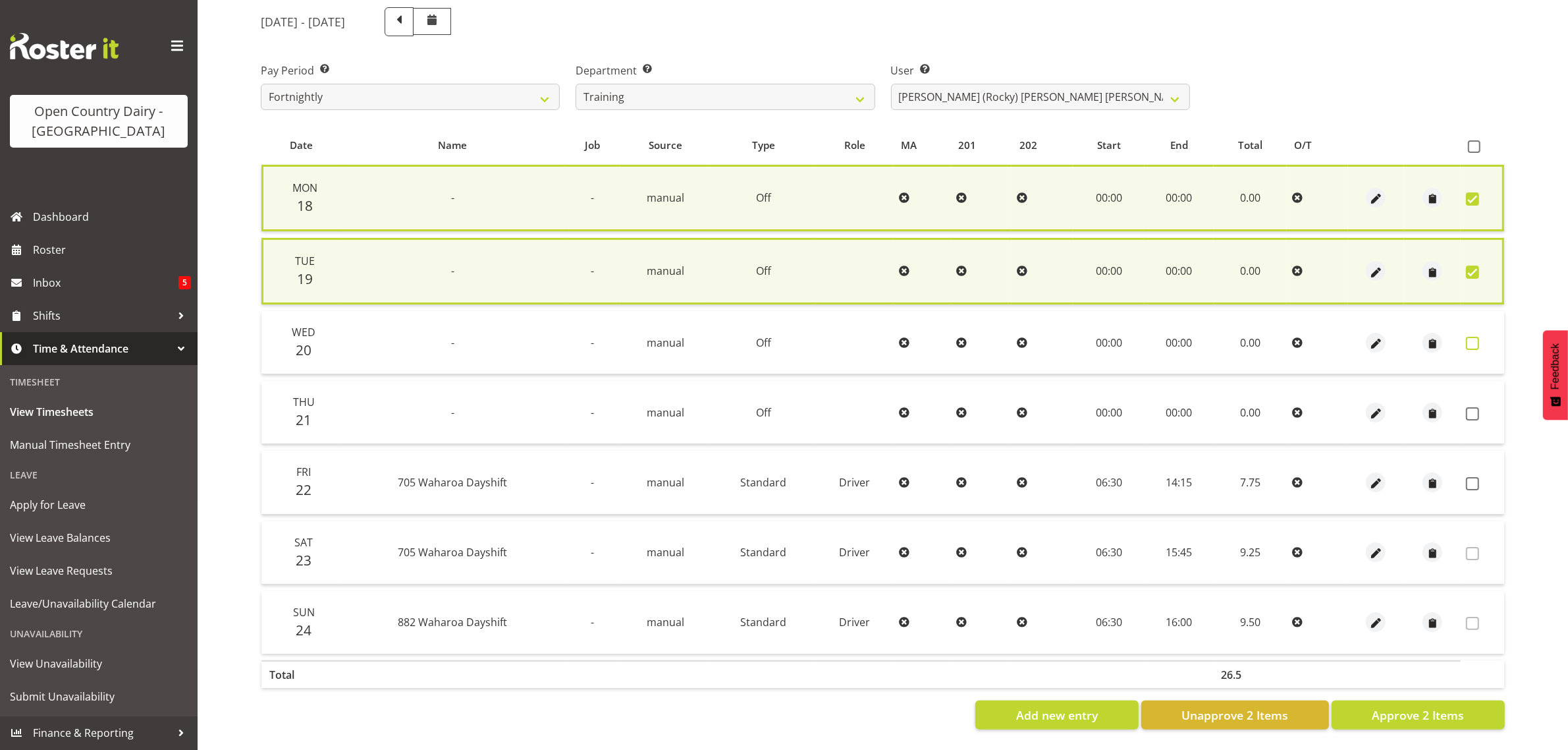
click at [1476, 337] on span at bounding box center [1473, 343] width 13 height 13
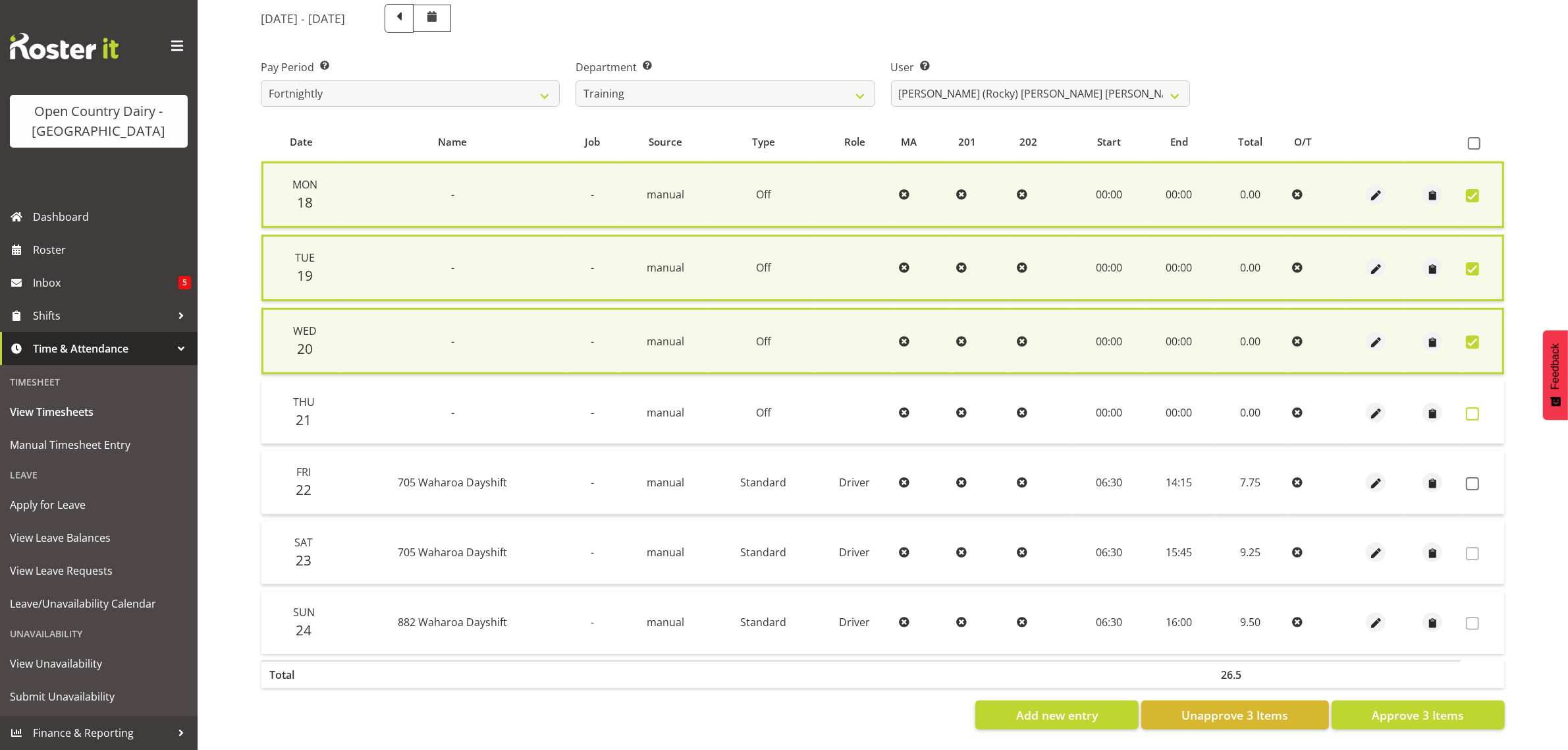
drag, startPoint x: 1470, startPoint y: 400, endPoint x: 1471, endPoint y: 410, distance: 10.0
click at [1471, 407] on td at bounding box center [1482, 412] width 43 height 63
click at [1471, 410] on span at bounding box center [1473, 413] width 13 height 13
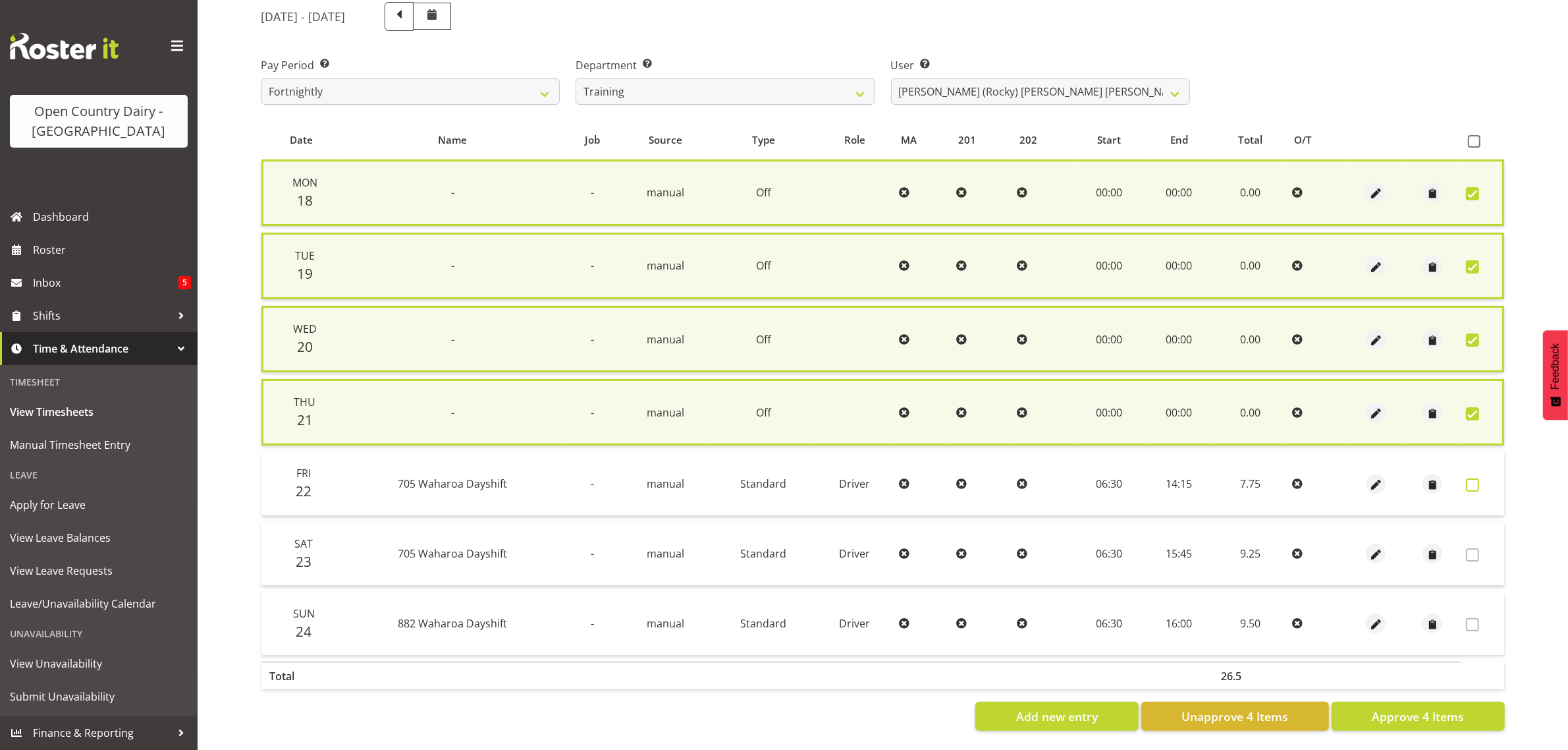
click at [1471, 482] on span at bounding box center [1473, 485] width 13 height 13
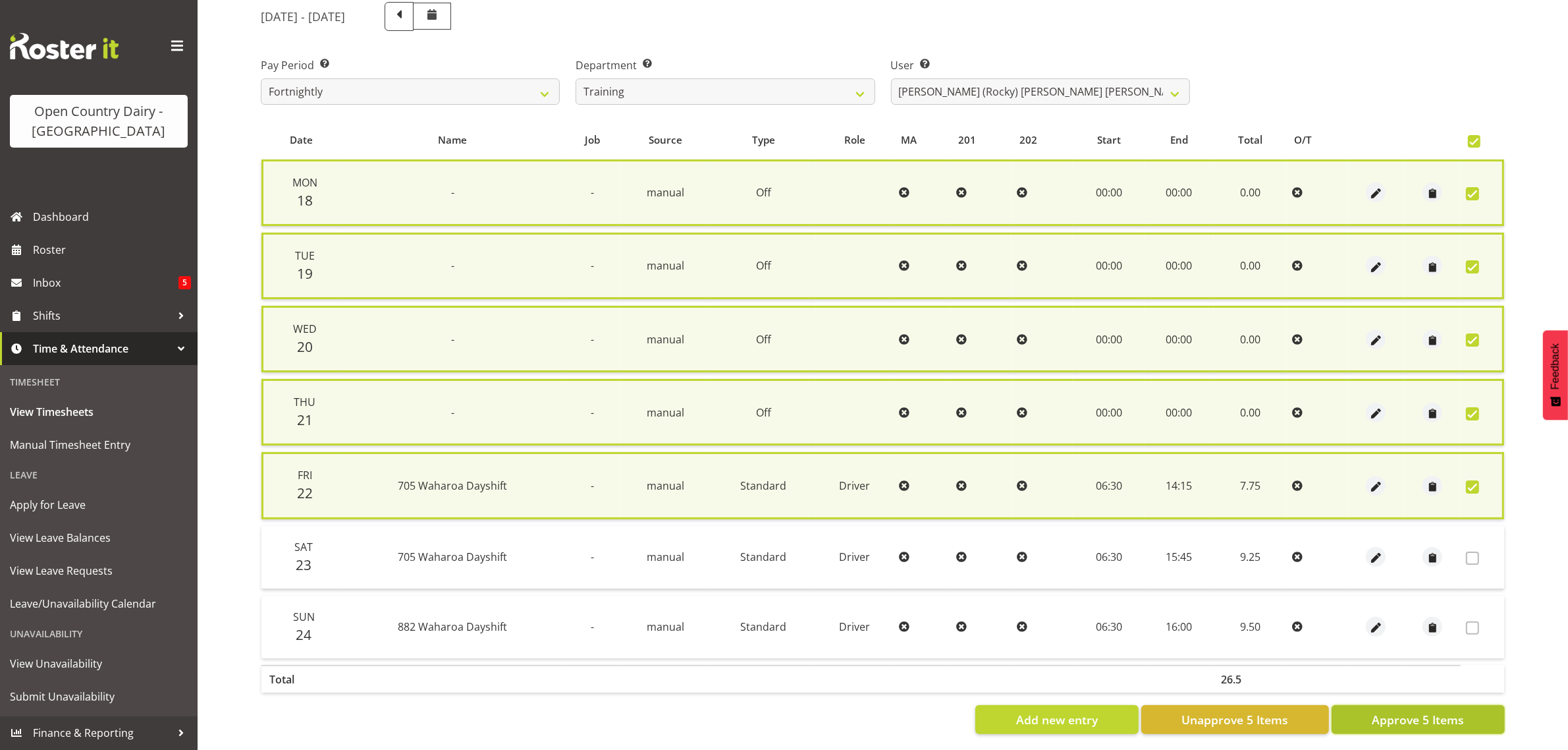
click at [1404, 711] on span "Approve 5 Items" at bounding box center [1418, 719] width 92 height 17
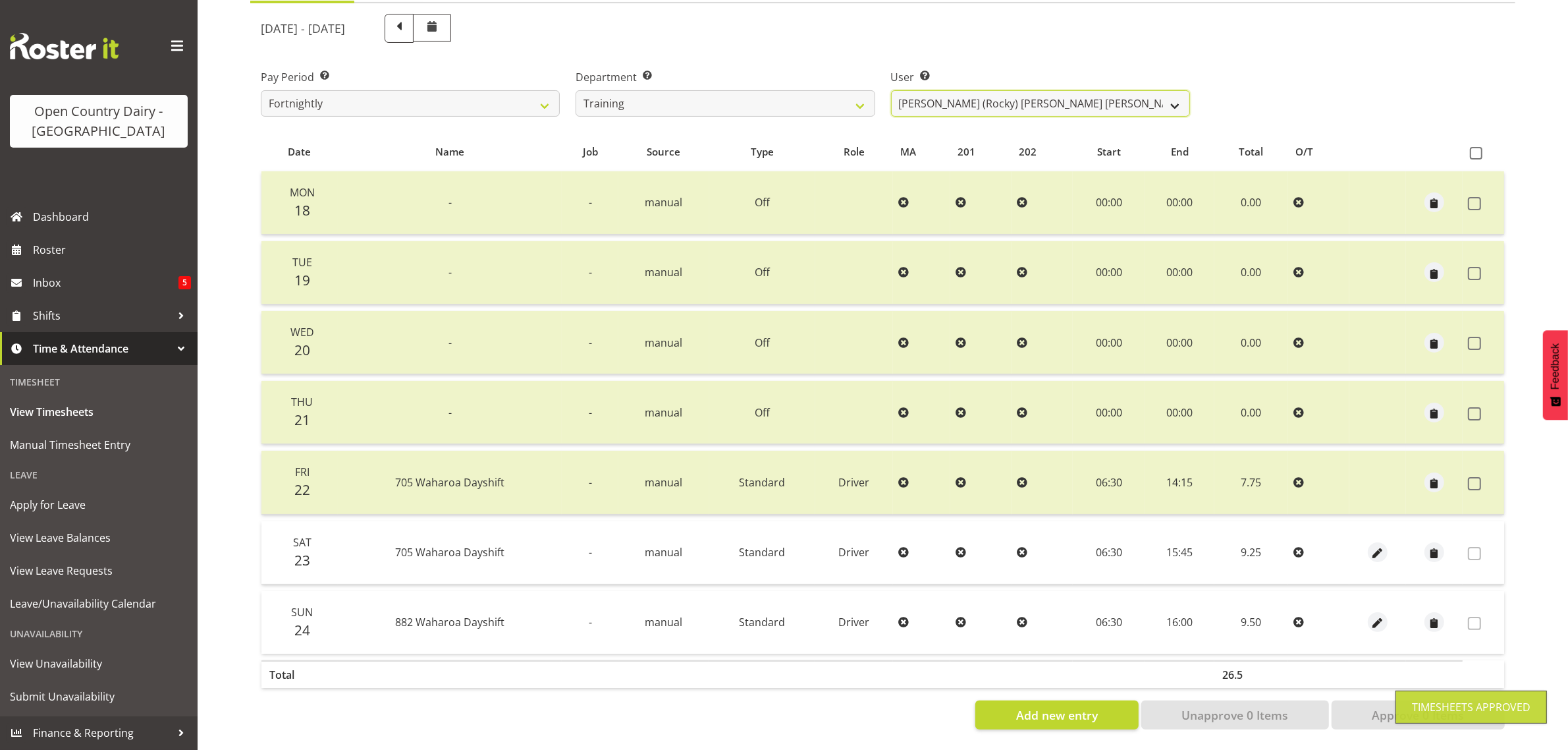
click at [995, 91] on select "Antony Lockyer ❌ Chris Gibbs ❌ David Foote (Junior) ❌ Jesse Simpson ❌ Kimberley…" at bounding box center [1041, 103] width 299 height 26
click at [891, 90] on select "Antony Lockyer ❌ Chris Gibbs ❌ David Foote (Junior) ❌ Jesse Simpson ❌ Kimberley…" at bounding box center [1041, 103] width 299 height 26
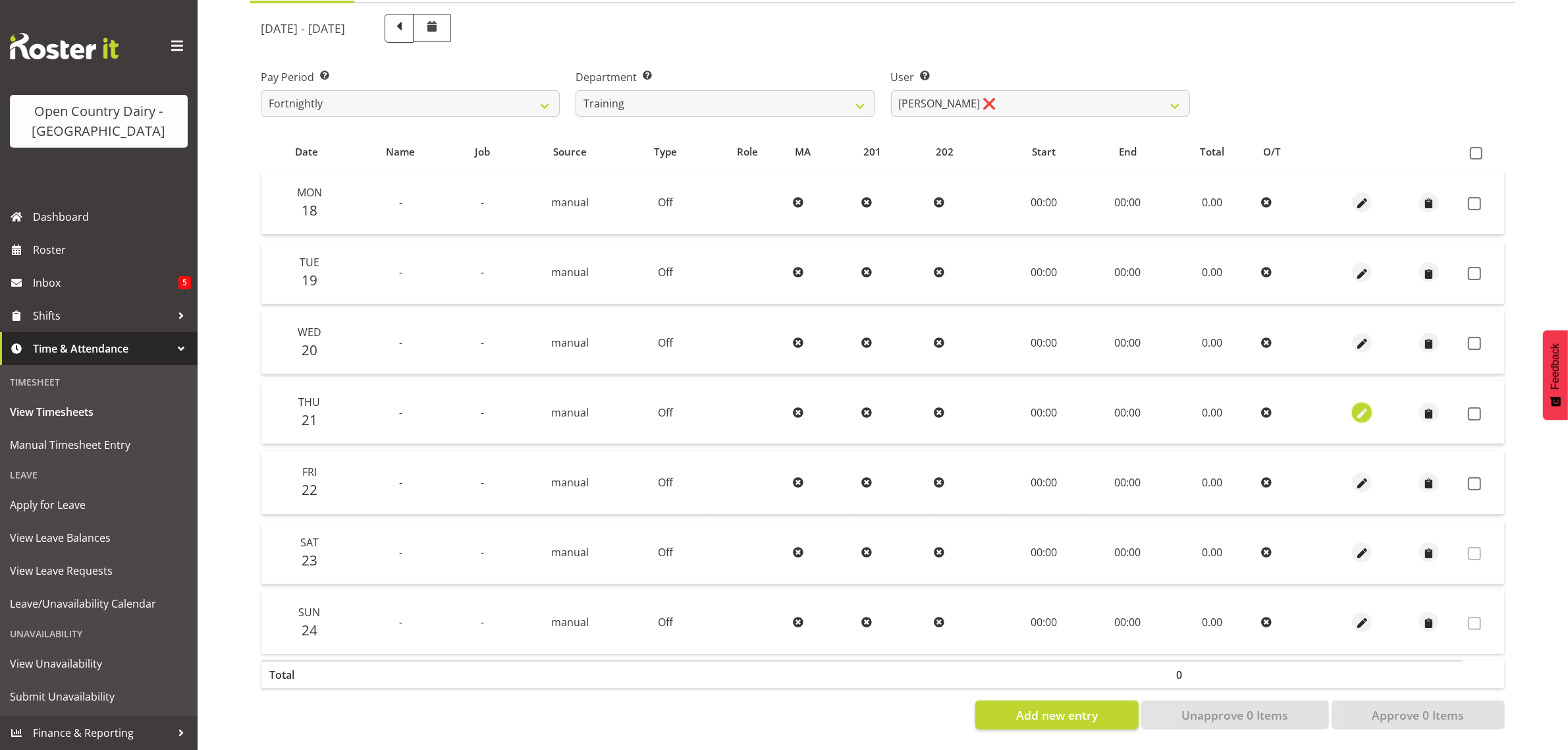
click at [1357, 406] on span "button" at bounding box center [1362, 413] width 15 height 15
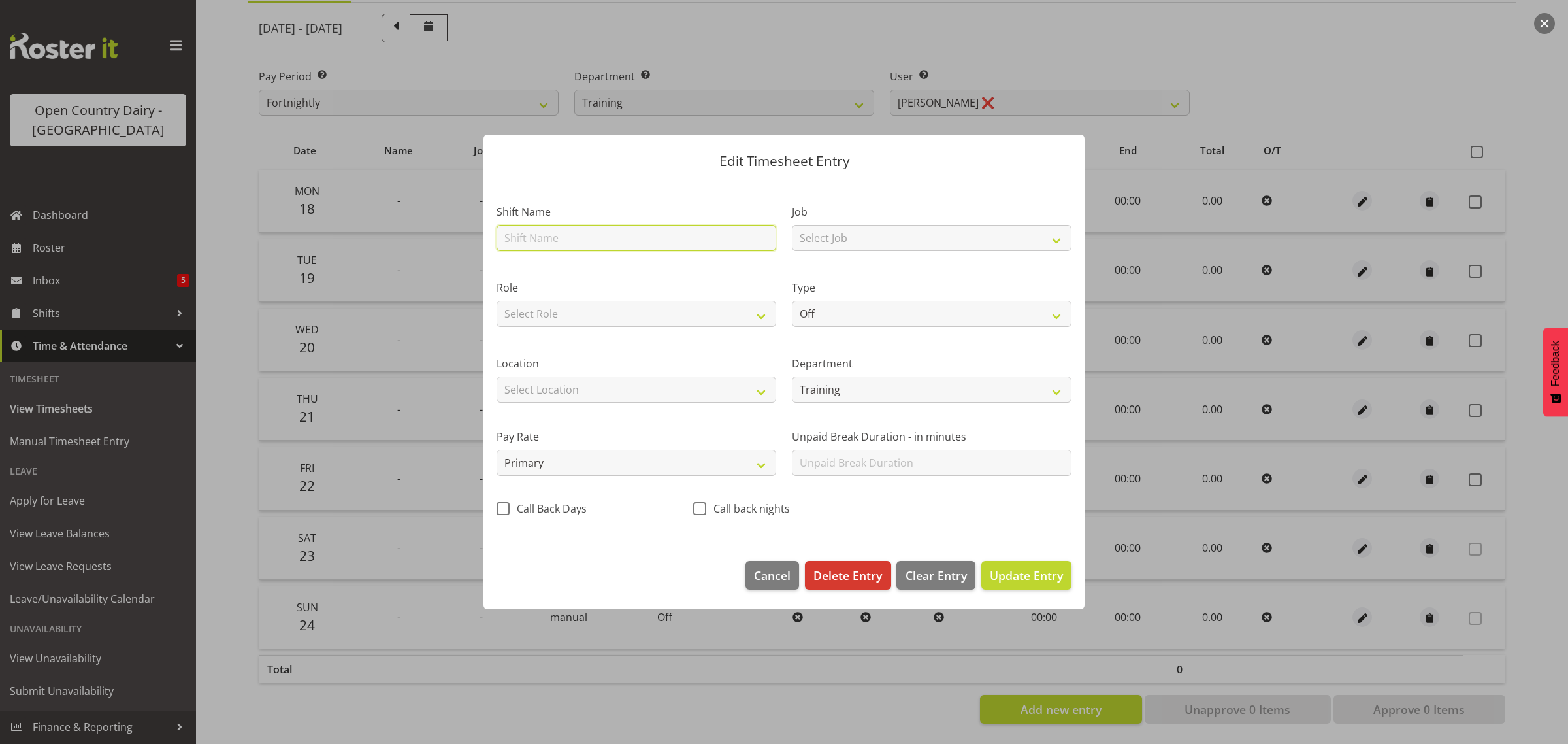
click at [544, 237] on input "text" at bounding box center [636, 238] width 280 height 26
click at [834, 233] on select "Select Job Driver Driver supervisor Support" at bounding box center [932, 238] width 280 height 26
click at [792, 225] on select "Select Job Driver Driver supervisor Support" at bounding box center [932, 238] width 280 height 26
click at [831, 309] on select "Off Standard Public Holiday Public Holiday (Worked) Day In Lieu Annual Leave Si…" at bounding box center [932, 313] width 280 height 26
click at [792, 300] on select "Off Standard Public Holiday Public Holiday (Worked) Day In Lieu Annual Leave Si…" at bounding box center [932, 313] width 280 height 26
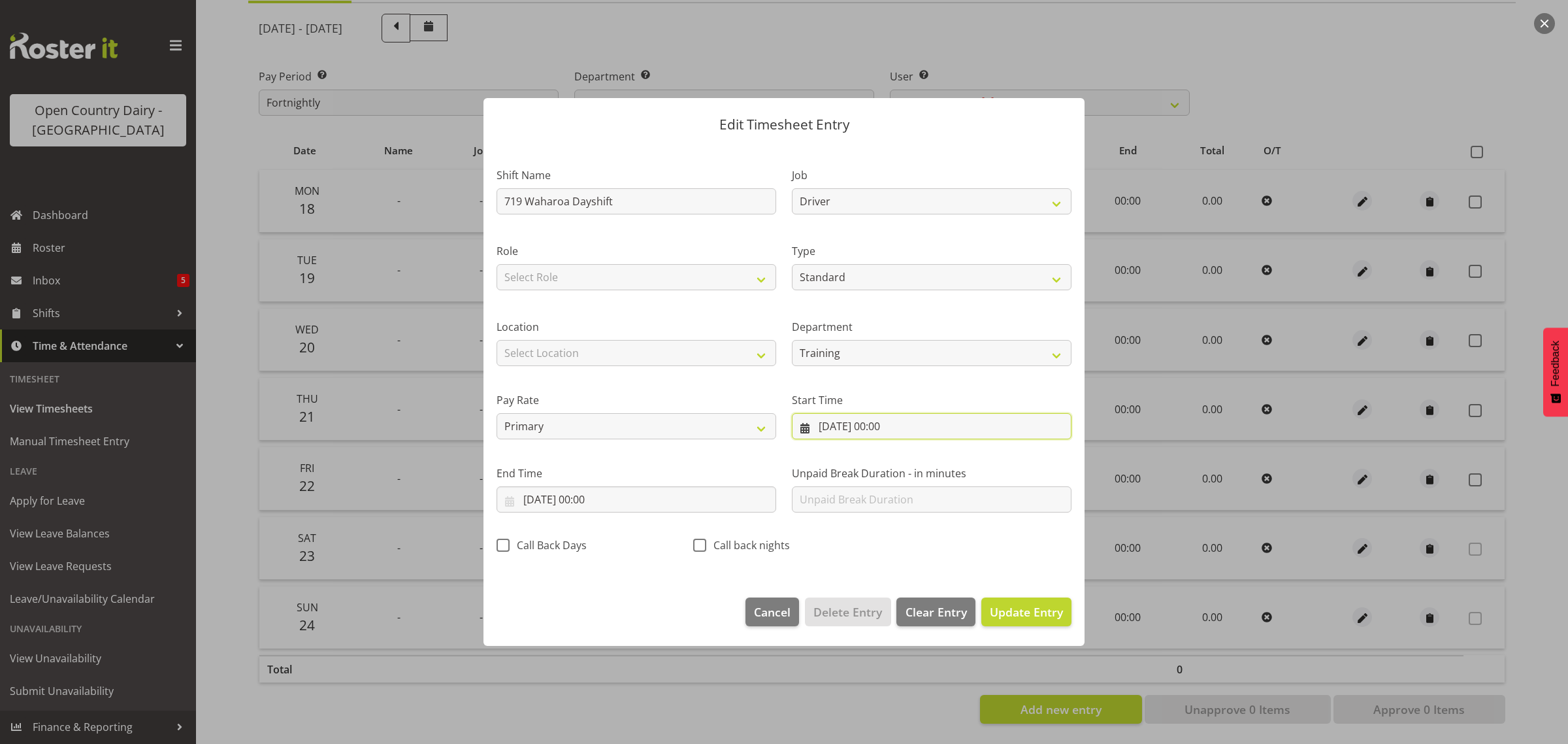
click at [889, 425] on input "21/08/2025, 00:00" at bounding box center [932, 426] width 280 height 26
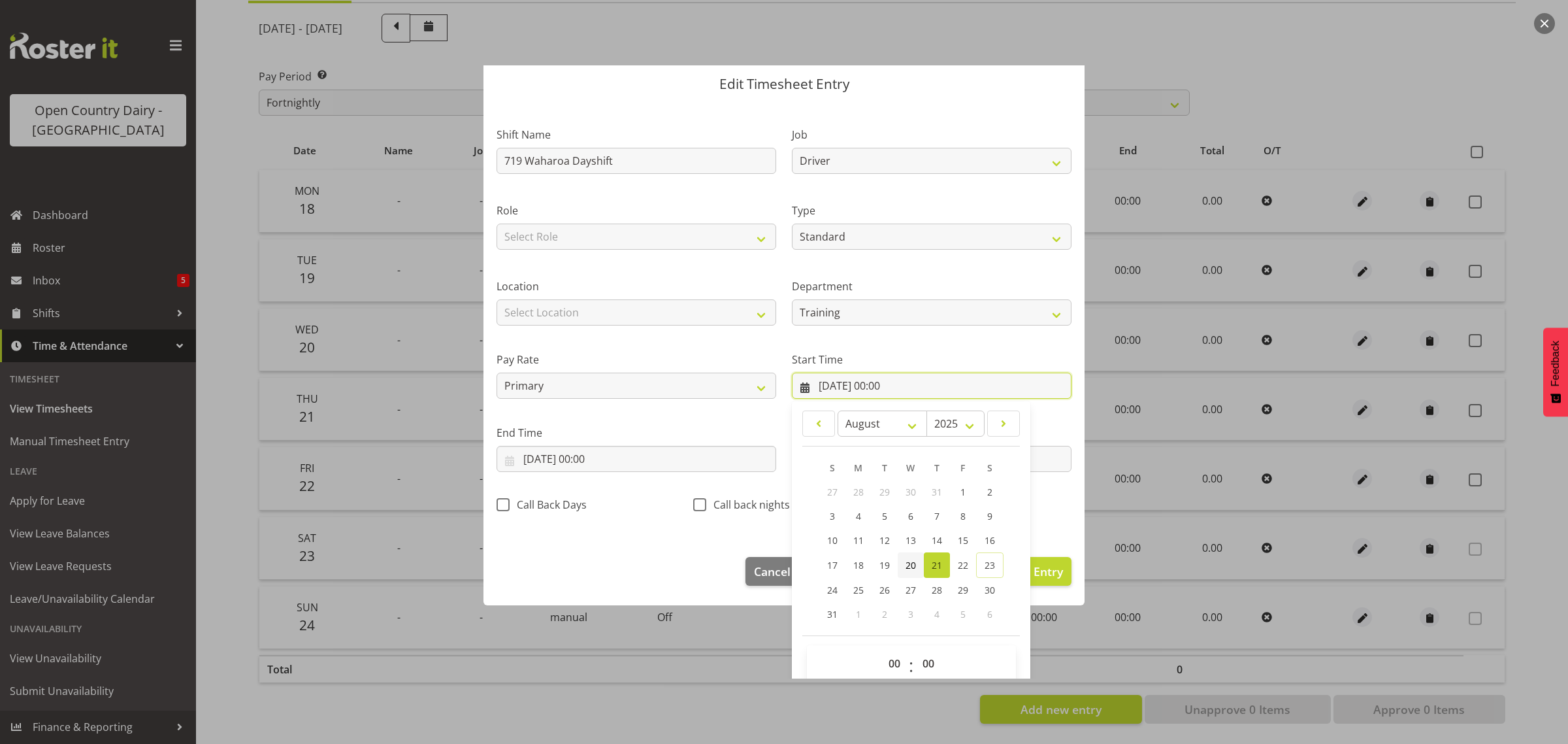
scroll to position [60, 0]
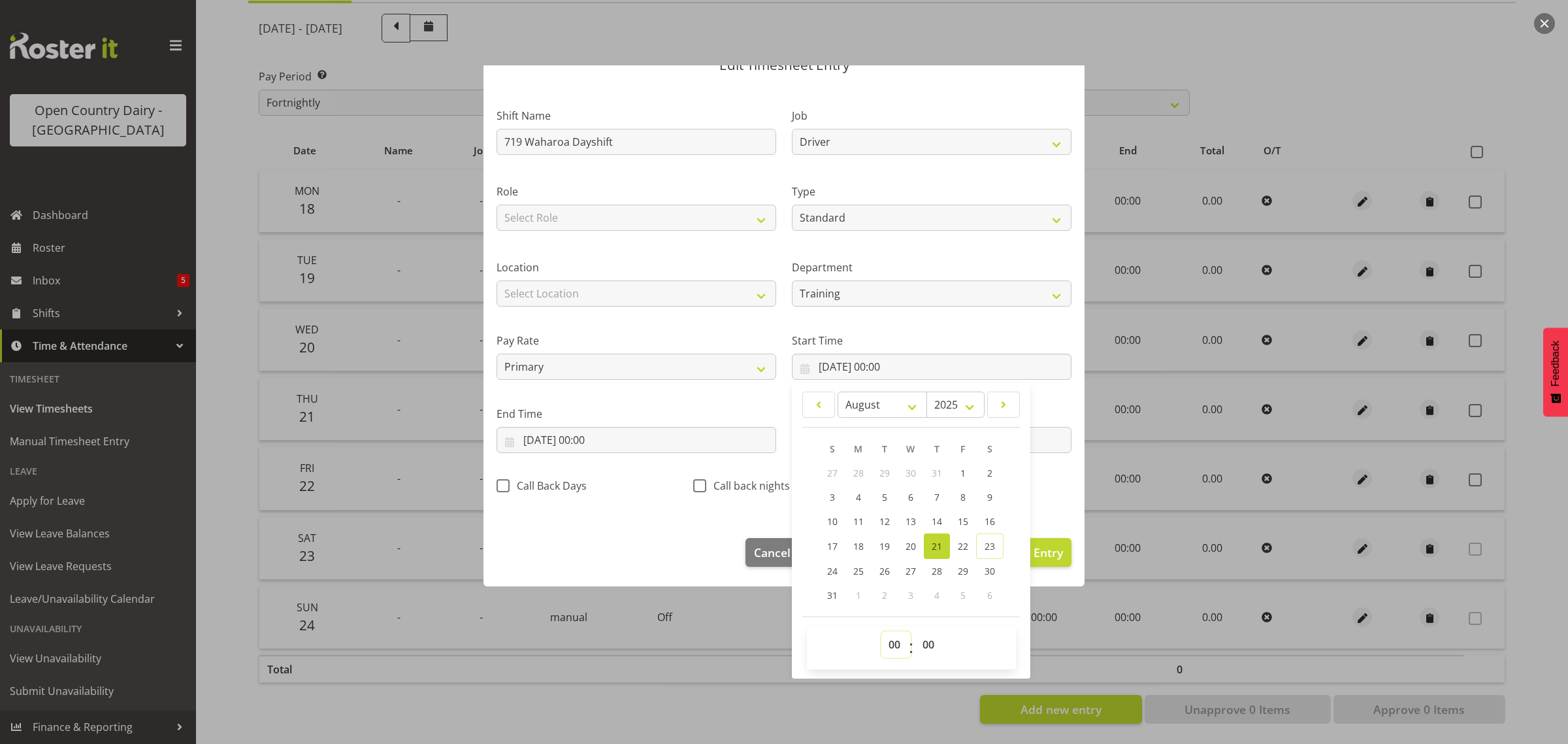
click at [886, 644] on select "00 01 02 03 04 05 06 07 08 09 10 11 12 13 14 15 16 17 18 19 20 21 22 23" at bounding box center [896, 644] width 29 height 26
click at [881, 631] on select "00 01 02 03 04 05 06 07 08 09 10 11 12 13 14 15 16 17 18 19 20 21 22 23" at bounding box center [896, 644] width 29 height 26
click at [919, 639] on select "00 01 02 03 04 05 06 07 08 09 10 11 12 13 14 15 16 17 18 19 20 21 22 23 24 25 2…" at bounding box center [930, 644] width 29 height 26
click at [916, 631] on select "00 01 02 03 04 05 06 07 08 09 10 11 12 13 14 15 16 17 18 19 20 21 22 23 24 25 2…" at bounding box center [930, 644] width 29 height 26
click at [592, 439] on input "21/08/2025, 00:00" at bounding box center [636, 440] width 280 height 26
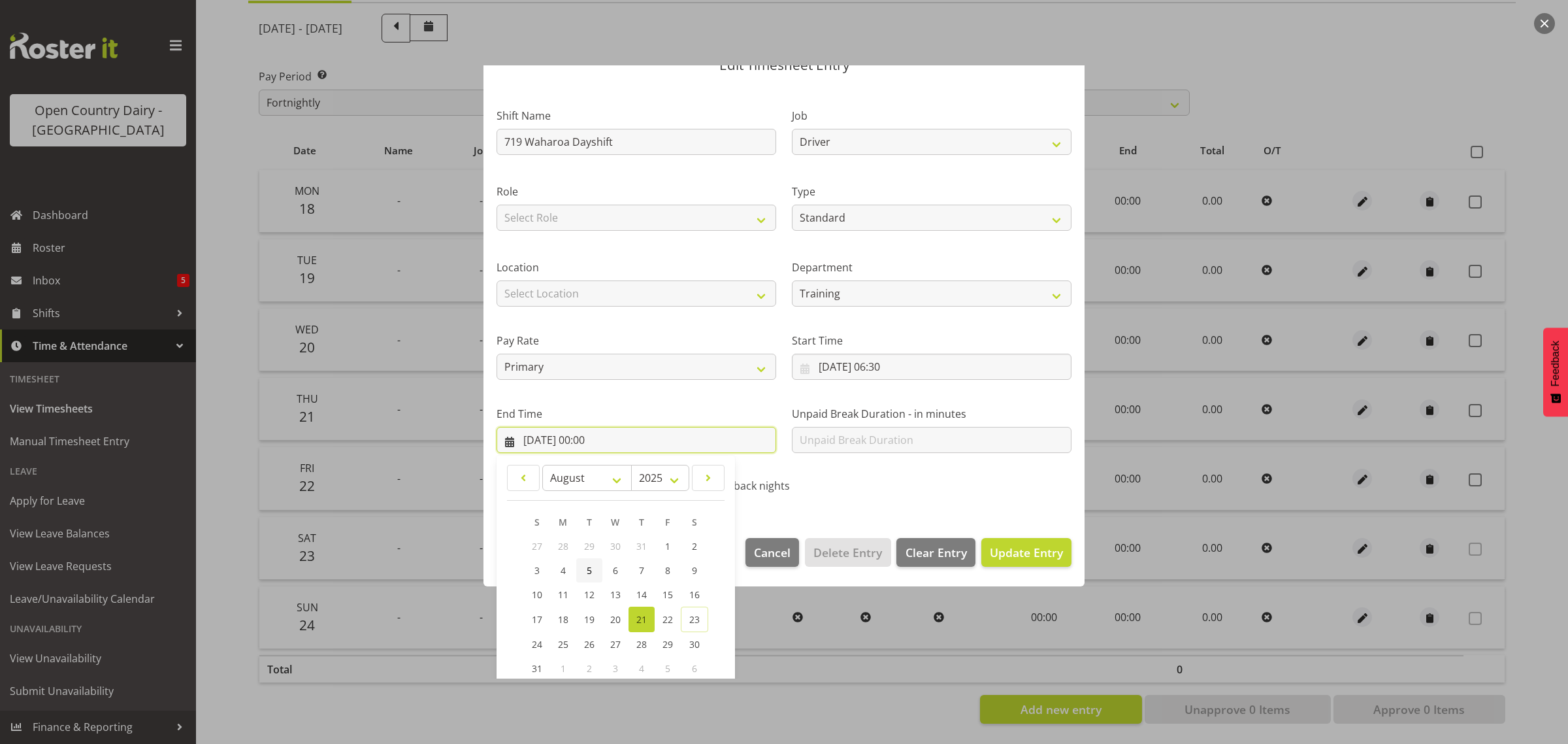
scroll to position [132, 0]
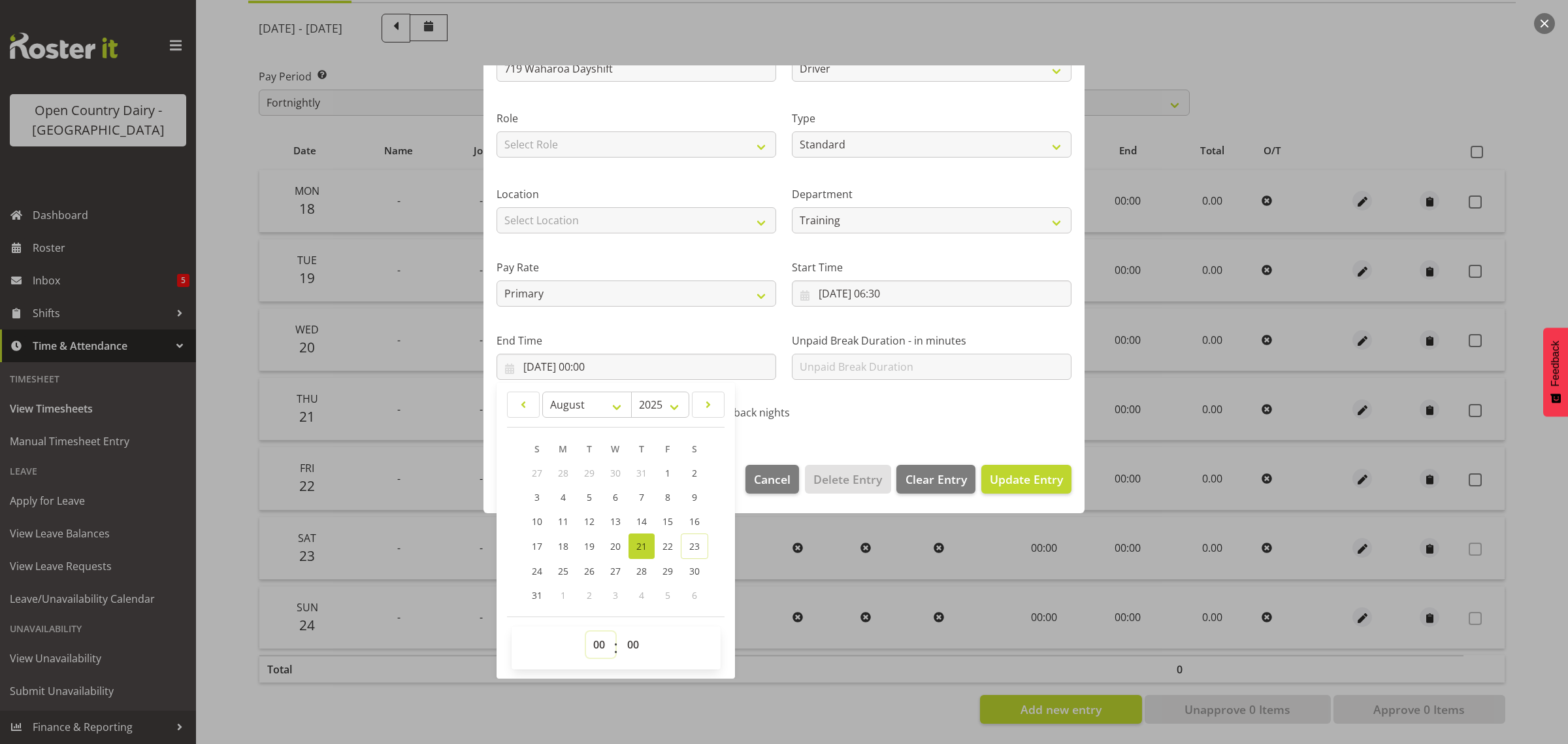
click at [600, 647] on select "00 01 02 03 04 05 06 07 08 09 10 11 12 13 14 15 16 17 18 19 20 21 22 23" at bounding box center [601, 644] width 29 height 26
click at [586, 631] on select "00 01 02 03 04 05 06 07 08 09 10 11 12 13 14 15 16 17 18 19 20 21 22 23" at bounding box center [601, 644] width 29 height 26
click at [1020, 473] on span "Update Entry" at bounding box center [1026, 479] width 73 height 16
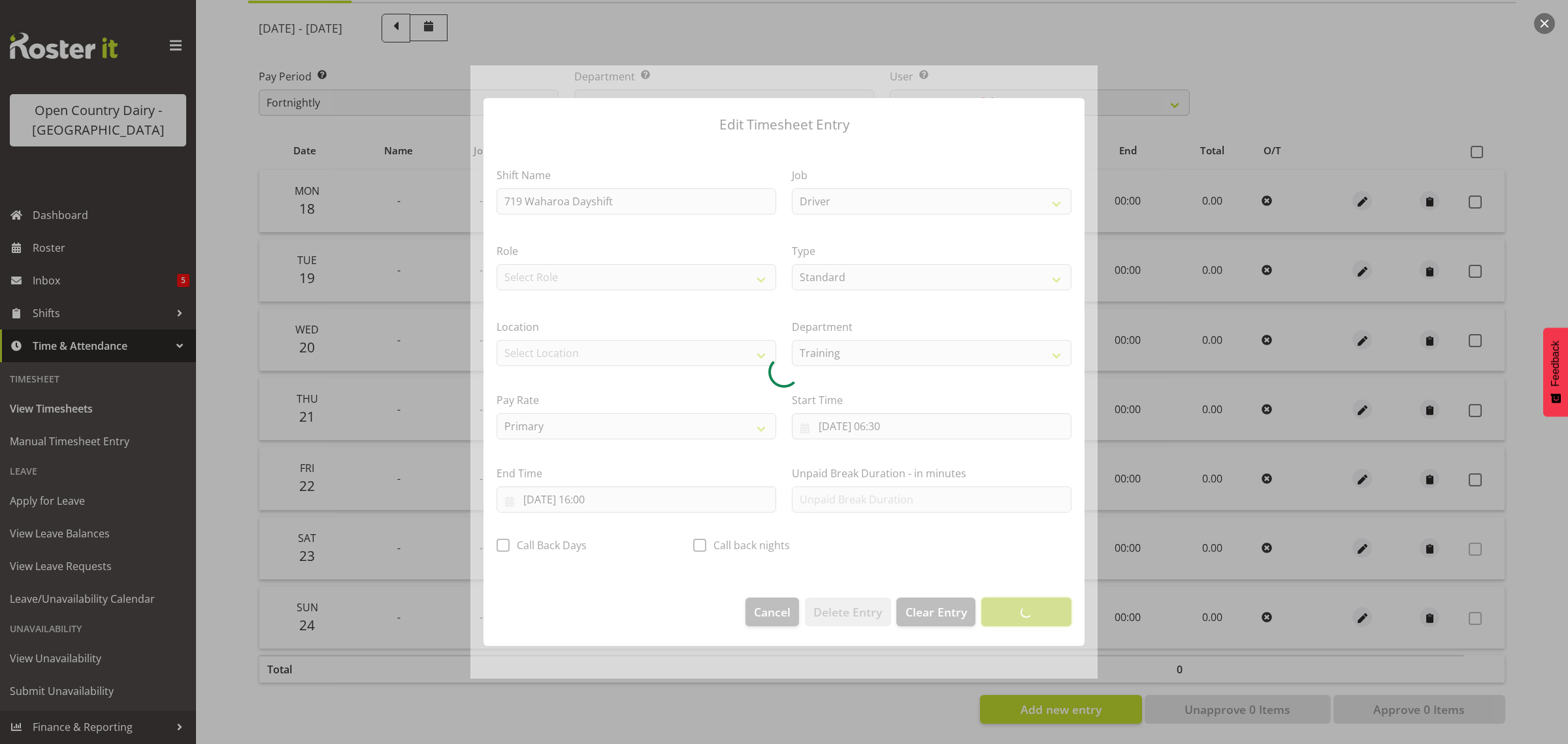
scroll to position [0, 0]
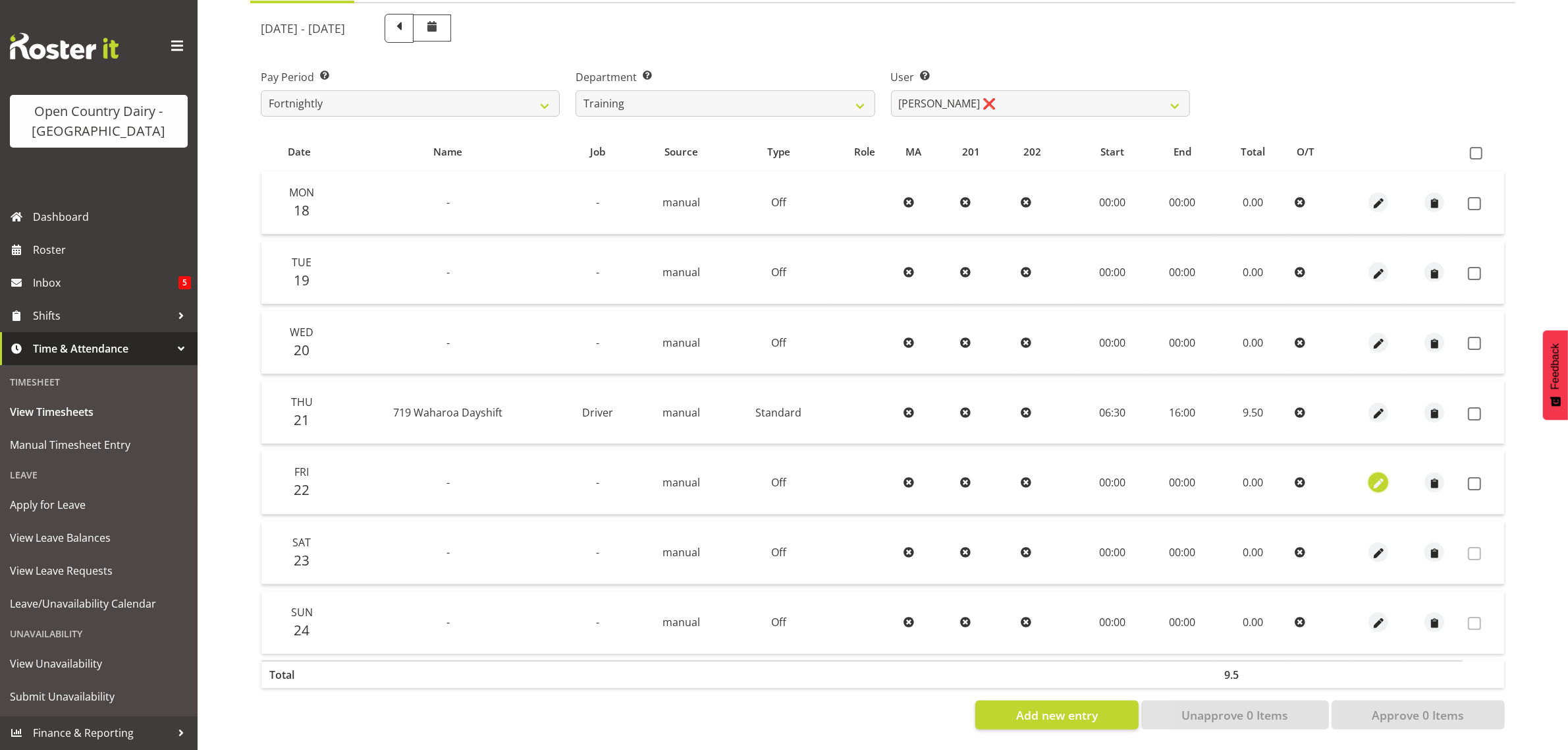
click at [1373, 476] on span "button" at bounding box center [1379, 483] width 15 height 15
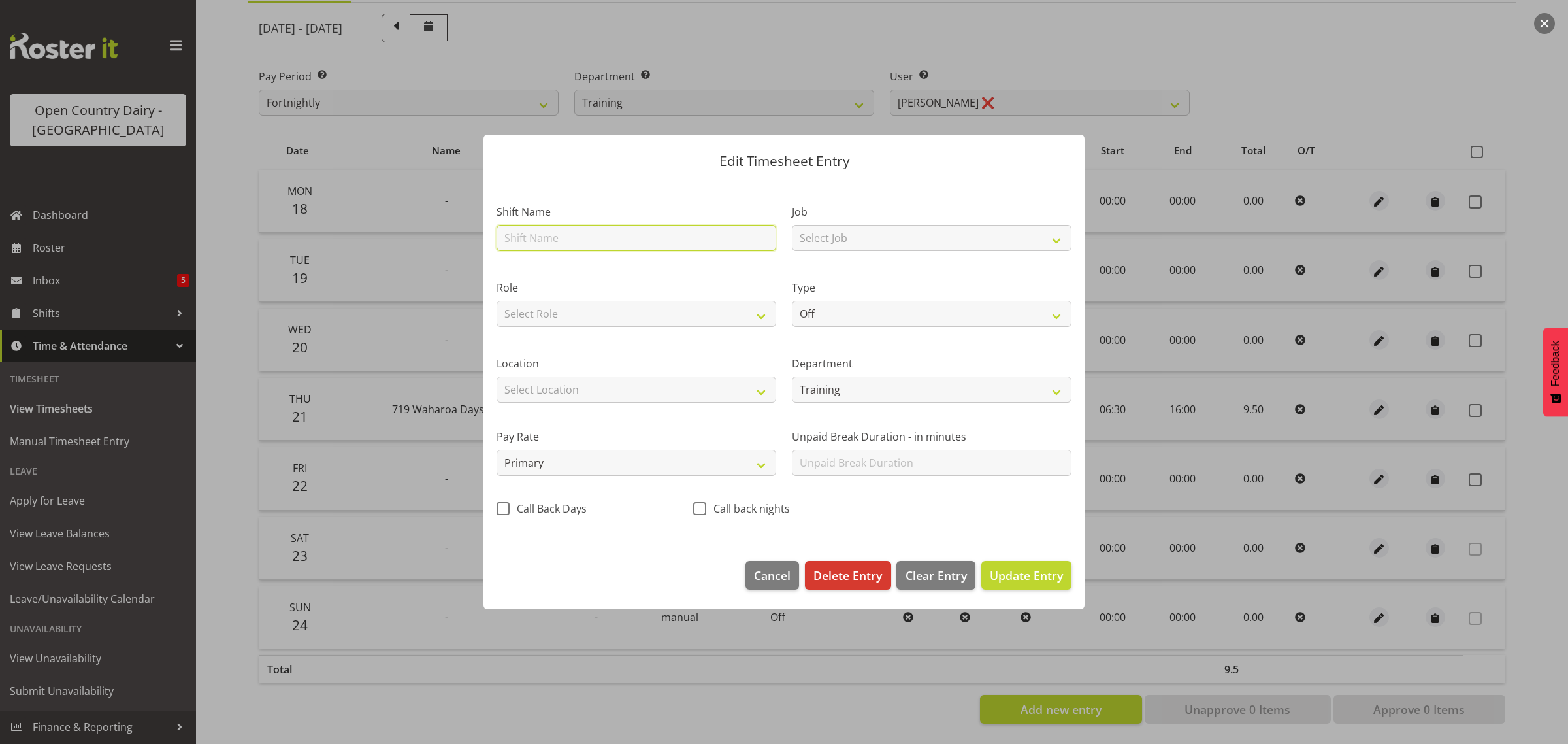
click at [547, 241] on input "text" at bounding box center [636, 238] width 280 height 26
click at [863, 234] on select "Select Job Driver Driver supervisor Support" at bounding box center [932, 238] width 280 height 26
click at [792, 225] on select "Select Job Driver Driver supervisor Support" at bounding box center [932, 238] width 280 height 26
click at [850, 316] on select "Off Standard Public Holiday Public Holiday (Worked) Day In Lieu Annual Leave Si…" at bounding box center [932, 313] width 280 height 26
click at [792, 300] on select "Off Standard Public Holiday Public Holiday (Worked) Day In Lieu Annual Leave Si…" at bounding box center [932, 313] width 280 height 26
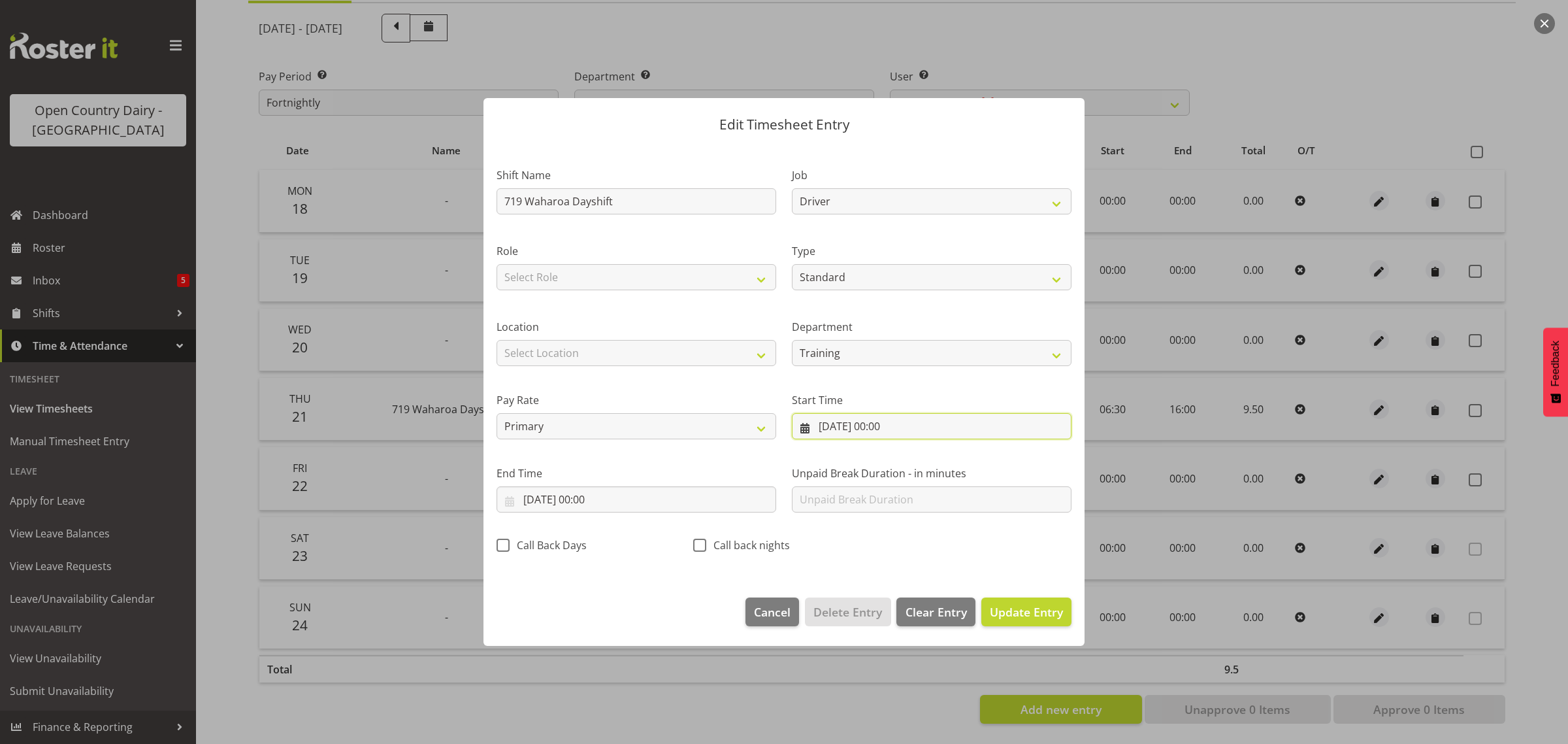
click at [887, 422] on input "22/08/2025, 00:00" at bounding box center [932, 426] width 280 height 26
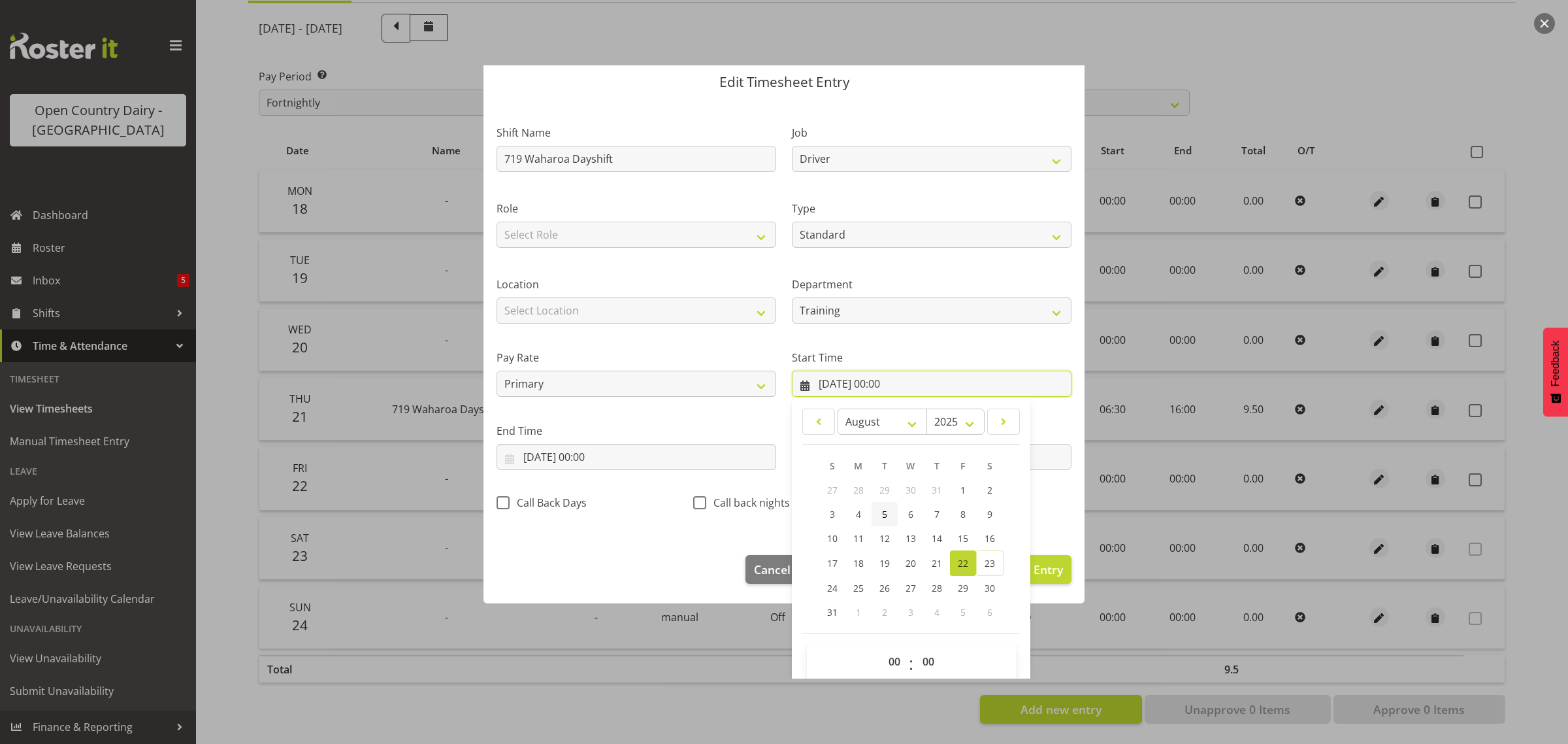
scroll to position [60, 0]
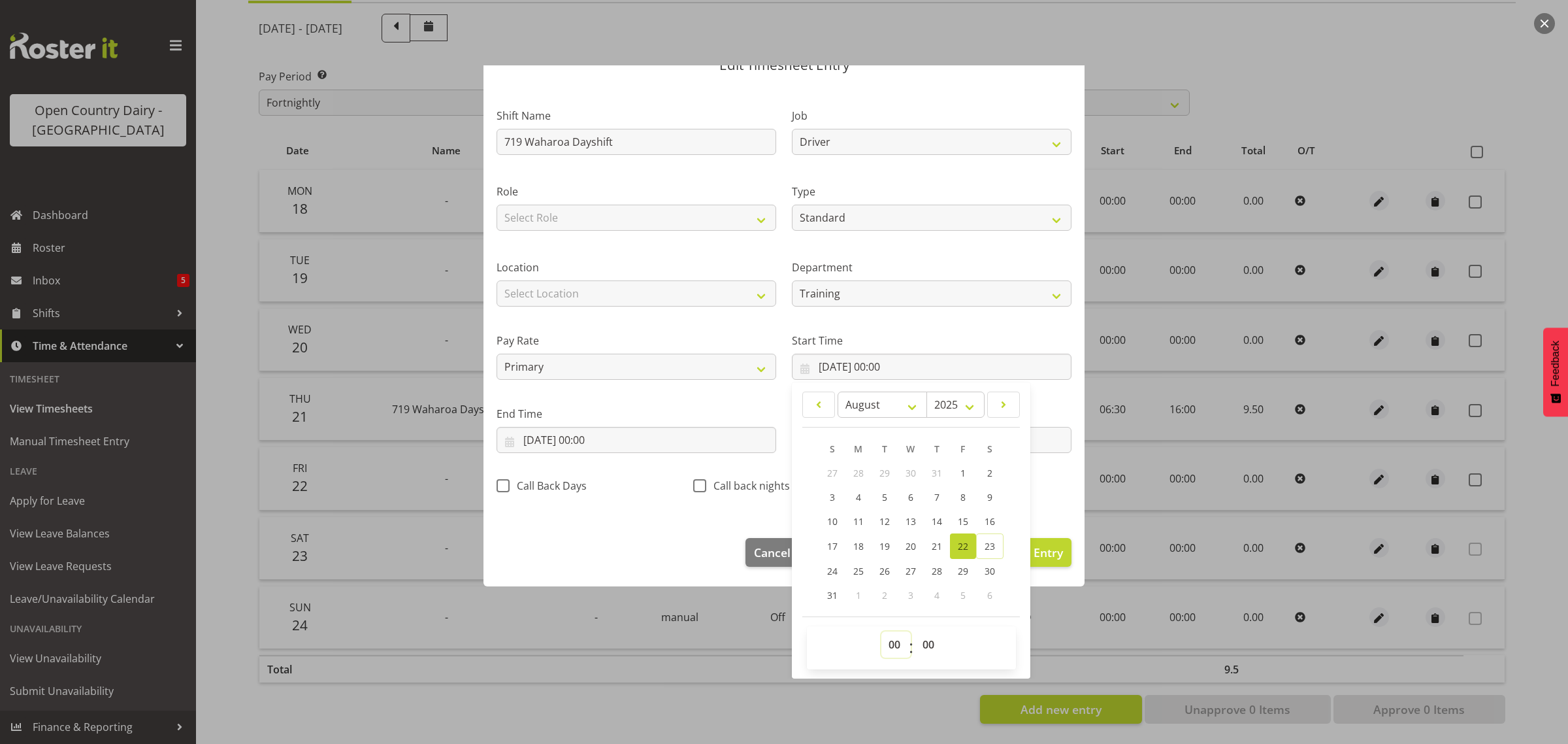
click at [887, 645] on select "00 01 02 03 04 05 06 07 08 09 10 11 12 13 14 15 16 17 18 19 20 21 22 23" at bounding box center [896, 644] width 29 height 26
click at [881, 631] on select "00 01 02 03 04 05 06 07 08 09 10 11 12 13 14 15 16 17 18 19 20 21 22 23" at bounding box center [896, 644] width 29 height 26
click at [928, 642] on select "00 01 02 03 04 05 06 07 08 09 10 11 12 13 14 15 16 17 18 19 20 21 22 23 24 25 2…" at bounding box center [930, 644] width 29 height 26
click at [916, 631] on select "00 01 02 03 04 05 06 07 08 09 10 11 12 13 14 15 16 17 18 19 20 21 22 23 24 25 2…" at bounding box center [930, 644] width 29 height 26
click at [590, 439] on input "22/08/2025, 00:00" at bounding box center [636, 440] width 280 height 26
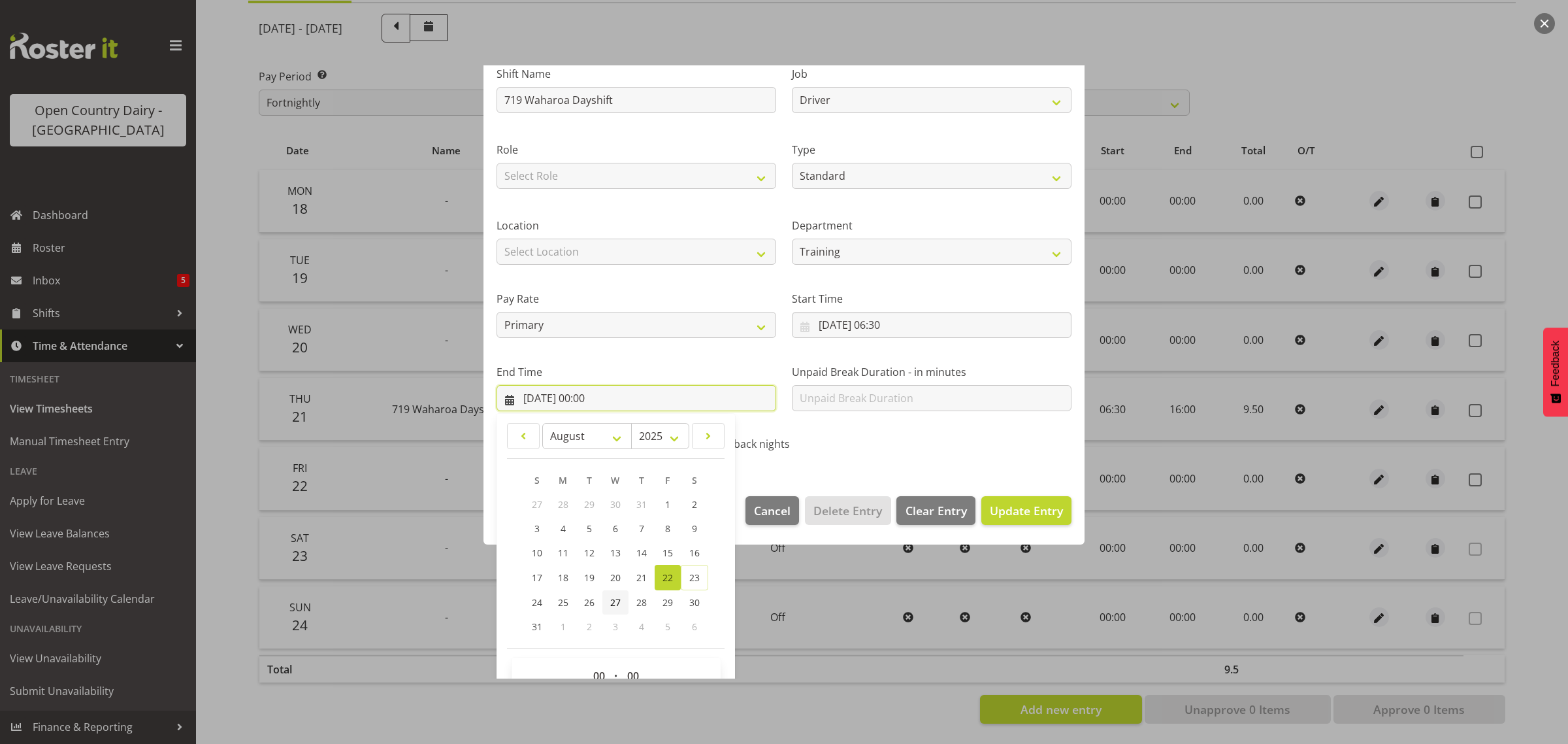
scroll to position [132, 0]
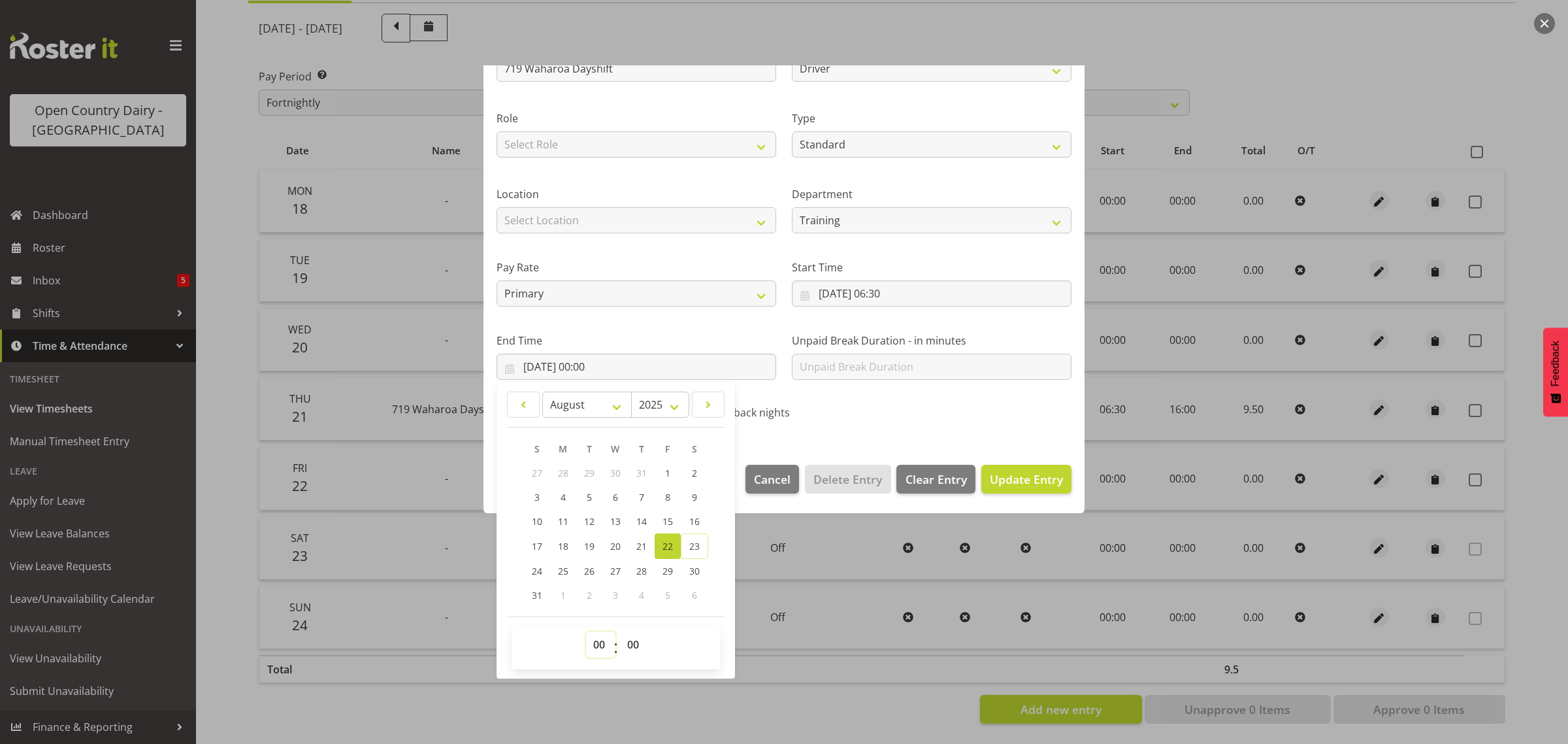
click at [600, 639] on select "00 01 02 03 04 05 06 07 08 09 10 11 12 13 14 15 16 17 18 19 20 21 22 23" at bounding box center [601, 644] width 29 height 26
click at [586, 631] on select "00 01 02 03 04 05 06 07 08 09 10 11 12 13 14 15 16 17 18 19 20 21 22 23" at bounding box center [601, 644] width 29 height 26
click at [1011, 474] on span "Update Entry" at bounding box center [1026, 479] width 73 height 16
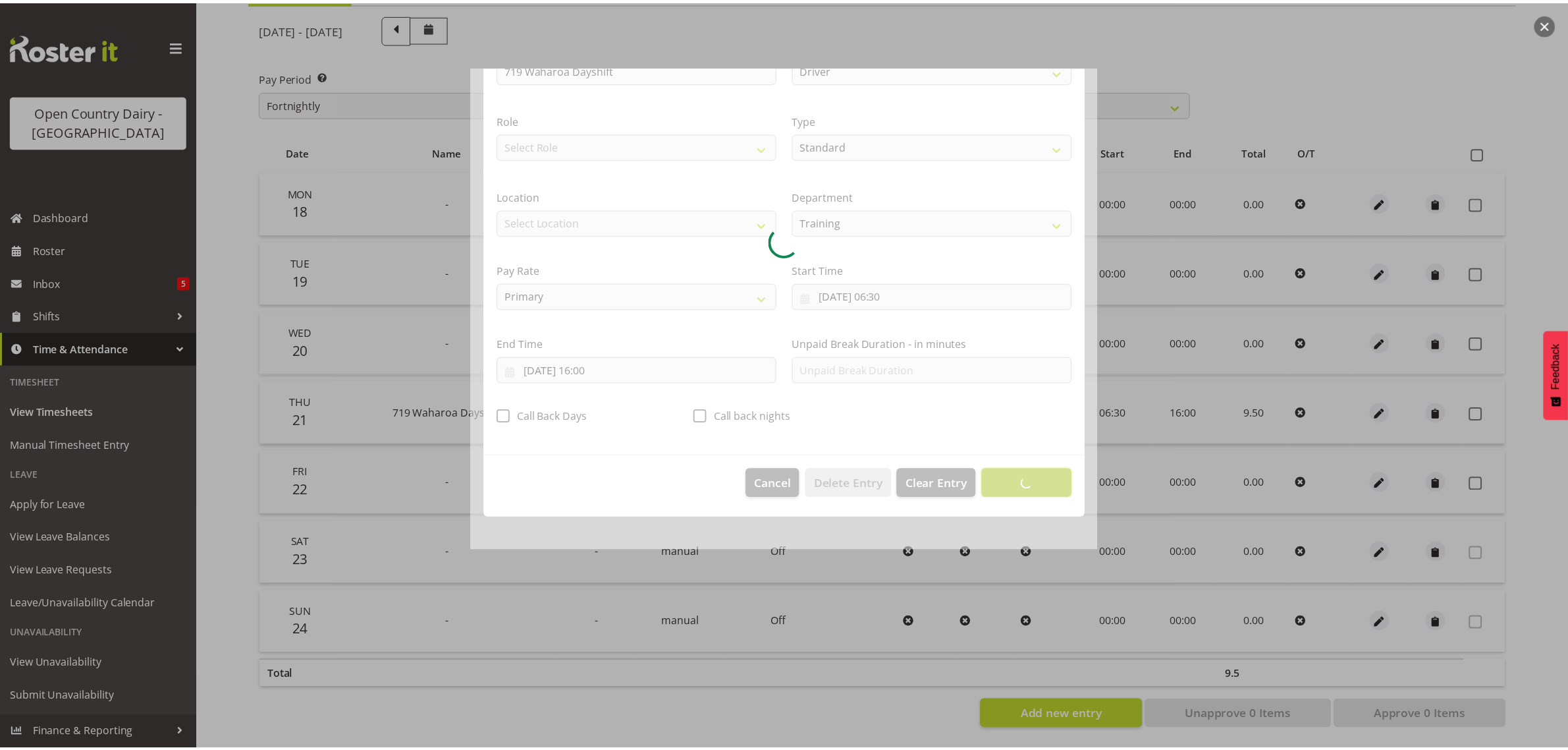
scroll to position [0, 0]
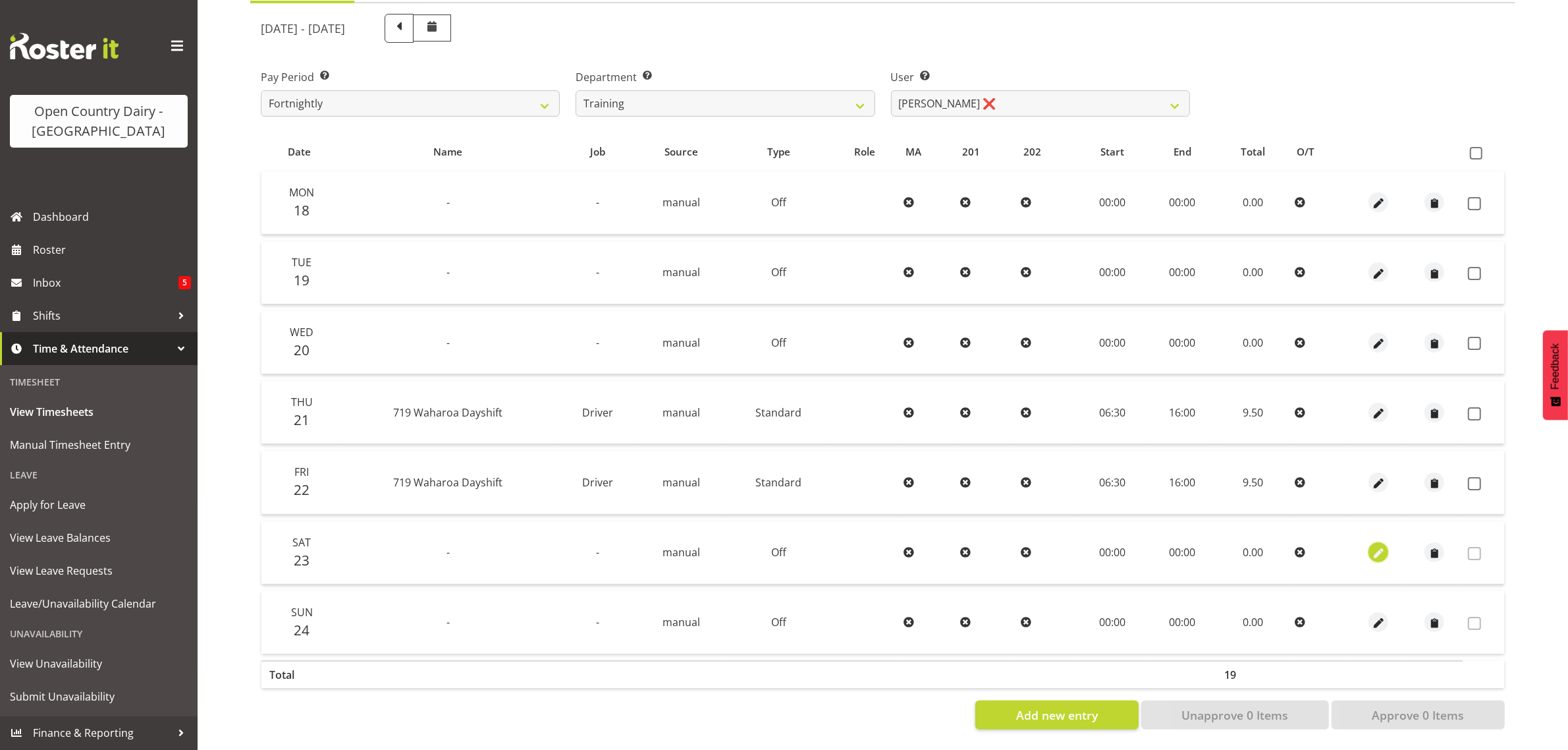
click at [1381, 546] on span "button" at bounding box center [1379, 554] width 15 height 15
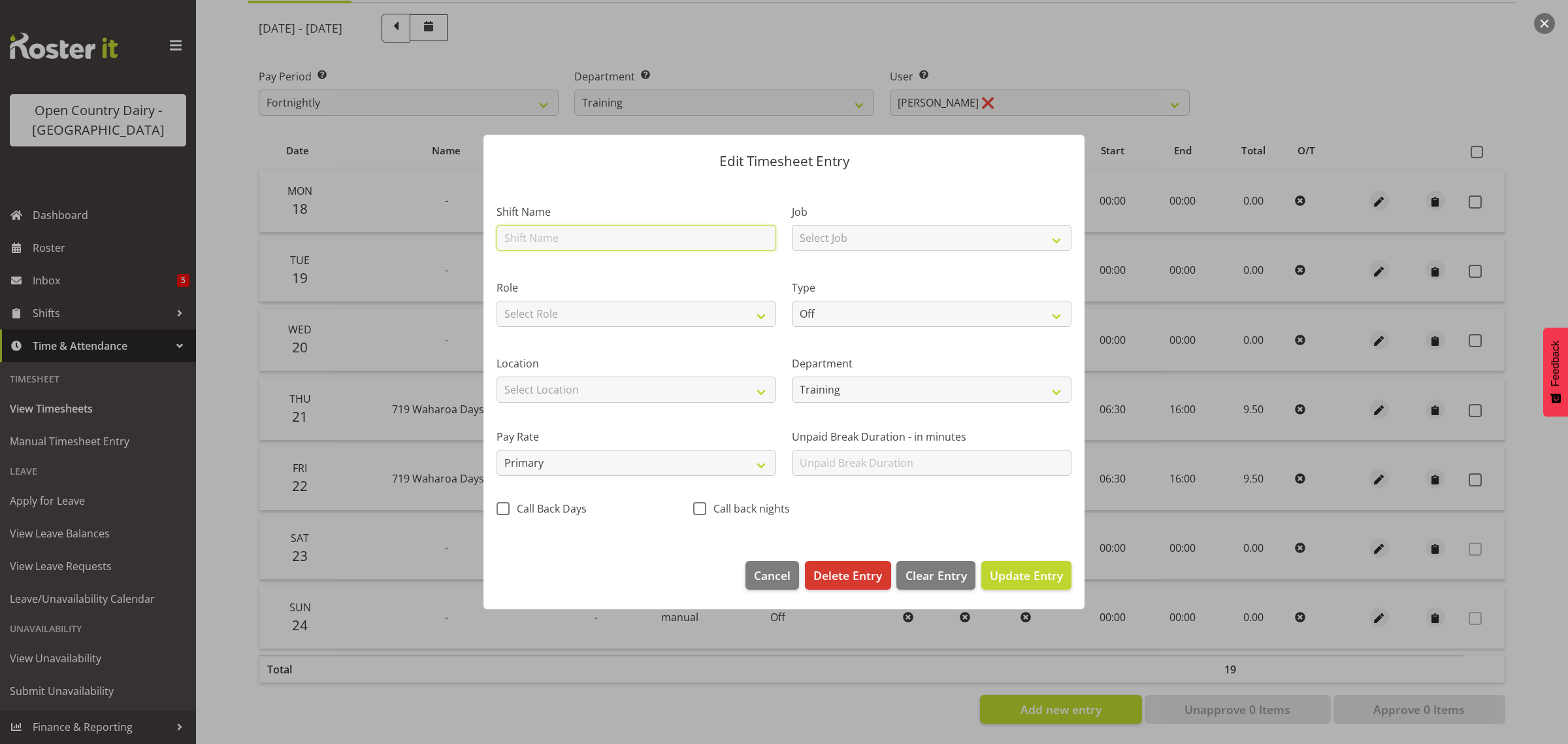
click at [557, 242] on input "text" at bounding box center [636, 238] width 280 height 26
click at [766, 565] on button "Cancel" at bounding box center [772, 575] width 54 height 29
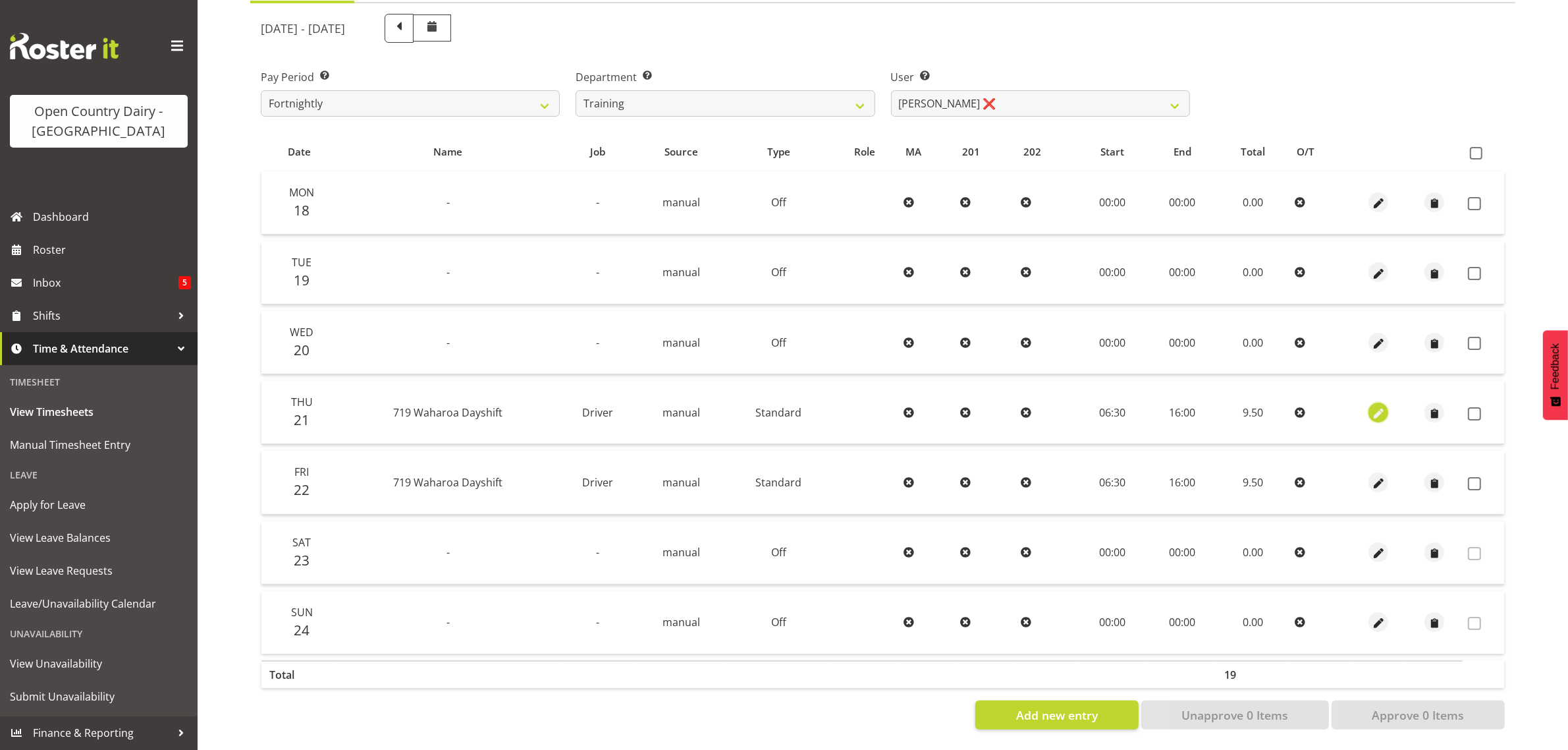
click at [1377, 406] on span "button" at bounding box center [1379, 413] width 15 height 15
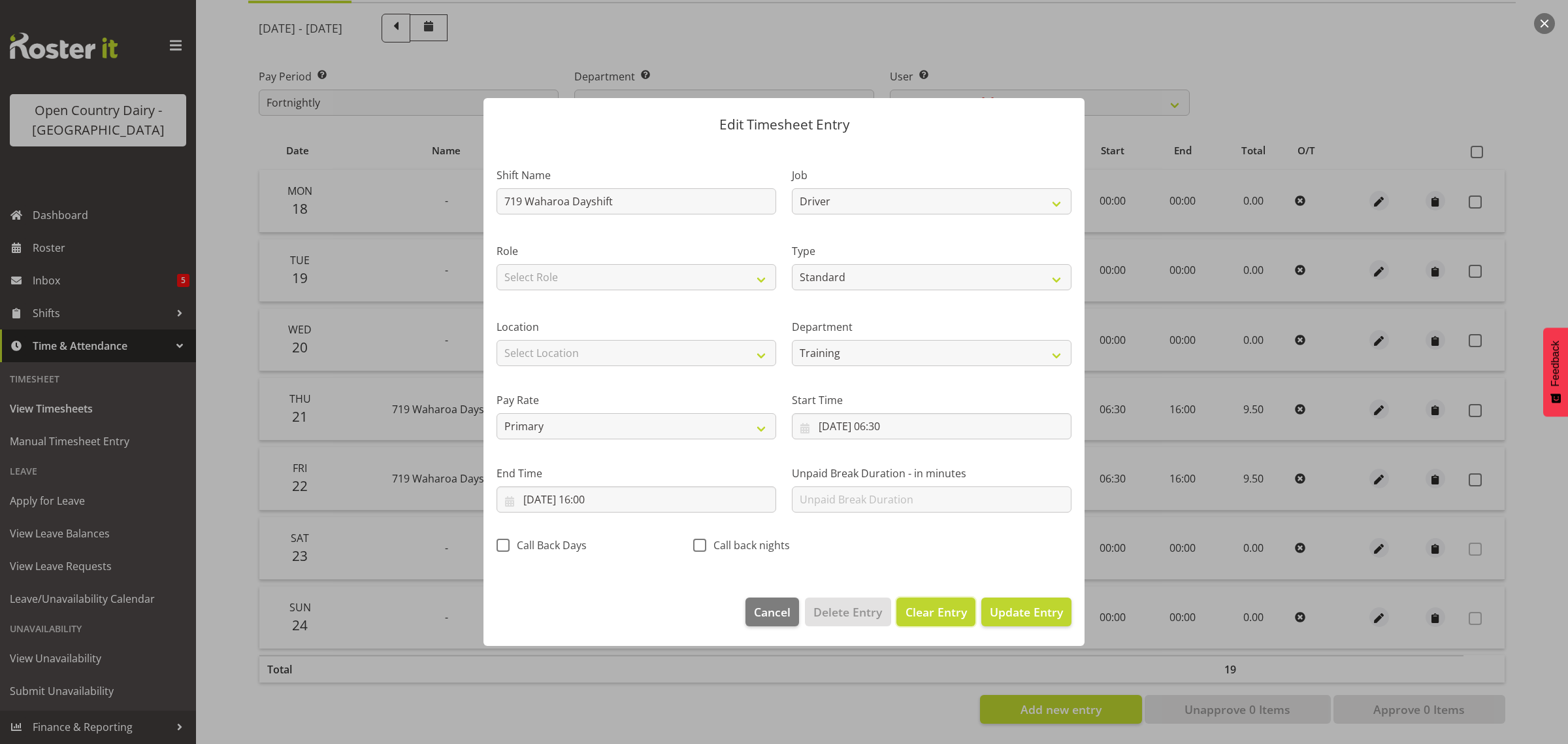
click at [935, 609] on span "Clear Entry" at bounding box center [936, 611] width 61 height 17
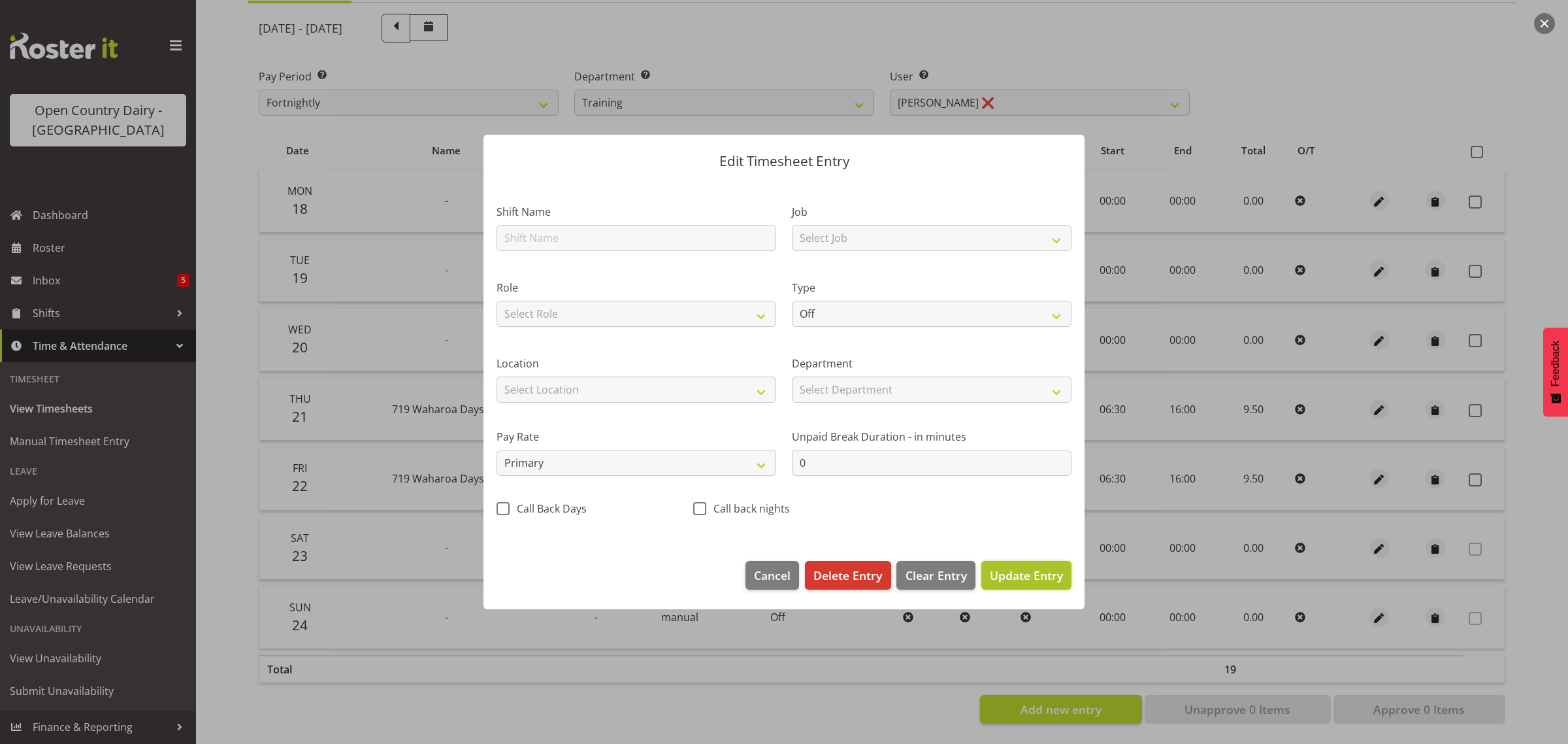
click at [1036, 575] on span "Update Entry" at bounding box center [1026, 575] width 73 height 16
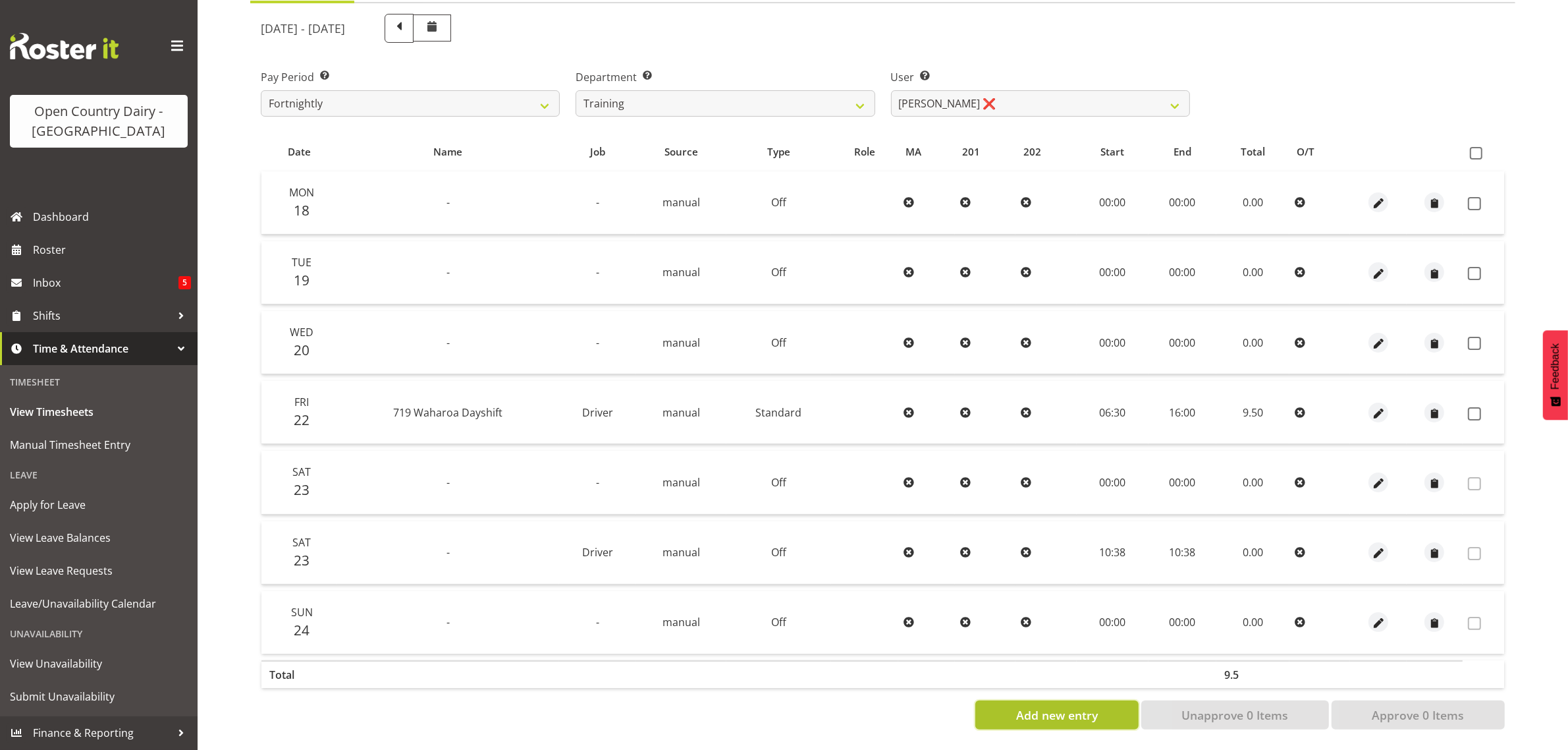
click at [1052, 706] on span "Add new entry" at bounding box center [1056, 714] width 81 height 17
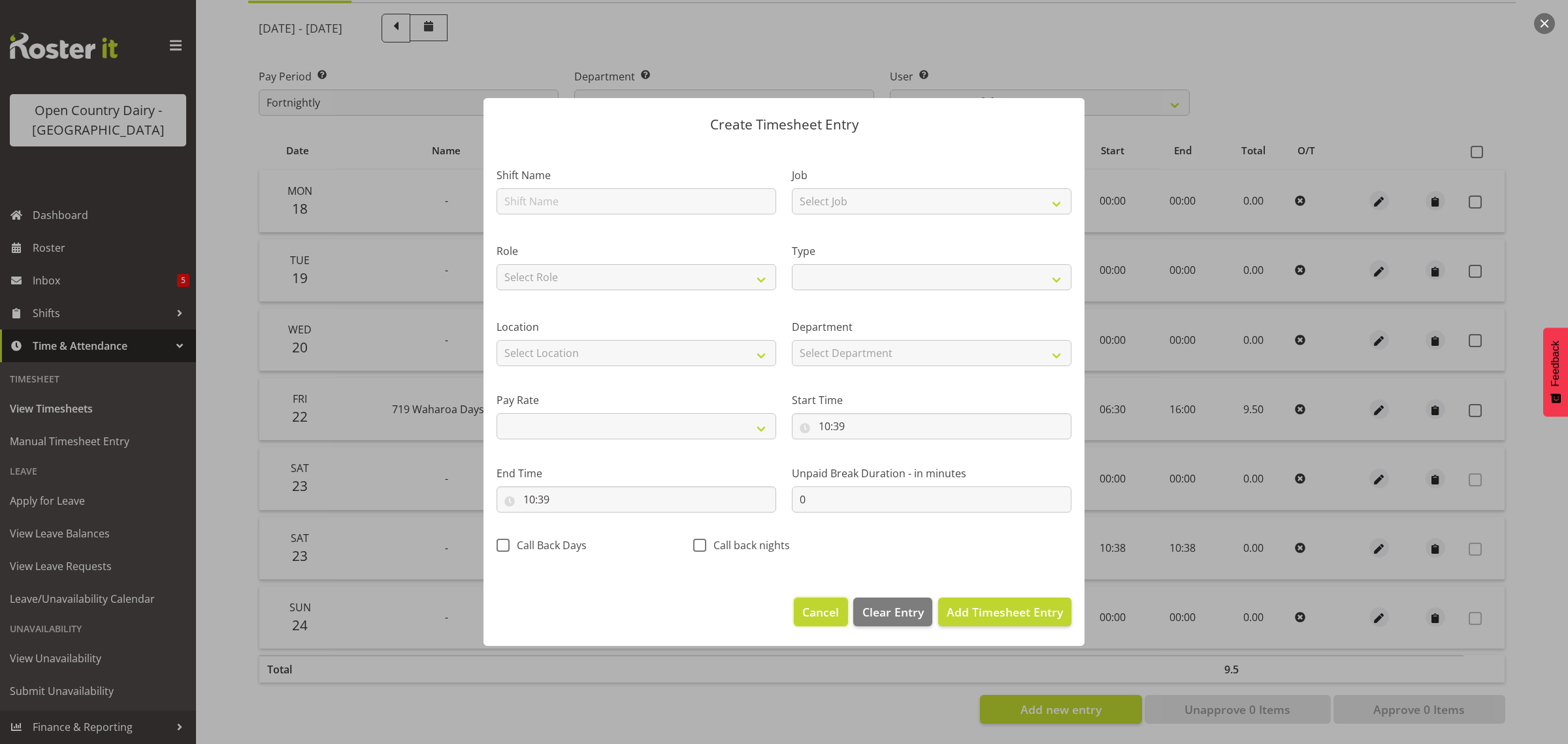
click at [825, 613] on span "Cancel" at bounding box center [820, 611] width 36 height 17
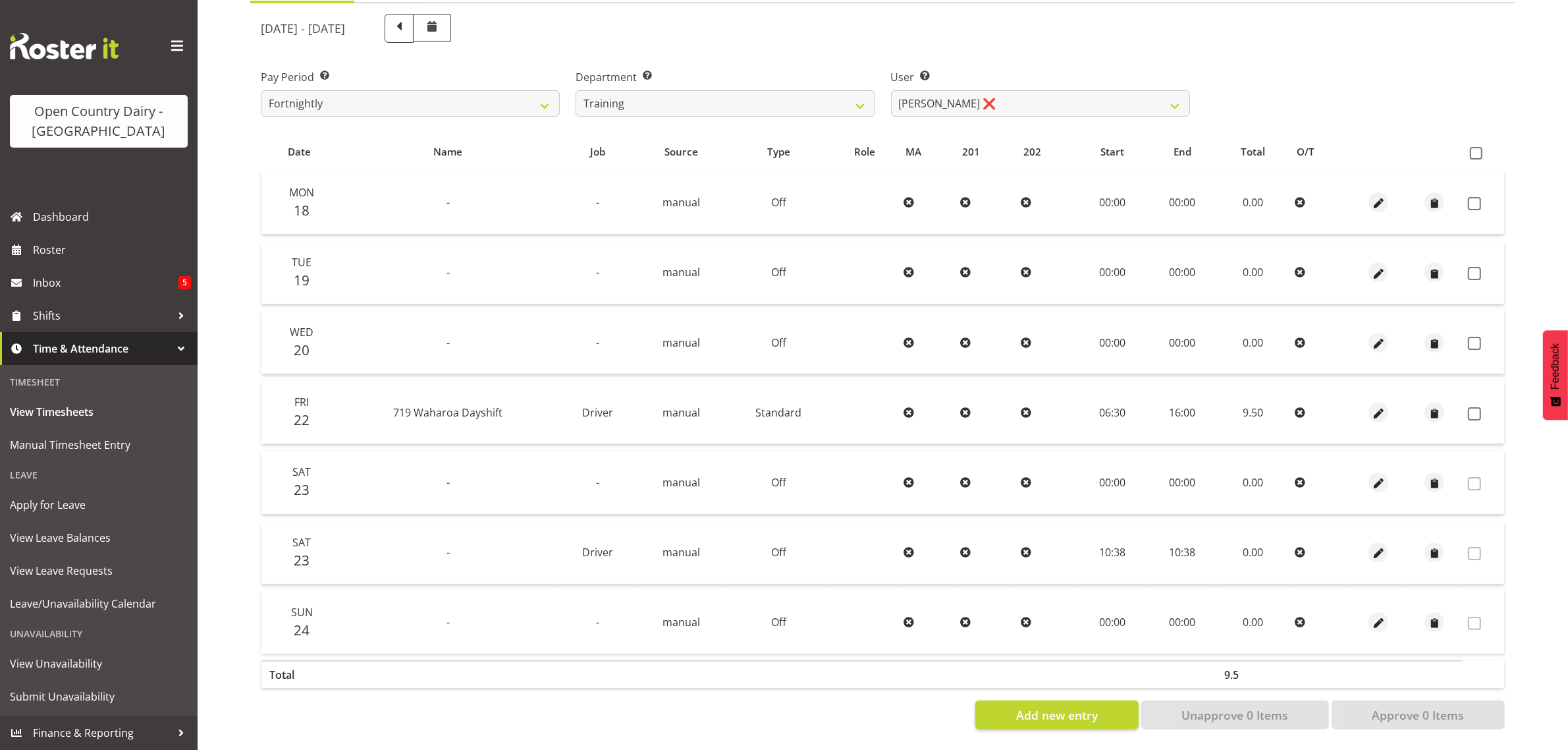
click at [1042, 311] on td at bounding box center [1046, 342] width 61 height 63
click at [1055, 706] on span "Add new entry" at bounding box center [1056, 714] width 81 height 17
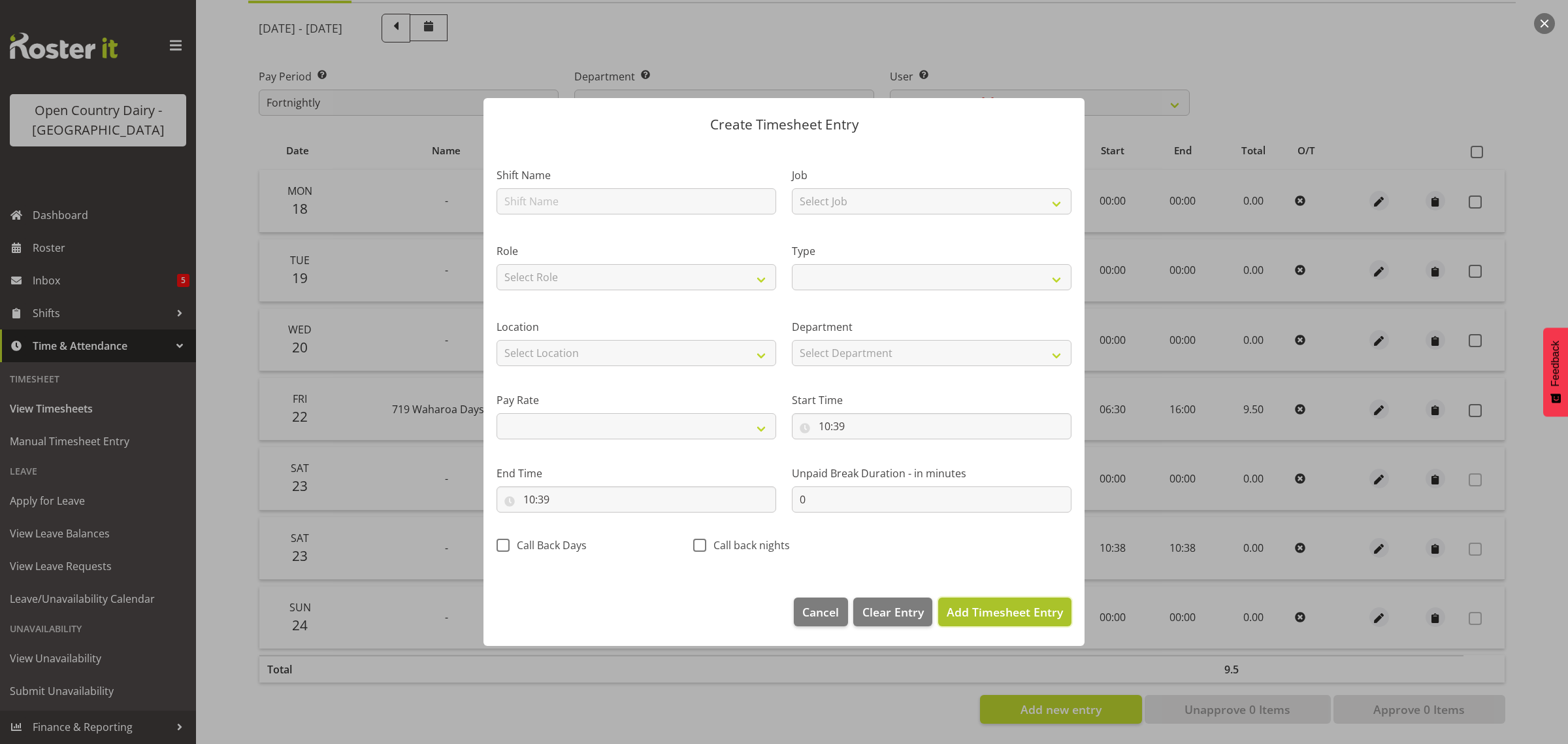
click at [995, 615] on span "Add Timesheet Entry" at bounding box center [1005, 612] width 116 height 16
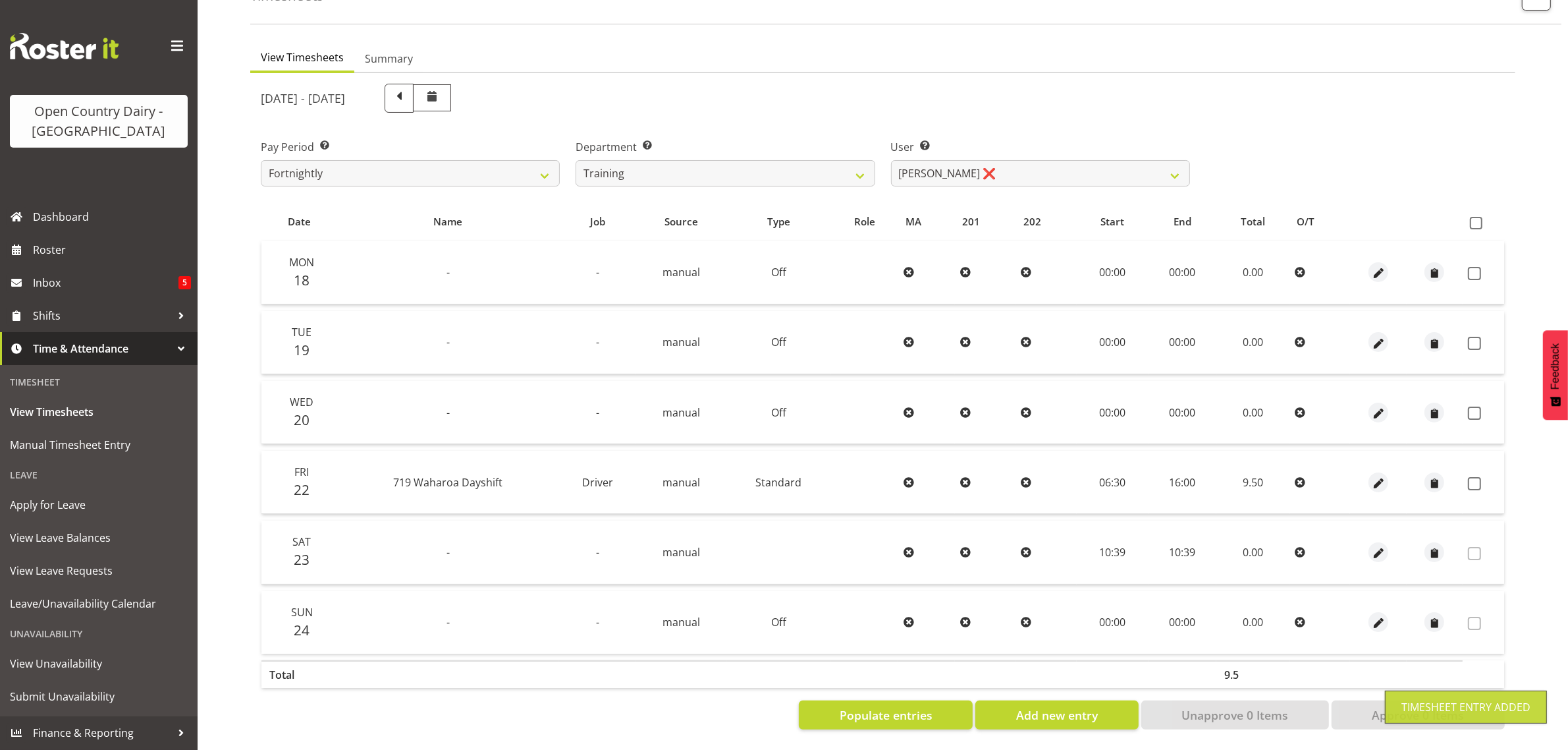
scroll to position [99, 0]
click at [905, 700] on button "Populate entries" at bounding box center [886, 715] width 174 height 29
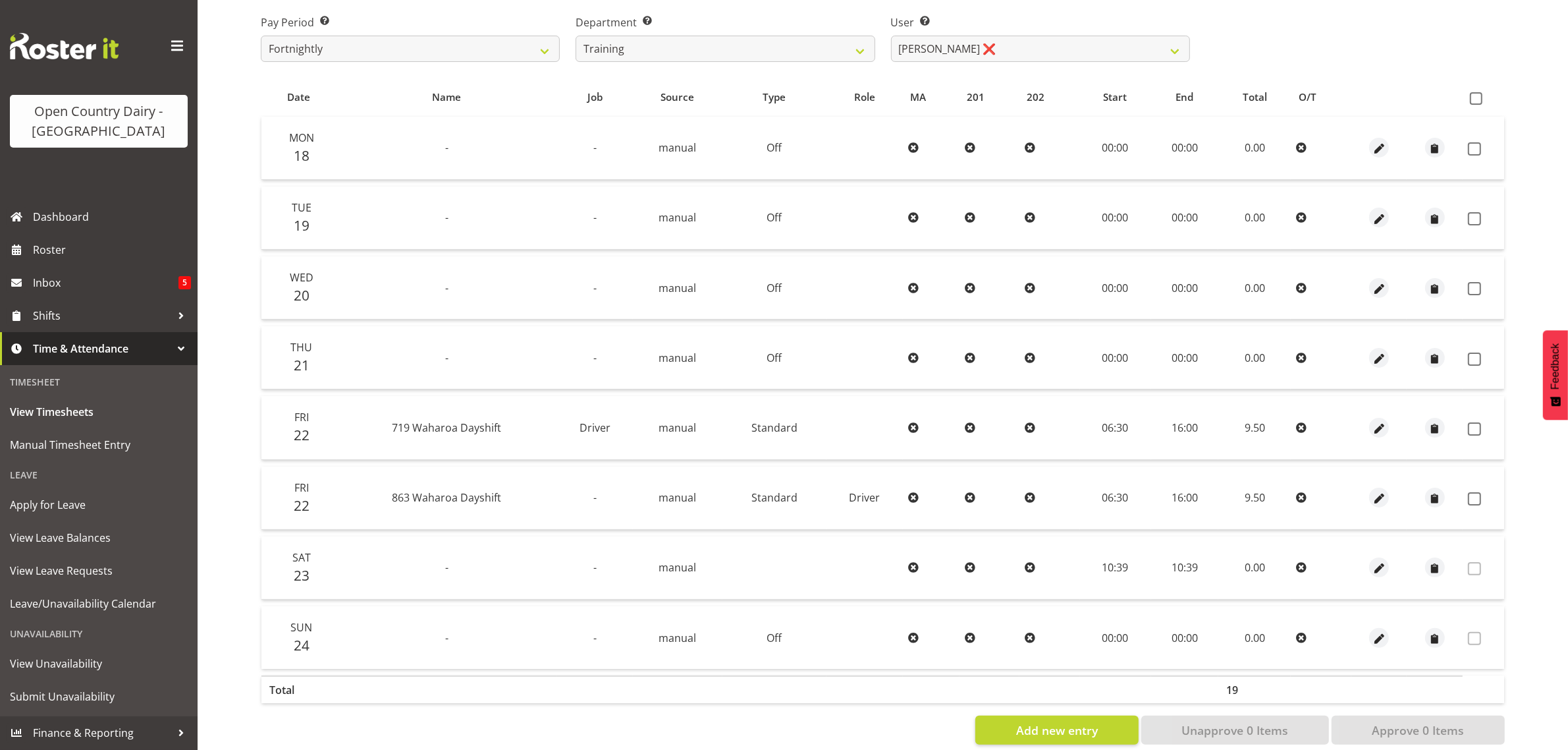
scroll to position [238, 0]
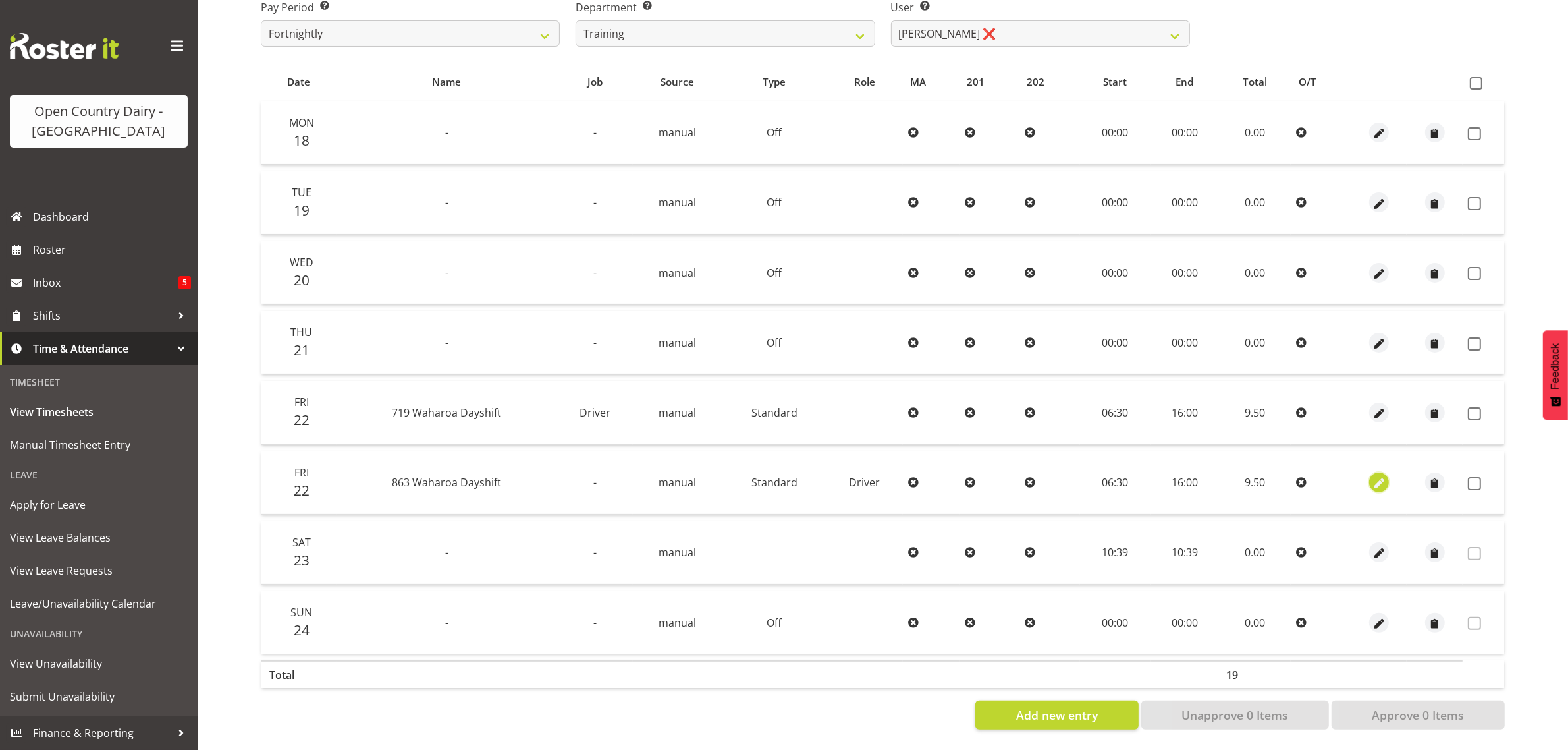
click at [1375, 477] on span "button" at bounding box center [1380, 484] width 15 height 15
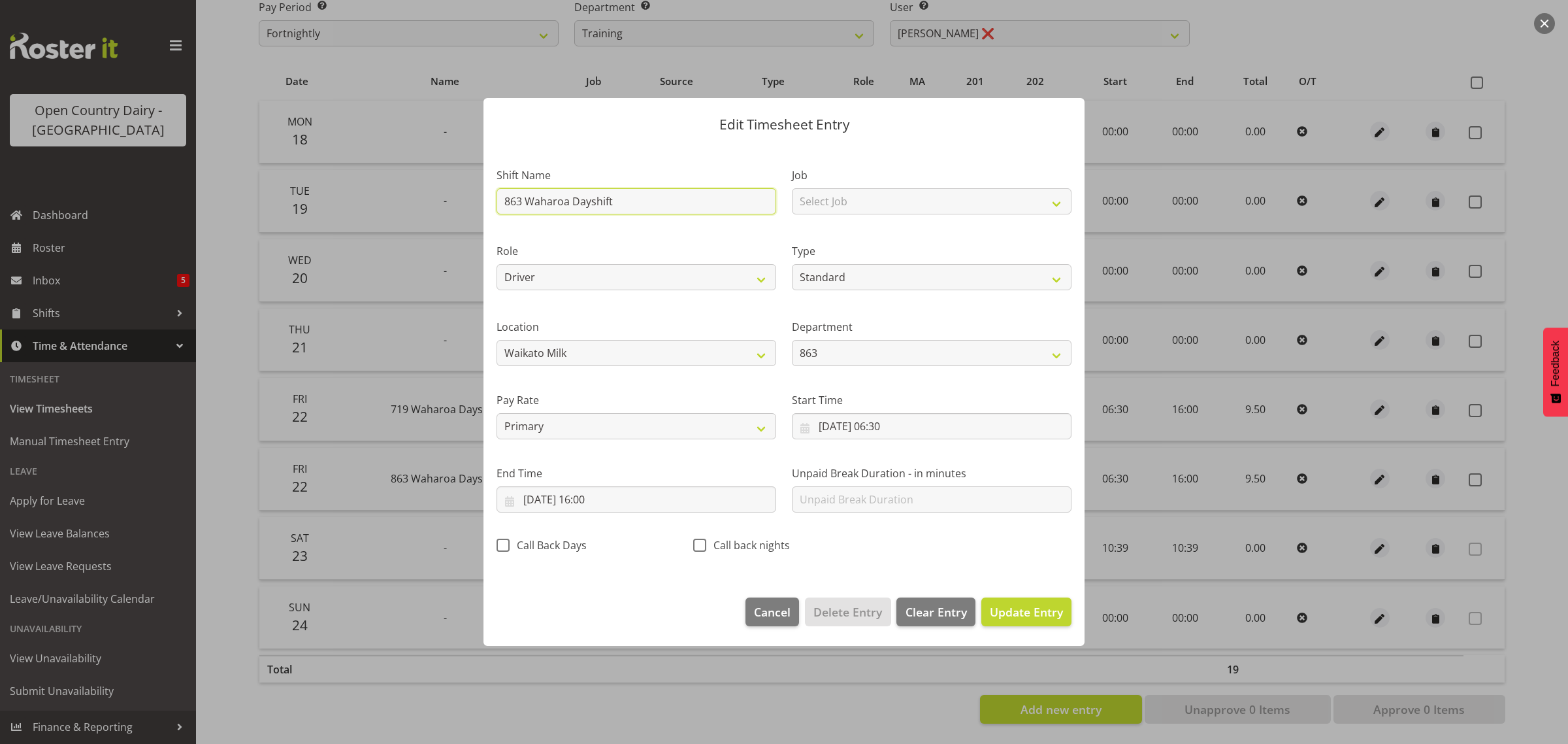
drag, startPoint x: 628, startPoint y: 199, endPoint x: 472, endPoint y: 193, distance: 156.1
click at [476, 194] on div "Edit Timesheet Entry Shift Name 863 Waharoa Dayshift Job Select Job Driver Driv…" at bounding box center [784, 372] width 628 height 614
click at [1008, 613] on span "Update Entry" at bounding box center [1026, 612] width 73 height 16
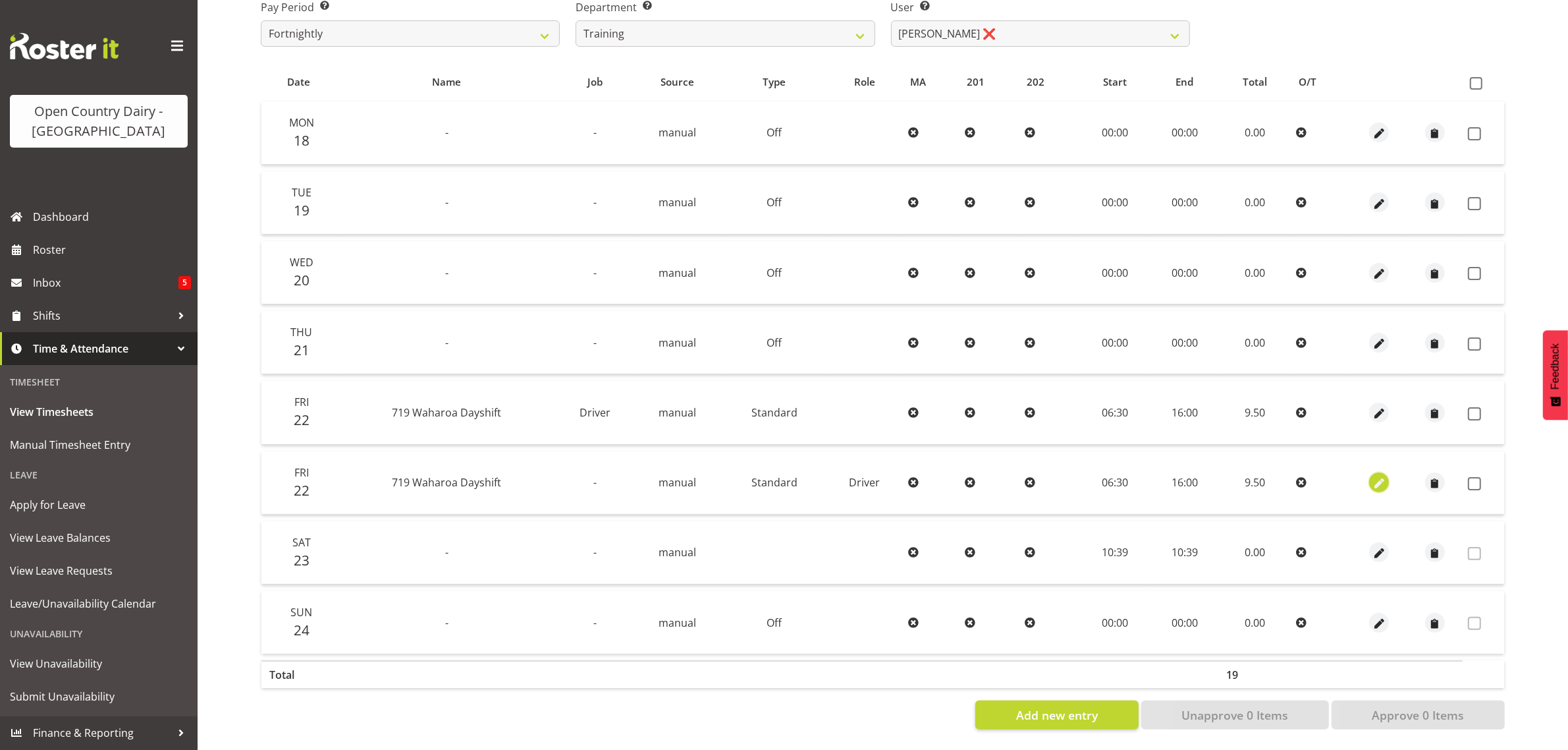
click at [1374, 477] on span "button" at bounding box center [1380, 484] width 15 height 15
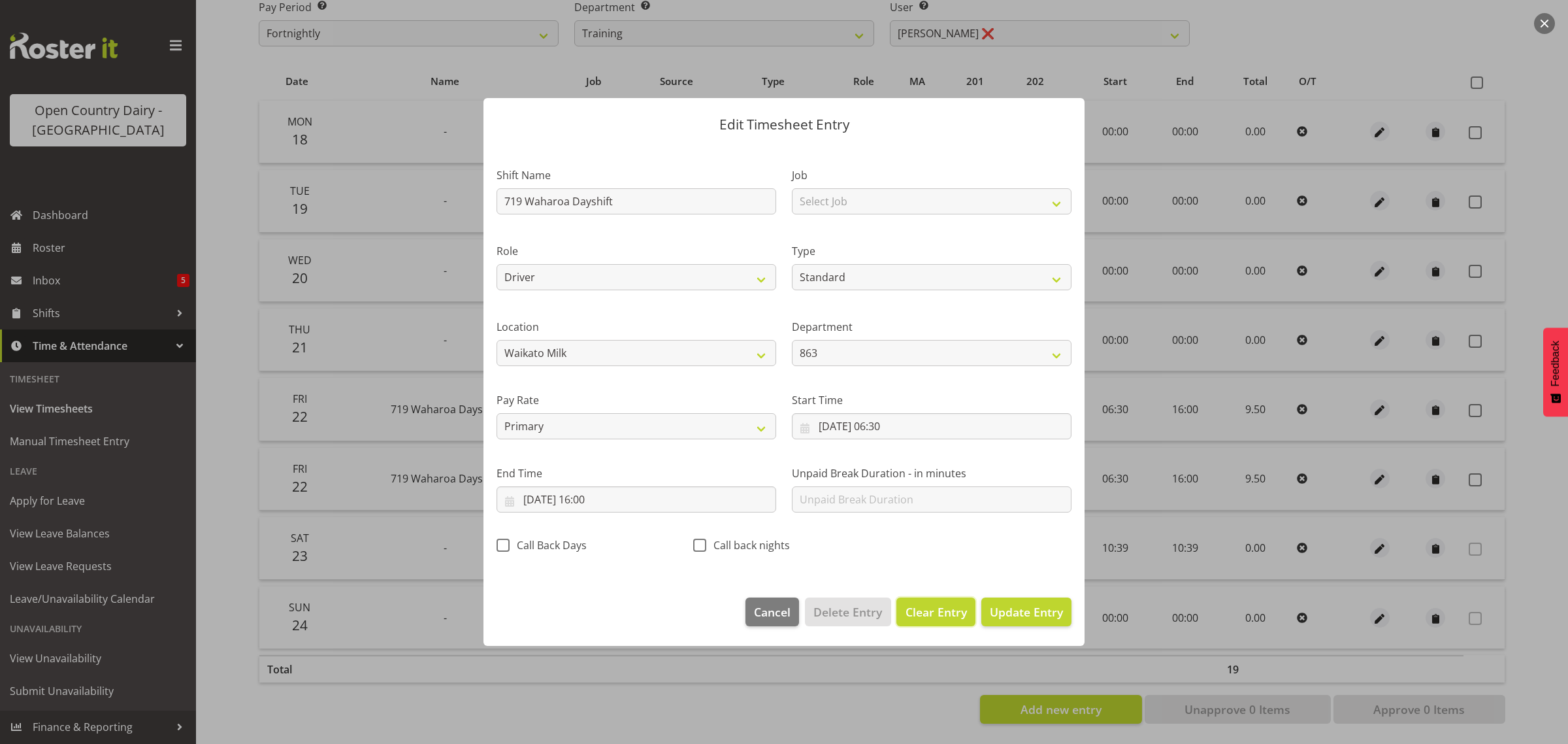
click at [915, 611] on span "Clear Entry" at bounding box center [936, 611] width 61 height 17
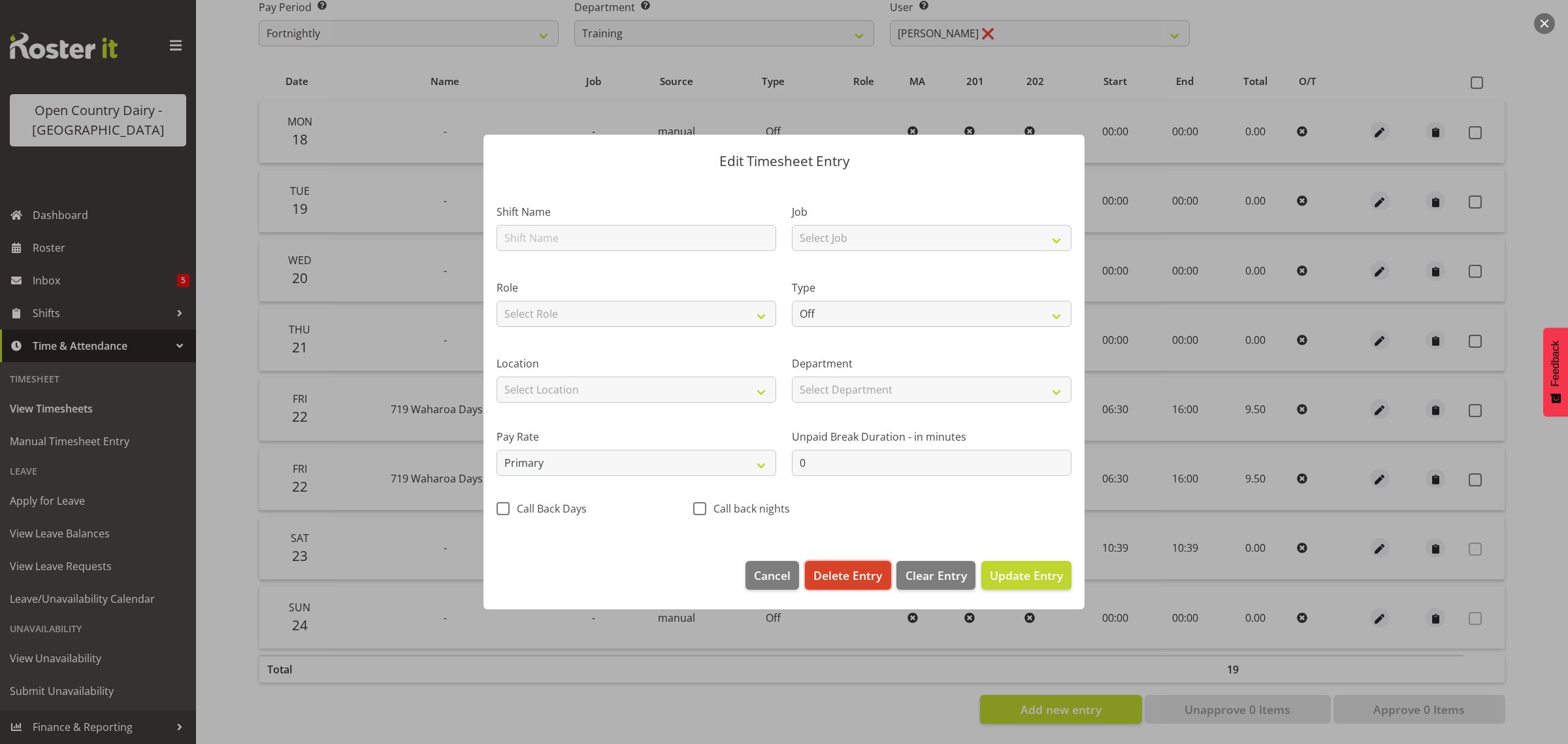
click at [857, 570] on span "Delete Entry" at bounding box center [848, 575] width 68 height 17
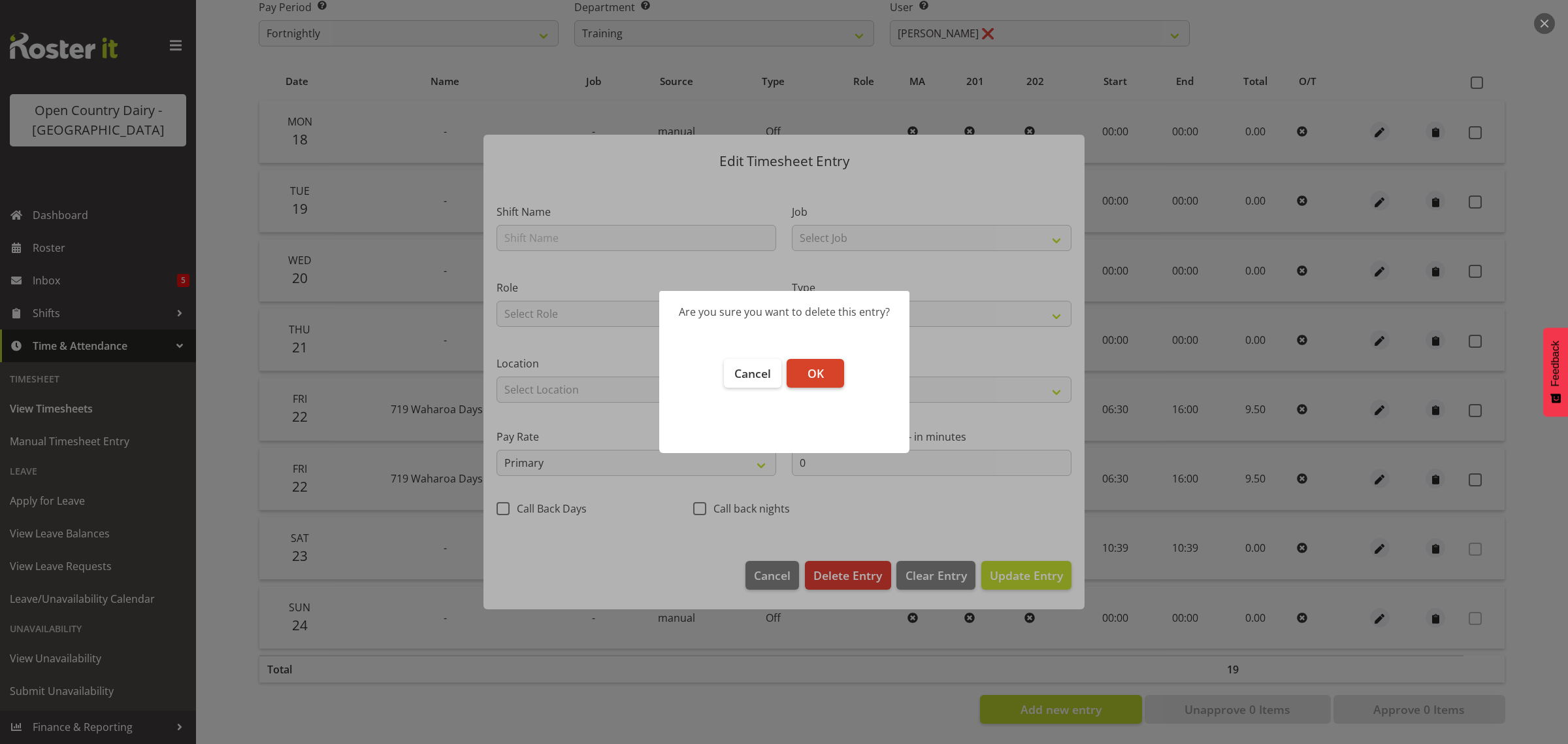
click at [808, 368] on span "OK" at bounding box center [816, 373] width 16 height 16
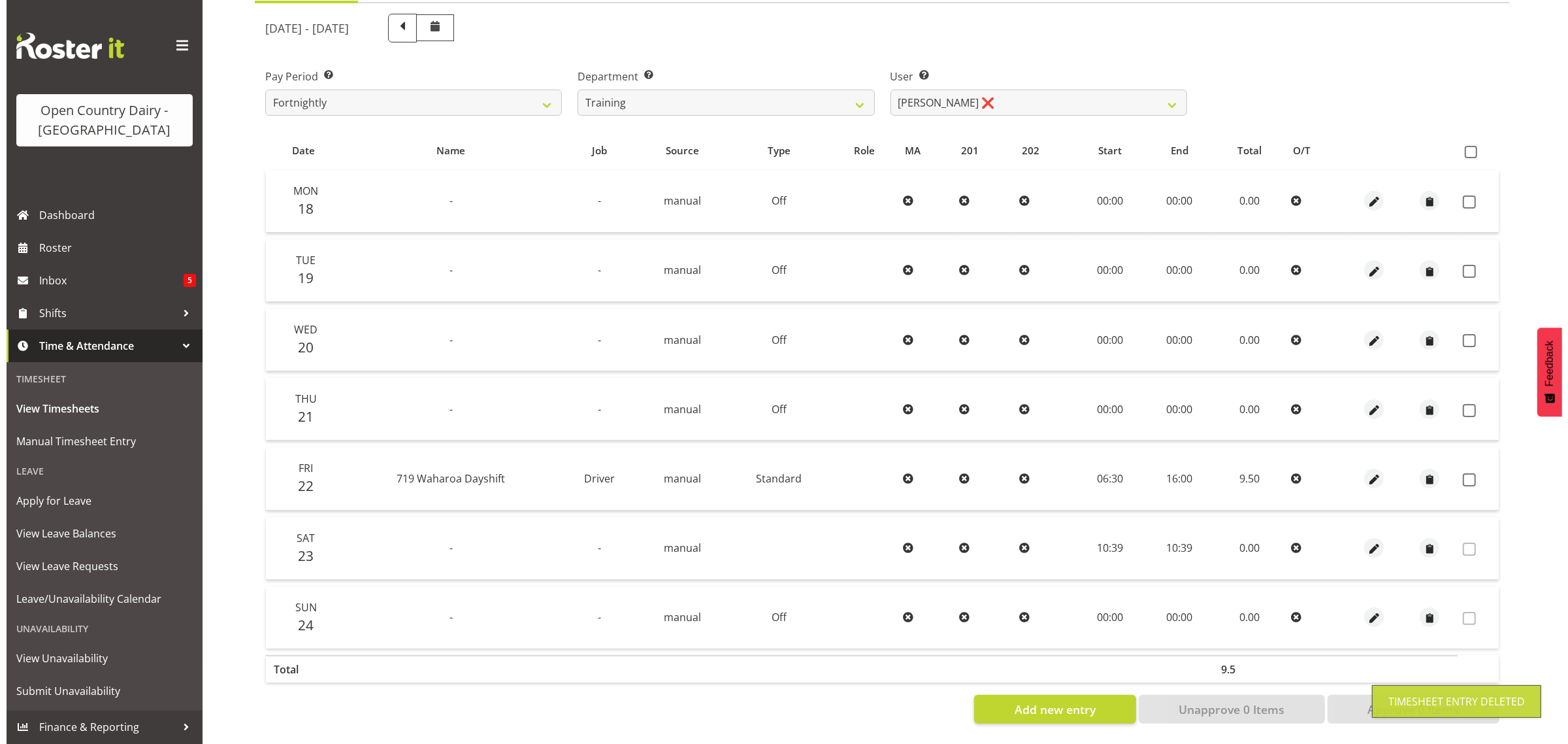
scroll to position [167, 0]
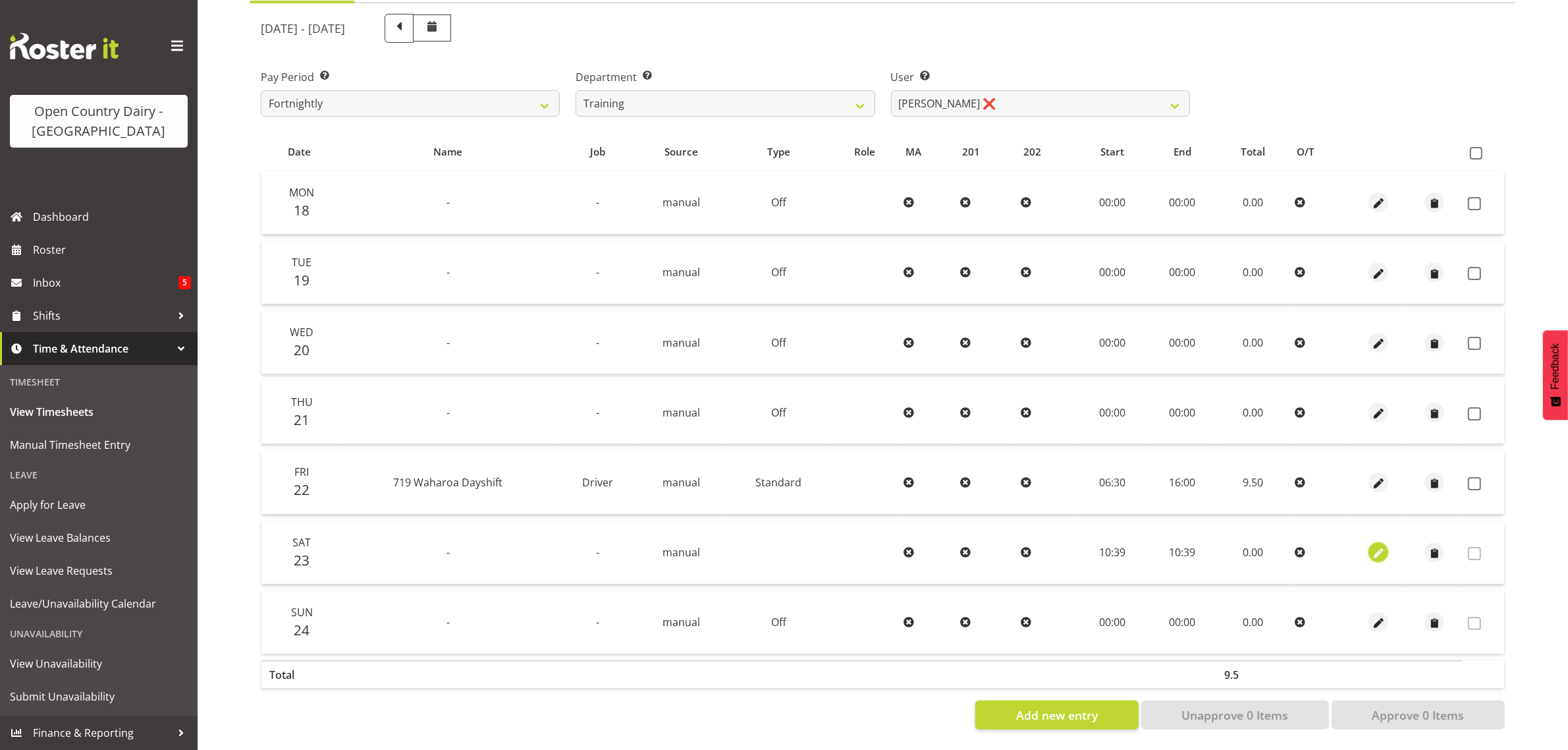
click at [1377, 546] on span "button" at bounding box center [1379, 554] width 15 height 15
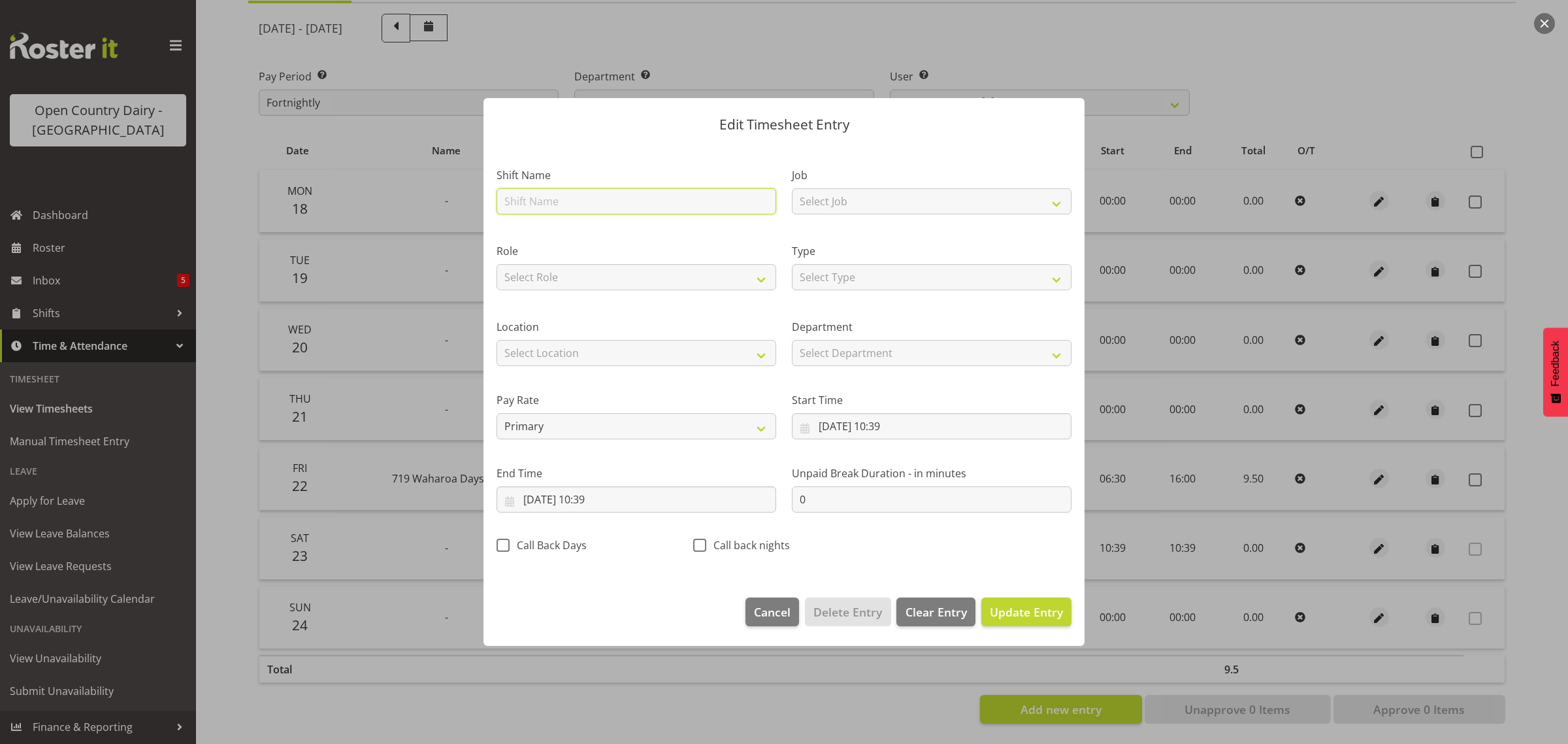
click at [554, 203] on input "text" at bounding box center [636, 201] width 280 height 26
click at [840, 200] on select "Select Job Driver Driver supervisor Support" at bounding box center [932, 201] width 280 height 26
click at [792, 188] on select "Select Job Driver Driver supervisor Support" at bounding box center [932, 201] width 280 height 26
click at [858, 273] on select "Select Type Off Standard Public Holiday Public Holiday (Worked) Day In Lieu Ann…" at bounding box center [932, 277] width 280 height 26
click at [792, 264] on select "Select Type Off Standard Public Holiday Public Holiday (Worked) Day In Lieu Ann…" at bounding box center [932, 277] width 280 height 26
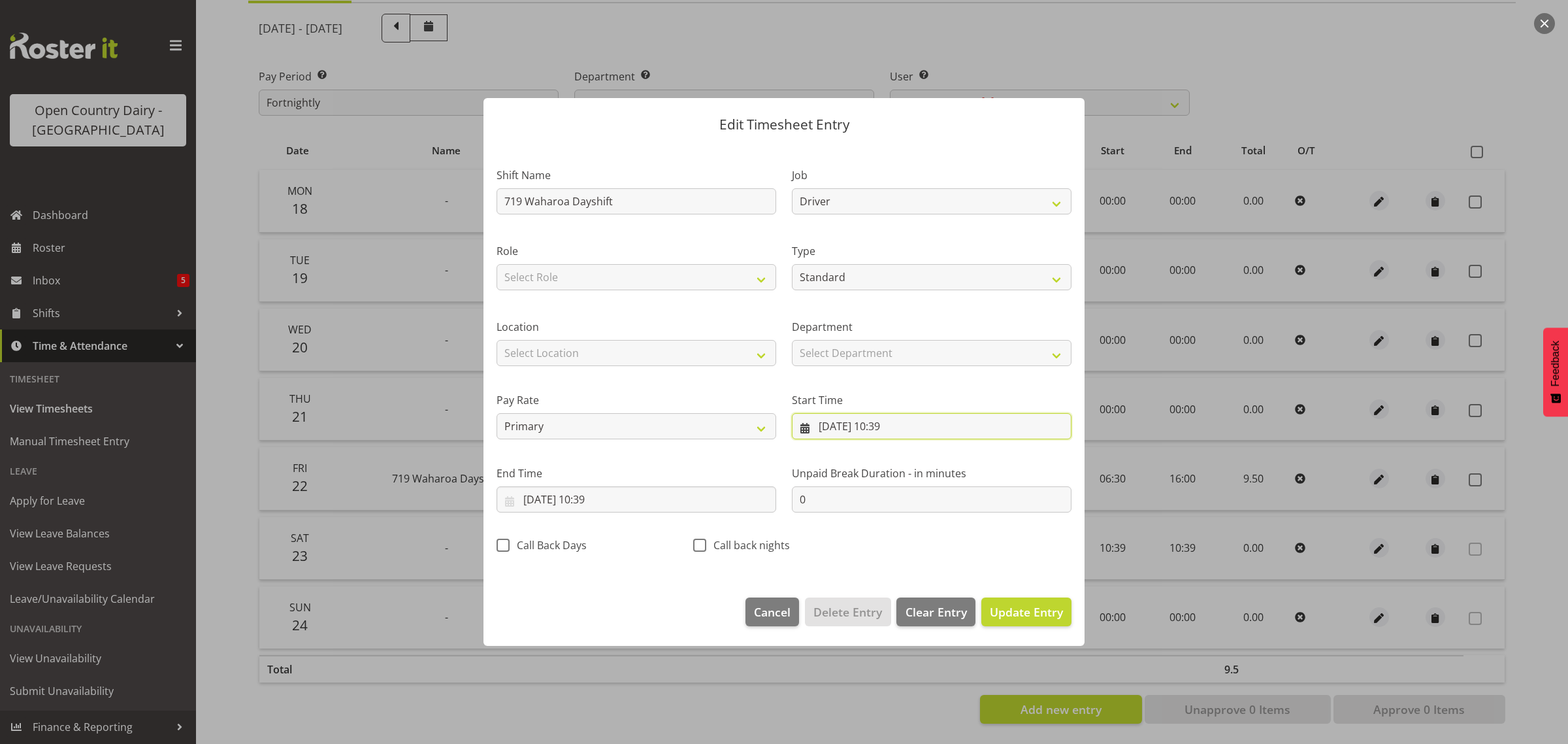
click at [884, 418] on input "23/08/2025, 10:39" at bounding box center [932, 426] width 280 height 26
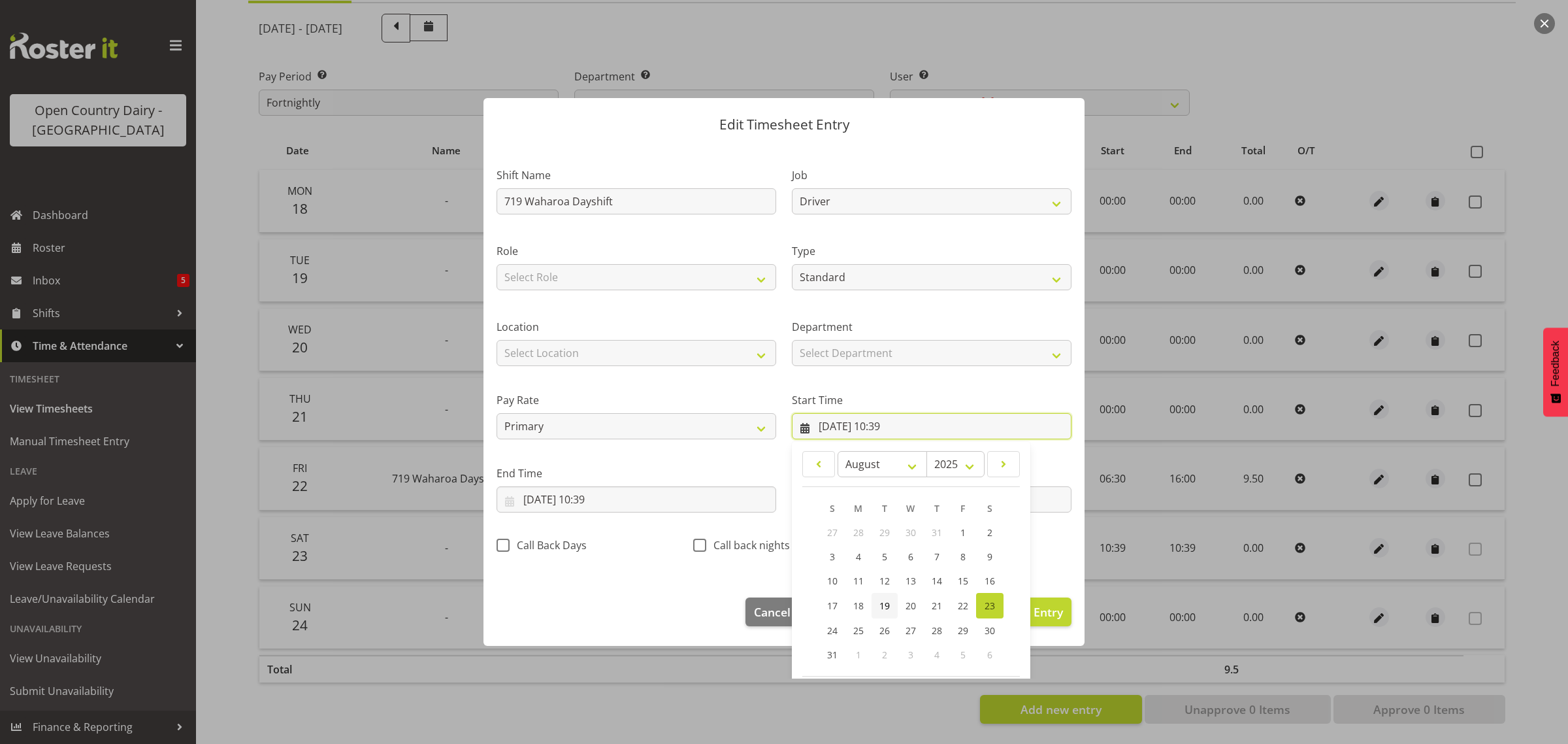
scroll to position [60, 0]
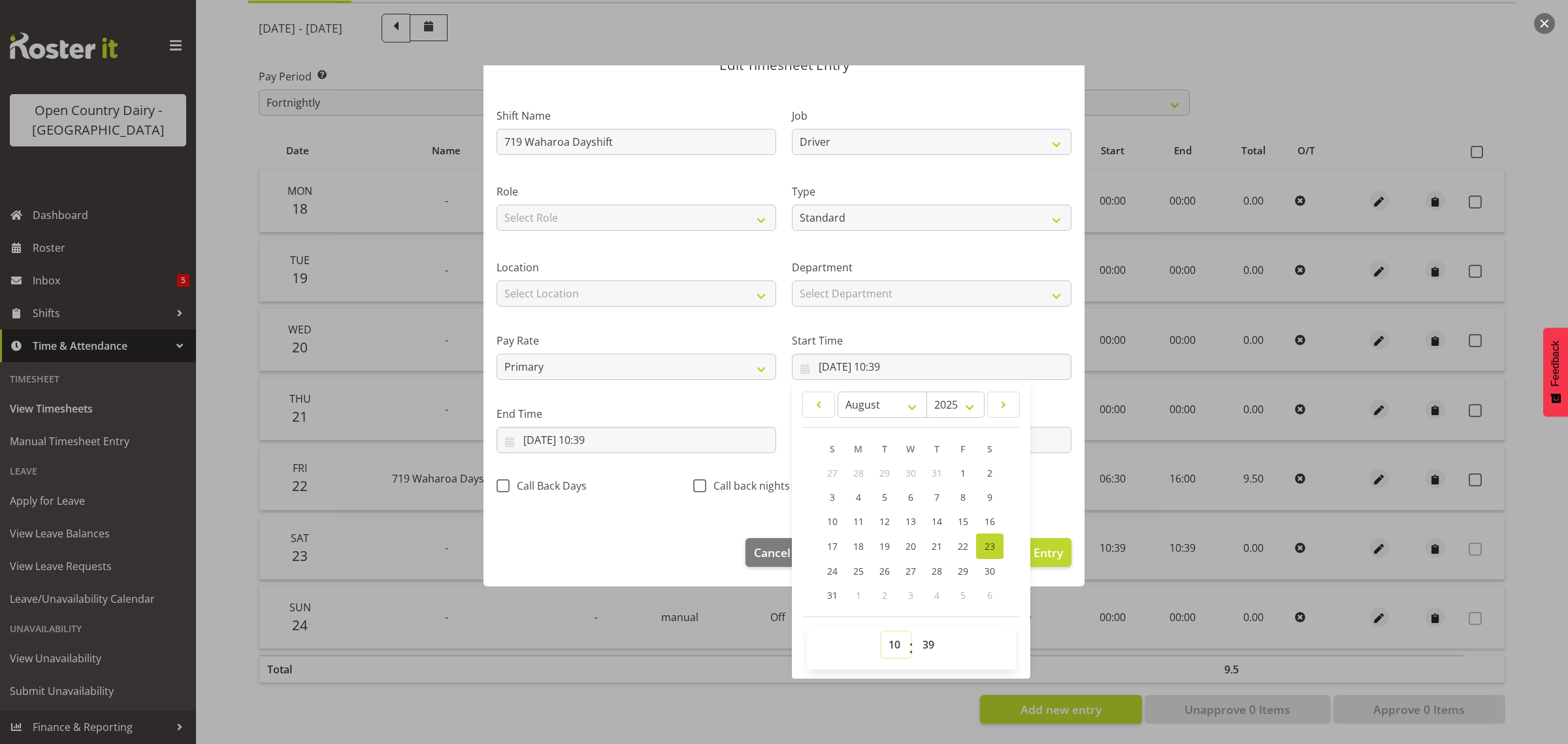
click at [887, 648] on select "00 01 02 03 04 05 06 07 08 09 10 11 12 13 14 15 16 17 18 19 20 21 22 23" at bounding box center [896, 644] width 29 height 26
click at [881, 631] on select "00 01 02 03 04 05 06 07 08 09 10 11 12 13 14 15 16 17 18 19 20 21 22 23" at bounding box center [896, 644] width 29 height 26
click at [929, 639] on select "00 01 02 03 04 05 06 07 08 09 10 11 12 13 14 15 16 17 18 19 20 21 22 23 24 25 2…" at bounding box center [930, 644] width 29 height 26
click at [916, 631] on select "00 01 02 03 04 05 06 07 08 09 10 11 12 13 14 15 16 17 18 19 20 21 22 23 24 25 2…" at bounding box center [930, 644] width 29 height 26
click at [604, 436] on input "23/08/2025, 10:39" at bounding box center [636, 440] width 280 height 26
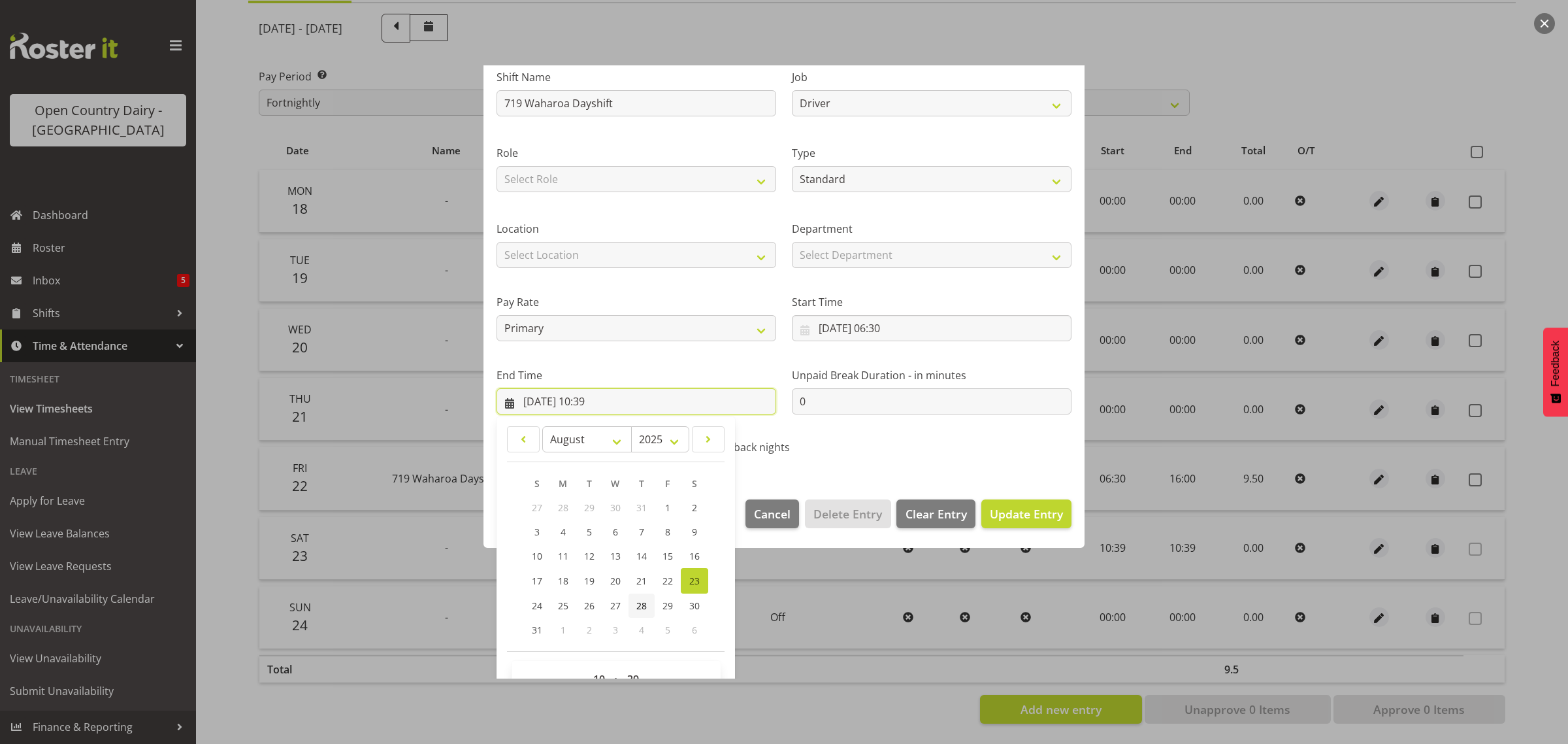
scroll to position [132, 0]
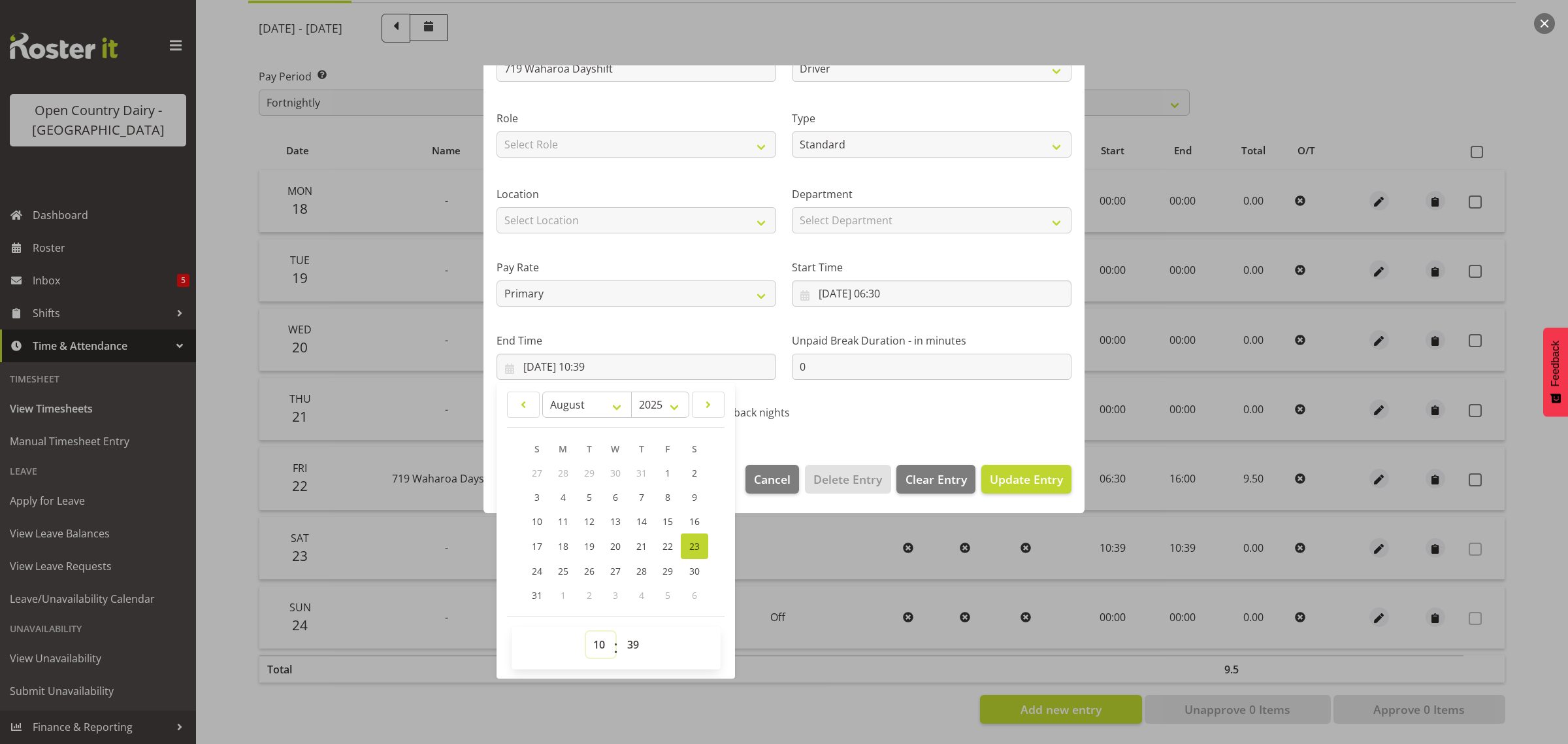
click at [603, 644] on select "00 01 02 03 04 05 06 07 08 09 10 11 12 13 14 15 16 17 18 19 20 21 22 23" at bounding box center [601, 644] width 29 height 26
click at [586, 631] on select "00 01 02 03 04 05 06 07 08 09 10 11 12 13 14 15 16 17 18 19 20 21 22 23" at bounding box center [601, 644] width 29 height 26
click at [636, 647] on select "00 01 02 03 04 05 06 07 08 09 10 11 12 13 14 15 16 17 18 19 20 21 22 23 24 25 2…" at bounding box center [635, 644] width 29 height 26
click at [620, 631] on select "00 01 02 03 04 05 06 07 08 09 10 11 12 13 14 15 16 17 18 19 20 21 22 23 24 25 2…" at bounding box center [635, 644] width 29 height 26
click at [1001, 481] on span "Update Entry" at bounding box center [1026, 479] width 73 height 16
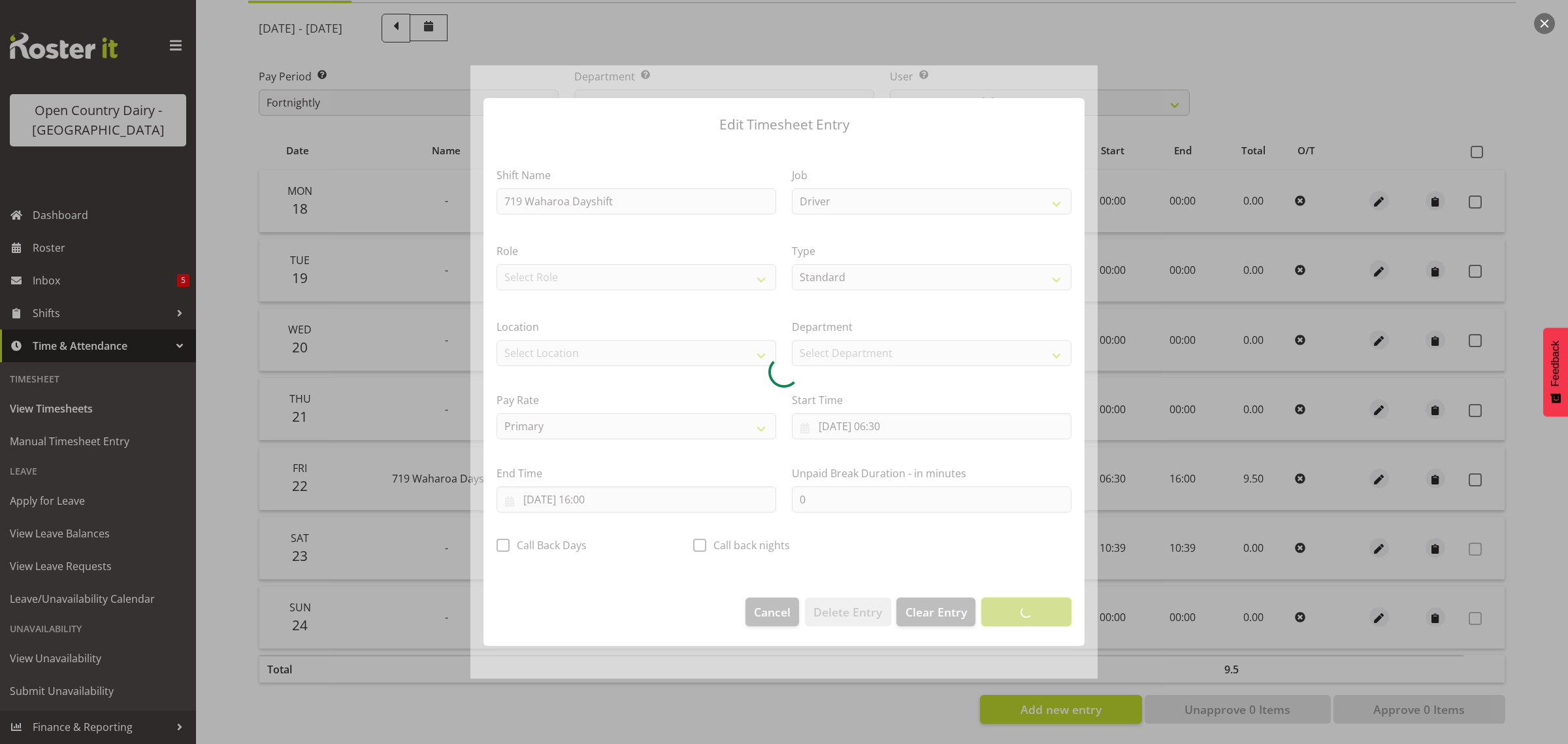
scroll to position [0, 0]
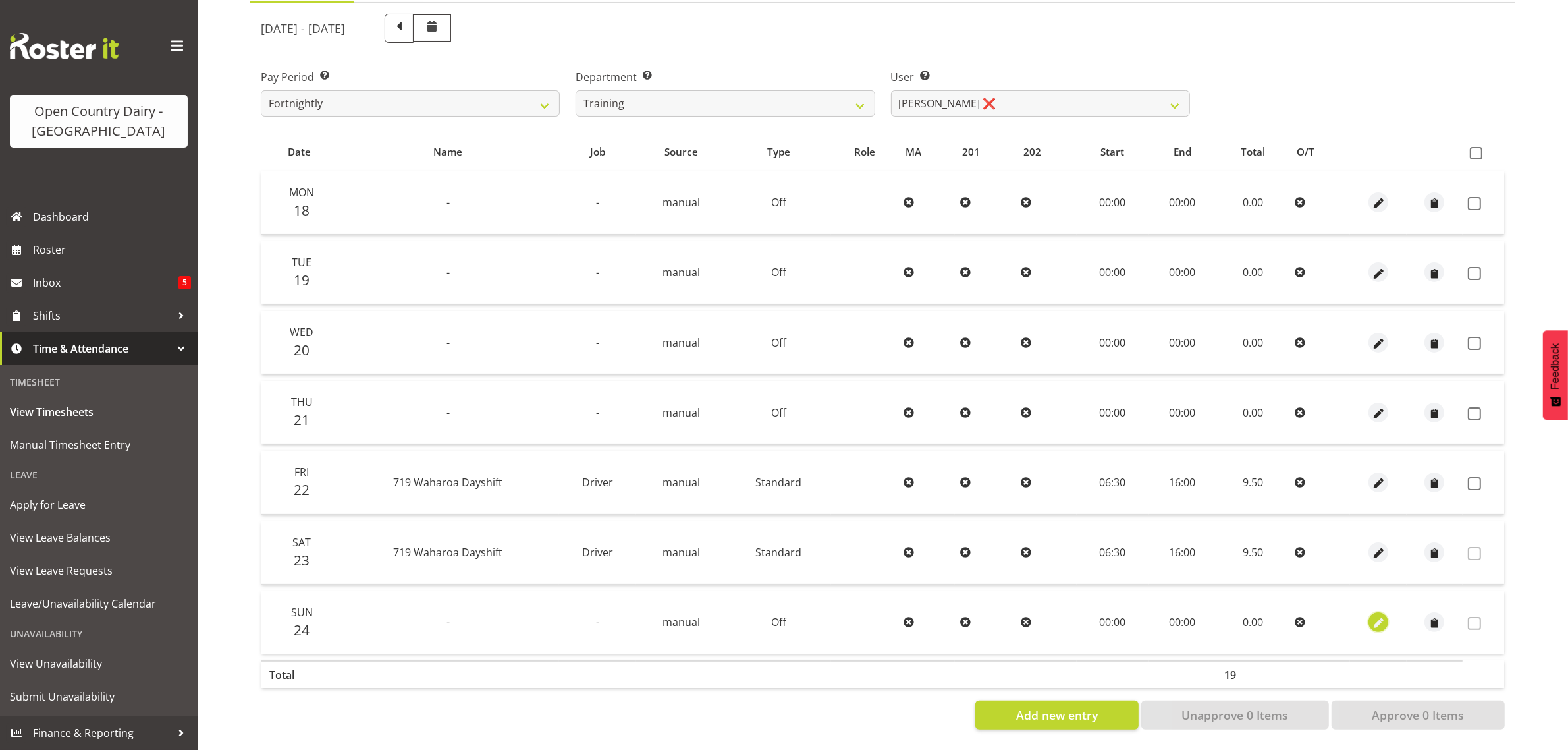
click at [1378, 616] on span "button" at bounding box center [1379, 623] width 15 height 15
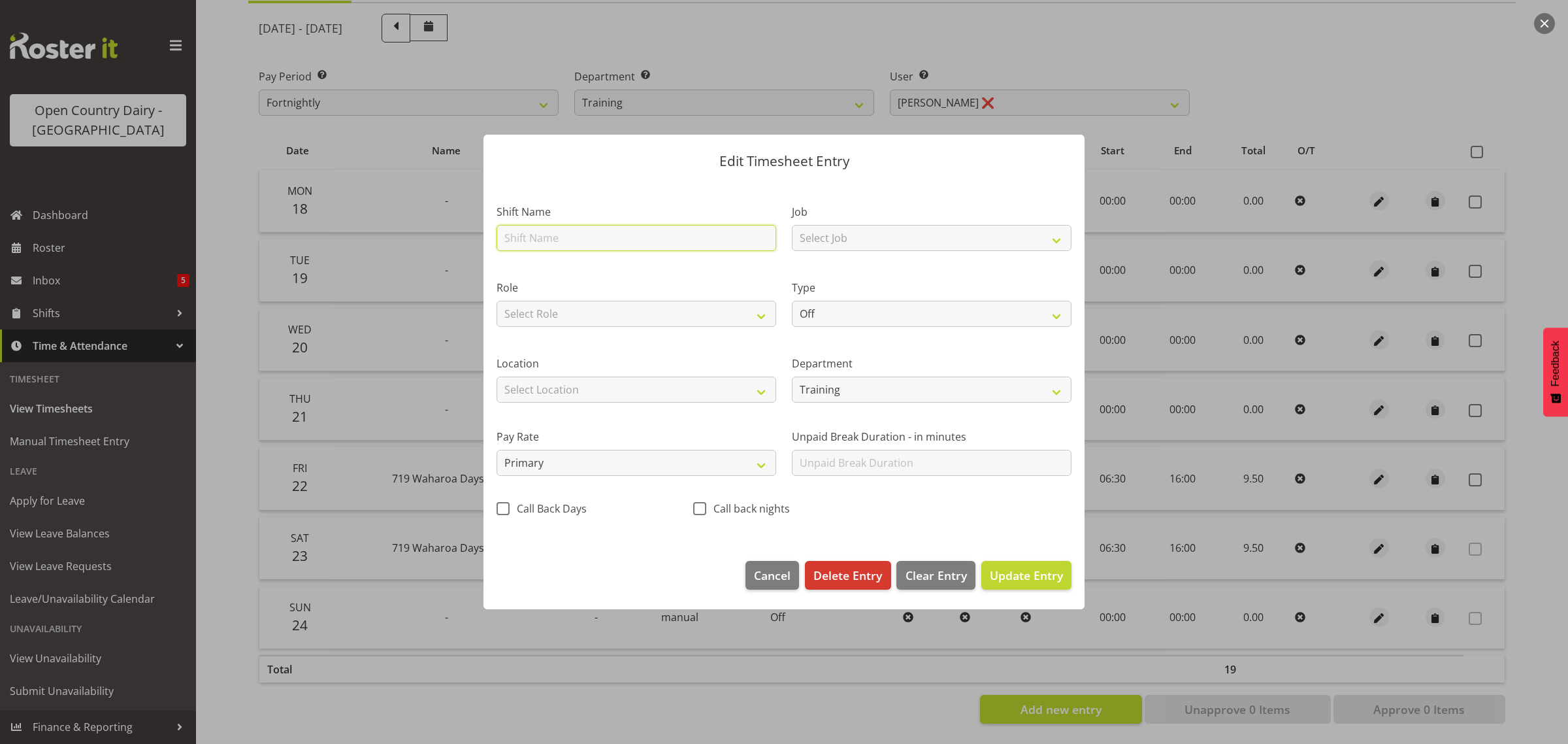
click at [532, 235] on input "text" at bounding box center [636, 238] width 280 height 26
click at [852, 240] on select "Select Job Driver Driver supervisor Support" at bounding box center [932, 238] width 280 height 26
click at [792, 225] on select "Select Job Driver Driver supervisor Support" at bounding box center [932, 238] width 280 height 26
click at [840, 315] on select "Off Standard Public Holiday Public Holiday (Worked) Day In Lieu Annual Leave Si…" at bounding box center [932, 313] width 280 height 26
click at [792, 300] on select "Off Standard Public Holiday Public Holiday (Worked) Day In Lieu Annual Leave Si…" at bounding box center [932, 313] width 280 height 26
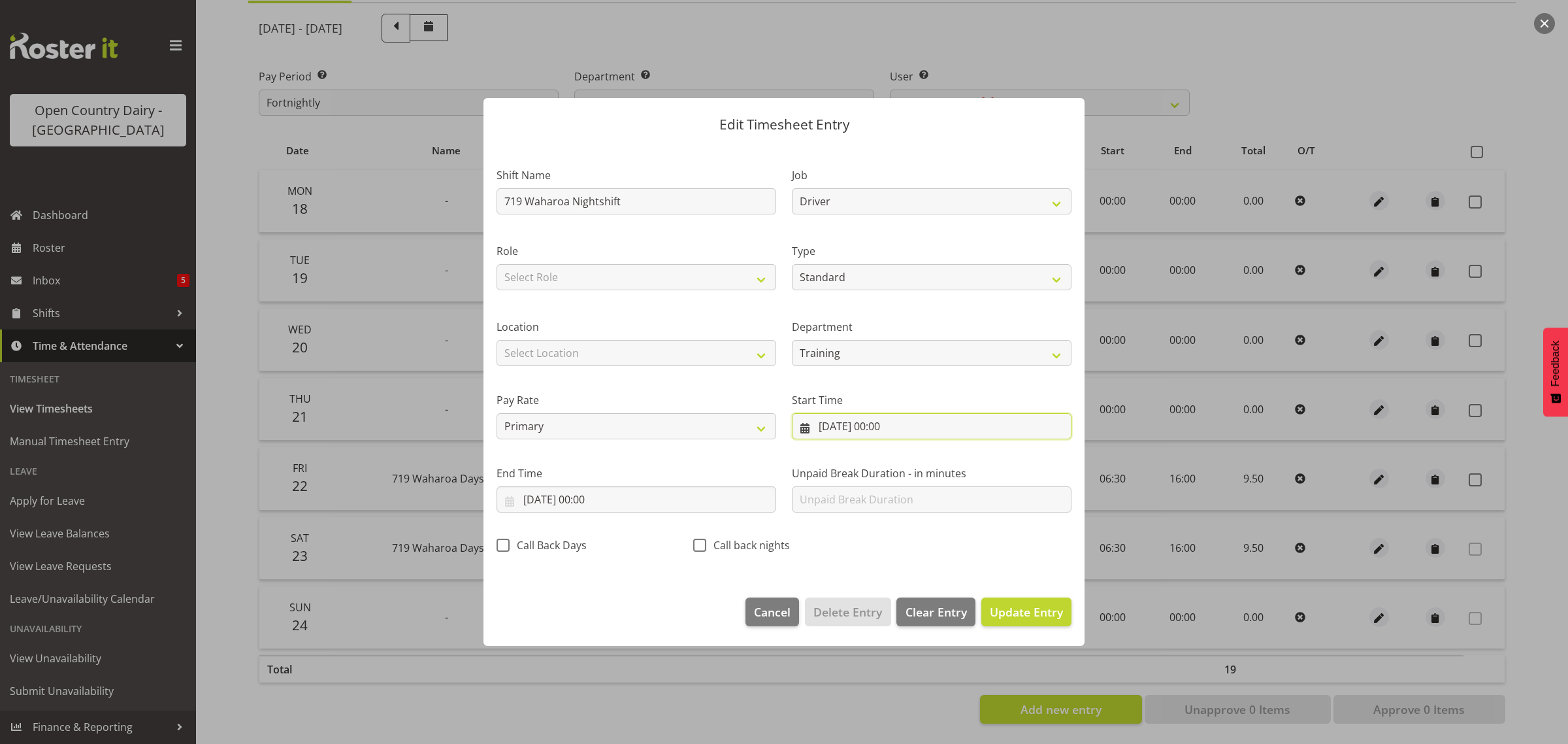
click at [881, 423] on input "24/08/2025, 00:00" at bounding box center [932, 426] width 280 height 26
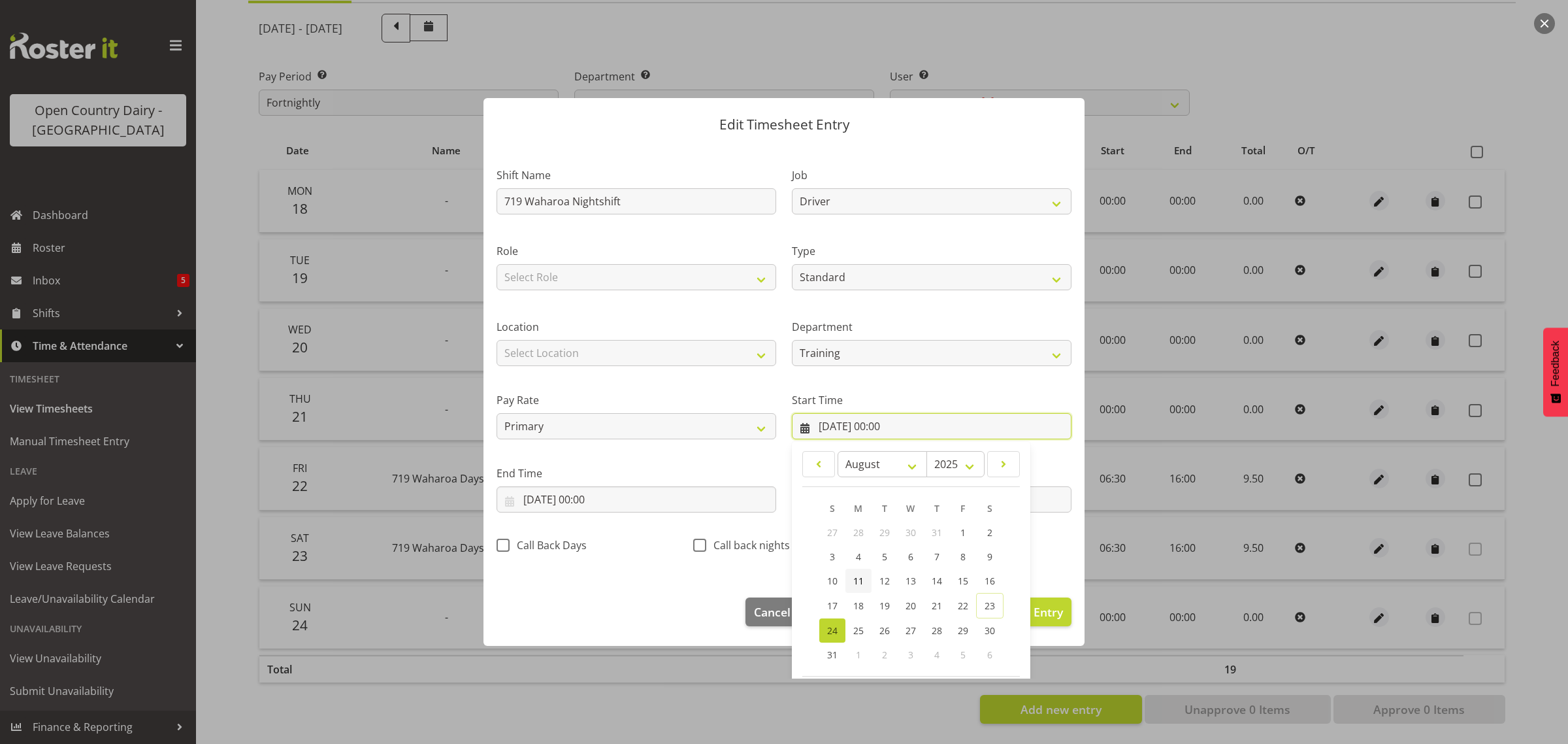
scroll to position [60, 0]
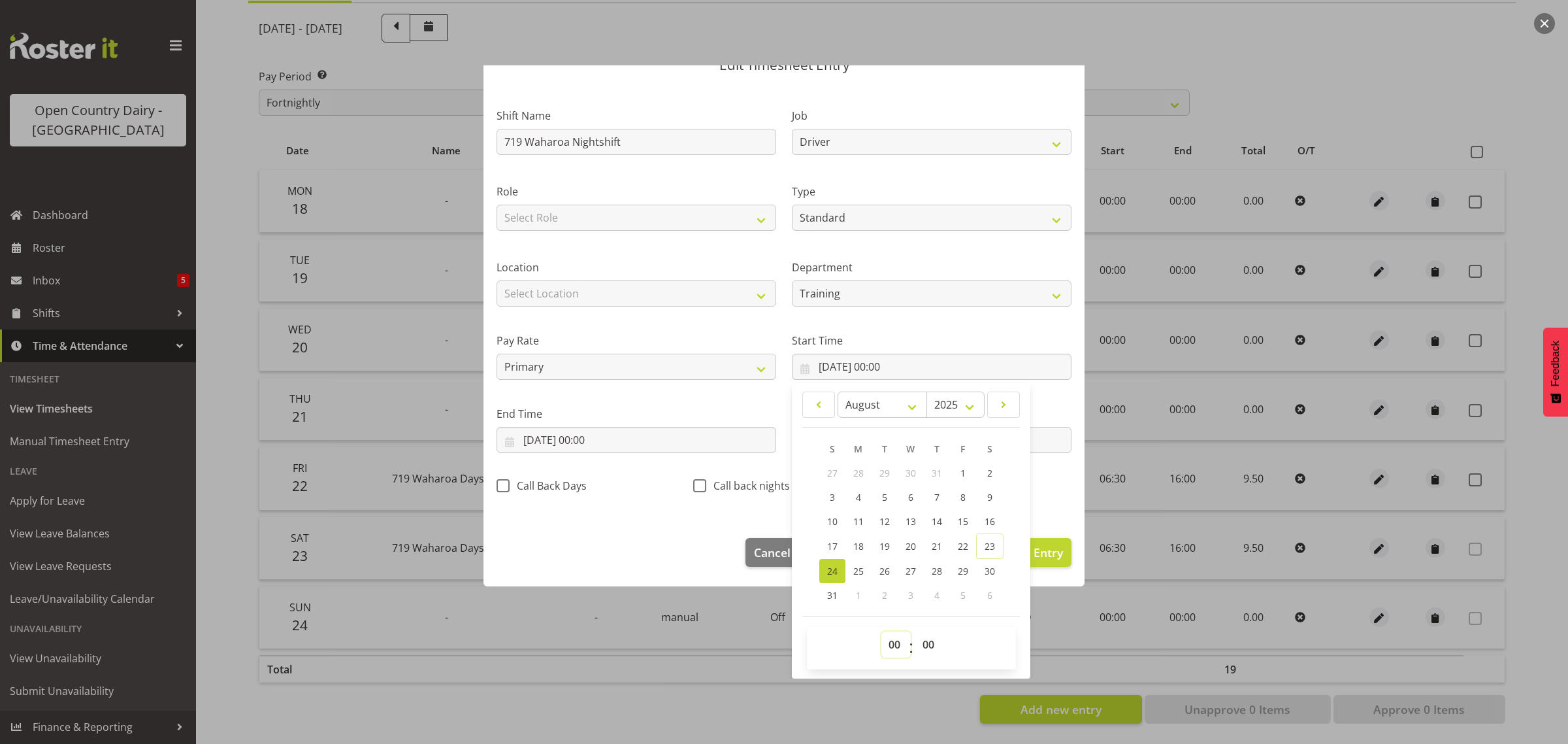
click at [886, 642] on select "00 01 02 03 04 05 06 07 08 09 10 11 12 13 14 15 16 17 18 19 20 21 22 23" at bounding box center [896, 644] width 29 height 26
click at [881, 631] on select "00 01 02 03 04 05 06 07 08 09 10 11 12 13 14 15 16 17 18 19 20 21 22 23" at bounding box center [896, 644] width 29 height 26
click at [922, 644] on select "00 01 02 03 04 05 06 07 08 09 10 11 12 13 14 15 16 17 18 19 20 21 22 23 24 25 2…" at bounding box center [930, 644] width 29 height 26
click at [916, 631] on select "00 01 02 03 04 05 06 07 08 09 10 11 12 13 14 15 16 17 18 19 20 21 22 23 24 25 2…" at bounding box center [930, 644] width 29 height 26
click at [547, 435] on input "24/08/2025, 00:00" at bounding box center [636, 440] width 280 height 26
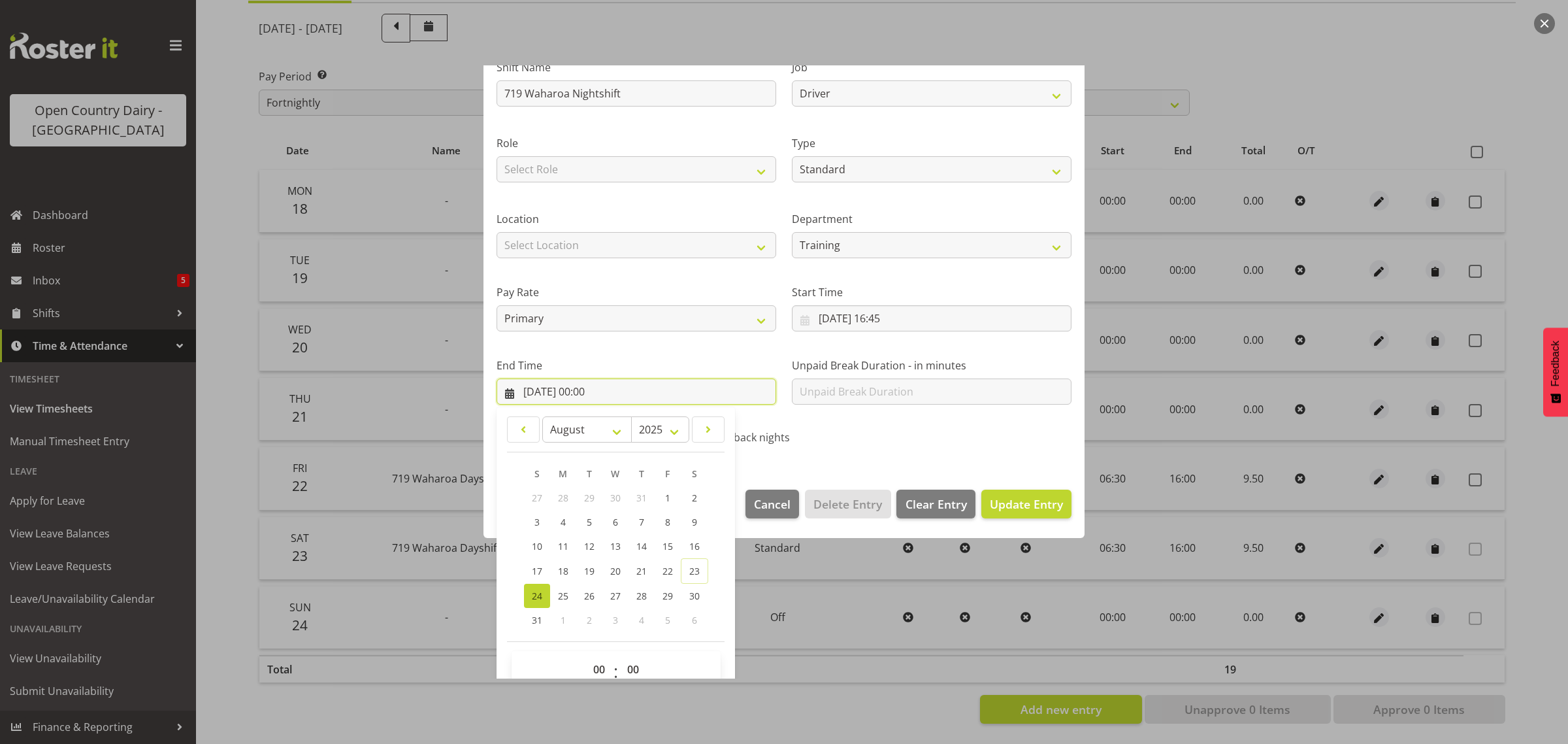
scroll to position [132, 0]
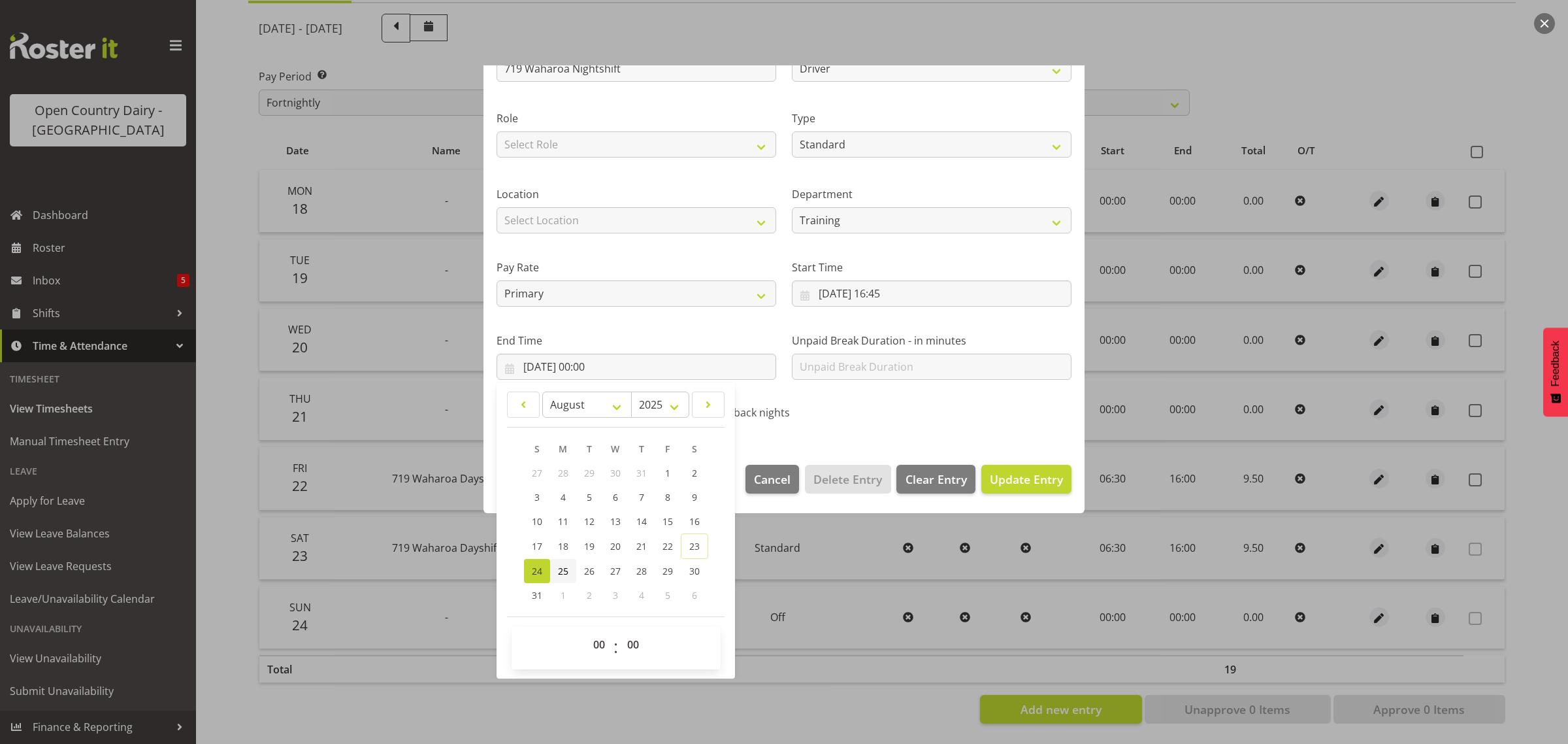
click at [564, 570] on span "25" at bounding box center [563, 570] width 10 height 12
click at [599, 650] on select "00 01 02 03 04 05 06 07 08 09 10 11 12 13 14 15 16 17 18 19 20 21 22 23" at bounding box center [601, 644] width 29 height 26
click at [586, 631] on select "00 01 02 03 04 05 06 07 08 09 10 11 12 13 14 15 16 17 18 19 20 21 22 23" at bounding box center [601, 644] width 29 height 26
click at [995, 471] on span "Update Entry" at bounding box center [1026, 479] width 73 height 16
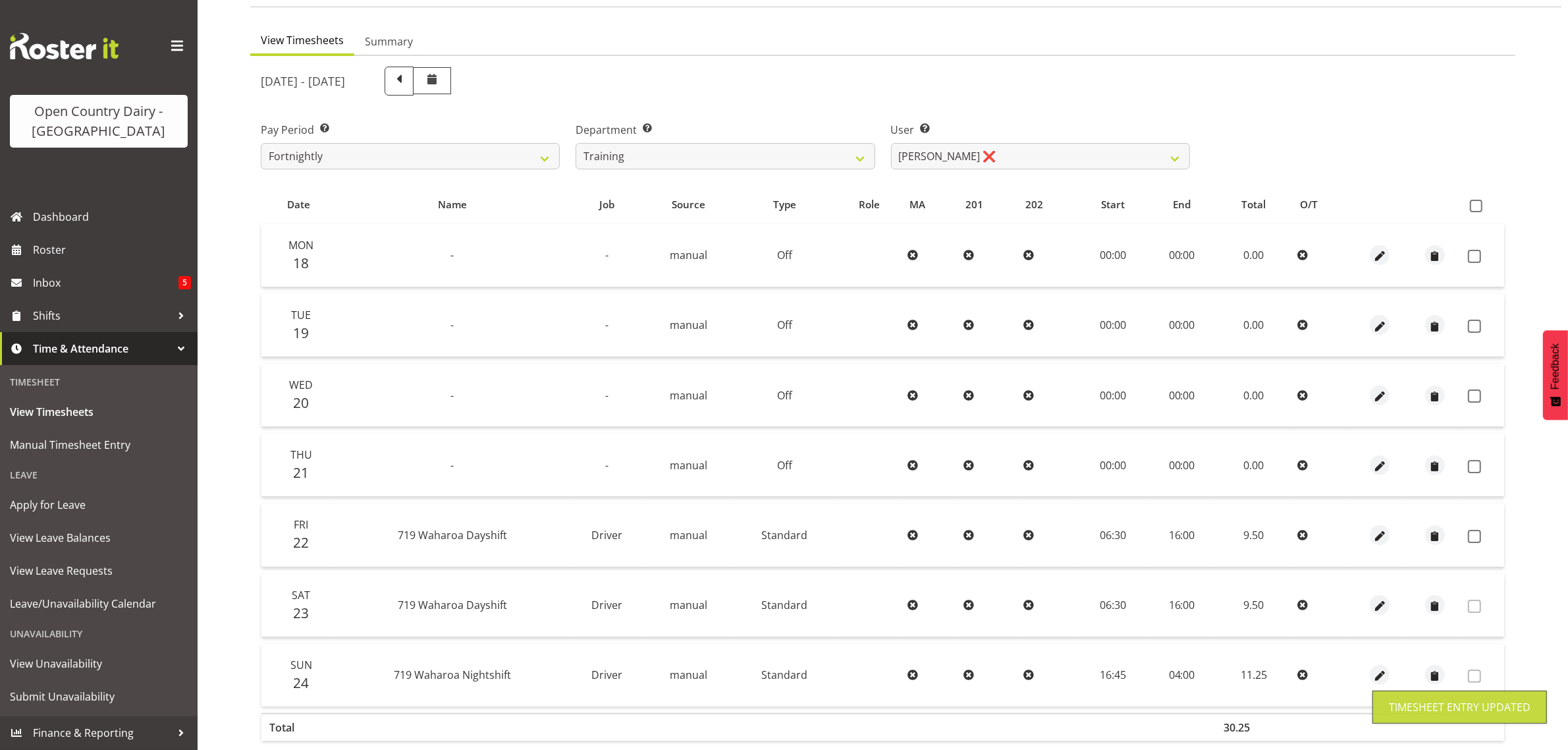
scroll to position [0, 0]
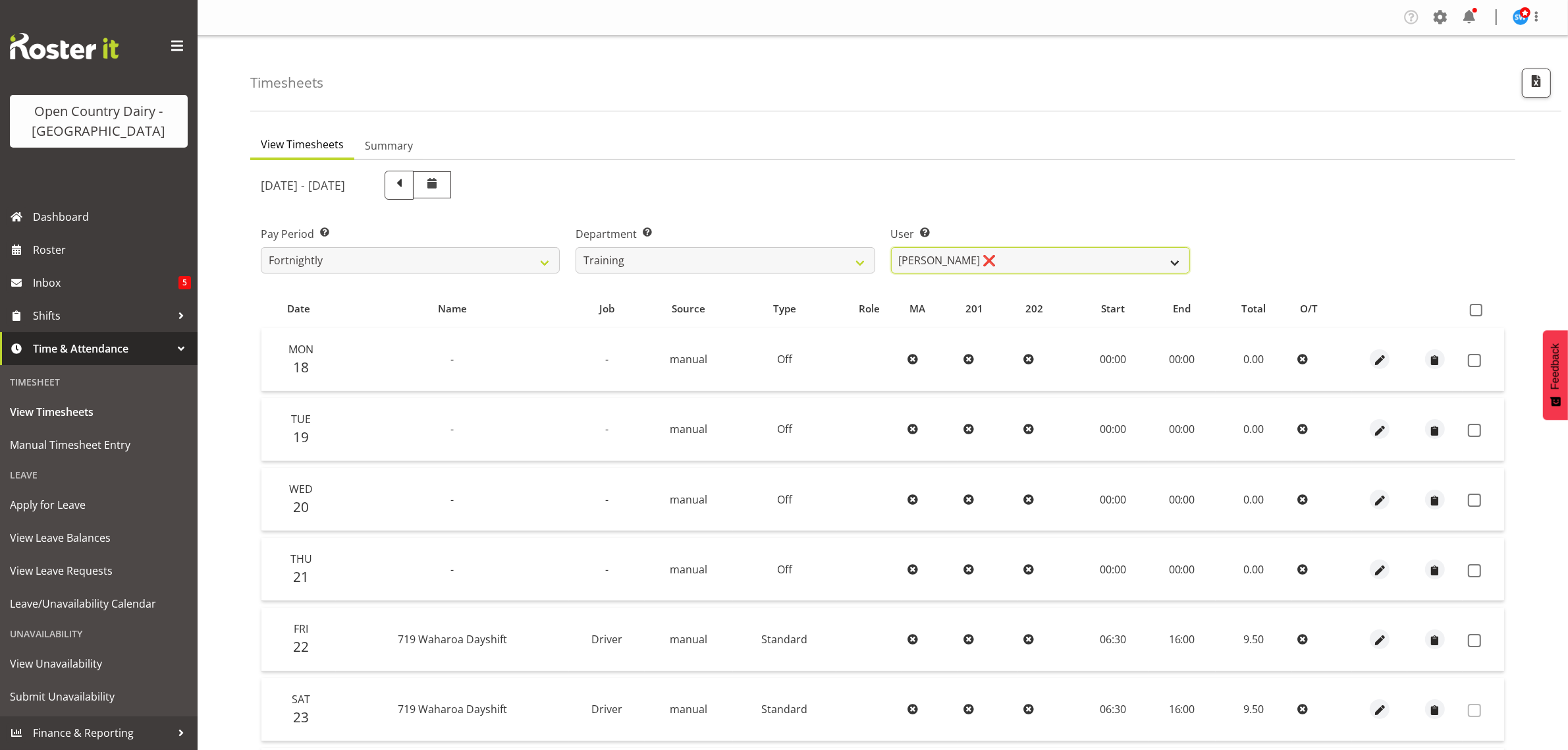
click at [925, 251] on select "Antony Lockyer ❌ Chris Gibbs ❌ David Foote (Junior) ❌ Jesse Simpson ❌ Kimberley…" at bounding box center [1041, 260] width 299 height 26
click at [828, 174] on div "August 18th - August 24th 2025" at bounding box center [726, 185] width 930 height 29
click at [748, 260] on select "701 702 703 704 705 706 707 708 709 710 711 712 713 714 715 716 717 718 719 720" at bounding box center [725, 260] width 299 height 26
click at [710, 179] on div "August 18th - August 24th 2025" at bounding box center [726, 185] width 930 height 29
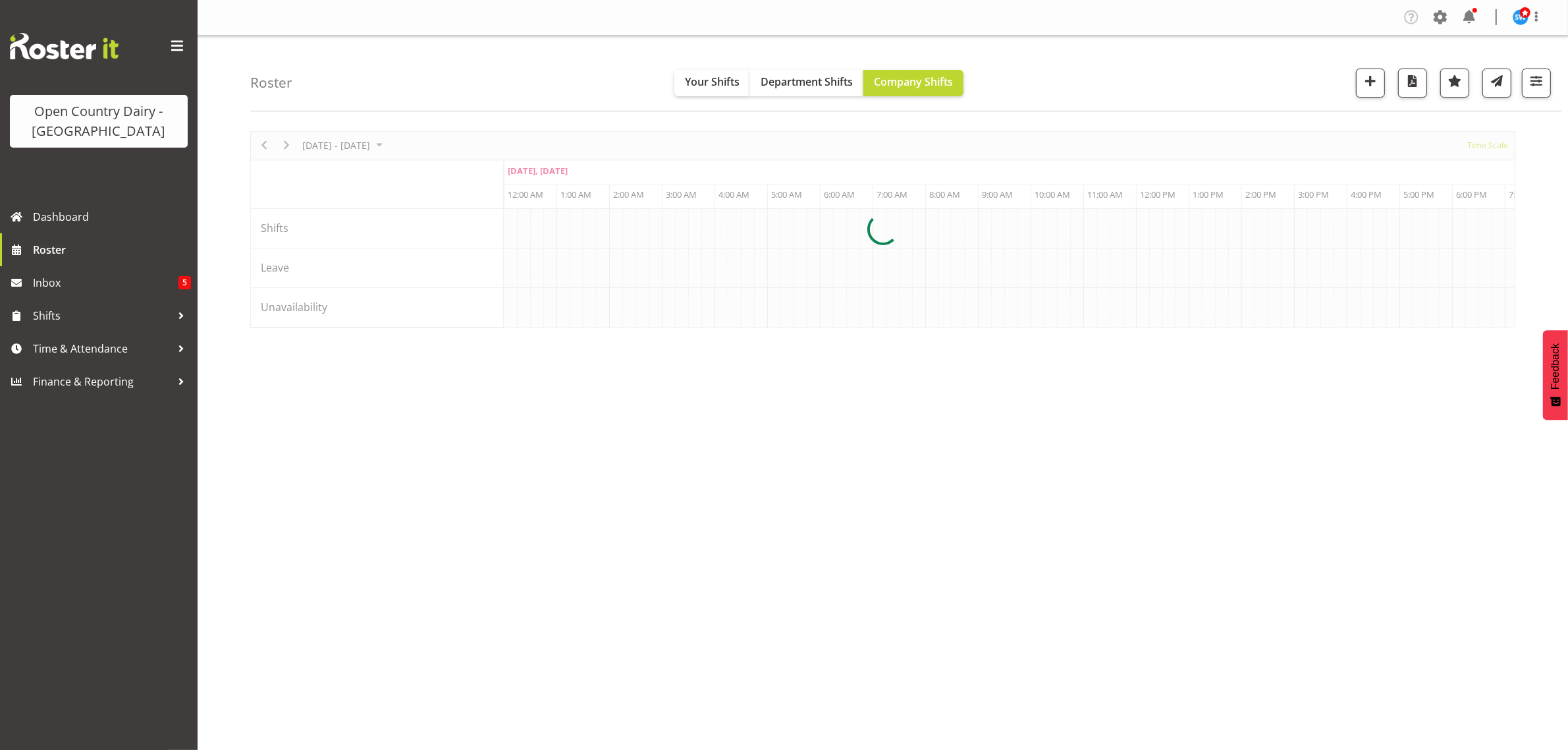
scroll to position [0, 6323]
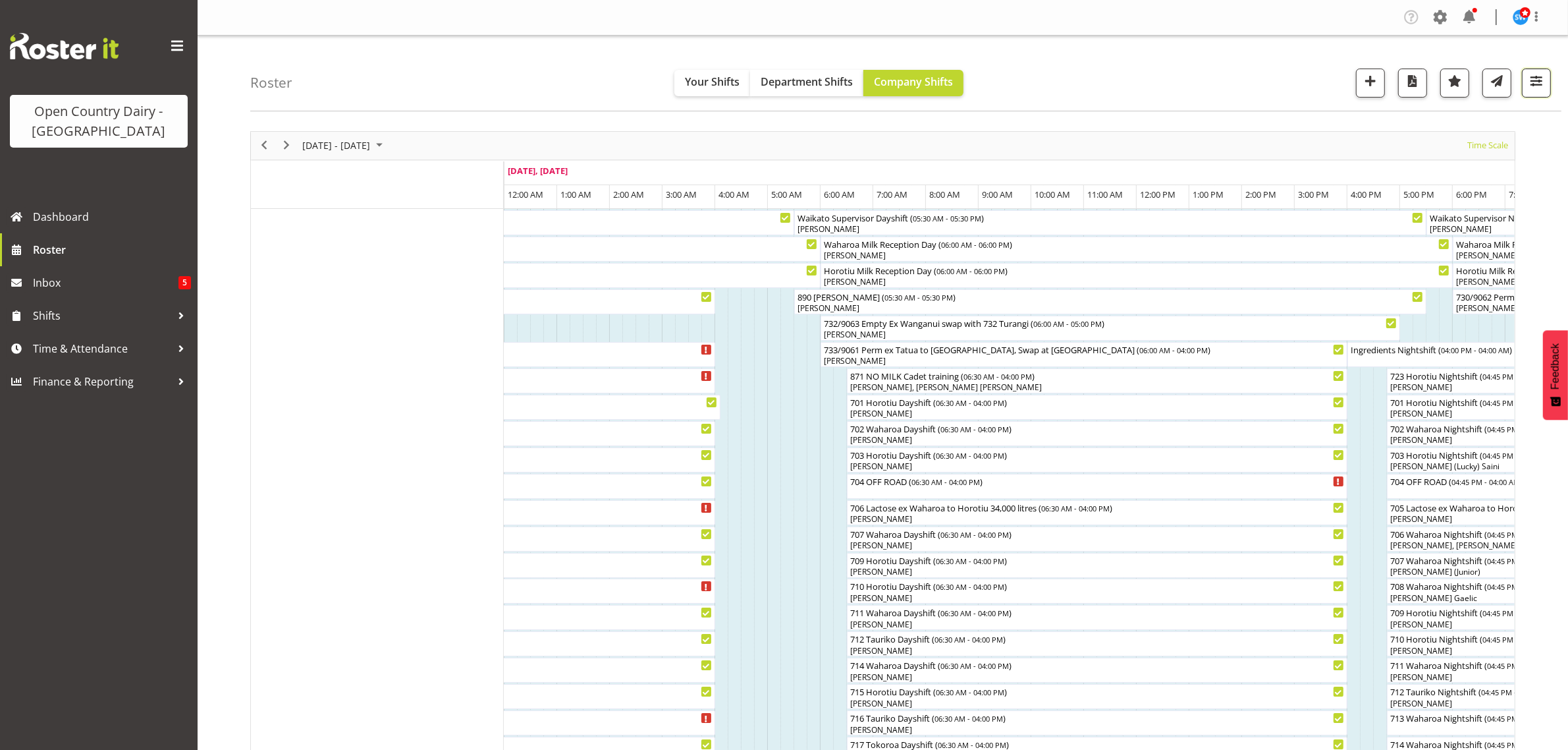
click at [1542, 79] on span "button" at bounding box center [1536, 81] width 17 height 17
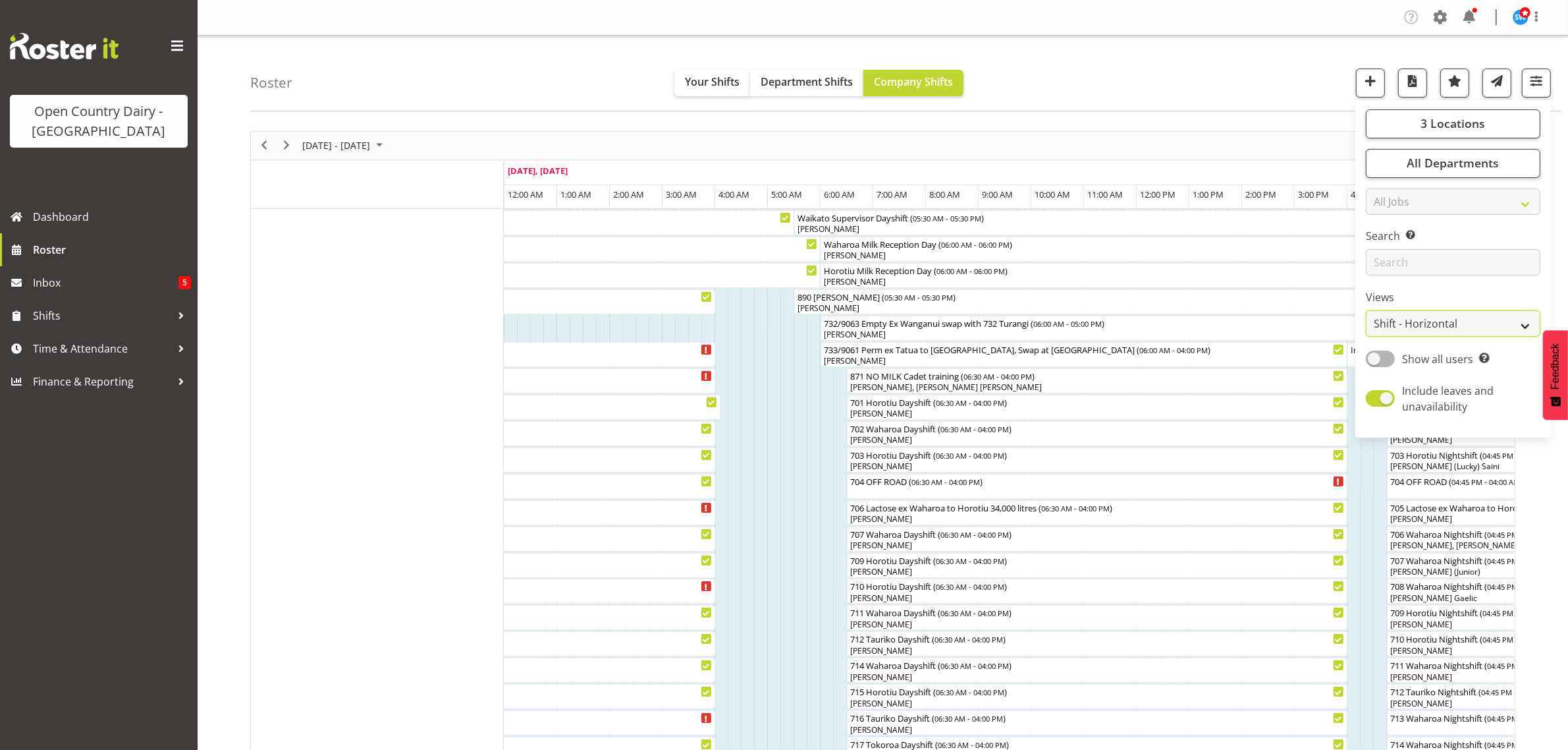
click at [1446, 323] on select "Staff Role Shift - Horizontal Shift - Vertical Staff - Location" at bounding box center [1454, 323] width 174 height 26
select select "staff"
click at [1366, 310] on select "Staff Role Shift - Horizontal Shift - Vertical Staff - Location" at bounding box center [1454, 323] width 174 height 26
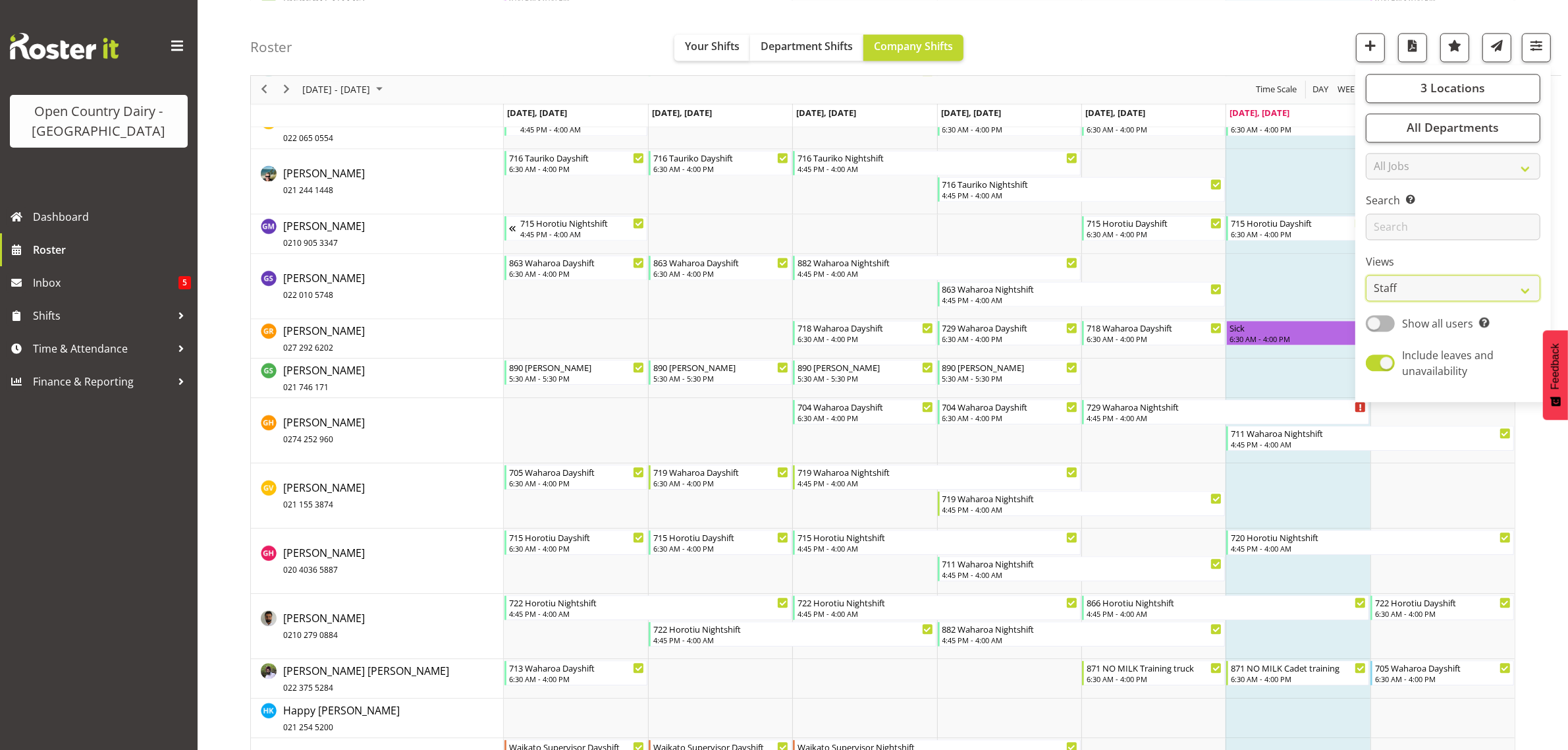
scroll to position [3458, 0]
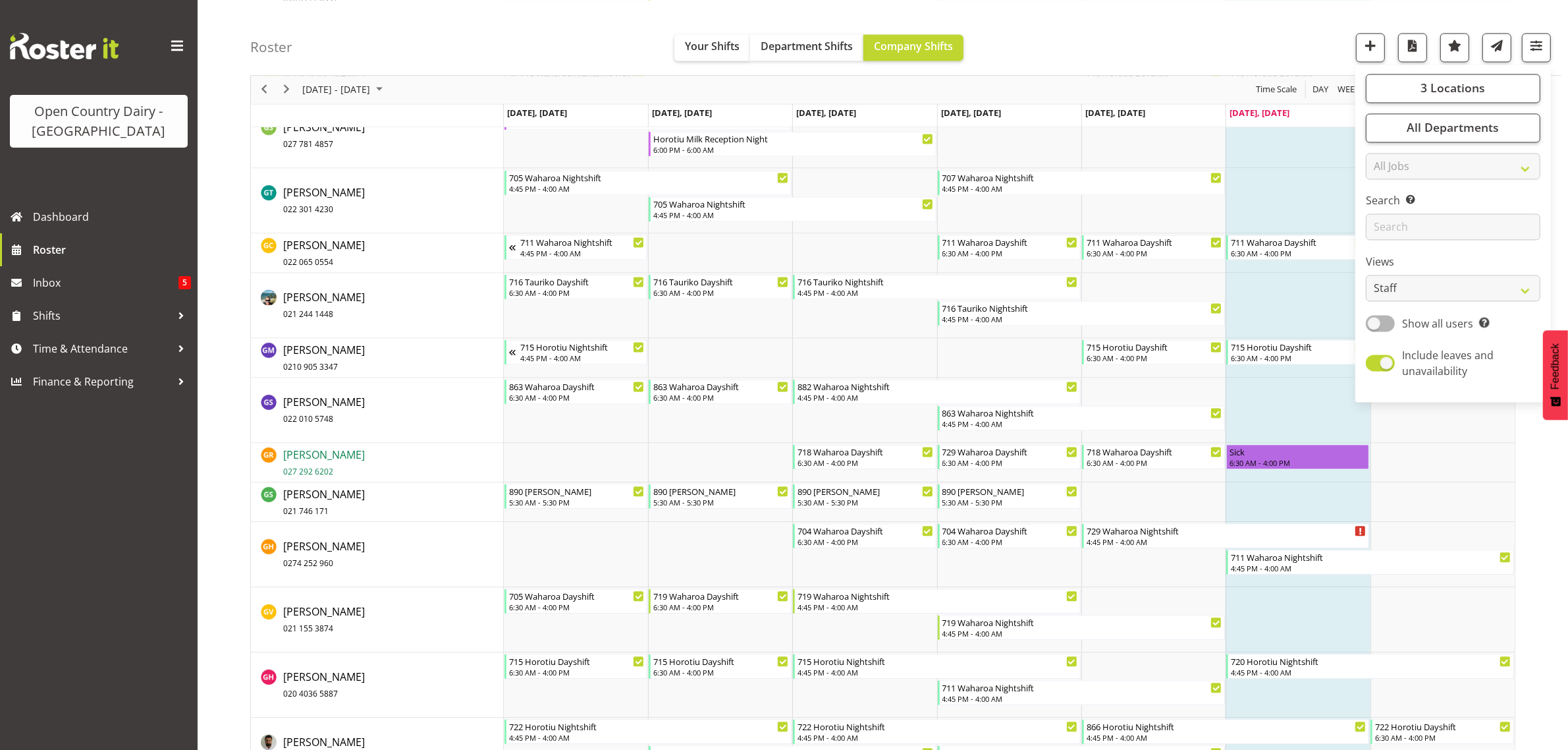
click at [326, 456] on span "Graeme Raupi 027 292 6202" at bounding box center [323, 462] width 81 height 30
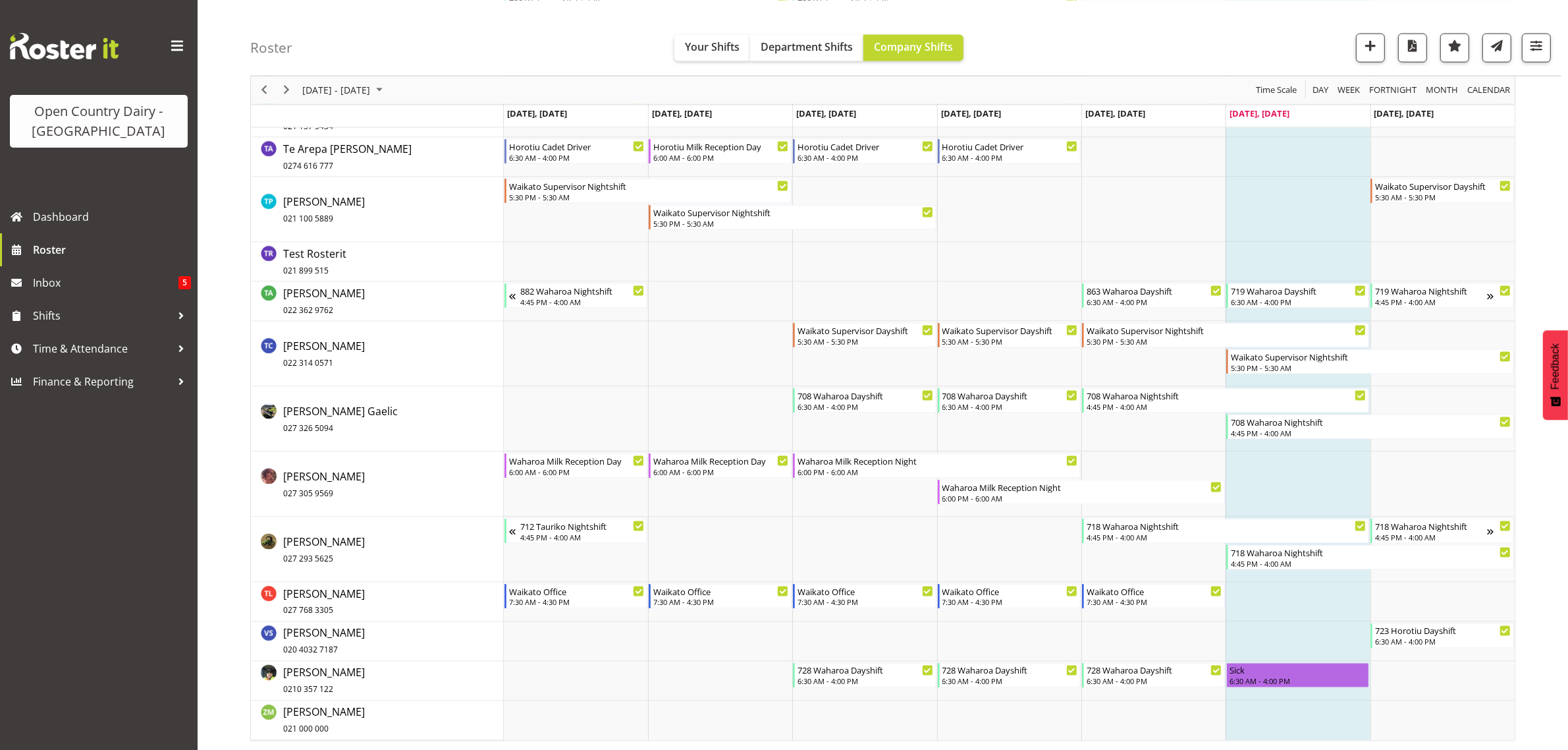
scroll to position [8817, 0]
click at [323, 670] on span "Wally Haumu 0210 357 122" at bounding box center [323, 679] width 81 height 30
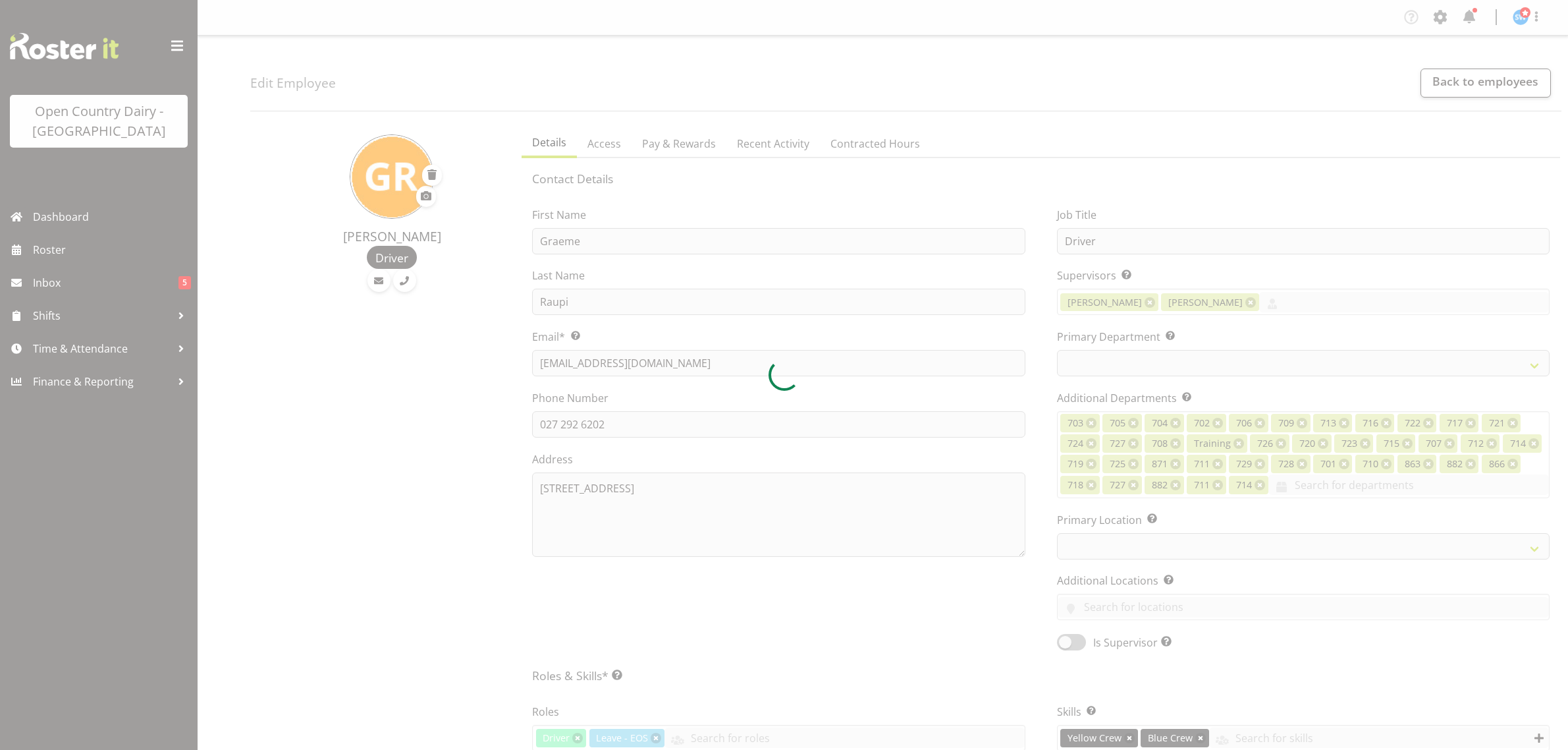
select select "TimelineWeek"
select select
select select "1054"
select select "757"
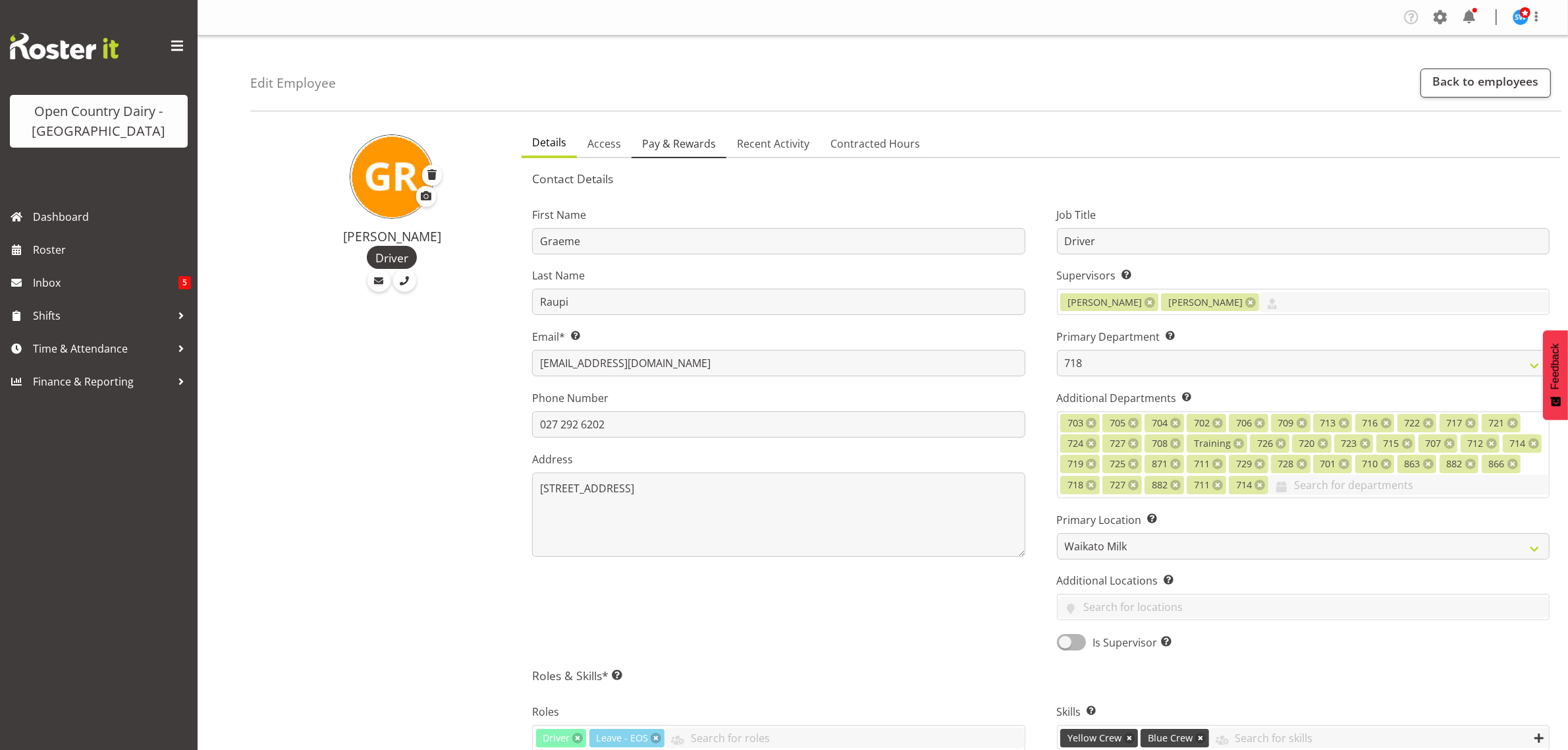
click at [675, 139] on span "Pay & Rewards" at bounding box center [679, 144] width 74 height 16
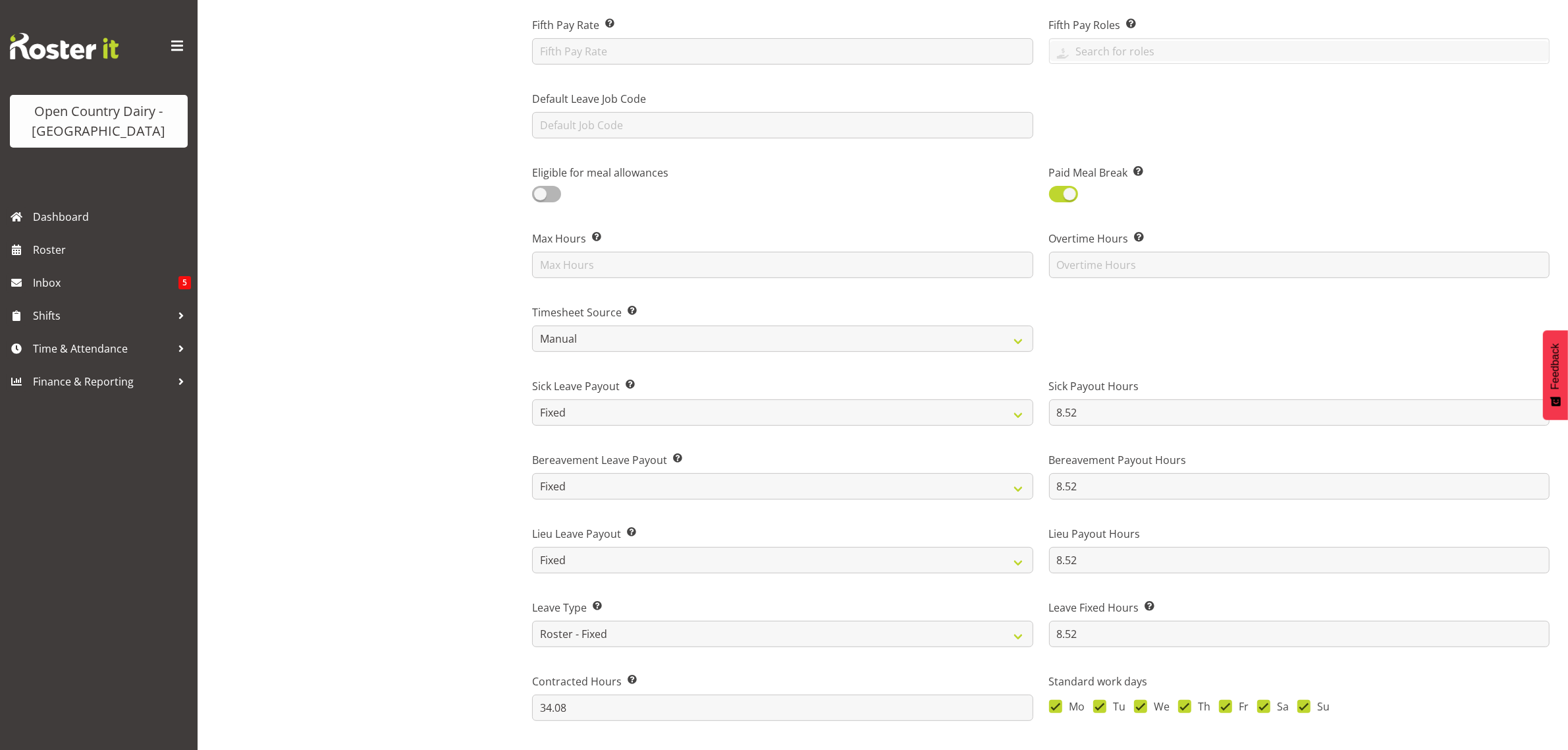
scroll to position [576, 0]
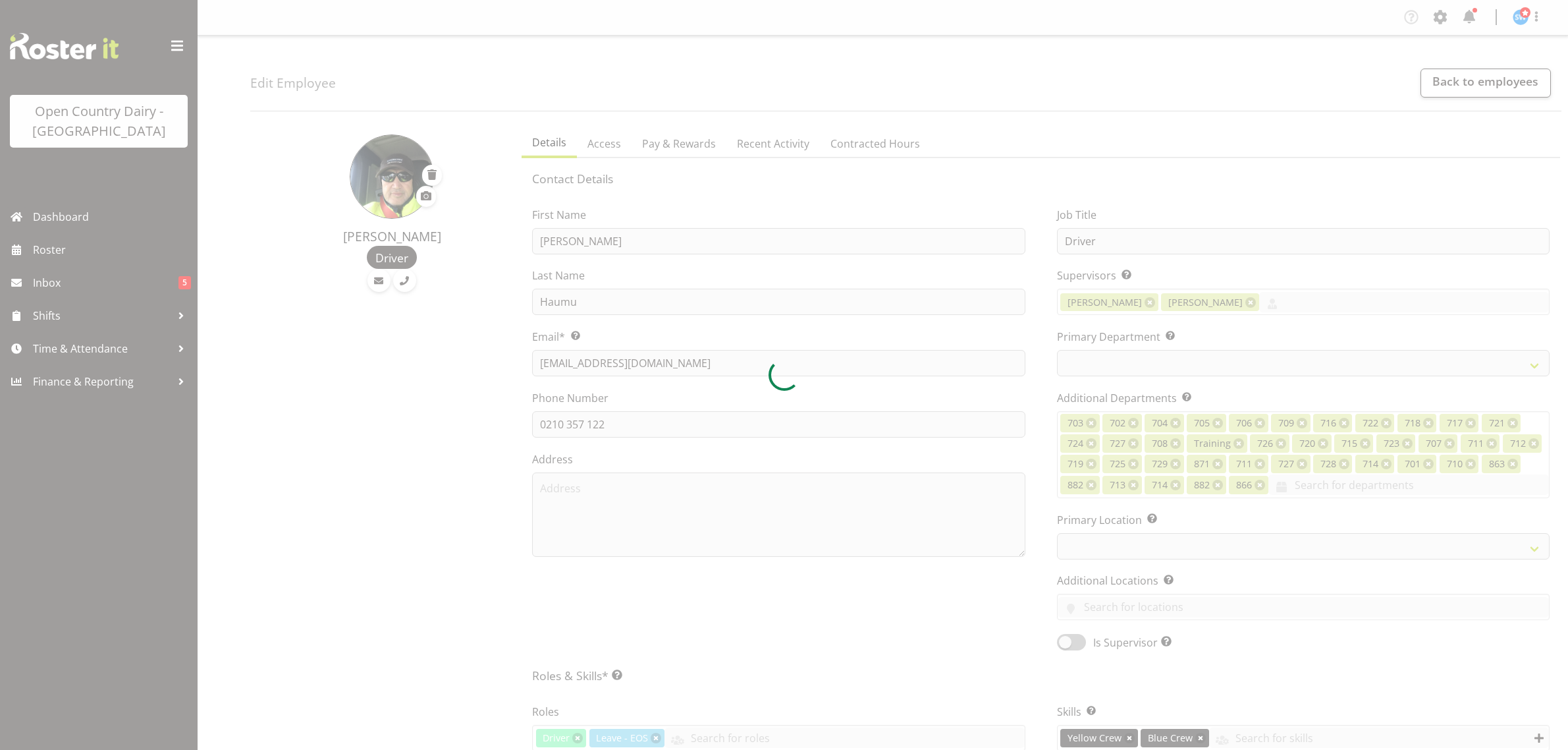
select select "TimelineWeek"
select select
select select "1054"
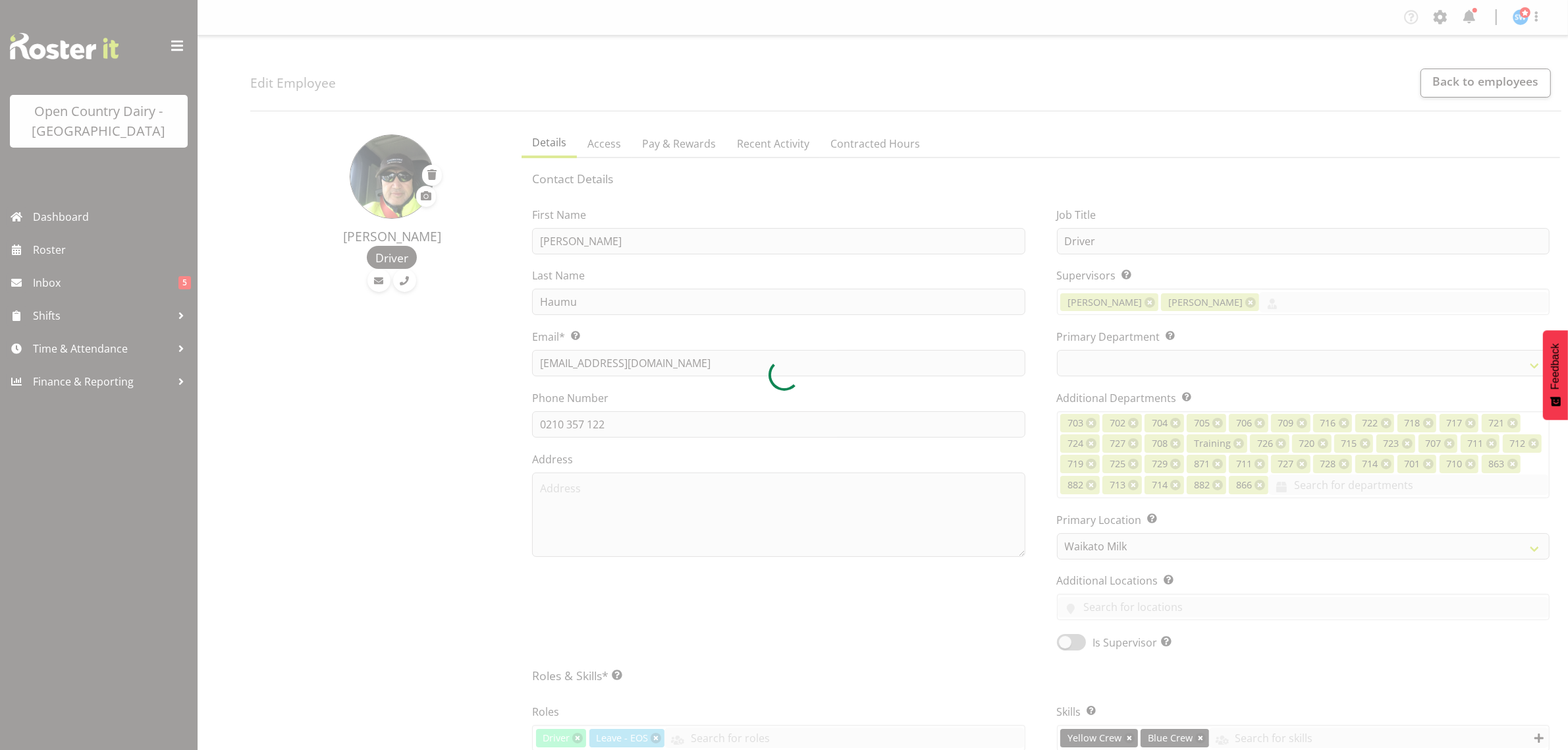
select select "842"
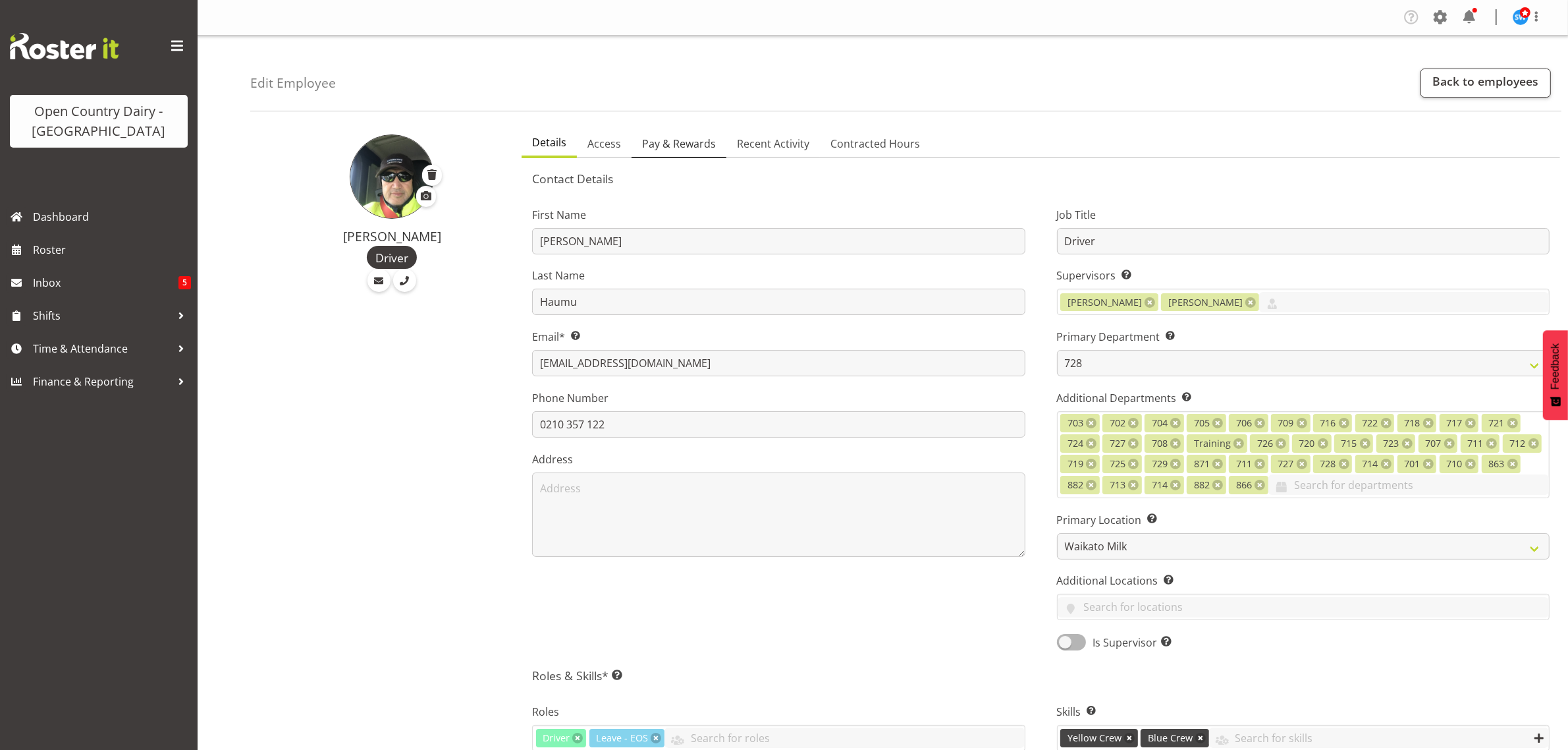
click at [666, 144] on span "Pay & Rewards" at bounding box center [679, 144] width 74 height 16
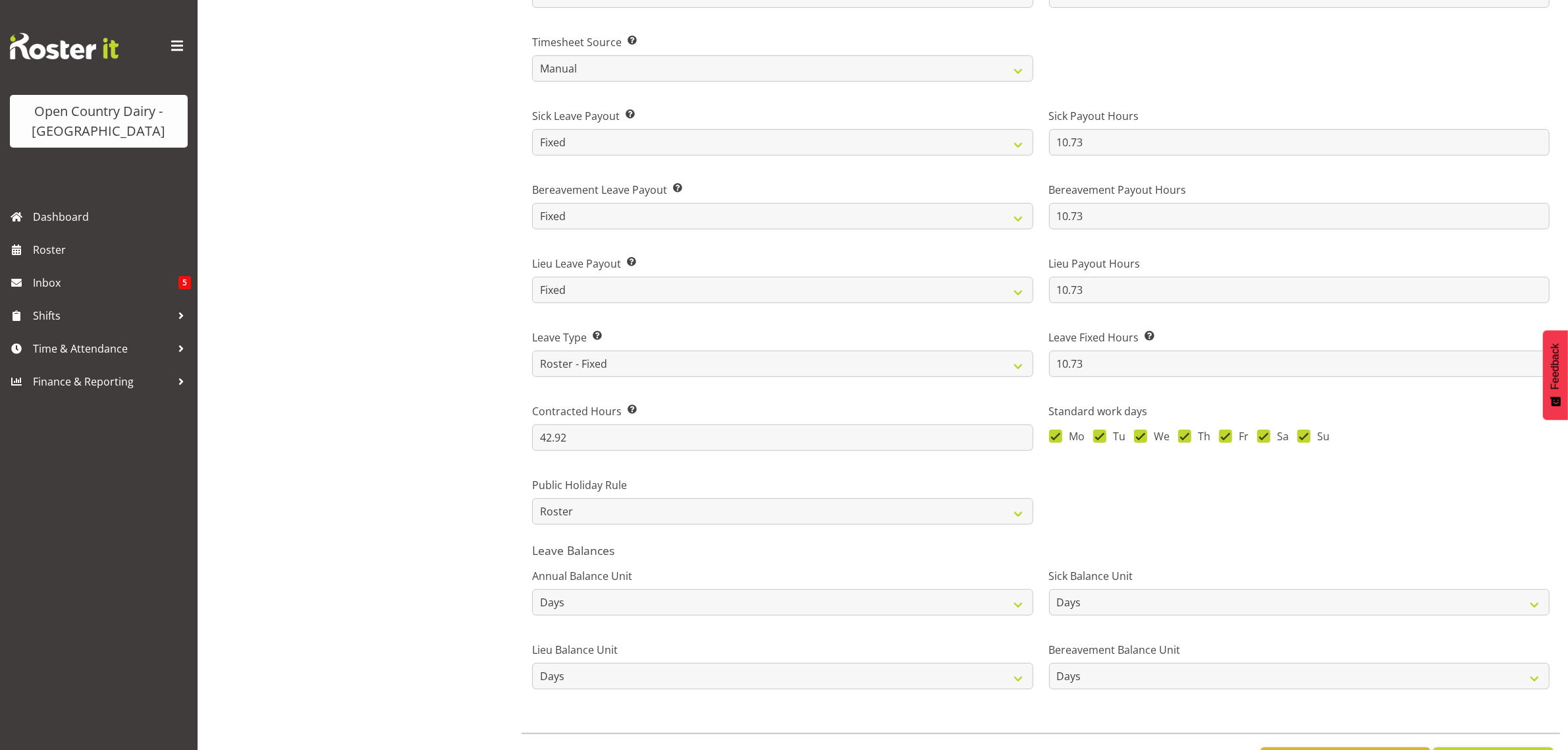
scroll to position [823, 0]
